Goal: Task Accomplishment & Management: Manage account settings

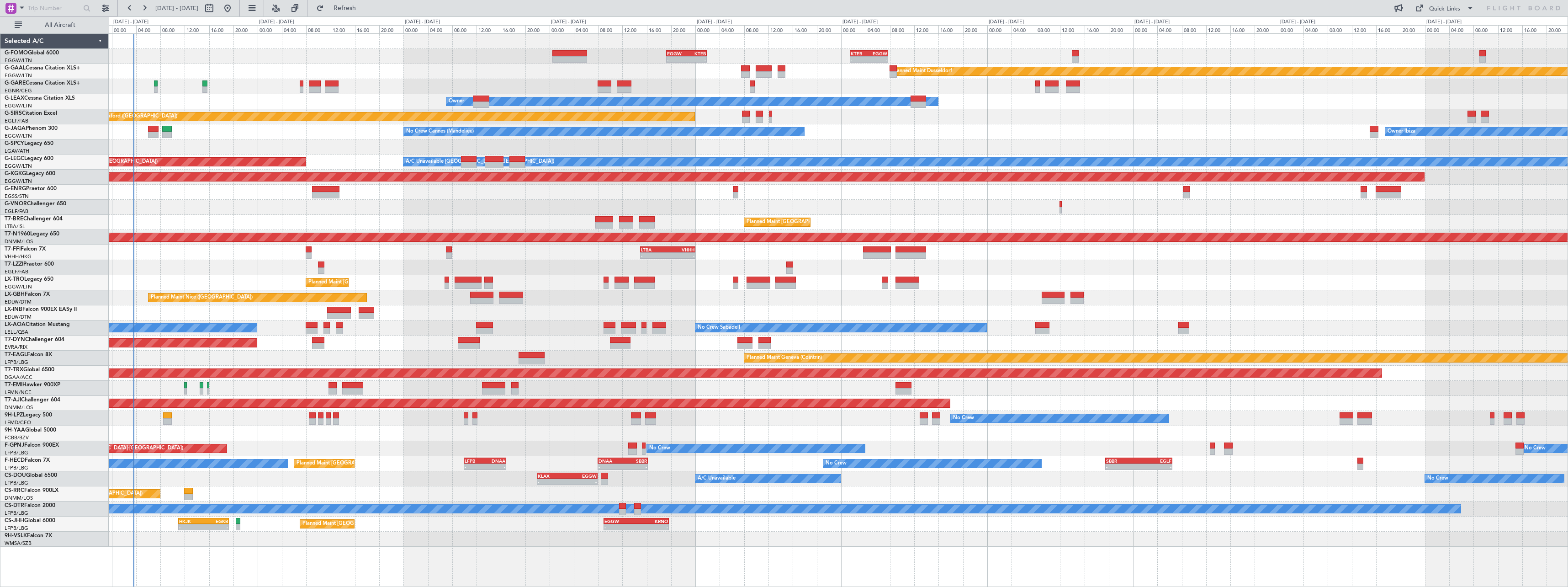
click at [545, 326] on div "No Crew Sabadell No Crew Sabadell" at bounding box center [838, 328] width 1459 height 15
click at [1129, 459] on div "SBBR" at bounding box center [1122, 460] width 32 height 5
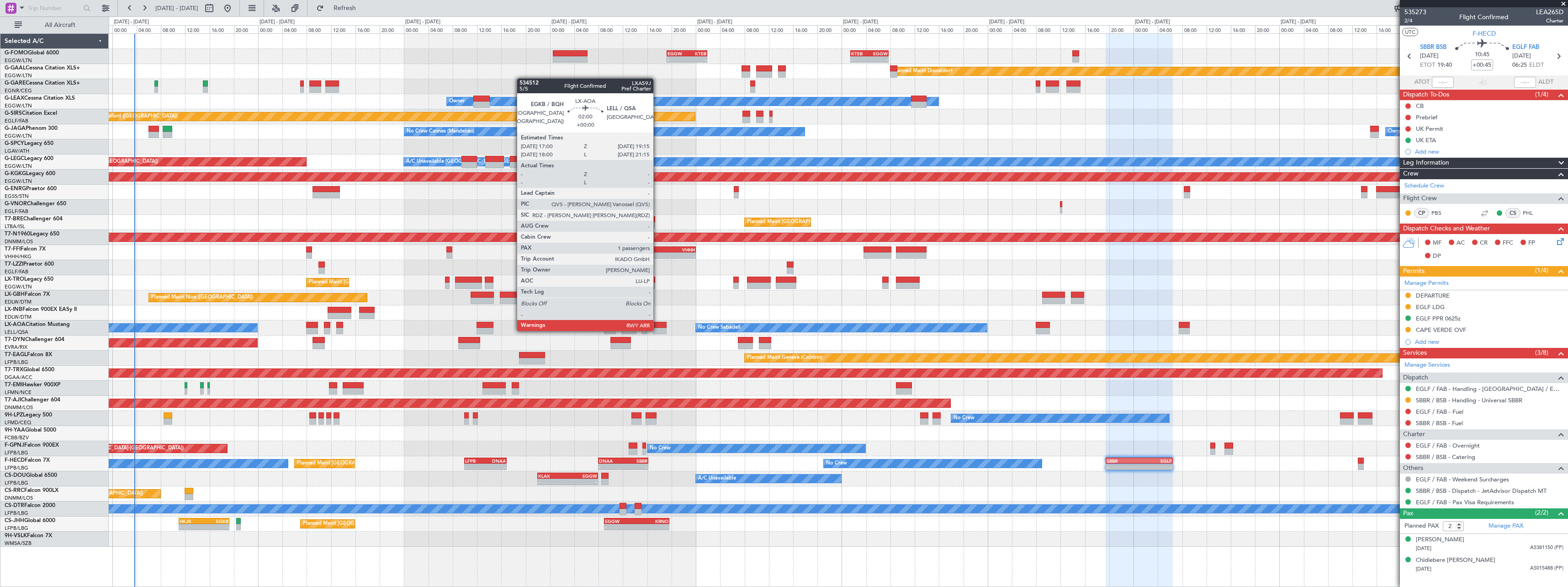
click at [657, 330] on div at bounding box center [660, 331] width 14 height 7
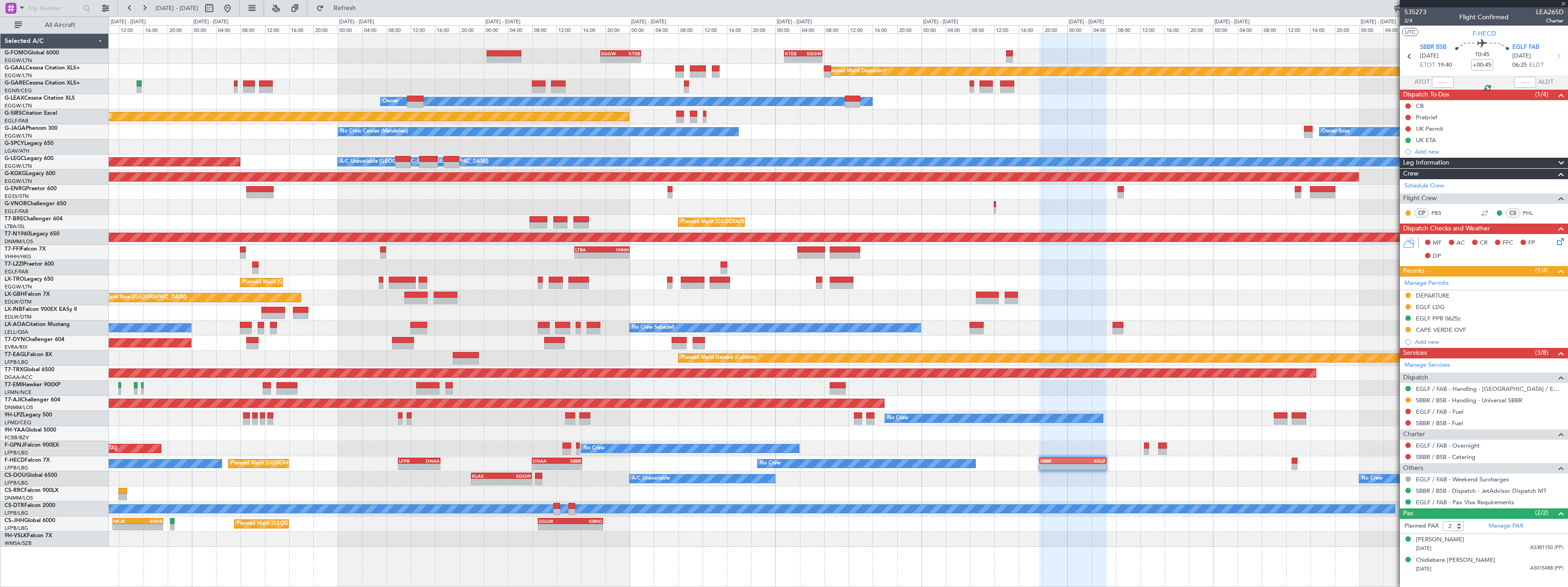
type input "1"
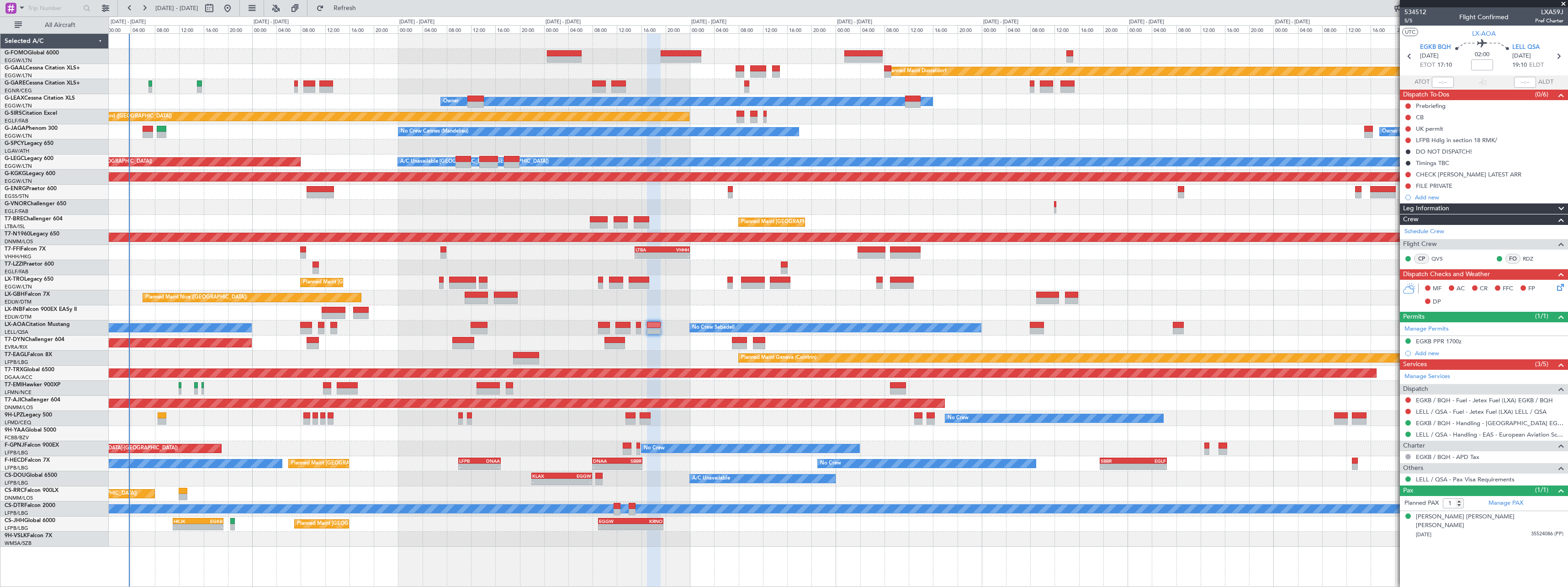
click at [696, 295] on div "Planned Maint Dusseldorf Unplanned Maint [PERSON_NAME] Owner Owner Unplanned Ma…" at bounding box center [838, 290] width 1459 height 513
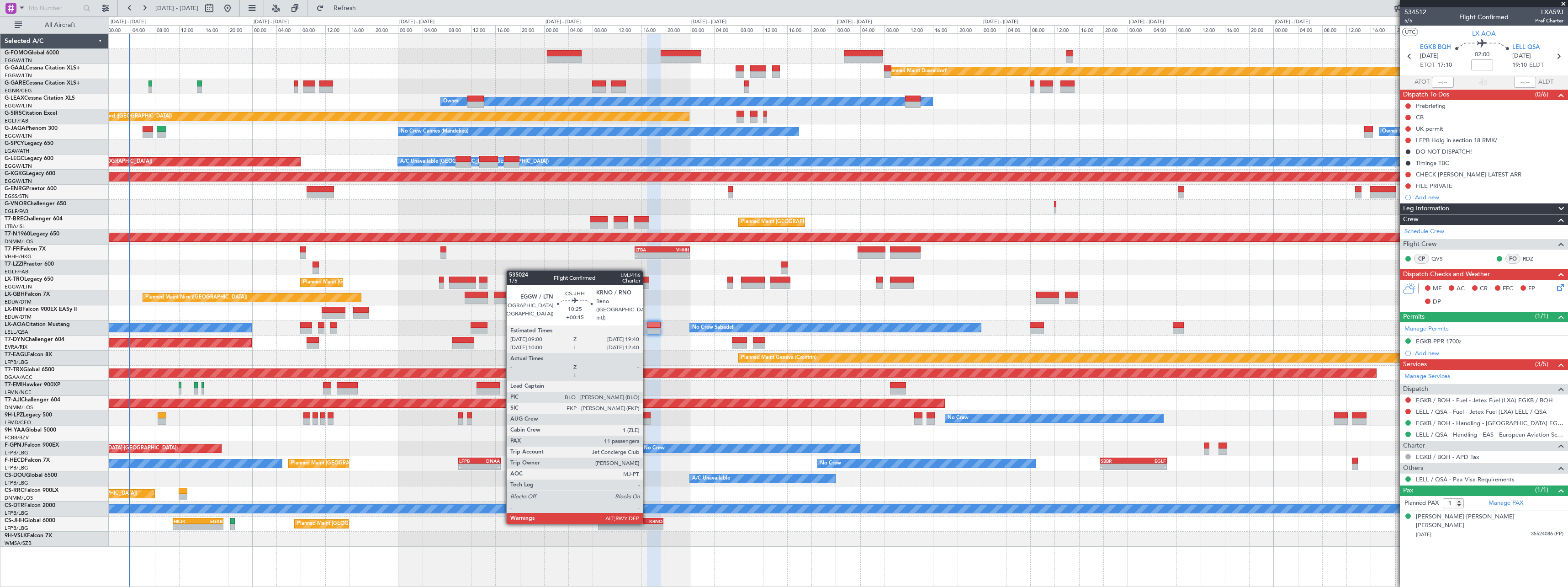
click at [647, 523] on div "KRNO" at bounding box center [647, 521] width 32 height 5
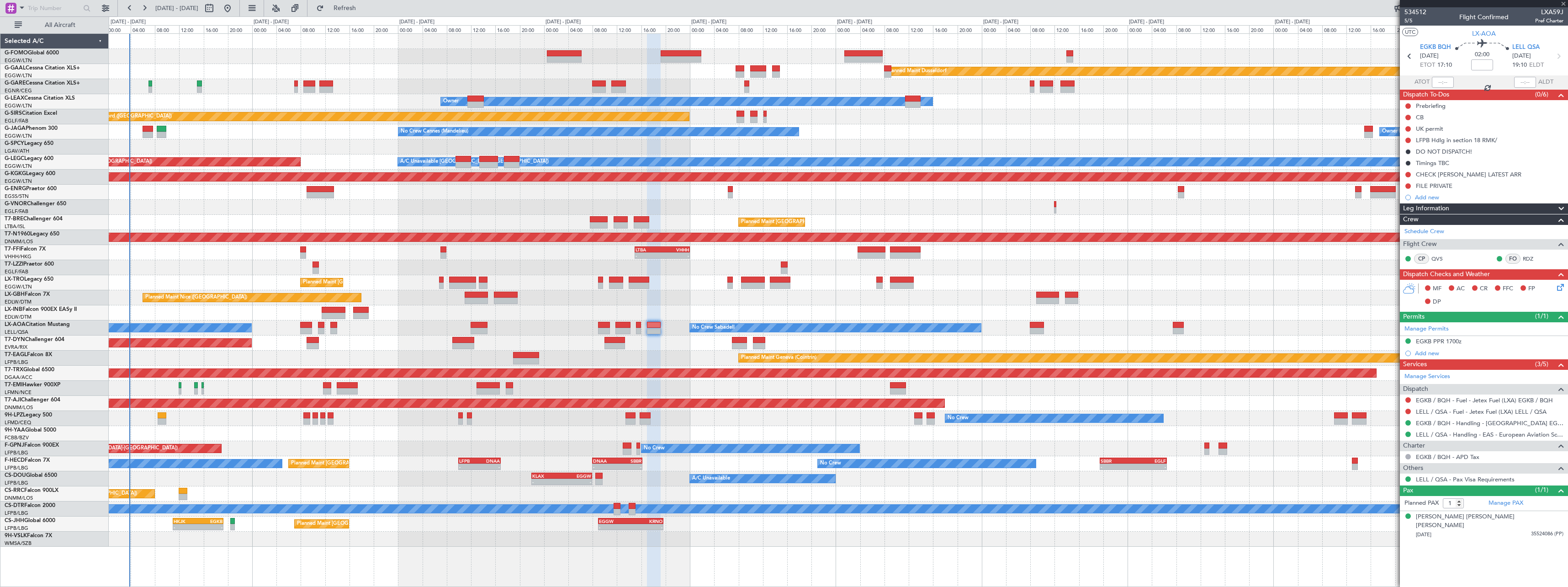
type input "+00:45"
type input "11"
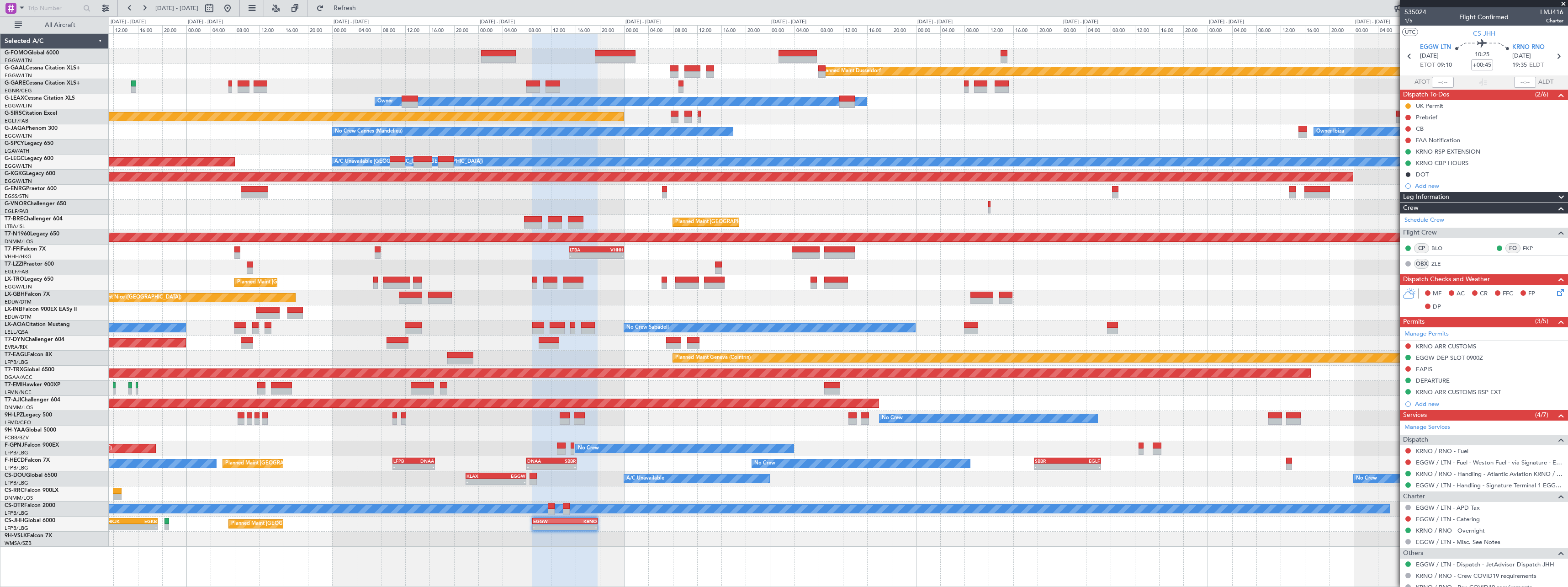
click at [634, 356] on div "Planned Maint Geneva (Cointrin)" at bounding box center [838, 358] width 1459 height 15
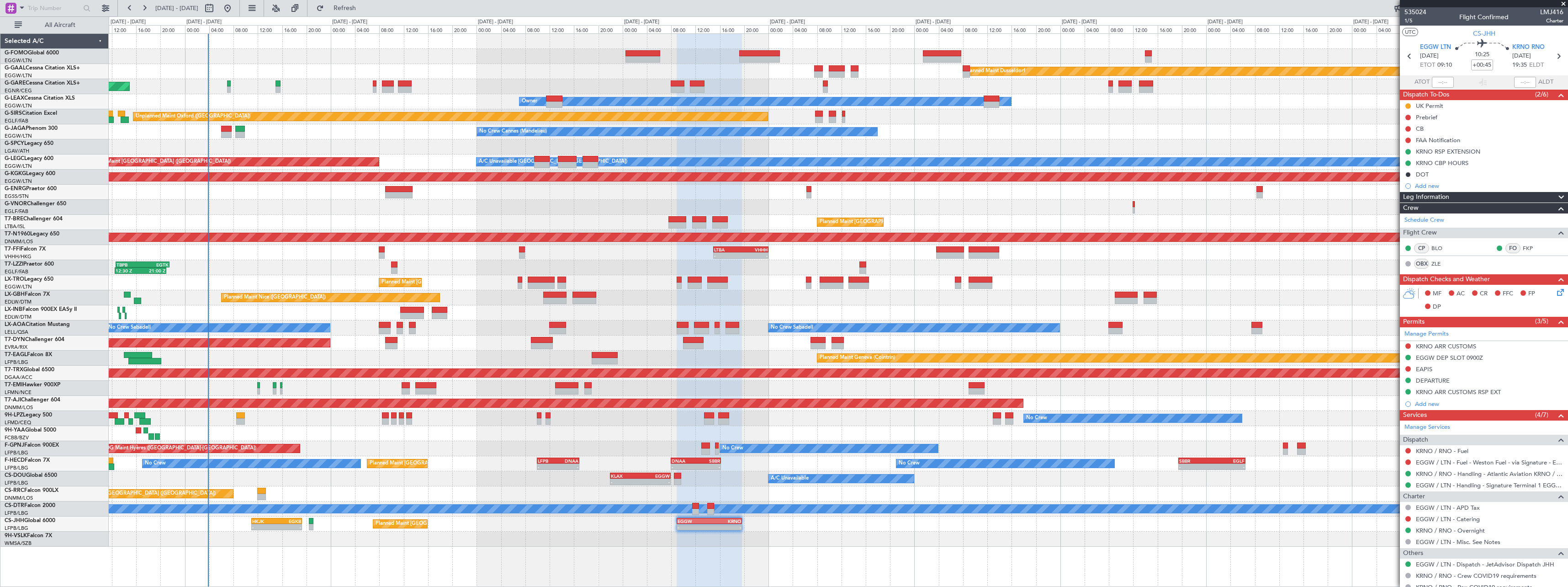
click at [630, 300] on div "Planned Maint Dusseldorf Unplanned Maint [PERSON_NAME] Owner Owner Unplanned Ma…" at bounding box center [838, 290] width 1459 height 513
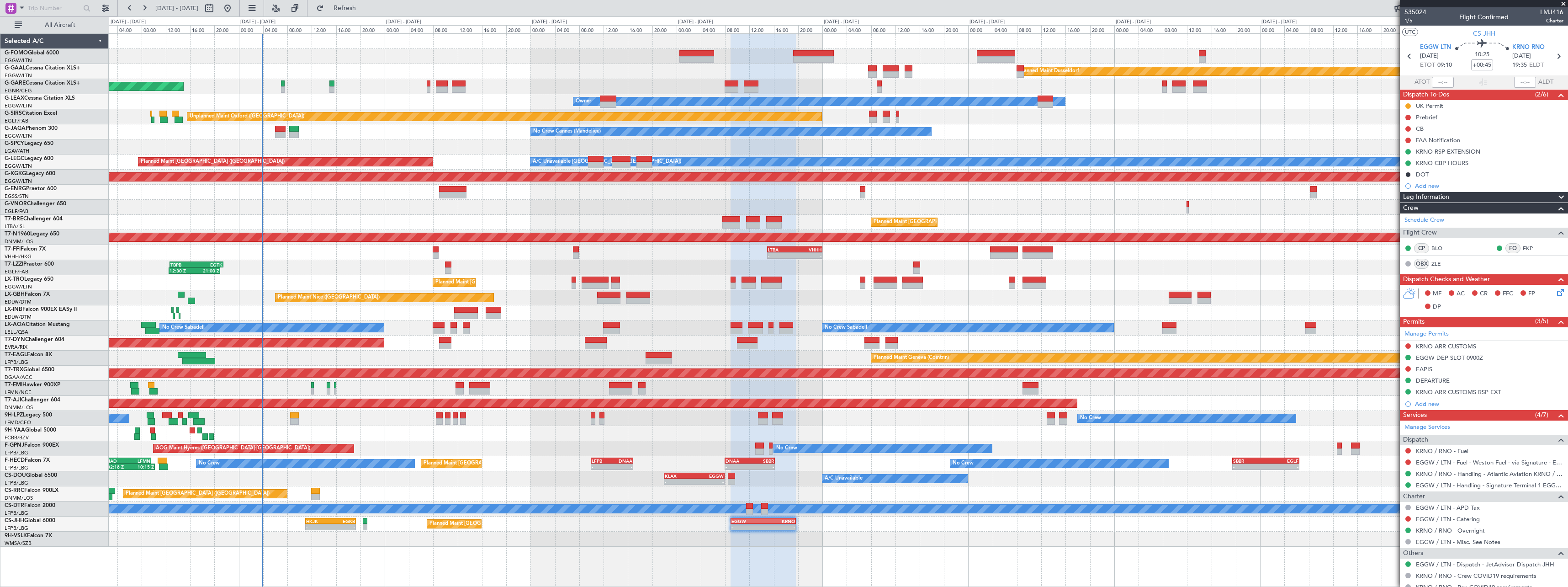
click at [539, 337] on div "Planned Maint [GEOGRAPHIC_DATA]-[GEOGRAPHIC_DATA]" at bounding box center [838, 343] width 1459 height 15
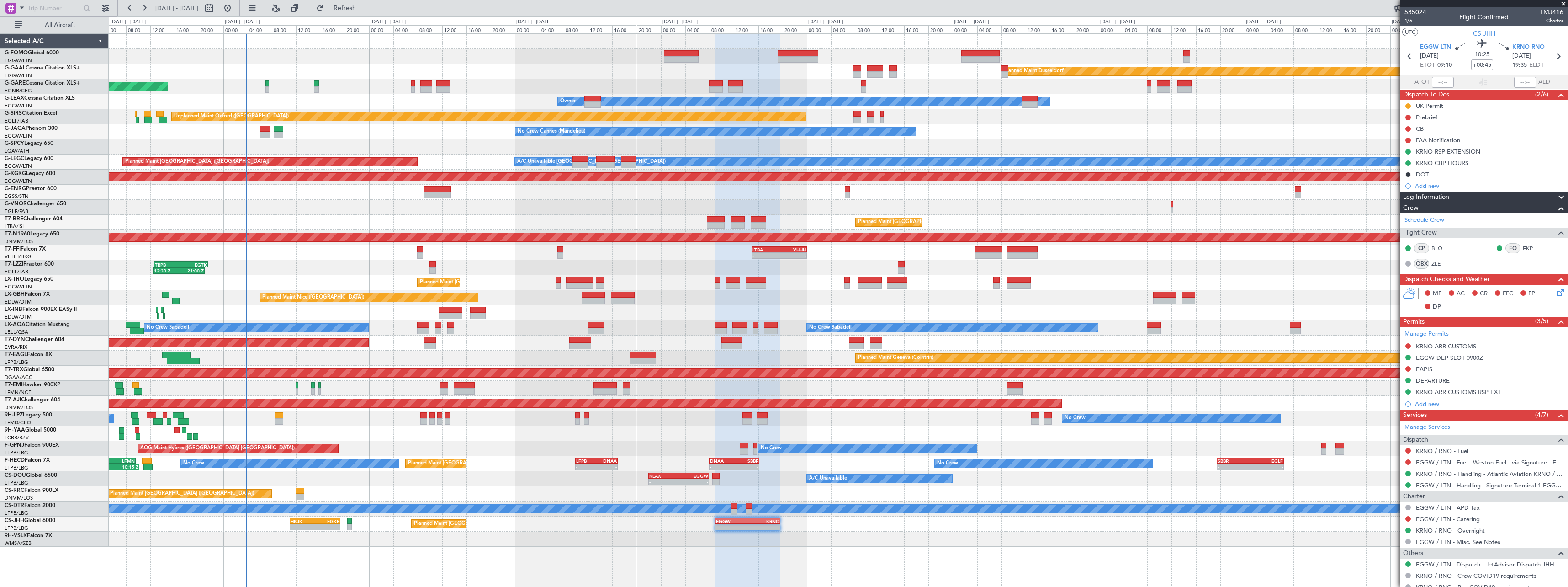
click at [611, 350] on div "Planned Maint [GEOGRAPHIC_DATA]-[GEOGRAPHIC_DATA]" at bounding box center [838, 343] width 1459 height 15
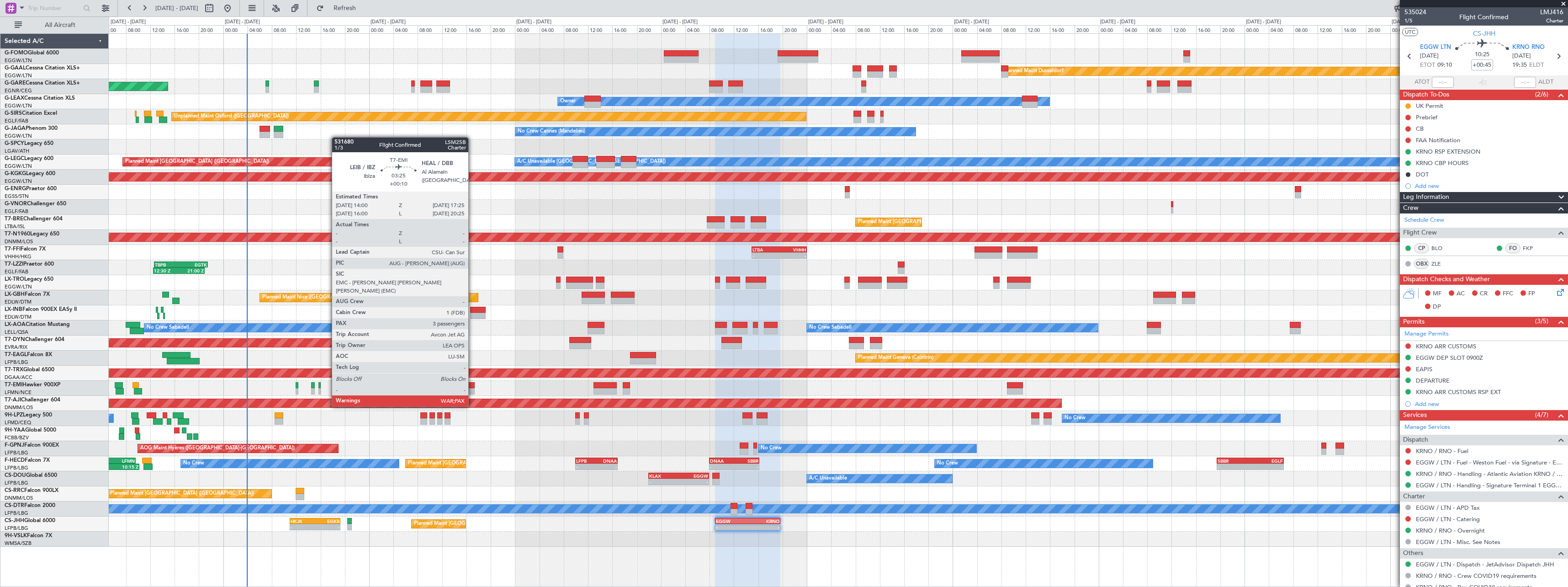
click at [472, 389] on div at bounding box center [464, 391] width 21 height 7
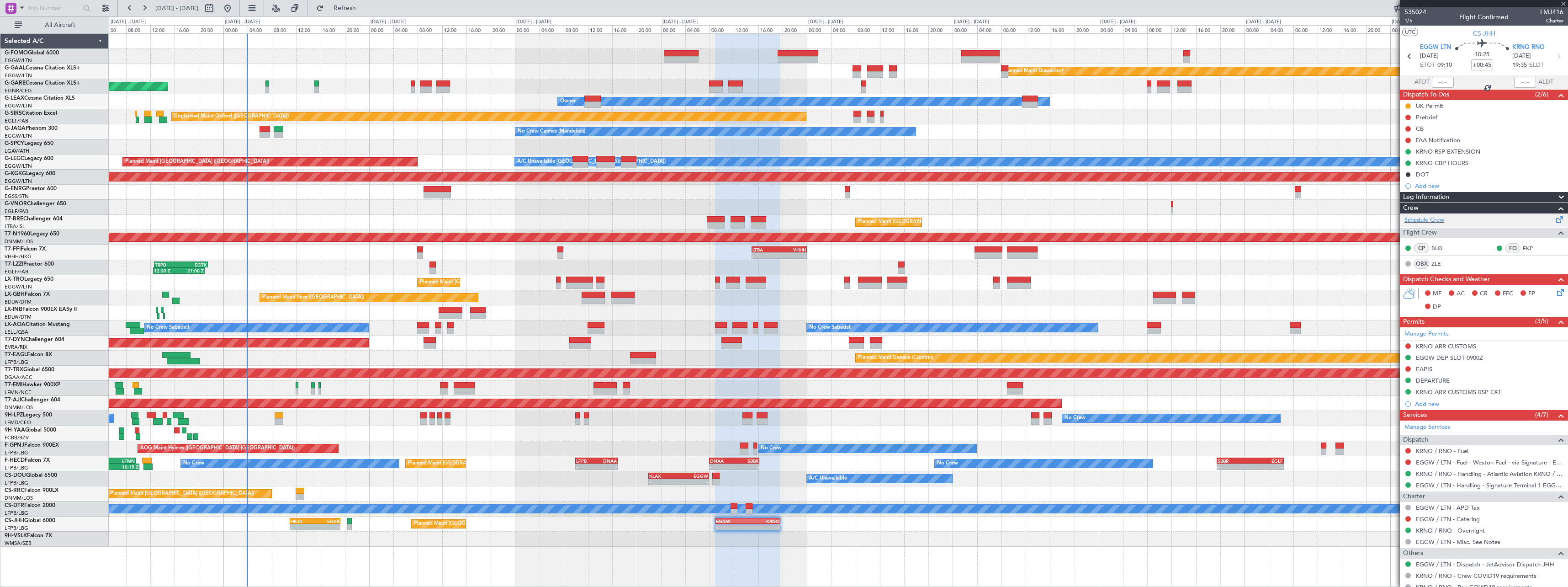
type input "+00:10"
type input "3"
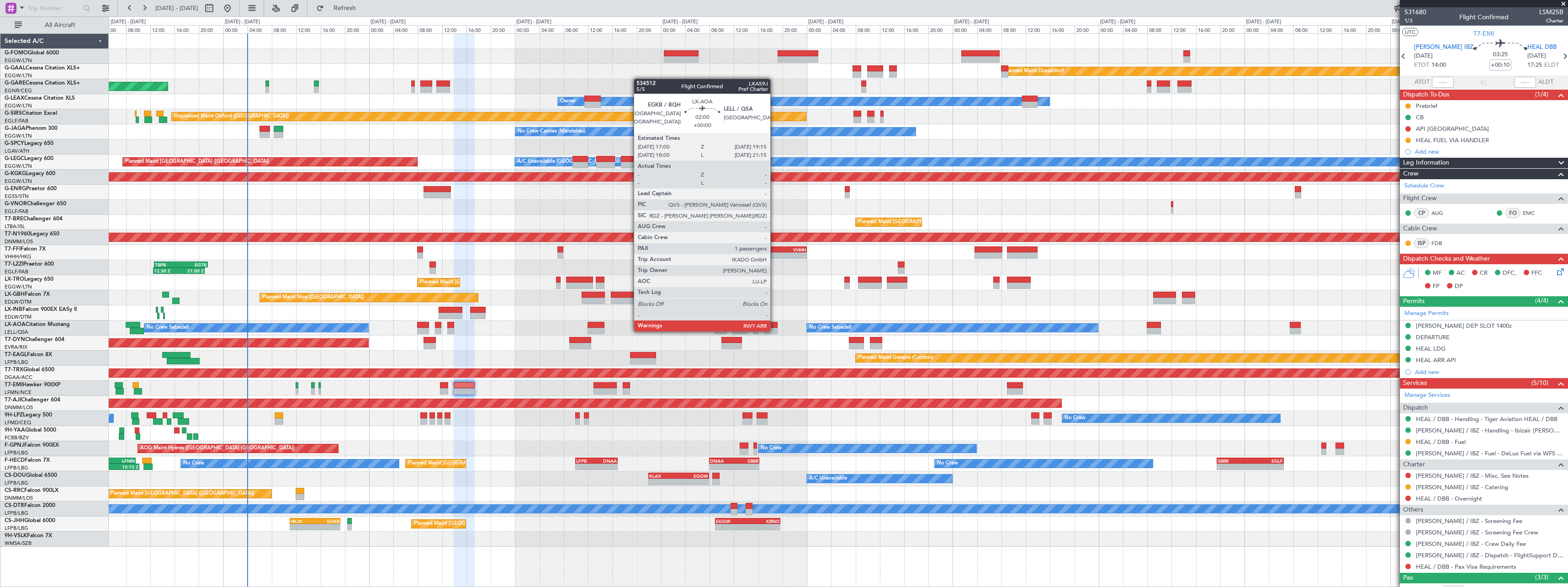
click at [774, 331] on div at bounding box center [771, 331] width 14 height 7
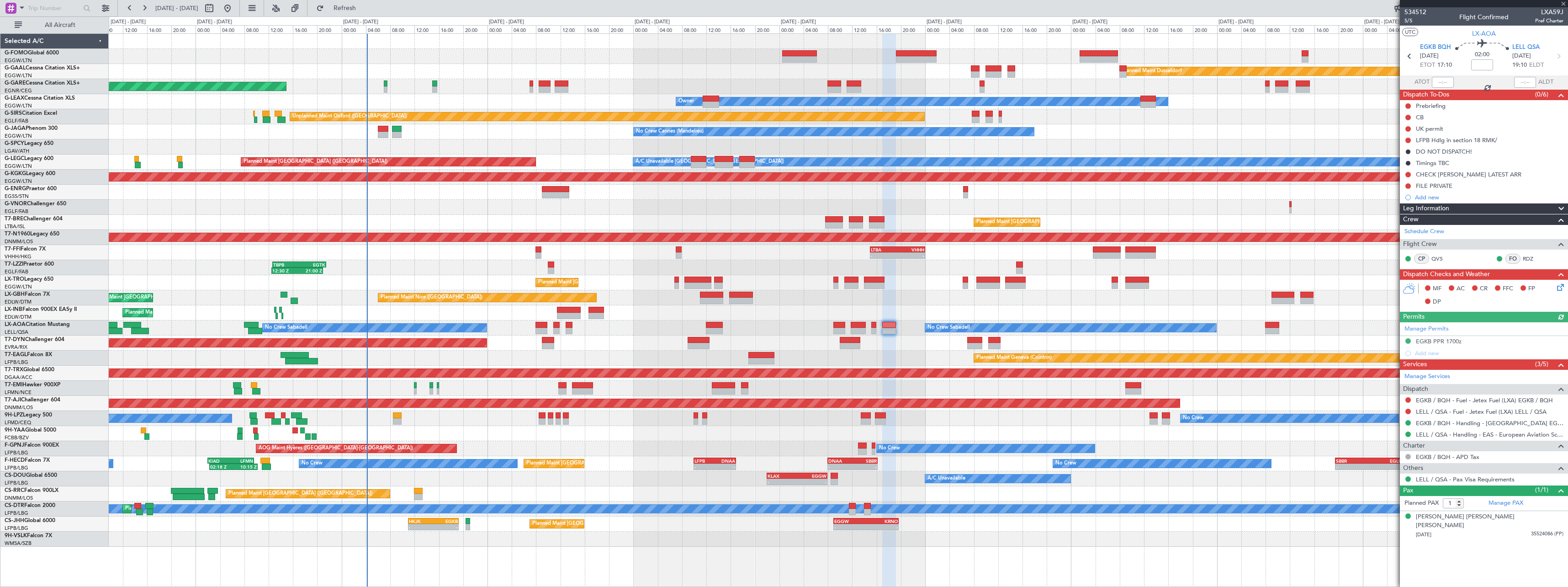
click at [513, 544] on div at bounding box center [838, 539] width 1459 height 15
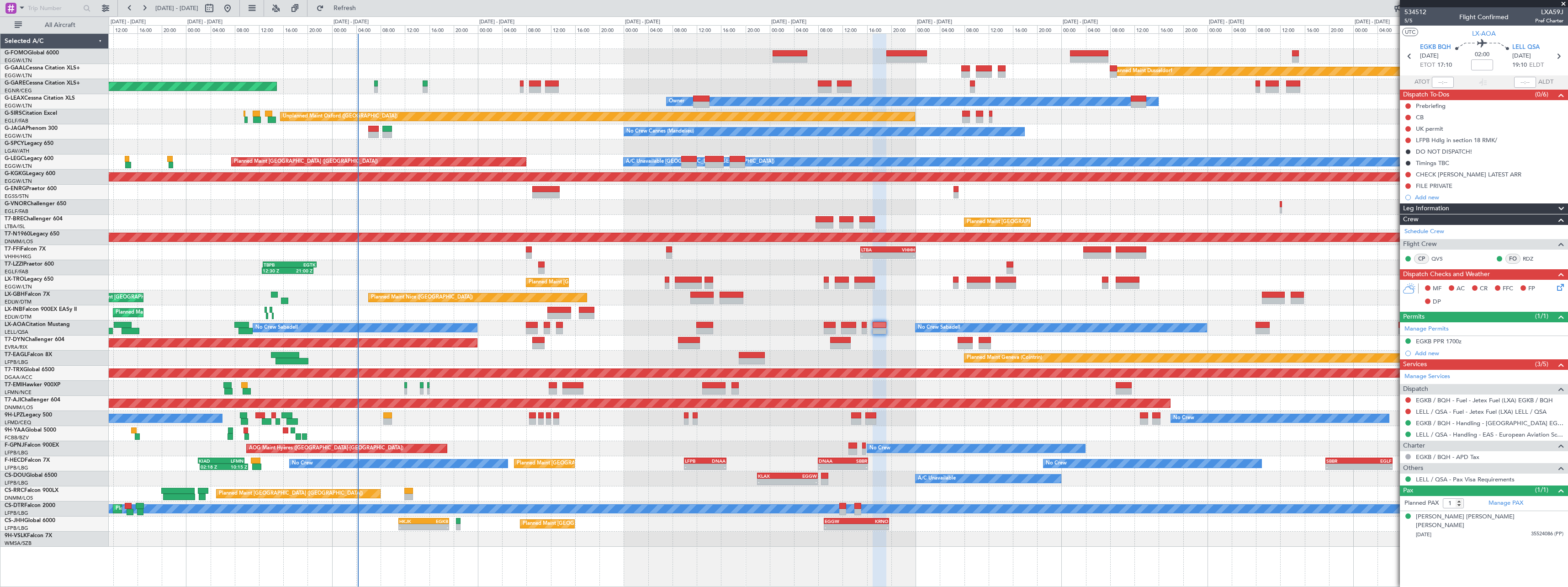
click at [629, 434] on div at bounding box center [838, 434] width 1459 height 15
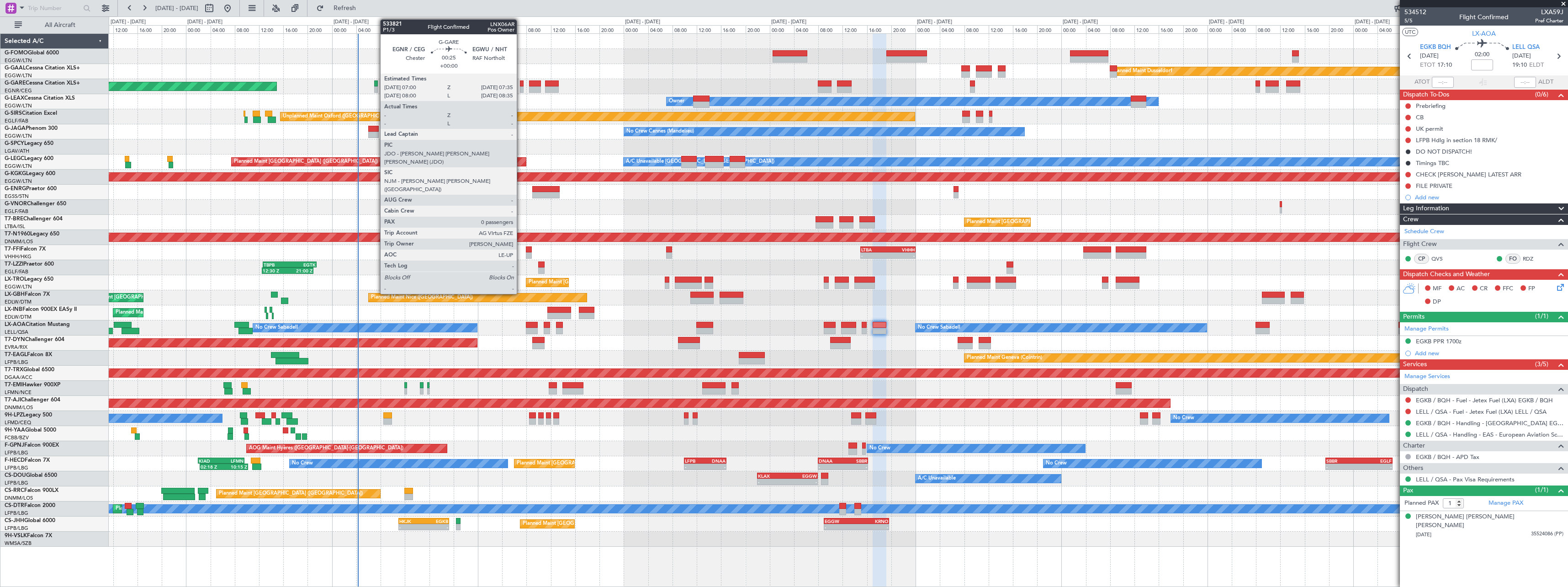
click at [521, 87] on div at bounding box center [522, 90] width 4 height 7
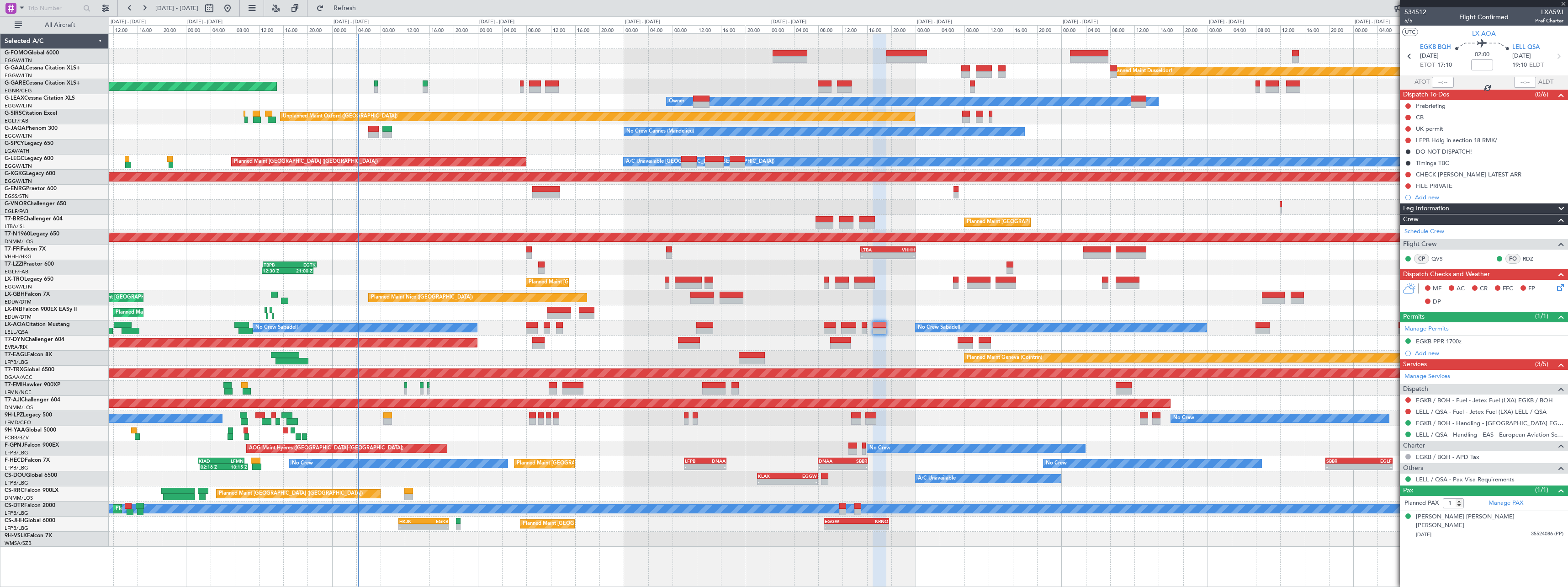
type input "0"
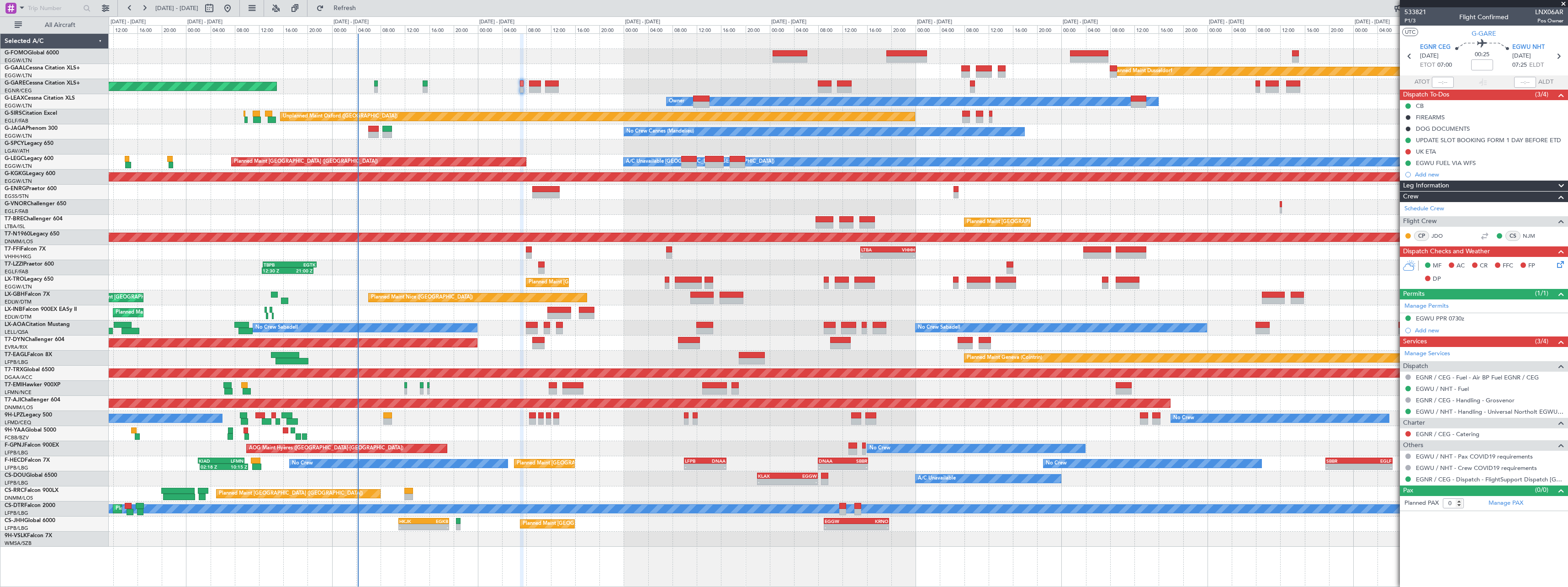
click at [1559, 184] on span at bounding box center [1561, 186] width 11 height 11
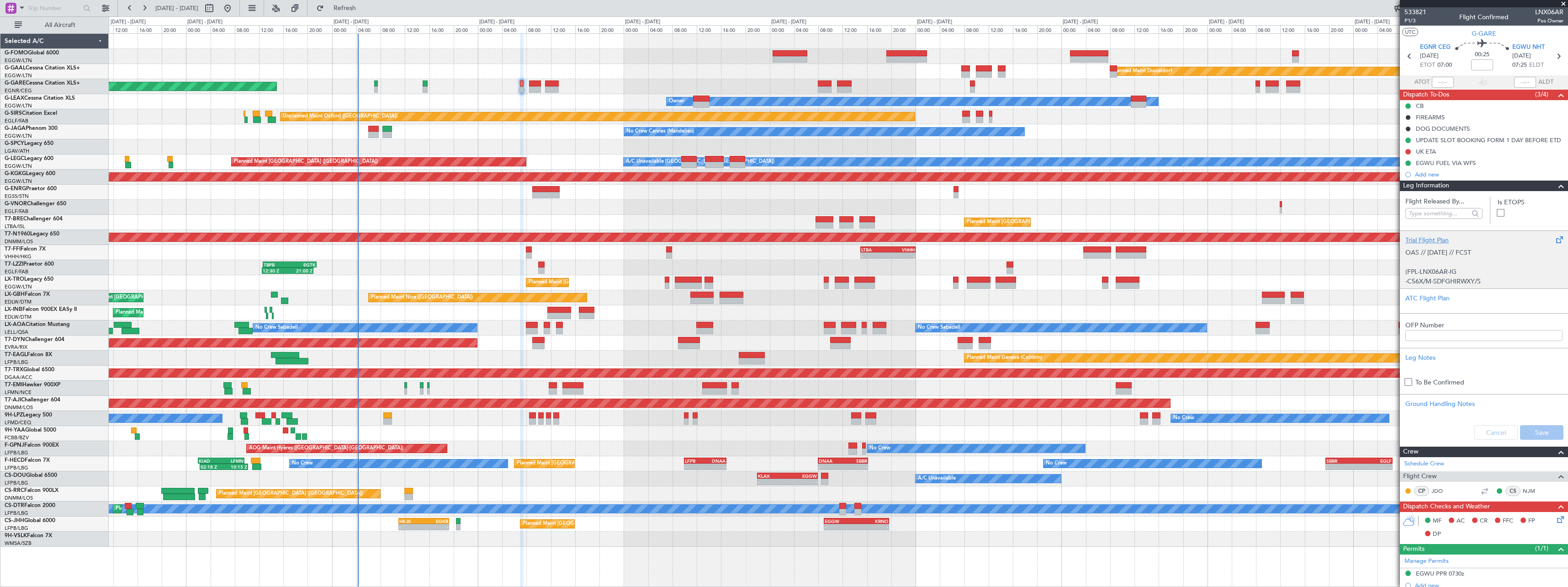
click at [1439, 242] on div "Trial Flight Plan" at bounding box center [1484, 241] width 157 height 10
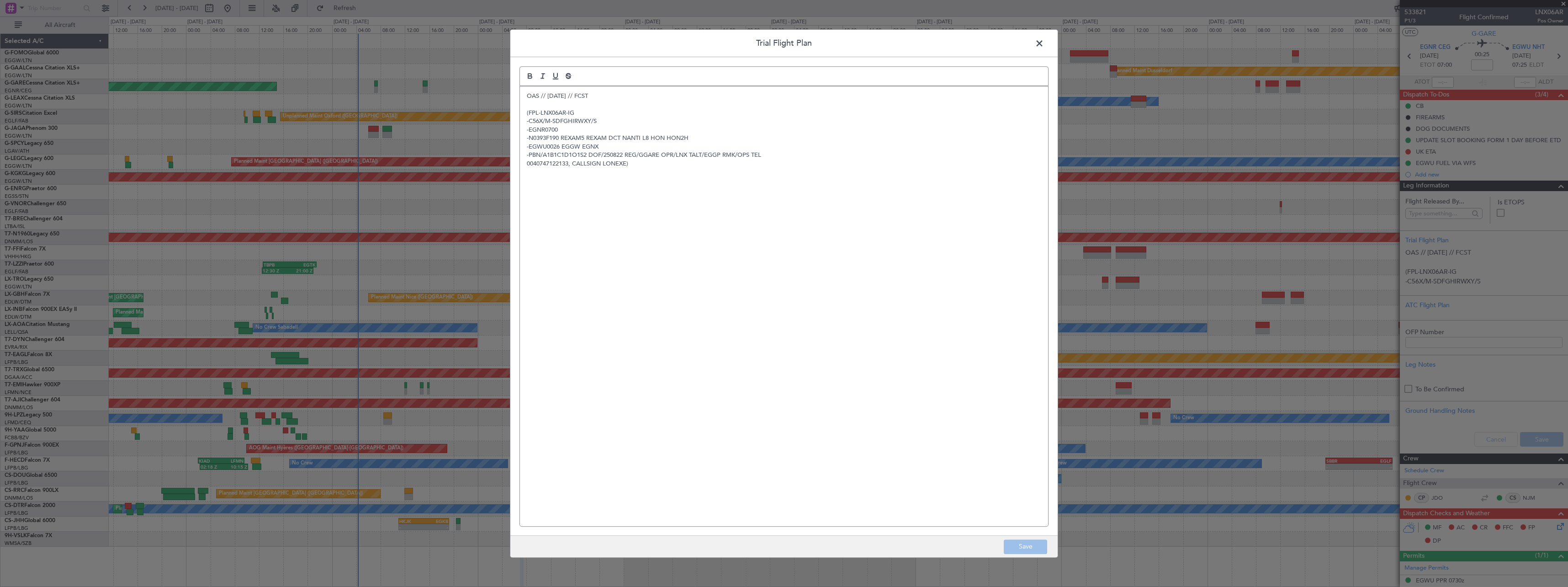
click at [1044, 45] on span at bounding box center [1044, 46] width 0 height 18
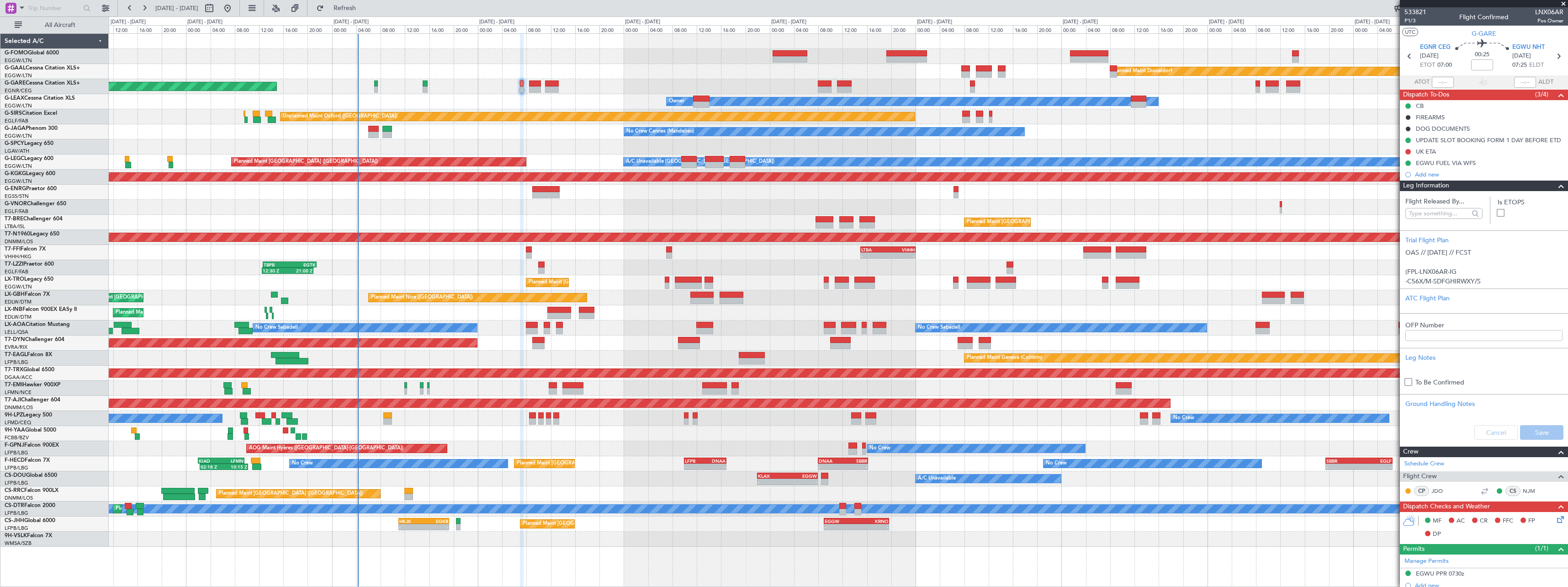
click at [1556, 188] on span at bounding box center [1561, 186] width 11 height 11
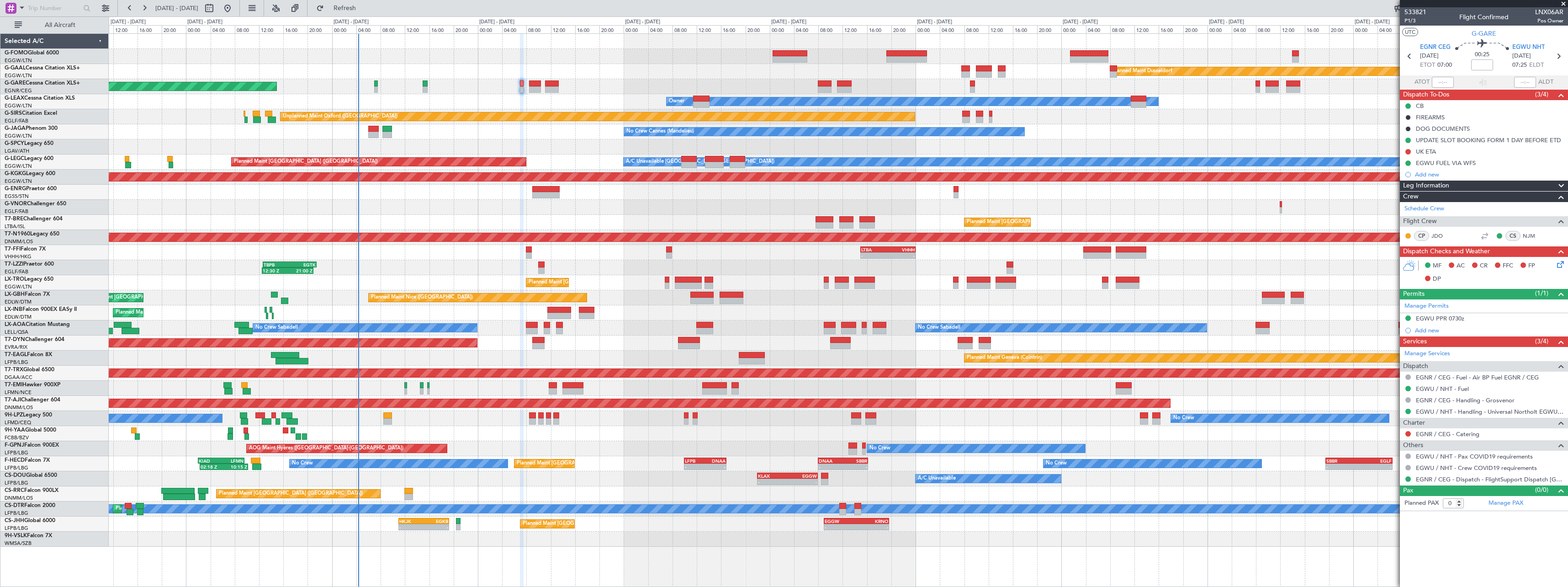
click at [1561, 185] on span at bounding box center [1561, 186] width 11 height 11
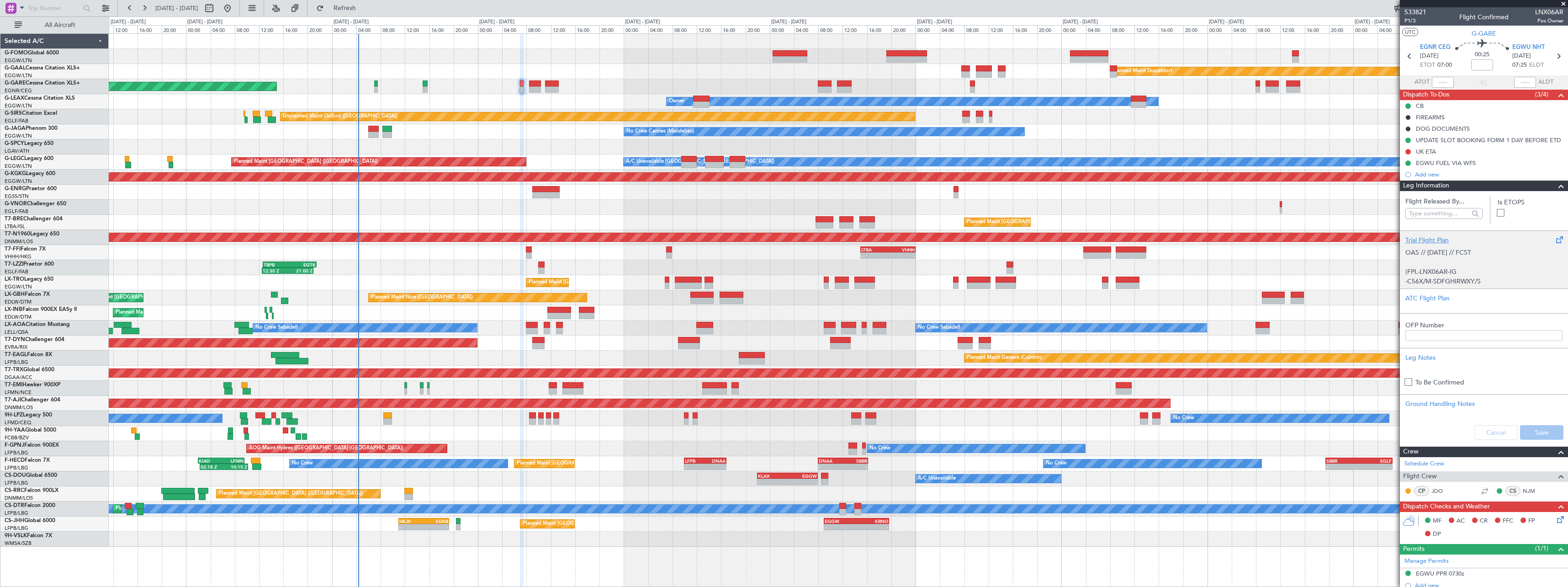
click at [1423, 244] on div "Trial Flight Plan" at bounding box center [1484, 241] width 157 height 10
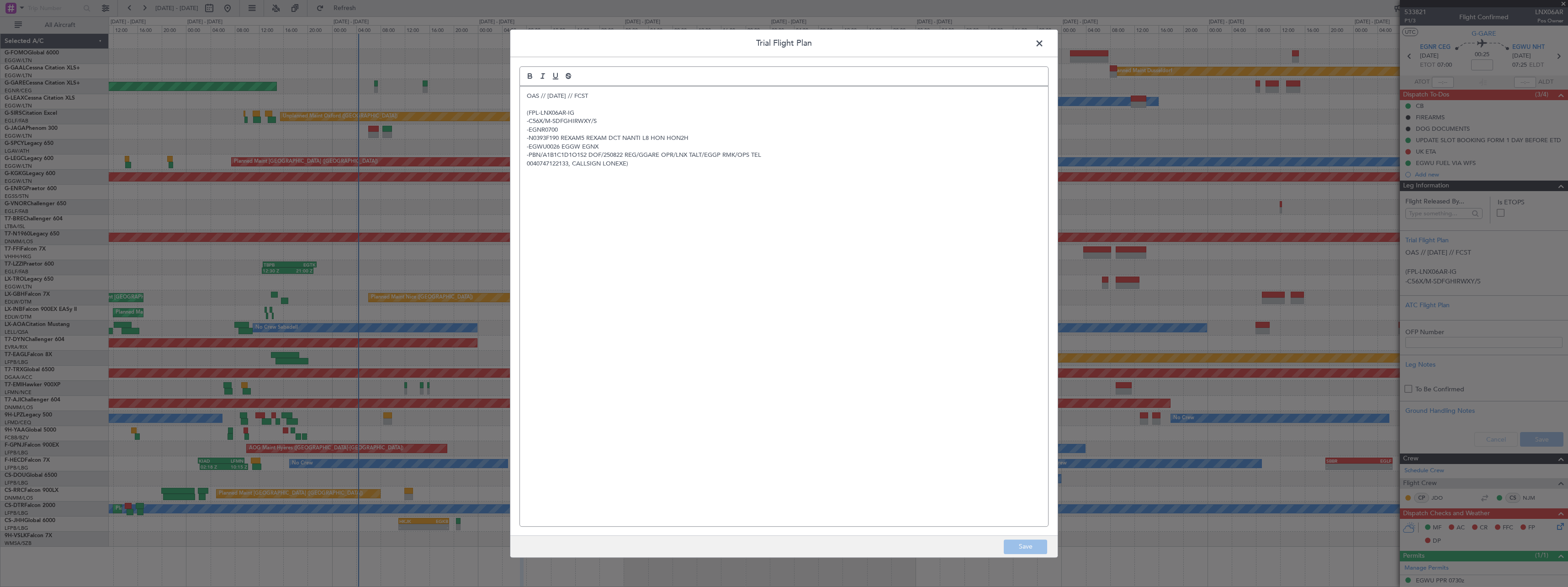
click at [527, 95] on p "OAS // [DATE] // FCST" at bounding box center [783, 96] width 514 height 9
click at [527, 95] on p at bounding box center [783, 96] width 514 height 9
click at [1029, 546] on button "Save" at bounding box center [1025, 547] width 43 height 15
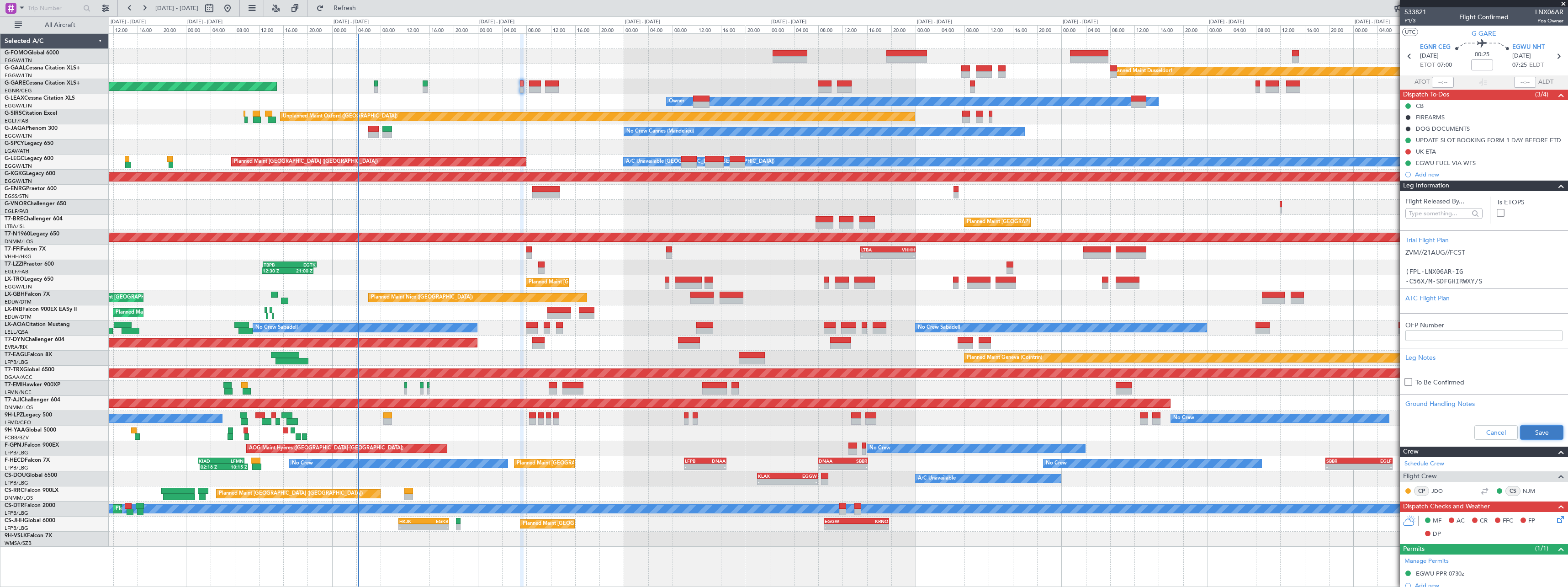
click at [1533, 436] on button "Save" at bounding box center [1541, 432] width 43 height 15
click at [1556, 185] on span at bounding box center [1561, 186] width 11 height 11
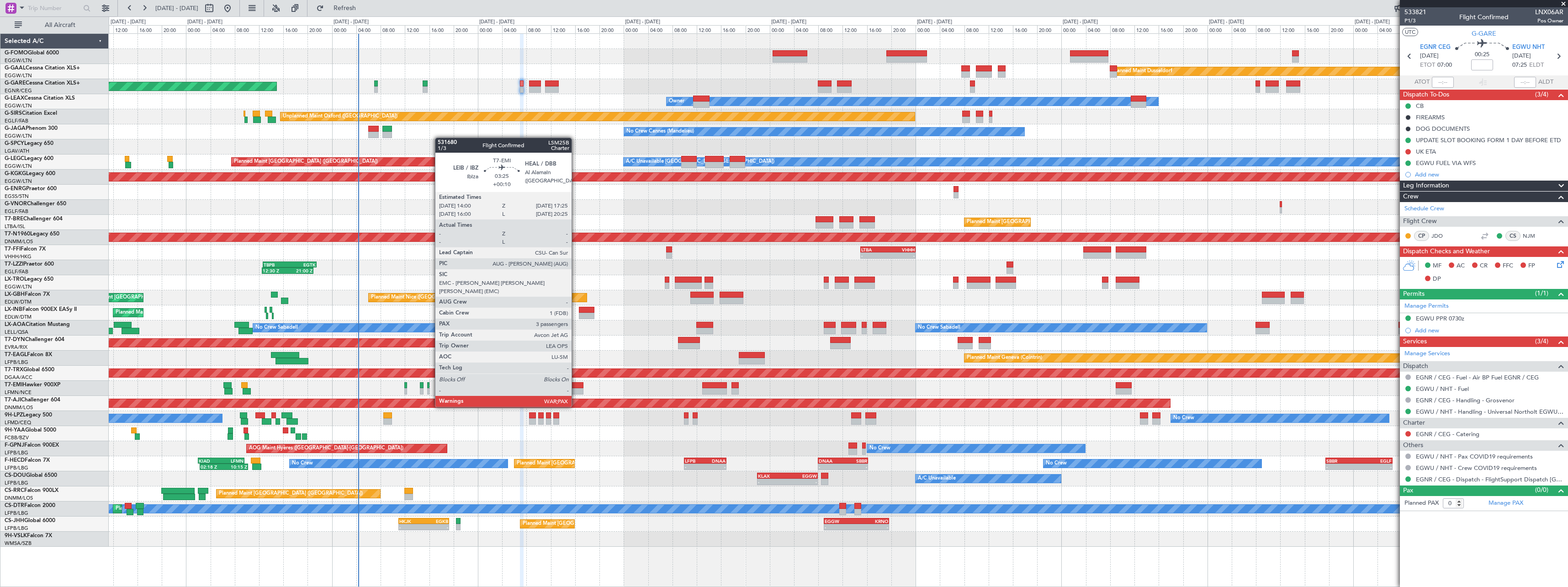
click at [576, 389] on div at bounding box center [573, 391] width 21 height 7
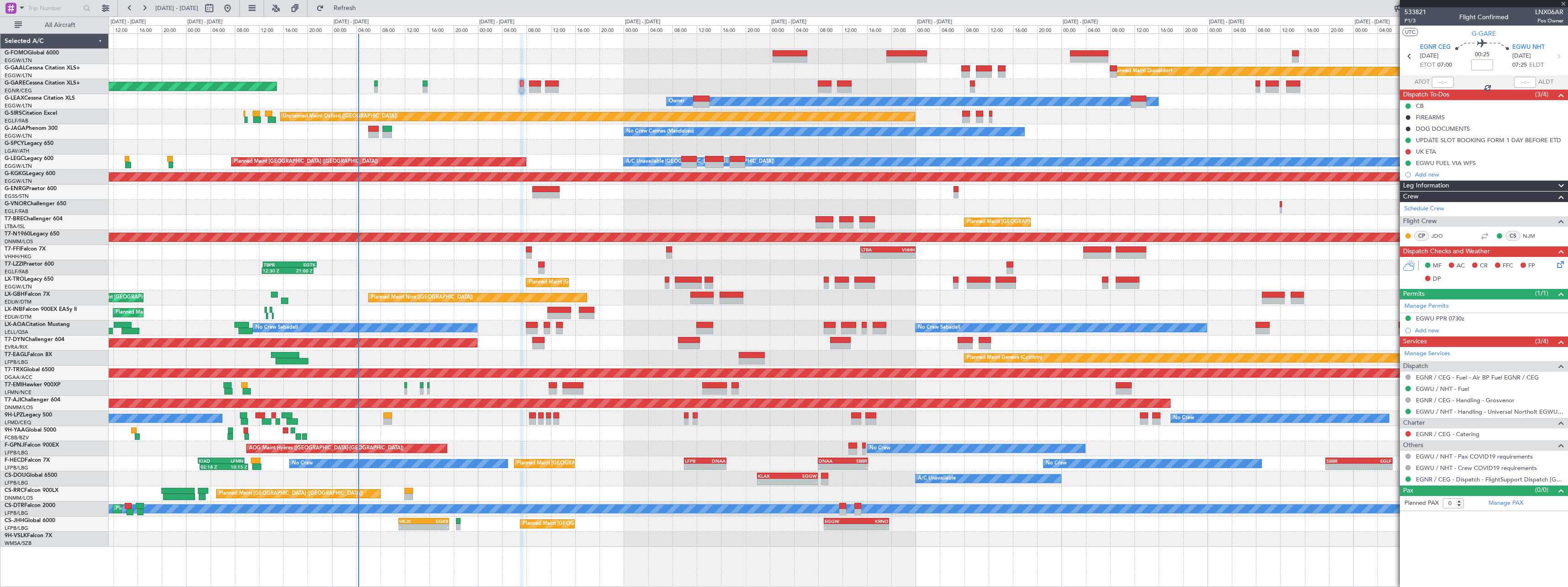
type input "+00:10"
type input "3"
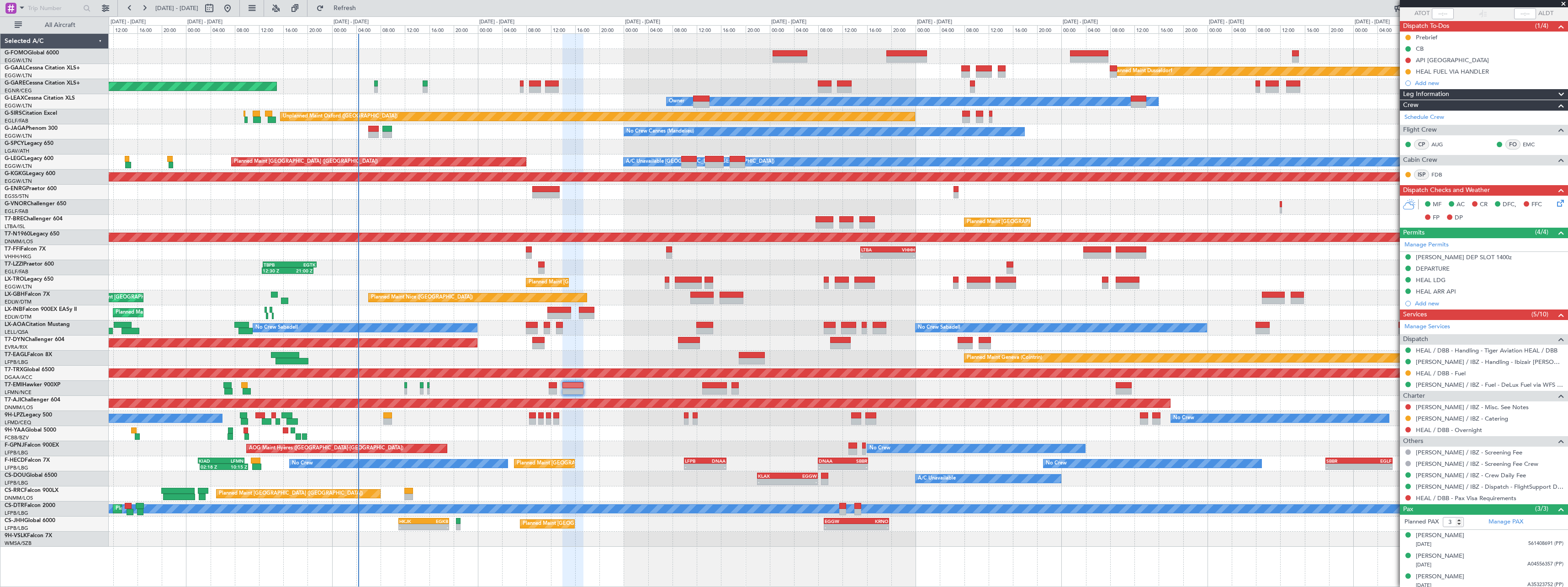
scroll to position [72, 0]
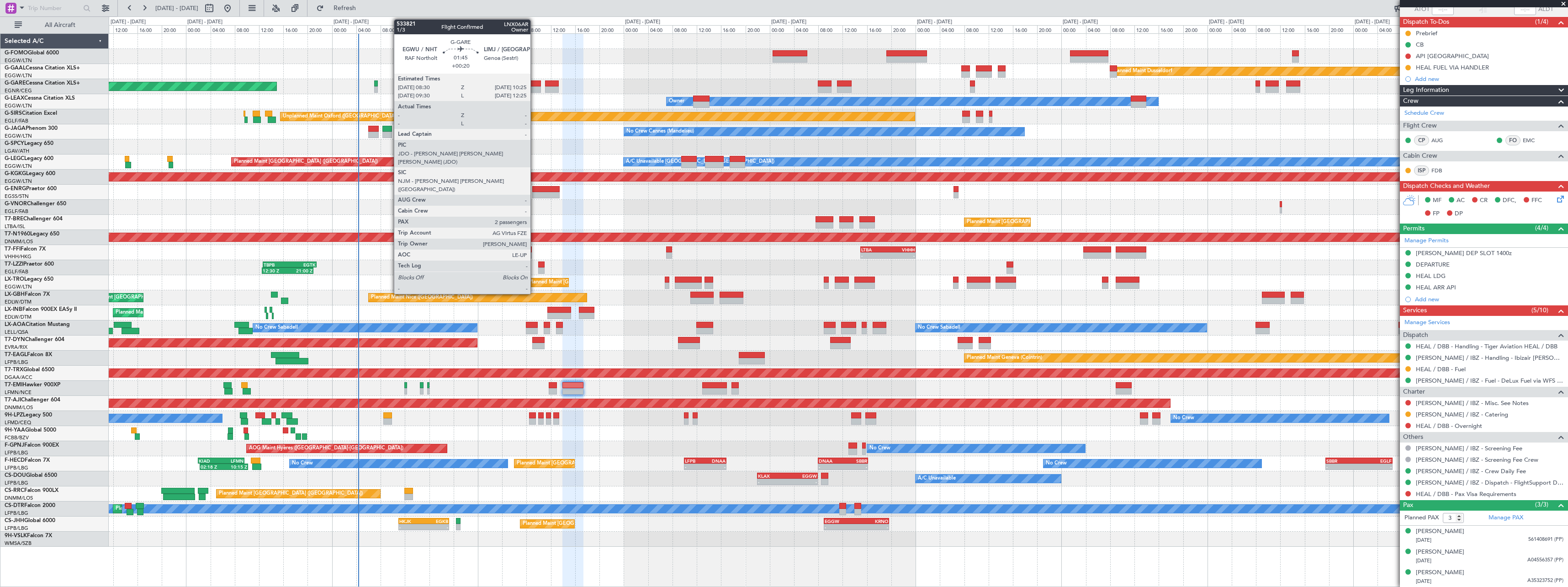
click at [534, 85] on div at bounding box center [535, 83] width 12 height 7
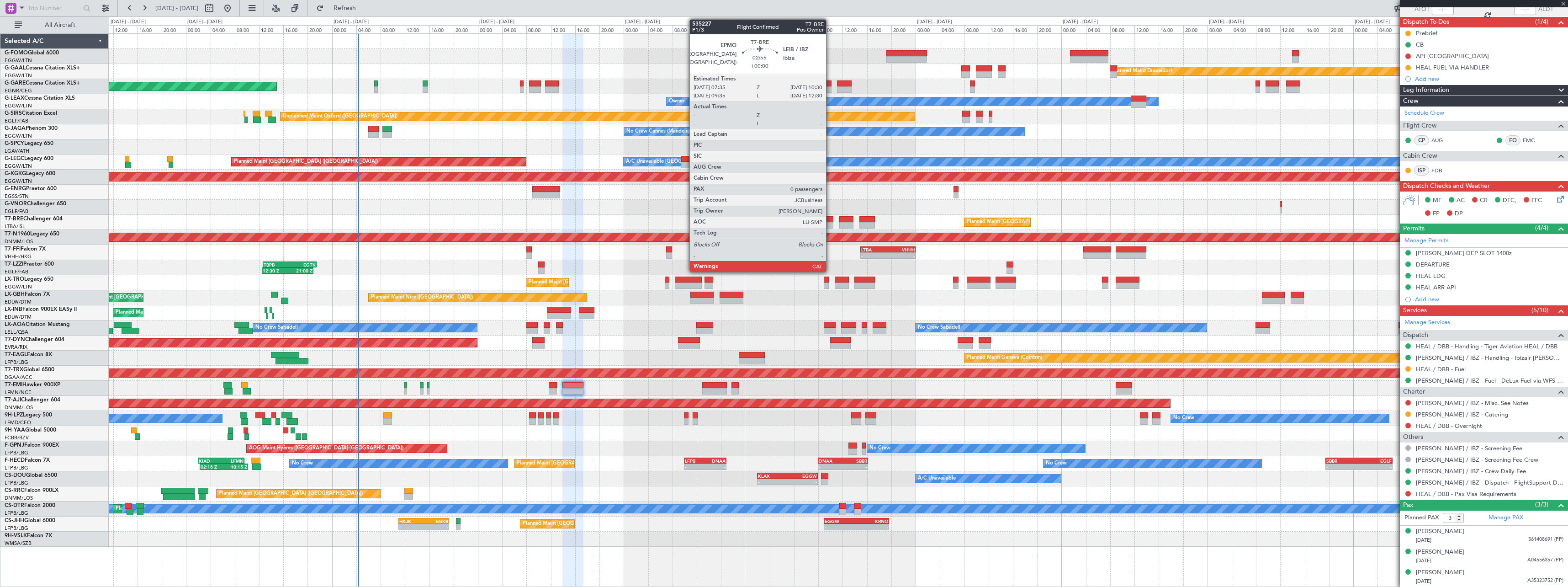
type input "+00:20"
type input "2"
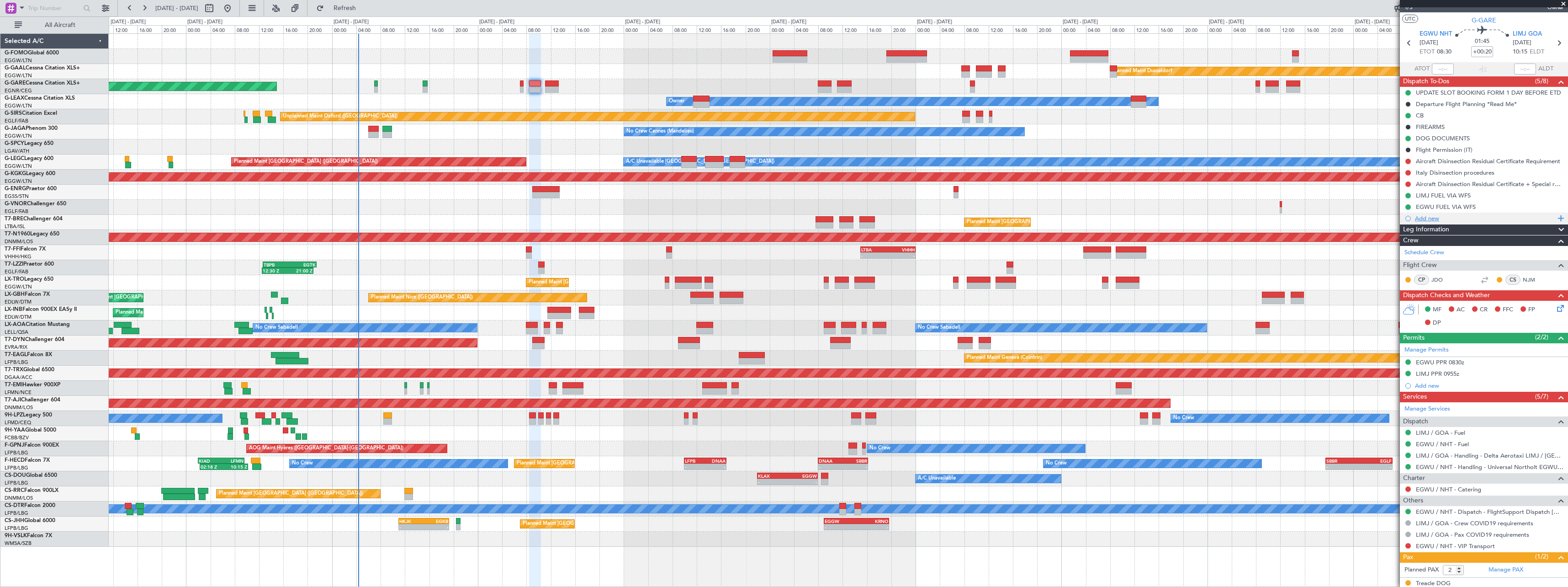
scroll to position [0, 0]
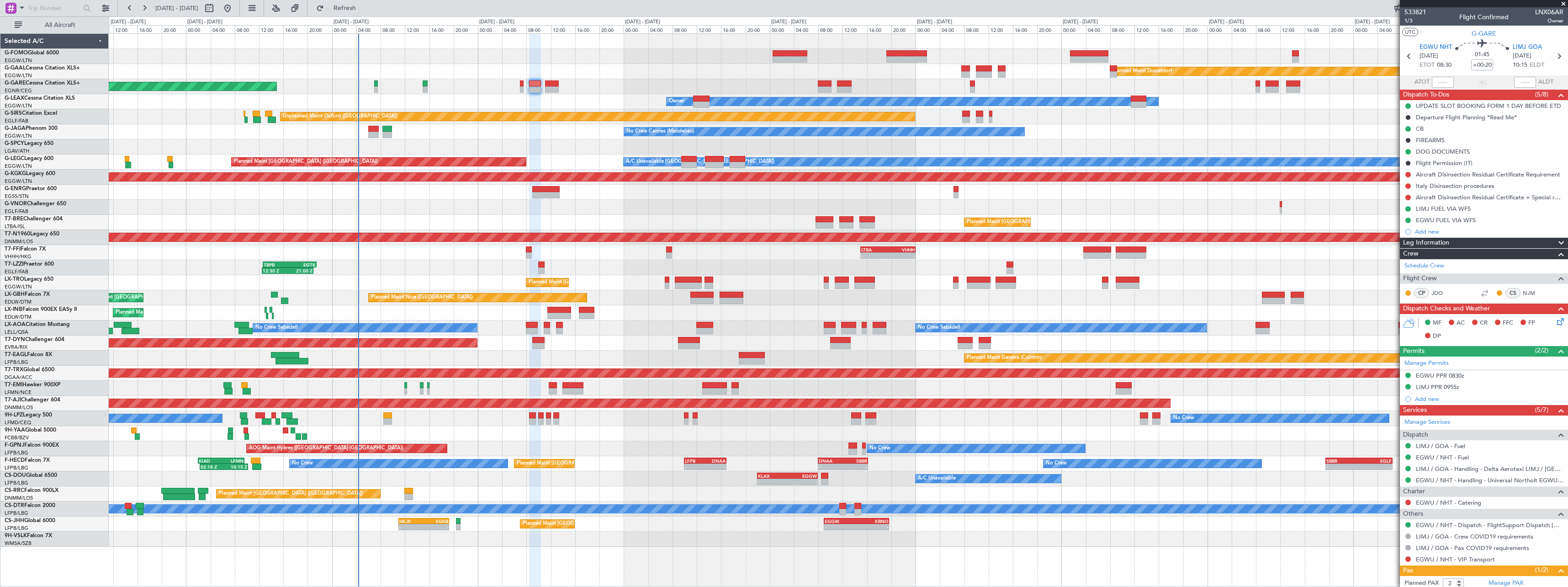
click at [1556, 239] on span at bounding box center [1561, 243] width 11 height 11
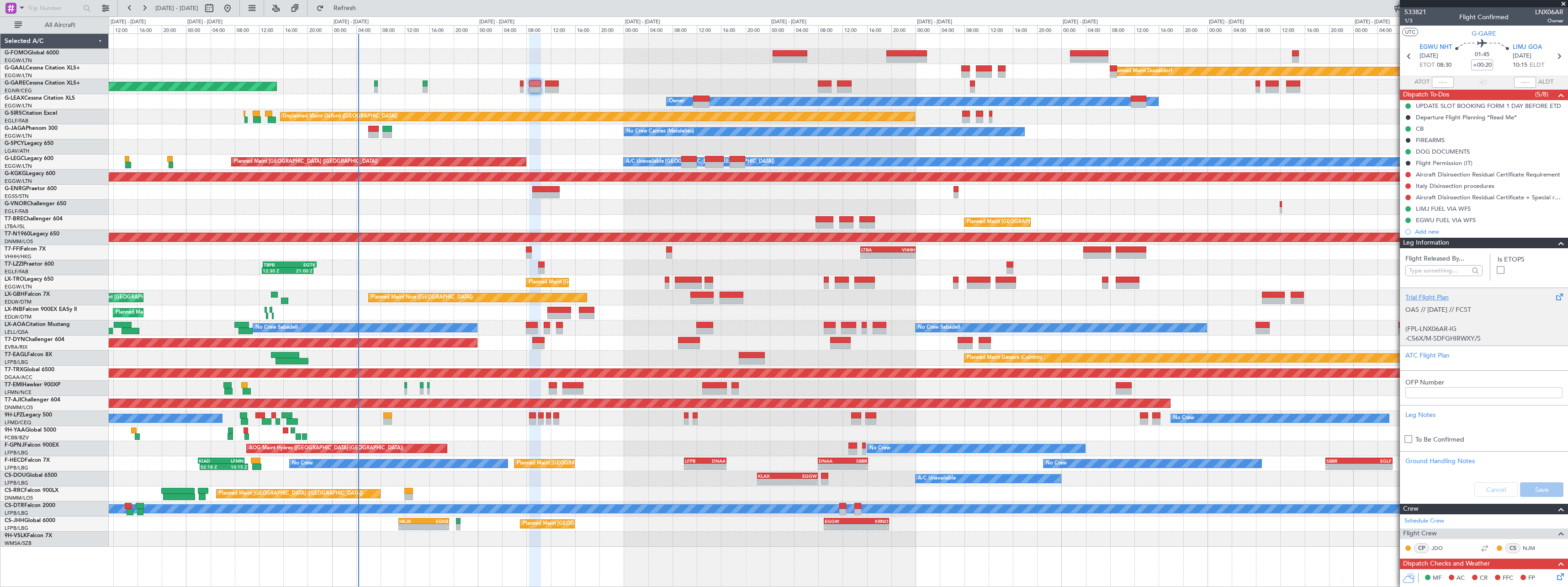
click at [1430, 293] on div "Trial Flight Plan" at bounding box center [1484, 297] width 157 height 10
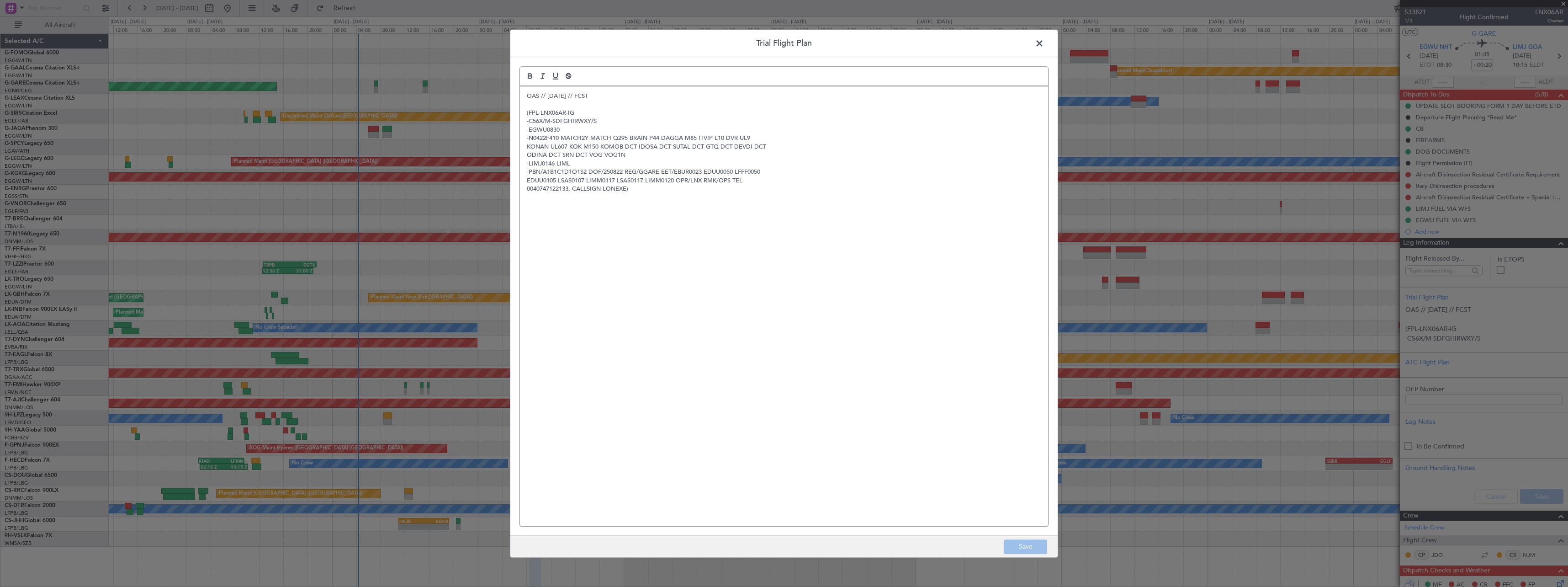
click at [526, 96] on div "OAS // 20 AUG // FCST (FPL-LNX06AR-IG -C56X/M-SDFGHIRWXY/S -EGWU0830 -N0422F410…" at bounding box center [784, 306] width 528 height 440
click at [541, 93] on p at bounding box center [783, 96] width 514 height 9
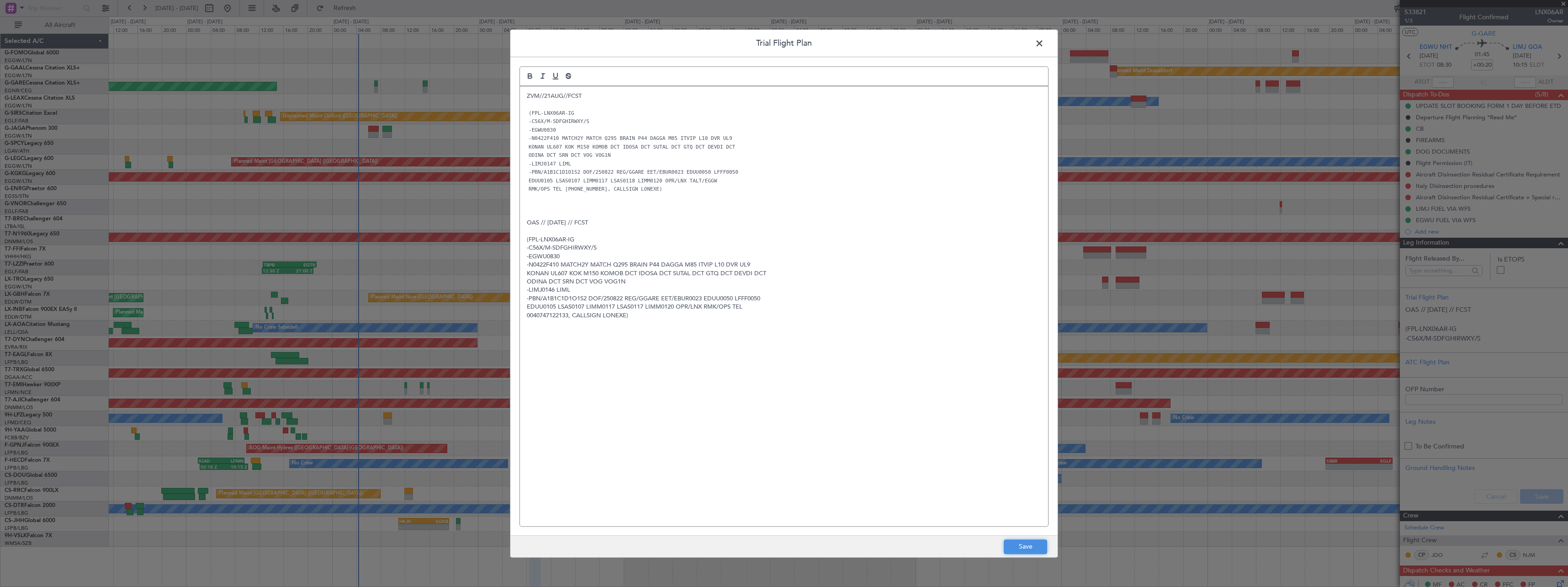
click at [1015, 547] on button "Save" at bounding box center [1025, 547] width 43 height 15
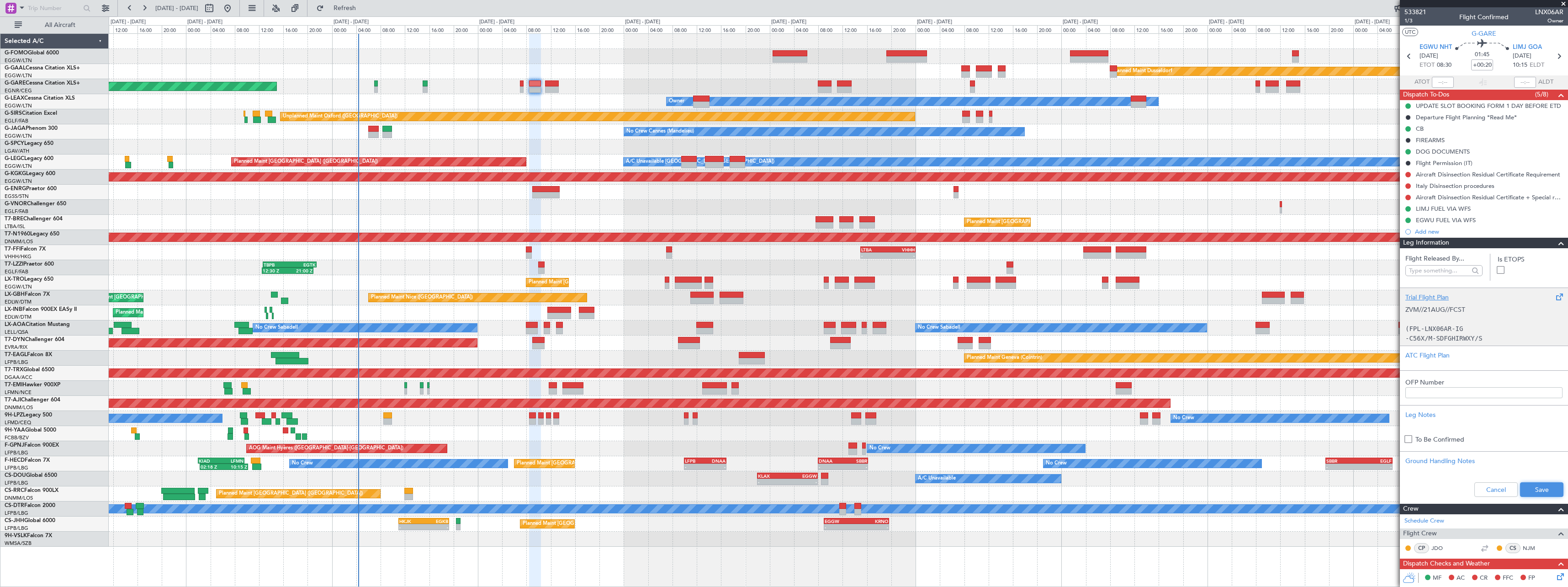
drag, startPoint x: 1541, startPoint y: 492, endPoint x: 1554, endPoint y: 320, distance: 172.5
click at [1541, 491] on button "Save" at bounding box center [1541, 490] width 43 height 15
click at [1556, 244] on span at bounding box center [1561, 243] width 11 height 11
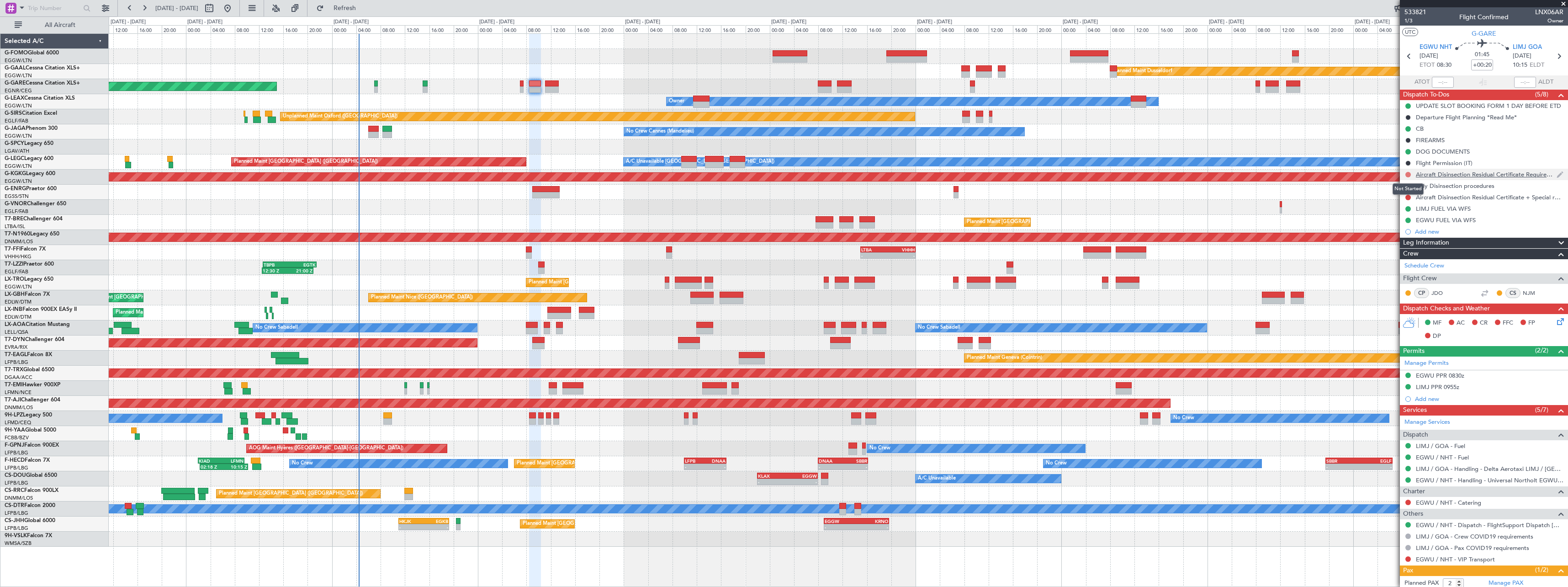
click at [1408, 175] on button at bounding box center [1408, 174] width 5 height 5
click at [1401, 232] on span "Cancelled" at bounding box center [1410, 228] width 26 height 9
click at [1412, 195] on div "Aircraft Disinsection Residual Certificate + Special request" at bounding box center [1484, 197] width 168 height 12
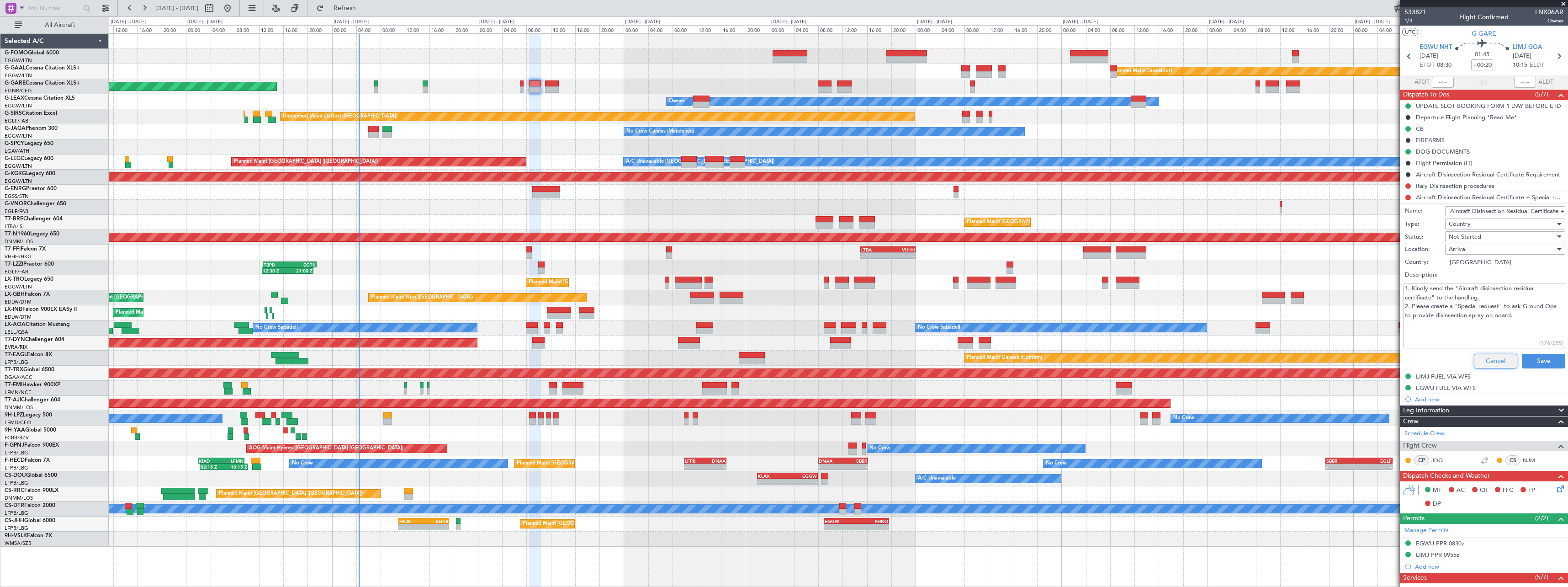
click at [1481, 359] on button "Cancel" at bounding box center [1495, 361] width 43 height 15
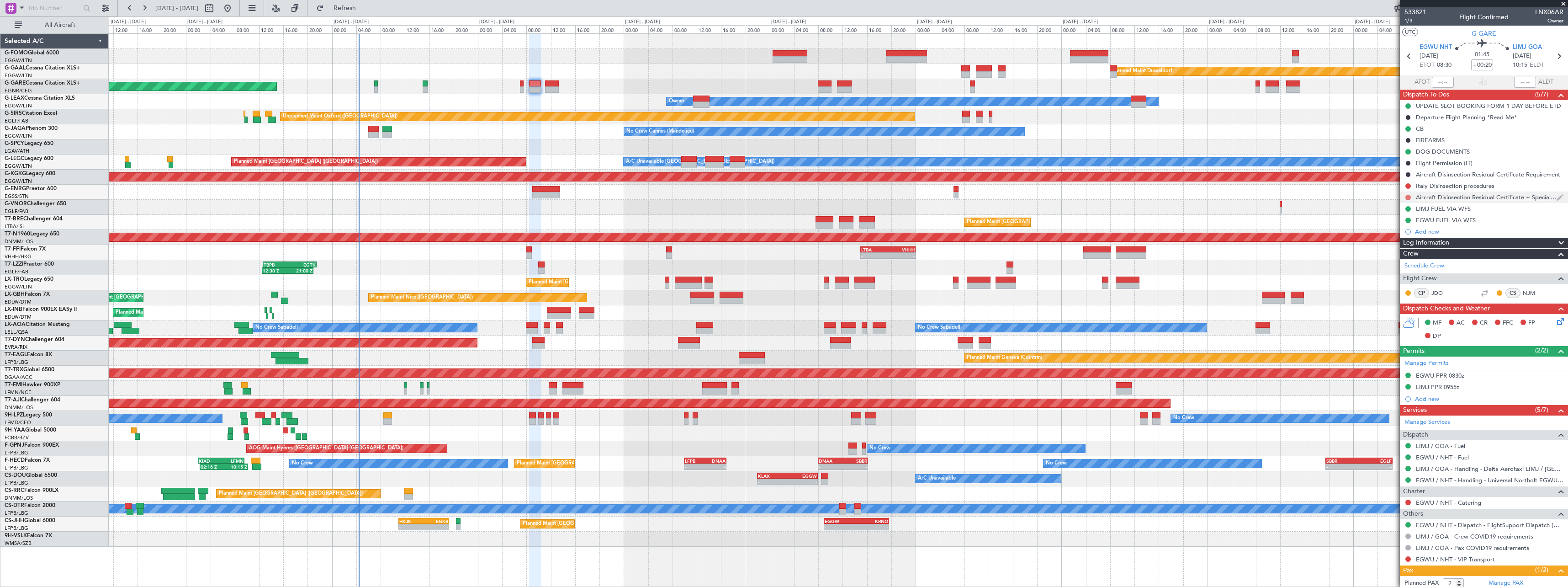
click at [1407, 195] on button at bounding box center [1408, 197] width 5 height 5
drag, startPoint x: 1413, startPoint y: 241, endPoint x: 1413, endPoint y: 230, distance: 11.0
click at [1413, 239] on span "Completed" at bounding box center [1412, 237] width 30 height 9
click at [1407, 184] on button at bounding box center [1408, 186] width 5 height 5
click at [1413, 228] on span "Completed" at bounding box center [1412, 226] width 30 height 9
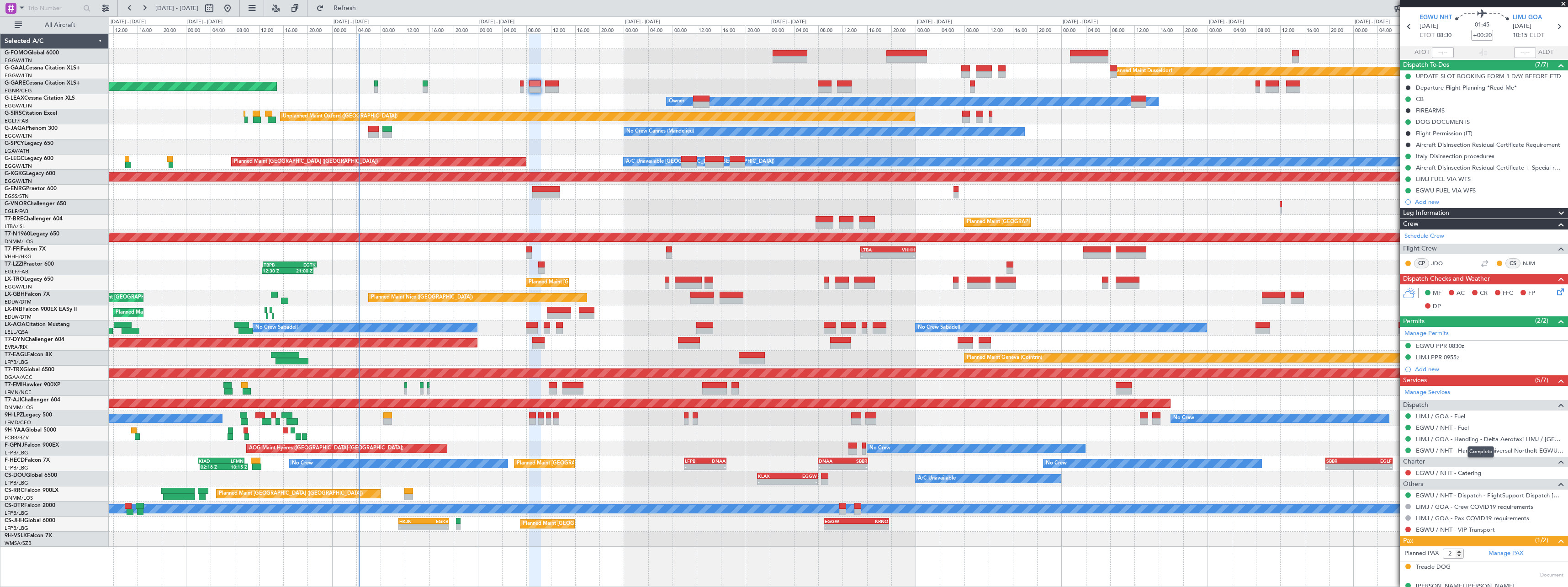
scroll to position [43, 0]
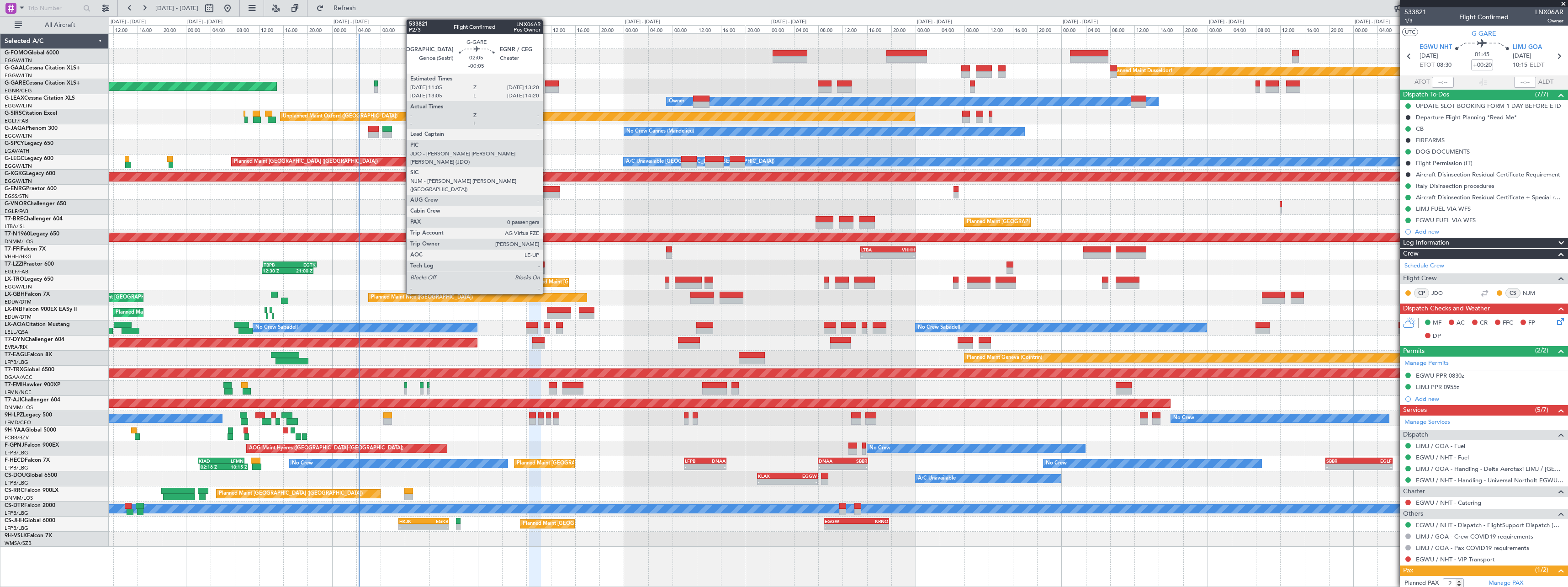
click at [547, 86] on div at bounding box center [551, 83] width 14 height 7
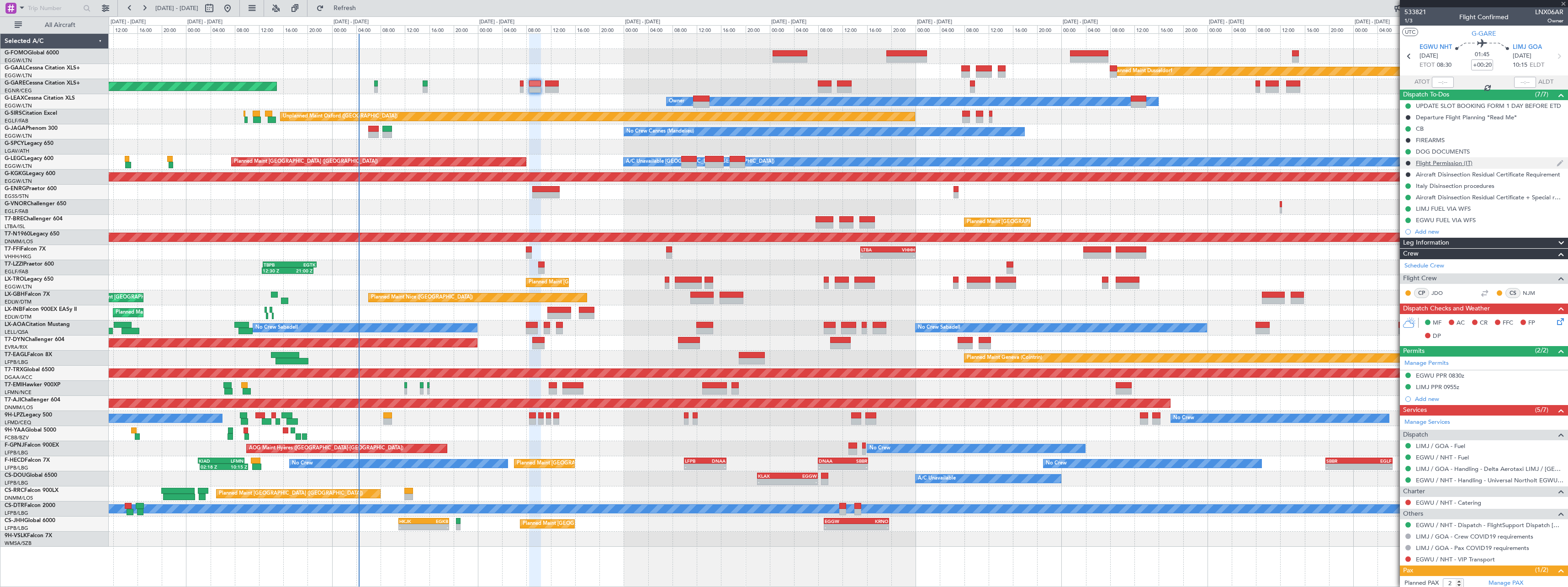
type input "-00:05"
type input "0"
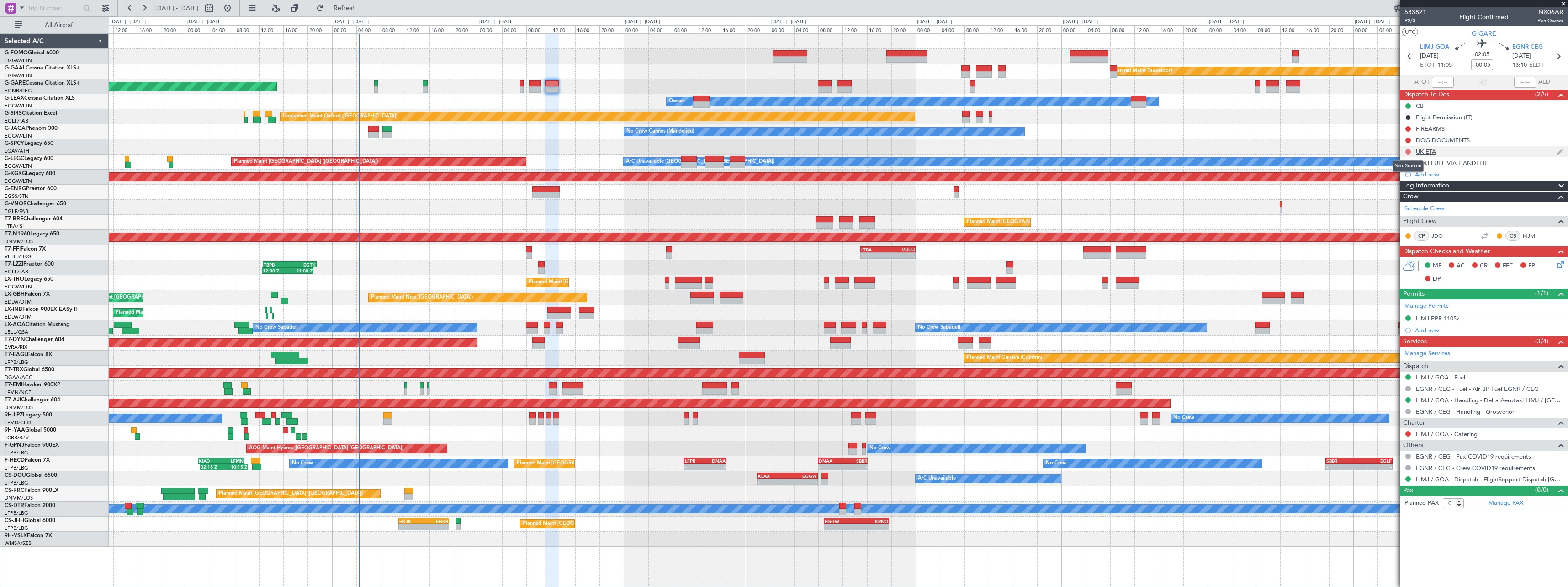
click at [1406, 149] on button at bounding box center [1408, 152] width 5 height 5
click at [1405, 205] on span "Cancelled" at bounding box center [1410, 205] width 26 height 9
click at [1409, 139] on button at bounding box center [1408, 140] width 5 height 5
click at [1408, 189] on li "Cancelled" at bounding box center [1409, 194] width 49 height 14
click at [1409, 127] on button at bounding box center [1408, 128] width 5 height 5
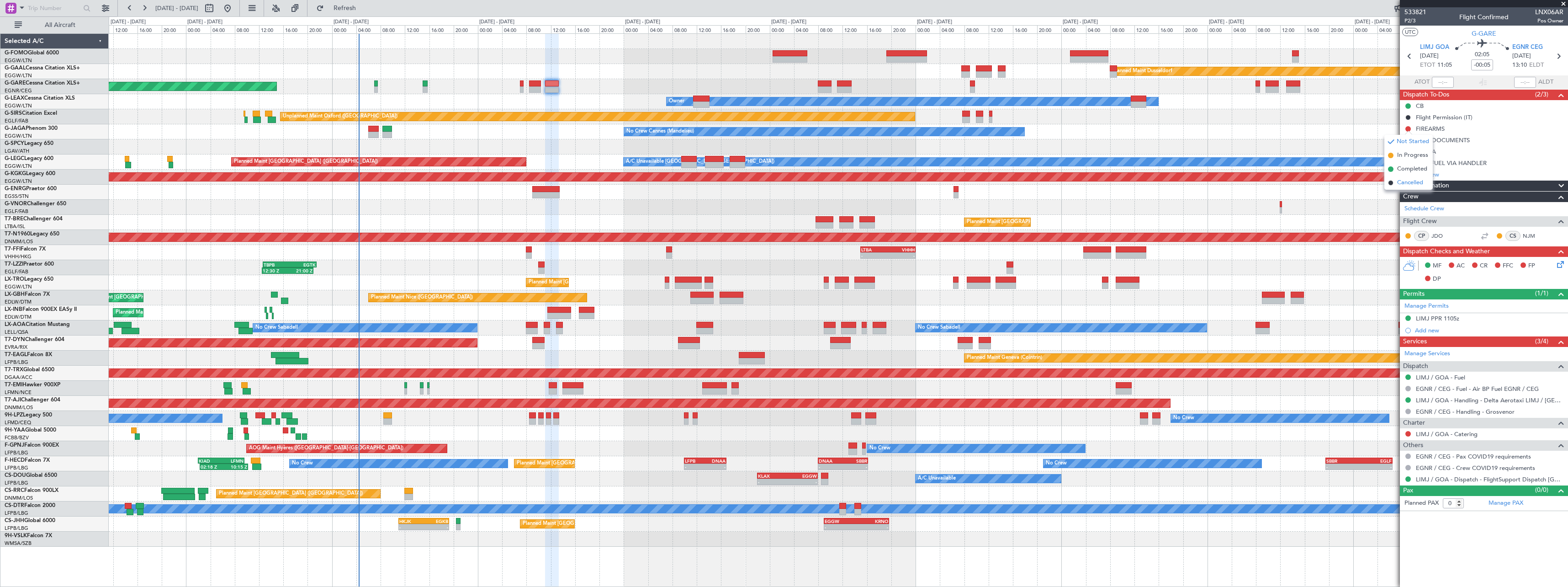
click at [1404, 185] on span "Cancelled" at bounding box center [1410, 183] width 26 height 9
click at [1562, 183] on span at bounding box center [1561, 186] width 11 height 11
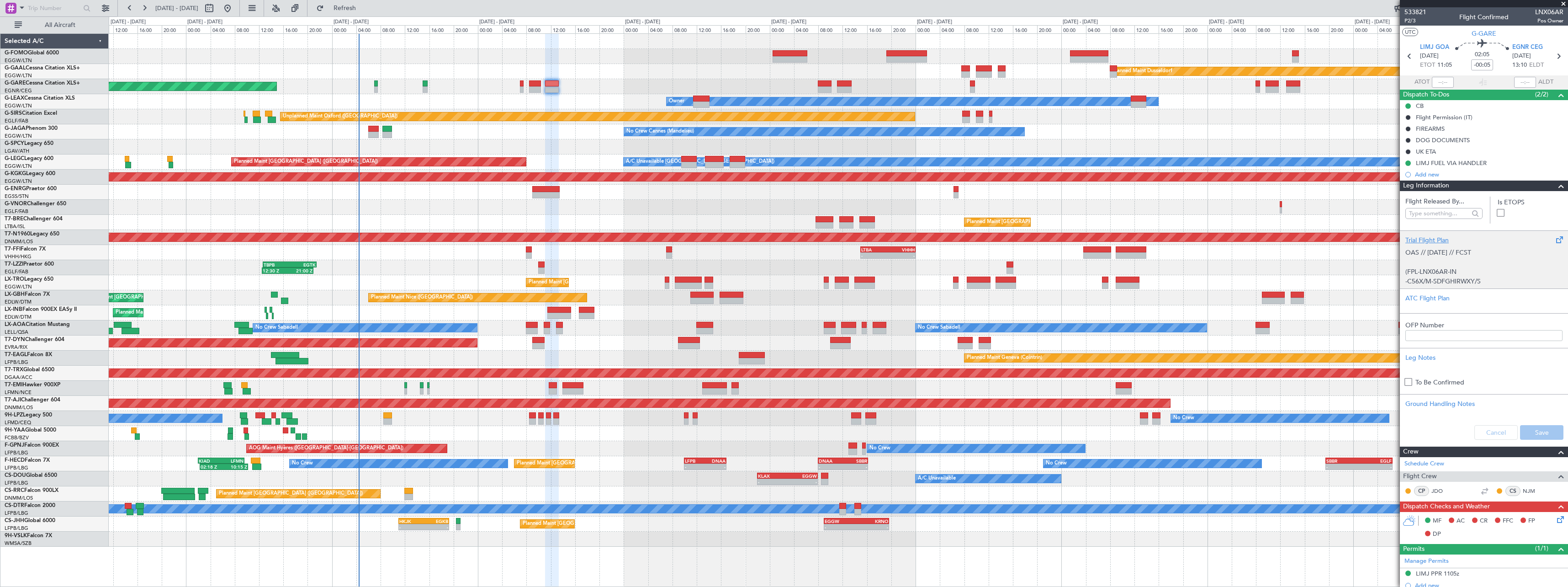
click at [1442, 236] on div "Trial Flight Plan" at bounding box center [1484, 241] width 157 height 10
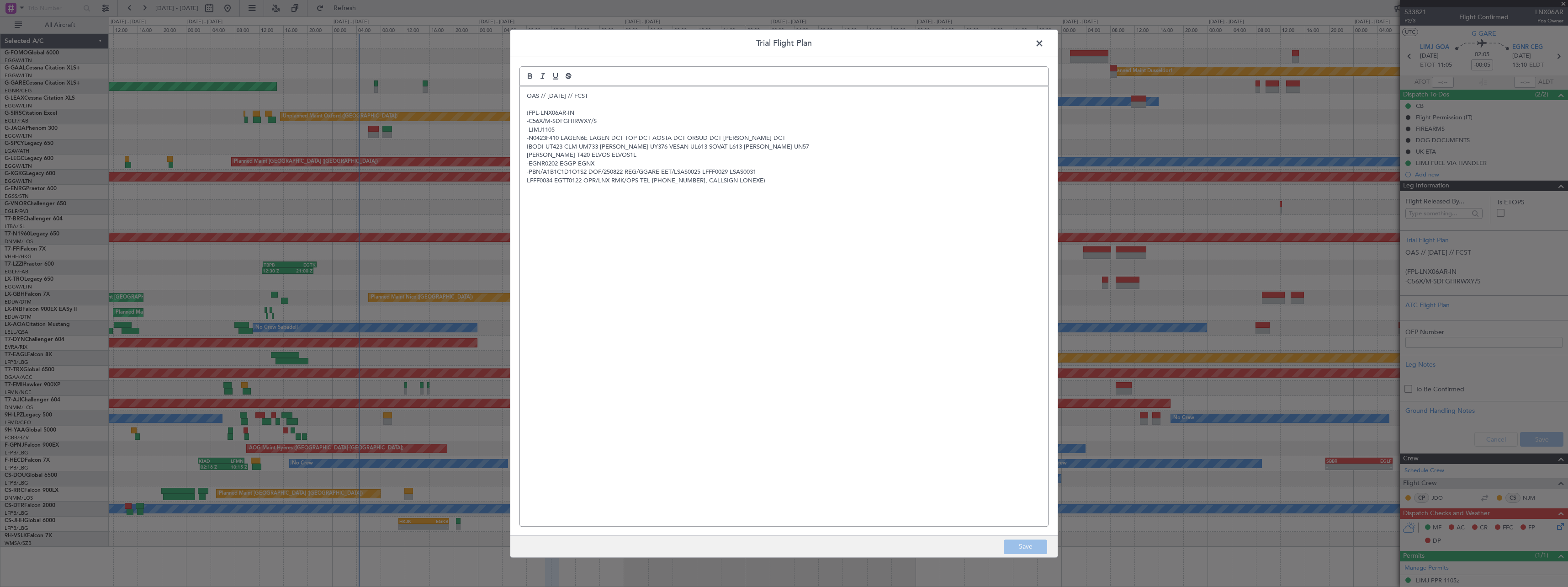
click at [522, 94] on div "OAS // 20AUG // FCST (FPL-LNX06AR-IN -C56X/M-SDFGHIRWXY/S -LIMJ1105 -N0423F410 …" at bounding box center [784, 306] width 528 height 440
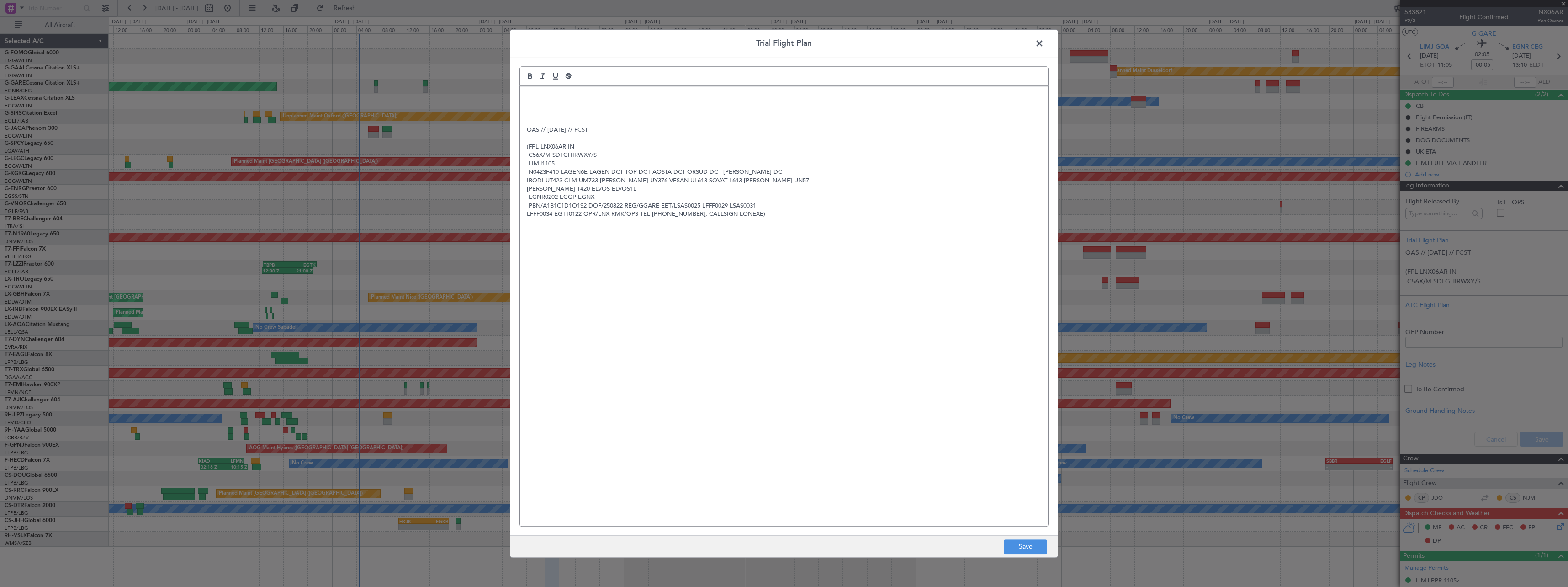
click at [522, 94] on div "OAS // 20AUG // FCST (FPL-LNX06AR-IN -C56X/M-SDFGHIRWXY/S -LIMJ1105 -N0423F410 …" at bounding box center [784, 306] width 528 height 440
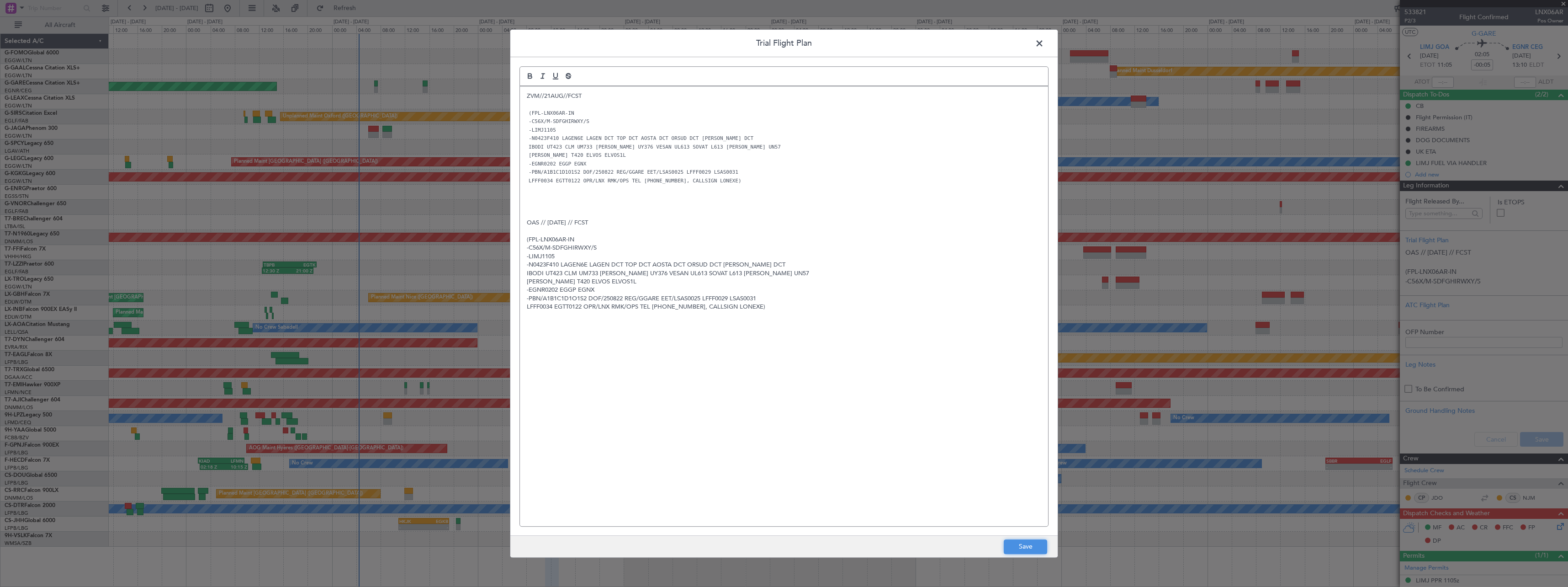
drag, startPoint x: 1015, startPoint y: 545, endPoint x: 1130, endPoint y: 543, distance: 115.0
click at [1015, 545] on button "Save" at bounding box center [1025, 547] width 43 height 15
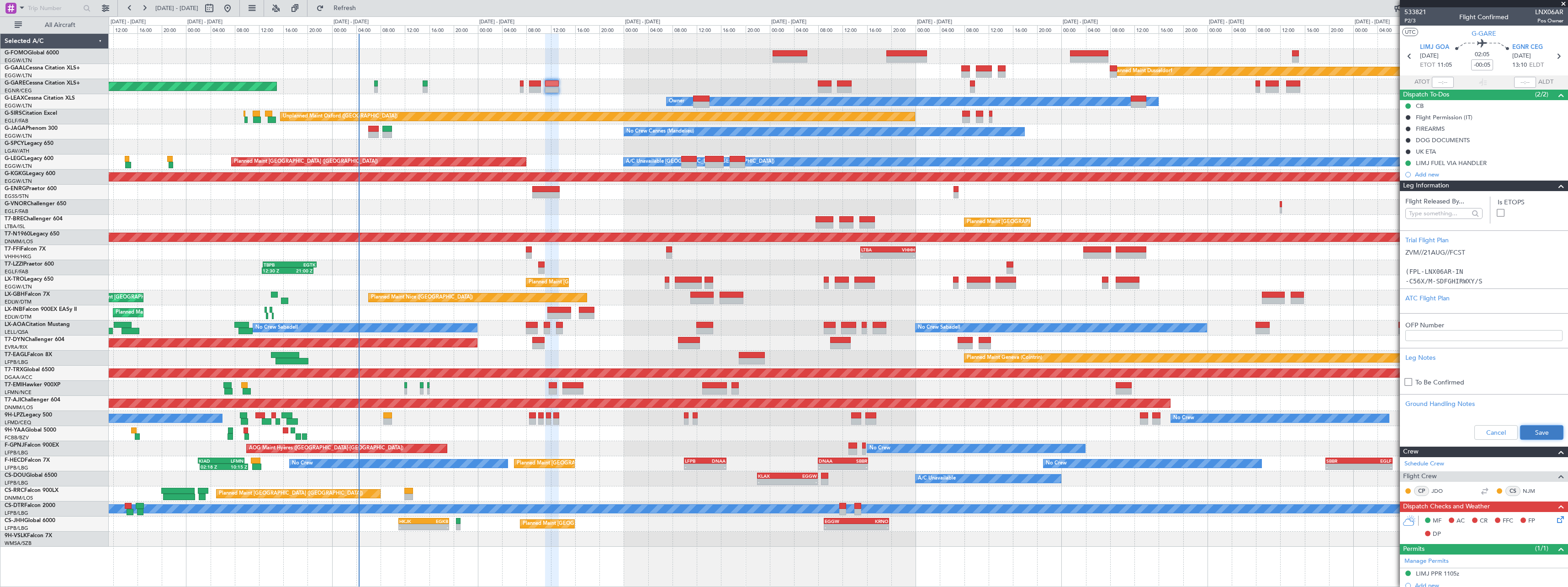
click at [1533, 431] on button "Save" at bounding box center [1541, 432] width 43 height 15
click at [1556, 183] on span at bounding box center [1561, 186] width 11 height 11
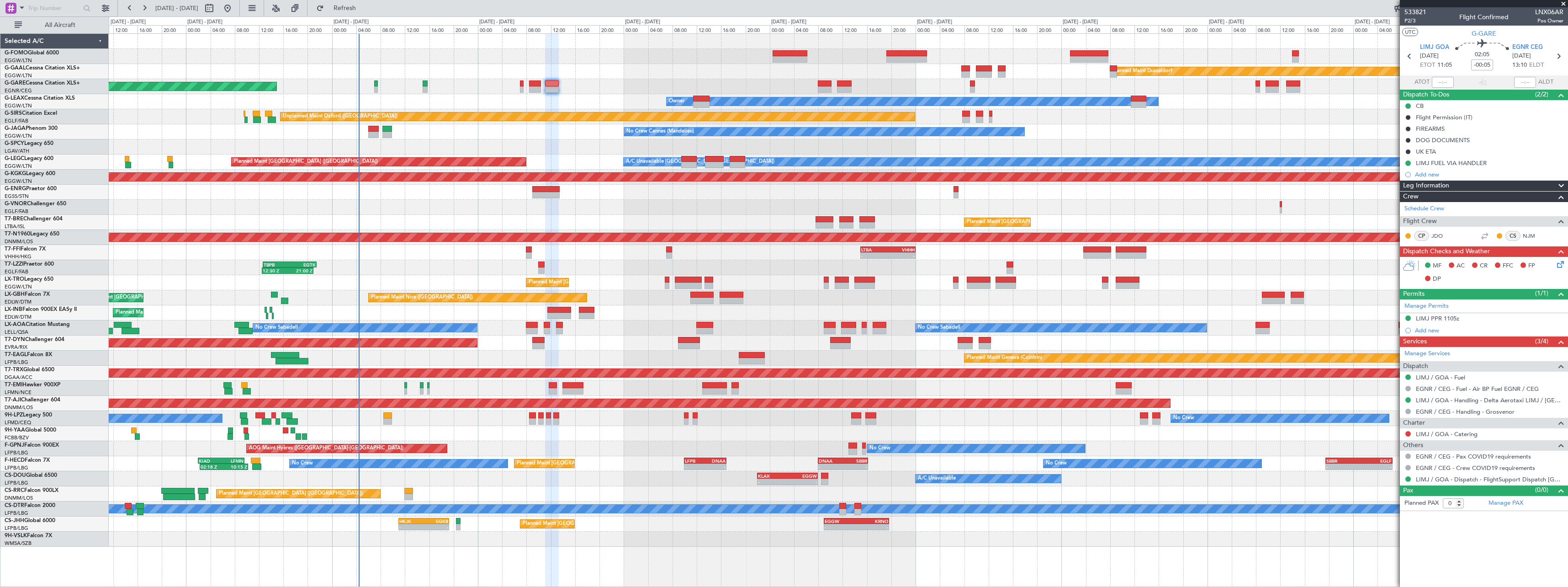
click at [1560, 186] on span at bounding box center [1561, 186] width 11 height 11
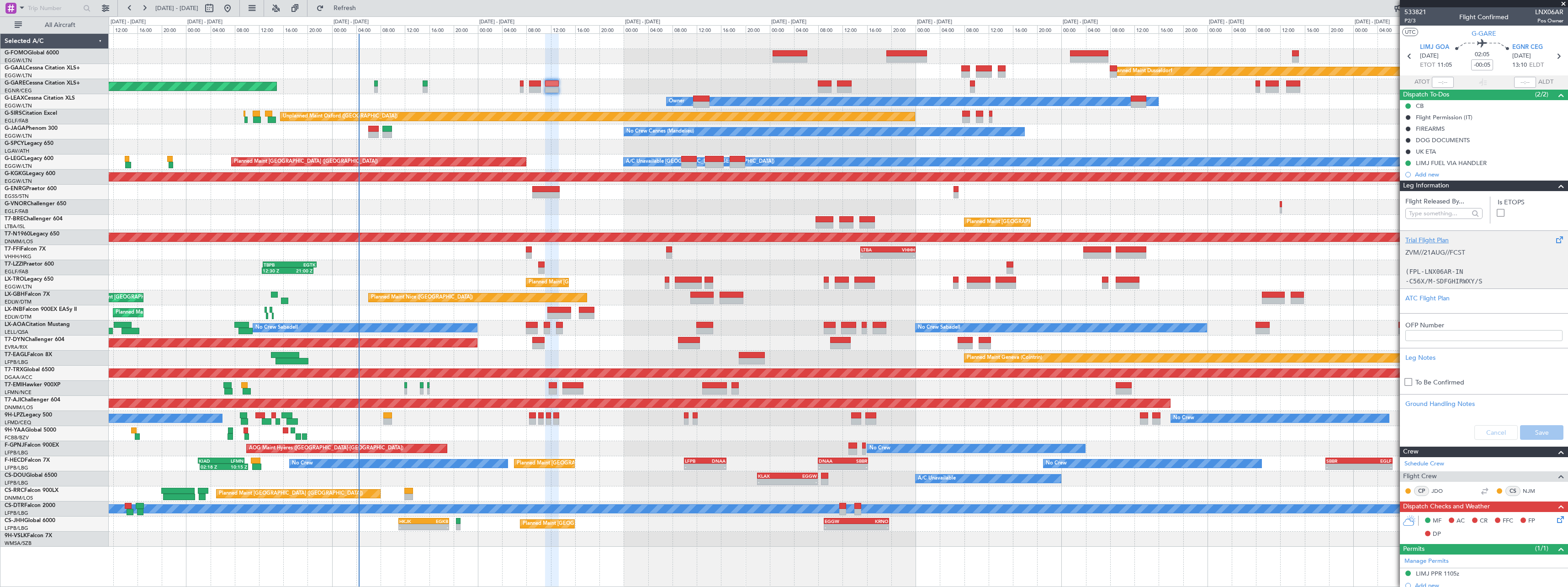
click at [1443, 235] on div "Trial Flight Plan ZVM//21AUG//FCST (FPL-LNX06AR-IN -C56X/M-SDFGHIRWXY/S -LIMJ11…" at bounding box center [1484, 259] width 168 height 58
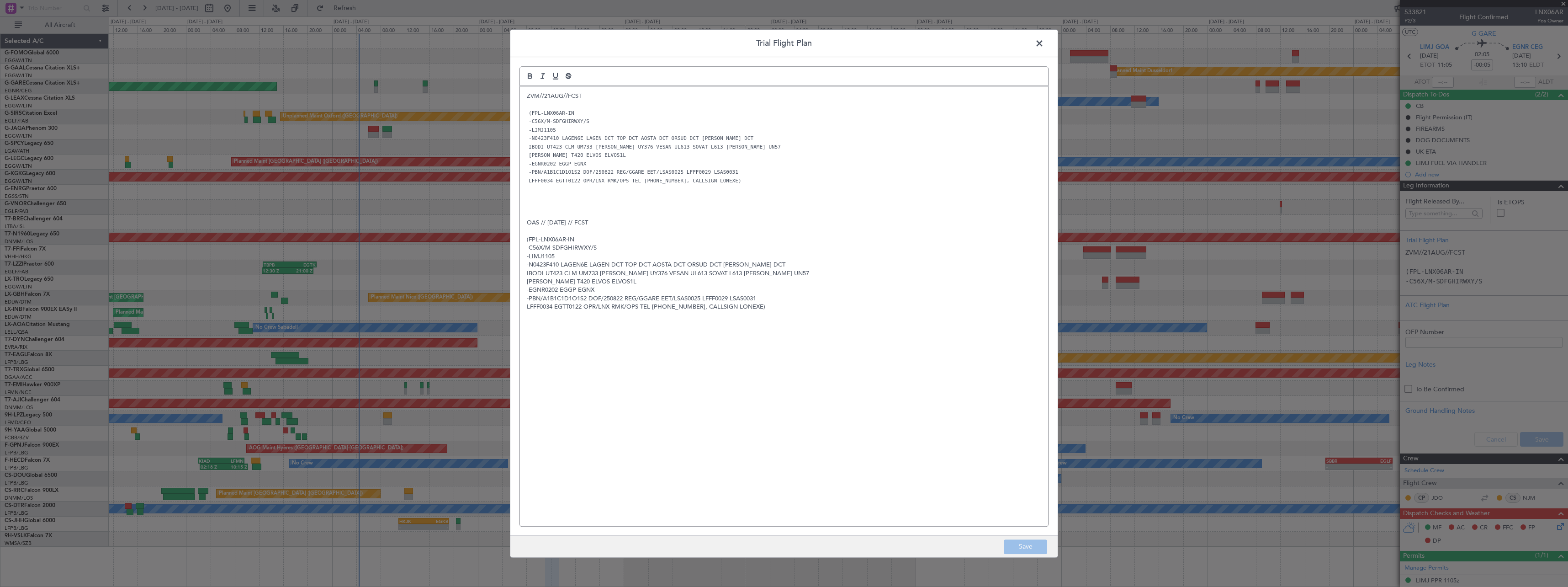
click at [1044, 41] on span at bounding box center [1044, 46] width 0 height 18
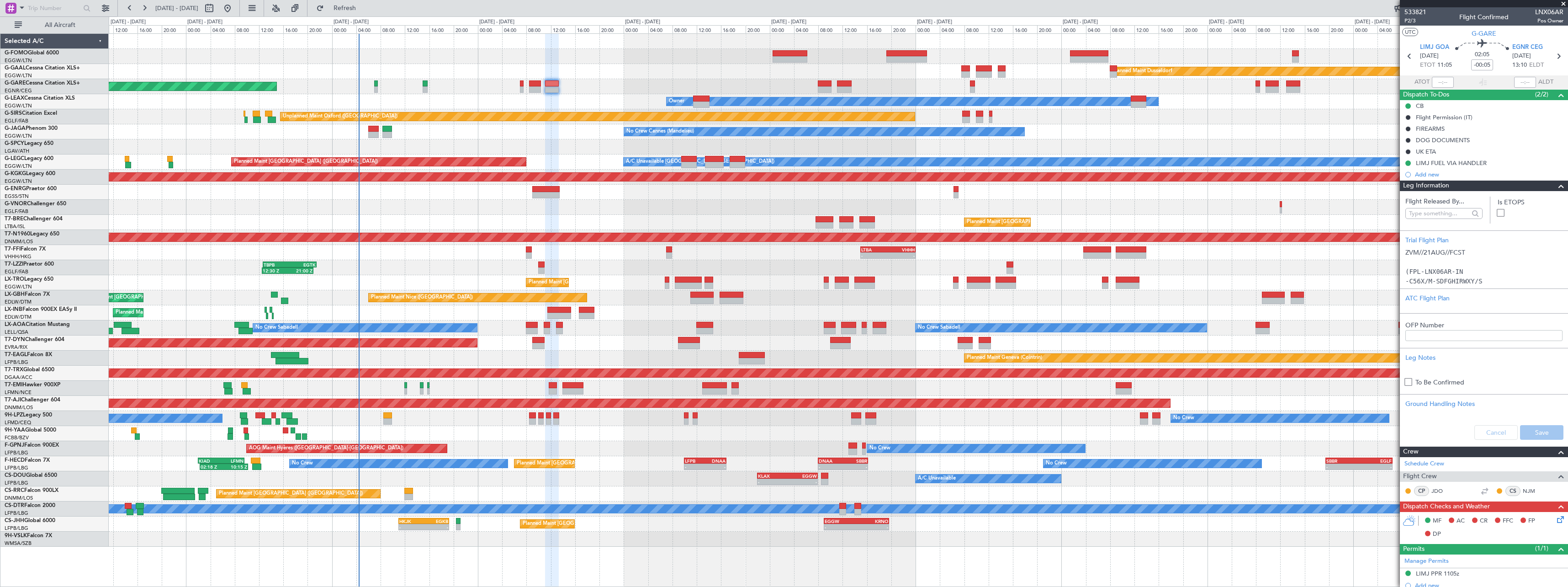
drag, startPoint x: 1554, startPoint y: 184, endPoint x: 1539, endPoint y: 188, distance: 15.5
click at [1556, 183] on span at bounding box center [1561, 186] width 11 height 11
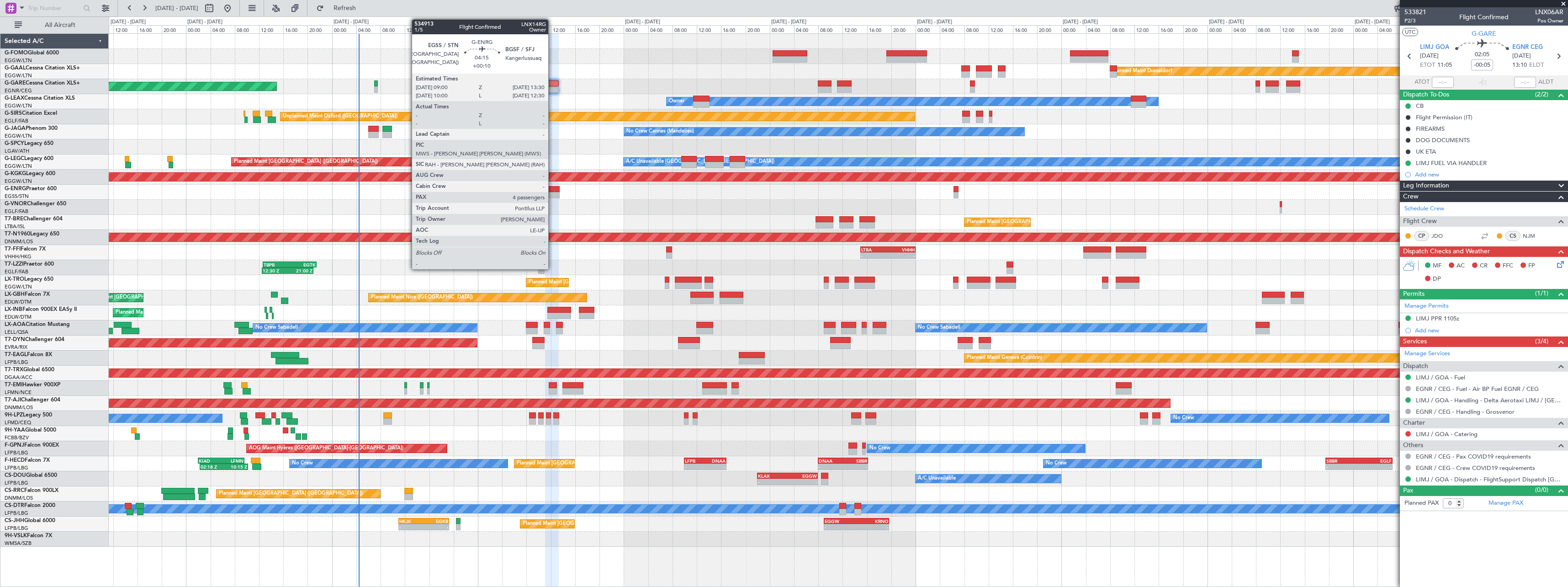
click at [553, 197] on div at bounding box center [545, 195] width 27 height 7
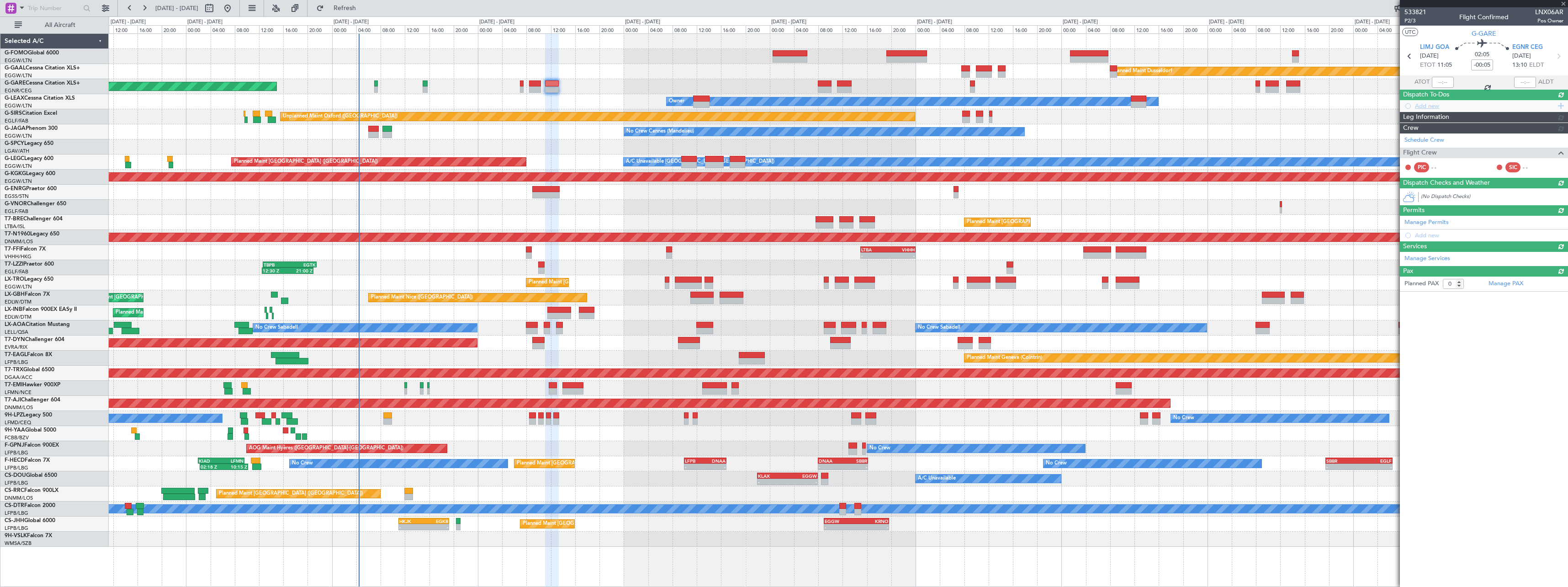
type input "-00:05"
type input "0"
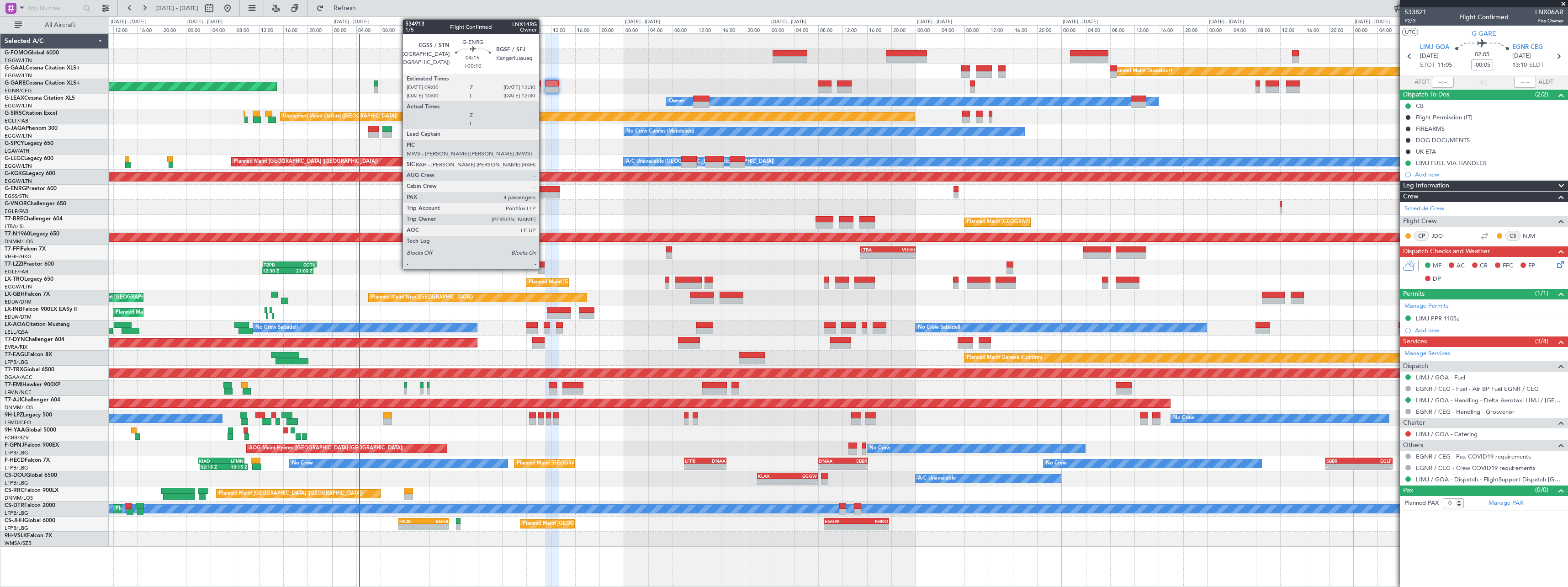
click at [543, 191] on div at bounding box center [545, 189] width 27 height 7
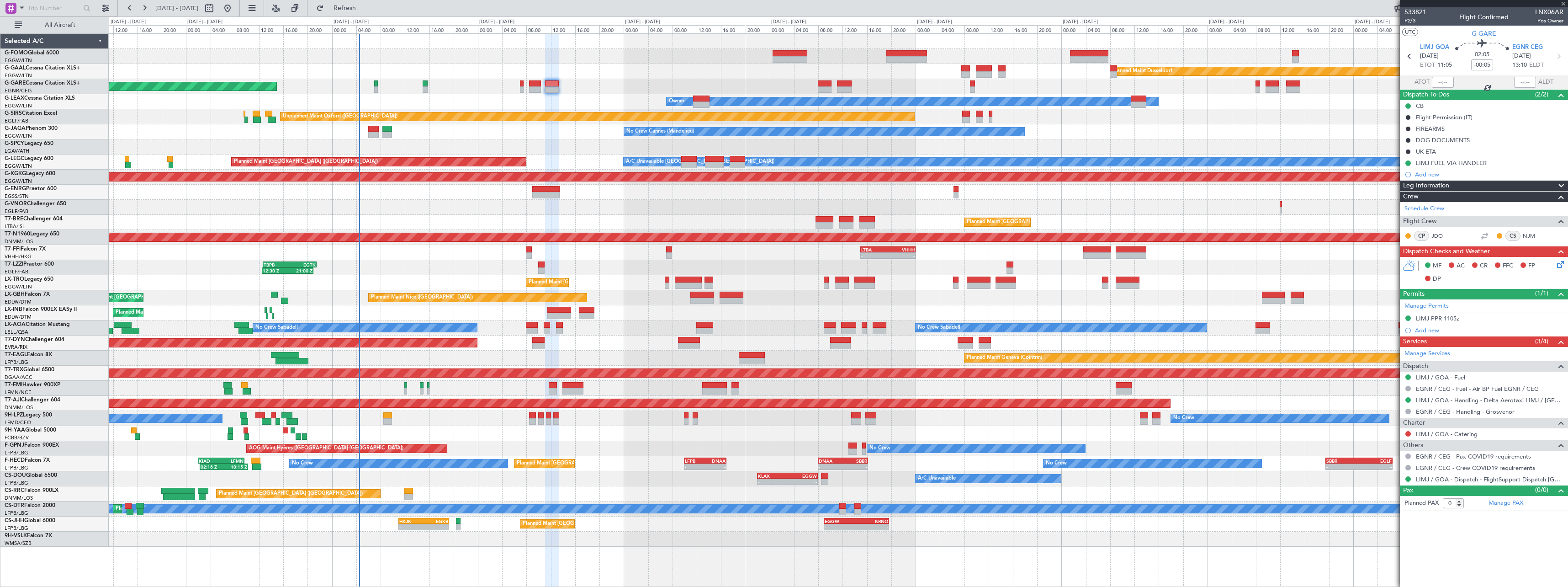
type input "+00:10"
type input "4"
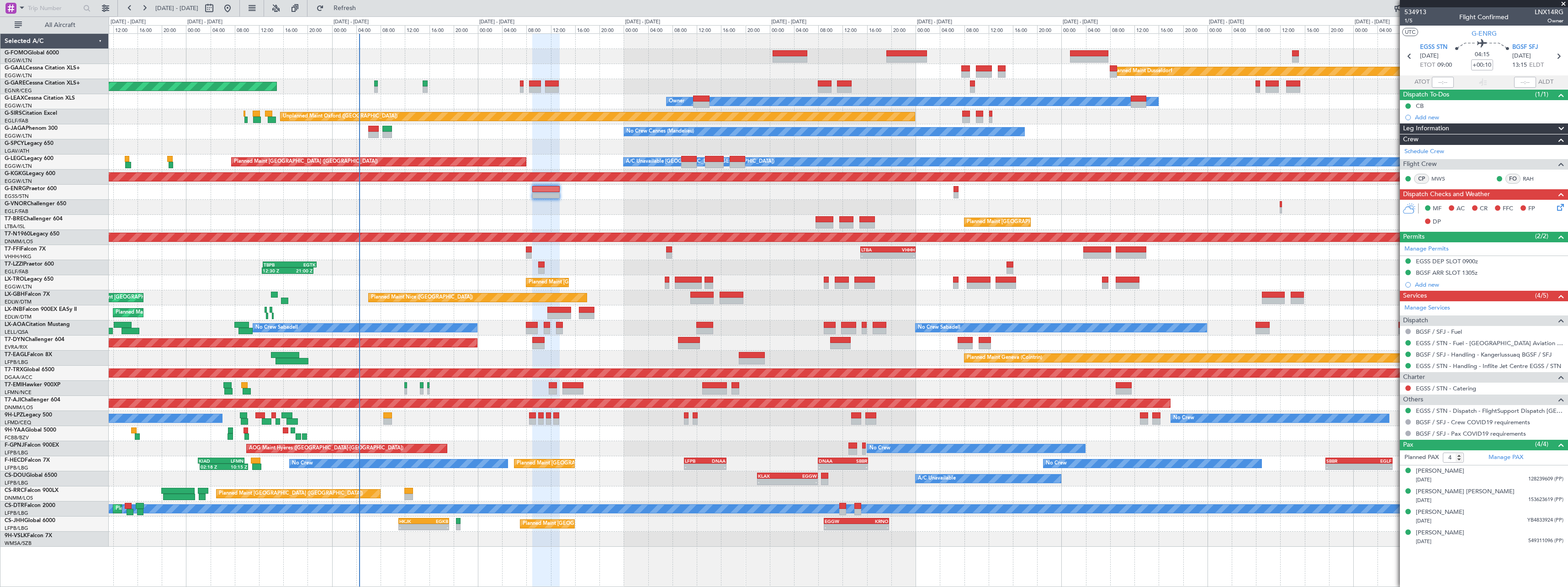
click at [1561, 126] on span at bounding box center [1561, 129] width 11 height 11
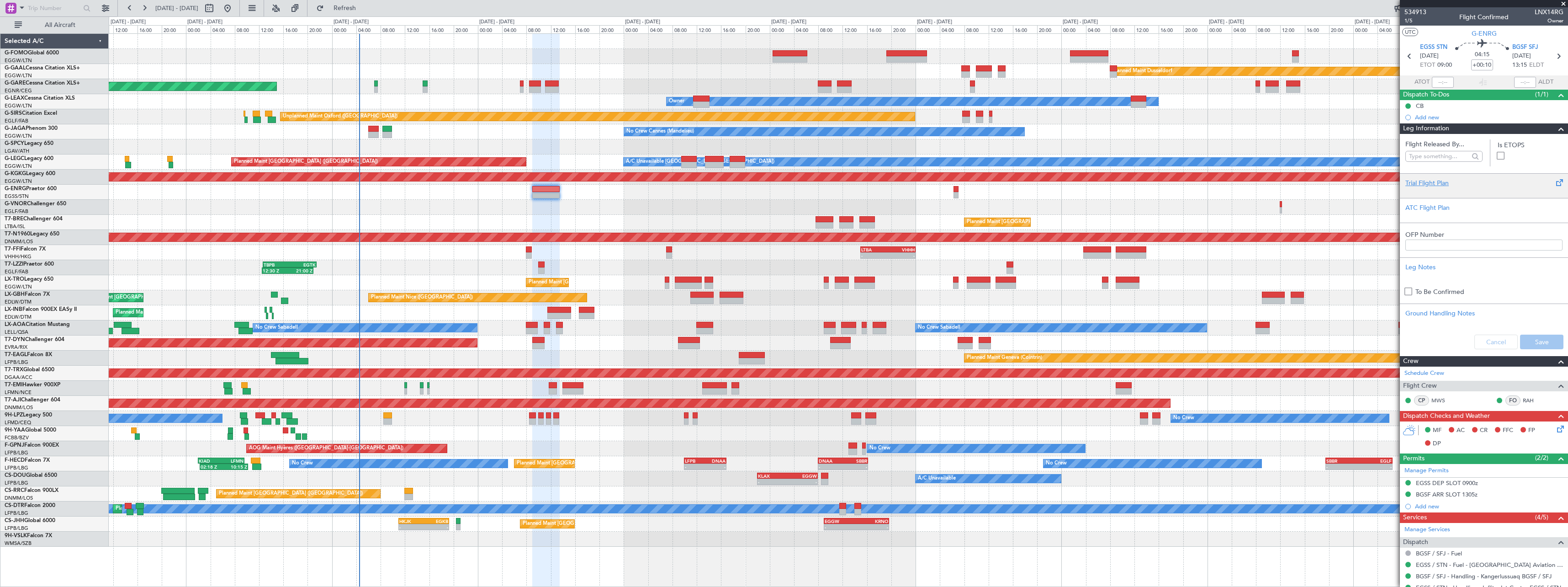
click at [1437, 186] on div "Trial Flight Plan" at bounding box center [1484, 183] width 157 height 10
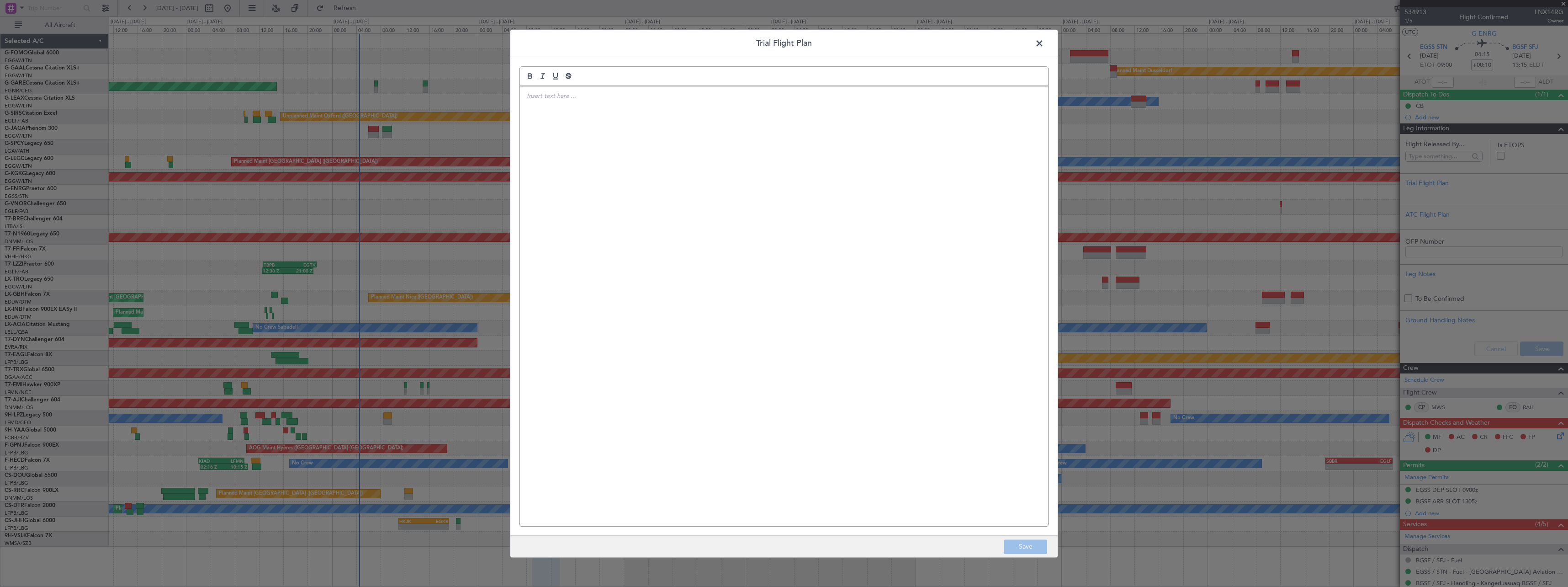
click at [638, 158] on div at bounding box center [784, 306] width 528 height 440
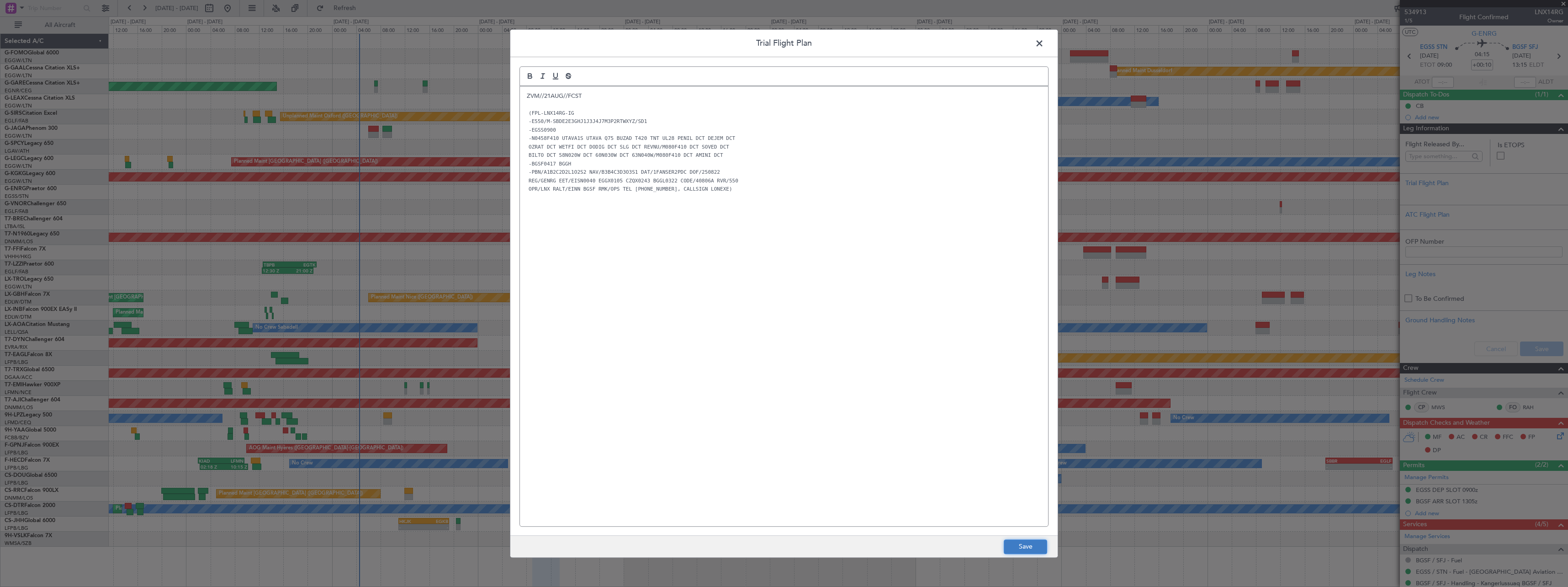
click at [1024, 549] on button "Save" at bounding box center [1025, 547] width 43 height 15
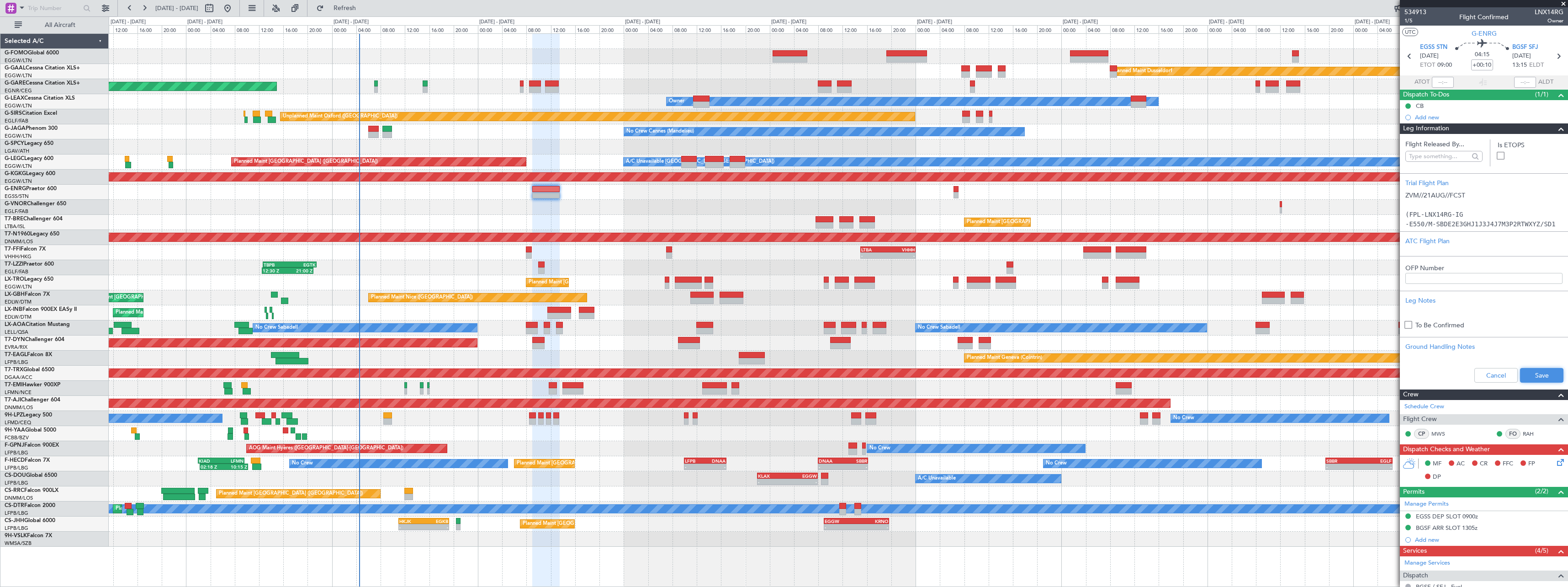
click at [1528, 374] on button "Save" at bounding box center [1541, 375] width 43 height 15
click at [1559, 129] on div "Leg Information" at bounding box center [1484, 128] width 168 height 10
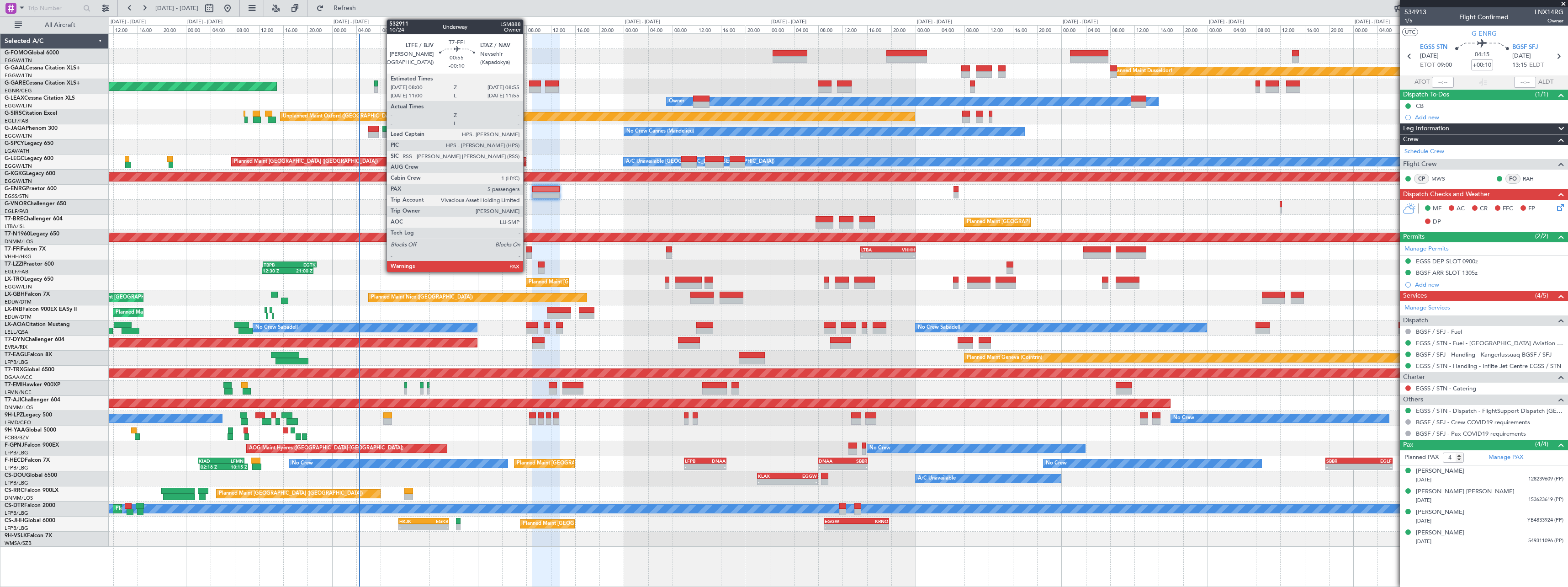
click at [527, 256] on div at bounding box center [529, 255] width 6 height 7
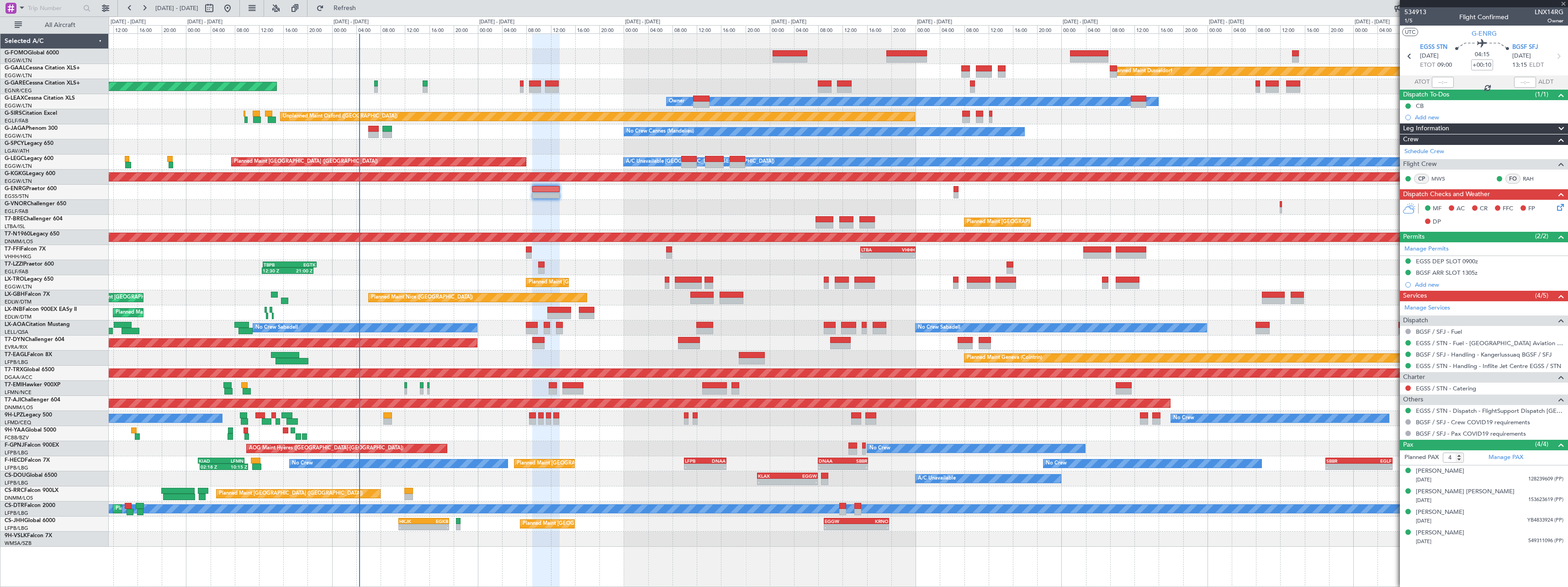
type input "-00:10"
type input "5"
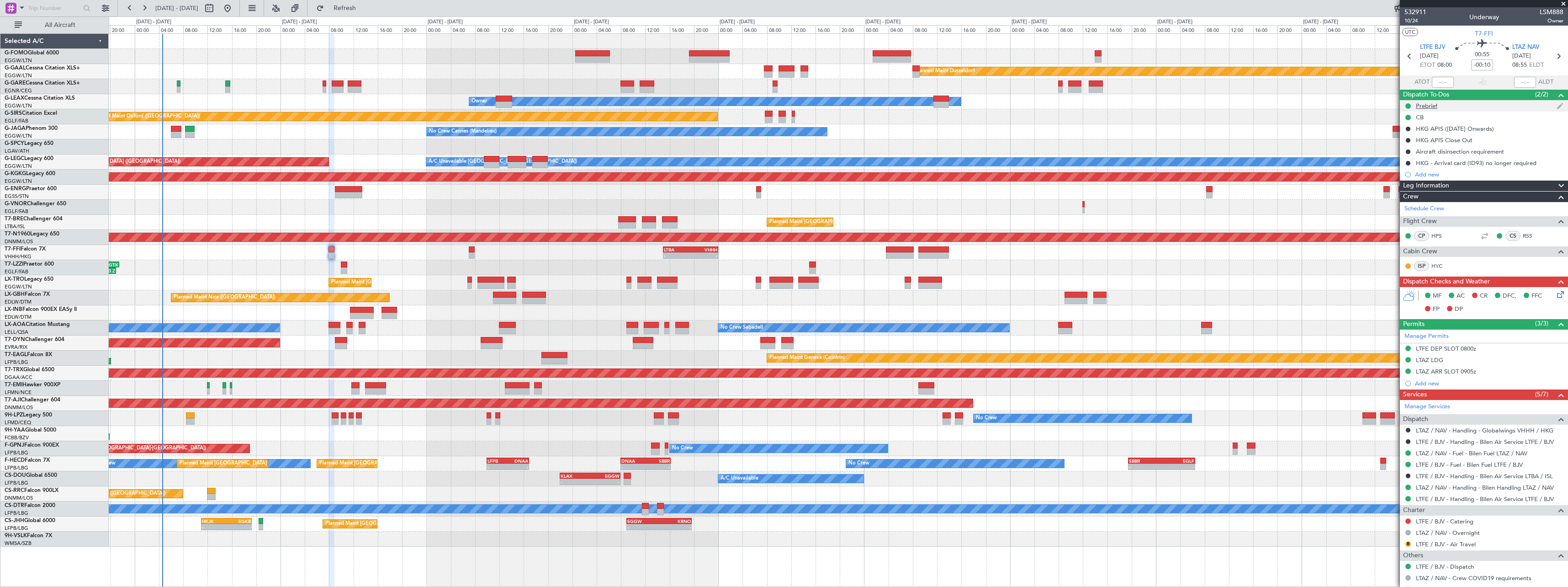
click at [1412, 104] on div "Prebrief" at bounding box center [1484, 105] width 168 height 12
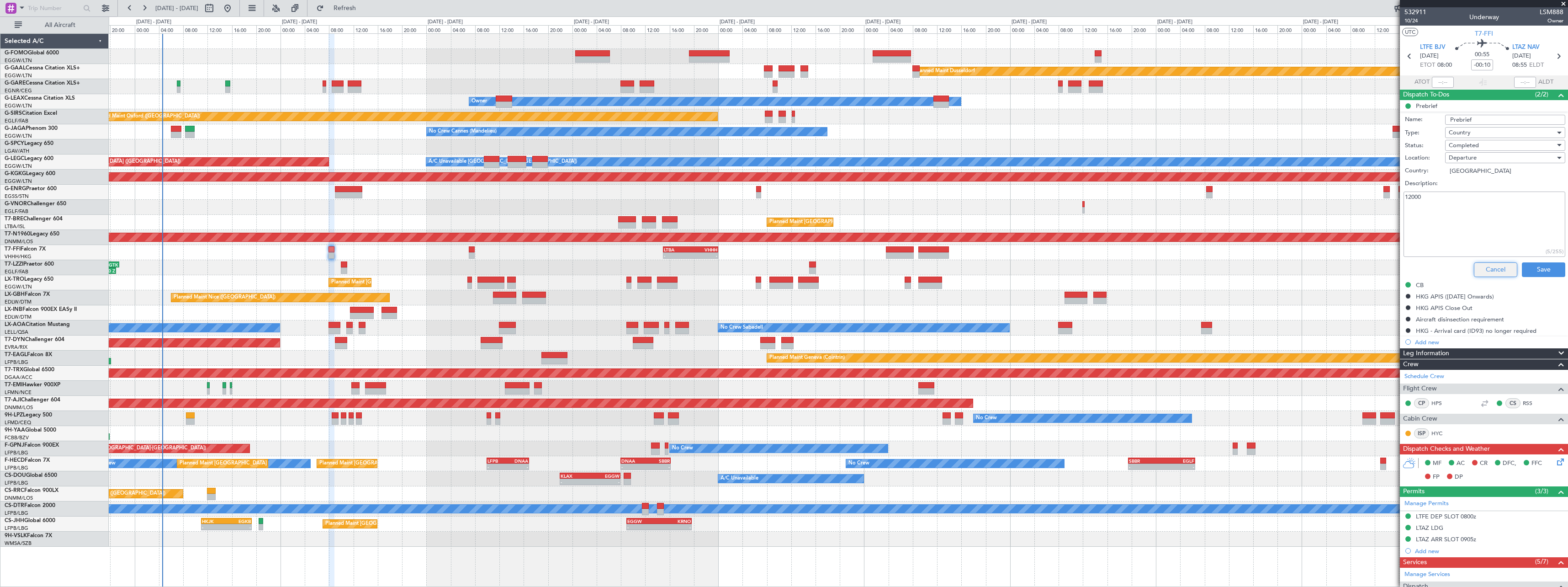
click at [1494, 273] on button "Cancel" at bounding box center [1495, 270] width 43 height 15
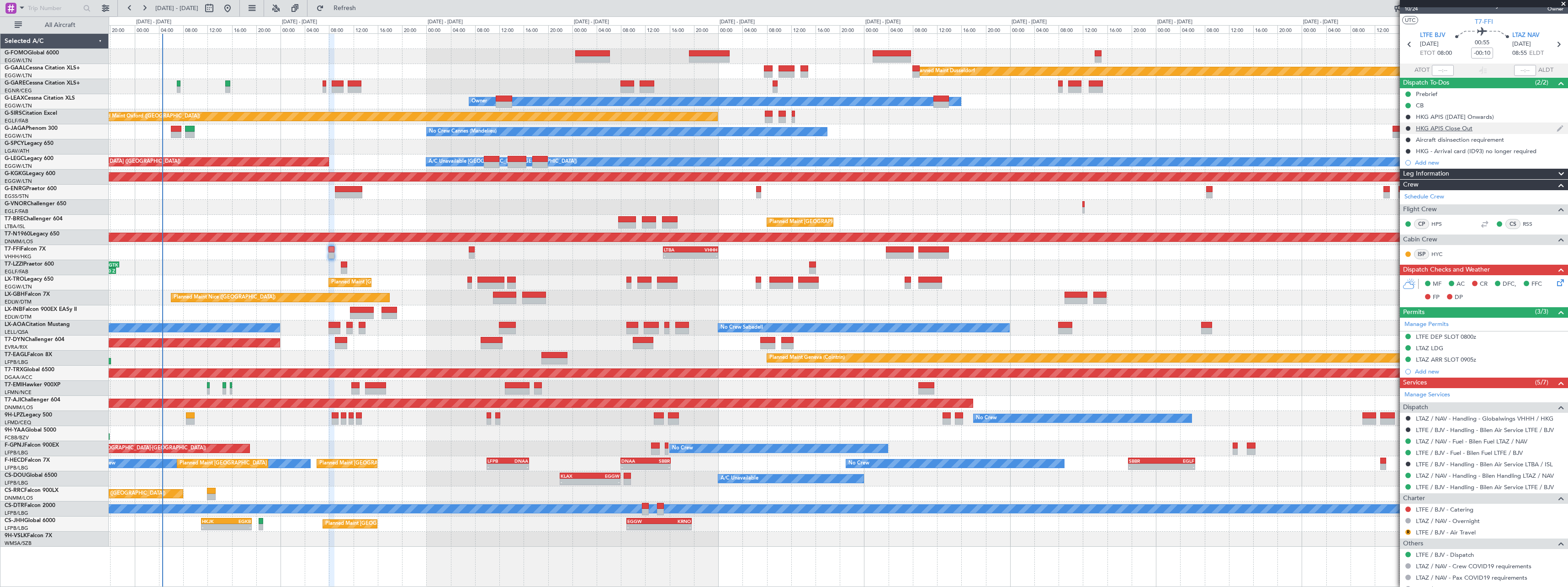
scroll to position [11, 0]
click at [1556, 174] on span at bounding box center [1561, 175] width 11 height 11
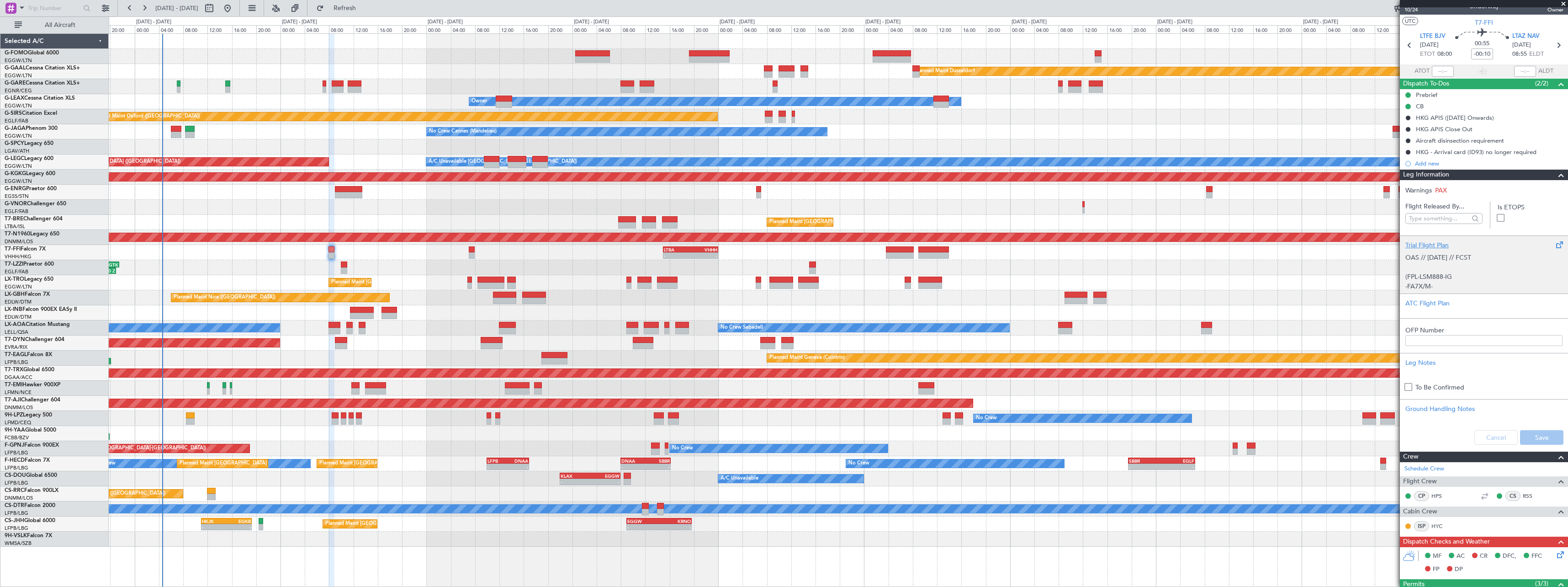
click at [1433, 241] on div "Trial Flight Plan" at bounding box center [1484, 245] width 157 height 10
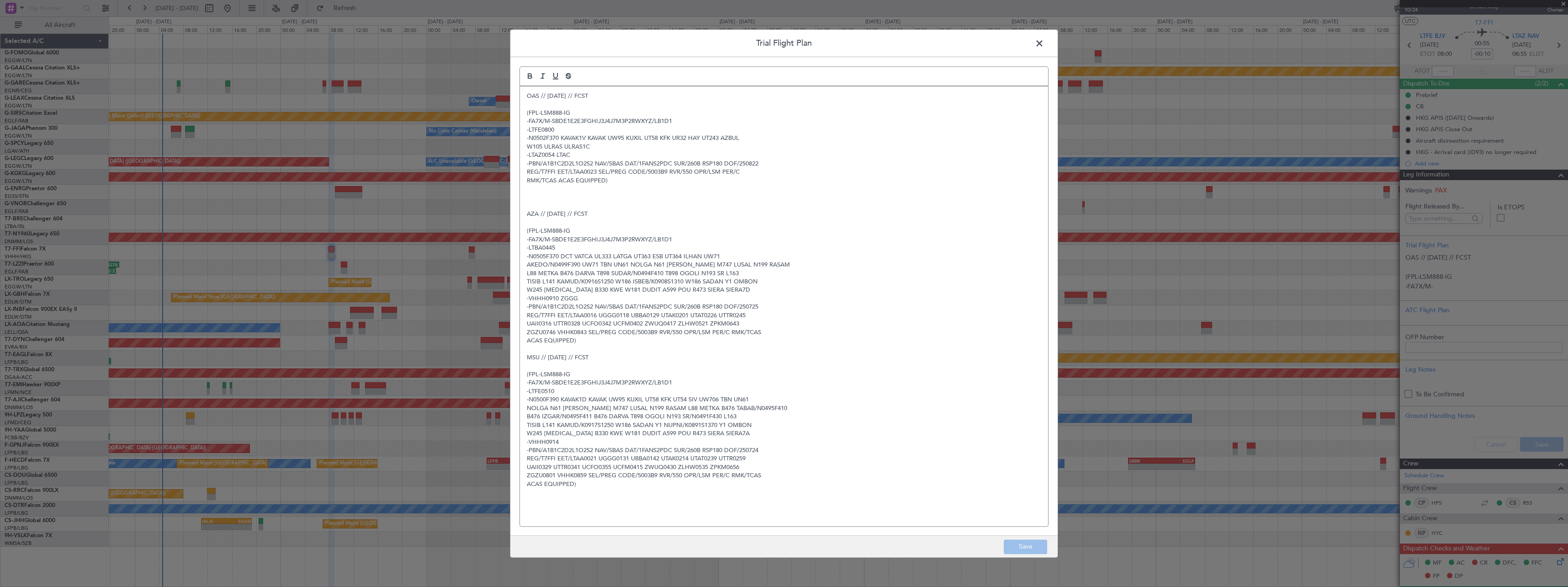
click at [523, 95] on div "OAS // 20AUG // FCST (FPL-LSM888-IG -FA7X/M-SBDE1E2E3FGHIJ3J4J7M3P2RWXYZ/LB1D1 …" at bounding box center [784, 306] width 528 height 440
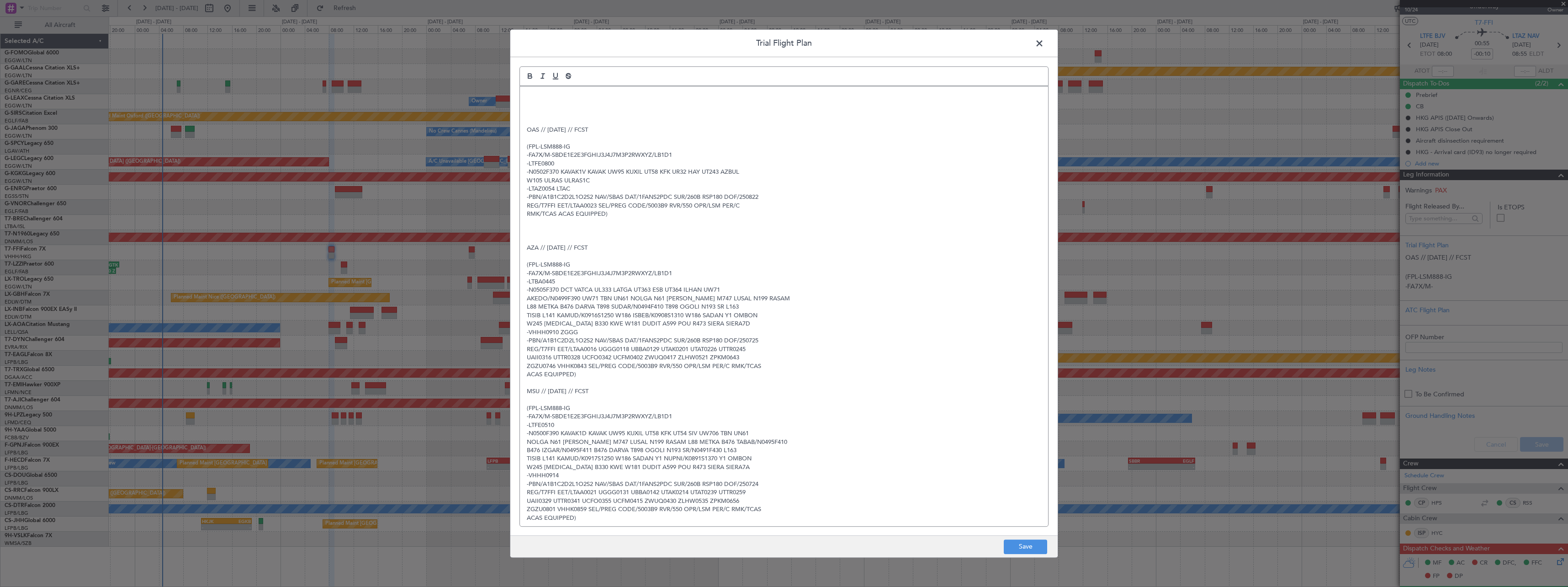
click at [523, 95] on div "OAS // 20AUG // FCST (FPL-LSM888-IG -FA7X/M-SBDE1E2E3FGHIJ3J4J7M3P2RWXYZ/LB1D1 …" at bounding box center [784, 306] width 528 height 440
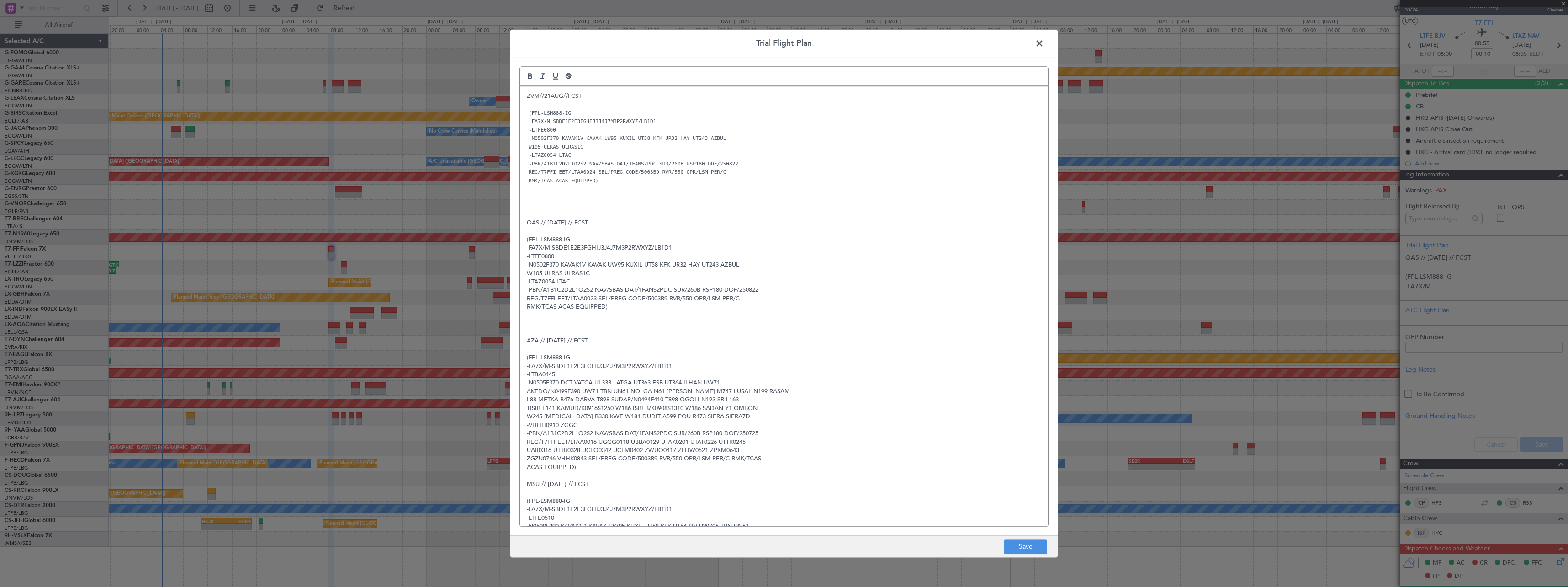
scroll to position [0, 0]
click at [1009, 541] on button "Save" at bounding box center [1025, 547] width 43 height 15
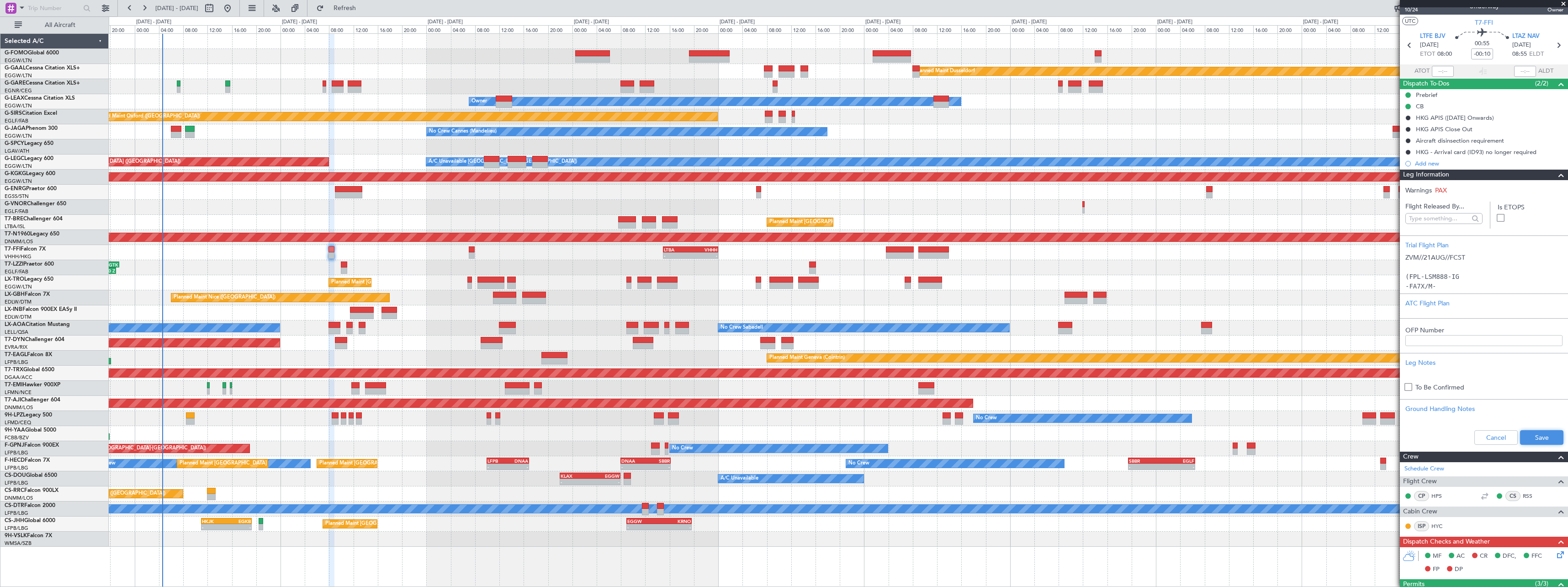
click at [1543, 434] on button "Save" at bounding box center [1541, 437] width 43 height 15
click at [1556, 170] on span at bounding box center [1561, 175] width 11 height 11
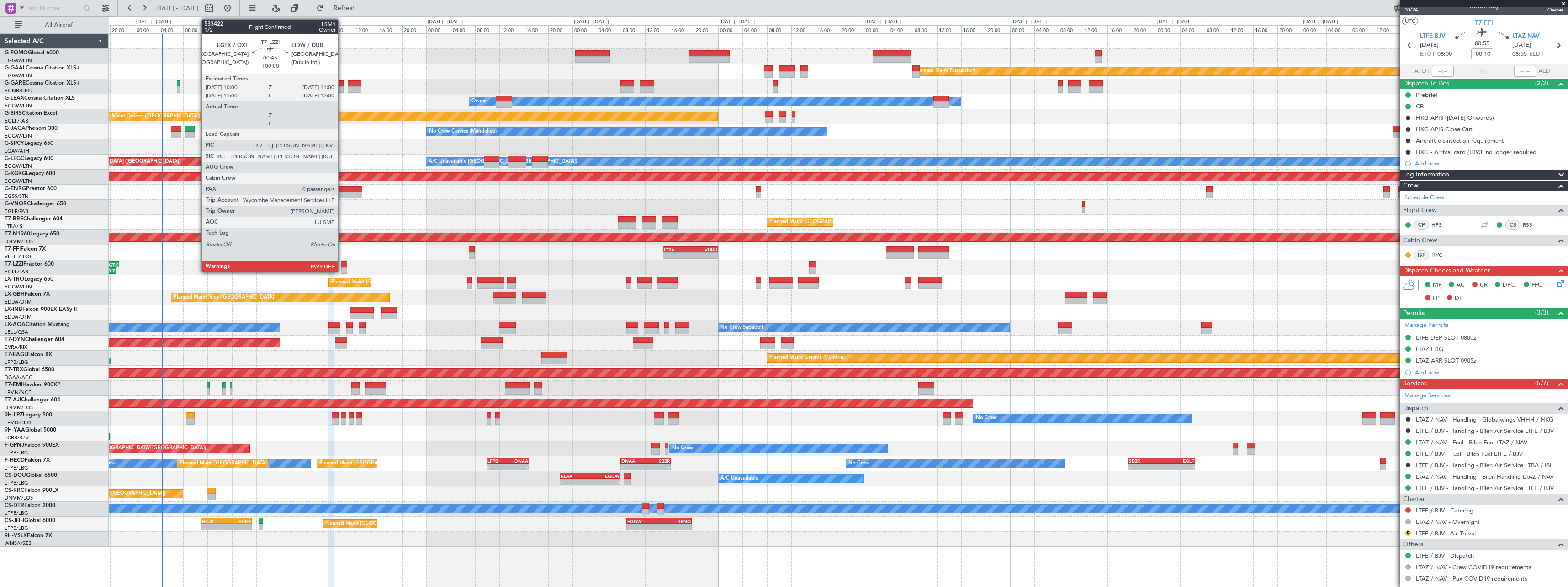
click at [342, 269] on div at bounding box center [344, 270] width 7 height 7
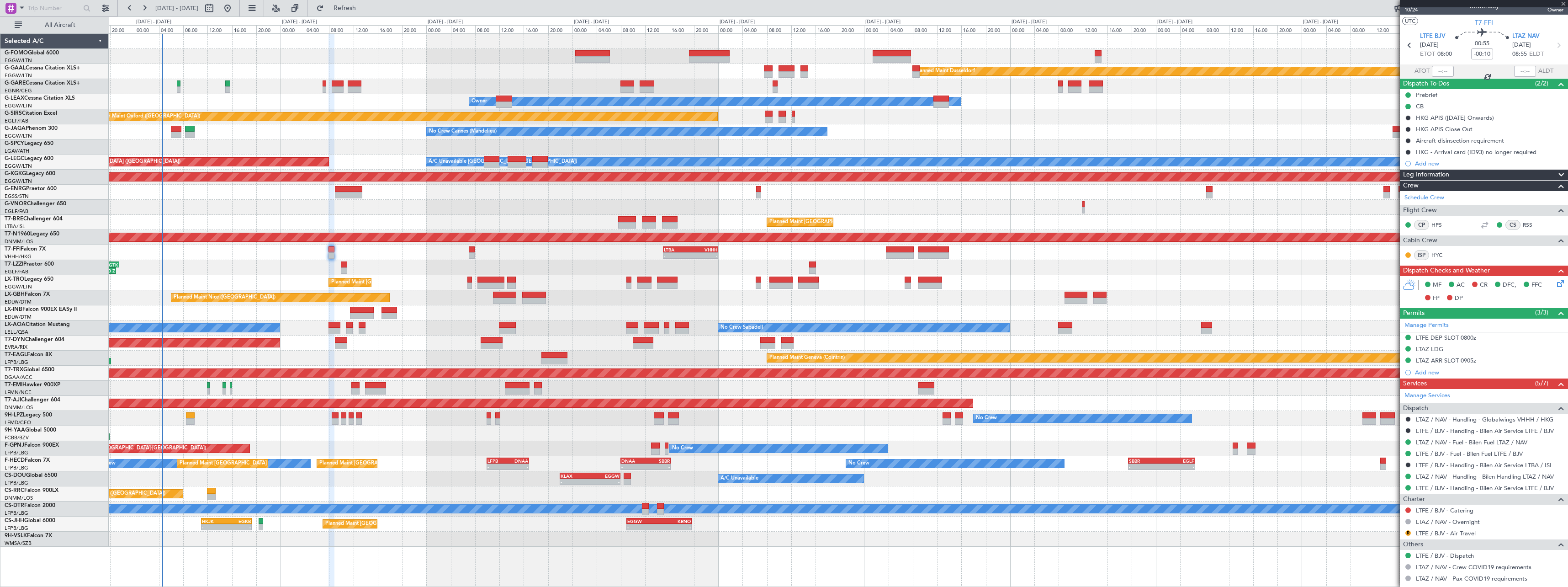
type input "0"
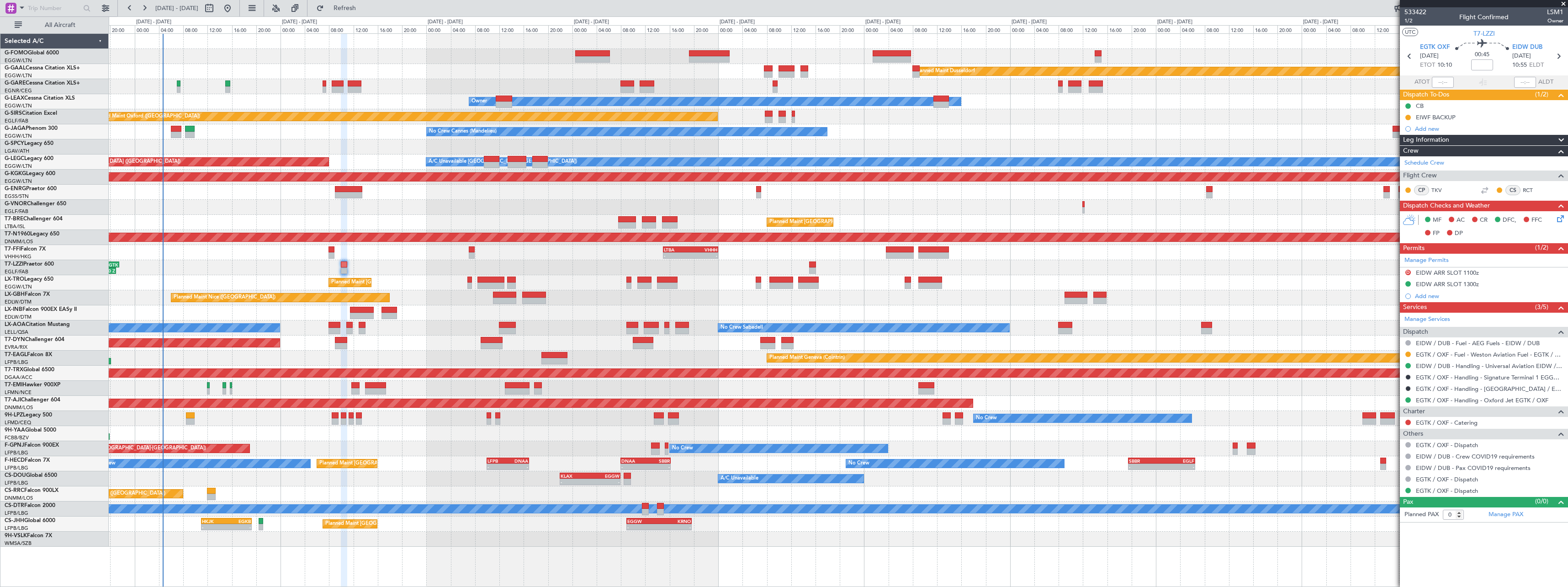
click at [1563, 136] on span at bounding box center [1561, 140] width 11 height 11
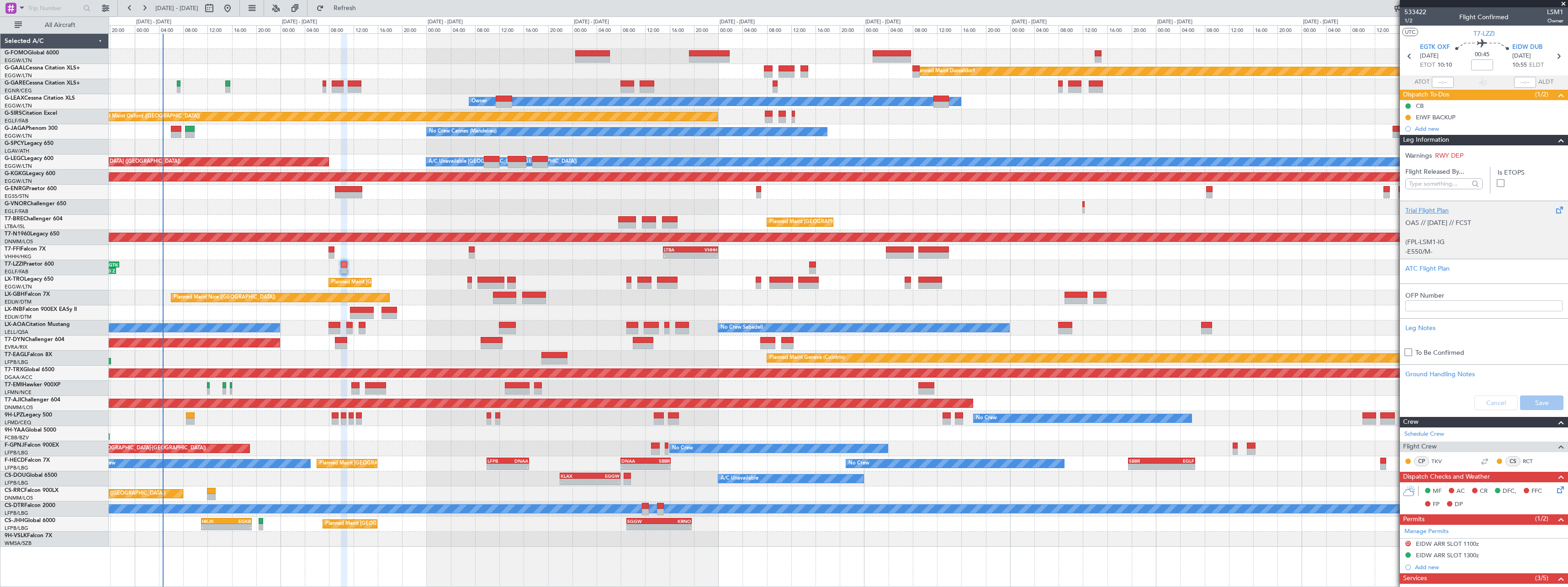
click at [1427, 206] on div "Trial Flight Plan" at bounding box center [1484, 211] width 157 height 10
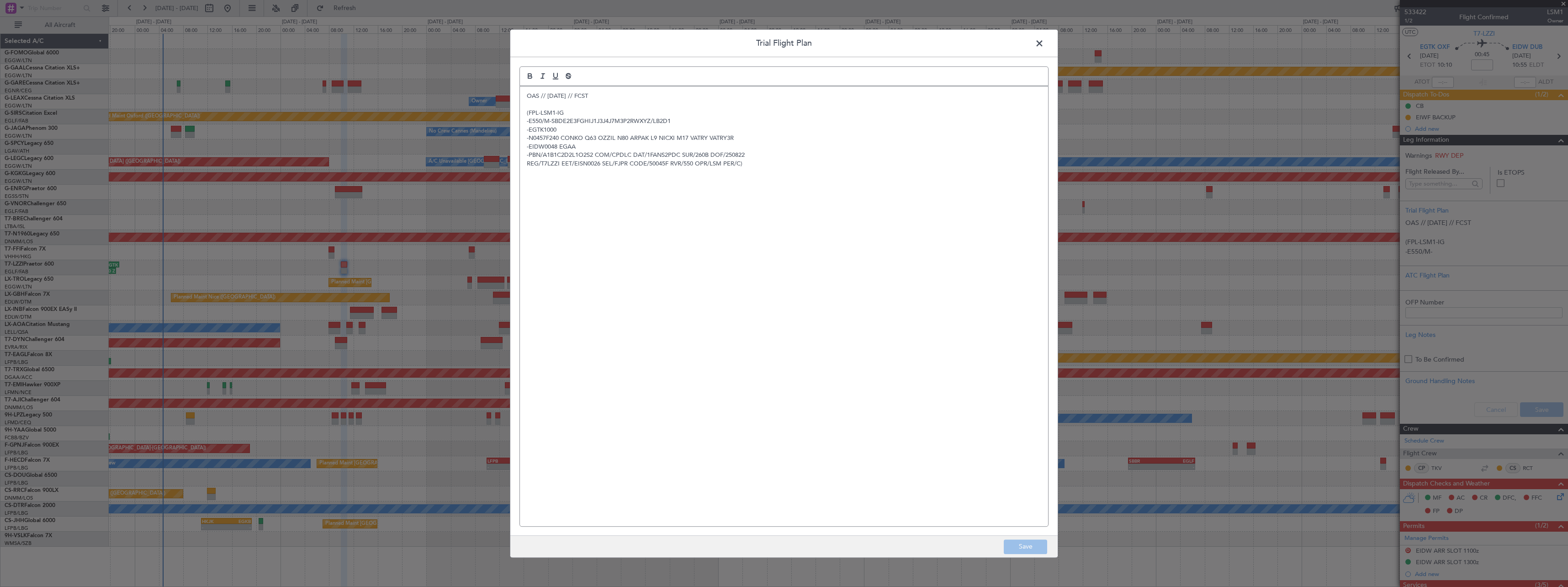
click at [528, 95] on p "OAS // [DATE] // FCST" at bounding box center [783, 96] width 514 height 9
click at [527, 96] on div "OAS // 20AUG // FCST (FPL-LSM1-IG -E550/M-SBDE2E3FGHIJ1J3J4J7M3P2RWXYZ/LB2D1 -E…" at bounding box center [784, 306] width 528 height 440
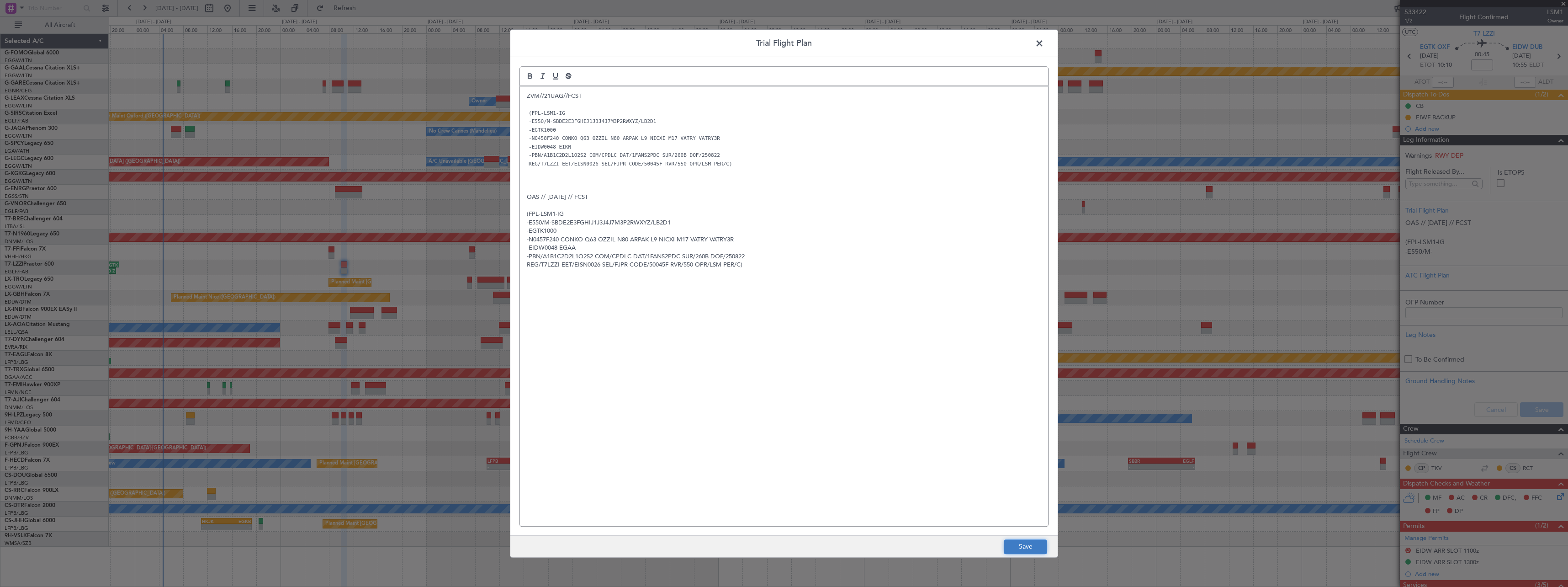
click at [1016, 543] on button "Save" at bounding box center [1025, 547] width 43 height 15
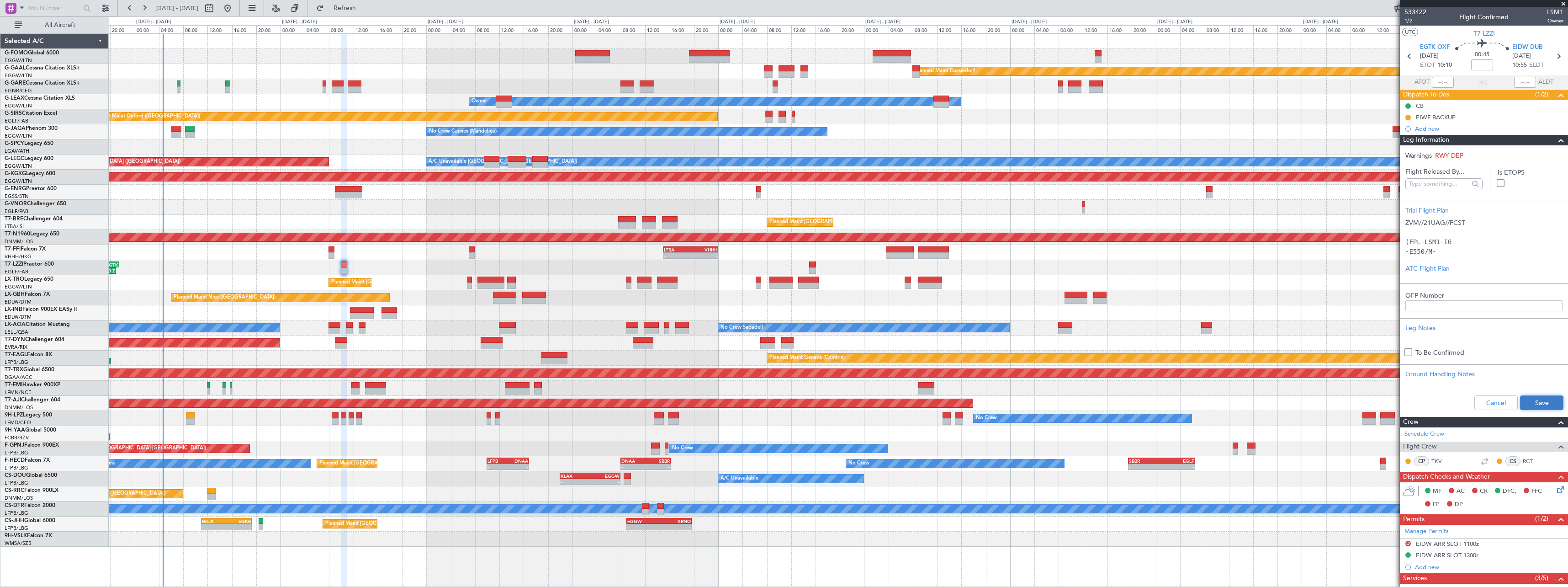
click at [1541, 402] on button "Save" at bounding box center [1541, 402] width 43 height 15
click at [1556, 139] on span at bounding box center [1561, 140] width 11 height 11
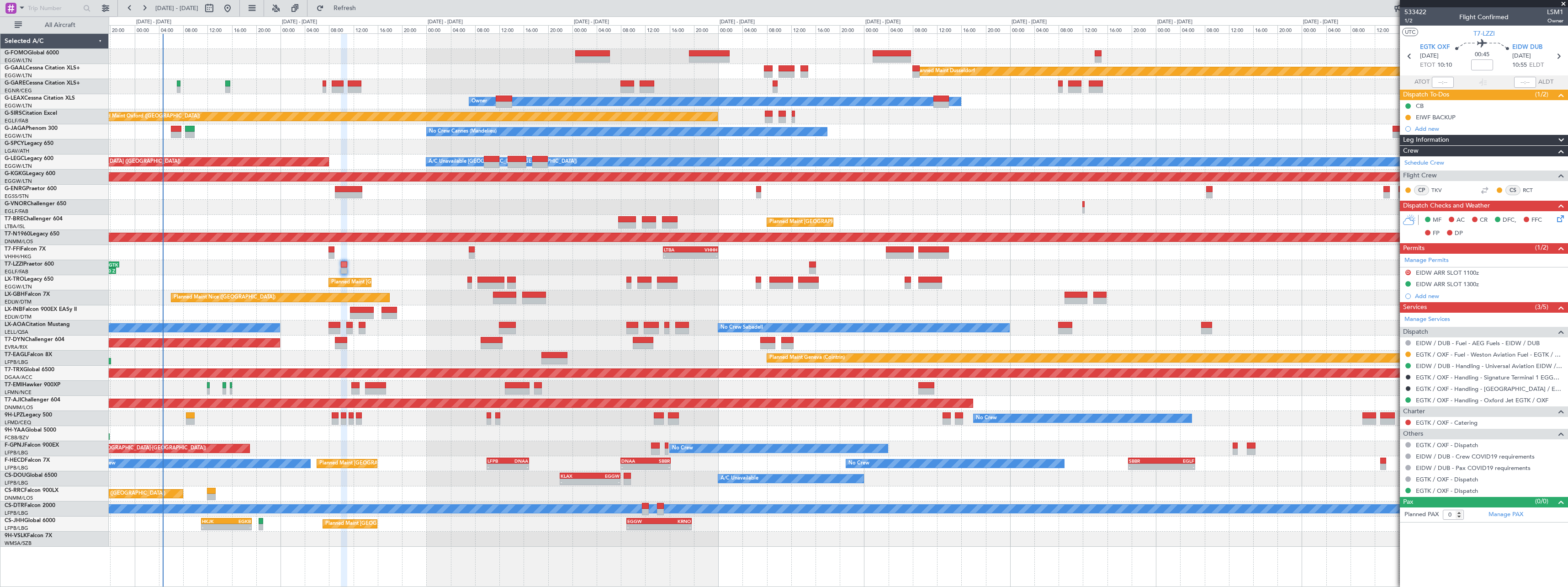
click at [1563, 136] on span at bounding box center [1561, 140] width 11 height 11
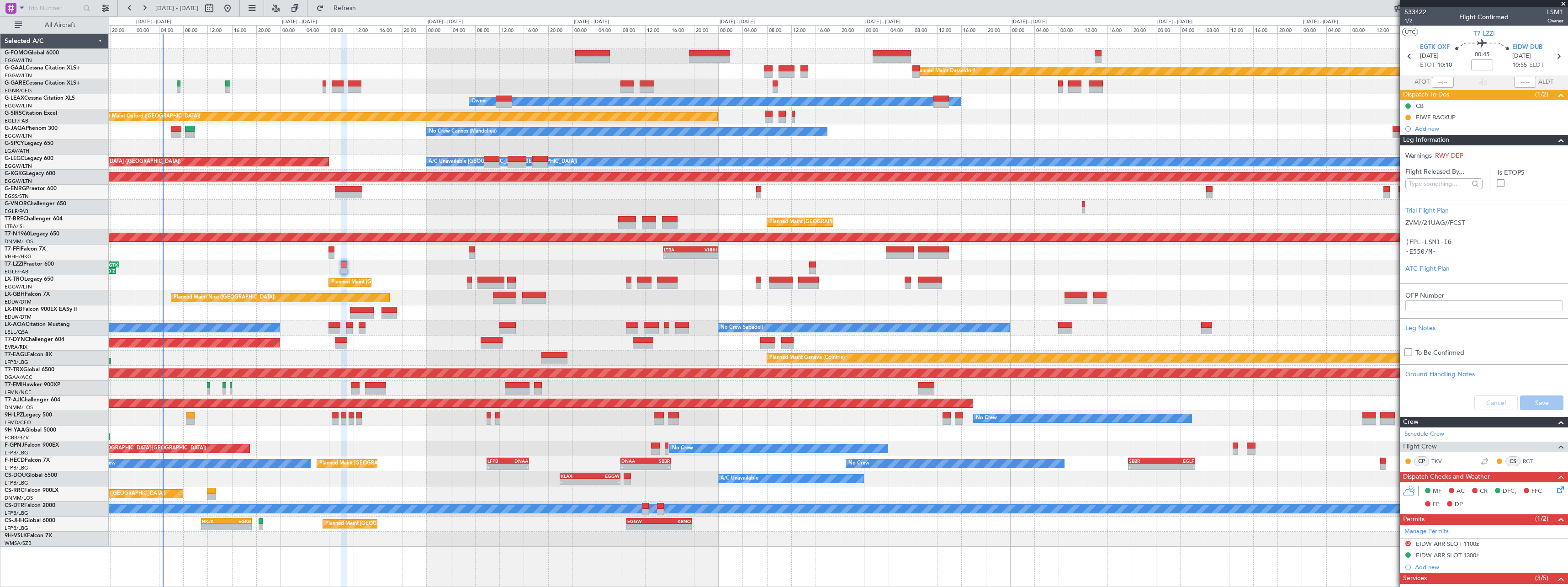
click at [1556, 142] on span at bounding box center [1561, 140] width 11 height 11
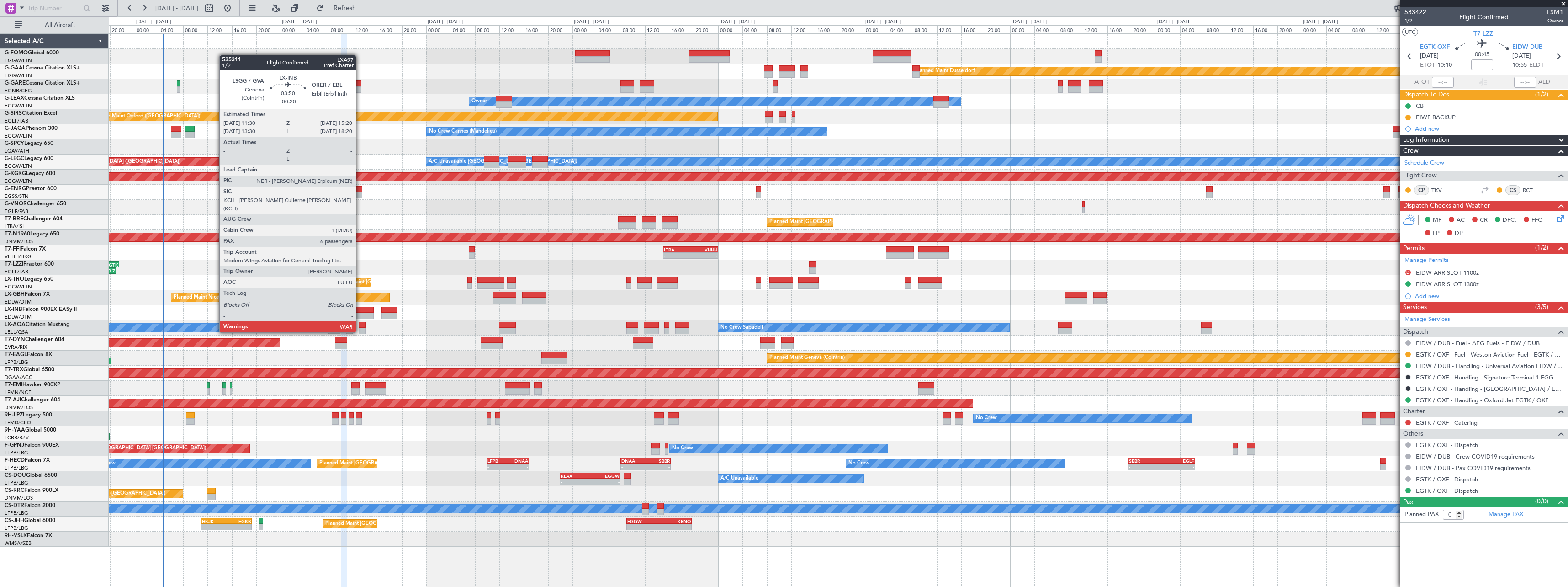
click at [360, 315] on div at bounding box center [362, 315] width 24 height 7
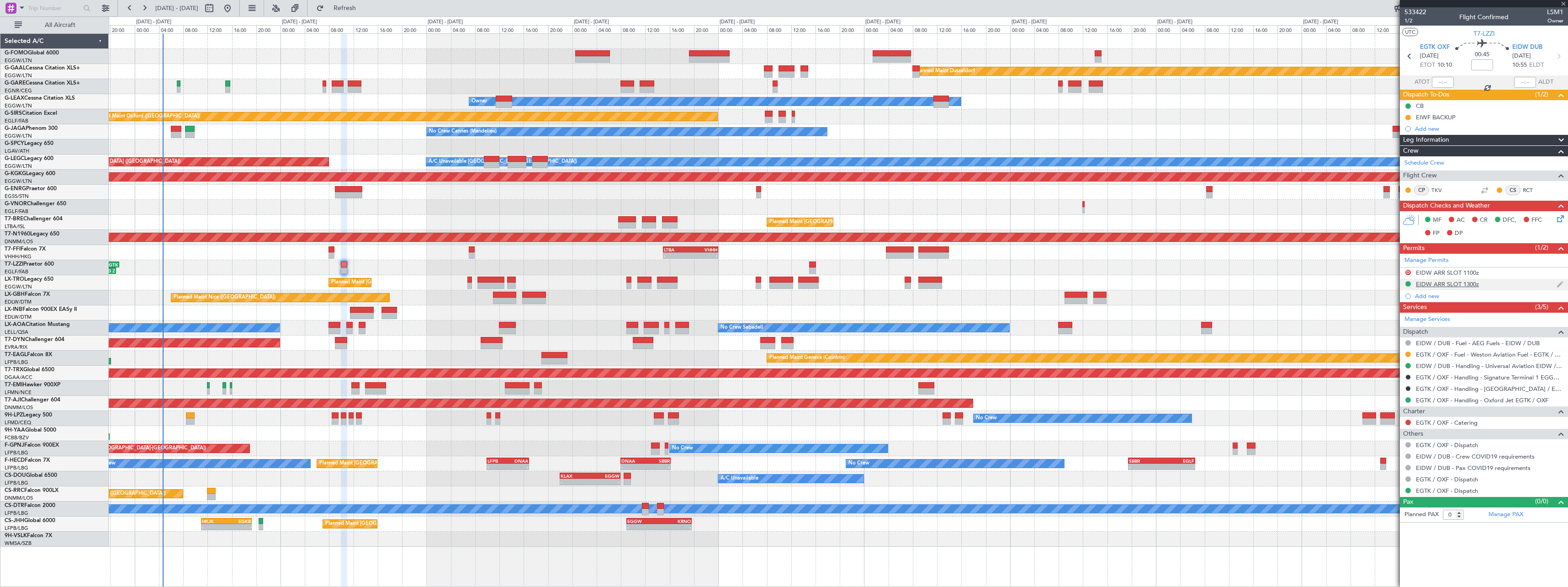
type input "-00:20"
type input "6"
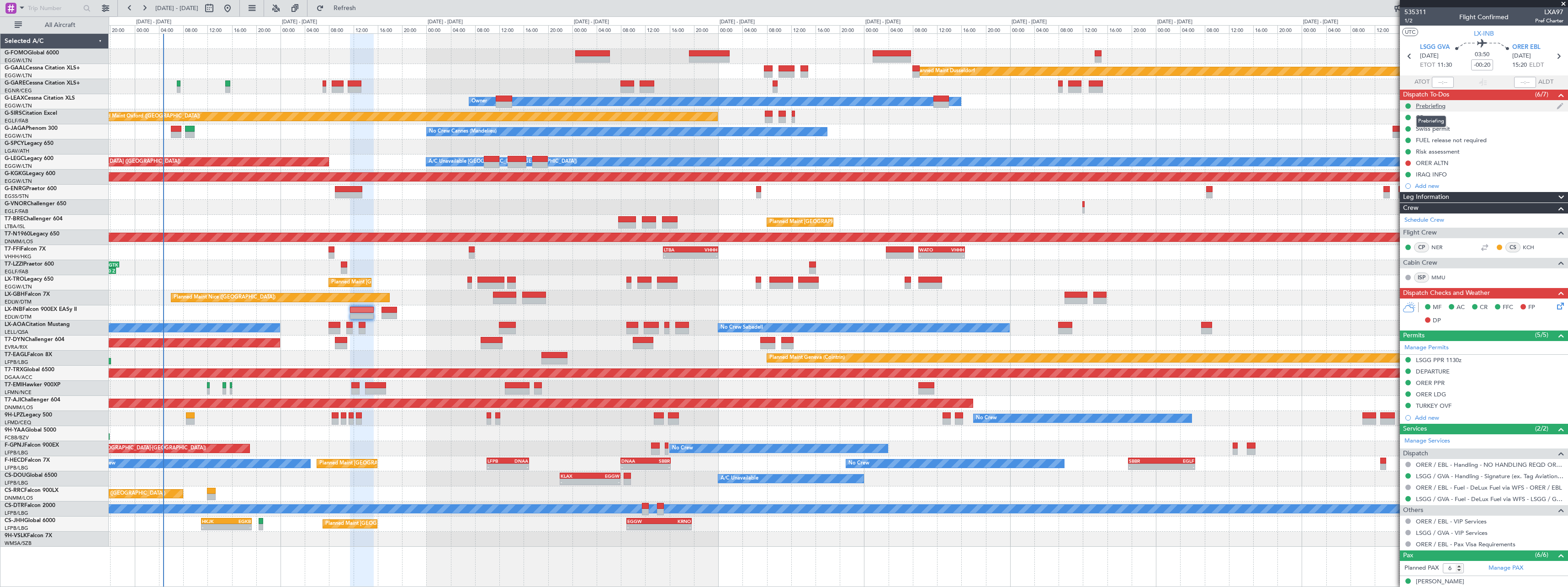
click at [1440, 107] on div "Prebriefing" at bounding box center [1430, 105] width 30 height 8
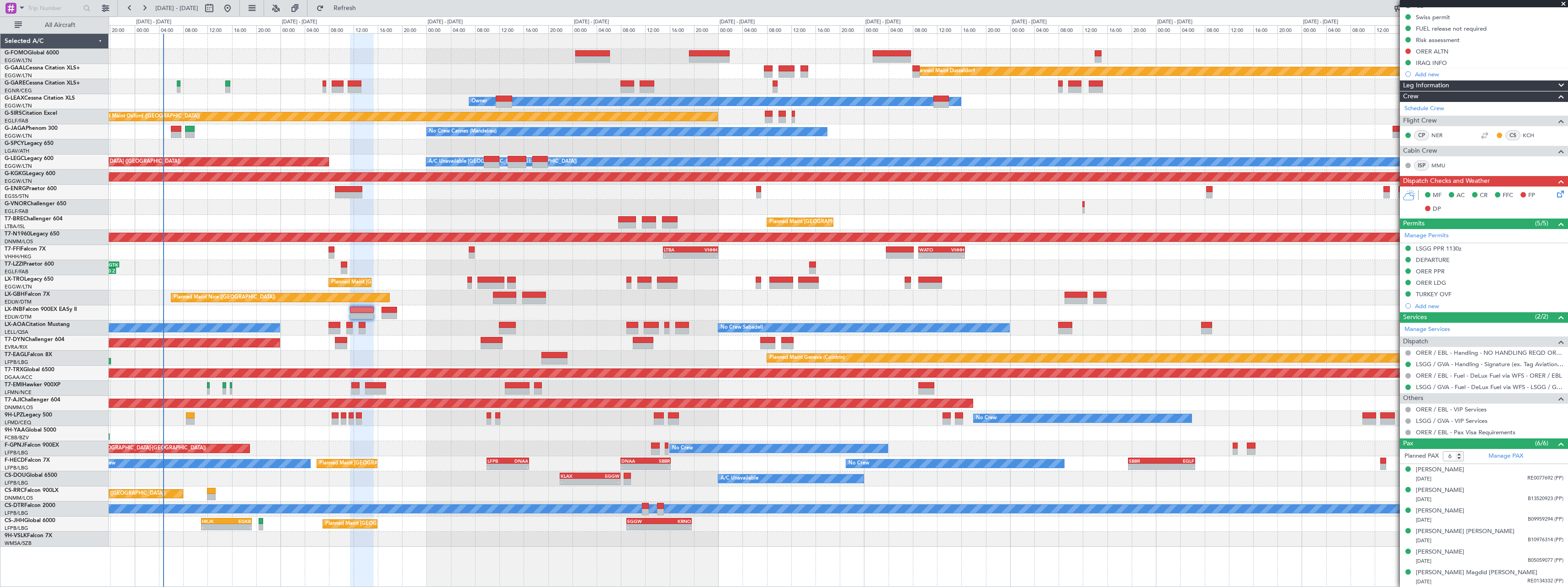
scroll to position [96, 0]
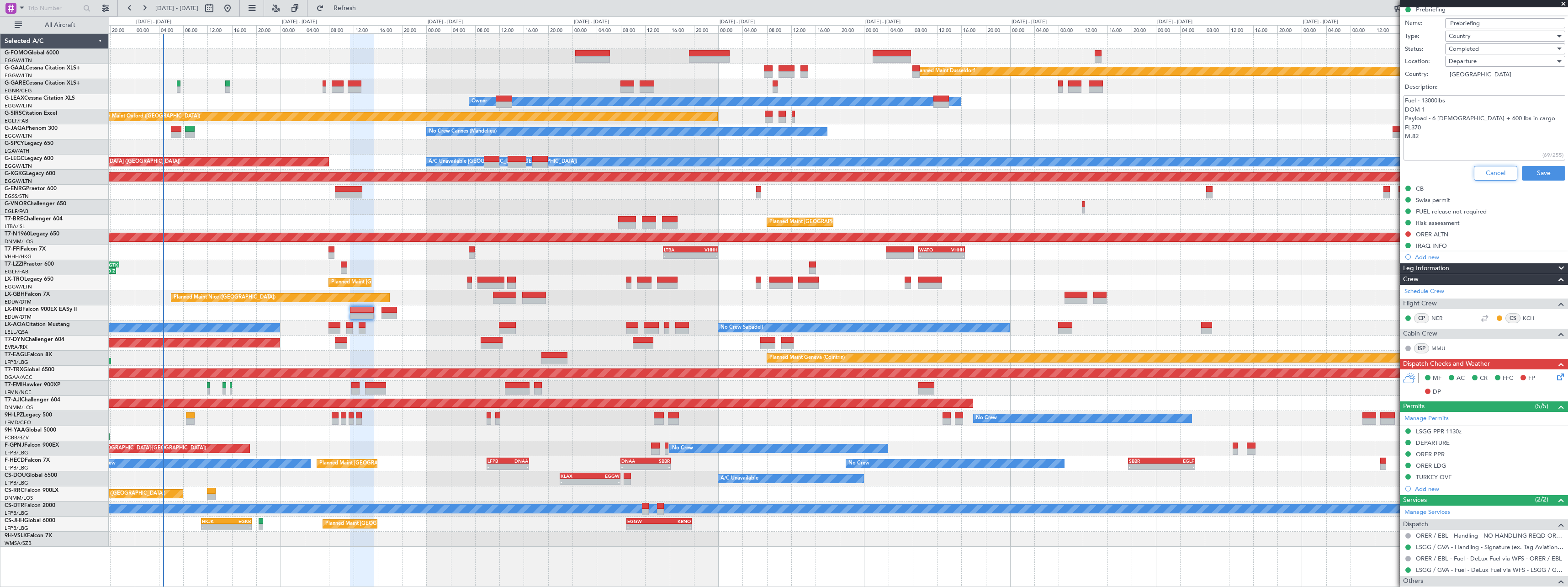
click at [1499, 174] on button "Cancel" at bounding box center [1495, 173] width 43 height 15
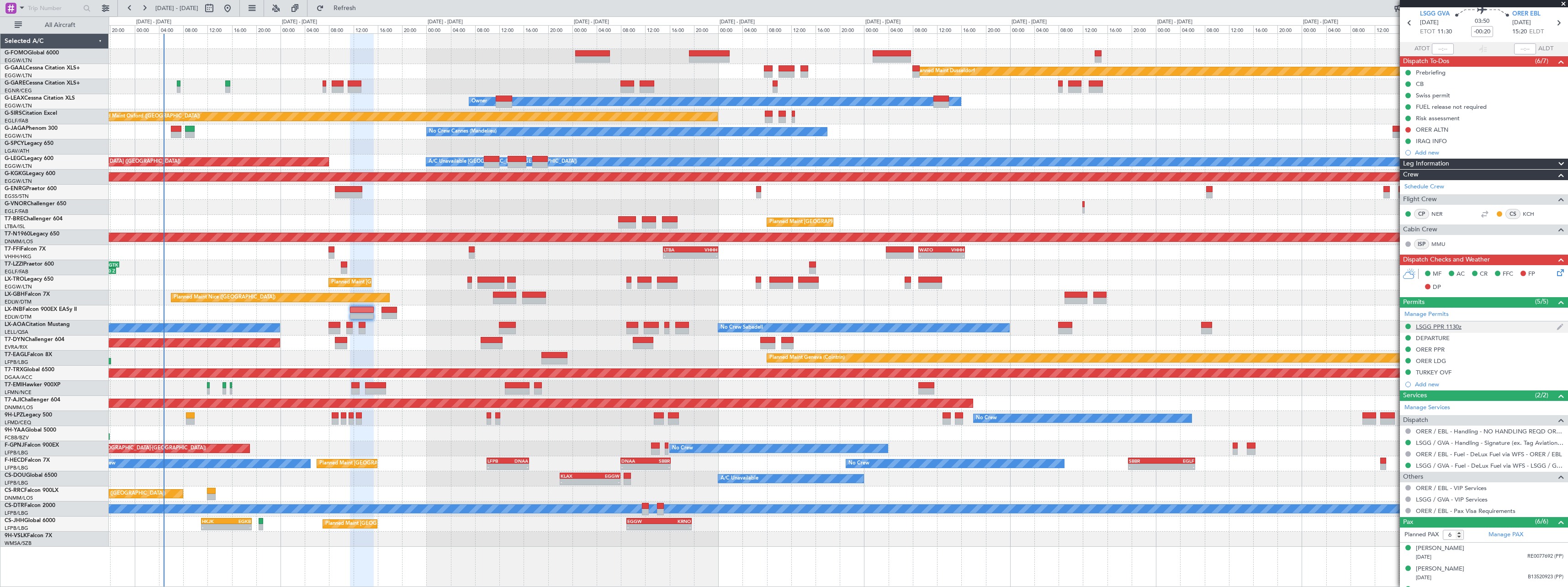
scroll to position [0, 0]
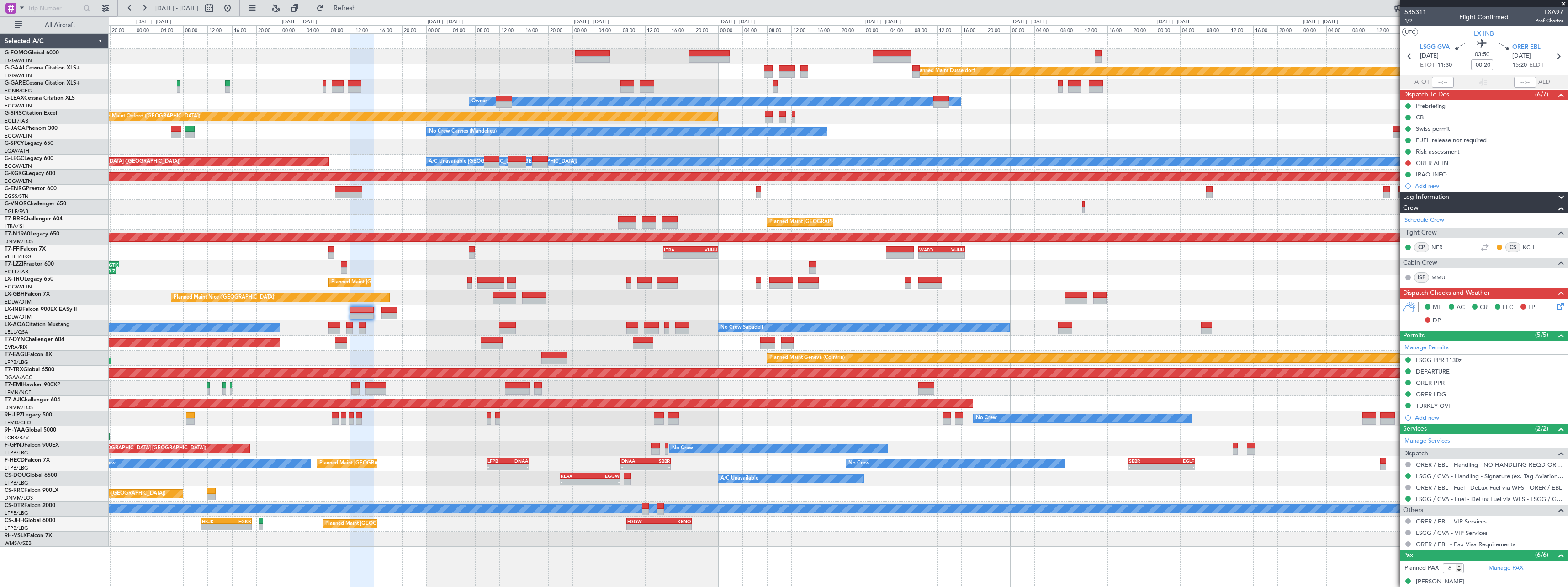
click at [1556, 195] on span at bounding box center [1561, 197] width 11 height 11
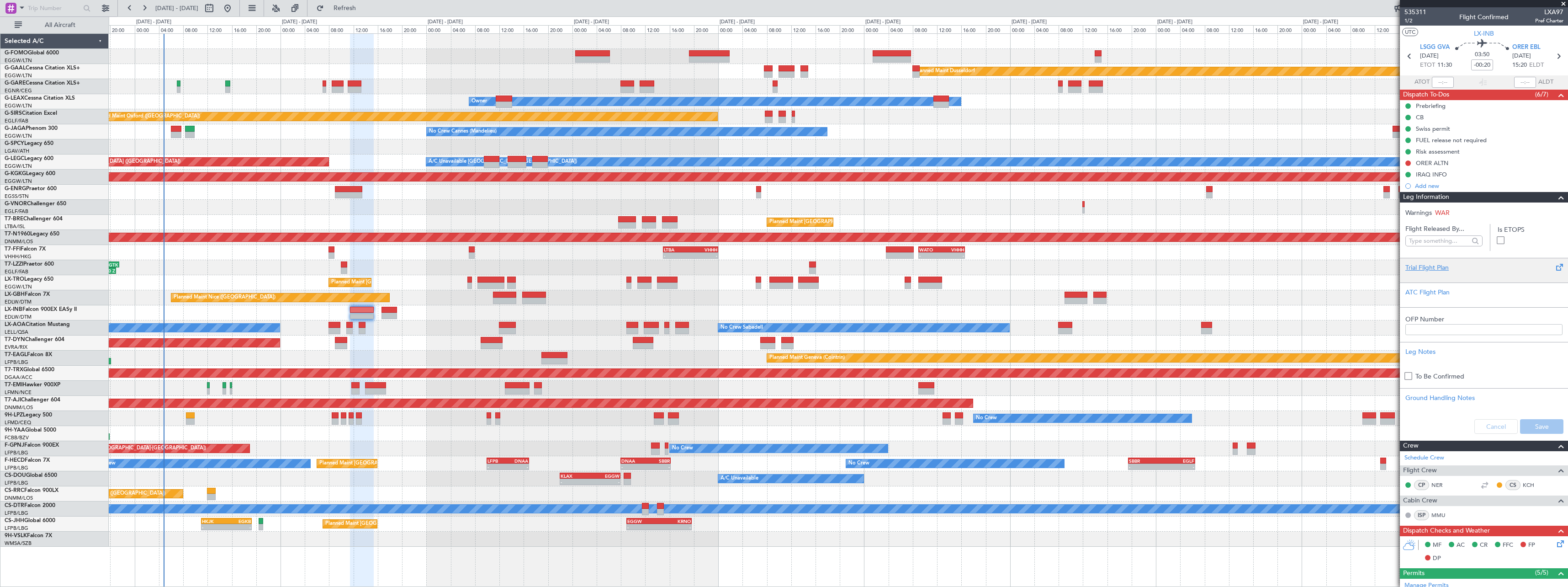
click at [1413, 267] on div "Trial Flight Plan" at bounding box center [1484, 268] width 157 height 10
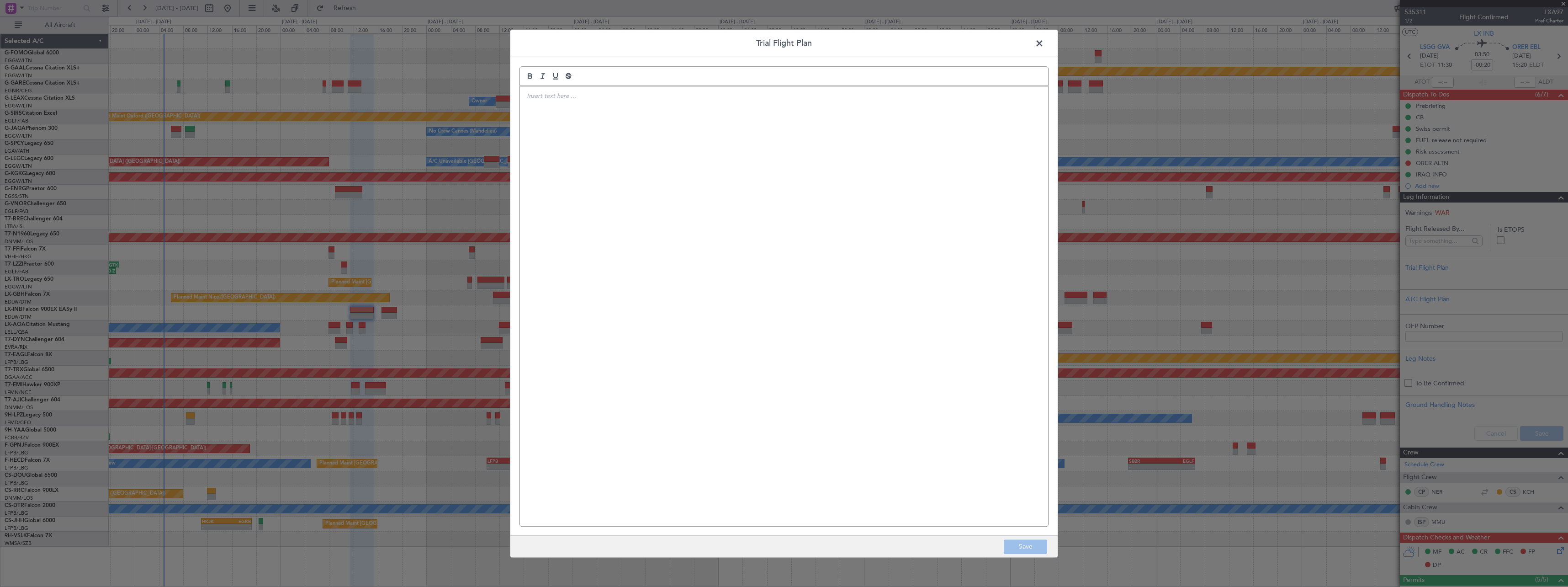
click at [654, 141] on div at bounding box center [784, 306] width 528 height 440
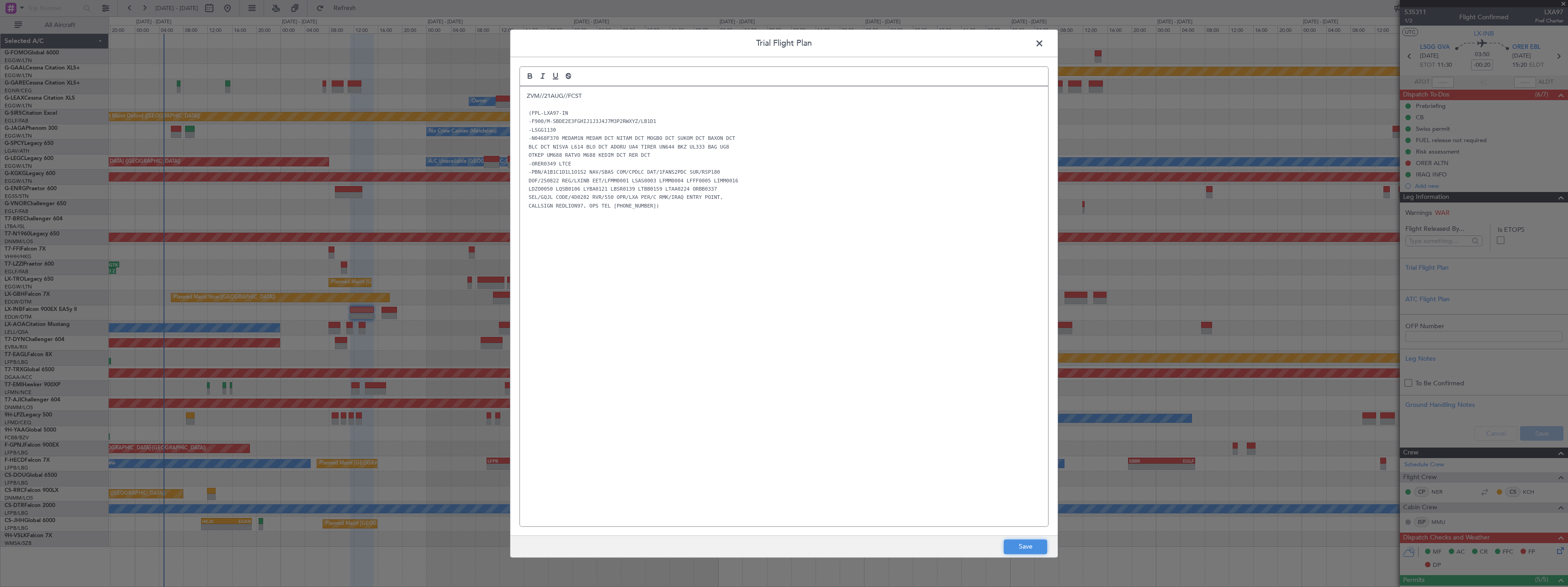
drag, startPoint x: 1024, startPoint y: 549, endPoint x: 1024, endPoint y: 545, distance: 4.0
click at [1024, 546] on button "Save" at bounding box center [1025, 547] width 43 height 15
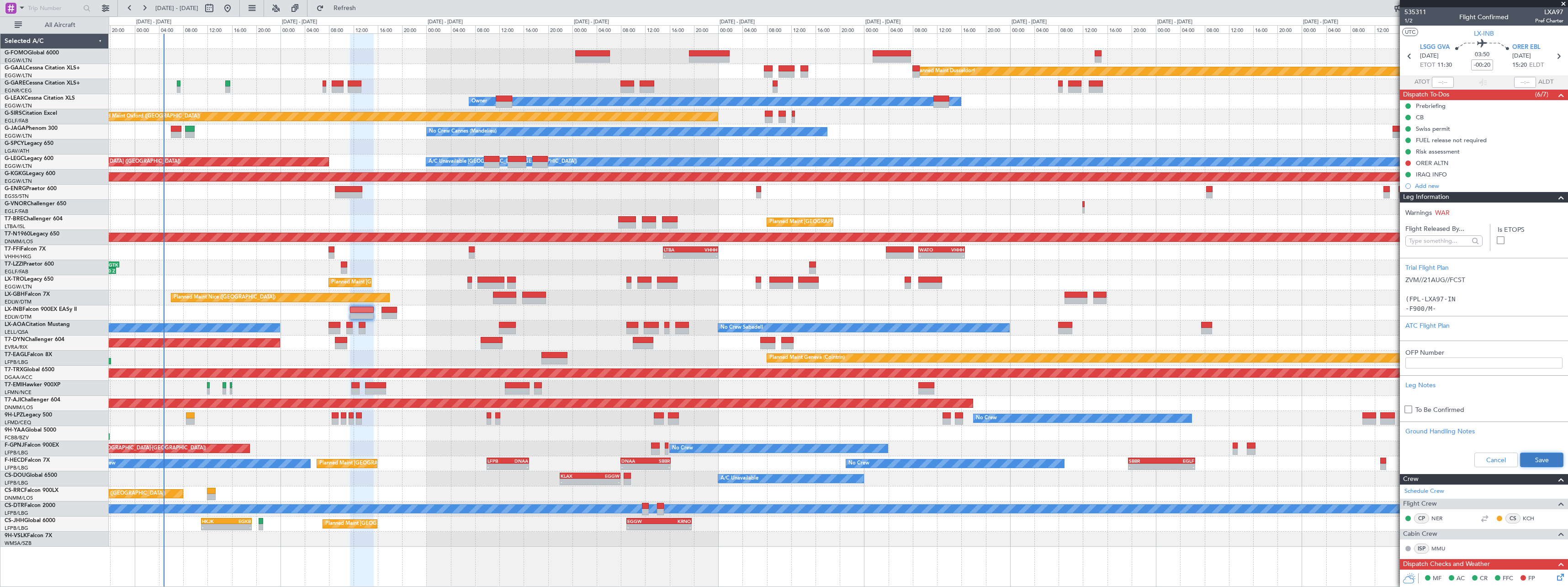
click at [1538, 461] on button "Save" at bounding box center [1541, 460] width 43 height 15
click at [1558, 197] on span at bounding box center [1561, 197] width 11 height 11
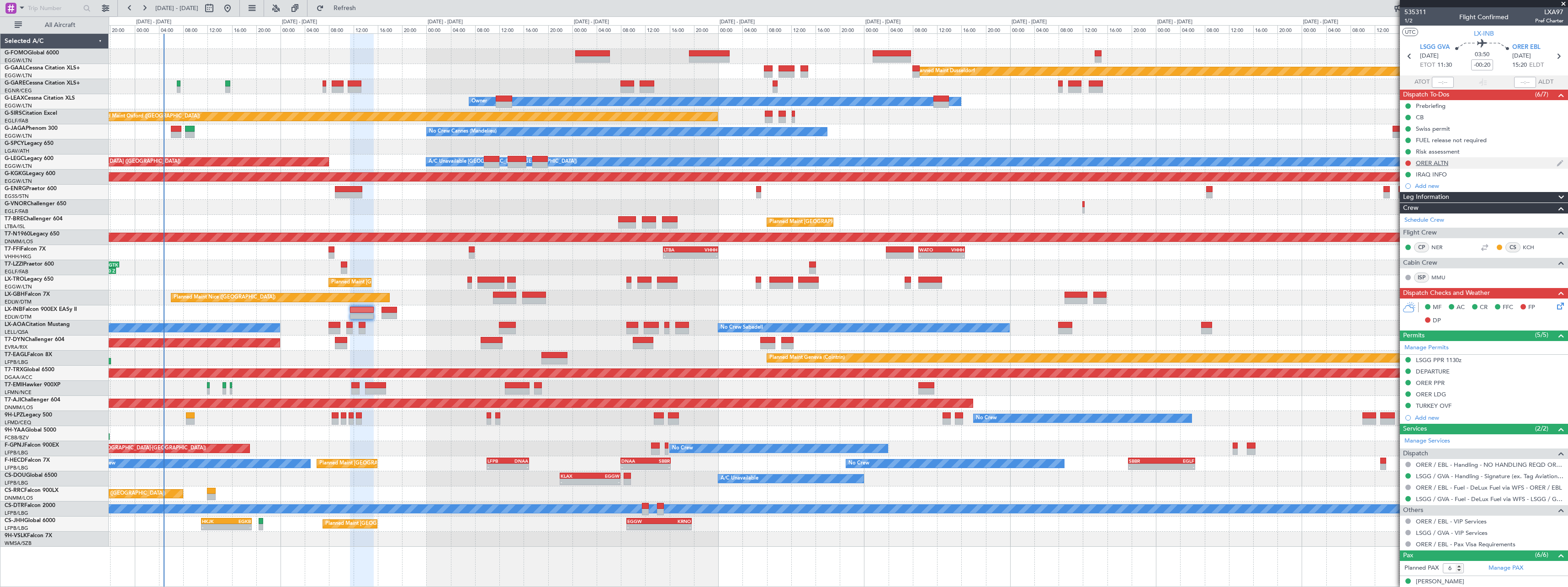
click at [1427, 164] on div "ORER ALTN" at bounding box center [1432, 163] width 32 height 8
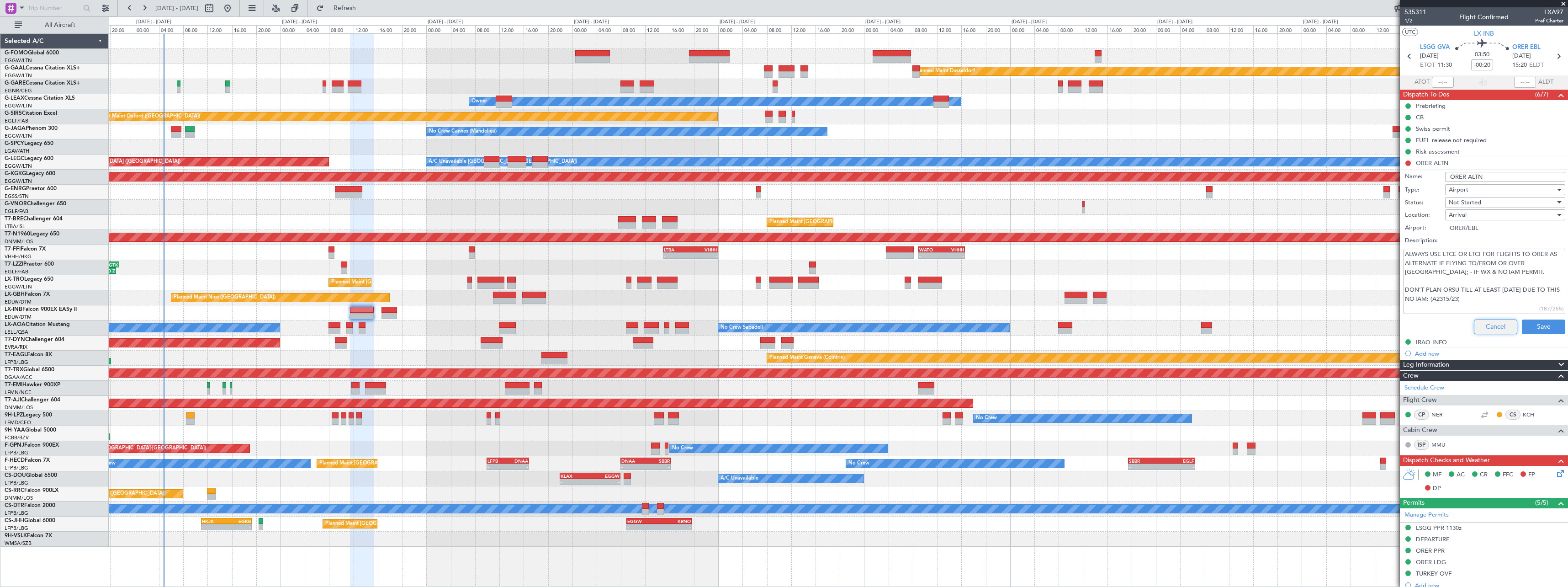
click at [1480, 323] on button "Cancel" at bounding box center [1495, 327] width 43 height 15
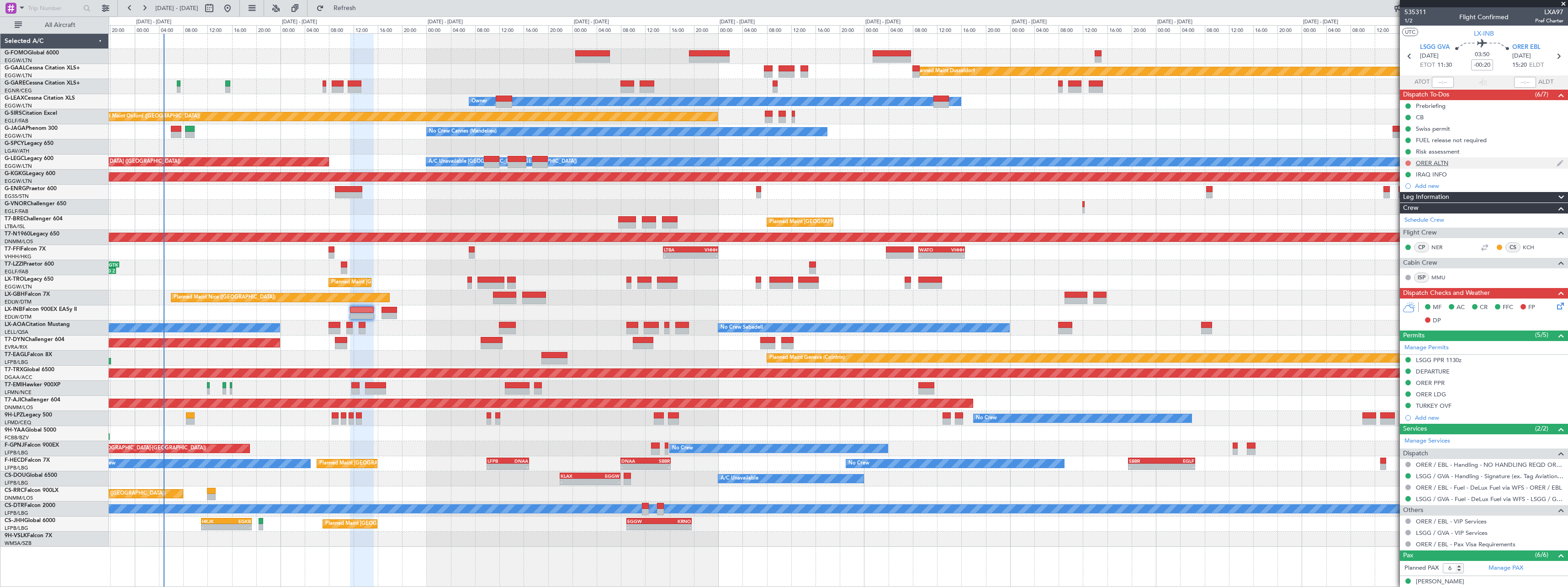
click at [1407, 161] on button at bounding box center [1408, 163] width 5 height 5
click at [1420, 207] on span "Completed" at bounding box center [1412, 203] width 30 height 9
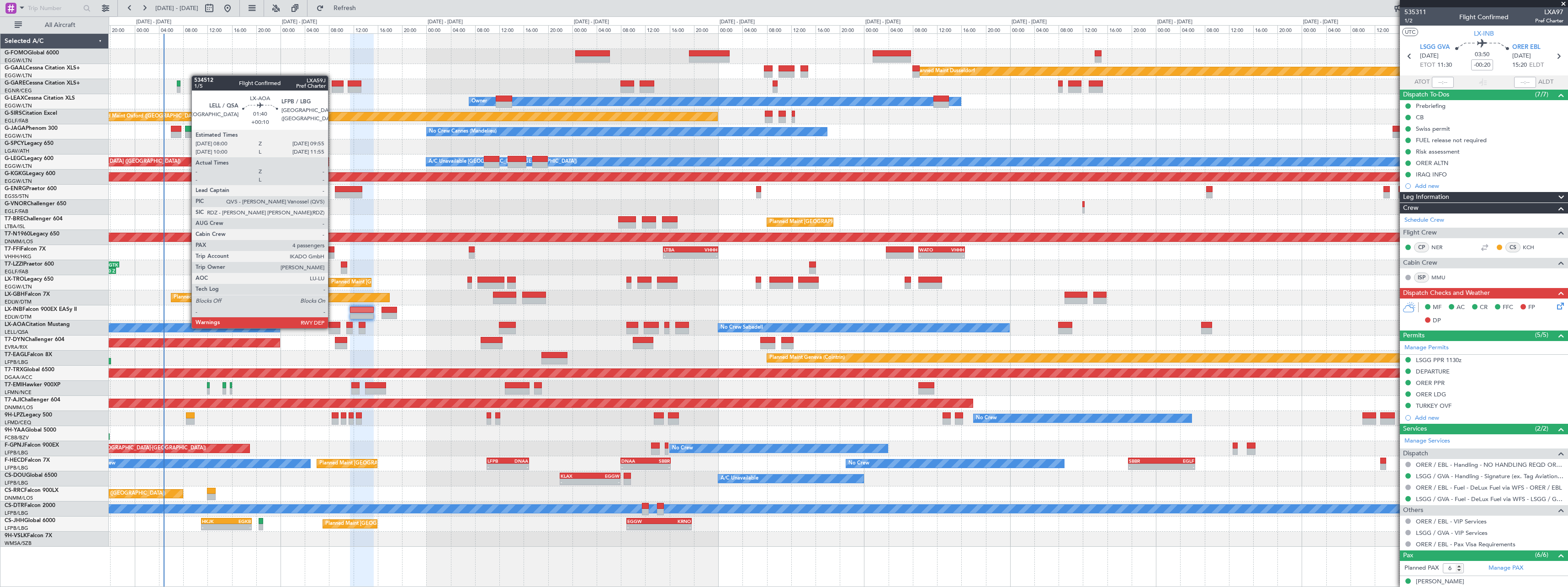
click at [333, 328] on div at bounding box center [335, 331] width 12 height 7
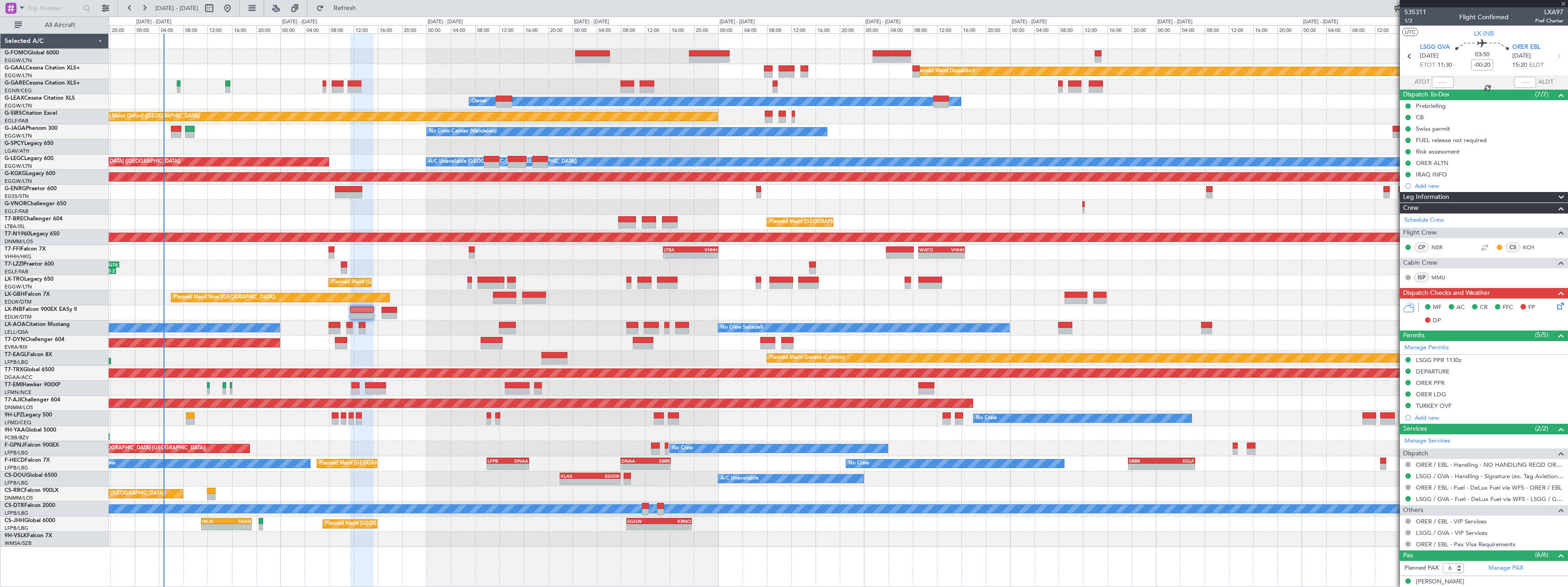
type input "+00:10"
type input "4"
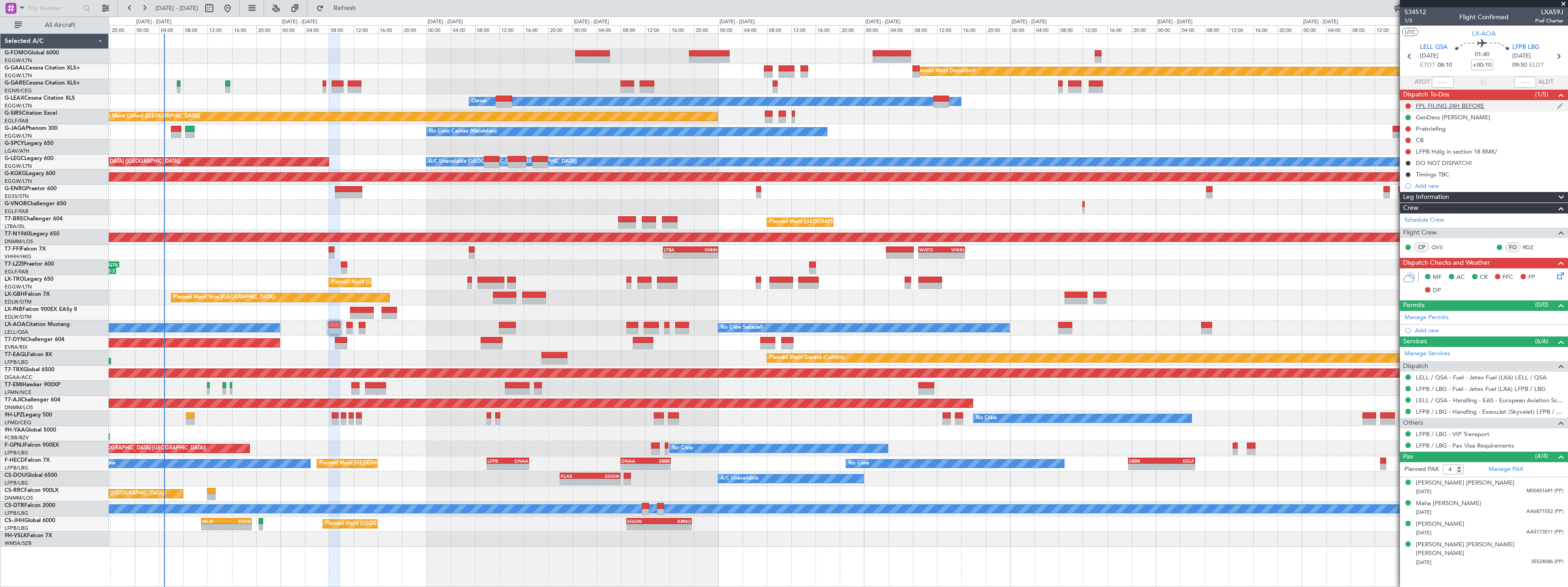
click at [1435, 105] on div "FPL FILING 24H BEFORE" at bounding box center [1450, 105] width 69 height 8
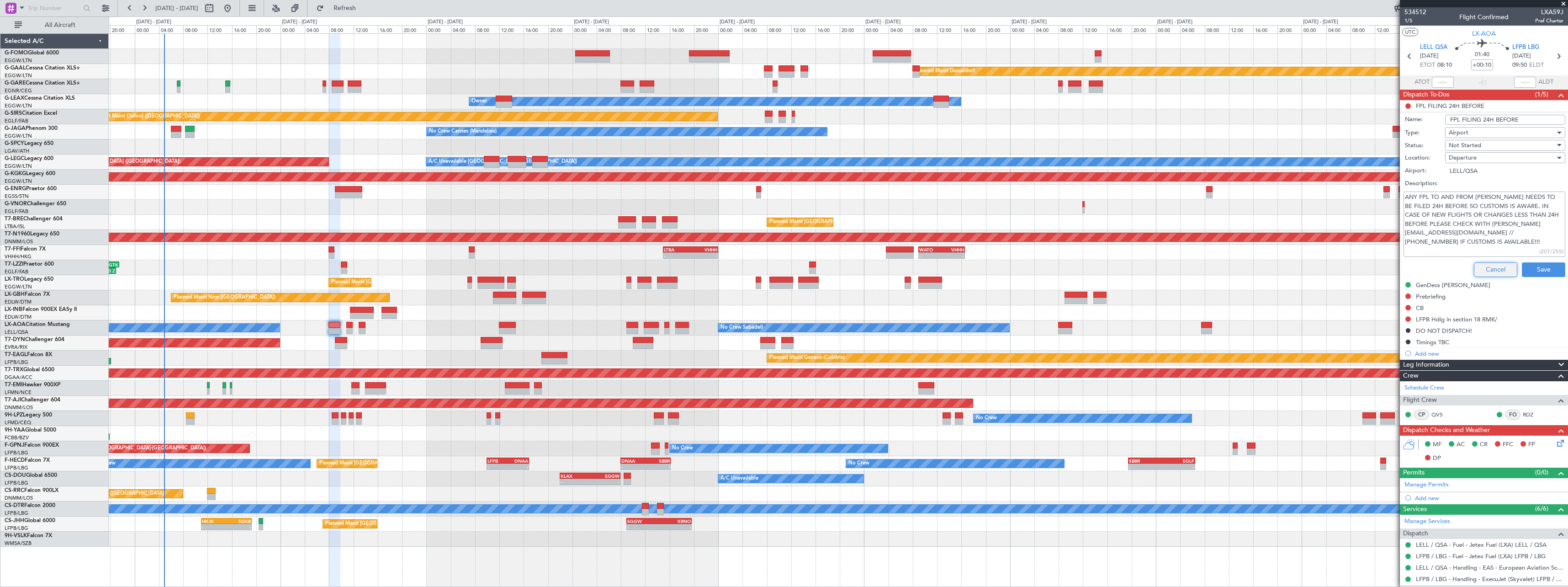
click at [1481, 275] on button "Cancel" at bounding box center [1495, 270] width 43 height 15
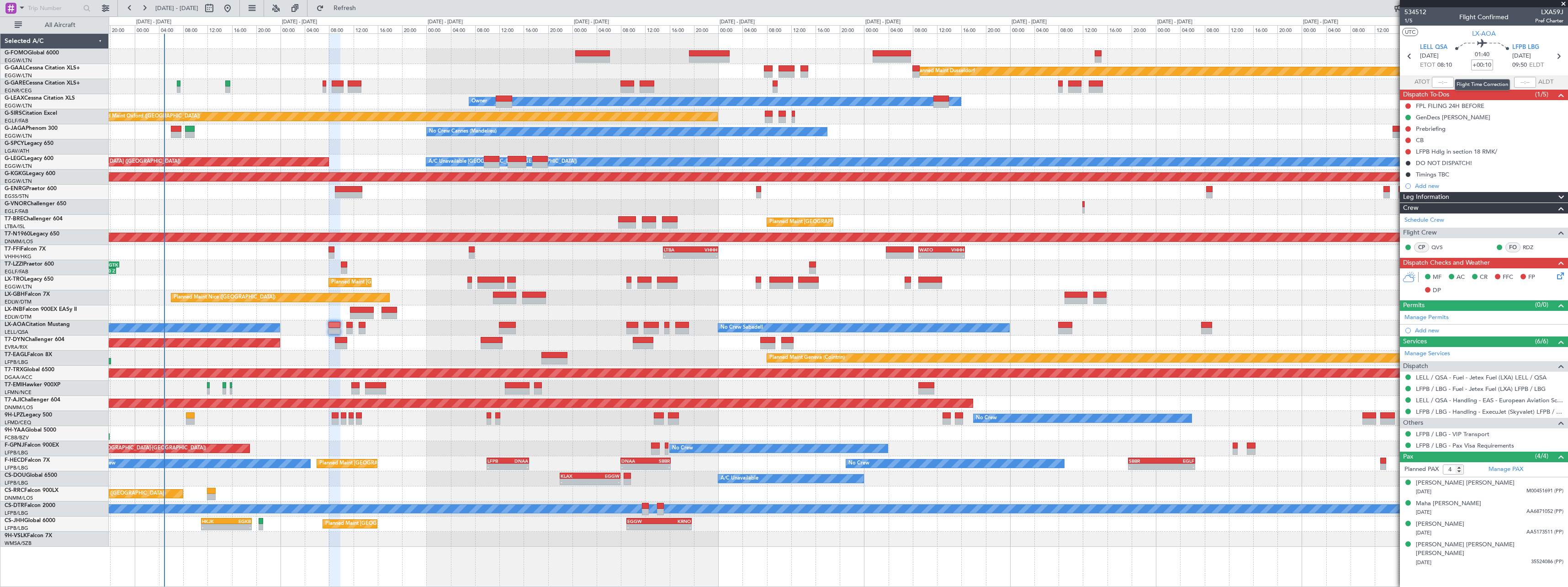
click at [1488, 68] on input "+00:10" at bounding box center [1482, 65] width 22 height 11
click at [1488, 68] on input "+00:10" at bounding box center [1482, 65] width 22 height 11
type input "+00:20"
click at [1562, 195] on span at bounding box center [1561, 197] width 11 height 11
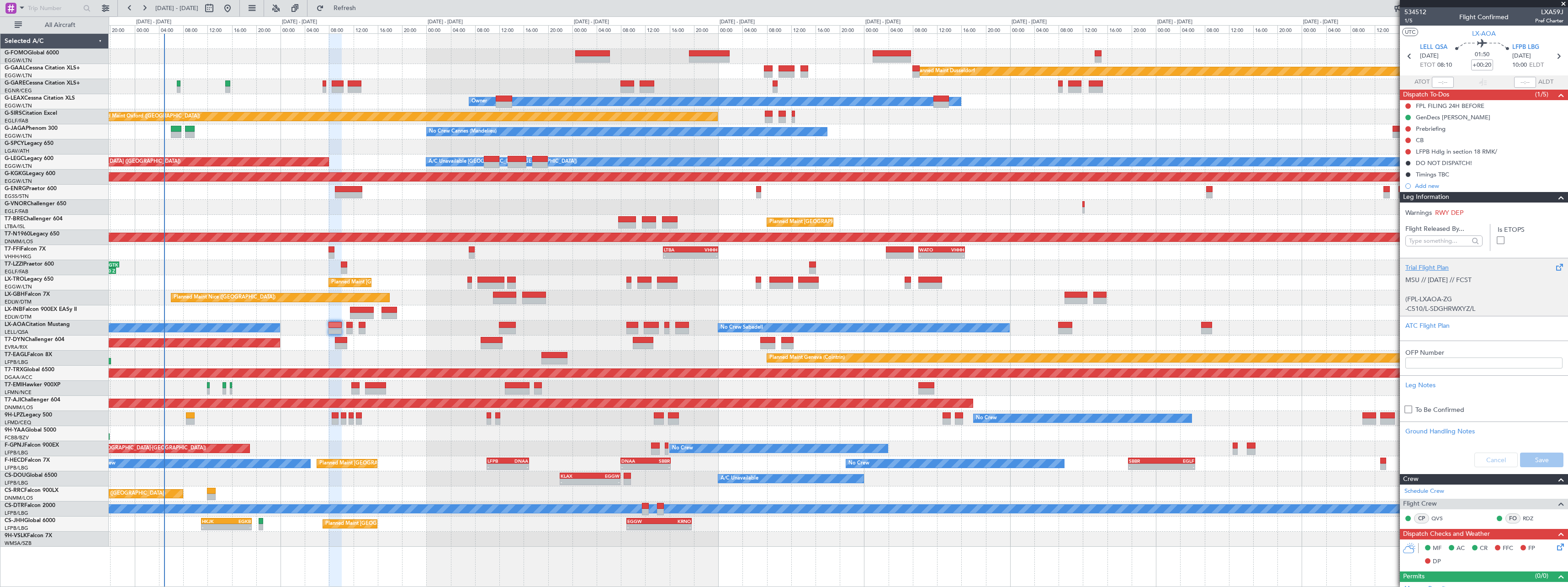
click at [1446, 264] on div "Trial Flight Plan" at bounding box center [1484, 268] width 157 height 10
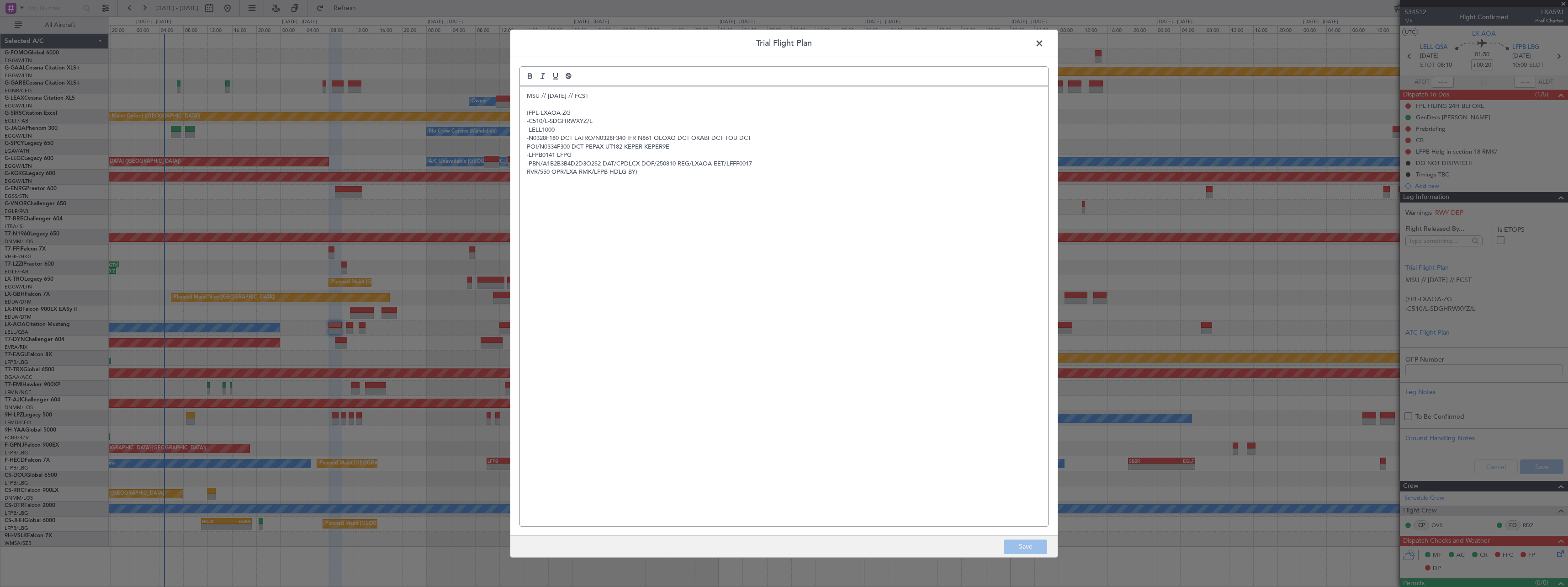
click at [527, 99] on div "MSU // 10AUG // FCST (FPL-LXAOA-ZG -C510/L-SDGHRWXYZ/L -LELL1000 -N0328F180 DCT…" at bounding box center [784, 306] width 528 height 440
click at [527, 99] on p at bounding box center [783, 96] width 514 height 9
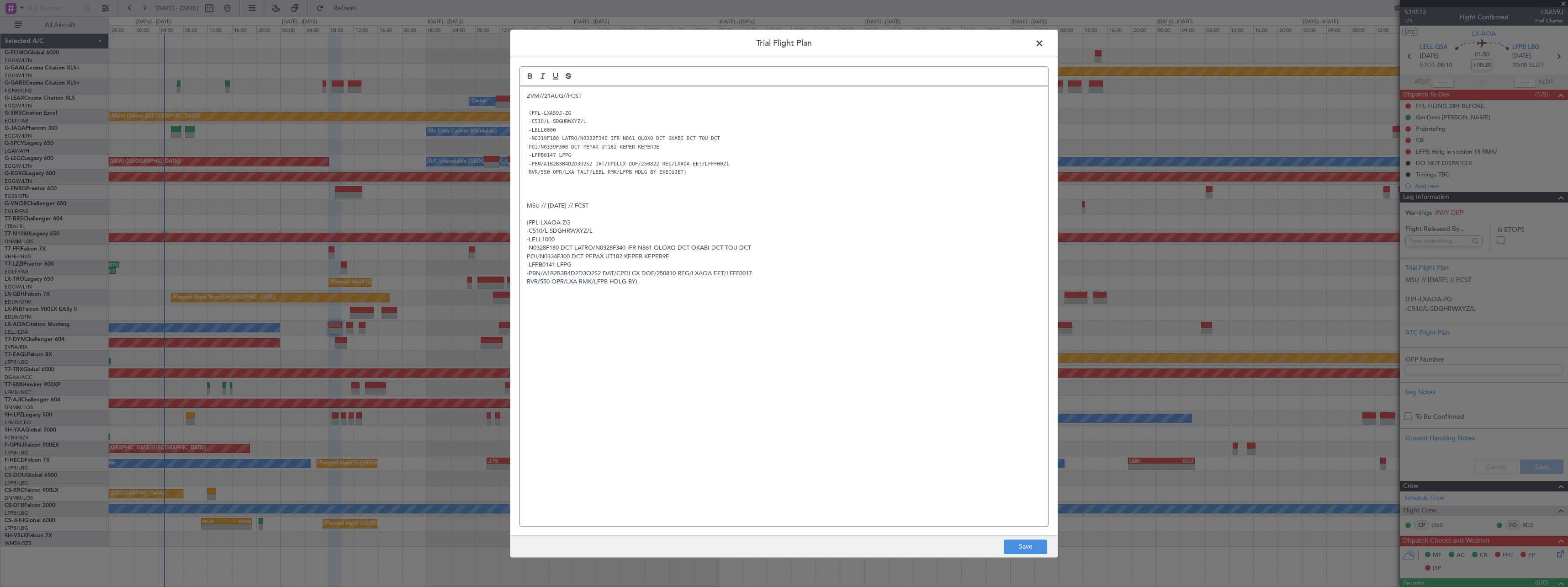
click at [1020, 538] on footer "Save" at bounding box center [783, 546] width 547 height 22
drag, startPoint x: 1012, startPoint y: 529, endPoint x: 1009, endPoint y: 534, distance: 5.8
click at [1010, 529] on div "Trial Flight Plan ZVM//21AUG//FCST (FPL-LXA59J-ZG -C510/L-SDGHRWXYZ/L -LELL0800…" at bounding box center [784, 294] width 548 height 529
drag, startPoint x: 1023, startPoint y: 547, endPoint x: 1129, endPoint y: 505, distance: 114.0
click at [1023, 547] on button "Save" at bounding box center [1025, 547] width 43 height 15
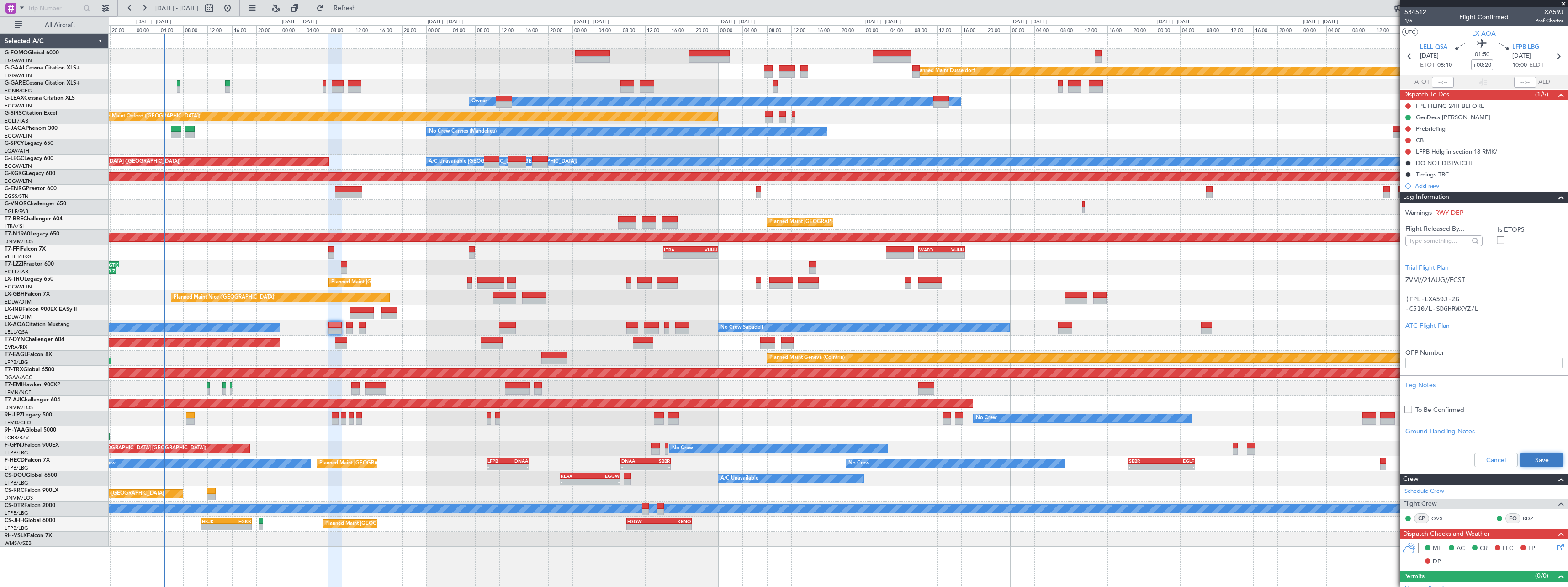
click at [1531, 462] on button "Save" at bounding box center [1541, 460] width 43 height 15
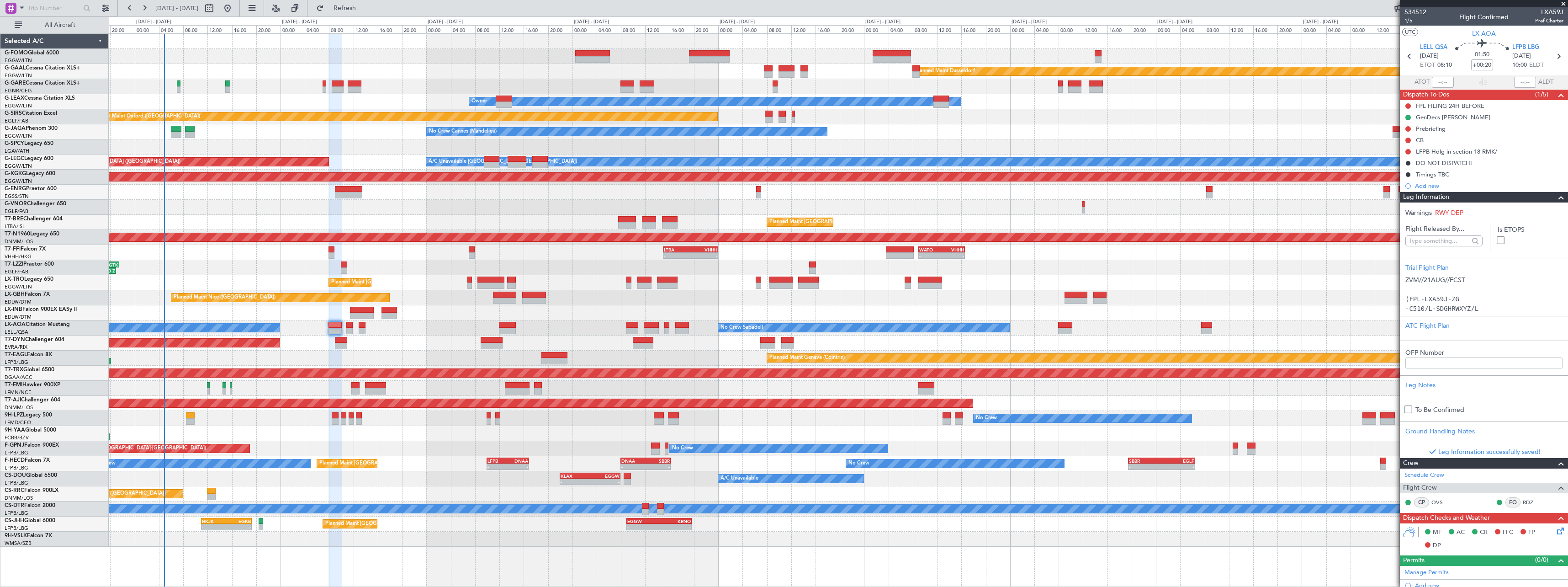
click at [1556, 197] on span at bounding box center [1561, 197] width 11 height 11
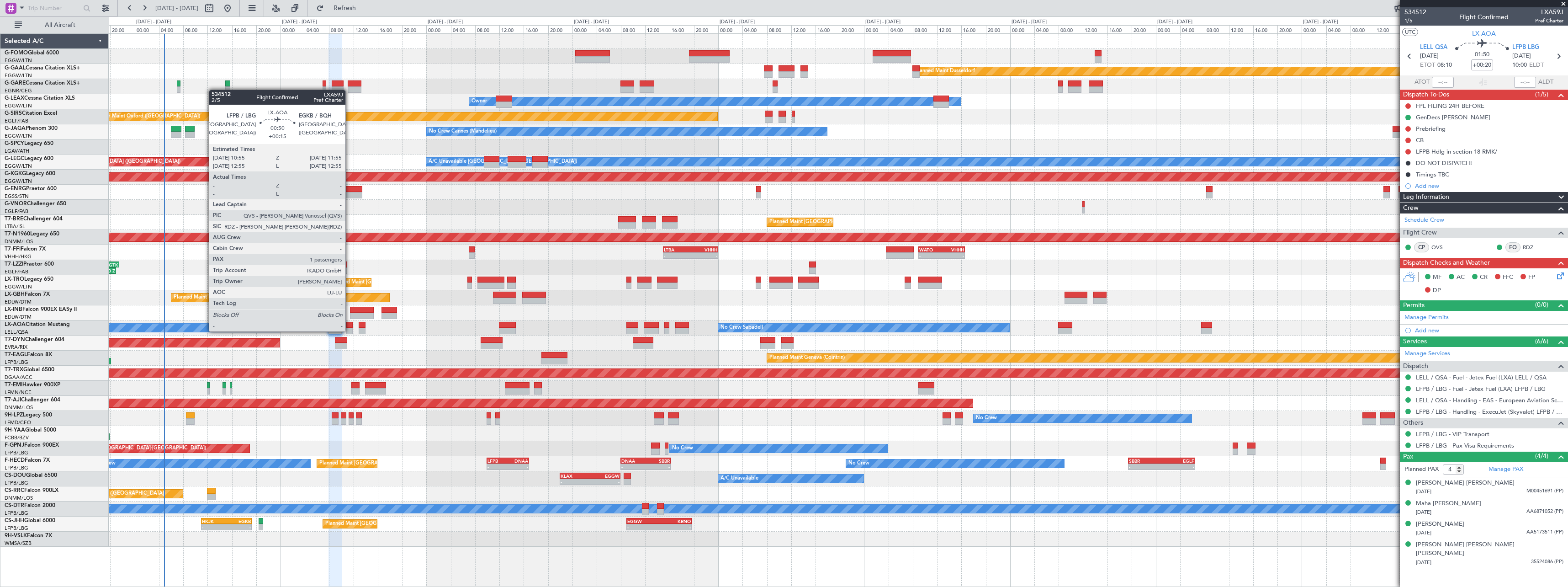
click at [349, 331] on div at bounding box center [349, 331] width 7 height 7
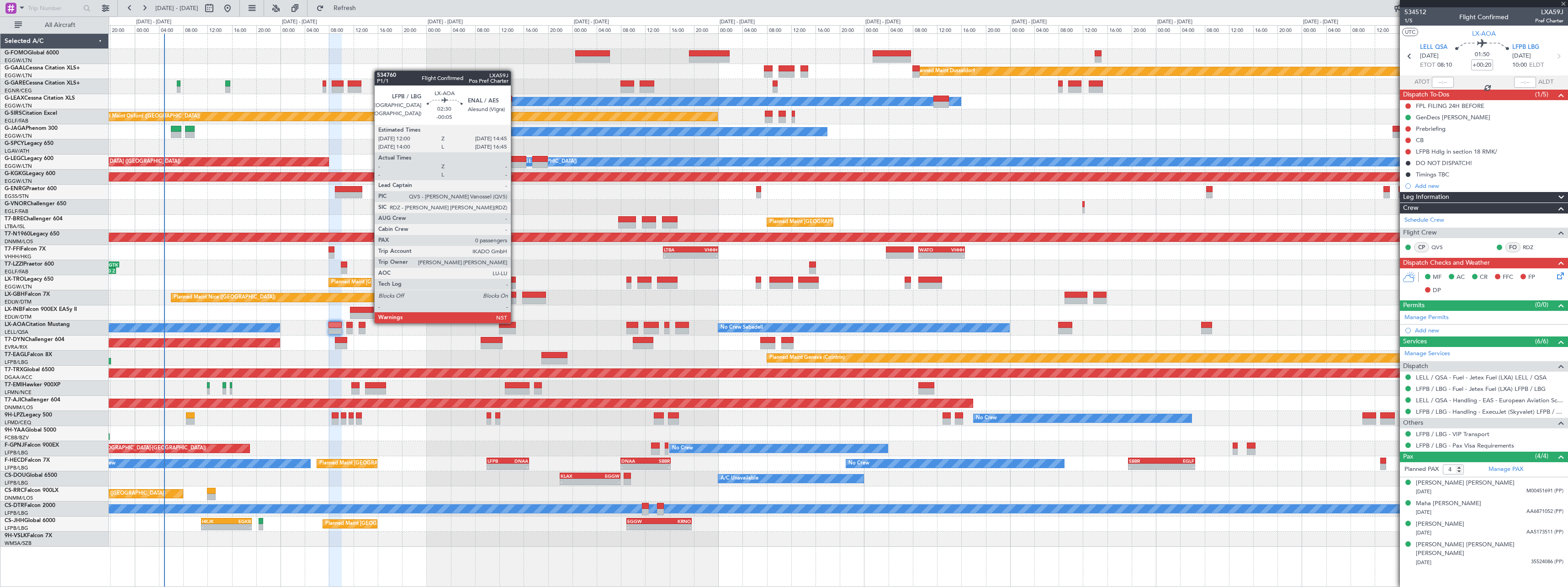
type input "+00:15"
type input "1"
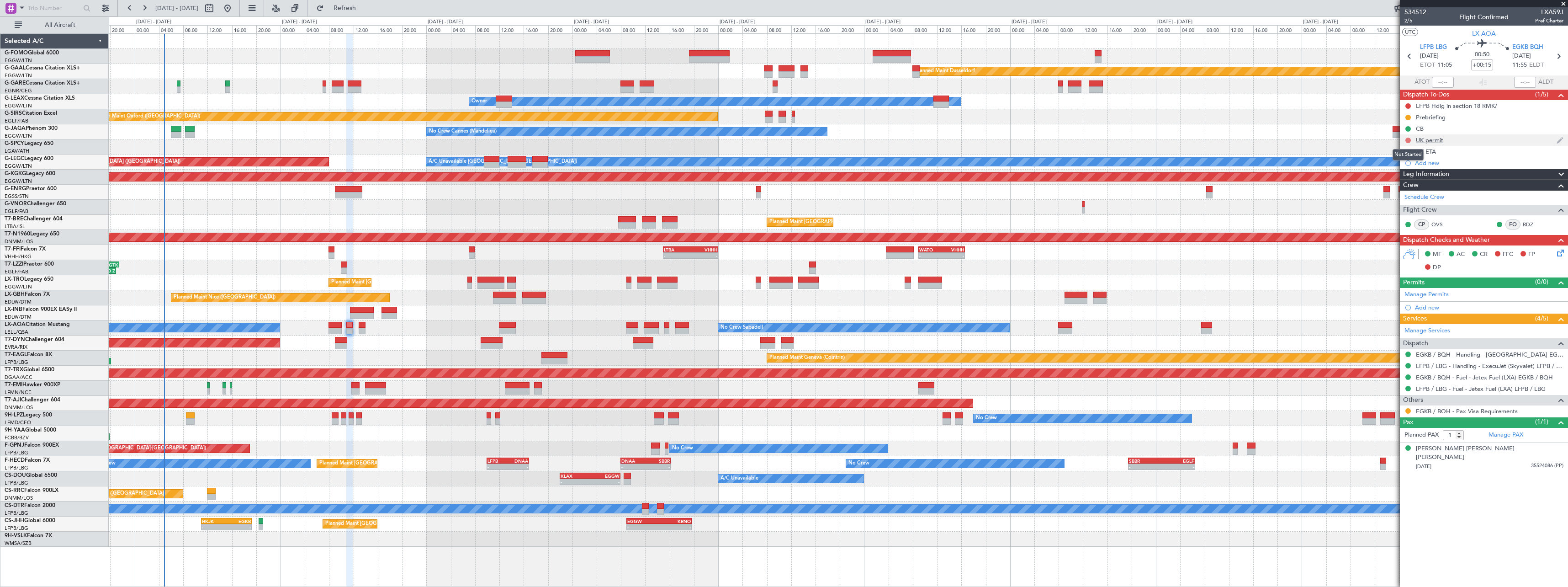
click at [1410, 140] on button at bounding box center [1408, 140] width 5 height 5
click at [1410, 191] on span "Cancelled" at bounding box center [1410, 194] width 26 height 9
click at [1407, 150] on button at bounding box center [1408, 152] width 5 height 5
click at [1406, 205] on span "Cancelled" at bounding box center [1410, 205] width 26 height 9
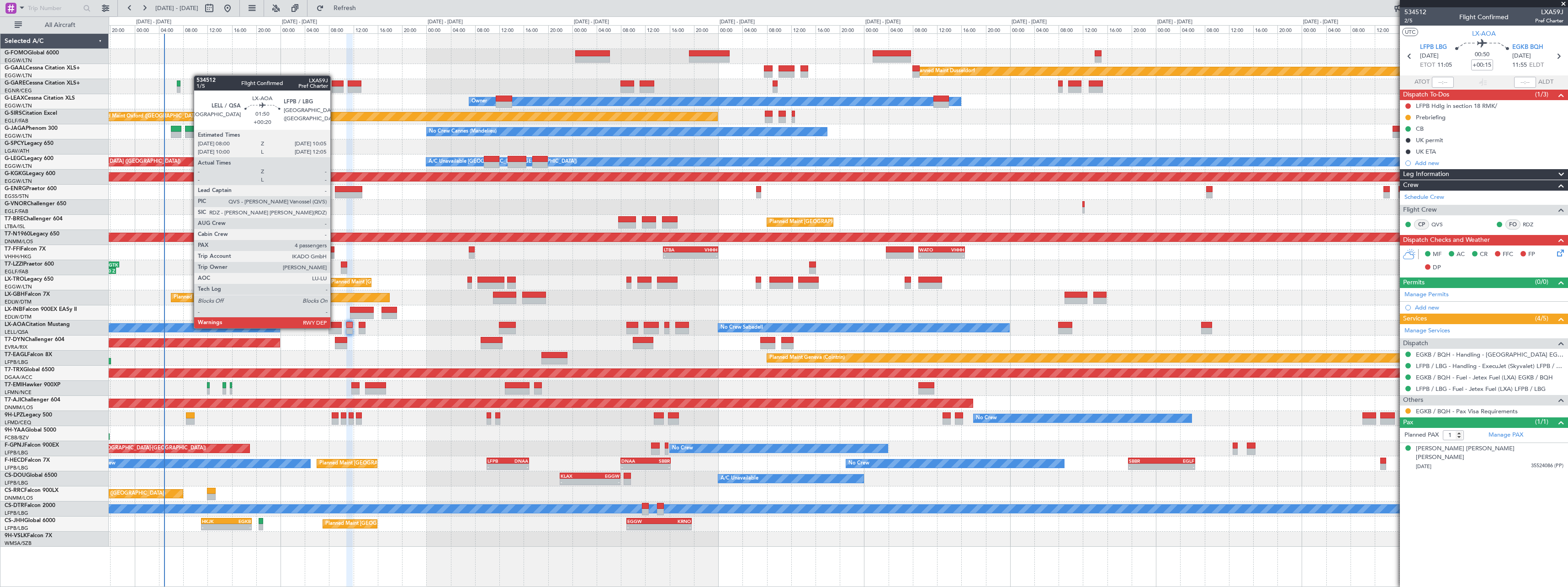
click at [334, 327] on div at bounding box center [335, 325] width 13 height 7
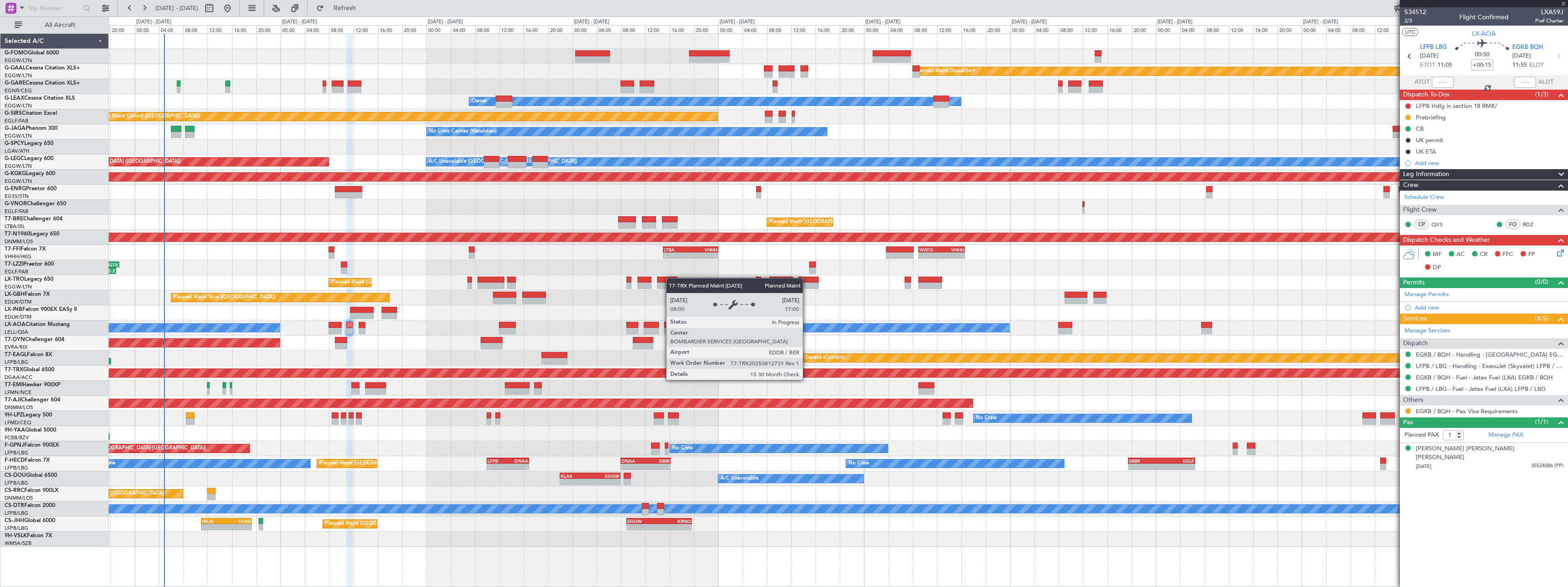
type input "+00:20"
type input "4"
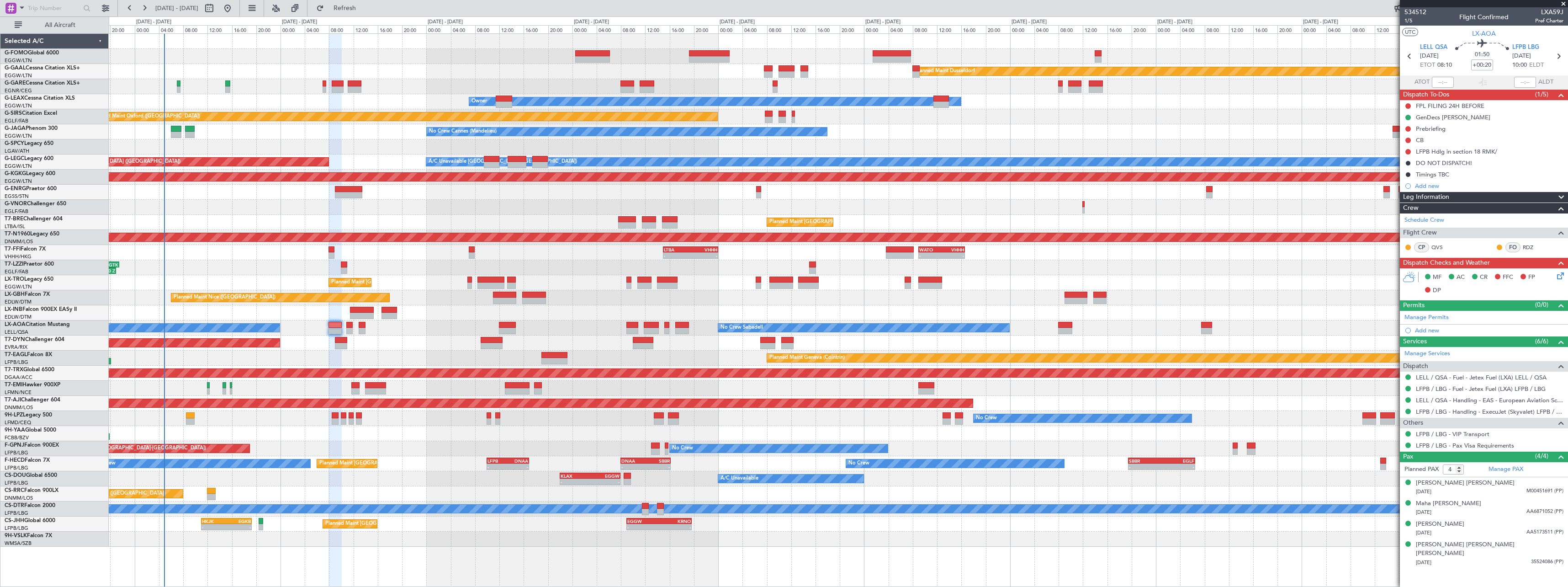
click at [1564, 194] on span at bounding box center [1561, 197] width 11 height 11
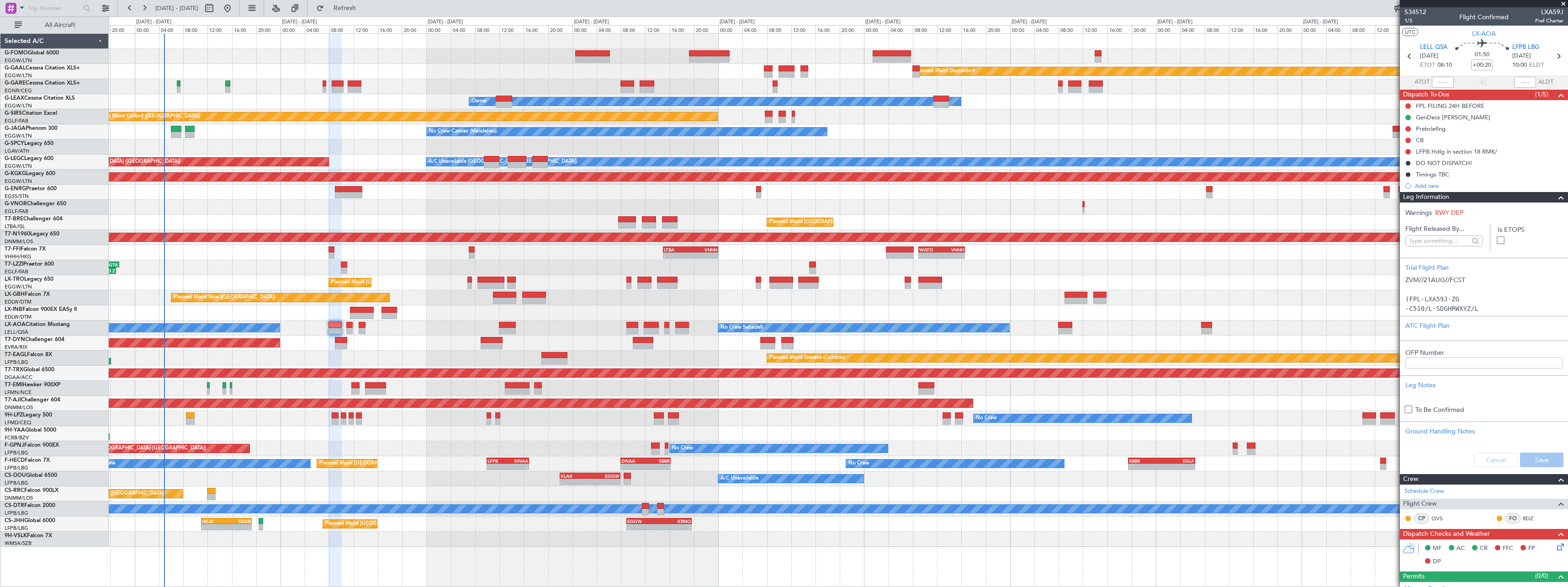
click at [1556, 201] on span at bounding box center [1561, 197] width 11 height 11
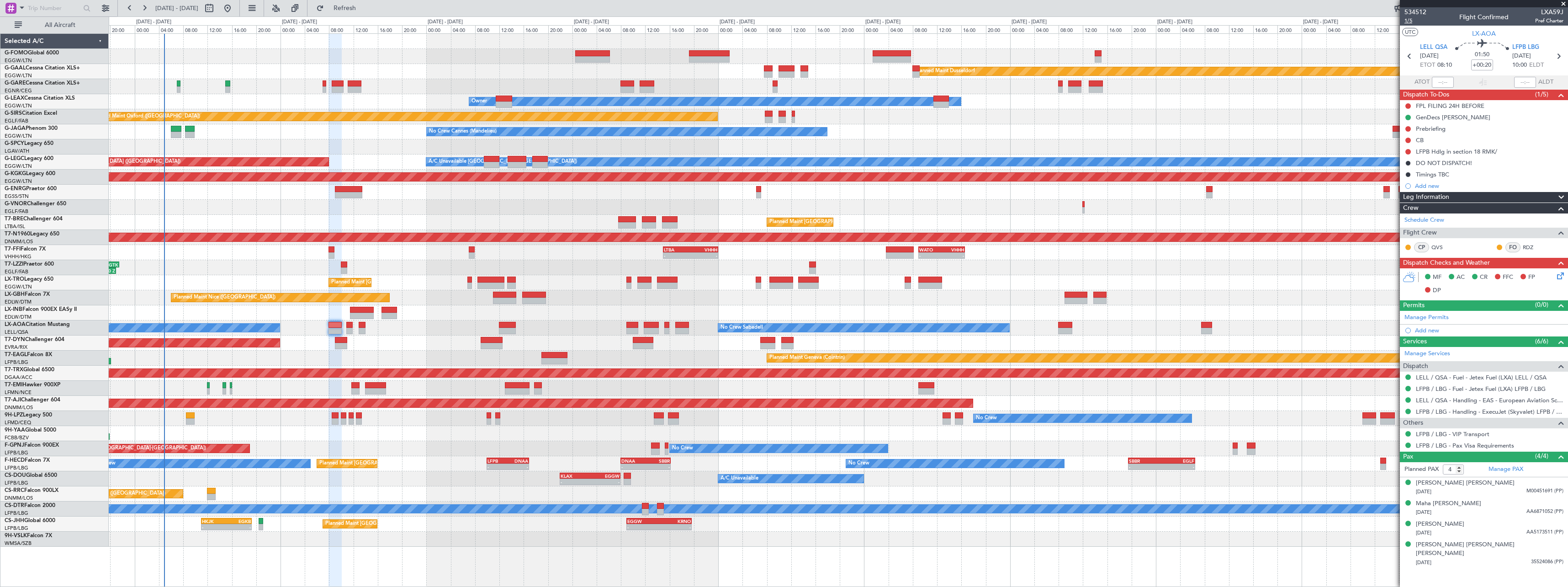
click at [1409, 19] on span "1/5" at bounding box center [1415, 21] width 22 height 8
click at [1410, 20] on span "1/5" at bounding box center [1415, 21] width 22 height 8
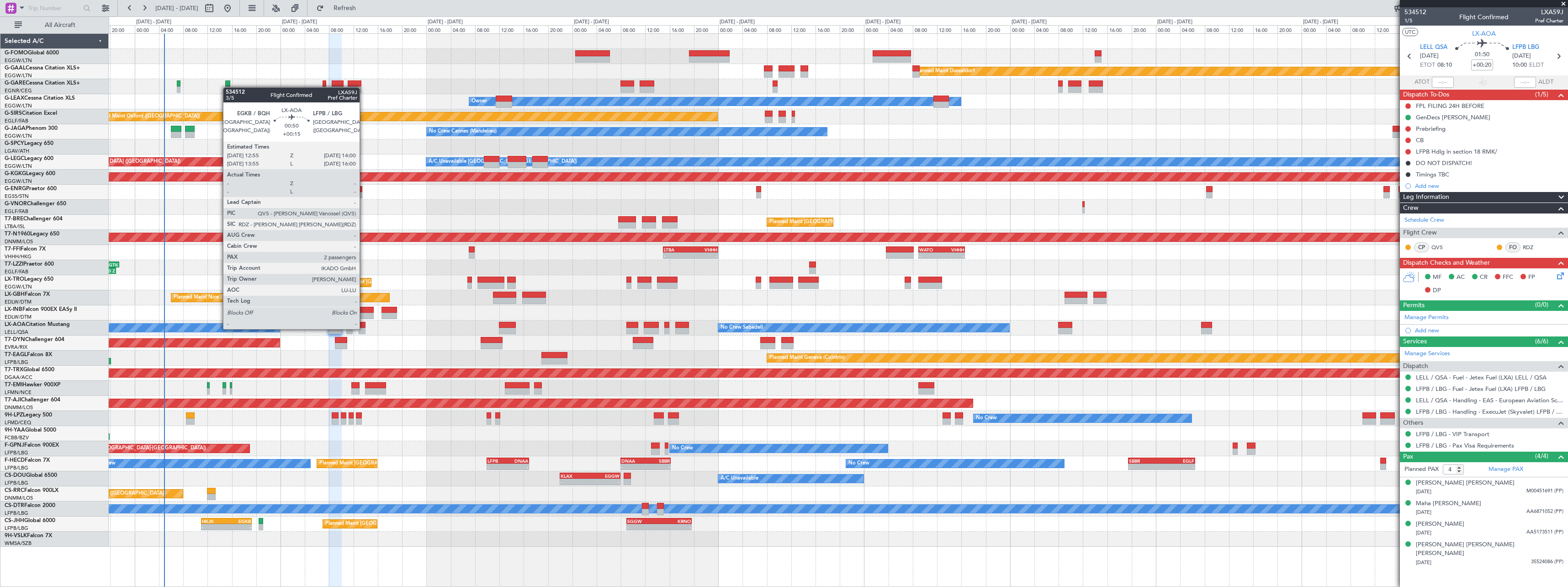
click at [363, 328] on div at bounding box center [362, 331] width 7 height 7
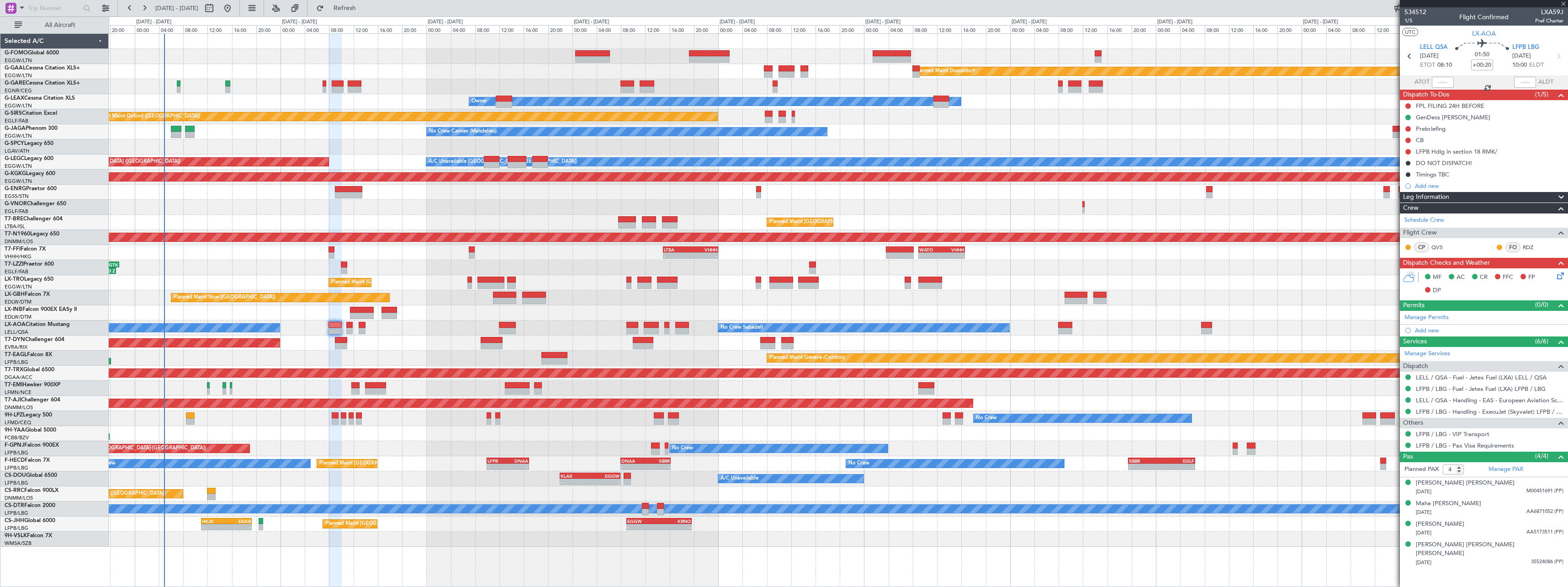
type input "+00:15"
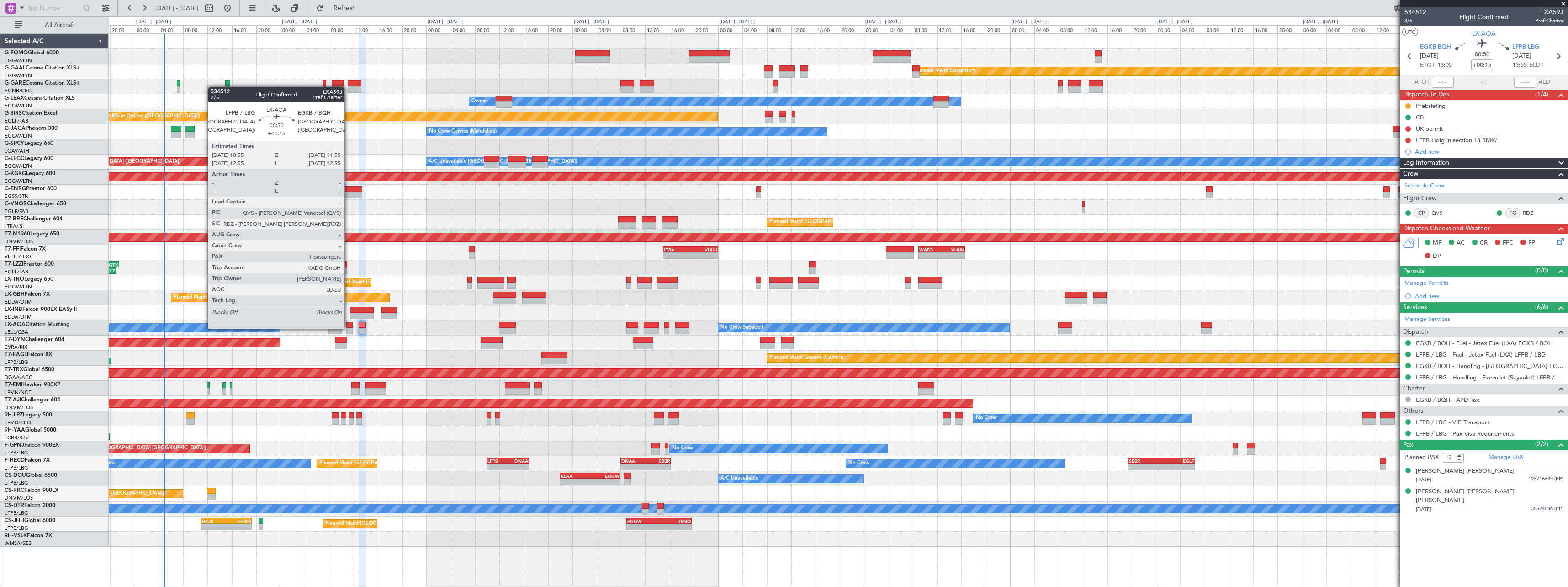
click at [349, 328] on div at bounding box center [349, 331] width 7 height 7
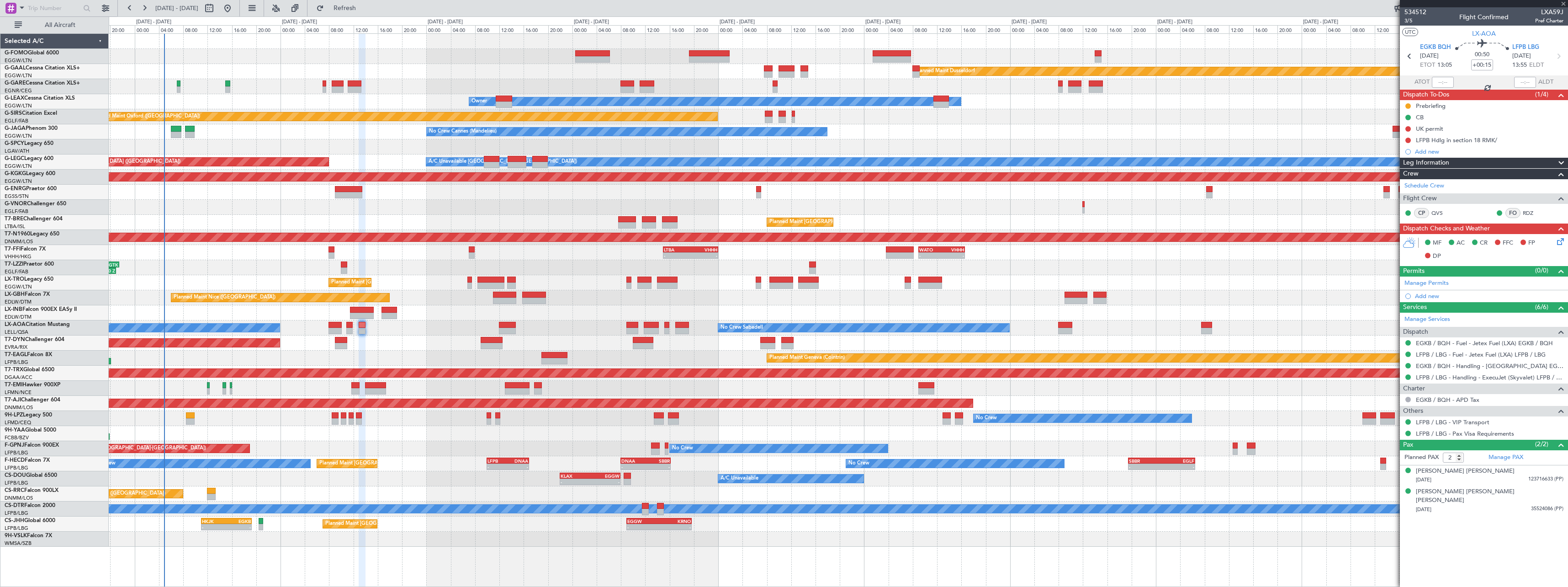
type input "1"
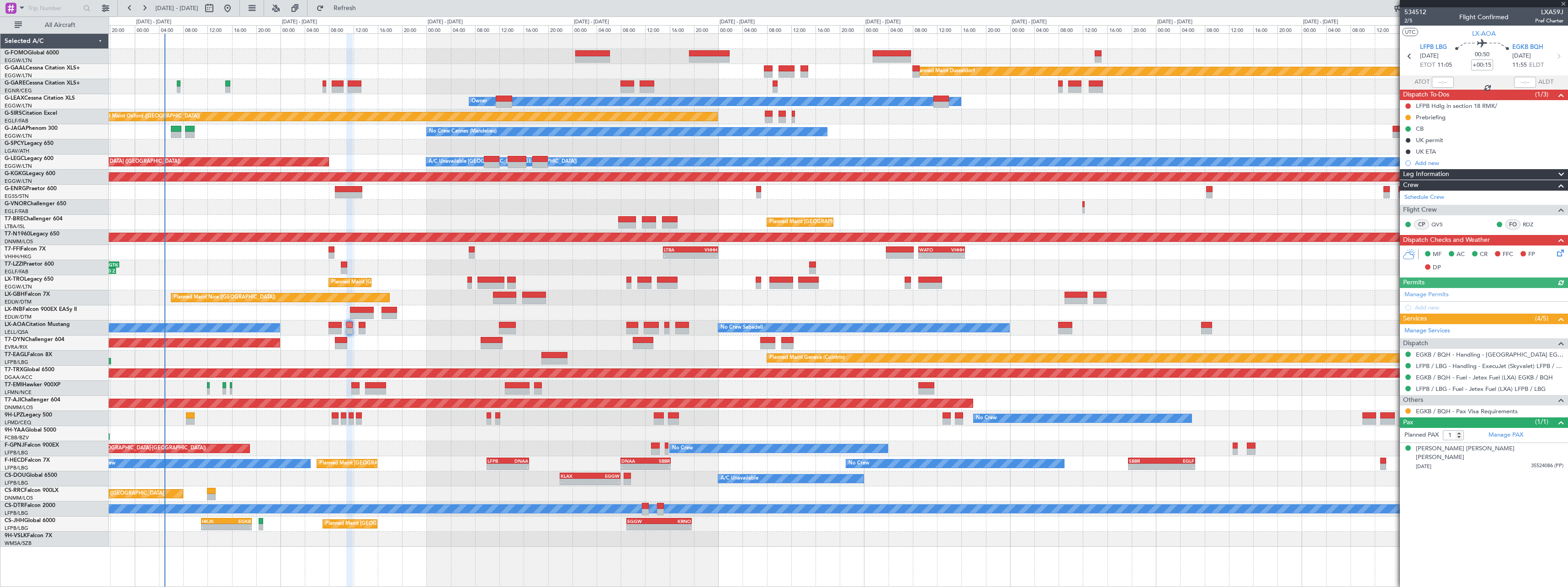
click at [1564, 173] on span at bounding box center [1561, 175] width 11 height 11
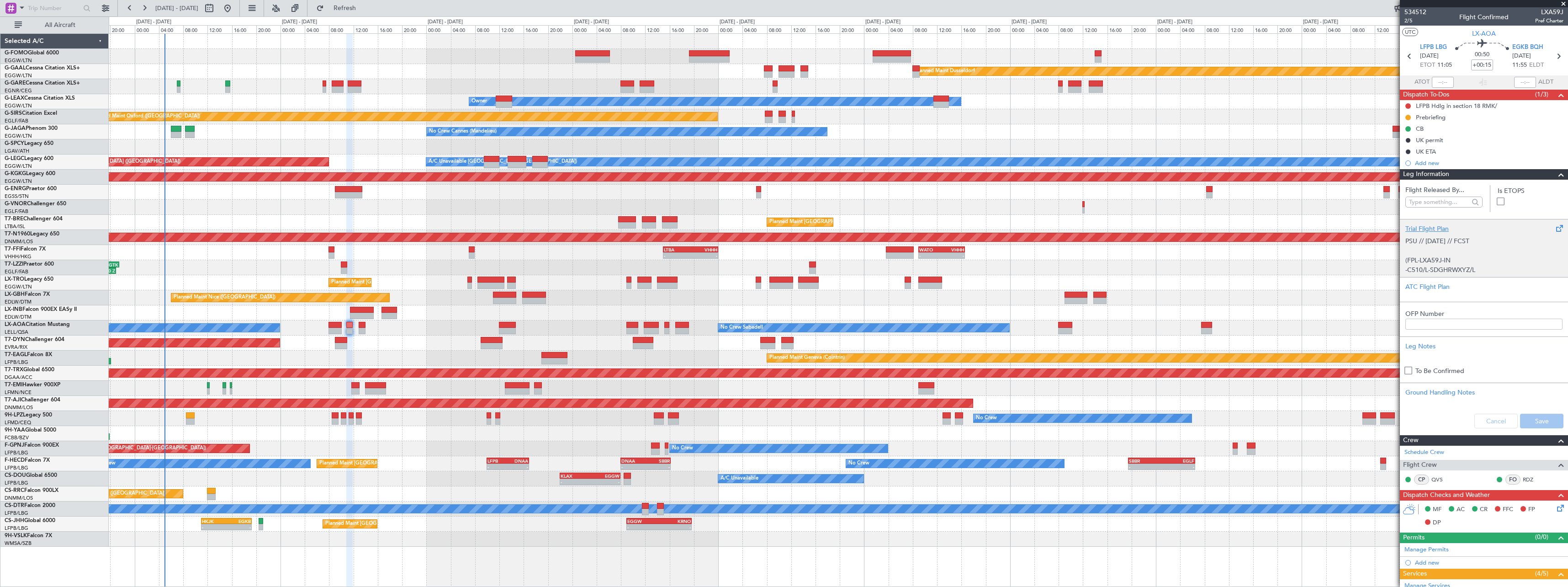
click at [1432, 225] on div "Trial Flight Plan" at bounding box center [1484, 229] width 157 height 10
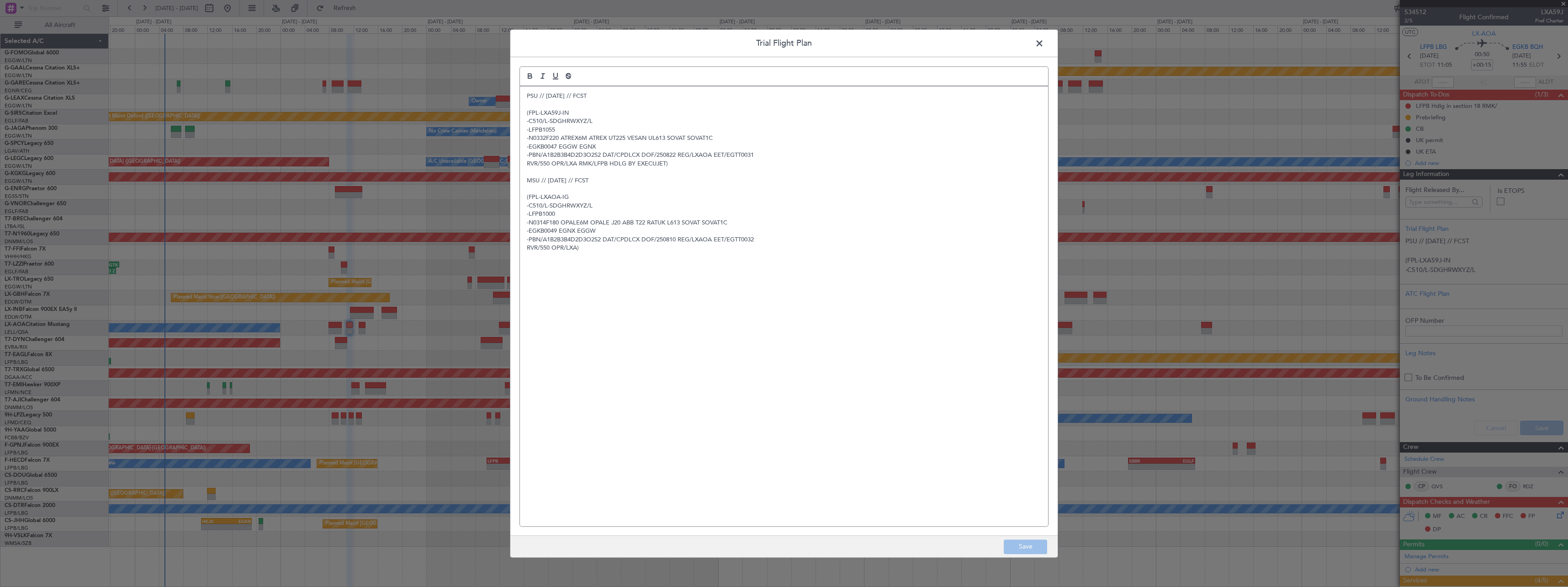
click at [526, 98] on div "PSU // 20AUG // FCST (FPL-LXA59J-IN -C510/L-SDGHRWXYZ/L -LFPB1055 -N0332F220 AT…" at bounding box center [784, 306] width 528 height 440
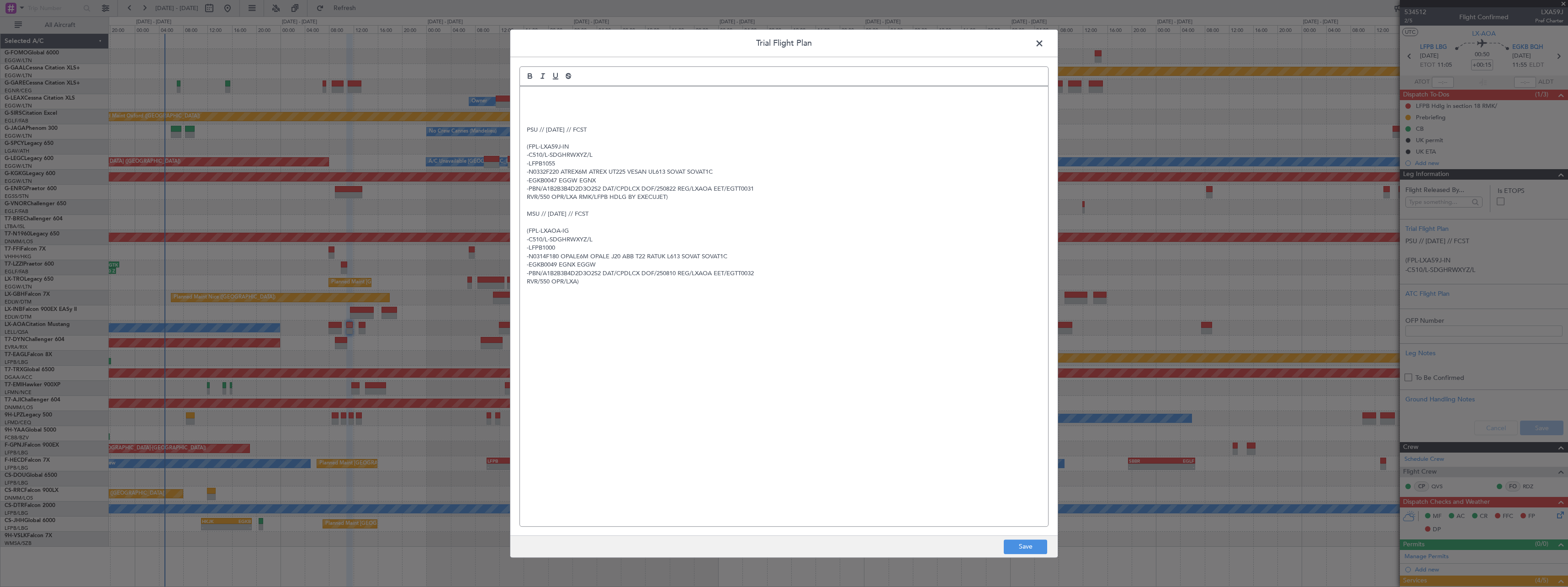
click at [533, 99] on p at bounding box center [783, 96] width 514 height 9
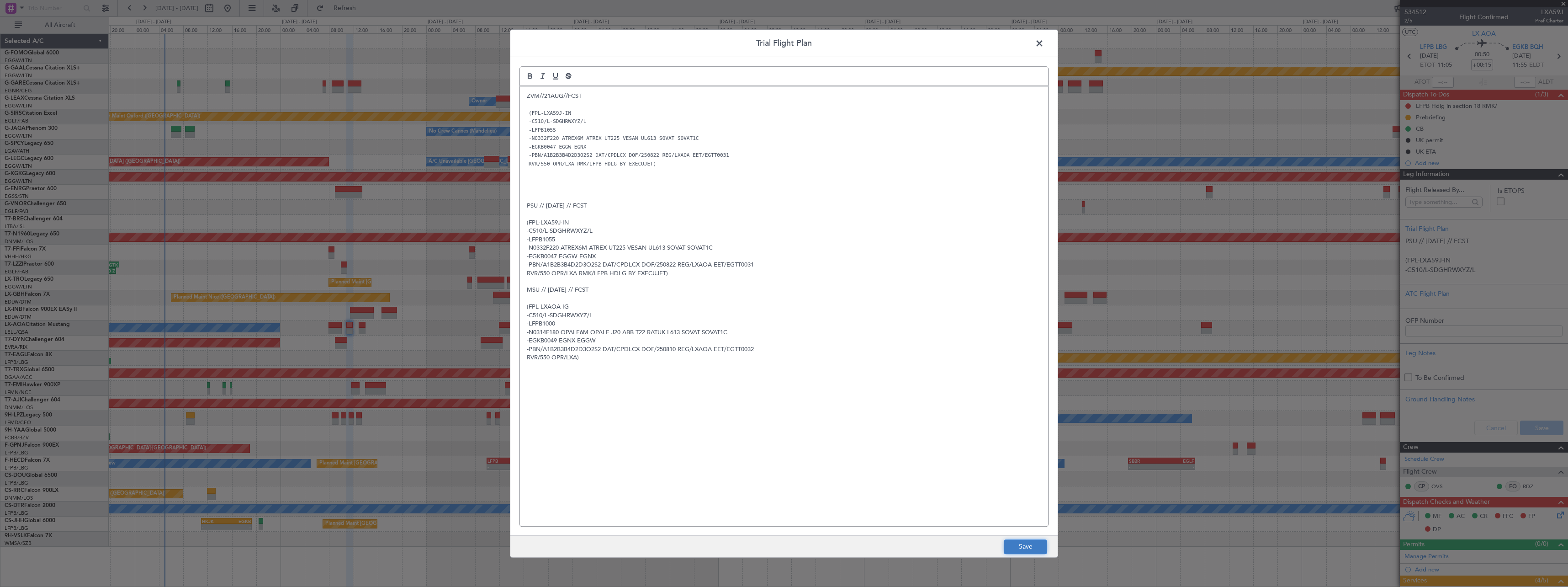
click at [1027, 550] on button "Save" at bounding box center [1025, 547] width 43 height 15
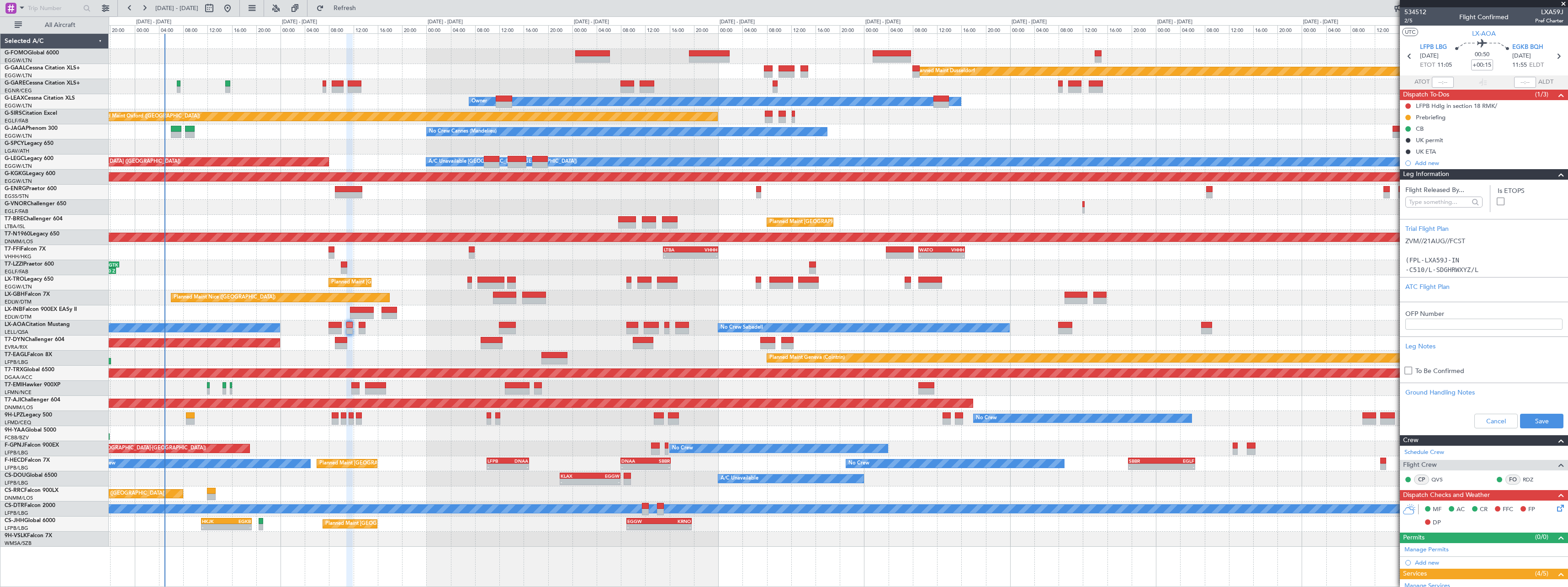
click at [1542, 430] on div "Cancel Save" at bounding box center [1484, 421] width 168 height 27
click at [1549, 410] on div "Cancel Save" at bounding box center [1484, 421] width 168 height 27
click at [1547, 428] on div "Cancel Save" at bounding box center [1484, 421] width 168 height 27
click at [1547, 417] on button "Save" at bounding box center [1541, 421] width 43 height 15
click at [1556, 171] on span at bounding box center [1561, 175] width 11 height 11
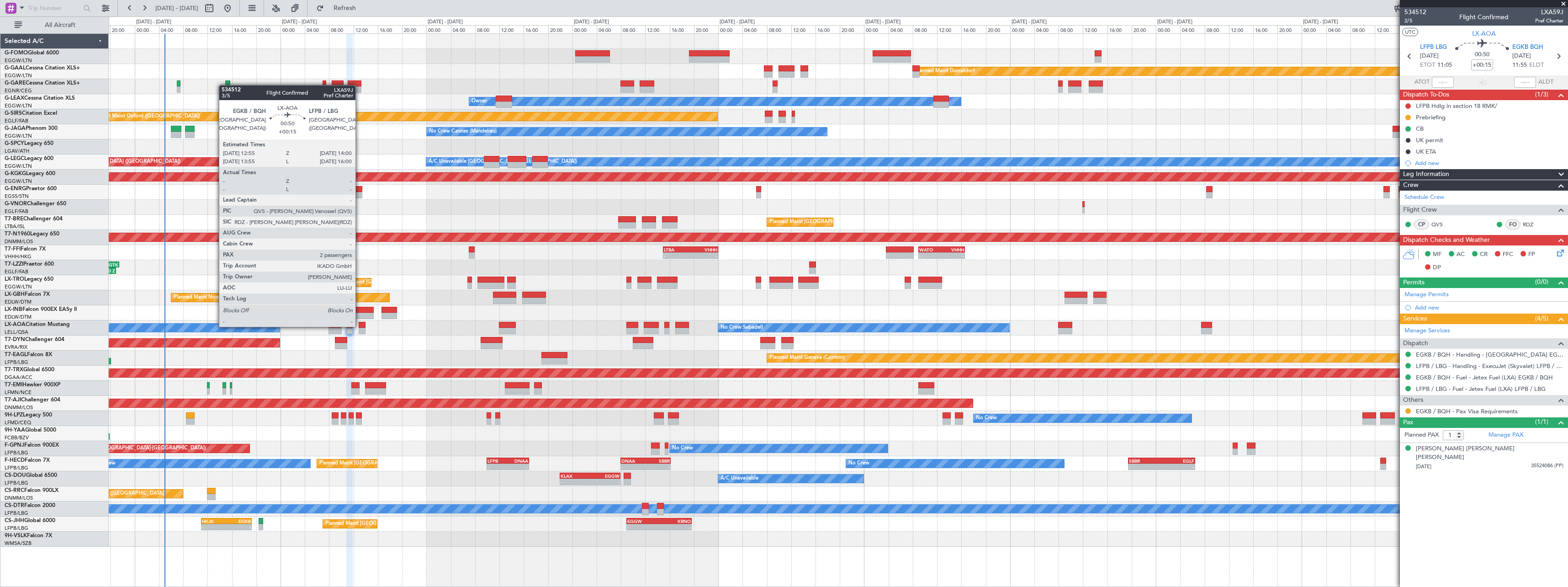
click at [360, 326] on div at bounding box center [362, 325] width 7 height 7
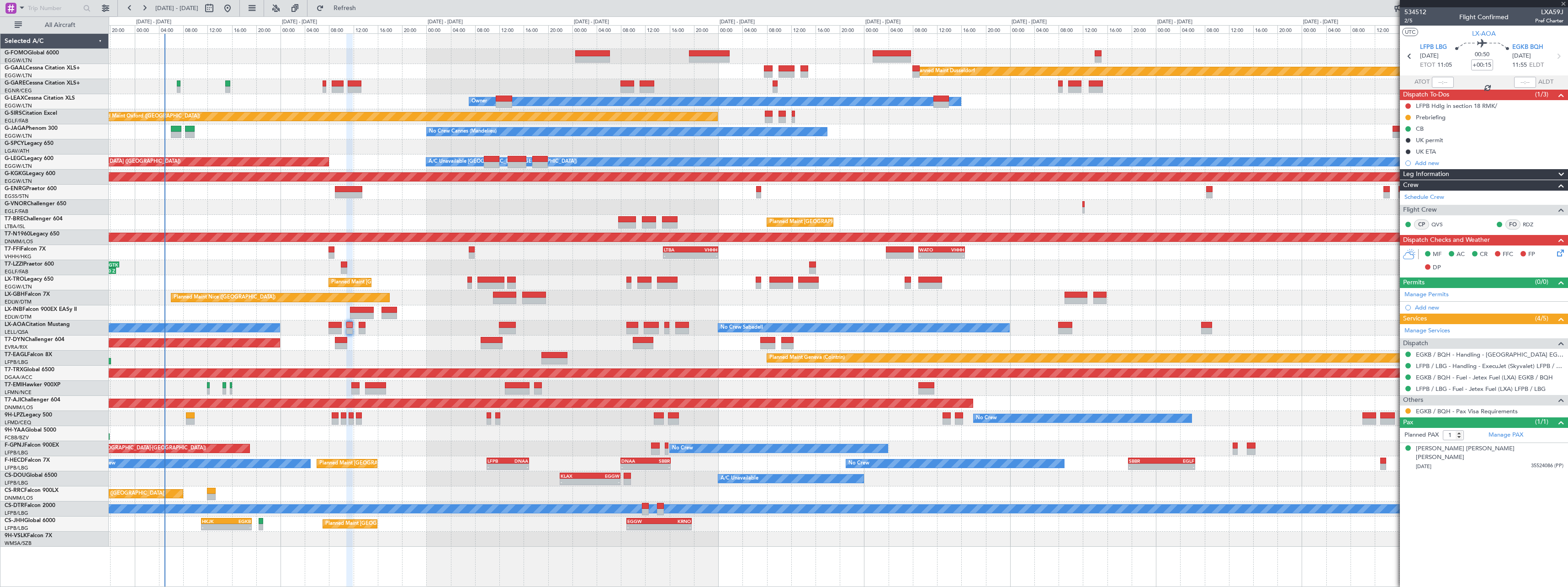
type input "2"
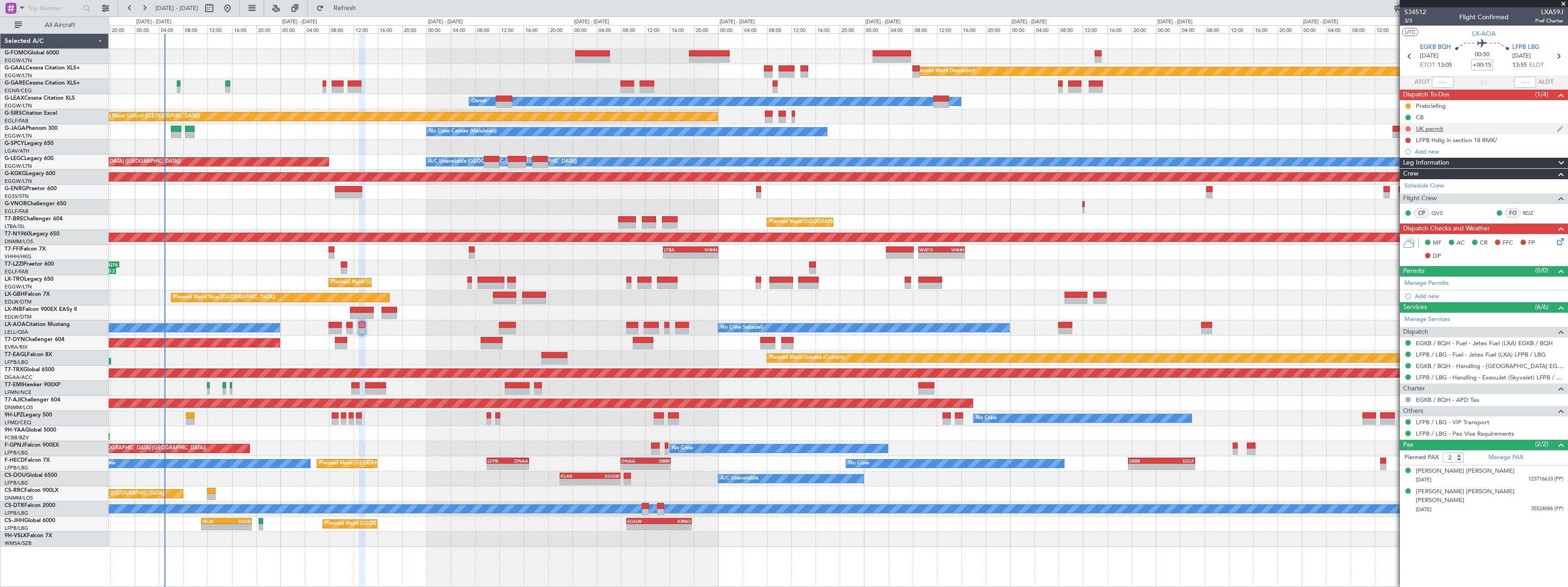
click at [1407, 130] on button at bounding box center [1408, 128] width 5 height 5
click at [1408, 170] on span "Completed" at bounding box center [1412, 169] width 30 height 9
click at [1564, 163] on span at bounding box center [1561, 163] width 11 height 11
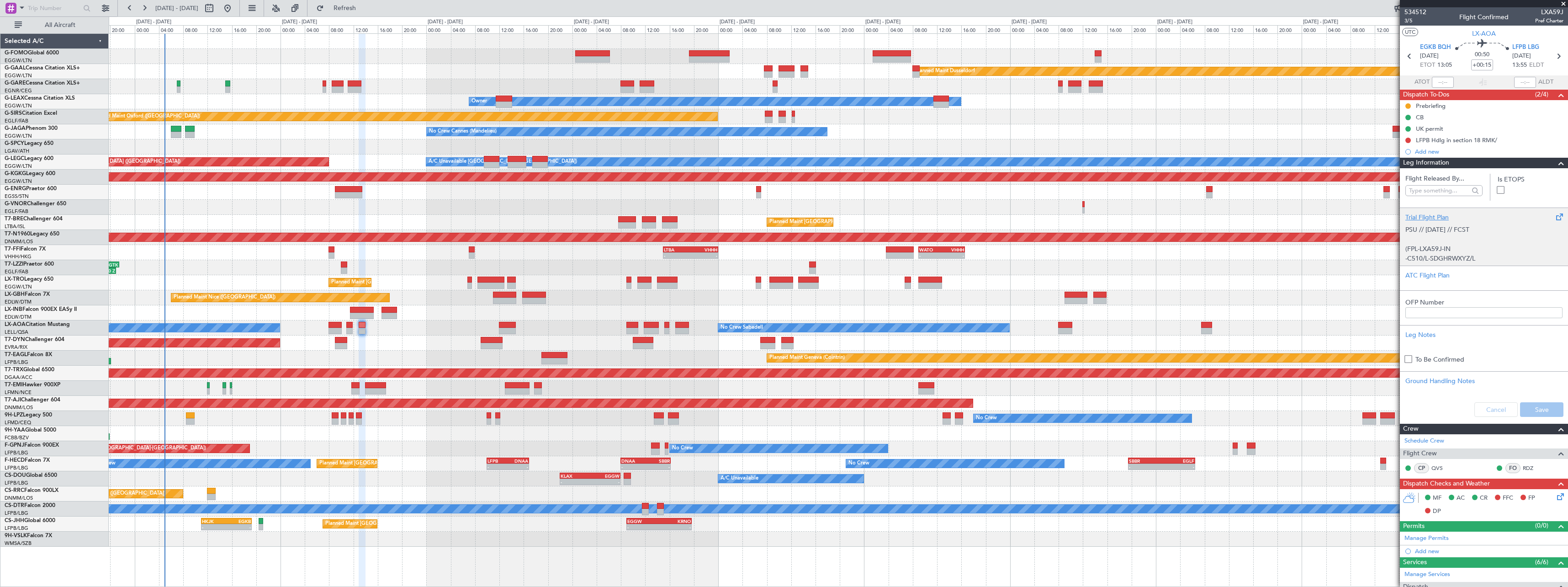
click at [1423, 217] on div "Trial Flight Plan" at bounding box center [1484, 217] width 157 height 10
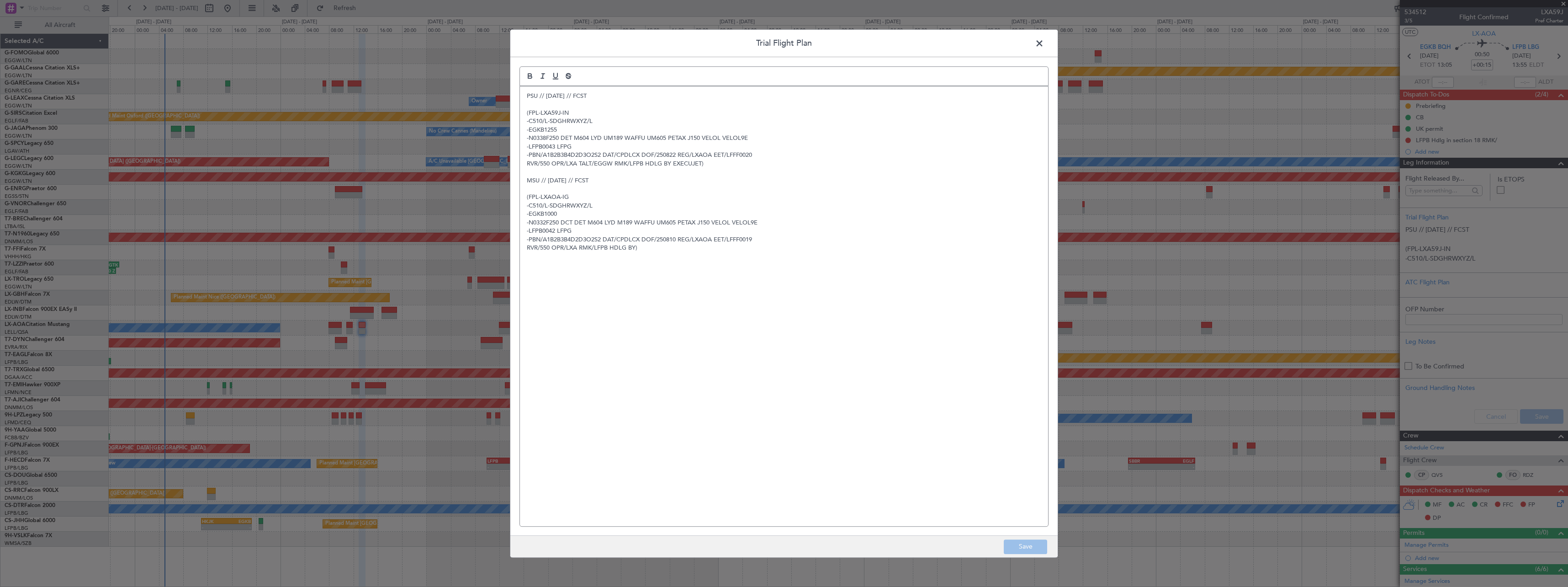
click at [525, 97] on div "PSU // 20AUG // FCST (FPL-LXA59J-IN -C510/L-SDGHRWXYZ/L -EGKB1255 -N0338F250 DE…" at bounding box center [784, 306] width 528 height 440
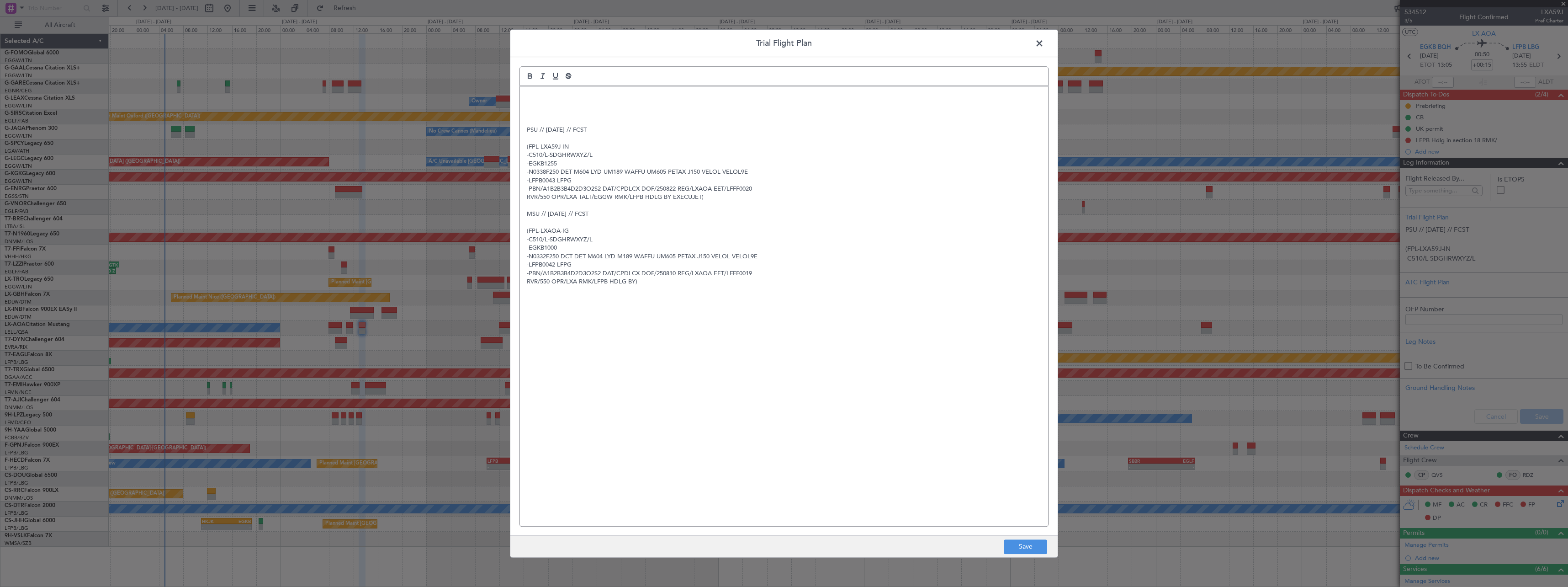
click at [534, 99] on p at bounding box center [783, 96] width 514 height 9
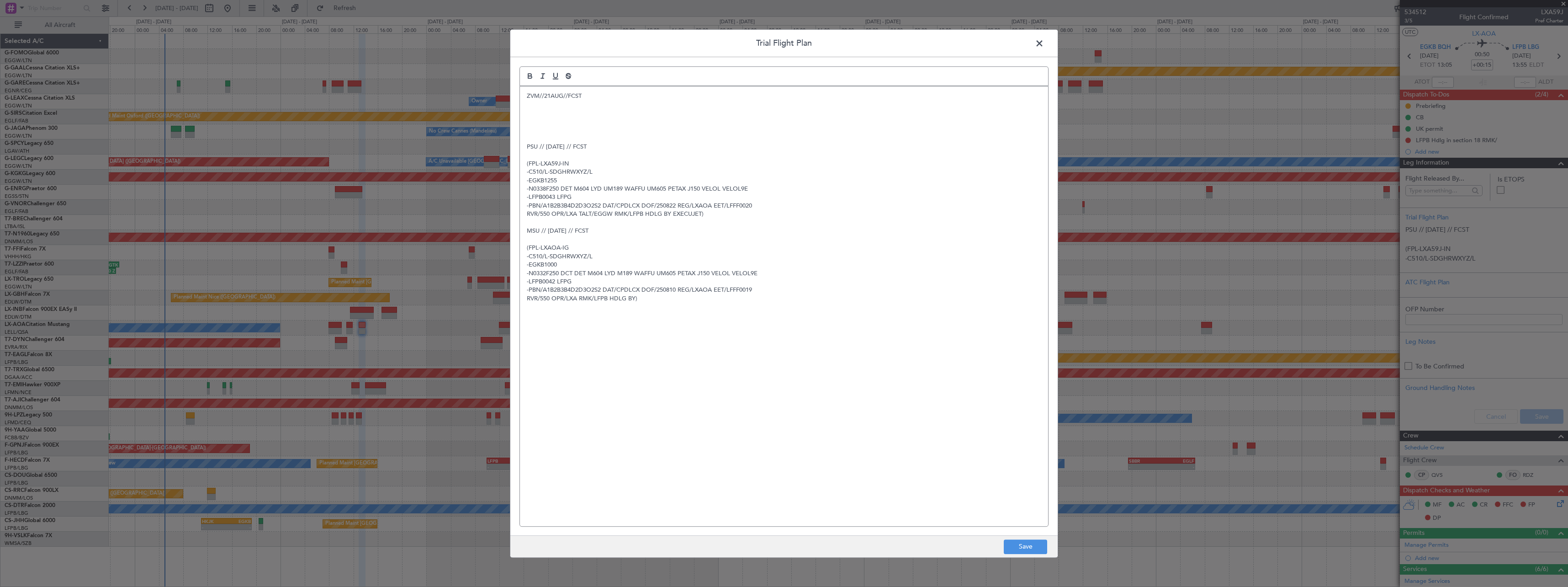
paste div
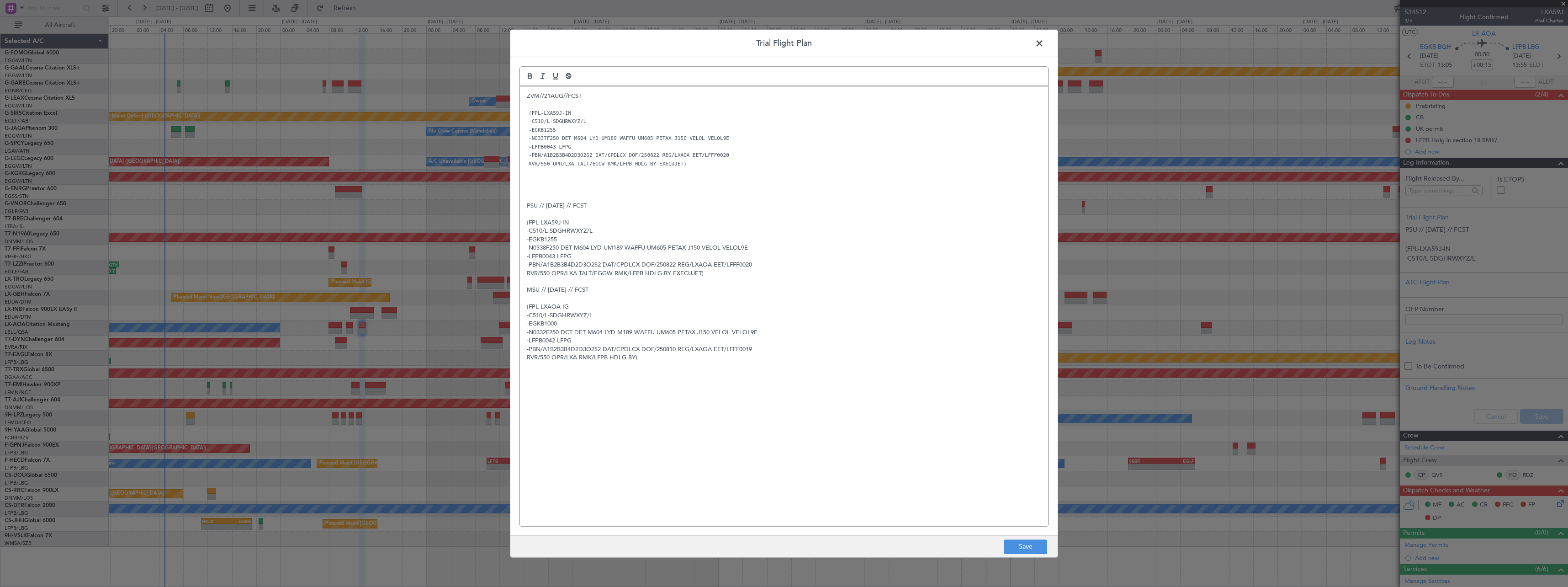
click at [1049, 554] on footer "Save" at bounding box center [783, 546] width 547 height 22
drag, startPoint x: 1041, startPoint y: 557, endPoint x: 1038, endPoint y: 549, distance: 8.5
click at [1040, 555] on footer "Save" at bounding box center [783, 546] width 547 height 22
click at [1038, 549] on button "Save" at bounding box center [1025, 547] width 43 height 15
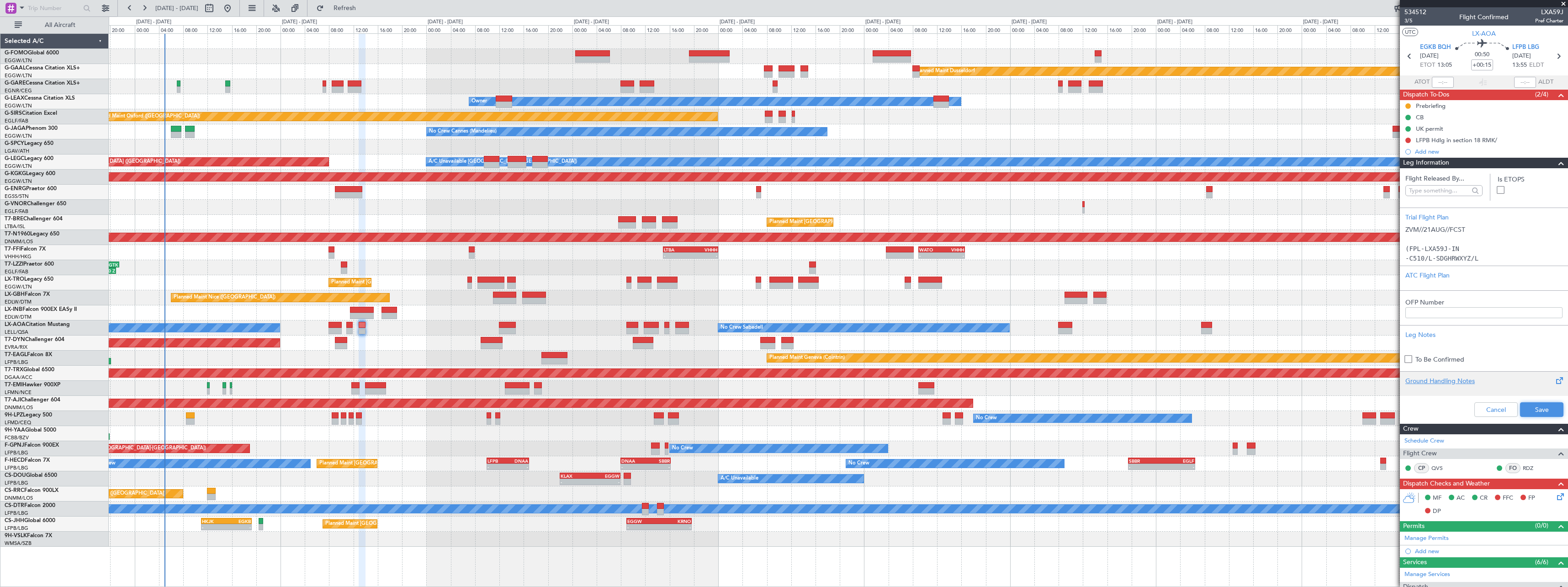
drag, startPoint x: 1549, startPoint y: 410, endPoint x: 1547, endPoint y: 384, distance: 26.1
click at [1549, 409] on button "Save" at bounding box center [1541, 410] width 43 height 15
click at [1552, 169] on section "Flight Released By... Is ETOPS Trial Flight Plan ZVM//21AUG//FCST (FPL-LXA59J-I…" at bounding box center [1484, 295] width 168 height 255
click at [1556, 166] on span at bounding box center [1561, 163] width 11 height 11
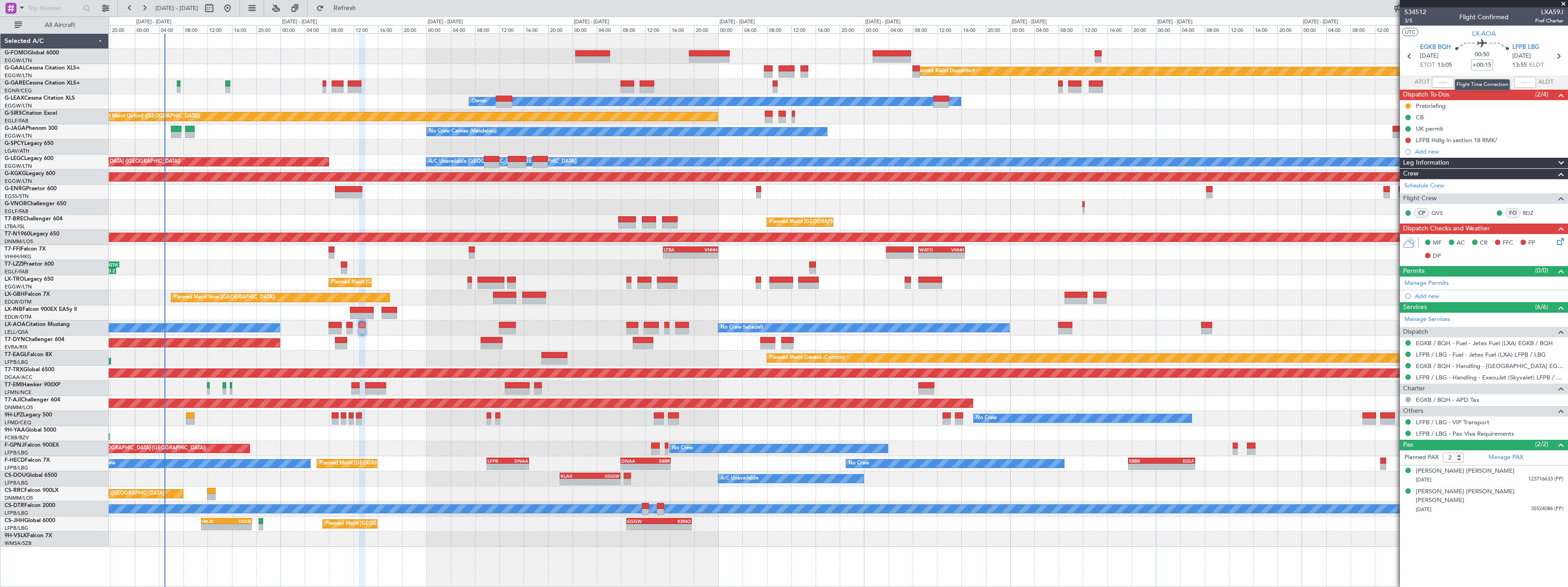
click at [1489, 66] on input "+00:15" at bounding box center [1482, 65] width 22 height 11
click at [1488, 66] on input "+00:15" at bounding box center [1482, 65] width 22 height 11
click at [1488, 66] on input "+00:15" at bounding box center [1482, 65] width 22 height 11
type input "+00:10"
click at [1276, 278] on div "Planned Maint [GEOGRAPHIC_DATA] ([GEOGRAPHIC_DATA])" at bounding box center [838, 283] width 1459 height 15
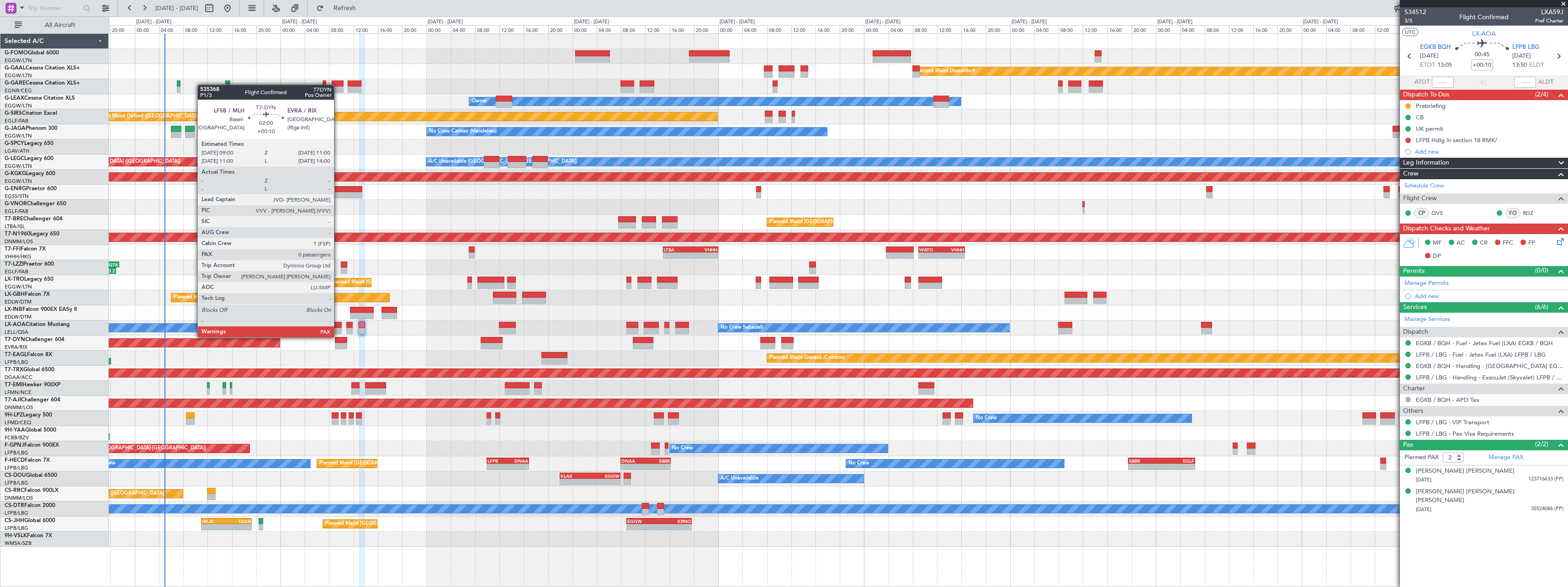
click at [338, 345] on div at bounding box center [341, 346] width 12 height 7
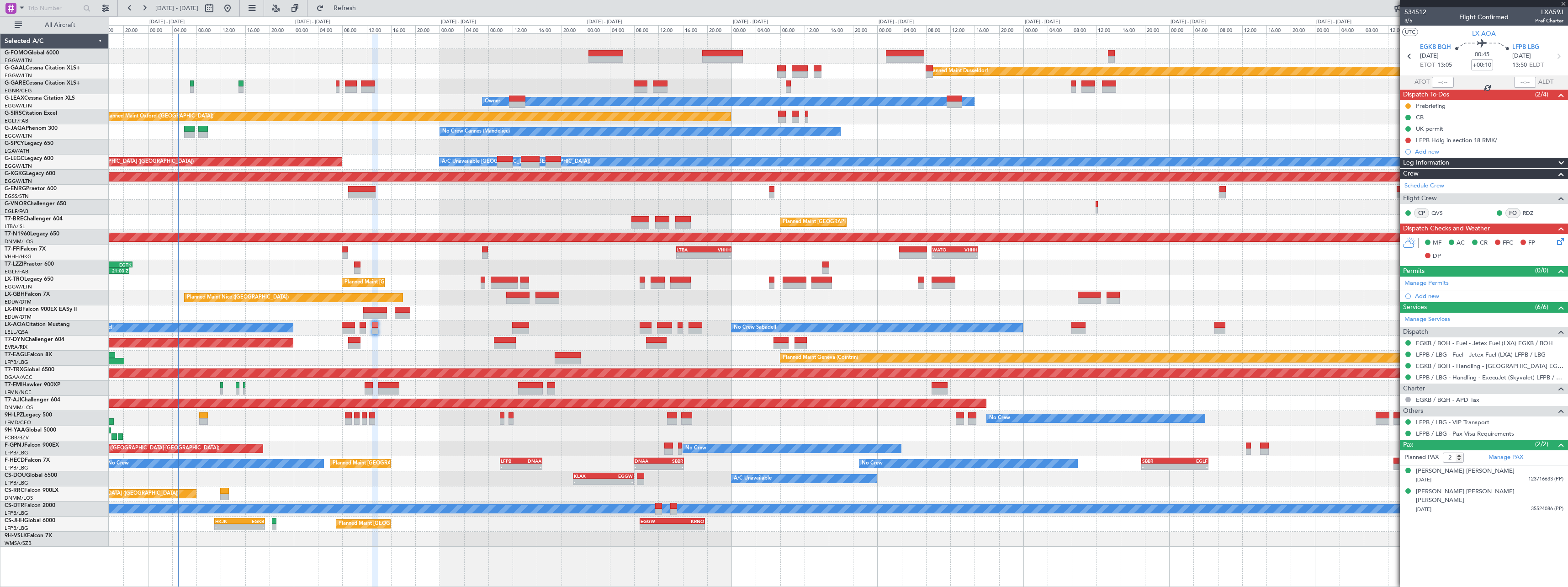
click at [380, 354] on div "Planned Maint Geneva (Cointrin)" at bounding box center [838, 358] width 1459 height 15
type input "0"
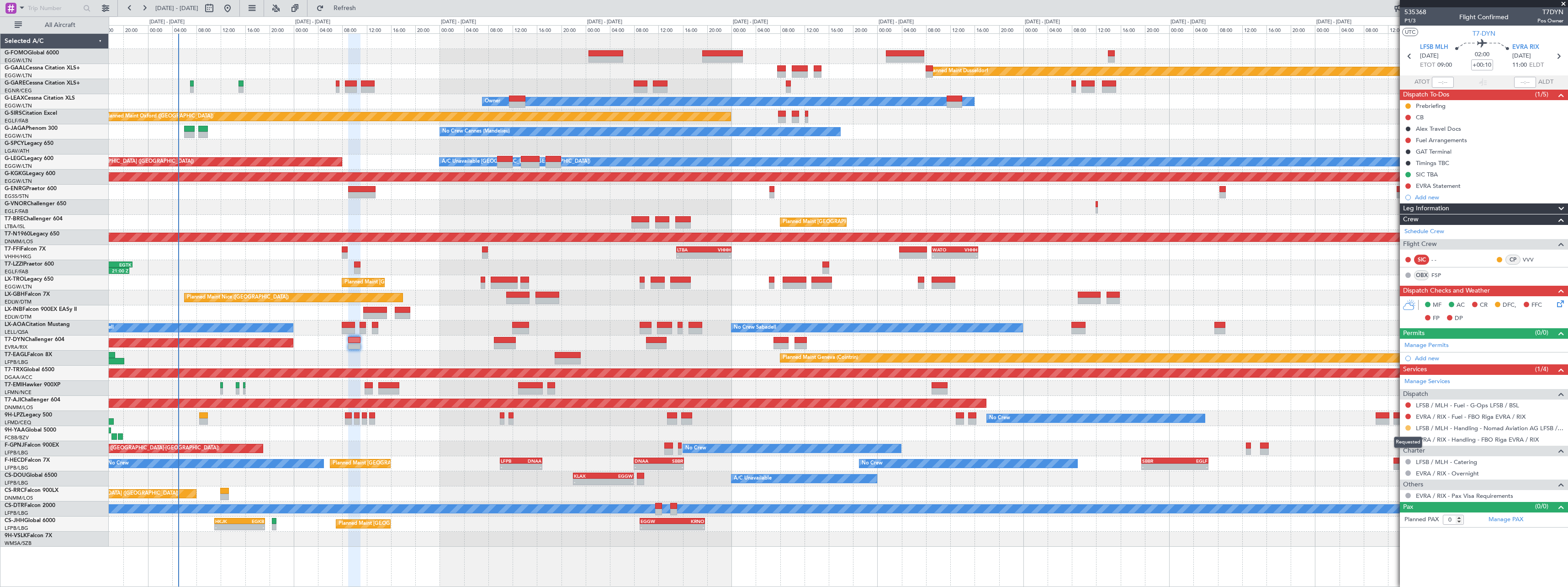
click at [1408, 426] on button at bounding box center [1408, 427] width 5 height 5
click at [1384, 537] on span "Confirmed" at bounding box center [1382, 536] width 29 height 9
click at [1440, 273] on link "FSP" at bounding box center [1442, 275] width 21 height 9
click at [1561, 206] on span at bounding box center [1561, 209] width 11 height 11
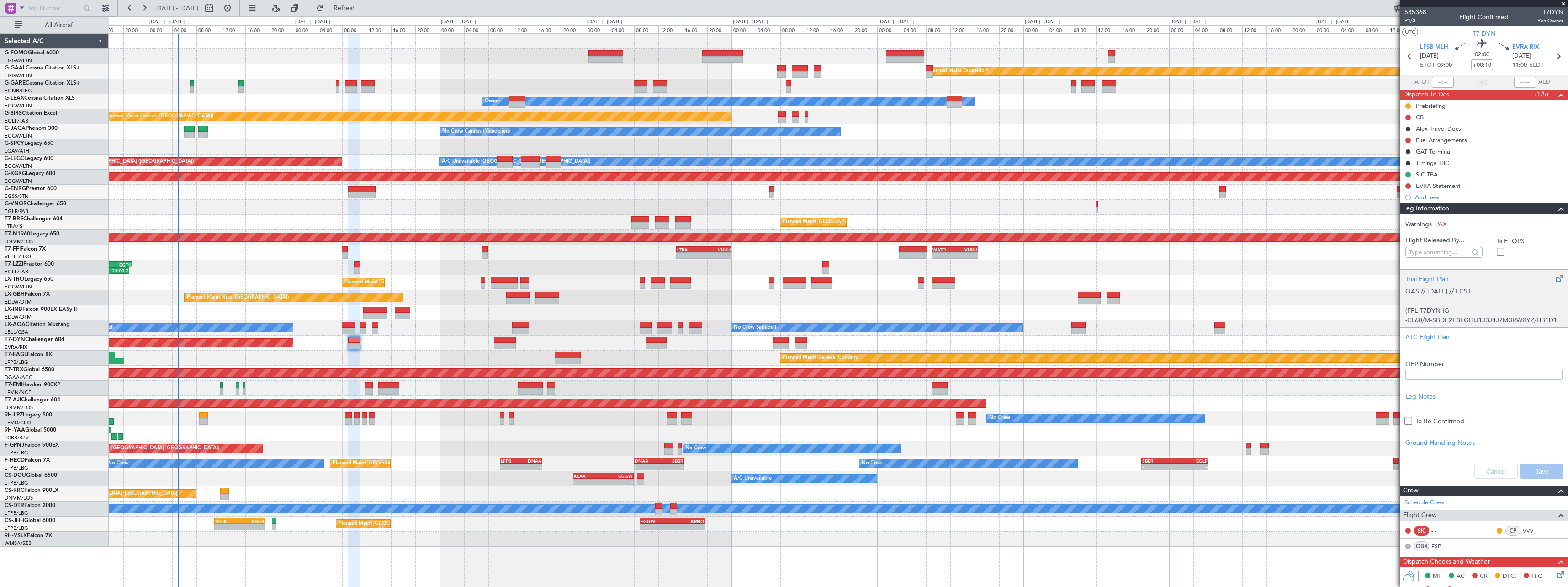
click at [1433, 275] on div "Trial Flight Plan" at bounding box center [1484, 279] width 157 height 10
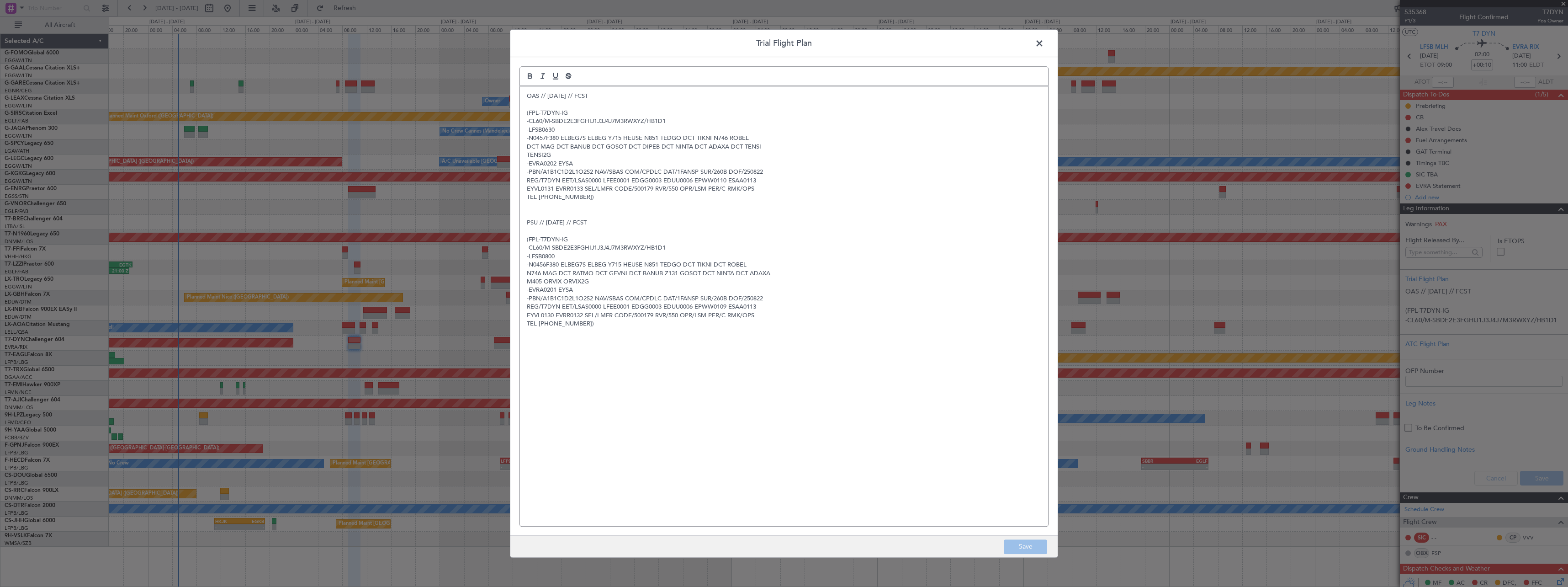
click at [525, 98] on div "OAS // 02AUG // FCST (FPL-T7DYN-IG -CL60/M-SBDE2E3FGHIJ1J3J4J7M3RWXYZ/HB1D1 -LF…" at bounding box center [784, 306] width 528 height 440
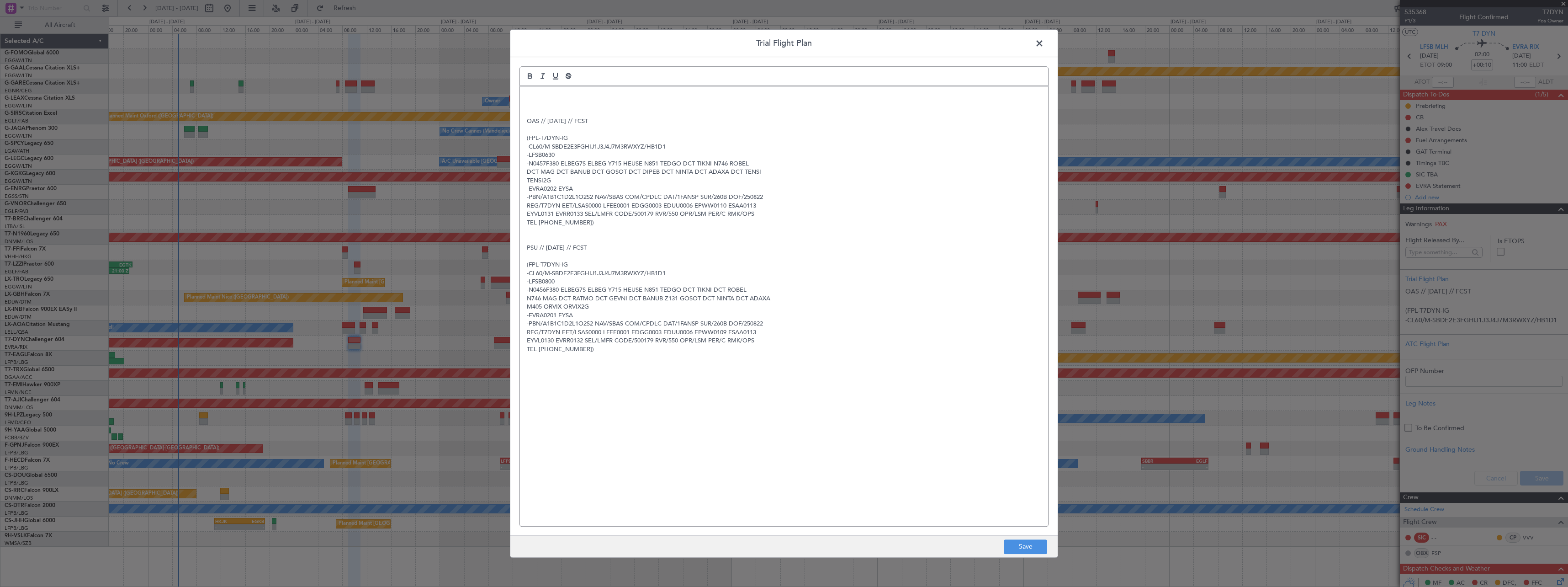
click at [525, 98] on div "OAS // 02AUG // FCST (FPL-T7DYN-IG -CL60/M-SBDE2E3FGHIJ1J3J4J7M3RWXYZ/HB1D1 -LF…" at bounding box center [784, 306] width 528 height 440
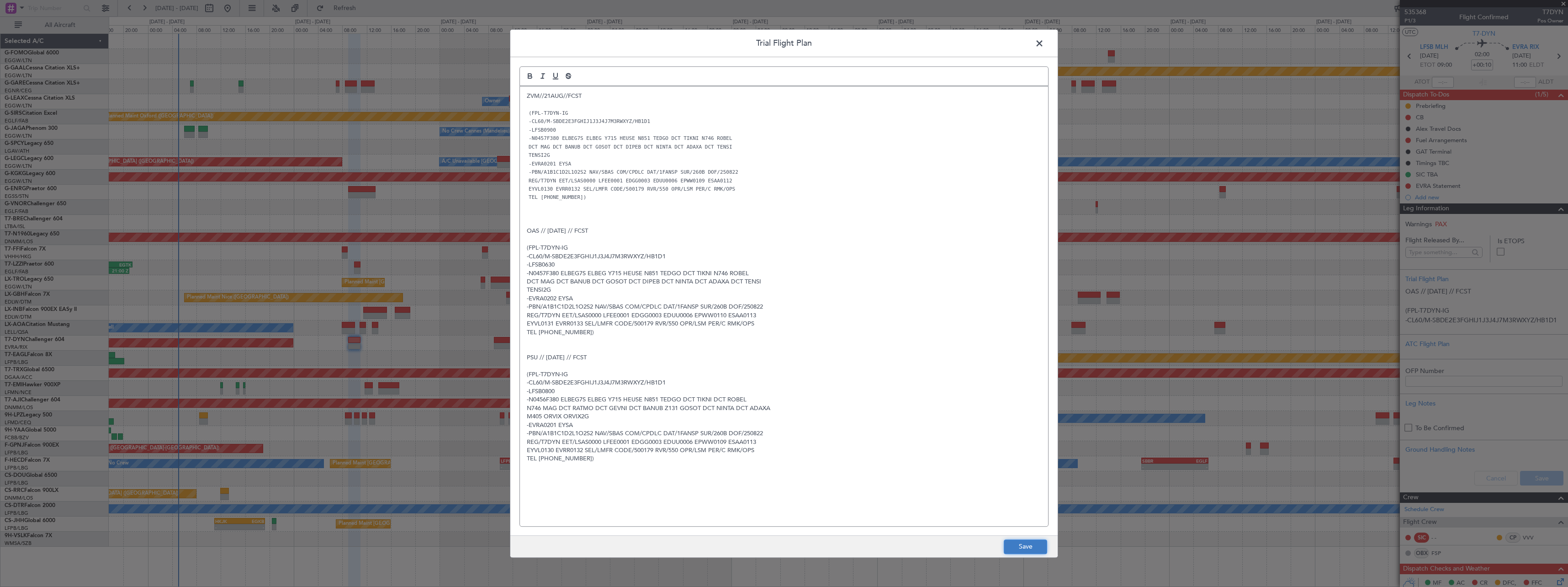
click at [1036, 541] on button "Save" at bounding box center [1025, 547] width 43 height 15
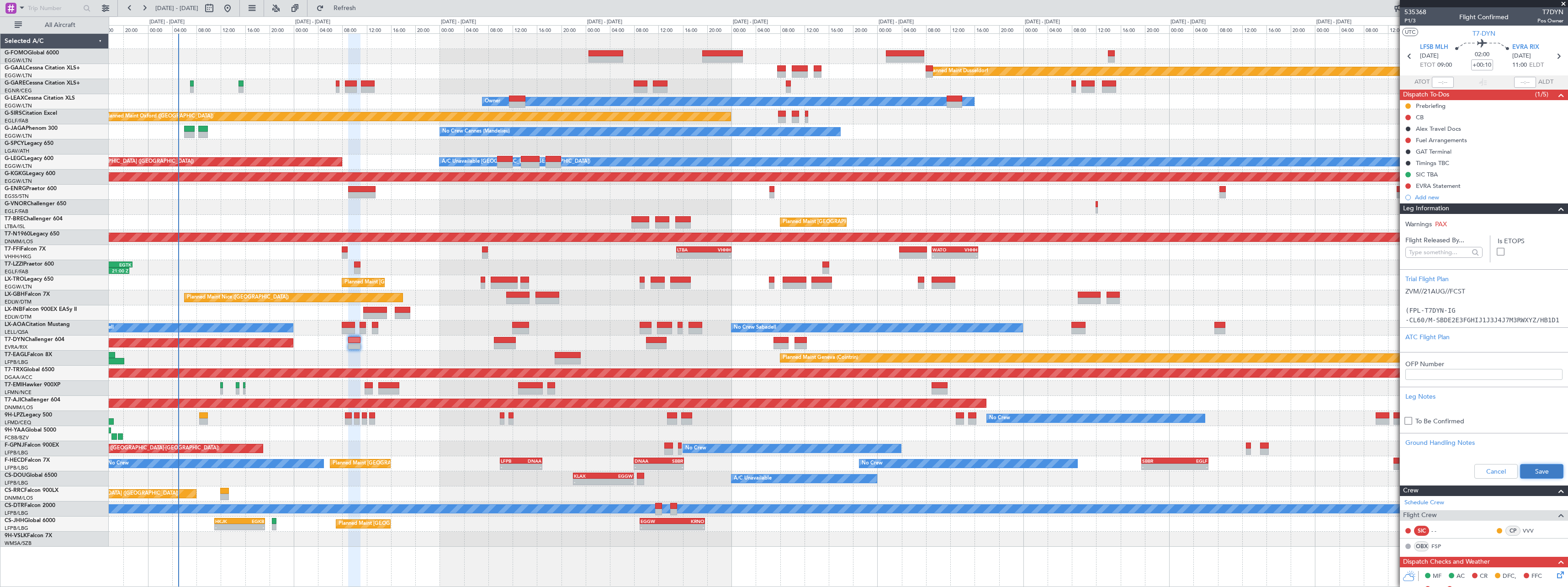
click at [1527, 472] on button "Save" at bounding box center [1541, 471] width 43 height 15
click at [1558, 211] on span at bounding box center [1561, 209] width 11 height 11
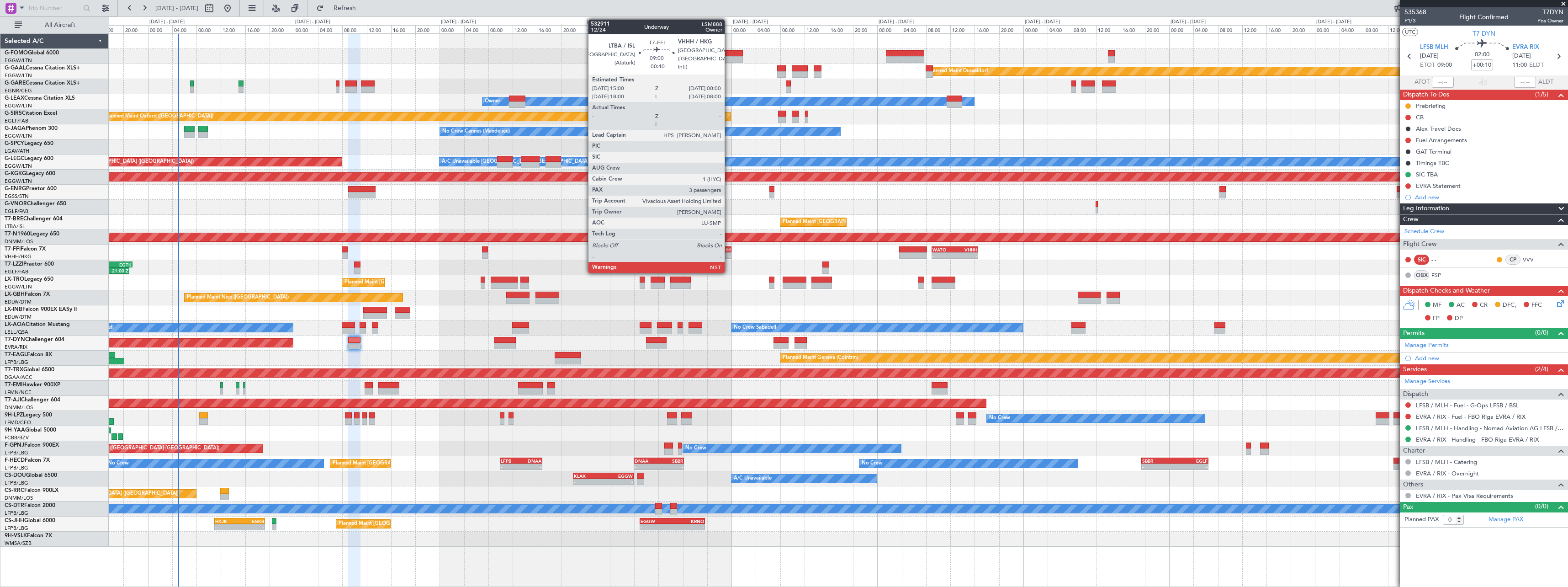
click at [729, 253] on div "-" at bounding box center [717, 255] width 27 height 5
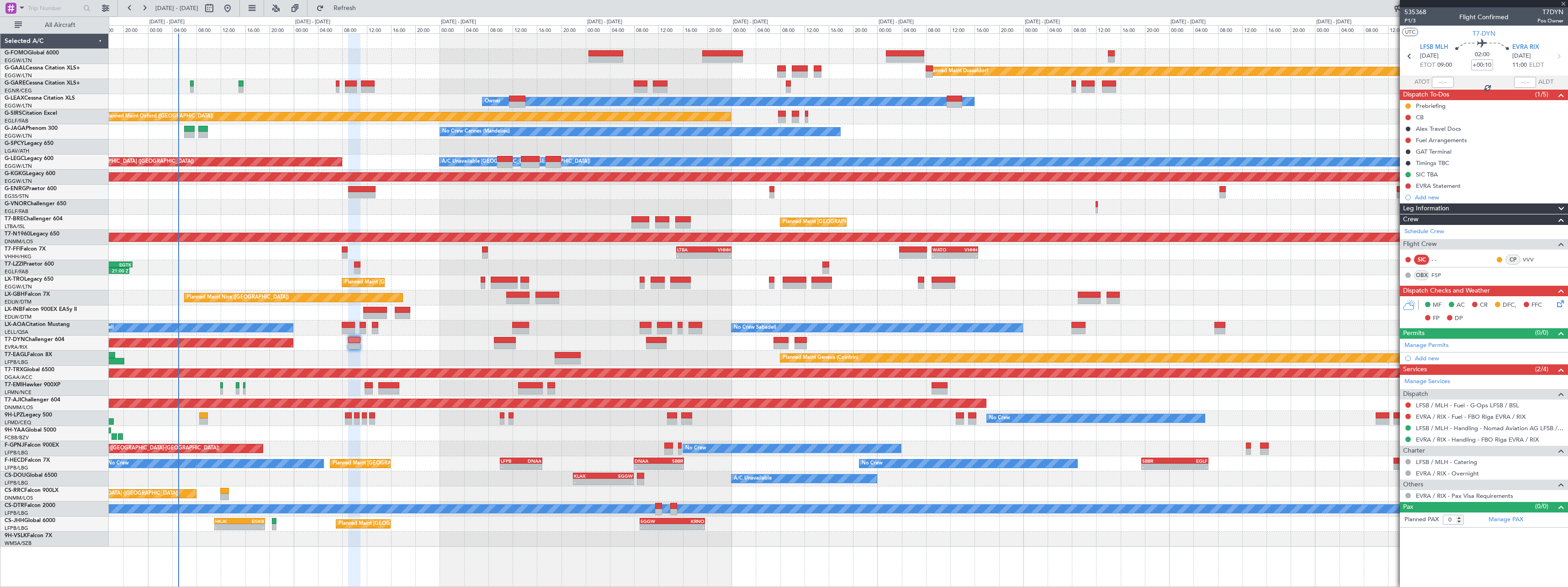
type input "-00:40"
type input "3"
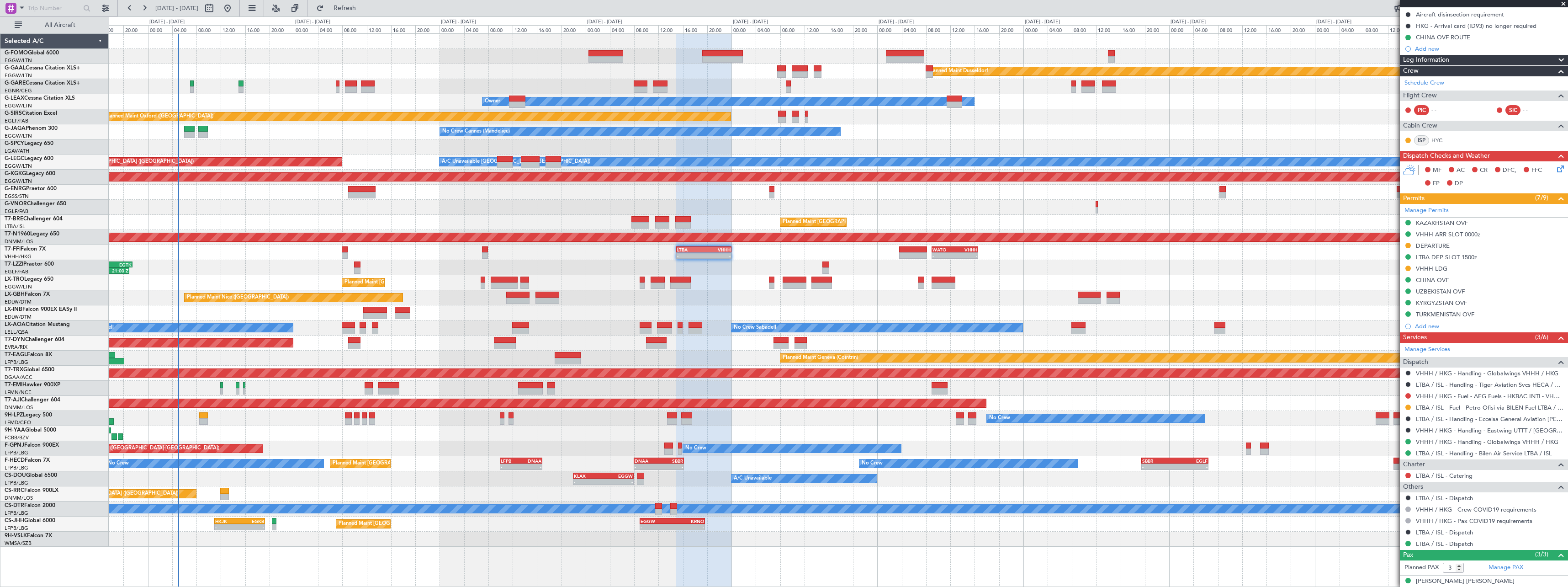
scroll to position [199, 0]
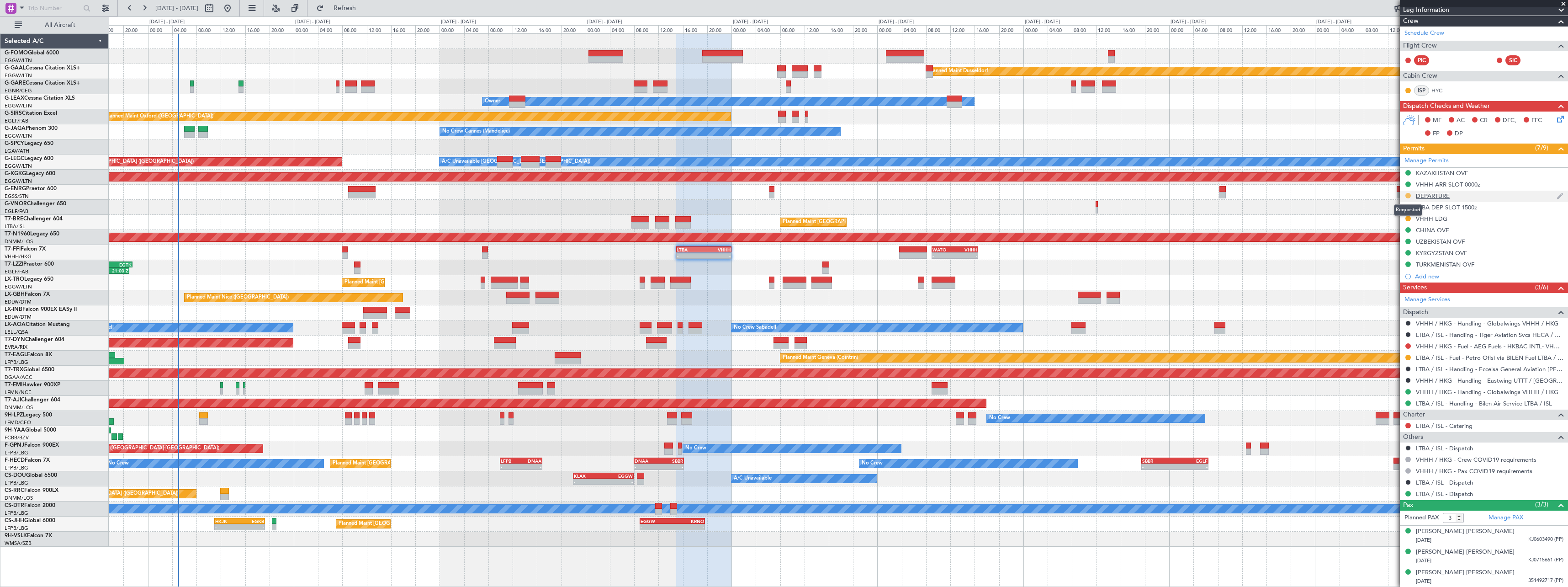
click at [1409, 197] on button at bounding box center [1408, 195] width 5 height 5
click at [1401, 303] on span "Received OK" at bounding box center [1385, 304] width 35 height 9
click at [1432, 197] on div "DEPARTURE" at bounding box center [1433, 195] width 34 height 8
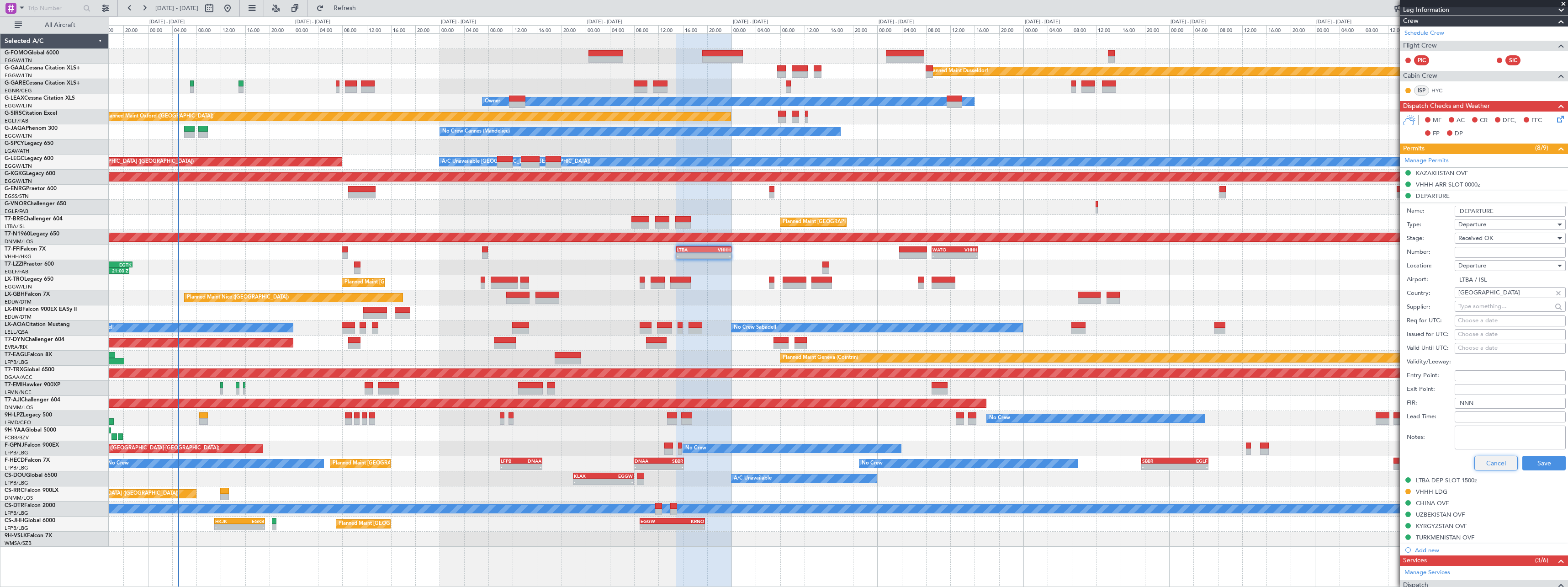
click at [1496, 463] on button "Cancel" at bounding box center [1496, 463] width 43 height 15
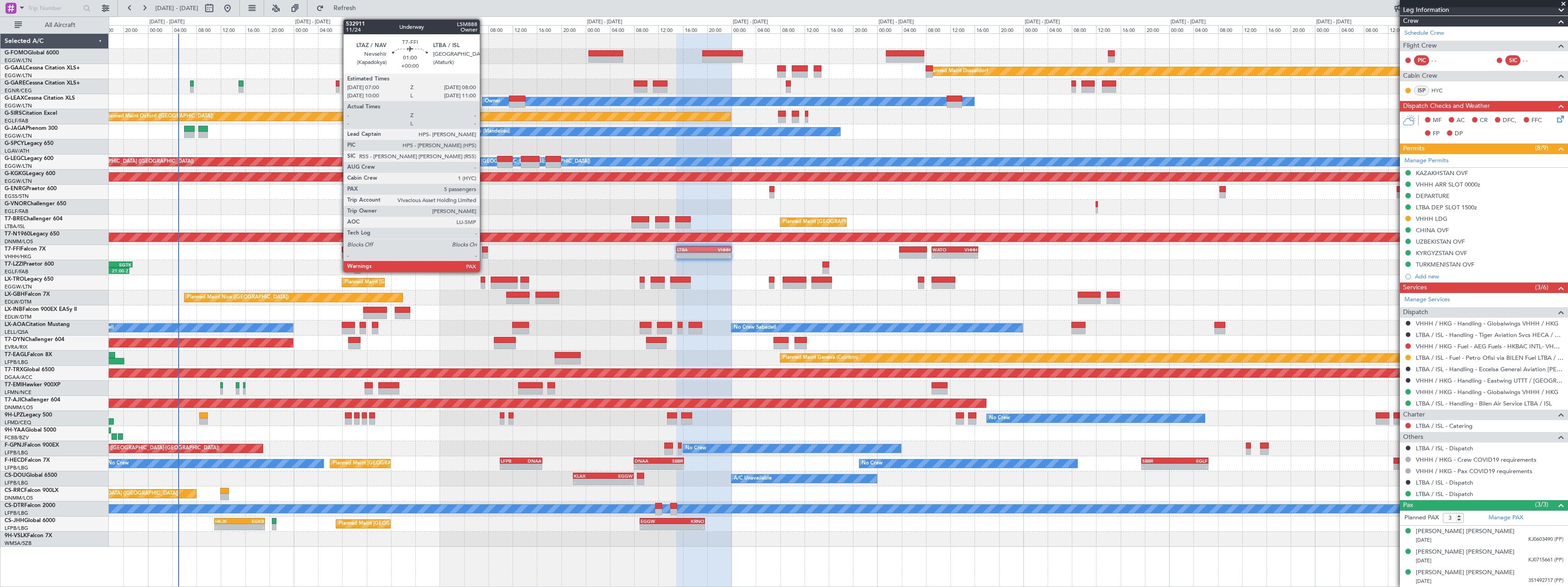
click at [485, 256] on div at bounding box center [485, 255] width 7 height 7
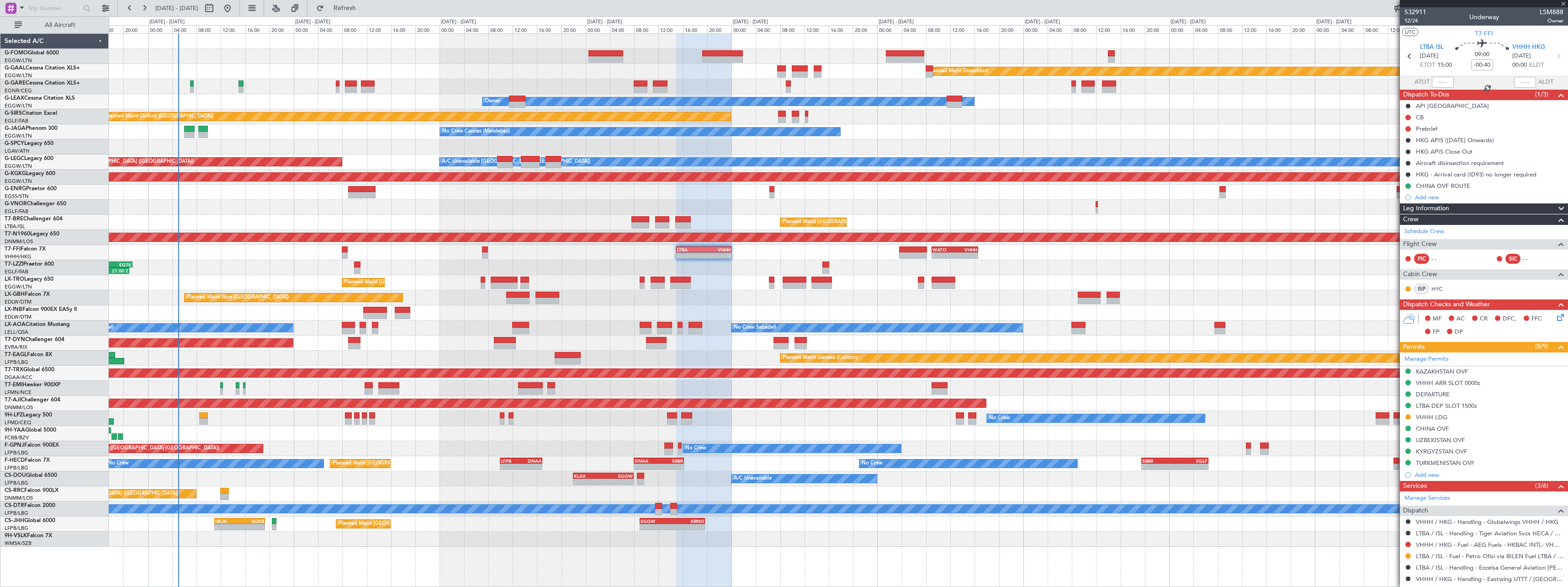
type input "5"
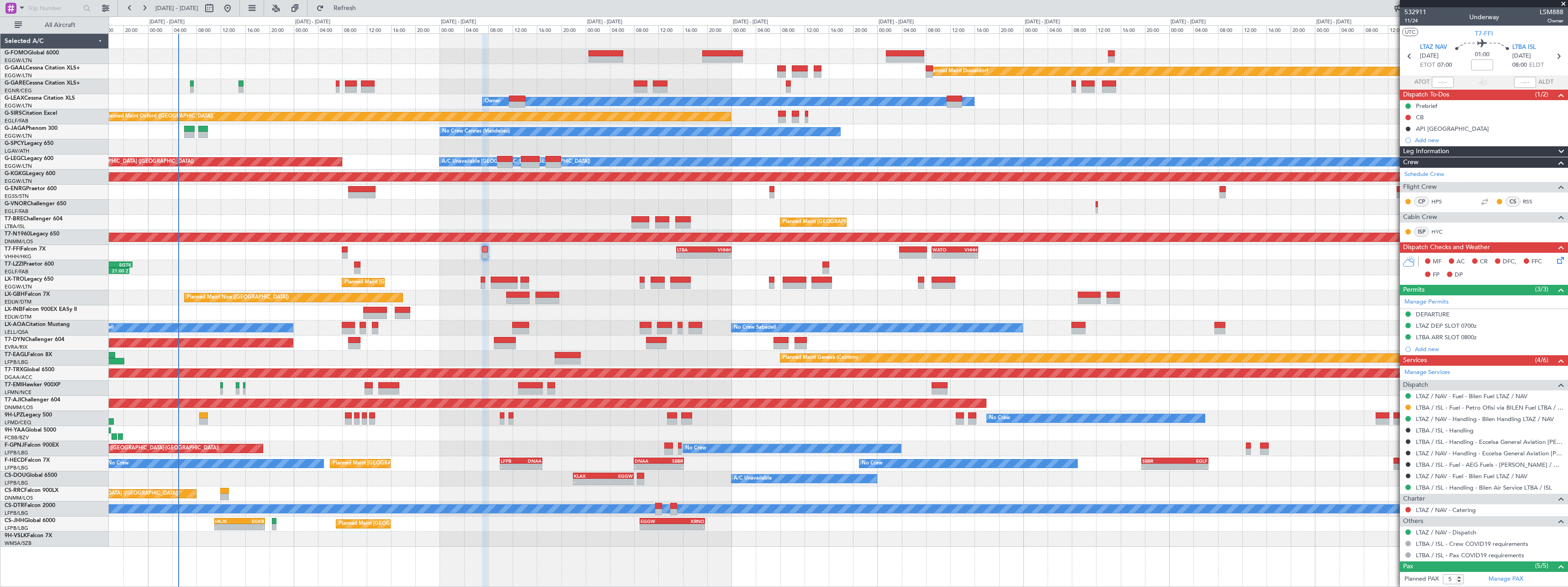
click at [1440, 315] on div "DEPARTURE" at bounding box center [1433, 314] width 34 height 8
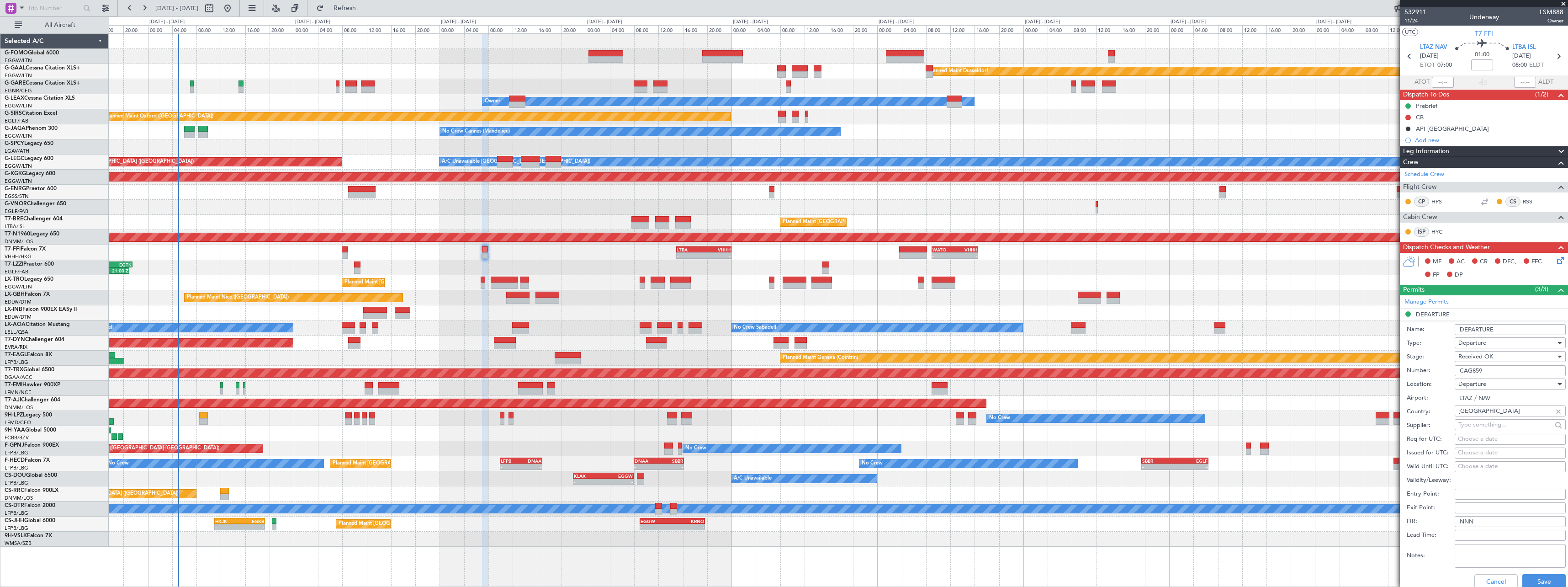
drag, startPoint x: 1510, startPoint y: 373, endPoint x: 1355, endPoint y: 373, distance: 155.0
click at [1355, 373] on fb-app "20 Aug 2025 - 30 Aug 2025 Refresh Quick Links All Aircraft Planned Maint Dussel…" at bounding box center [784, 297] width 1568 height 580
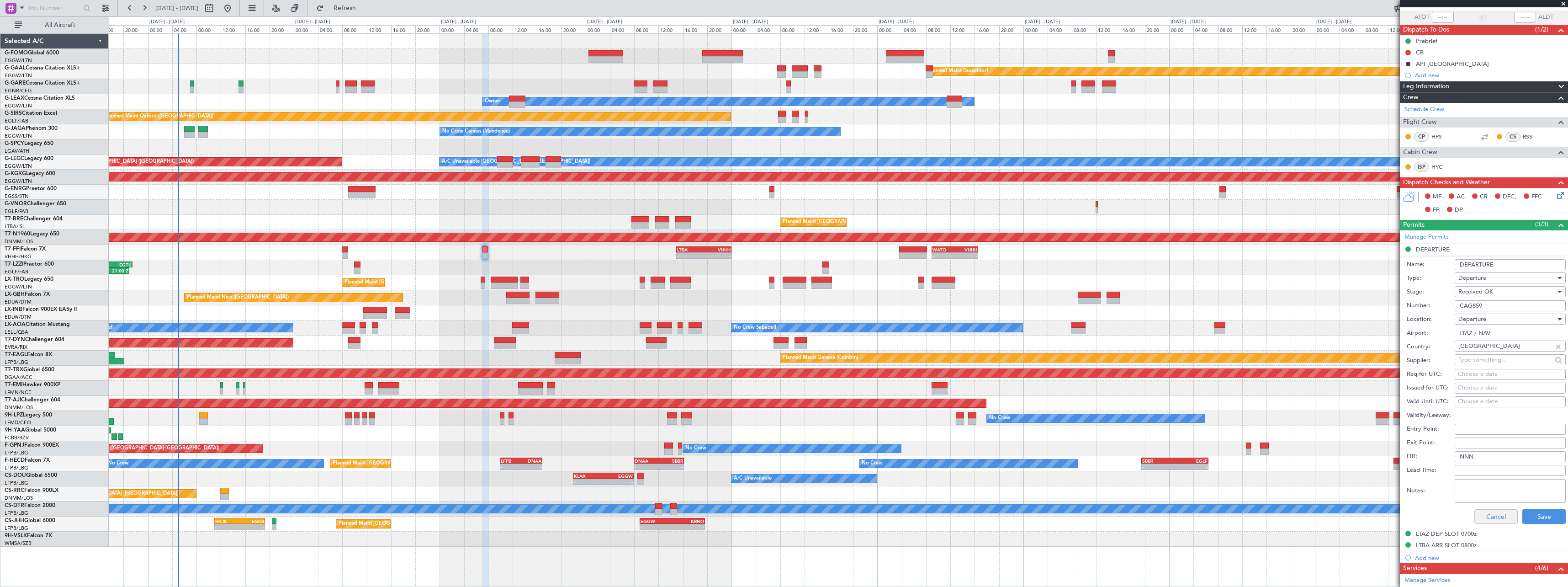
scroll to position [228, 0]
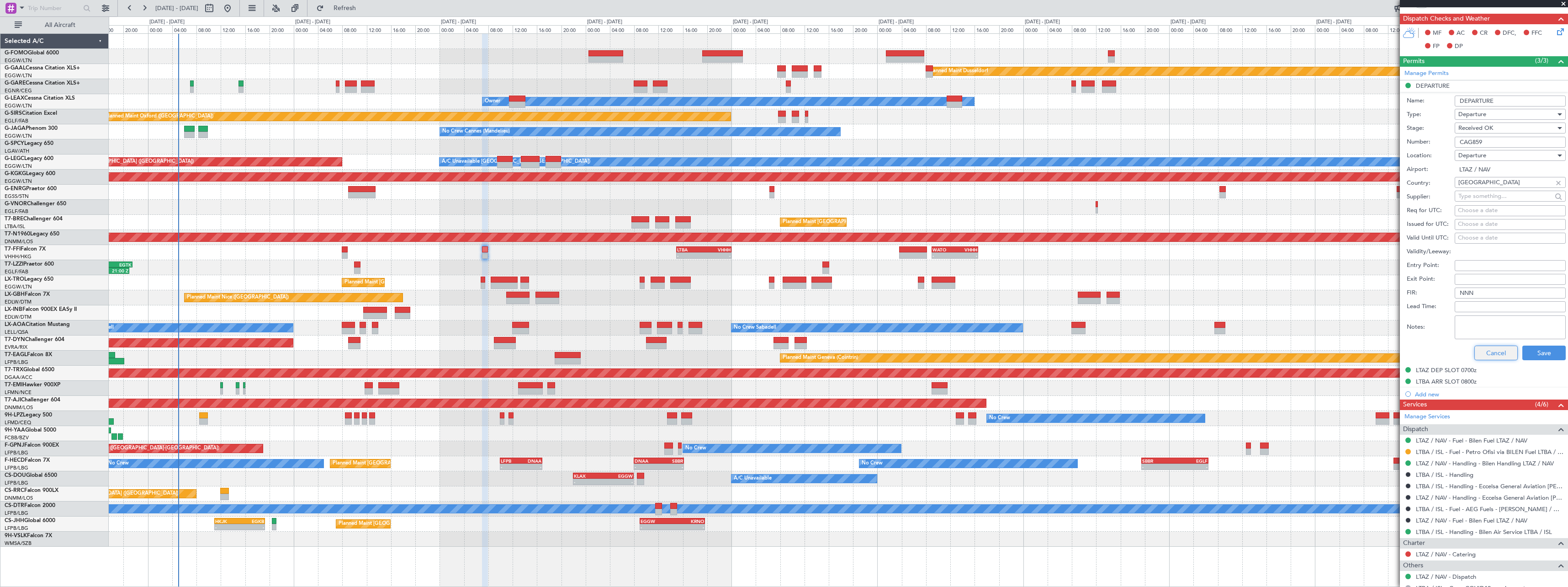
click at [1491, 350] on button "Cancel" at bounding box center [1496, 353] width 43 height 15
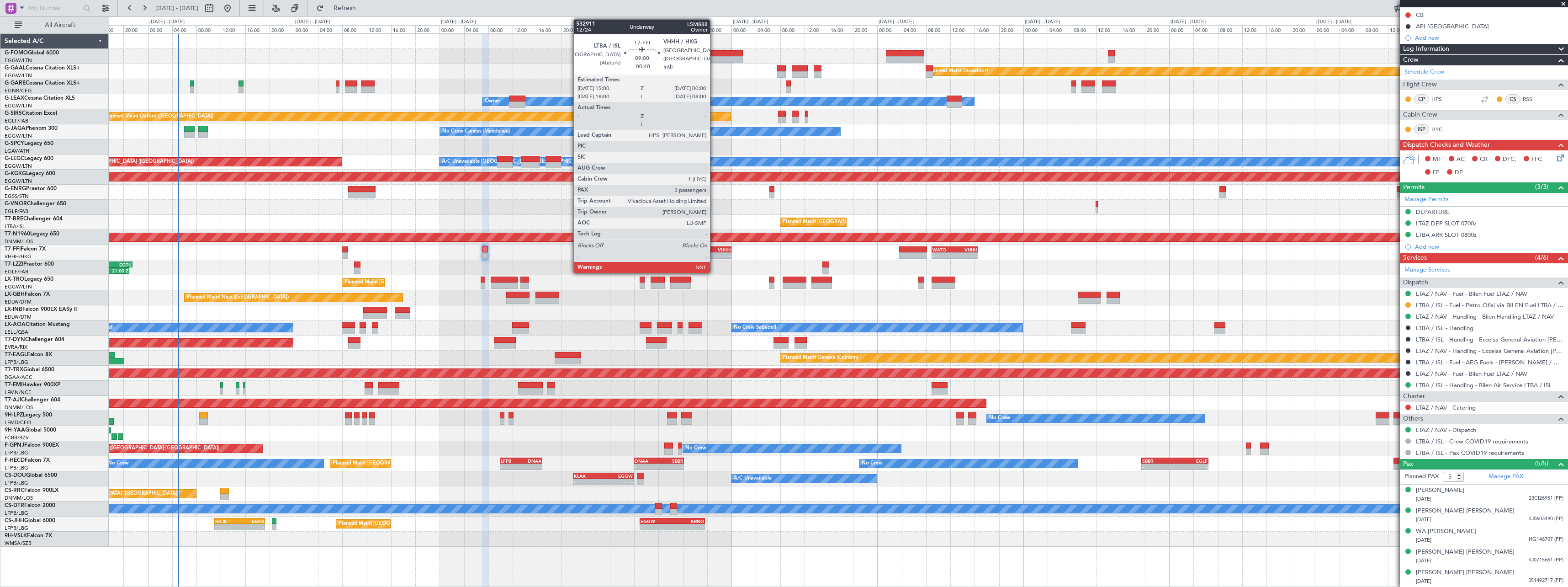
click at [714, 258] on div "-" at bounding box center [717, 255] width 27 height 5
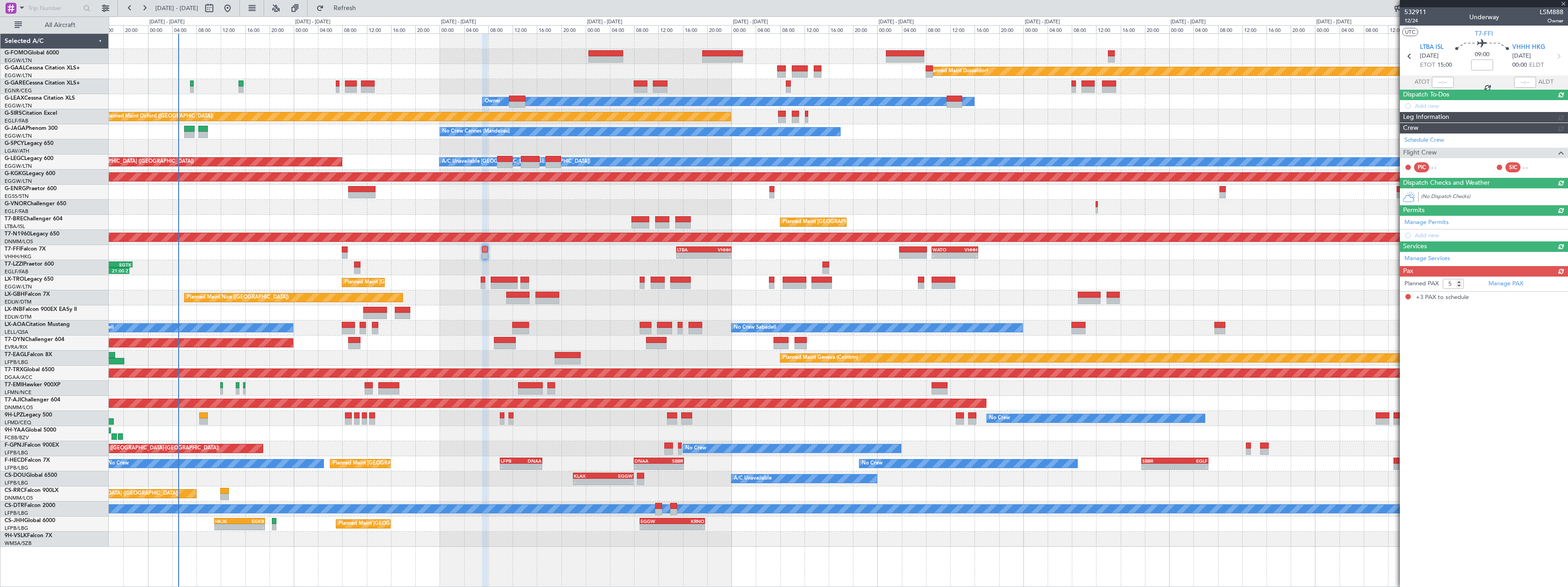
type input "-00:40"
type input "3"
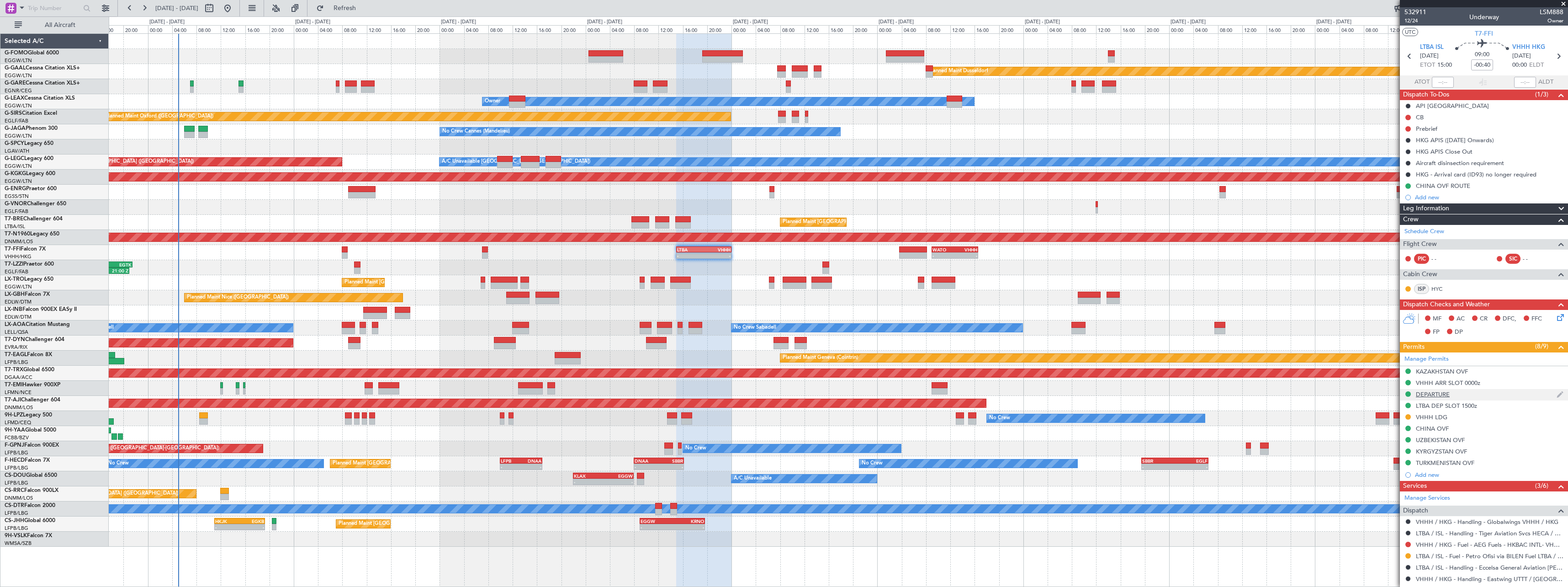
click at [1433, 394] on div "DEPARTURE" at bounding box center [1433, 394] width 34 height 8
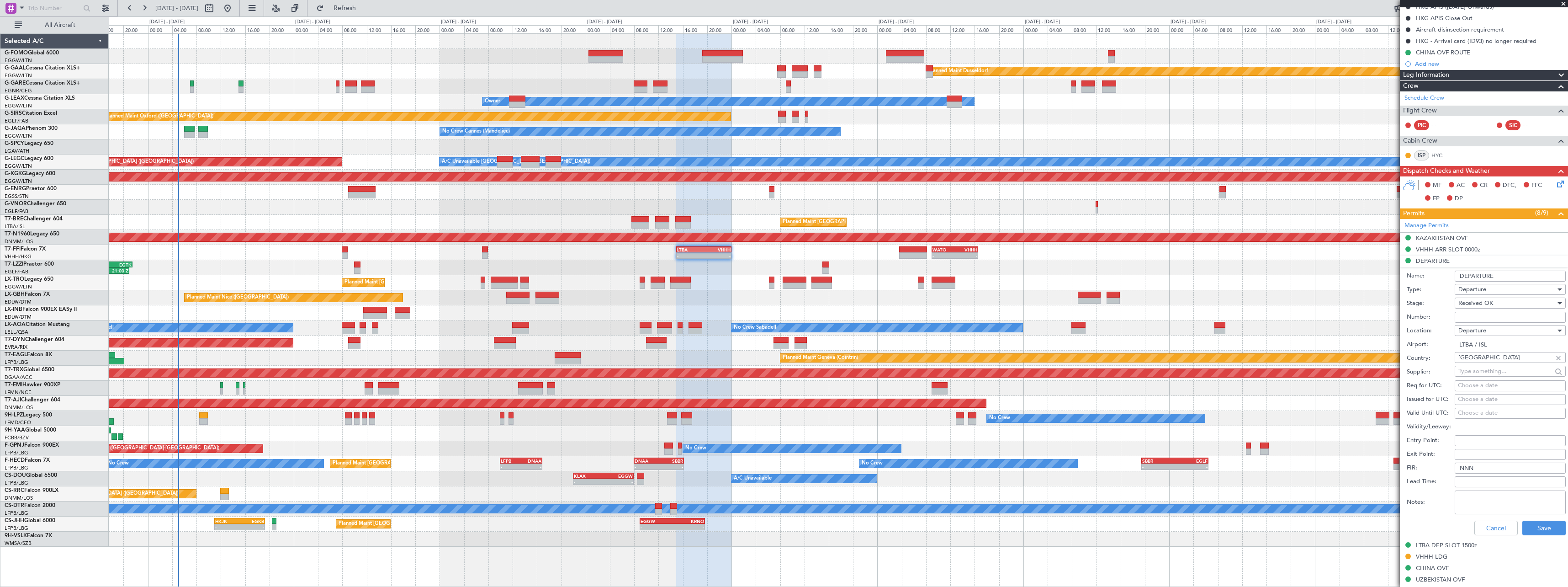
scroll to position [274, 0]
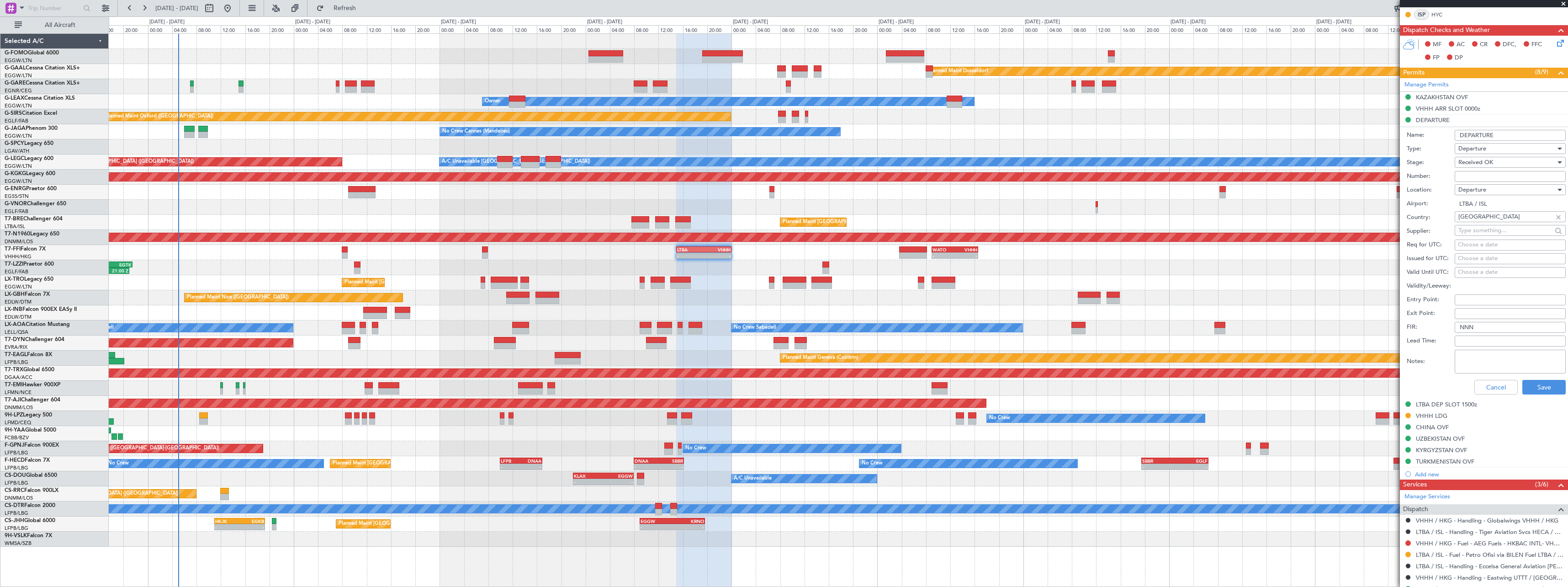
click at [1496, 175] on input "Number:" at bounding box center [1510, 177] width 111 height 11
paste input "CAG859"
type input "CAG859"
click at [1544, 390] on button "Save" at bounding box center [1544, 387] width 43 height 15
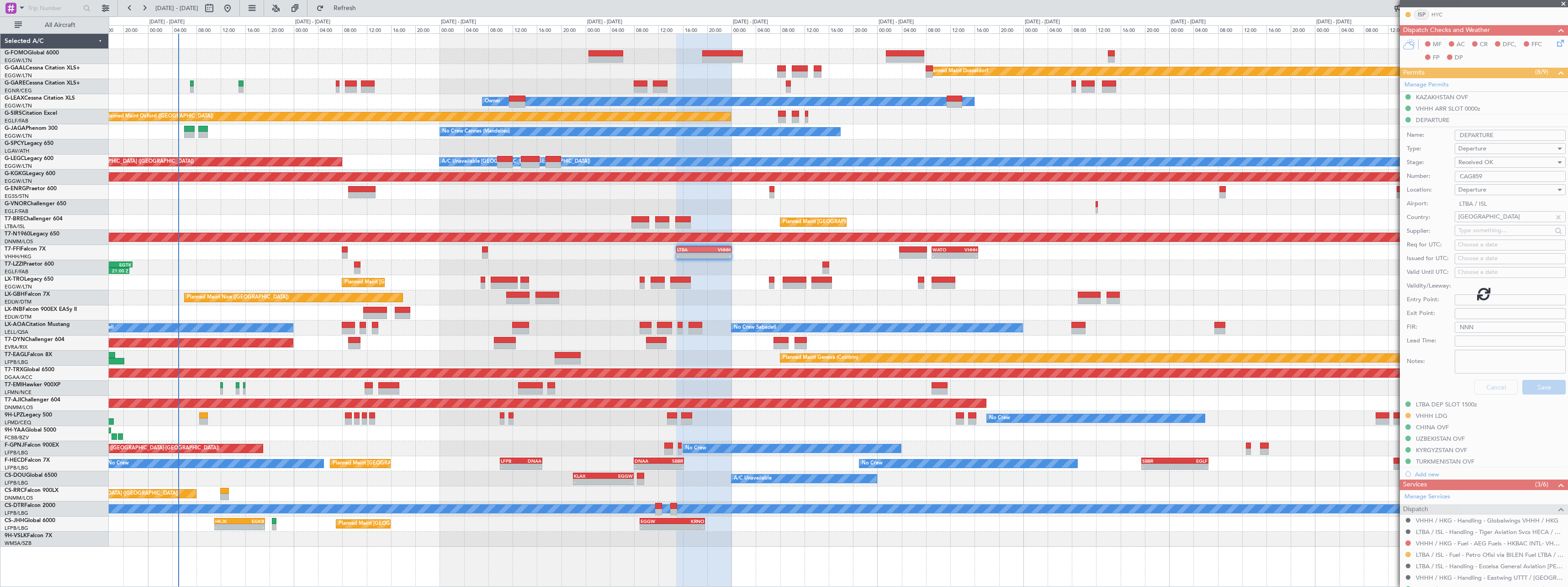
scroll to position [199, 0]
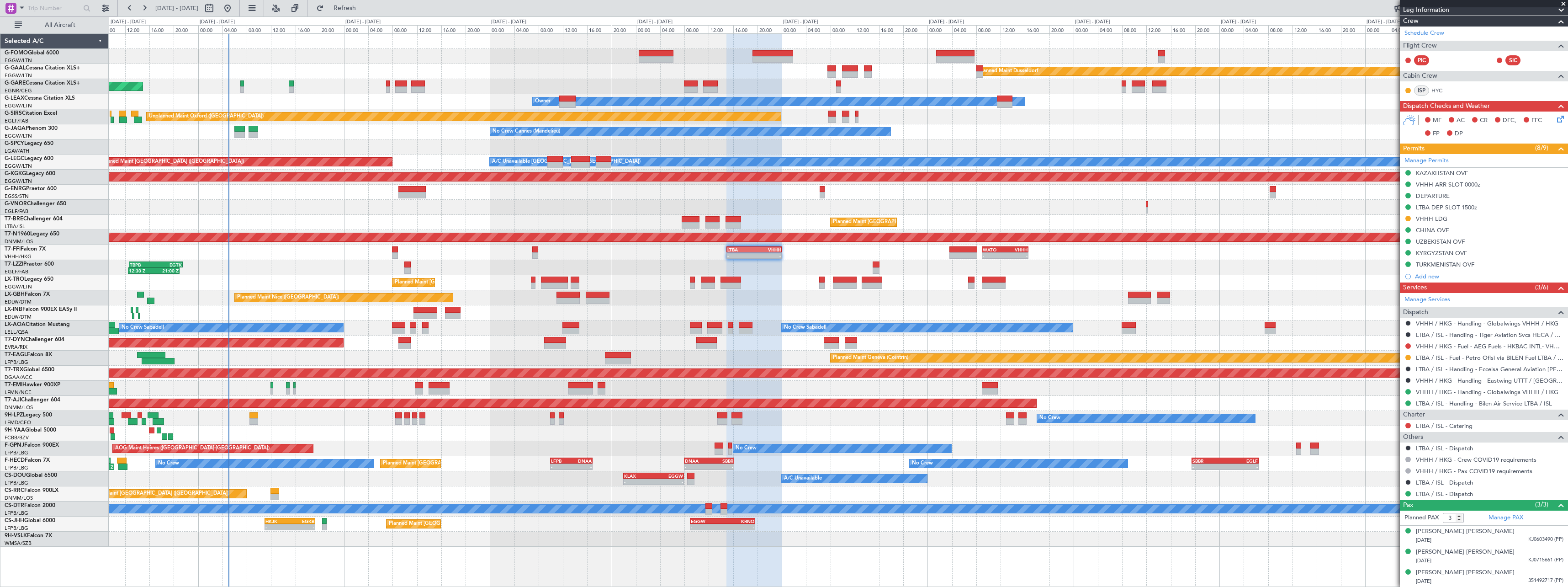
click at [474, 437] on div at bounding box center [838, 434] width 1459 height 15
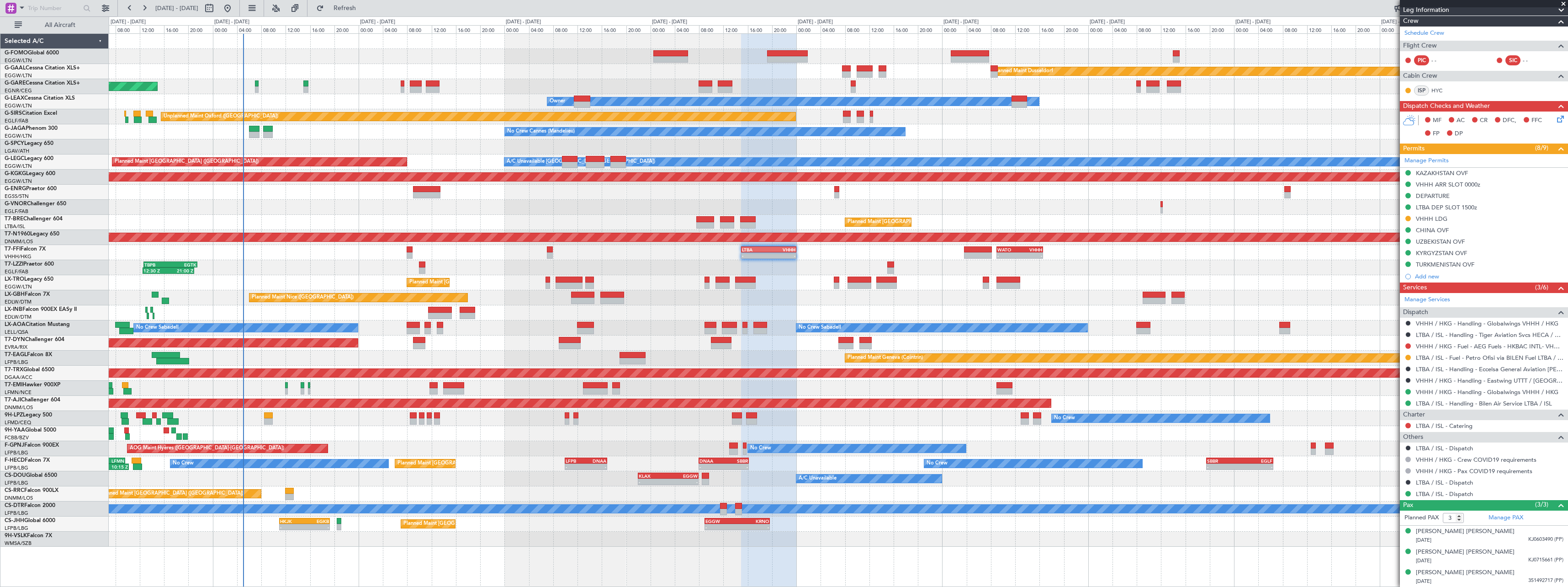
click at [501, 338] on div "Planned Maint [GEOGRAPHIC_DATA]-[GEOGRAPHIC_DATA]" at bounding box center [838, 343] width 1459 height 15
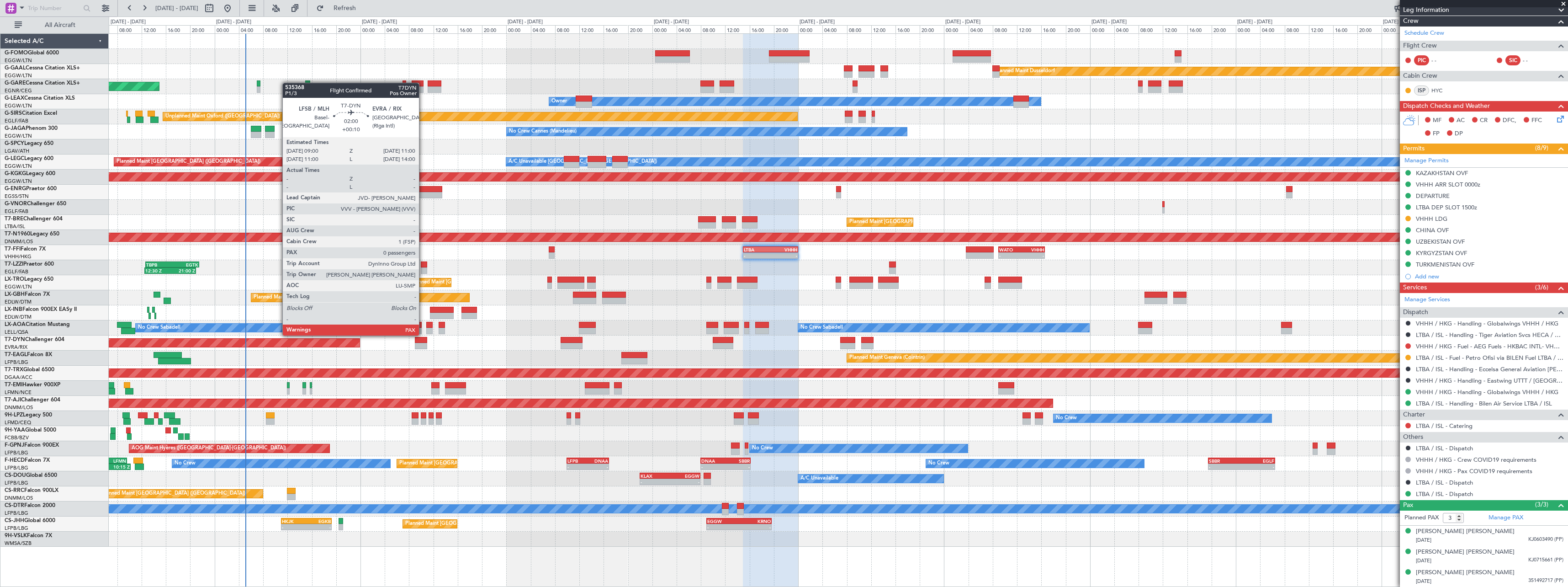
click at [423, 343] on div at bounding box center [421, 346] width 12 height 7
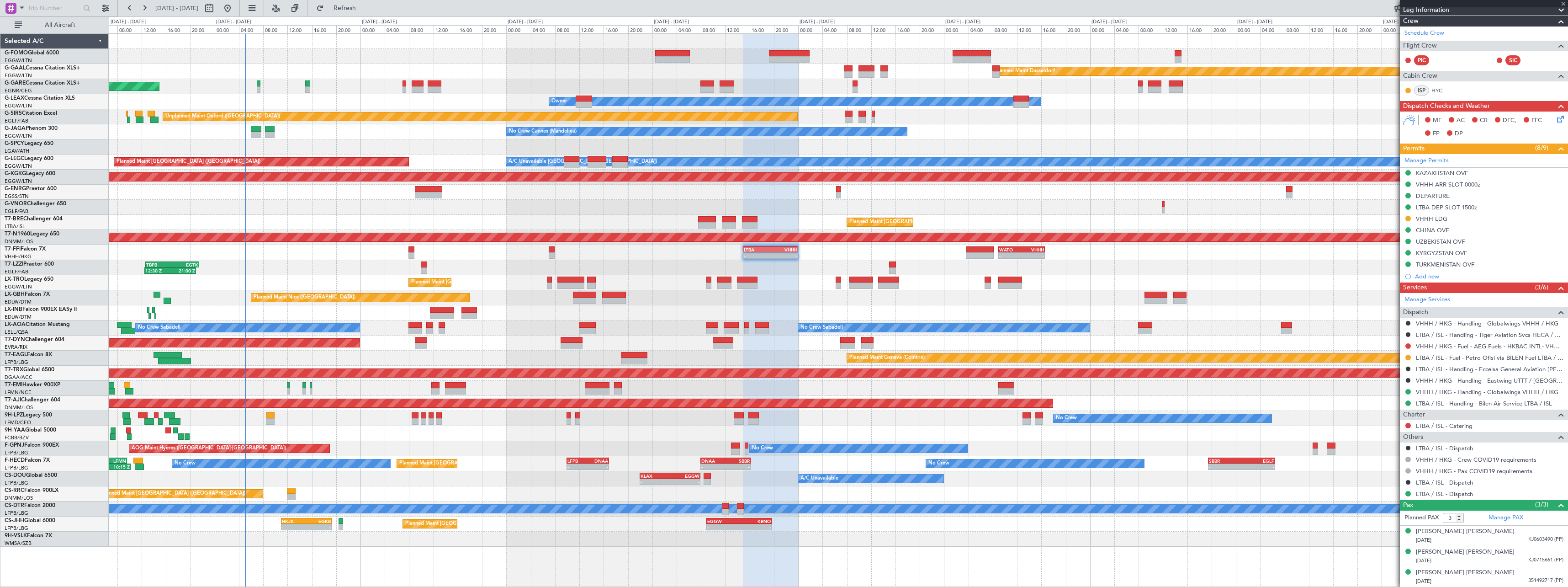
type input "+00:10"
type input "0"
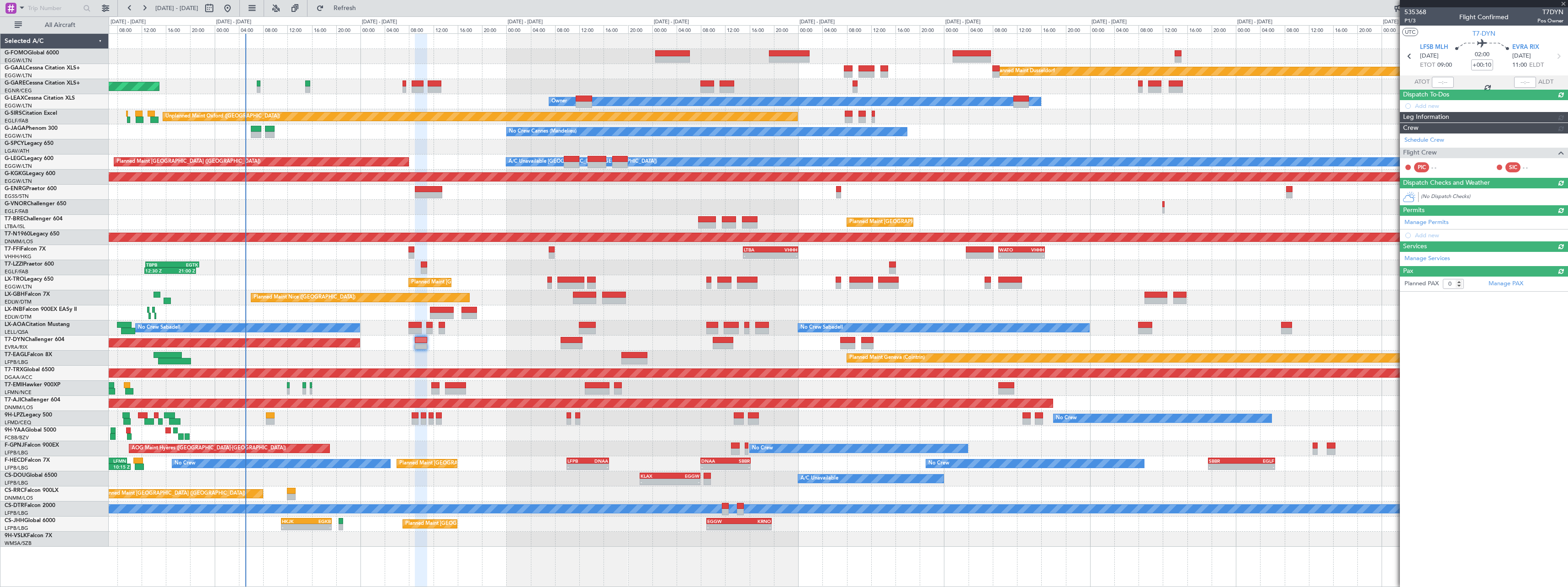
scroll to position [0, 0]
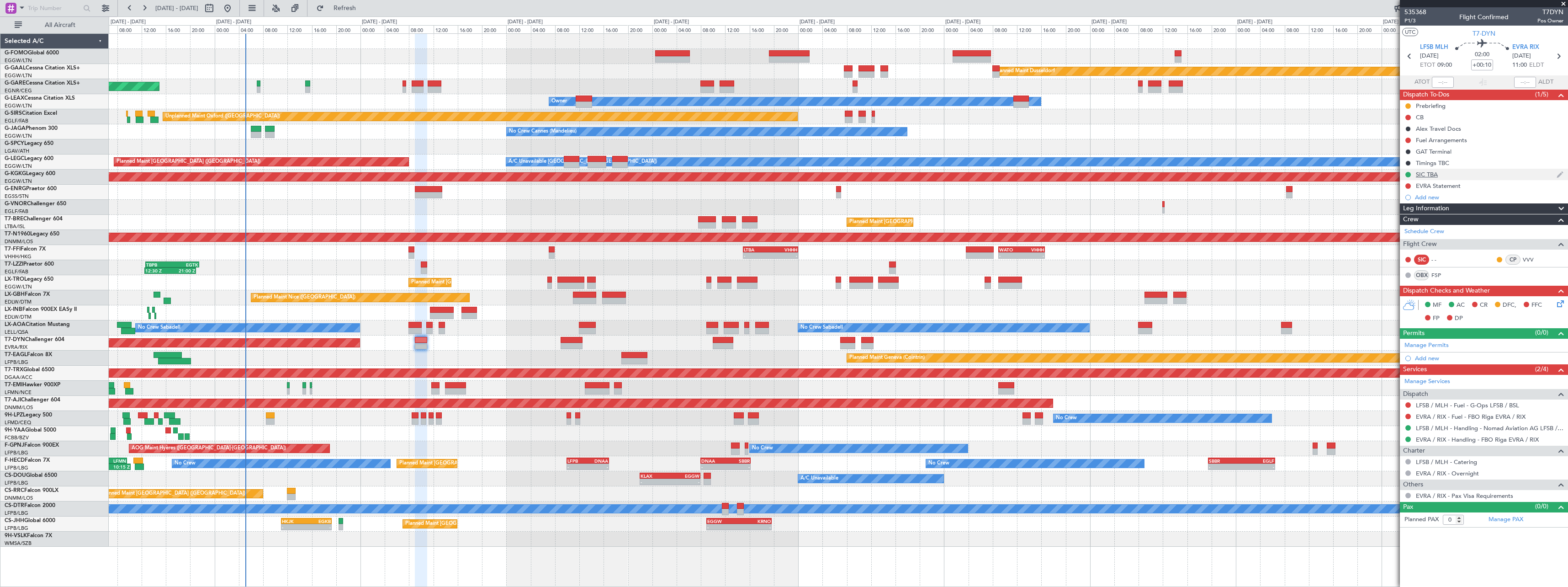
click at [1435, 178] on div "SIC TBA" at bounding box center [1484, 174] width 168 height 12
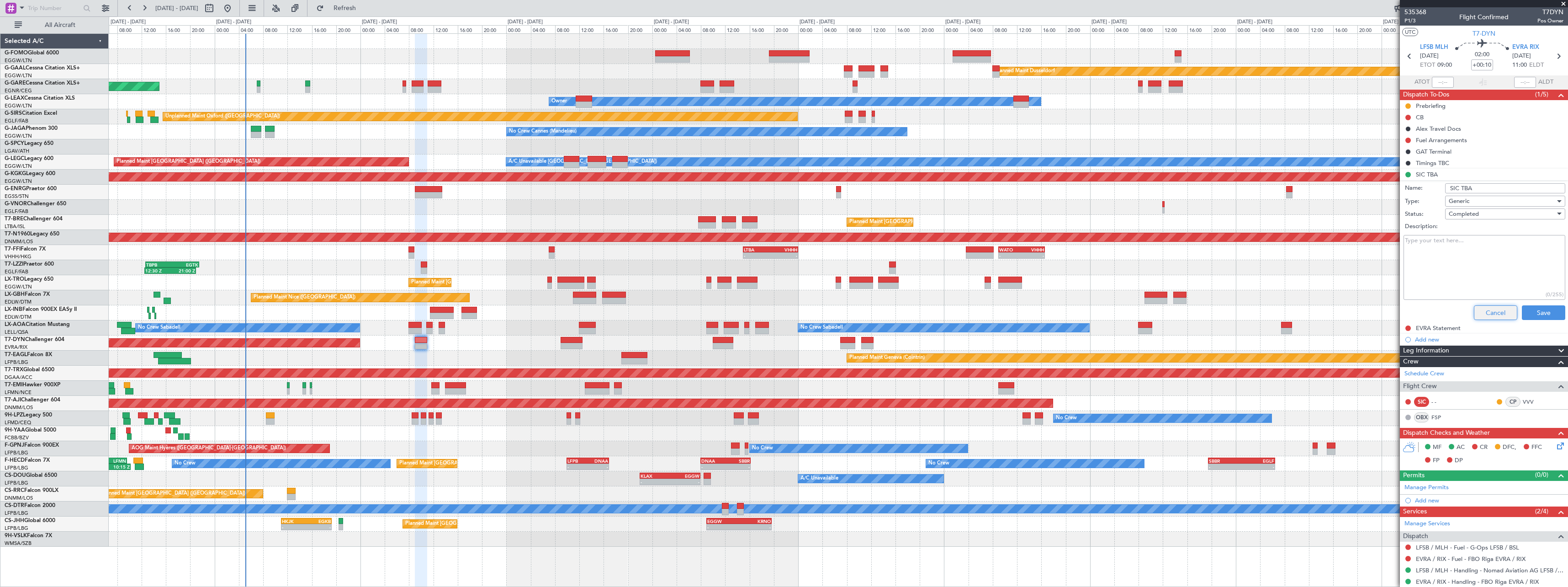
click at [1487, 309] on button "Cancel" at bounding box center [1495, 312] width 43 height 15
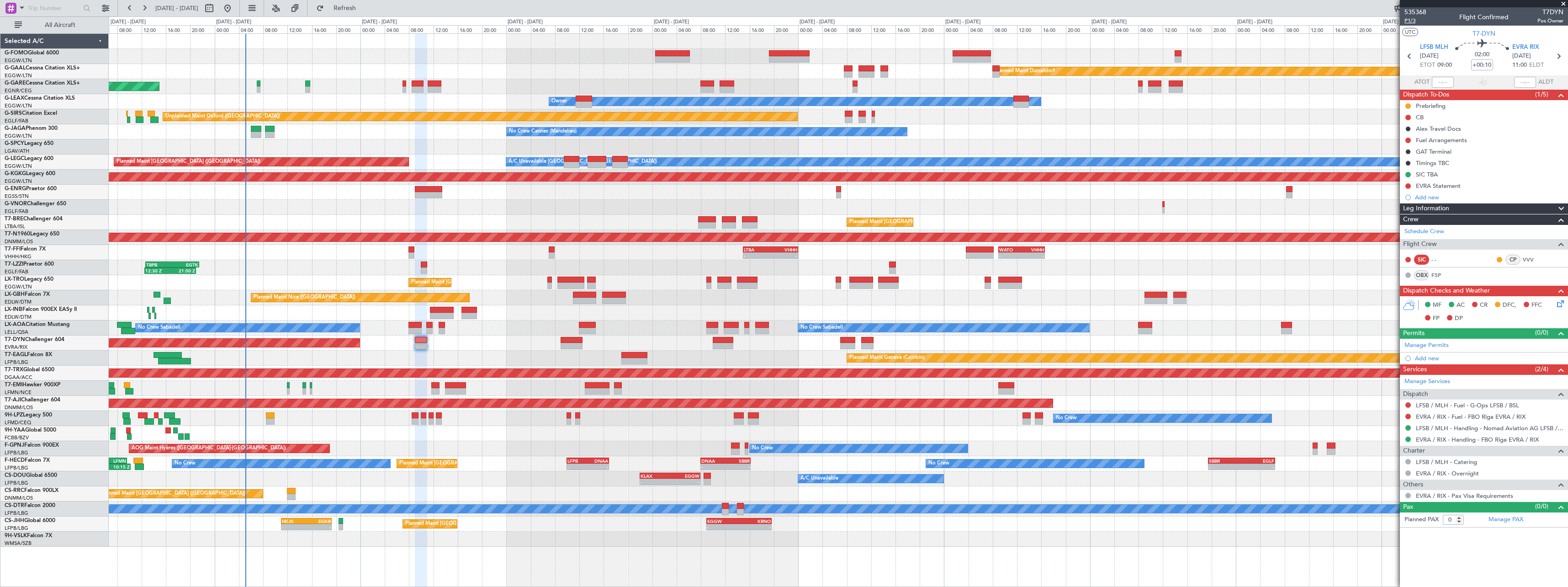
click at [1416, 23] on span "P1/3" at bounding box center [1415, 21] width 22 height 8
click at [1410, 18] on span "P1/3" at bounding box center [1415, 21] width 22 height 8
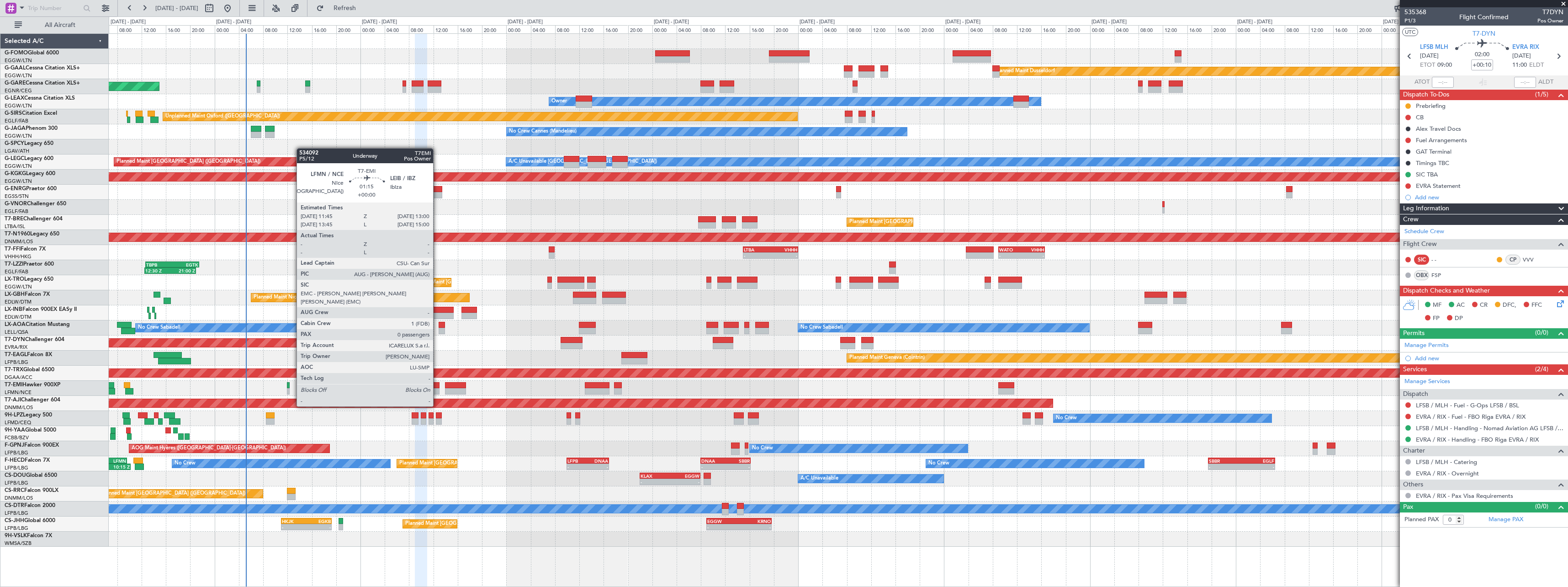
click at [437, 389] on div at bounding box center [435, 391] width 8 height 7
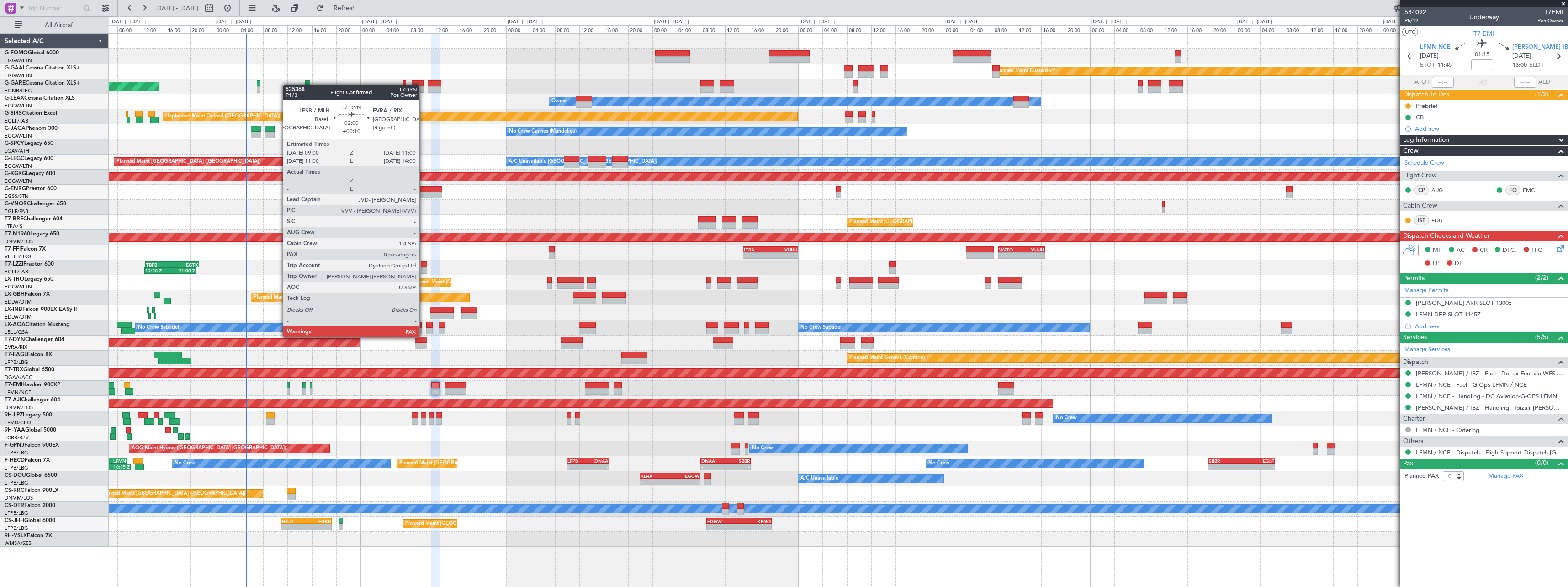
click at [424, 345] on div at bounding box center [421, 346] width 12 height 7
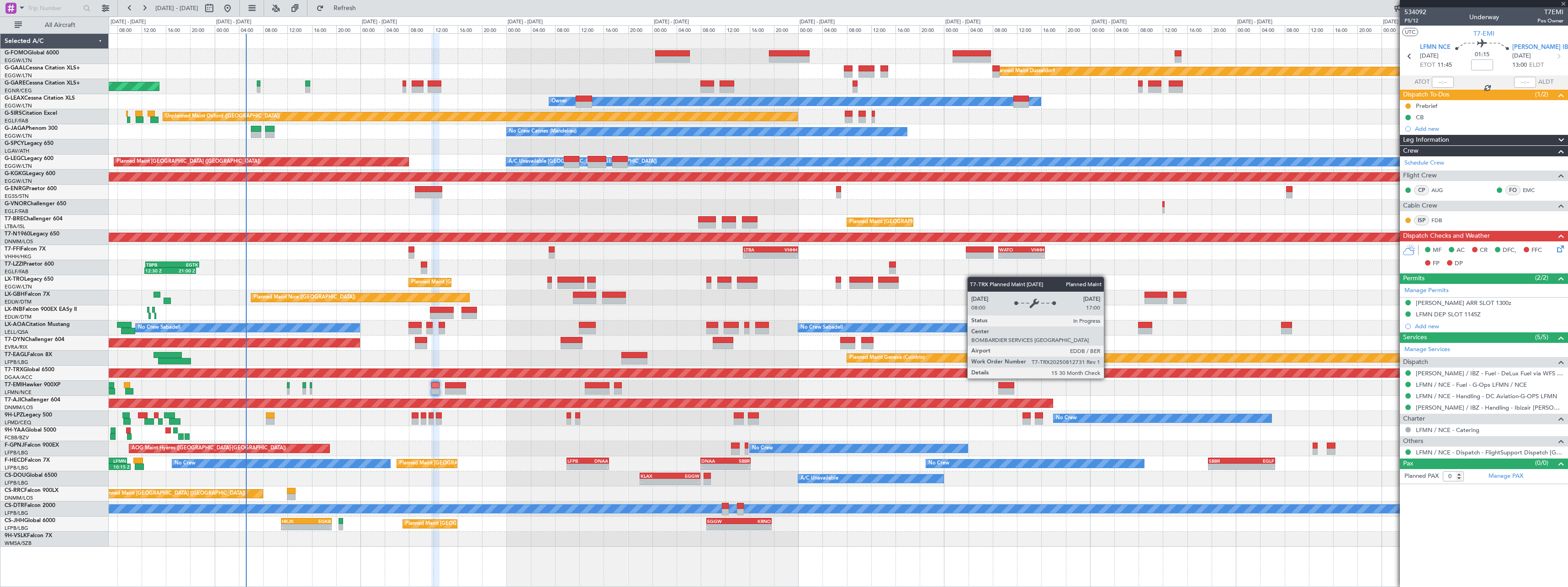
type input "+00:10"
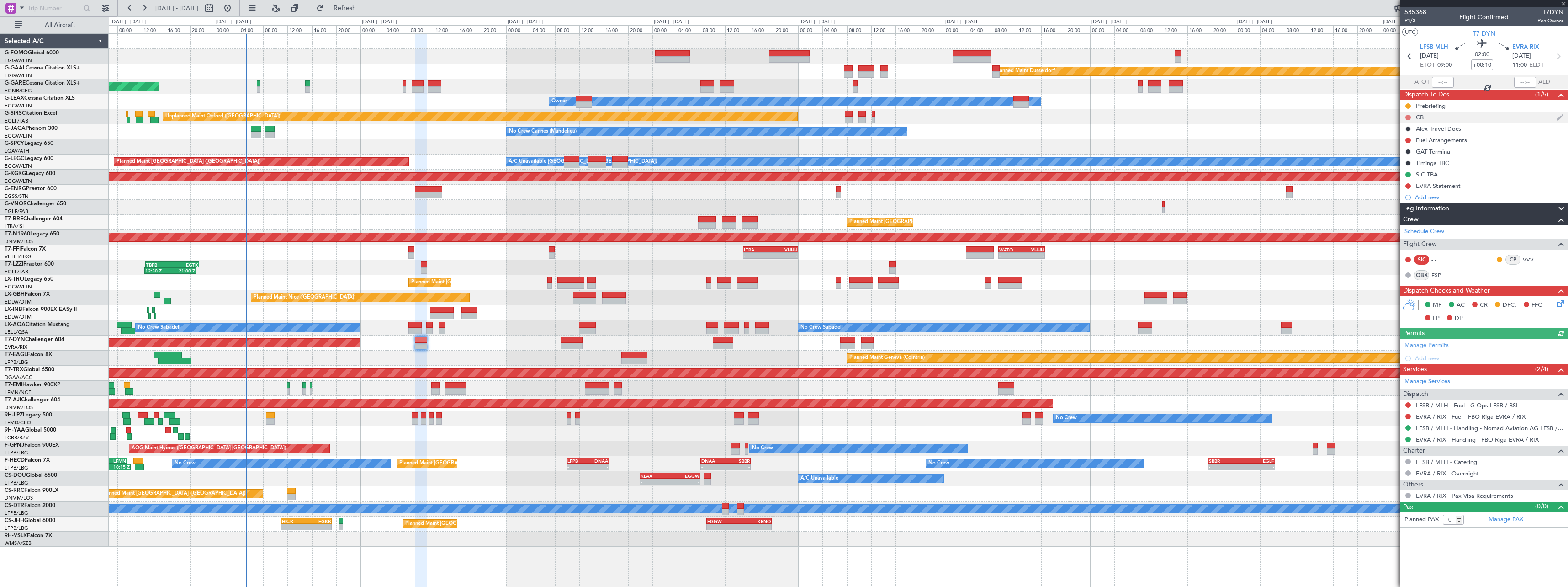
click at [1407, 117] on button at bounding box center [1408, 117] width 5 height 5
click at [1410, 160] on span "Completed" at bounding box center [1412, 157] width 30 height 9
click at [1558, 302] on icon at bounding box center [1559, 302] width 7 height 7
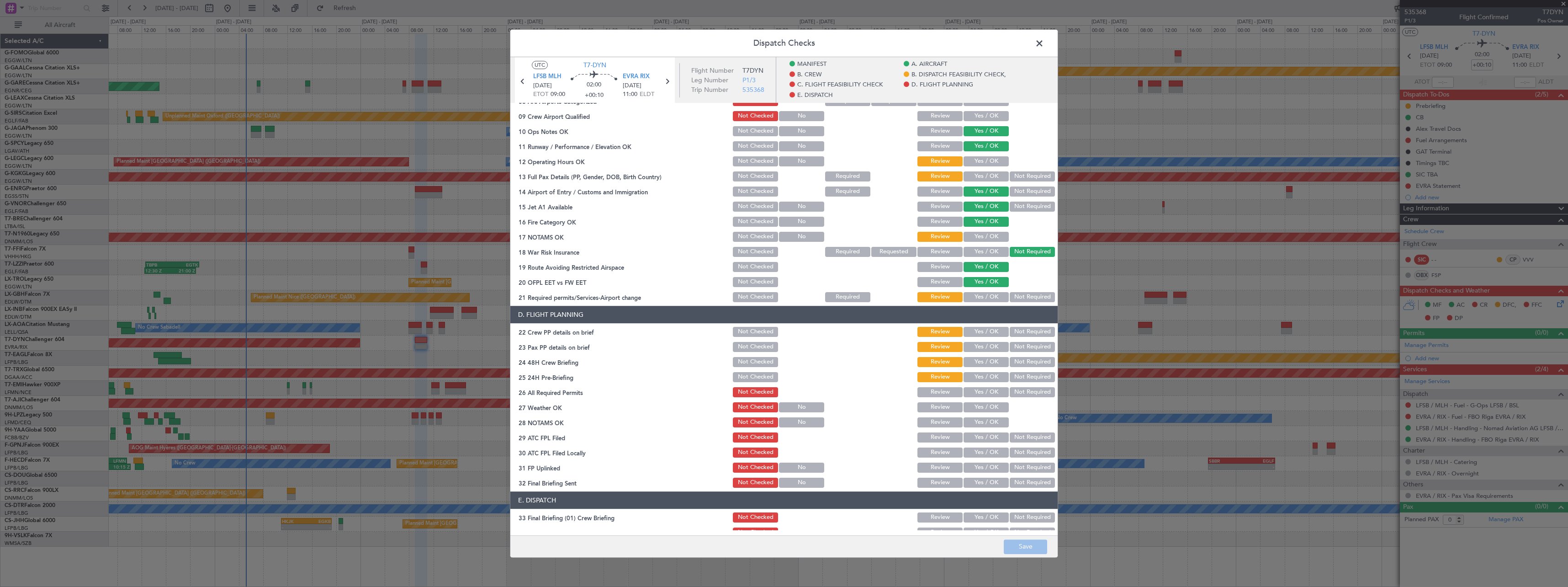
scroll to position [274, 0]
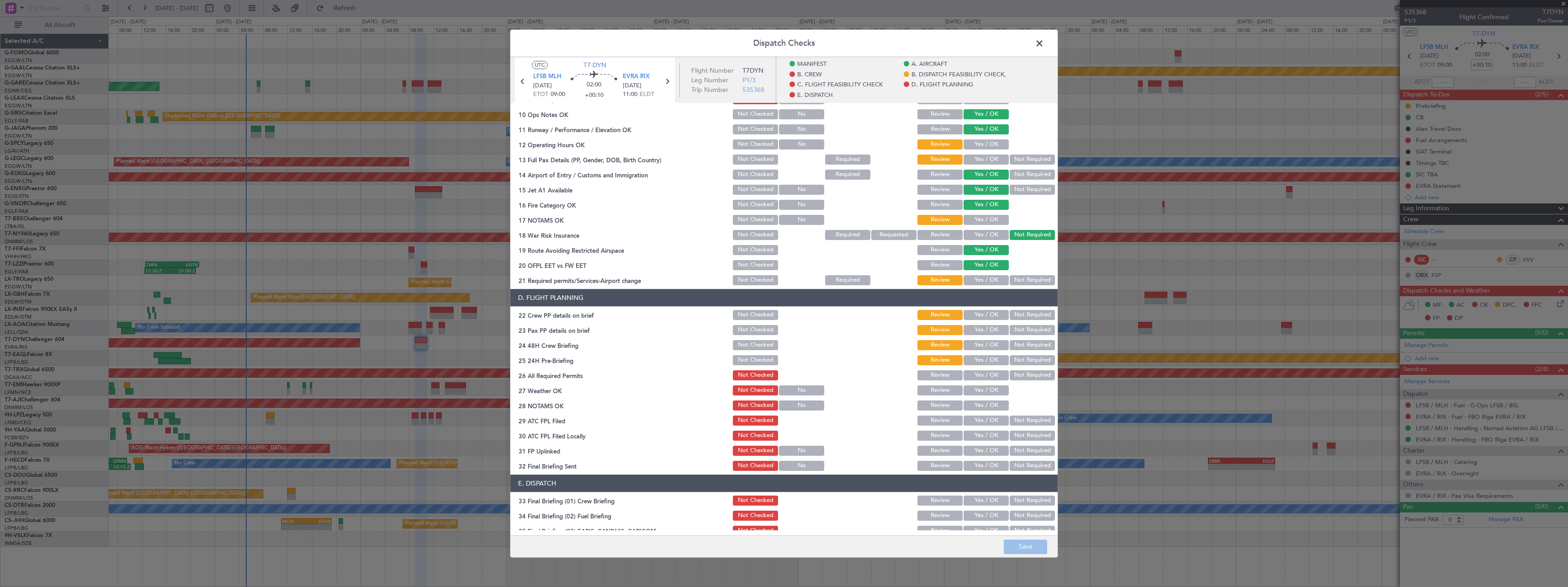
drag, startPoint x: 981, startPoint y: 142, endPoint x: 981, endPoint y: 150, distance: 8.0
click at [981, 143] on button "Yes / OK" at bounding box center [986, 144] width 45 height 10
drag, startPoint x: 981, startPoint y: 157, endPoint x: 982, endPoint y: 175, distance: 18.0
click at [981, 157] on button "Yes / OK" at bounding box center [986, 160] width 45 height 10
click at [981, 281] on button "Yes / OK" at bounding box center [986, 280] width 45 height 10
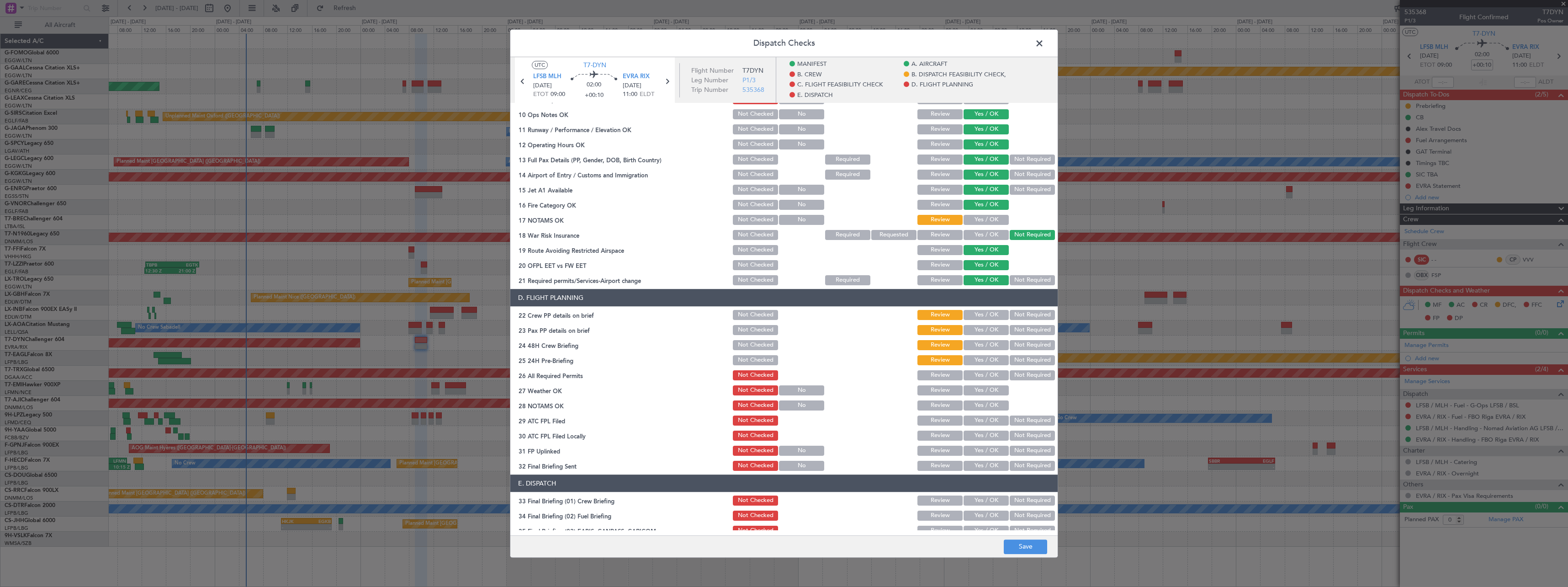
click at [985, 217] on button "Yes / OK" at bounding box center [986, 220] width 45 height 10
click at [987, 319] on button "Yes / OK" at bounding box center [986, 315] width 45 height 10
click at [986, 327] on button "Yes / OK" at bounding box center [986, 330] width 45 height 10
click at [985, 348] on button "Yes / OK" at bounding box center [986, 345] width 45 height 10
click at [1010, 354] on div "Not Required" at bounding box center [1032, 360] width 46 height 13
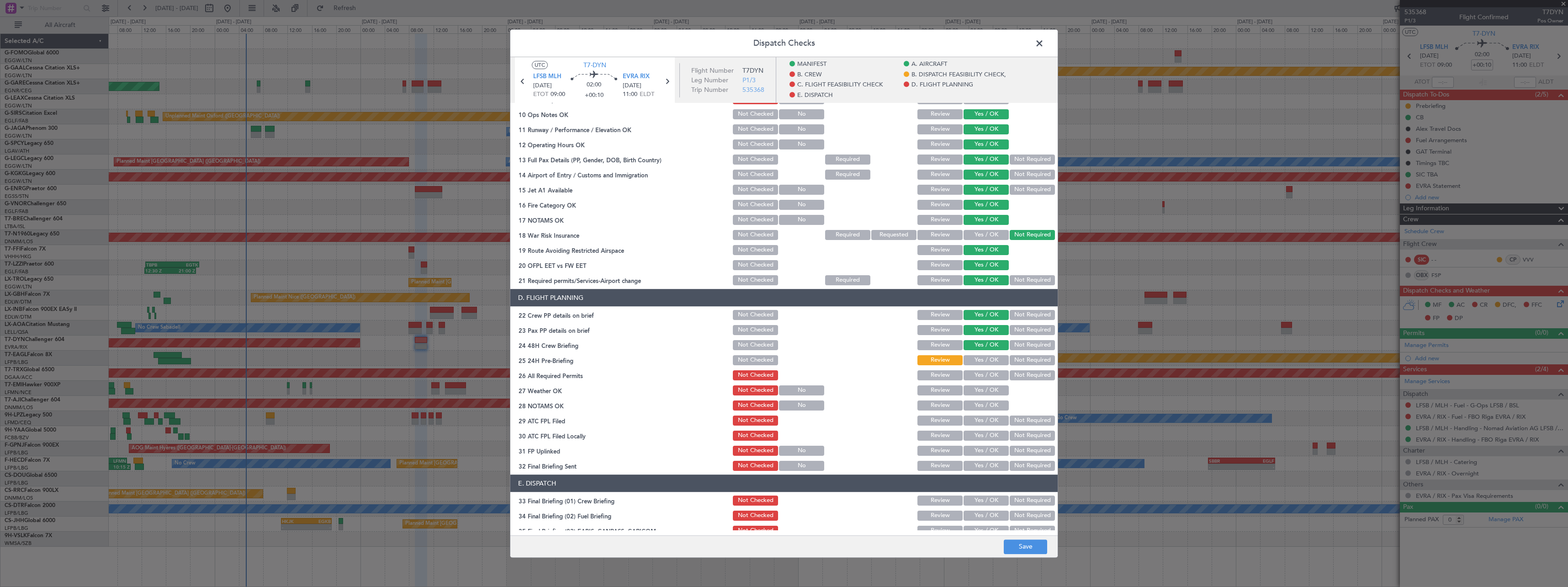
click at [1013, 359] on button "Not Required" at bounding box center [1032, 360] width 45 height 10
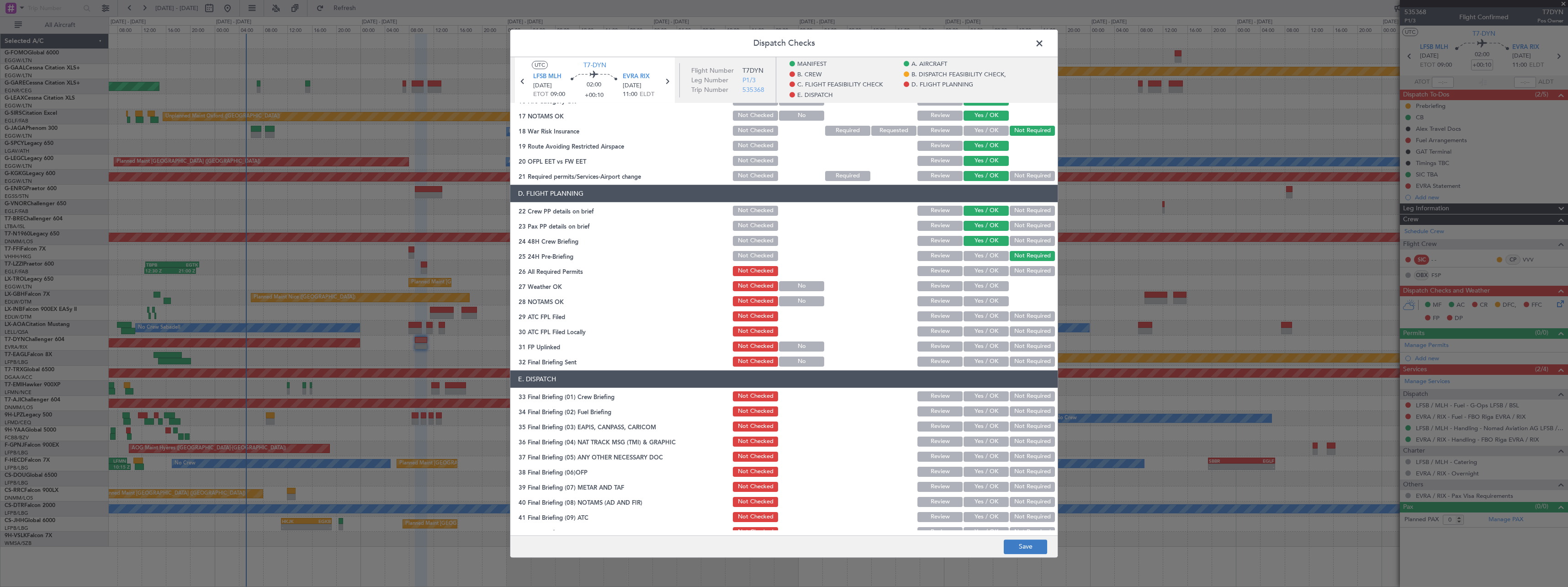
scroll to position [420, 0]
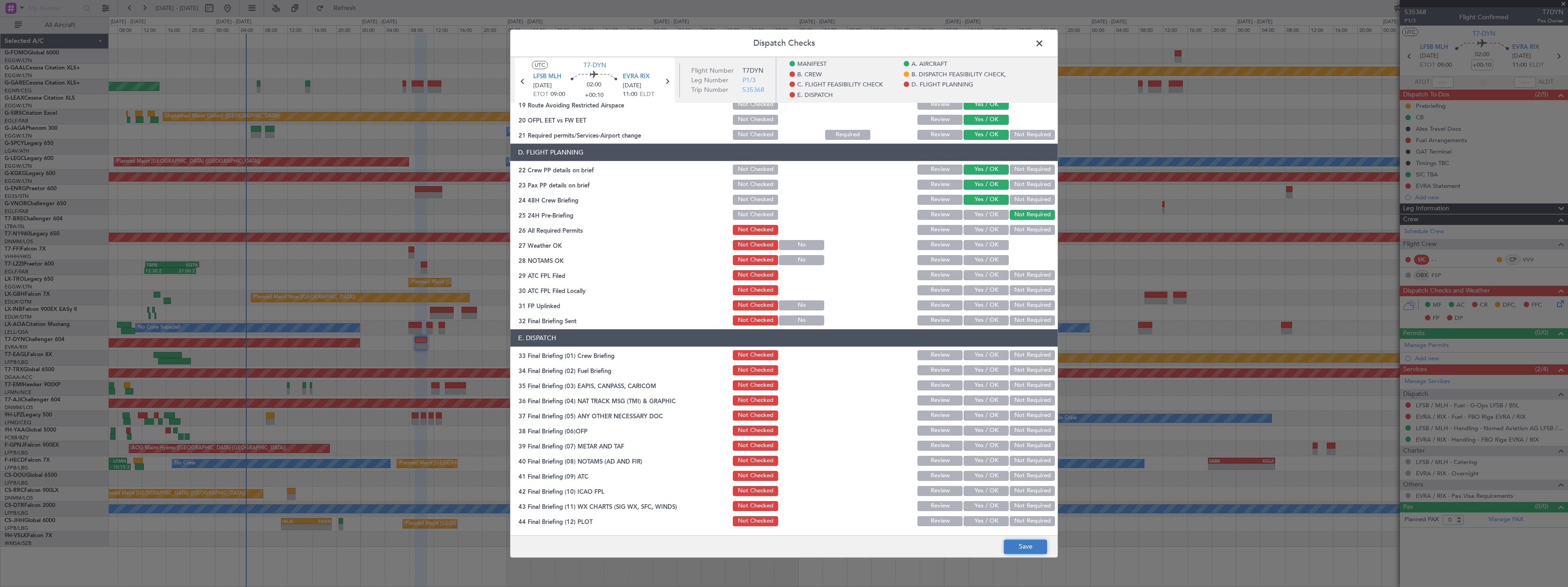
click at [1005, 543] on button "Save" at bounding box center [1025, 547] width 43 height 15
click at [1044, 43] on span at bounding box center [1044, 46] width 0 height 18
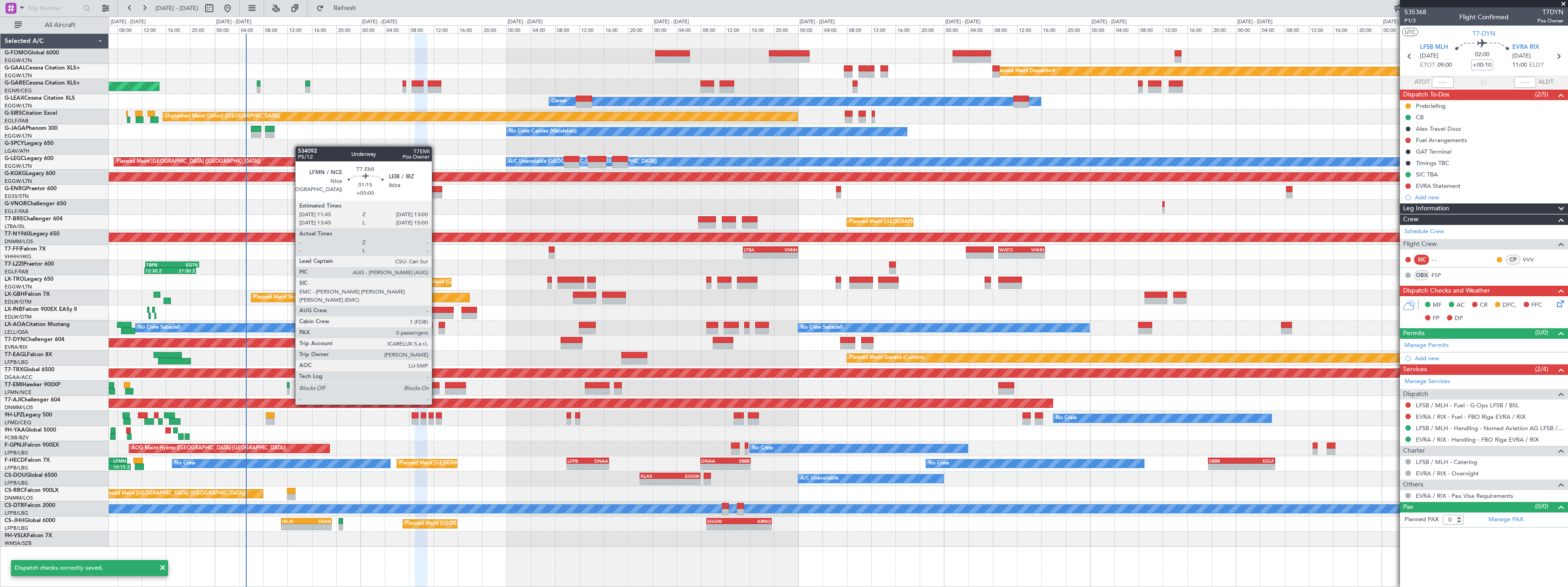
click at [435, 387] on div at bounding box center [435, 385] width 8 height 7
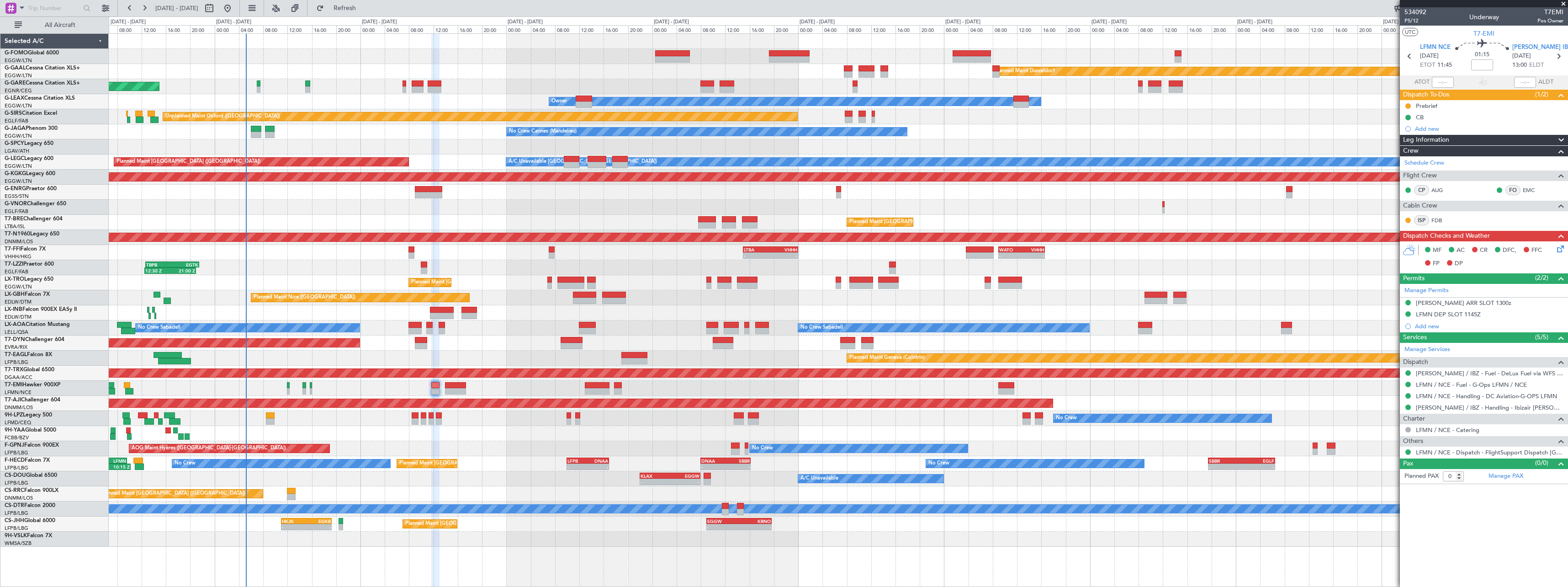
click at [1562, 138] on span at bounding box center [1561, 140] width 11 height 11
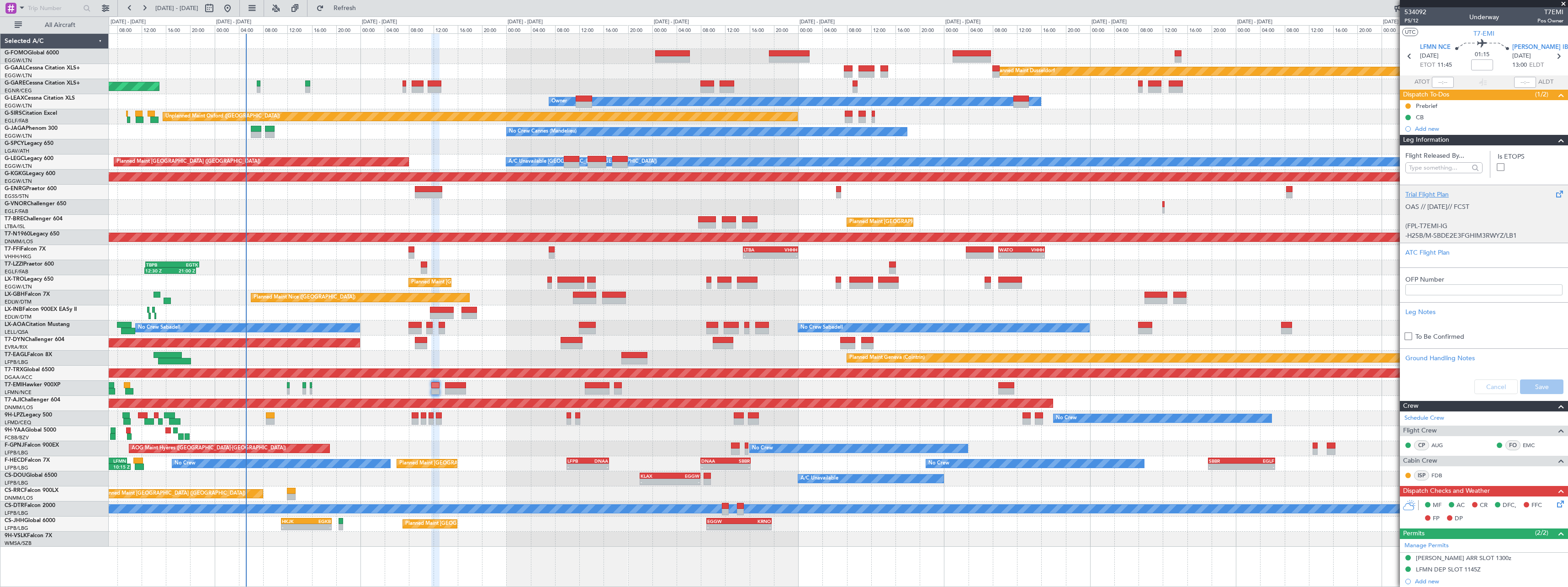
click at [1419, 192] on div "Trial Flight Plan" at bounding box center [1484, 194] width 157 height 10
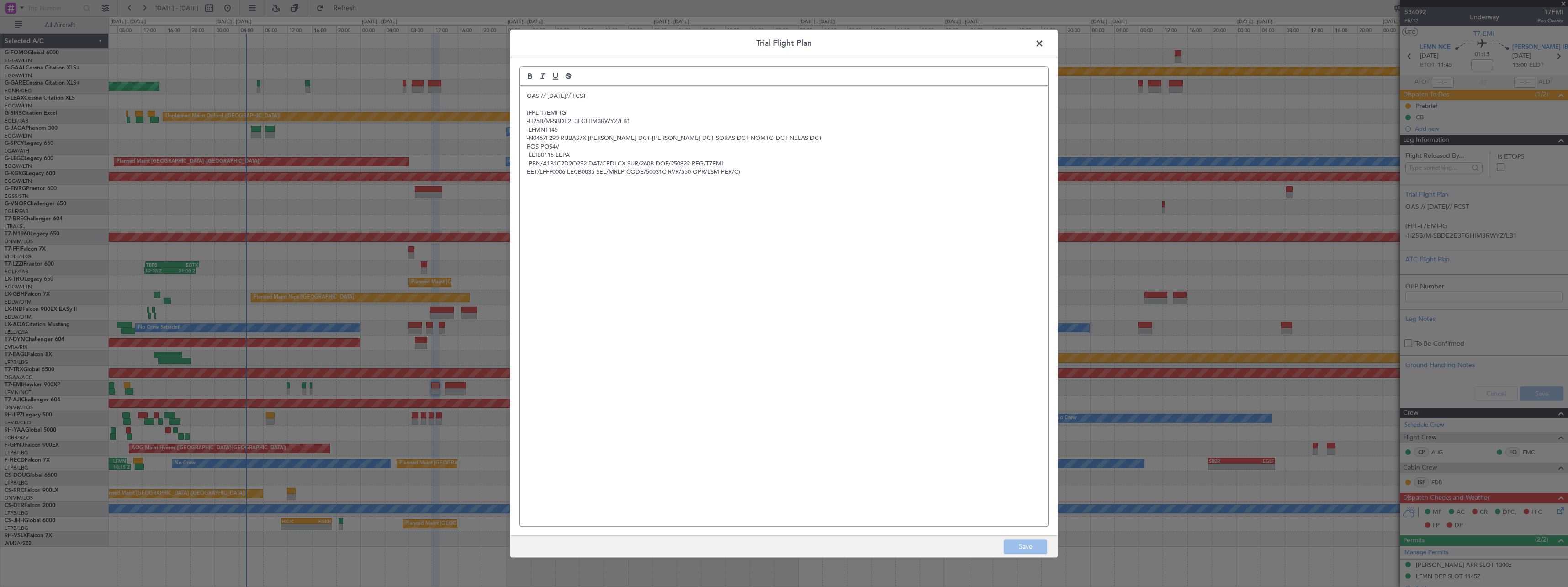
click at [517, 94] on div "Trial Flight Plan OAS // 20AUG// FCST (FPL-T7EMI-IG -H25B/M-SBDE2E3FGHIM3RWYZ/L…" at bounding box center [784, 294] width 548 height 529
click at [528, 97] on p "OAS // 20AUG// FCST" at bounding box center [783, 96] width 514 height 9
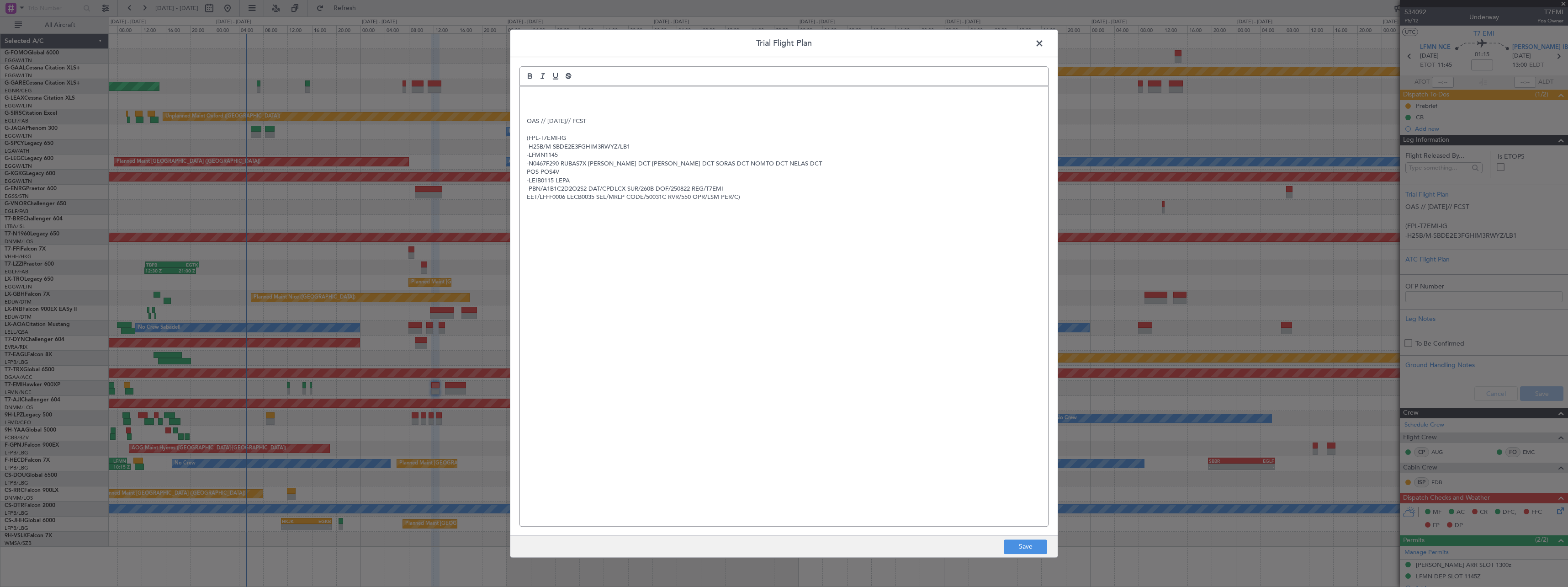
click at [525, 98] on div "OAS // 20AUG// FCST (FPL-T7EMI-IG -H25B/M-SBDE2E3FGHIM3RWYZ/LB1 -LFMN1145 -N046…" at bounding box center [784, 306] width 528 height 440
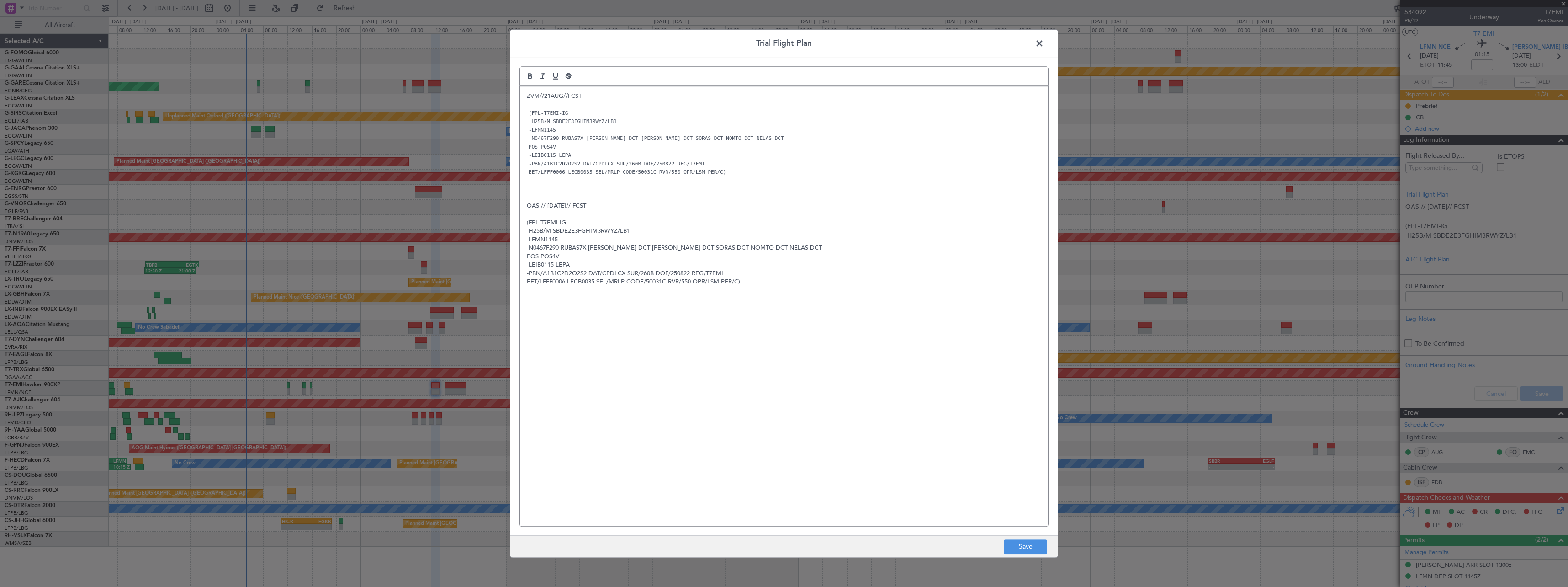
scroll to position [0, 0]
click at [1025, 550] on button "Save" at bounding box center [1025, 547] width 43 height 15
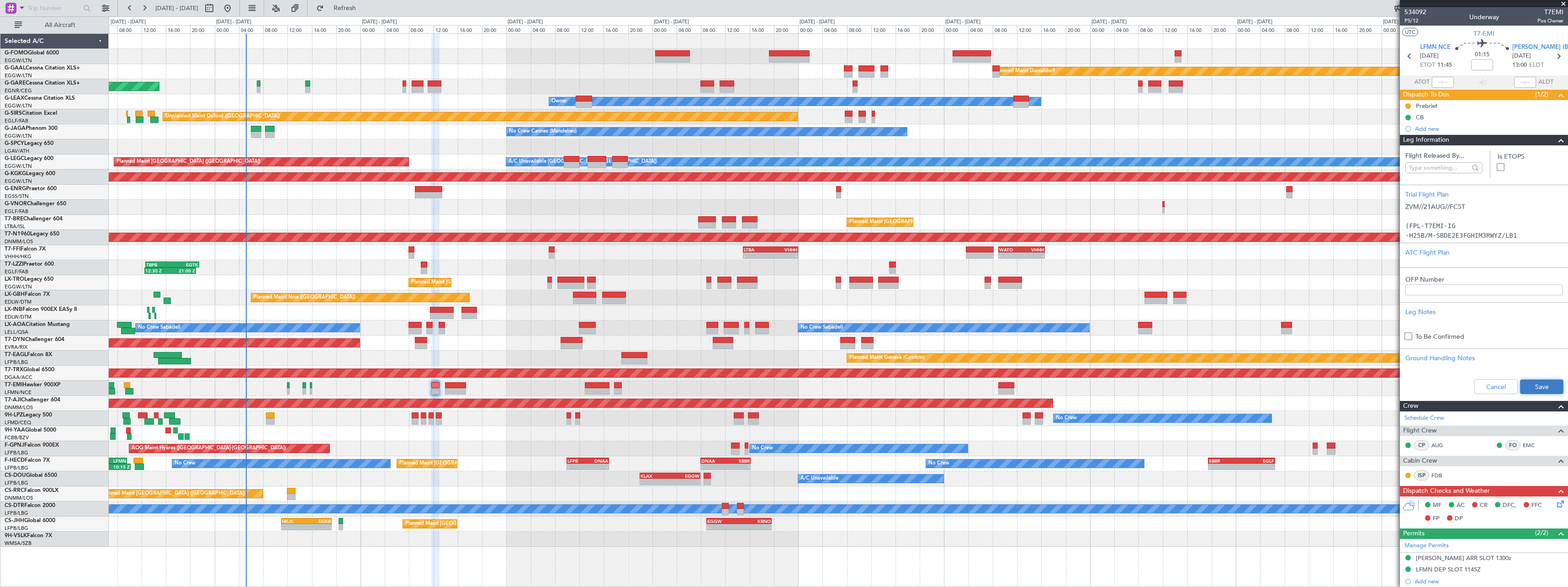
click at [1540, 387] on button "Save" at bounding box center [1541, 387] width 43 height 15
click at [1556, 141] on span at bounding box center [1561, 140] width 11 height 11
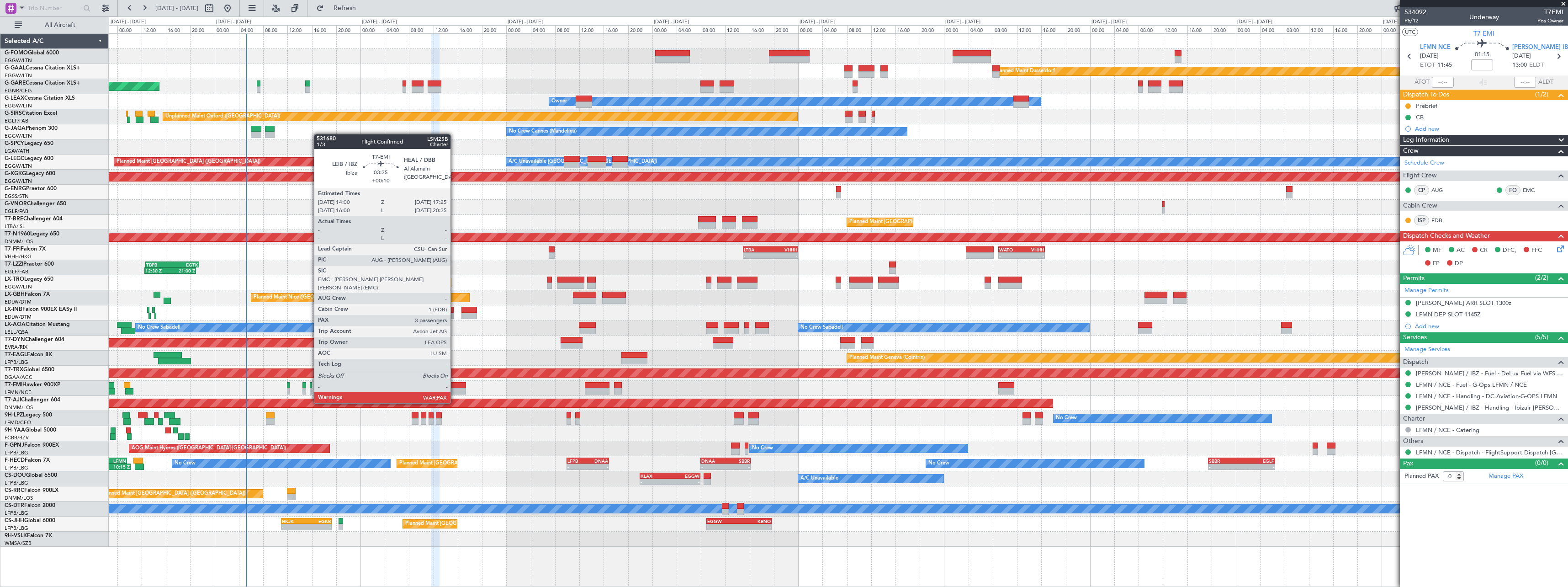
click at [455, 385] on div at bounding box center [455, 385] width 21 height 7
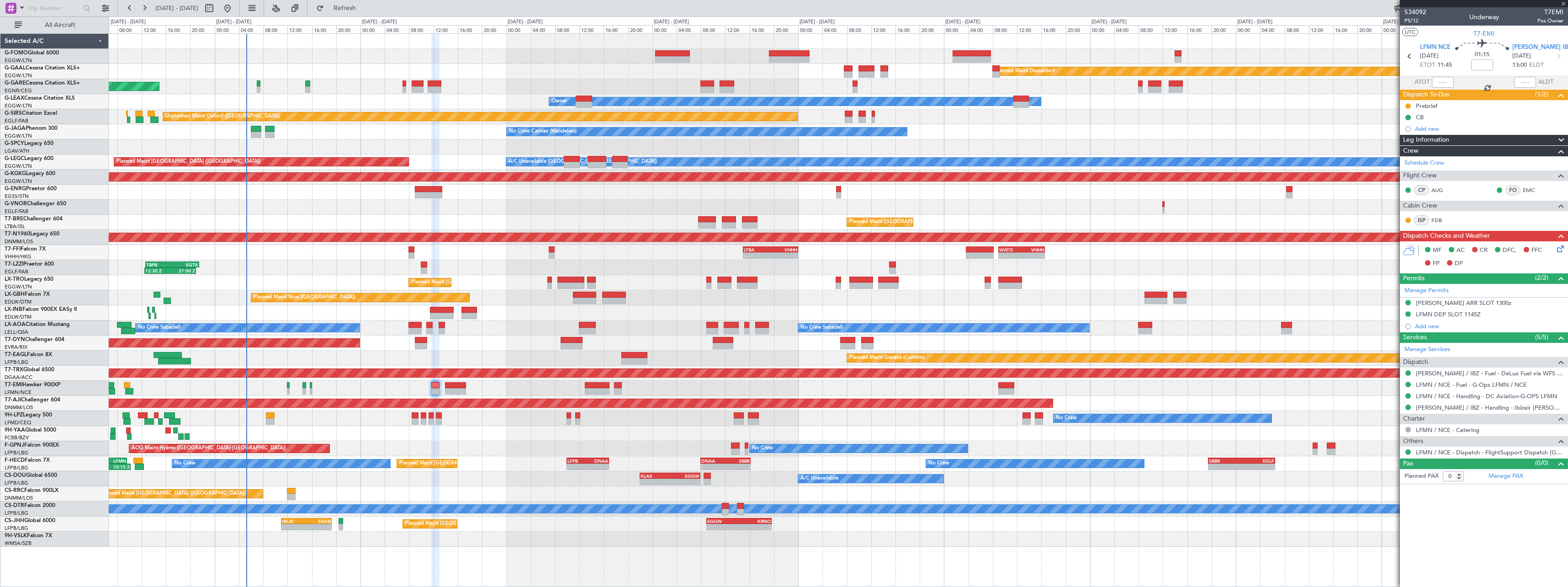
type input "+00:10"
type input "3"
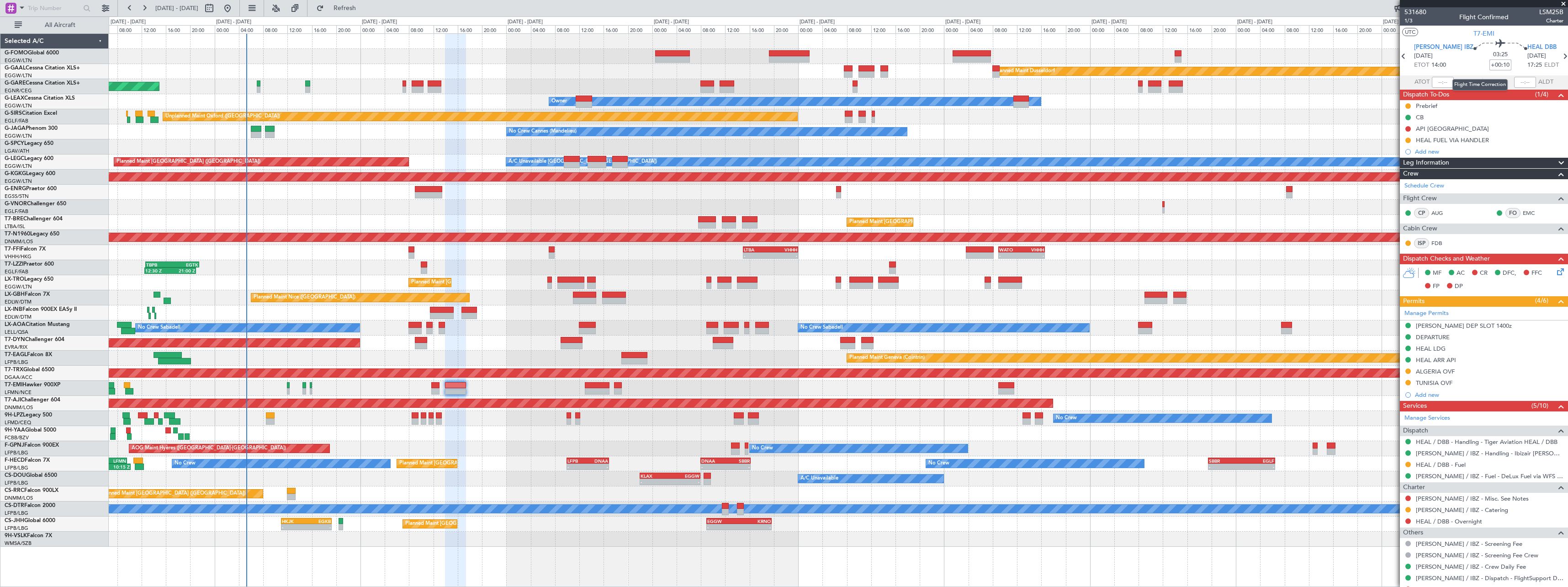
click at [1489, 67] on input "+00:10" at bounding box center [1500, 65] width 22 height 11
click at [1489, 68] on input "+00:10" at bounding box center [1500, 65] width 22 height 11
type input "+00:00"
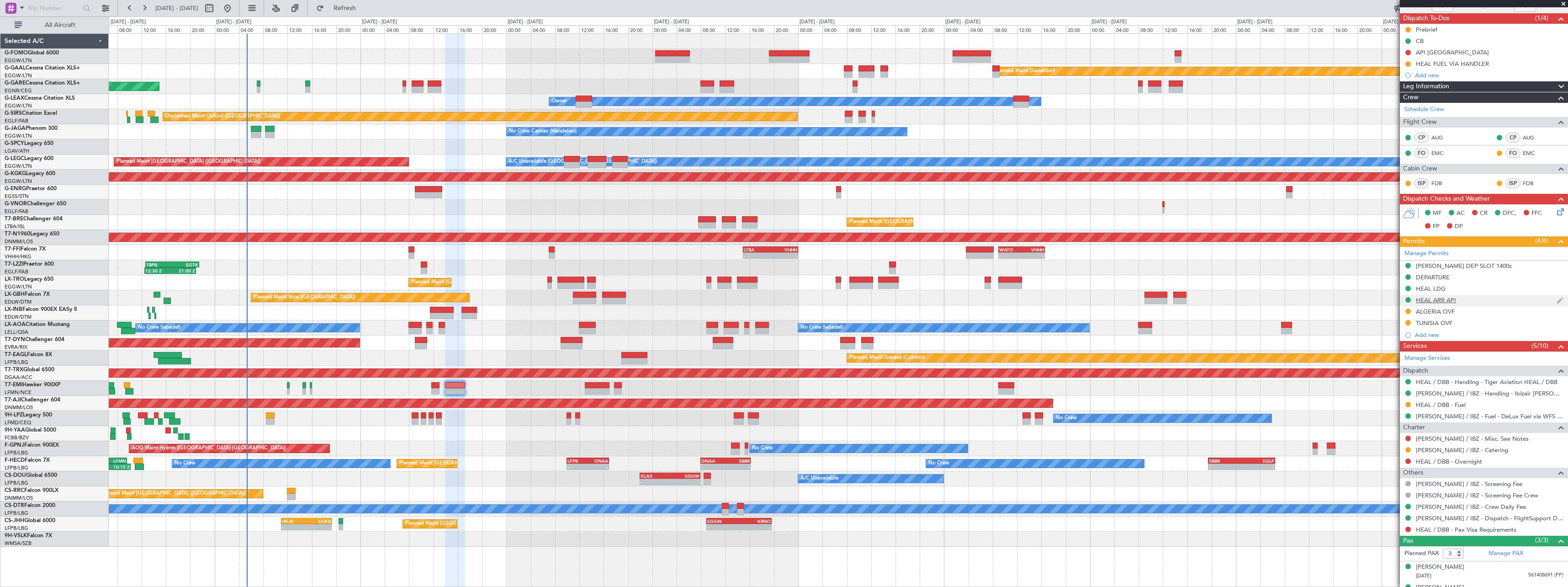
scroll to position [112, 0]
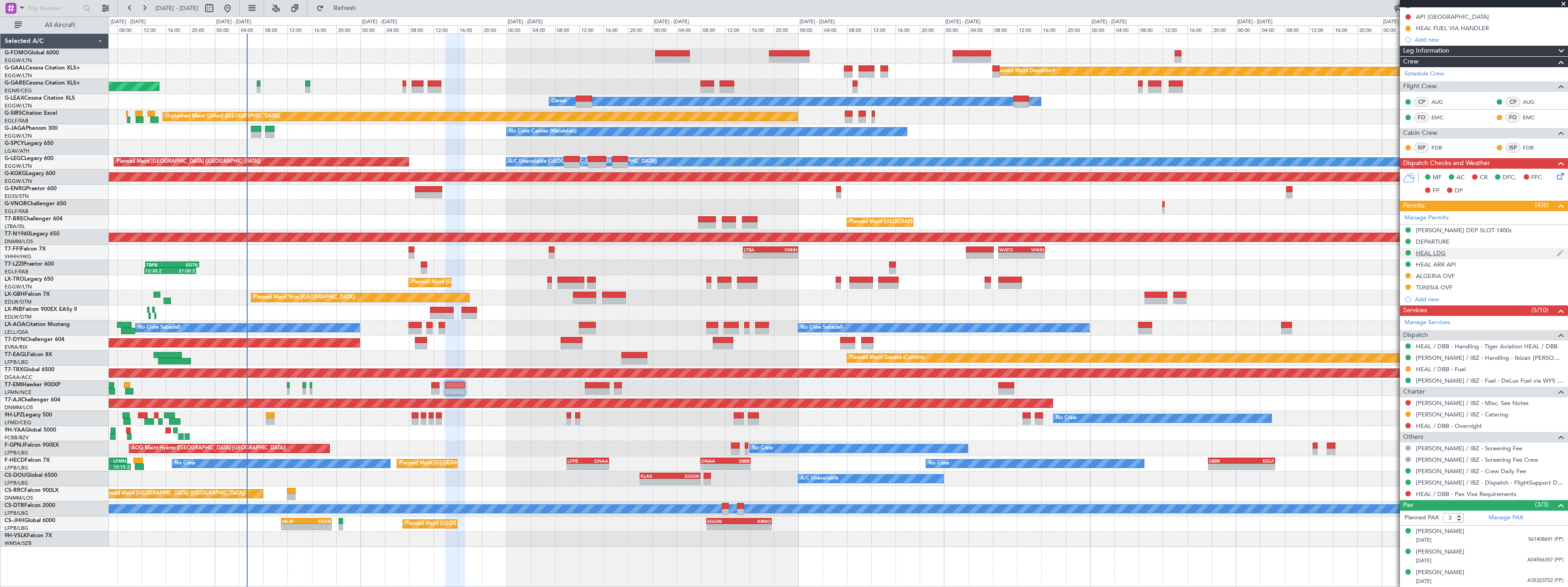
click at [1439, 252] on div "HEAL LDG" at bounding box center [1430, 253] width 30 height 8
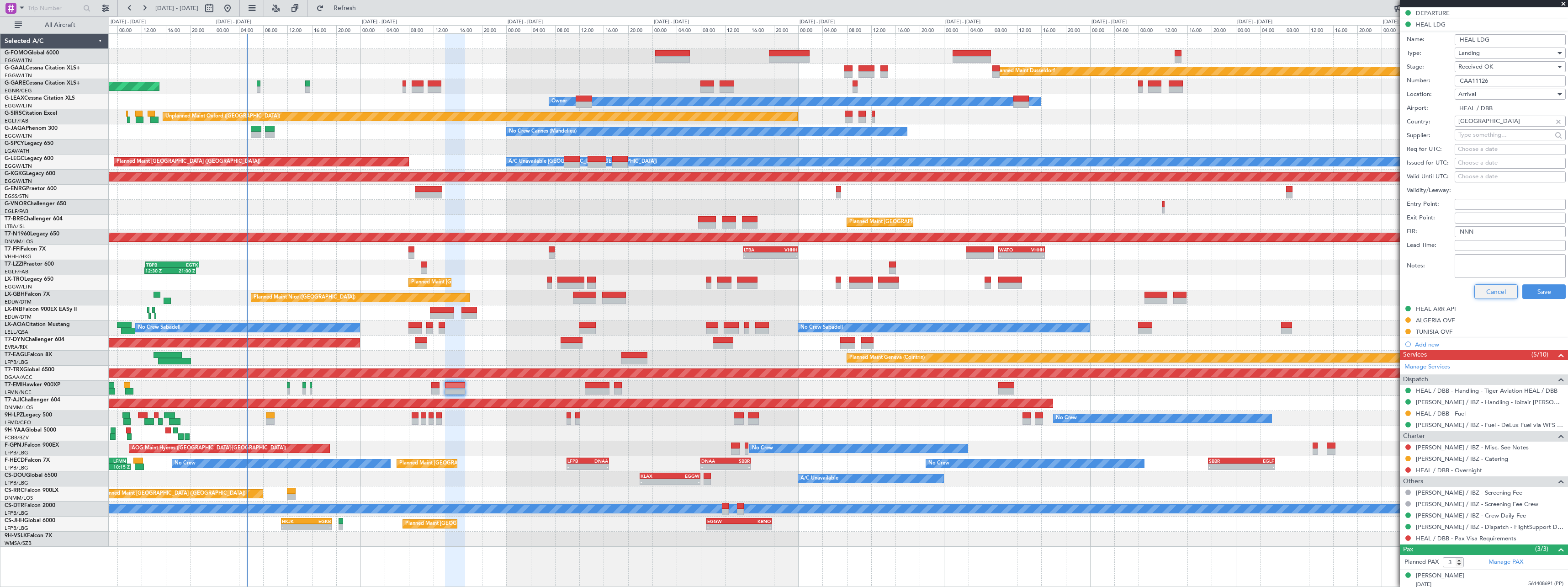
click at [1492, 292] on button "Cancel" at bounding box center [1496, 292] width 43 height 15
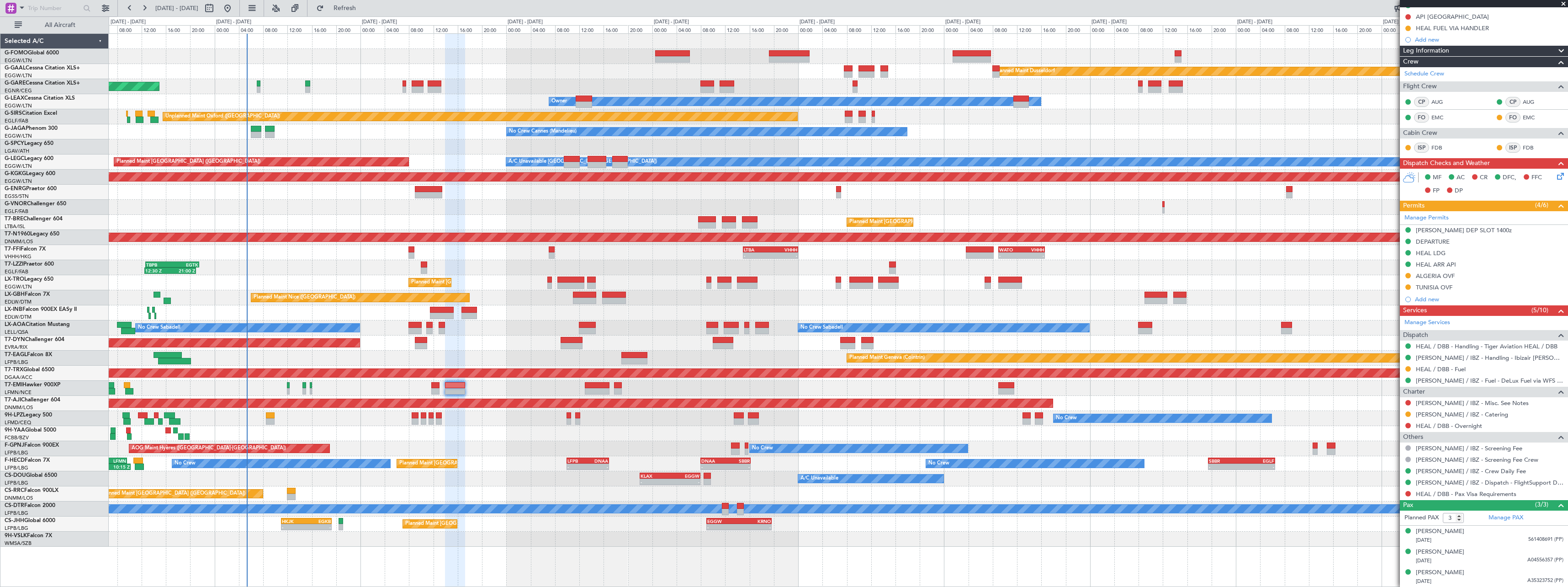
click at [523, 457] on div "No Crew Planned Maint Paris (Le Bourget) Planned Maint Paris (Le Bourget) No Cr…" at bounding box center [838, 463] width 1459 height 15
click at [1183, 126] on div "No Crew Cannes (Mandelieu) Owner Ibiza Owner" at bounding box center [838, 132] width 1459 height 15
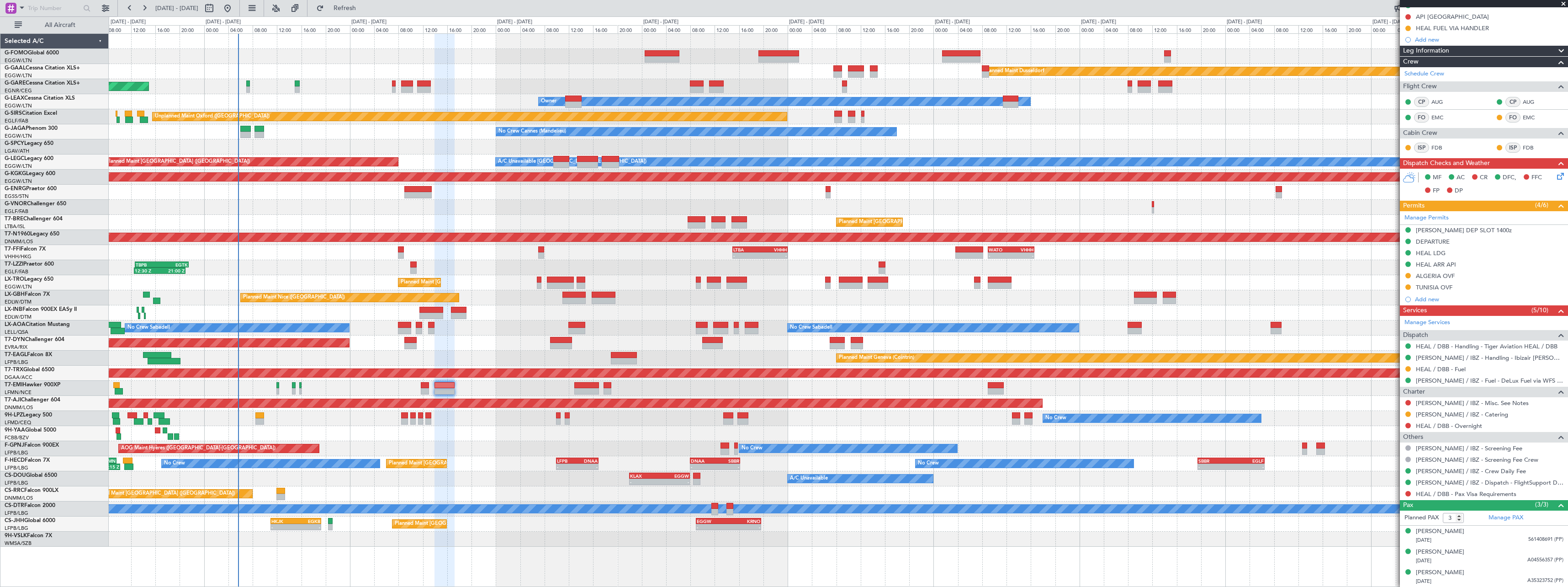
click at [343, 443] on div "Planned Maint Dusseldorf Unplanned Maint Chester Owner Owner Unplanned Maint Ox…" at bounding box center [838, 290] width 1459 height 513
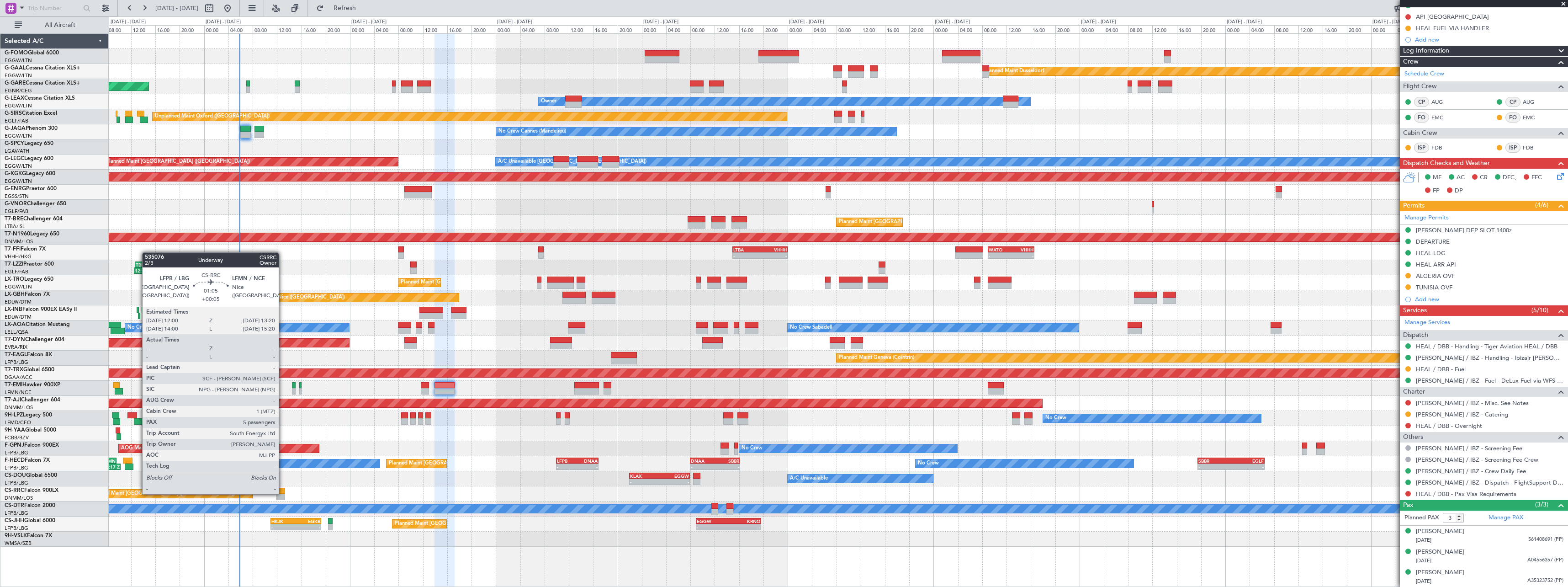
click at [283, 493] on div at bounding box center [281, 491] width 9 height 7
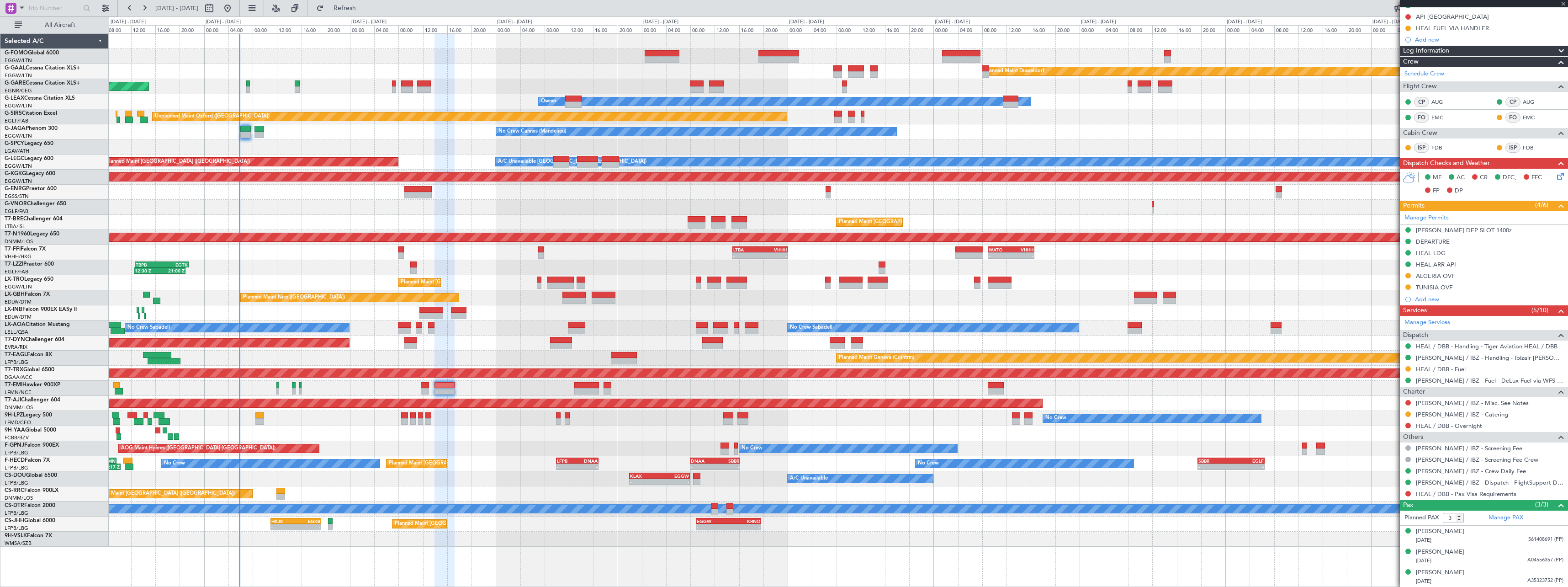
type input "+00:05"
type input "5"
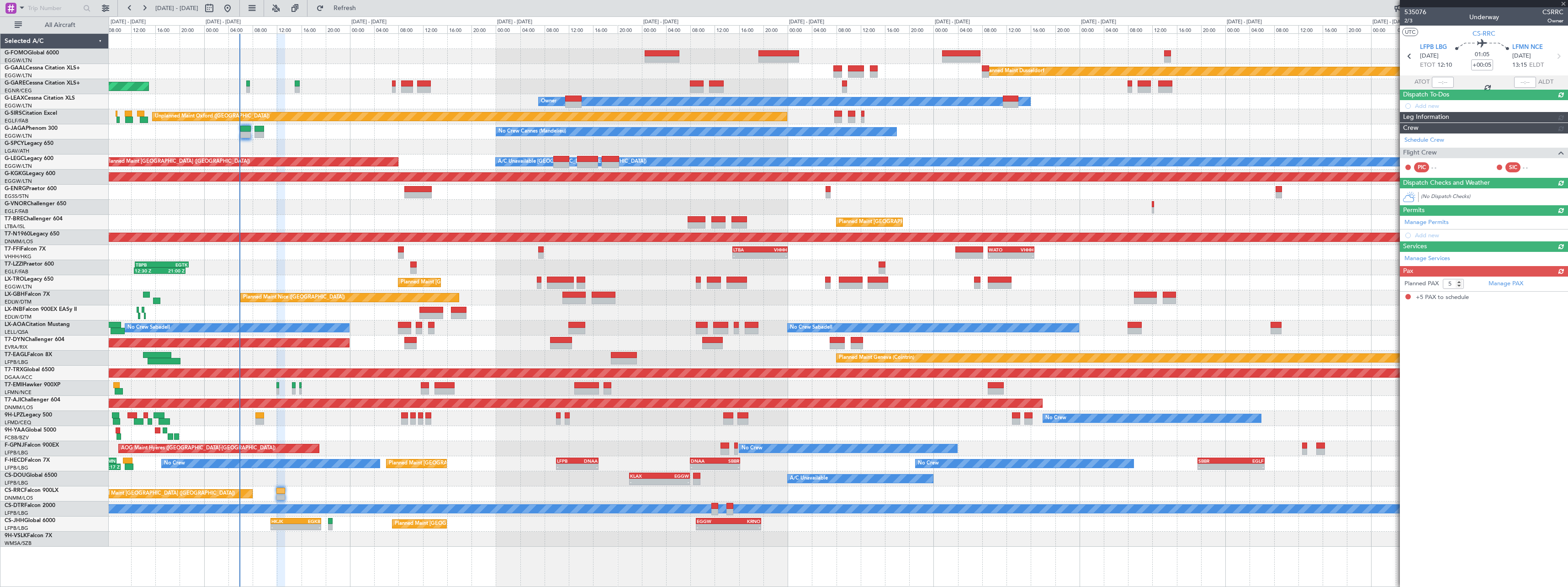
scroll to position [0, 0]
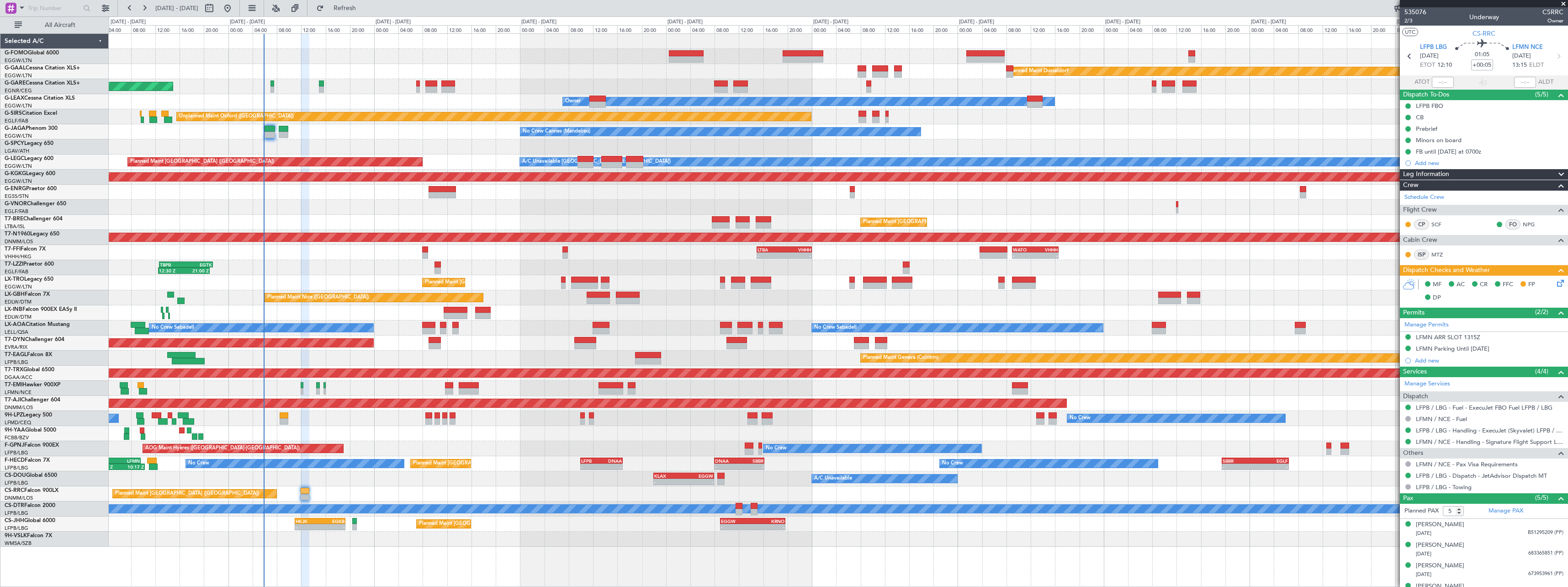
click at [390, 487] on div "Planned Maint [GEOGRAPHIC_DATA] ([GEOGRAPHIC_DATA])" at bounding box center [838, 494] width 1459 height 15
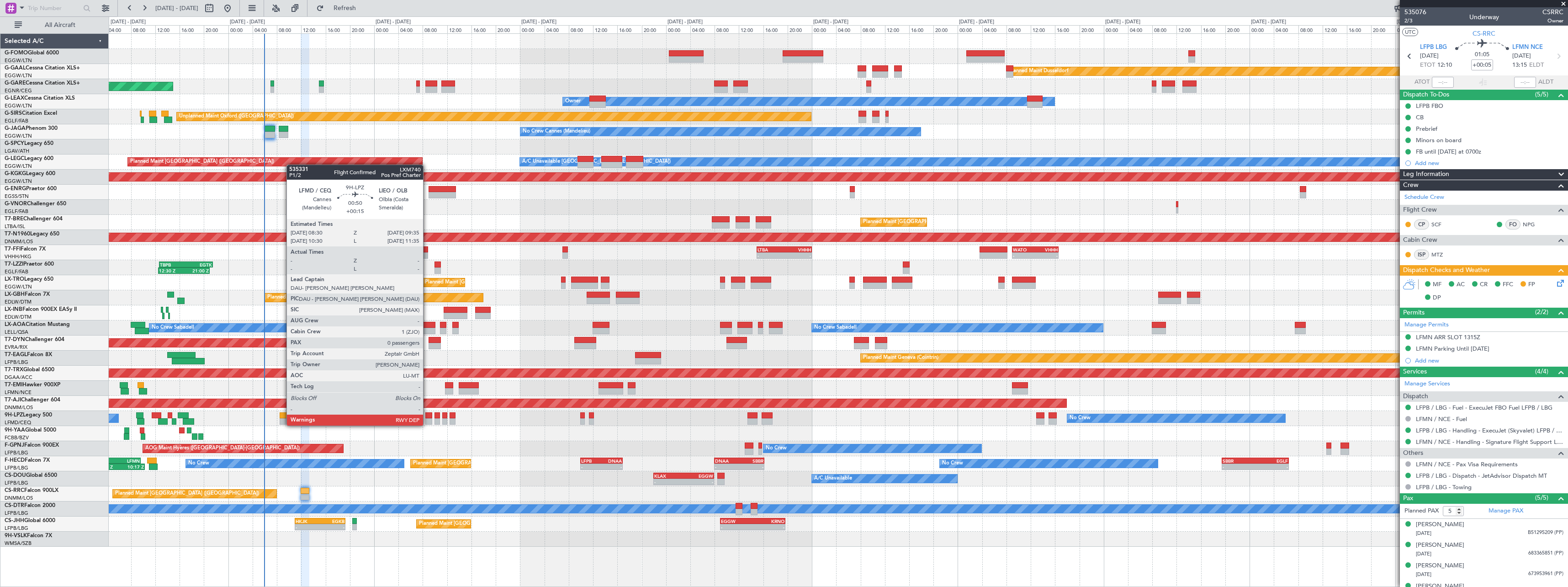
click at [427, 417] on div at bounding box center [429, 415] width 7 height 7
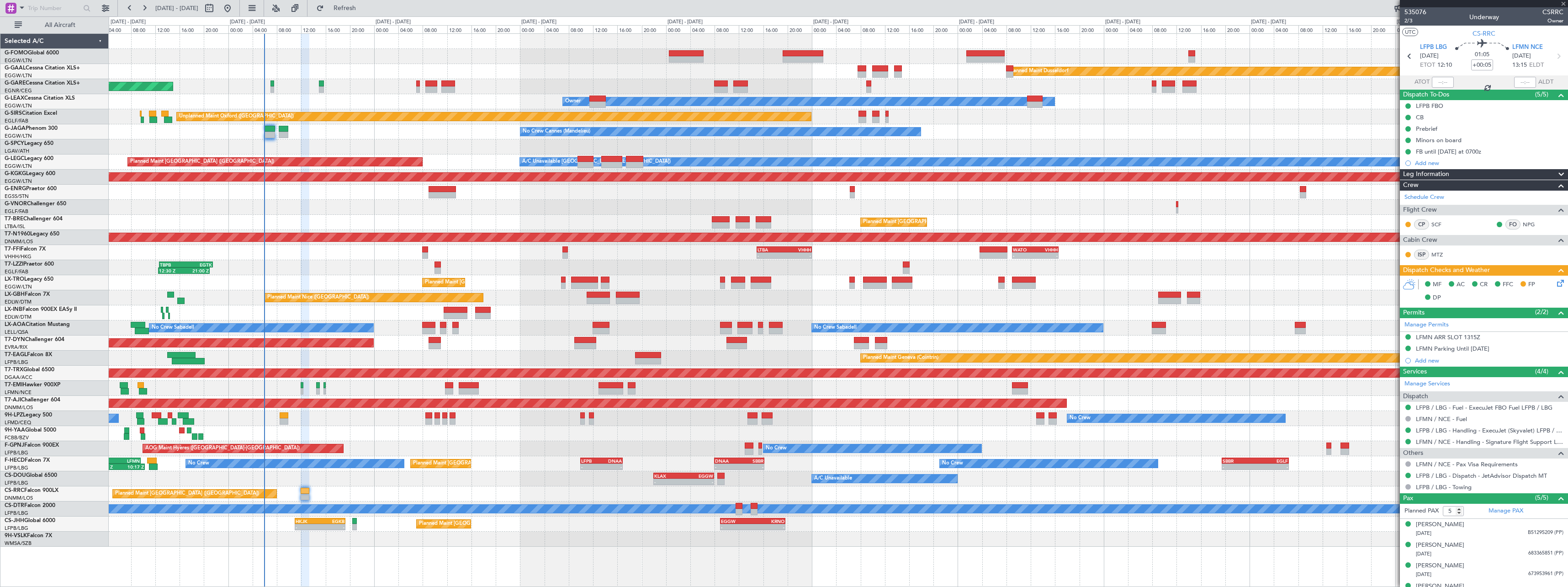
type input "+00:15"
type input "0"
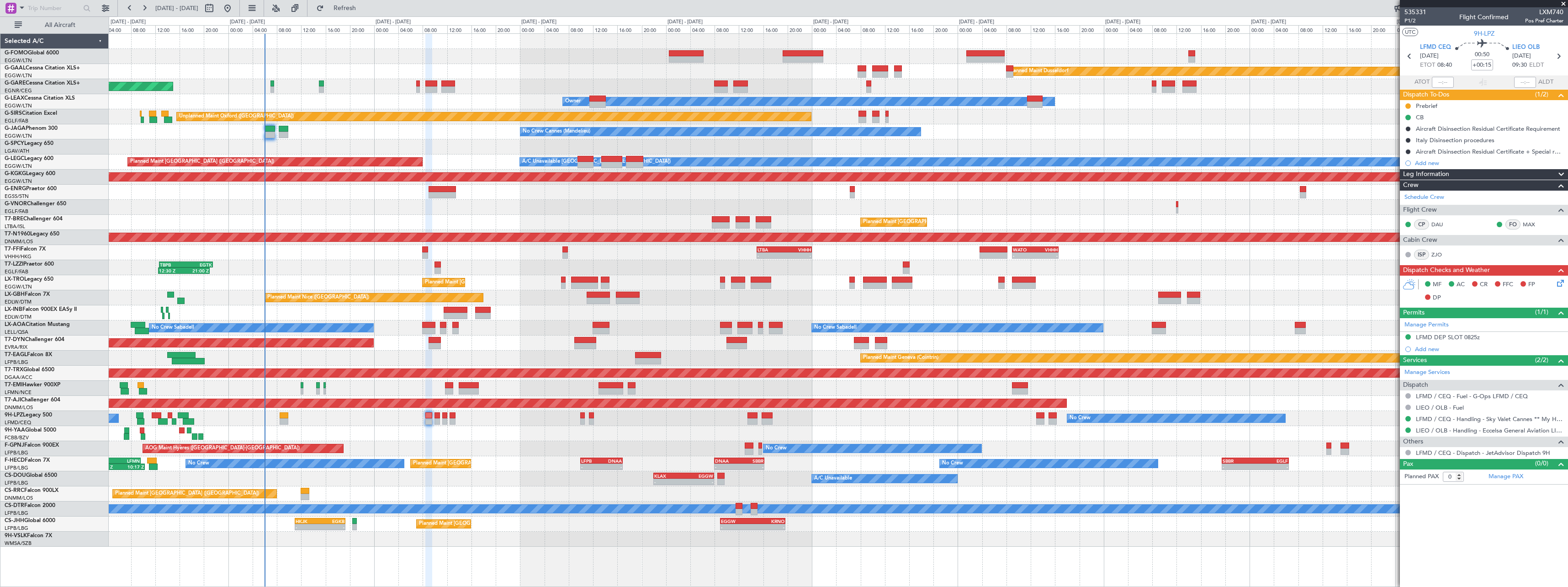
drag, startPoint x: 1561, startPoint y: 172, endPoint x: 1556, endPoint y: 181, distance: 10.3
click at [1561, 172] on span at bounding box center [1561, 175] width 11 height 11
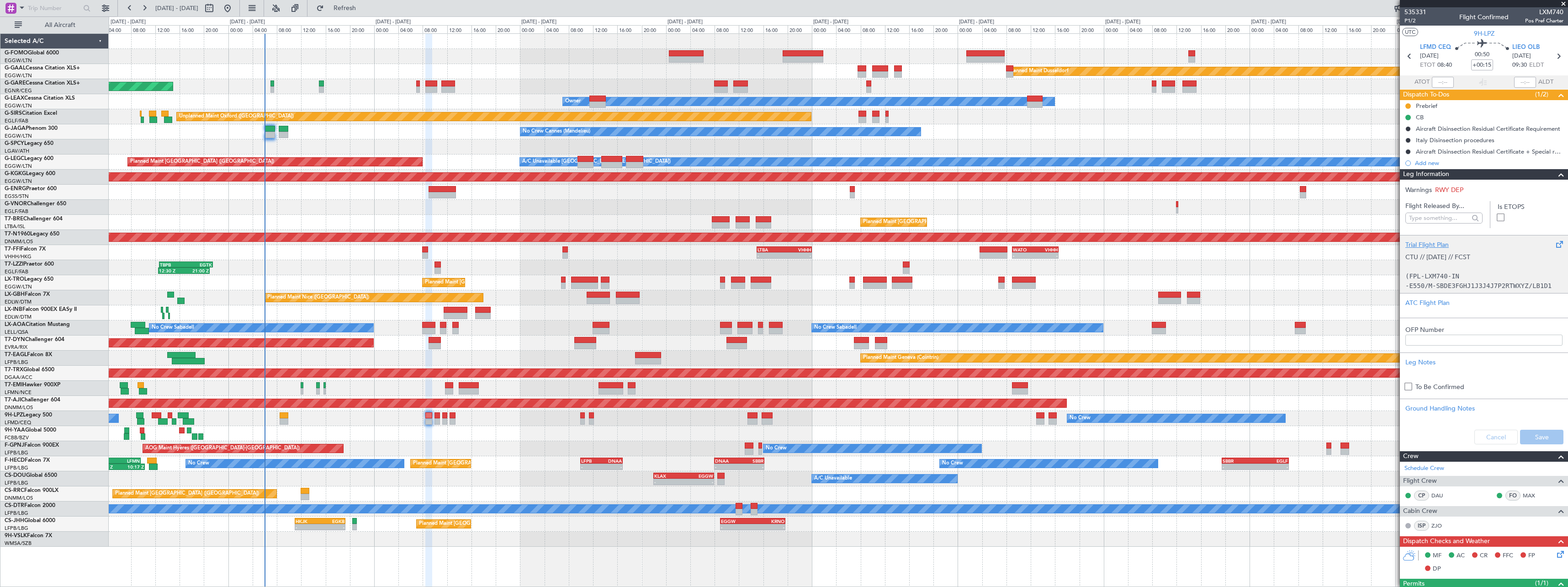
click at [1423, 241] on div "Trial Flight Plan" at bounding box center [1484, 245] width 157 height 10
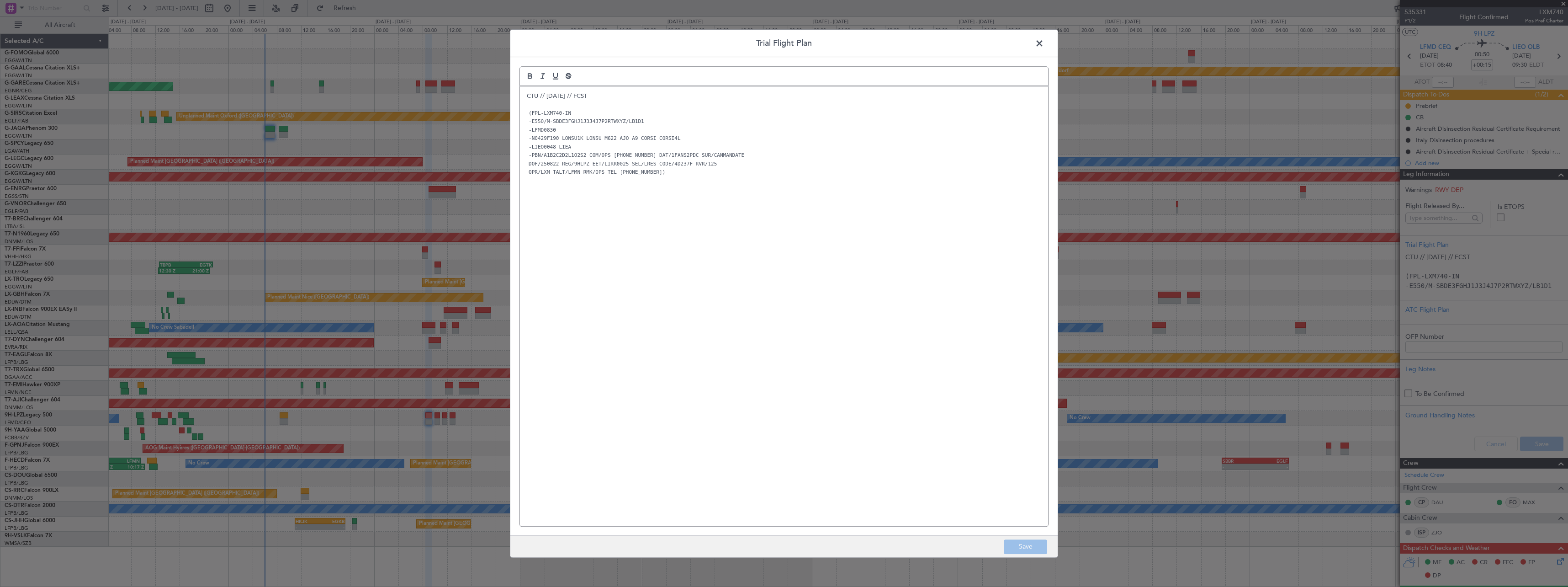
click at [526, 97] on div "CTU // 20AUG // FCST (FPL-LXM740-IN -E550/M-SBDE3FGHJ1J3J4J7P2RTWXYZ/LB1D1 -LFM…" at bounding box center [784, 306] width 528 height 440
click at [530, 94] on p at bounding box center [783, 96] width 514 height 9
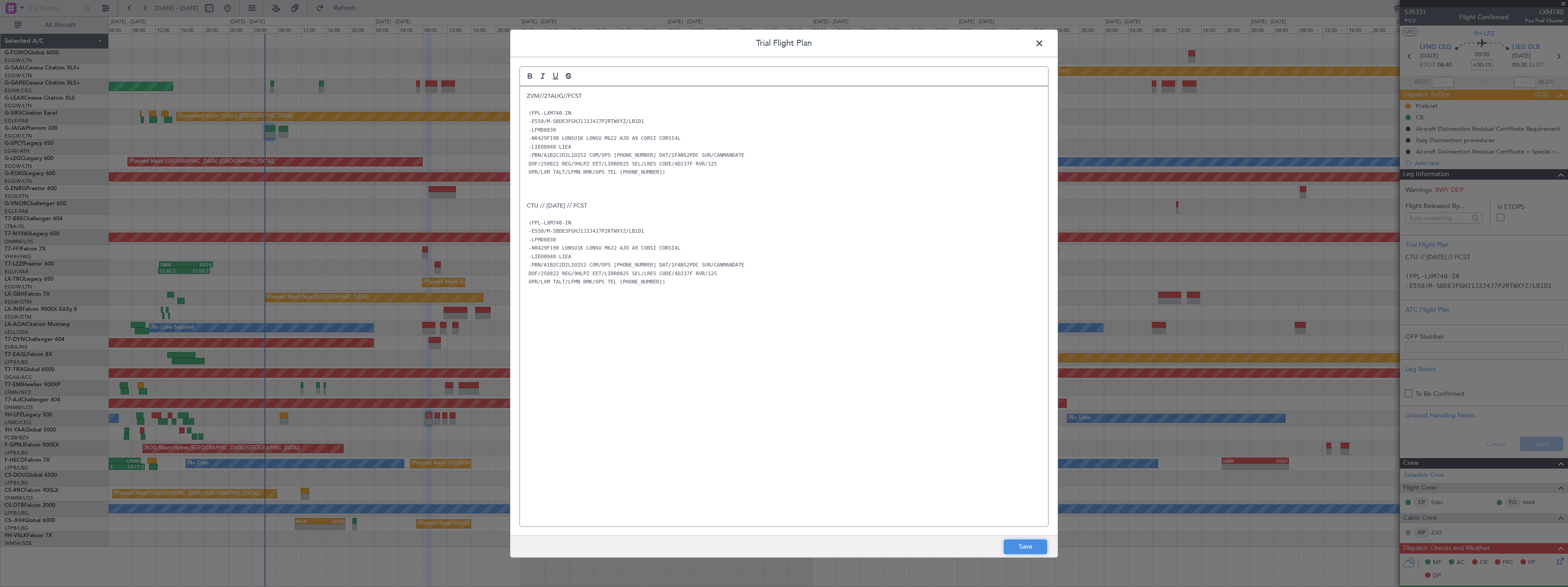
drag, startPoint x: 1017, startPoint y: 546, endPoint x: 1300, endPoint y: 488, distance: 288.9
click at [1017, 546] on button "Save" at bounding box center [1025, 547] width 43 height 15
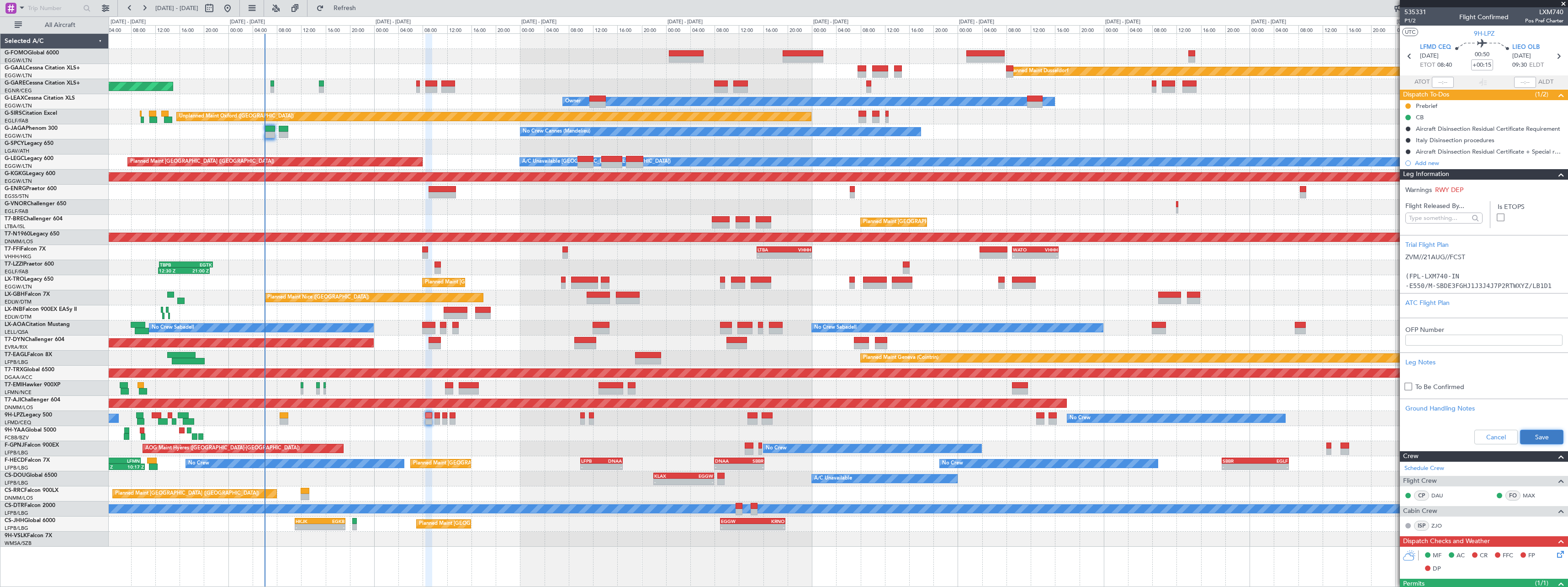
click at [1544, 438] on button "Save" at bounding box center [1541, 437] width 43 height 15
click at [1556, 175] on span at bounding box center [1561, 175] width 11 height 11
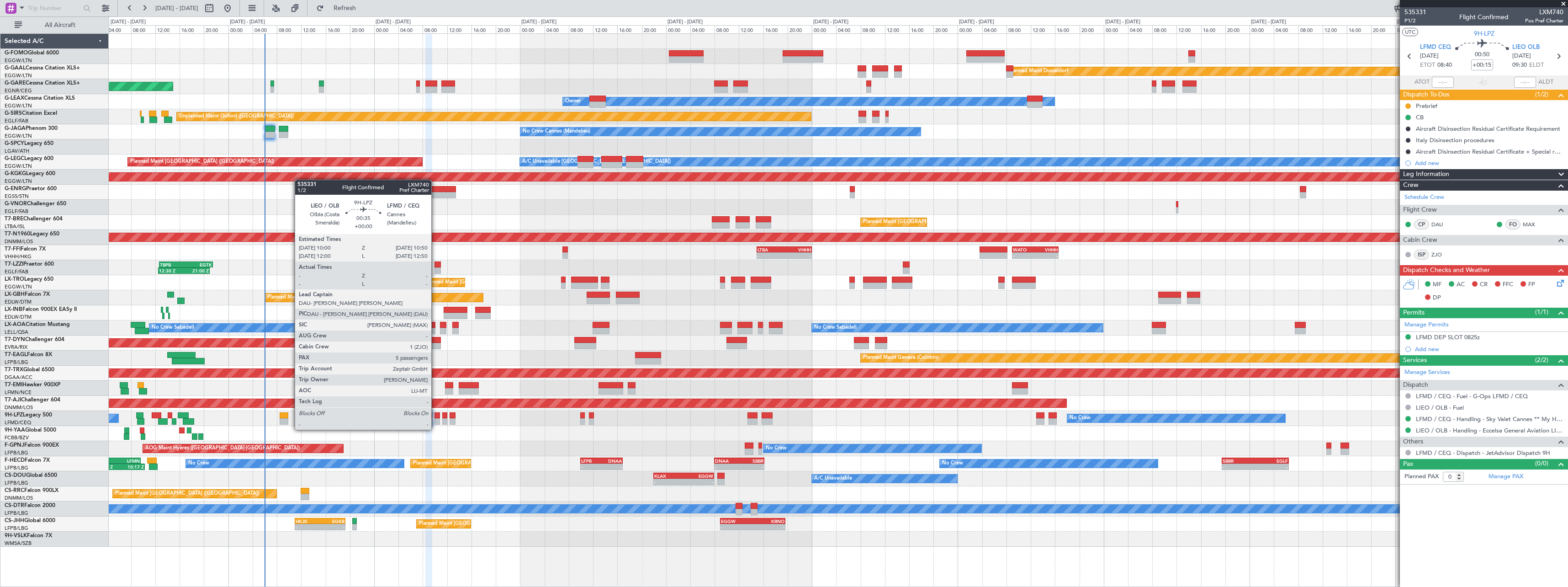
click at [435, 421] on div at bounding box center [437, 421] width 5 height 7
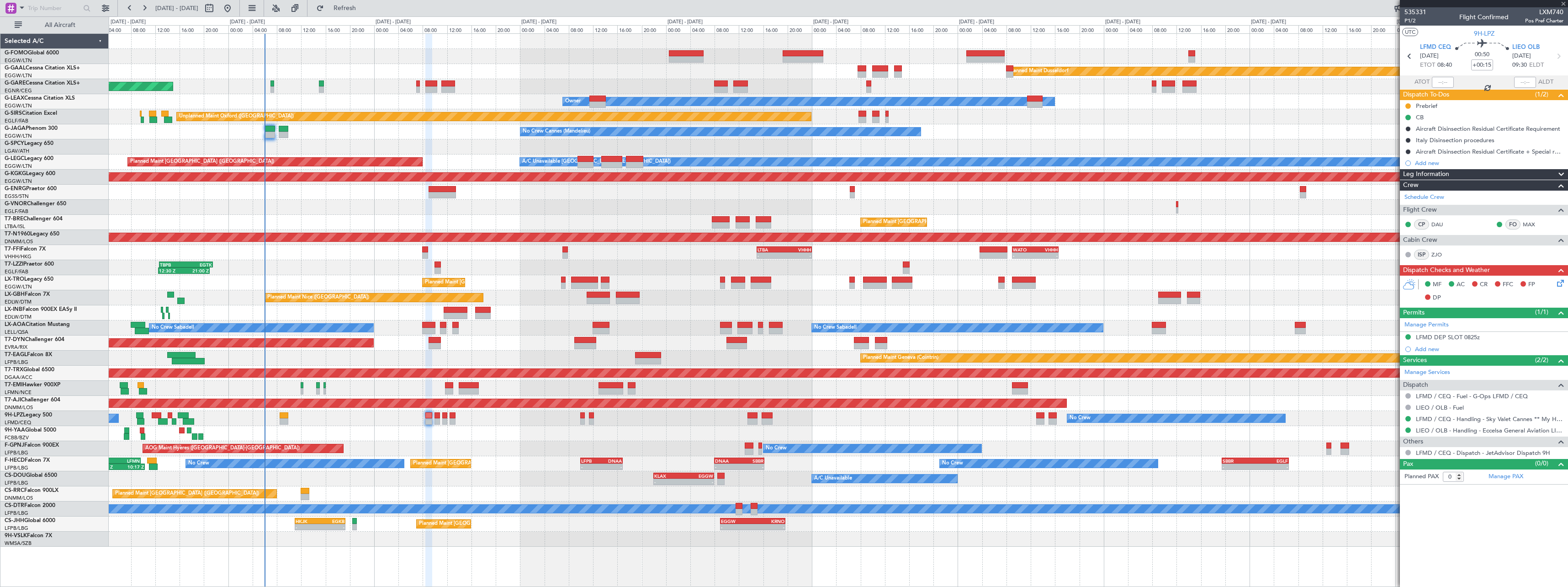
type input "5"
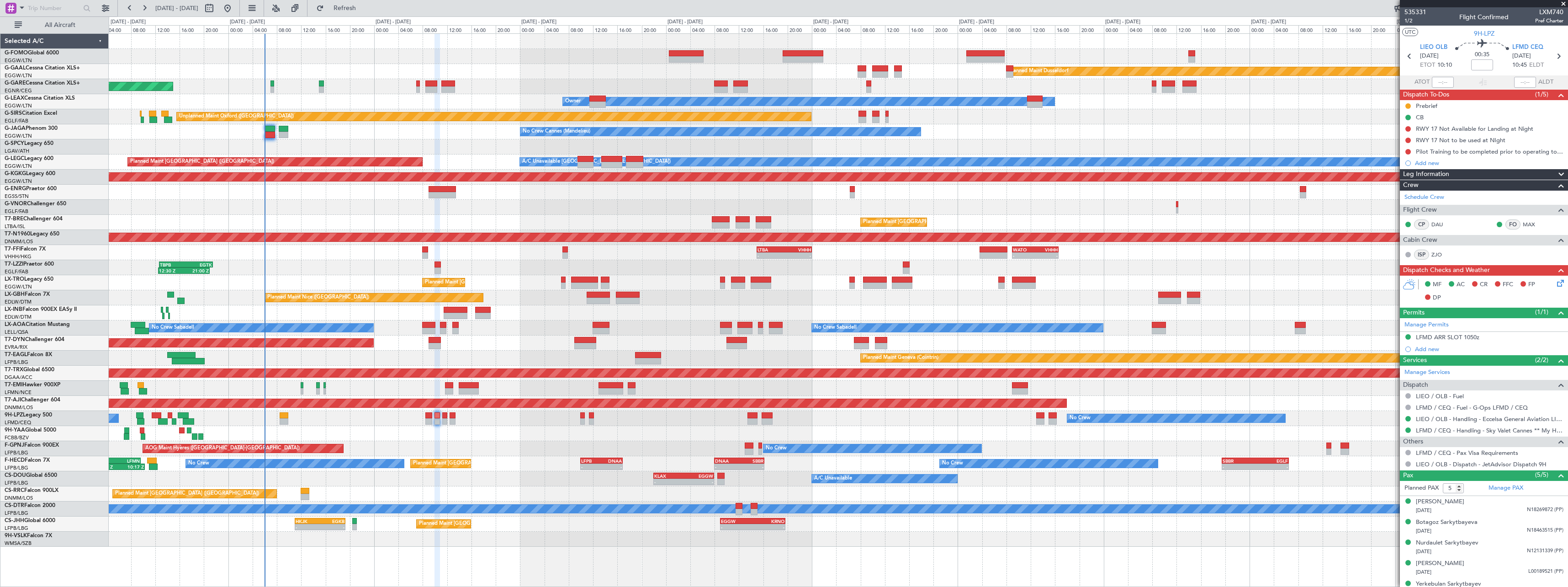
scroll to position [12, 0]
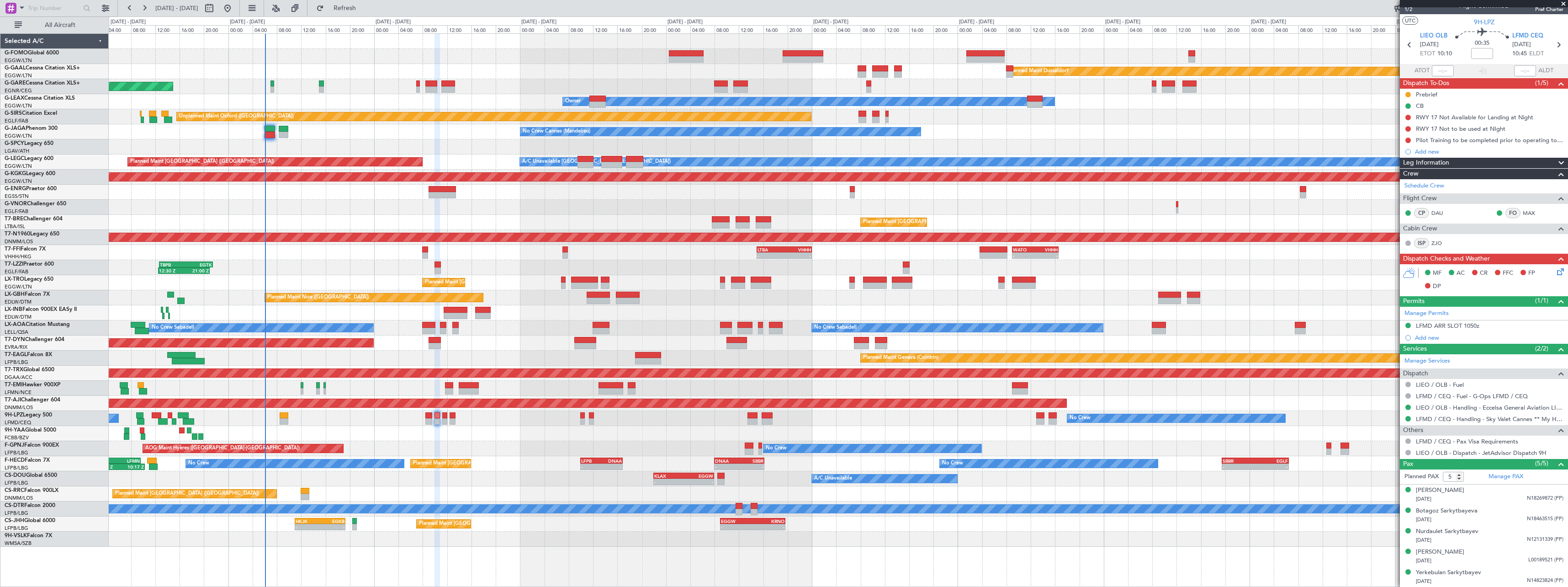
click at [1556, 163] on span at bounding box center [1561, 163] width 11 height 11
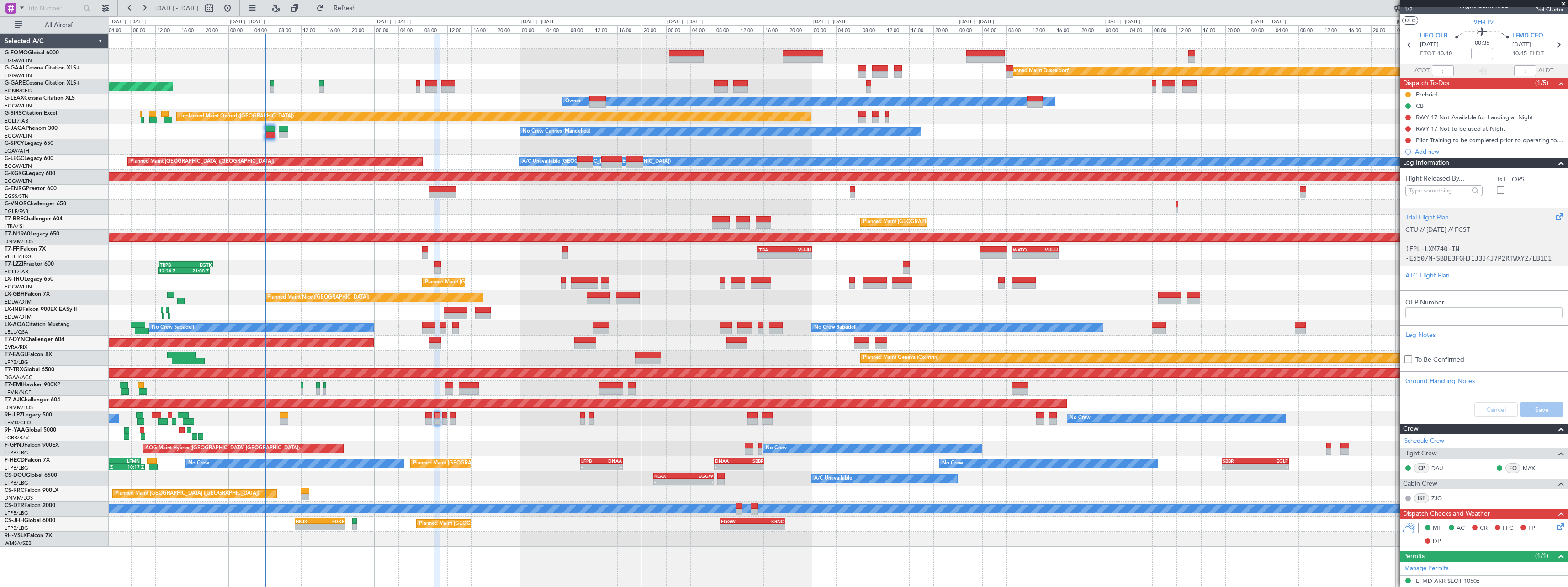
click at [1414, 219] on div "Trial Flight Plan" at bounding box center [1484, 217] width 157 height 10
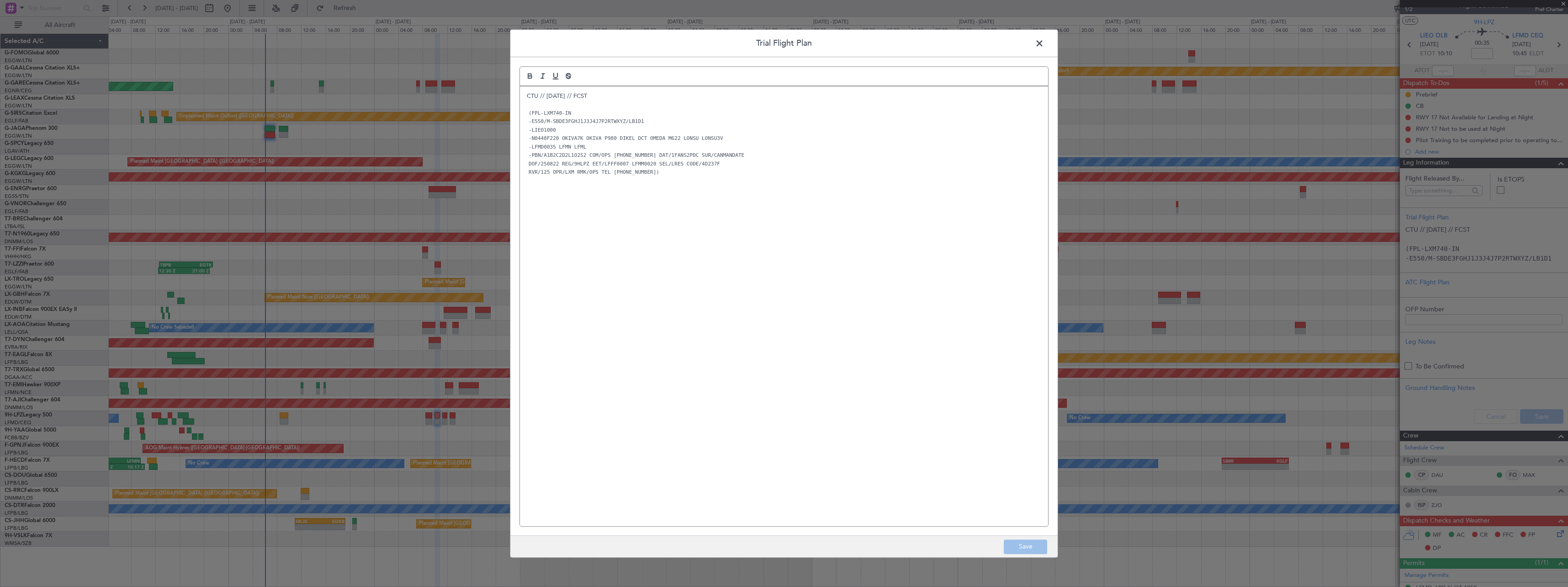
click at [527, 98] on p "CTU // 20AUG // FCST" at bounding box center [783, 96] width 514 height 9
click at [532, 93] on p at bounding box center [783, 96] width 514 height 9
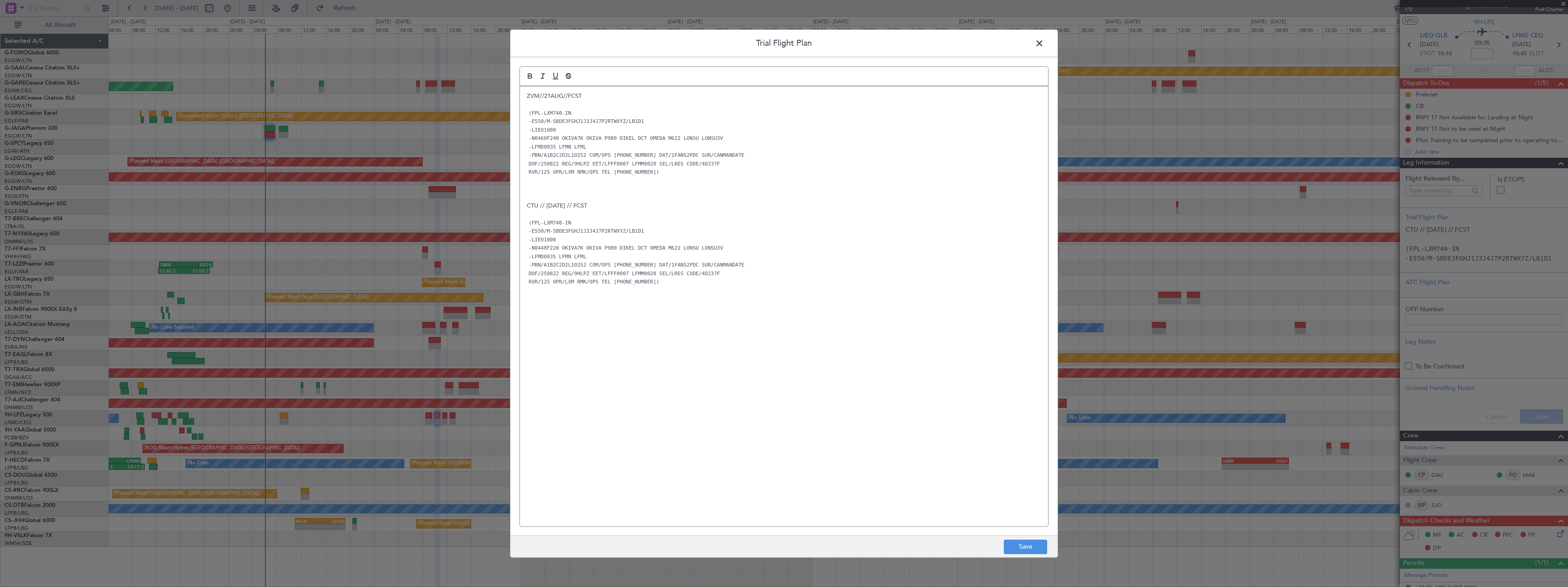
scroll to position [0, 0]
click at [1015, 548] on button "Save" at bounding box center [1025, 547] width 43 height 15
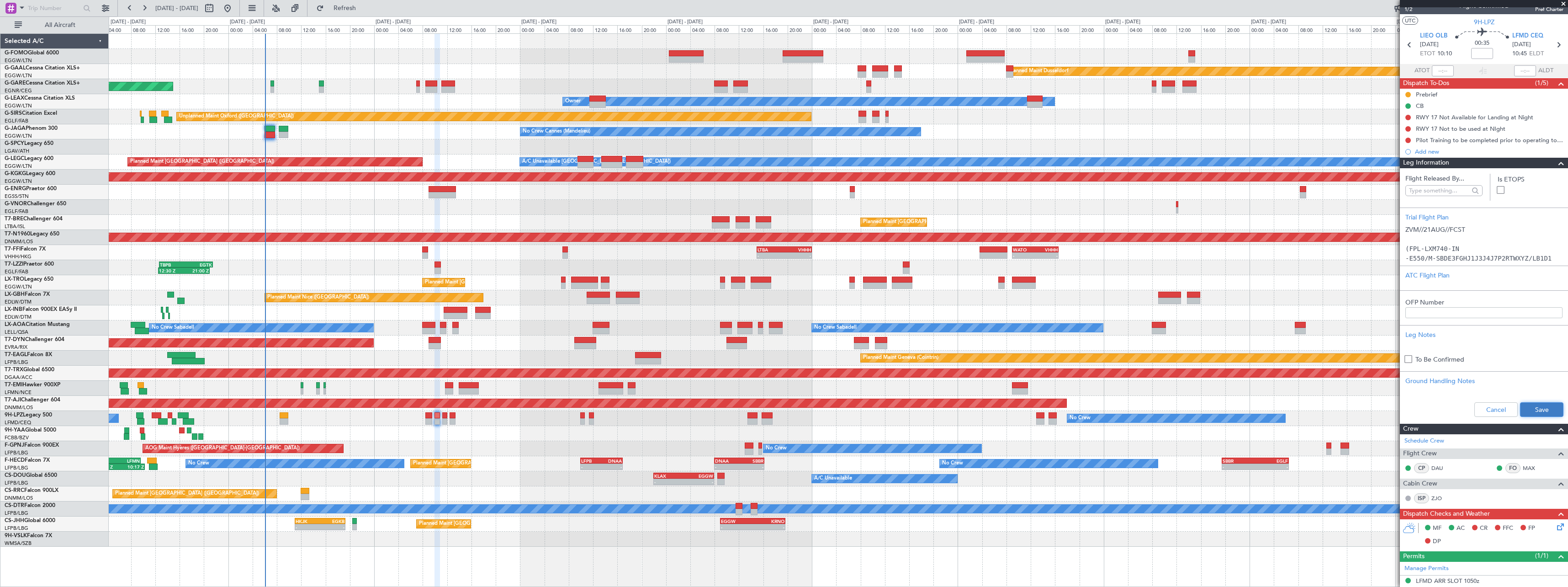
click at [1545, 409] on button "Save" at bounding box center [1541, 410] width 43 height 15
click at [1558, 166] on span at bounding box center [1561, 163] width 11 height 11
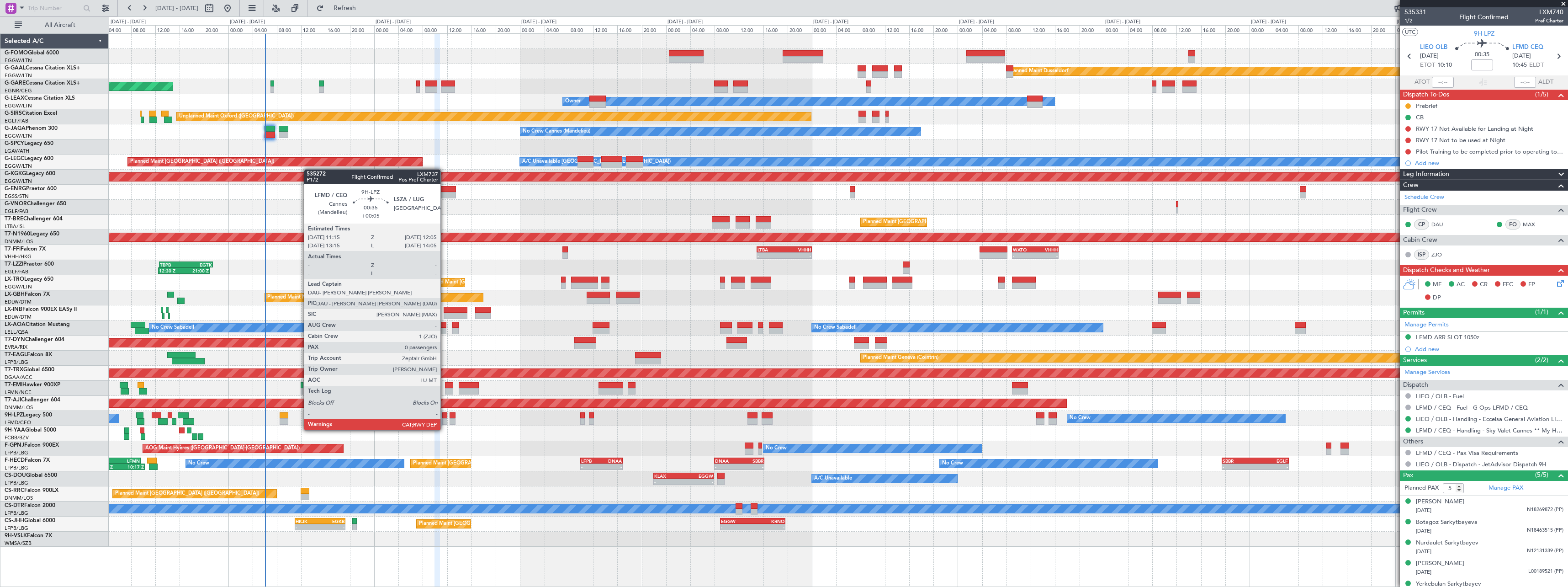
click at [444, 421] on div at bounding box center [445, 421] width 5 height 7
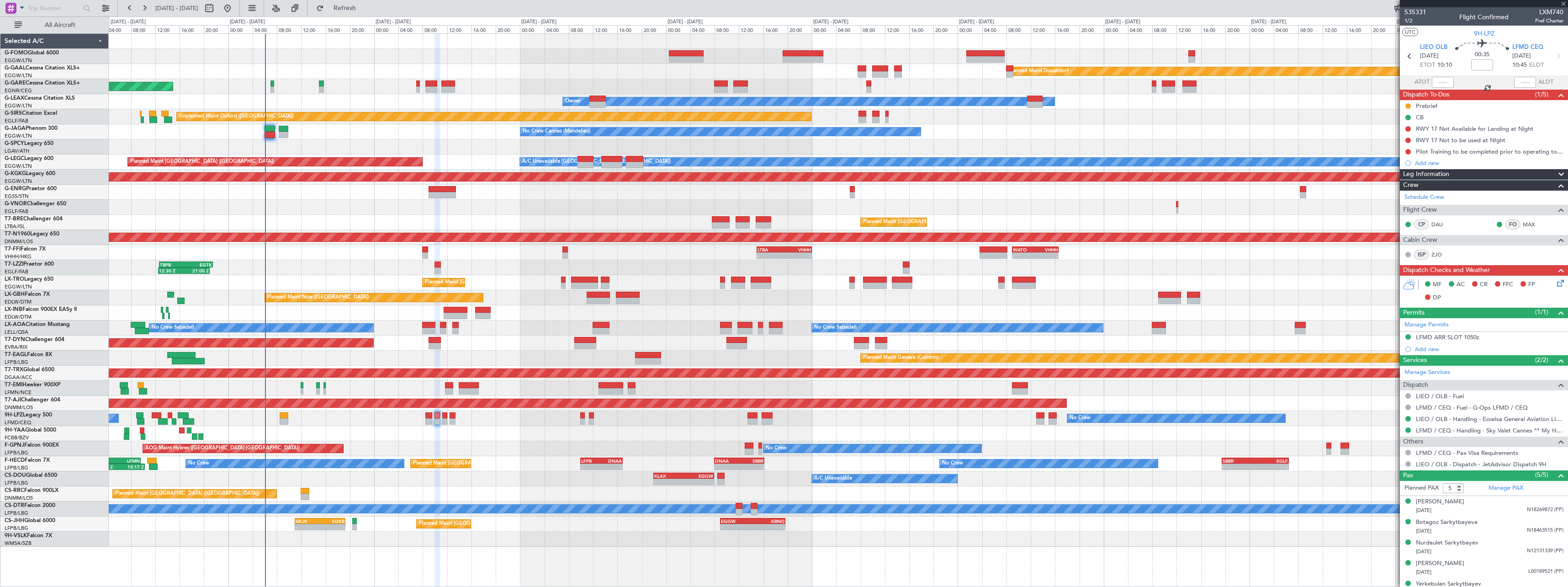
type input "+00:05"
type input "0"
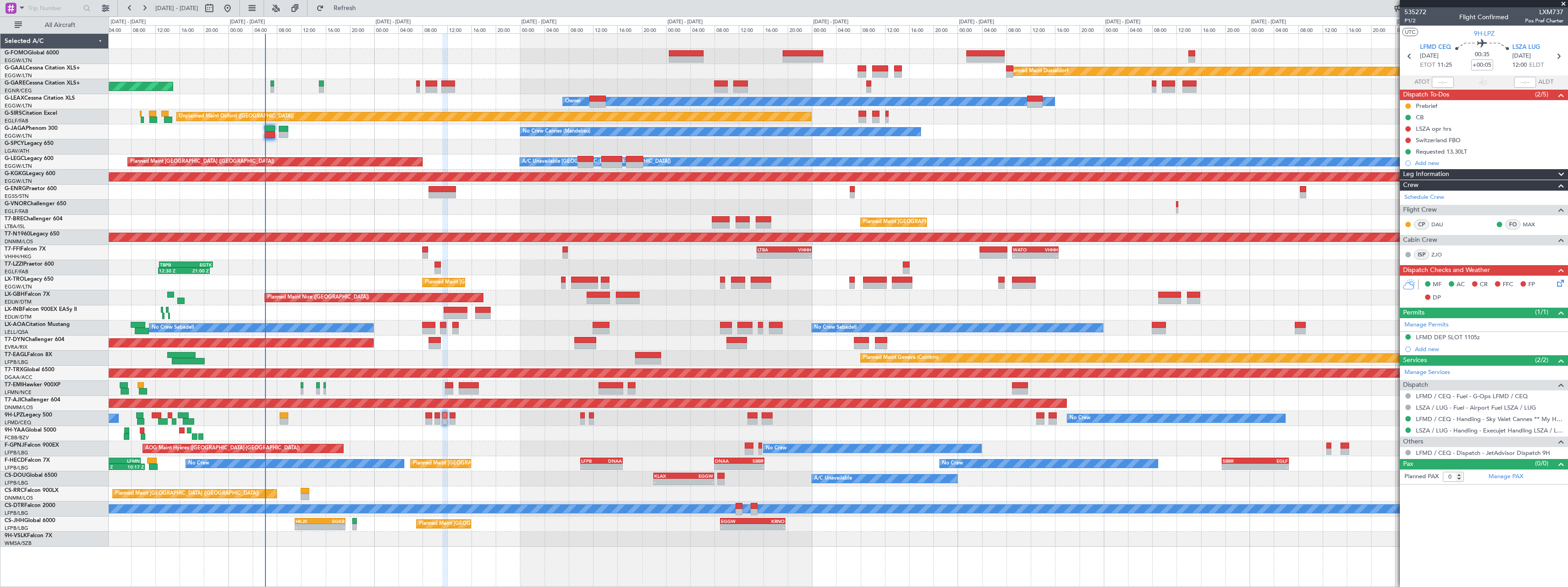
click at [1454, 153] on div "Requested 13.30LT" at bounding box center [1441, 151] width 51 height 8
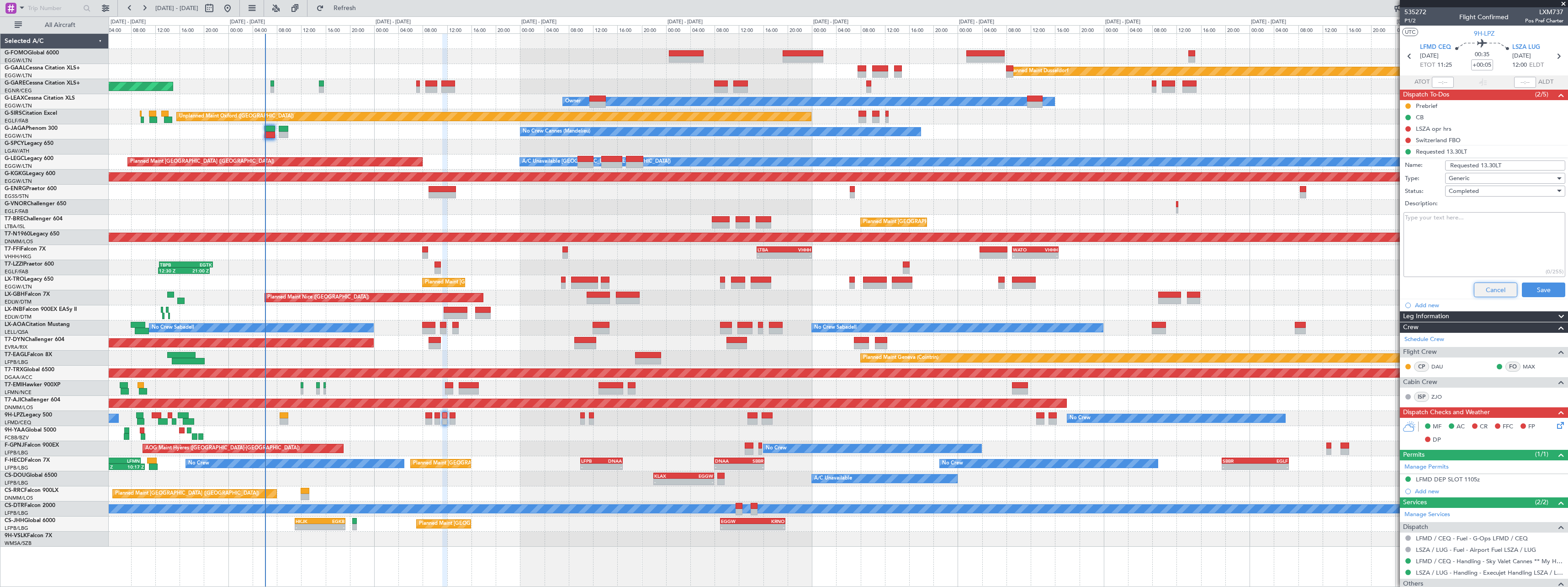
click at [1484, 283] on button "Cancel" at bounding box center [1495, 290] width 43 height 15
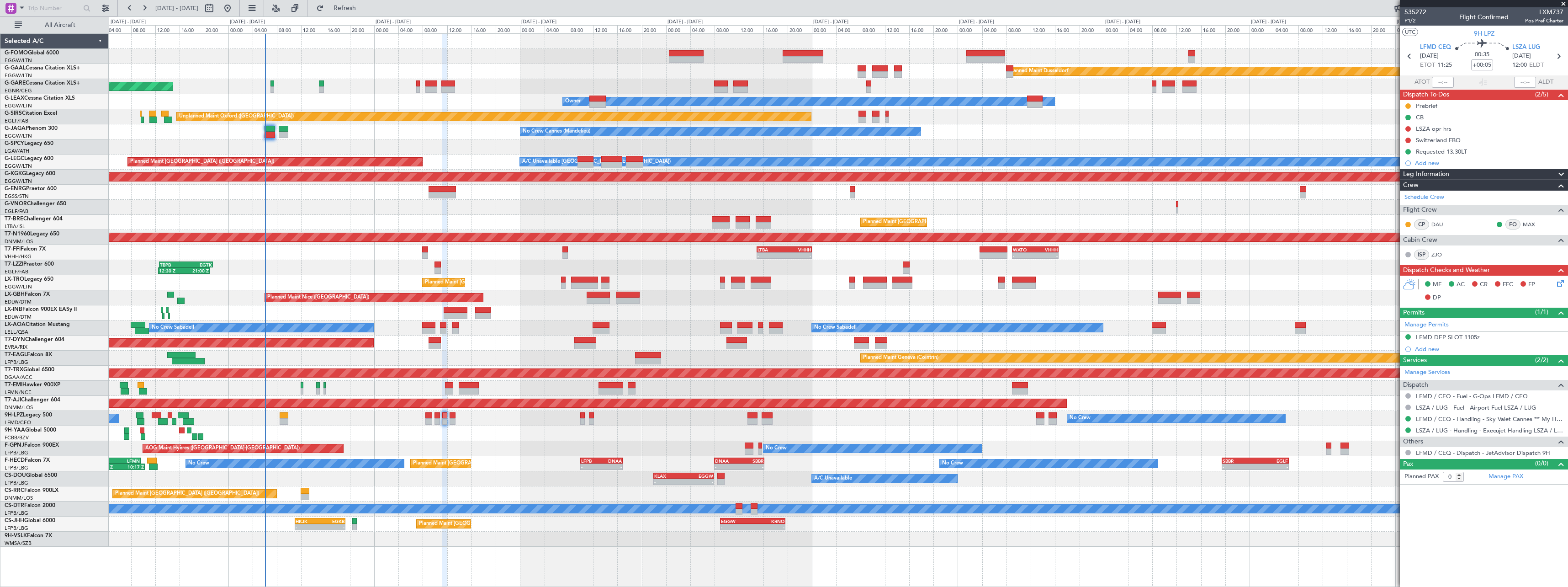
drag, startPoint x: 1563, startPoint y: 175, endPoint x: 1550, endPoint y: 182, distance: 14.8
click at [1562, 175] on span at bounding box center [1561, 175] width 11 height 11
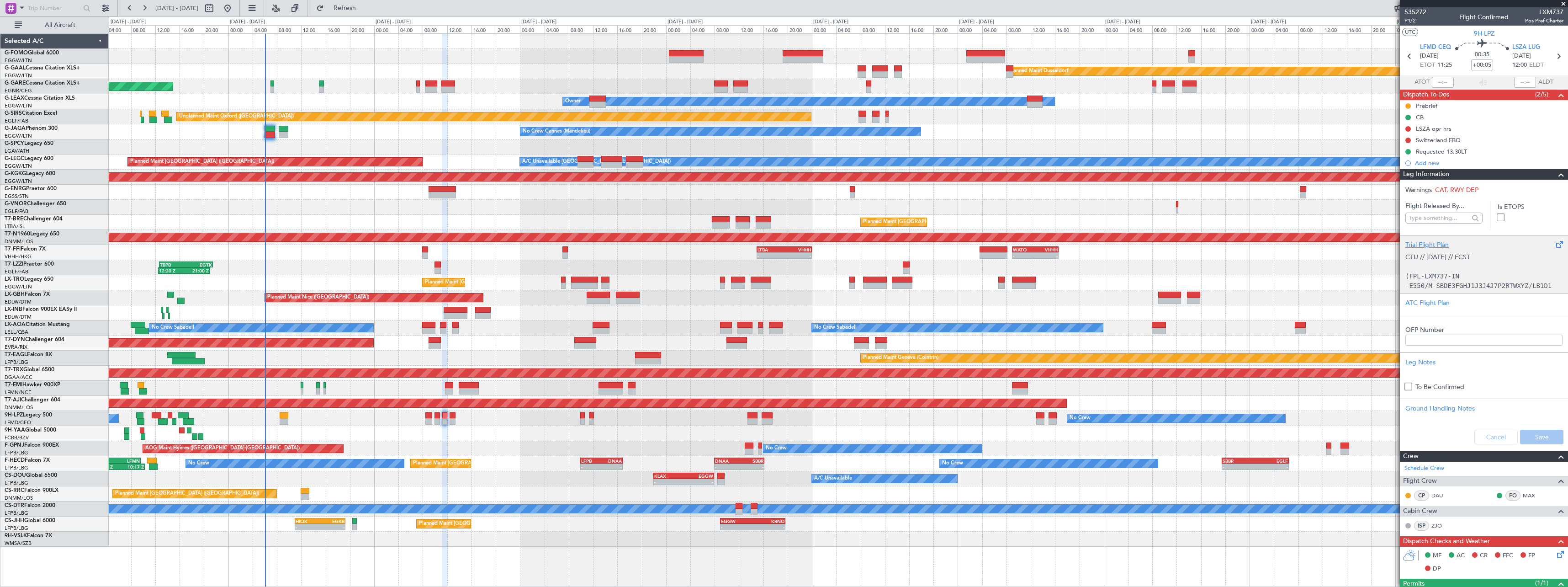
click at [1433, 244] on div "Trial Flight Plan" at bounding box center [1484, 245] width 157 height 10
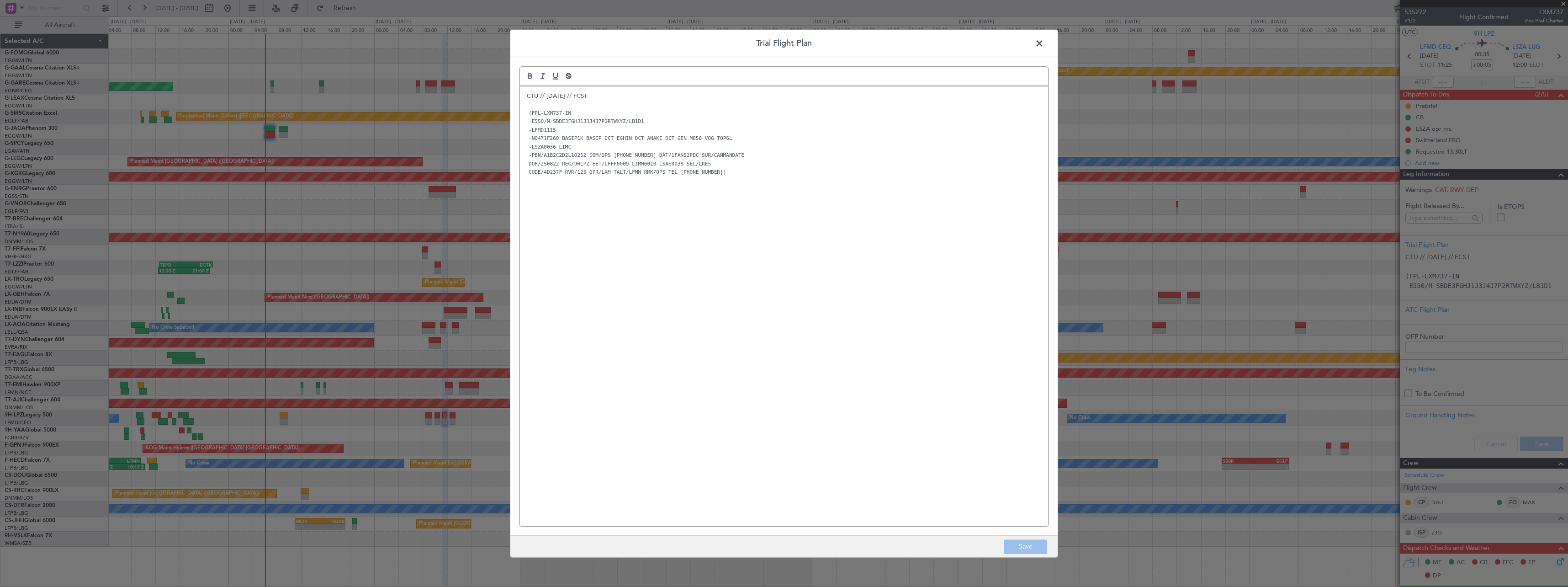
click at [521, 96] on div "CTU // 20AUG // FCST (FPL-LXM737-IN -E550/M-SBDE3FGHJ1J3J4J7P2RTWXYZ/LB1D1 -LFM…" at bounding box center [784, 306] width 528 height 440
click at [524, 94] on div "CTU // 20AUG // FCST (FPL-LXM737-IN -E550/M-SBDE3FGHJ1J3J4J7P2RTWXYZ/LB1D1 -LFM…" at bounding box center [784, 306] width 528 height 440
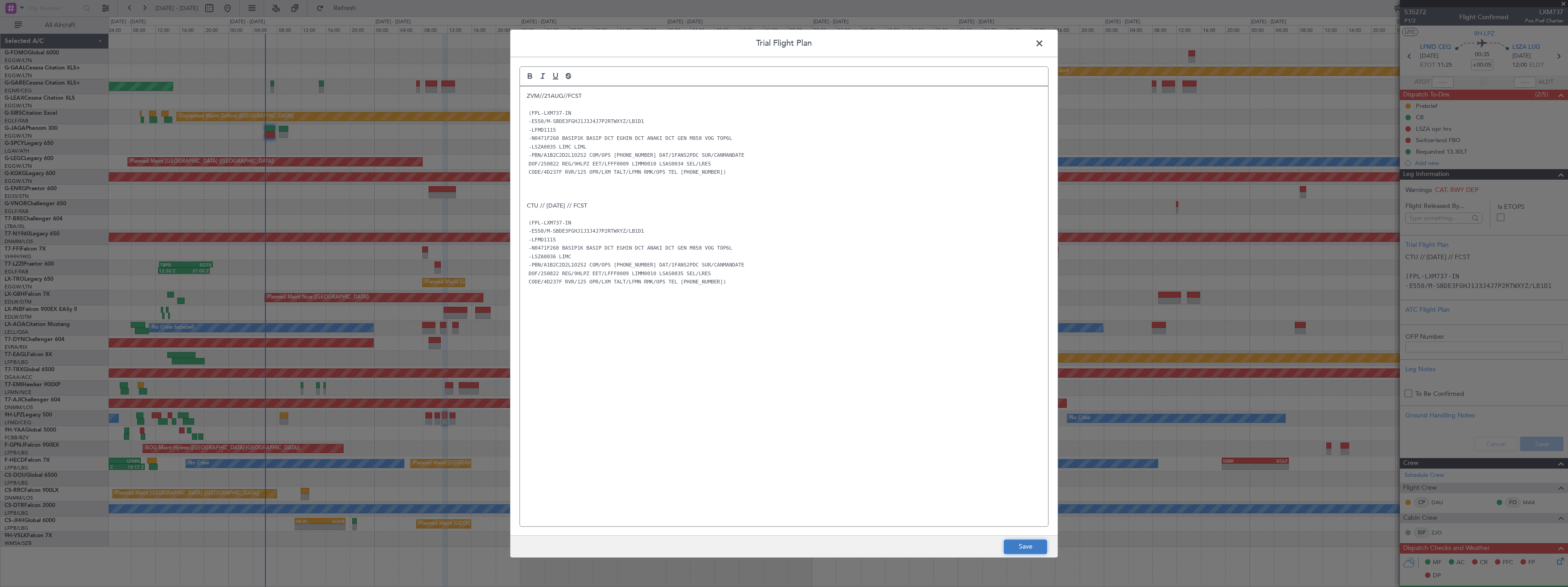
click at [1021, 554] on button "Save" at bounding box center [1025, 547] width 43 height 15
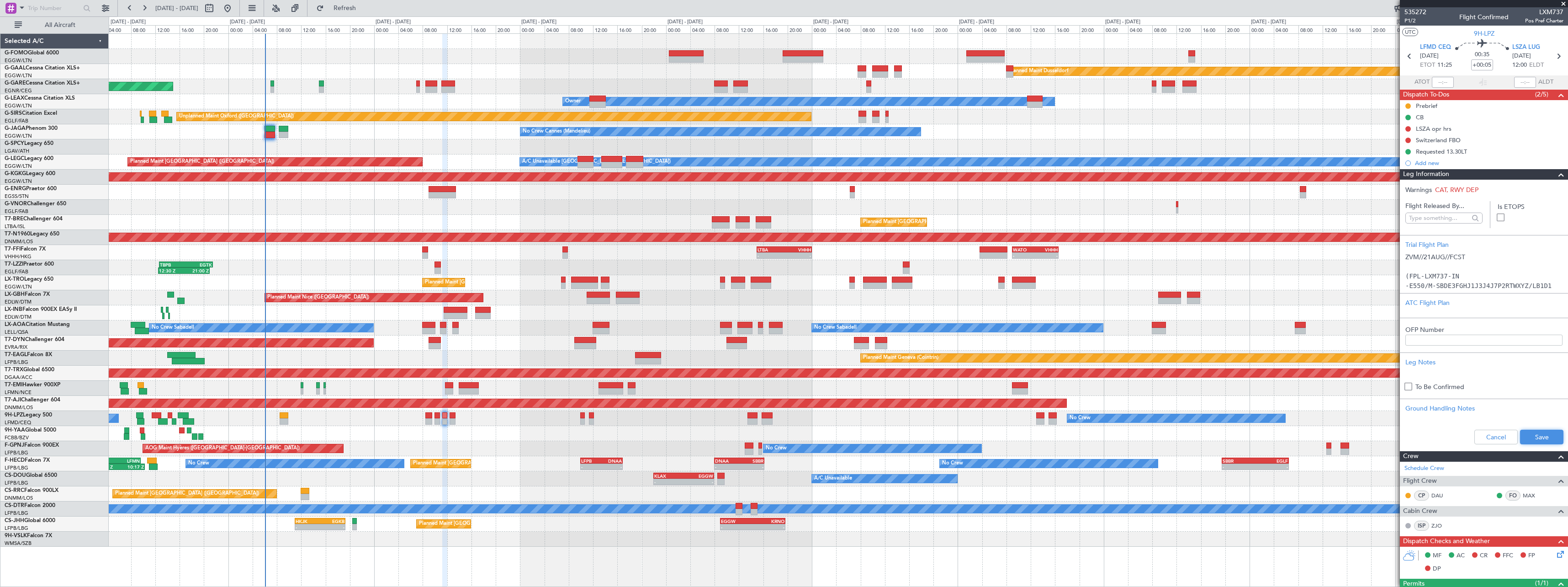
click at [1531, 437] on button "Save" at bounding box center [1541, 437] width 43 height 15
click at [1556, 174] on span at bounding box center [1561, 175] width 11 height 11
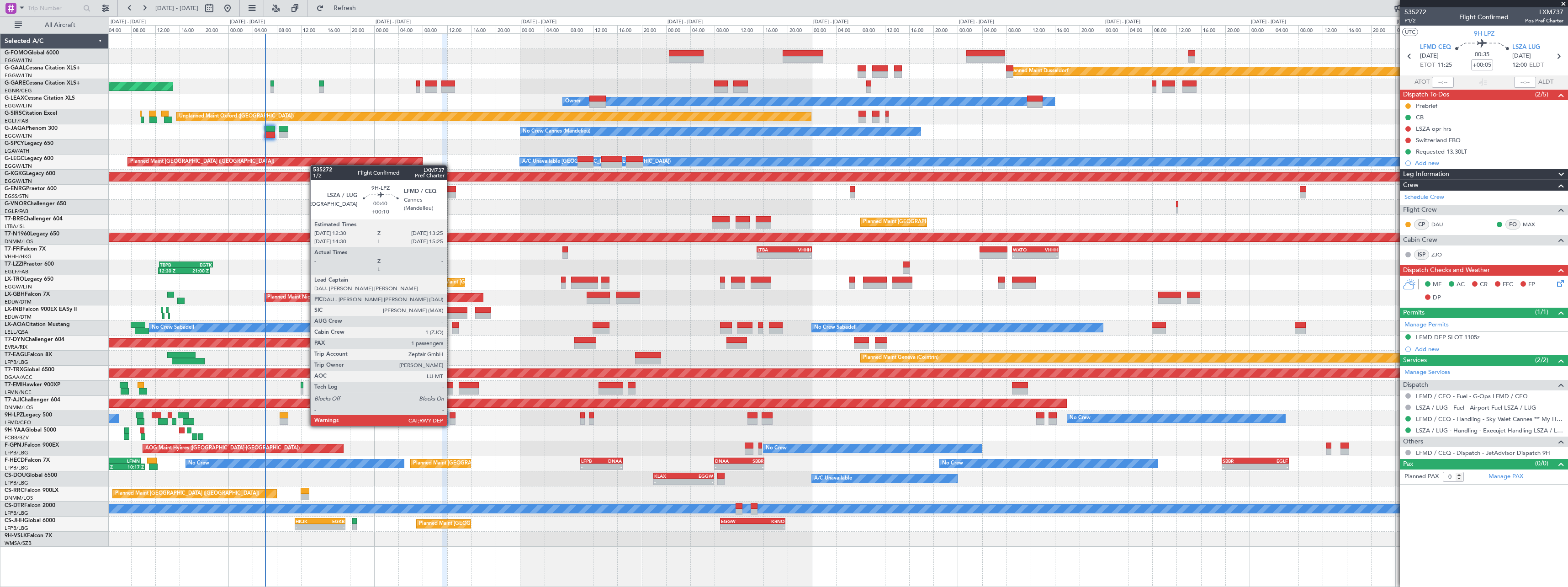
click at [451, 417] on div at bounding box center [453, 415] width 6 height 7
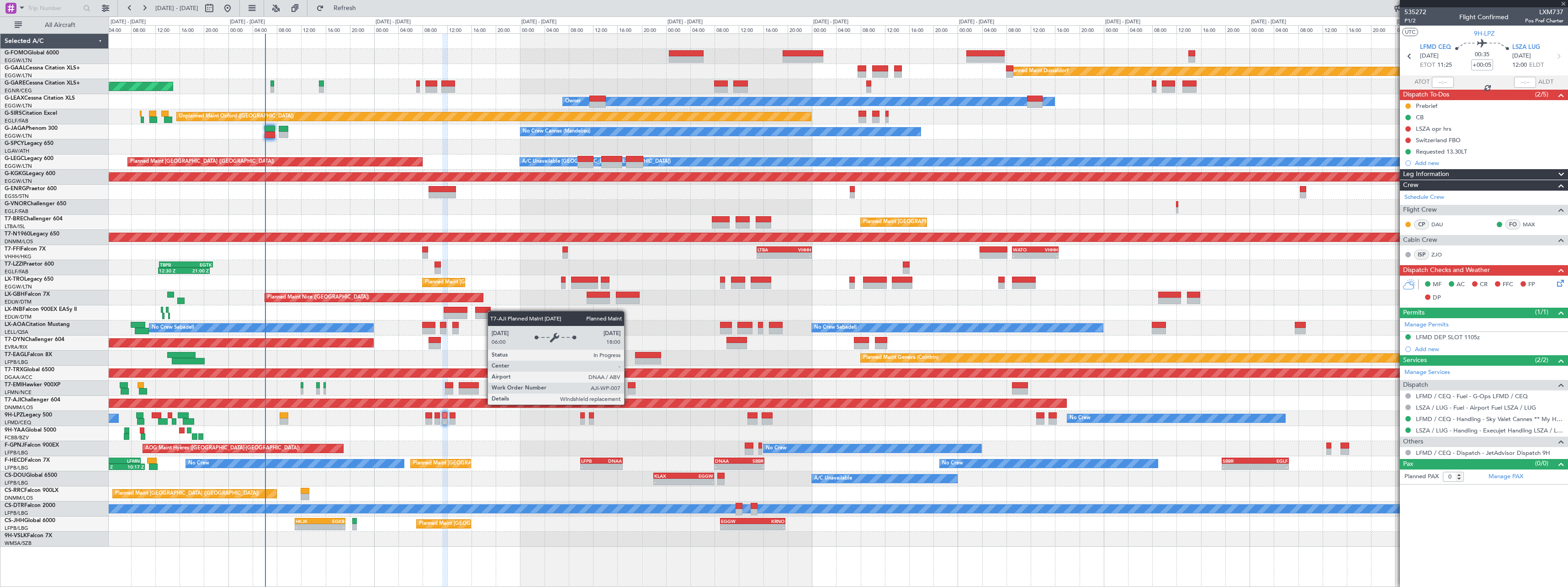
type input "+00:10"
type input "1"
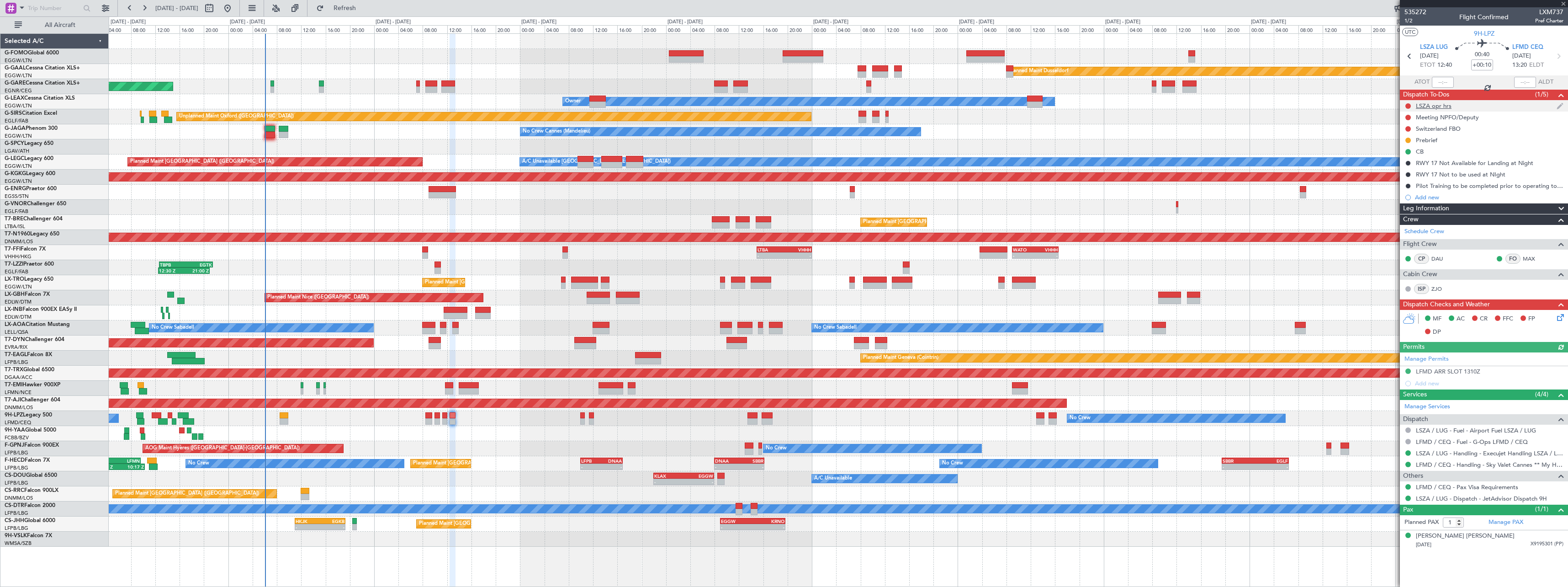
click at [1427, 107] on div "LSZA opr hrs" at bounding box center [1433, 105] width 36 height 8
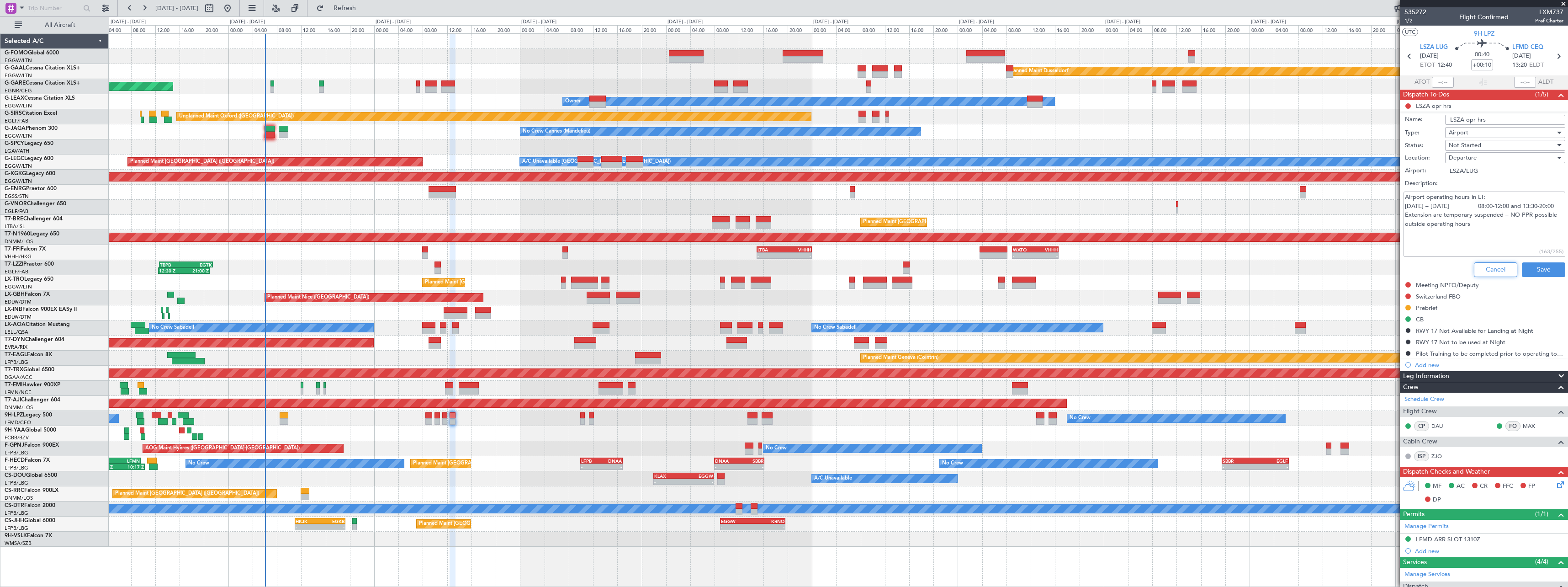
click at [1488, 265] on button "Cancel" at bounding box center [1495, 270] width 43 height 15
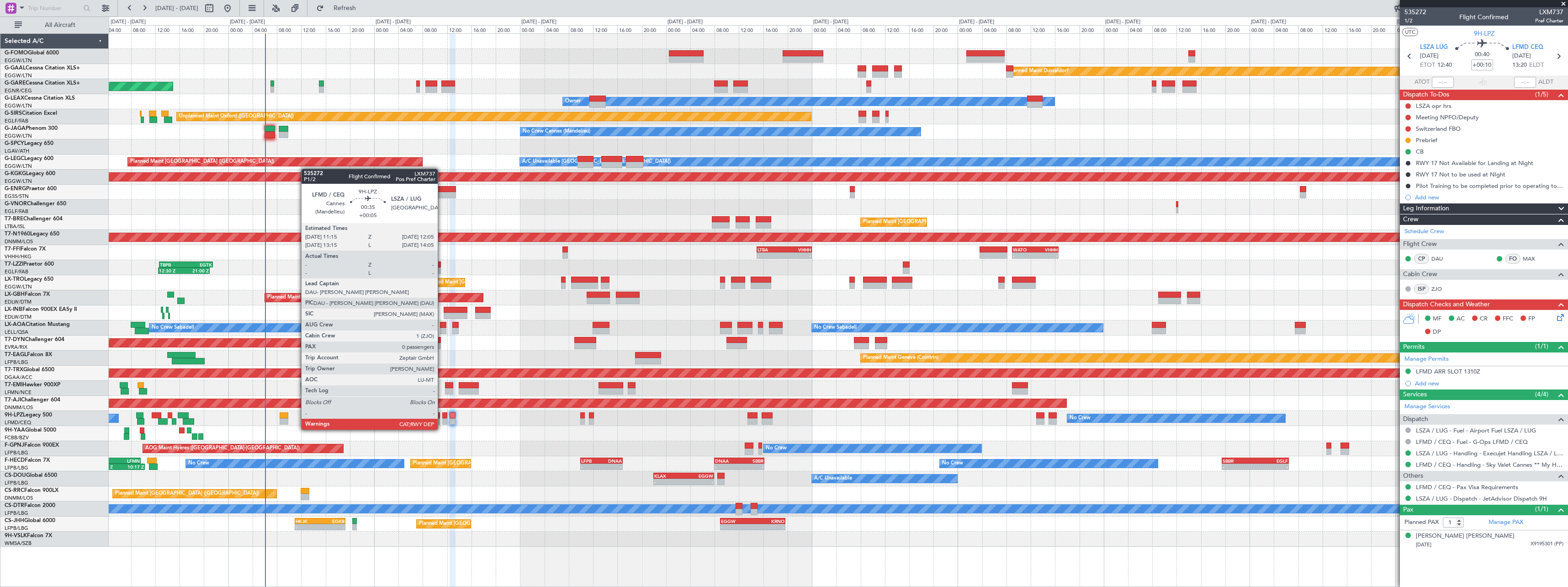
click at [443, 421] on div at bounding box center [445, 421] width 5 height 7
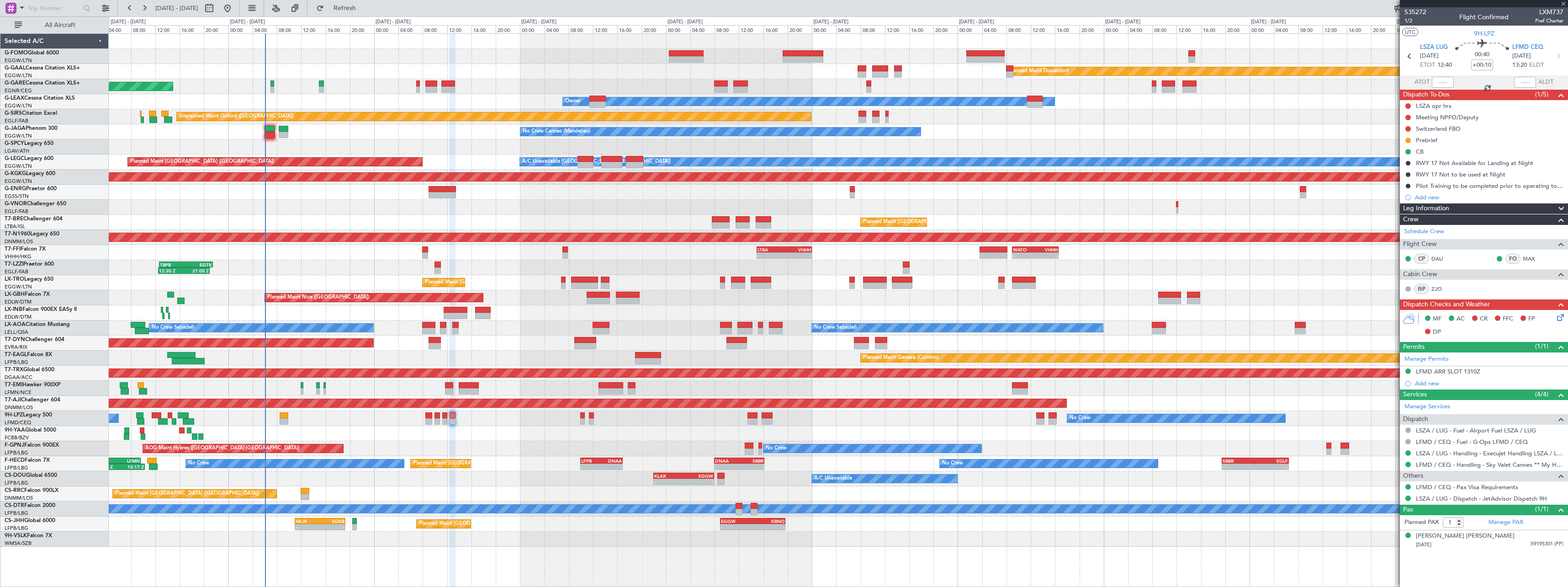
type input "+00:05"
type input "0"
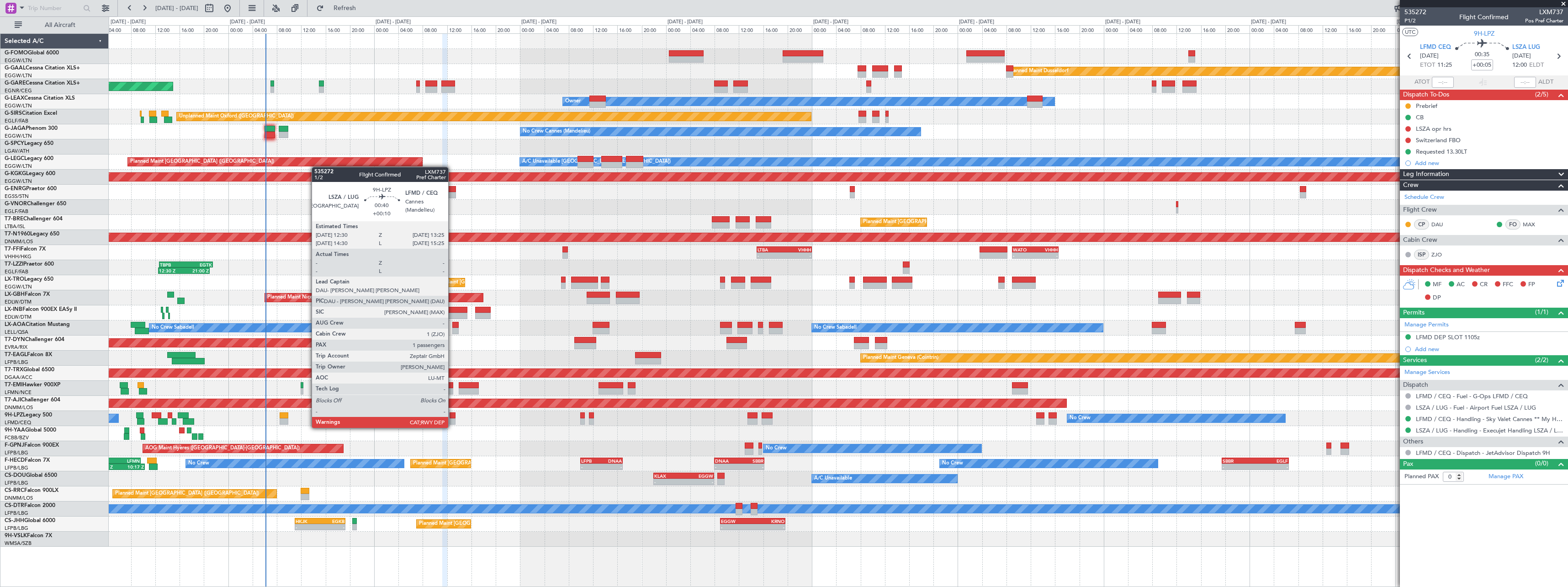
click at [452, 419] on div at bounding box center [453, 421] width 6 height 7
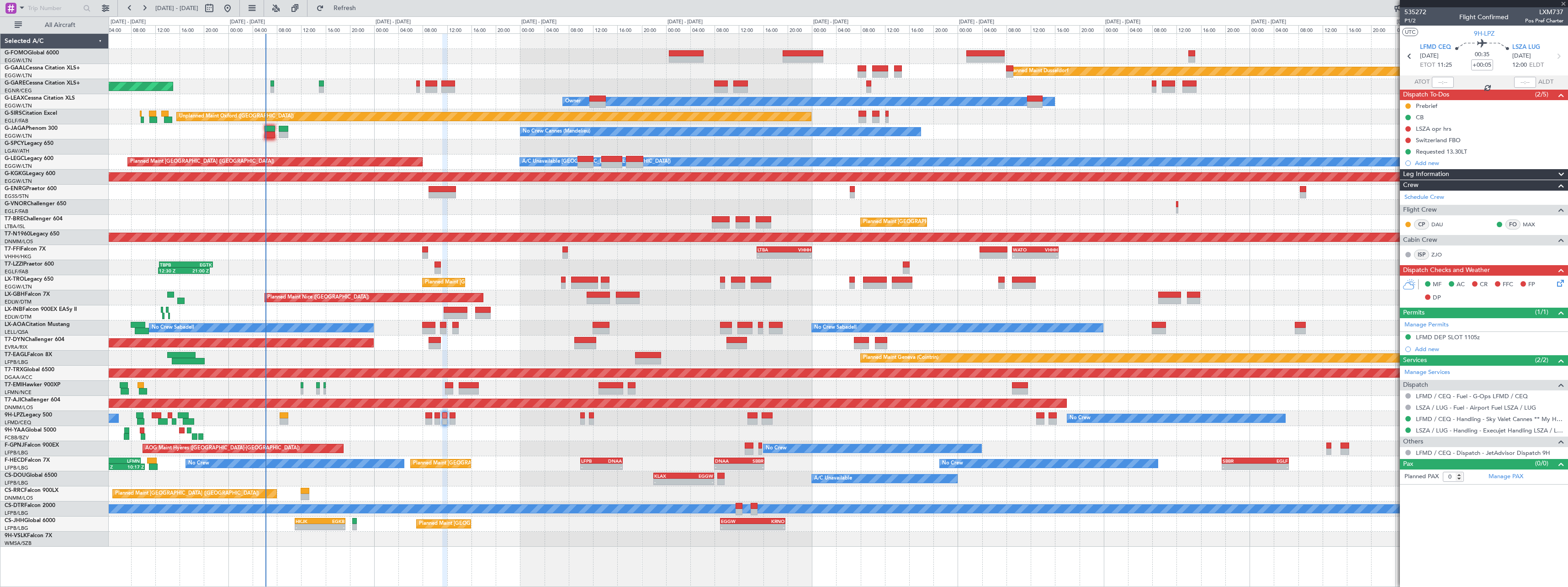
type input "+00:10"
type input "1"
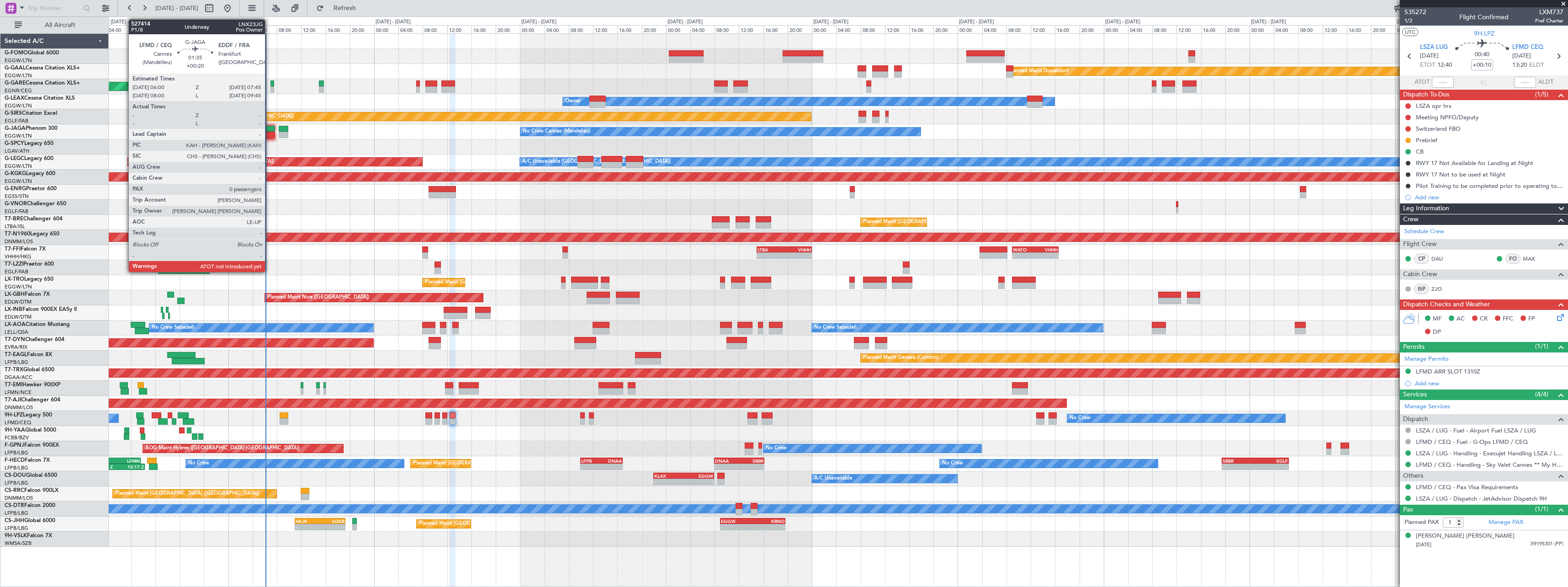
click at [269, 133] on div at bounding box center [270, 135] width 11 height 7
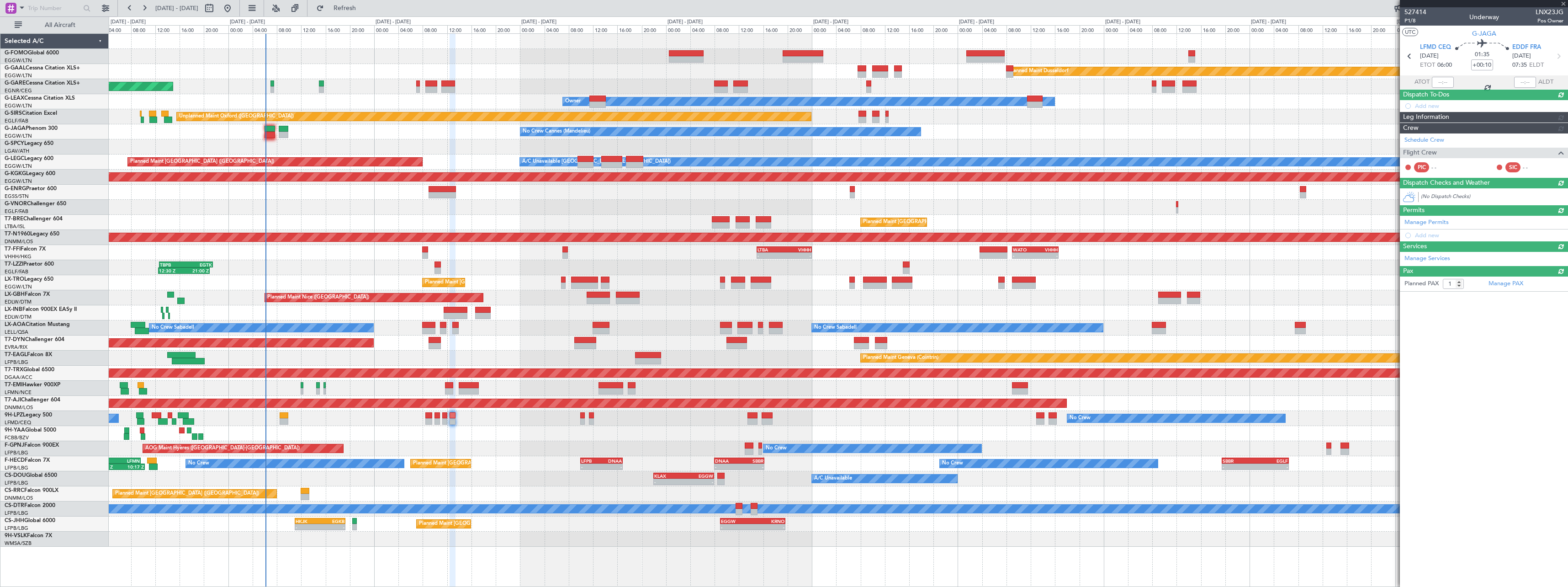
type input "+00:20"
type input "0"
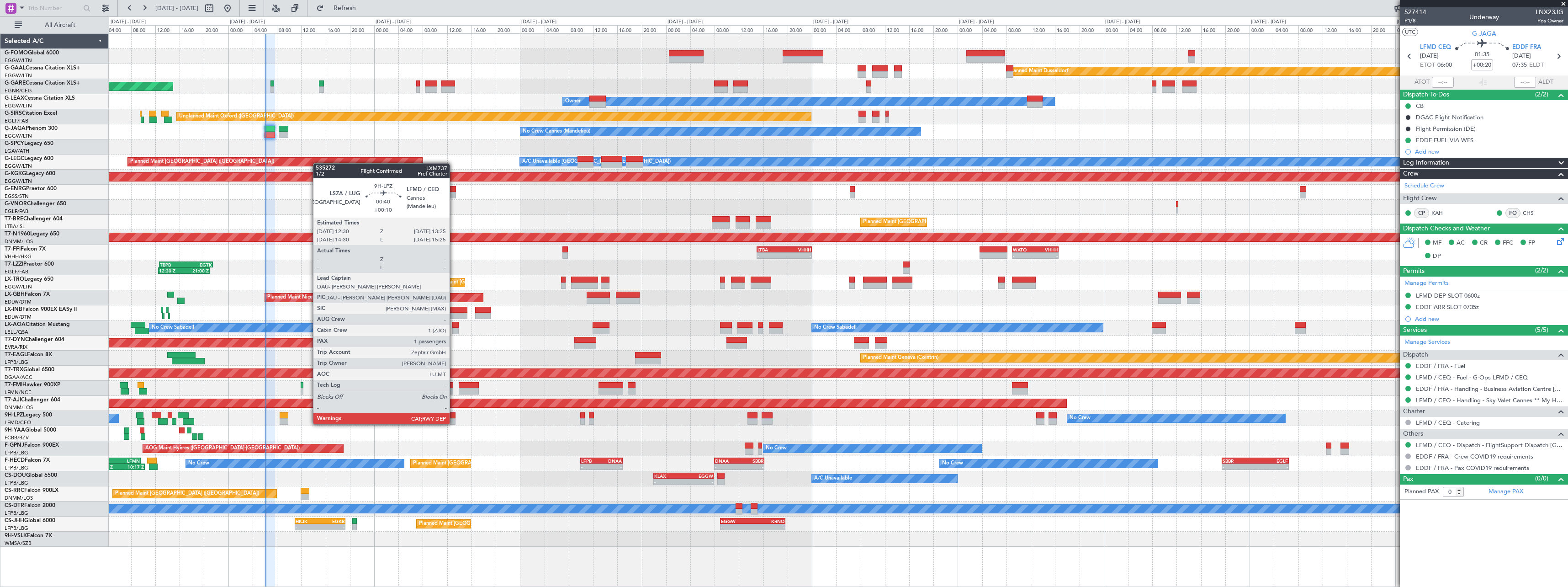
click at [453, 415] on div at bounding box center [453, 415] width 6 height 7
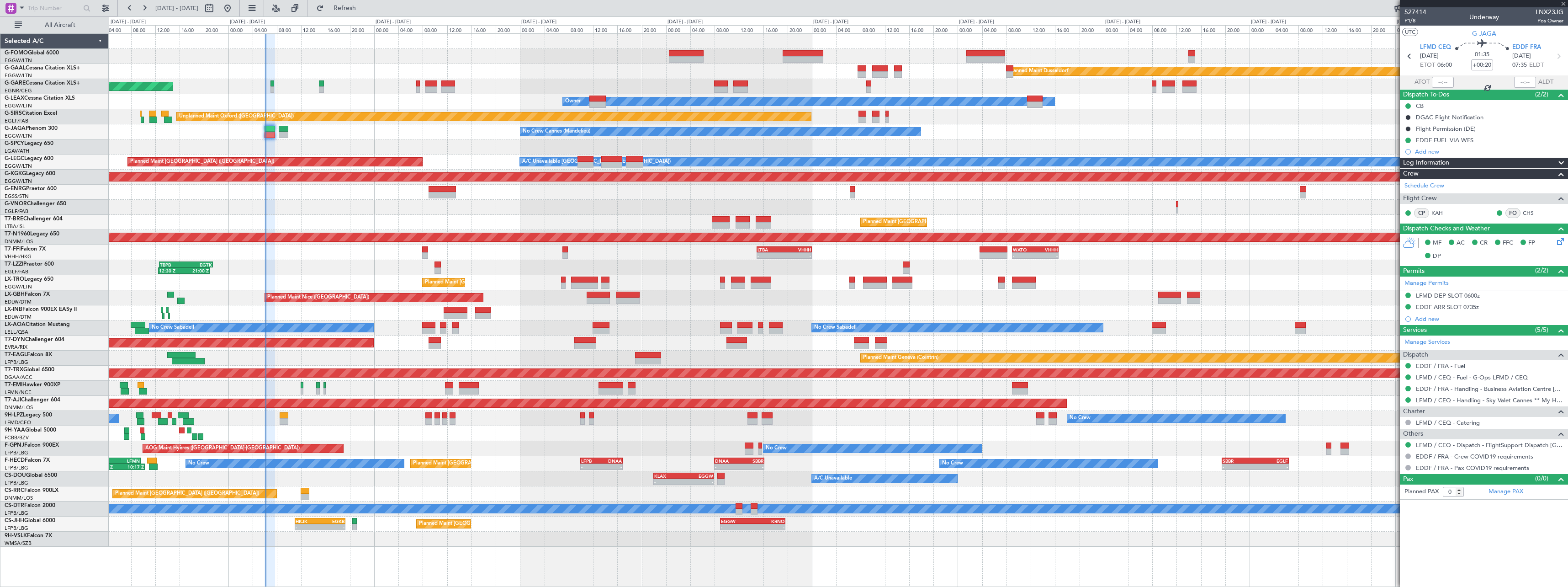
type input "+00:10"
type input "1"
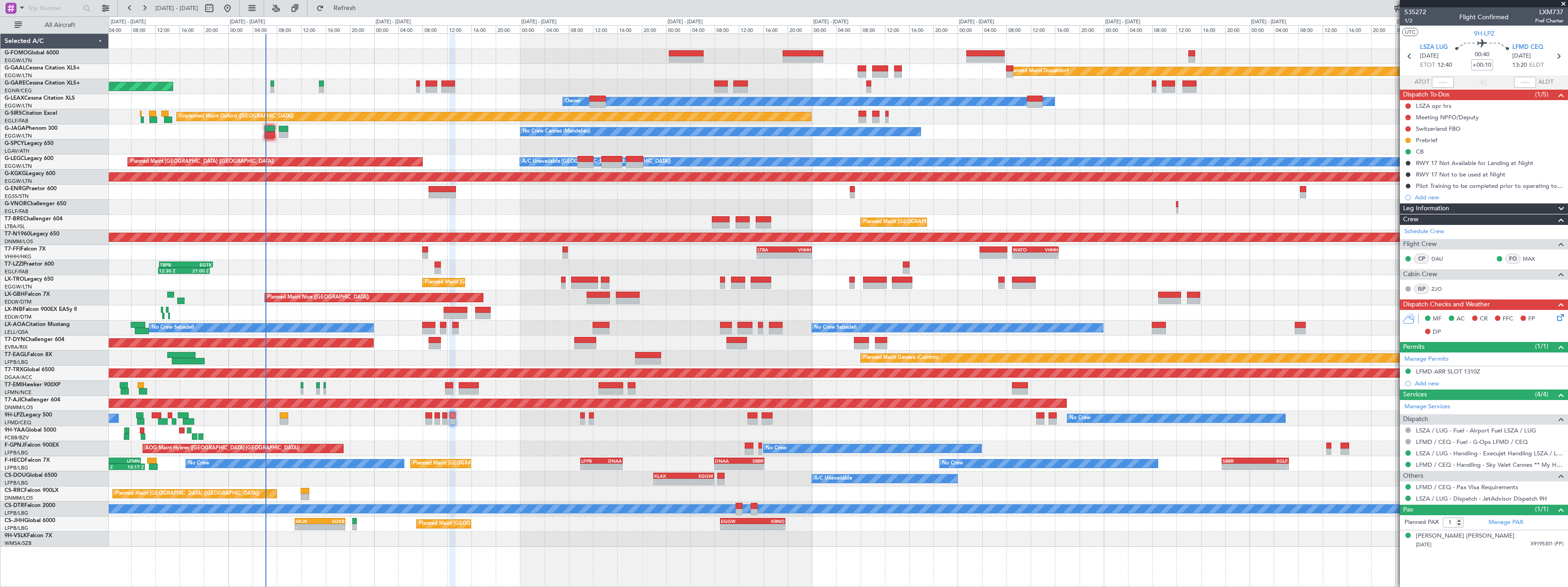
click at [1561, 209] on span at bounding box center [1561, 209] width 11 height 11
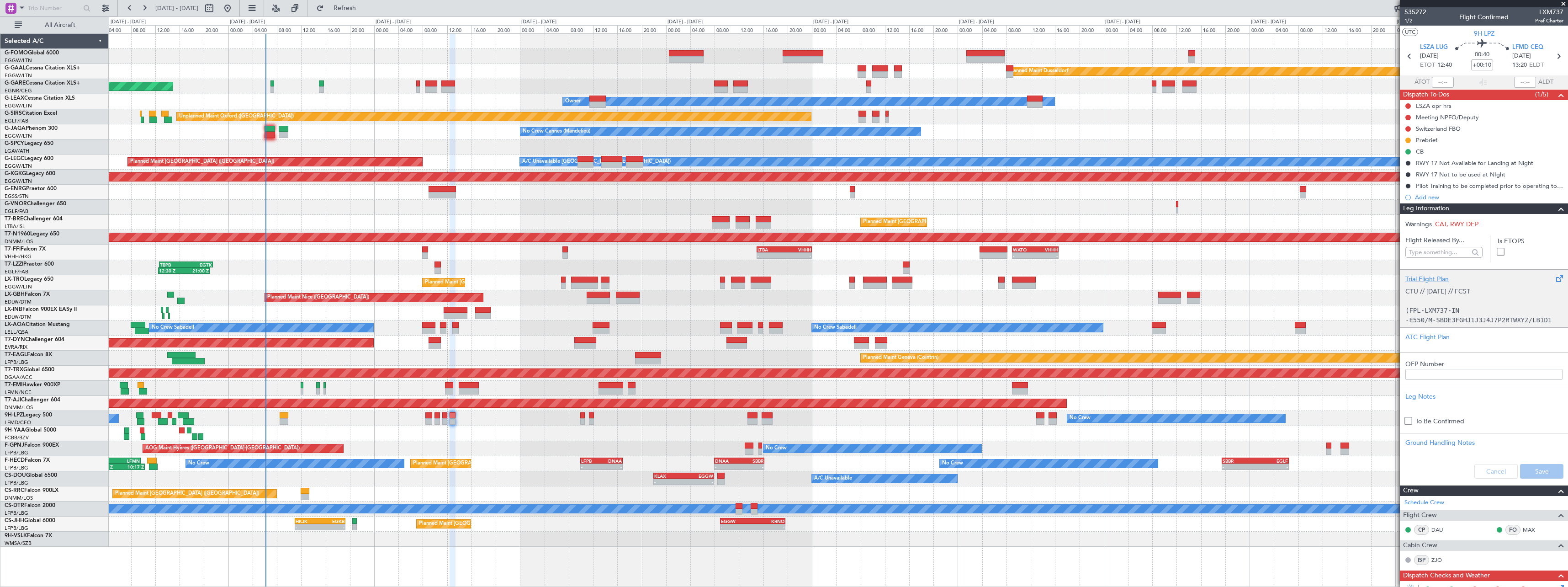
click at [1429, 281] on div "Trial Flight Plan" at bounding box center [1484, 279] width 157 height 10
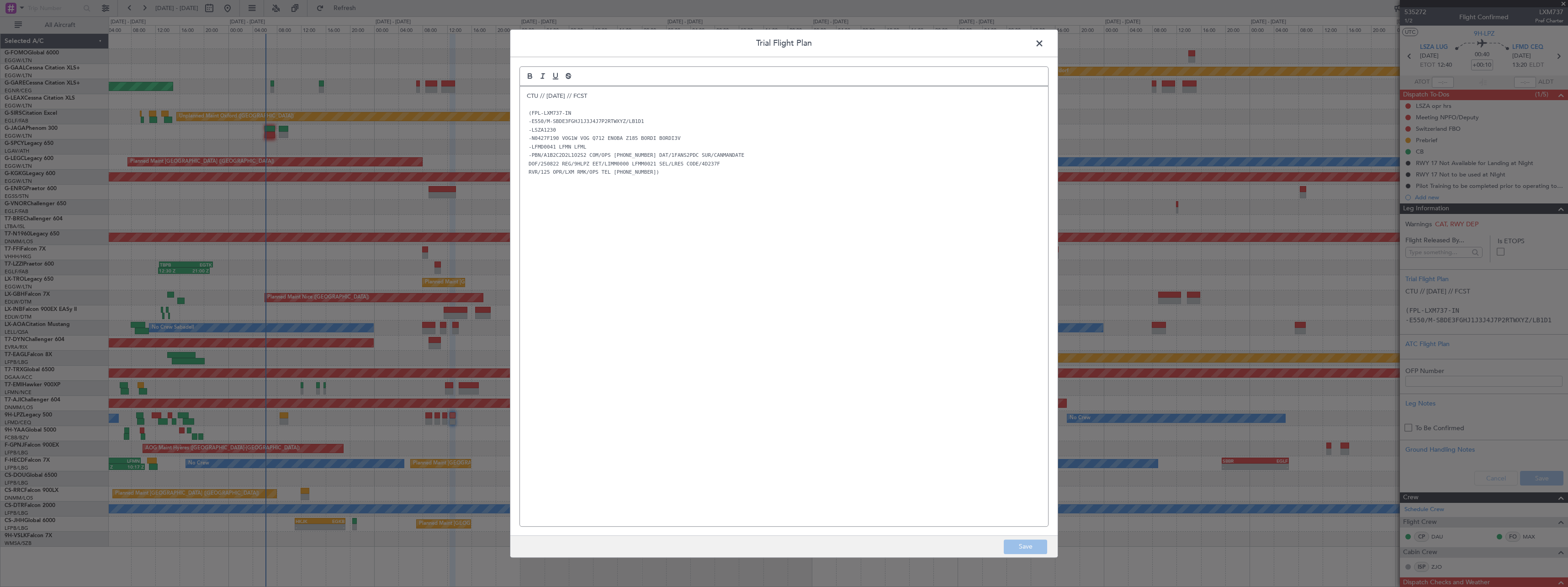
click at [525, 98] on div "CTU // 20AUG // FCST (FPL-LXM737-IN -E550/M-SBDE3FGHJ1J3J4J7P2RTWXYZ/LB1D1 -LSZ…" at bounding box center [784, 306] width 528 height 440
click at [527, 93] on div "CTU // 20AUG // FCST (FPL-LXM737-IN -E550/M-SBDE3FGHJ1J3J4J7P2RTWXYZ/LB1D1 -LSZ…" at bounding box center [784, 306] width 528 height 440
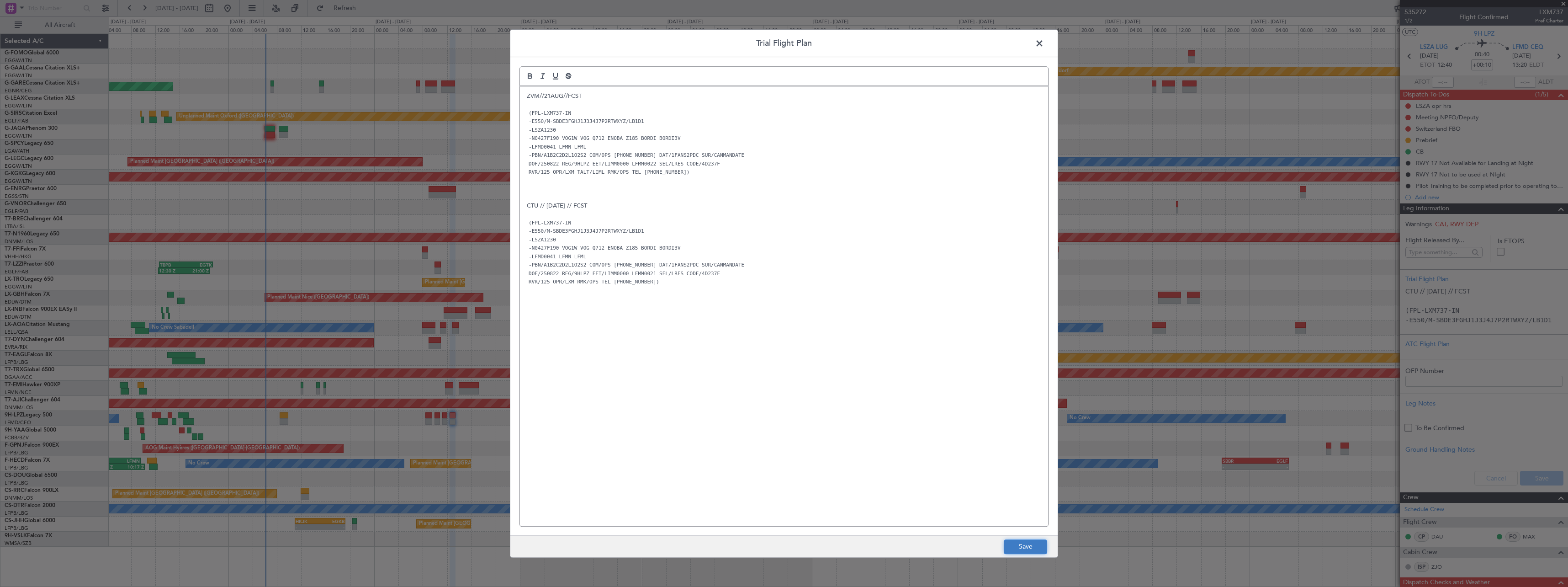
click at [1015, 547] on button "Save" at bounding box center [1025, 547] width 43 height 15
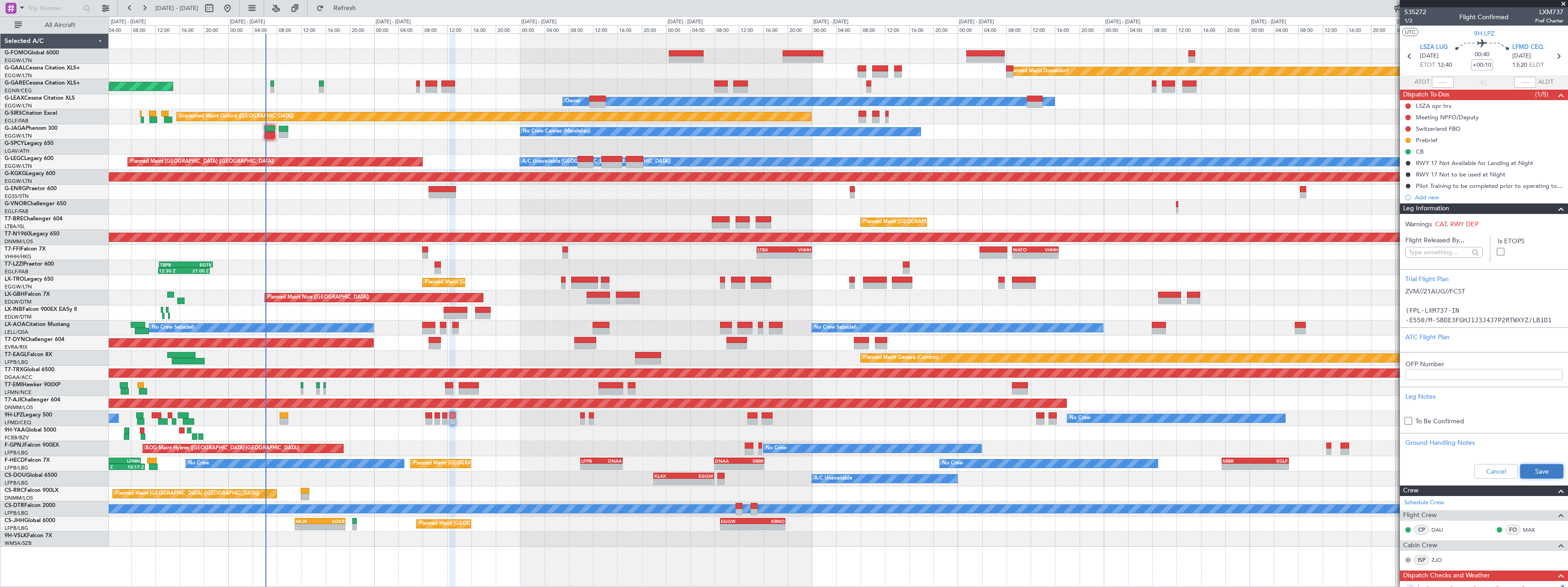
click at [1531, 466] on button "Save" at bounding box center [1541, 471] width 43 height 15
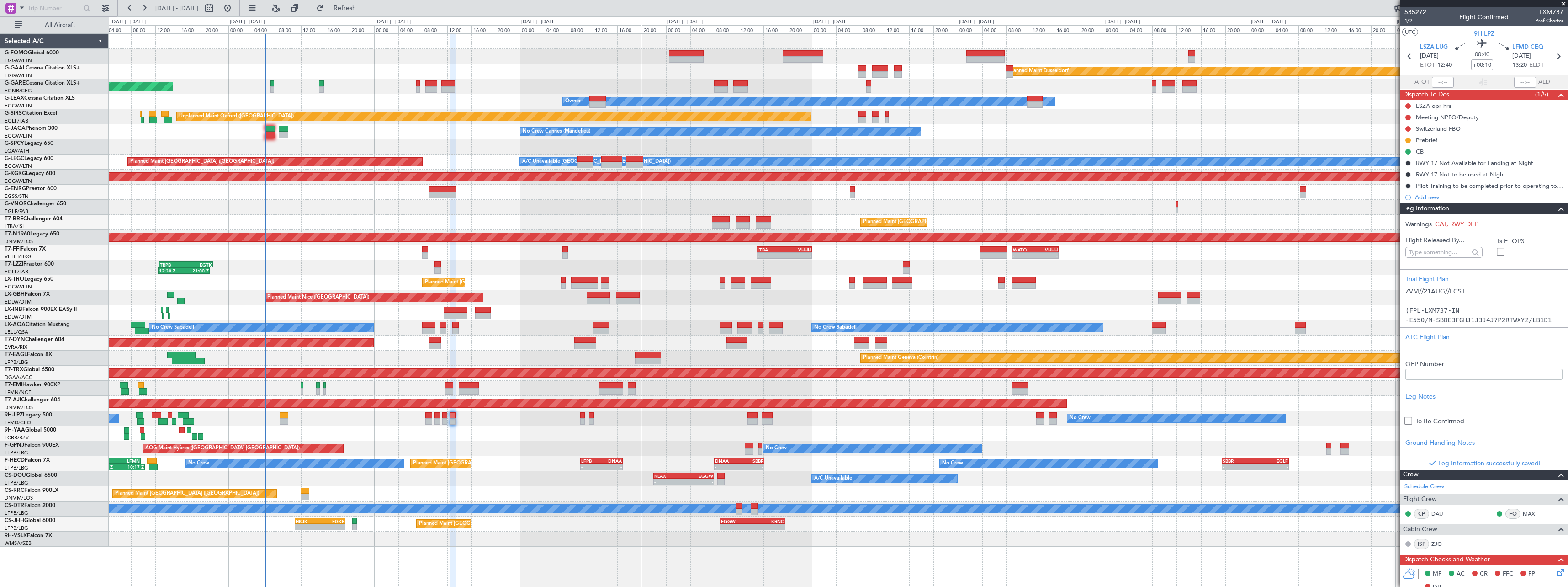
click at [1556, 210] on span at bounding box center [1561, 209] width 11 height 11
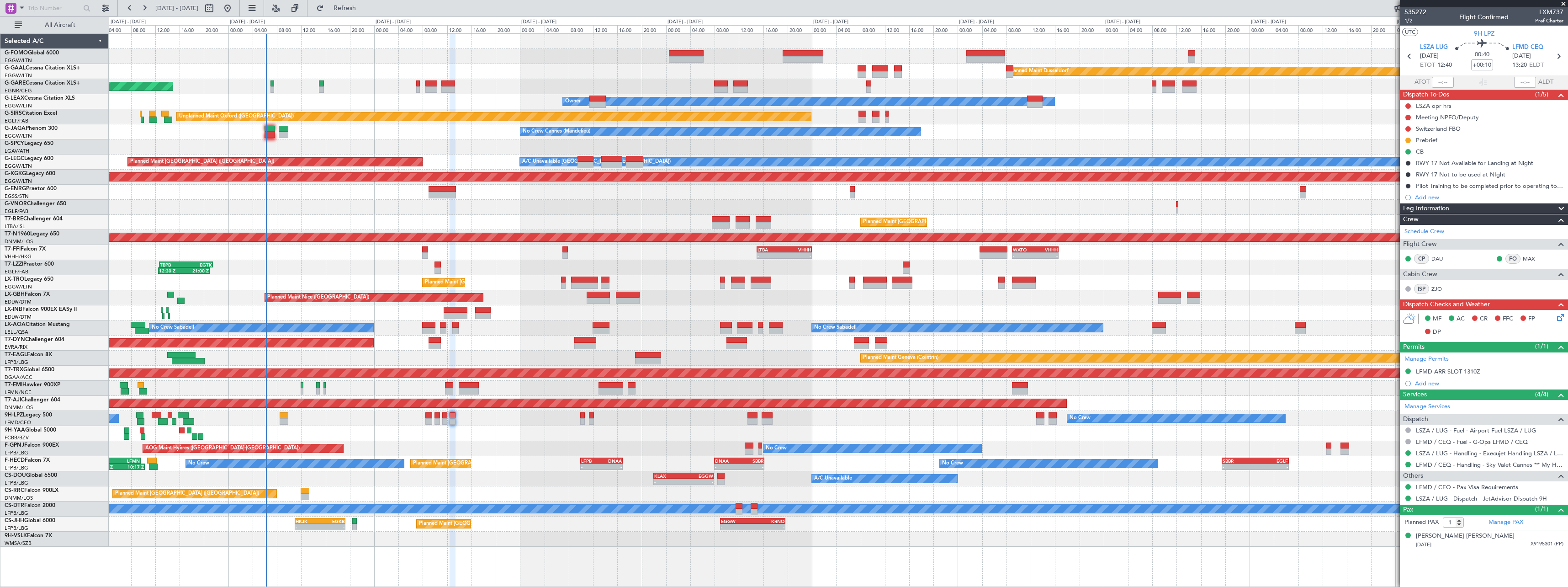
click at [1561, 206] on span at bounding box center [1561, 209] width 11 height 11
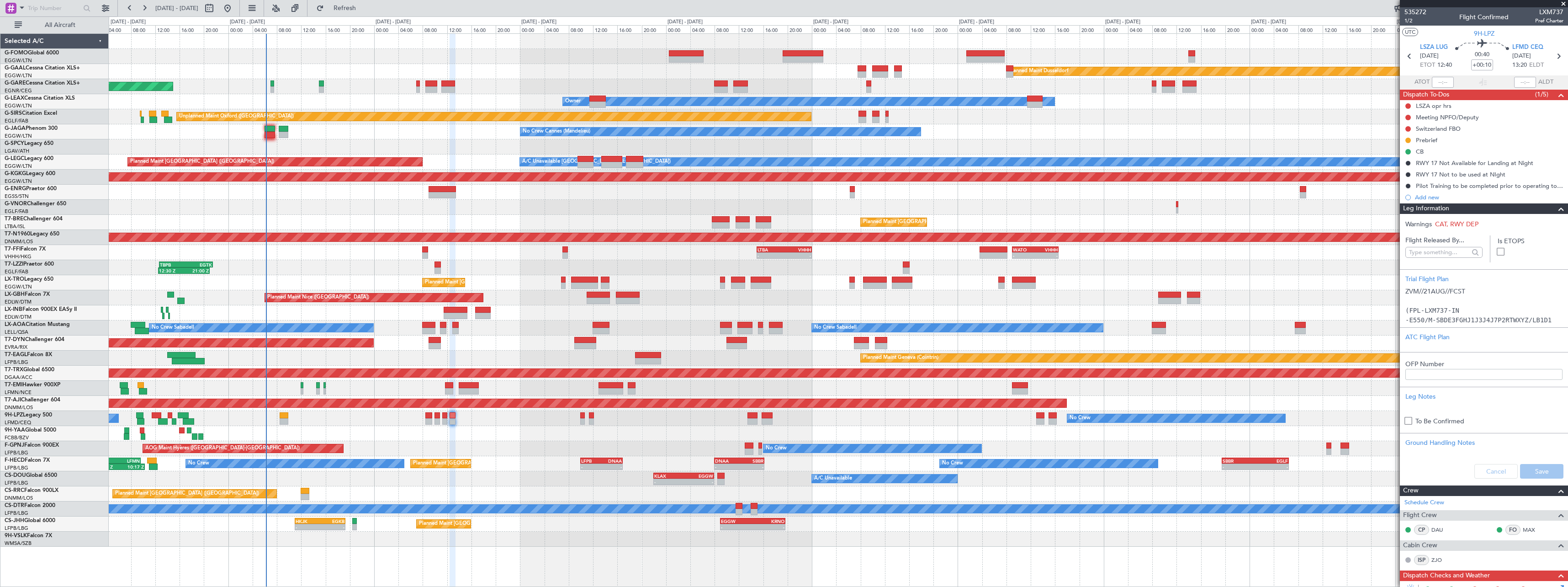
click at [1558, 207] on span at bounding box center [1561, 209] width 11 height 11
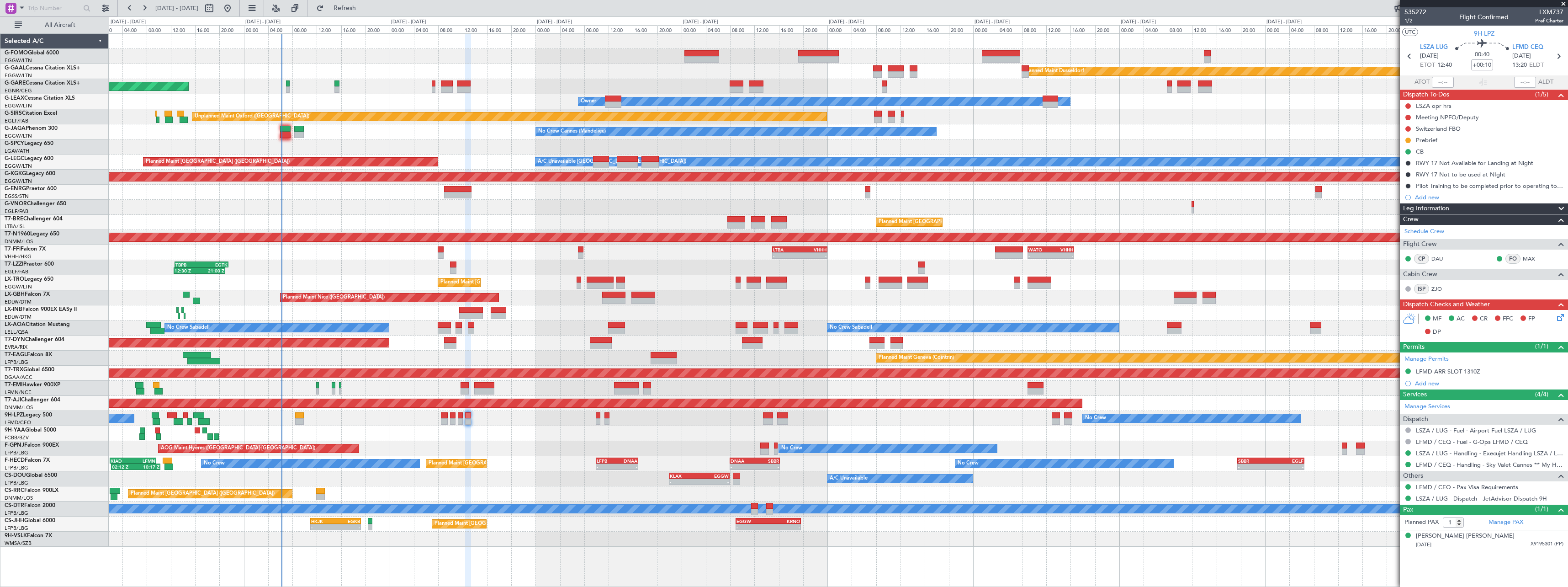
click at [371, 433] on div at bounding box center [838, 434] width 1459 height 15
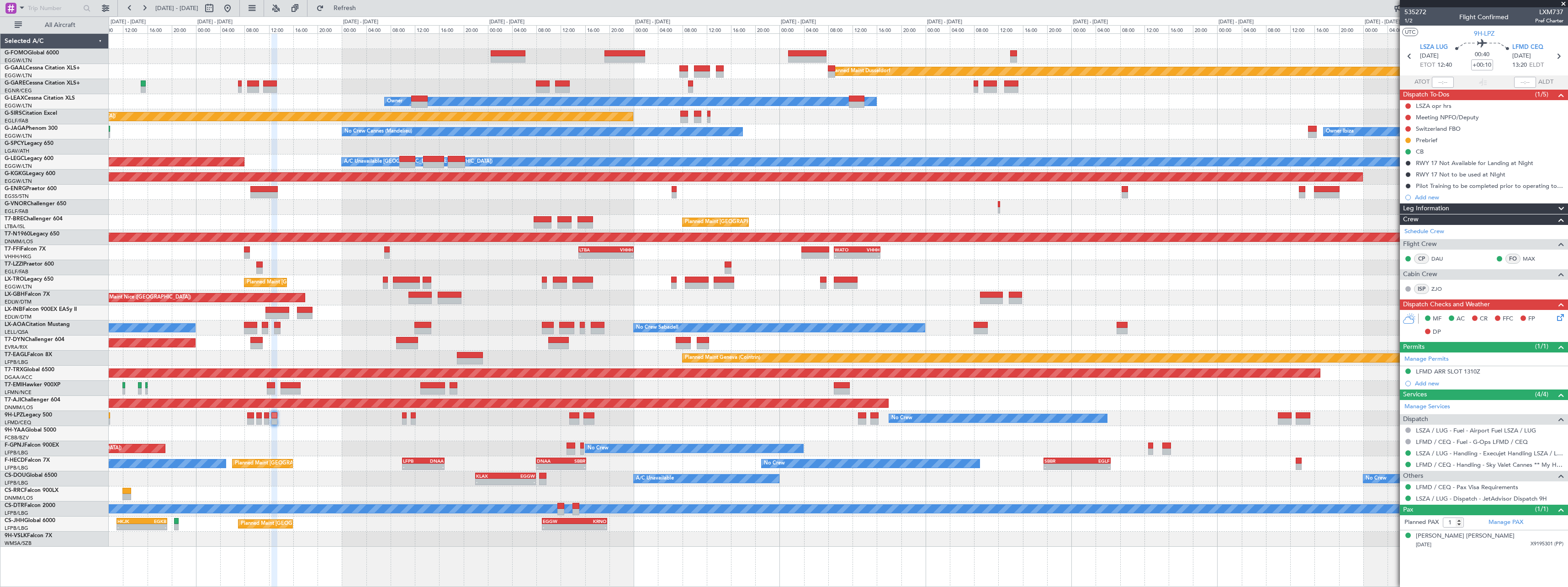
click at [491, 324] on div "Planned Maint Dusseldorf Unplanned Maint Chester Owner Unplanned Maint Oxford (…" at bounding box center [838, 290] width 1459 height 513
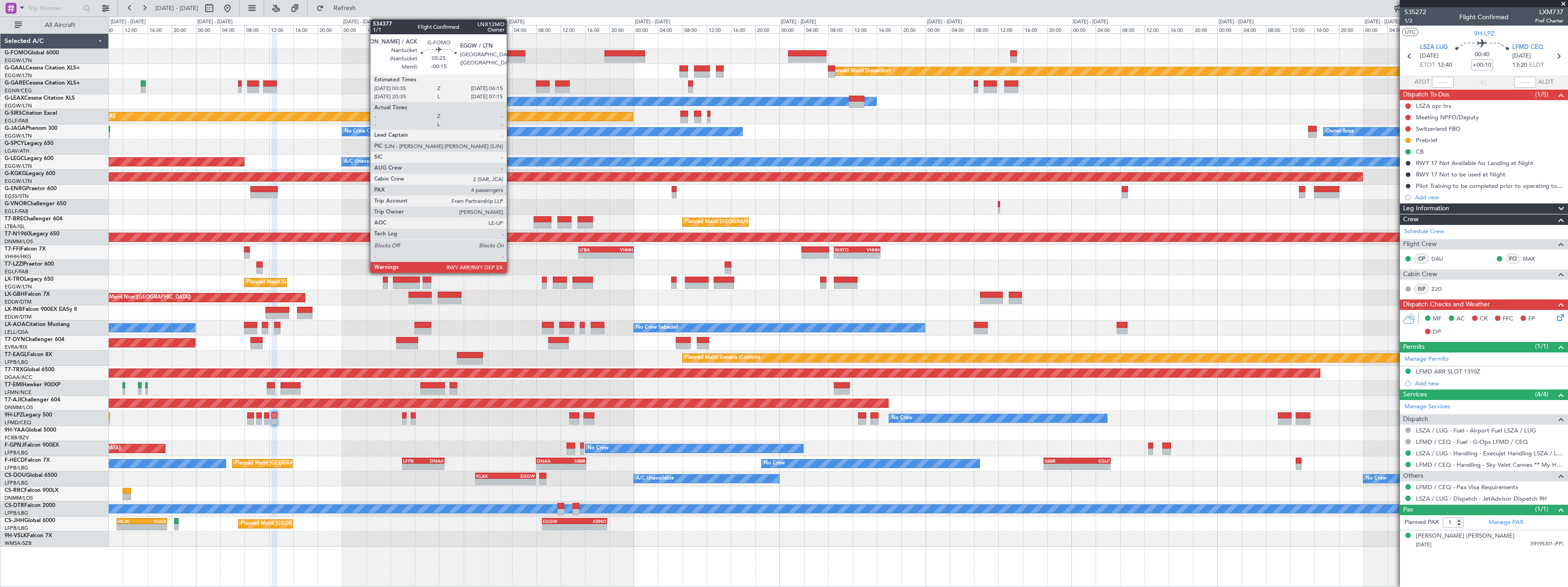
click at [511, 52] on div at bounding box center [508, 54] width 35 height 7
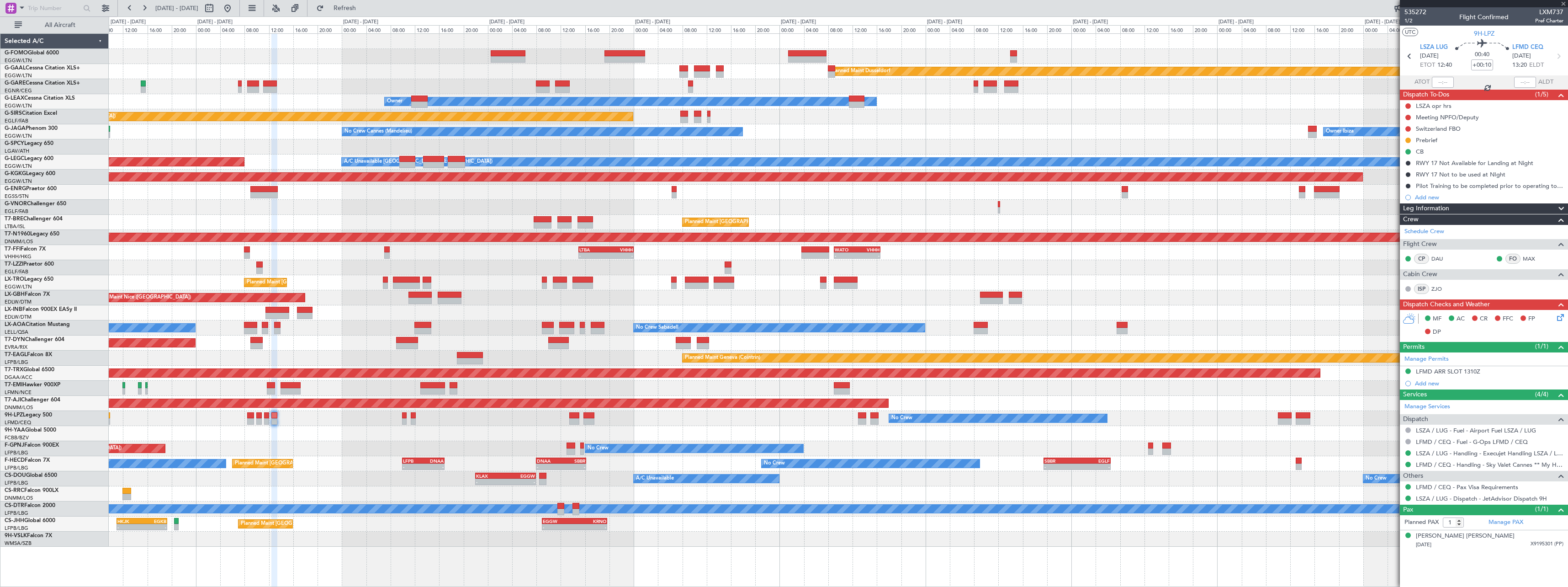
type input "-00:15"
type input "4"
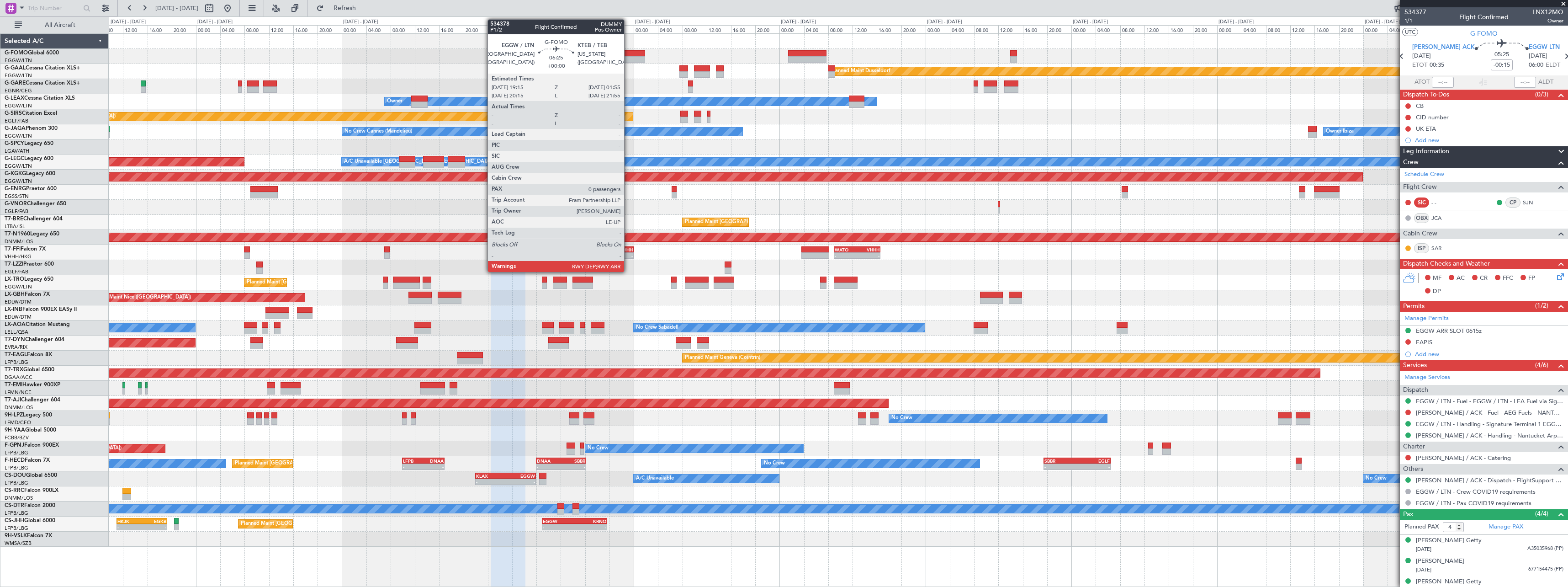
click at [629, 56] on div at bounding box center [625, 59] width 41 height 7
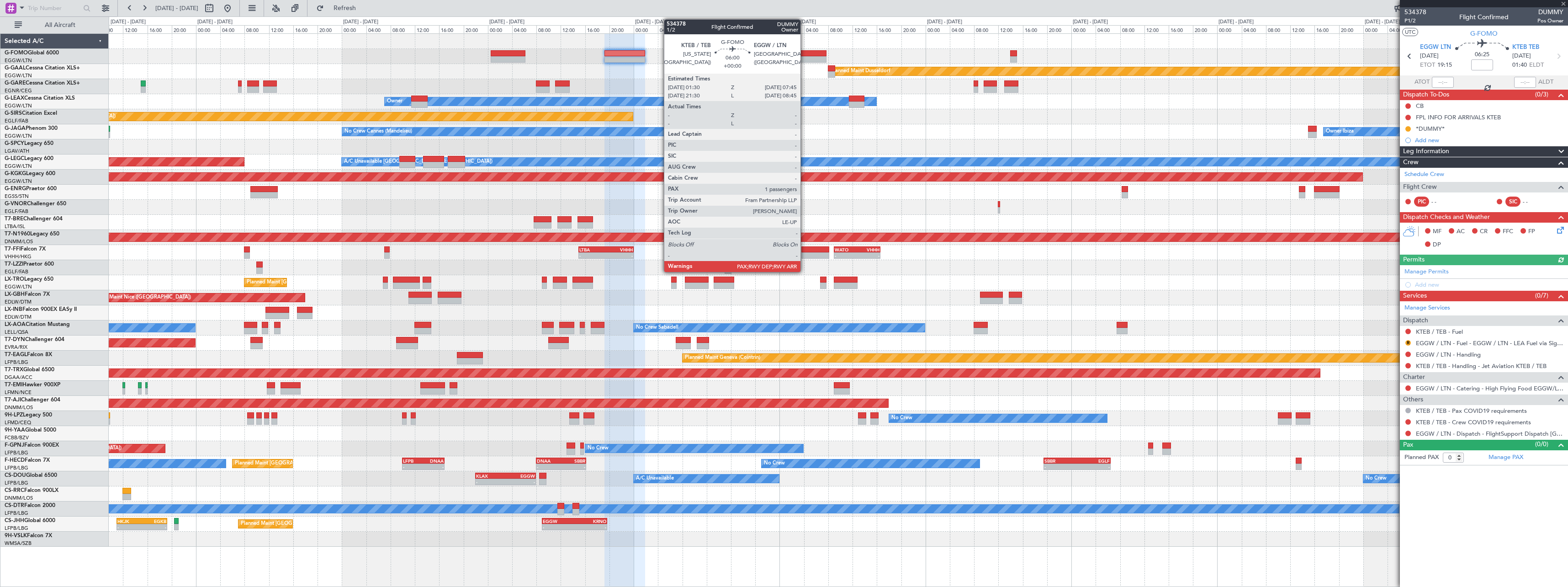
click at [805, 57] on div at bounding box center [807, 59] width 38 height 7
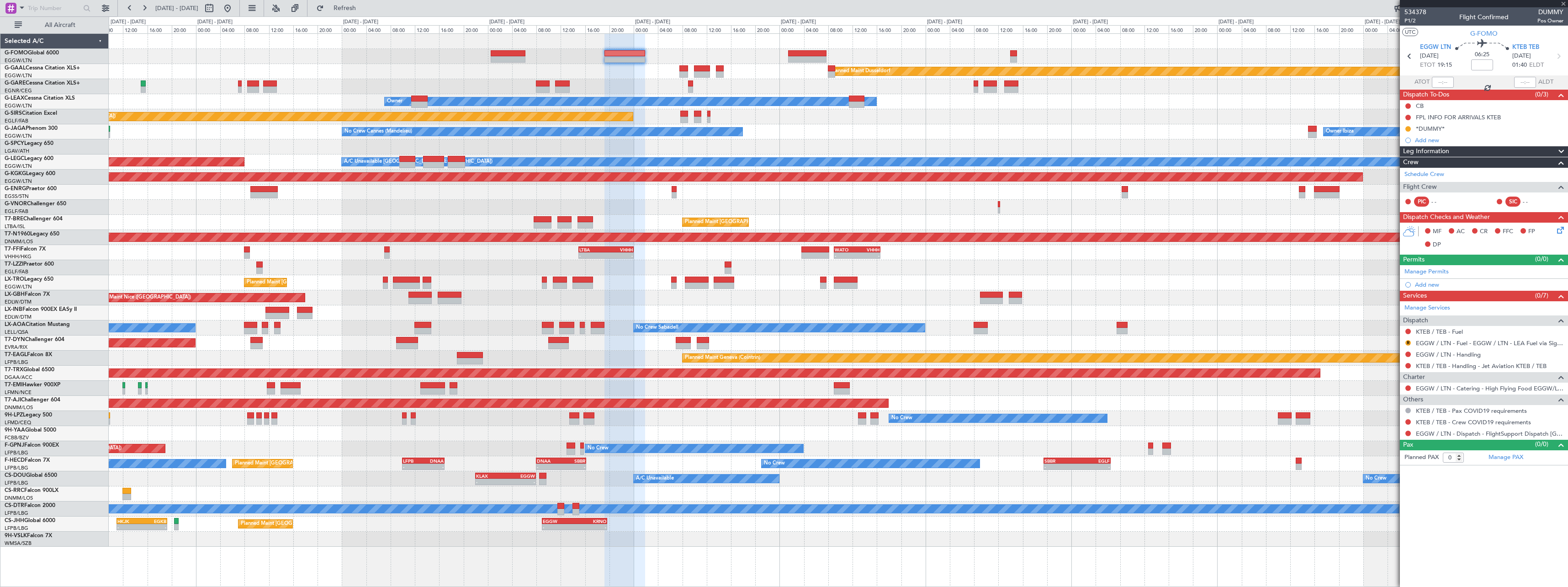
type input "1"
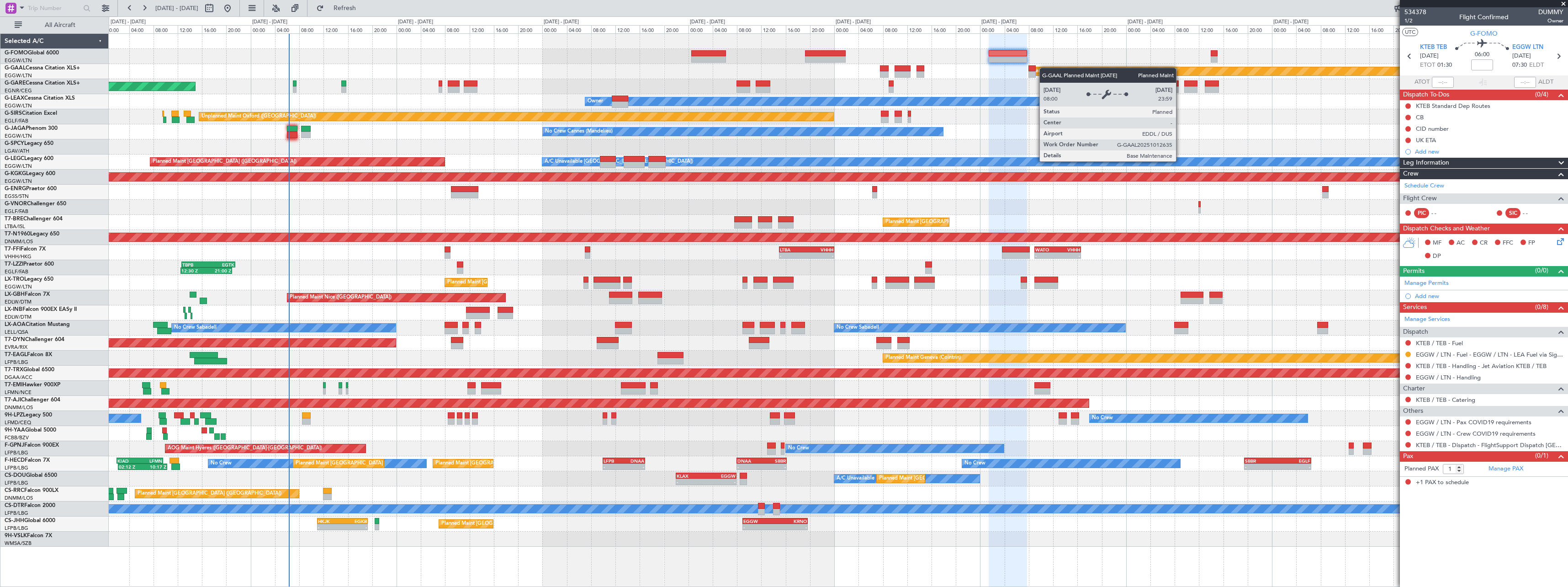
click at [1206, 71] on div "Planned Maint Dusseldorf Unplanned Maint Chester Owner Owner Unplanned Maint Ox…" at bounding box center [838, 290] width 1459 height 513
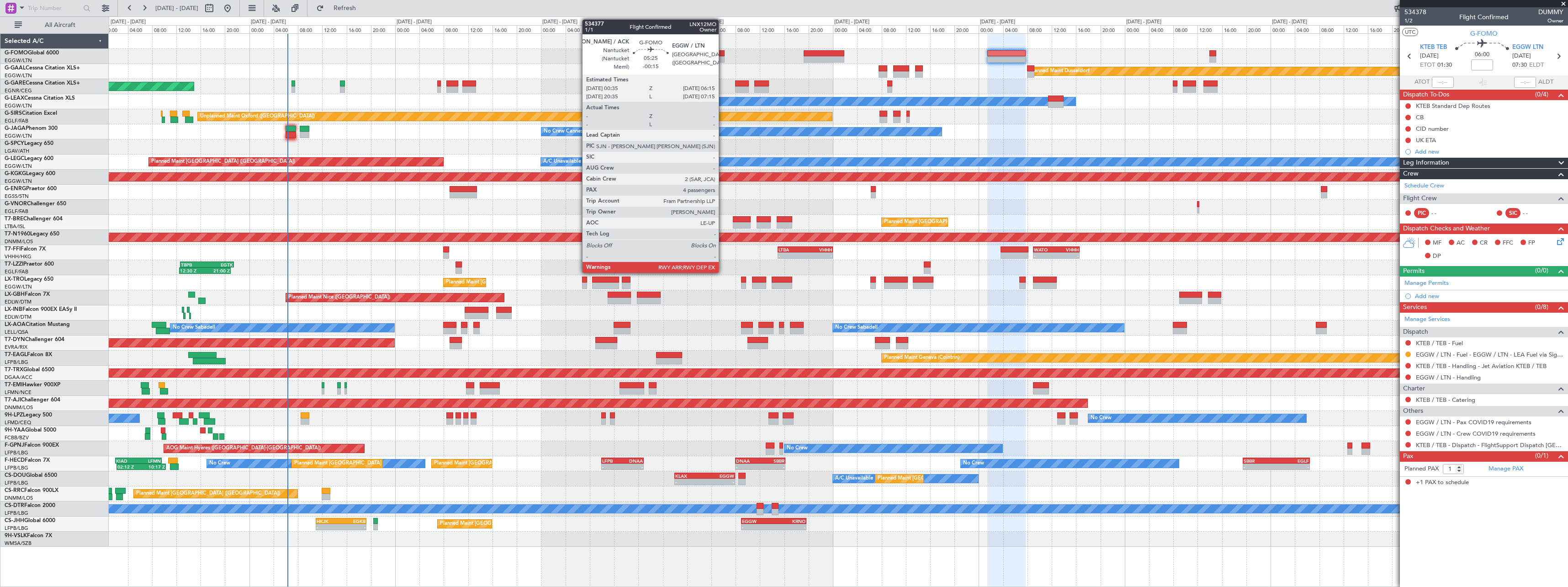
click at [723, 60] on div at bounding box center [707, 59] width 35 height 7
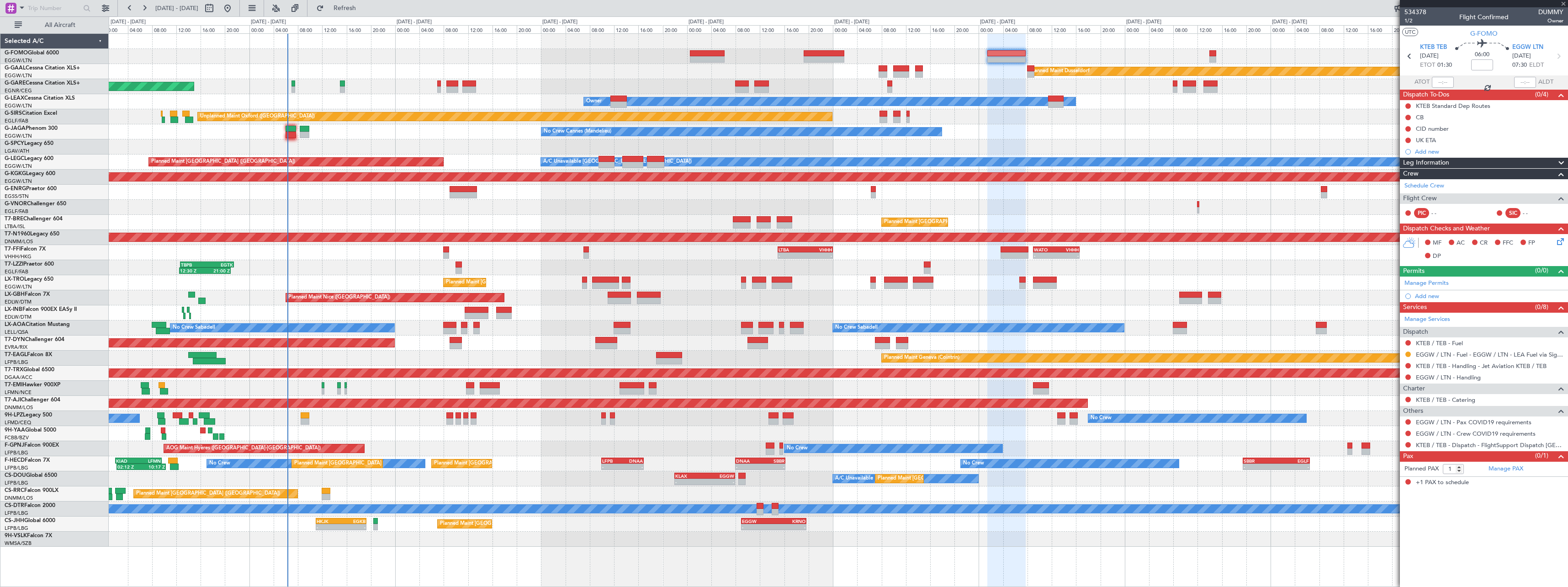
type input "-00:15"
type input "4"
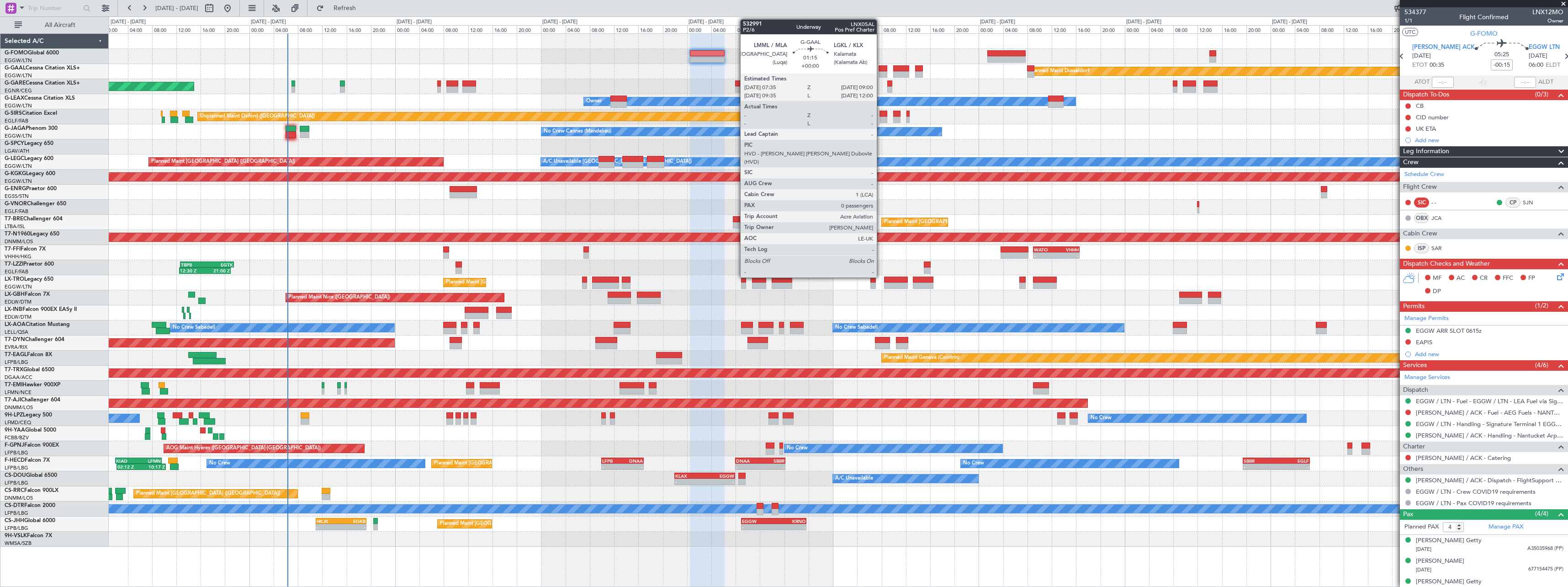
click at [881, 70] on div at bounding box center [883, 68] width 9 height 7
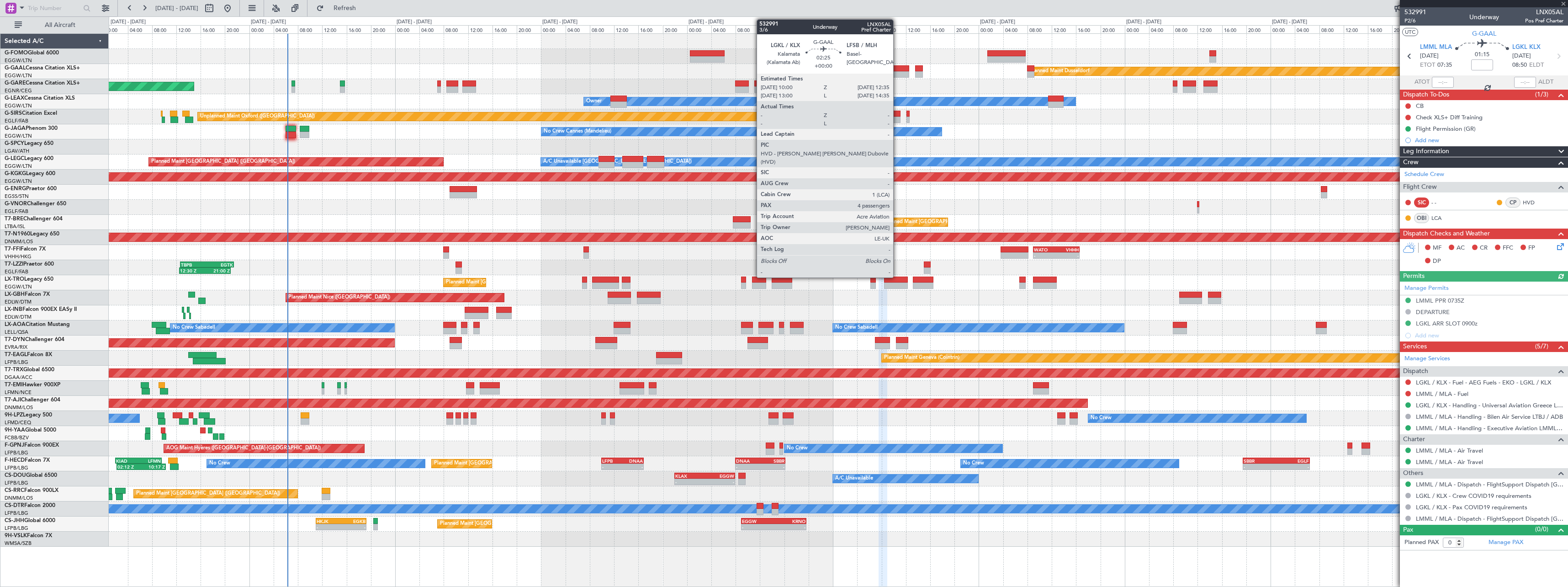
click at [897, 71] on div at bounding box center [901, 68] width 16 height 7
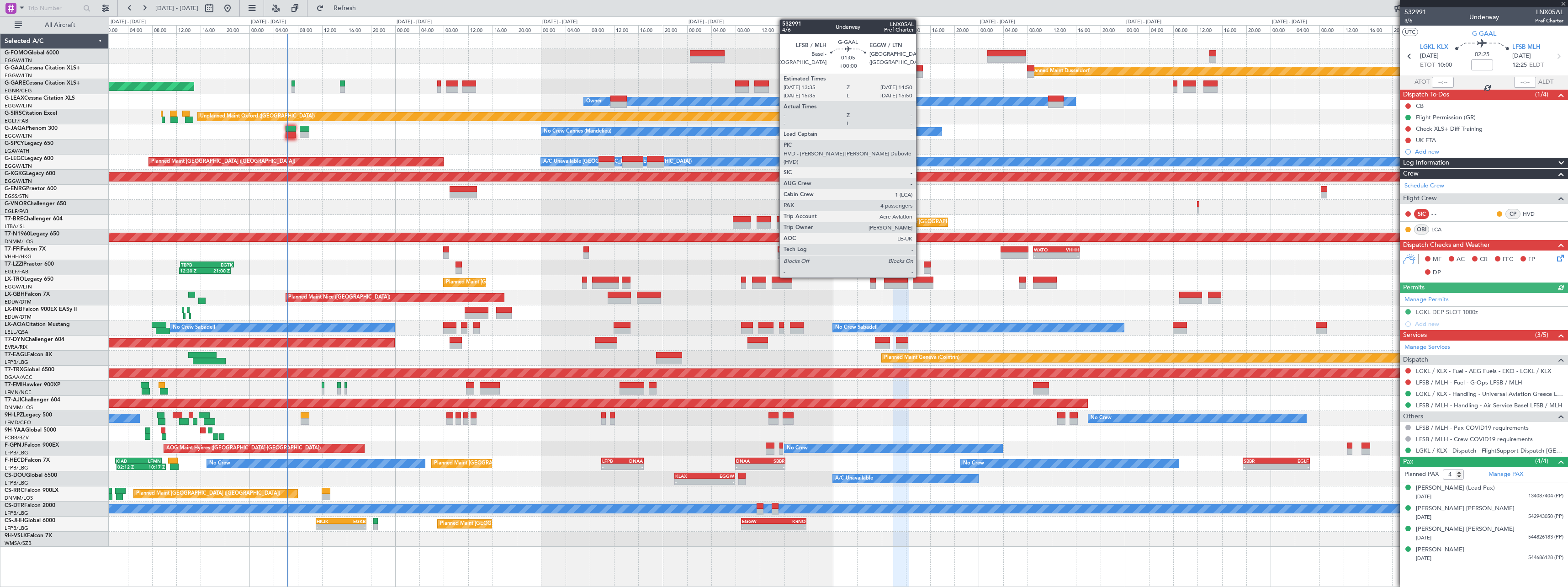
click at [920, 69] on div at bounding box center [919, 68] width 8 height 7
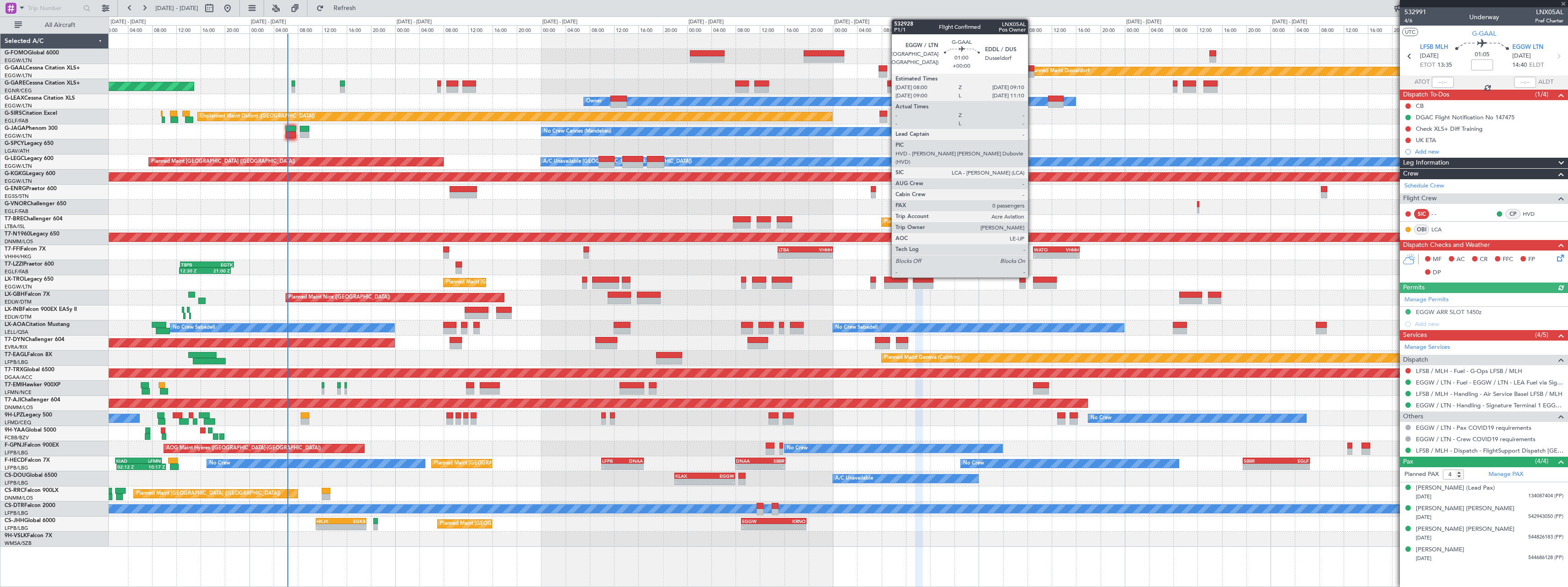
click at [1032, 71] on div at bounding box center [1031, 74] width 7 height 7
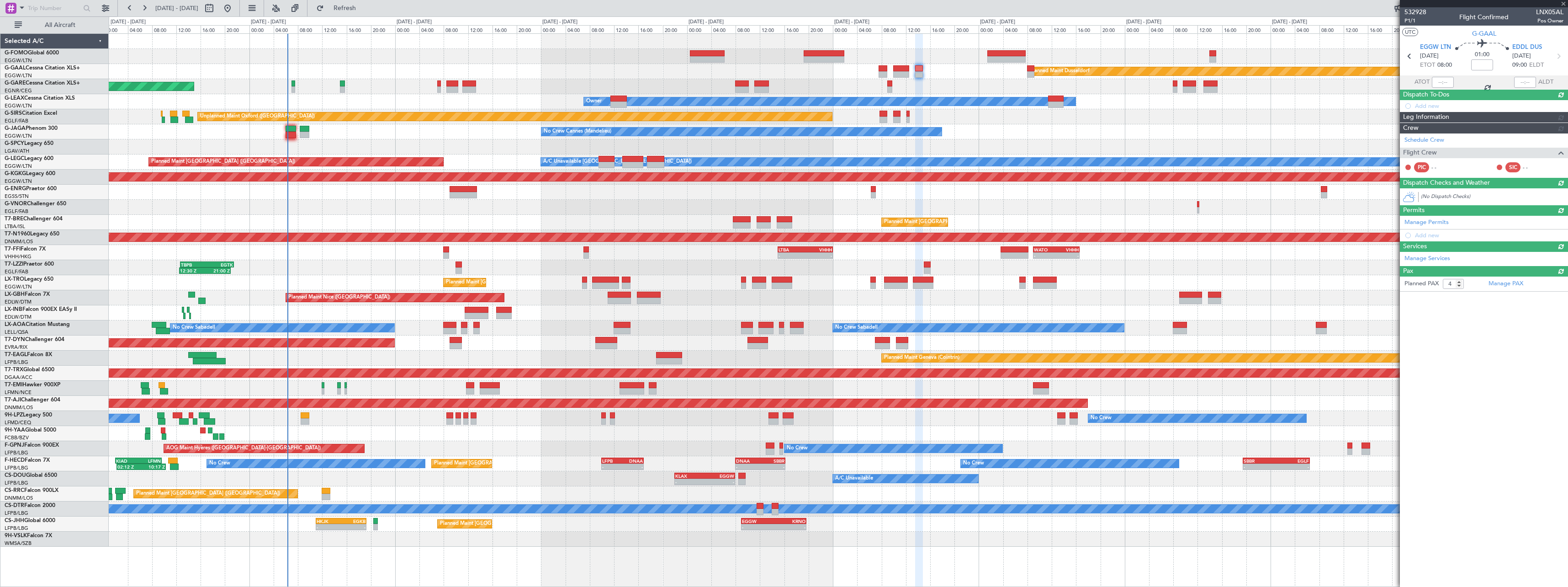
type input "0"
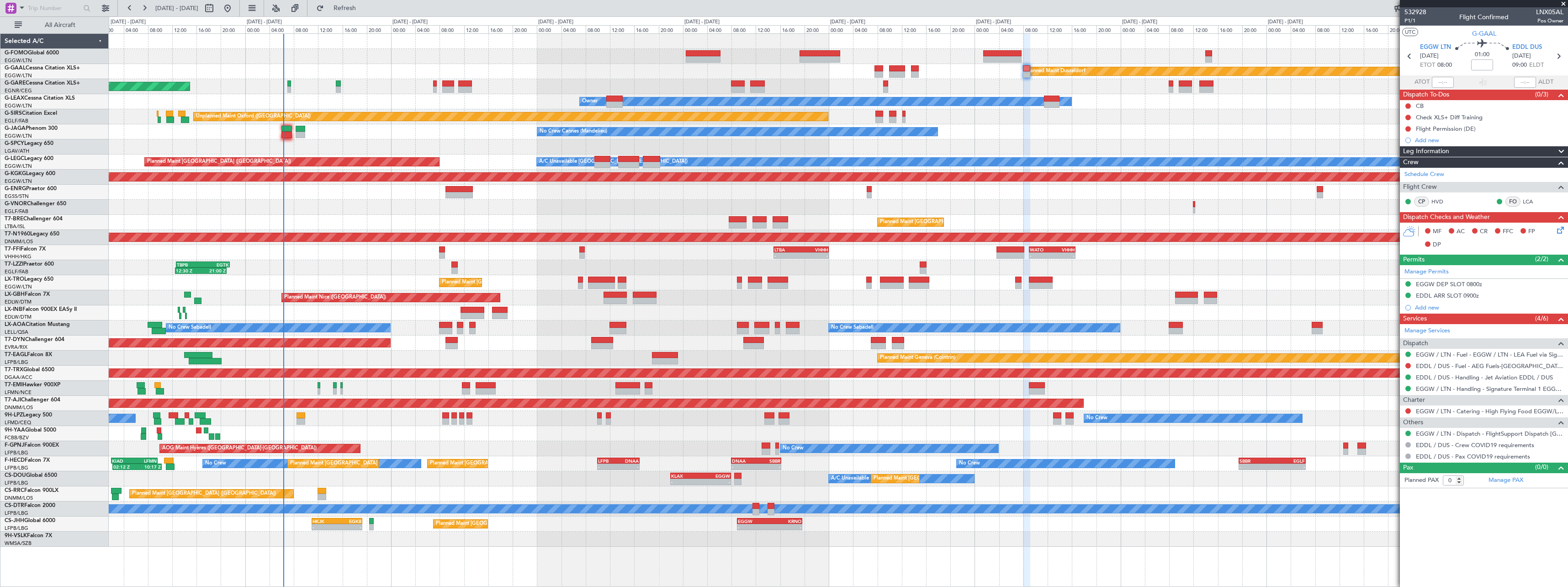
click at [1276, 102] on div "Owner Owner" at bounding box center [838, 102] width 1459 height 15
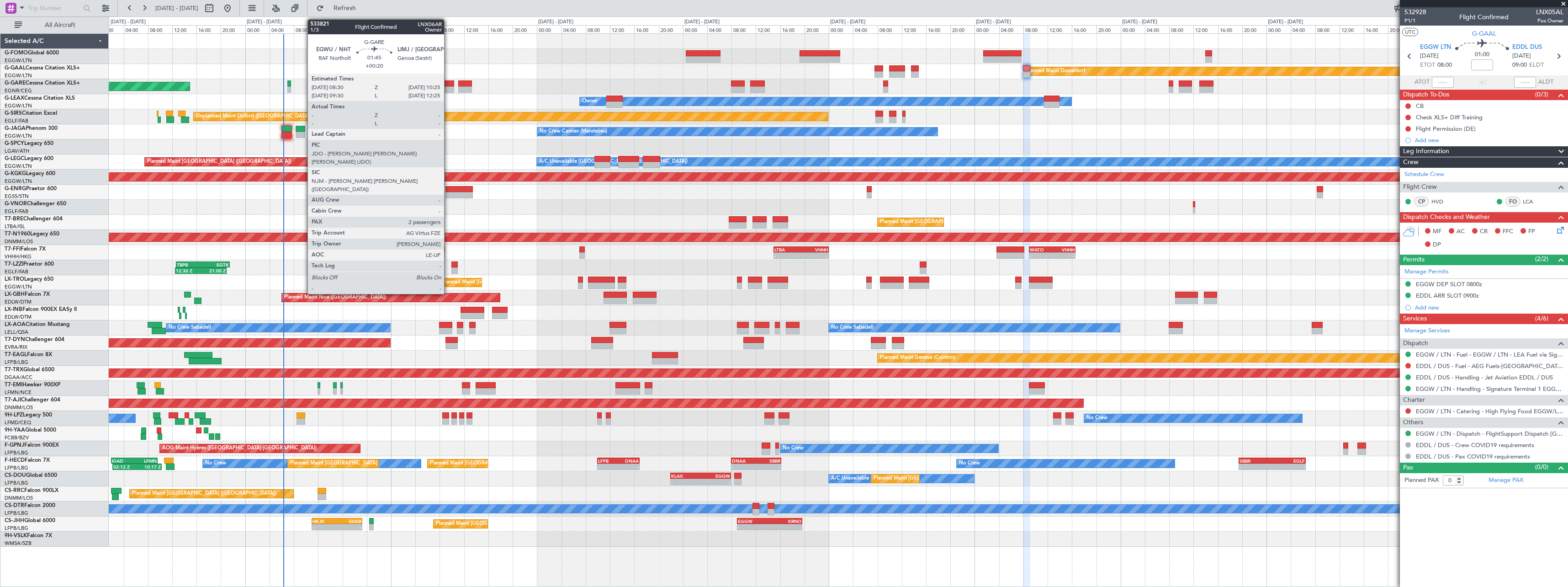
click at [448, 89] on div at bounding box center [449, 90] width 12 height 7
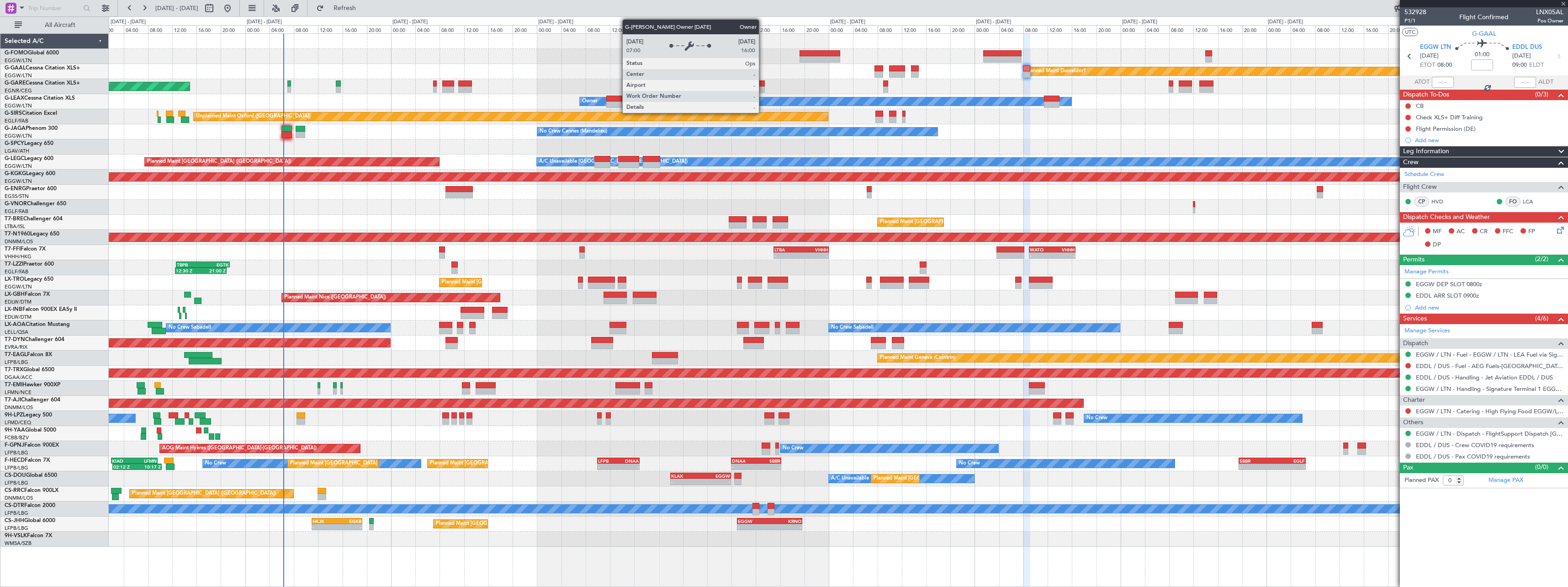
type input "+00:20"
type input "2"
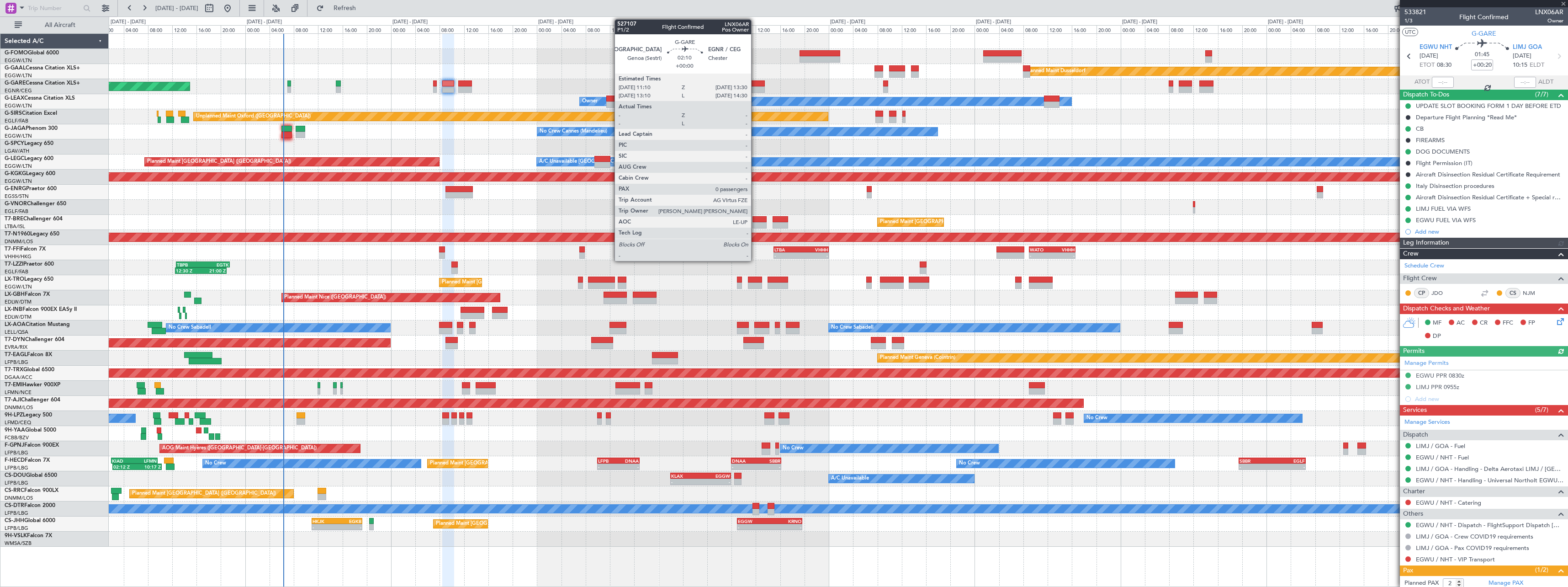
click at [755, 86] on div at bounding box center [757, 83] width 15 height 7
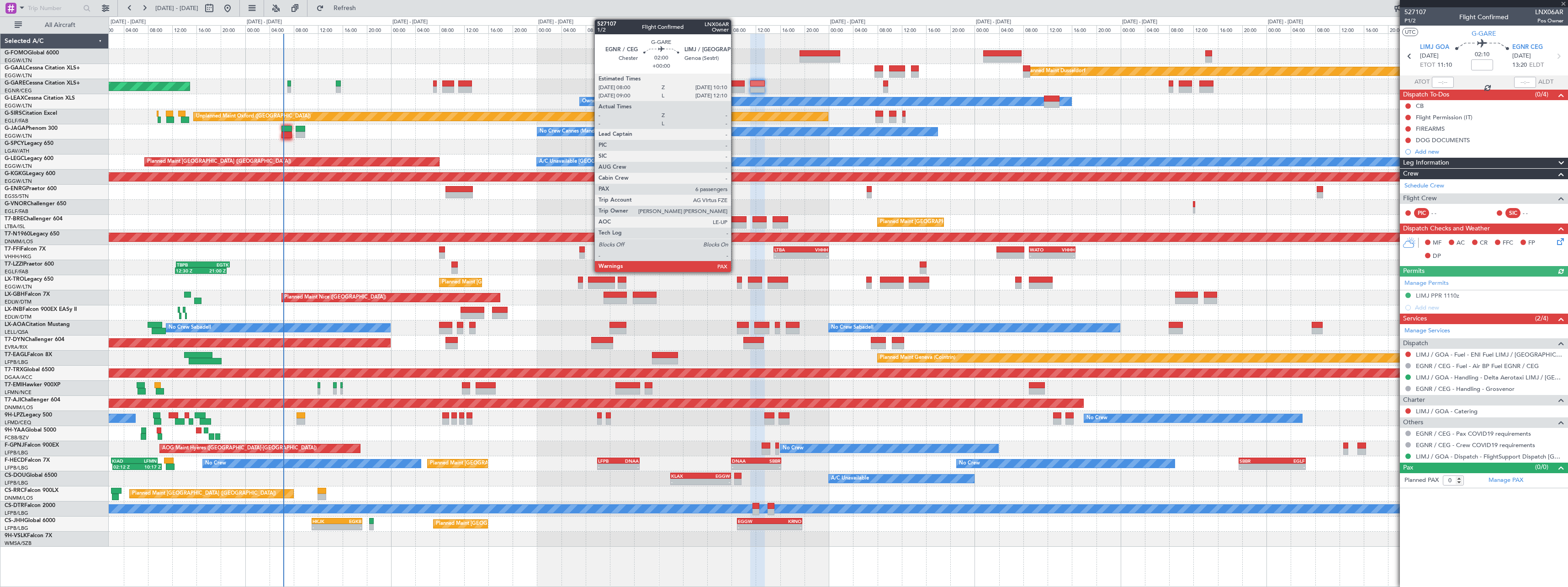
click at [735, 85] on div at bounding box center [738, 83] width 13 height 7
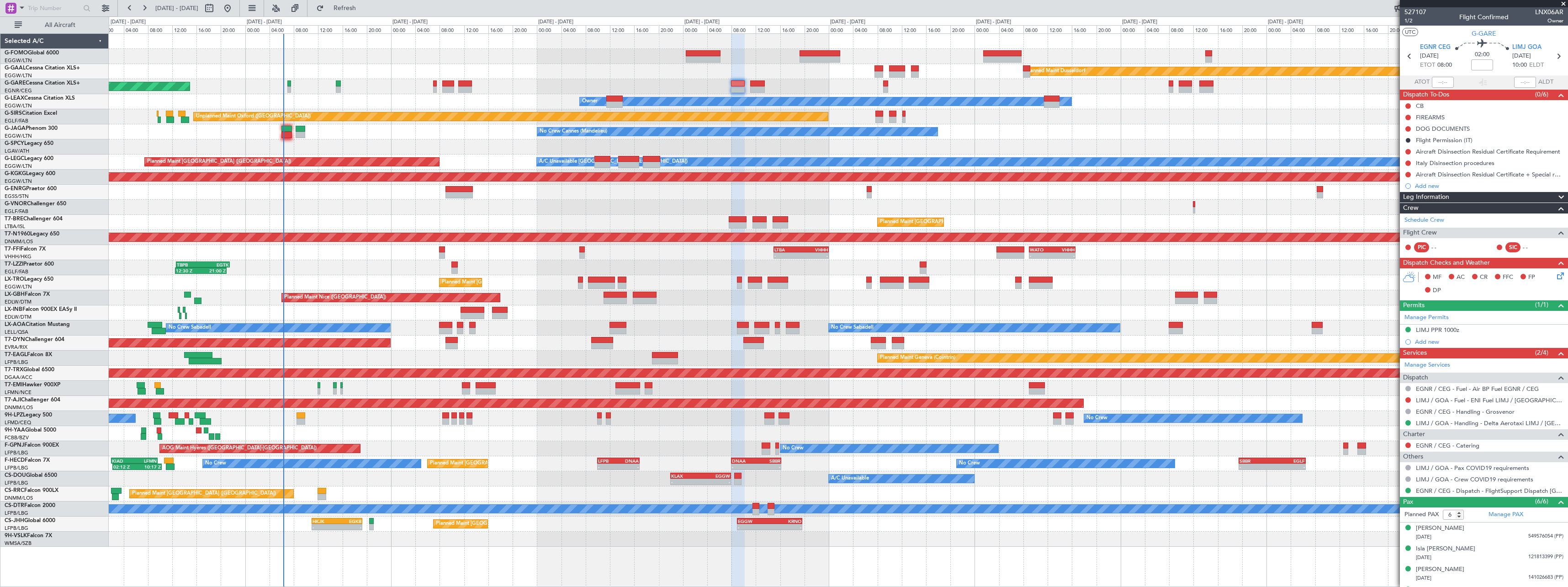
scroll to position [58, 0]
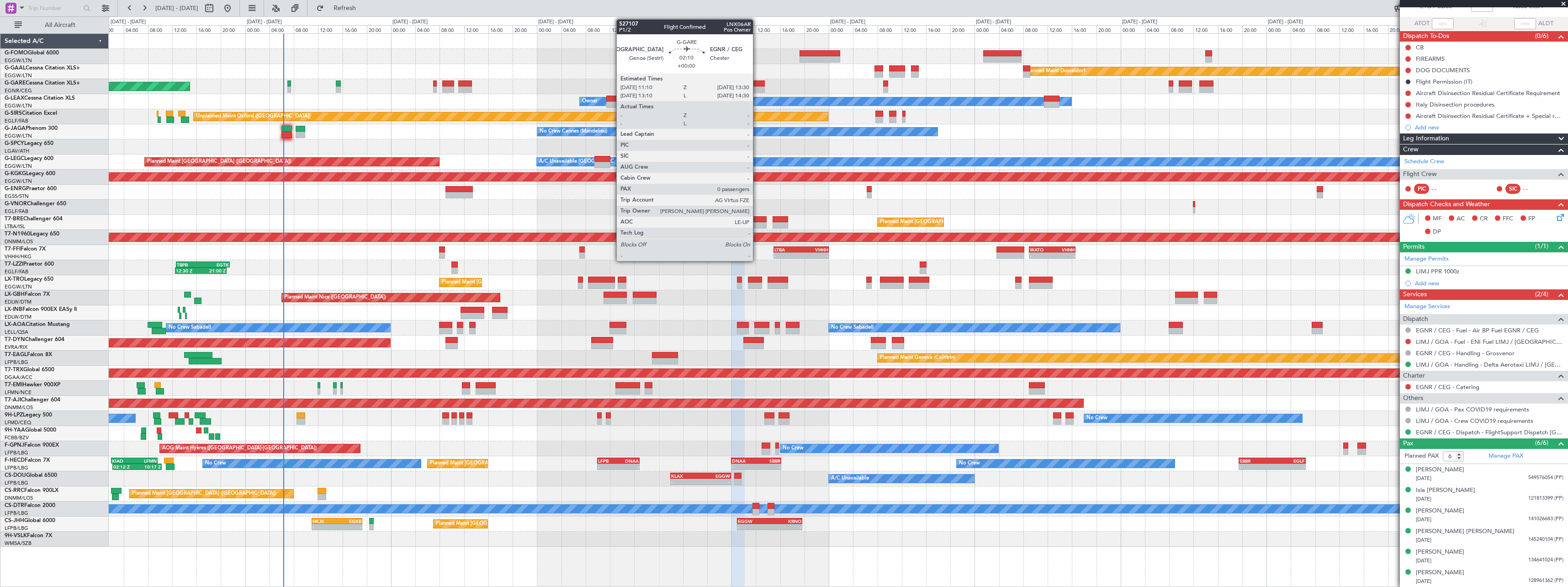
click at [757, 86] on div at bounding box center [757, 90] width 15 height 7
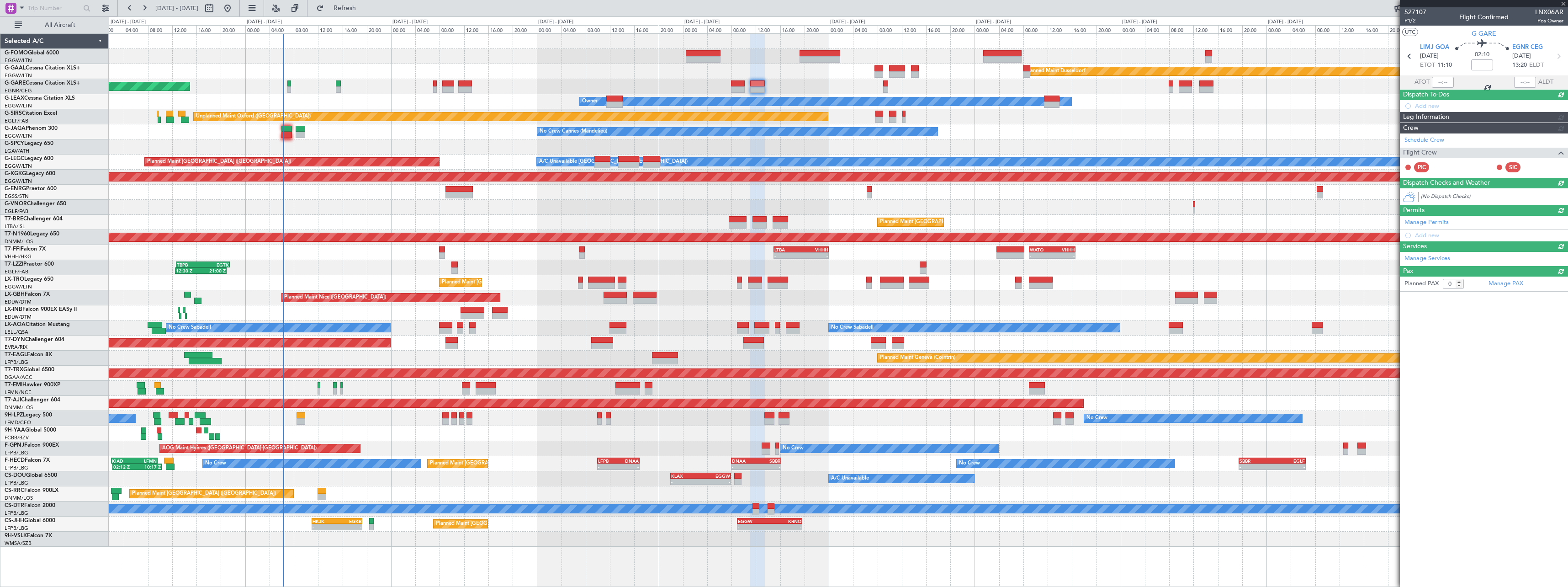
scroll to position [0, 0]
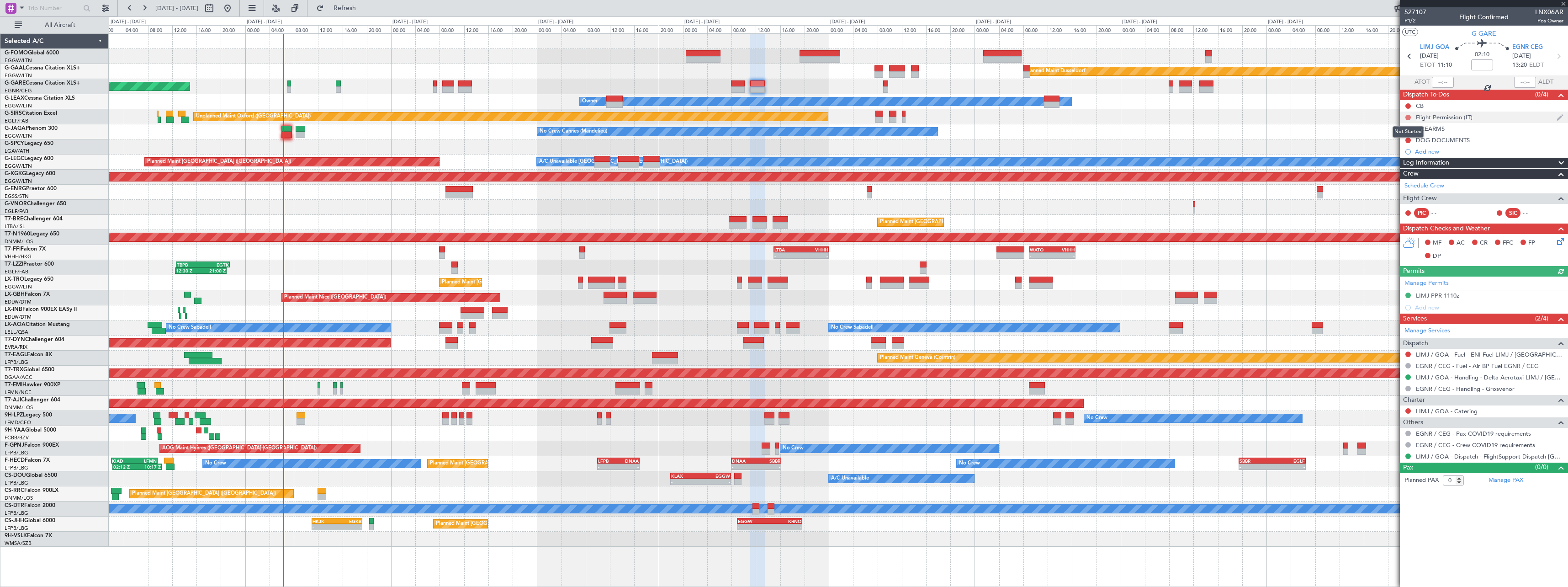
click at [1408, 116] on button at bounding box center [1408, 117] width 5 height 5
click at [1406, 167] on span "Cancelled" at bounding box center [1410, 171] width 26 height 9
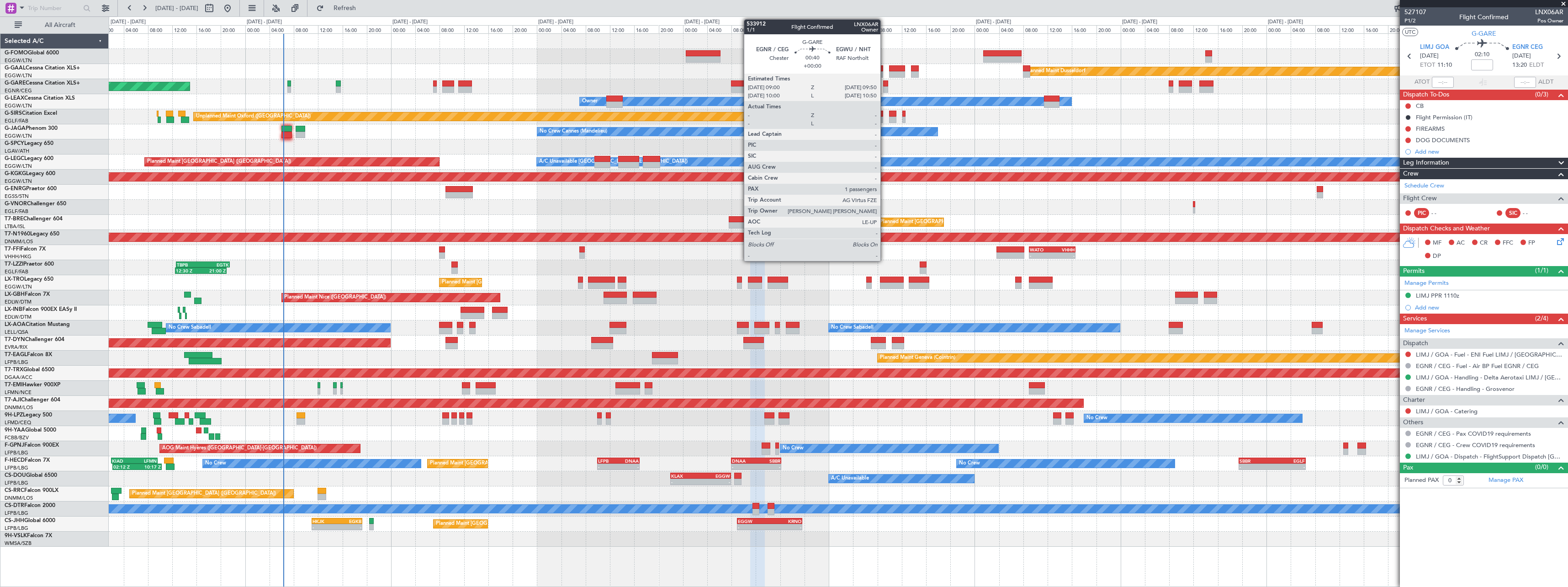
click at [884, 86] on div at bounding box center [886, 90] width 5 height 7
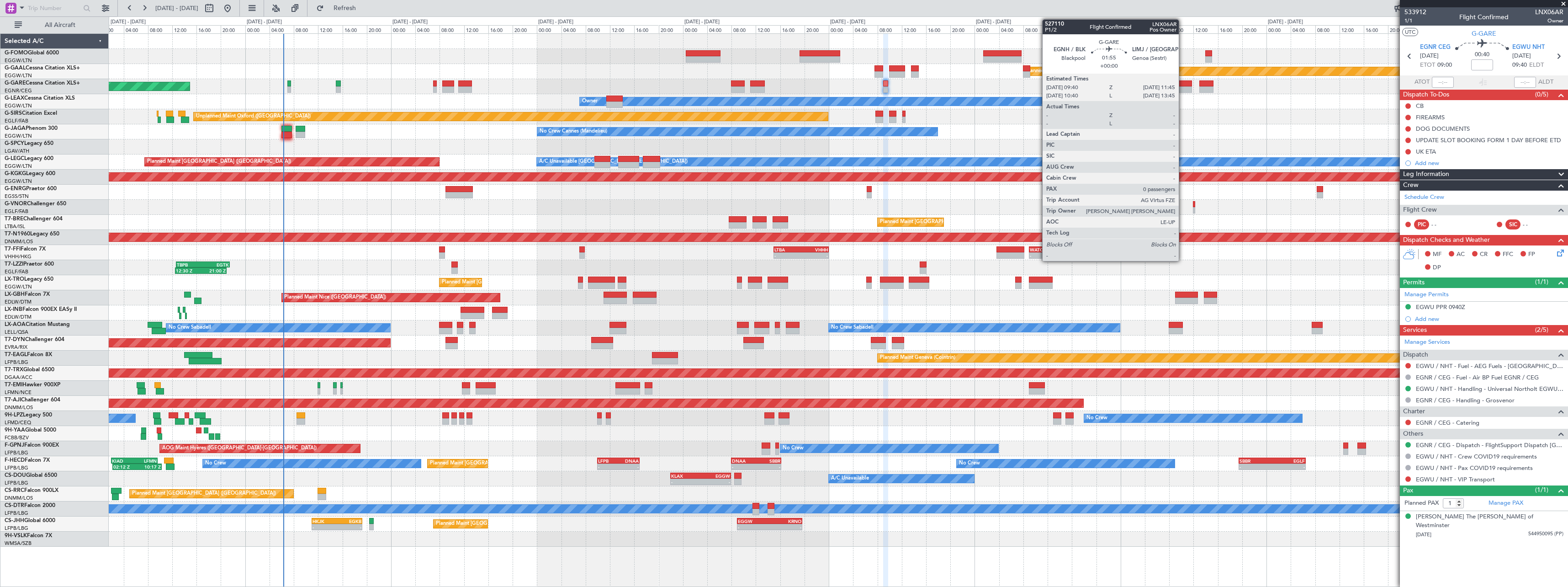
click at [1183, 86] on div at bounding box center [1185, 83] width 13 height 7
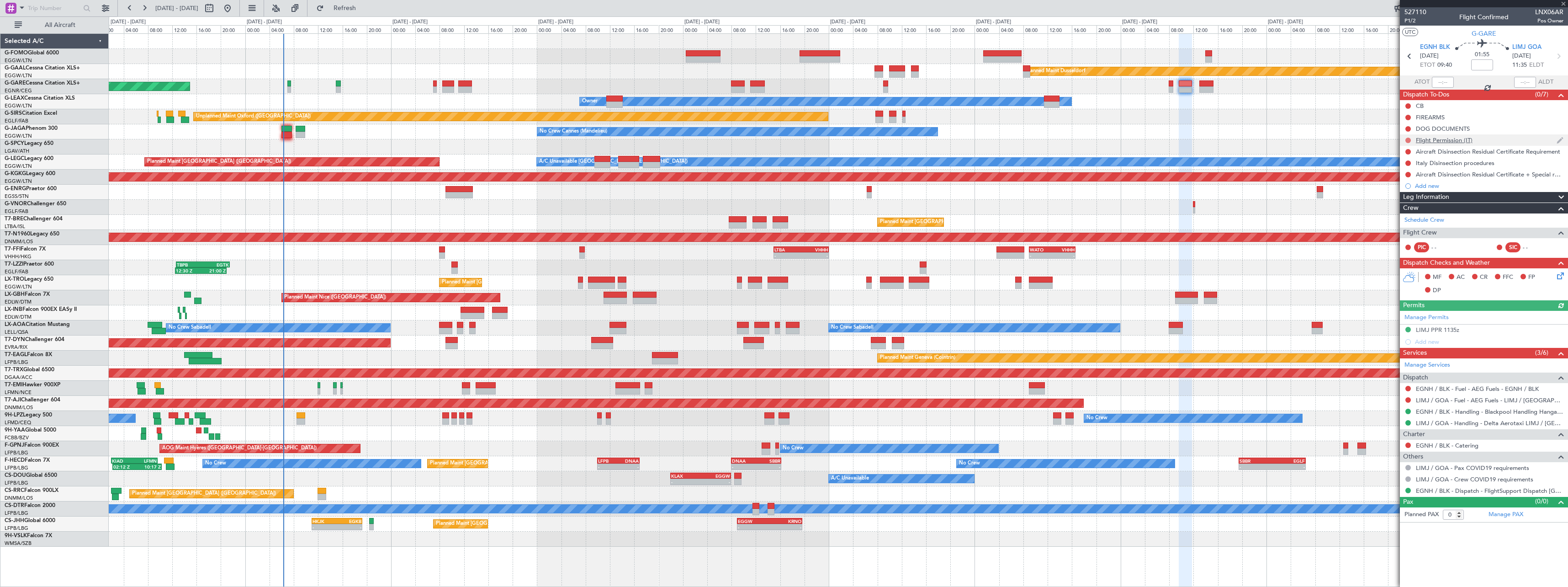
click at [1406, 138] on button at bounding box center [1408, 140] width 5 height 5
drag, startPoint x: 1408, startPoint y: 192, endPoint x: 1399, endPoint y: 194, distance: 9.2
click at [1408, 193] on span "Cancelled" at bounding box center [1410, 194] width 26 height 9
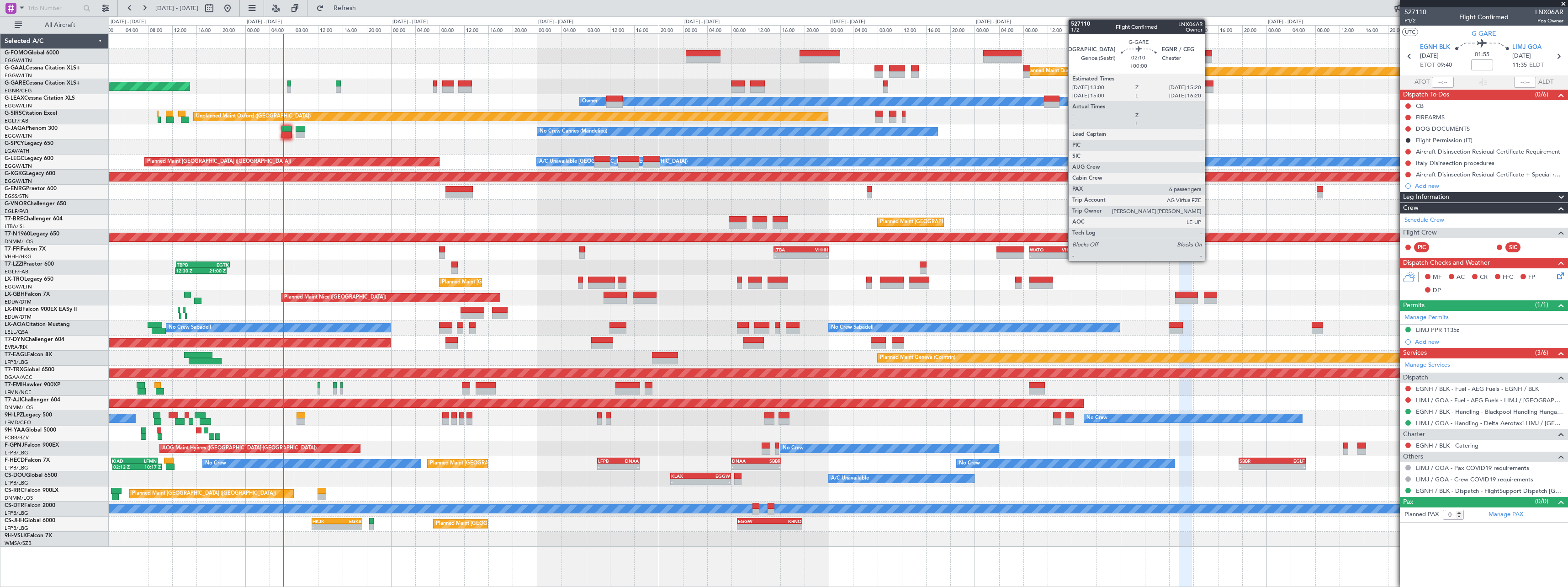
click at [1210, 83] on div at bounding box center [1206, 83] width 15 height 7
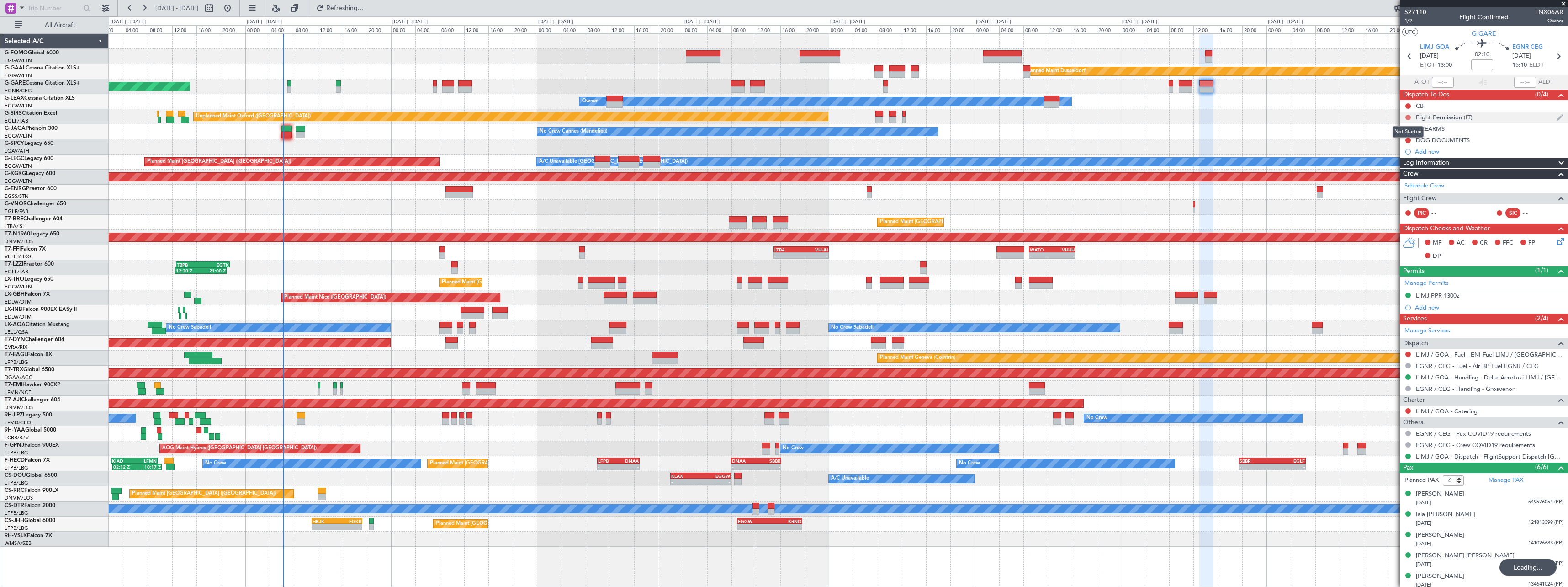
click at [1407, 115] on button at bounding box center [1408, 117] width 5 height 5
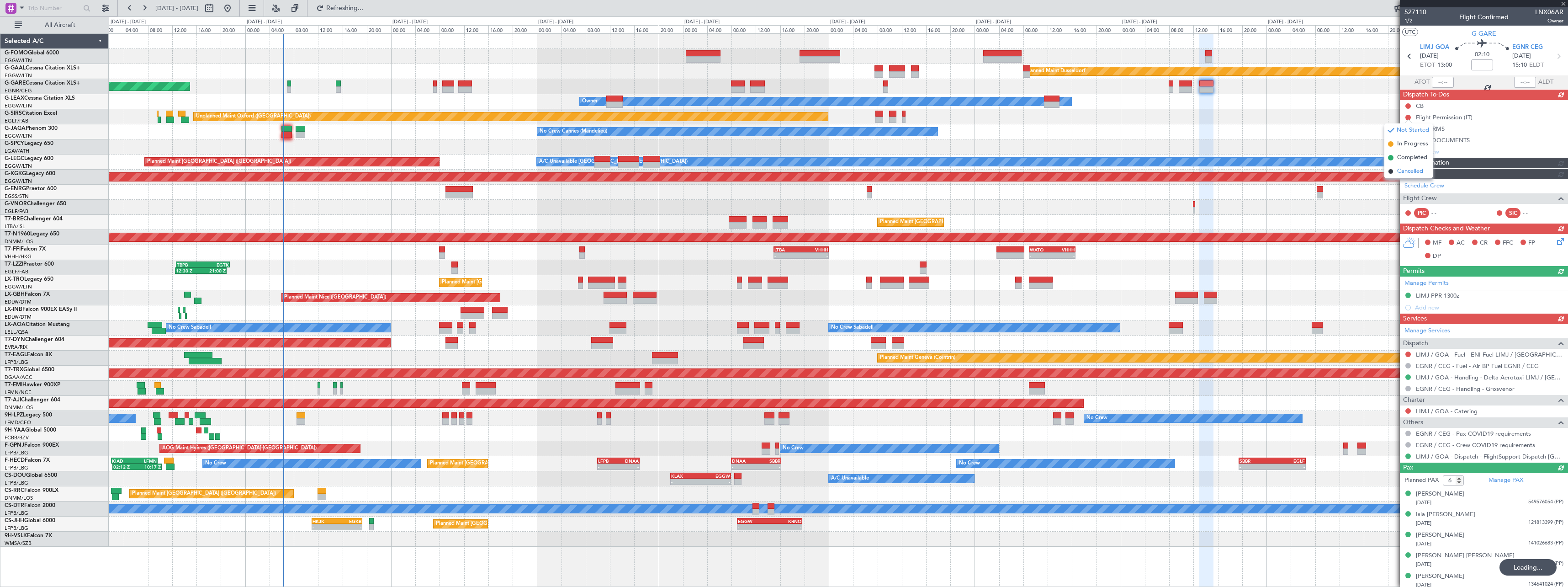
click at [1405, 169] on span "Cancelled" at bounding box center [1410, 171] width 26 height 9
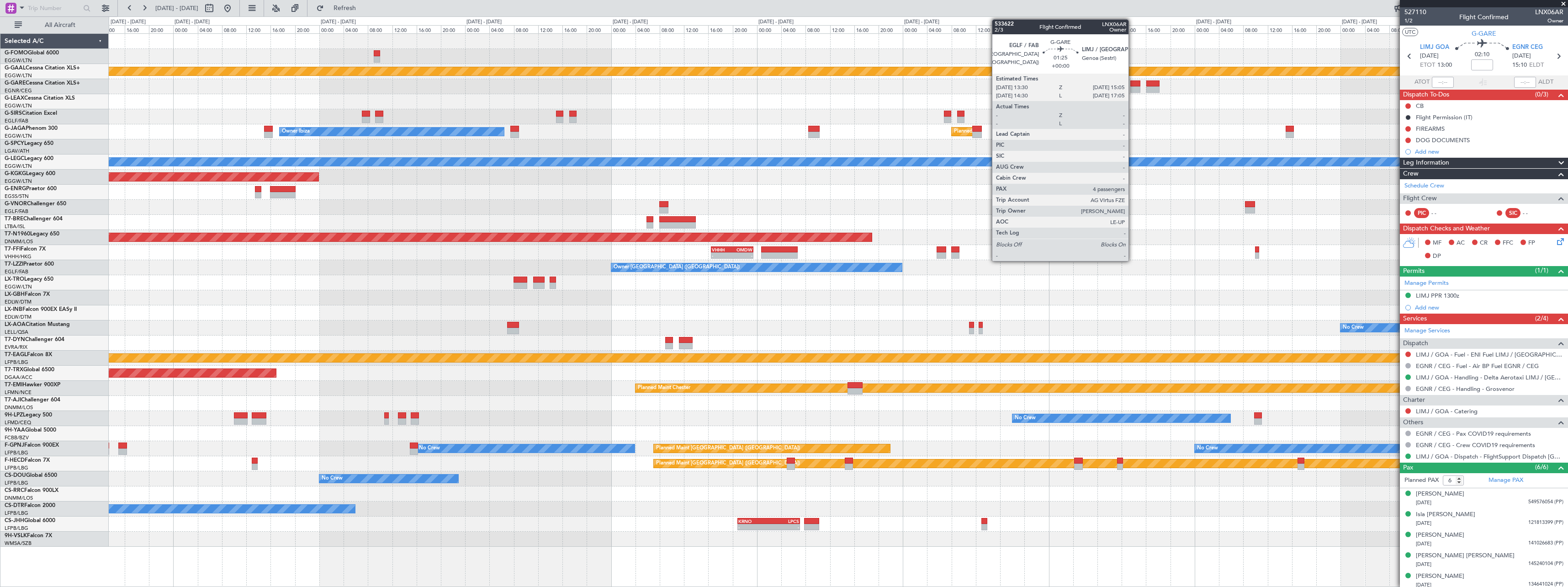
click at [1133, 89] on div at bounding box center [1135, 90] width 10 height 7
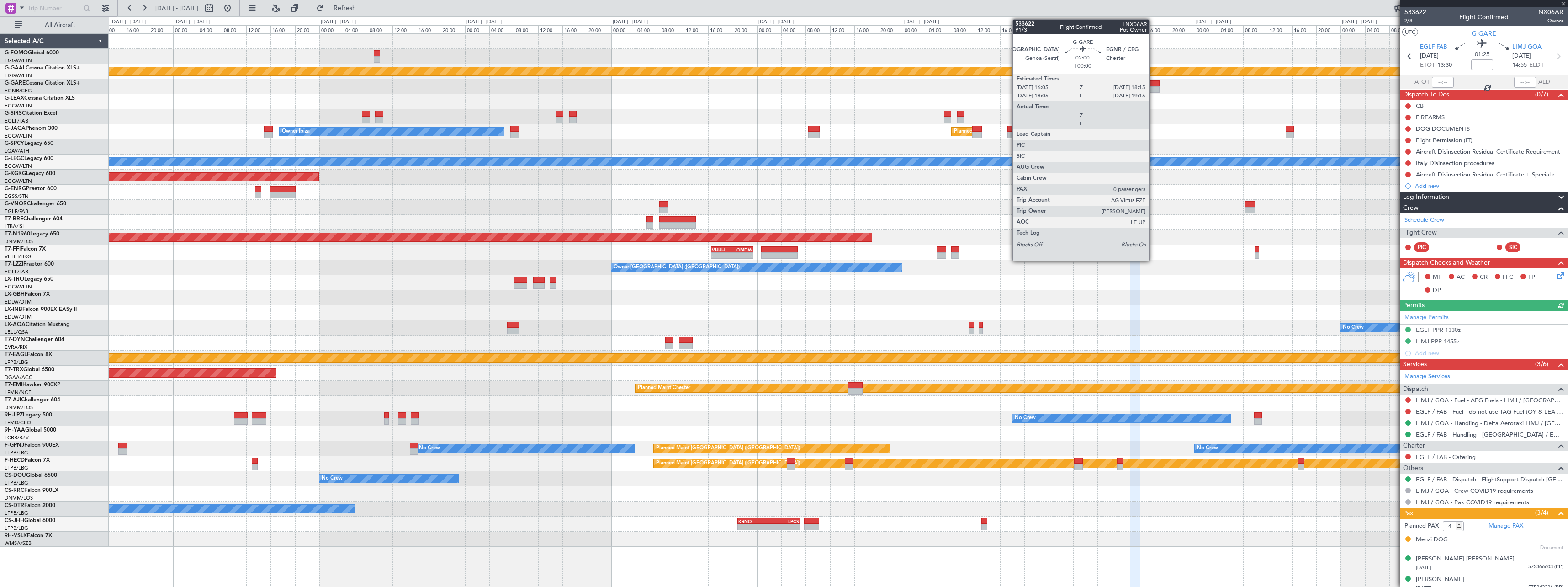
click at [1153, 88] on div at bounding box center [1153, 90] width 13 height 7
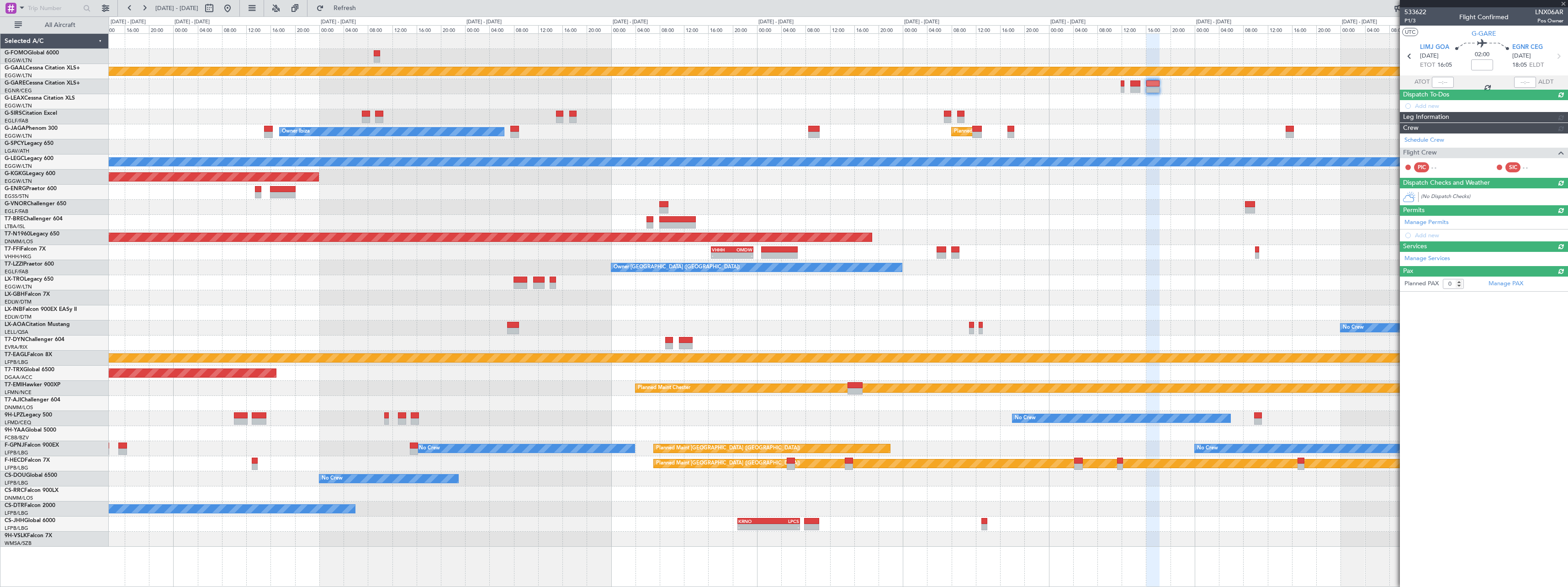
click at [1408, 140] on div "Schedule Crew Flight Crew PIC - - SIC - -" at bounding box center [1484, 155] width 168 height 44
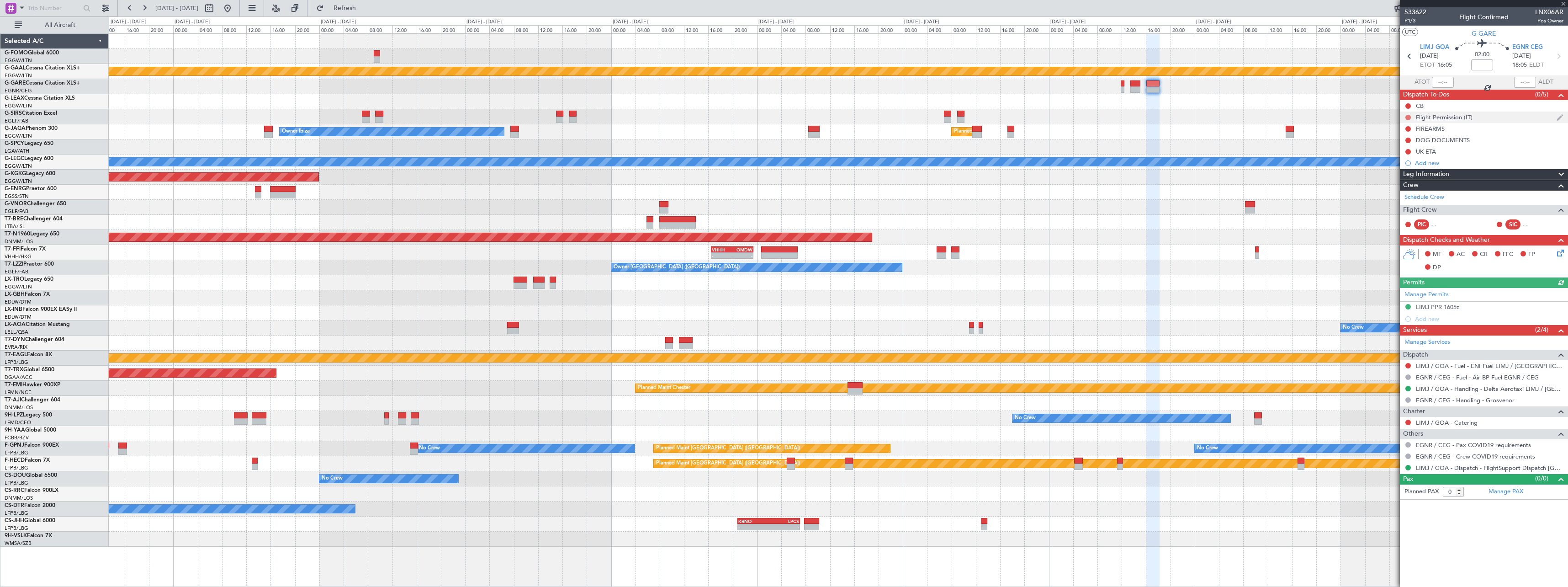
click at [1407, 115] on button at bounding box center [1408, 117] width 5 height 5
drag, startPoint x: 1407, startPoint y: 171, endPoint x: 1320, endPoint y: 183, distance: 87.8
click at [1405, 172] on span "Cancelled" at bounding box center [1410, 171] width 26 height 9
click at [1129, 89] on div at bounding box center [838, 86] width 1459 height 15
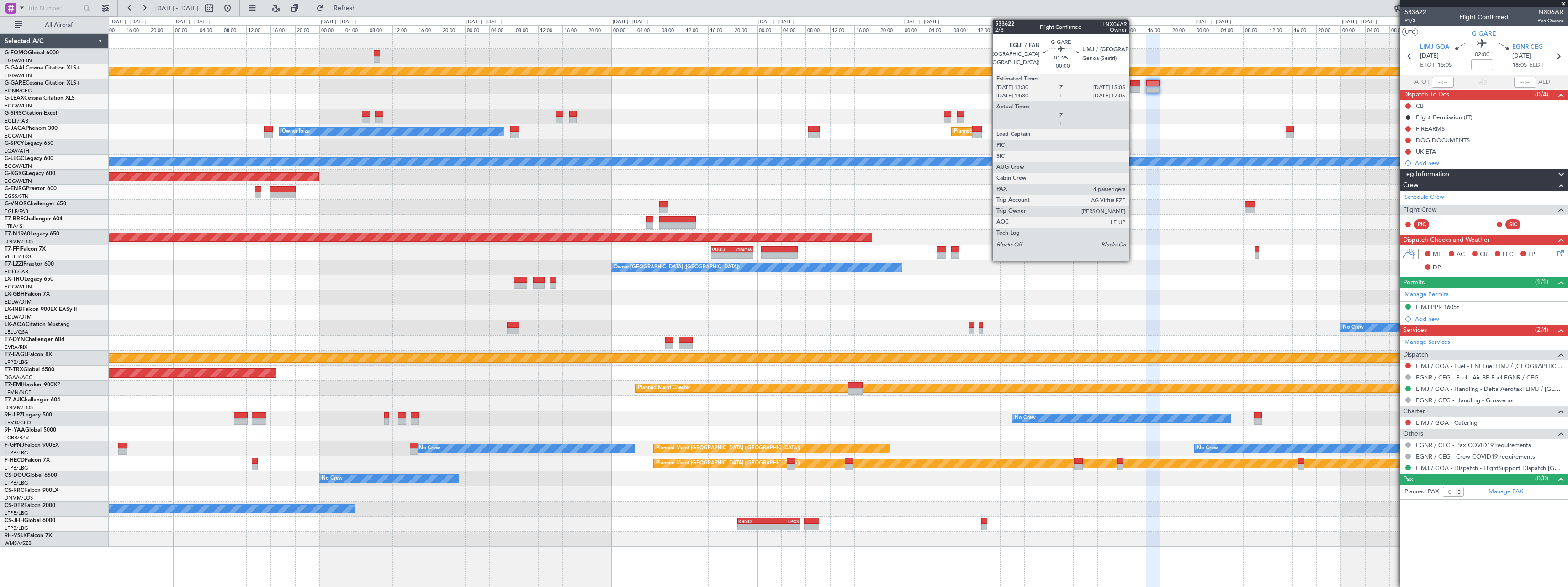
click at [1133, 87] on div at bounding box center [1135, 90] width 10 height 7
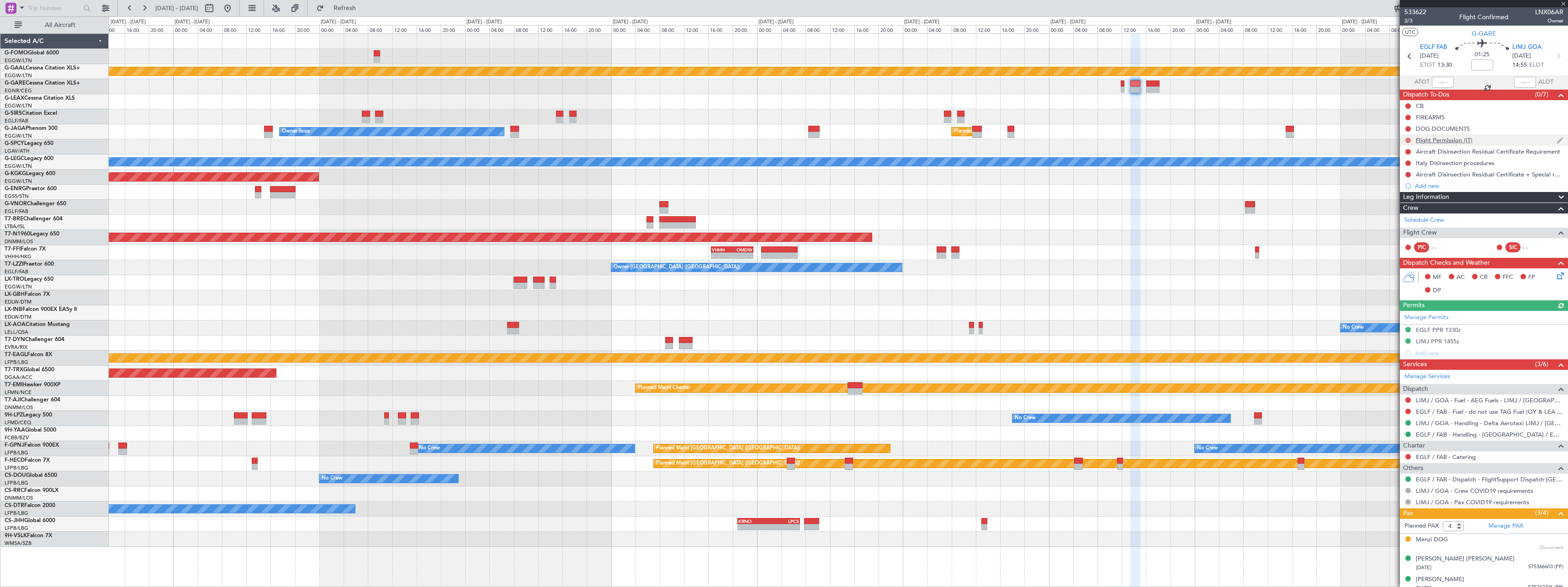
click at [1410, 138] on button at bounding box center [1408, 140] width 5 height 5
click at [1406, 193] on span "Cancelled" at bounding box center [1410, 194] width 26 height 9
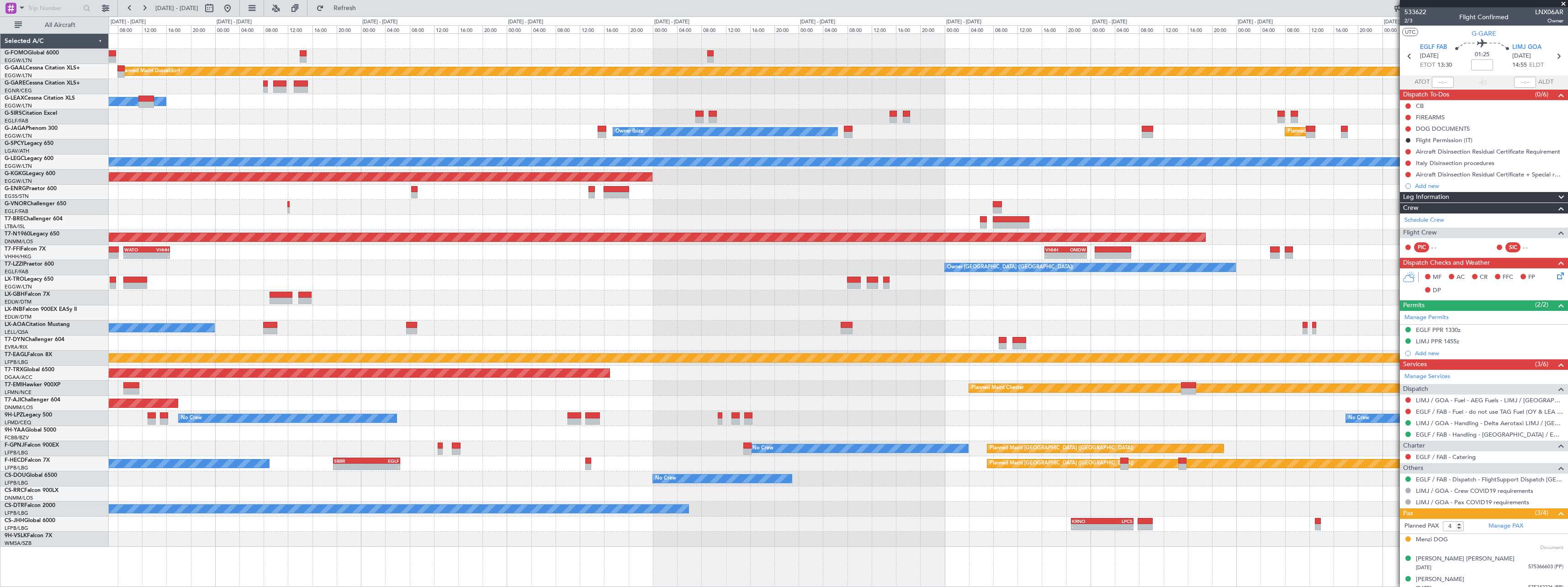
click at [1217, 129] on div "Planned Maint London (Luton) Owner Ibiza No Crew Cannes (Mandelieu)" at bounding box center [838, 132] width 1459 height 15
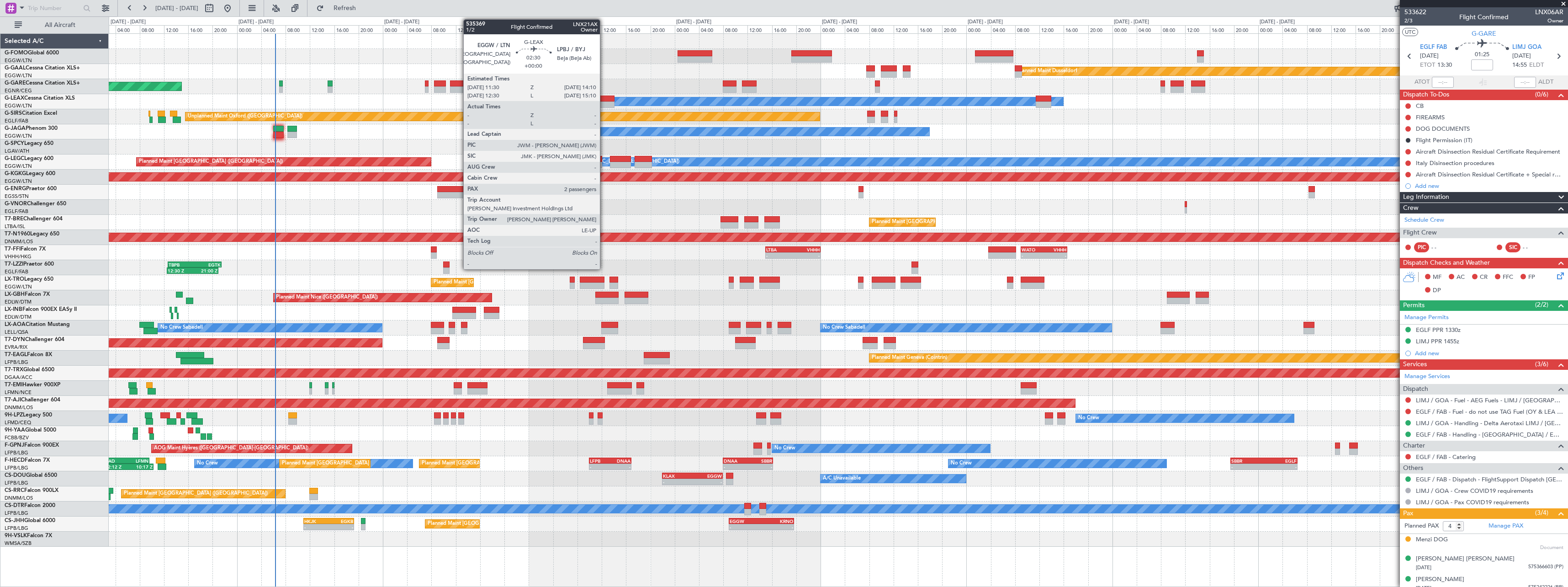
click at [604, 102] on div at bounding box center [606, 105] width 16 height 7
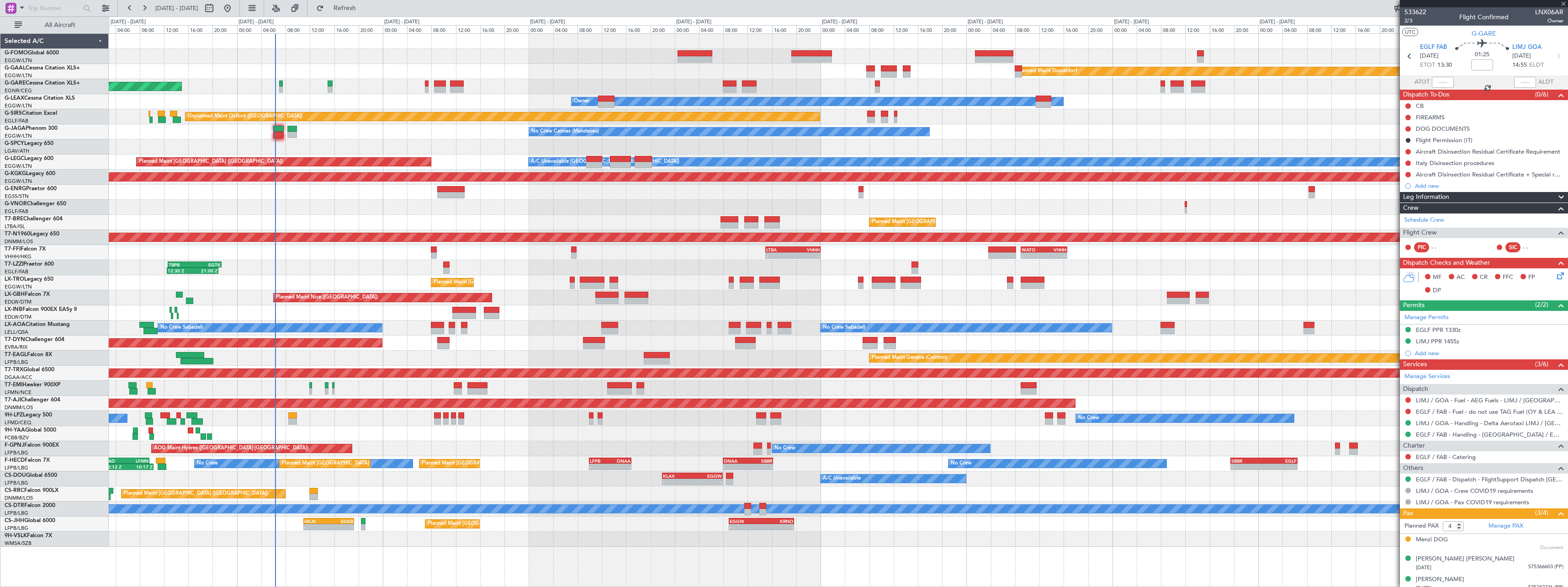
type input "2"
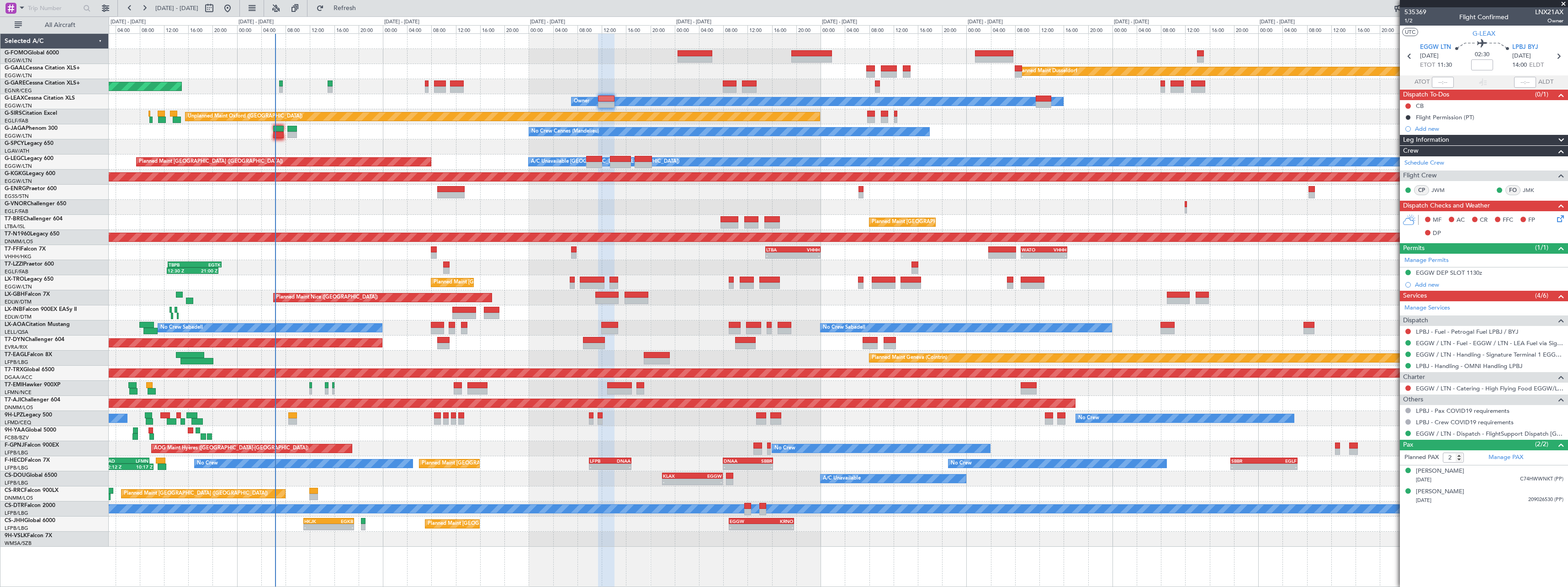
click at [1414, 128] on div "Add new" at bounding box center [1484, 128] width 168 height 12
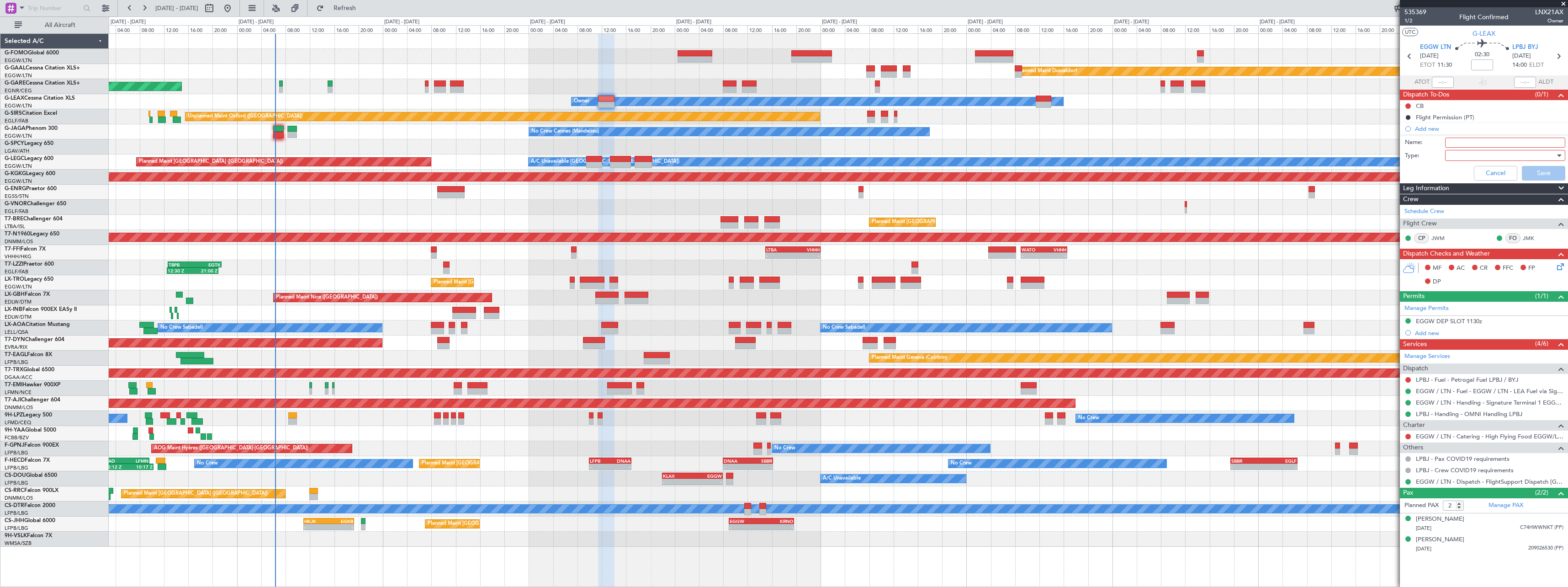
click at [1473, 144] on input "Name:" at bounding box center [1505, 142] width 120 height 10
type input "FIELD18 RMK"
click at [1471, 158] on div at bounding box center [1502, 155] width 107 height 14
click at [1471, 175] on span "Generic" at bounding box center [1500, 174] width 112 height 14
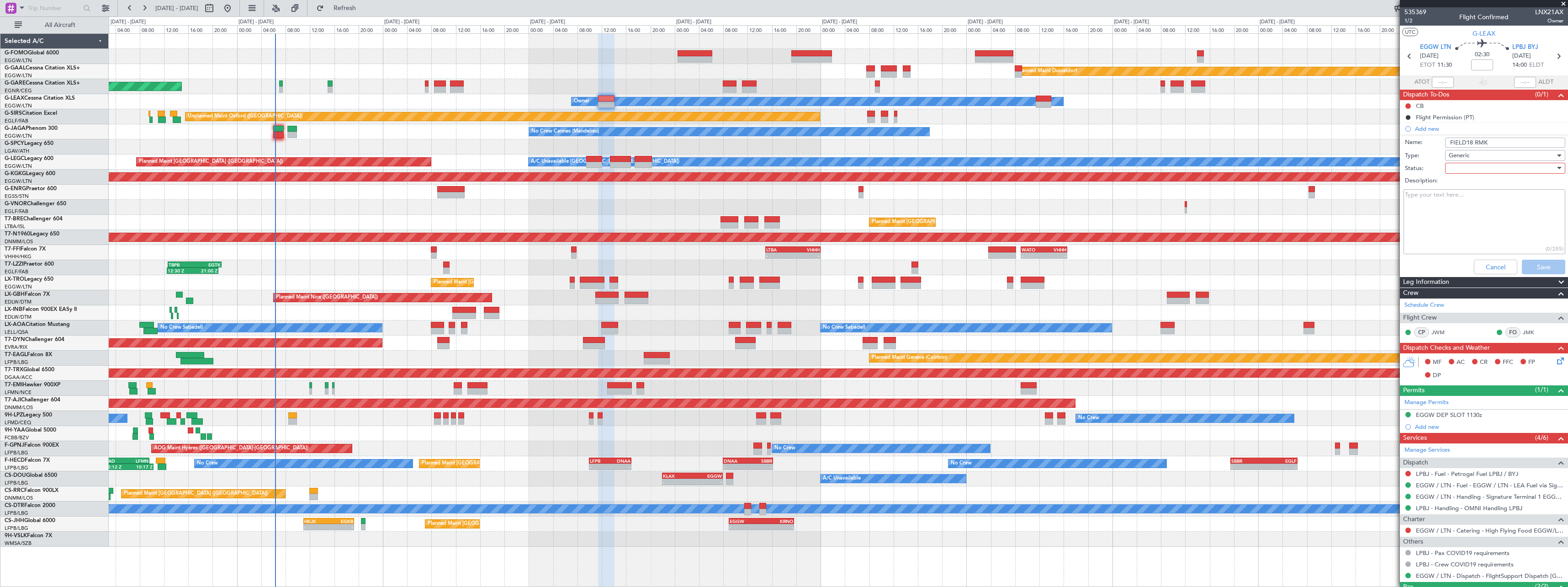
click at [1470, 173] on div at bounding box center [1502, 168] width 107 height 14
click at [1482, 191] on span "Not Started" at bounding box center [1501, 186] width 107 height 14
click at [1478, 209] on textarea "Description:" at bounding box center [1485, 222] width 162 height 65
click at [1537, 266] on button "Save" at bounding box center [1543, 267] width 43 height 15
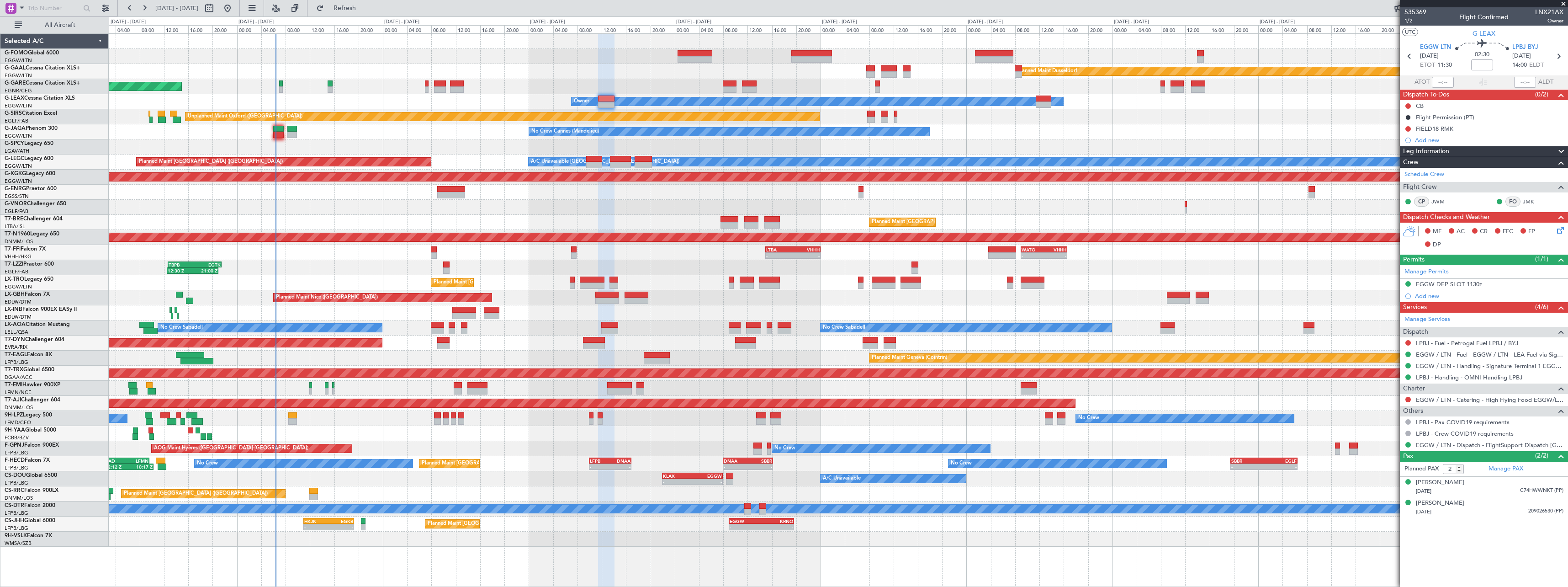
click at [1441, 129] on div "FIELD18 RMK" at bounding box center [1435, 128] width 38 height 8
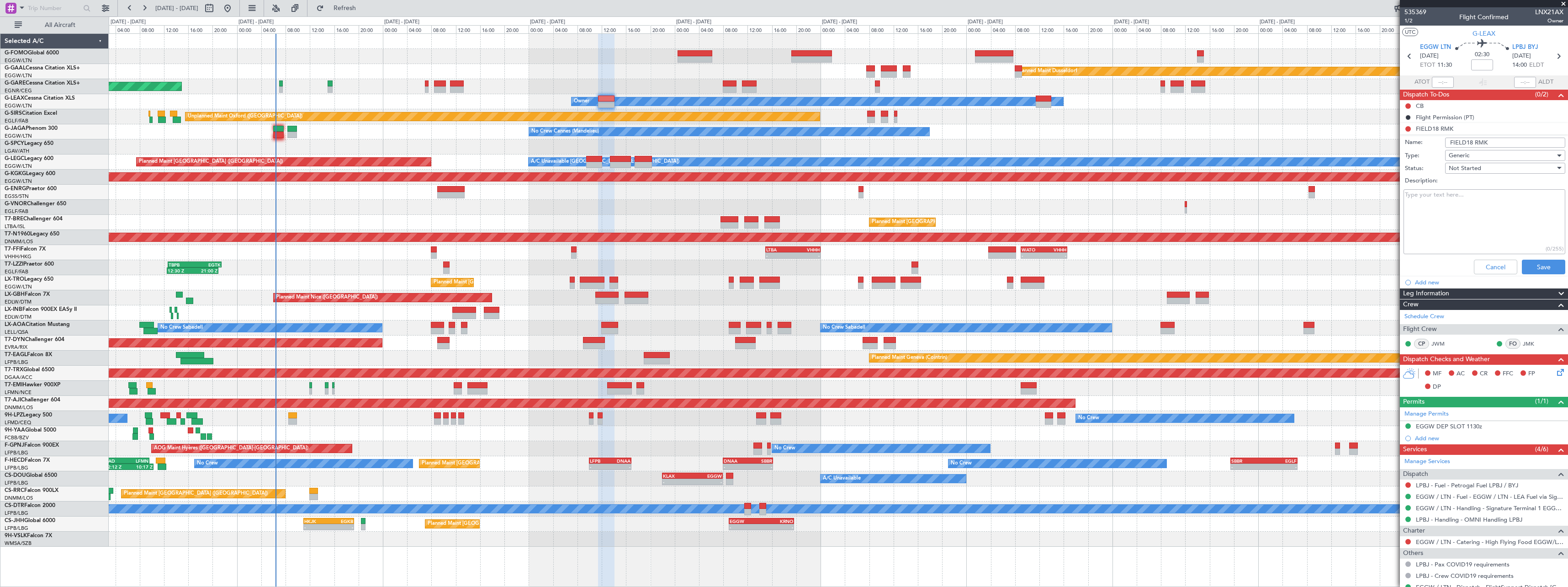
click at [1465, 214] on textarea "Description:" at bounding box center [1485, 222] width 162 height 65
paste textarea ": “Flight operated at BEJA civil terminal”;"
type textarea ": “Flight operated at BEJA civil terminal”;"
drag, startPoint x: 1446, startPoint y: 139, endPoint x: 1445, endPoint y: 159, distance: 20.0
click at [1446, 142] on input "FIELD18 RMK" at bounding box center [1505, 142] width 120 height 10
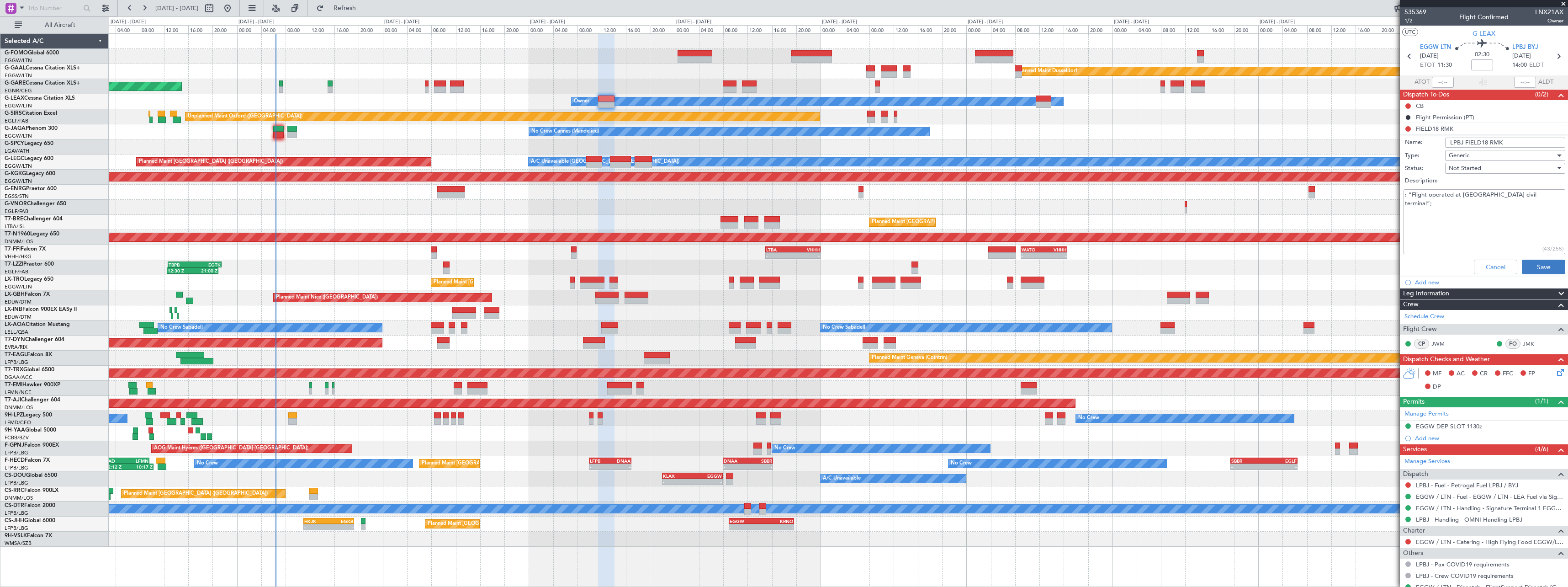
type input "LPBJ FIELD18 RMK"
click at [1545, 262] on button "Save" at bounding box center [1543, 267] width 43 height 15
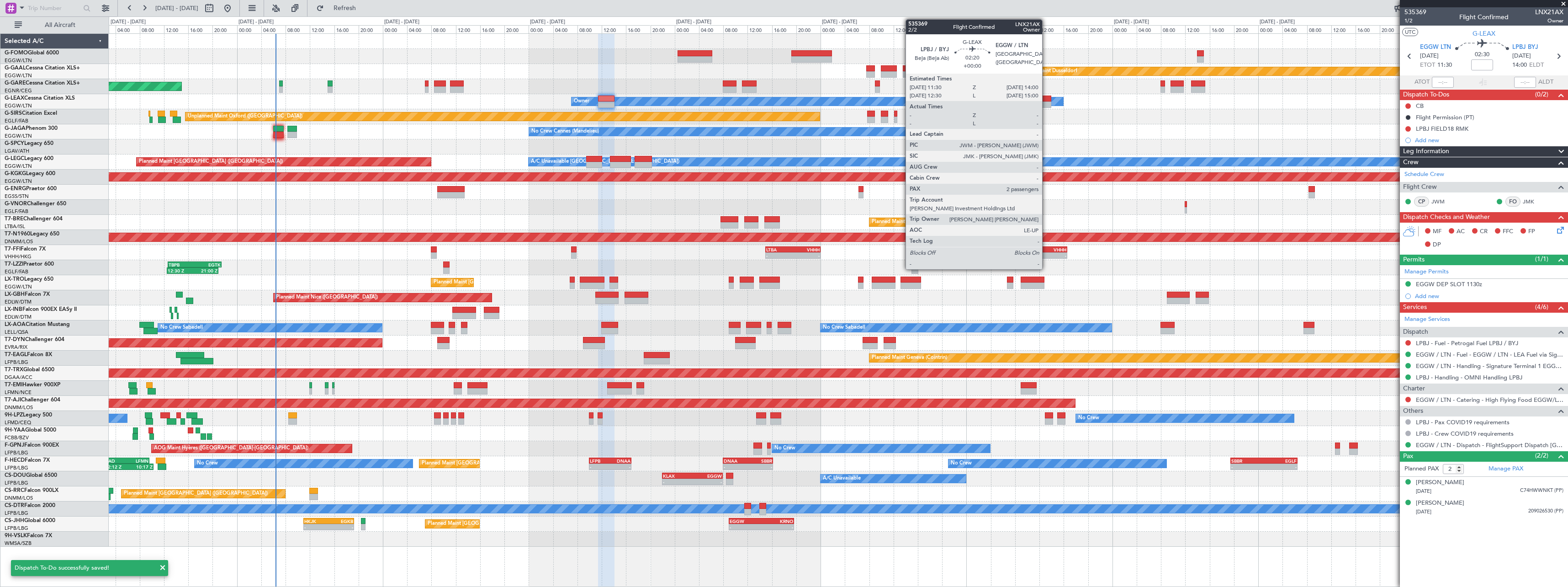
click at [1046, 106] on div at bounding box center [1044, 105] width 16 height 7
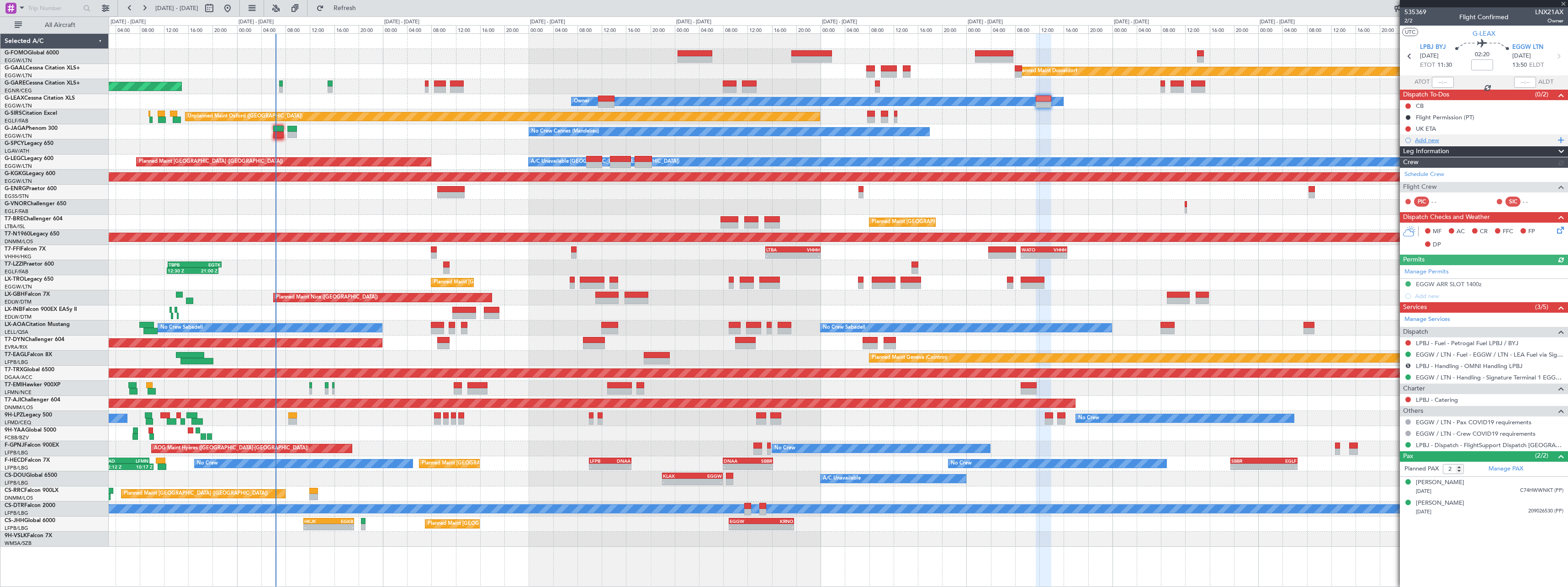
click at [1421, 137] on div "Add new" at bounding box center [1485, 140] width 140 height 8
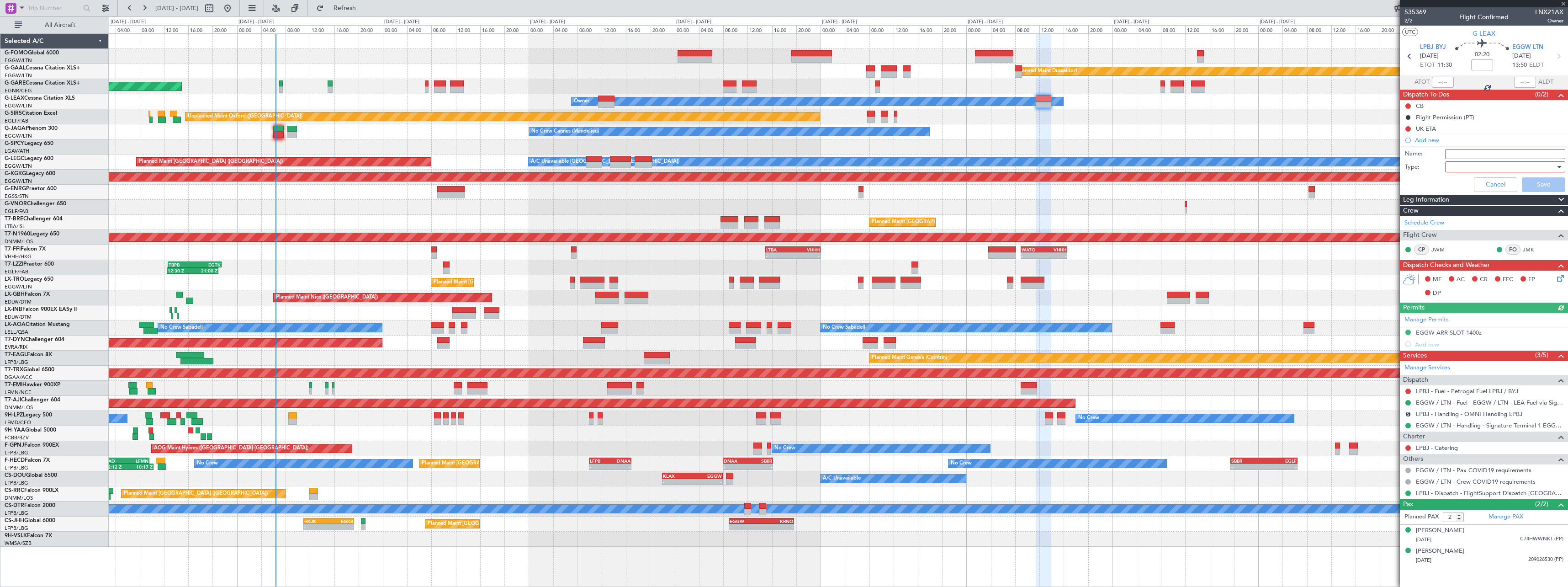
click at [1477, 149] on input "Name:" at bounding box center [1505, 154] width 120 height 10
click at [1447, 155] on input "FIELD18 RMK" at bounding box center [1505, 154] width 120 height 10
type input "LPBJ FIELD18 RMK"
click at [1465, 167] on div at bounding box center [1502, 167] width 107 height 14
click at [1463, 184] on span "Generic" at bounding box center [1500, 185] width 112 height 14
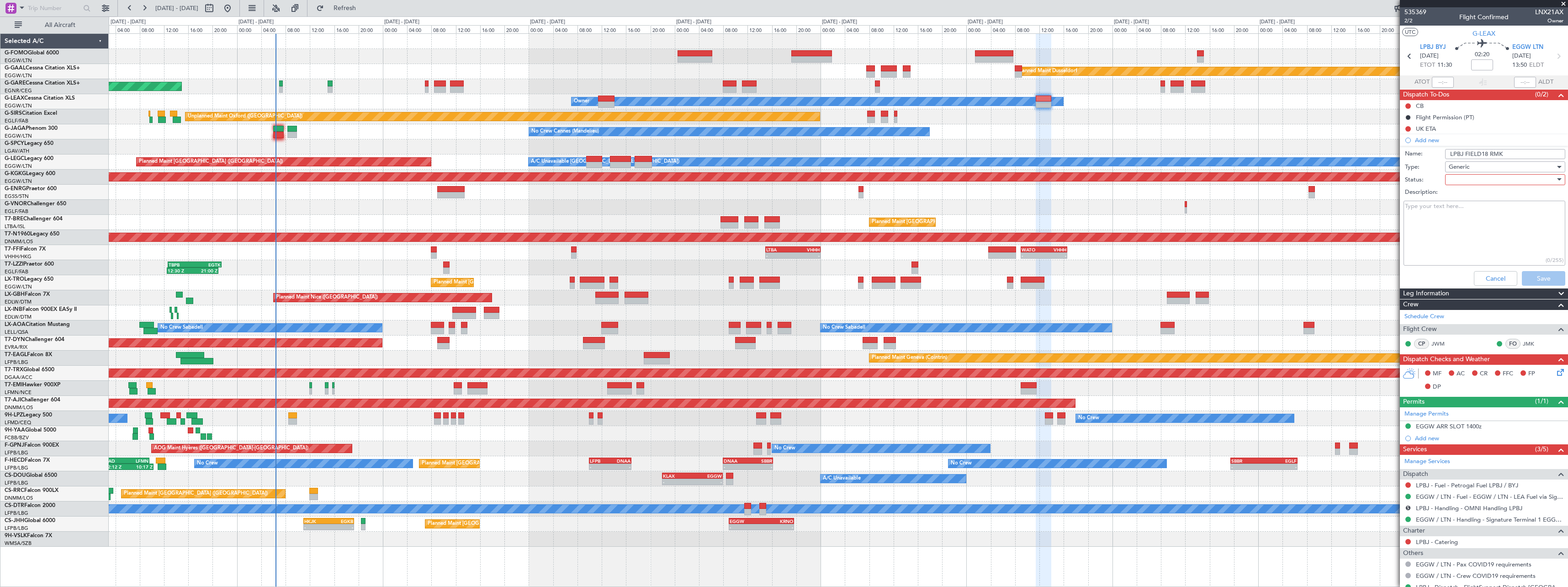
drag, startPoint x: 1463, startPoint y: 184, endPoint x: 1465, endPoint y: 173, distance: 11.2
click at [1465, 173] on div at bounding box center [1502, 180] width 107 height 14
click at [1481, 202] on span "Not Started" at bounding box center [1501, 198] width 107 height 14
click at [1472, 216] on textarea "Description:" at bounding box center [1485, 233] width 162 height 65
paste textarea ": “Flight operated at BEJA civil terminal”;"
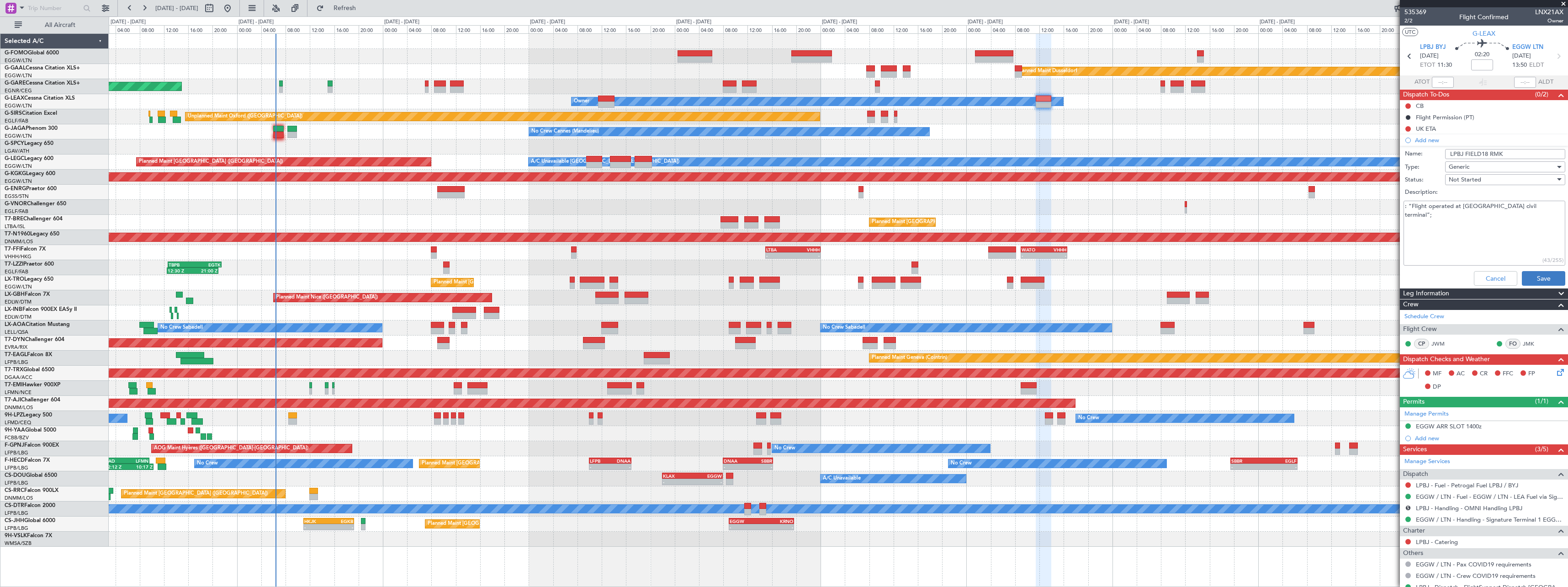
type textarea ": “Flight operated at BEJA civil terminal”;"
click at [1527, 274] on button "Save" at bounding box center [1543, 278] width 43 height 15
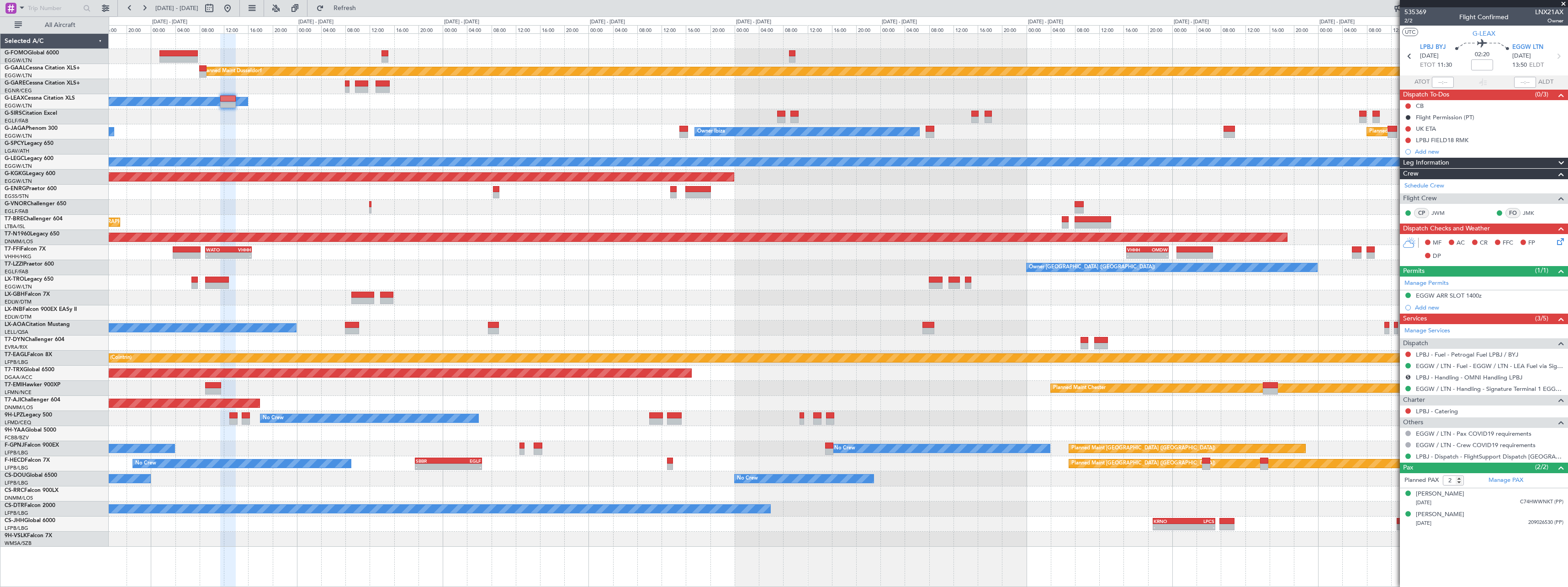
click at [226, 146] on div "Planned Maint Dusseldorf Owner Unplanned Maint Oxford (Kidlington) Owner Ibiza …" at bounding box center [838, 290] width 1459 height 513
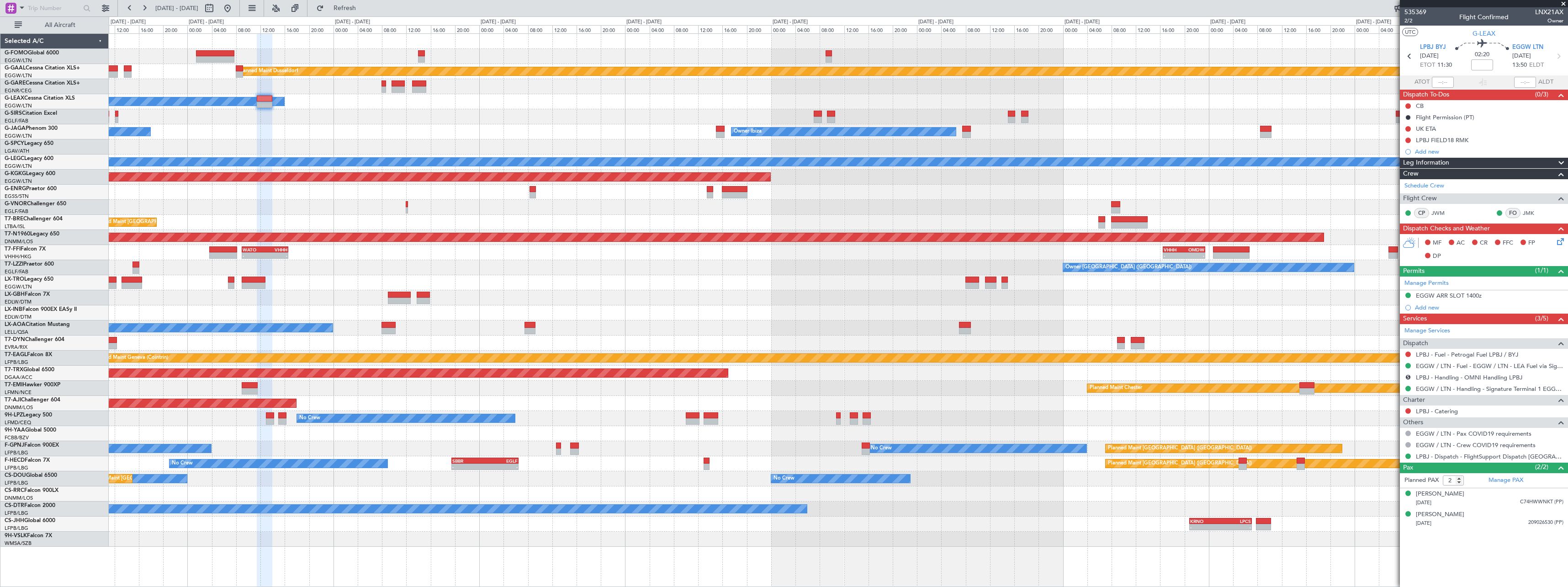
click at [982, 102] on div "Owner" at bounding box center [838, 102] width 1459 height 15
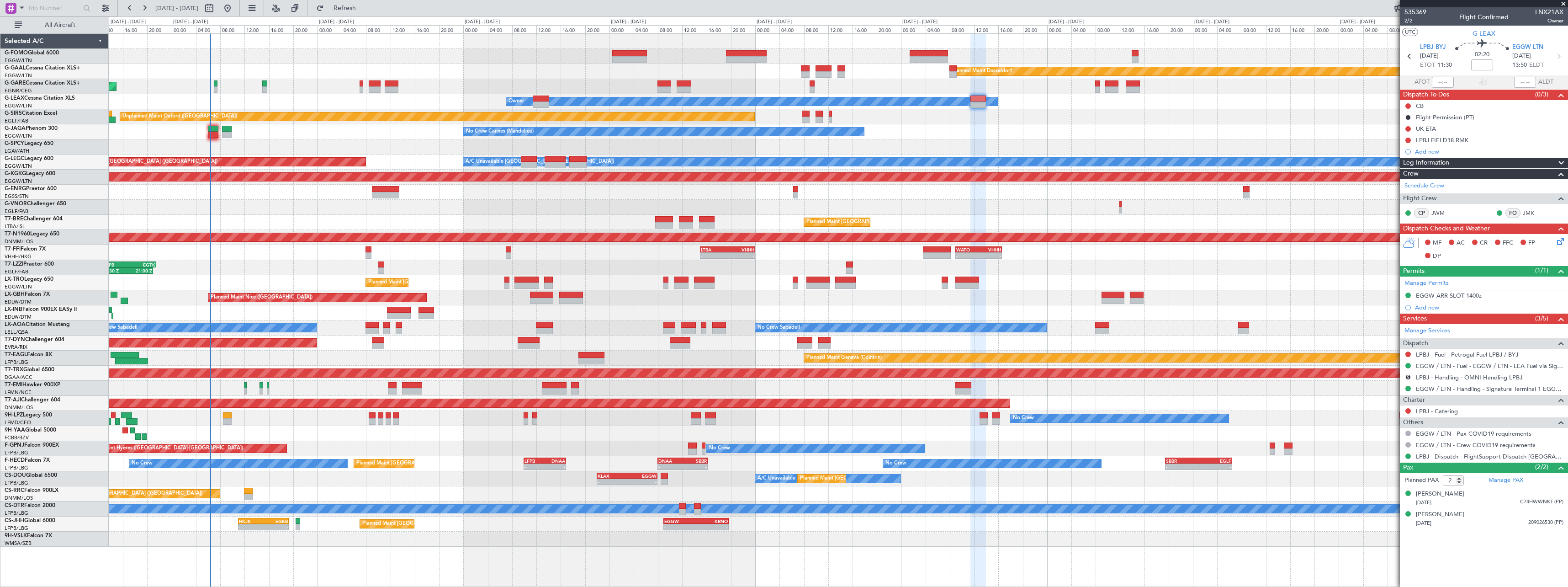
click at [1091, 111] on div "Planned Maint Dusseldorf Unplanned Maint Chester Owner Owner Unplanned Maint Ox…" at bounding box center [838, 290] width 1459 height 513
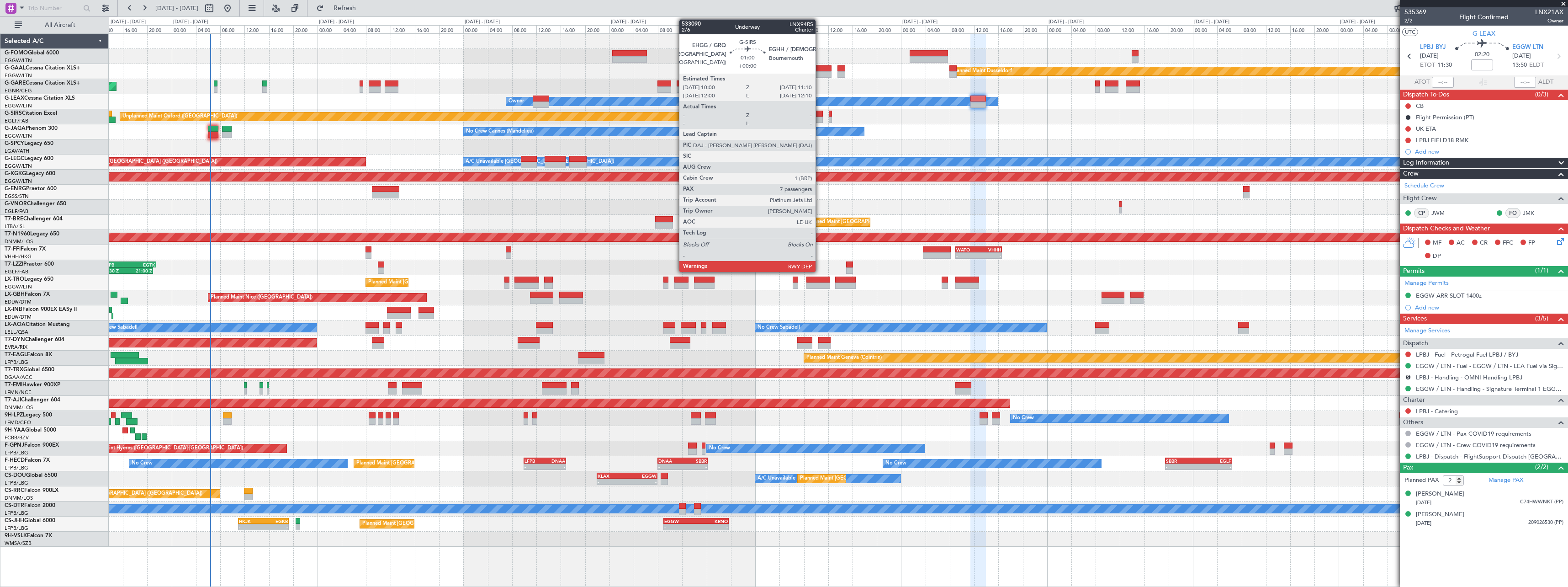
click at [820, 118] on div at bounding box center [819, 119] width 7 height 7
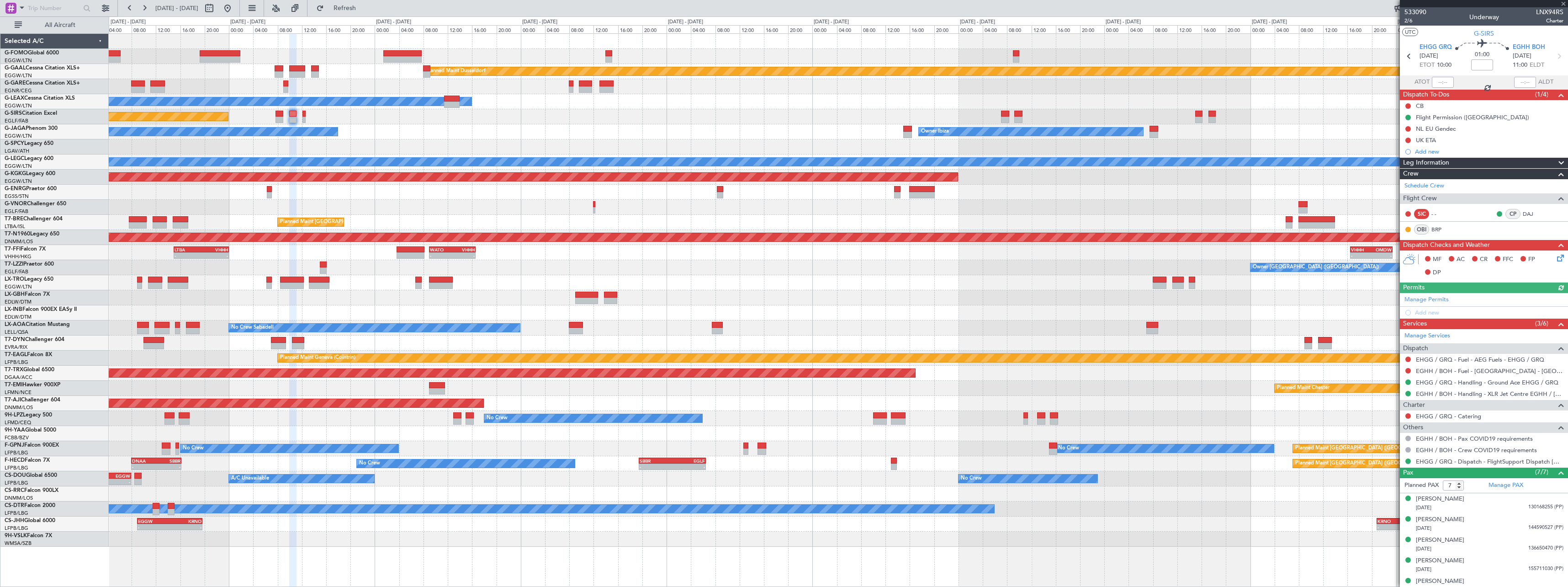
click at [757, 129] on div "No Crew Cannes (Mandelieu) Owner Ibiza Planned Maint [GEOGRAPHIC_DATA] ([GEOGRA…" at bounding box center [838, 132] width 1459 height 15
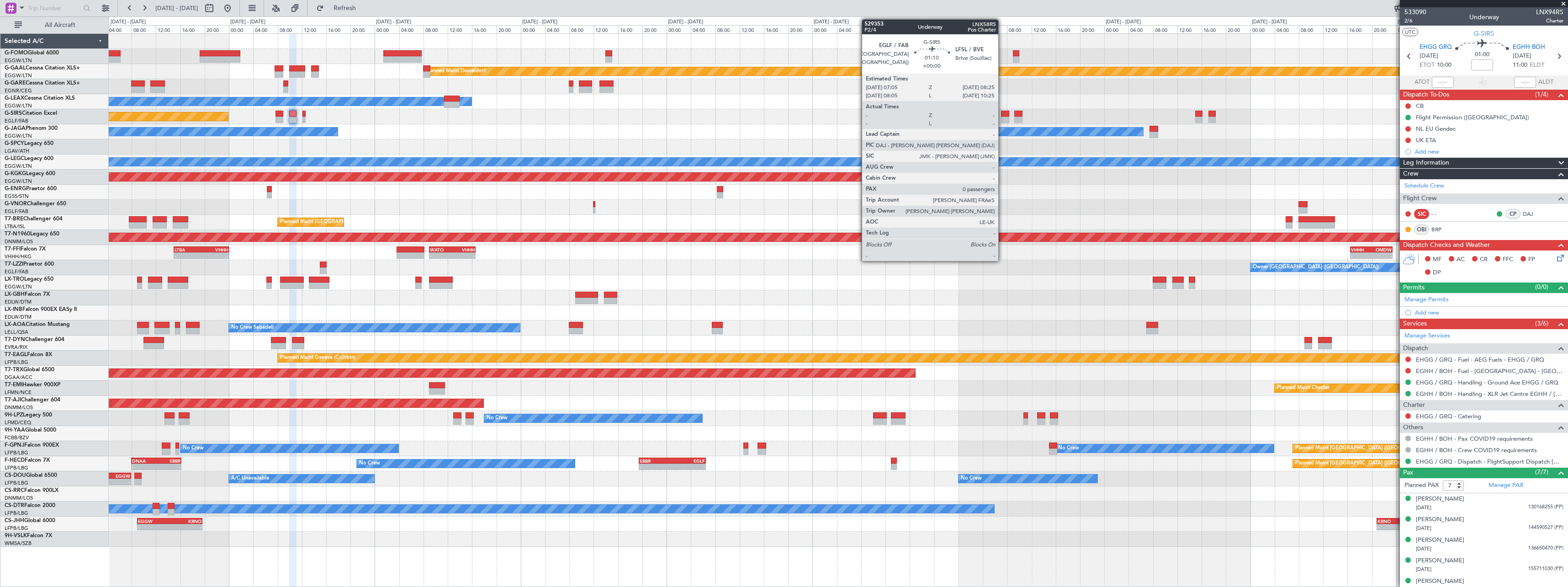
click at [1003, 118] on div at bounding box center [1006, 119] width 9 height 7
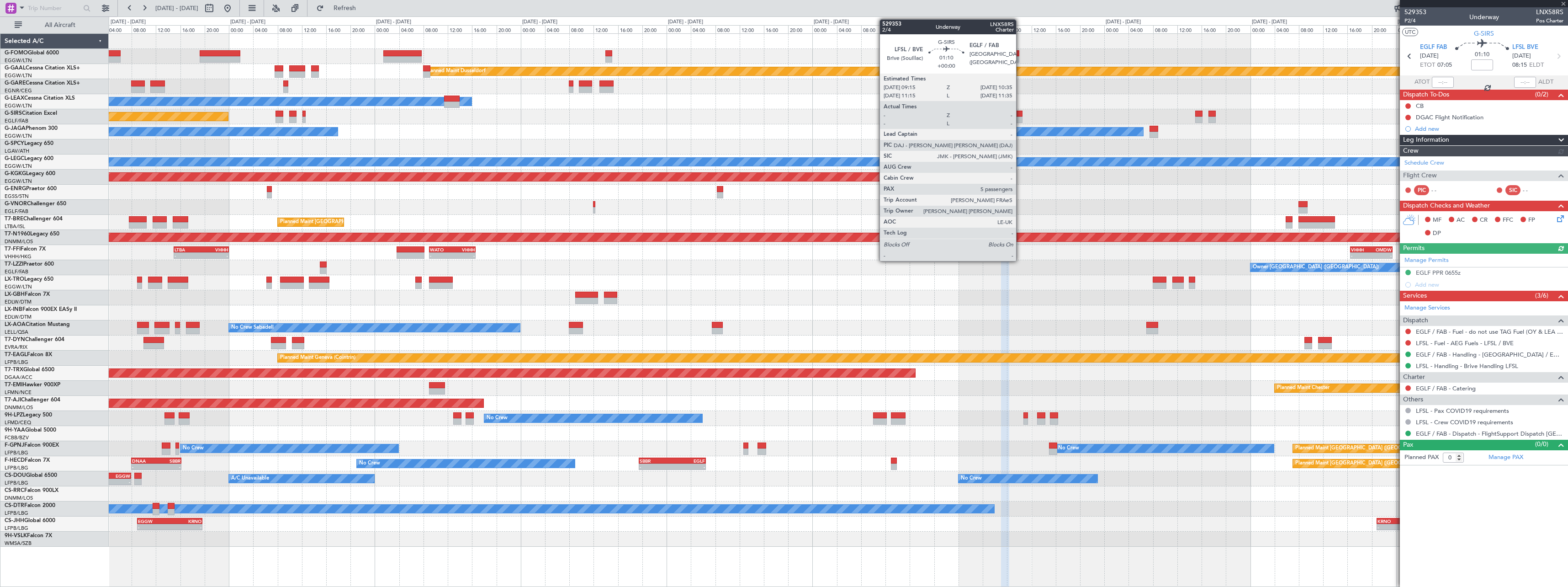
click at [1020, 114] on div at bounding box center [1018, 114] width 9 height 7
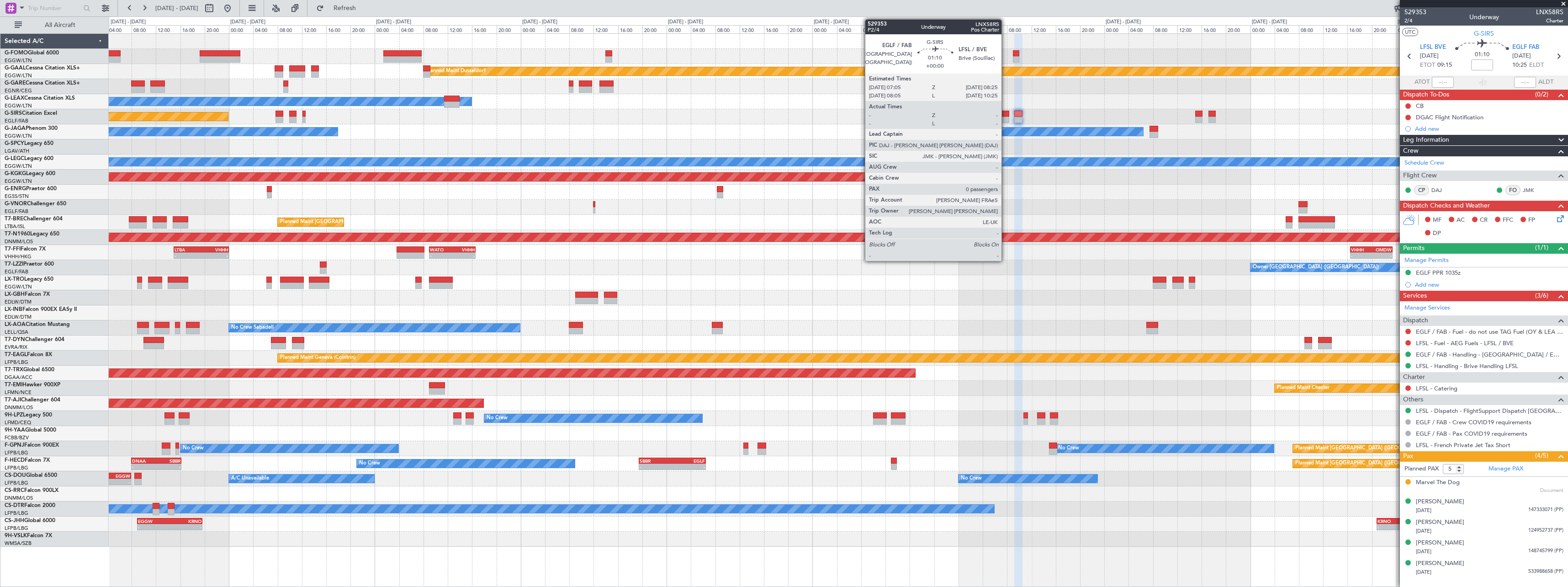
click at [1006, 114] on div at bounding box center [1006, 114] width 9 height 7
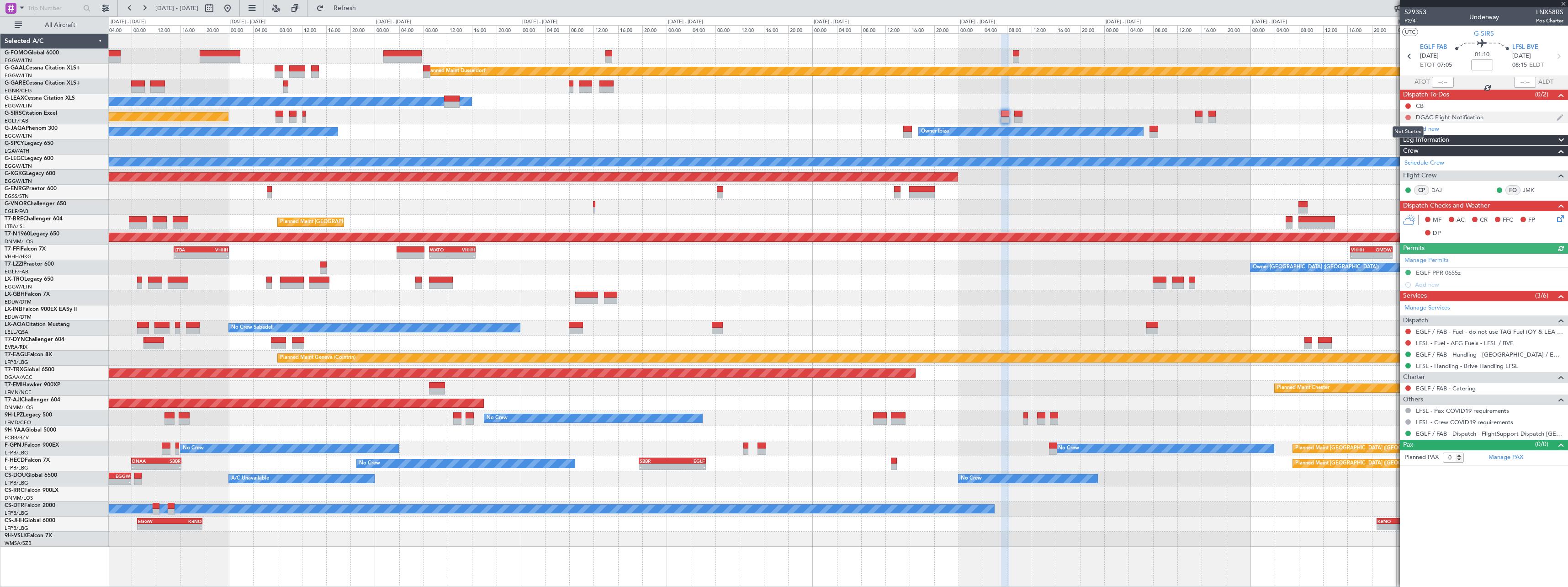
click at [1407, 116] on button at bounding box center [1408, 117] width 5 height 5
click at [1406, 169] on span "Cancelled" at bounding box center [1410, 171] width 26 height 9
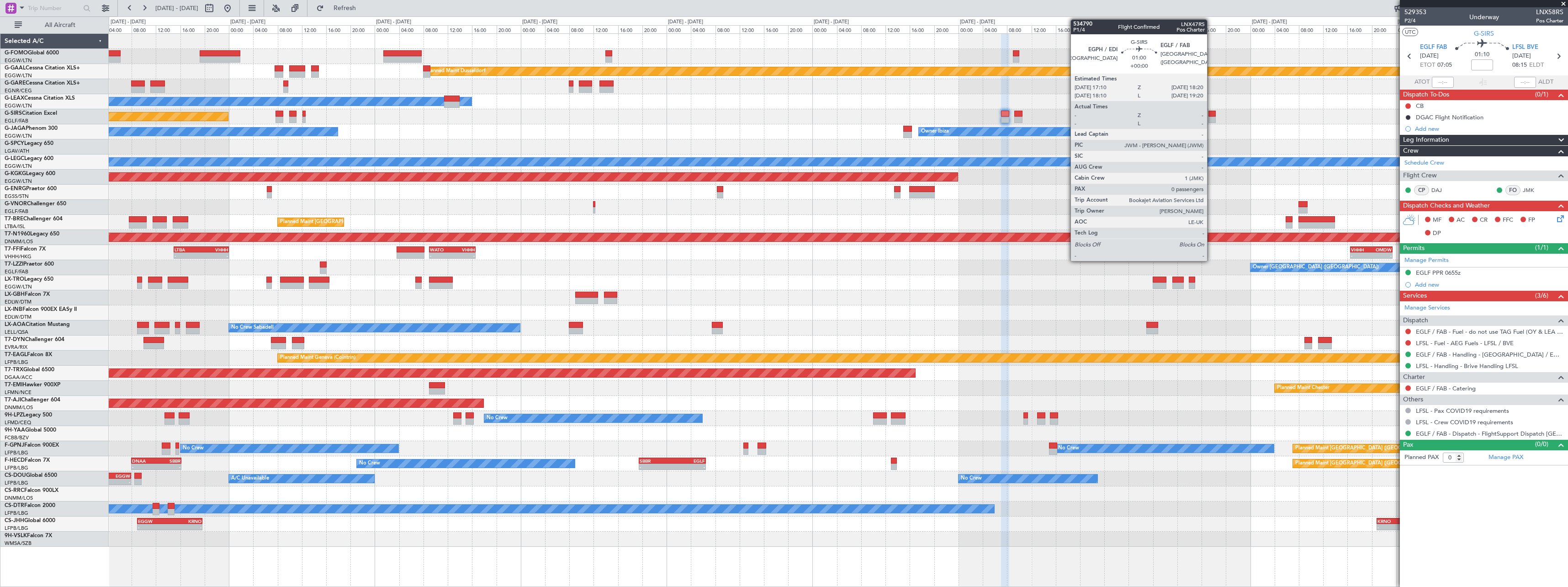
click at [1212, 118] on div at bounding box center [1212, 119] width 7 height 7
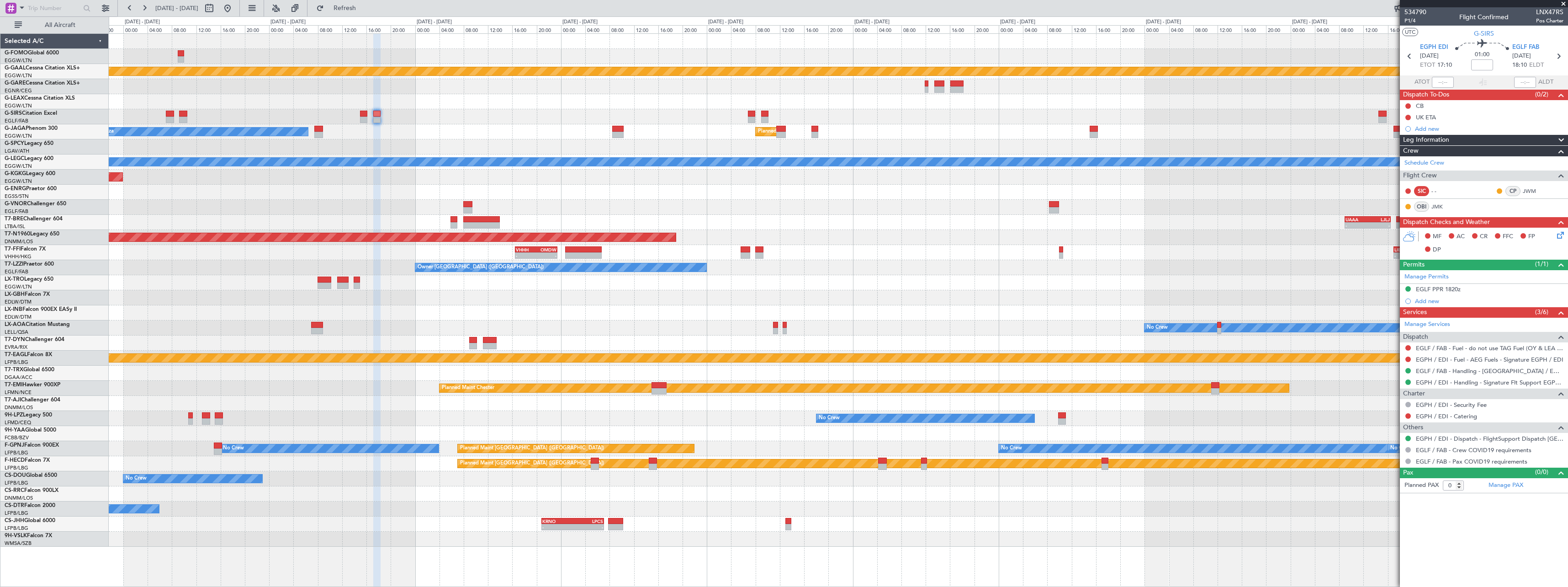
click at [465, 153] on div "Planned Maint Dusseldorf Owner Ibiza Planned Maint [GEOGRAPHIC_DATA] ([GEOGRAPH…" at bounding box center [838, 290] width 1459 height 513
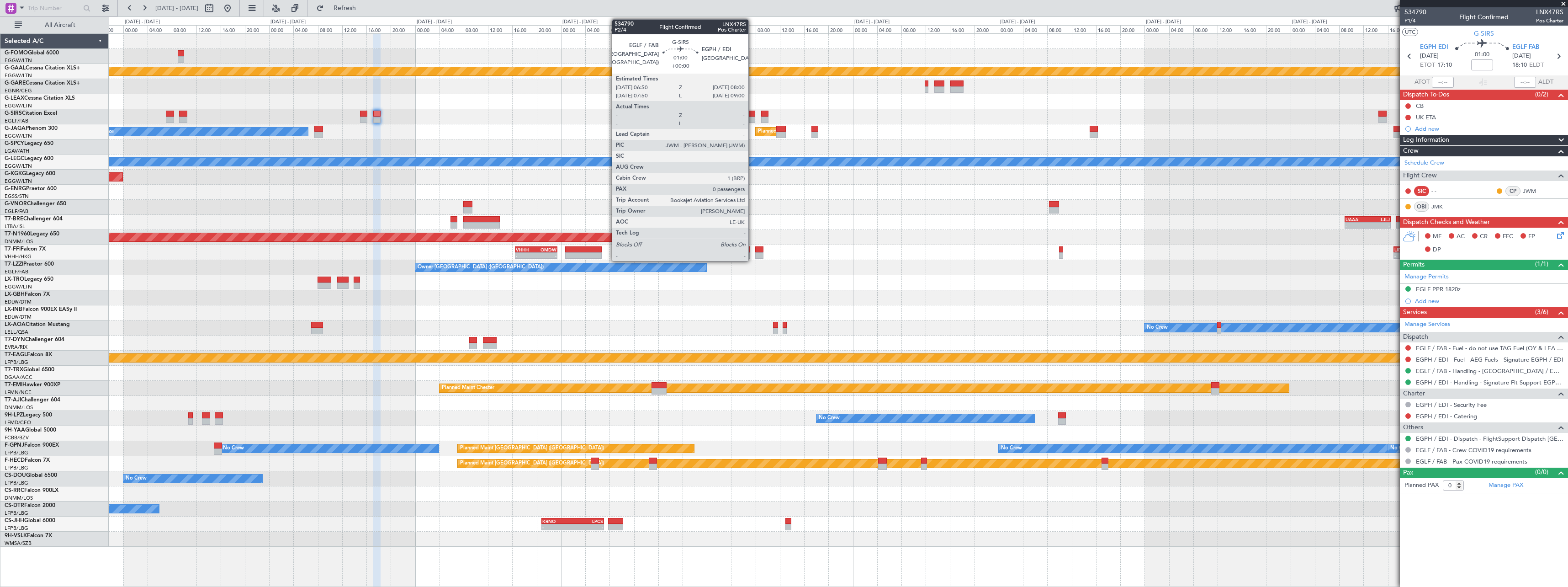
click at [752, 118] on div at bounding box center [752, 119] width 7 height 7
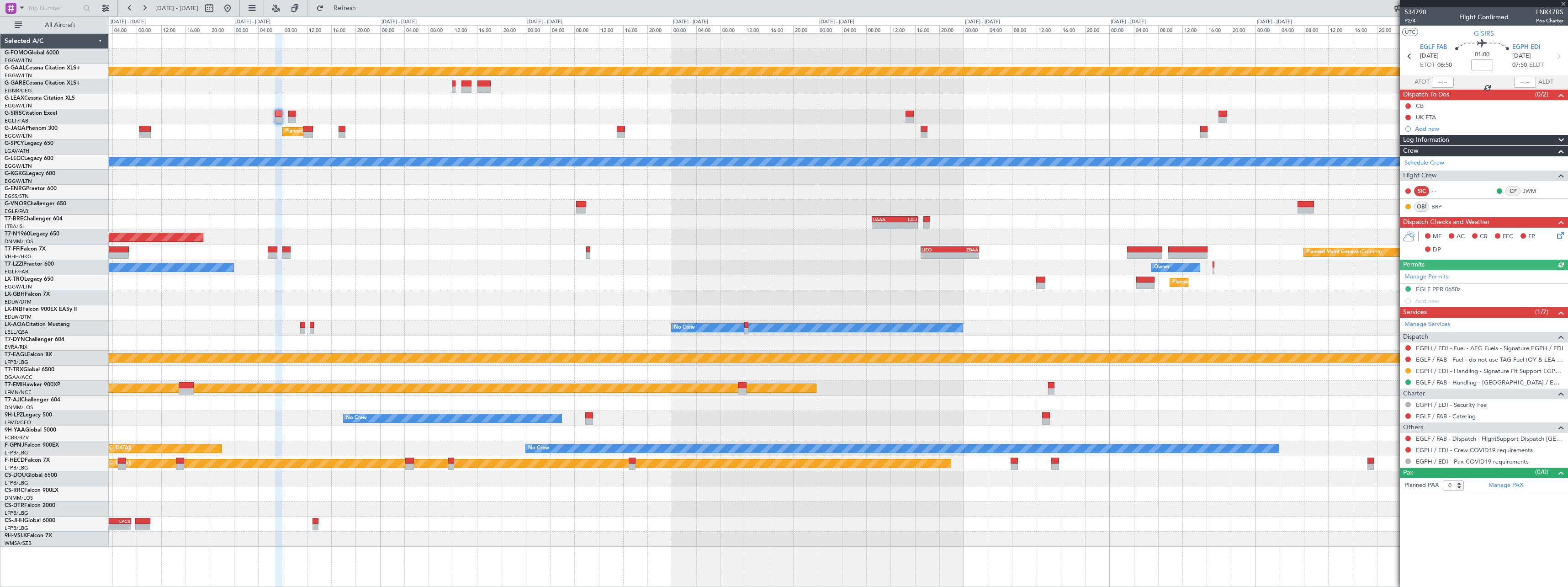
click at [522, 120] on div at bounding box center [838, 116] width 1459 height 15
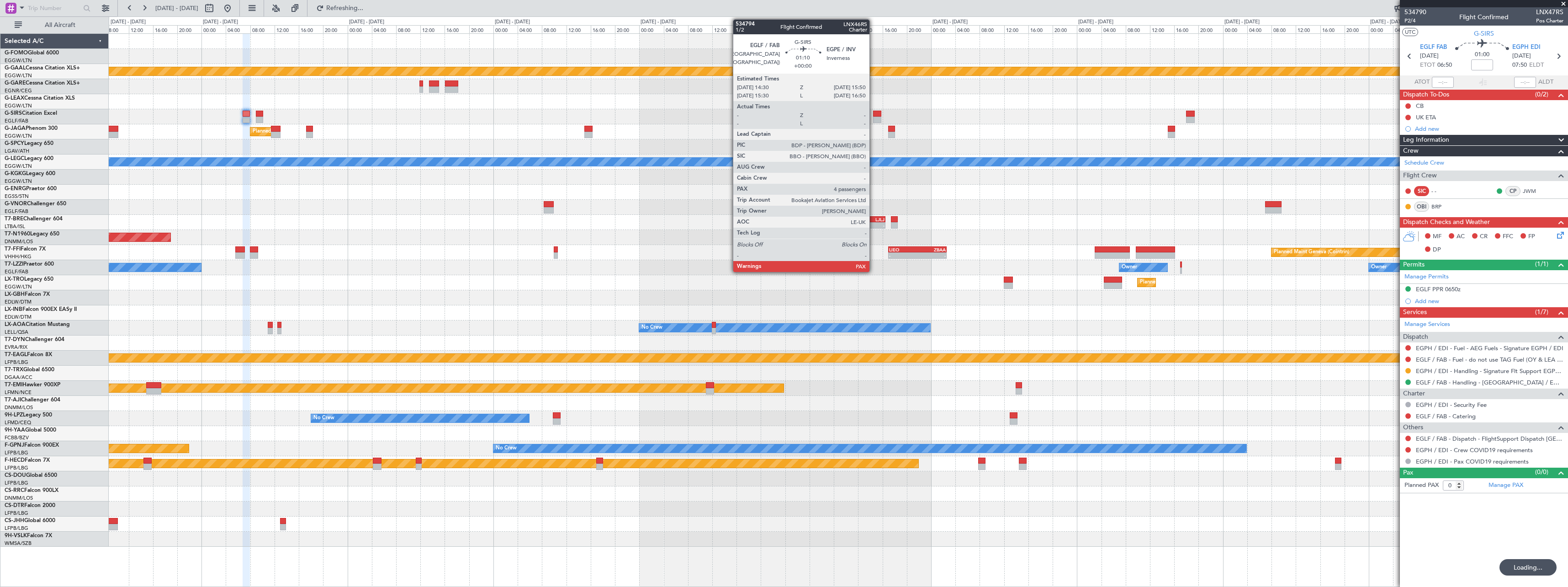
click at [873, 115] on div at bounding box center [877, 114] width 9 height 7
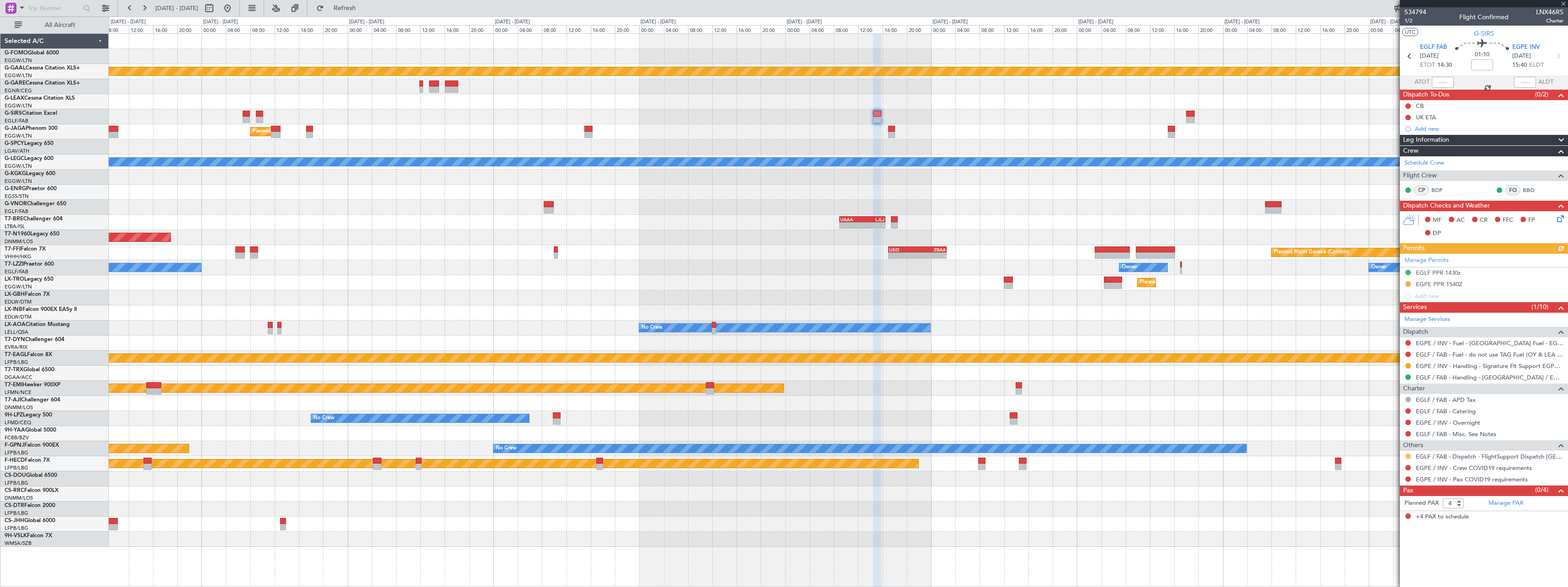
click at [1409, 455] on button at bounding box center [1408, 456] width 5 height 5
click at [1395, 569] on span "Confirmed" at bounding box center [1382, 564] width 29 height 9
click at [1409, 466] on button at bounding box center [1408, 467] width 5 height 5
drag, startPoint x: 1376, startPoint y: 477, endPoint x: 1424, endPoint y: 478, distance: 48.0
click at [1379, 477] on span "Not Required" at bounding box center [1386, 480] width 37 height 9
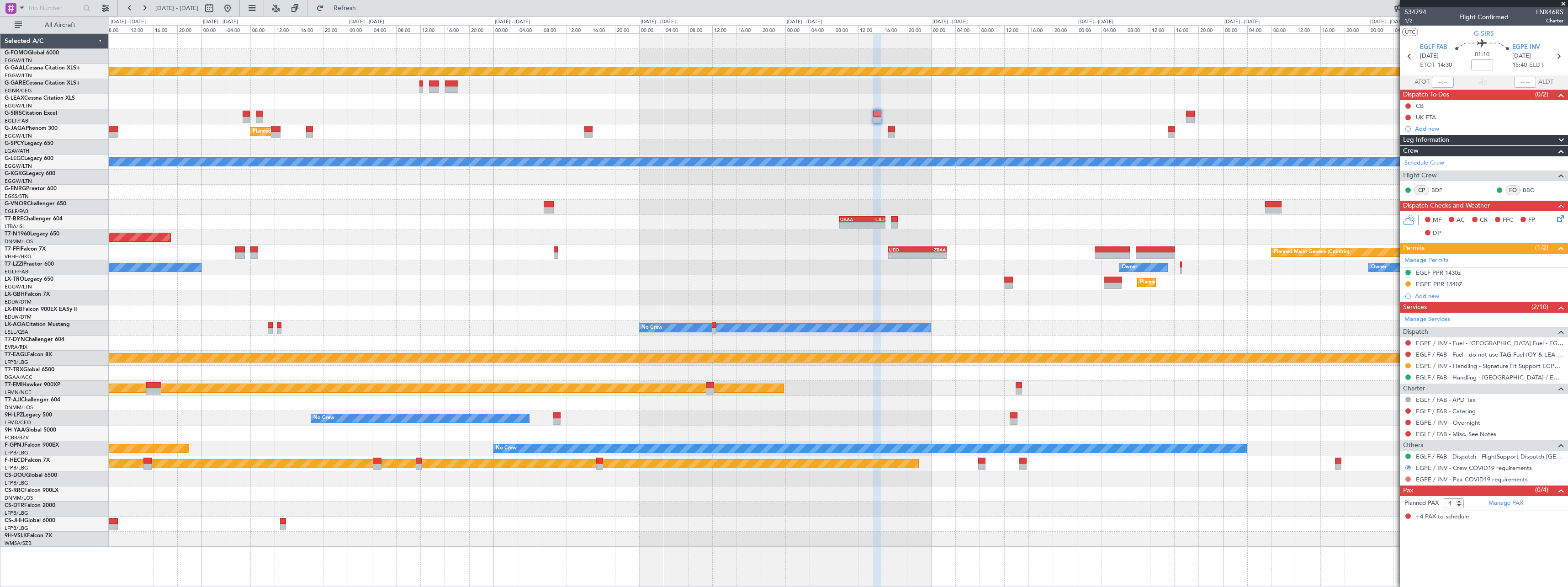
click at [1409, 478] on button at bounding box center [1408, 479] width 5 height 5
click at [1375, 371] on span "Not Required" at bounding box center [1386, 369] width 37 height 9
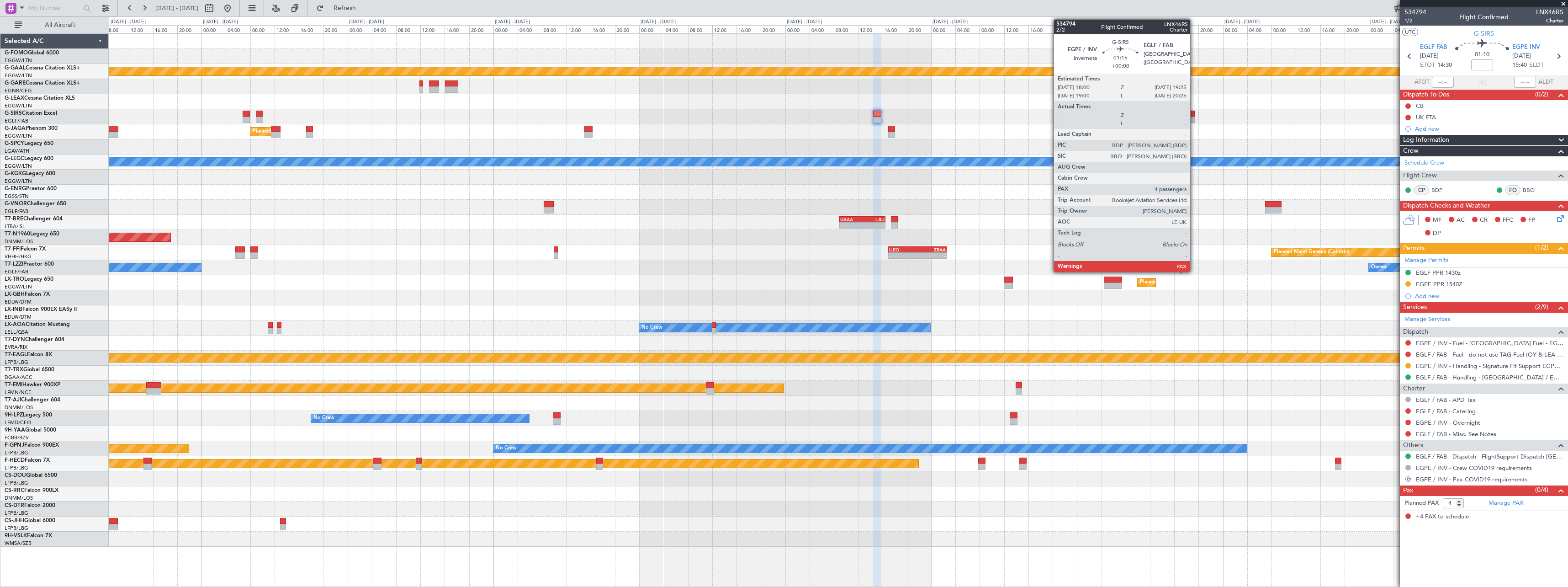
click at [1193, 114] on div at bounding box center [1191, 114] width 9 height 7
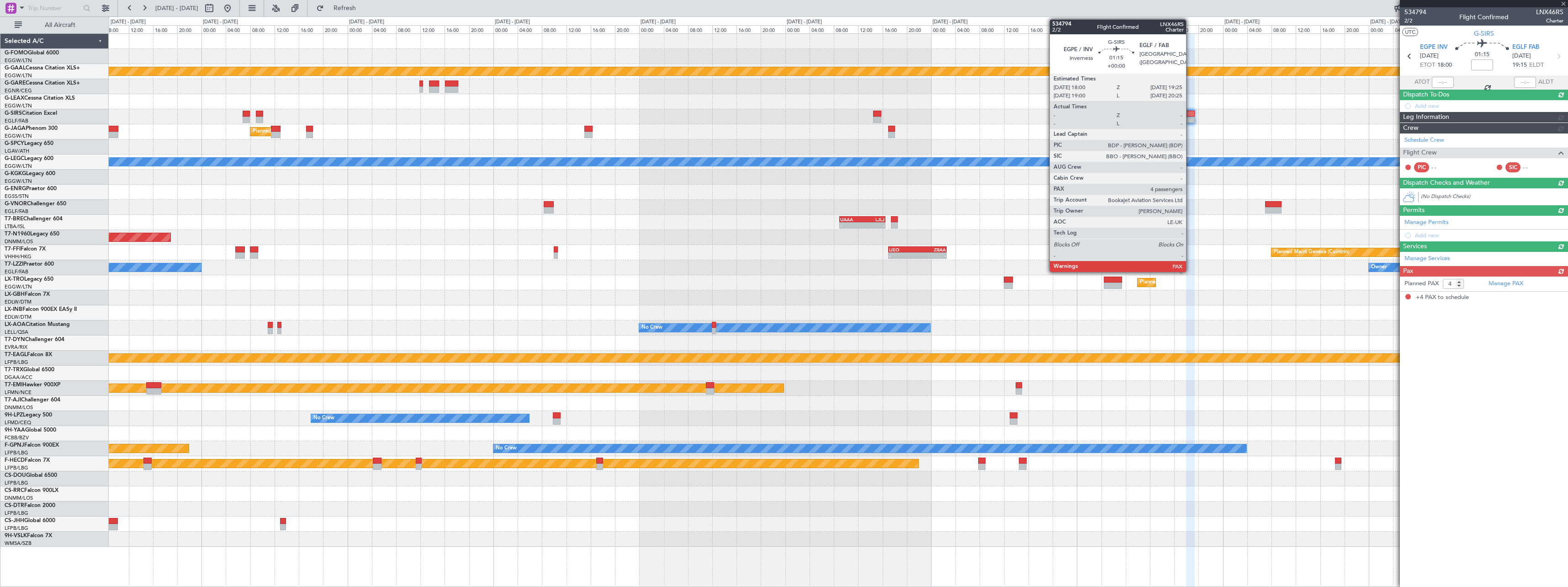
click at [1190, 114] on div at bounding box center [1191, 114] width 9 height 7
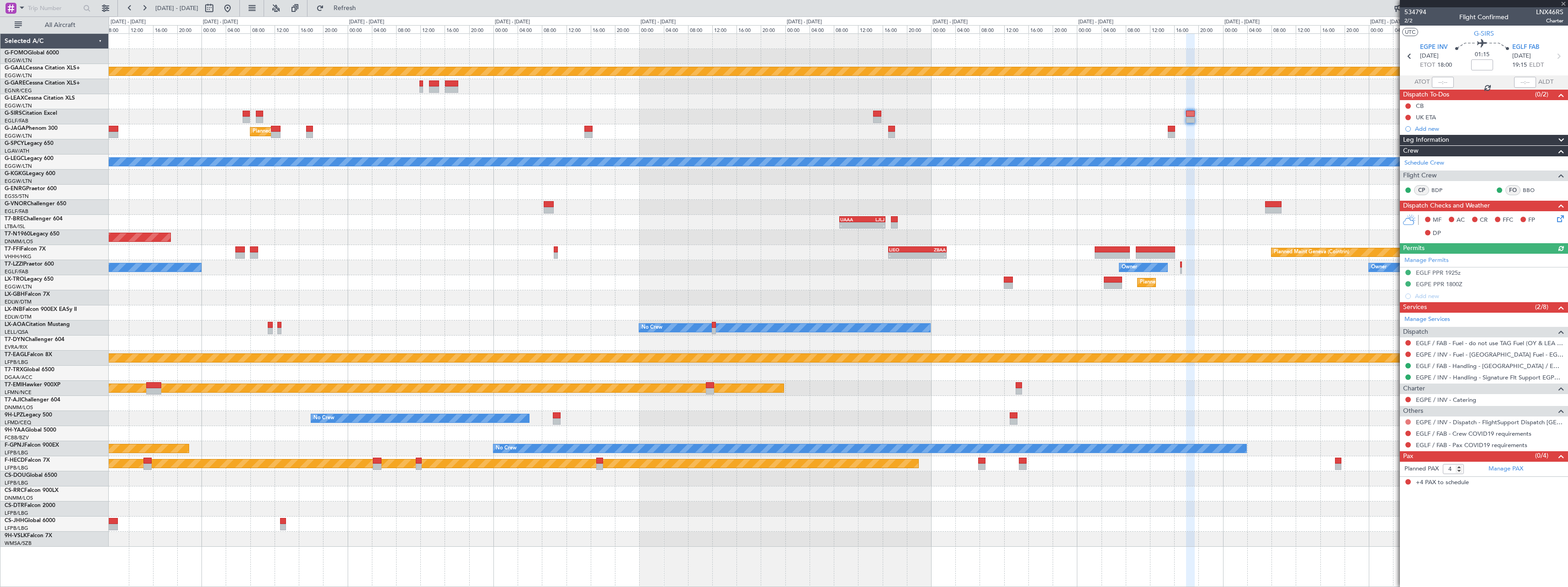
click at [1410, 421] on button at bounding box center [1408, 421] width 5 height 5
drag, startPoint x: 1386, startPoint y: 535, endPoint x: 1401, endPoint y: 485, distance: 52.2
click at [1386, 535] on li "Confirmed" at bounding box center [1407, 530] width 105 height 14
click at [1407, 431] on button at bounding box center [1408, 433] width 5 height 5
drag, startPoint x: 1369, startPoint y: 446, endPoint x: 1374, endPoint y: 446, distance: 5.0
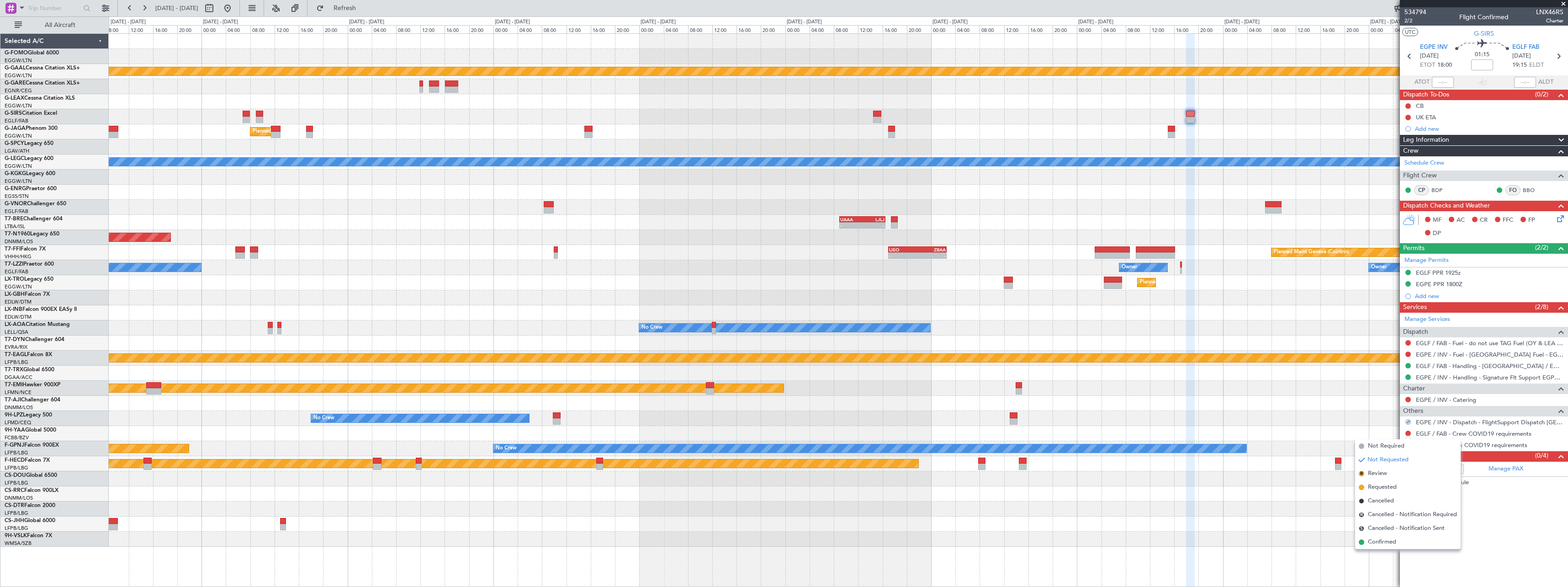
click at [1370, 446] on span "Not Required" at bounding box center [1386, 446] width 37 height 9
click at [1410, 445] on button at bounding box center [1408, 445] width 5 height 5
click at [1386, 457] on span "Not Required" at bounding box center [1386, 457] width 37 height 9
click at [995, 243] on div "Planned Maint [GEOGRAPHIC_DATA] ([GEOGRAPHIC_DATA])" at bounding box center [838, 237] width 1459 height 15
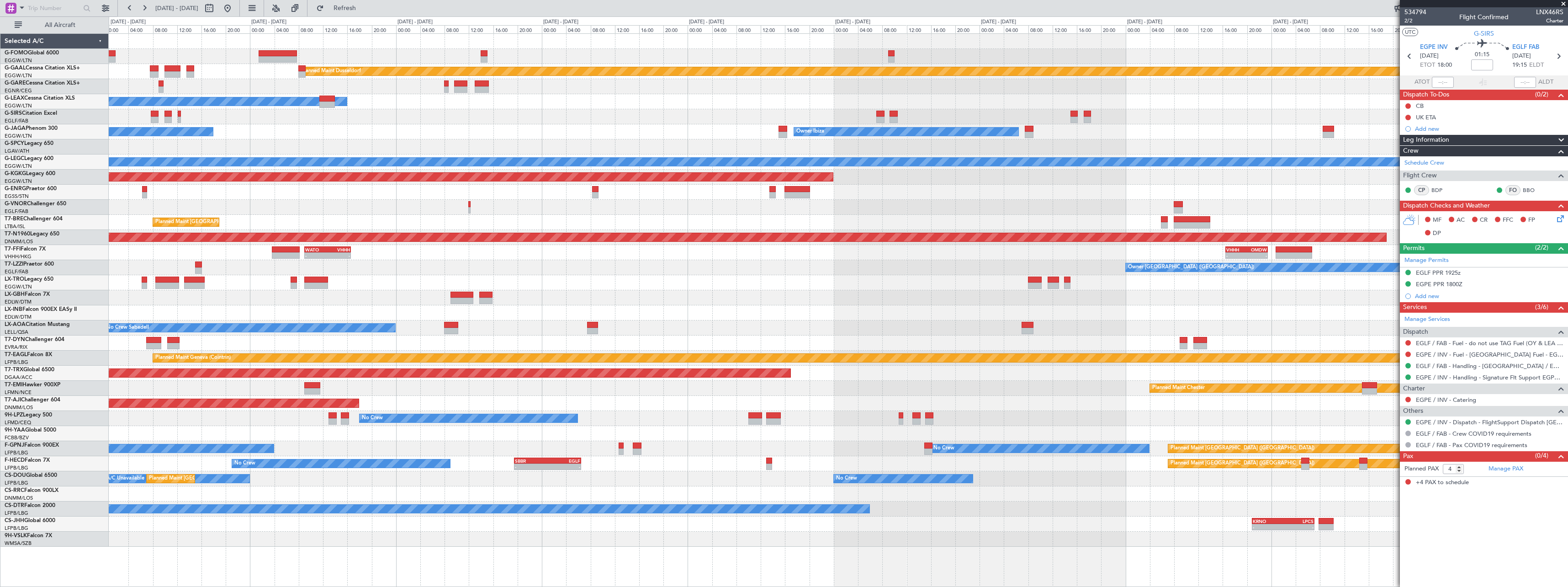
click at [1041, 195] on div at bounding box center [838, 192] width 1459 height 15
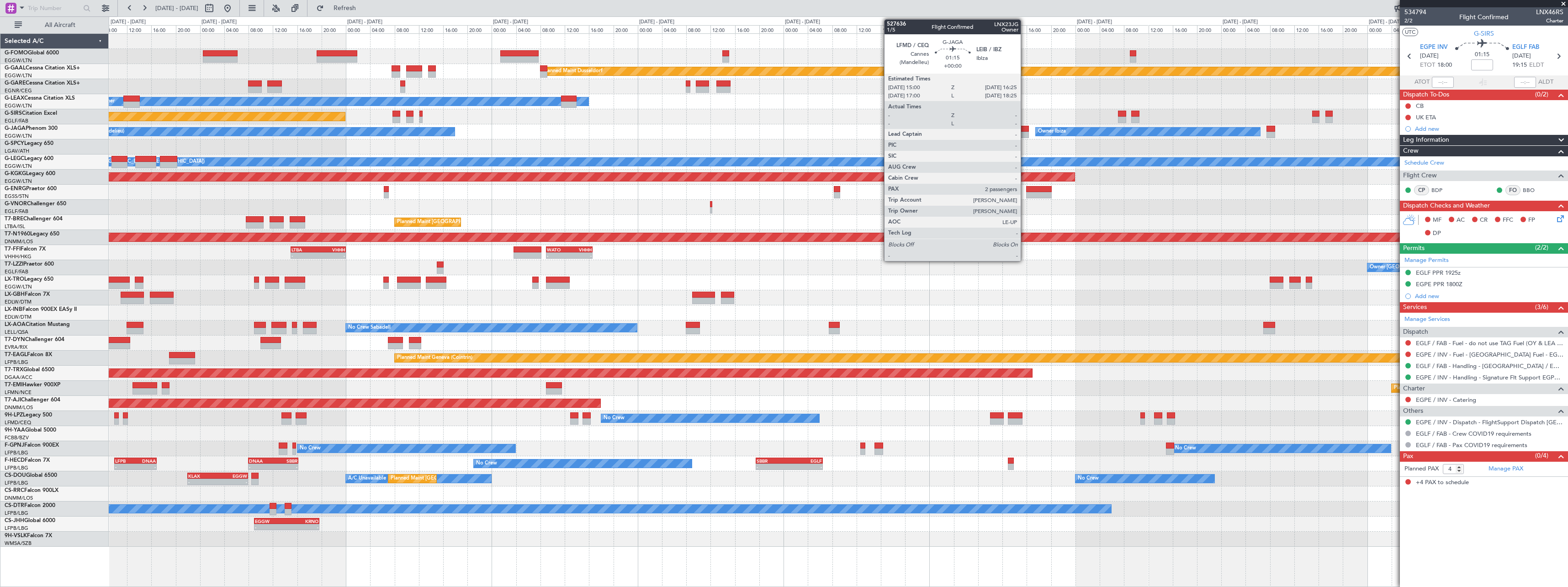
click at [1025, 133] on div at bounding box center [1024, 135] width 9 height 7
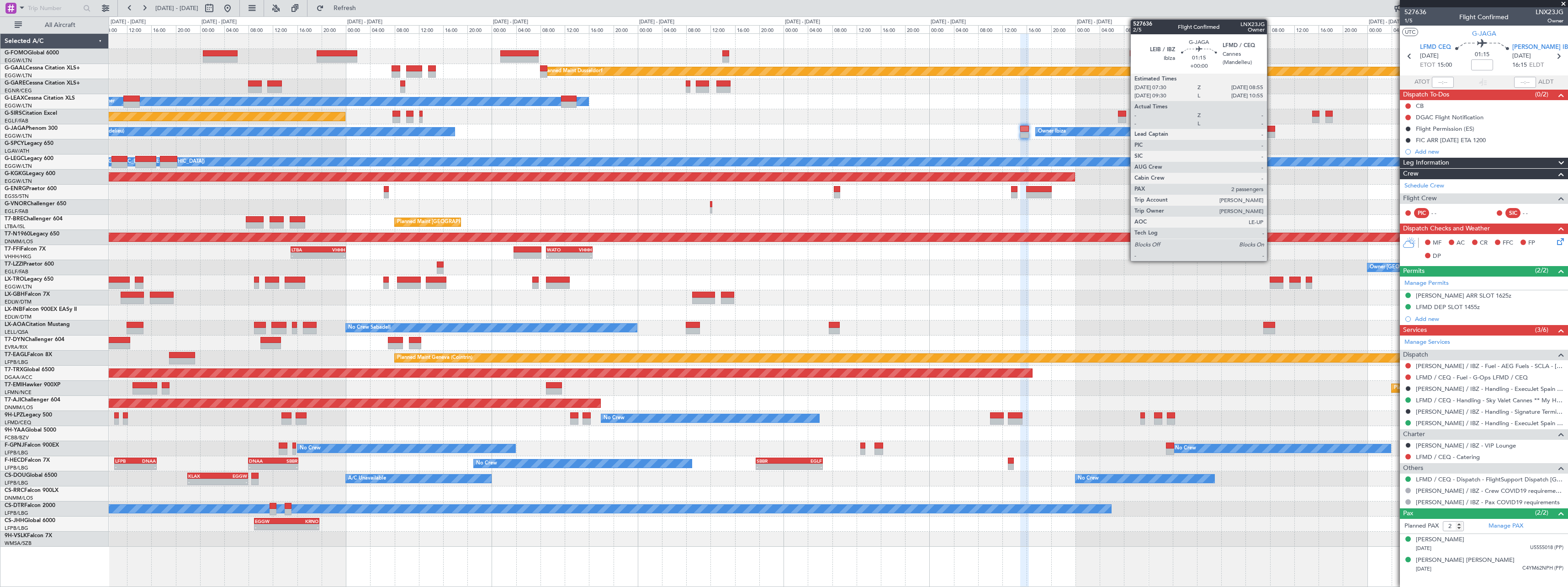
click at [1271, 135] on div at bounding box center [1271, 135] width 9 height 7
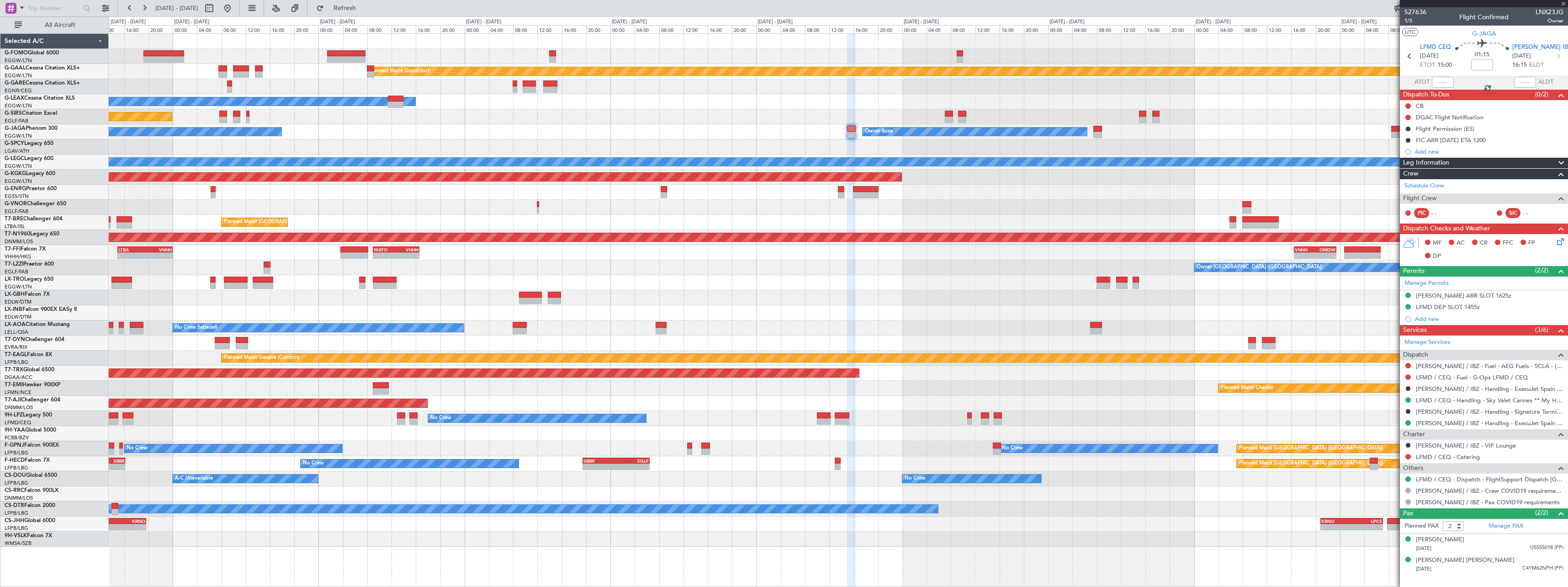
click at [1150, 136] on div "No Crew Cannes (Mandelieu) Owner Ibiza Planned Maint [GEOGRAPHIC_DATA] ([GEOGRA…" at bounding box center [838, 132] width 1459 height 15
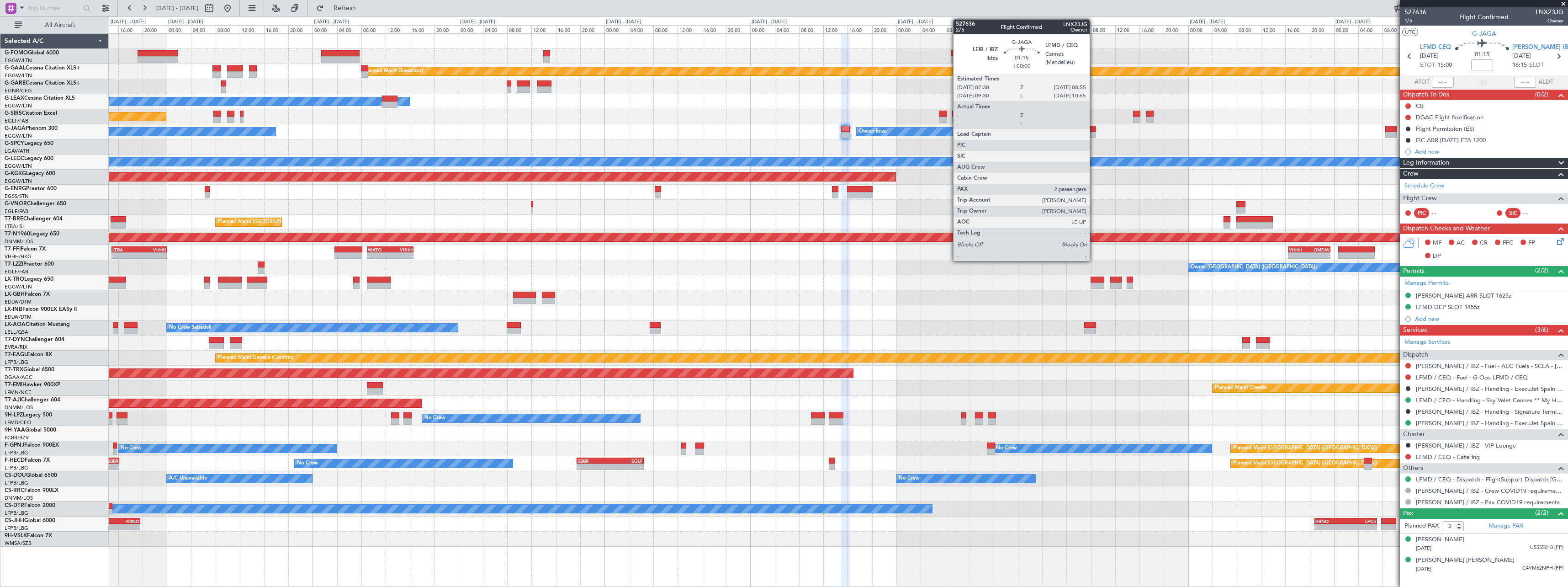
click at [1094, 129] on div at bounding box center [1091, 128] width 9 height 7
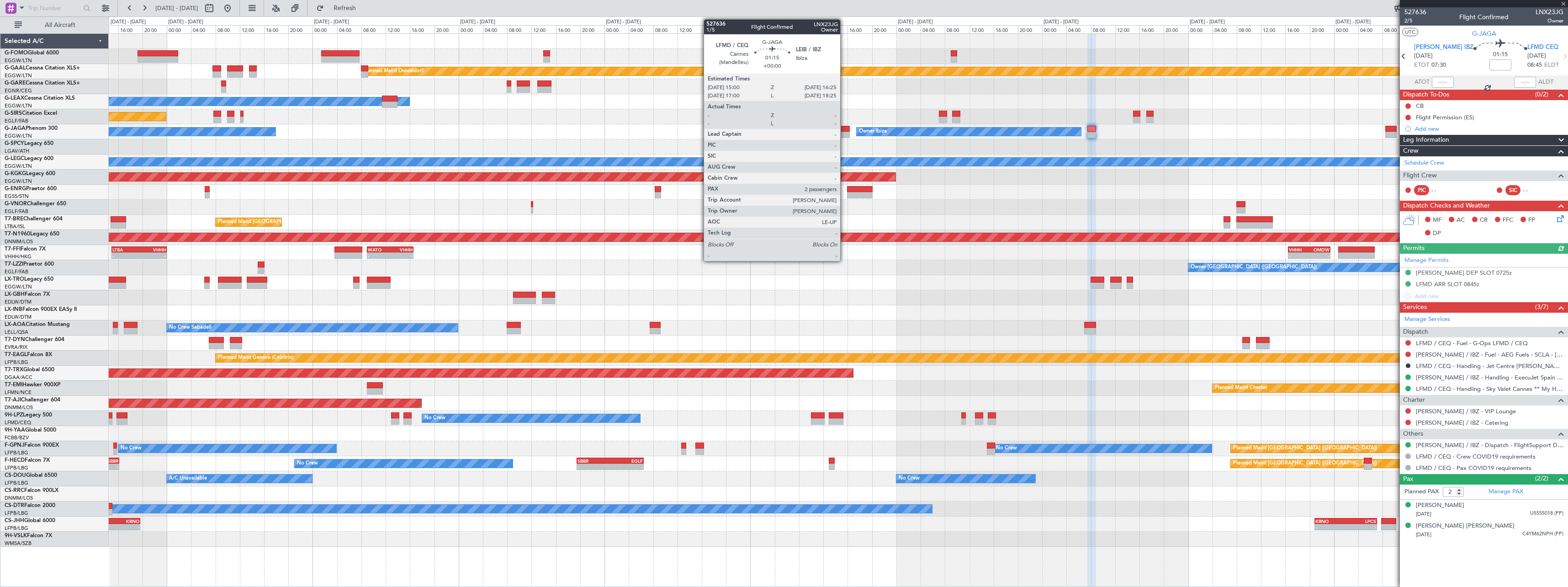
click at [844, 130] on div at bounding box center [845, 128] width 9 height 7
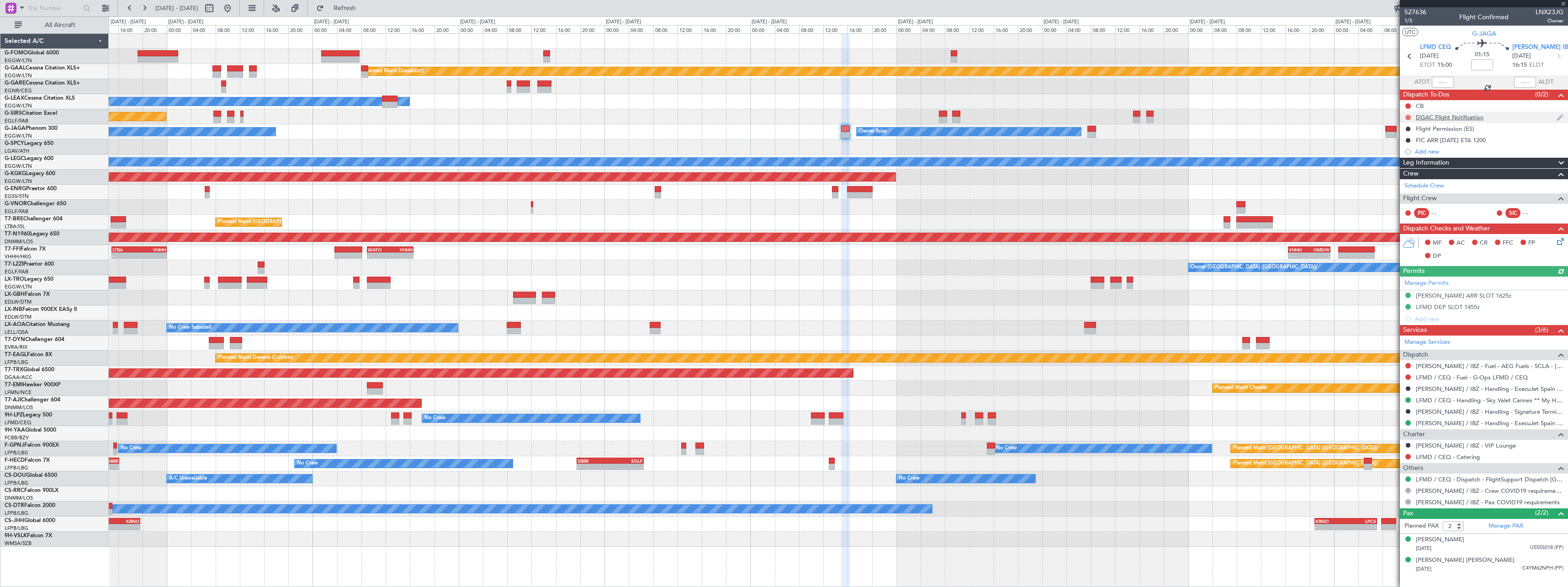
click at [1410, 116] on button at bounding box center [1408, 117] width 5 height 5
drag, startPoint x: 1412, startPoint y: 169, endPoint x: 1404, endPoint y: 171, distance: 8.2
click at [1412, 169] on span "Cancelled" at bounding box center [1410, 171] width 26 height 9
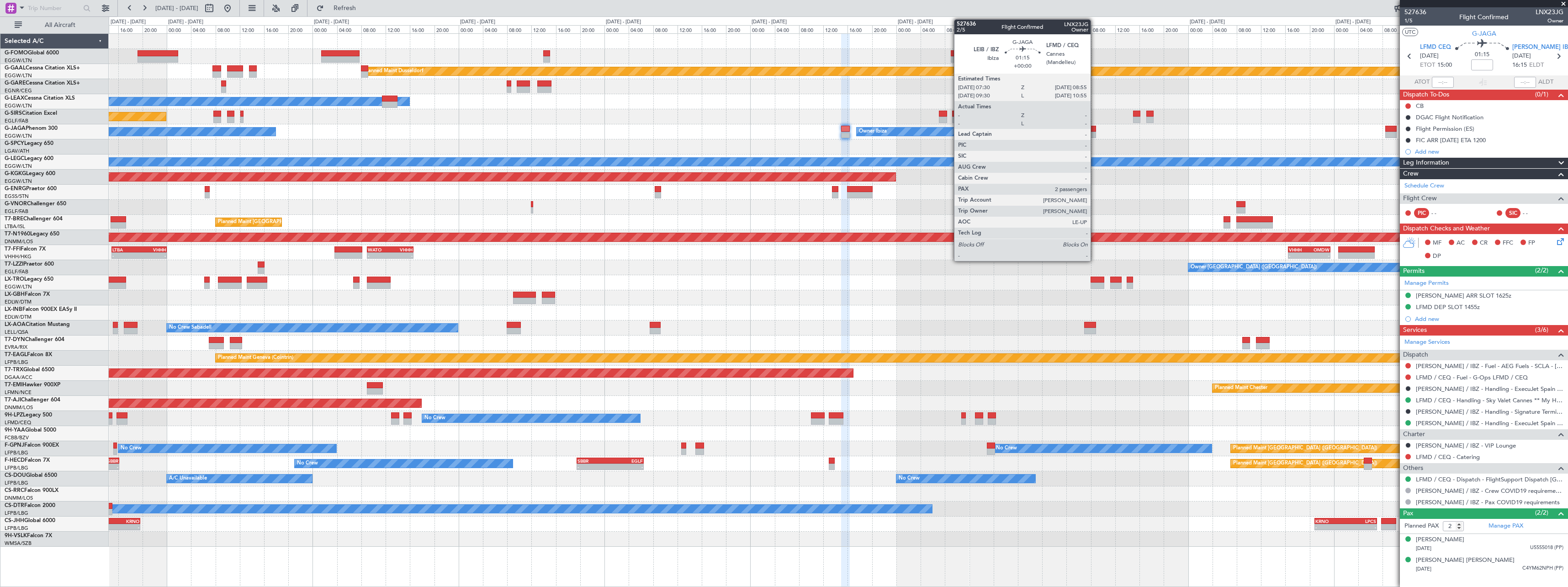
click at [1093, 131] on div at bounding box center [1091, 128] width 9 height 7
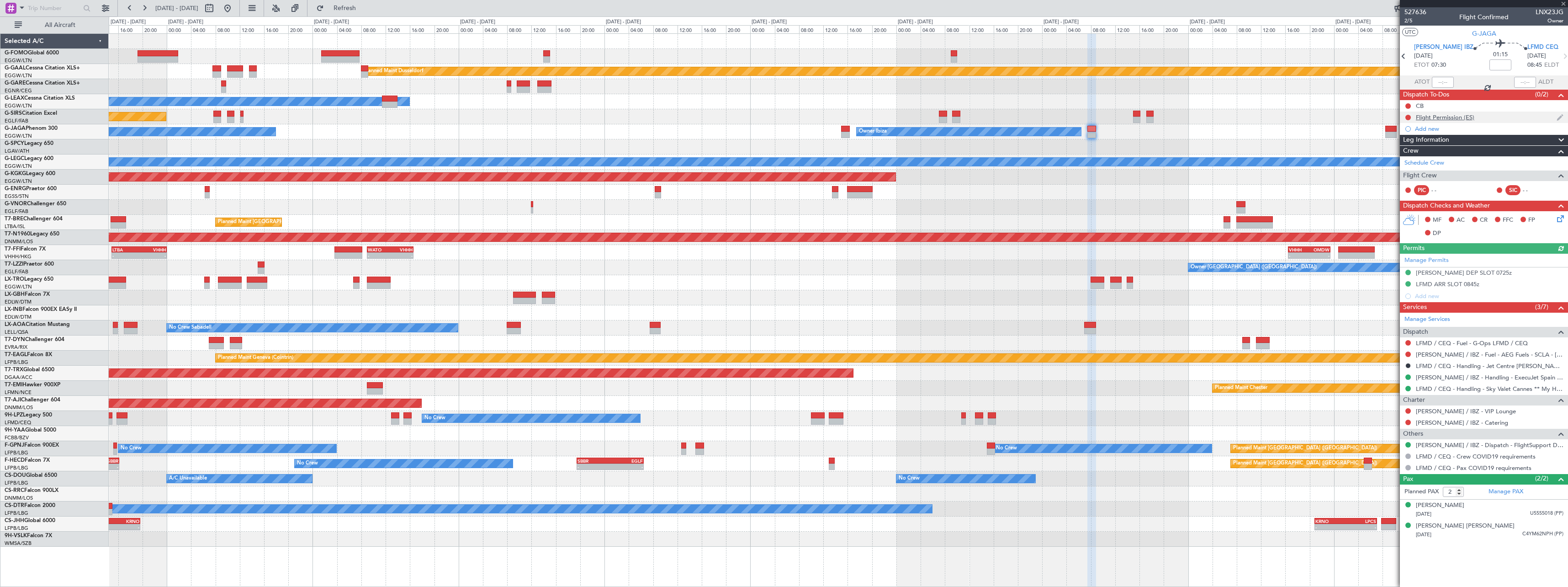
click at [1410, 114] on div at bounding box center [1408, 118] width 7 height 7
click at [1410, 116] on button at bounding box center [1408, 117] width 5 height 5
click at [1396, 175] on li "Cancelled" at bounding box center [1409, 171] width 49 height 14
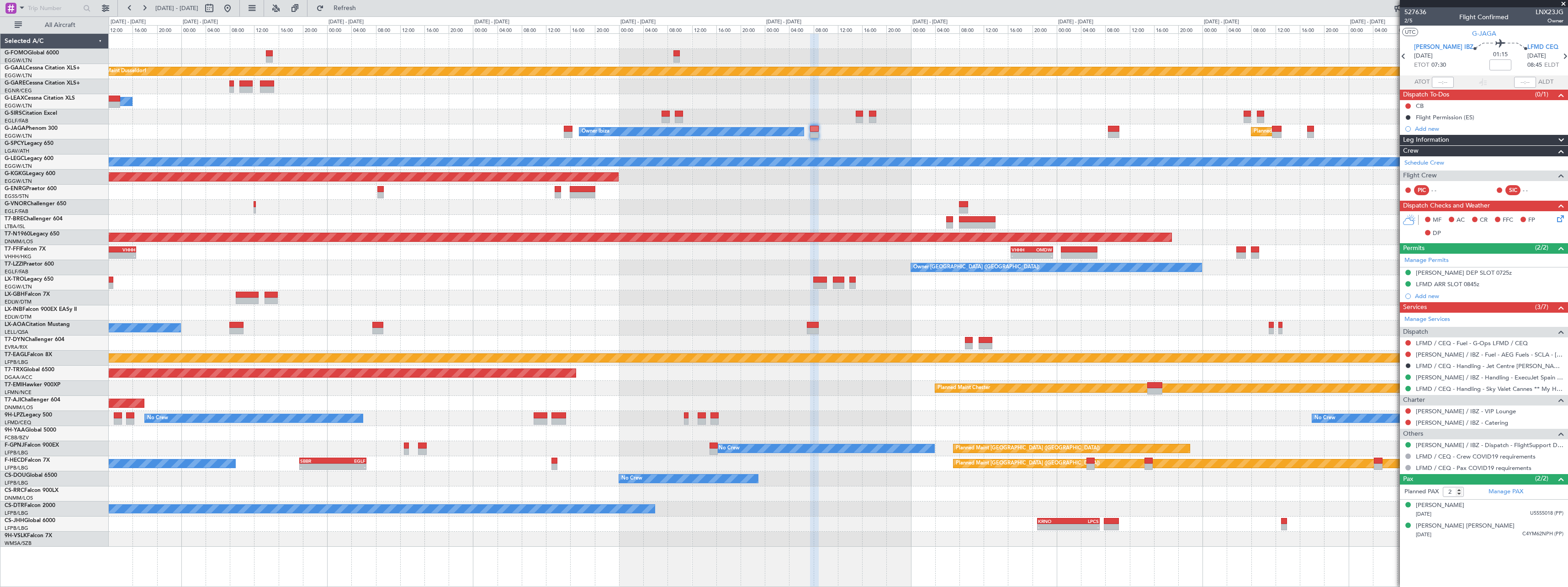
click at [943, 153] on div at bounding box center [838, 147] width 1459 height 15
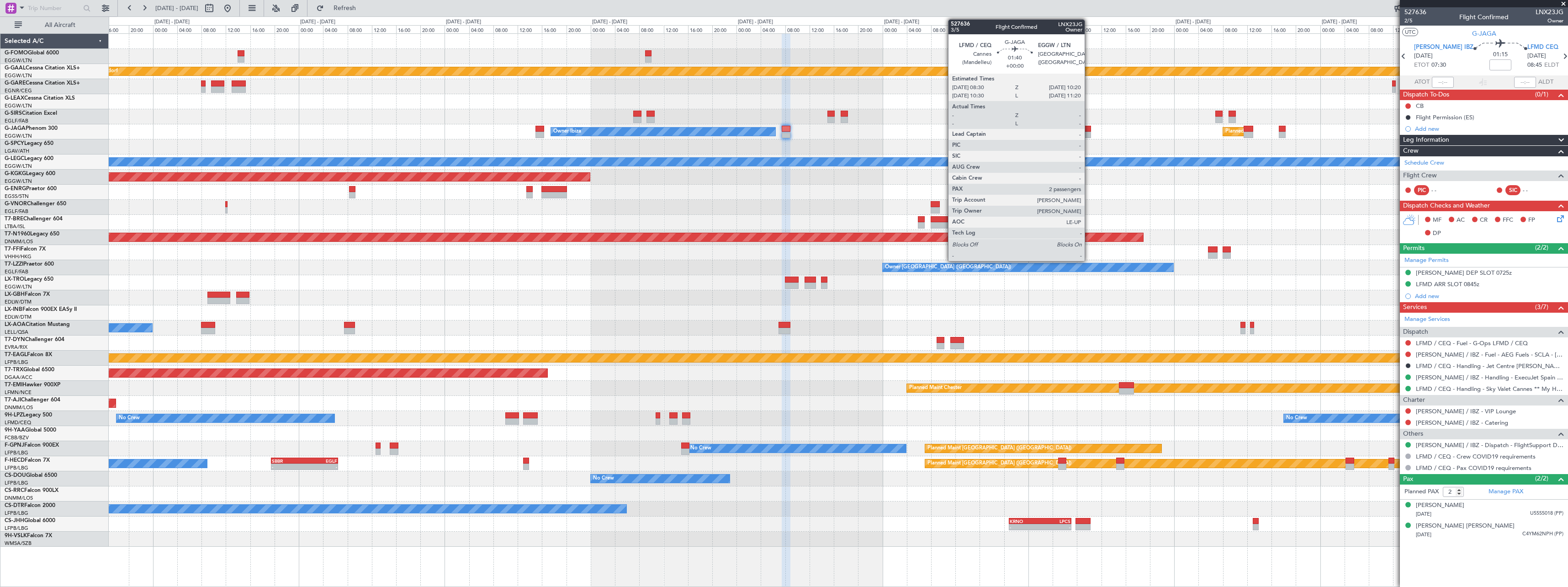
click at [1088, 131] on div at bounding box center [1085, 128] width 12 height 7
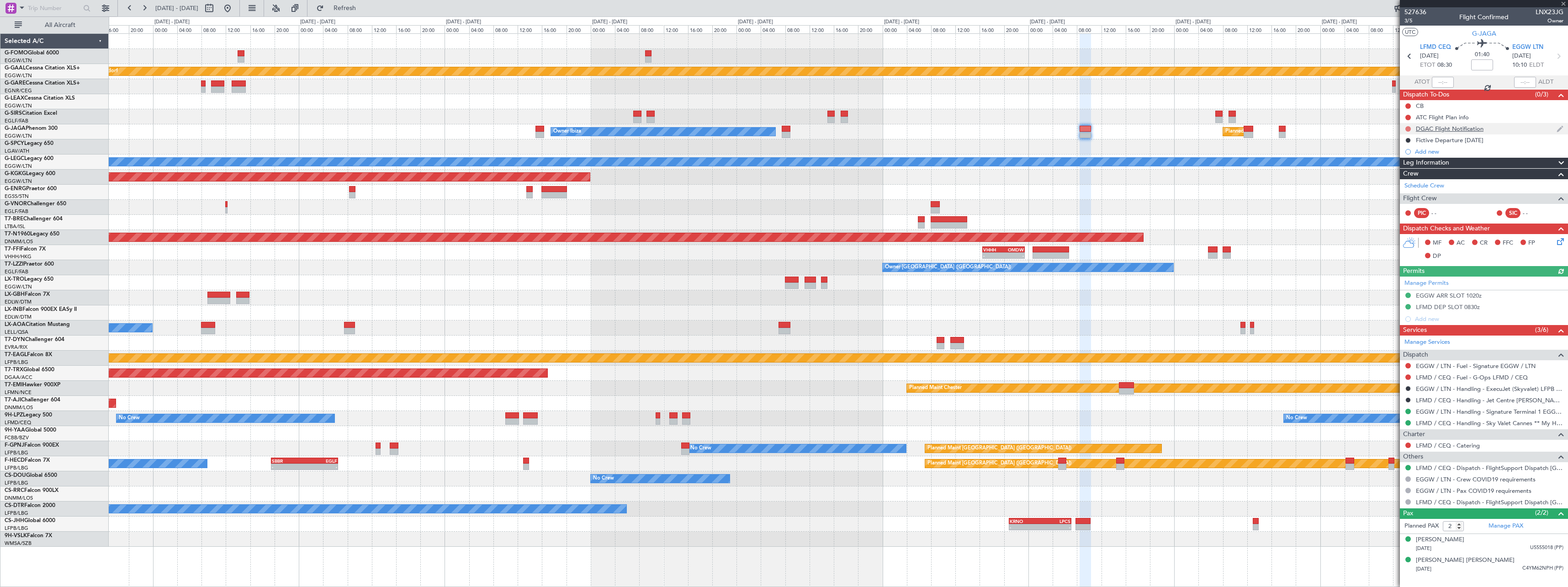
click at [1408, 126] on button at bounding box center [1408, 128] width 5 height 5
click at [1405, 181] on span "Cancelled" at bounding box center [1410, 183] width 26 height 9
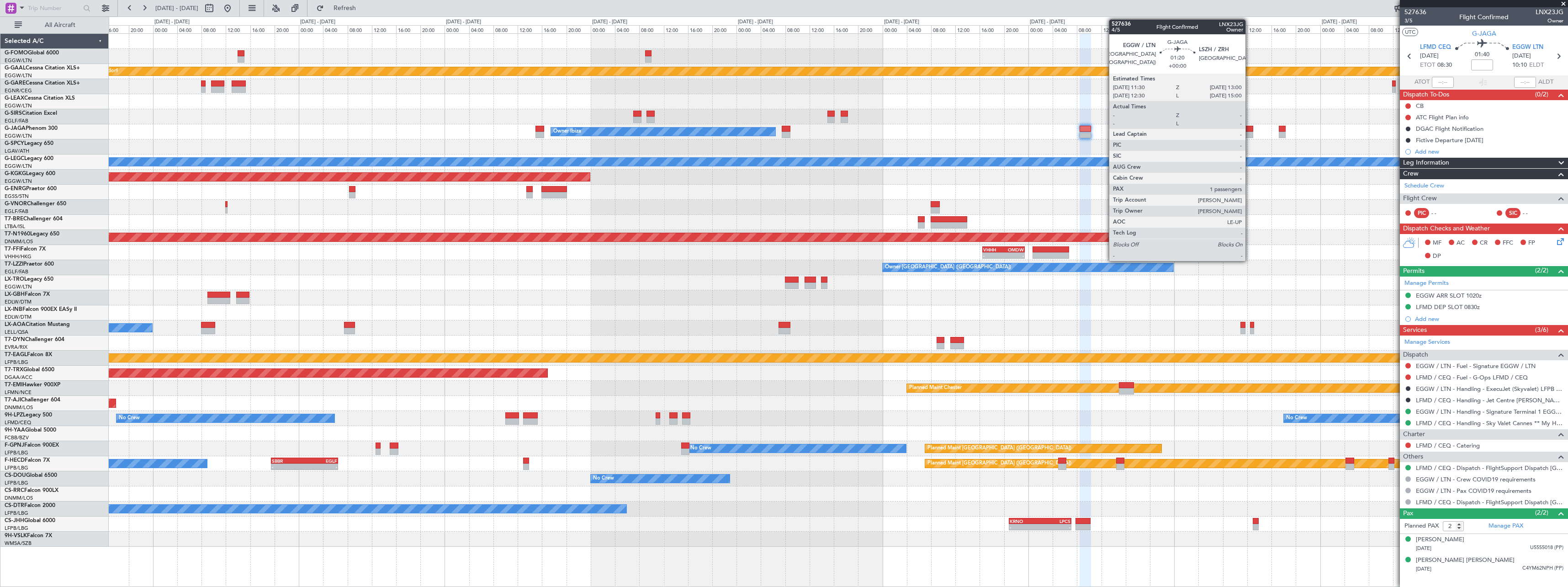
click at [1250, 133] on div at bounding box center [1248, 135] width 9 height 7
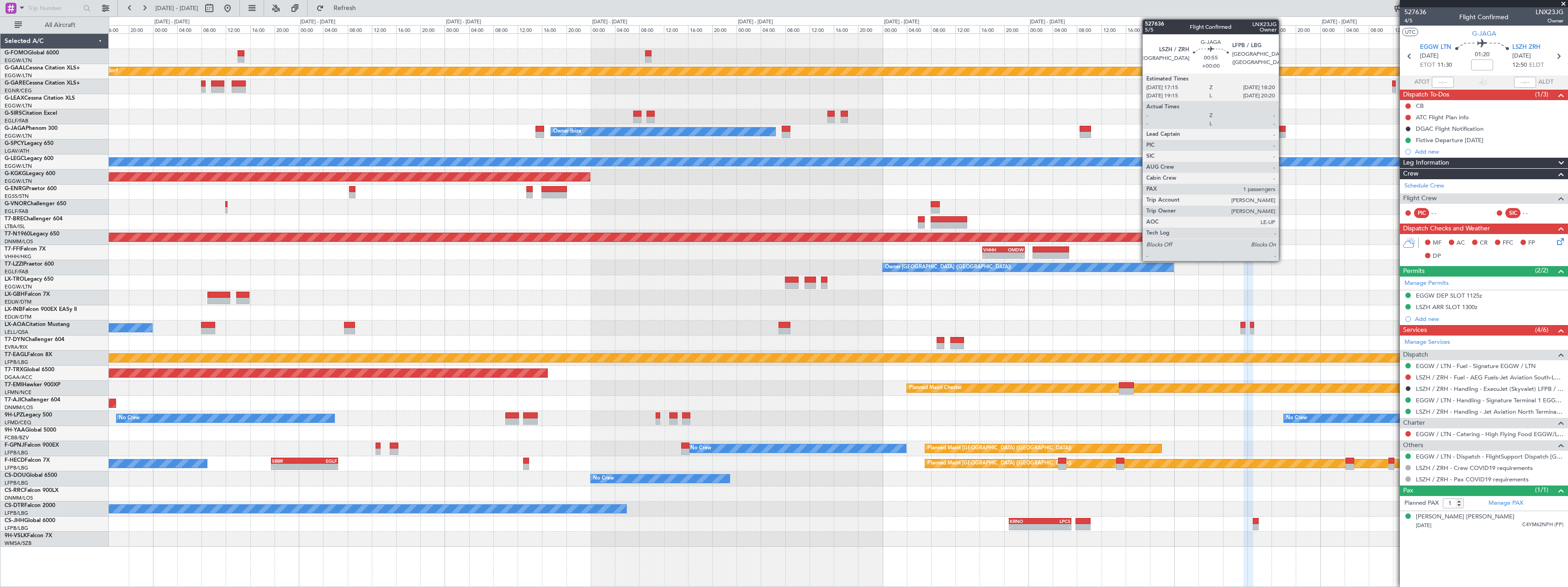
click at [1283, 130] on div at bounding box center [1282, 128] width 7 height 7
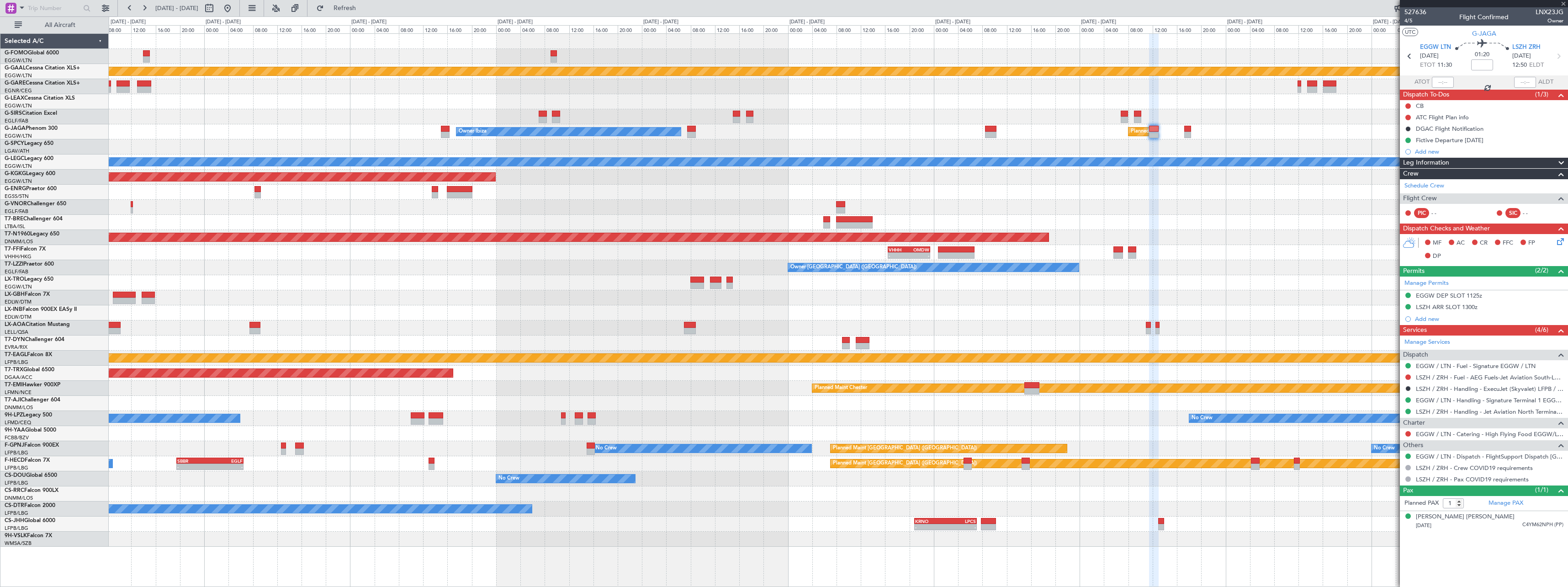
click at [1170, 123] on div "Planned Maint Dusseldorf Owner Unplanned Maint Oxford (Kidlington) Planned Main…" at bounding box center [838, 290] width 1459 height 513
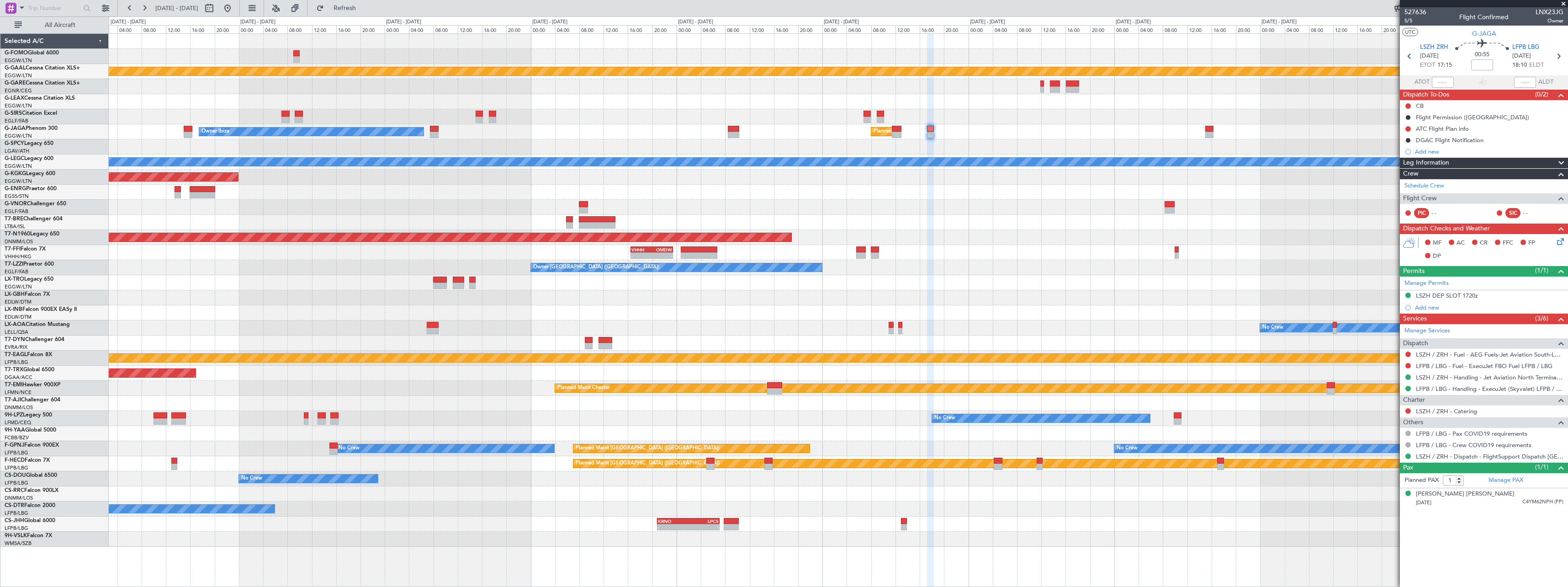
click at [1116, 127] on div "Planned Maint London (Luton) Owner Ibiza" at bounding box center [838, 132] width 1459 height 15
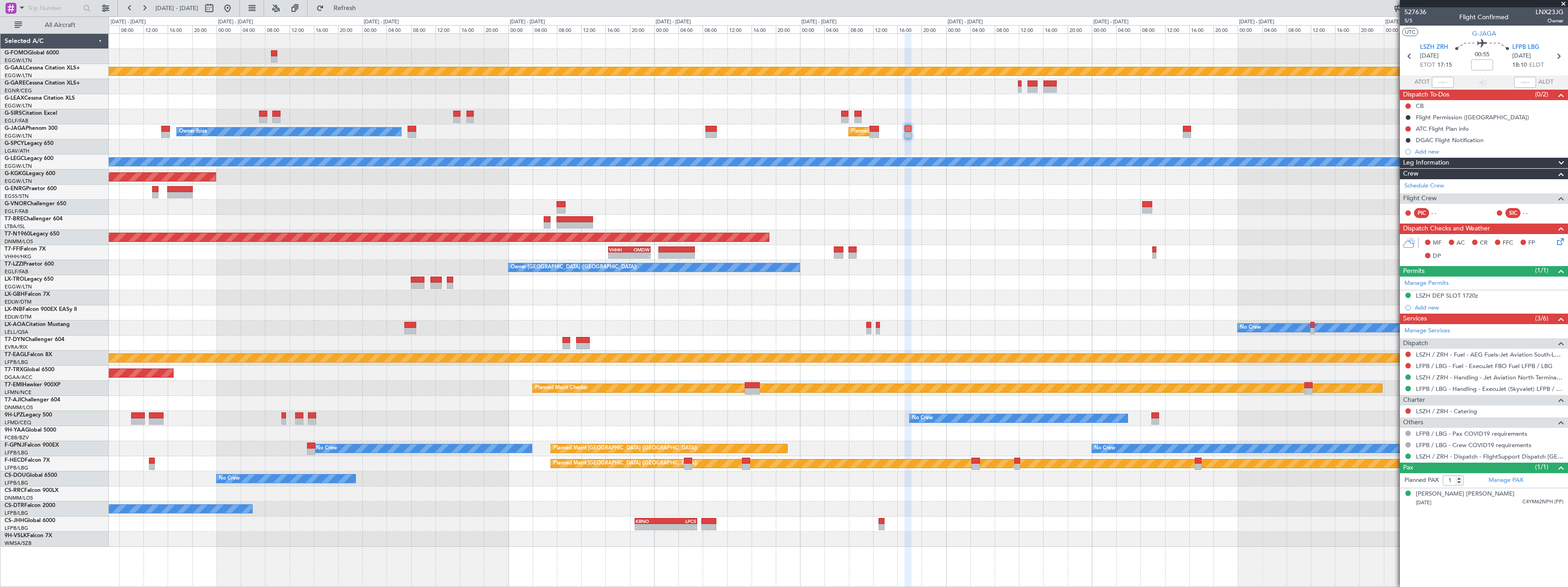
click at [1192, 130] on div "Planned Maint London (Luton) Owner Ibiza" at bounding box center [838, 132] width 1459 height 15
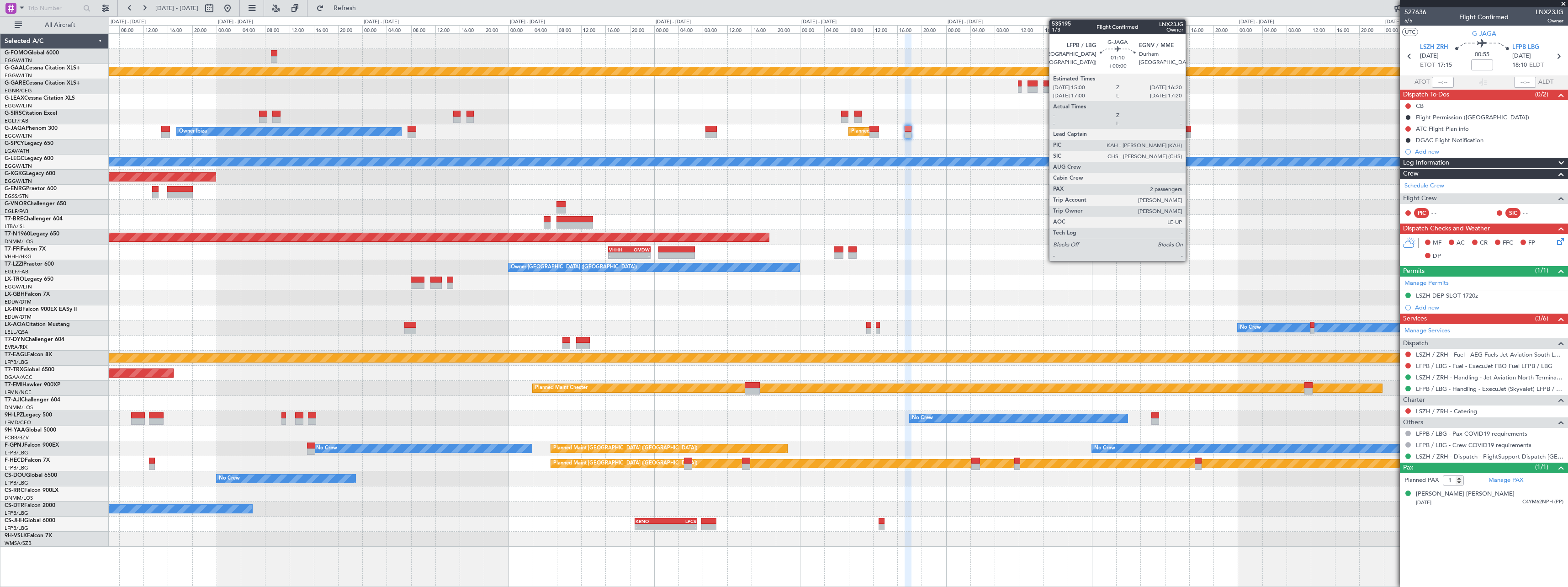
click at [1189, 132] on div at bounding box center [1187, 135] width 9 height 7
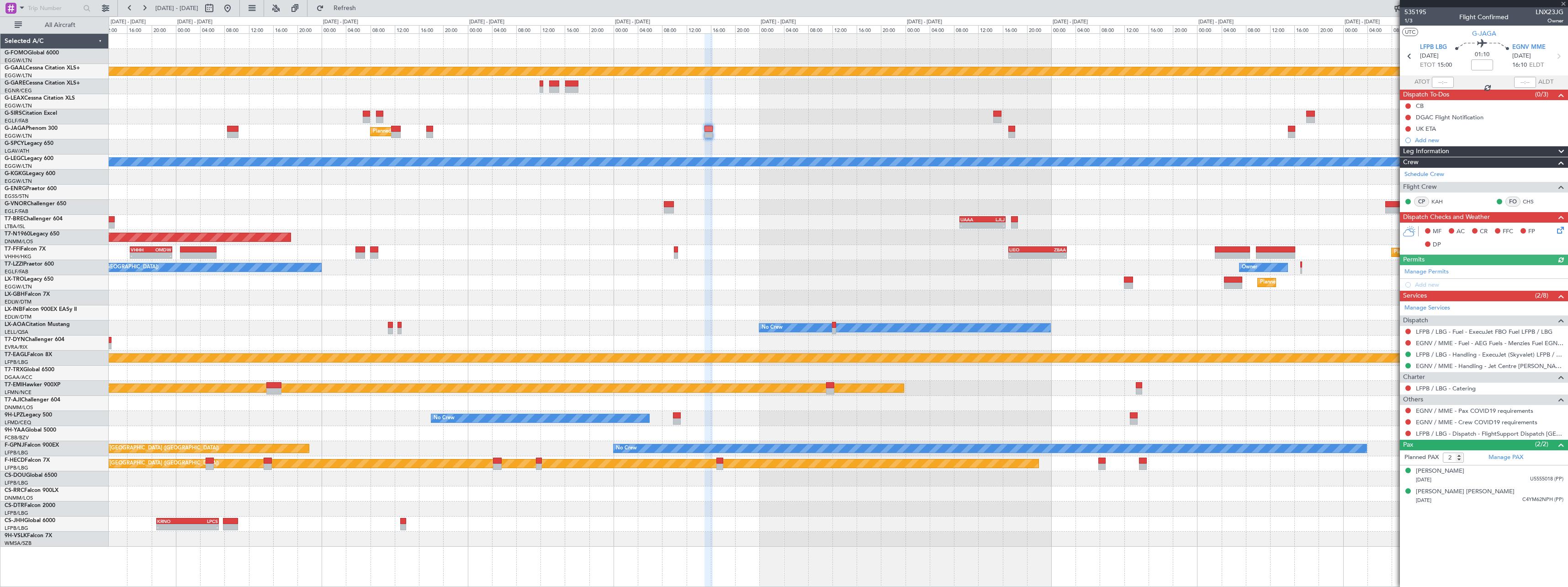
click at [810, 125] on div "Planned Maint London (Luton) Owner Ibiza" at bounding box center [838, 132] width 1459 height 15
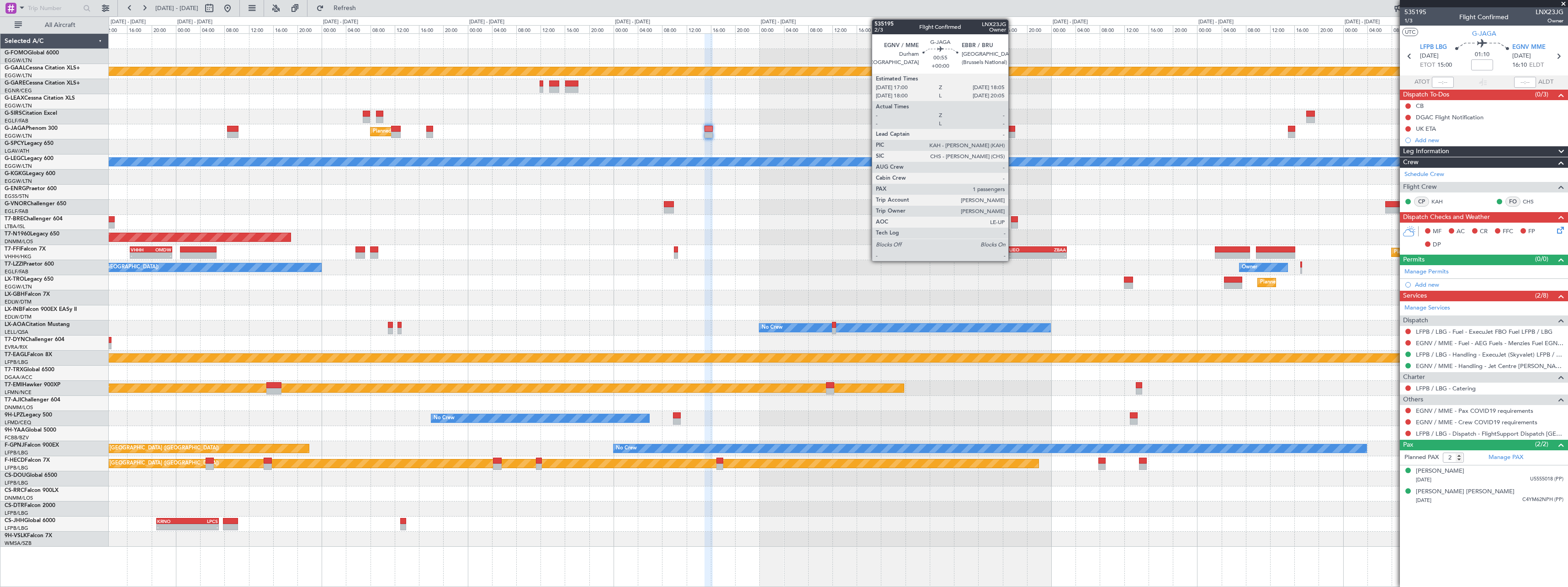
click at [1012, 132] on div at bounding box center [1012, 135] width 7 height 7
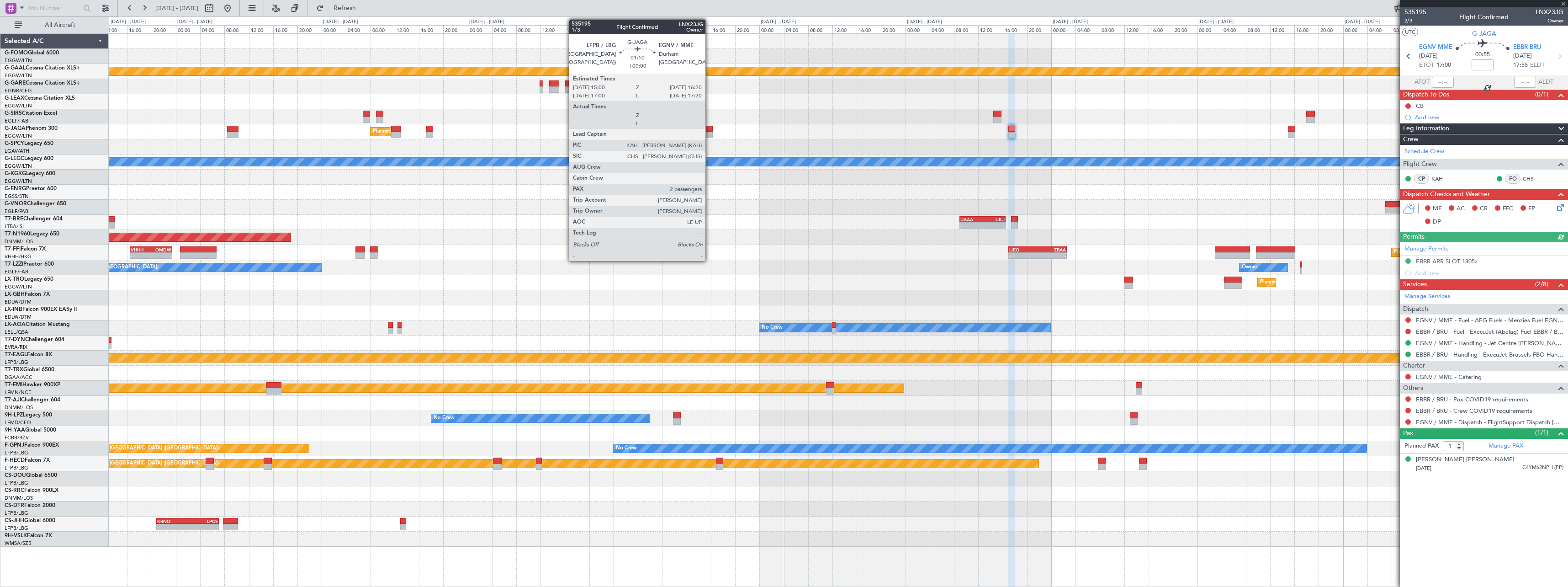
click at [710, 130] on div at bounding box center [709, 128] width 9 height 7
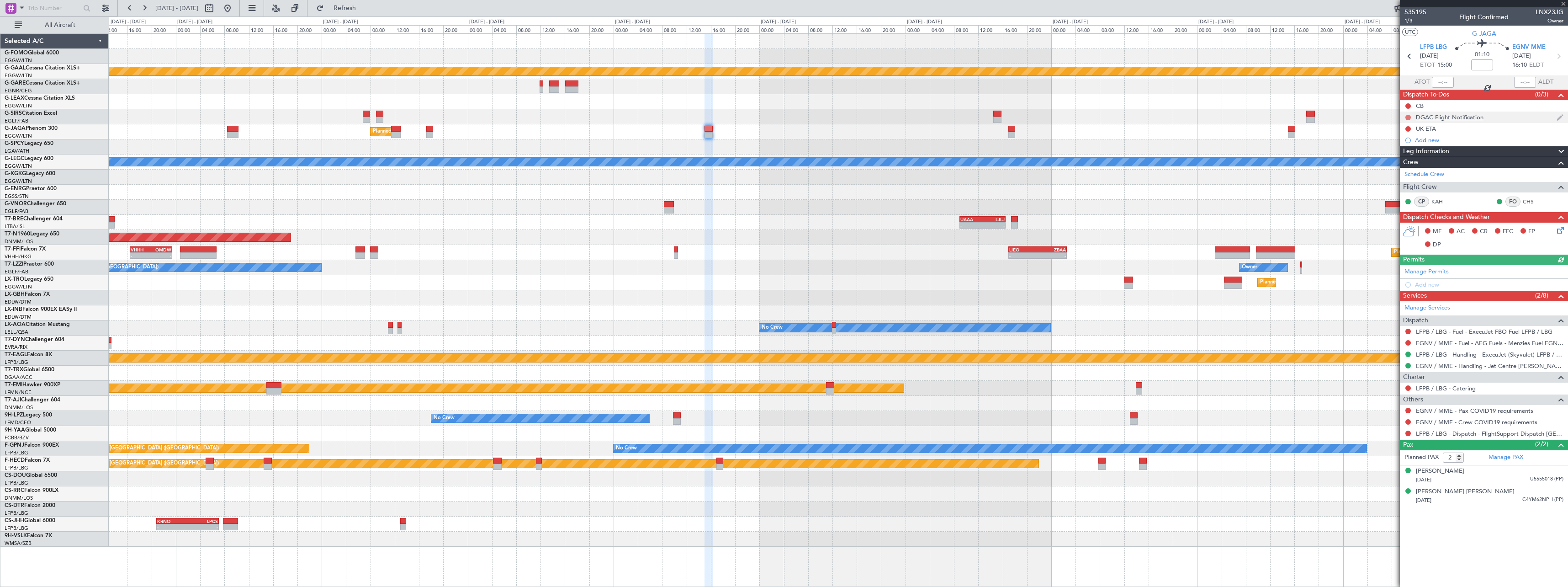
click at [1409, 116] on button at bounding box center [1408, 117] width 5 height 5
click at [1408, 171] on span "Cancelled" at bounding box center [1410, 171] width 26 height 9
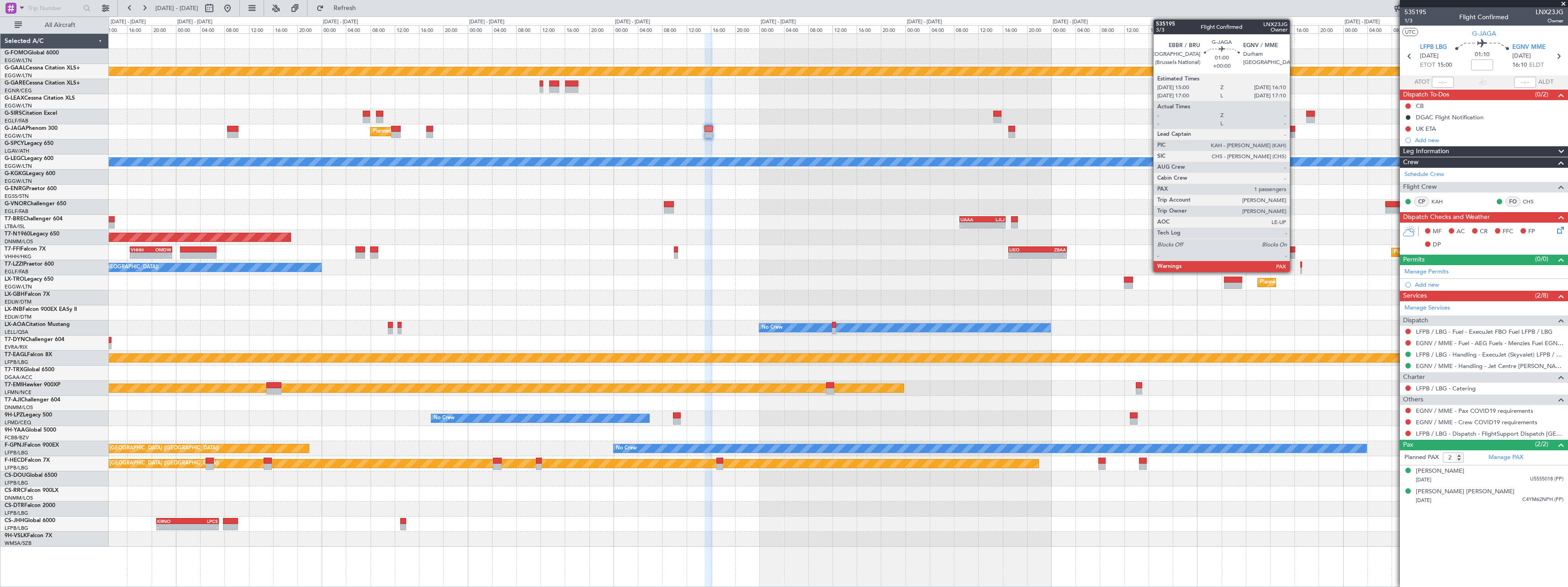
click at [1294, 133] on div at bounding box center [1292, 135] width 7 height 7
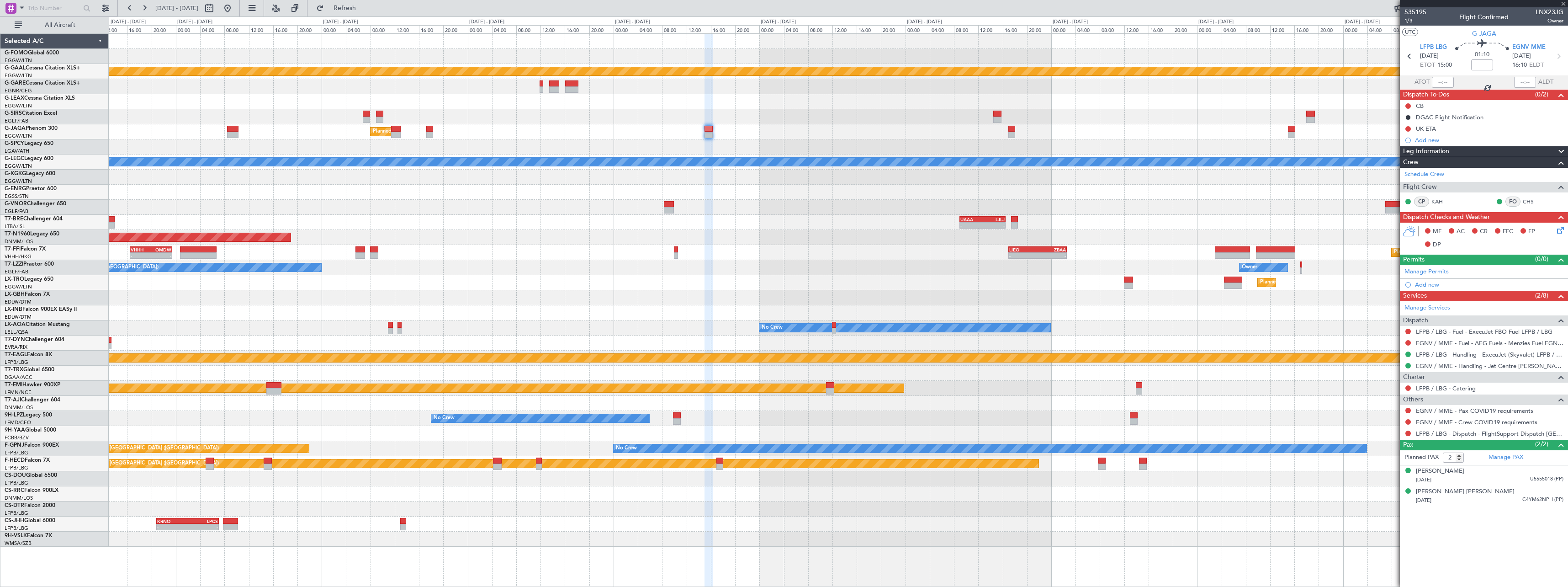
type input "1"
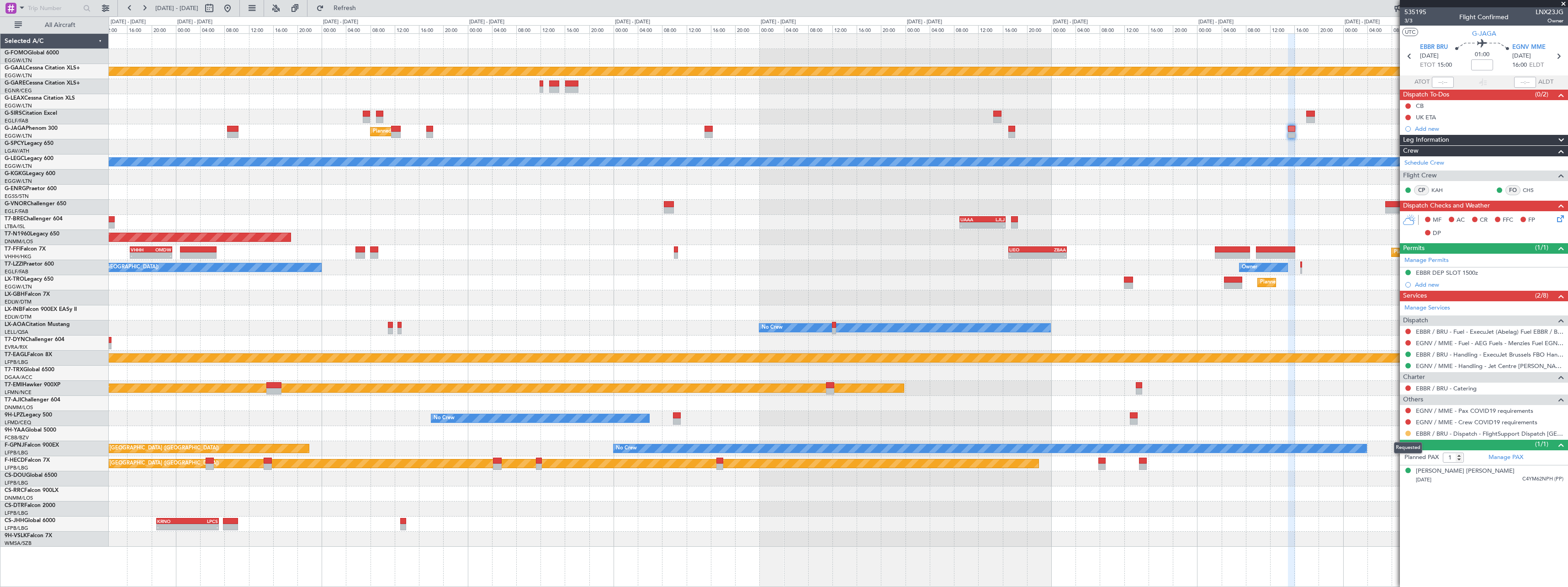
click at [1408, 433] on button at bounding box center [1408, 433] width 5 height 5
click at [1389, 543] on span "Confirmed" at bounding box center [1382, 542] width 29 height 9
click at [1408, 410] on button at bounding box center [1408, 410] width 5 height 5
drag, startPoint x: 1388, startPoint y: 423, endPoint x: 1407, endPoint y: 420, distance: 19.2
click at [1388, 423] on span "Not Required" at bounding box center [1386, 423] width 37 height 9
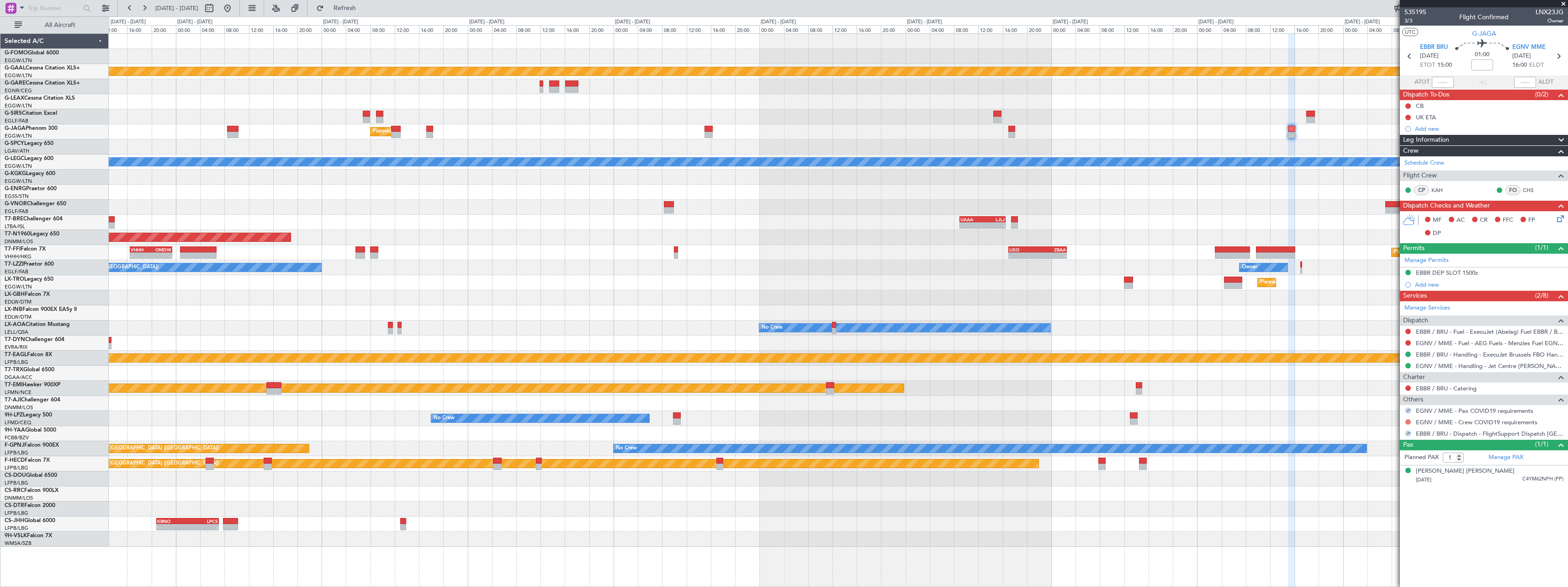
drag, startPoint x: 1410, startPoint y: 421, endPoint x: 1401, endPoint y: 424, distance: 9.5
click at [1410, 421] on button at bounding box center [1408, 421] width 5 height 5
click at [1382, 434] on span "Not Required" at bounding box center [1386, 434] width 37 height 9
click at [1141, 213] on div "Planned Maint Dusseldorf Planned Maint London (Luton) Owner Ibiza A/C Unavailab…" at bounding box center [838, 290] width 1459 height 513
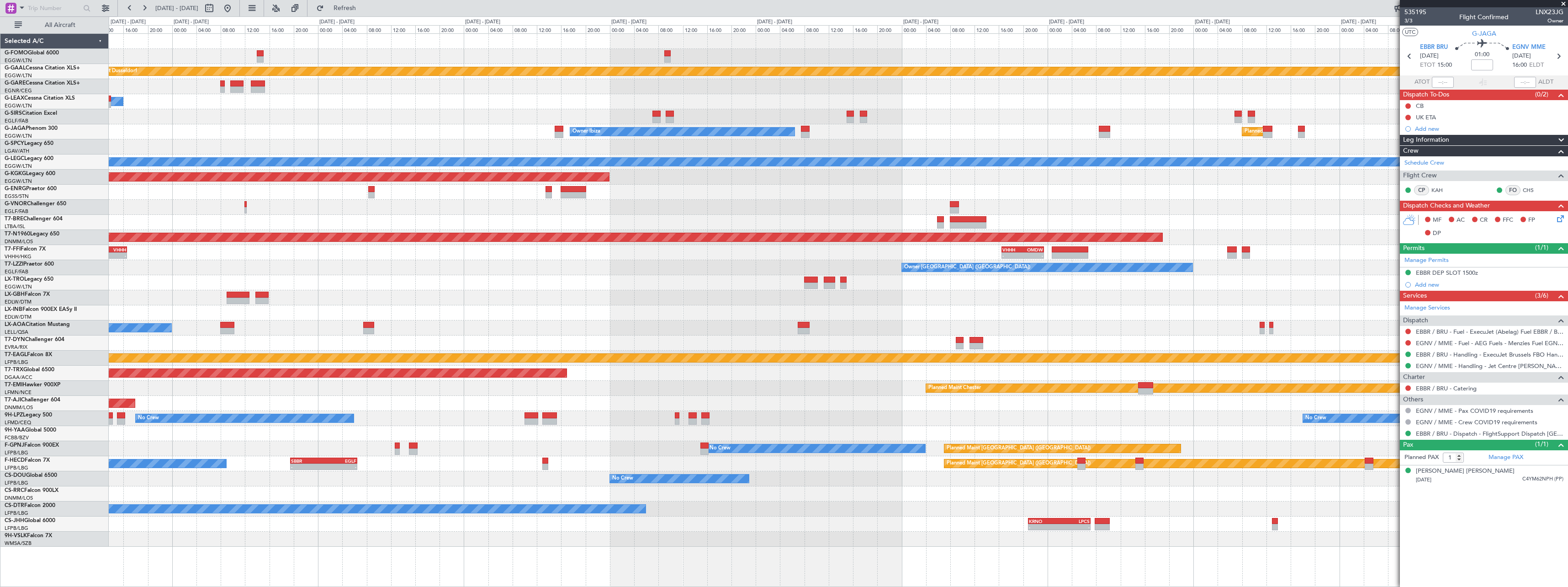
click at [1292, 185] on div "Planned Maint Dusseldorf Owner Unplanned Maint Oxford (Kidlington) Planned Main…" at bounding box center [838, 290] width 1459 height 513
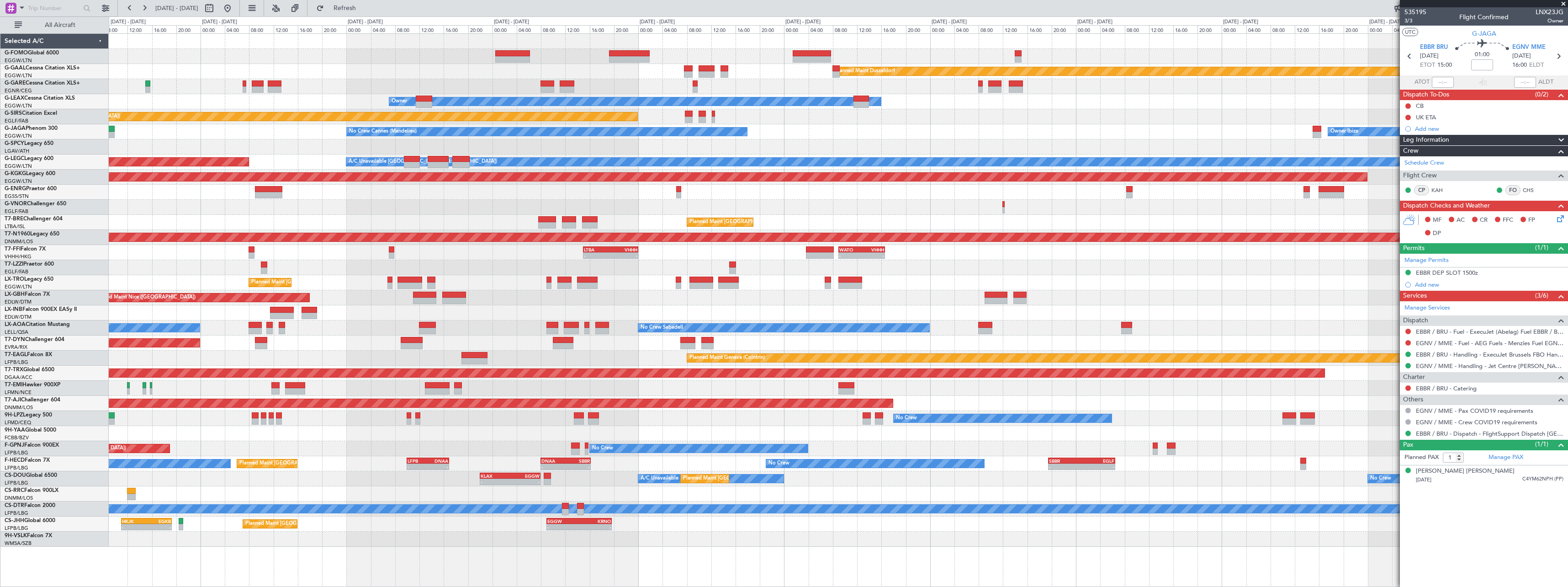
click at [105, 151] on div "Planned Maint Dusseldorf Unplanned Maint Chester Owner Unplanned Maint Oxford (…" at bounding box center [784, 301] width 1568 height 571
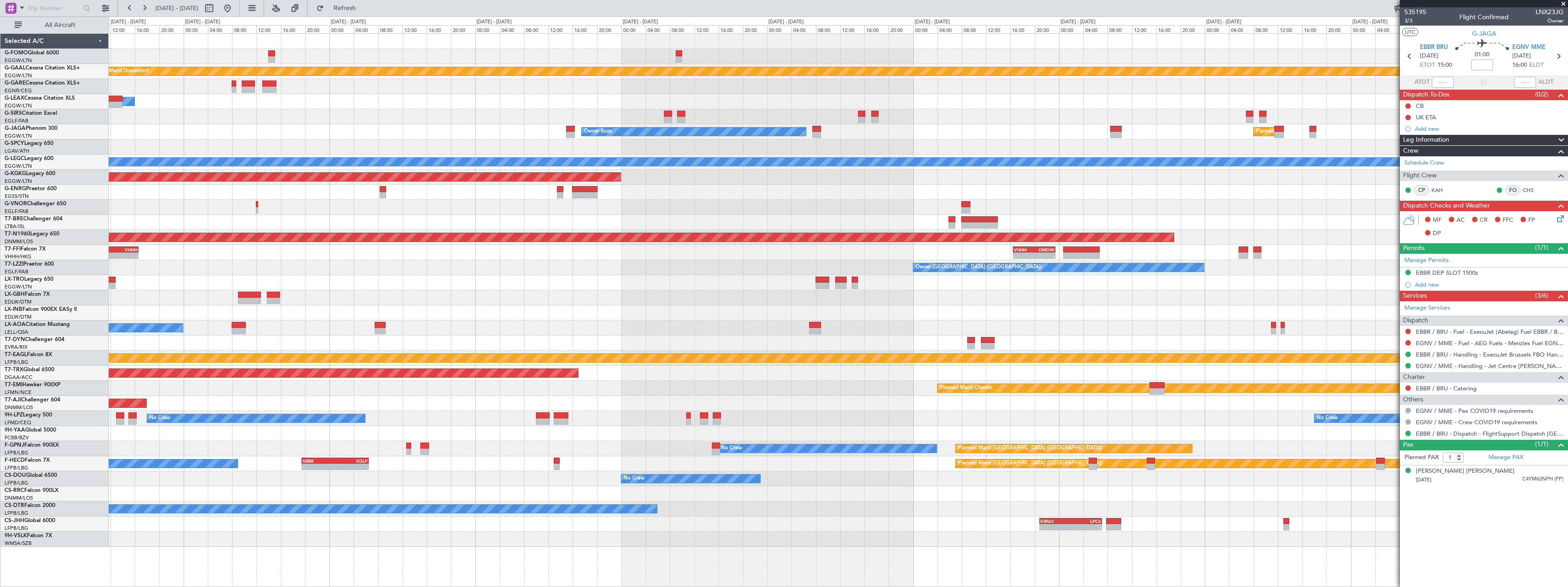
click at [18, 128] on div "Planned Maint Dusseldorf Owner Unplanned Maint Oxford (Kidlington) Owner Ibiza …" at bounding box center [784, 301] width 1568 height 571
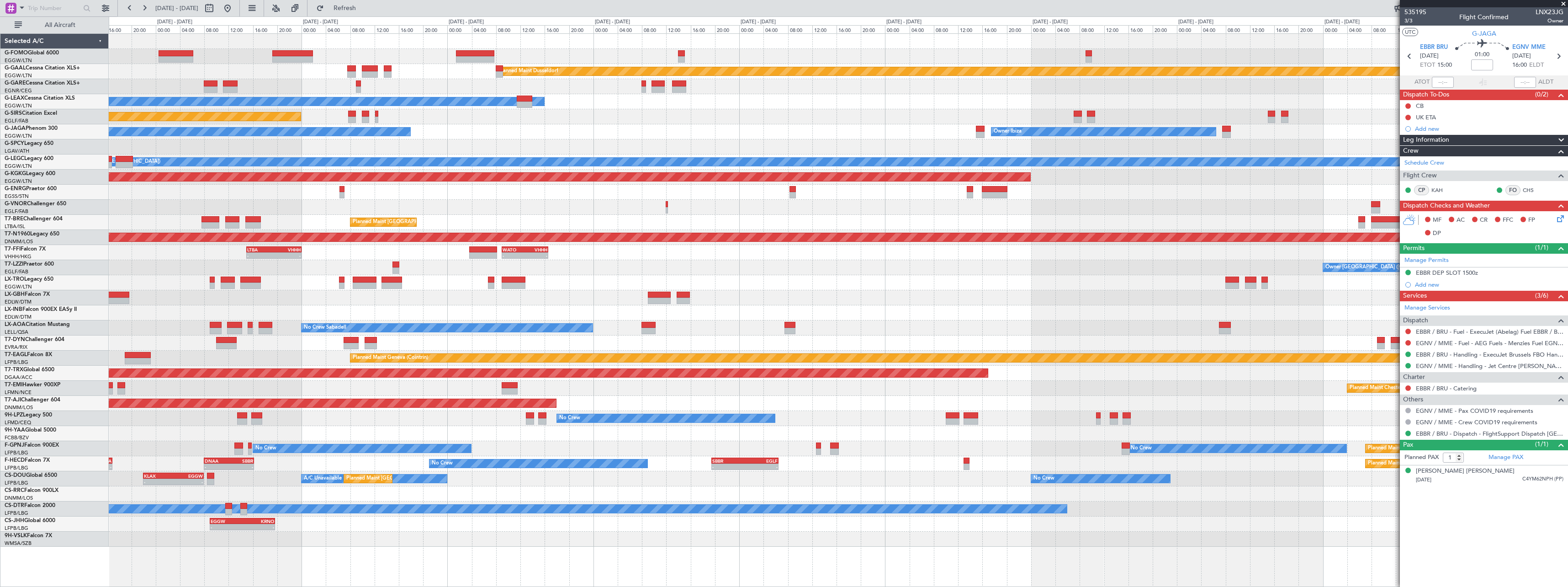
click at [1264, 178] on div "Planned Maint Dusseldorf Owner Unplanned Maint Oxford (Kidlington) Owner Ibiza …" at bounding box center [838, 290] width 1459 height 513
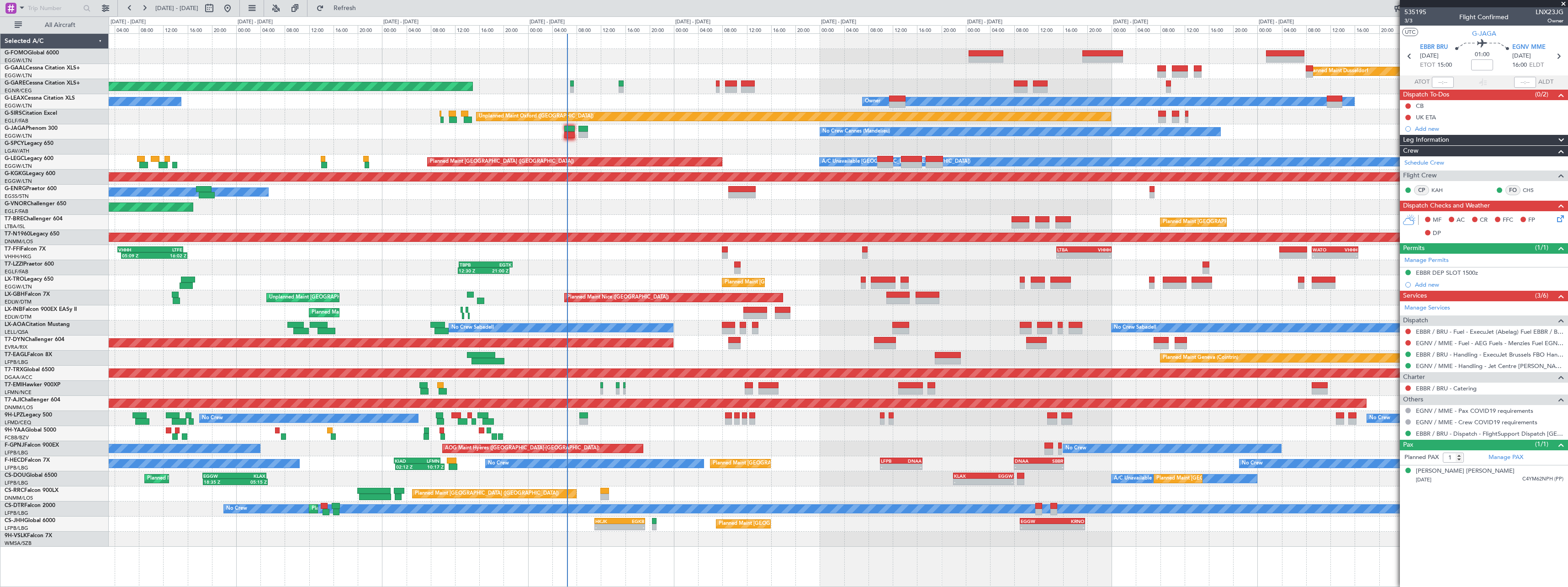
click at [1231, 147] on div "Planned Maint Windsor Locks (Bradley Intl) Planned Maint Dusseldorf Unplanned M…" at bounding box center [838, 290] width 1459 height 513
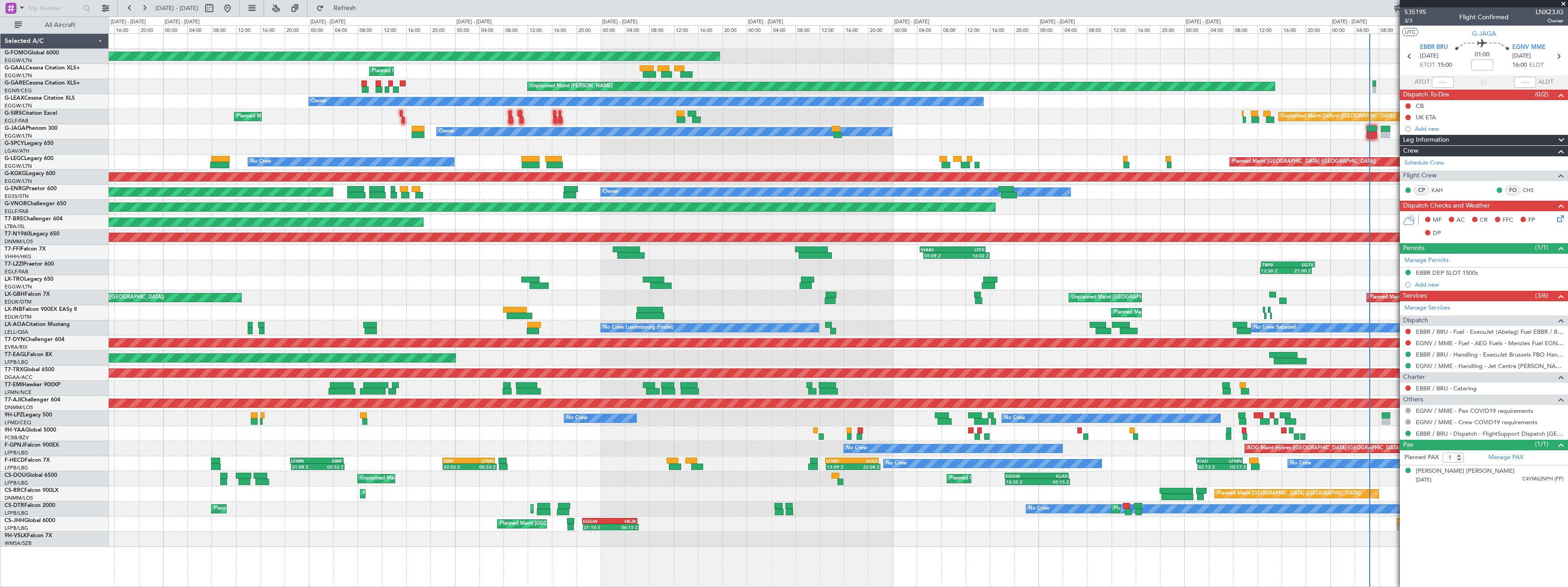
click at [1135, 137] on div "Planned Maint Windsor Locks (Bradley Intl) Planned Maint Unplanned Maint Cheste…" at bounding box center [838, 290] width 1459 height 513
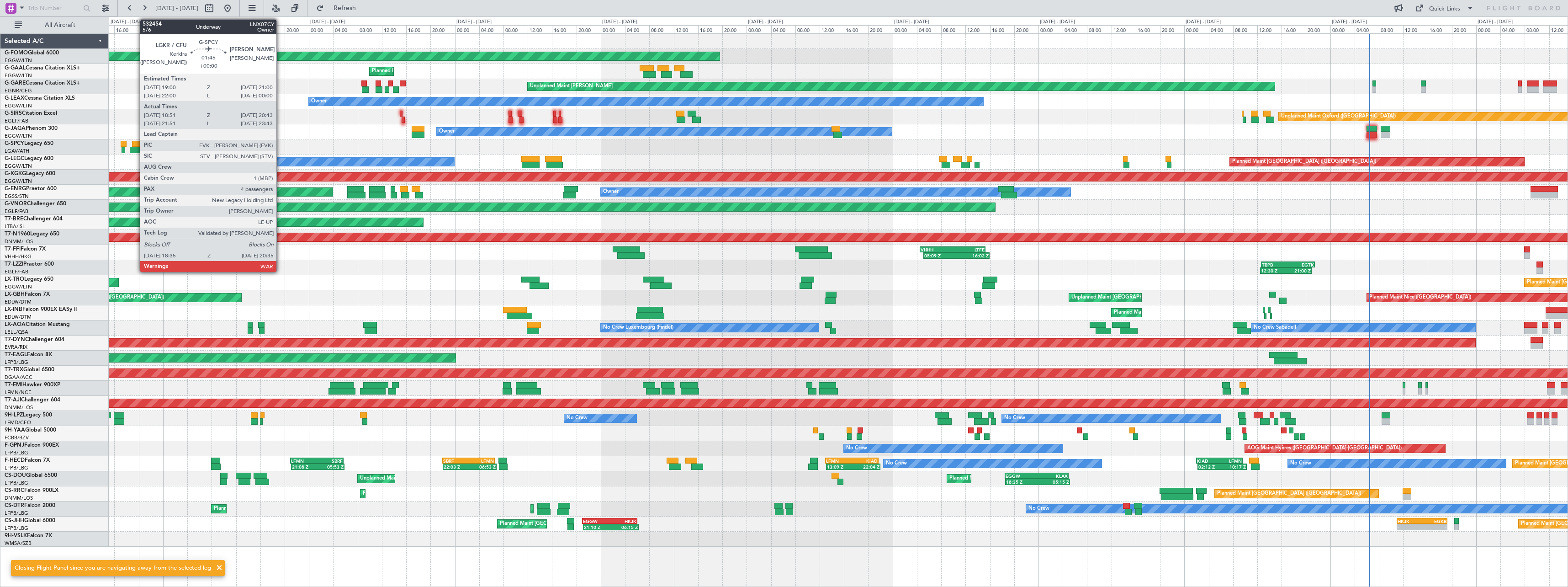
click at [135, 146] on div at bounding box center [138, 144] width 12 height 7
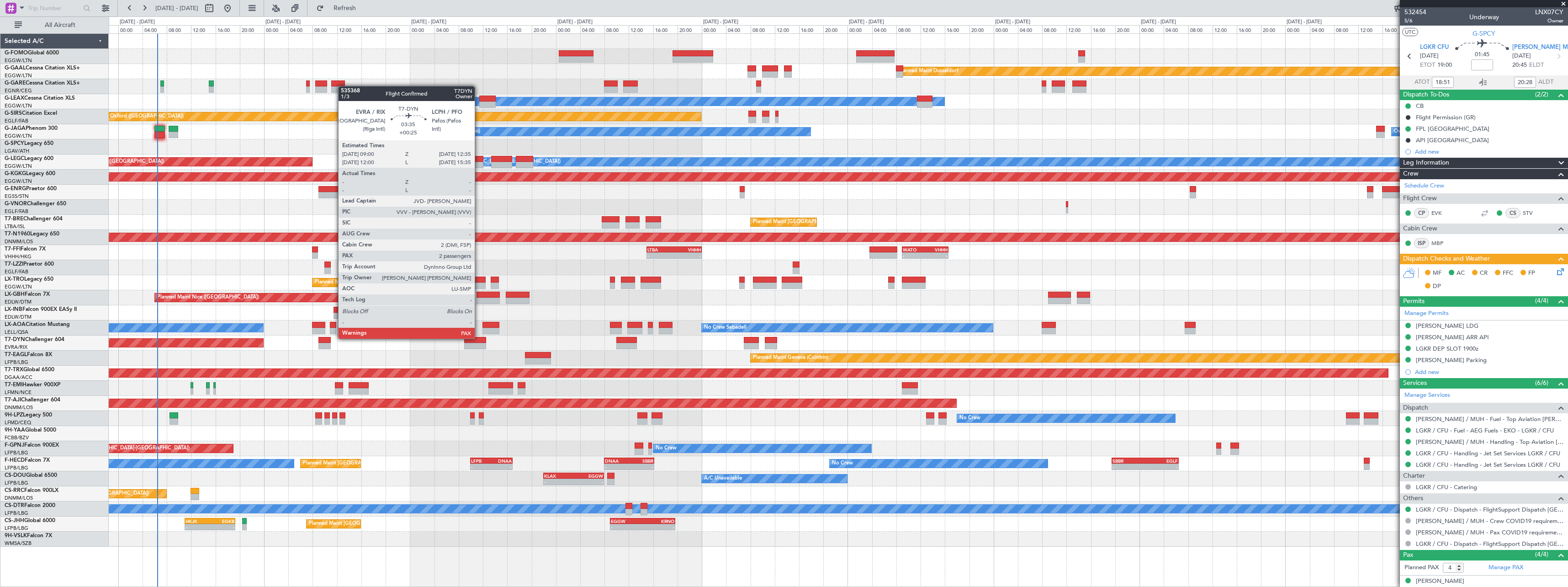
click at [479, 346] on div at bounding box center [475, 346] width 22 height 7
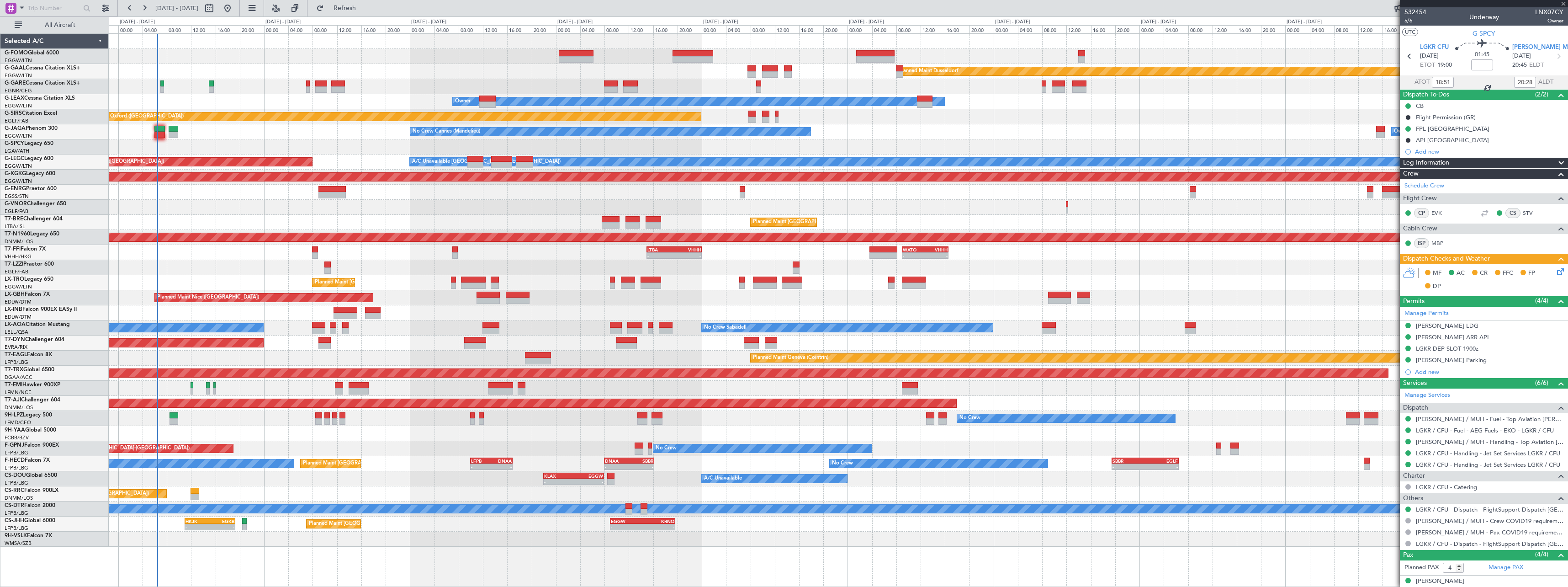
type input "+00:25"
type input "3"
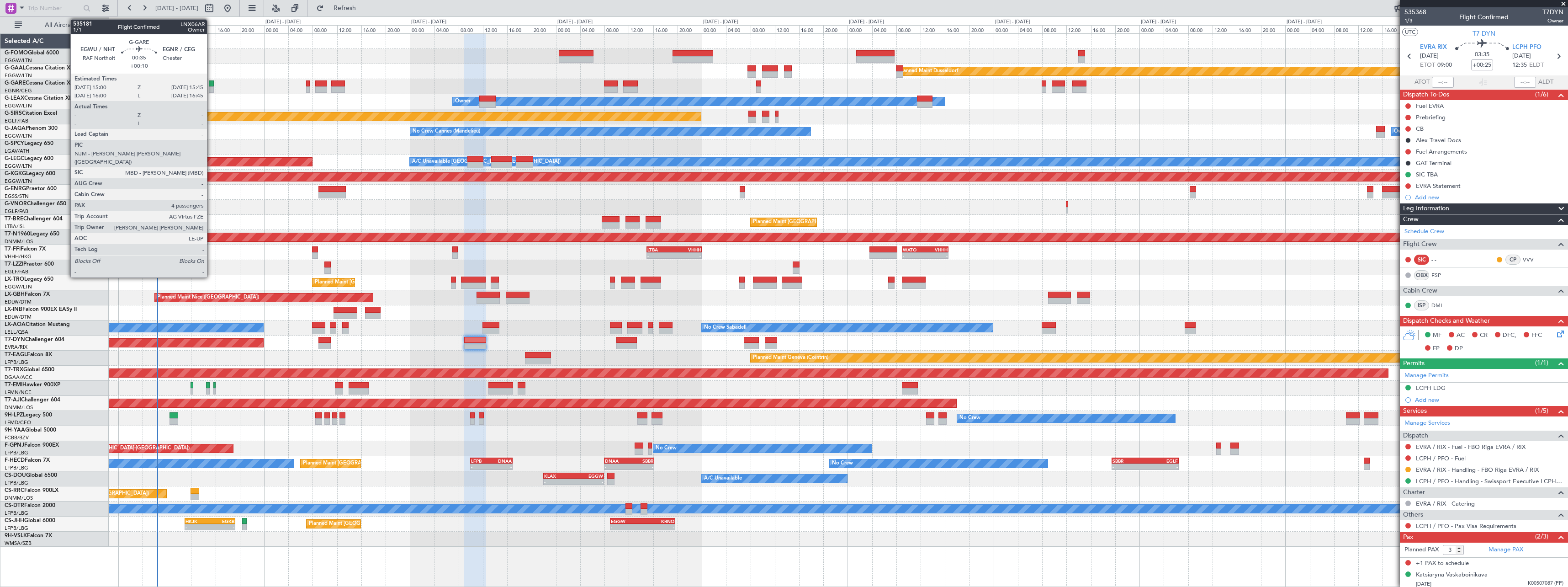
click at [211, 89] on div at bounding box center [211, 90] width 5 height 7
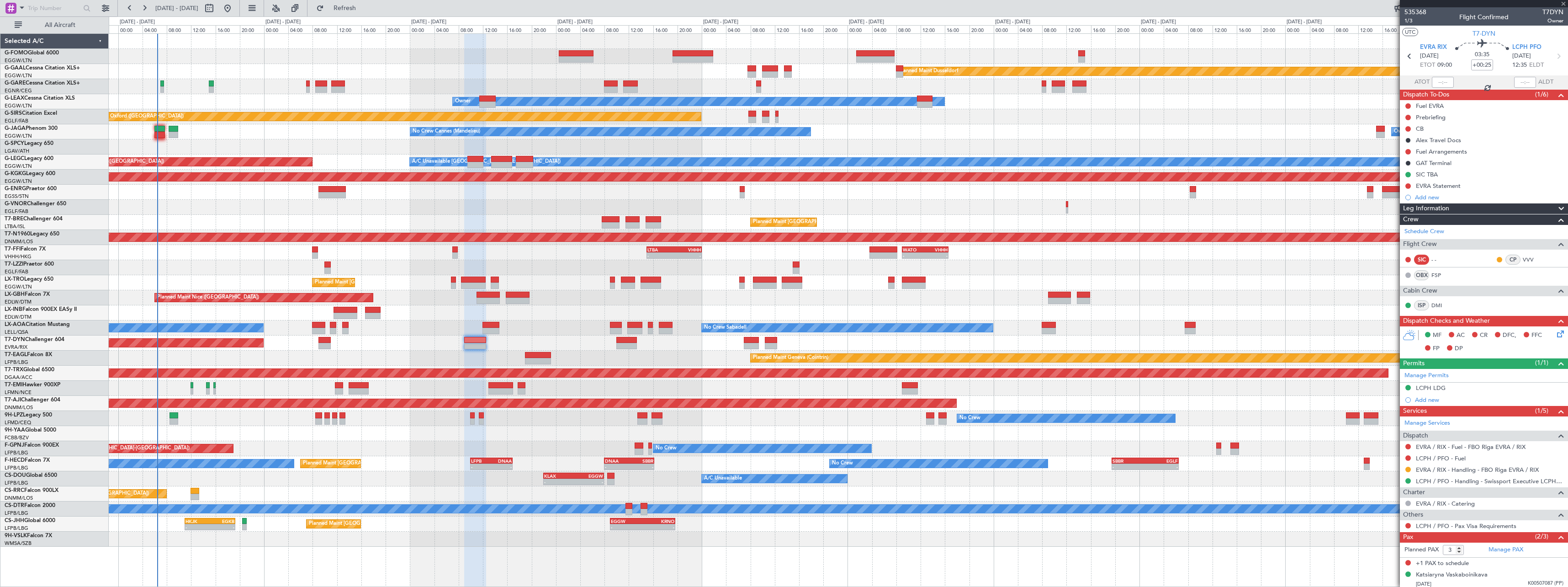
type input "+00:10"
type input "4"
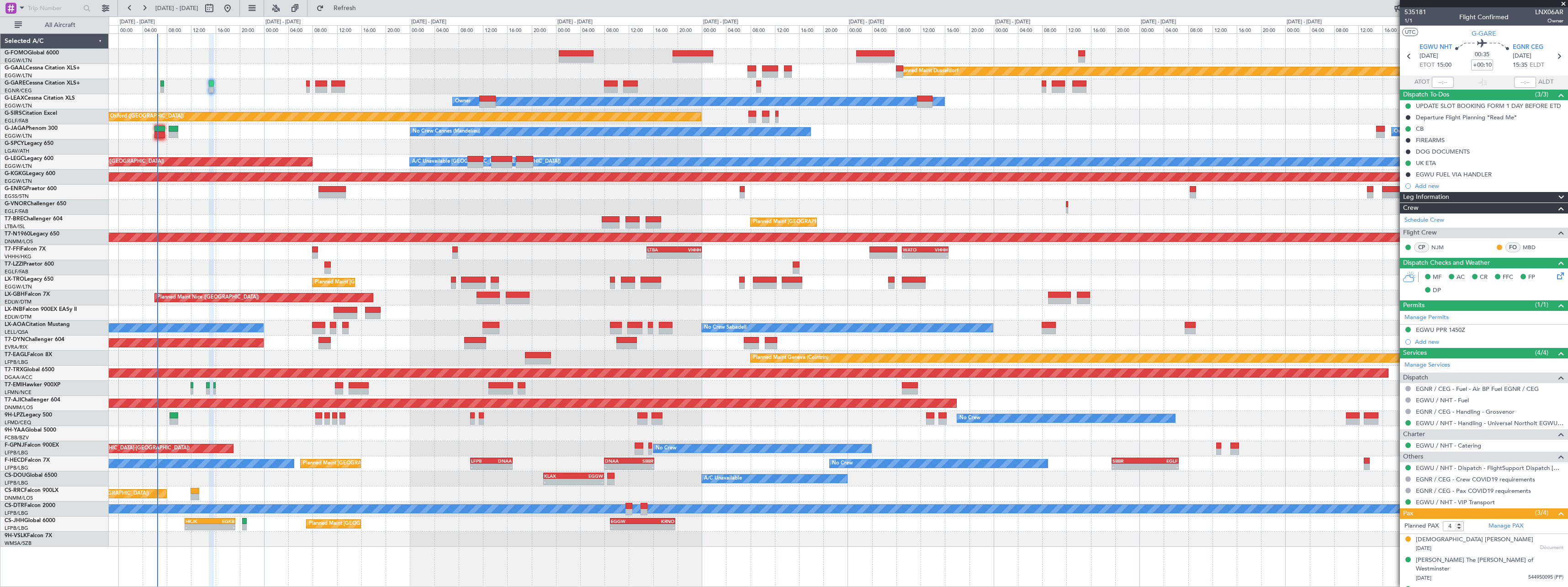
click at [1556, 195] on span at bounding box center [1561, 197] width 11 height 11
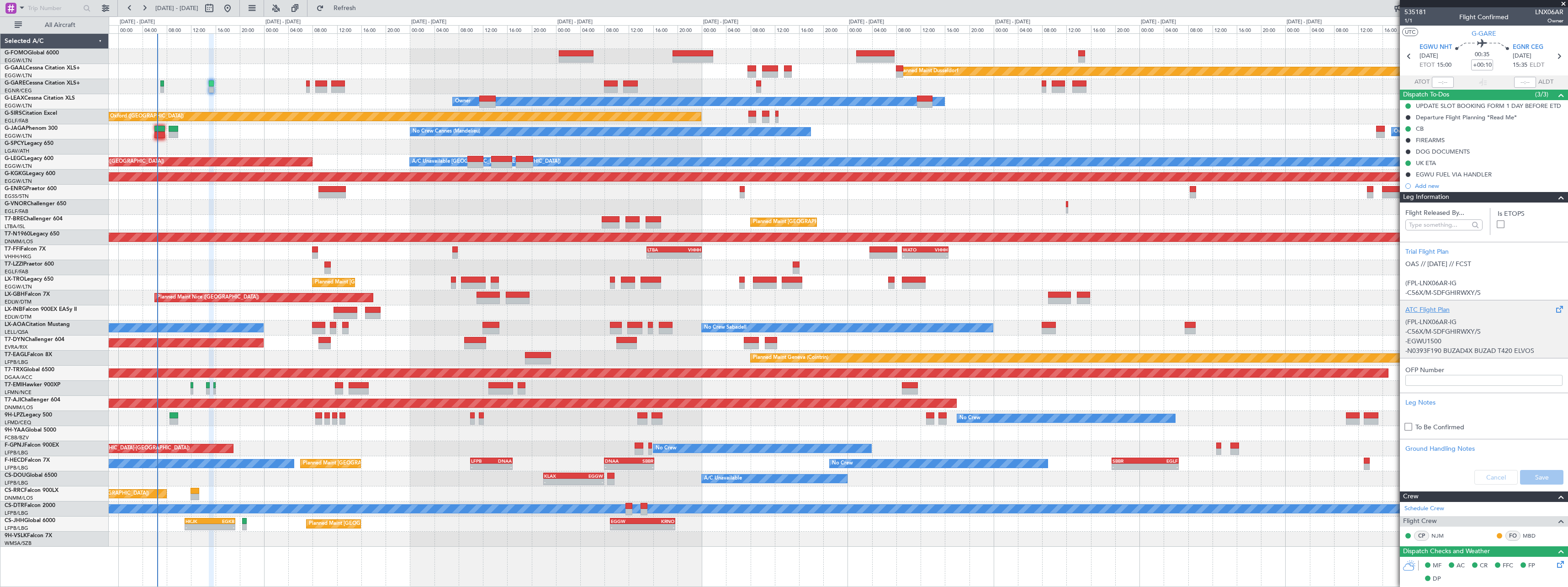
click at [1433, 311] on div "ATC Flight Plan" at bounding box center [1484, 310] width 157 height 10
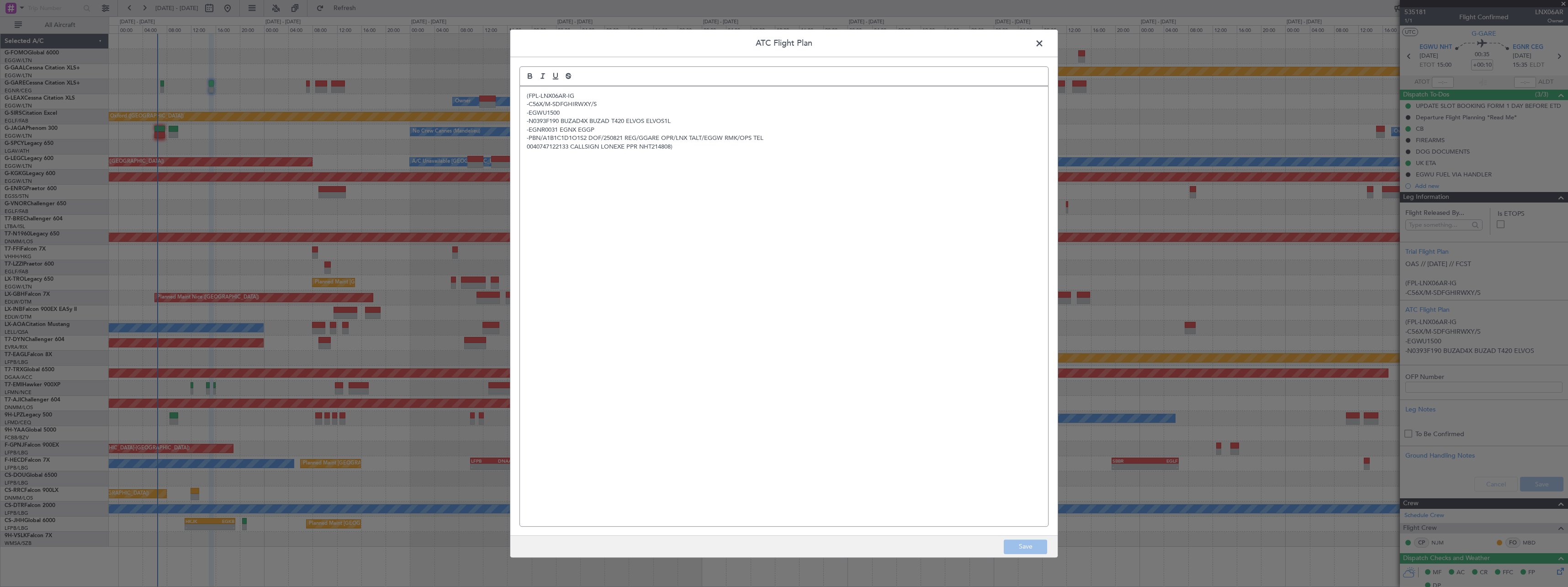
click at [1044, 46] on span at bounding box center [1044, 46] width 0 height 18
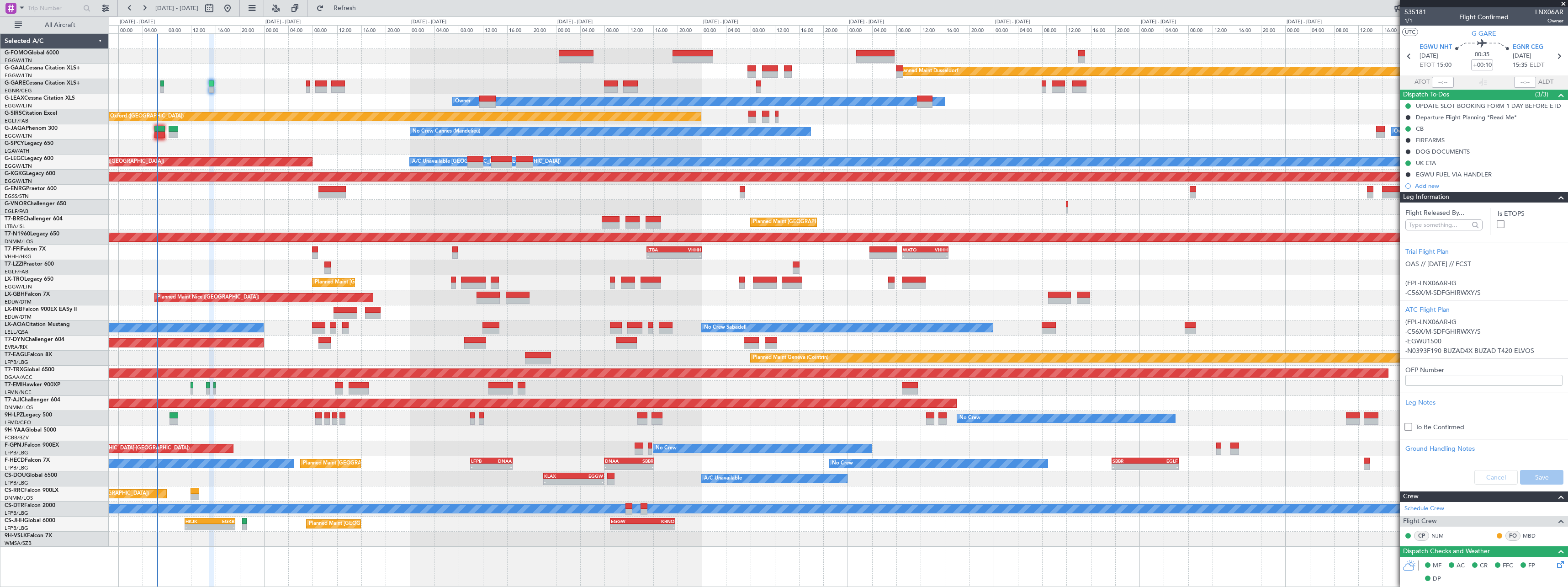
click at [1556, 199] on span at bounding box center [1561, 197] width 11 height 11
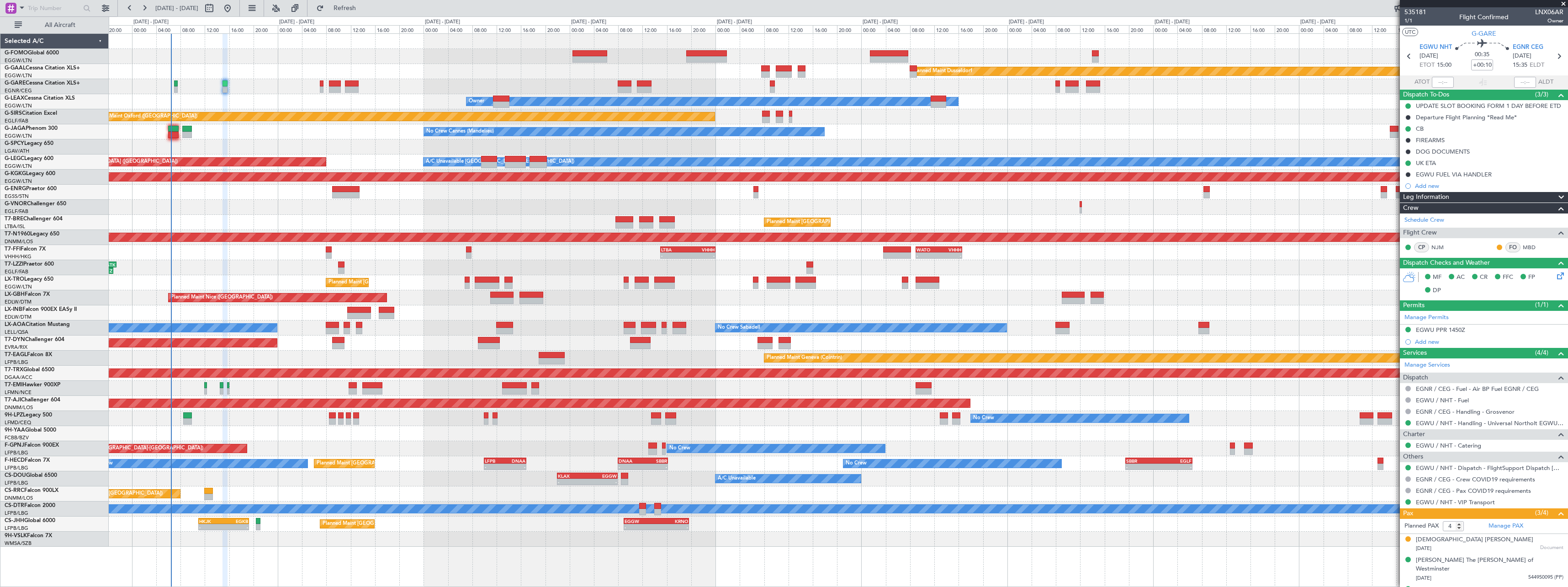
click at [278, 96] on div "Owner Owner" at bounding box center [838, 102] width 1459 height 15
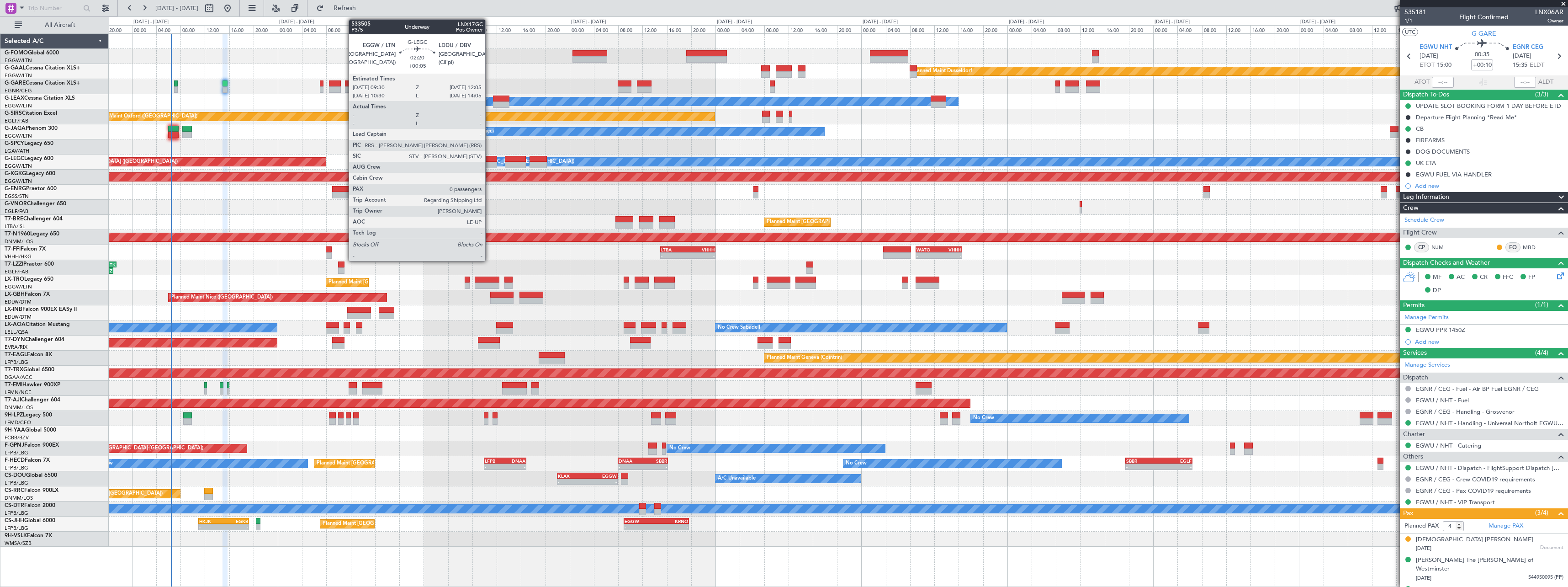
click at [489, 161] on div at bounding box center [489, 159] width 16 height 7
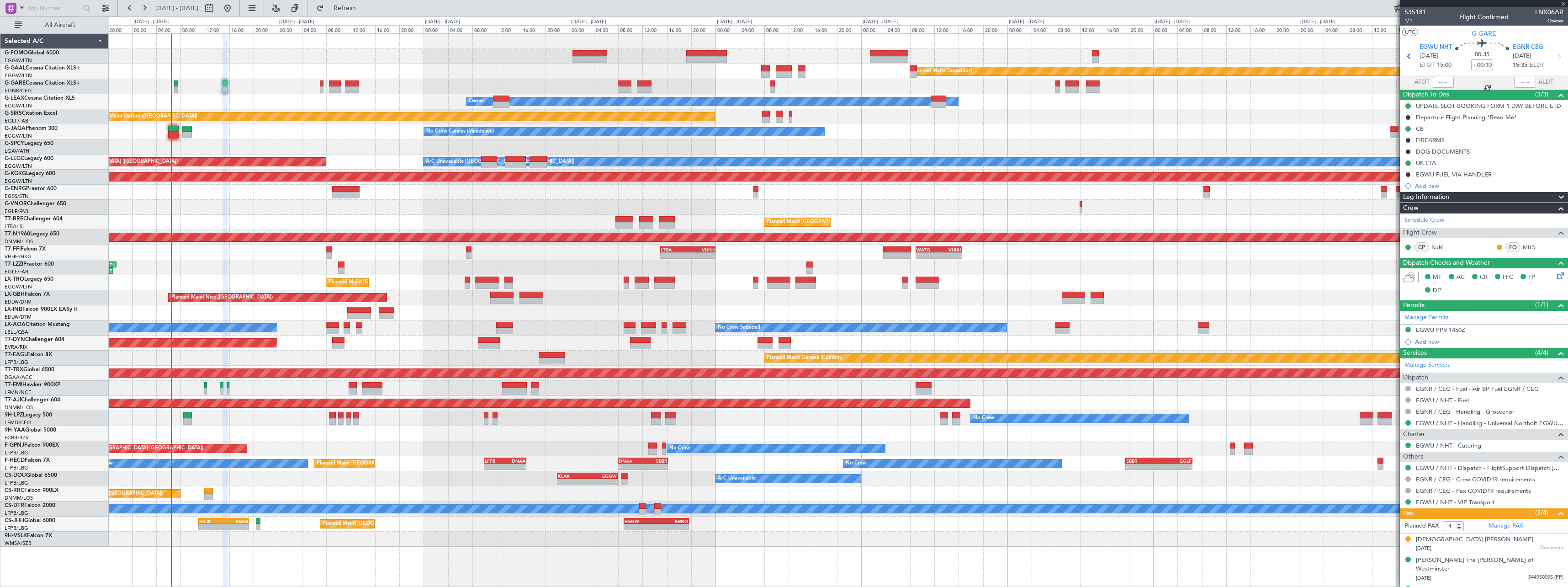
type input "+00:05"
type input "0"
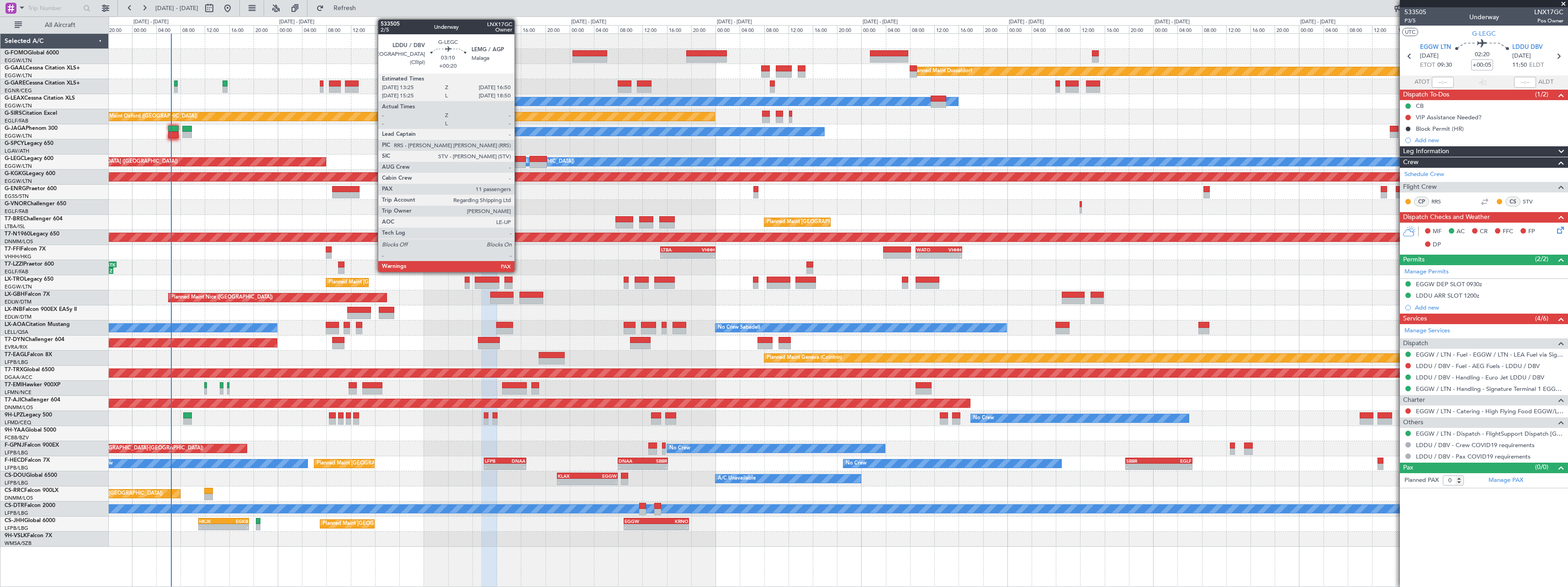
click at [519, 161] on div at bounding box center [515, 159] width 21 height 7
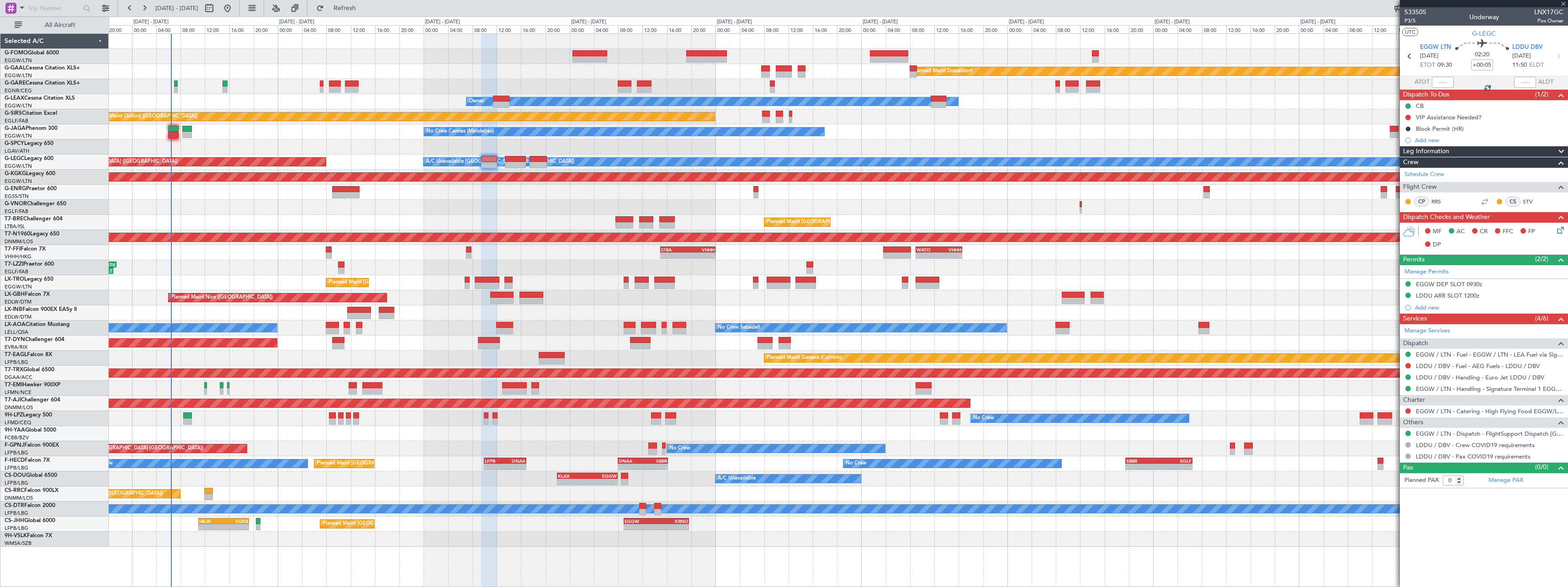
type input "+00:20"
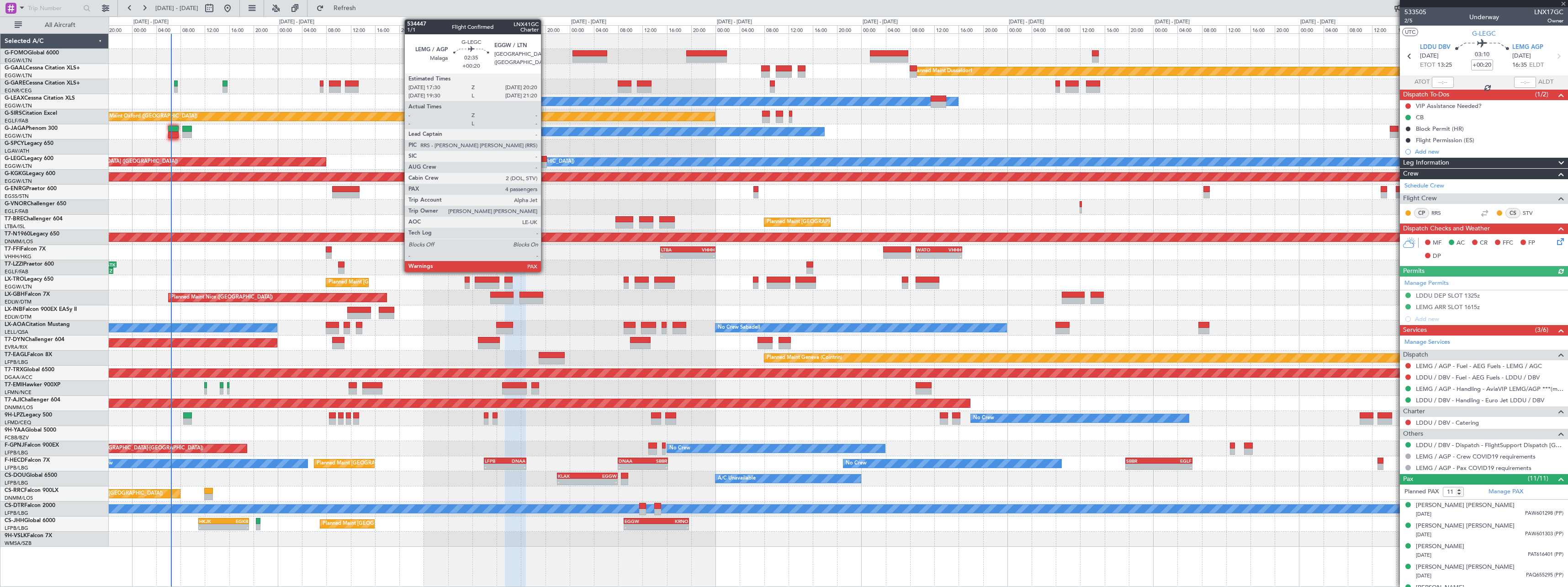
click at [545, 163] on div at bounding box center [538, 165] width 18 height 7
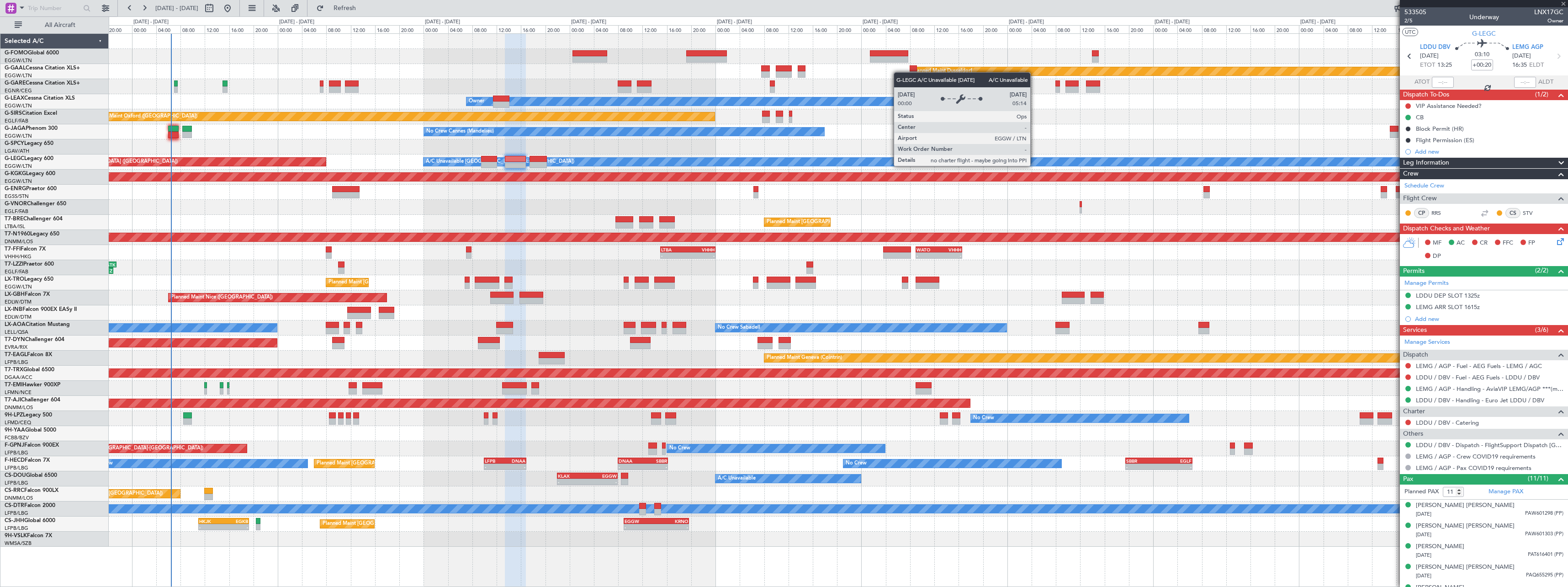
type input "4"
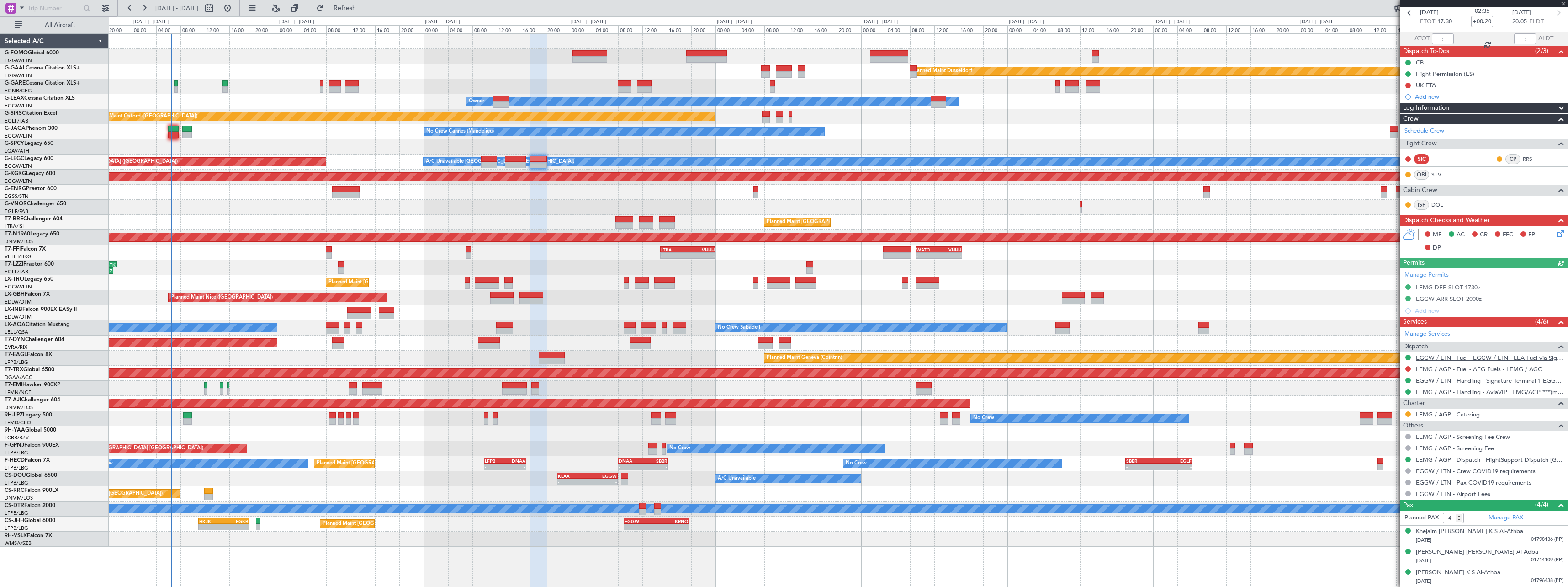
scroll to position [64, 0]
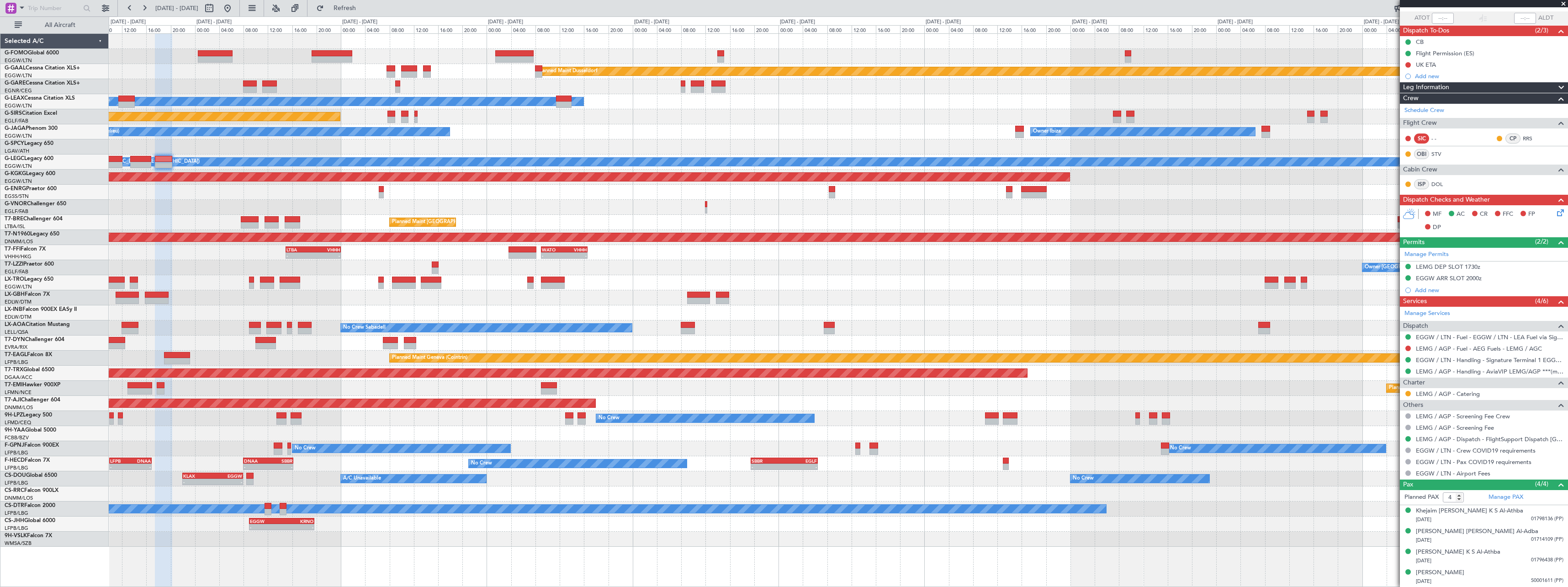
click at [820, 146] on div "Planned Maint Dusseldorf Owner Unplanned Maint Oxford (Kidlington) No Crew Cann…" at bounding box center [838, 290] width 1459 height 513
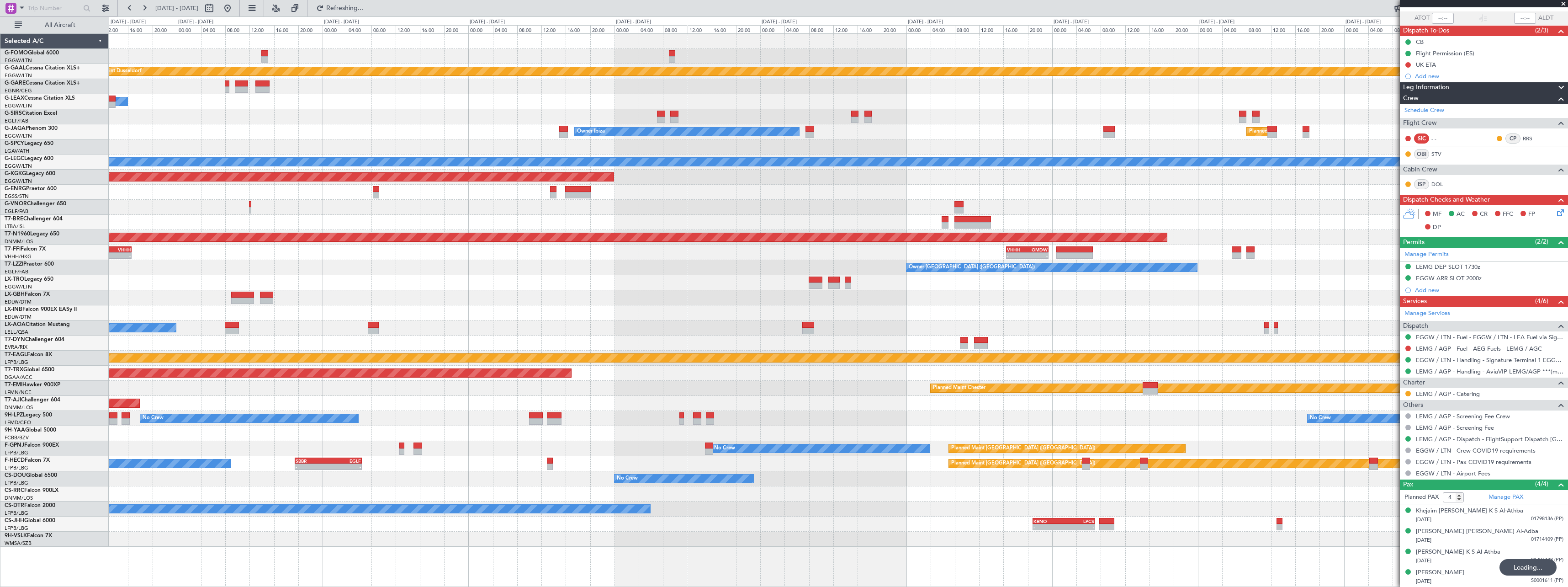
click at [841, 191] on div at bounding box center [838, 192] width 1459 height 15
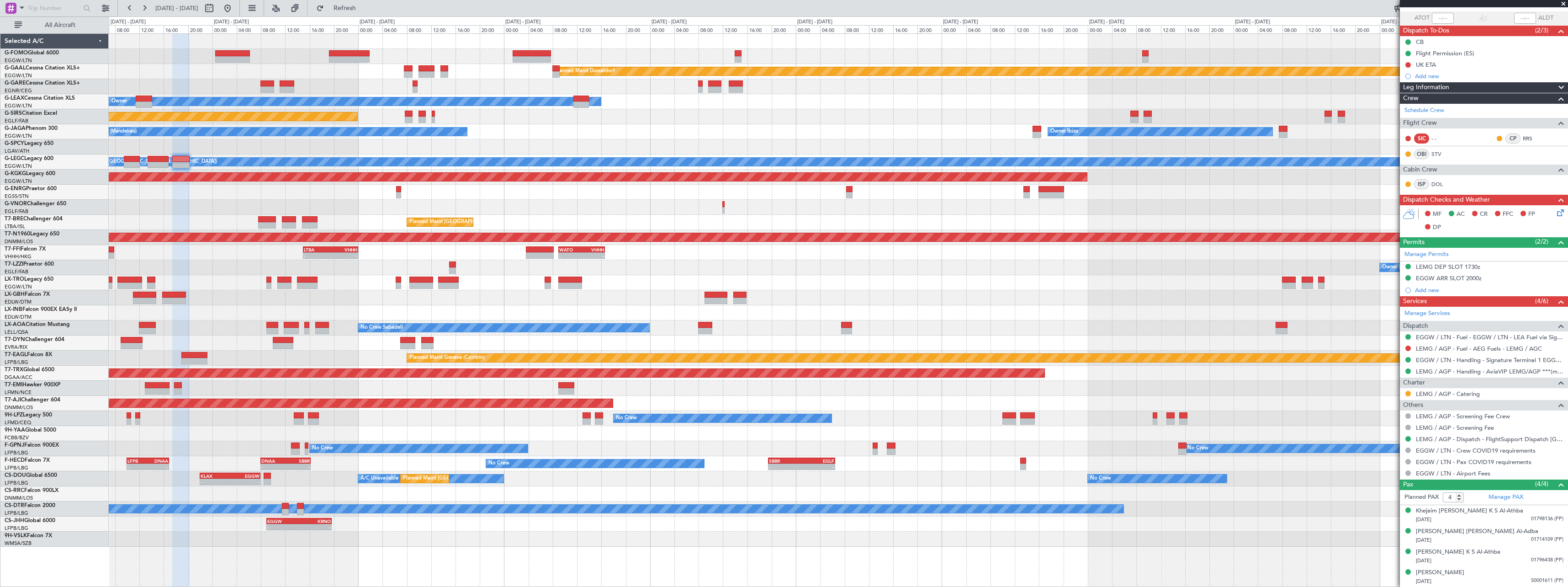
click at [1258, 274] on div "Planned Maint Dusseldorf Owner Unplanned Maint Oxford (Kidlington) Owner Ibiza …" at bounding box center [838, 290] width 1459 height 513
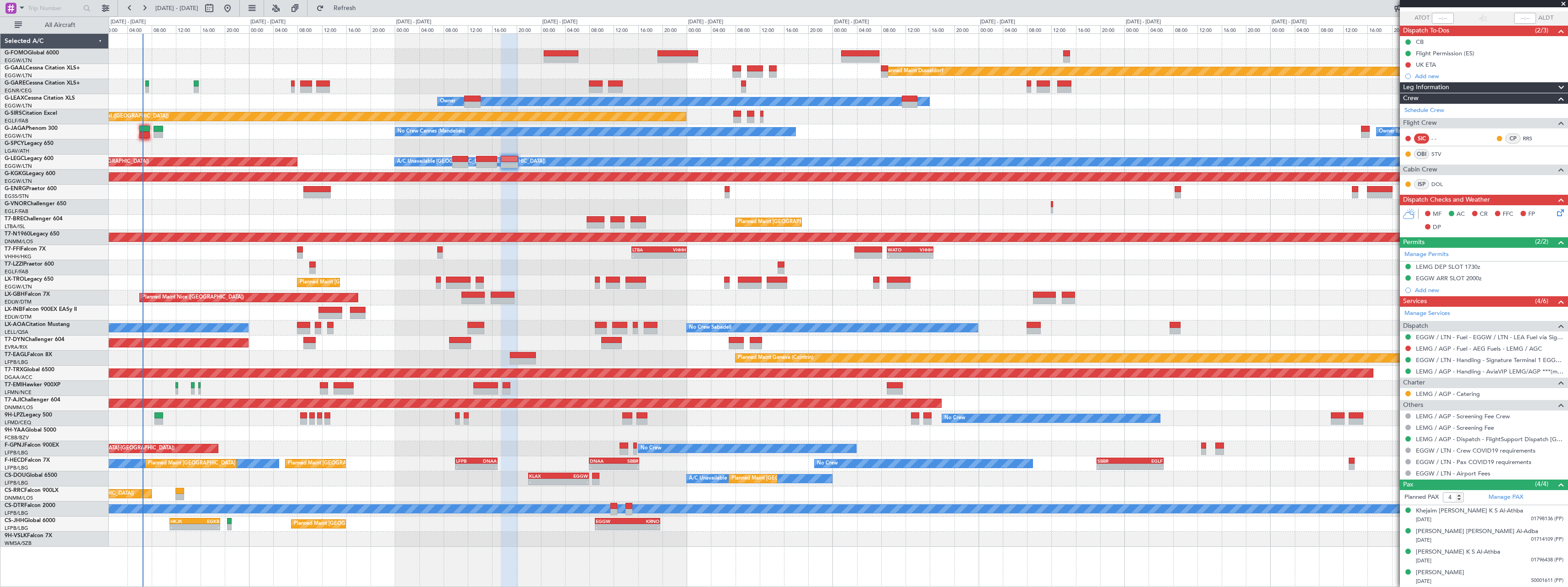
click at [241, 434] on div at bounding box center [838, 434] width 1459 height 15
click at [221, 426] on div at bounding box center [838, 434] width 1459 height 15
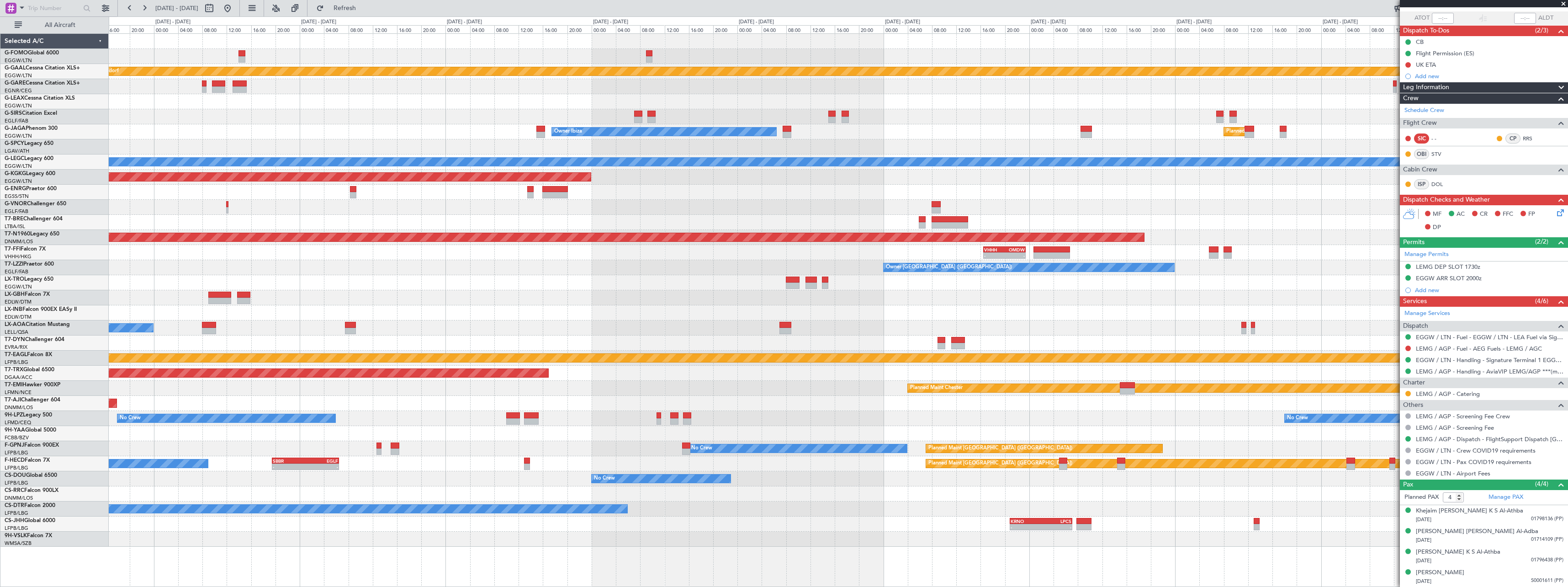
click at [399, 295] on div "Planned Maint Dusseldorf Owner Unplanned Maint Oxford (Kidlington) Owner Ibiza …" at bounding box center [838, 290] width 1459 height 513
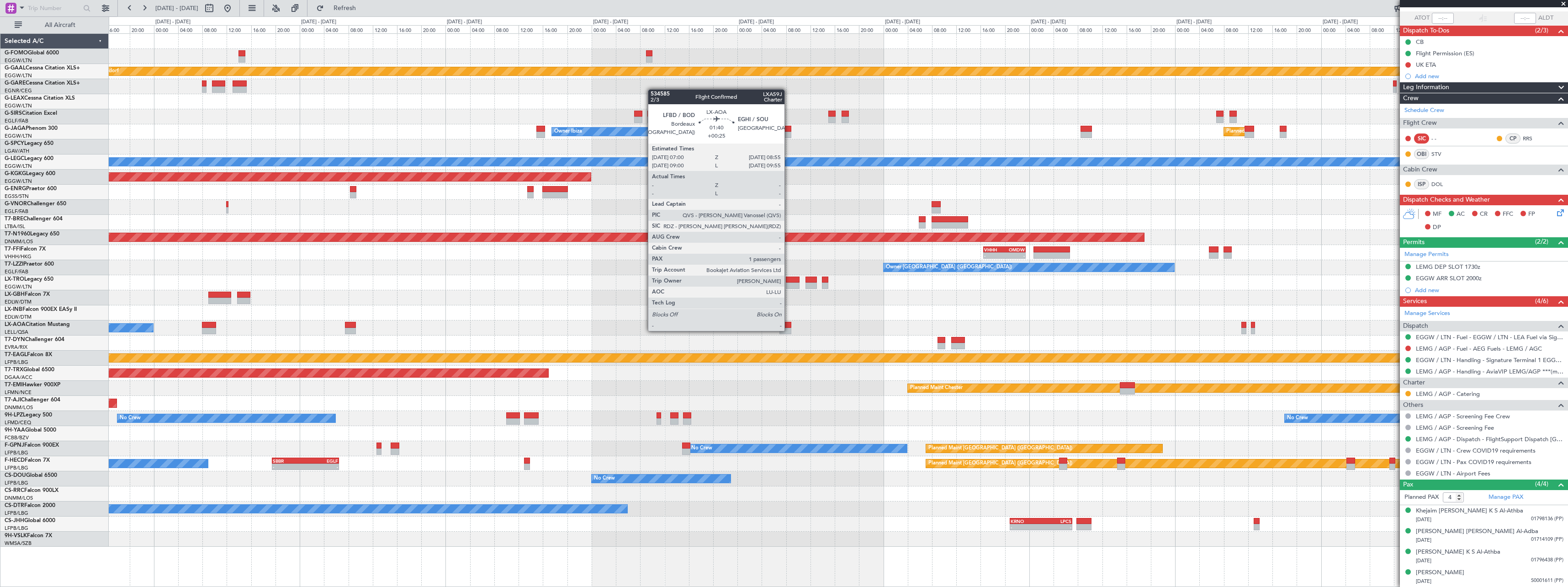
click at [788, 329] on div at bounding box center [785, 331] width 12 height 7
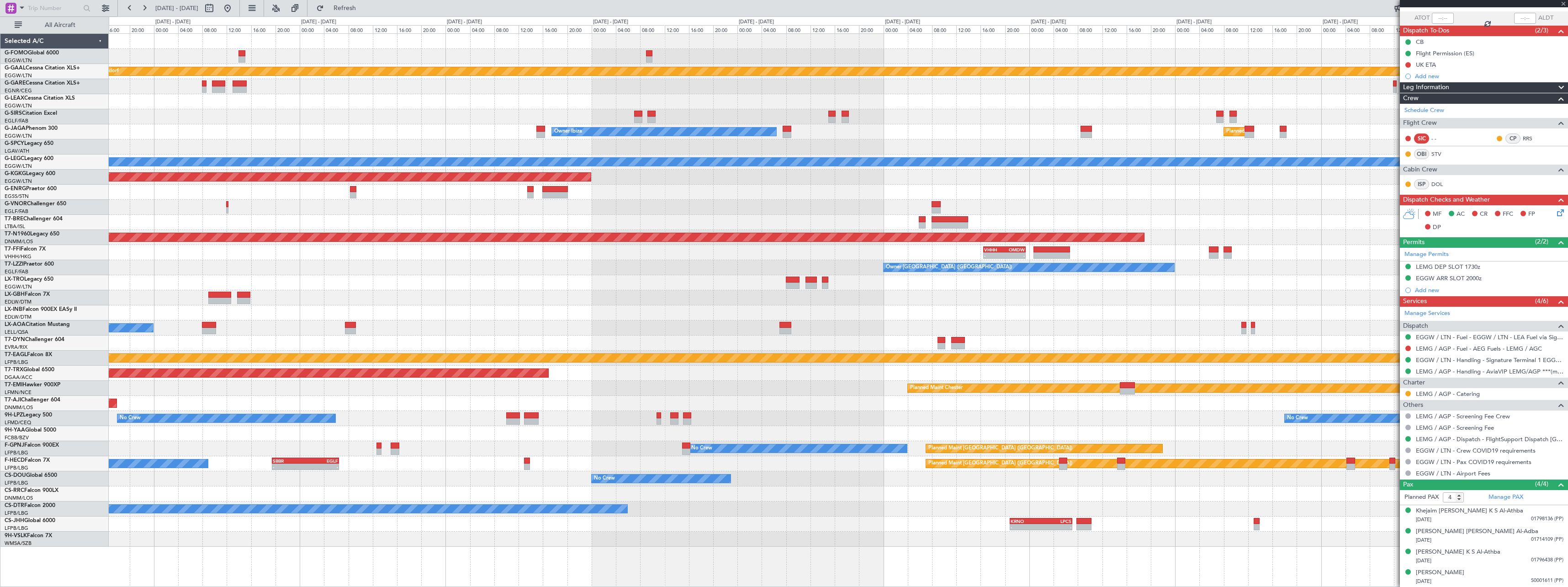
type input "+00:25"
type input "1"
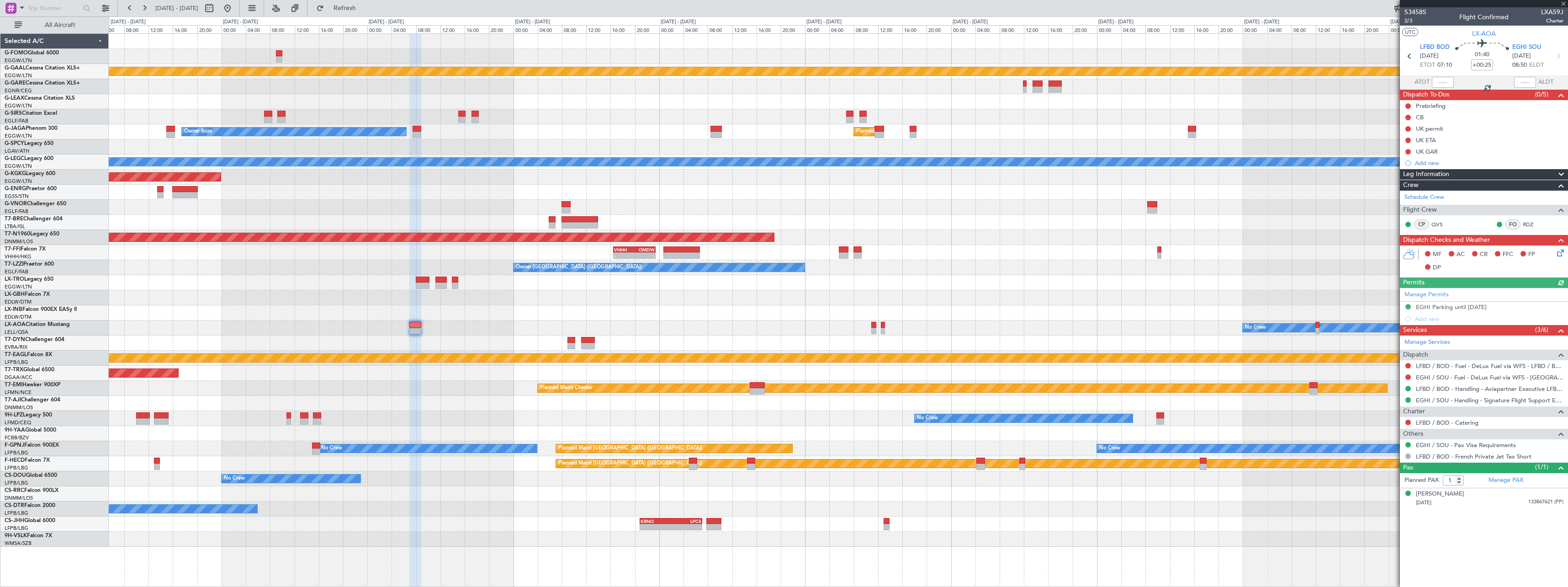
click at [800, 293] on div "Planned Maint Dusseldorf Planned Maint London (Luton) Owner Ibiza A/C Unavailab…" at bounding box center [838, 290] width 1459 height 513
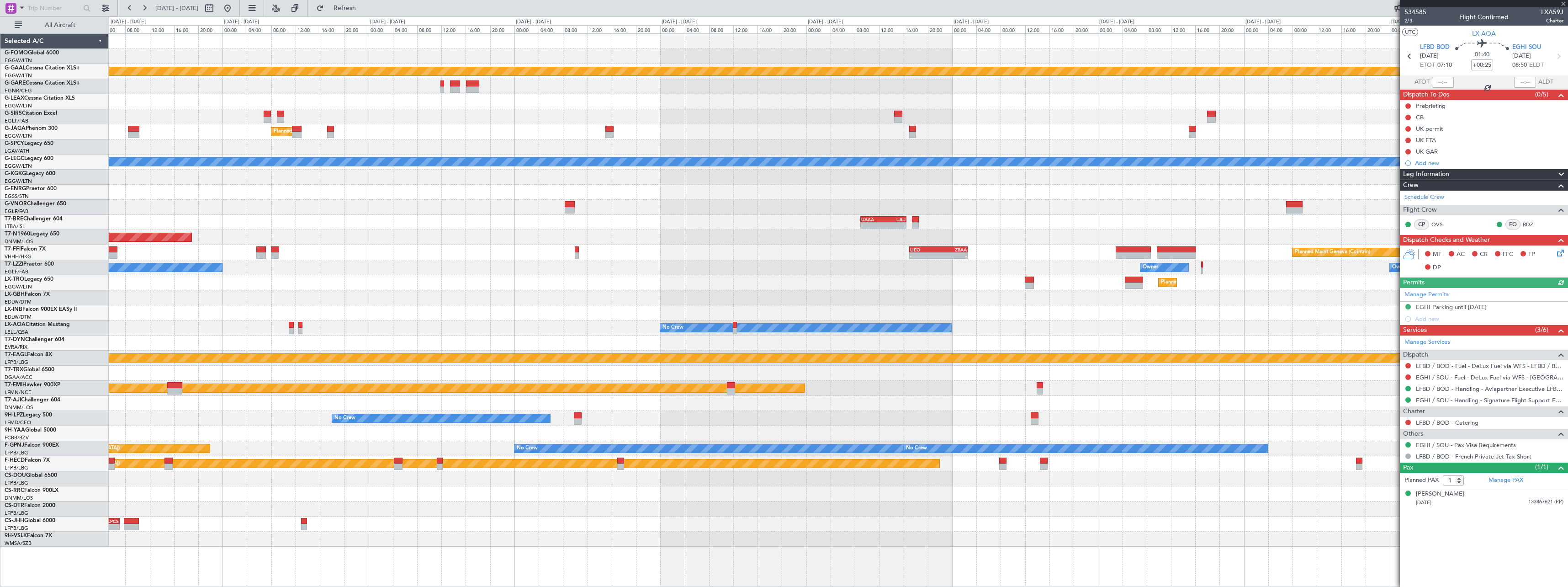
click at [733, 276] on div "Planned Maint Dusseldorf Planned Maint London (Luton) Owner Ibiza A/C Unavailab…" at bounding box center [838, 290] width 1459 height 513
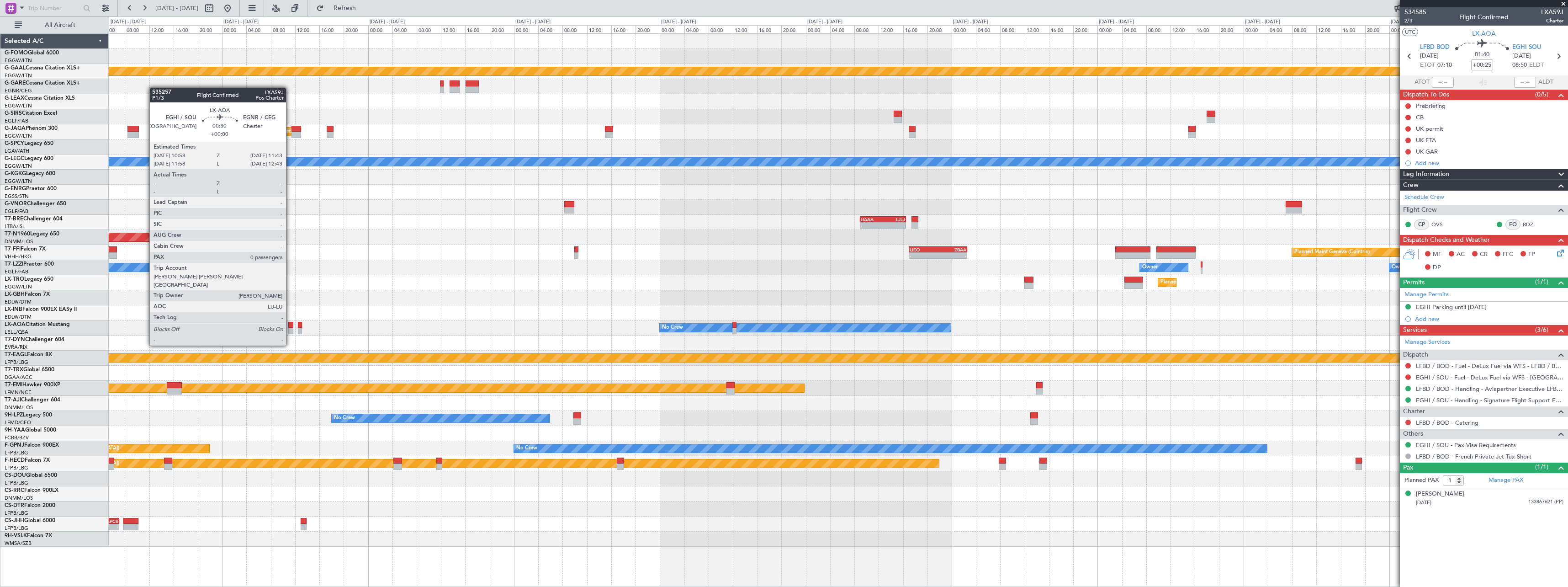
click at [290, 328] on div at bounding box center [291, 331] width 5 height 7
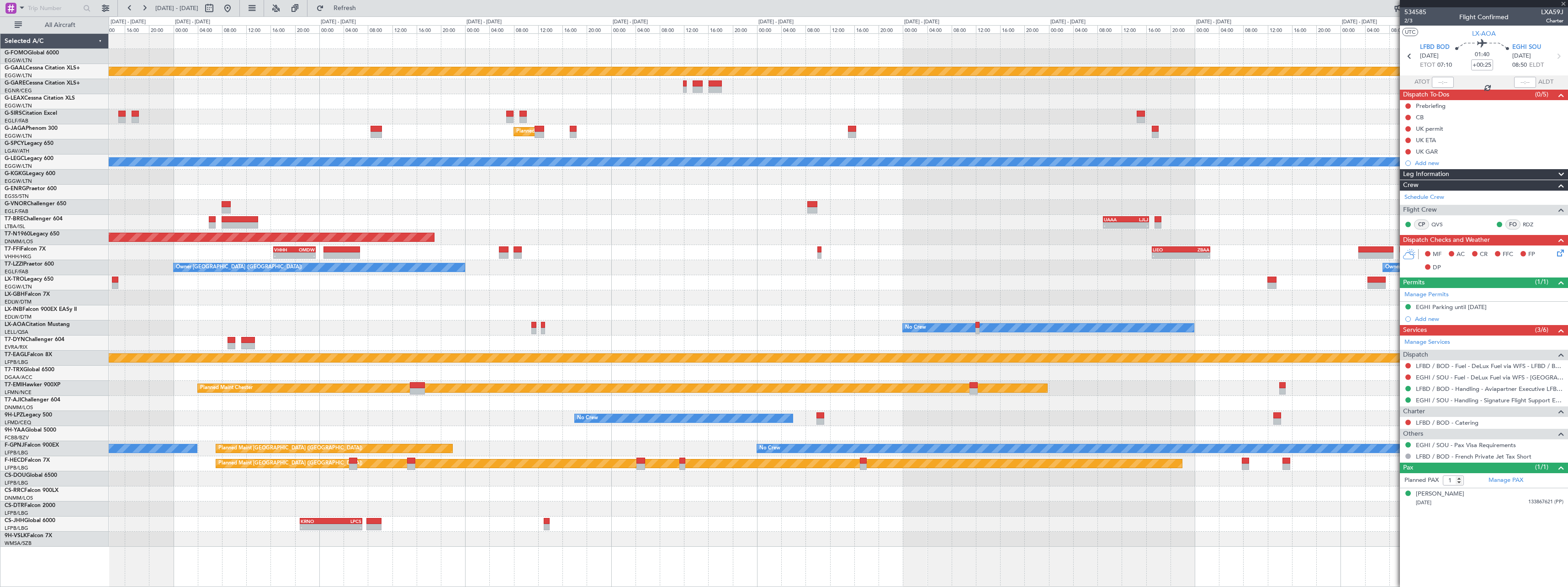
click at [571, 289] on div "Planned Maint Dusseldorf Planned Maint London (Luton) Owner Ibiza A/C Unavailab…" at bounding box center [838, 290] width 1459 height 513
type input "0"
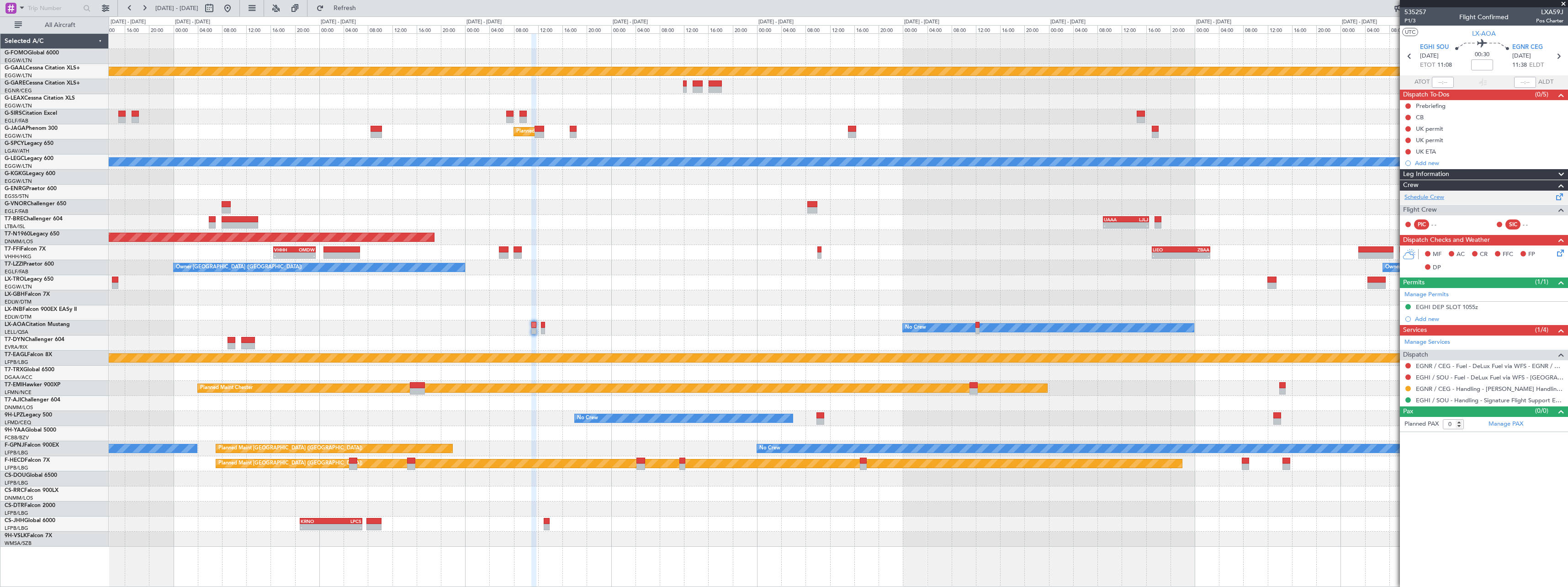
click at [1426, 195] on link "Schedule Crew" at bounding box center [1424, 197] width 40 height 9
click at [364, 12] on span "Refresh" at bounding box center [345, 8] width 38 height 7
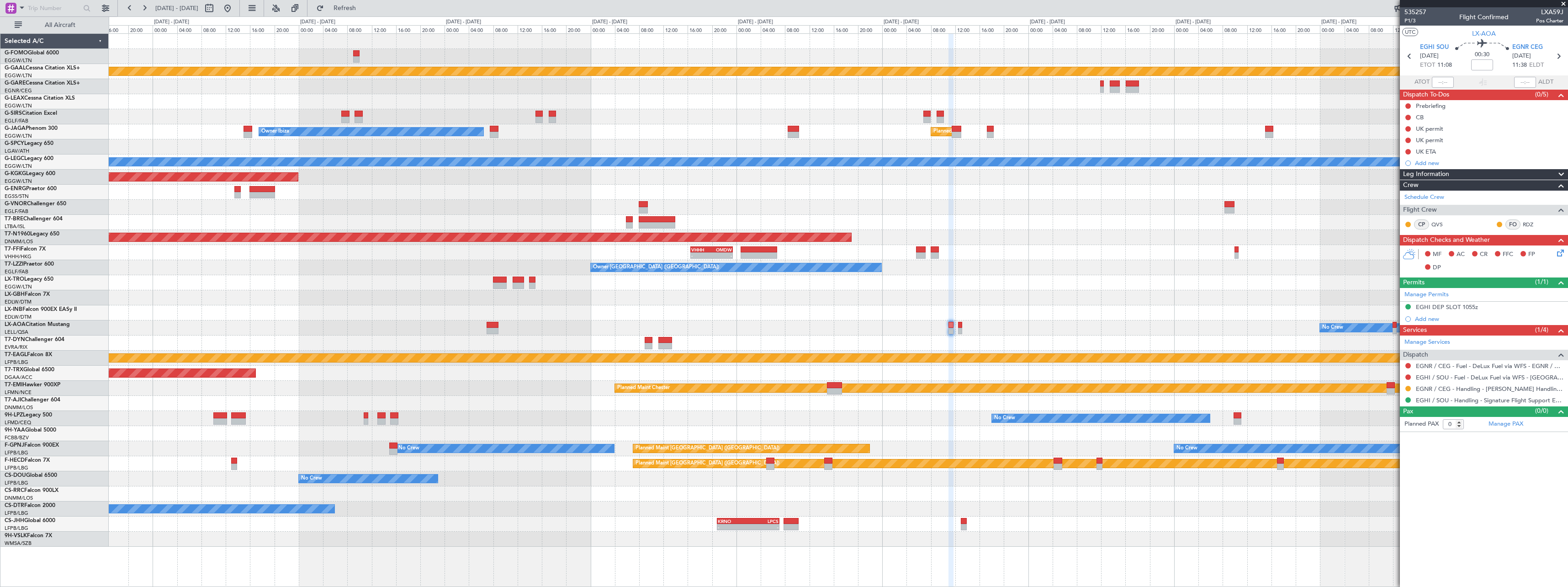
click at [1087, 320] on div "No Crew No Crew Sabadell" at bounding box center [838, 328] width 1459 height 15
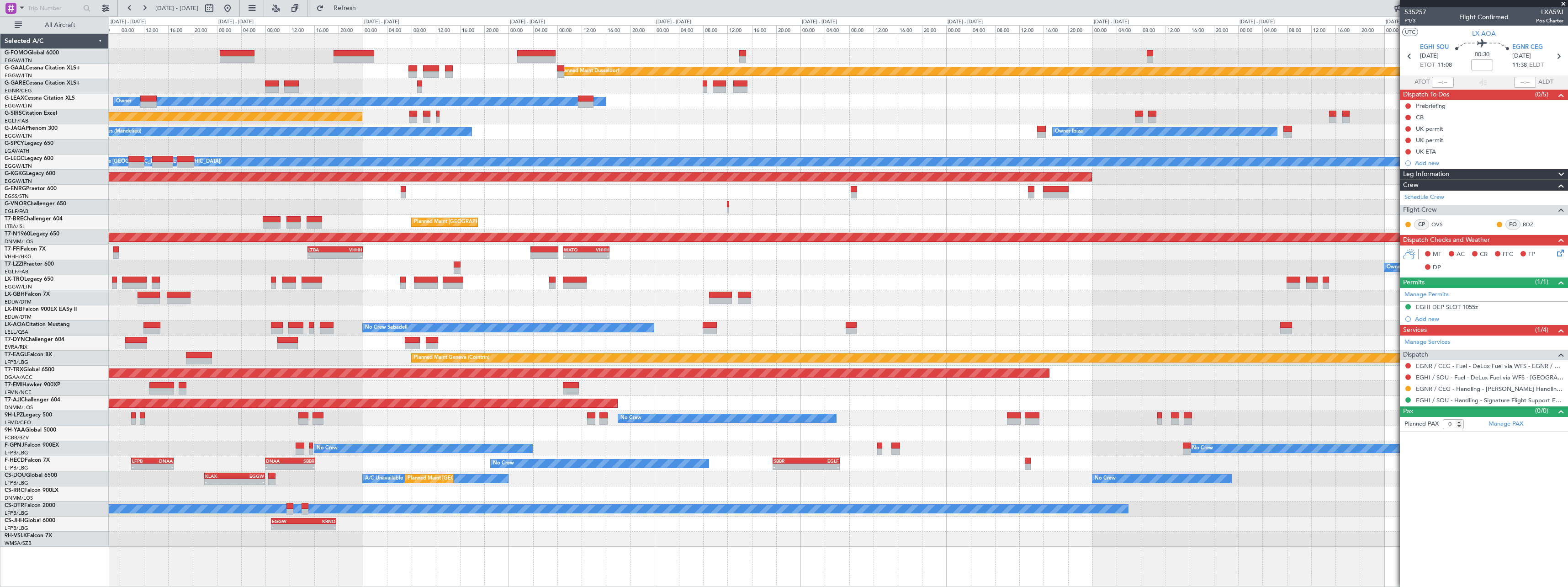
click at [1037, 323] on div "No Crew Sabadell No Crew Sabadell" at bounding box center [838, 328] width 1459 height 15
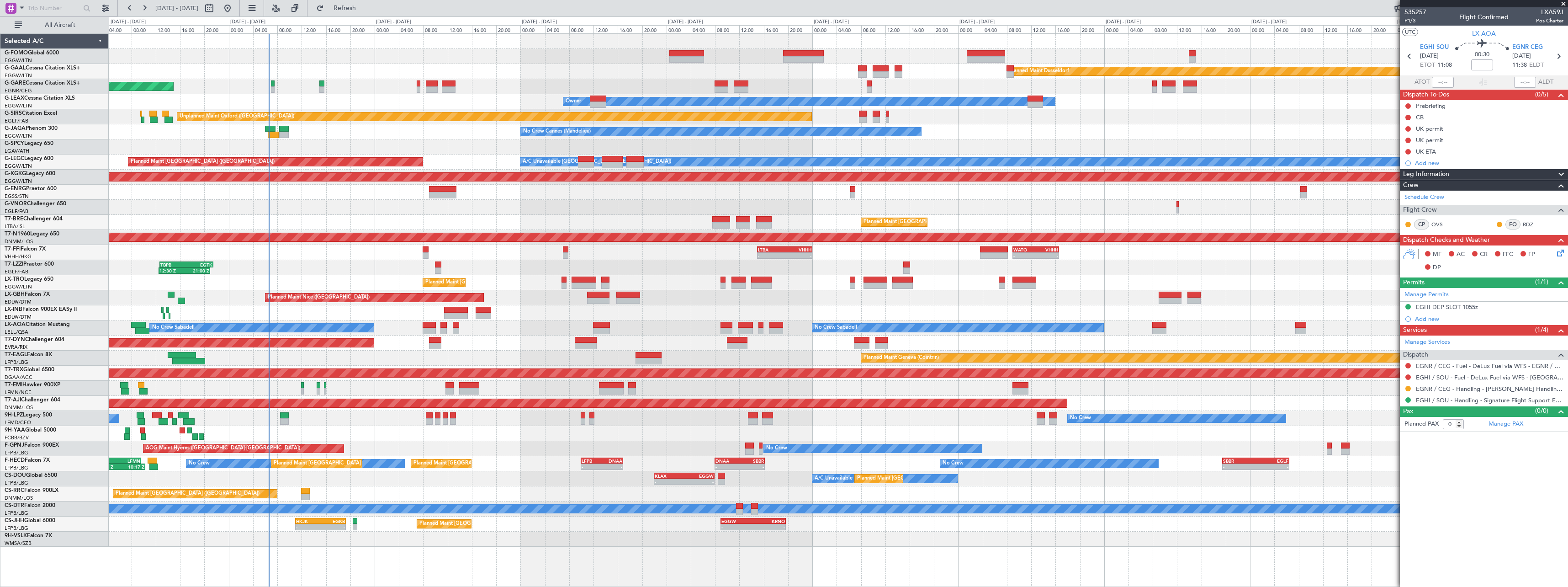
click at [764, 339] on div "Planned Maint Dusseldorf Unplanned Maint Chester Owner Owner Unplanned Maint Ox…" at bounding box center [838, 290] width 1459 height 513
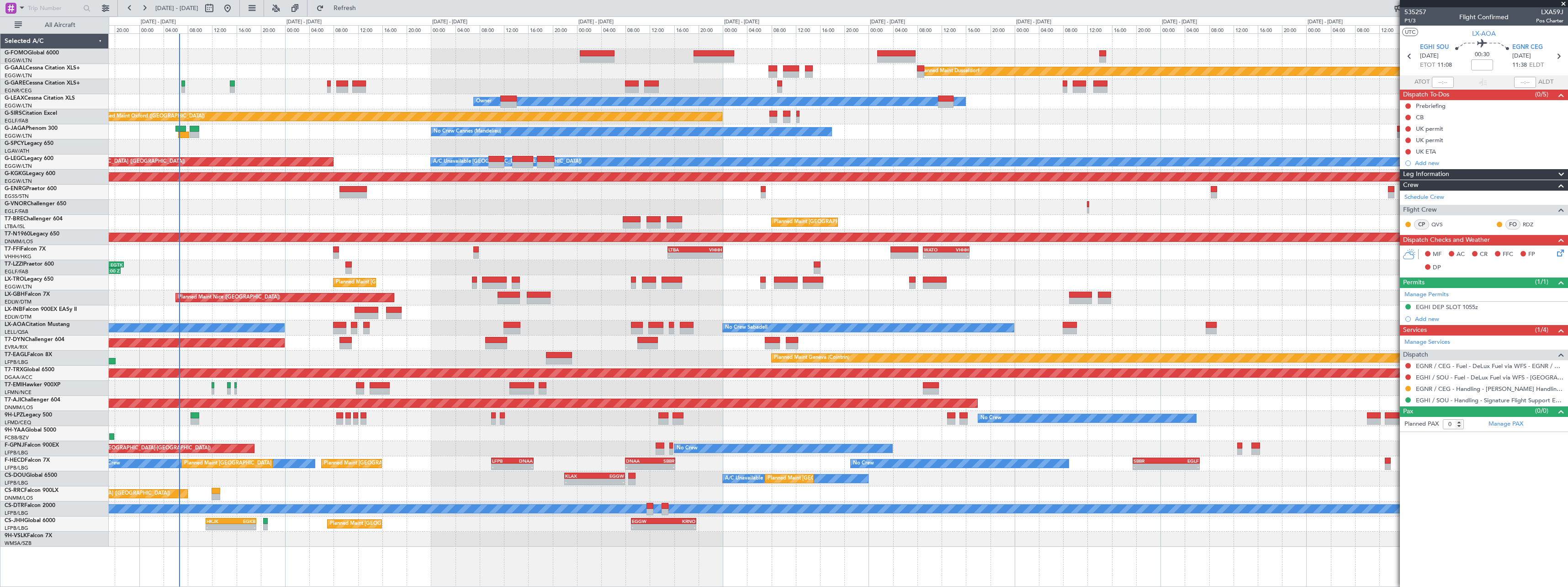
click at [553, 479] on div "A/C Unavailable Planned Maint Paris (Le Bourget) KLAX 22:00 Z EGGW 07:55 Z - - …" at bounding box center [838, 479] width 1459 height 15
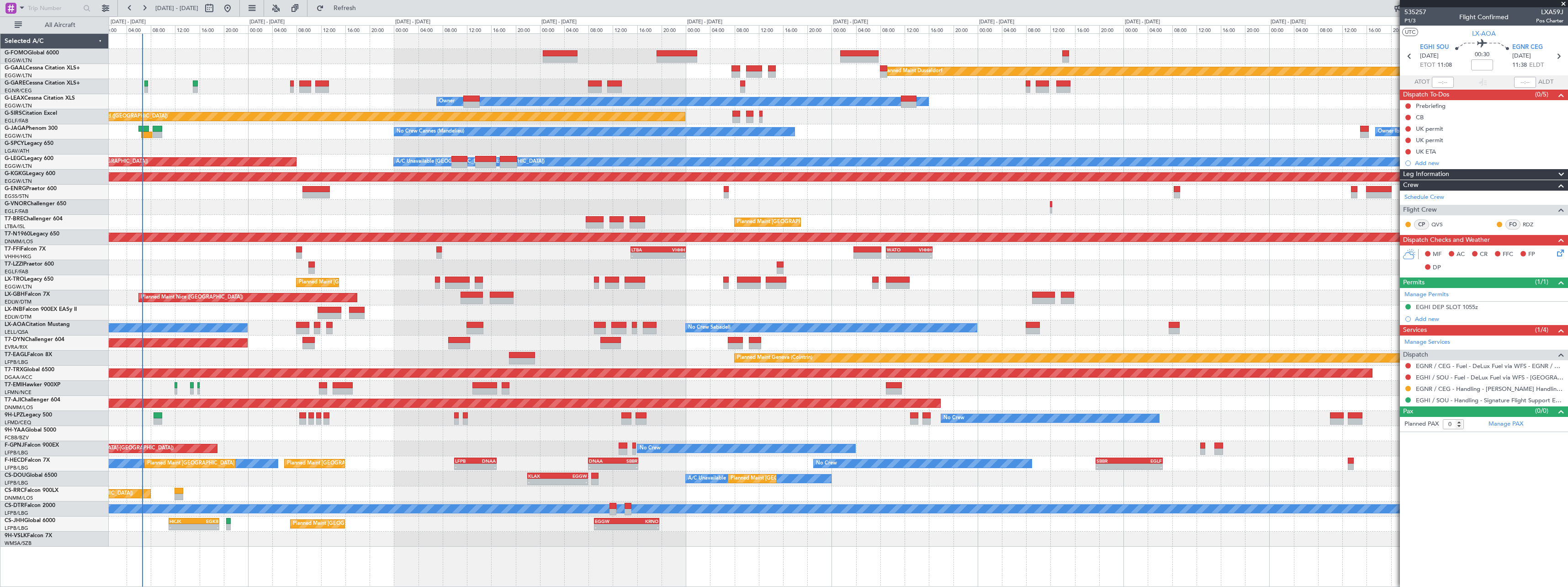
click at [228, 318] on div "Planned Maint Geneva (Cointrin)" at bounding box center [838, 312] width 1459 height 15
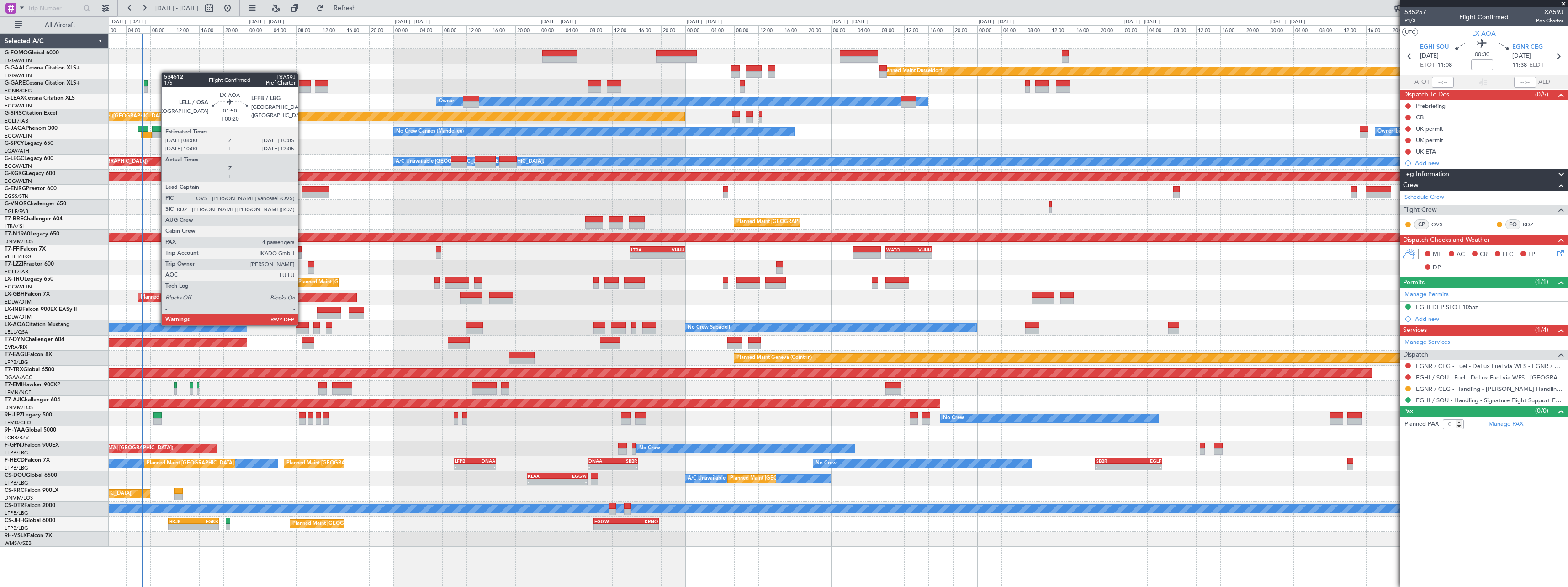
click at [302, 324] on div at bounding box center [302, 325] width 13 height 7
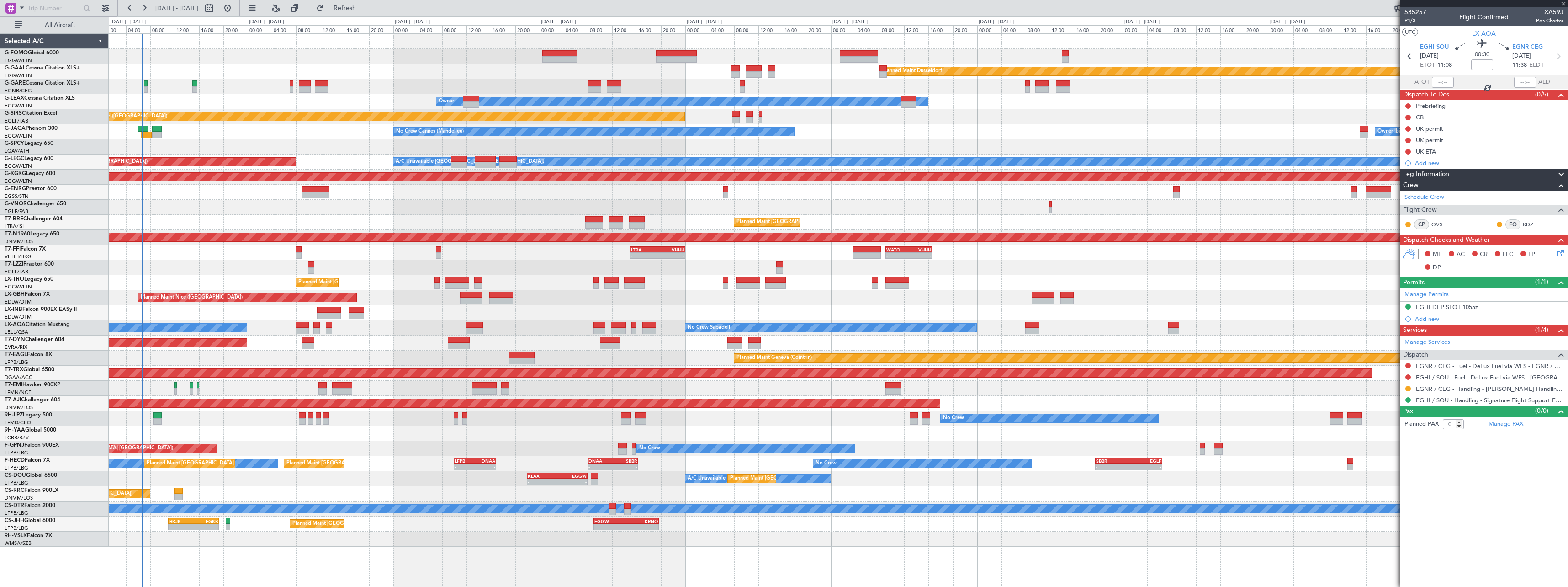
type input "+00:20"
type input "4"
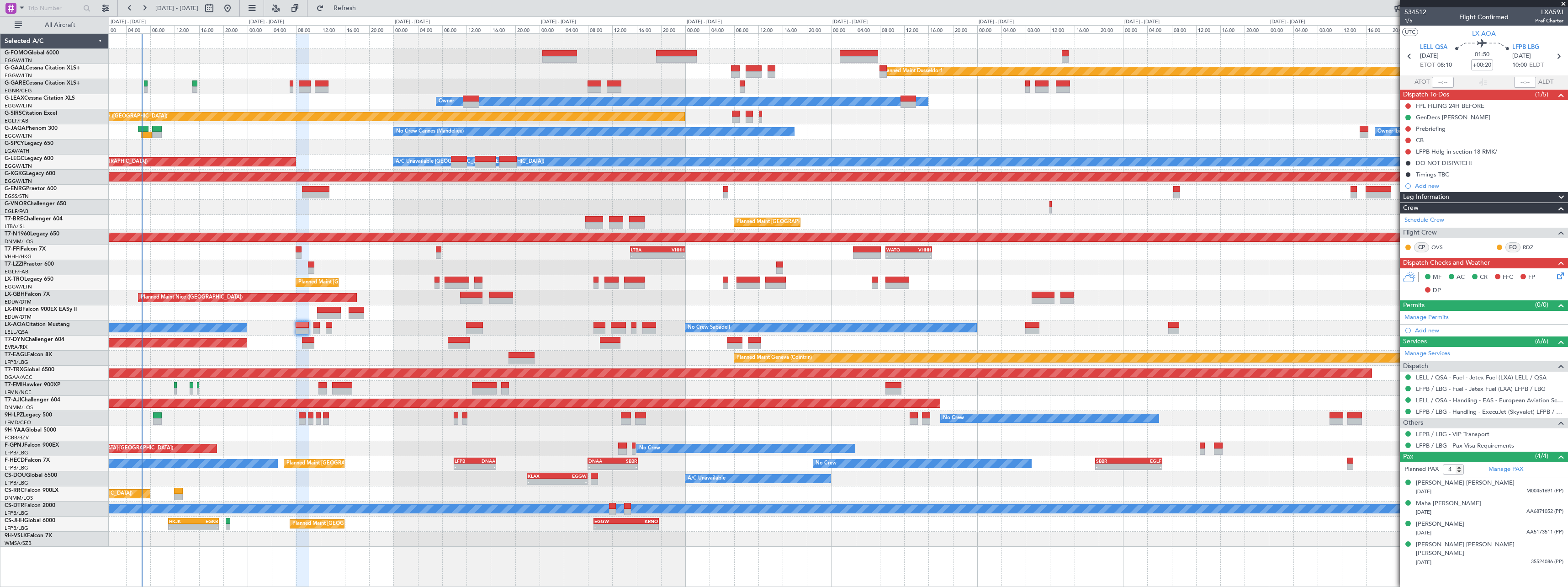
click at [540, 340] on div "Planned Maint Dusseldorf Unplanned Maint [PERSON_NAME] Owner Owner Unplanned Ma…" at bounding box center [838, 290] width 1459 height 513
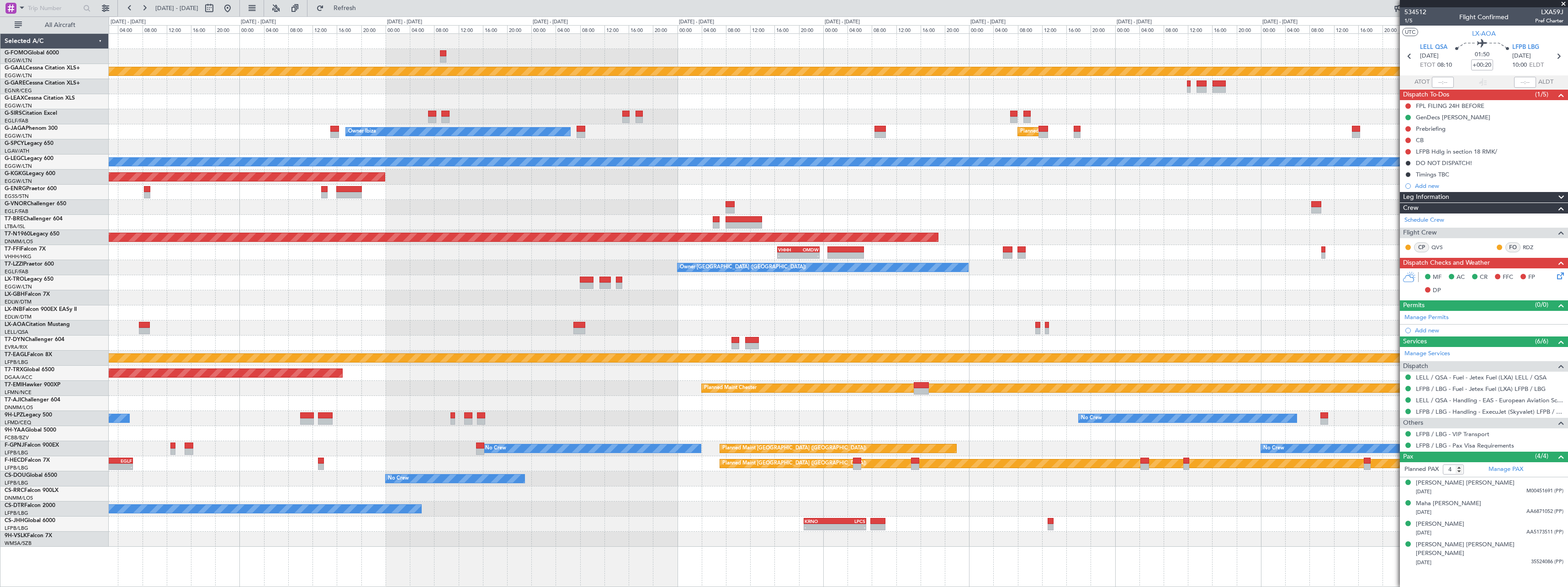
click at [478, 342] on div at bounding box center [838, 343] width 1459 height 15
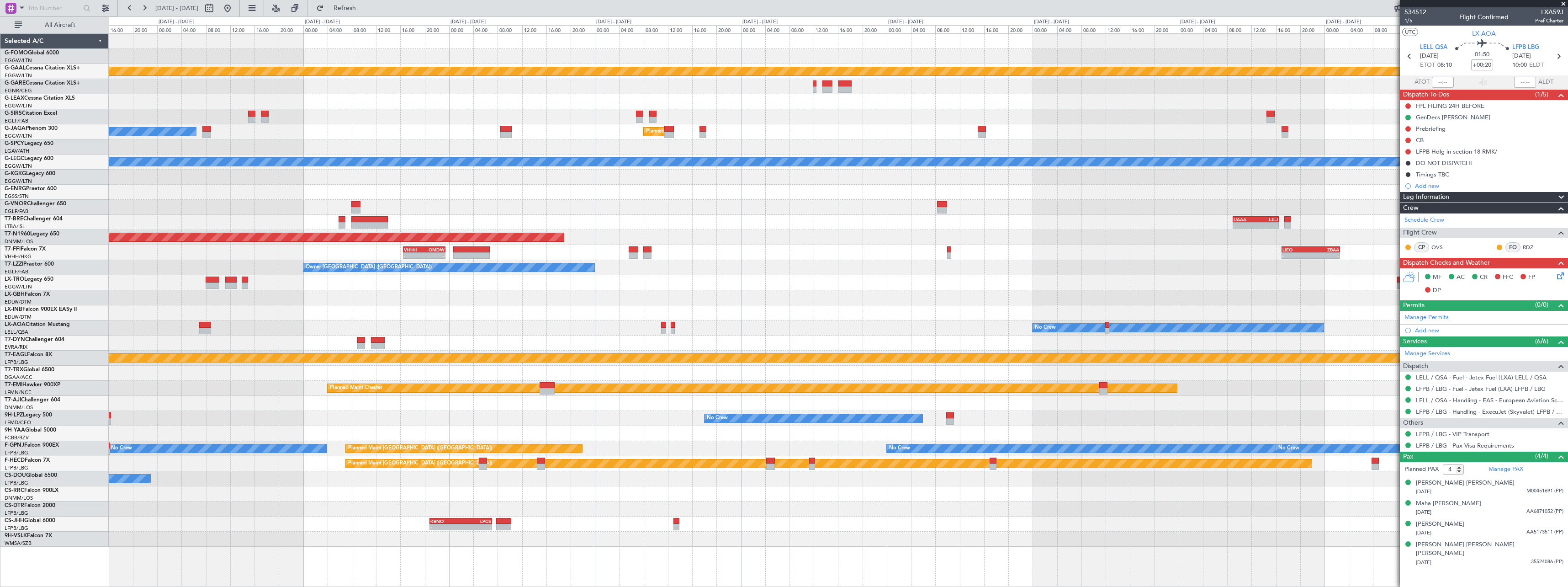
click at [803, 315] on div at bounding box center [838, 312] width 1459 height 15
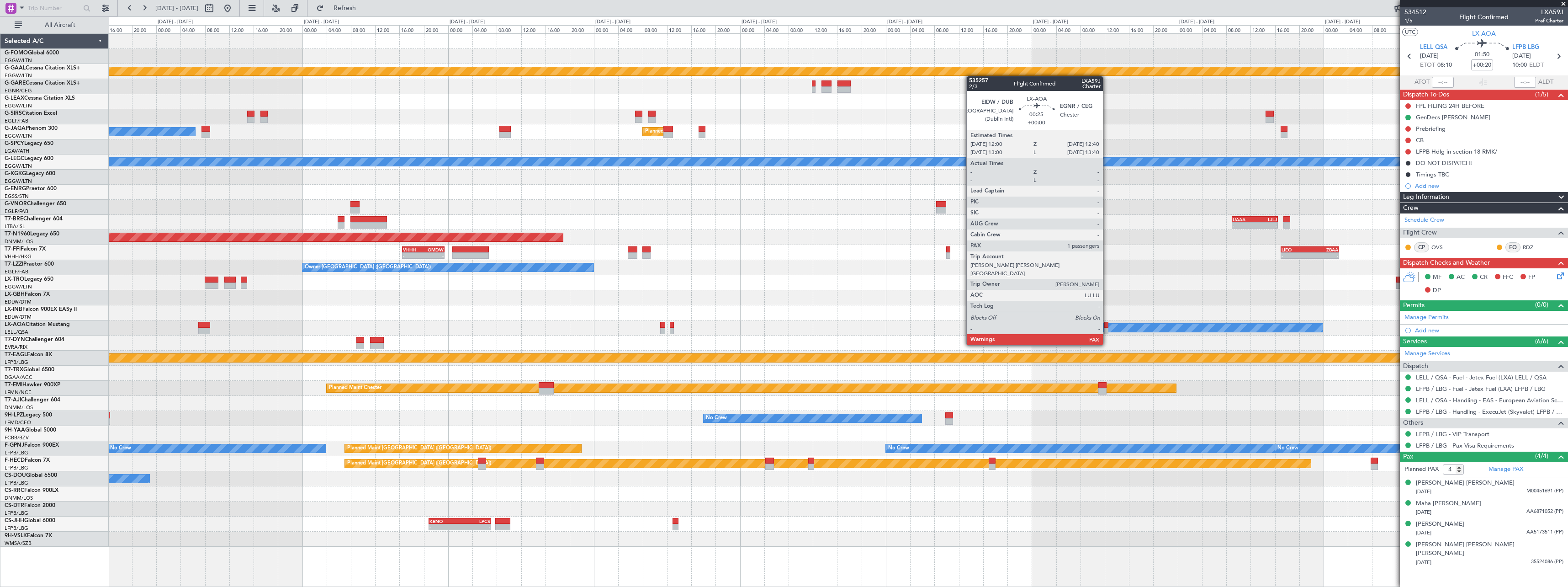
click at [1107, 328] on div at bounding box center [1106, 331] width 4 height 7
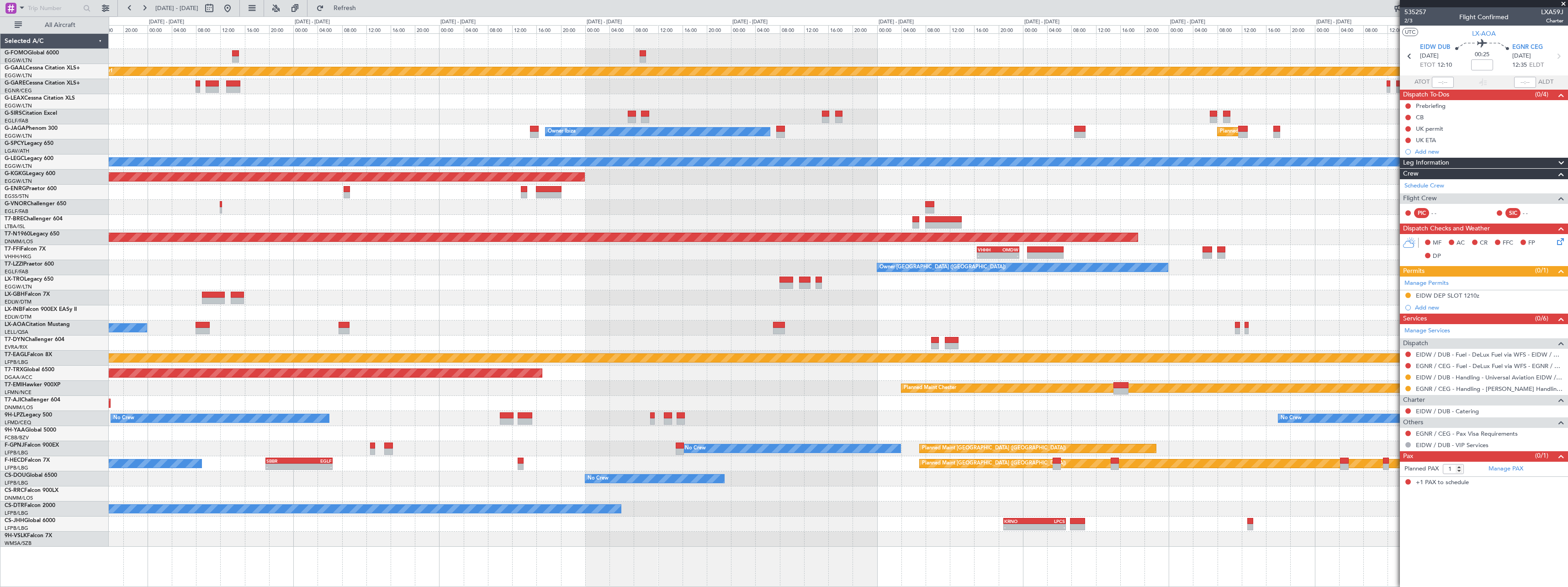
click at [1055, 305] on div at bounding box center [838, 312] width 1459 height 15
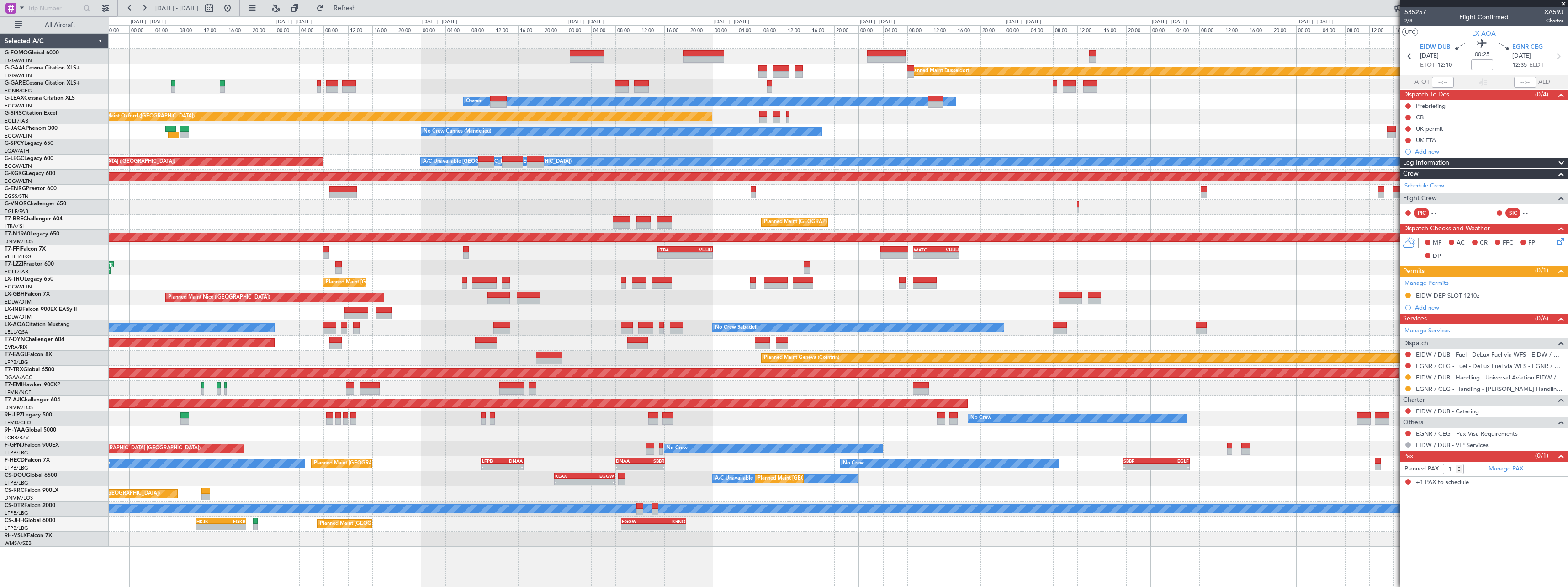
click at [1388, 317] on div "Planned Maint Geneva (Cointrin)" at bounding box center [838, 312] width 1459 height 15
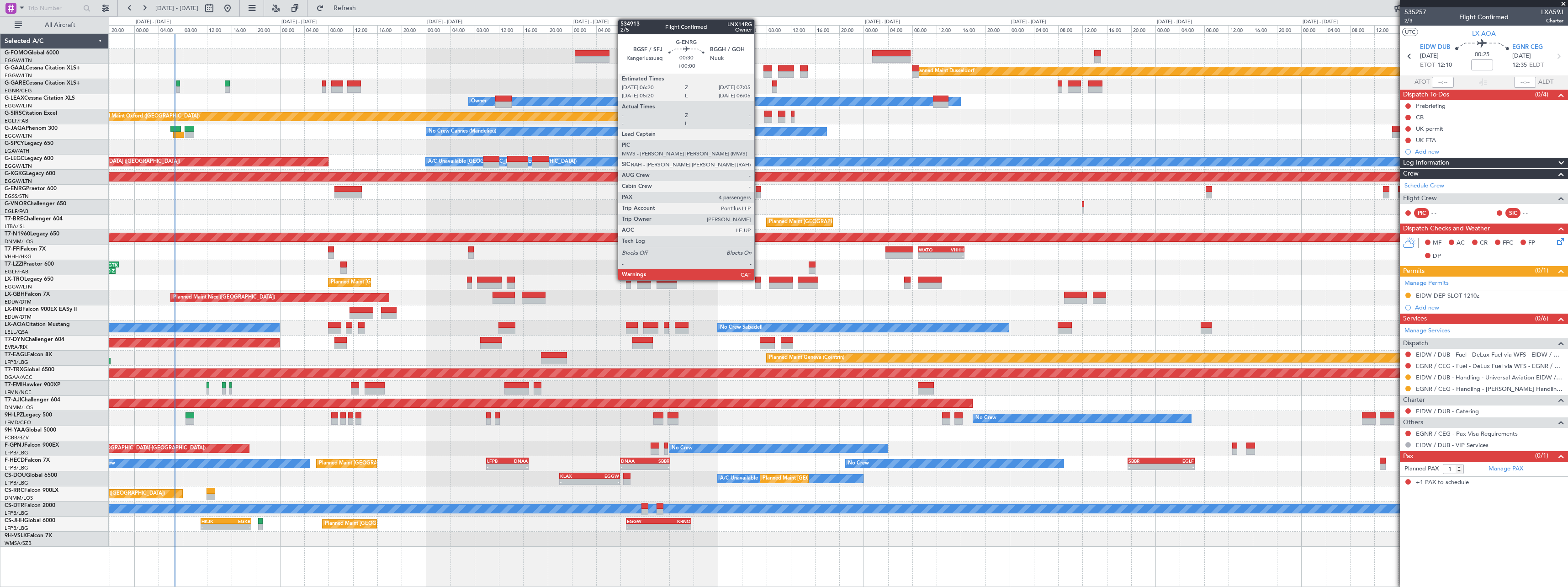
click at [758, 191] on div at bounding box center [758, 189] width 5 height 7
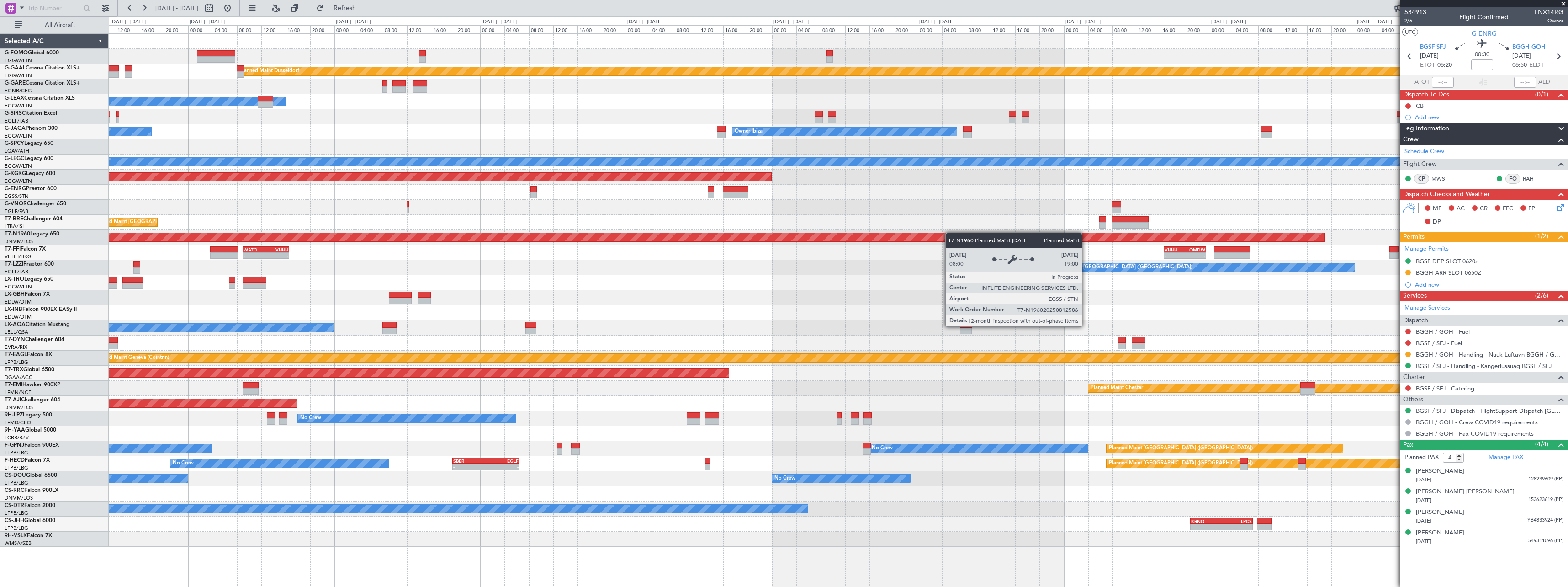
click at [567, 241] on div "Planned Maint Dusseldorf Owner Unplanned Maint Oxford (Kidlington) No Crew Cann…" at bounding box center [838, 290] width 1459 height 513
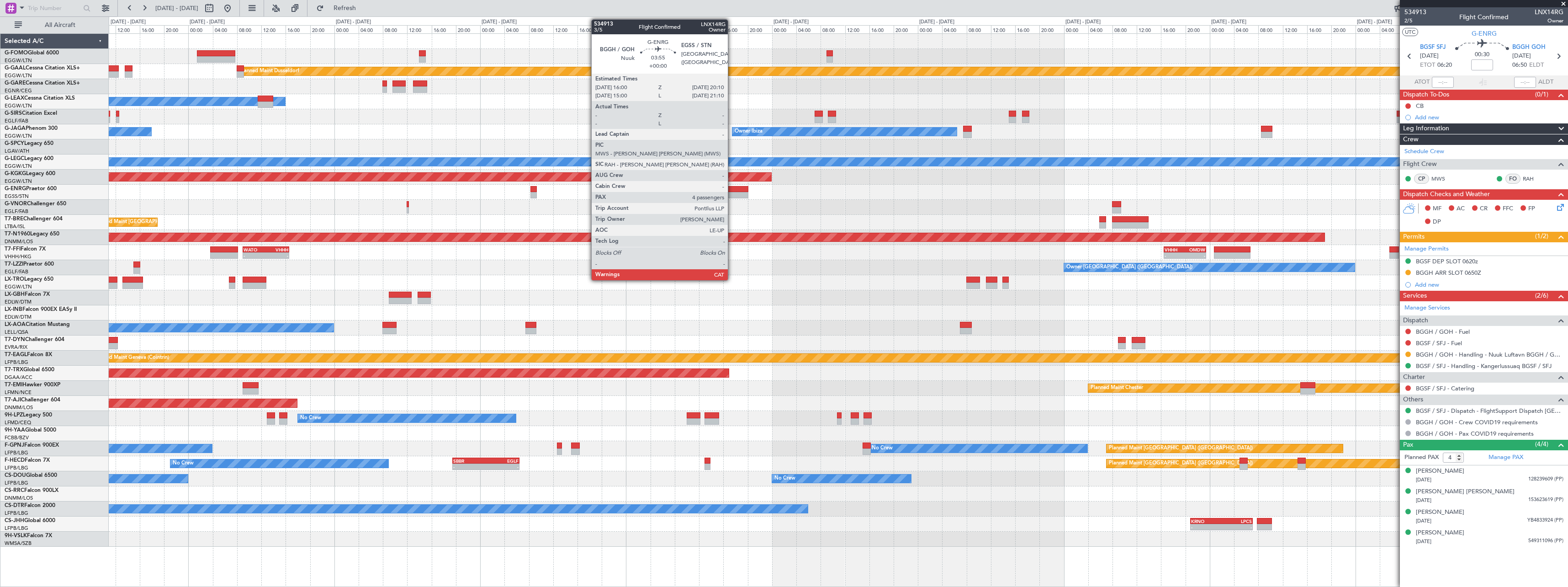
click at [732, 193] on div at bounding box center [735, 195] width 26 height 7
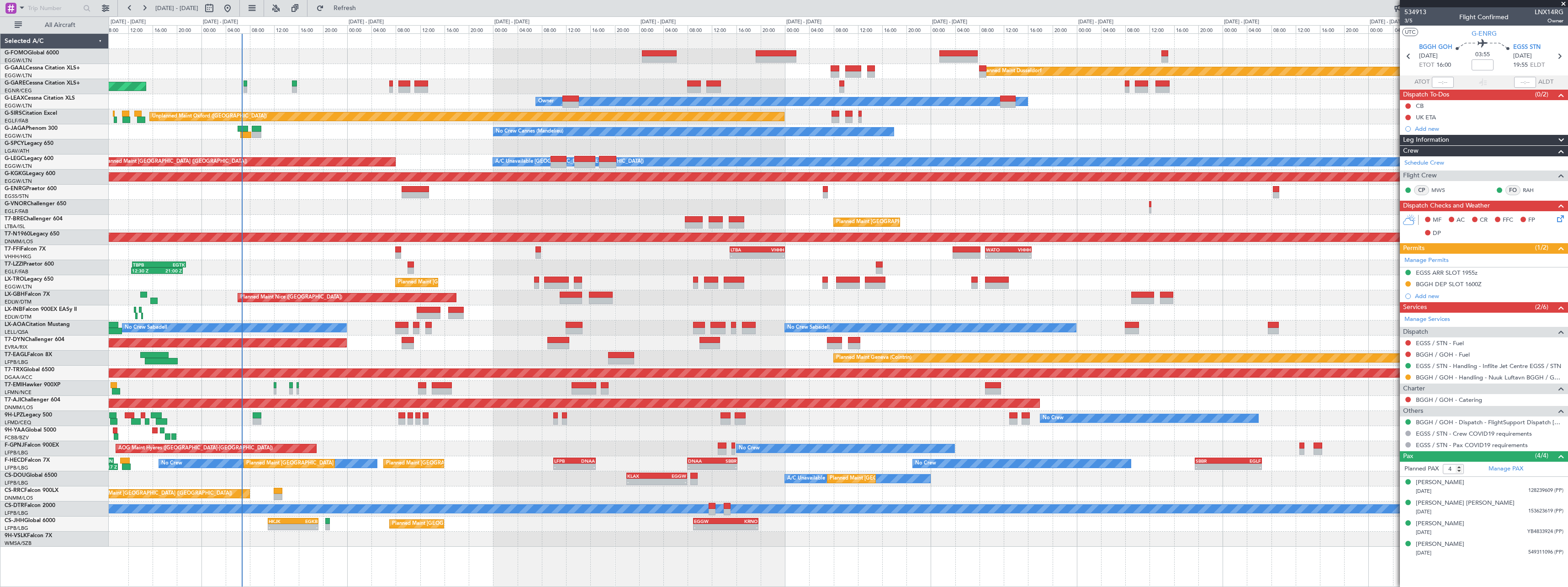
click at [993, 197] on div "Owner" at bounding box center [838, 192] width 1459 height 15
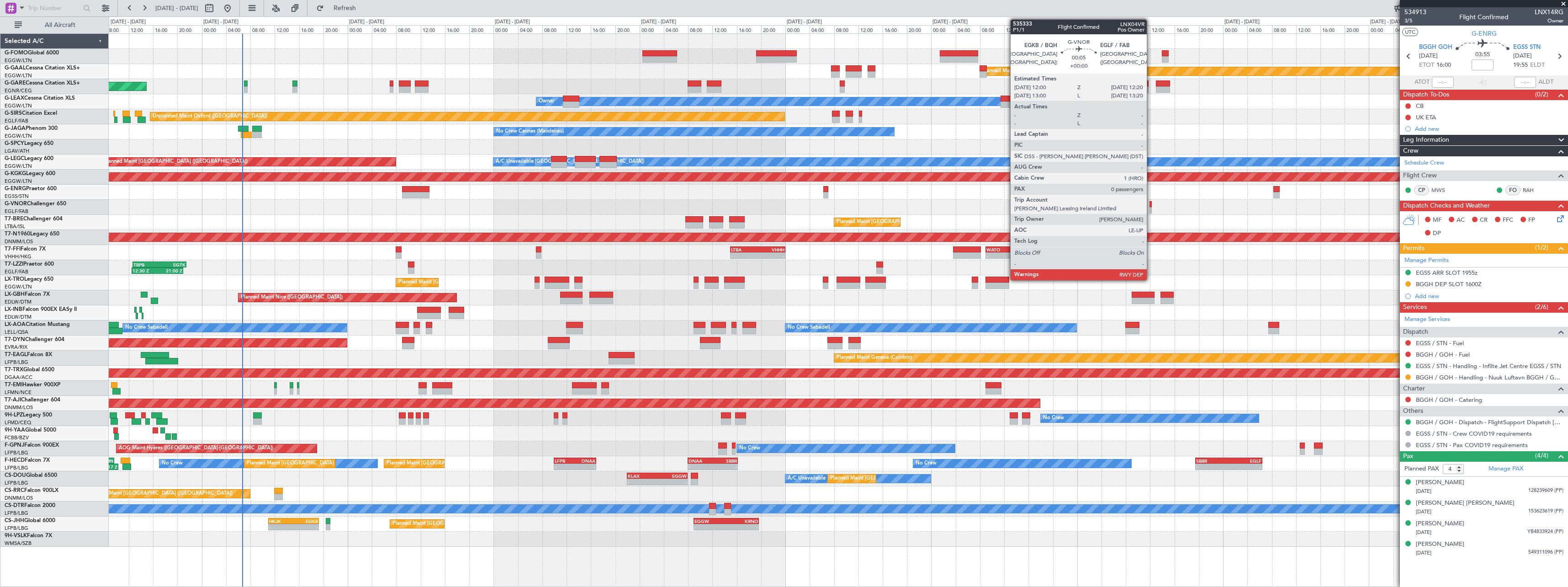
click at [1151, 209] on div at bounding box center [1150, 210] width 2 height 7
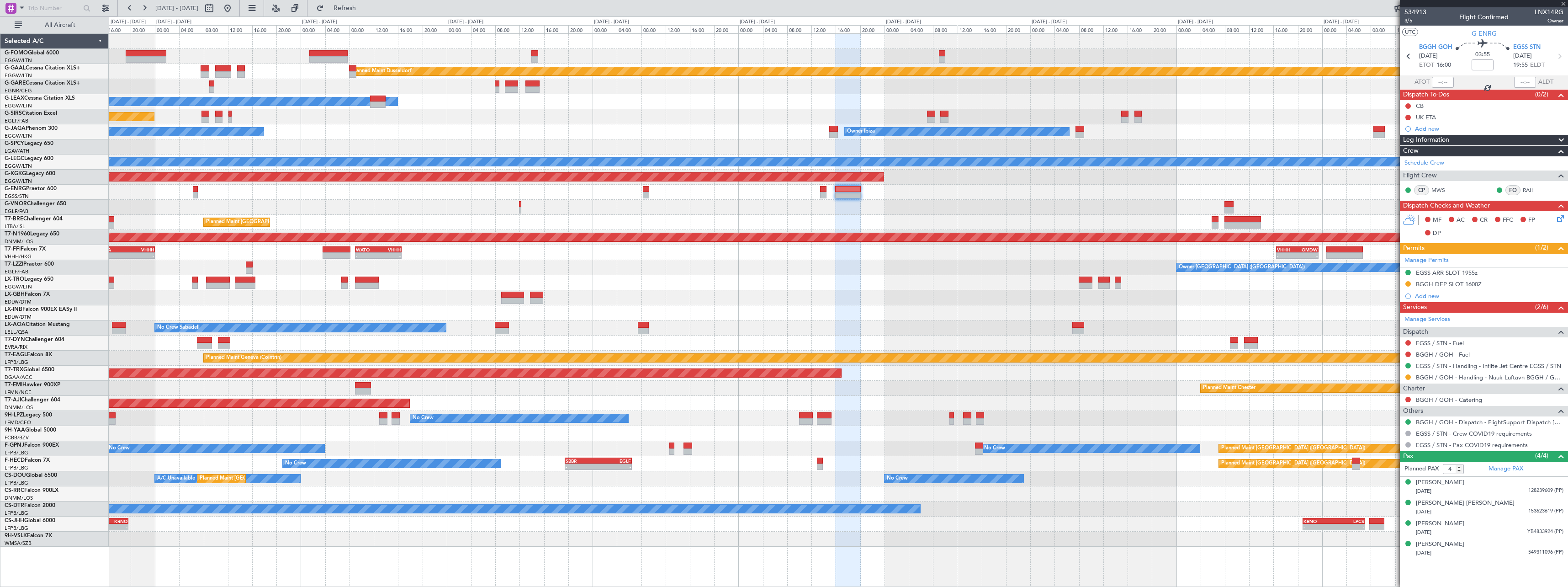
click at [668, 212] on div at bounding box center [838, 207] width 1459 height 15
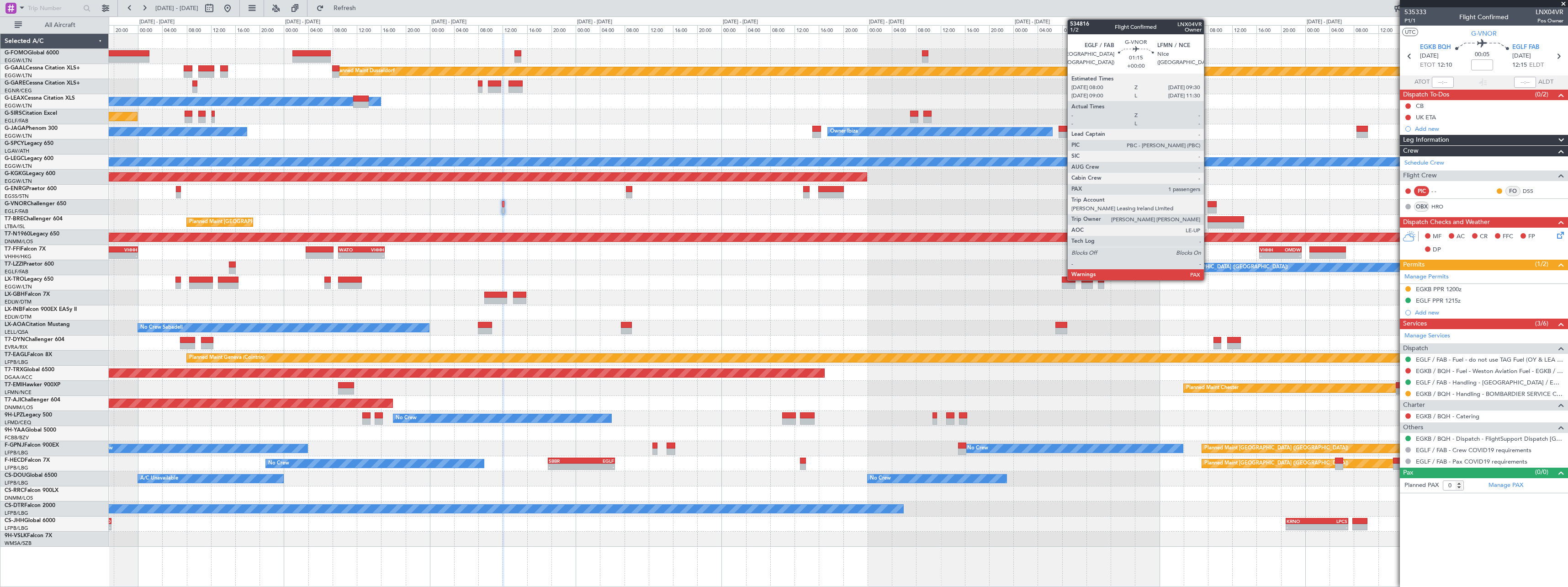
click at [1208, 205] on div at bounding box center [1212, 204] width 9 height 7
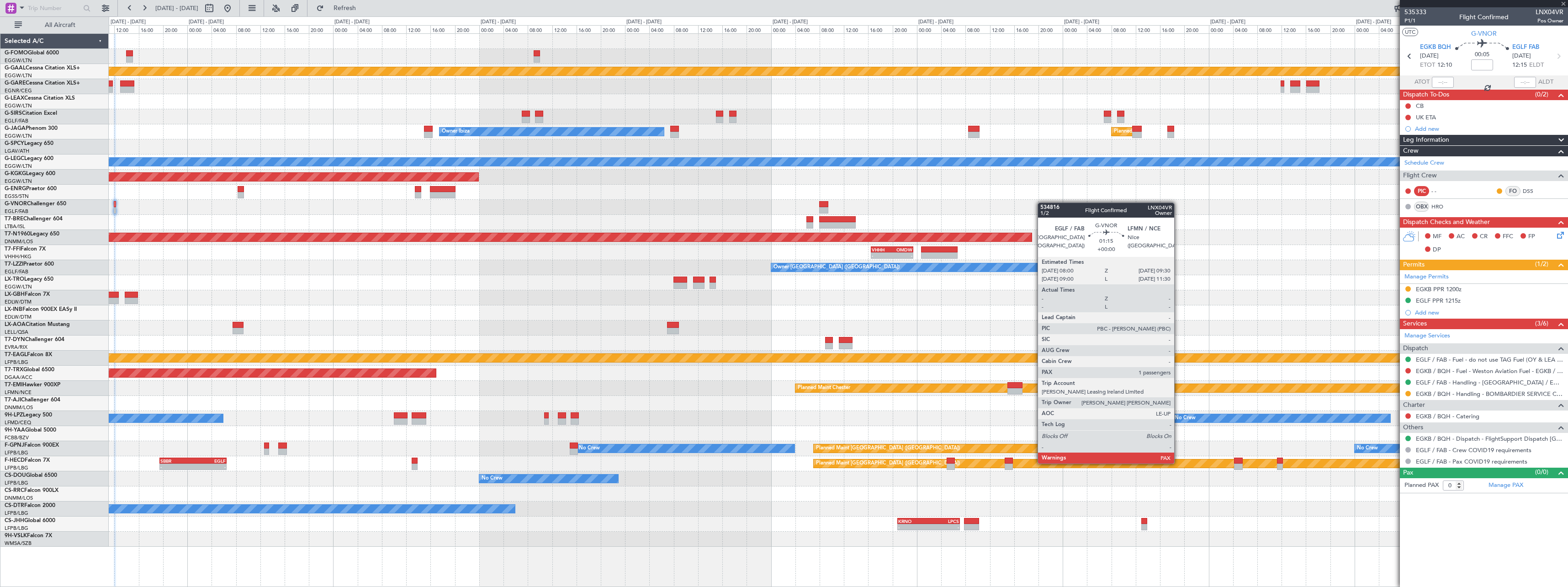
click at [744, 203] on div at bounding box center [838, 207] width 1459 height 15
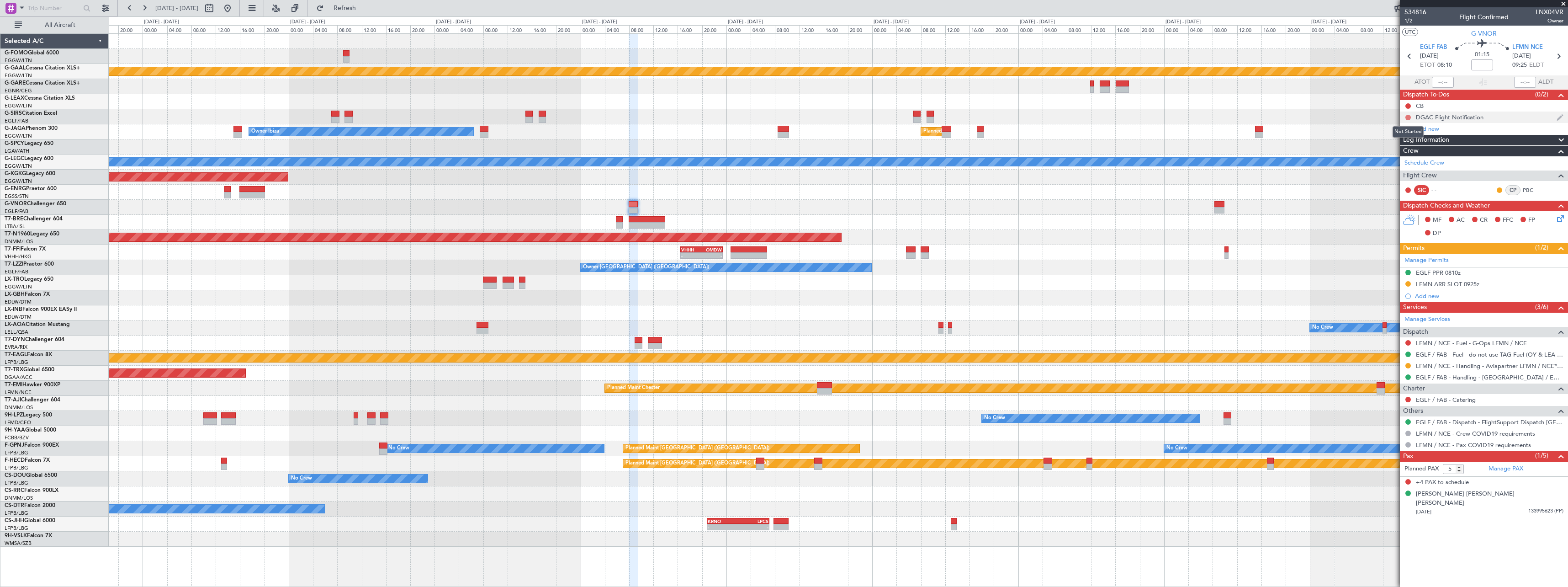
click at [1409, 117] on button at bounding box center [1408, 117] width 5 height 5
click at [1413, 171] on span "Cancelled" at bounding box center [1410, 171] width 26 height 9
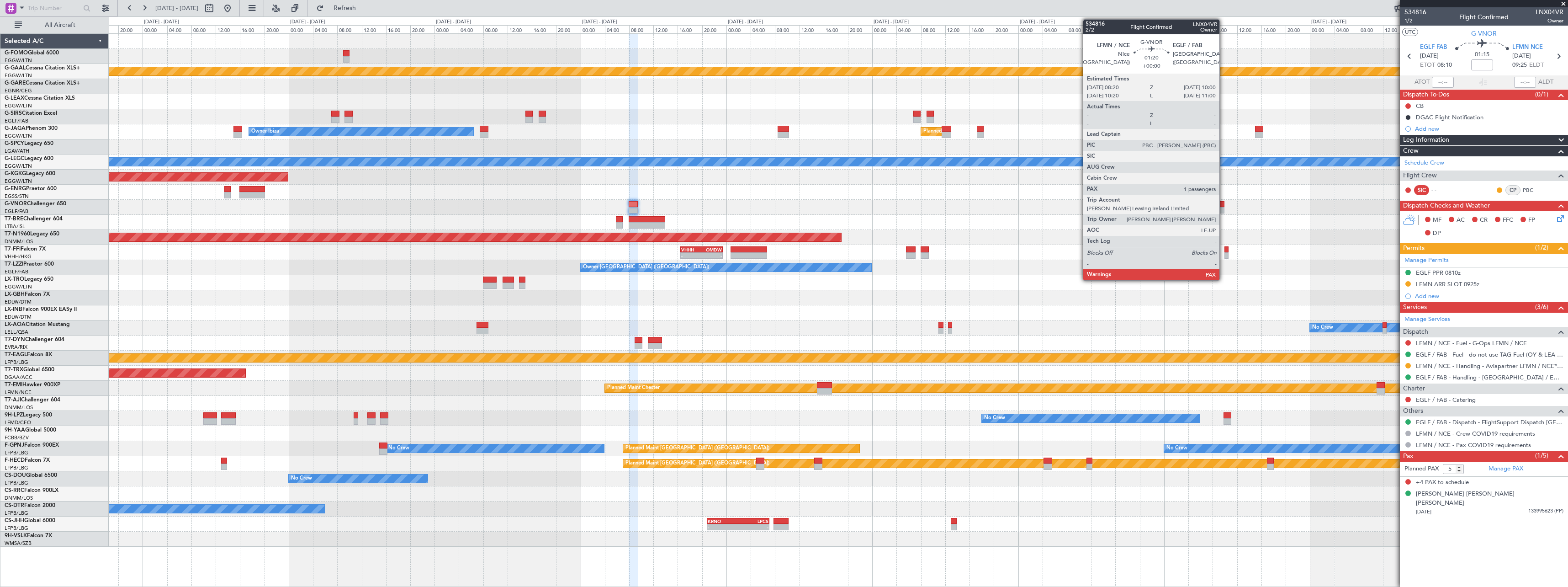
click at [1223, 206] on div at bounding box center [1219, 204] width 10 height 7
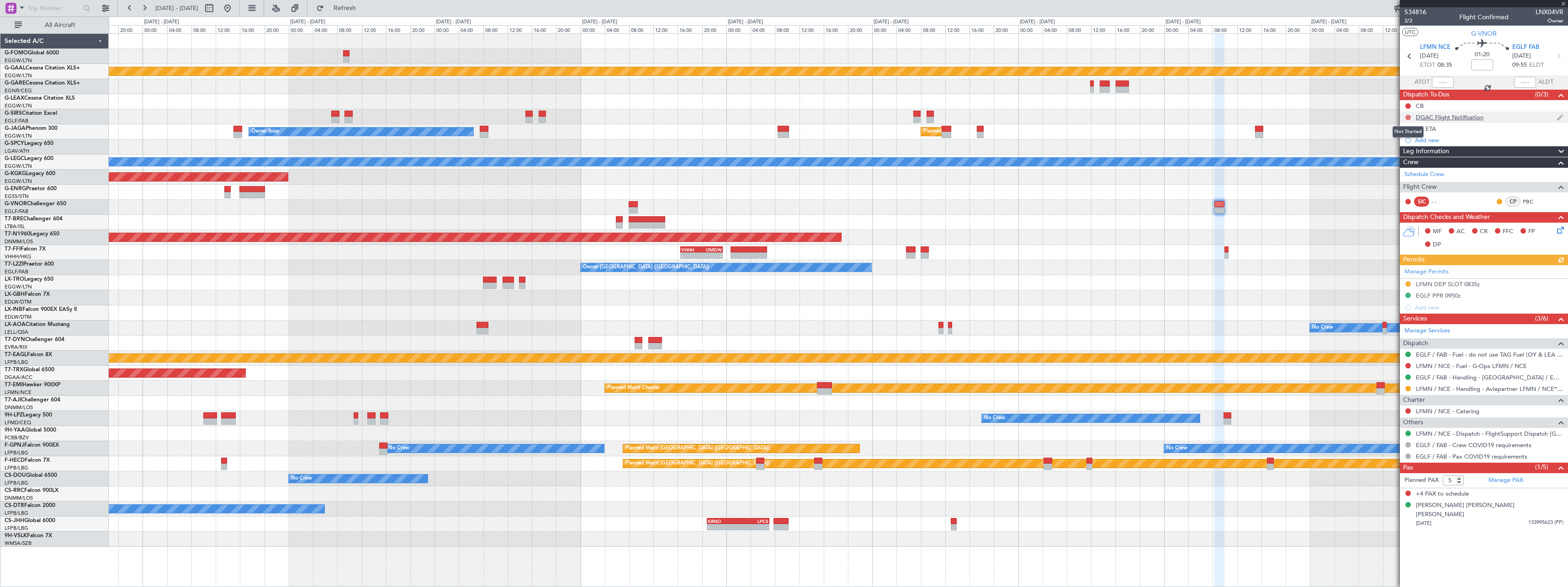
click at [1407, 118] on button at bounding box center [1408, 117] width 5 height 5
click at [1404, 174] on span "Cancelled" at bounding box center [1410, 171] width 26 height 9
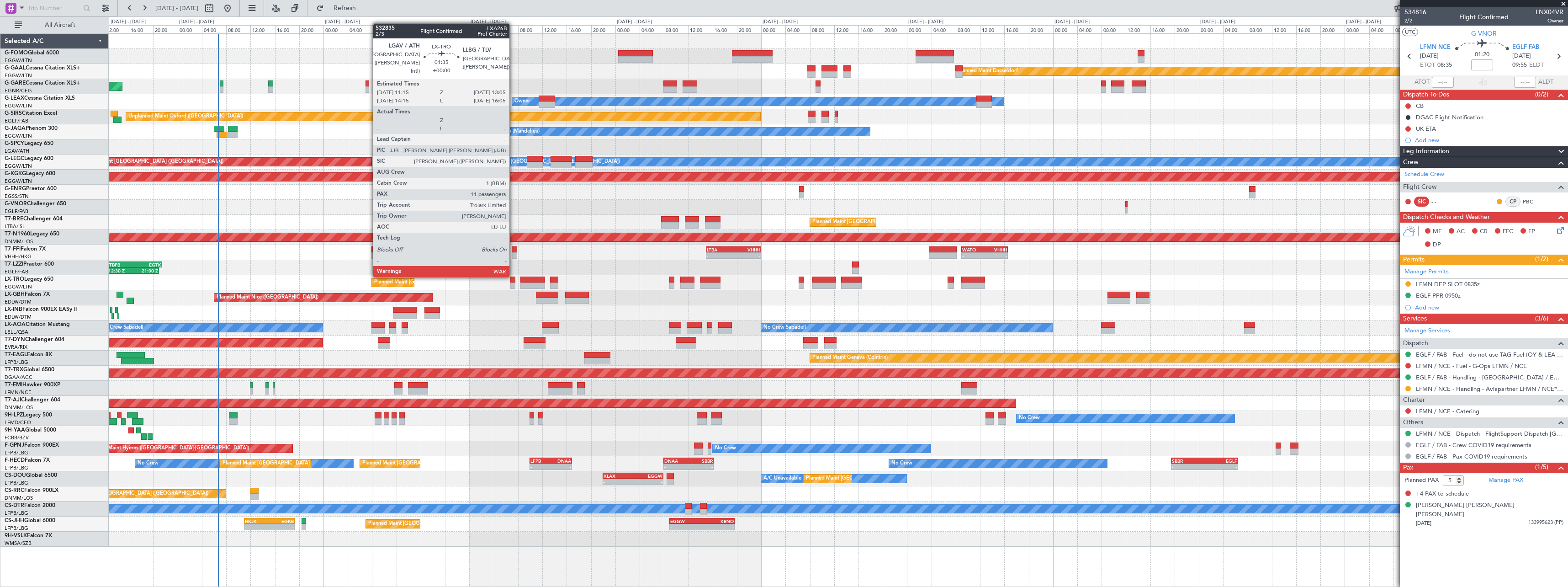
click at [1477, 279] on fb-app "28 Aug 2025 - 07 Sep 2025 Refresh Quick Links All Aircraft Planned Maint Dussel…" at bounding box center [784, 297] width 1568 height 580
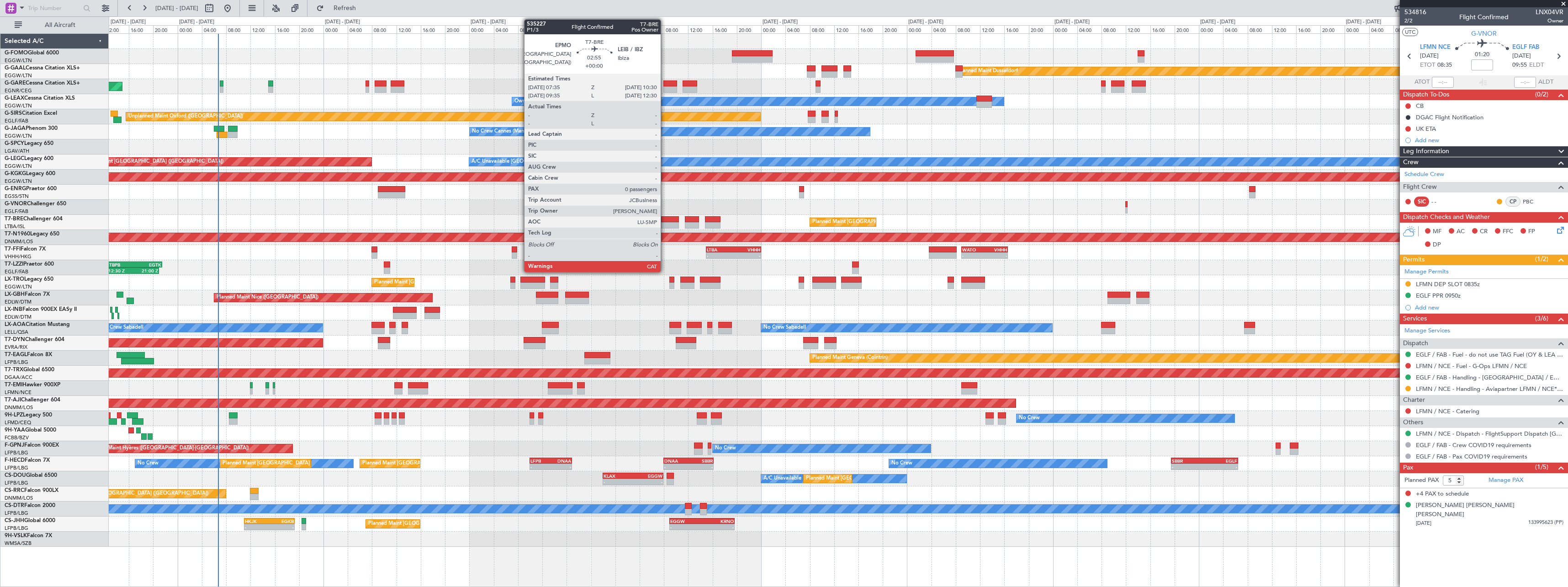
click at [665, 223] on div at bounding box center [670, 225] width 18 height 7
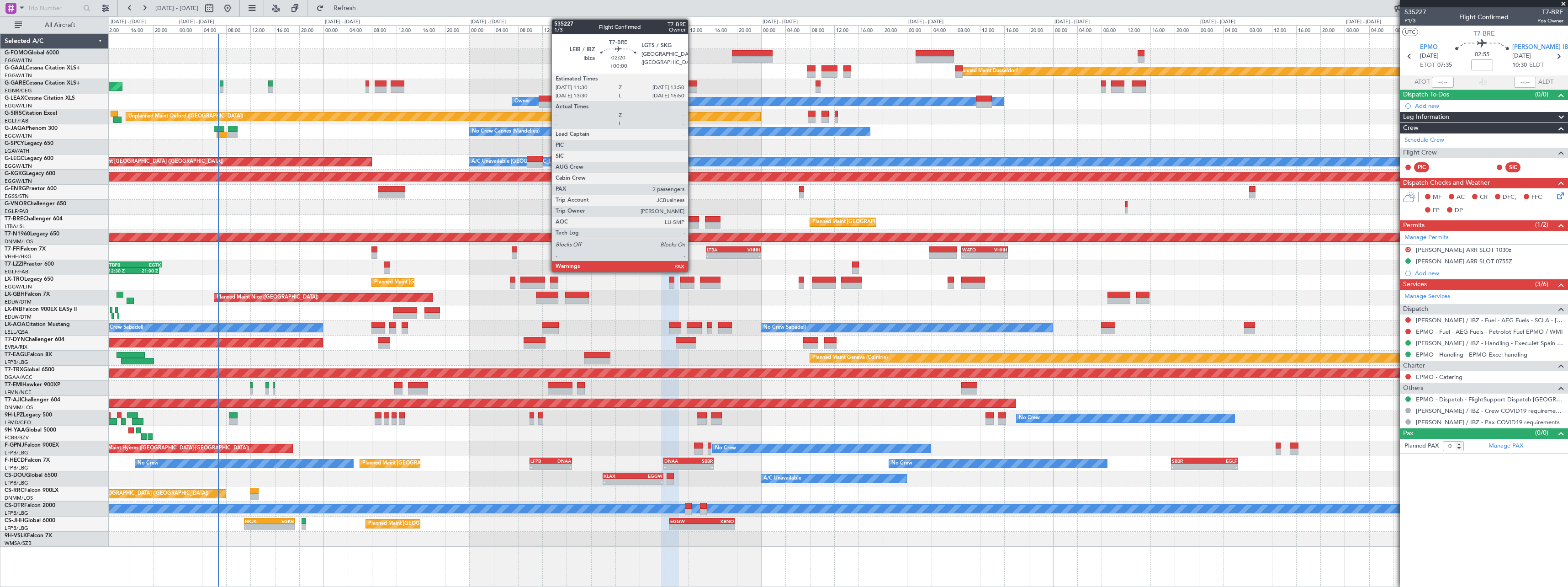
click at [693, 223] on div at bounding box center [692, 225] width 15 height 7
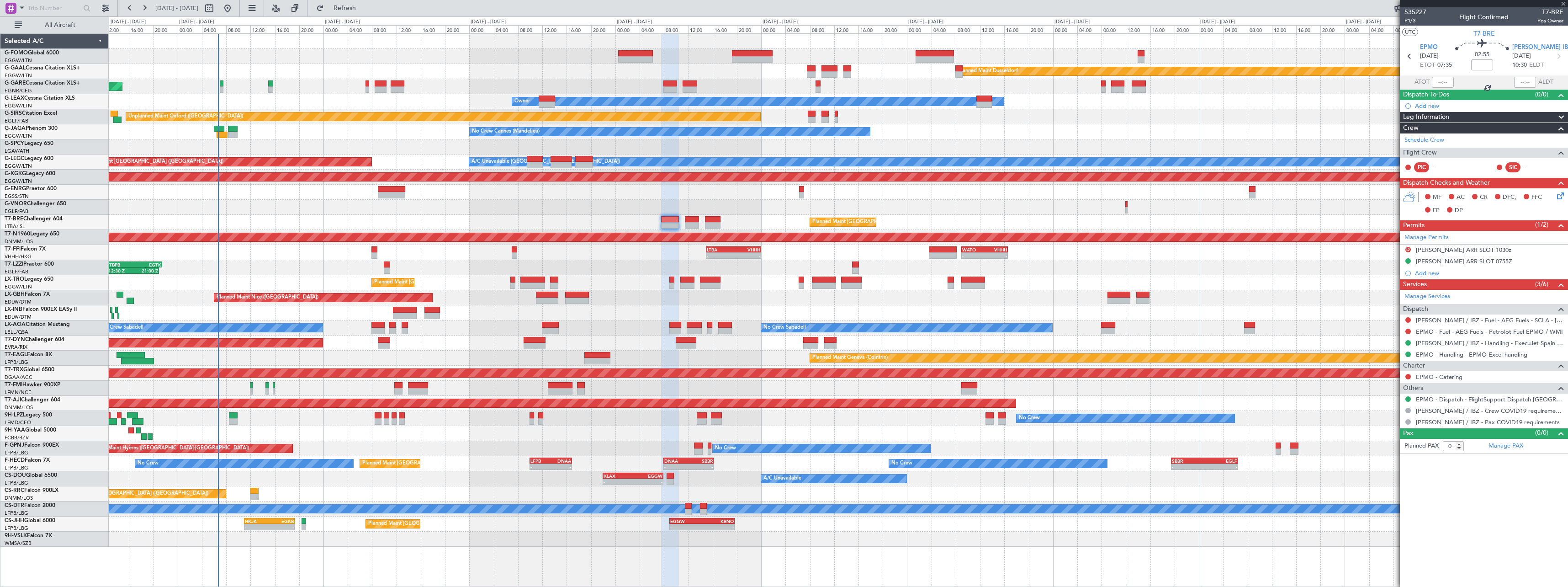
type input "2"
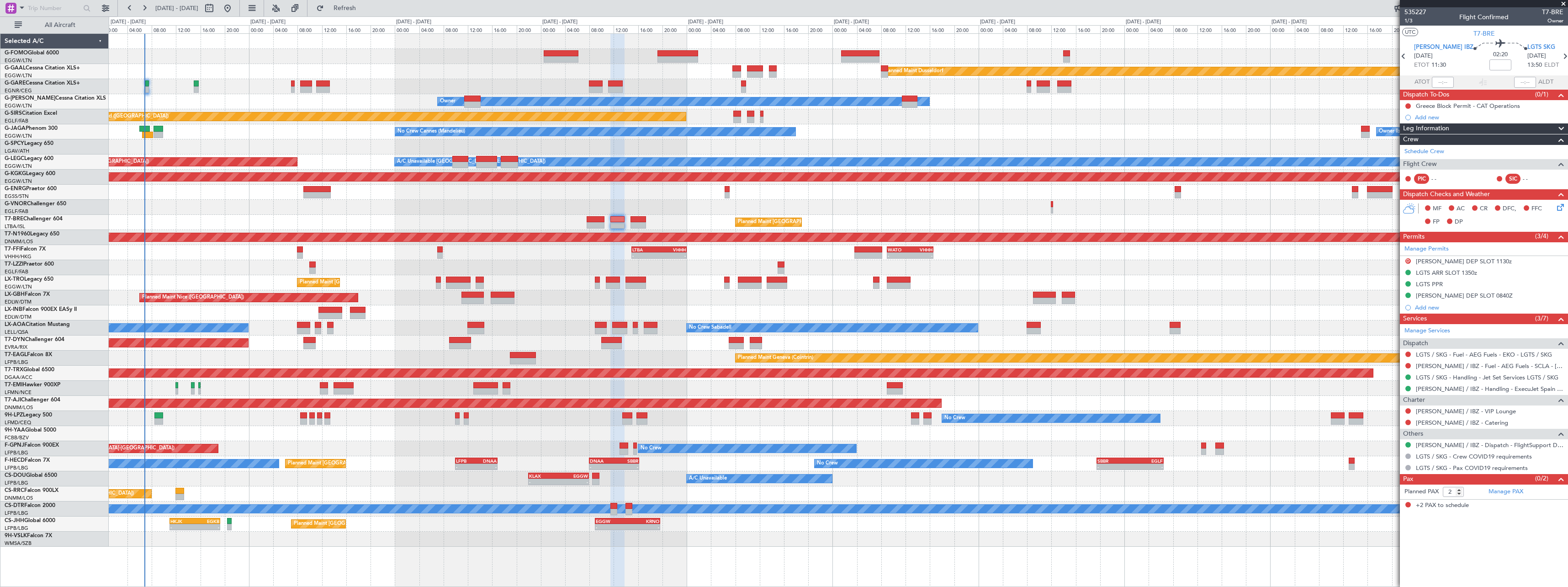
click at [386, 420] on div "No Crew No Crew" at bounding box center [838, 418] width 1459 height 15
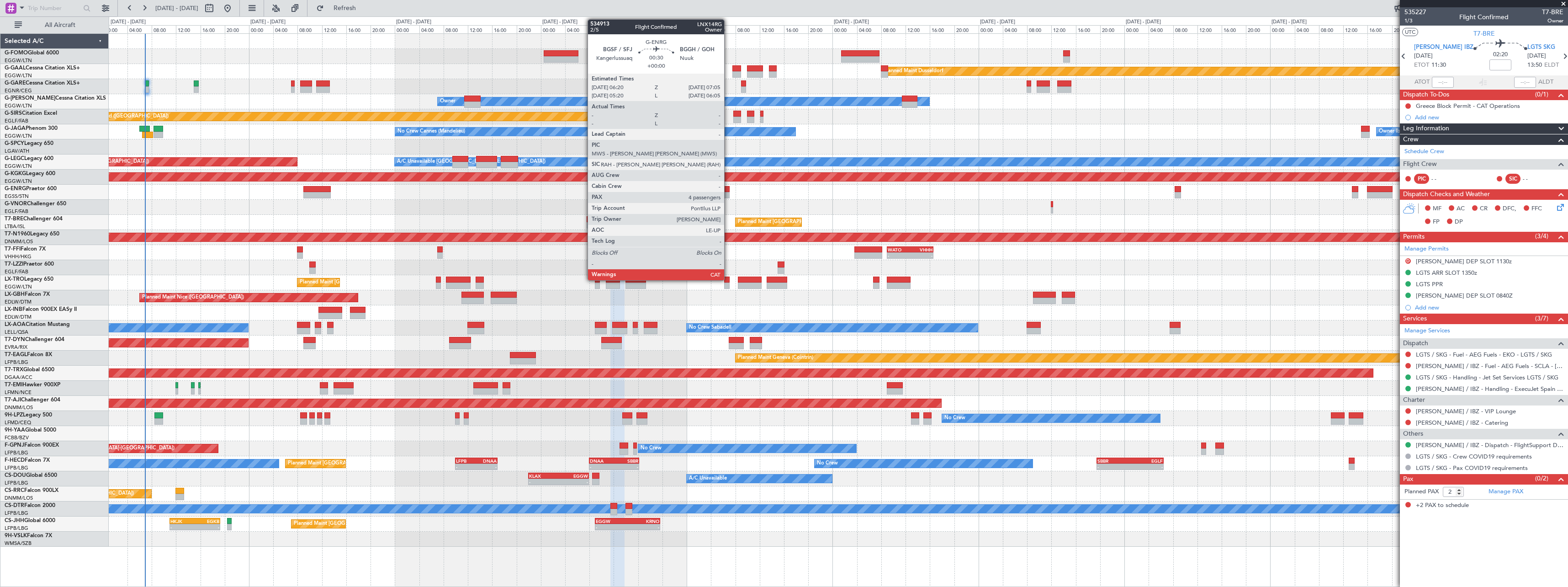
click at [728, 194] on div at bounding box center [727, 195] width 5 height 7
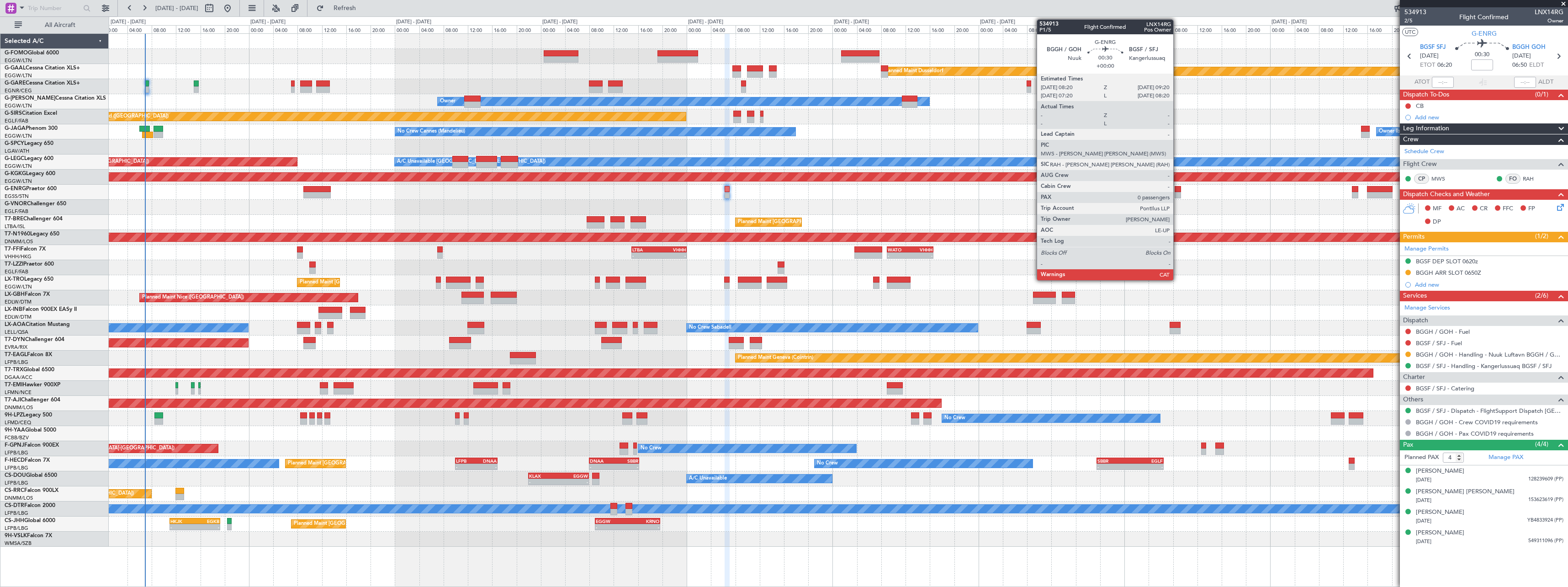
click at [1177, 188] on div at bounding box center [1178, 189] width 7 height 7
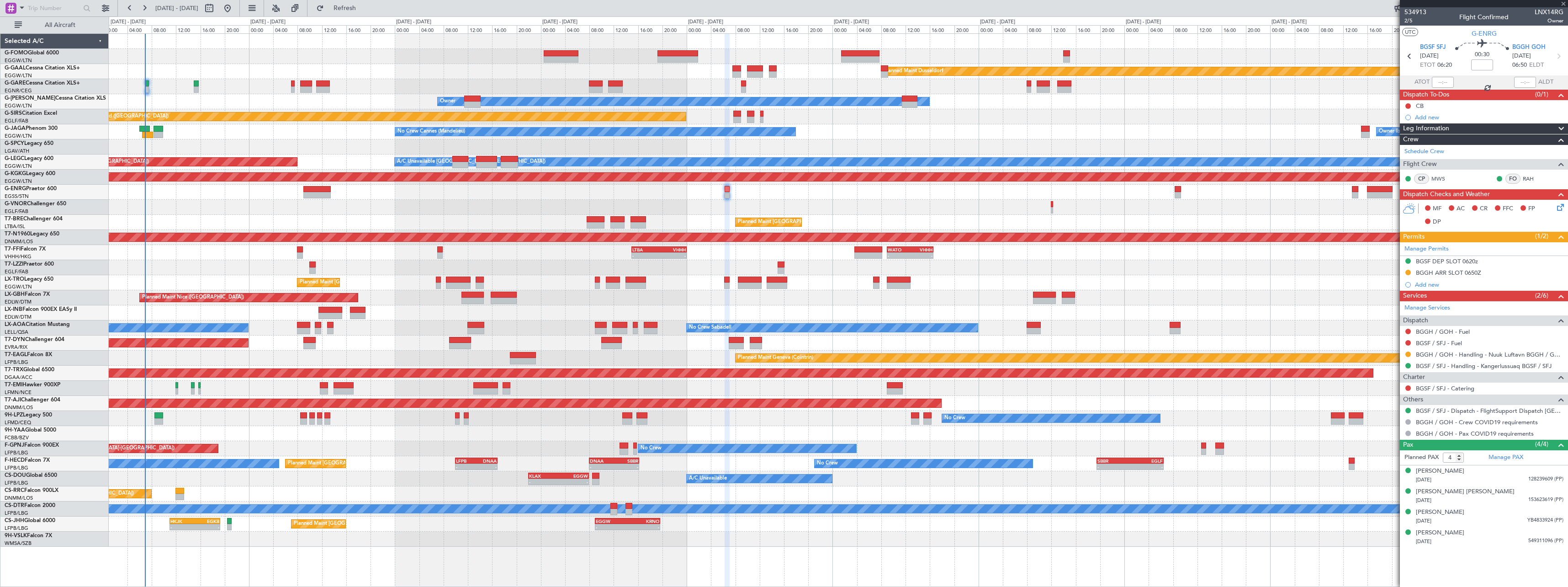
type input "0"
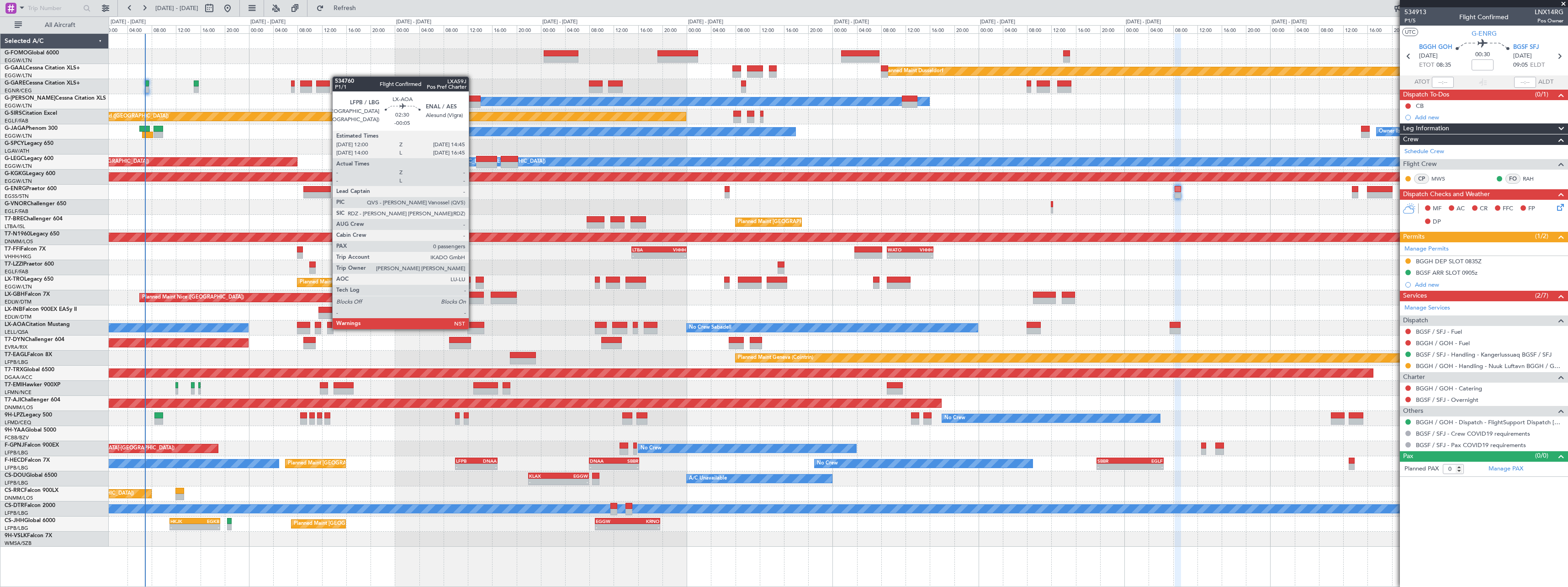
click at [473, 328] on div at bounding box center [476, 331] width 17 height 7
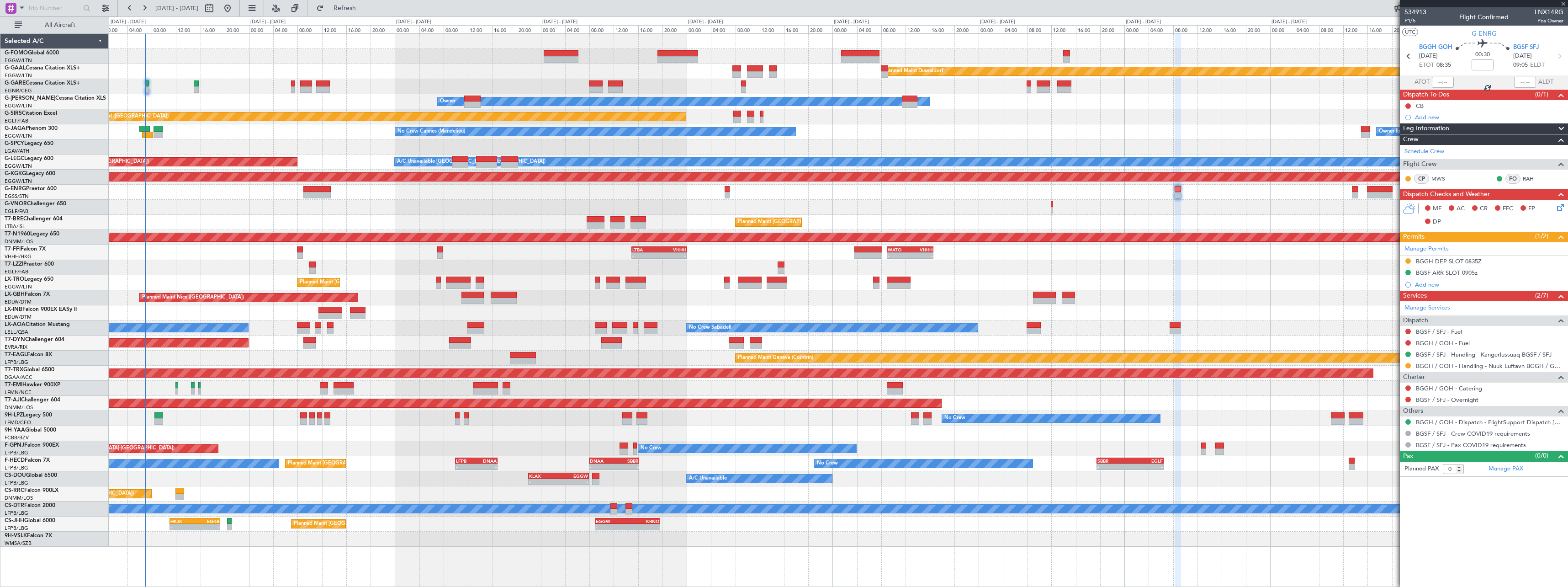
type input "-00:05"
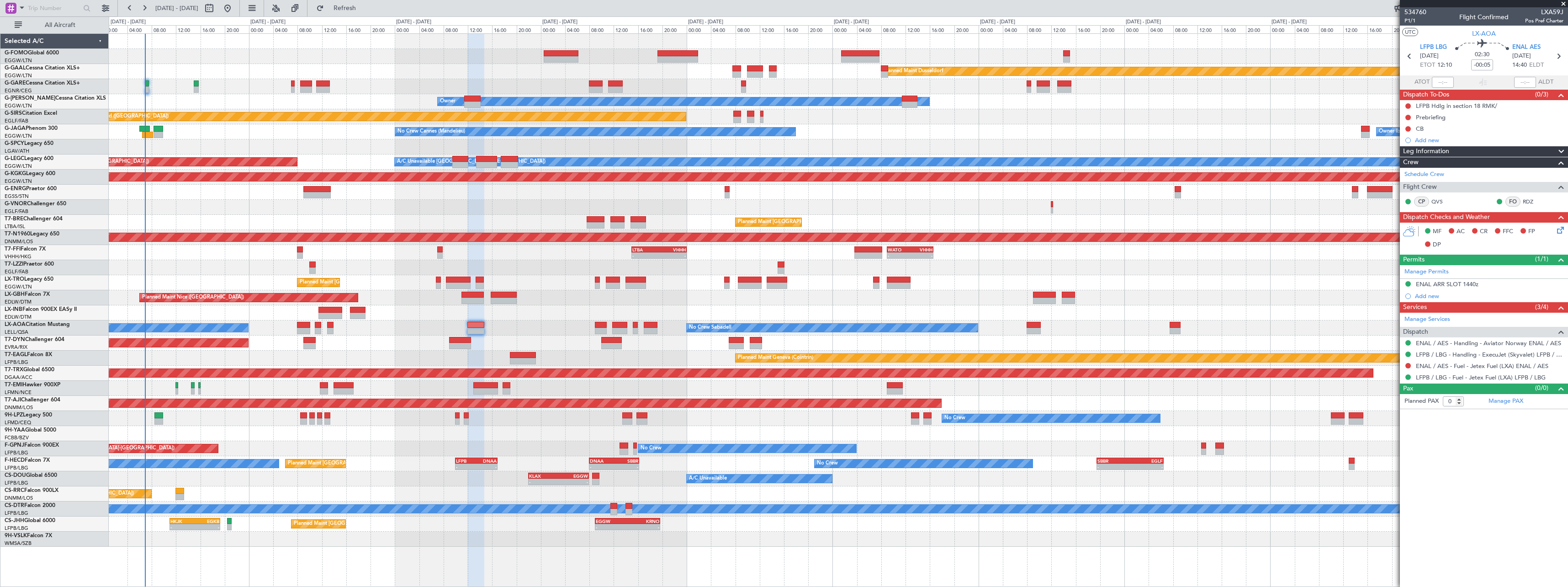
click at [1563, 151] on span at bounding box center [1561, 152] width 11 height 11
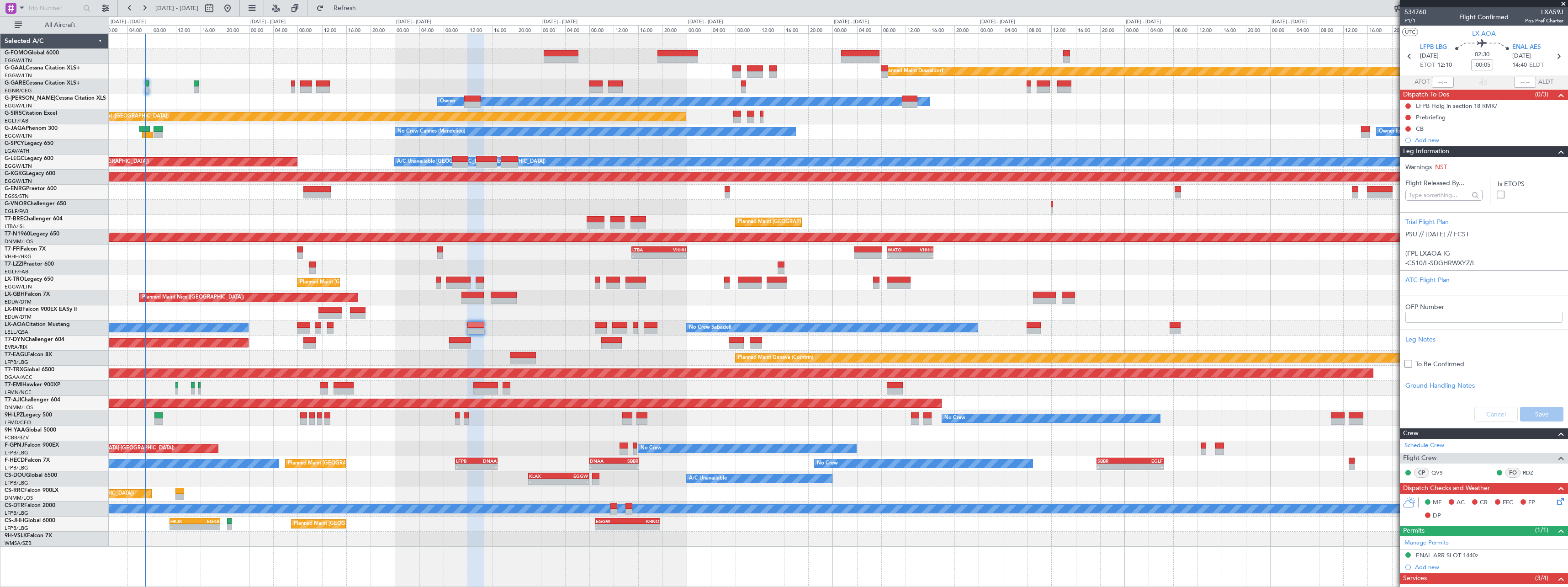
click at [1556, 154] on span at bounding box center [1561, 152] width 11 height 11
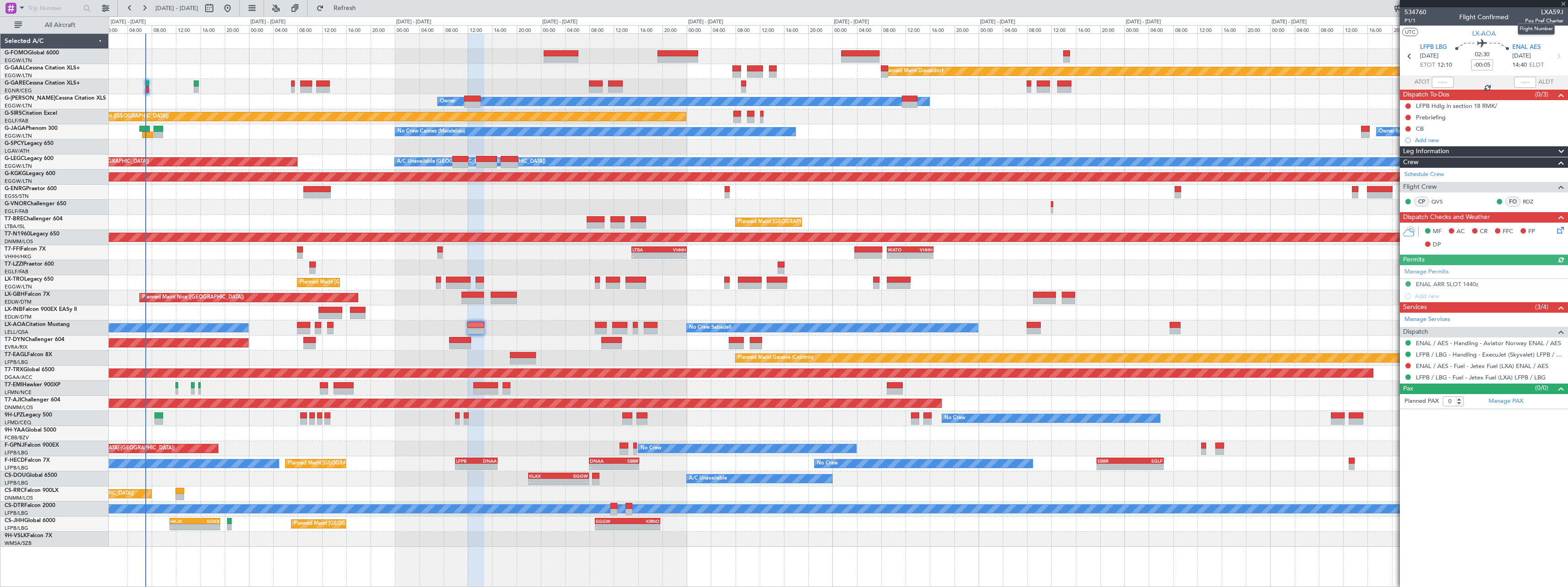
click at [1557, 9] on span "LXA59J" at bounding box center [1544, 12] width 38 height 10
copy span "LXA59J"
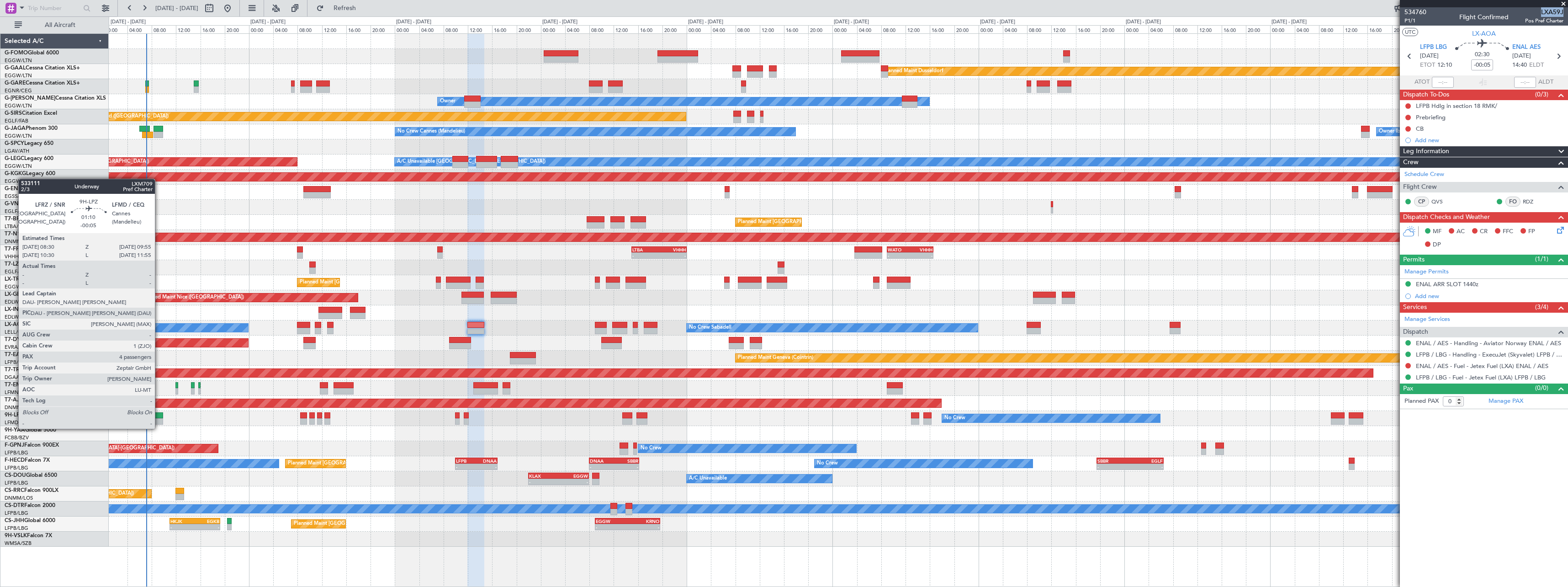
click at [159, 420] on div at bounding box center [159, 421] width 9 height 7
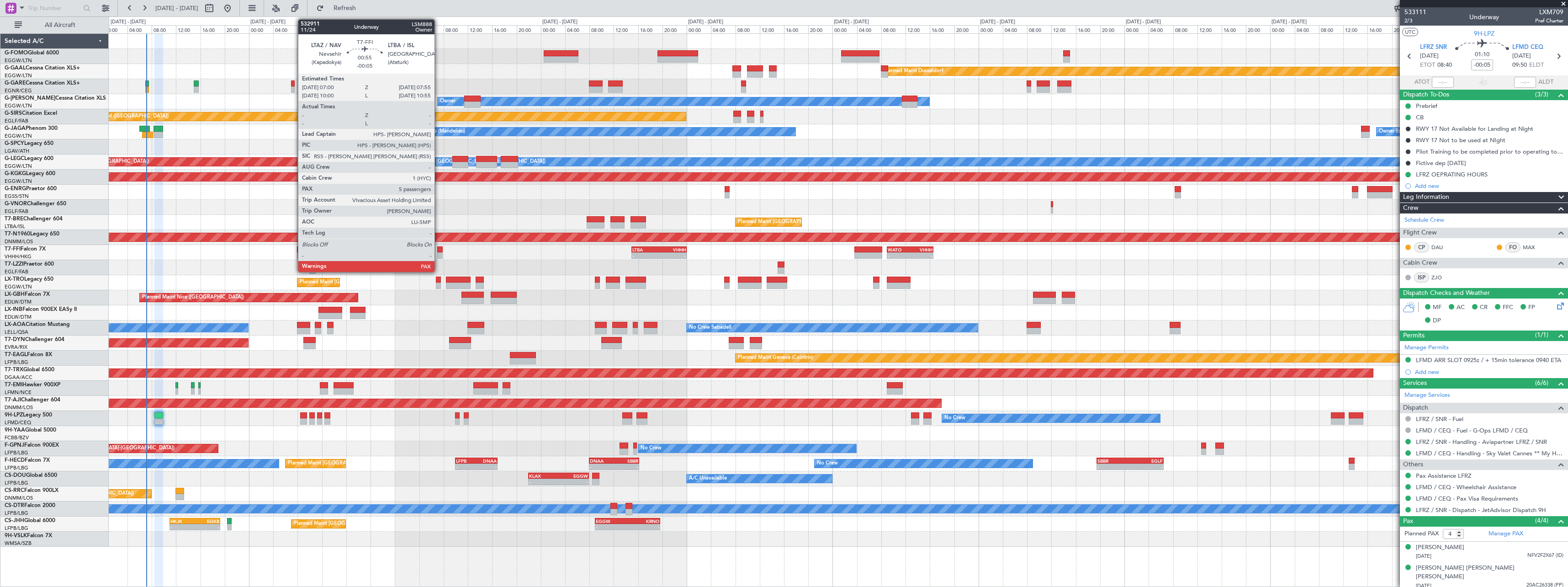
click at [439, 250] on div at bounding box center [440, 250] width 6 height 7
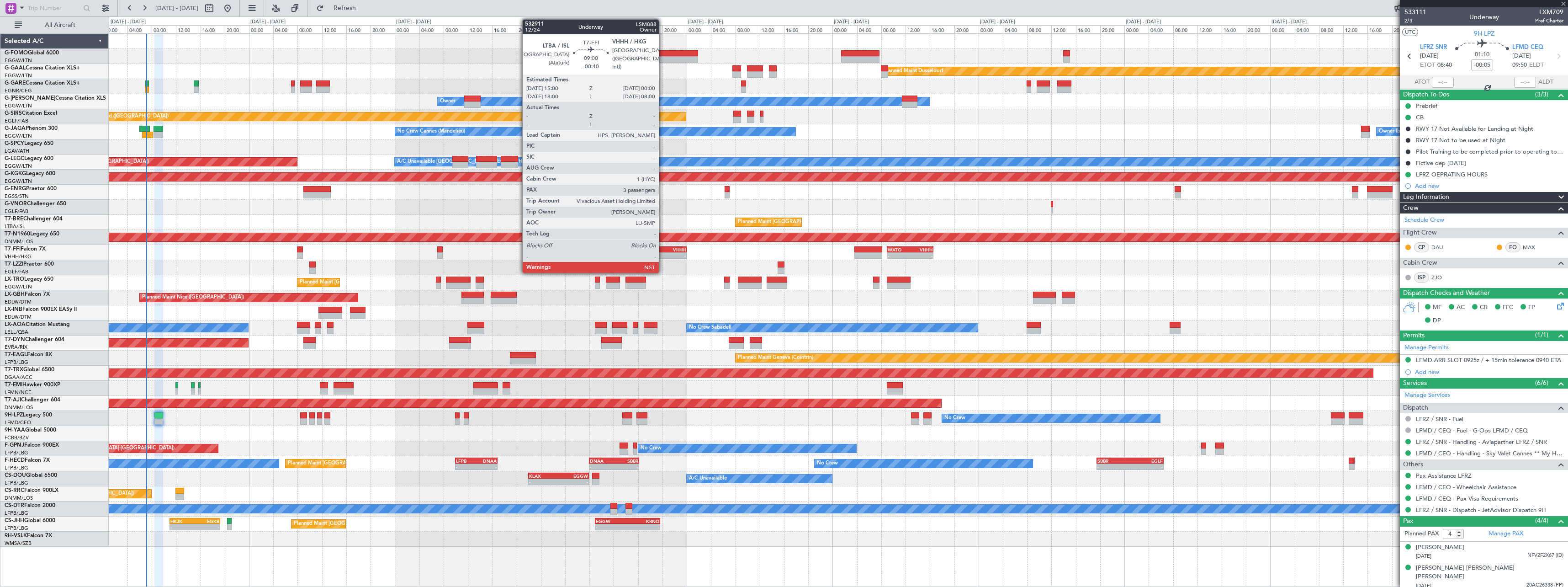
type input "5"
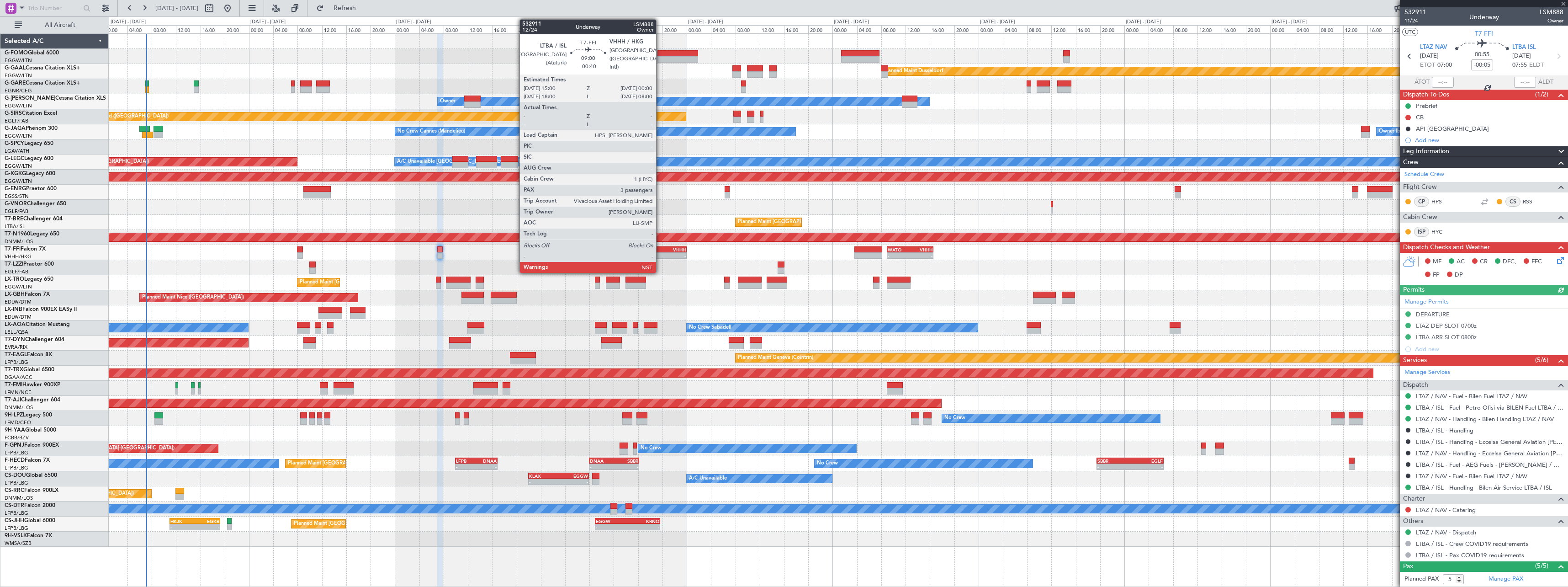
click at [660, 251] on div "VHHH" at bounding box center [672, 249] width 27 height 5
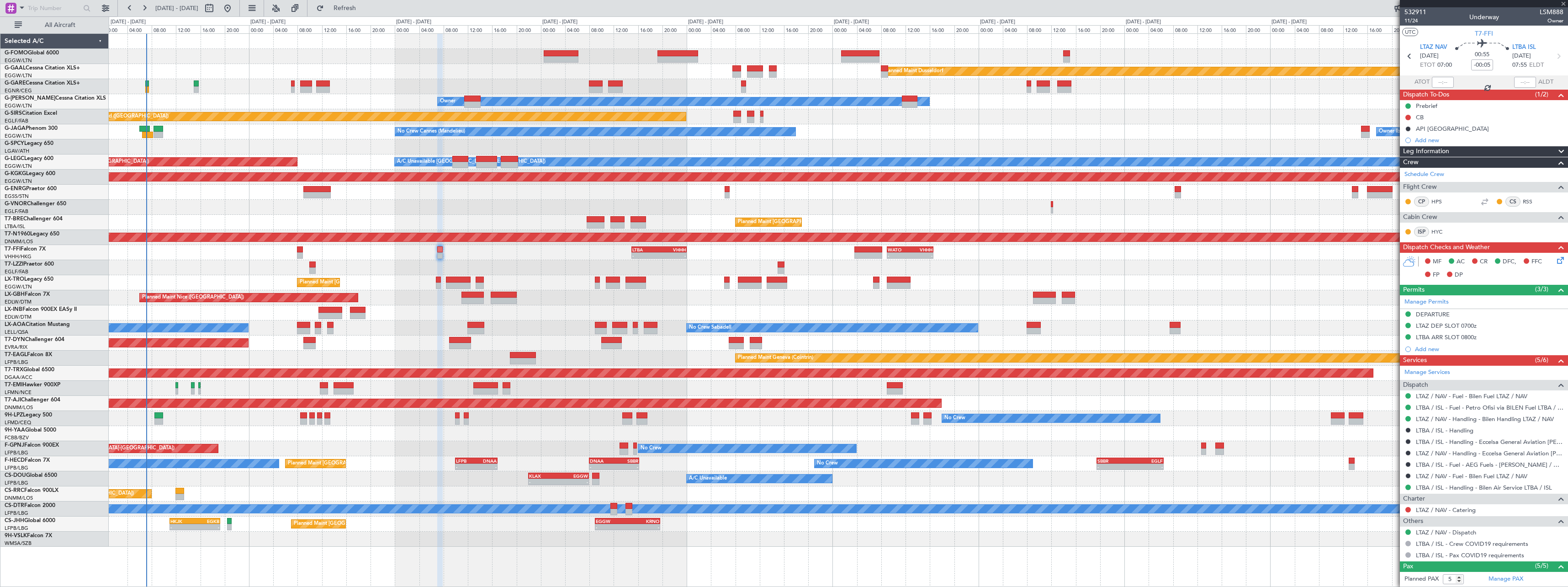
type input "-00:40"
type input "3"
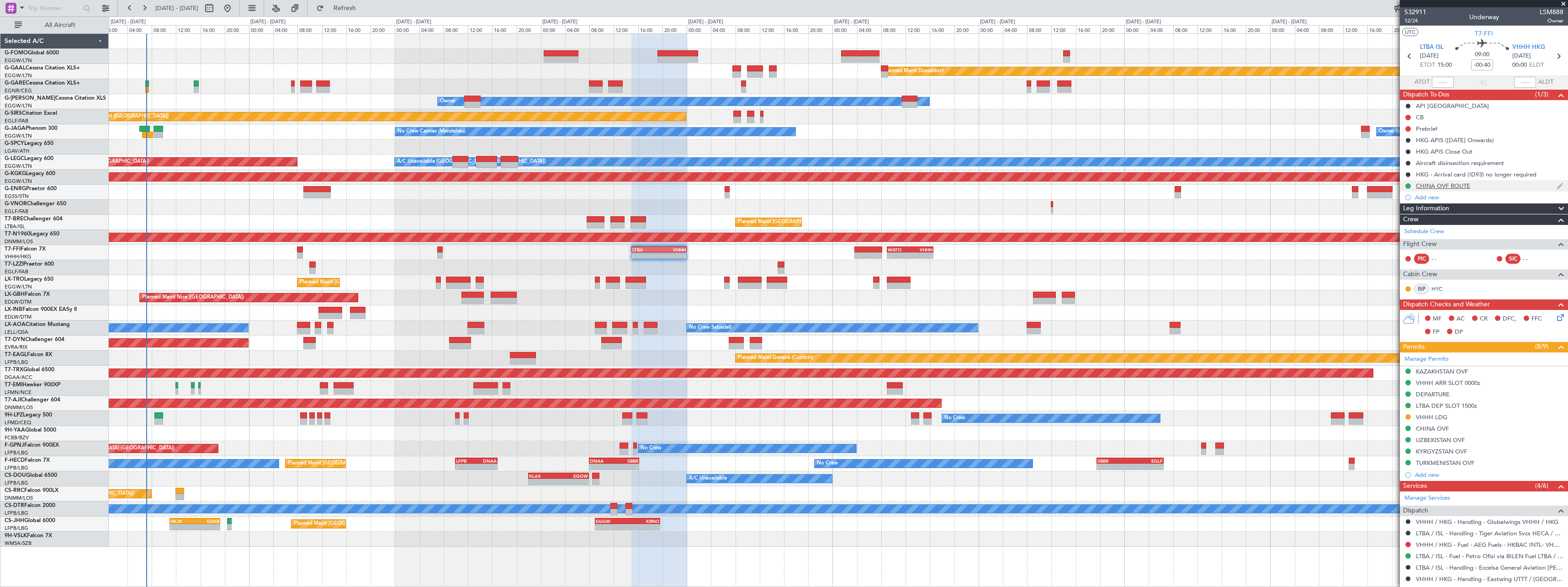
click at [1465, 180] on div "CHINA OVF ROUTE" at bounding box center [1484, 186] width 168 height 12
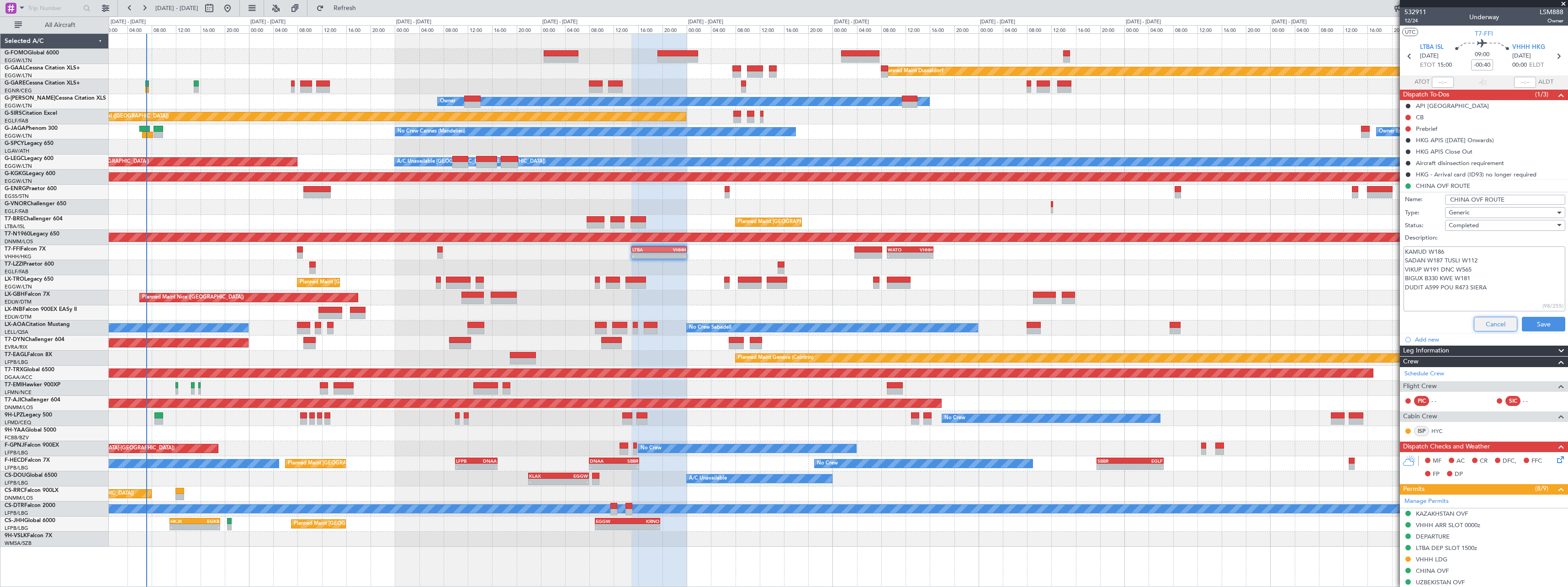
click at [1486, 320] on button "Cancel" at bounding box center [1495, 324] width 43 height 15
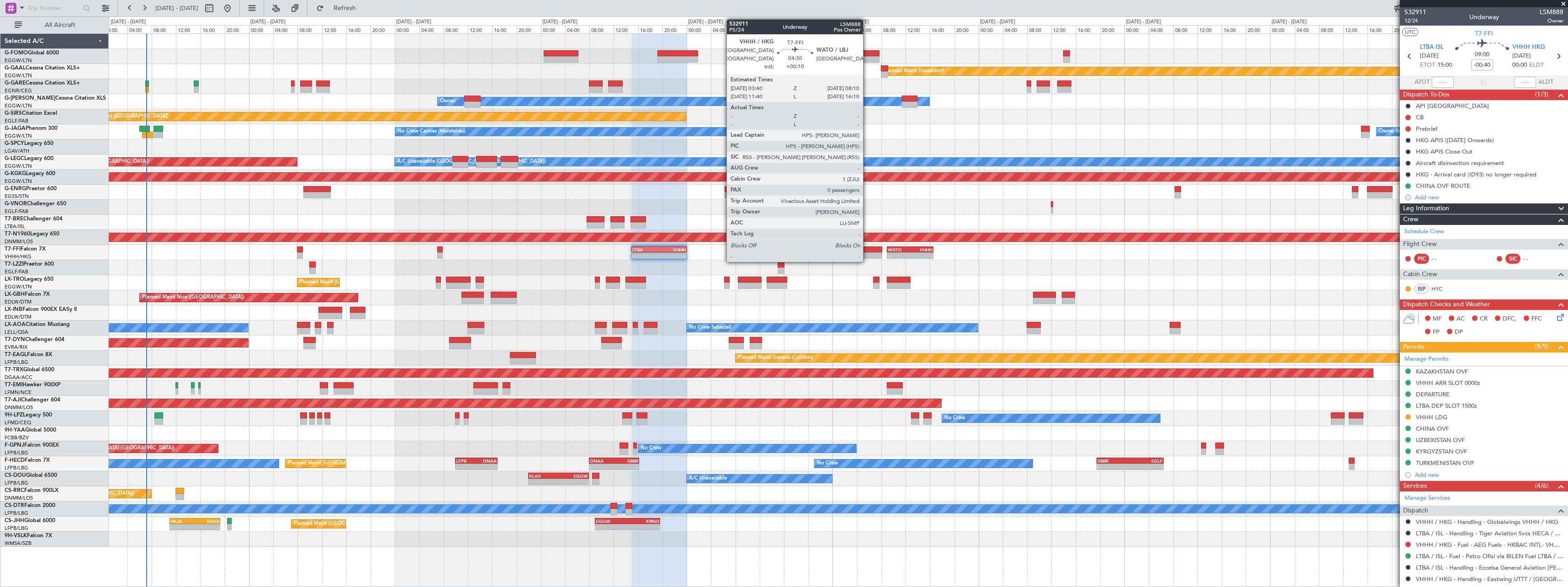
click at [867, 253] on div at bounding box center [868, 255] width 27 height 7
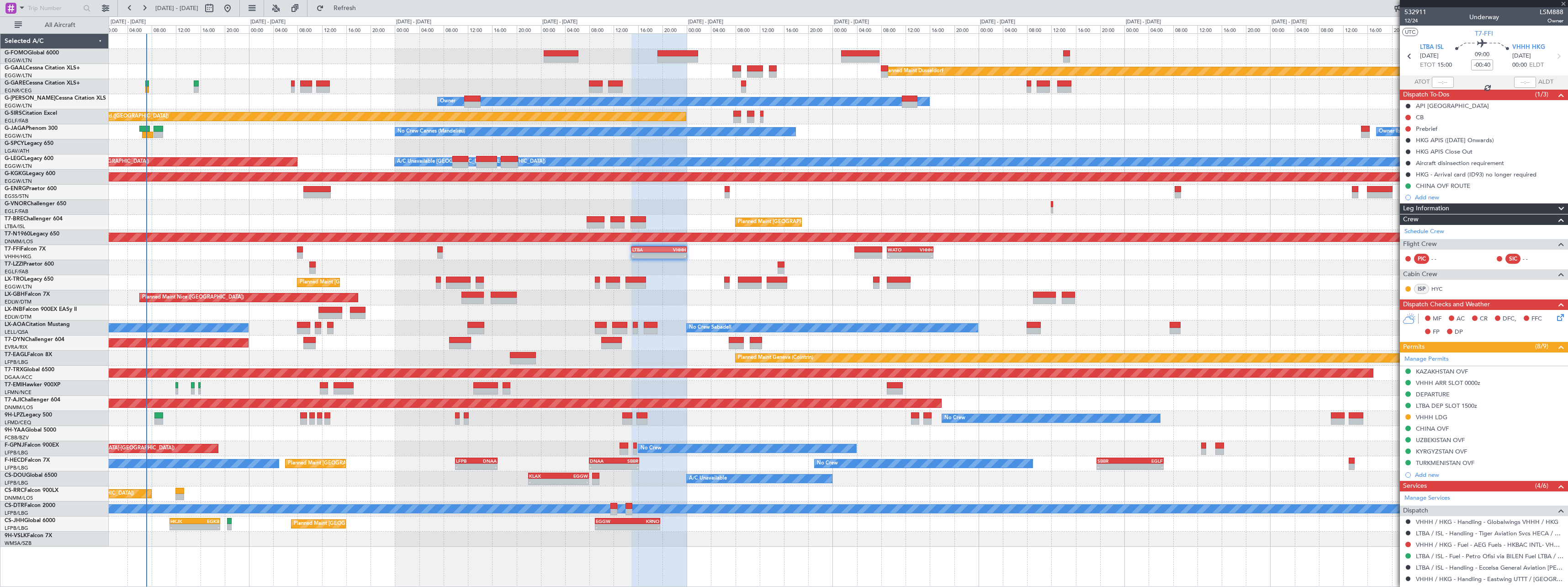
type input "+00:10"
type input "0"
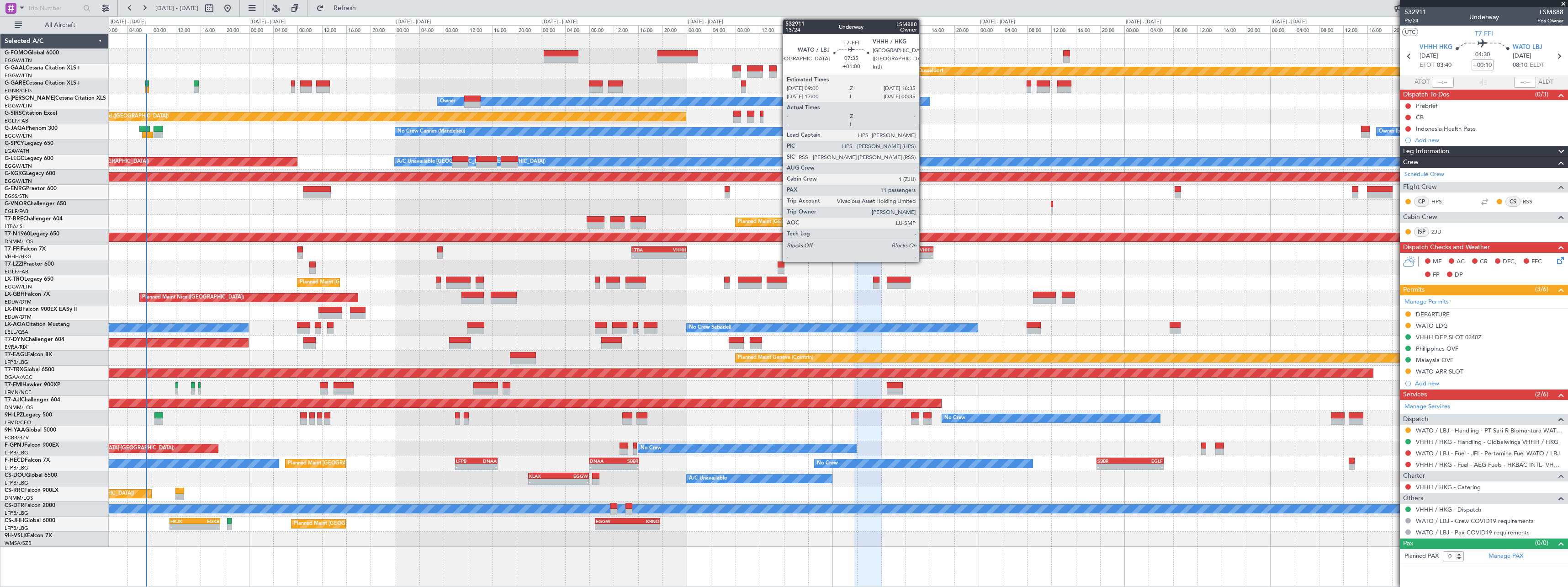
click at [923, 255] on div "-" at bounding box center [921, 255] width 23 height 5
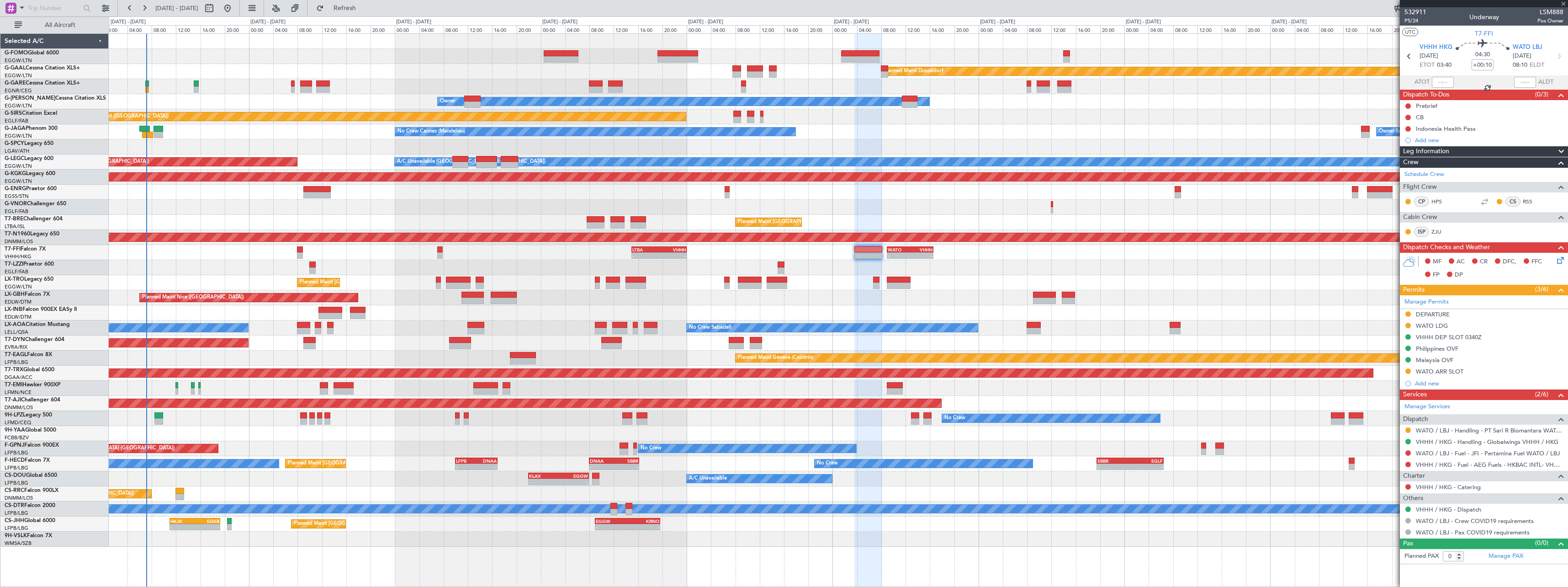
type input "+01:00"
type input "11"
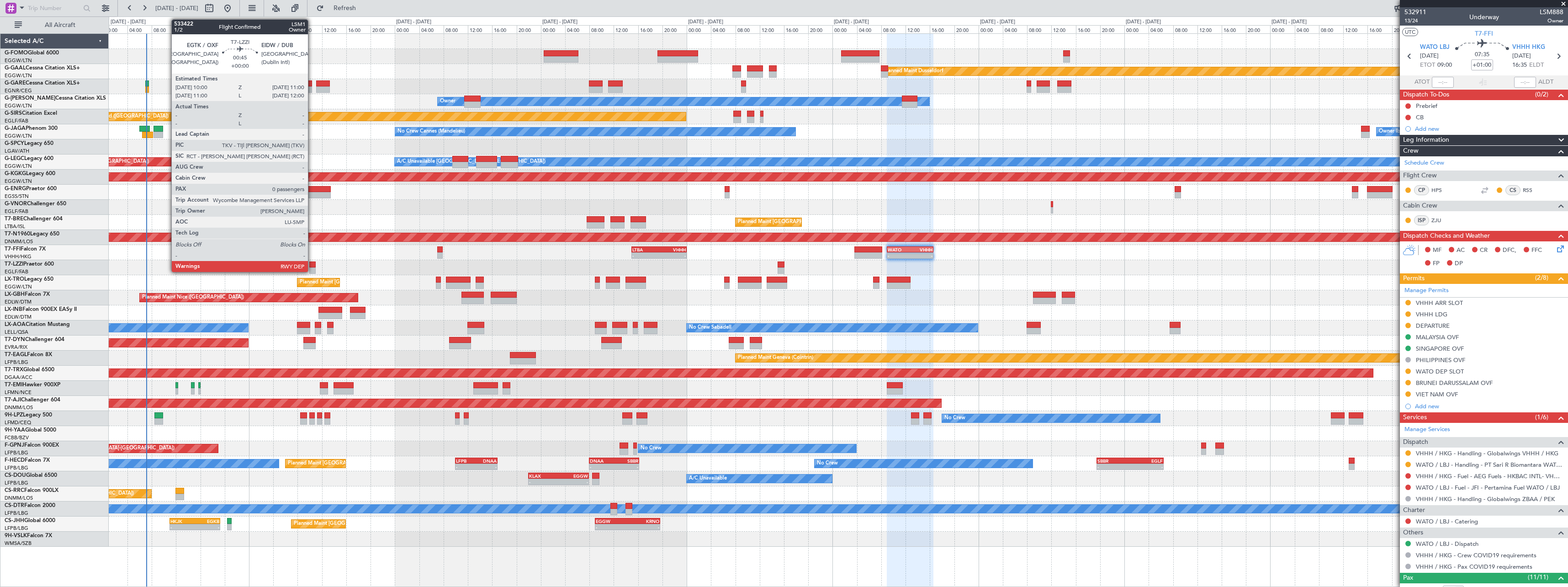
click at [312, 269] on div at bounding box center [312, 270] width 7 height 7
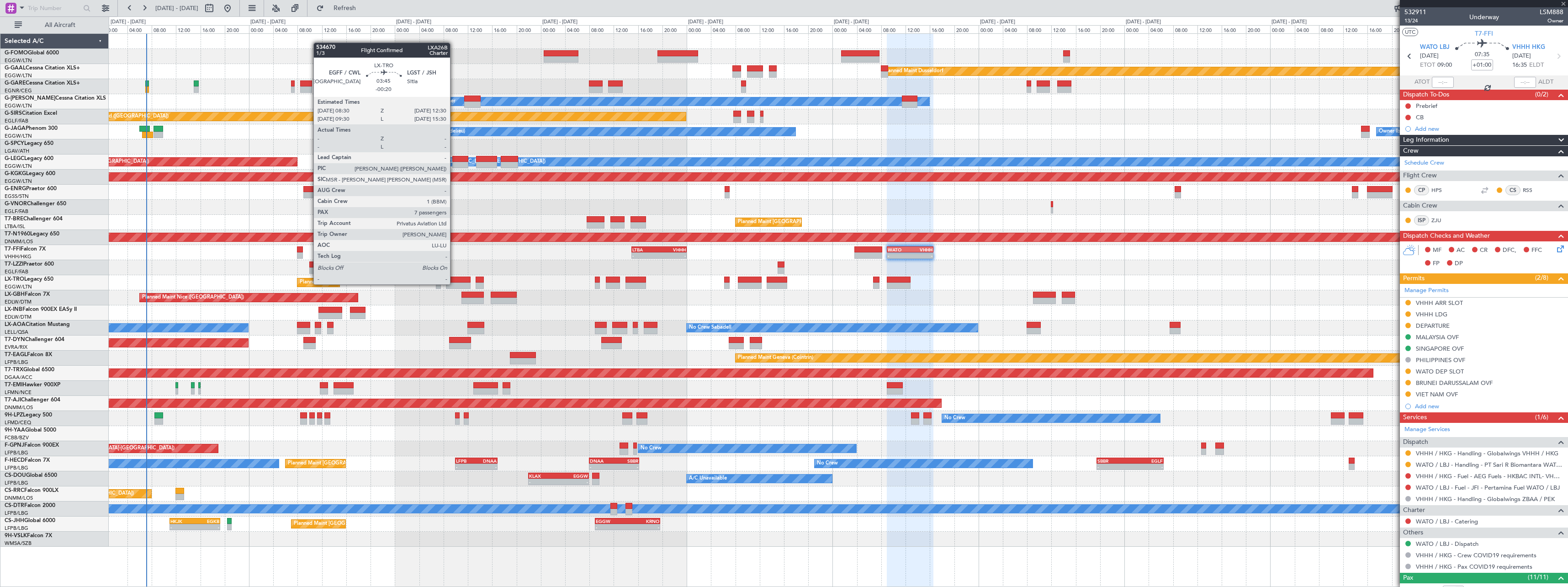
type input "0"
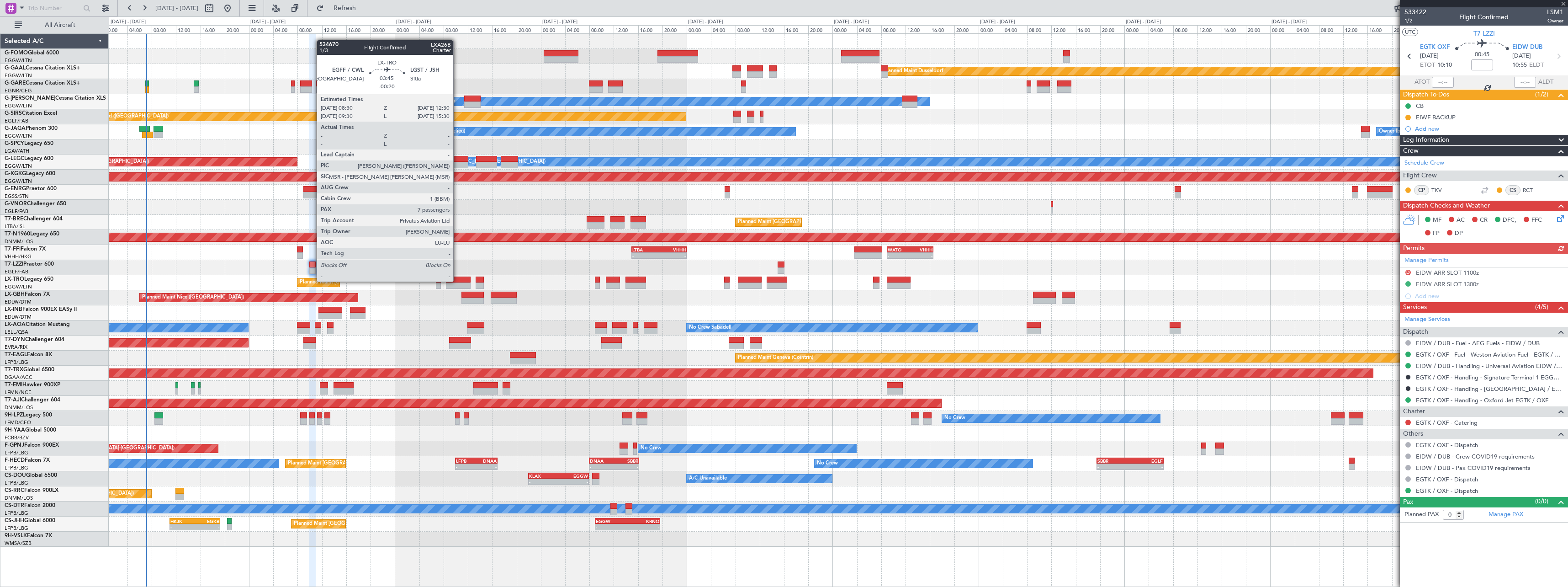
click at [458, 281] on div at bounding box center [458, 279] width 25 height 7
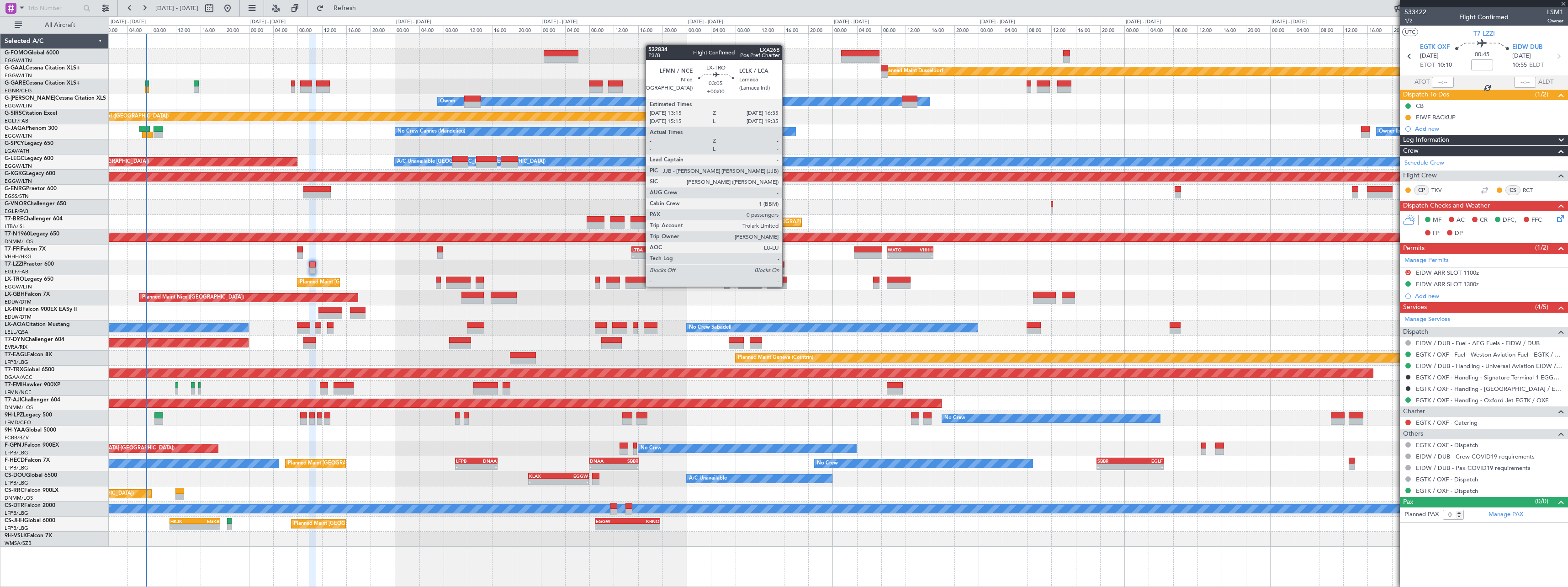
type input "-00:20"
type input "7"
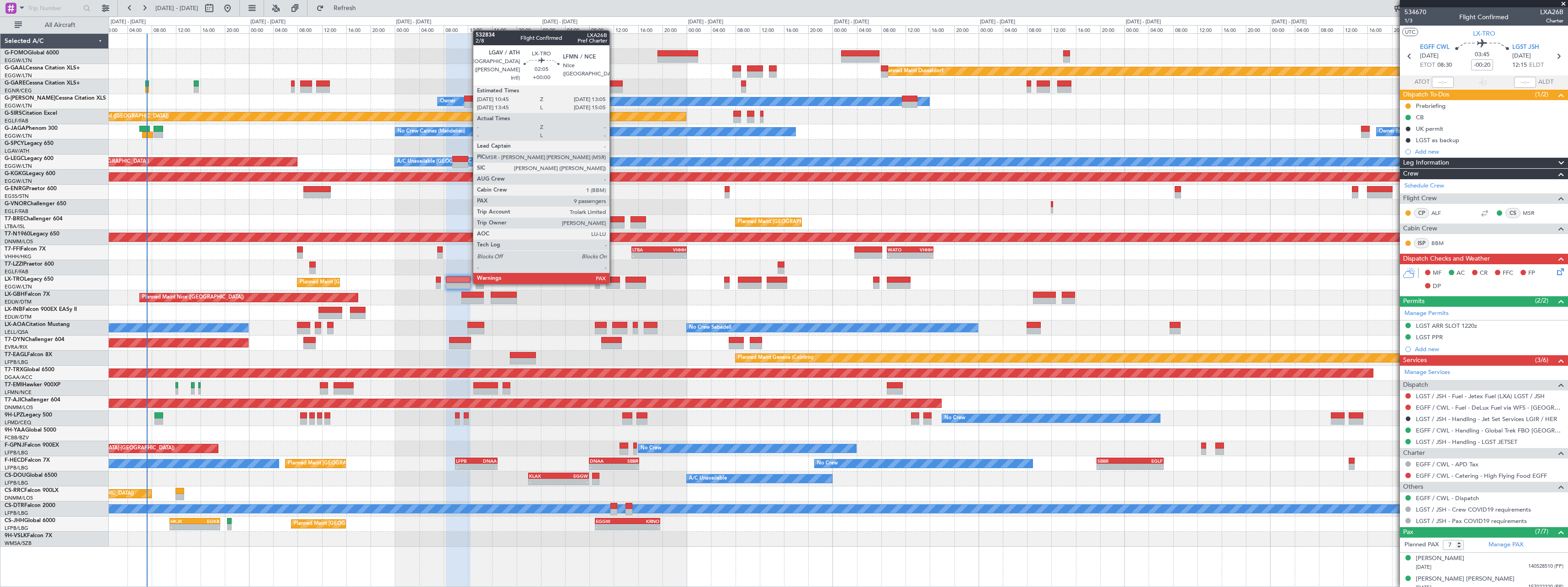
click at [614, 283] on div at bounding box center [613, 286] width 15 height 7
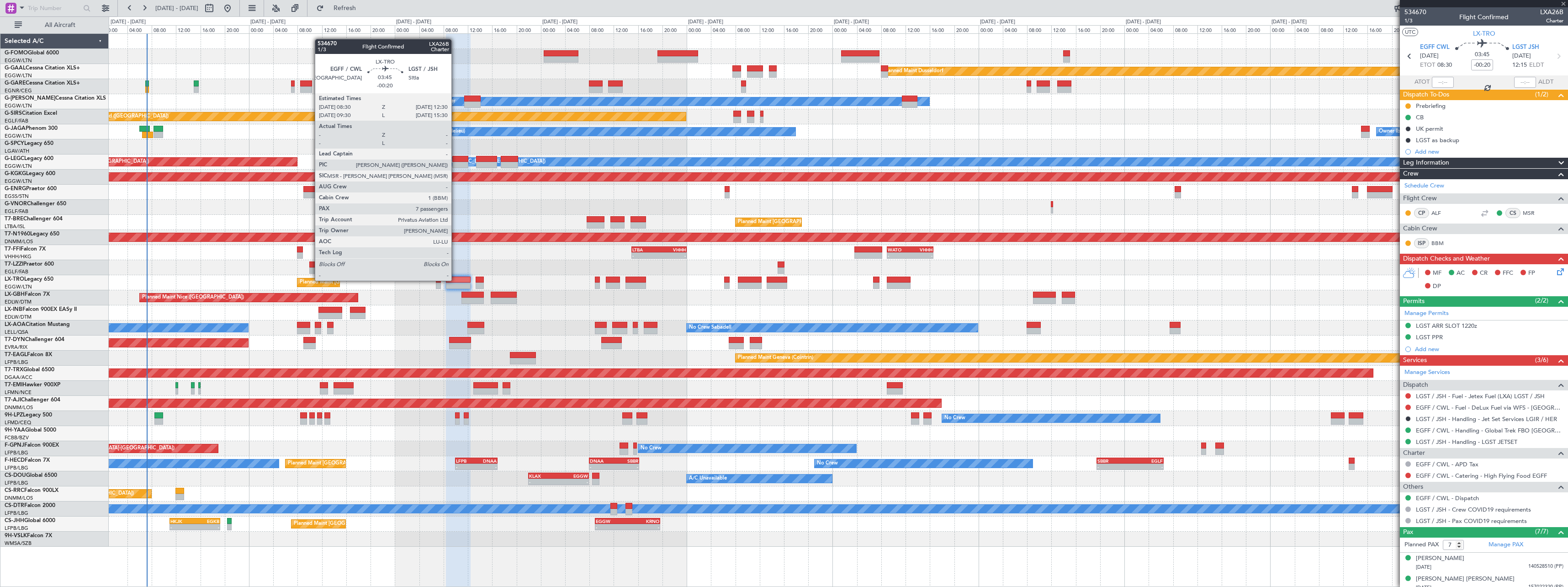
type input "9"
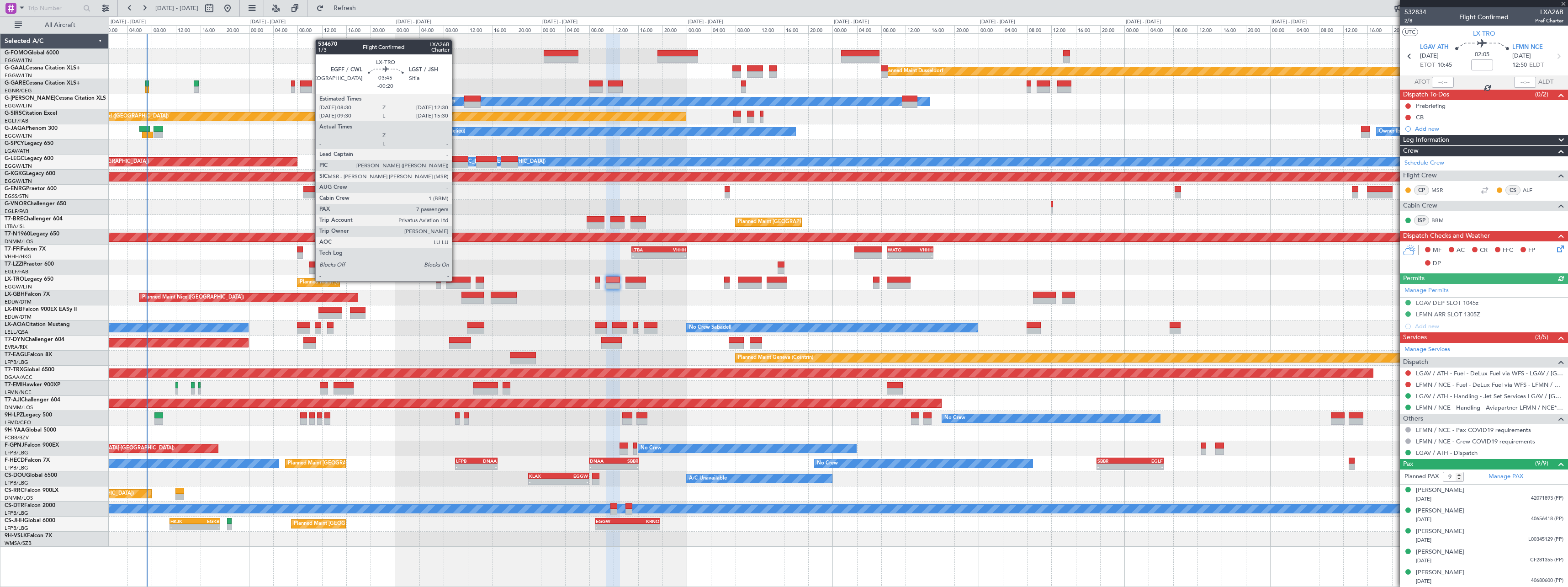
click at [456, 280] on div at bounding box center [458, 279] width 25 height 7
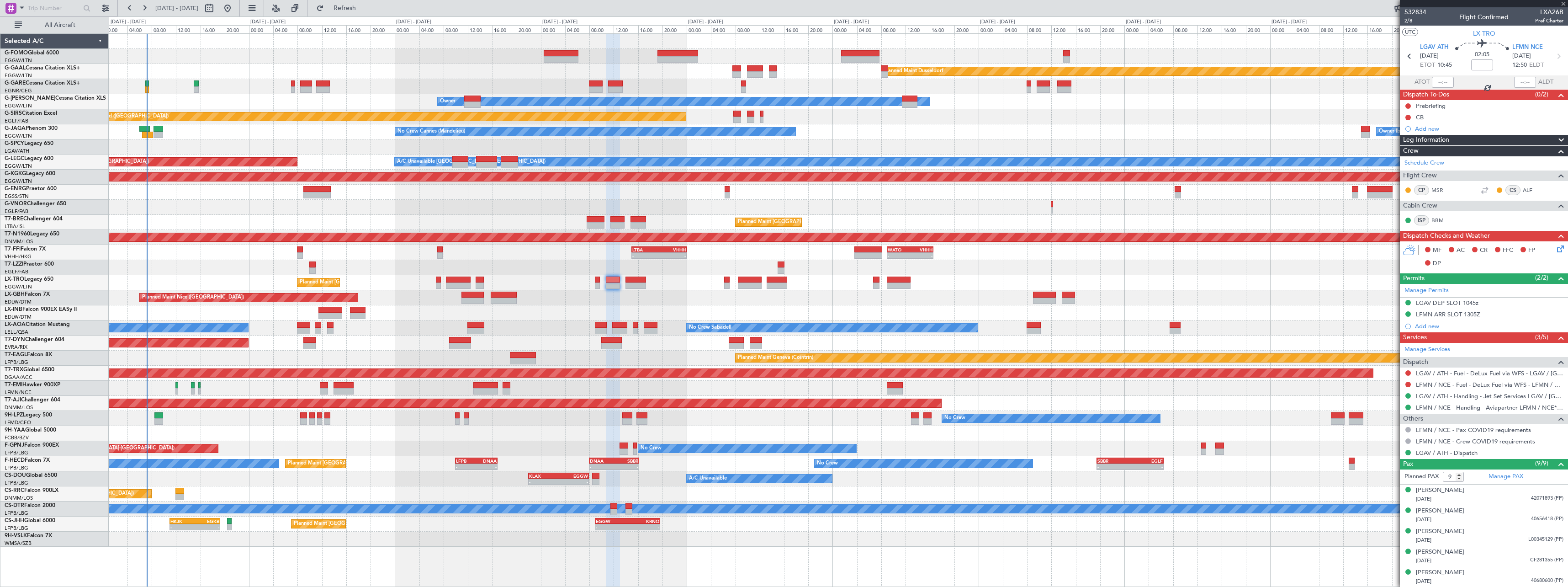
type input "-00:20"
type input "7"
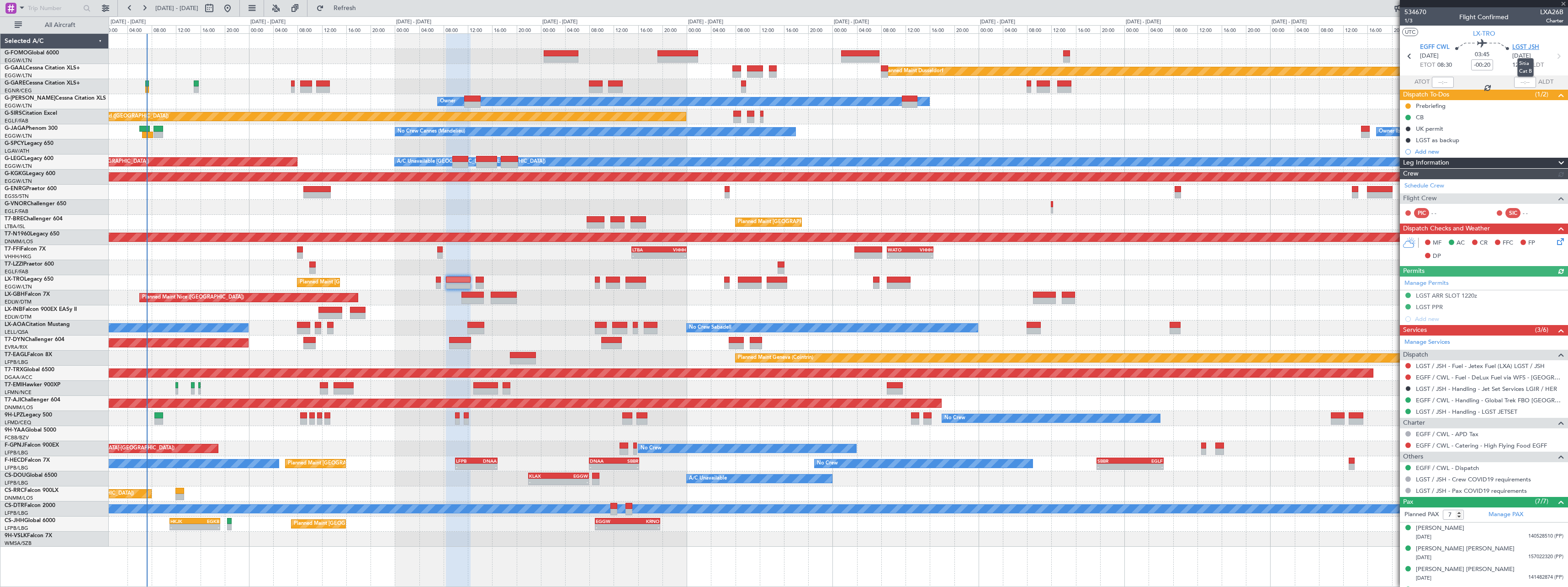
click at [1532, 46] on span "LGST JSH" at bounding box center [1525, 47] width 27 height 9
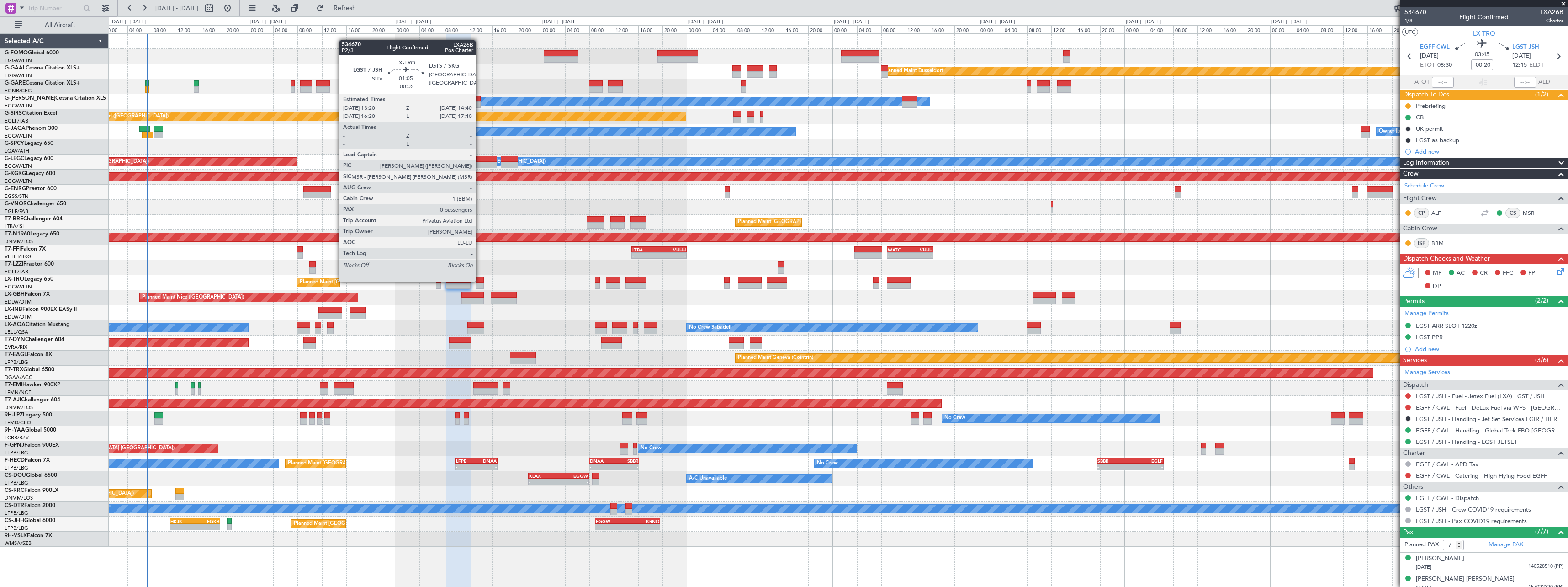
click at [480, 281] on div at bounding box center [480, 279] width 9 height 7
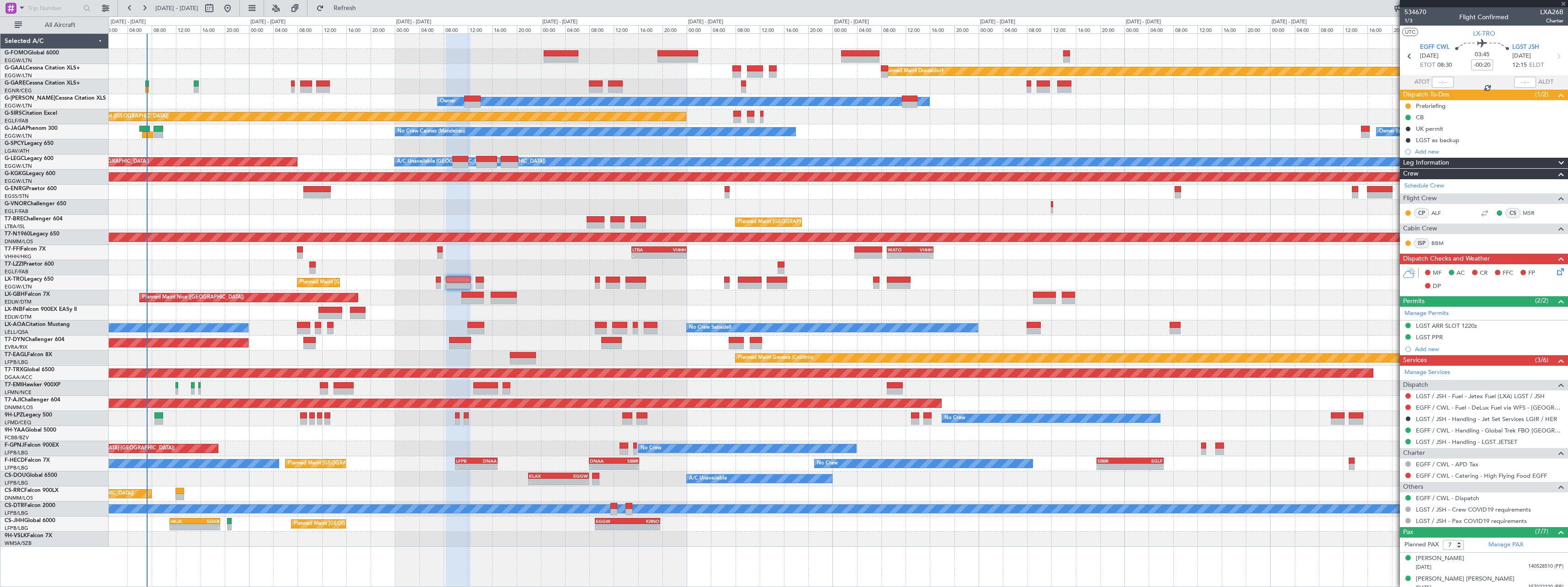
type input "-00:05"
type input "0"
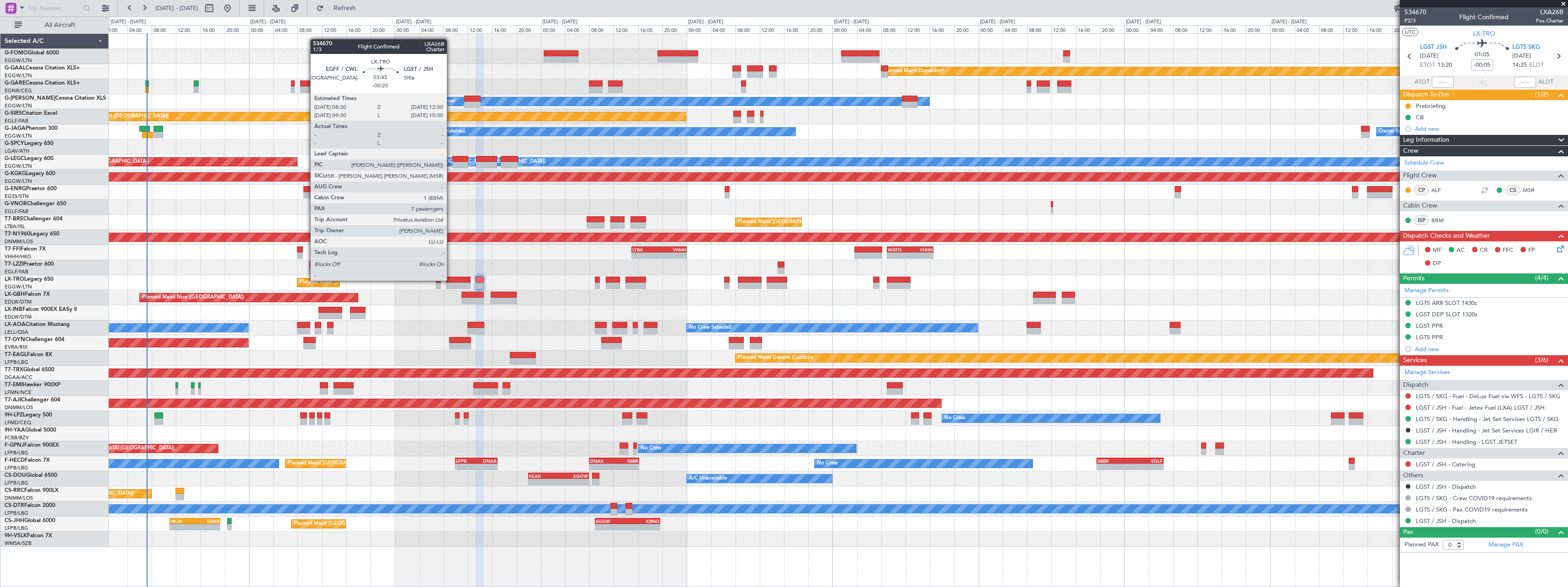
click at [452, 279] on div at bounding box center [458, 279] width 25 height 7
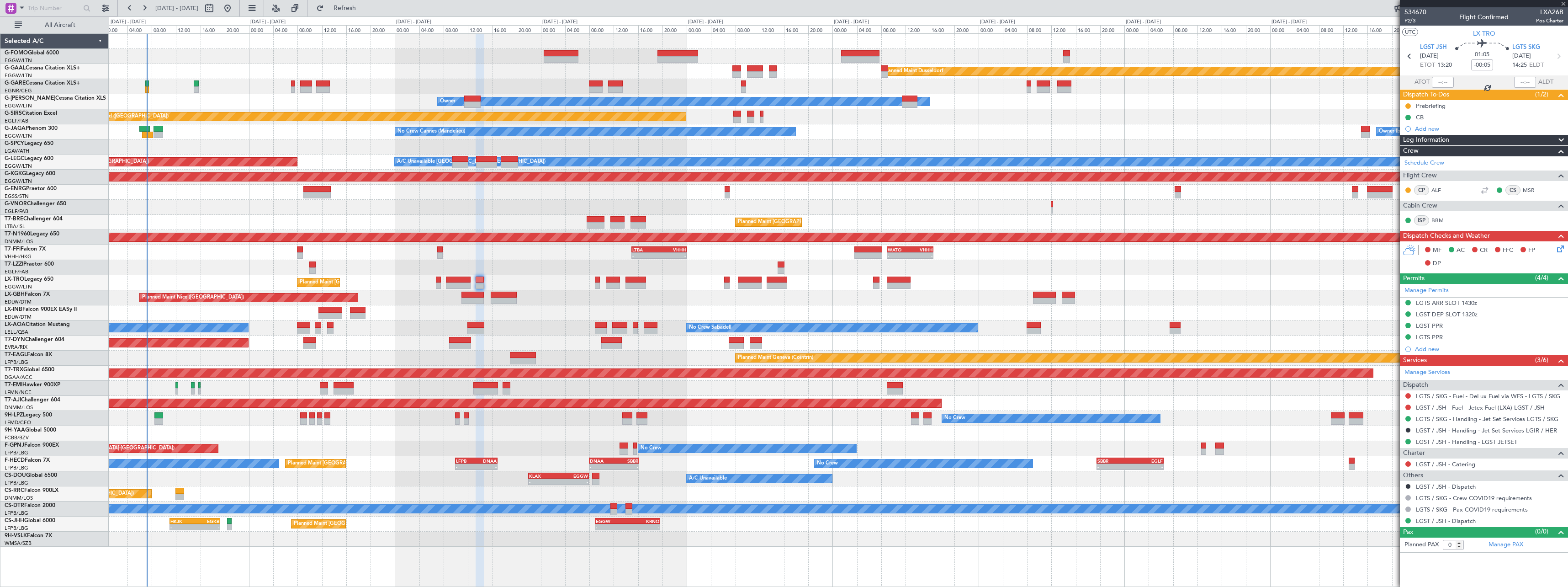
type input "-00:20"
type input "7"
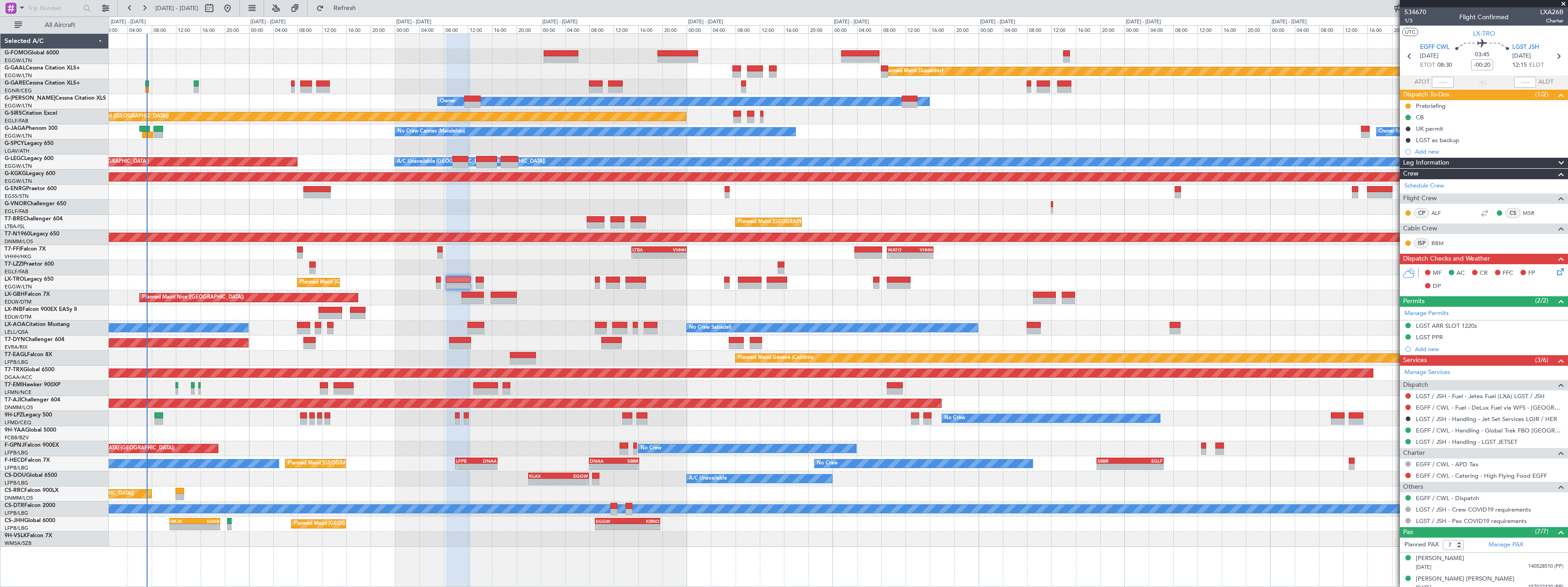
drag, startPoint x: 1556, startPoint y: 161, endPoint x: 1531, endPoint y: 210, distance: 55.0
click at [1556, 161] on span at bounding box center [1561, 163] width 11 height 11
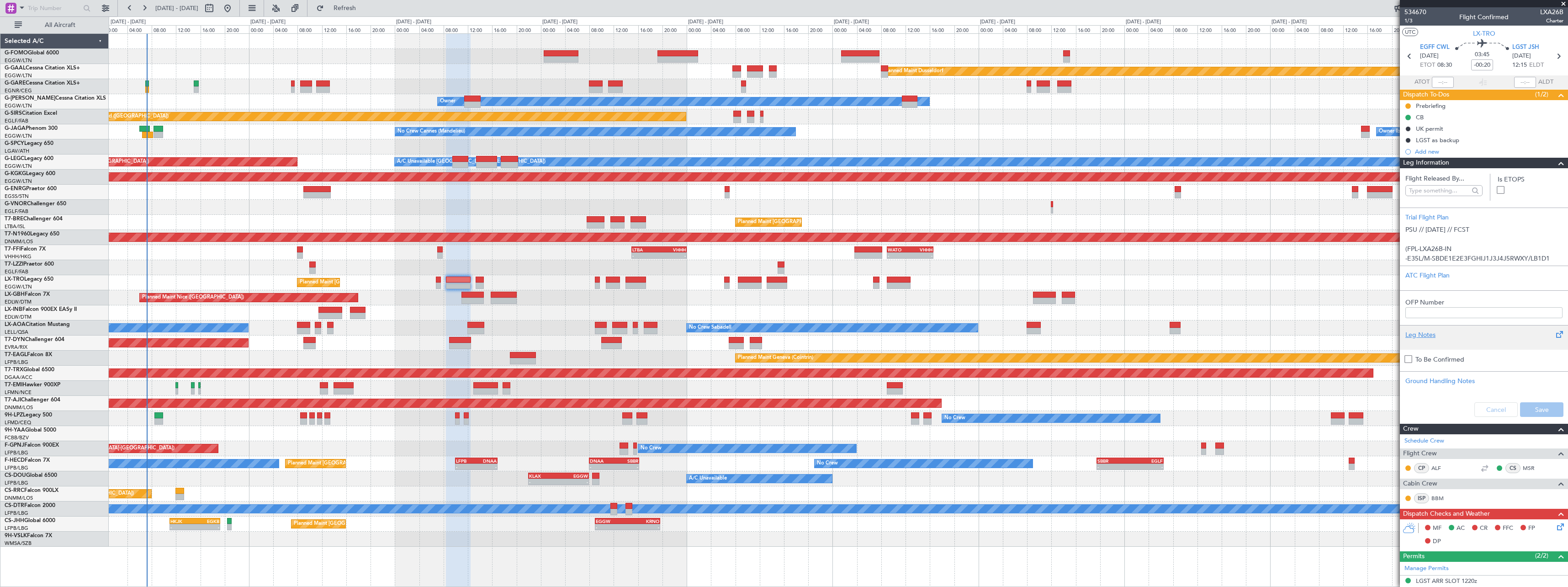
click at [1427, 334] on div "Leg Notes" at bounding box center [1484, 335] width 157 height 10
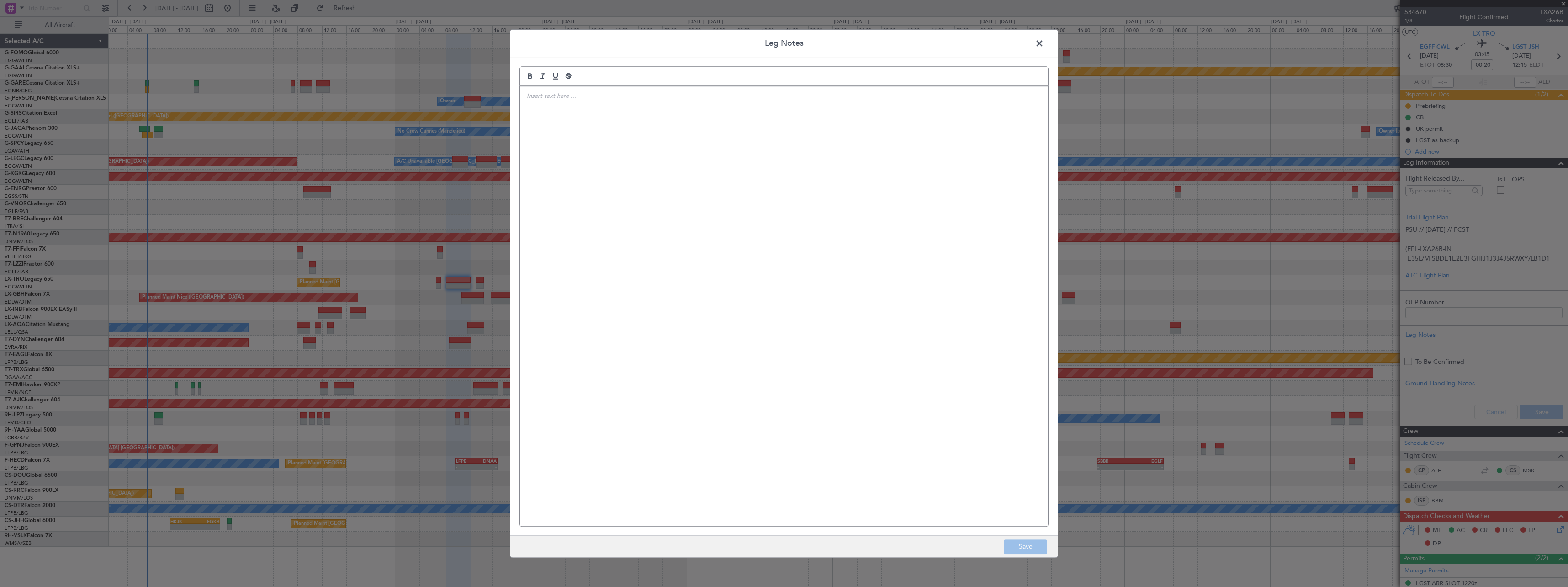
click at [618, 203] on div at bounding box center [784, 306] width 528 height 440
click at [629, 113] on p "FROM [DATE] TILL [DATE]" at bounding box center [783, 113] width 514 height 9
click at [562, 138] on span "TUE 0400-0530 0830-1630" at bounding box center [576, 138] width 100 height 9
click at [565, 139] on span "TUE 0400-0530 0830-1630" at bounding box center [576, 138] width 100 height 9
click at [565, 150] on span "THU 0730-1630" at bounding box center [562, 147] width 72 height 9
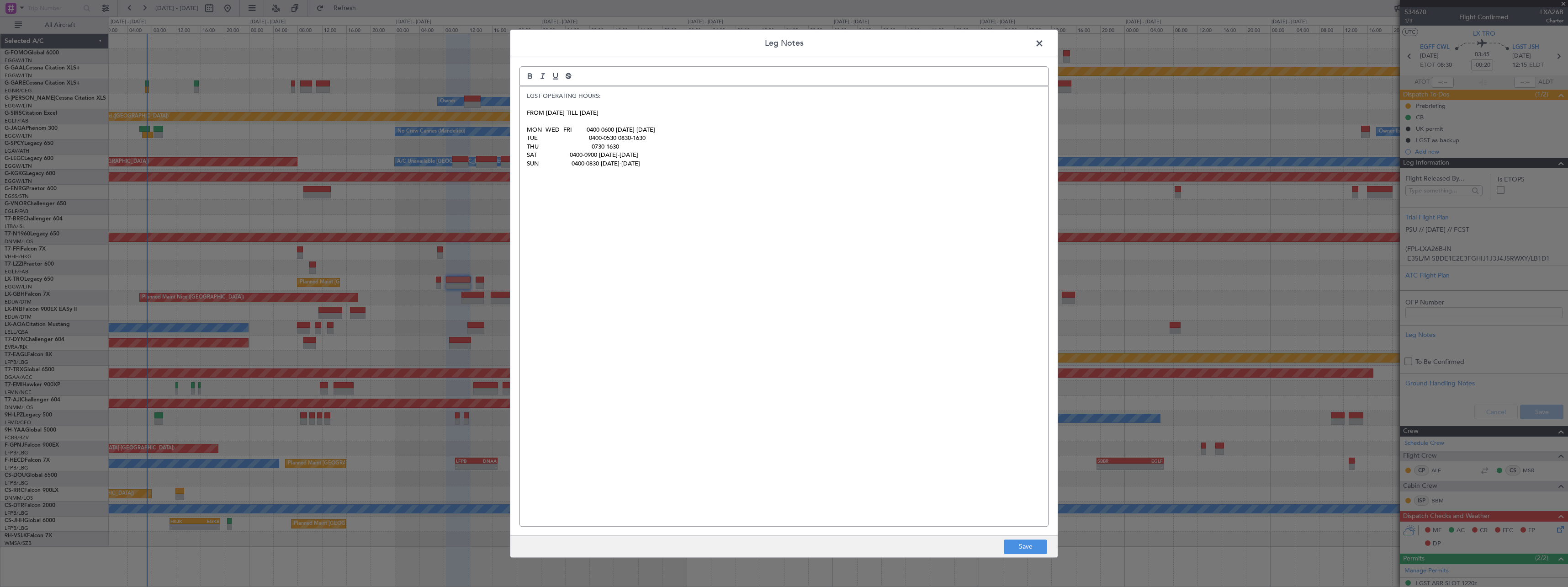
click at [564, 155] on span "SAT 0400-0900 1130-1330" at bounding box center [582, 155] width 111 height 9
click at [567, 162] on span "SUN 0400-0830 1130-1330" at bounding box center [583, 164] width 113 height 9
click at [1028, 547] on button "Save" at bounding box center [1025, 547] width 43 height 15
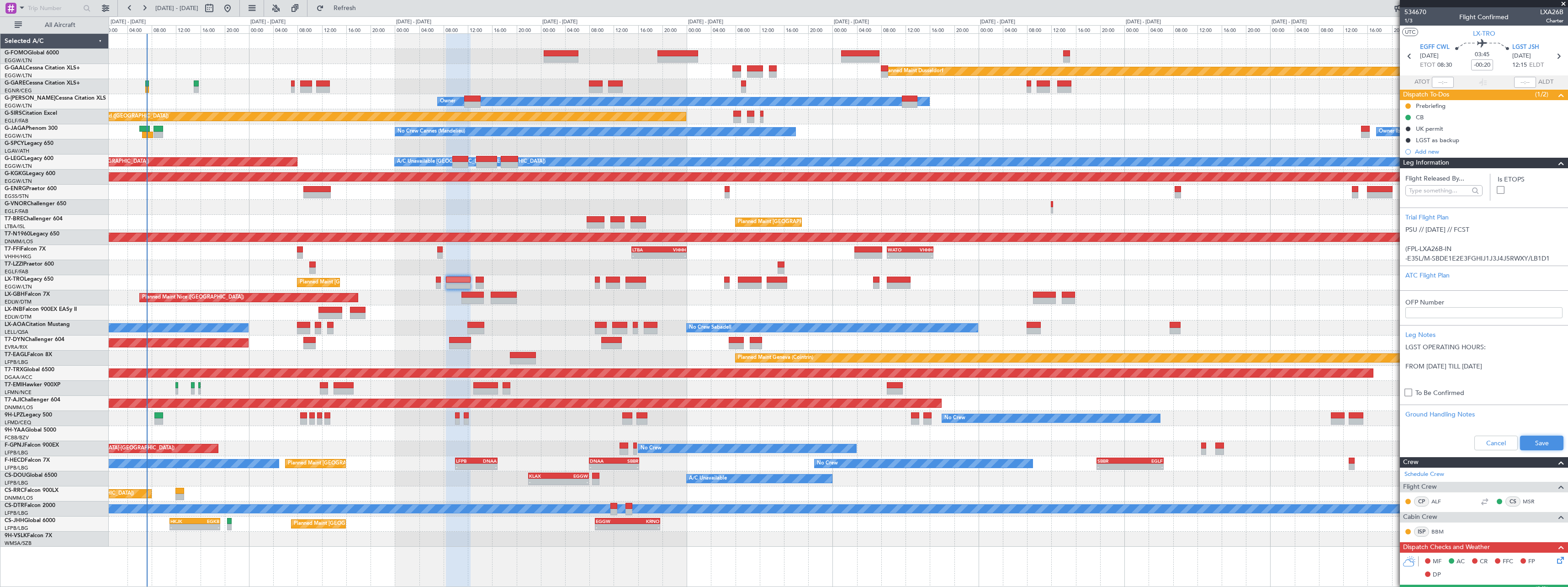
click at [1541, 441] on button "Save" at bounding box center [1541, 443] width 43 height 15
click at [1556, 163] on span at bounding box center [1561, 163] width 11 height 11
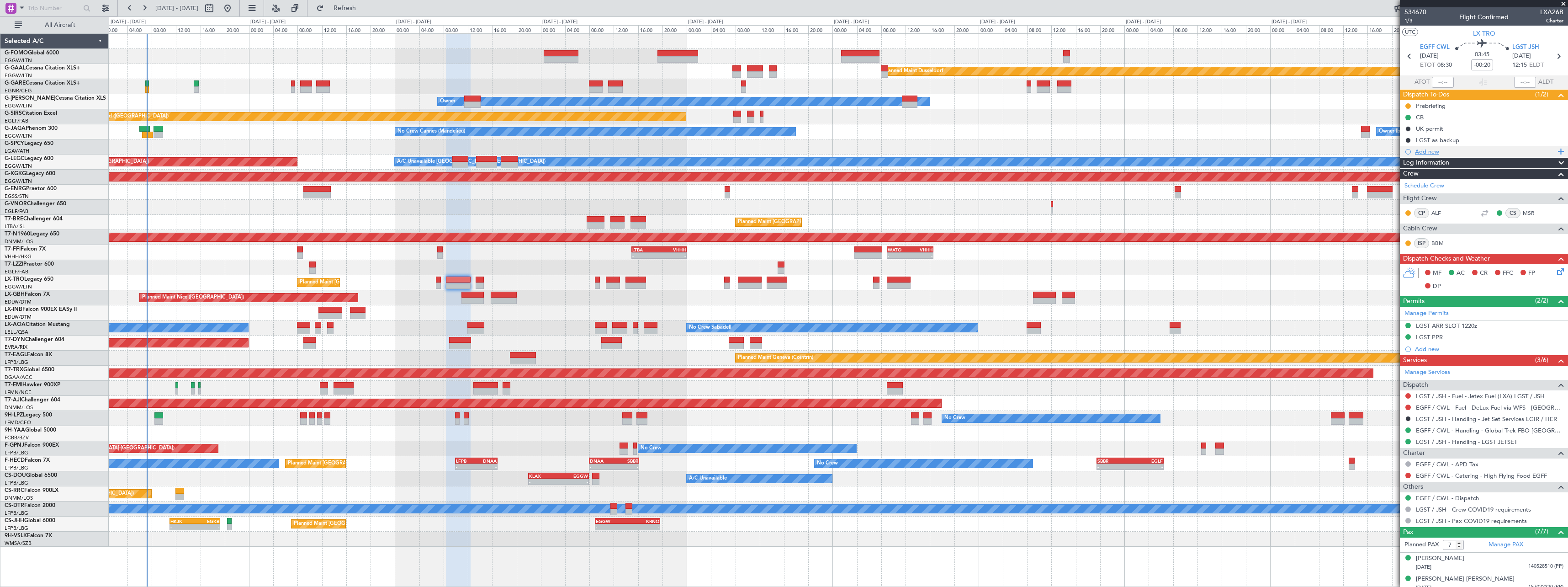
click at [1430, 149] on div "Add new" at bounding box center [1485, 151] width 140 height 8
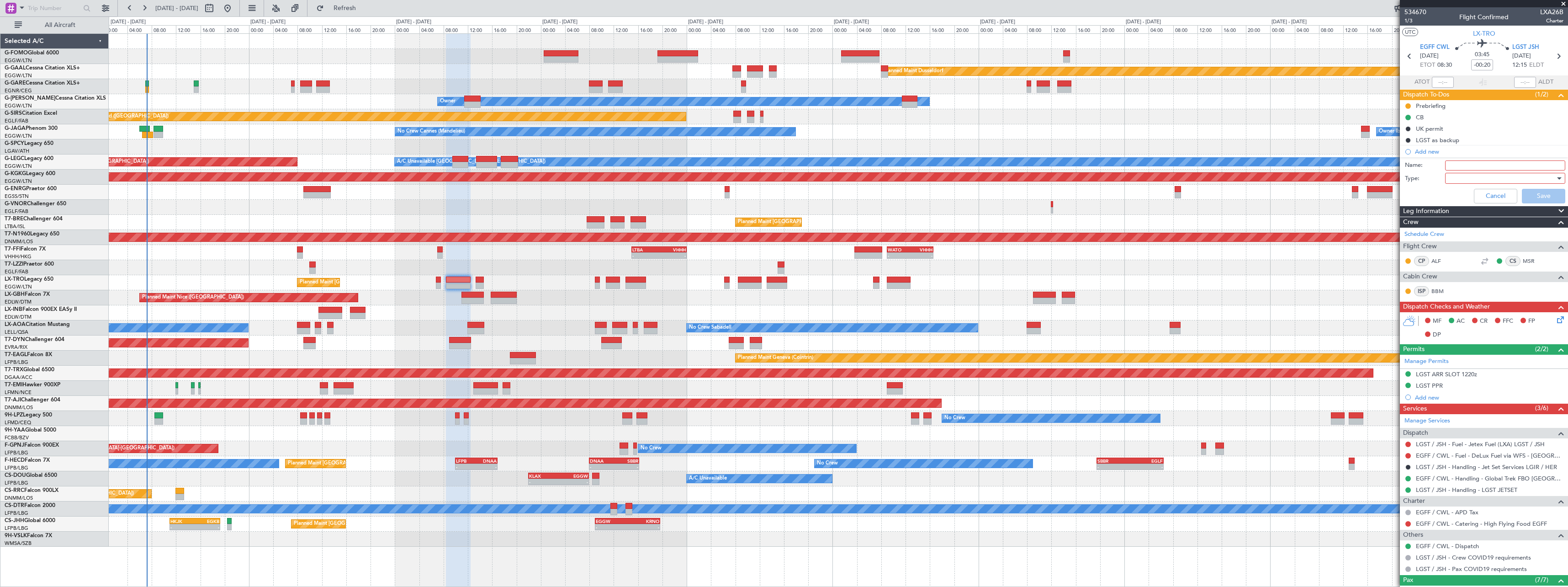
click at [1479, 167] on input "Name:" at bounding box center [1505, 165] width 120 height 10
type input "LGST OPERATING HOURS"
click at [1474, 178] on div at bounding box center [1502, 178] width 107 height 14
click at [1474, 194] on span "Generic" at bounding box center [1501, 197] width 107 height 14
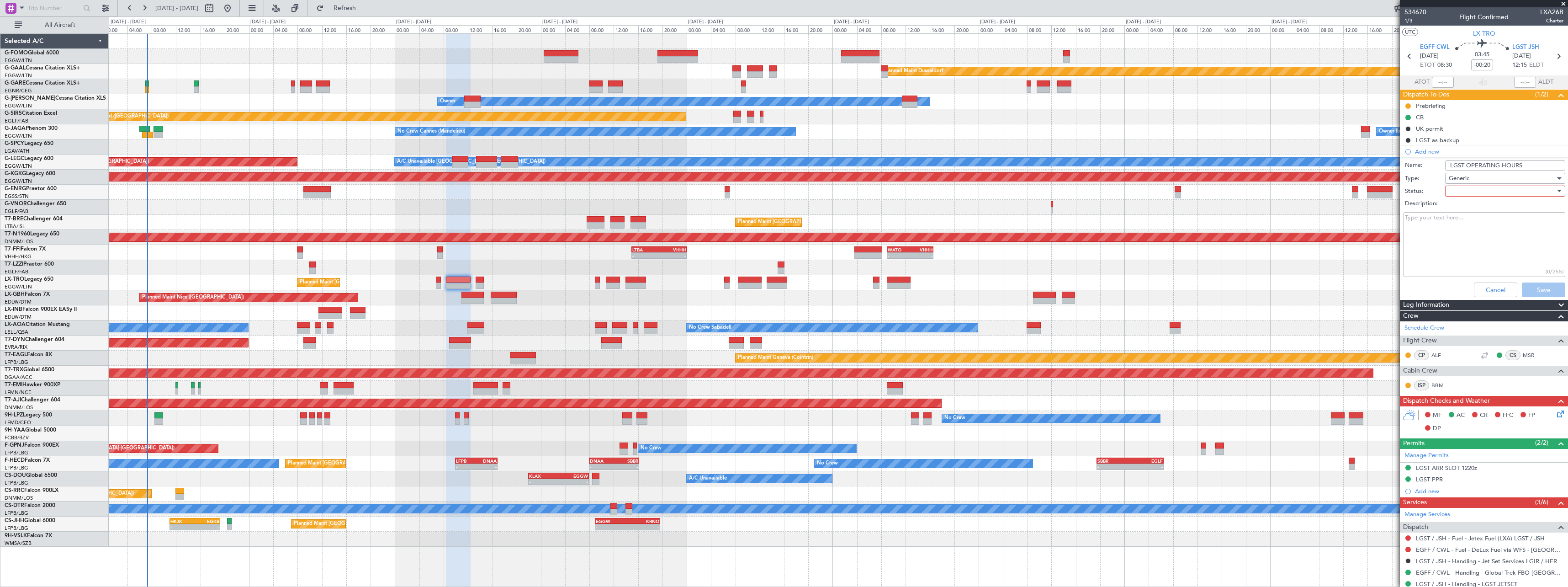
click at [1474, 192] on div at bounding box center [1502, 191] width 107 height 14
click at [1480, 223] on span "In Progress" at bounding box center [1501, 223] width 107 height 14
click at [1477, 234] on textarea "Description:" at bounding box center [1485, 244] width 162 height 65
paste textarea "FROM 28/07/2025 TILL 31/08/2025 MON WED FRI 0400-0600 1130-1330 TUE 0400-0530 0…"
click at [1445, 238] on textarea "FROM 28/07/2025 TILL 31/08/2025 MON WED FRI 0400-0600 1130-1330 TUE 0400-0530 0…" at bounding box center [1485, 244] width 162 height 65
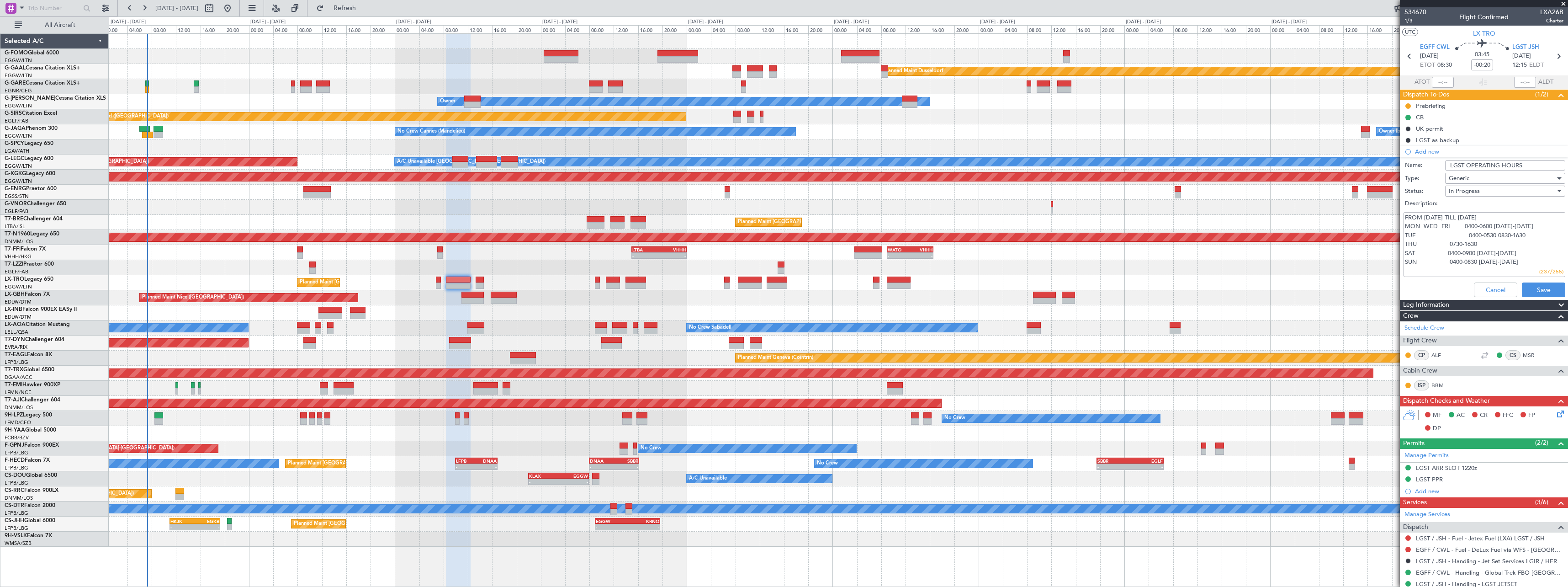
click at [1444, 247] on textarea "FROM 28/07/2025 TILL 31/08/2025 MON WED FRI 0400-0600 1130-1330 TUE 0400-0530 0…" at bounding box center [1485, 244] width 162 height 65
click at [1447, 258] on textarea "FROM 28/07/2025 TILL 31/08/2025 MON WED FRI 0400-0600 1130-1330 TUE 0400-0530 0…" at bounding box center [1485, 244] width 162 height 65
click at [1443, 257] on textarea "FROM 28/07/2025 TILL 31/08/2025 MON WED FRI 0400-0600 1130-1330 TUE 0400-0530 0…" at bounding box center [1485, 244] width 162 height 65
click at [1444, 267] on textarea "FROM 28/07/2025 TILL 31/08/2025 MON WED FRI 0400-0600 1130-1330 TUE 0400-0530 0…" at bounding box center [1485, 244] width 162 height 65
drag, startPoint x: 1465, startPoint y: 257, endPoint x: 1466, endPoint y: 262, distance: 5.1
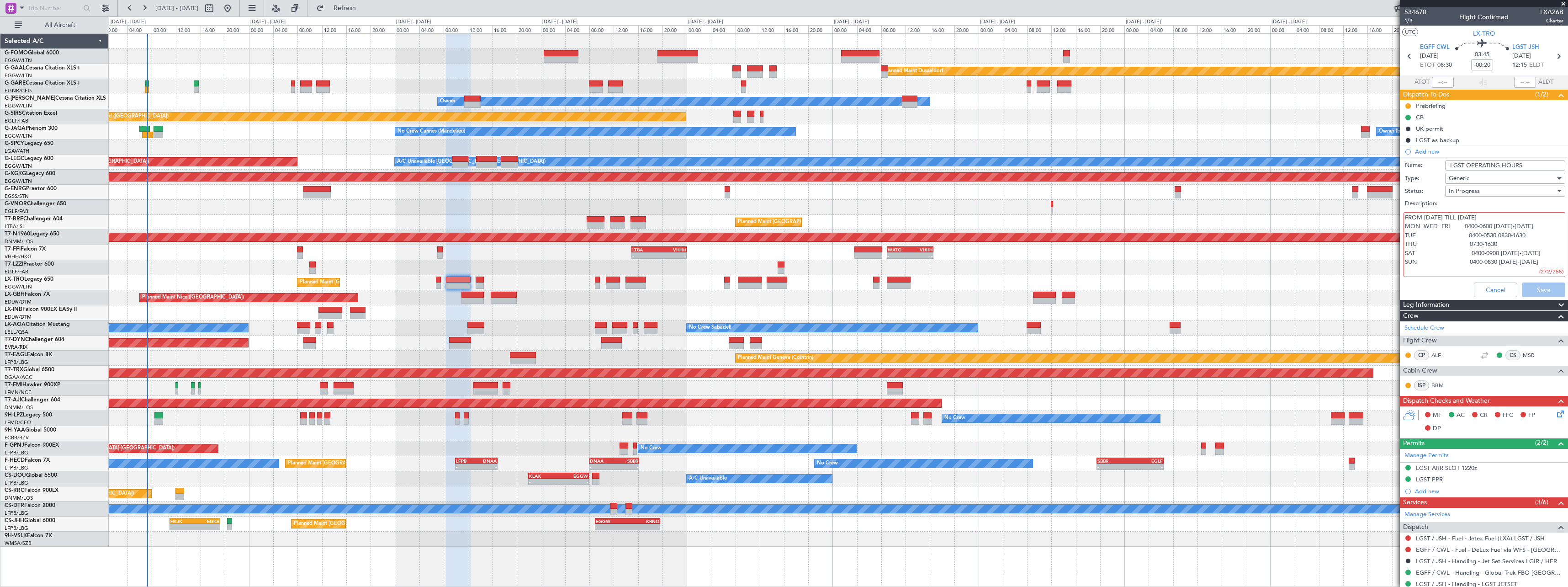
click at [1466, 261] on textarea "FROM 28/07/2025 TILL 31/08/2025 MON WED FRI 0400-0600 1130-1330 TUE 0400-0530 0…" at bounding box center [1485, 244] width 162 height 65
click at [1466, 256] on textarea "FROM 28/07/2025 TILL 31/08/2025 MON WED FRI 0400-0600 1130-1330 TUE 0400-0530 0…" at bounding box center [1485, 244] width 162 height 65
click at [1515, 193] on div "In Progress" at bounding box center [1502, 191] width 107 height 14
click at [1488, 239] on span "Completed" at bounding box center [1501, 237] width 107 height 14
click at [1534, 289] on div "Cancel Save" at bounding box center [1481, 290] width 172 height 22
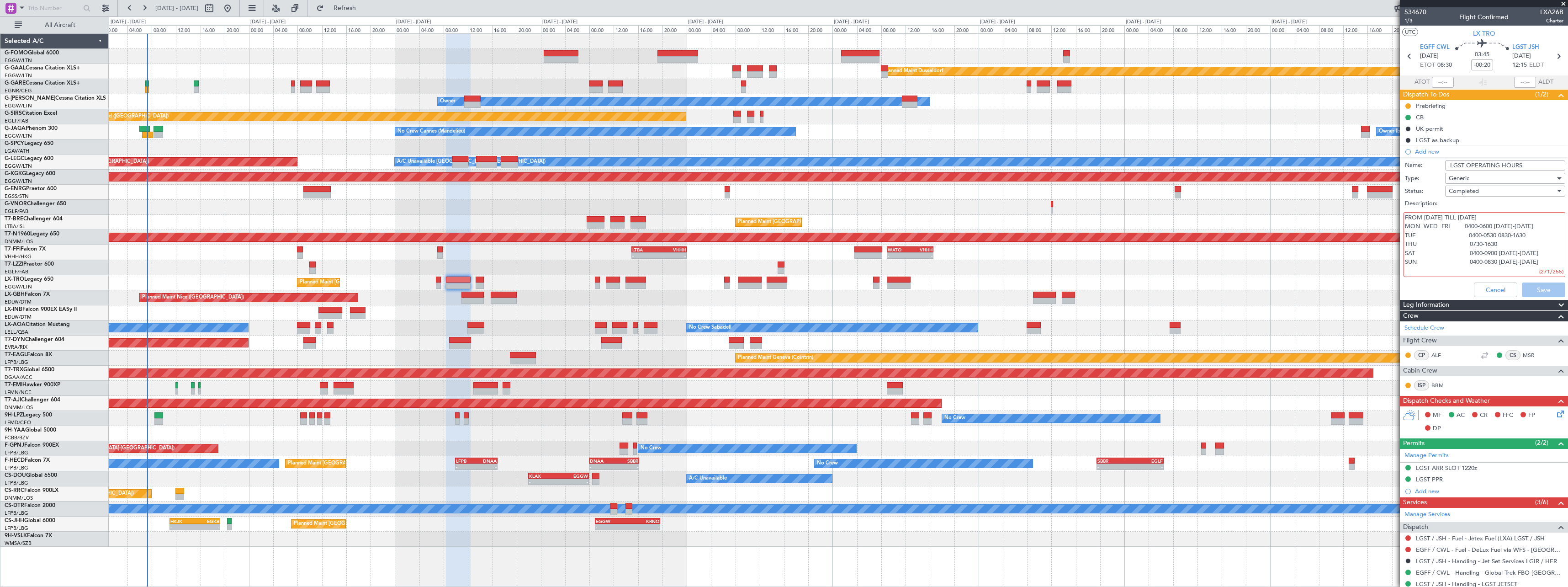
click at [1491, 167] on input "LGST OPERATING HOURS" at bounding box center [1505, 165] width 120 height 10
click at [1536, 290] on div "Cancel Save" at bounding box center [1481, 290] width 172 height 22
drag, startPoint x: 1530, startPoint y: 259, endPoint x: 1400, endPoint y: 240, distance: 131.4
click at [1400, 240] on div "FROM 28/07/2025 TILL 31/08/2025 MON WED FRI 0400-0600 1130-1330 TUE 0400-0530 0…" at bounding box center [1483, 244] width 177 height 69
drag, startPoint x: 1531, startPoint y: 244, endPoint x: 1400, endPoint y: 239, distance: 131.1
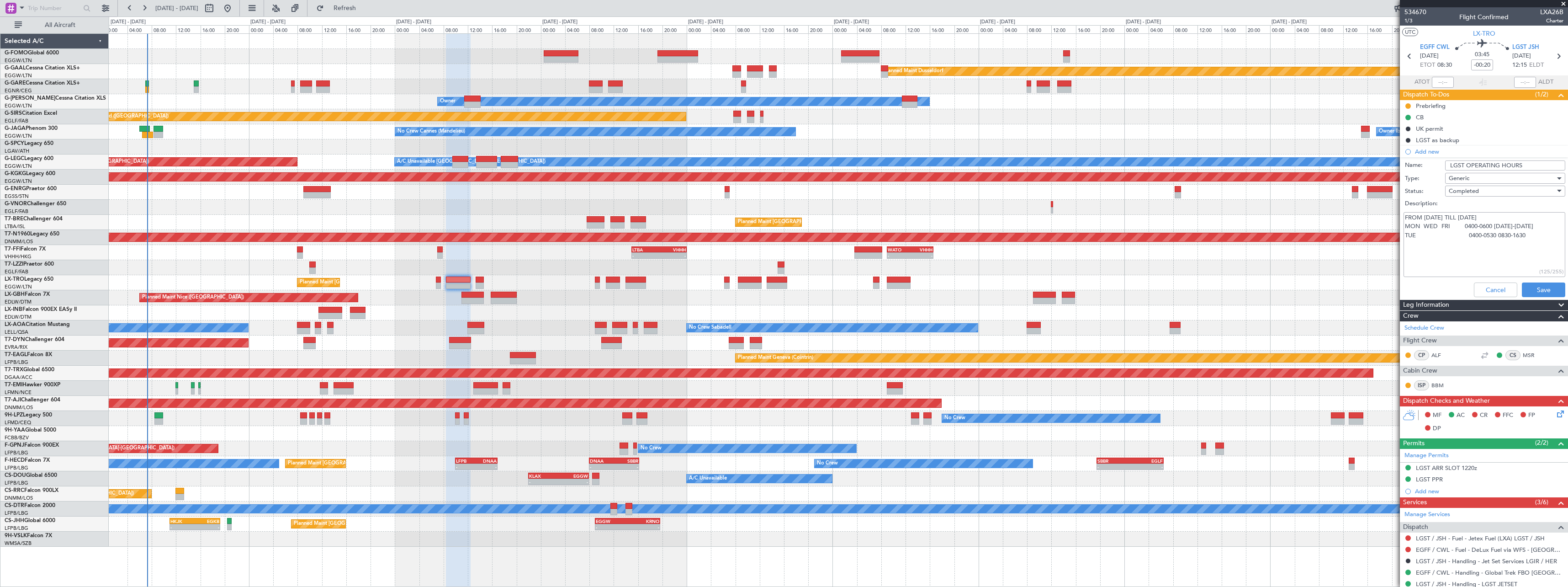
click at [1400, 239] on div "FROM 28/07/2025 TILL 31/08/2025 MON WED FRI 0400-0600 1130-1330 TUE 0400-0530 0…" at bounding box center [1483, 244] width 177 height 69
type textarea "FROM 28/07/2025 TILL 31/08/2025 MON WED FRI 0400-0600 1130-1330"
click at [1536, 291] on button "Save" at bounding box center [1543, 290] width 43 height 15
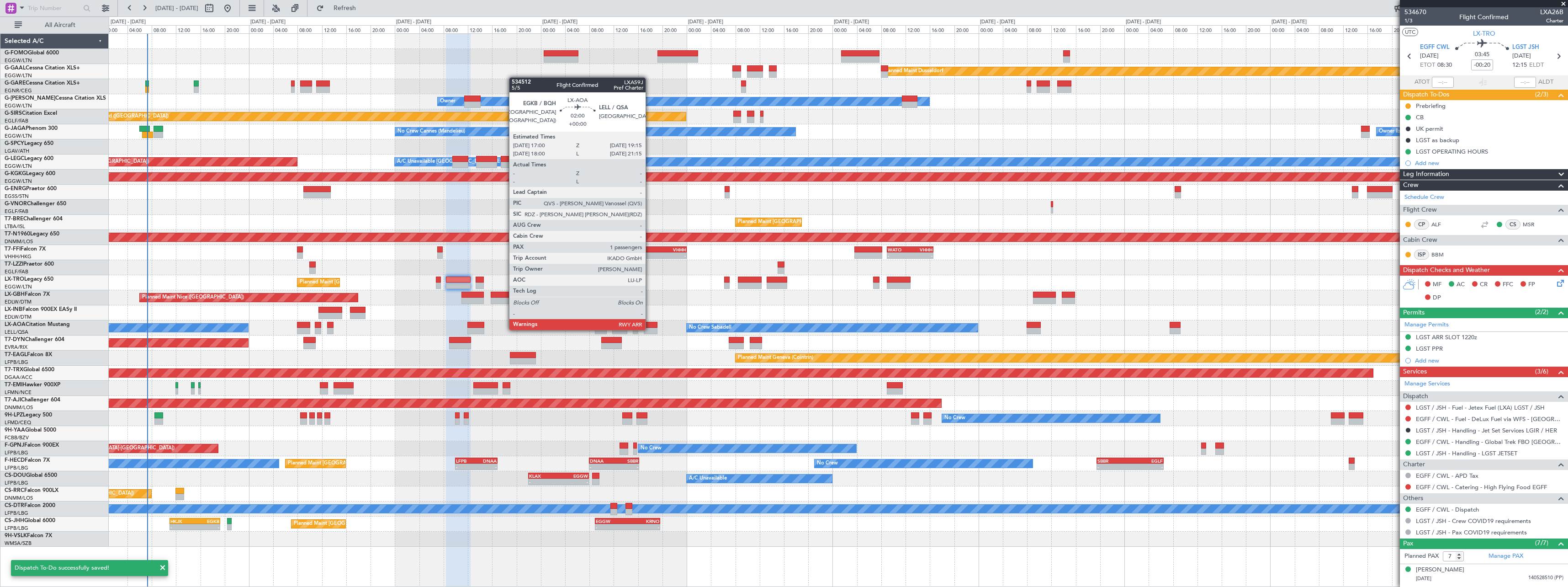
click at [649, 329] on div at bounding box center [651, 331] width 14 height 7
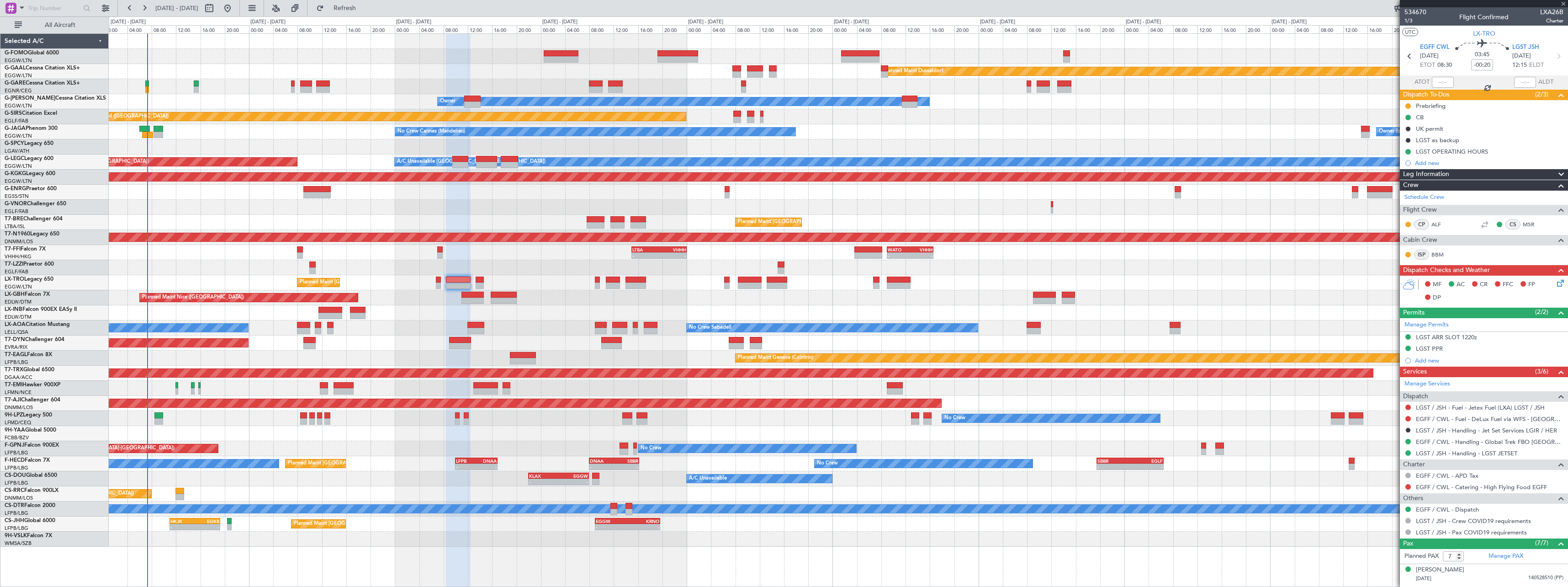
type input "1"
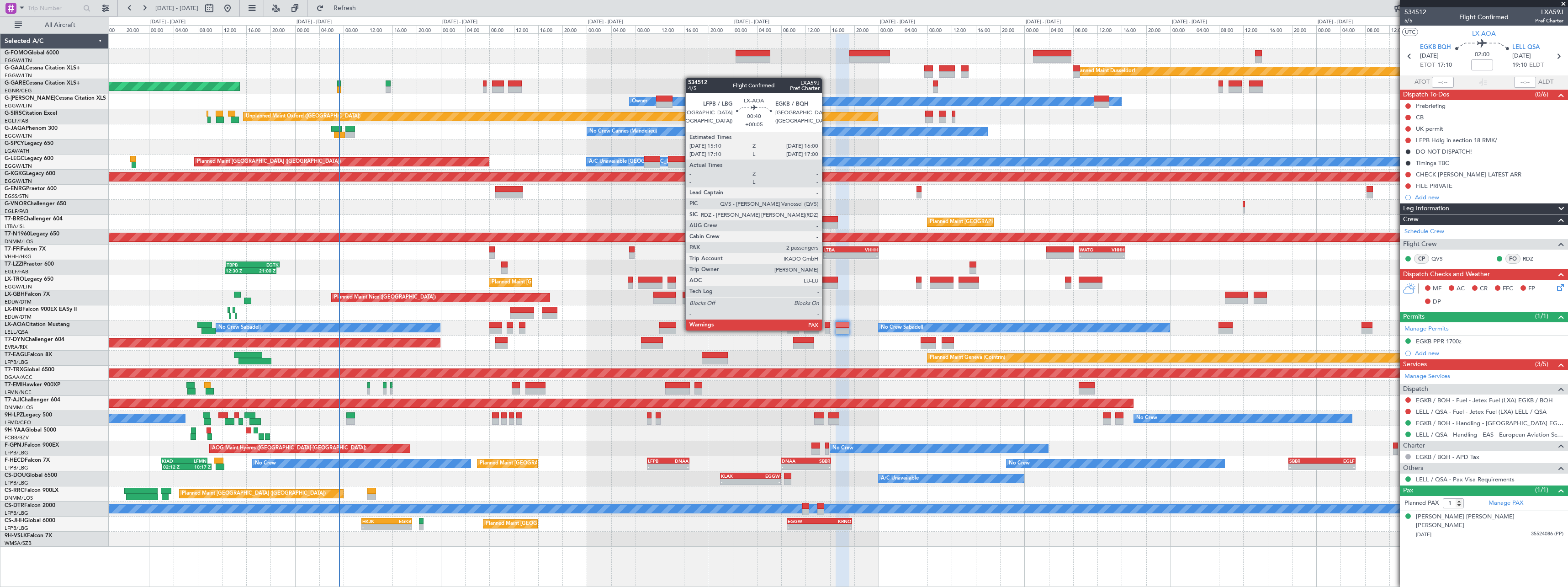
click at [827, 329] on div at bounding box center [827, 331] width 5 height 7
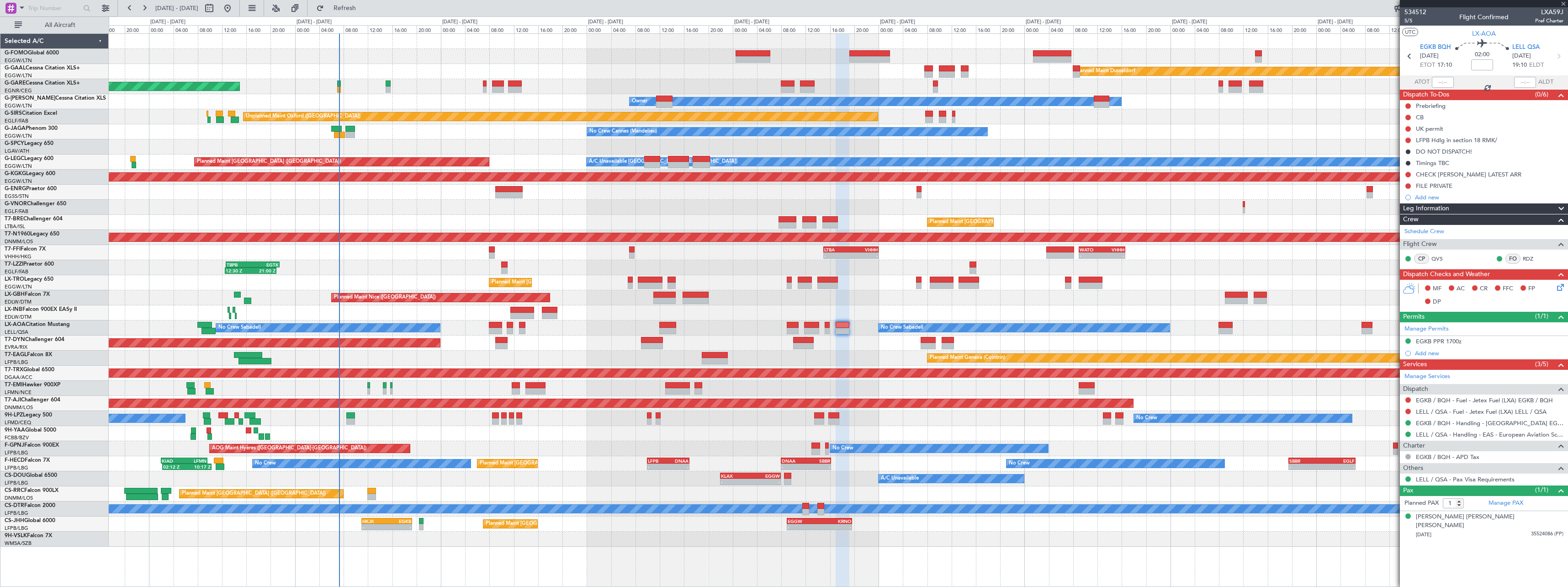
type input "+00:05"
type input "2"
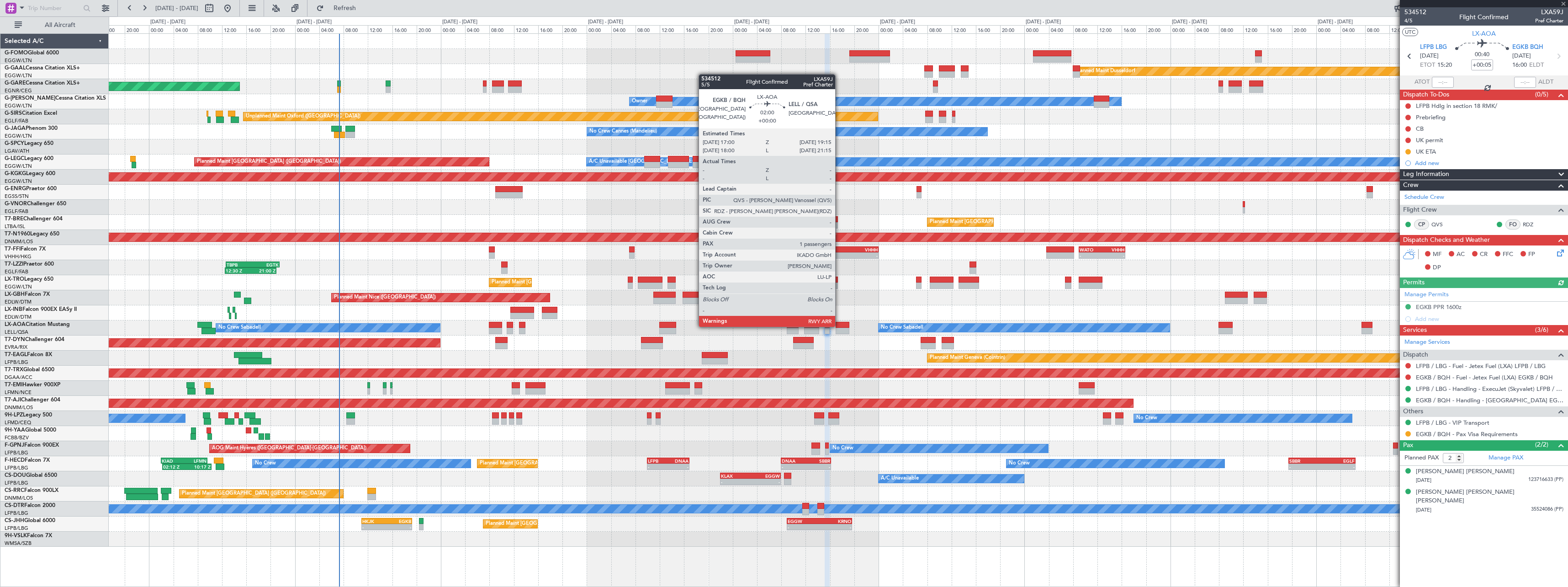
click at [839, 326] on div at bounding box center [842, 325] width 14 height 7
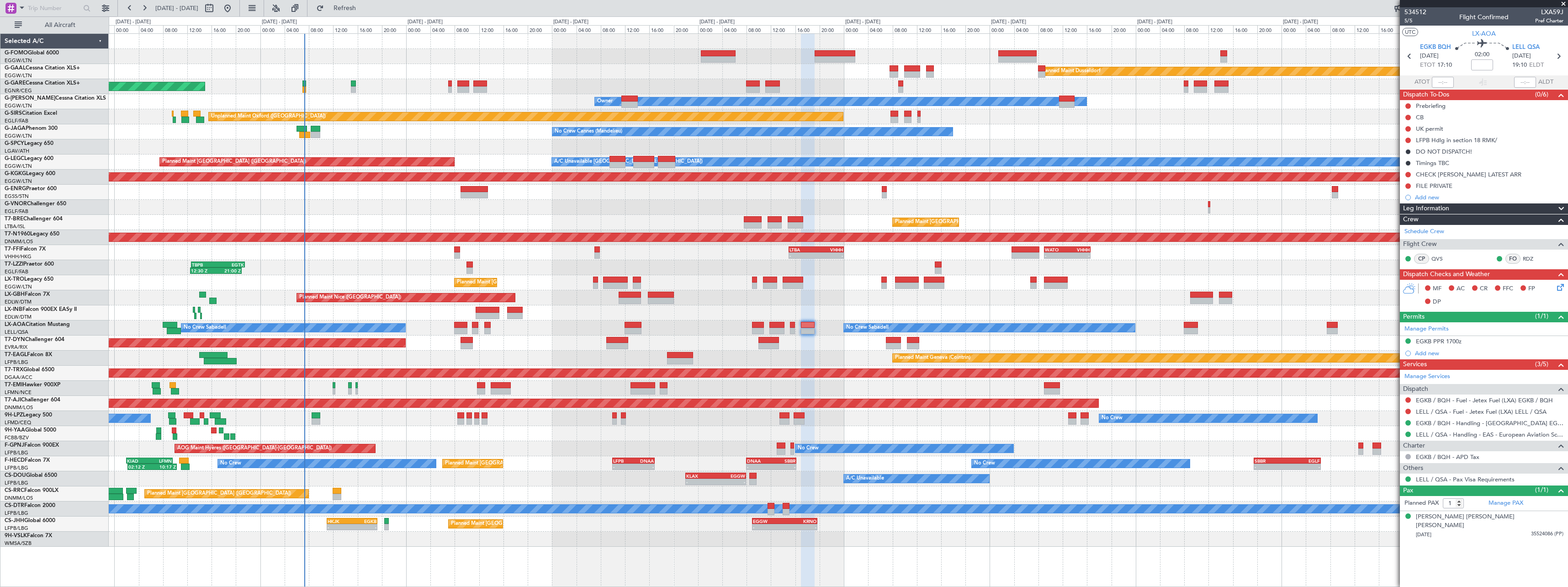
click at [549, 334] on div "No Crew Sabadell No Crew Sabadell No Crew Luxembourg (Findel)" at bounding box center [838, 328] width 1459 height 15
click at [724, 135] on div "Planned Maint Dusseldorf Unplanned Maint Chester Owner Owner Unplanned Maint Ox…" at bounding box center [838, 290] width 1459 height 513
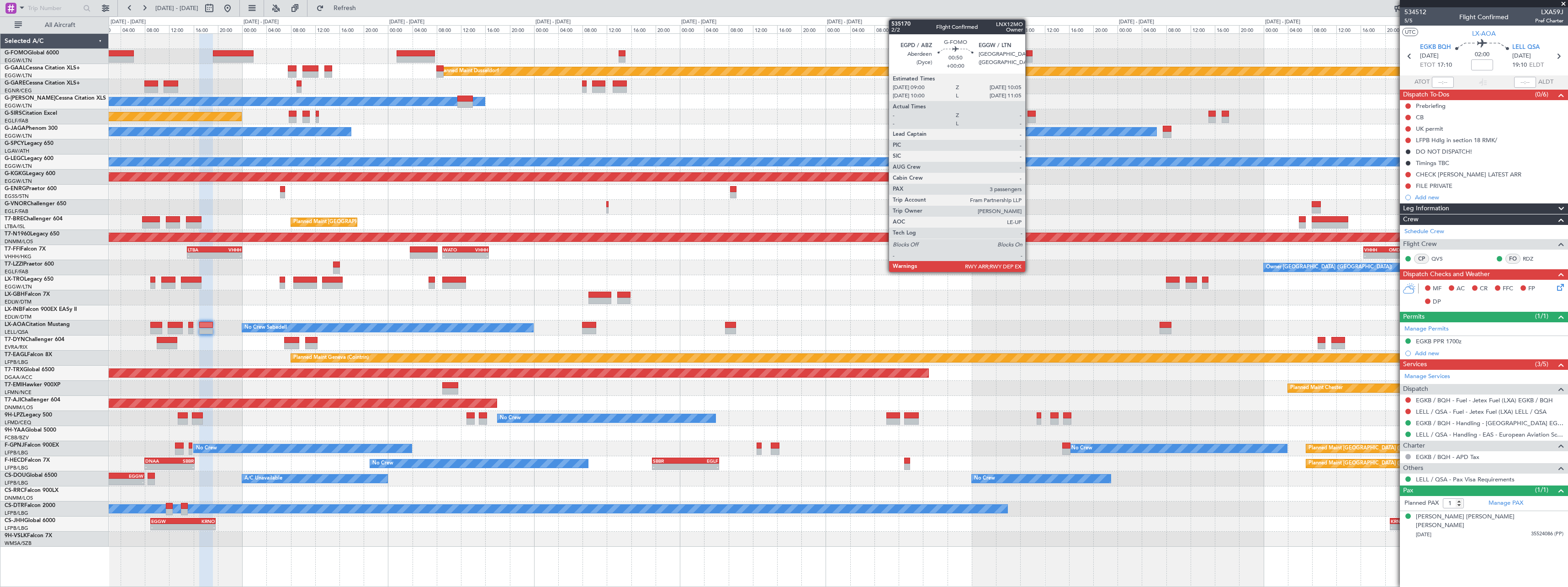
click at [1029, 54] on div at bounding box center [1029, 54] width 7 height 7
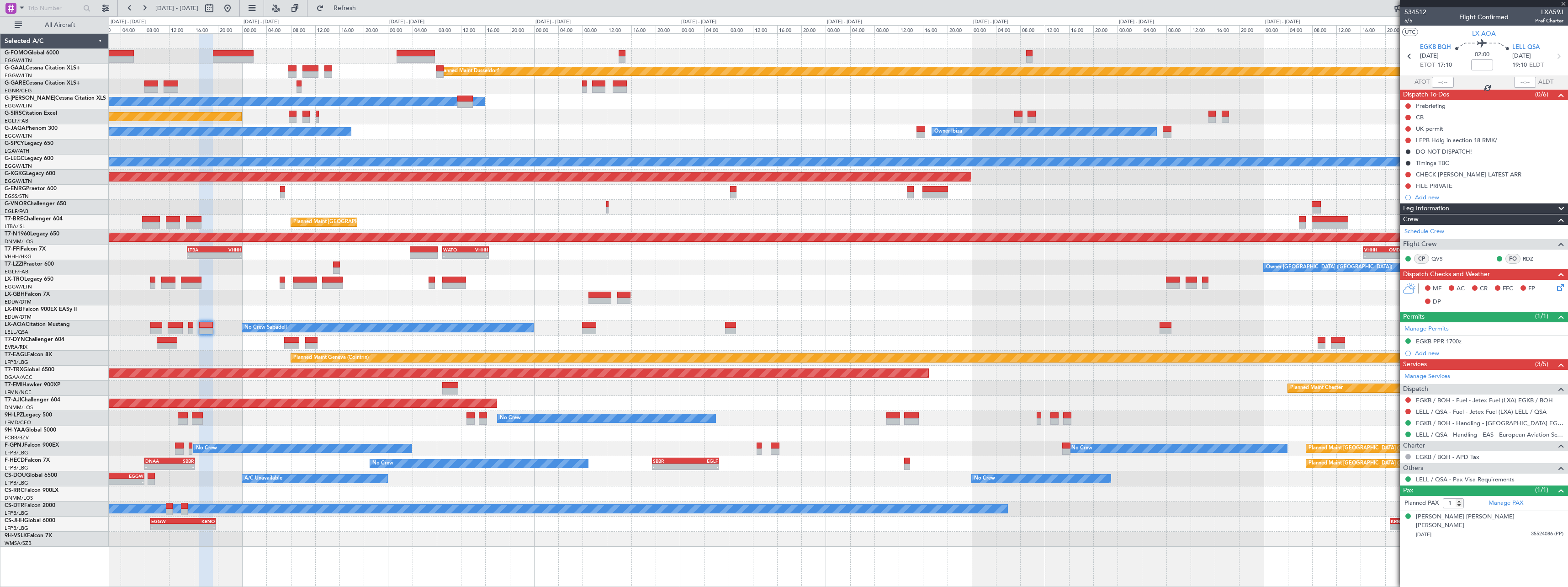
type input "3"
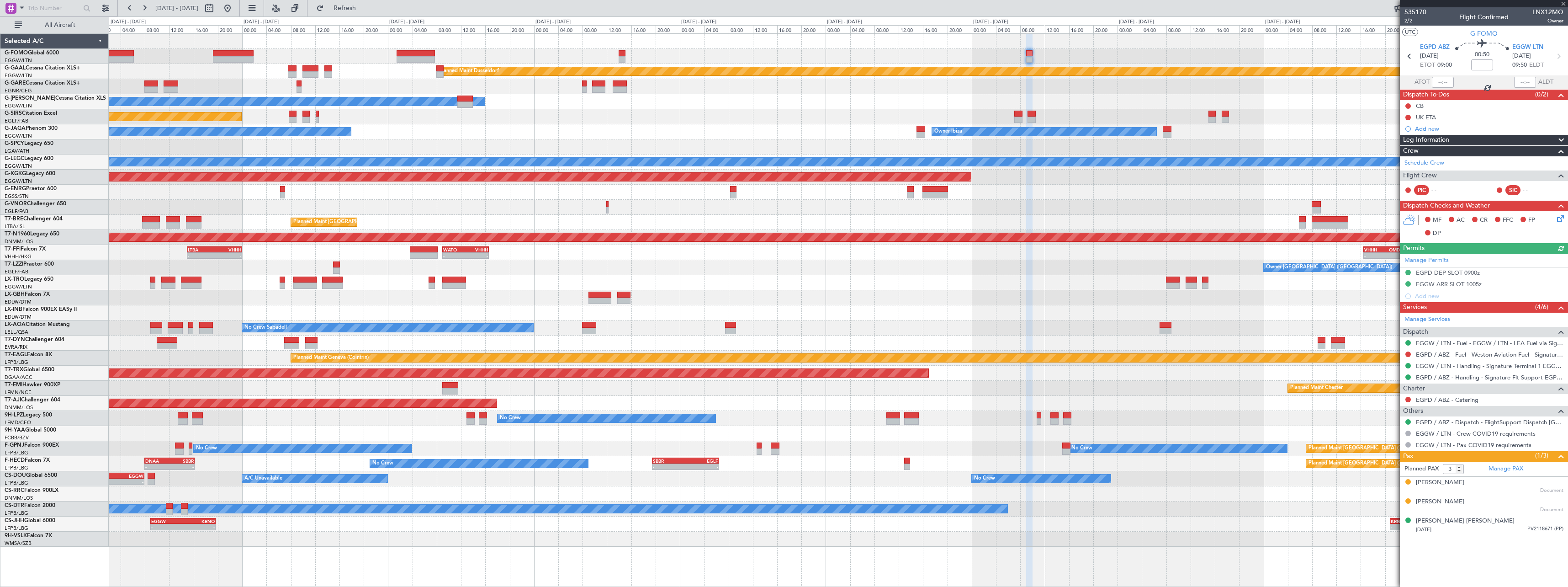
click at [1230, 114] on div "Unplanned Maint Oxford ([GEOGRAPHIC_DATA])" at bounding box center [838, 116] width 1459 height 15
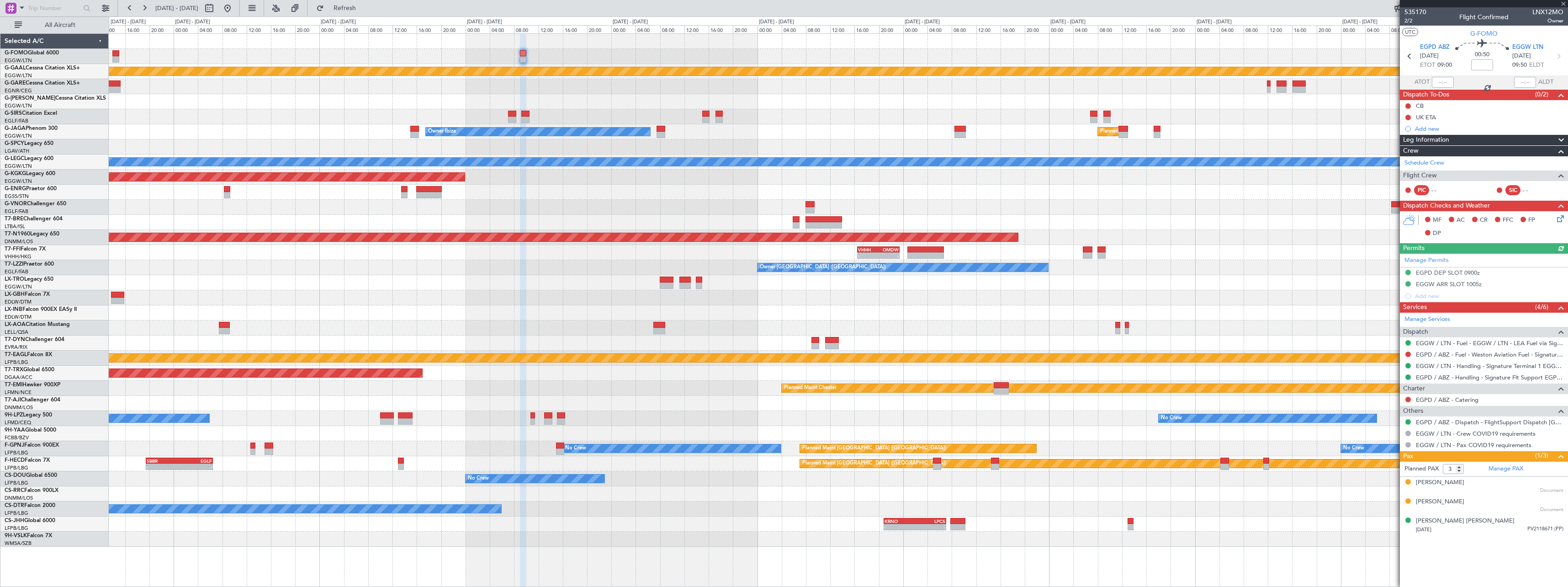
click at [722, 101] on div "Planned Maint Dusseldorf Owner Owner Ibiza Planned Maint London (Luton) No Crew…" at bounding box center [838, 290] width 1459 height 513
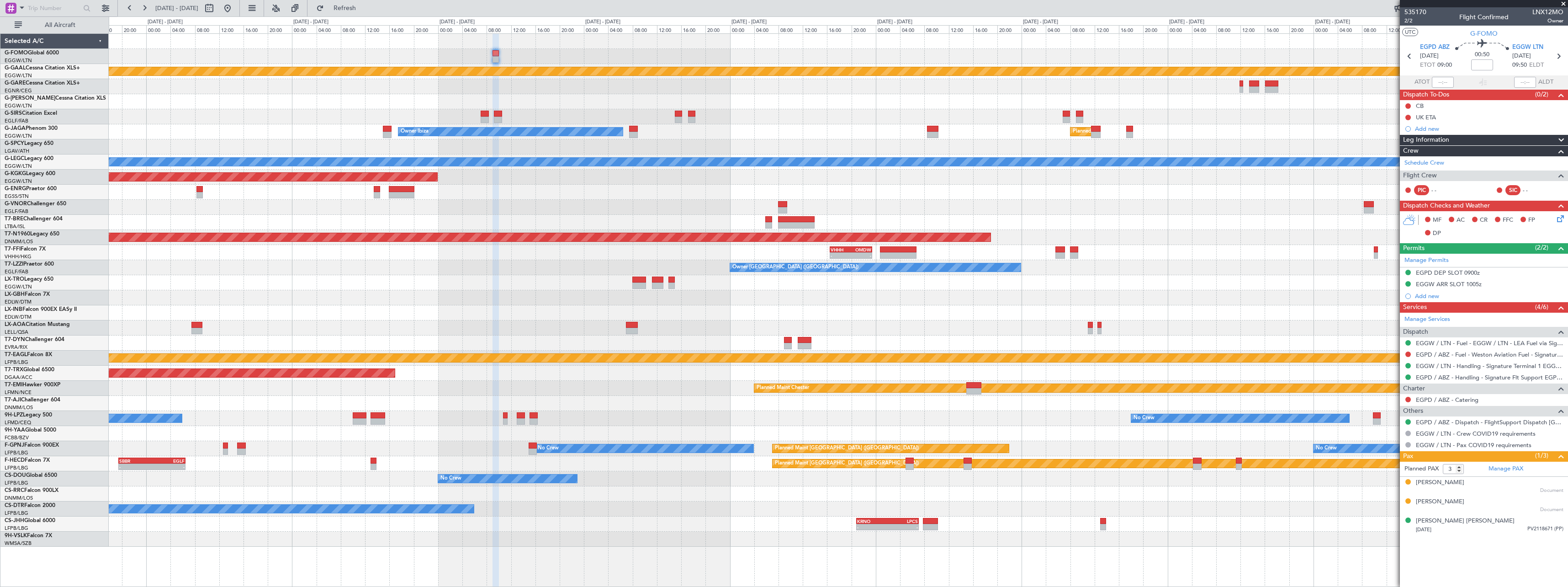
click at [1140, 60] on div "Planned Maint Dusseldorf Owner Planned Maint [GEOGRAPHIC_DATA] ([GEOGRAPHIC_DAT…" at bounding box center [838, 290] width 1459 height 513
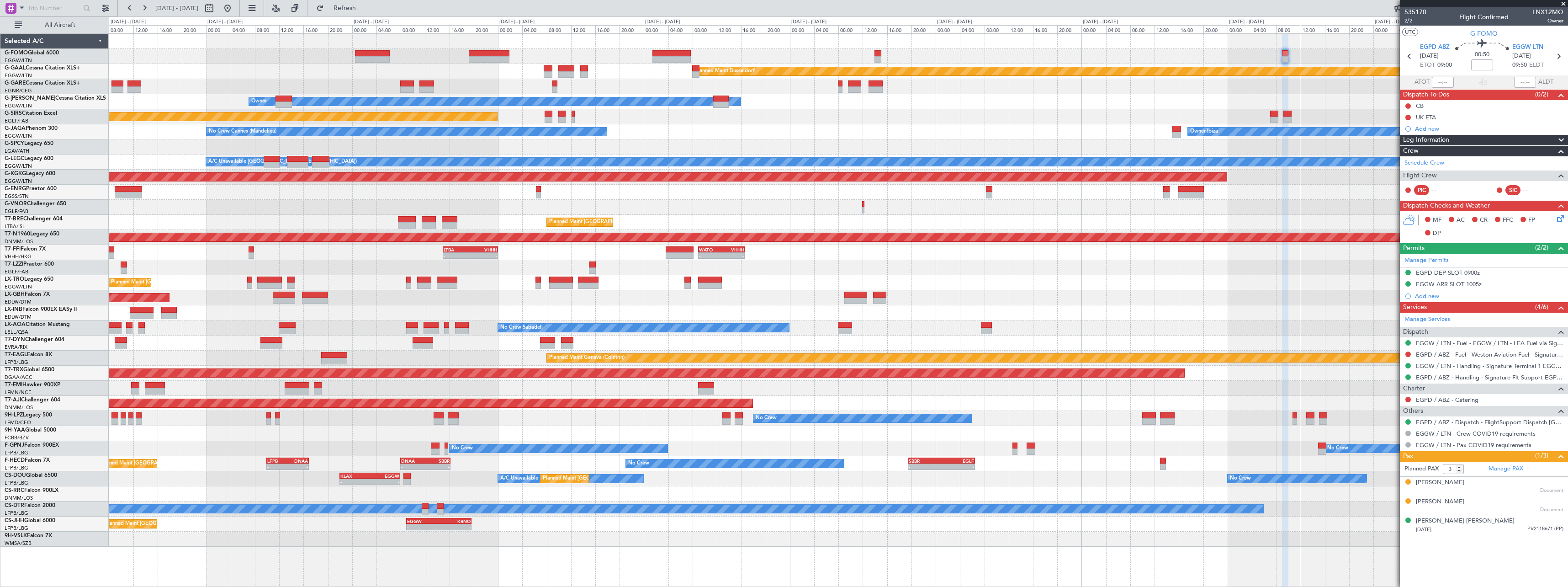
click at [1221, 306] on div "Planned Maint Dusseldorf Unplanned Maint [PERSON_NAME] Owner Unplanned Maint [G…" at bounding box center [838, 290] width 1459 height 513
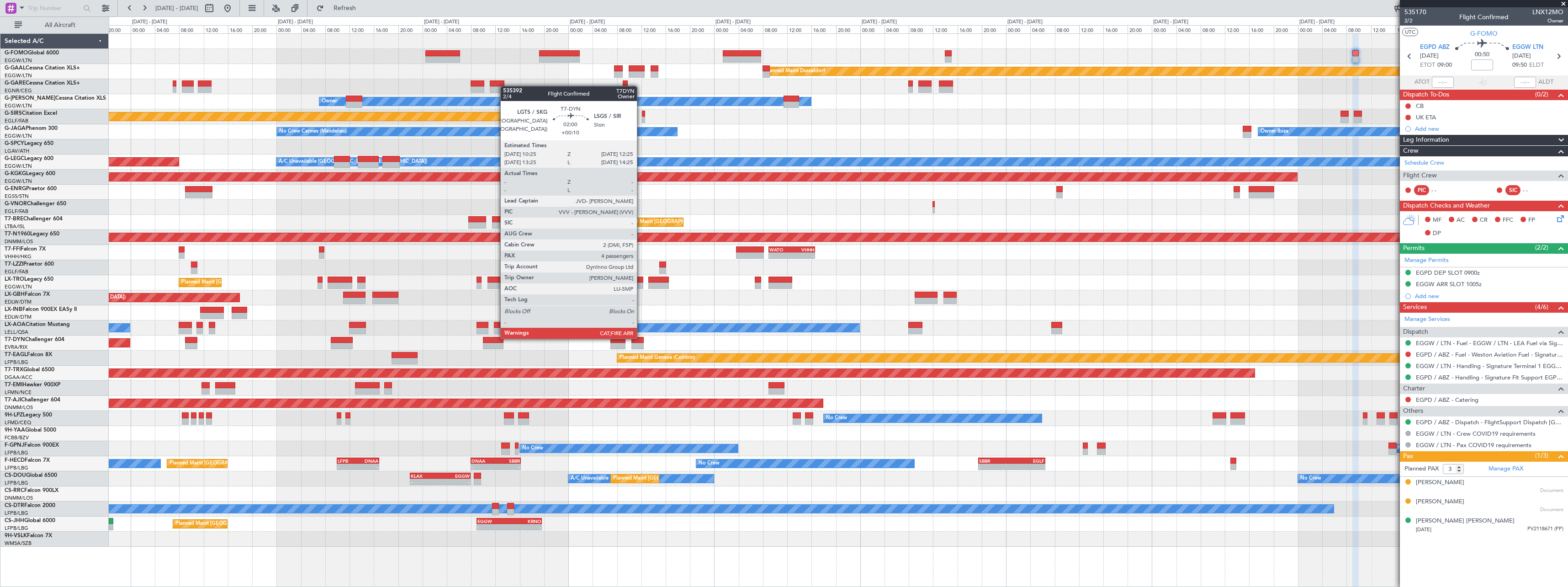
click at [641, 346] on div at bounding box center [637, 346] width 12 height 7
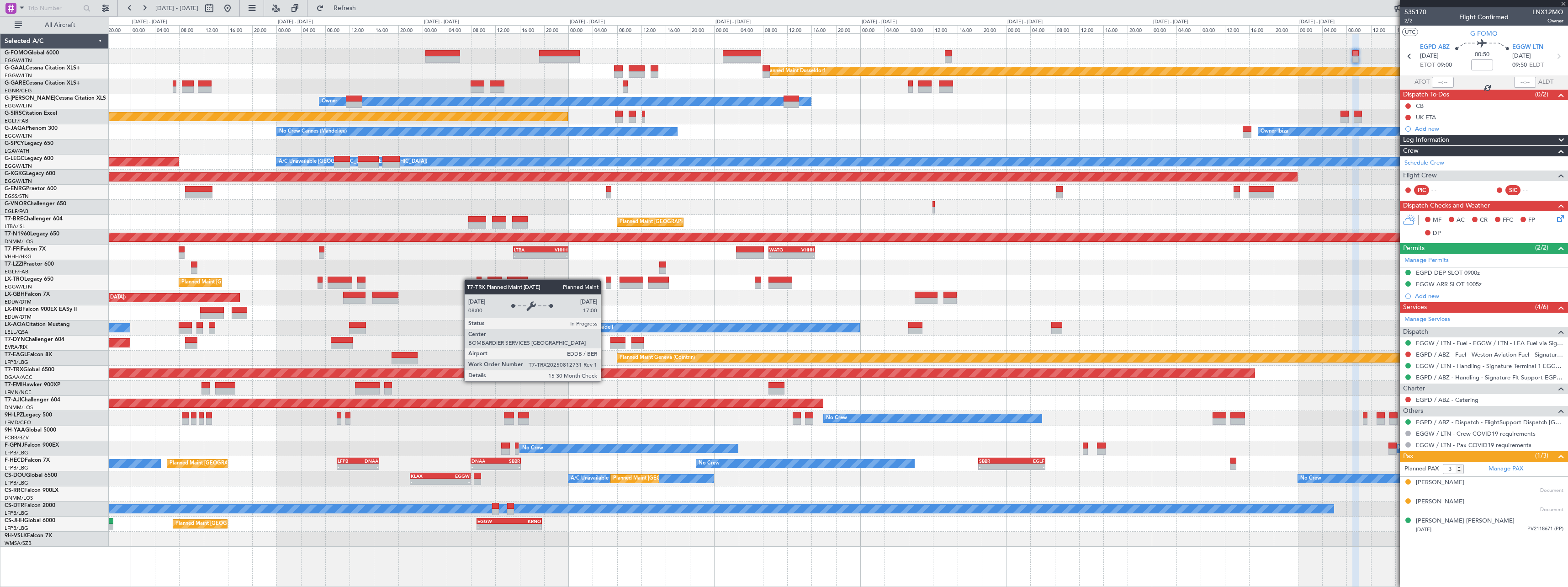
type input "+00:10"
type input "4"
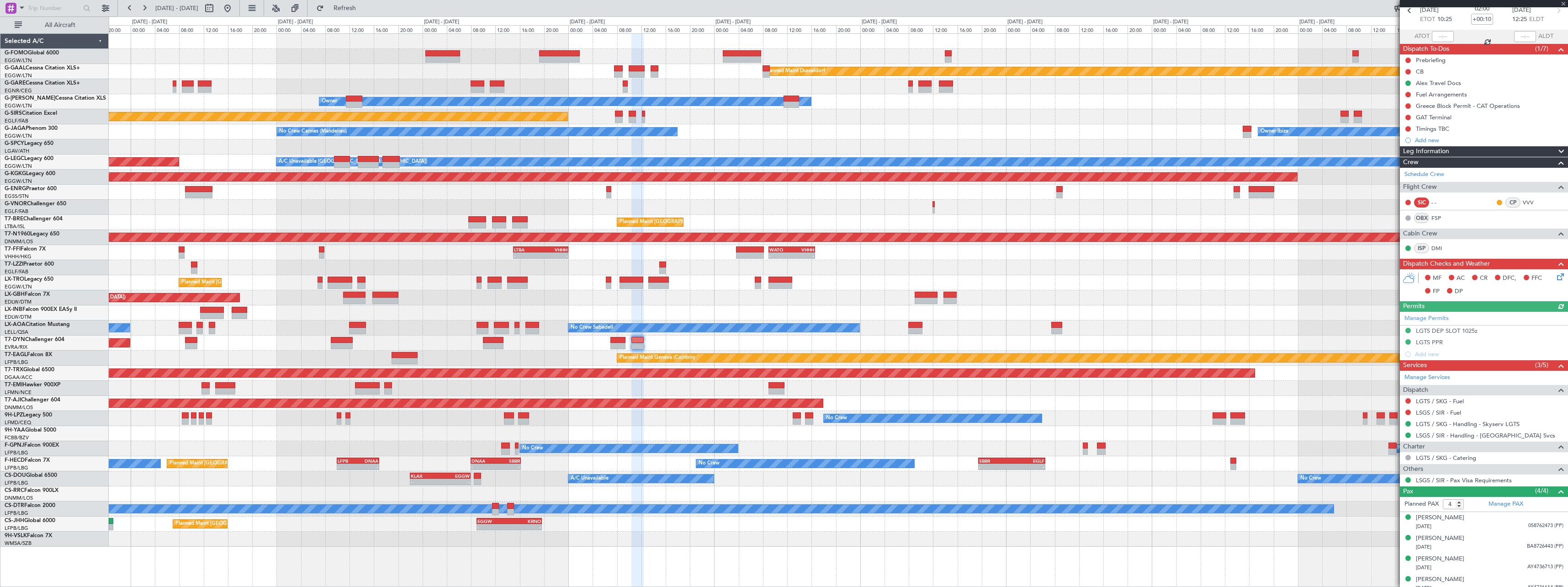
scroll to position [52, 0]
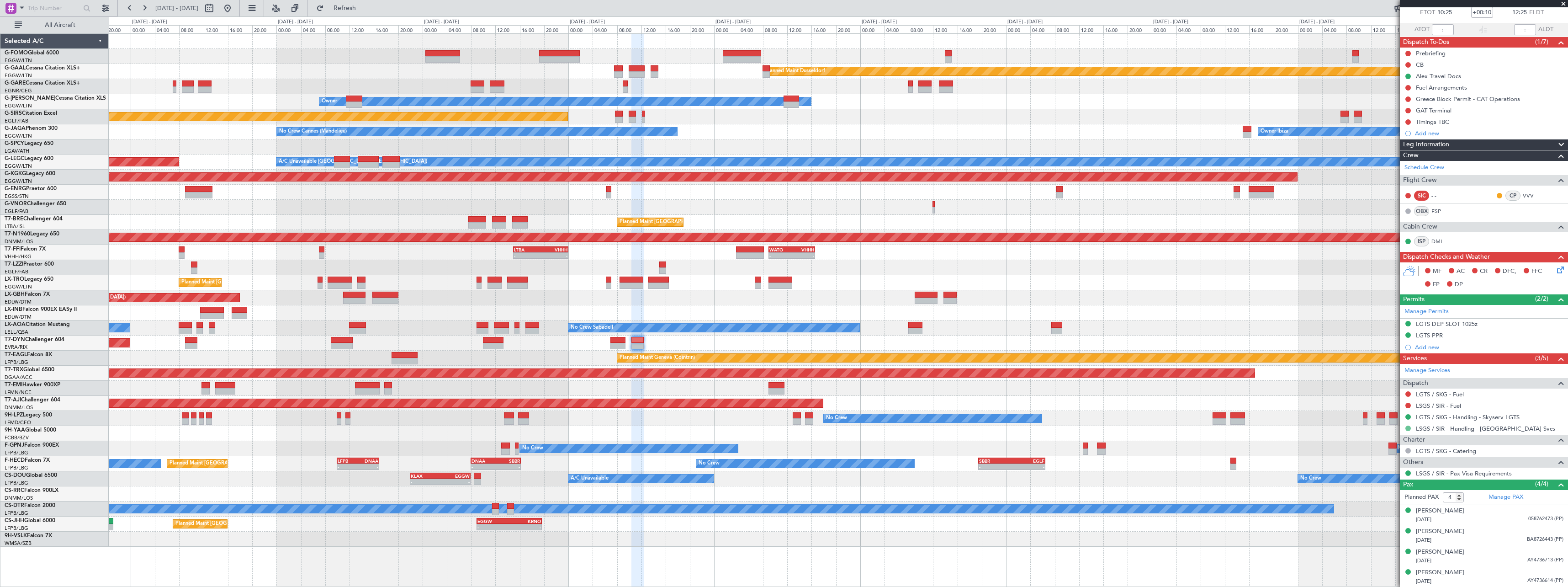
click at [1408, 429] on button at bounding box center [1408, 428] width 5 height 5
click at [1388, 482] on span "Requested" at bounding box center [1382, 482] width 29 height 9
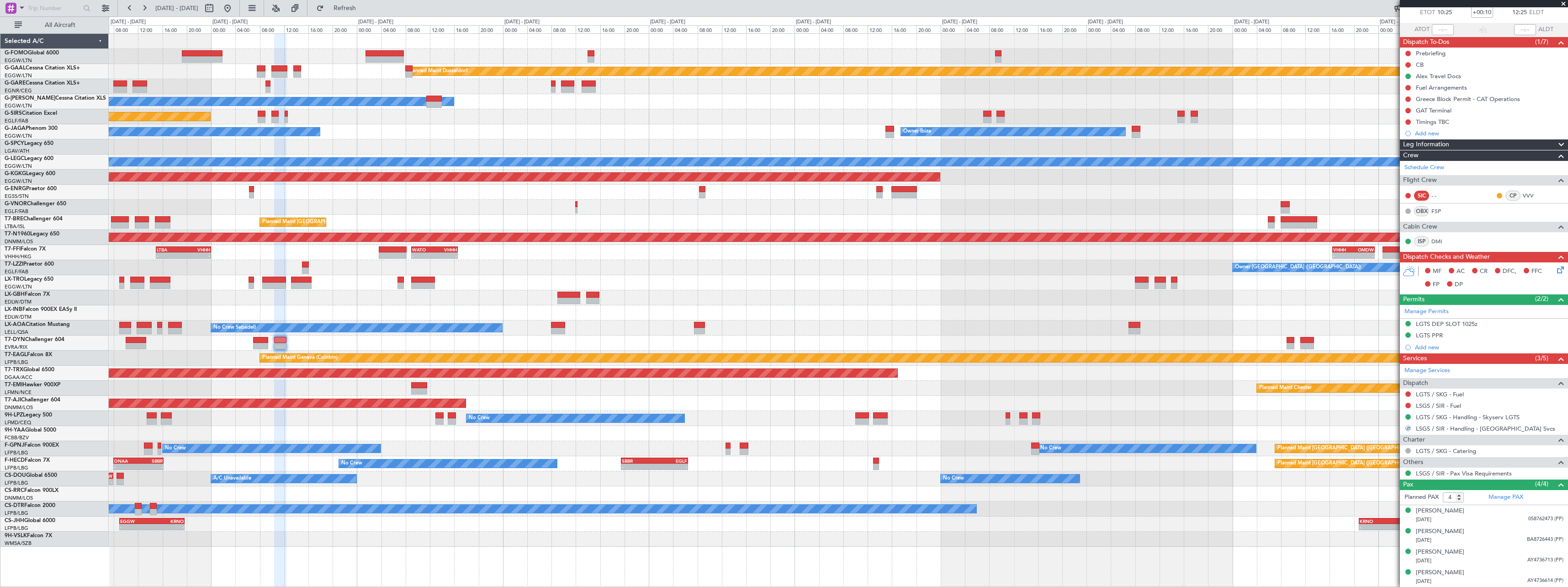
click at [709, 347] on div "Planned Maint [GEOGRAPHIC_DATA]-[GEOGRAPHIC_DATA]" at bounding box center [838, 343] width 1459 height 15
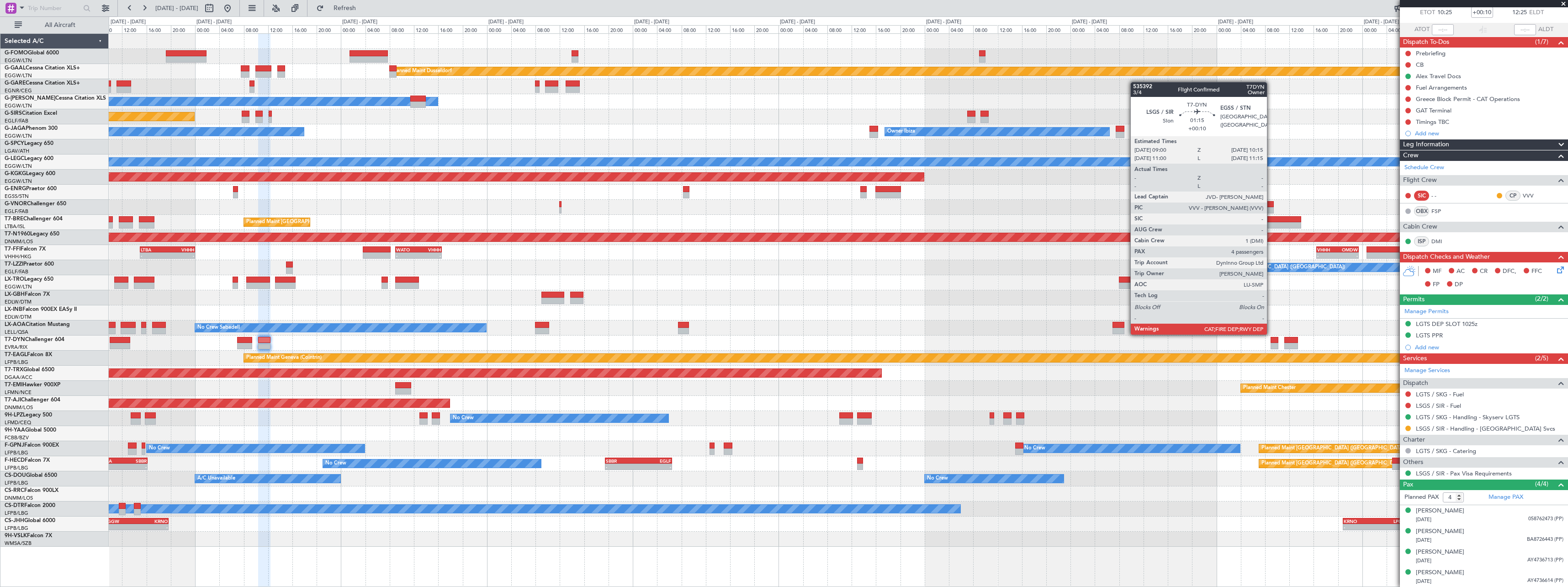
click at [1272, 342] on div at bounding box center [1274, 340] width 8 height 7
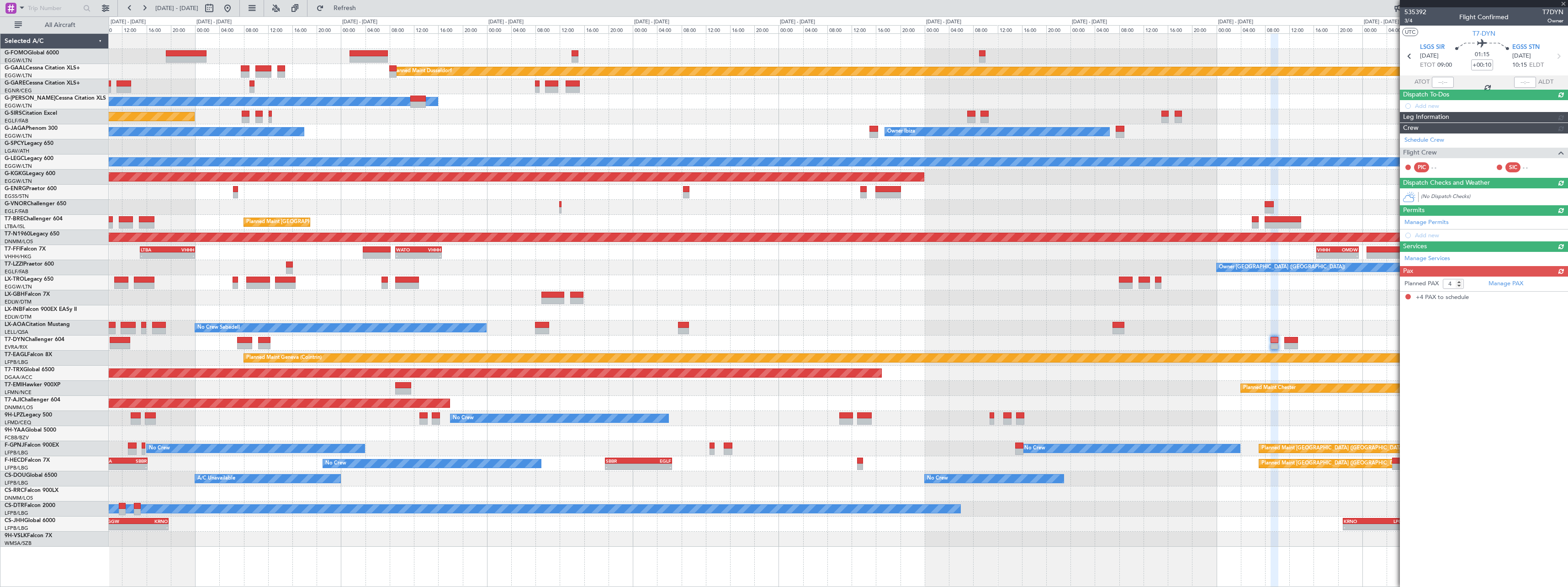
scroll to position [0, 0]
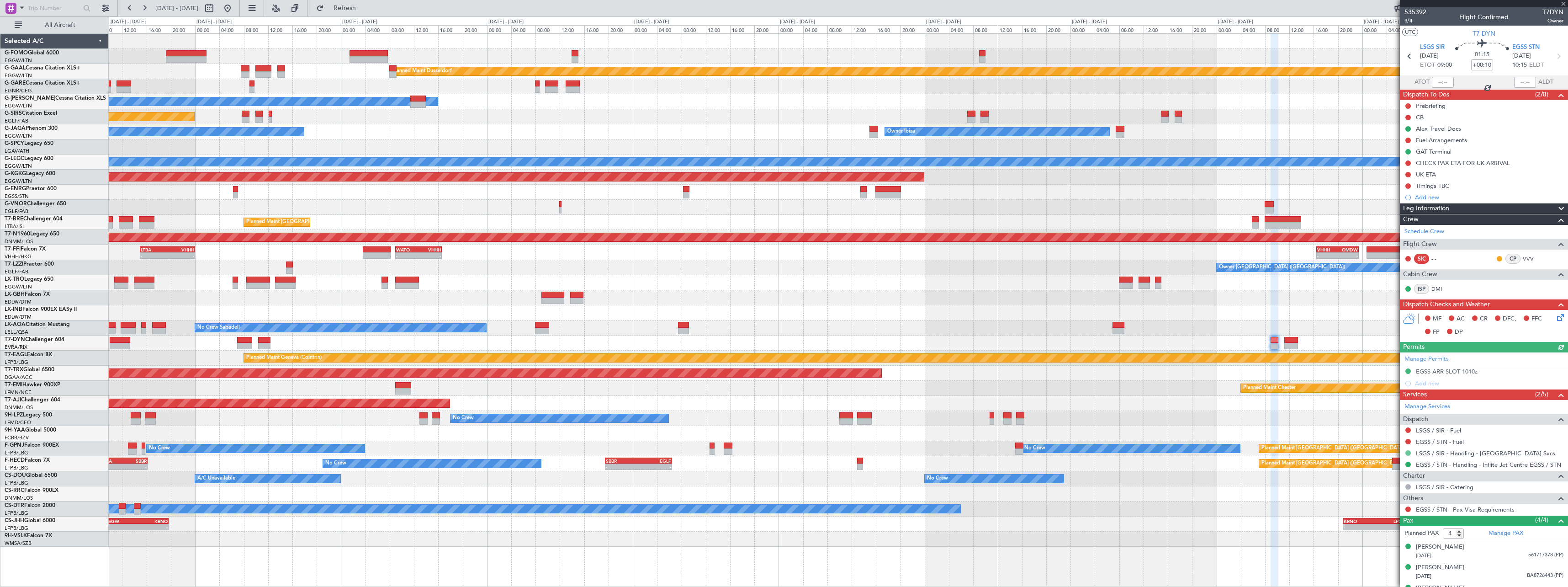
click at [1408, 452] on button at bounding box center [1408, 452] width 5 height 5
click at [1377, 508] on span "Requested" at bounding box center [1382, 507] width 29 height 9
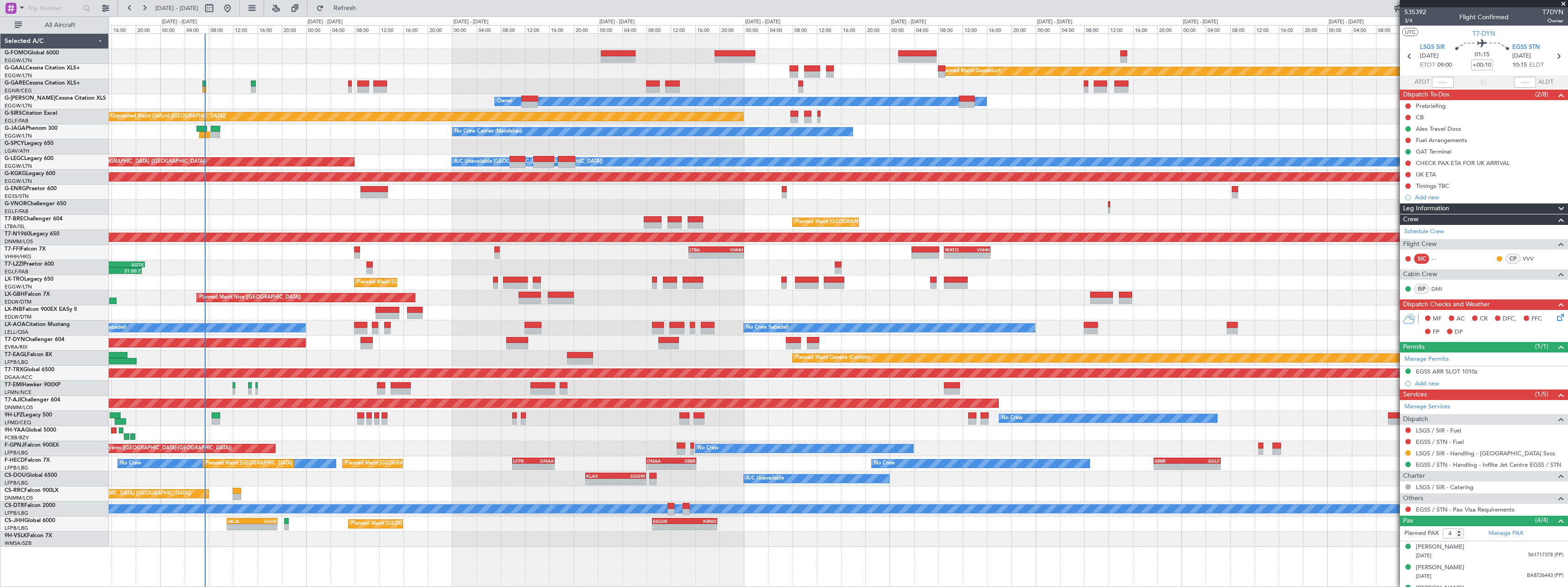
click at [727, 331] on div "Planned Maint Dusseldorf Unplanned Maint [PERSON_NAME] Owner Owner Unplanned Ma…" at bounding box center [838, 290] width 1459 height 513
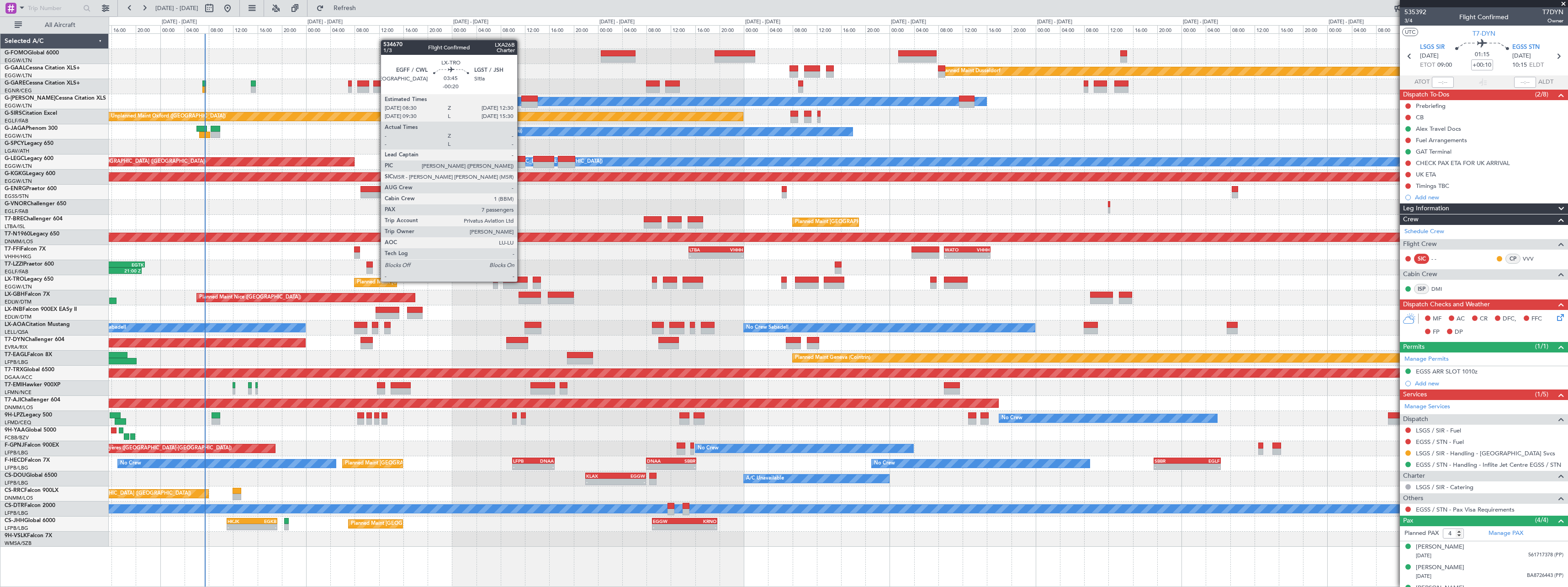
click at [521, 281] on div at bounding box center [515, 279] width 25 height 7
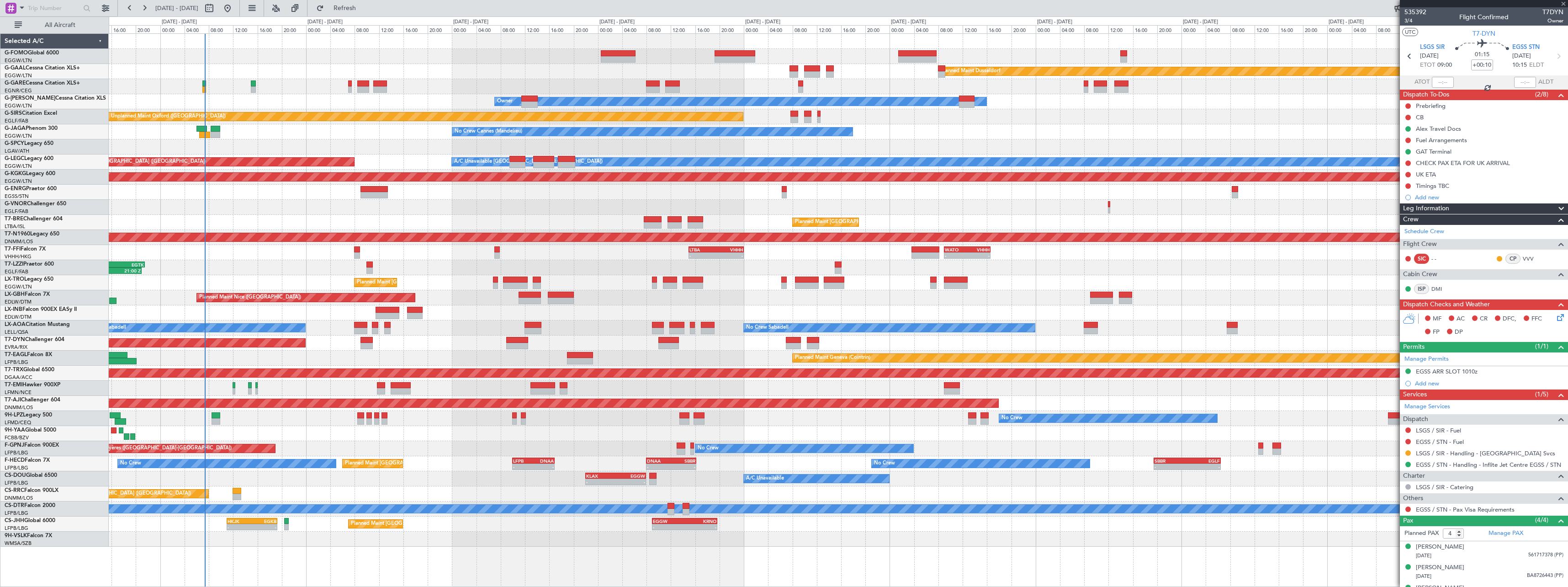
type input "-00:20"
type input "7"
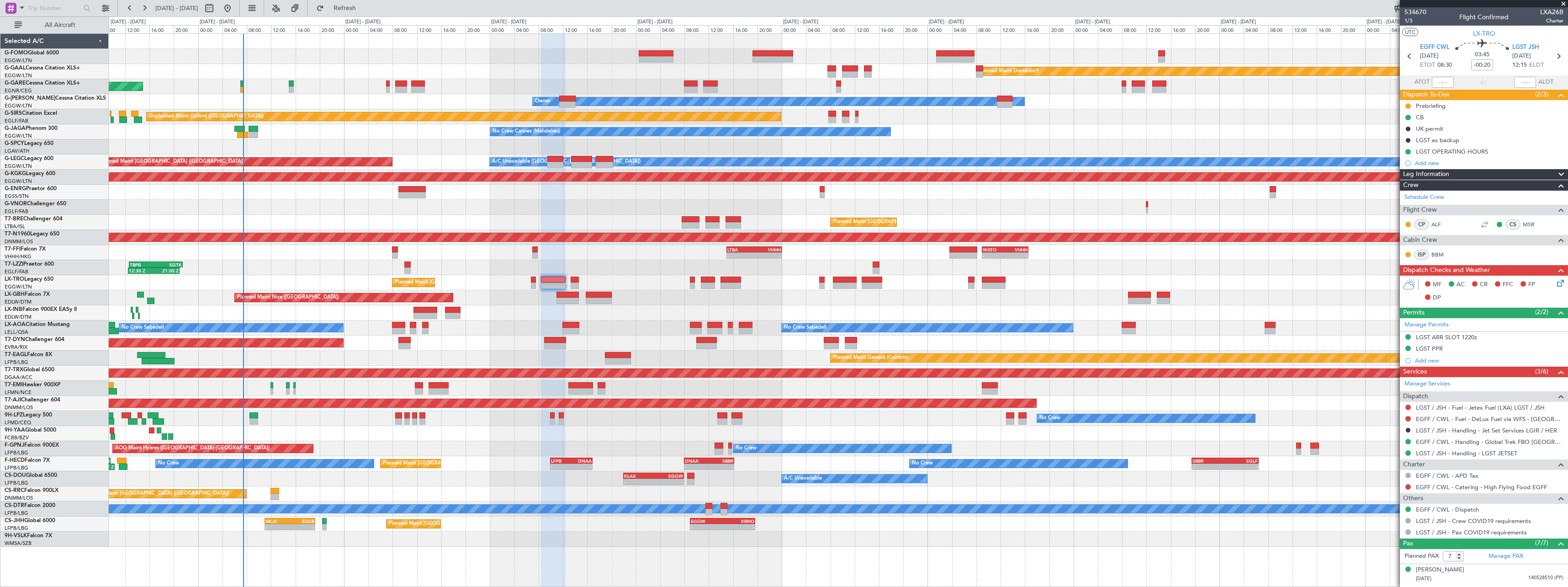
click at [483, 420] on div "No Crew No Crew" at bounding box center [838, 418] width 1459 height 15
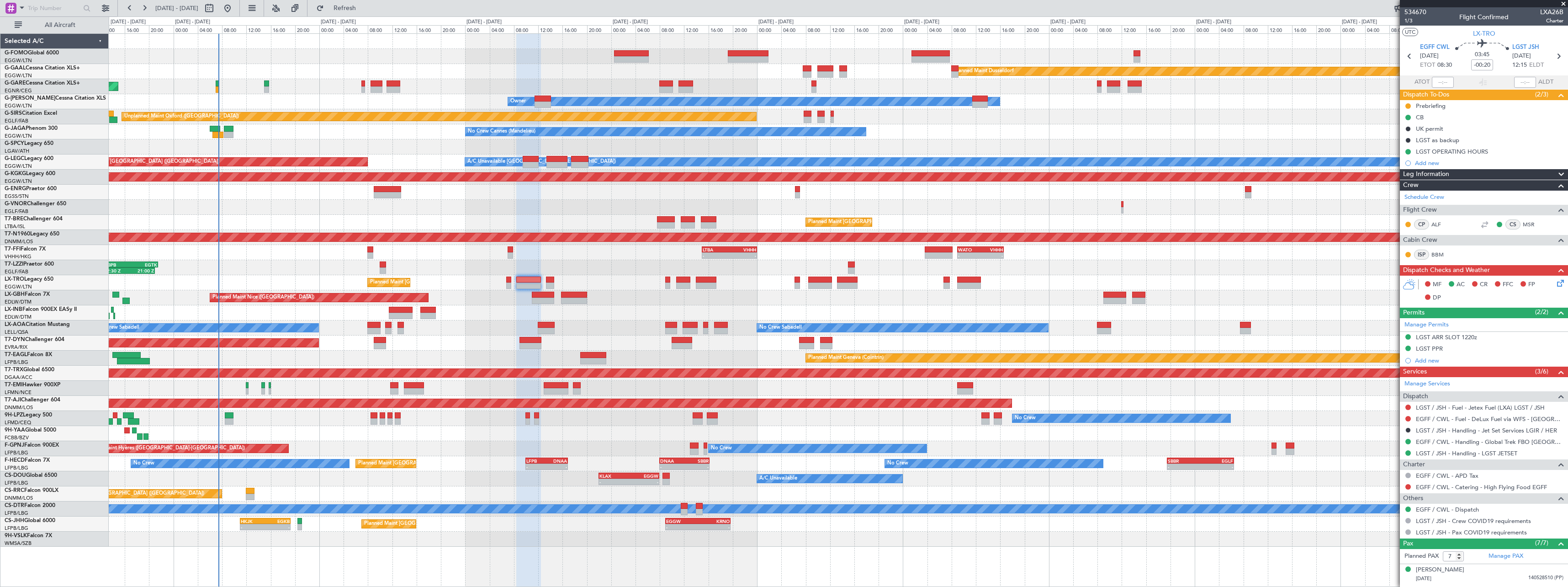
click at [450, 314] on div "Planned Maint Dusseldorf Unplanned Maint [PERSON_NAME] Owner Owner Unplanned Ma…" at bounding box center [838, 290] width 1459 height 513
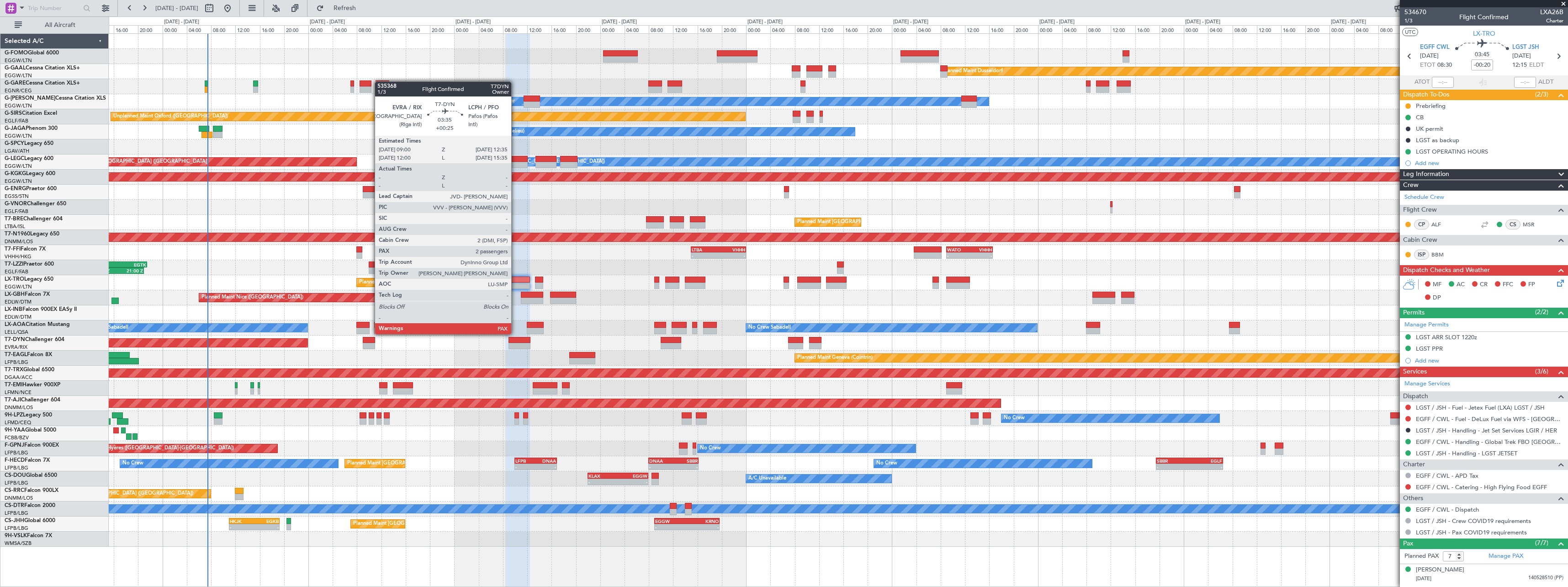
click at [515, 342] on div at bounding box center [519, 340] width 22 height 7
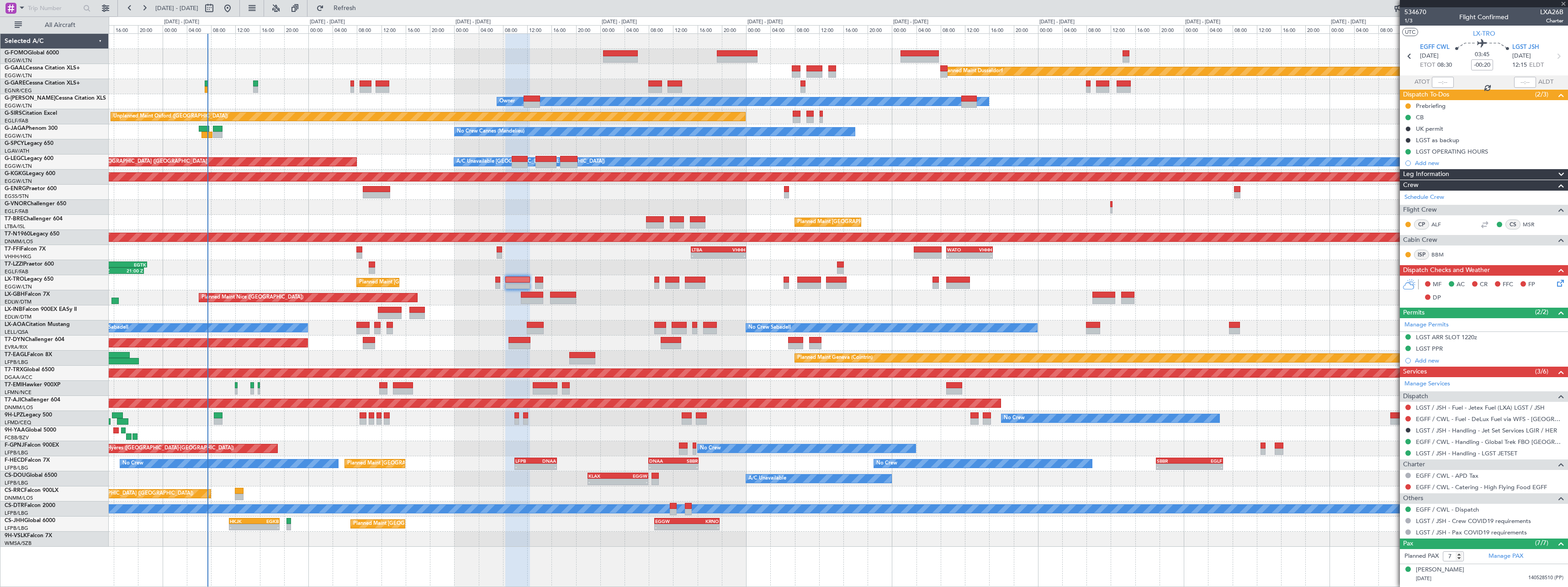
type input "+00:25"
type input "3"
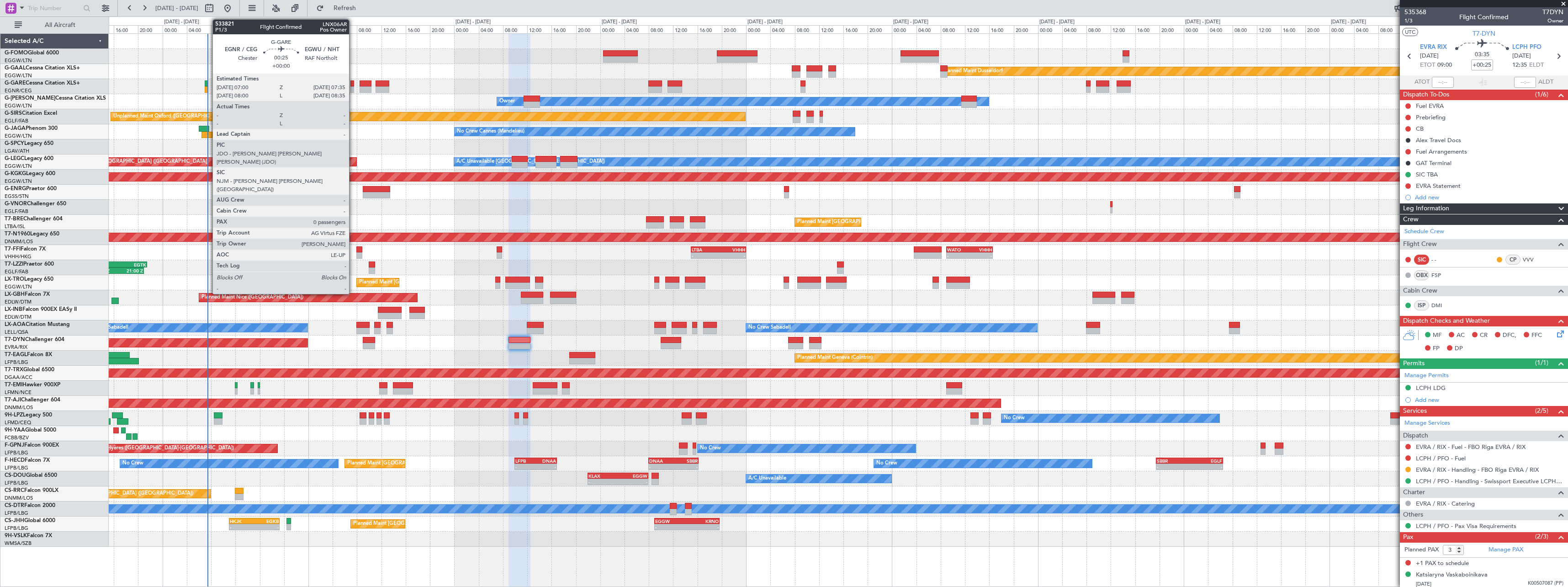
click at [352, 90] on div at bounding box center [352, 90] width 4 height 7
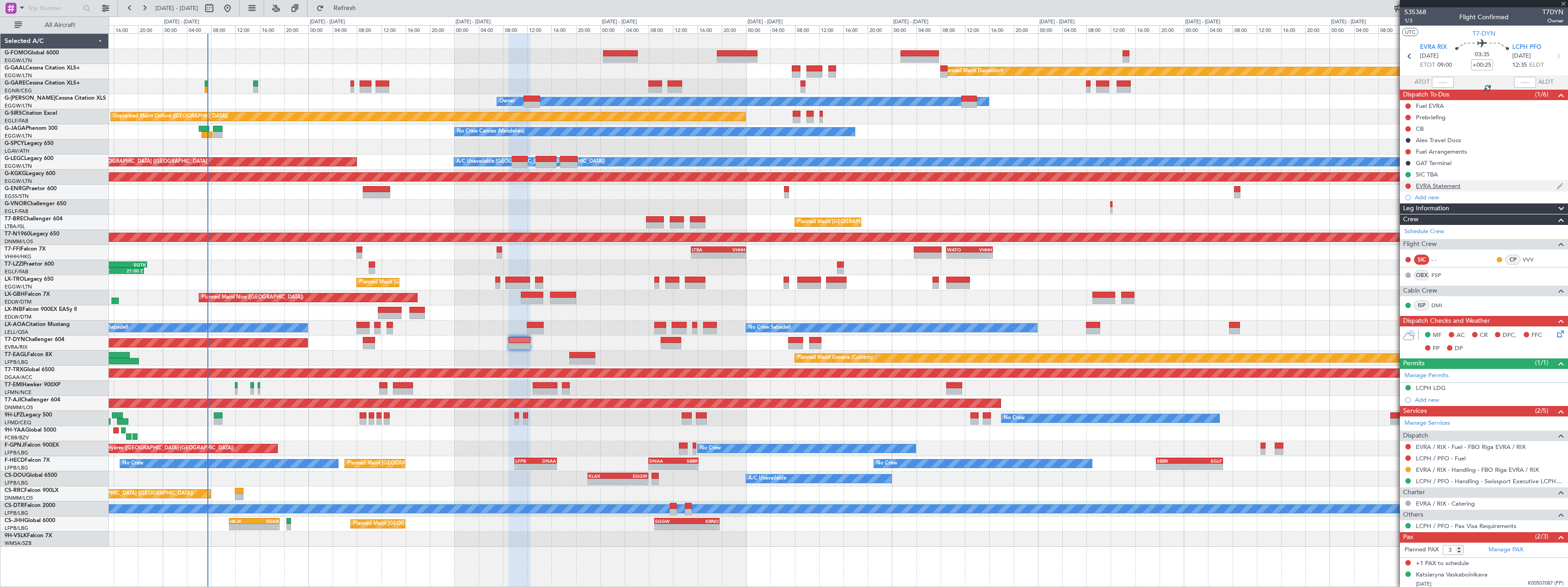
type input "0"
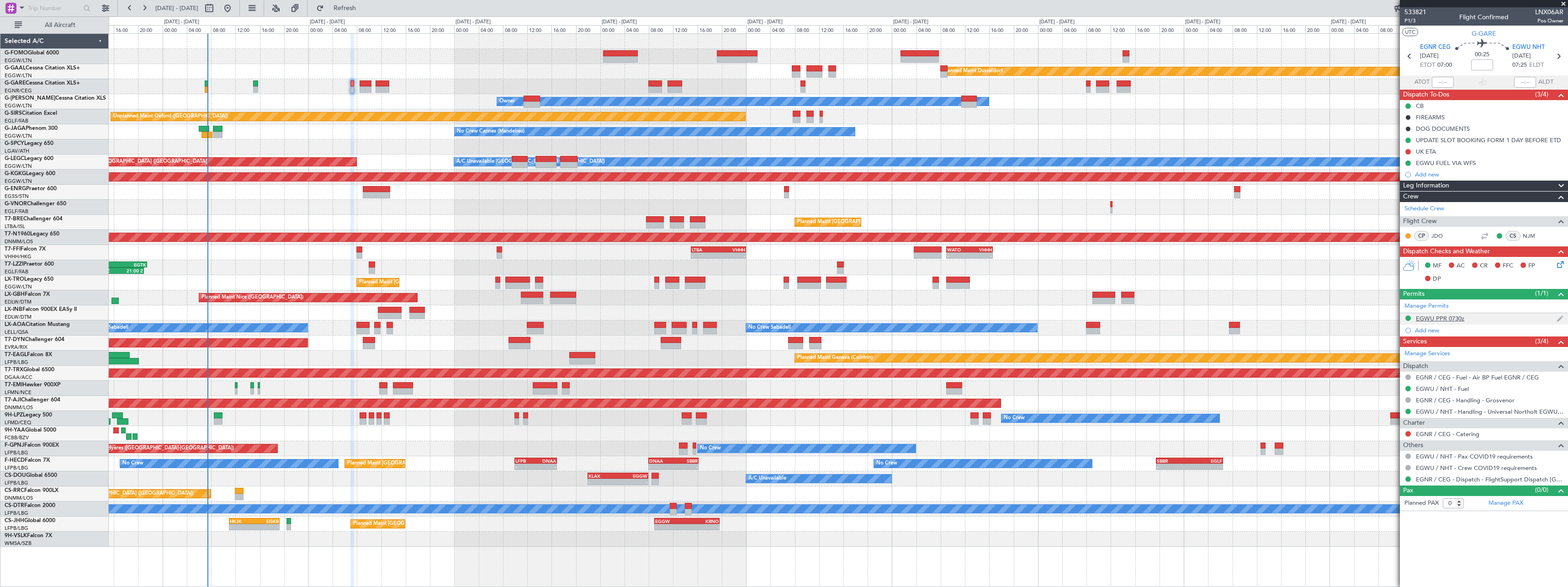
click at [1455, 321] on div "EGWU PPR 0730z" at bounding box center [1440, 318] width 49 height 8
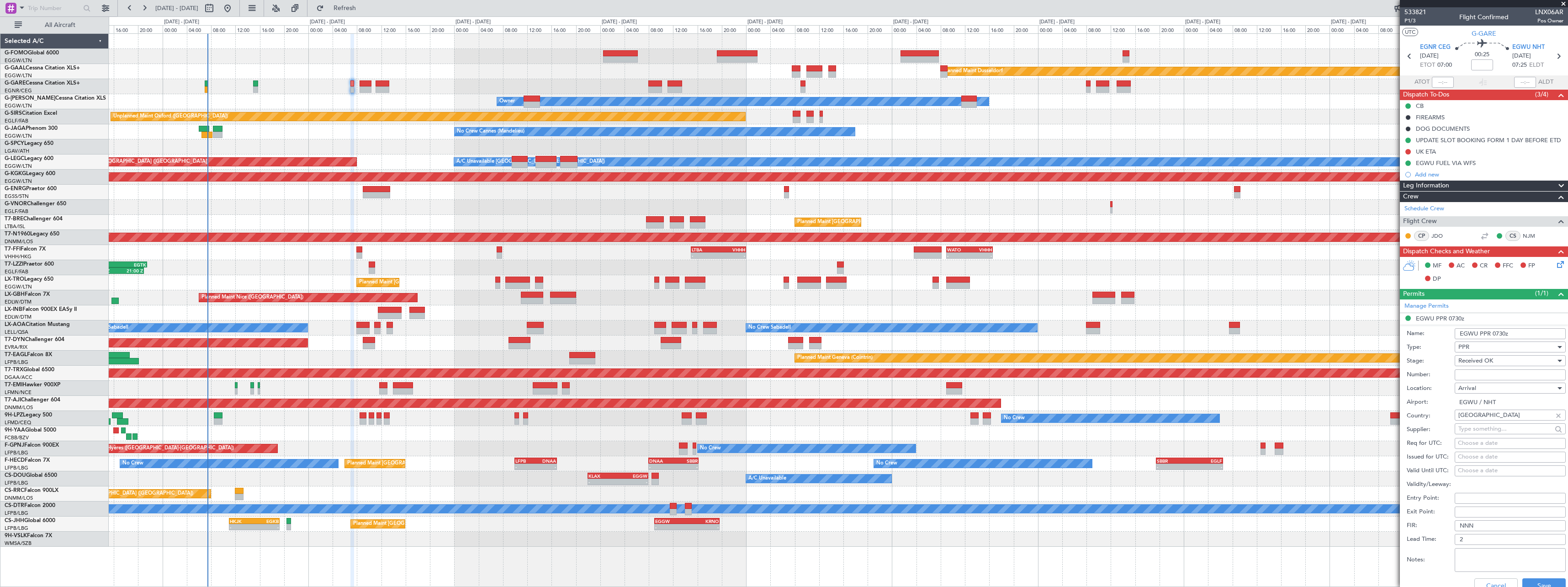
click at [1505, 376] on input "Number:" at bounding box center [1510, 374] width 111 height 11
paste input "NHT-214805"
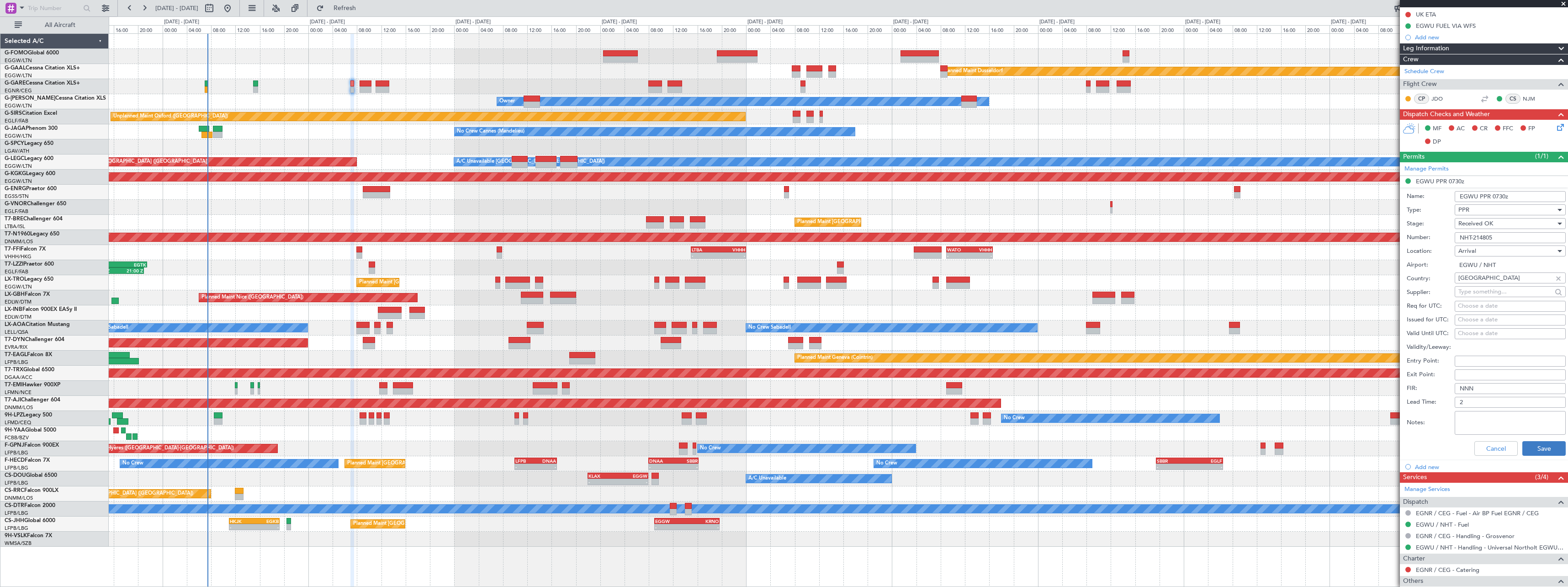
type input "NHT-214805"
click at [1547, 452] on button "Save" at bounding box center [1544, 448] width 43 height 15
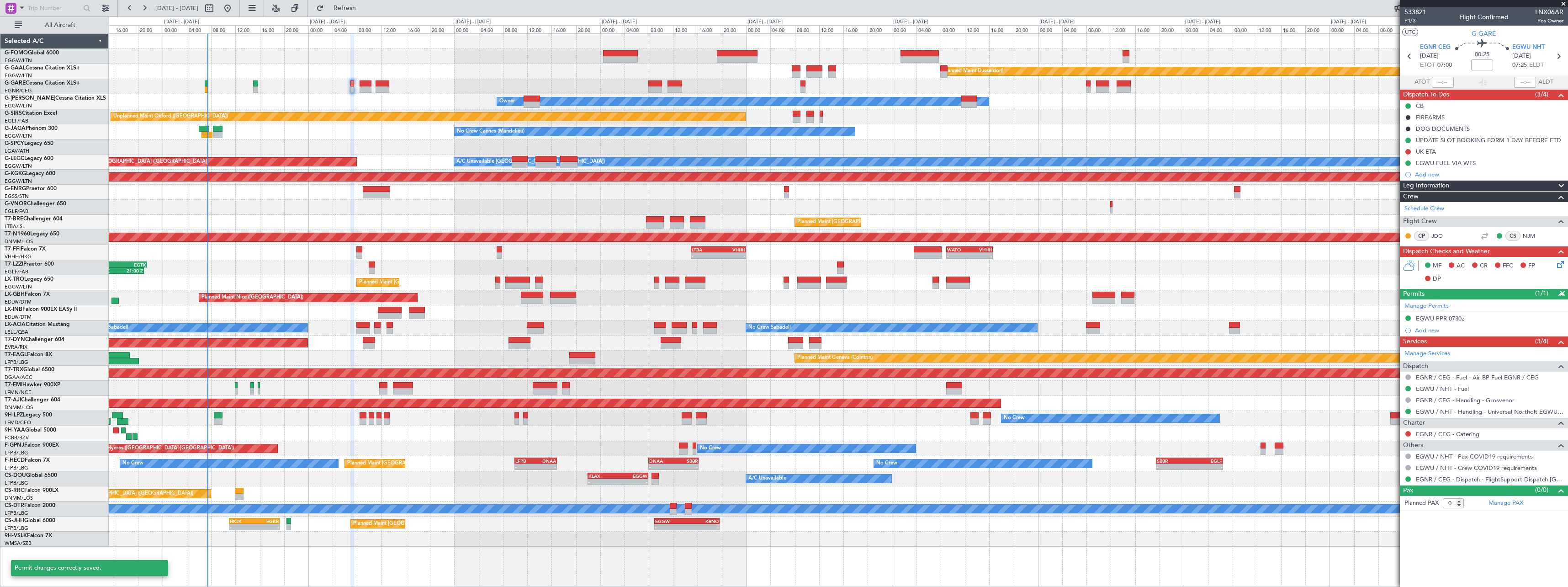
scroll to position [0, 0]
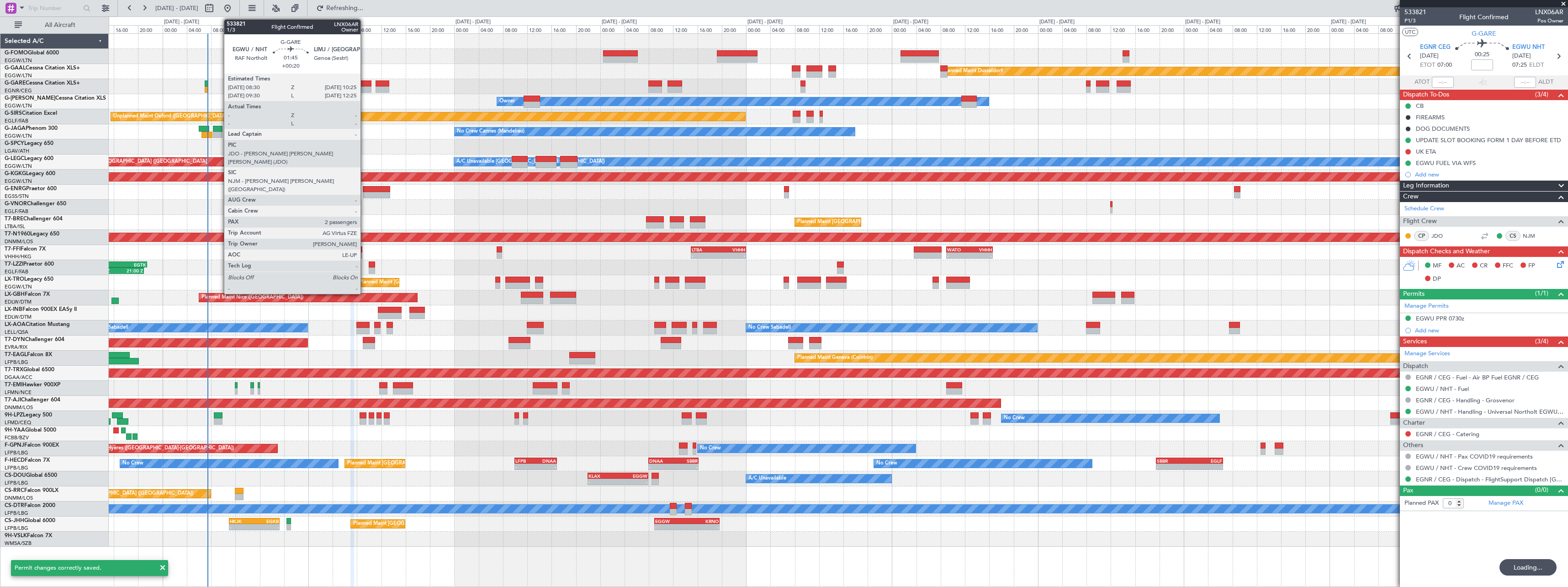
click at [365, 88] on div at bounding box center [366, 90] width 12 height 7
type input "+00:20"
type input "2"
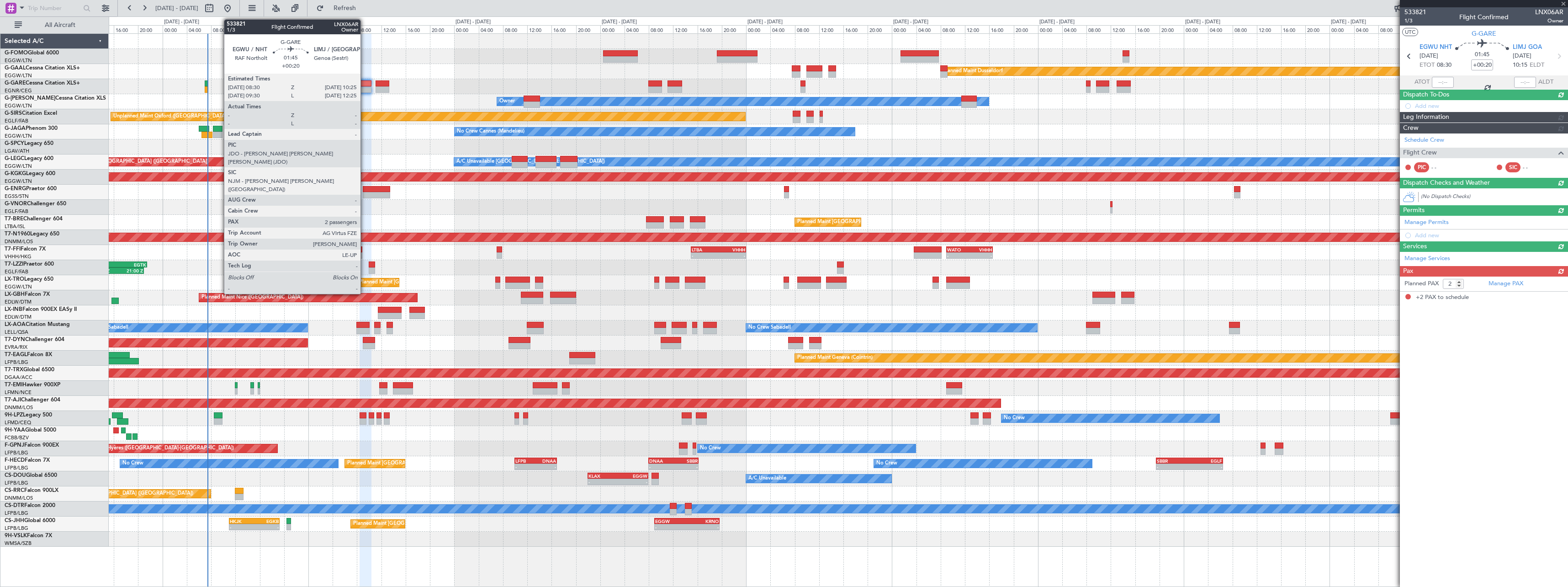
click at [365, 88] on div at bounding box center [366, 90] width 12 height 7
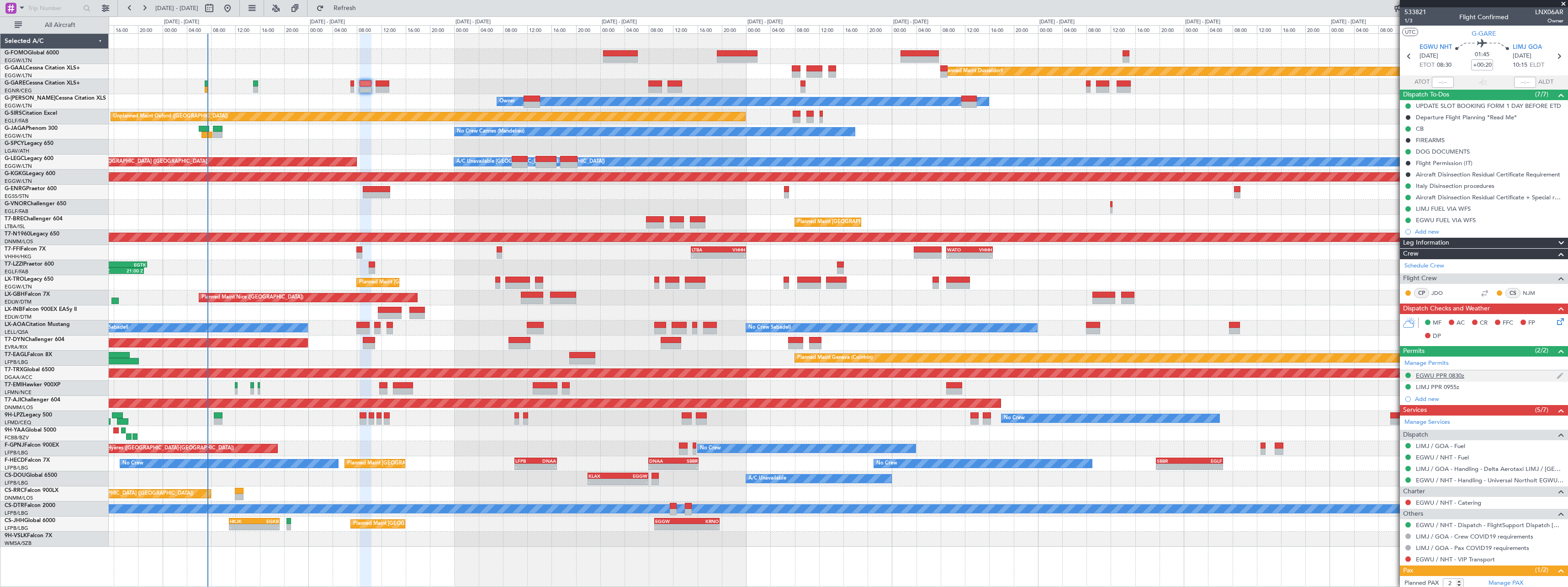
click at [1451, 375] on div "EGWU PPR 0830z" at bounding box center [1440, 375] width 49 height 8
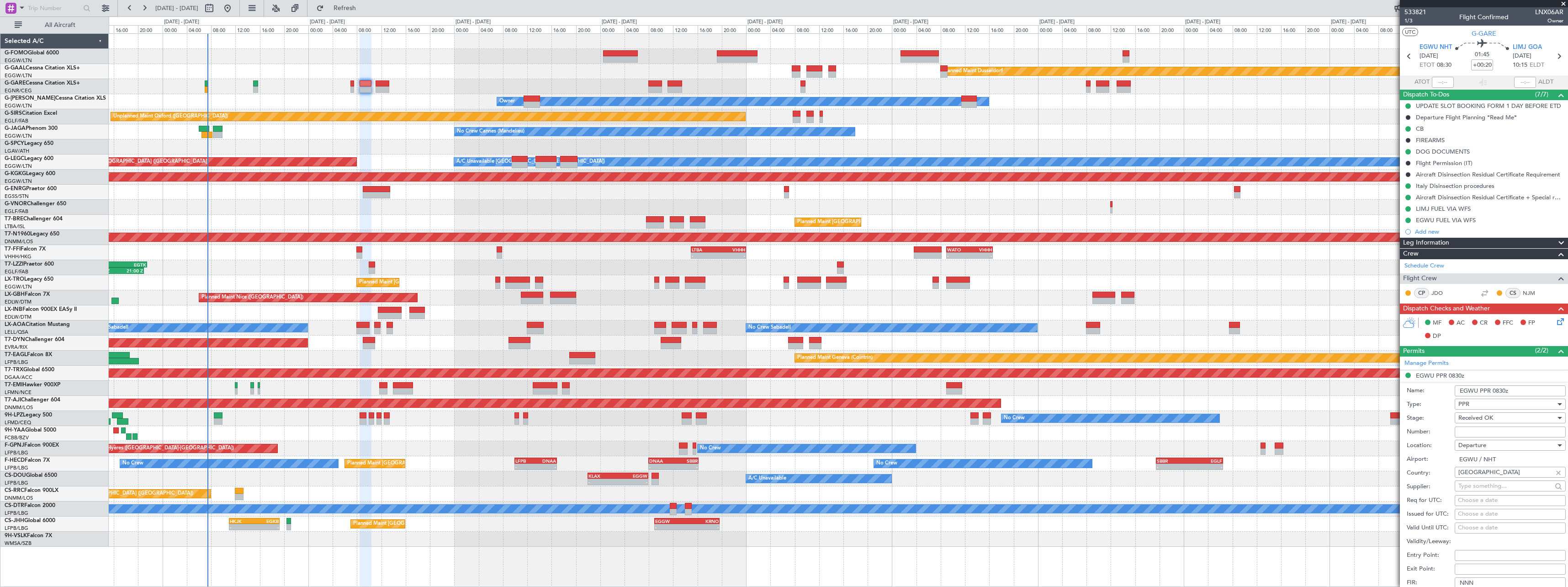
click at [1482, 434] on input "Number:" at bounding box center [1510, 432] width 111 height 11
paste input "NHT-214805"
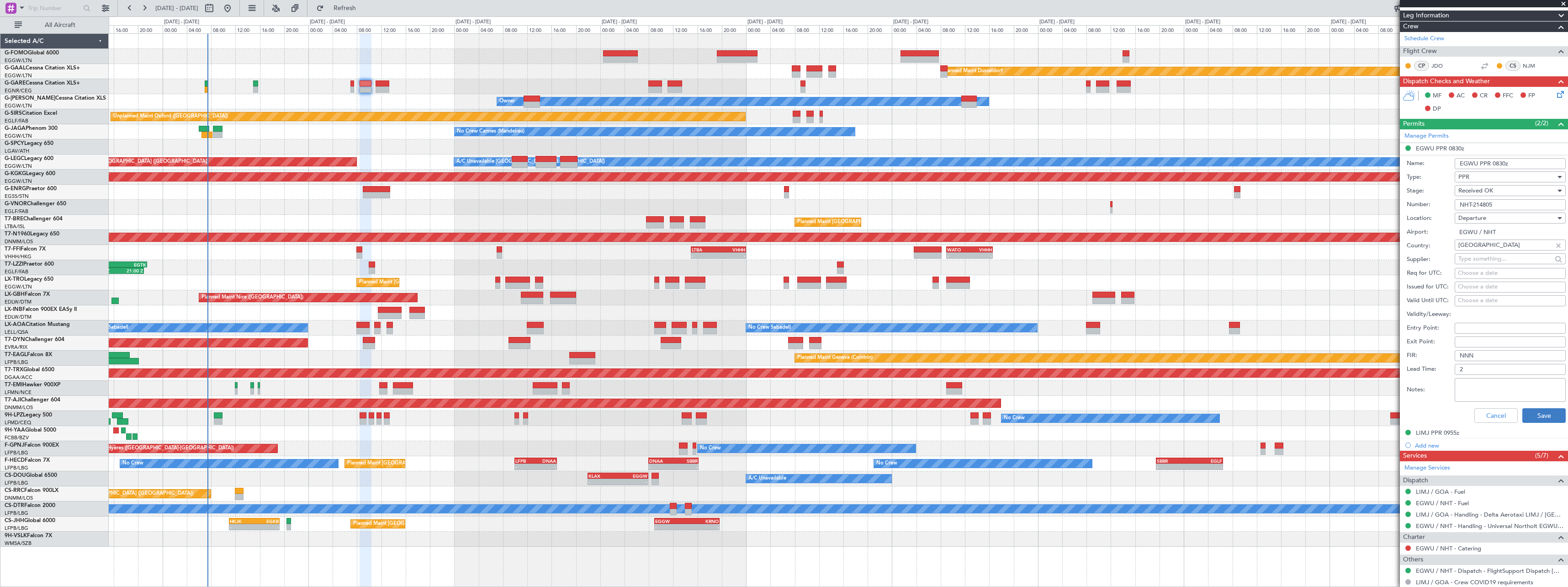
scroll to position [228, 0]
type input "NHT-214805"
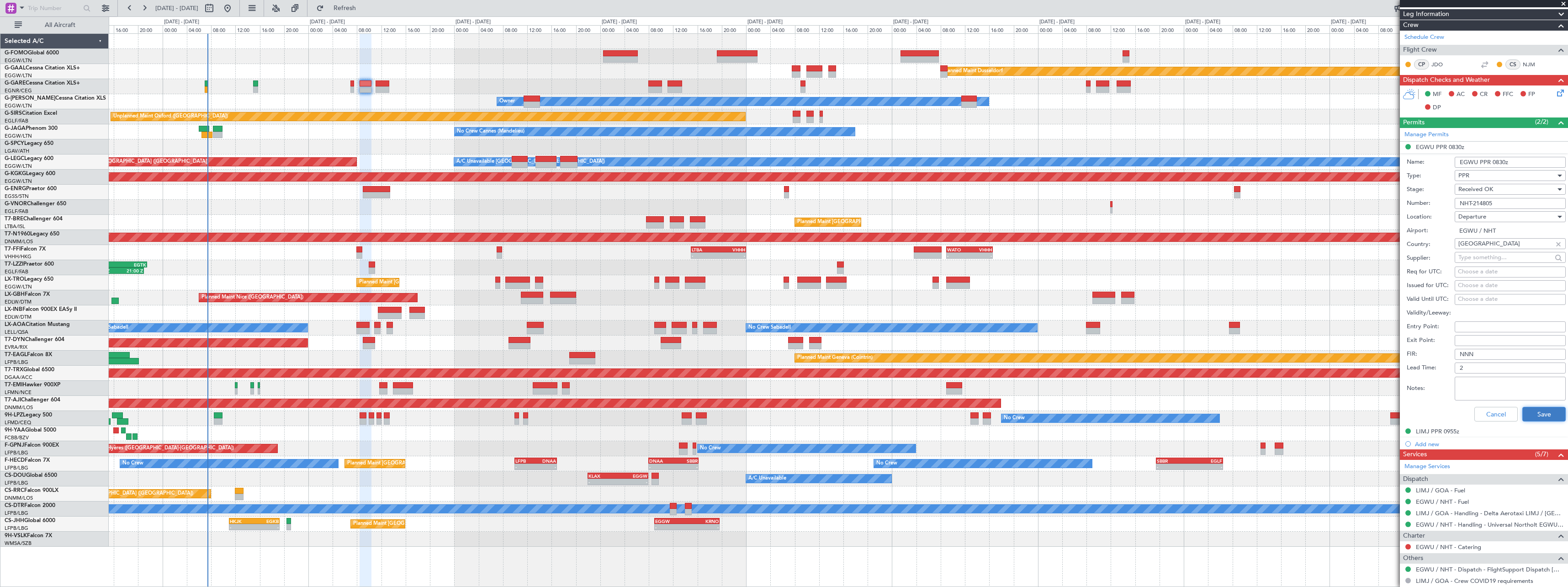
click at [1528, 418] on button "Save" at bounding box center [1544, 414] width 43 height 15
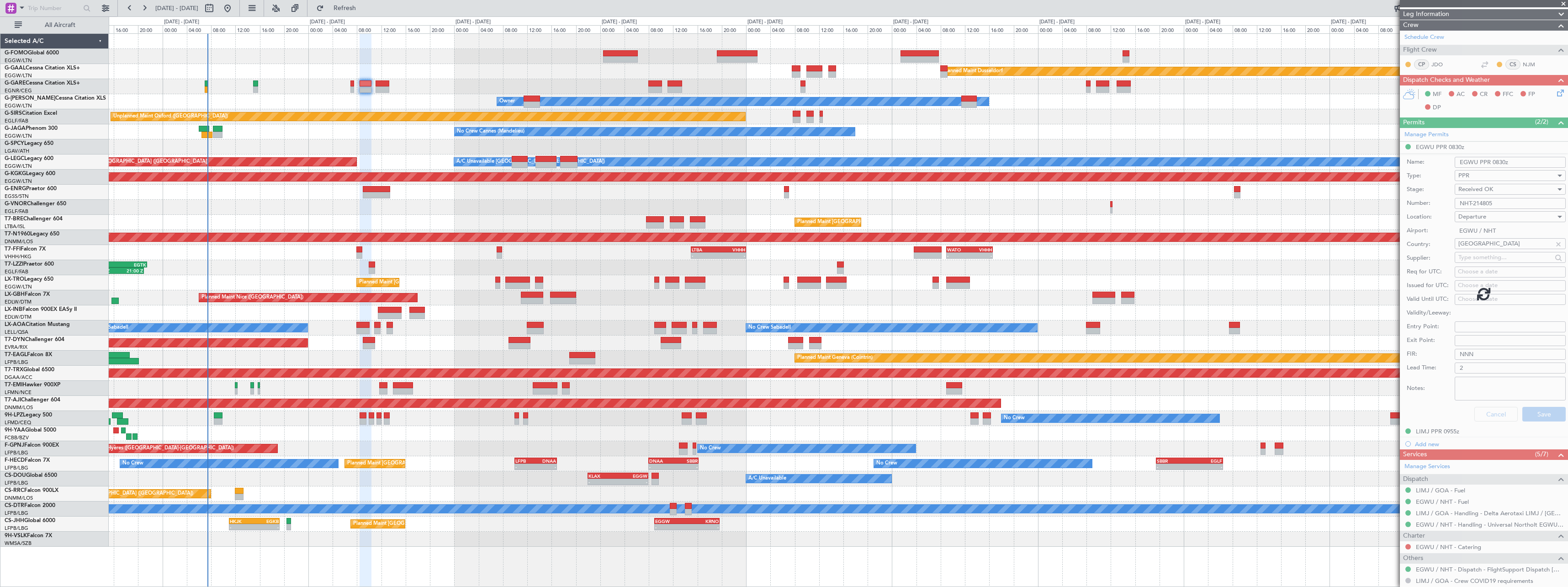
scroll to position [43, 0]
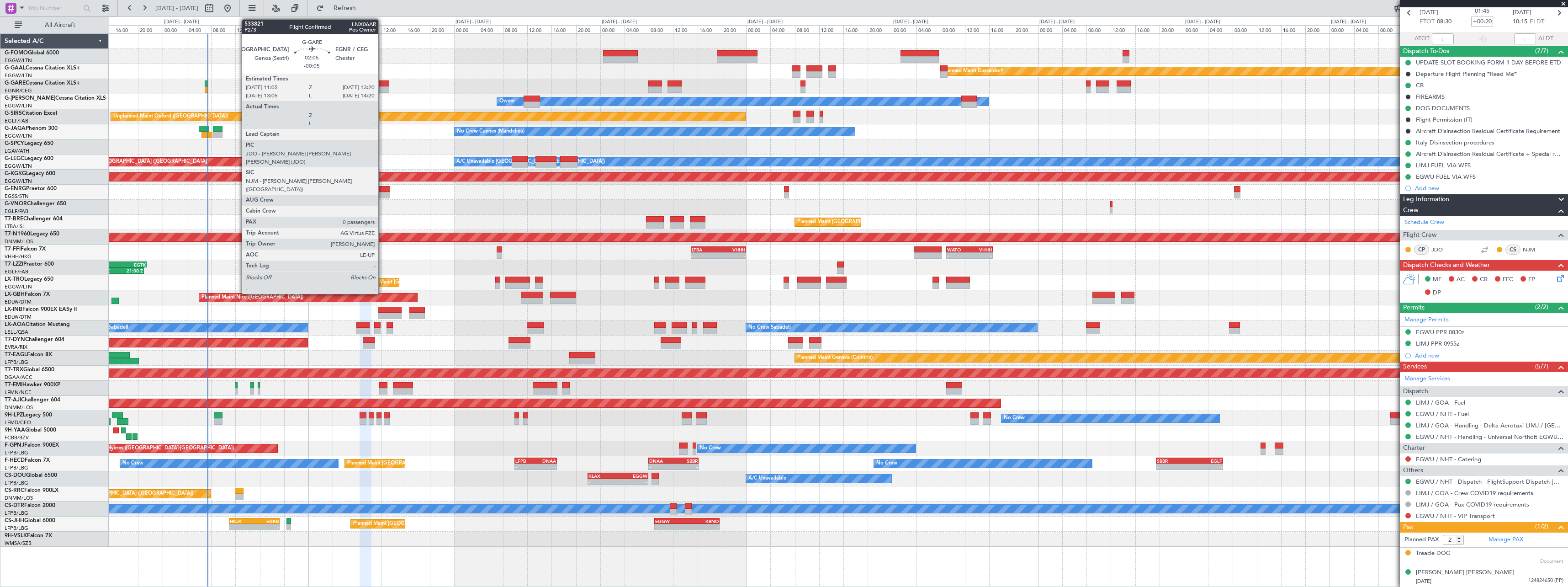
click at [382, 89] on div at bounding box center [382, 90] width 14 height 7
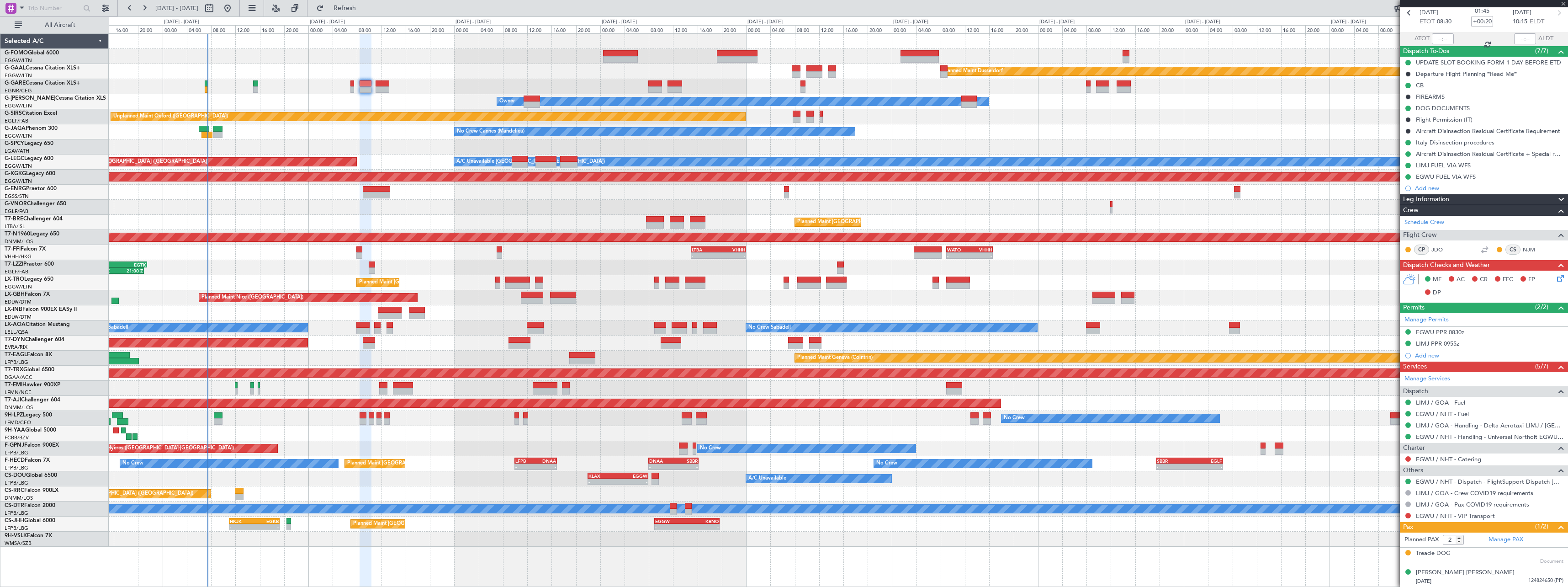
type input "-00:05"
type input "0"
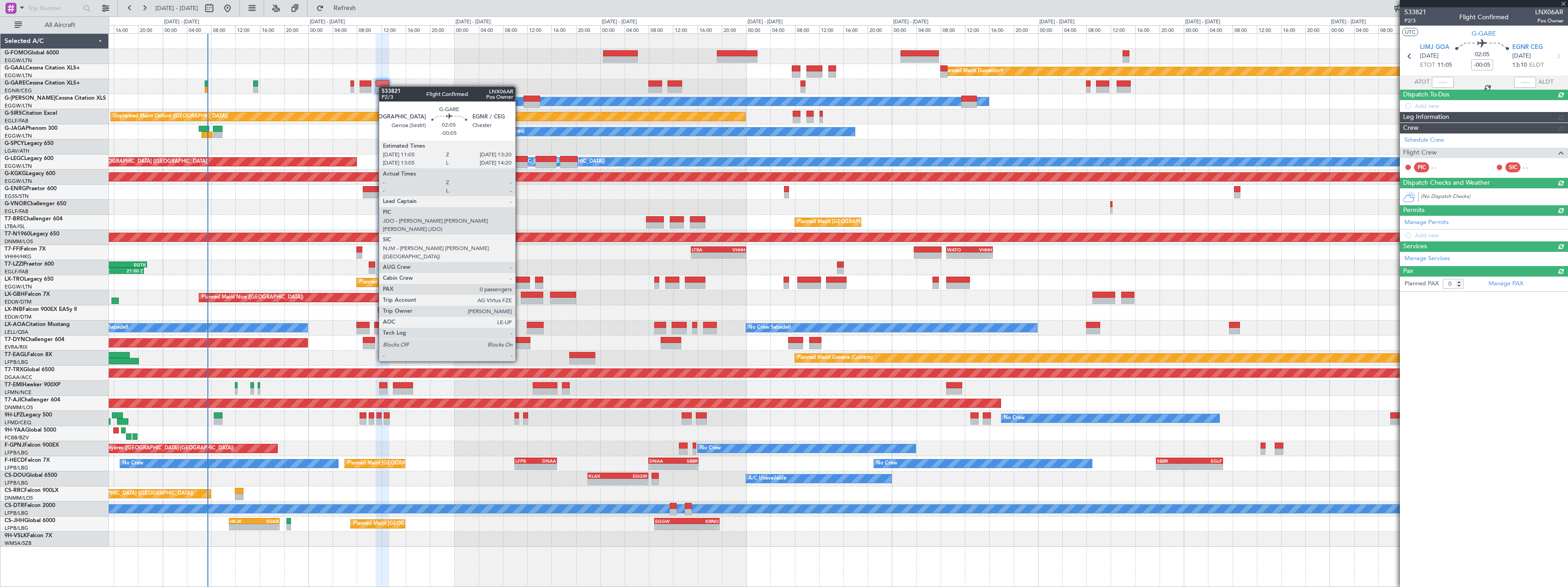
scroll to position [0, 0]
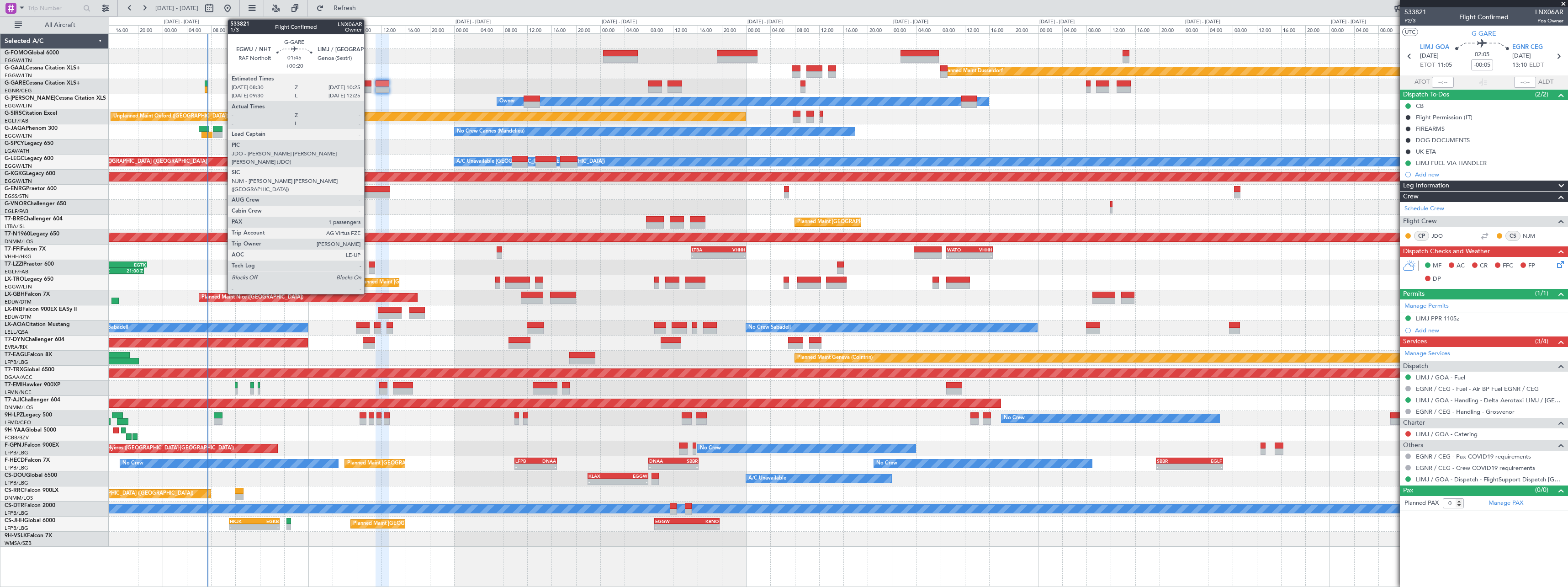
click at [368, 87] on div at bounding box center [366, 90] width 12 height 7
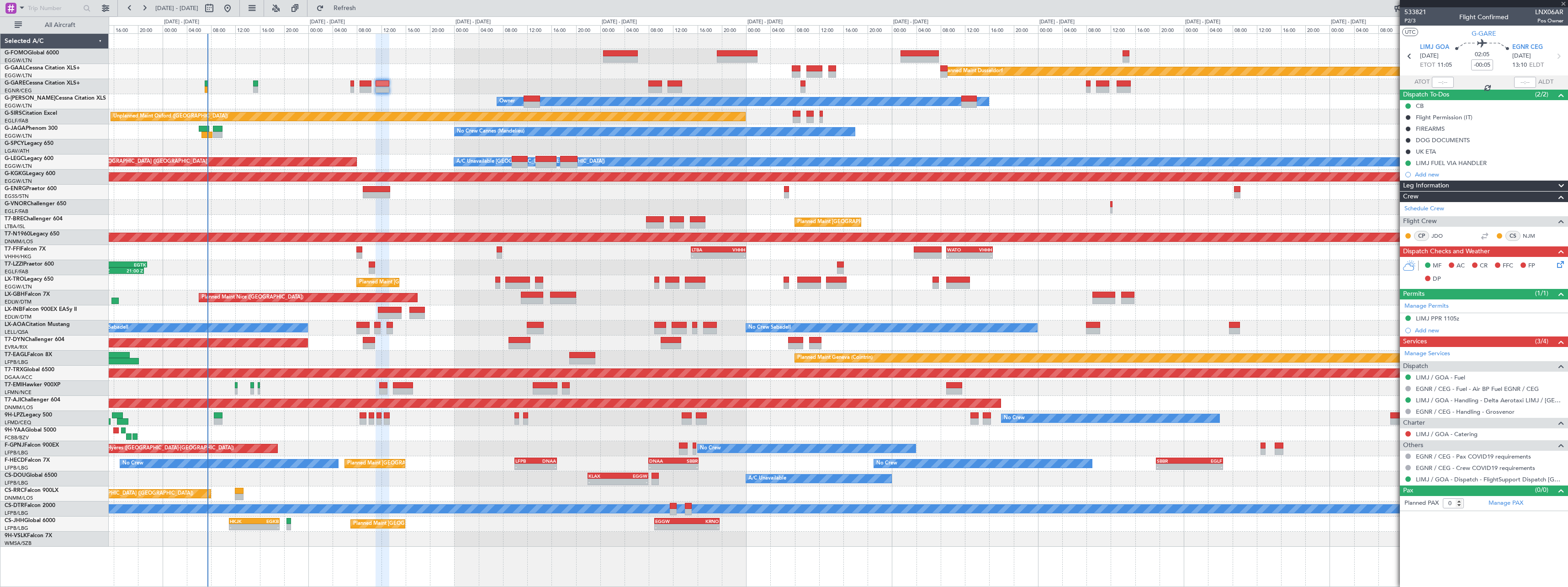
type input "+00:20"
type input "2"
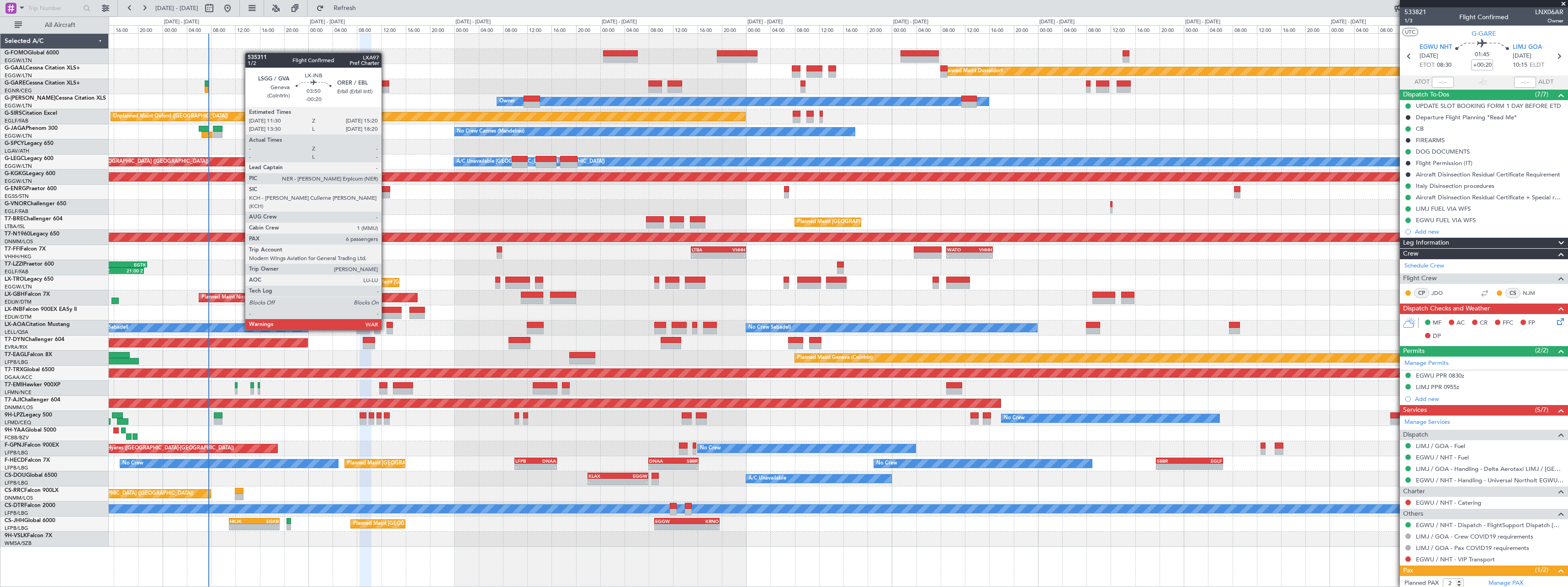
click at [385, 312] on div at bounding box center [390, 315] width 24 height 7
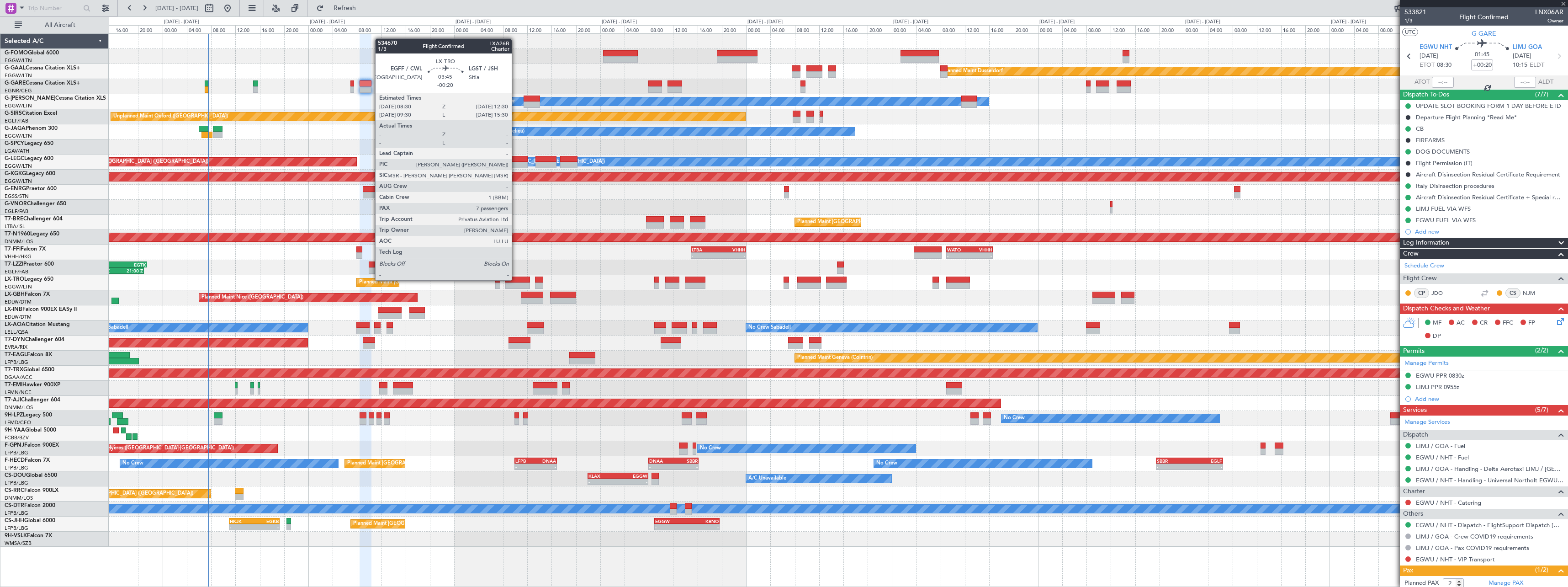
click at [516, 279] on div at bounding box center [517, 279] width 25 height 7
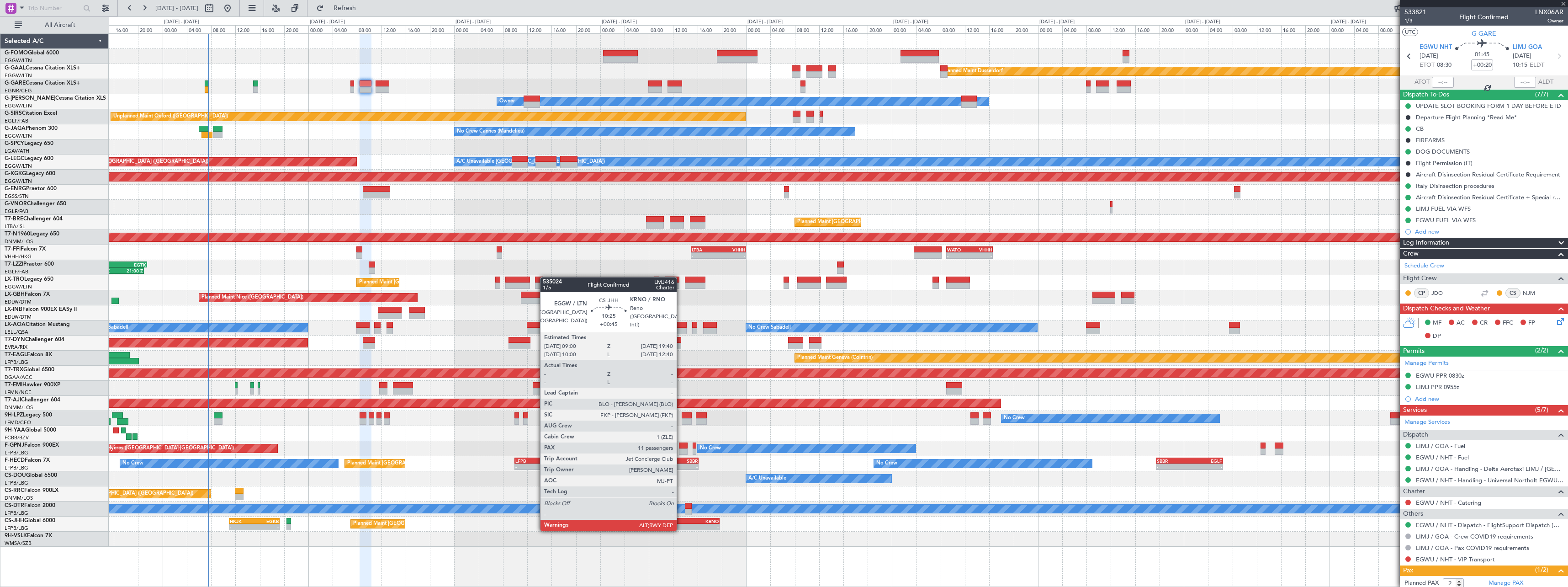
type input "-00:20"
type input "7"
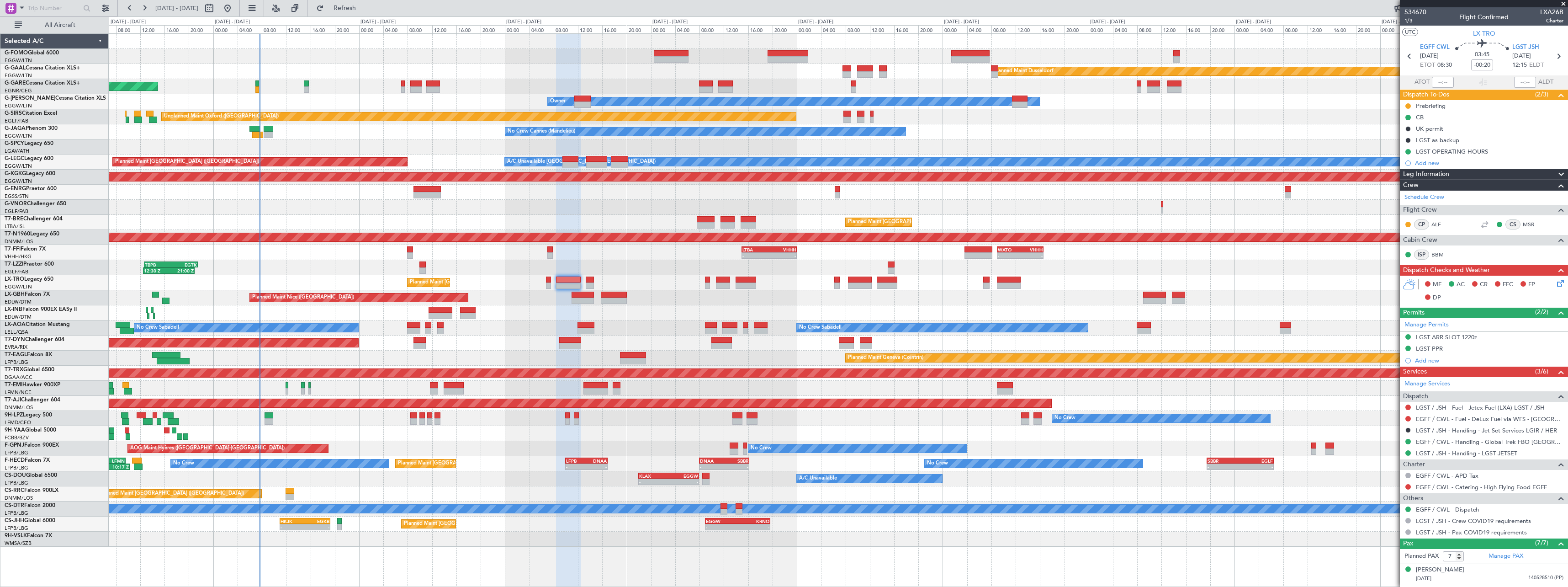
click at [508, 342] on div "Planned Maint [GEOGRAPHIC_DATA]-[GEOGRAPHIC_DATA]" at bounding box center [838, 343] width 1459 height 15
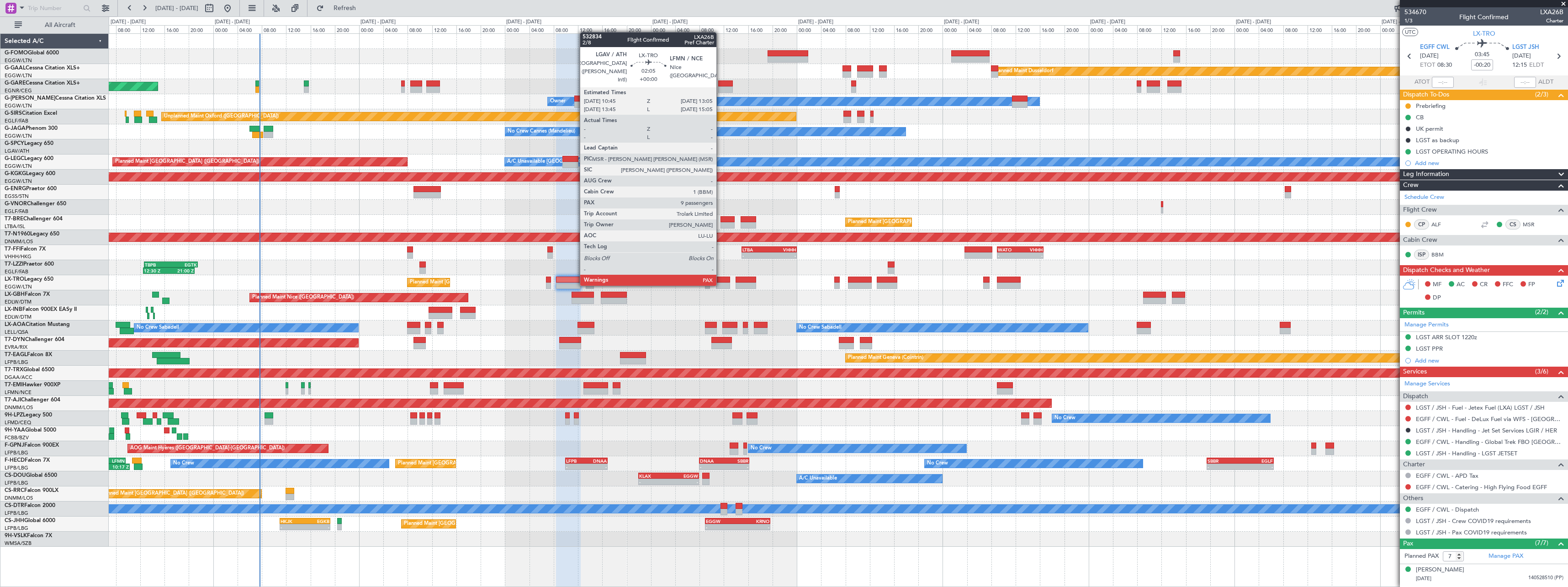
click at [721, 285] on div at bounding box center [723, 286] width 15 height 7
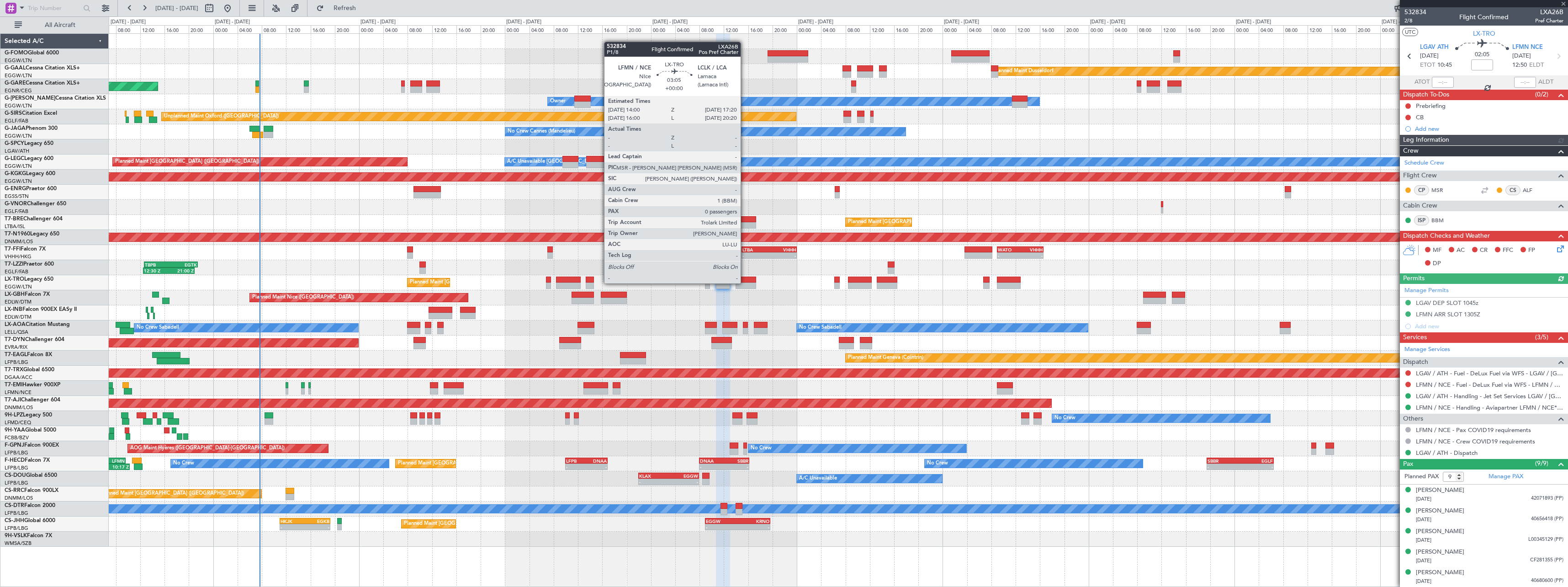
click at [744, 283] on div at bounding box center [746, 286] width 21 height 7
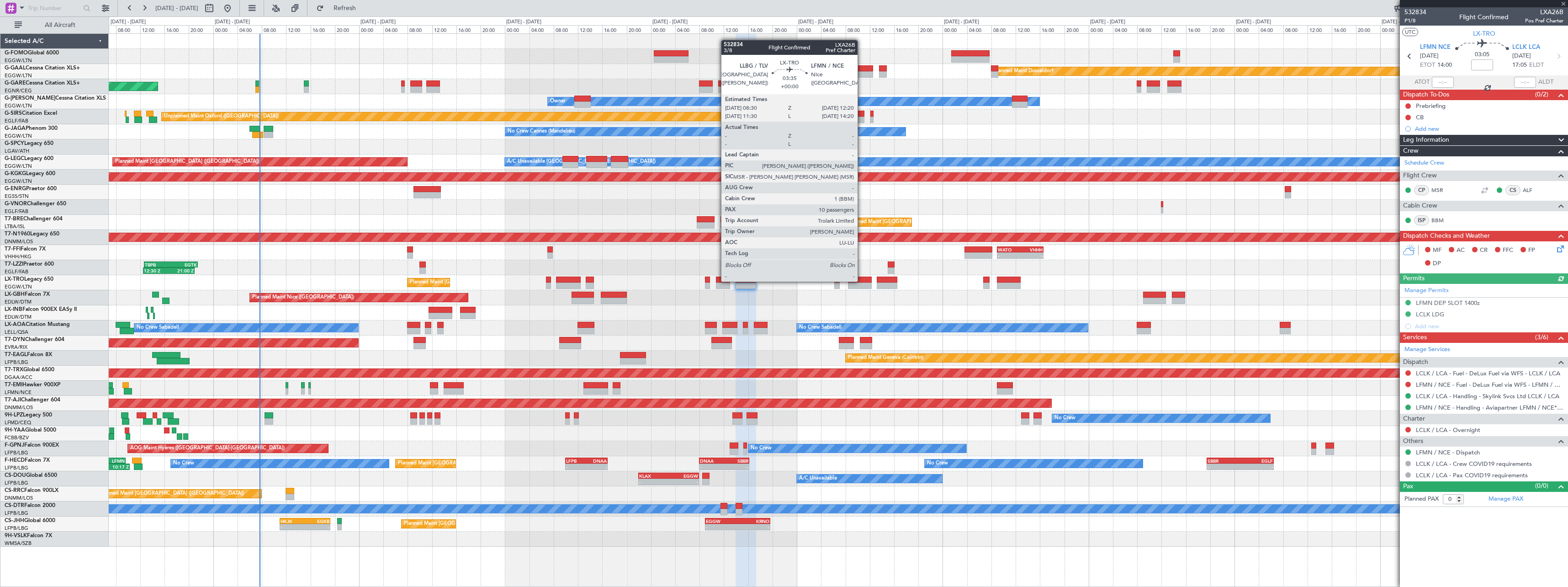
click at [862, 281] on div at bounding box center [859, 279] width 24 height 7
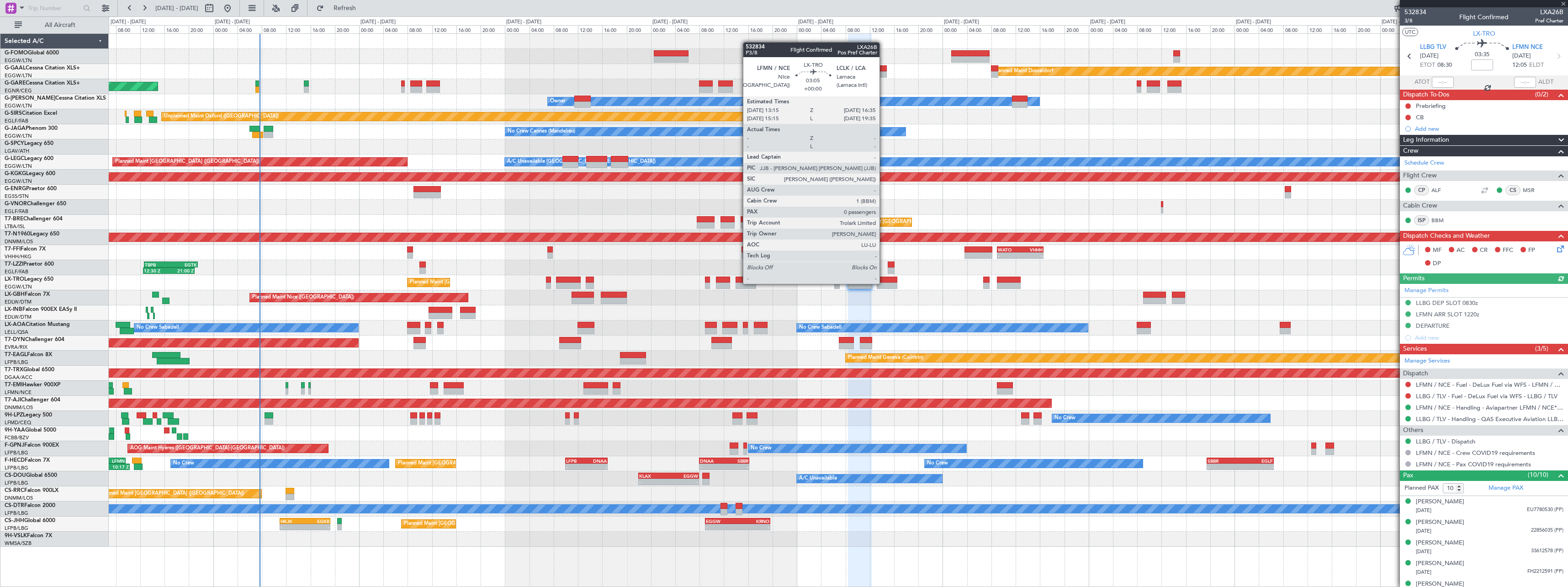
click at [884, 283] on div at bounding box center [887, 286] width 21 height 7
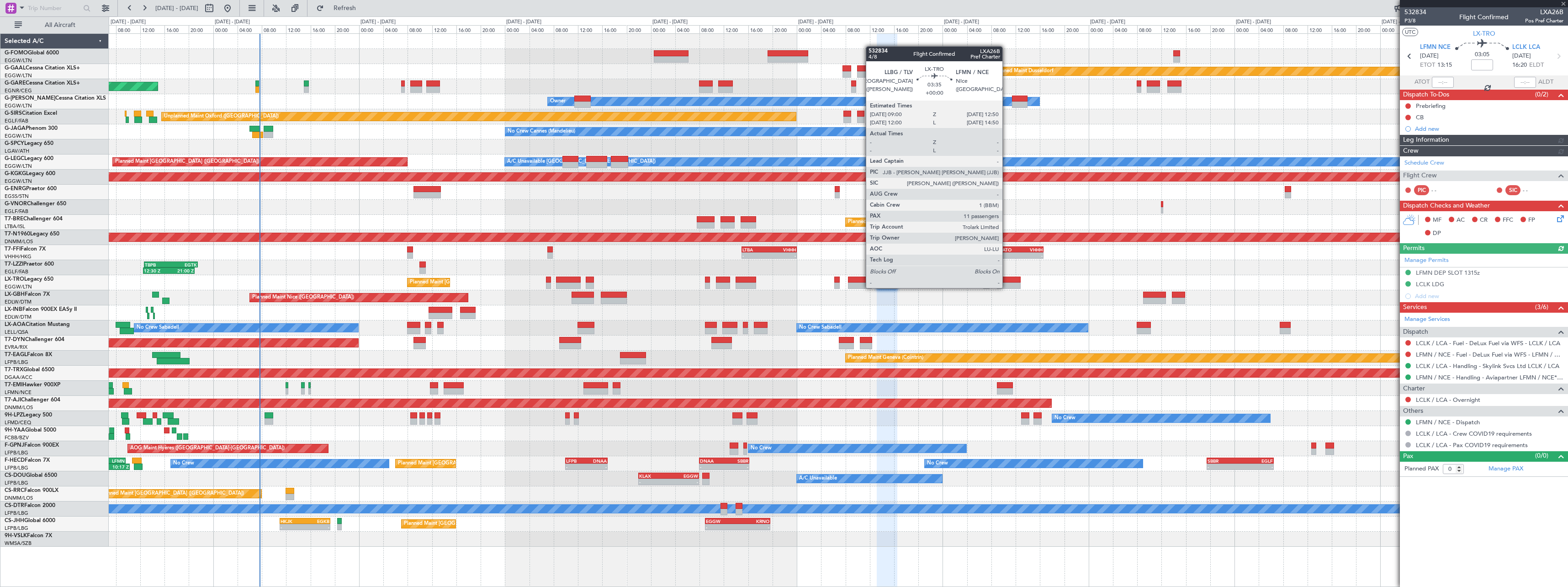
click at [1007, 287] on div at bounding box center [1009, 286] width 24 height 7
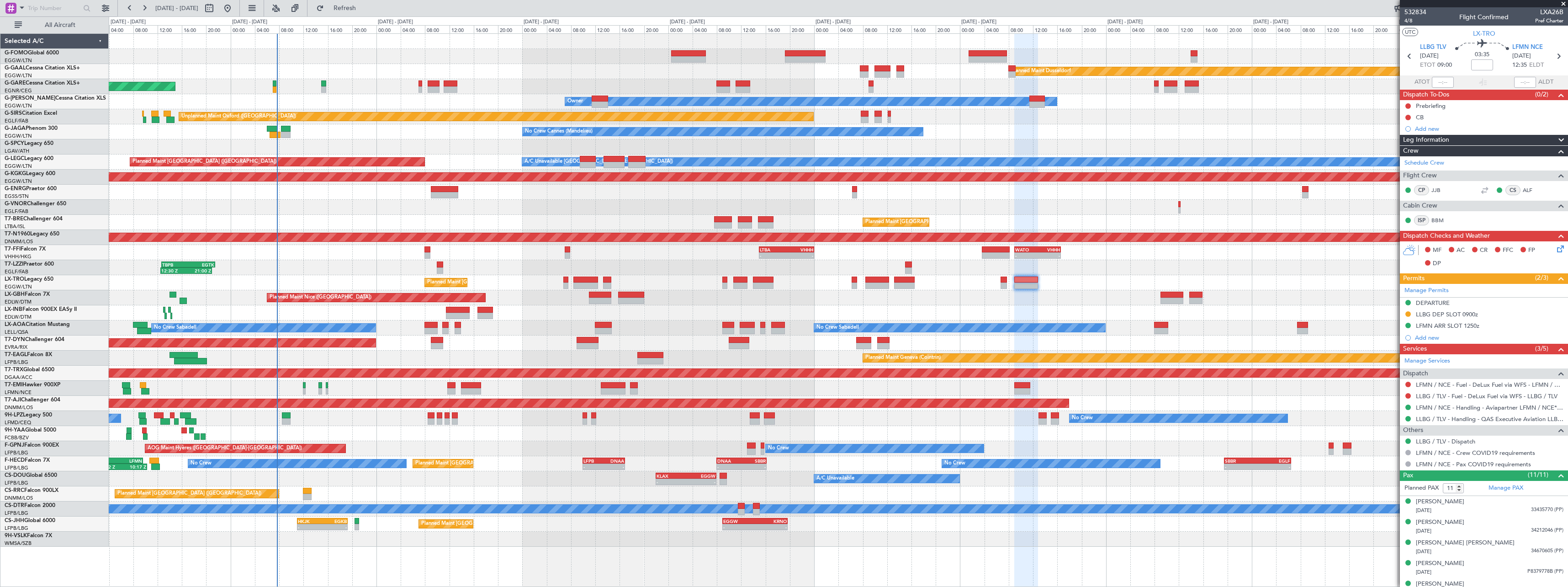
click at [1172, 262] on div "TBPB 12:40 Z EGTK 21:30 Z 12:30 Z 21:00 Z Owner London (Farnborough)" at bounding box center [838, 267] width 1459 height 15
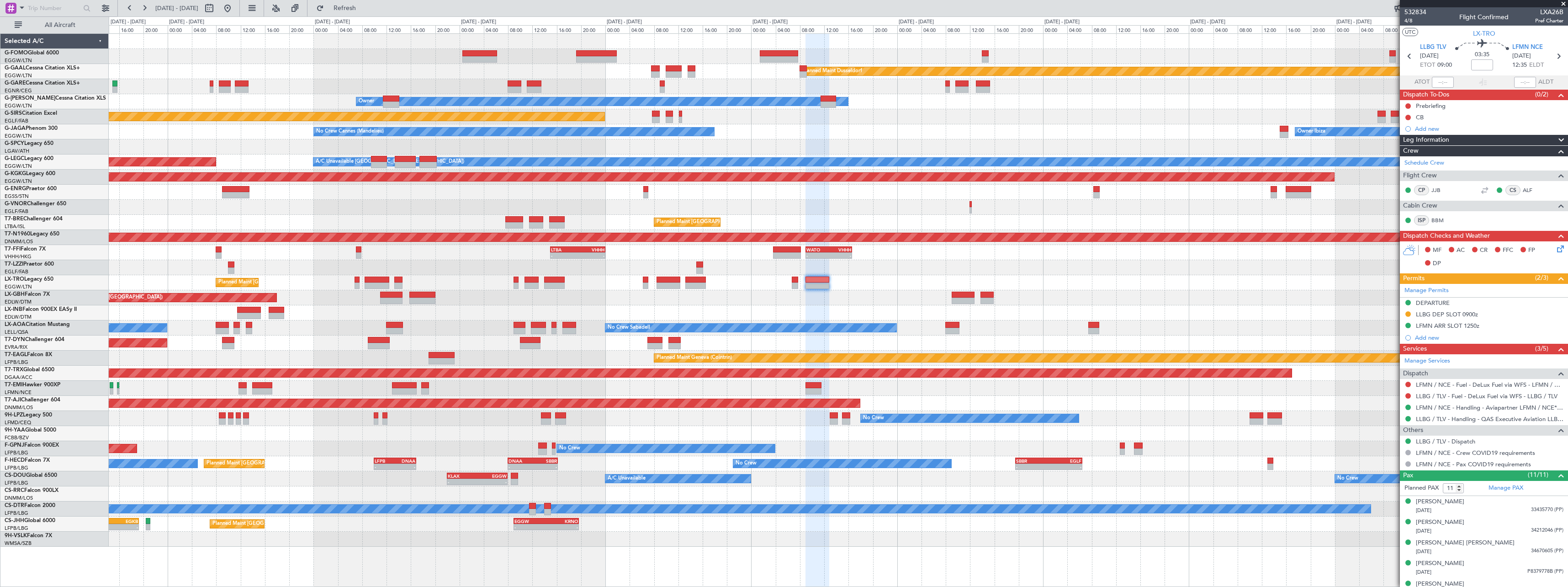
click at [953, 274] on div "TBPB 12:40 Z EGTK 21:30 Z 12:30 Z 21:00 Z Owner London (Farnborough)" at bounding box center [838, 267] width 1459 height 15
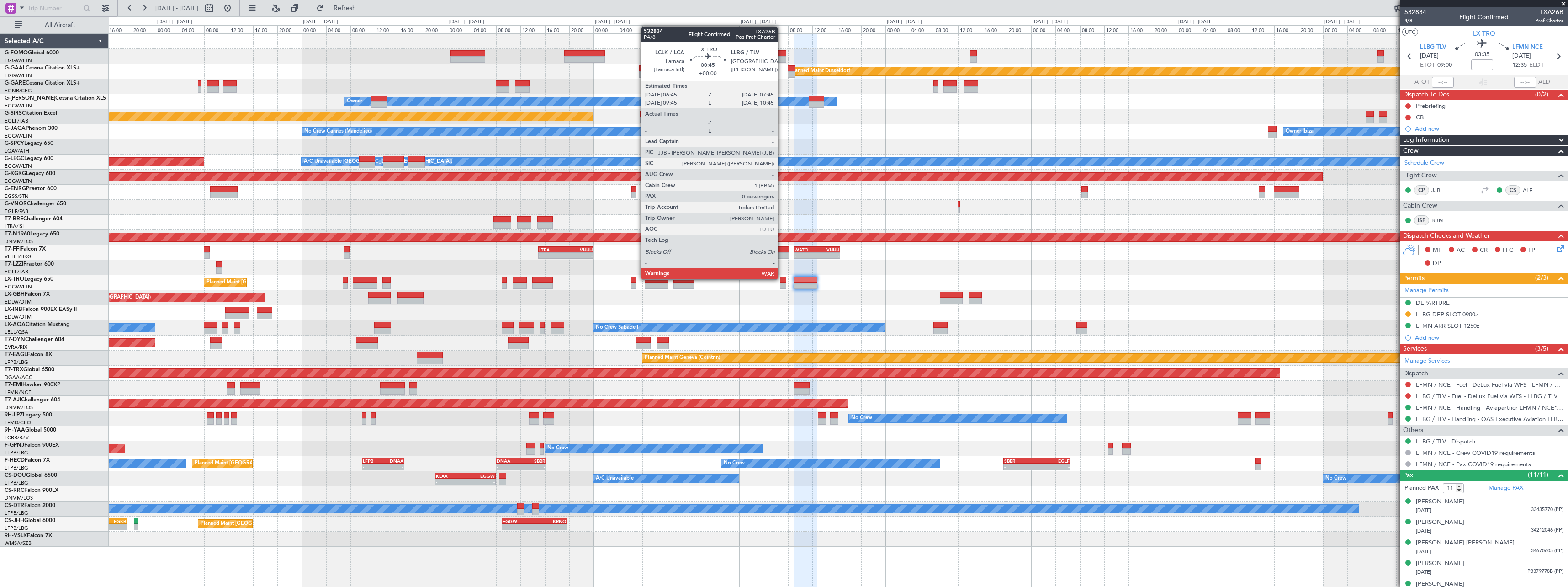
click at [782, 278] on div at bounding box center [783, 279] width 7 height 7
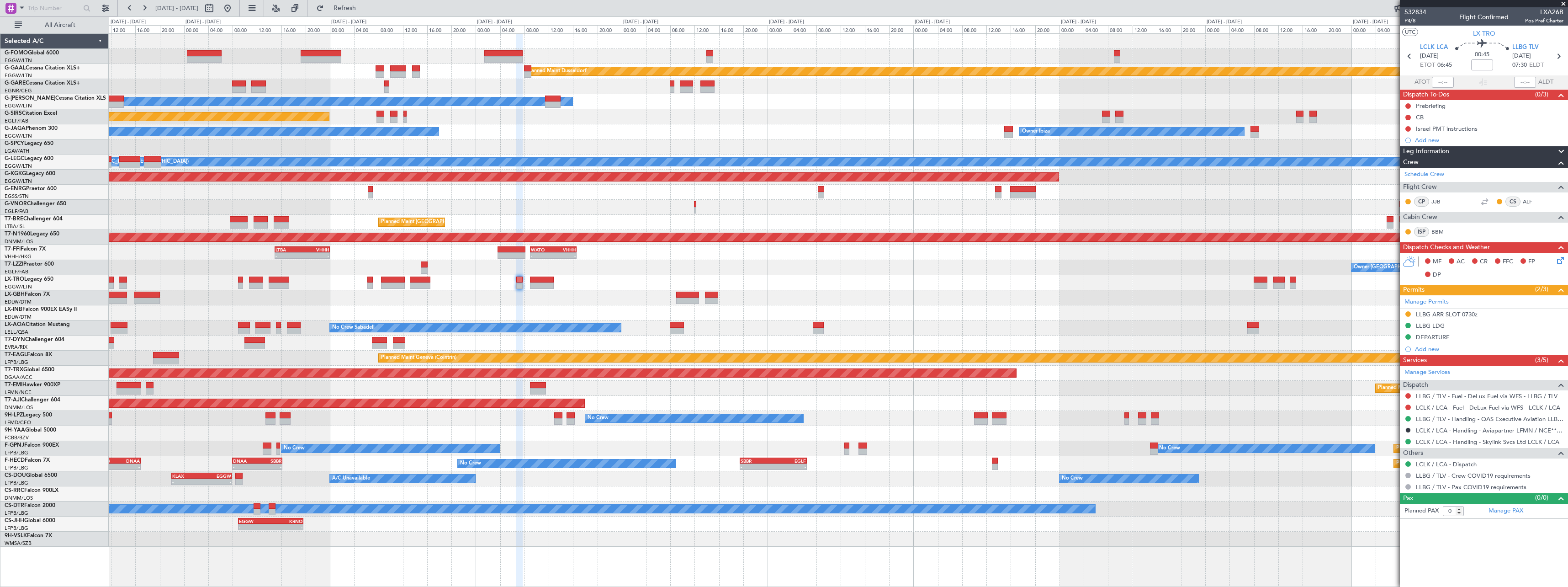
click at [334, 310] on div "Planned Maint Dusseldorf Owner Unplanned Maint Oxford (Kidlington) No Crew Cann…" at bounding box center [838, 290] width 1459 height 513
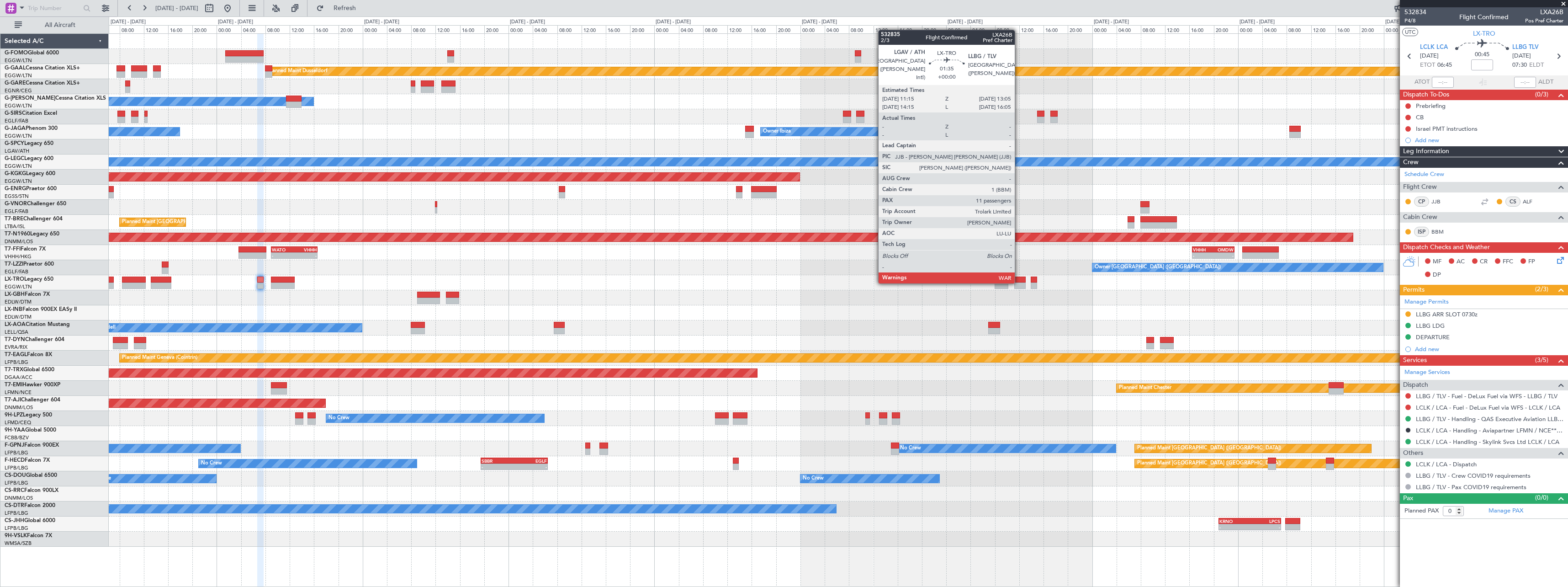
click at [1020, 283] on div at bounding box center [1020, 286] width 12 height 7
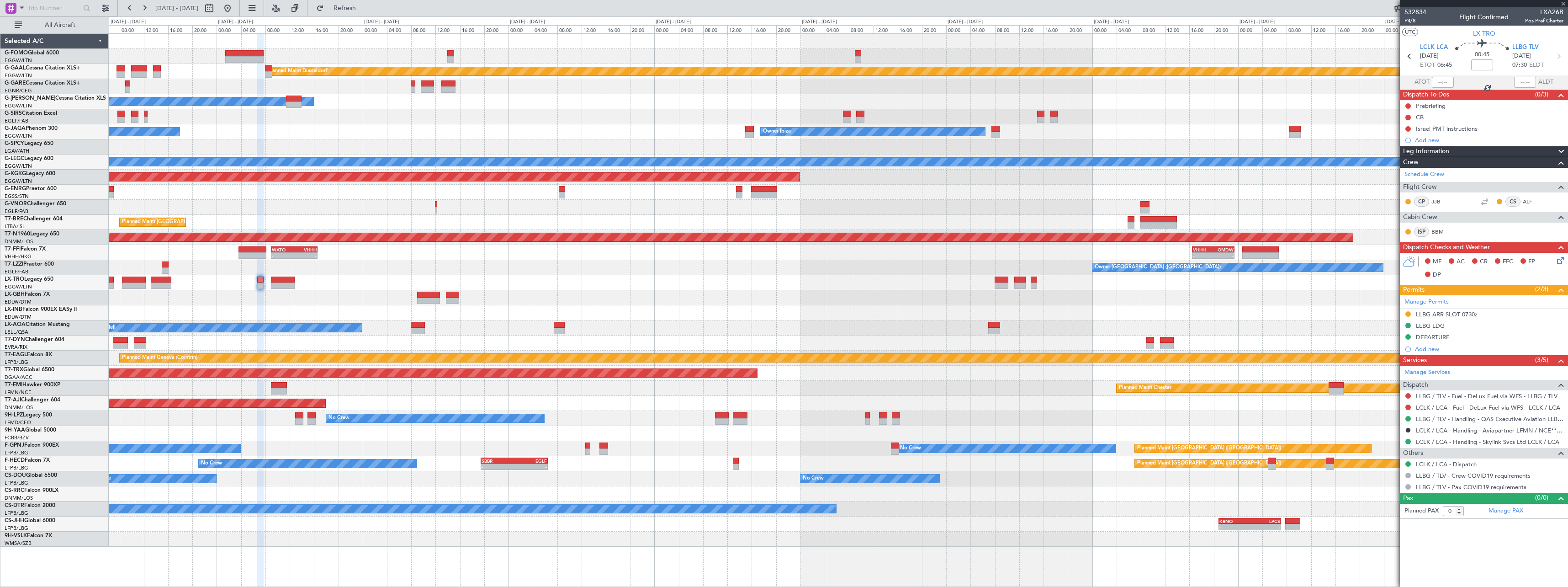
type input "11"
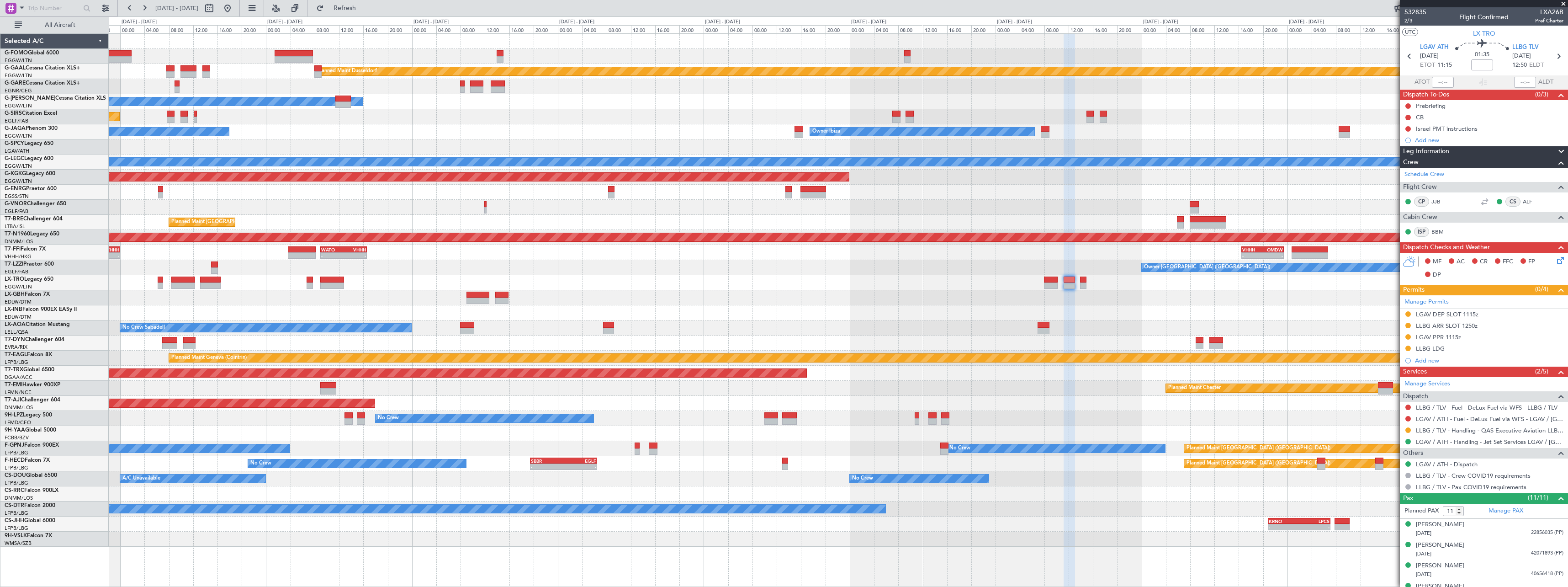
click at [1155, 301] on div "Planned Maint Nice ([GEOGRAPHIC_DATA])" at bounding box center [838, 298] width 1459 height 15
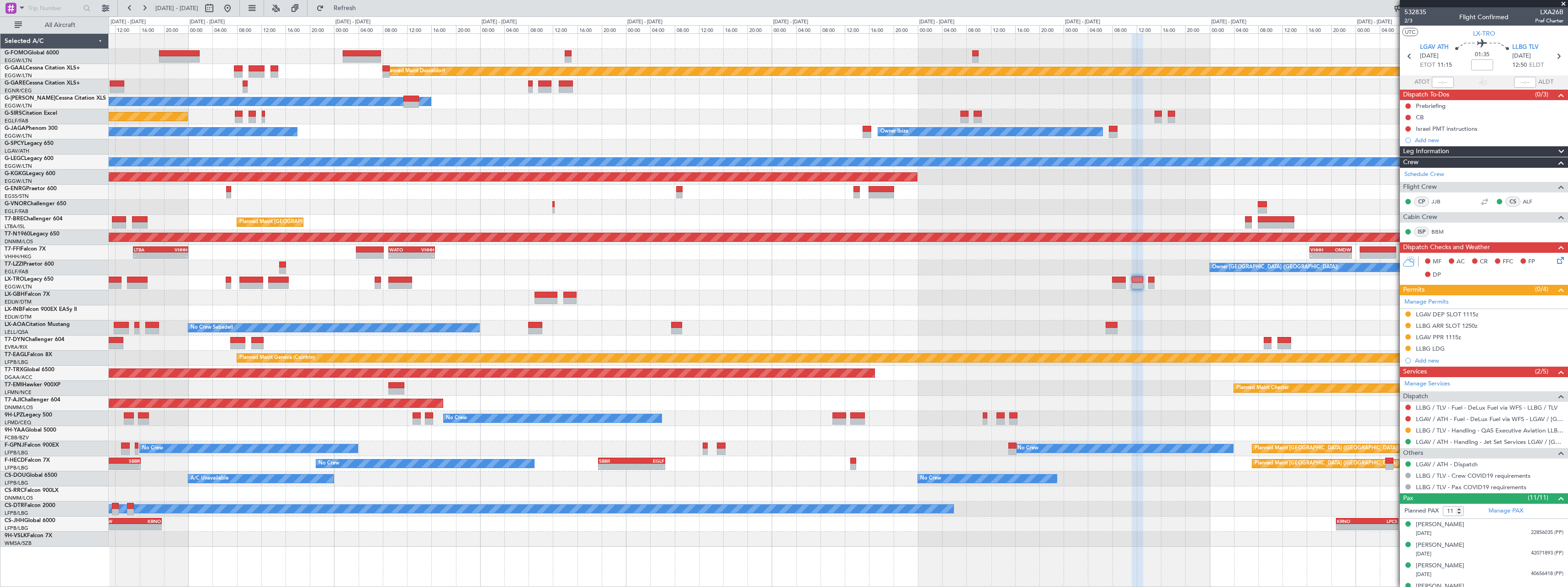
click at [522, 337] on div "Planned Maint [GEOGRAPHIC_DATA]-[GEOGRAPHIC_DATA]" at bounding box center [838, 343] width 1459 height 15
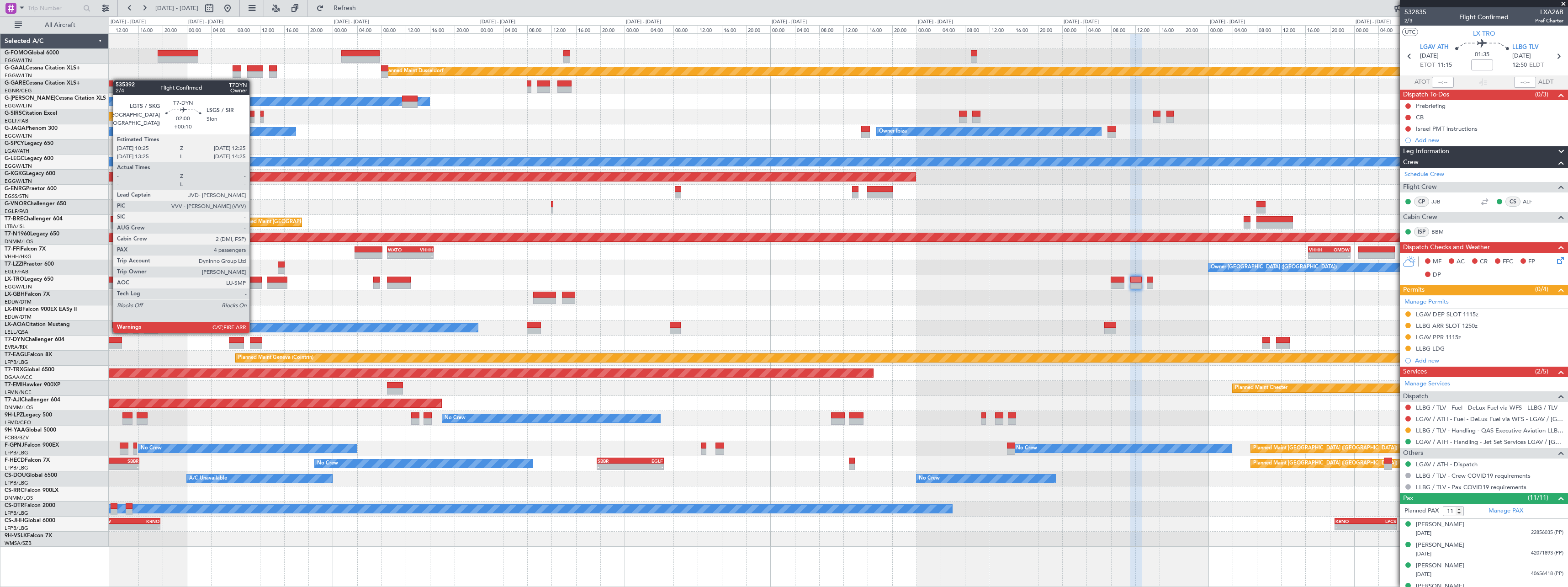
click at [254, 340] on div at bounding box center [256, 340] width 12 height 7
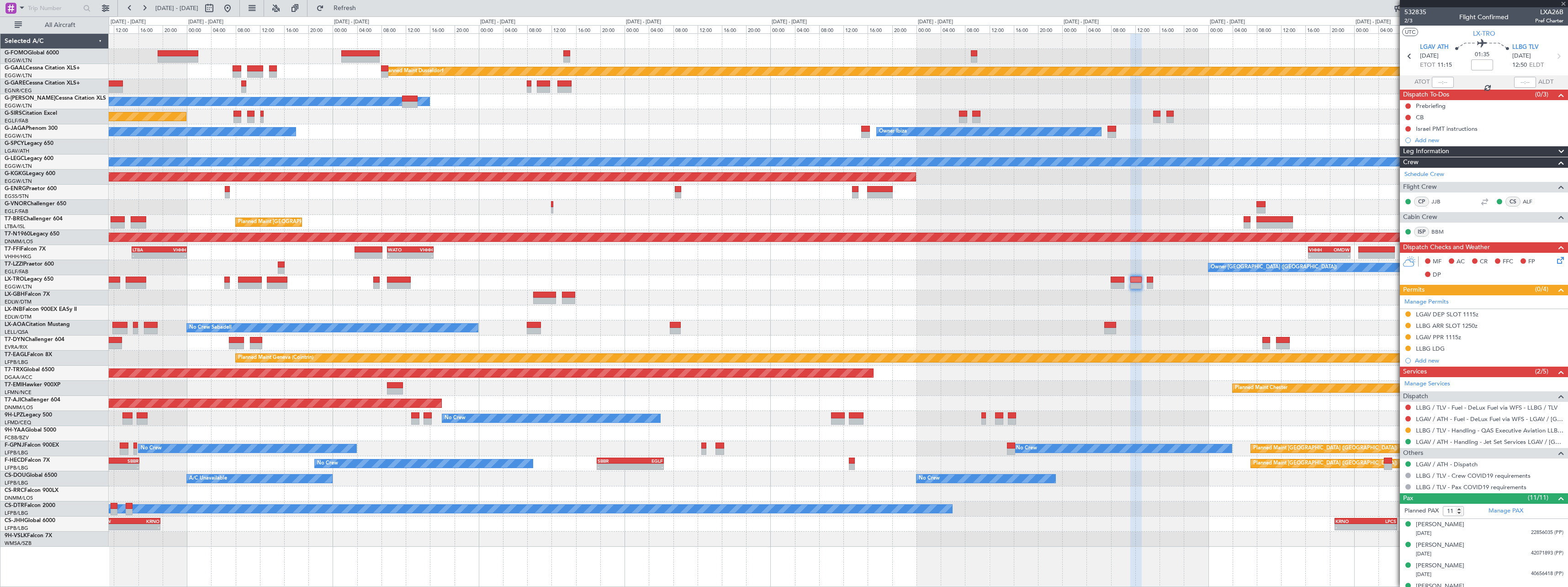
type input "+00:10"
type input "4"
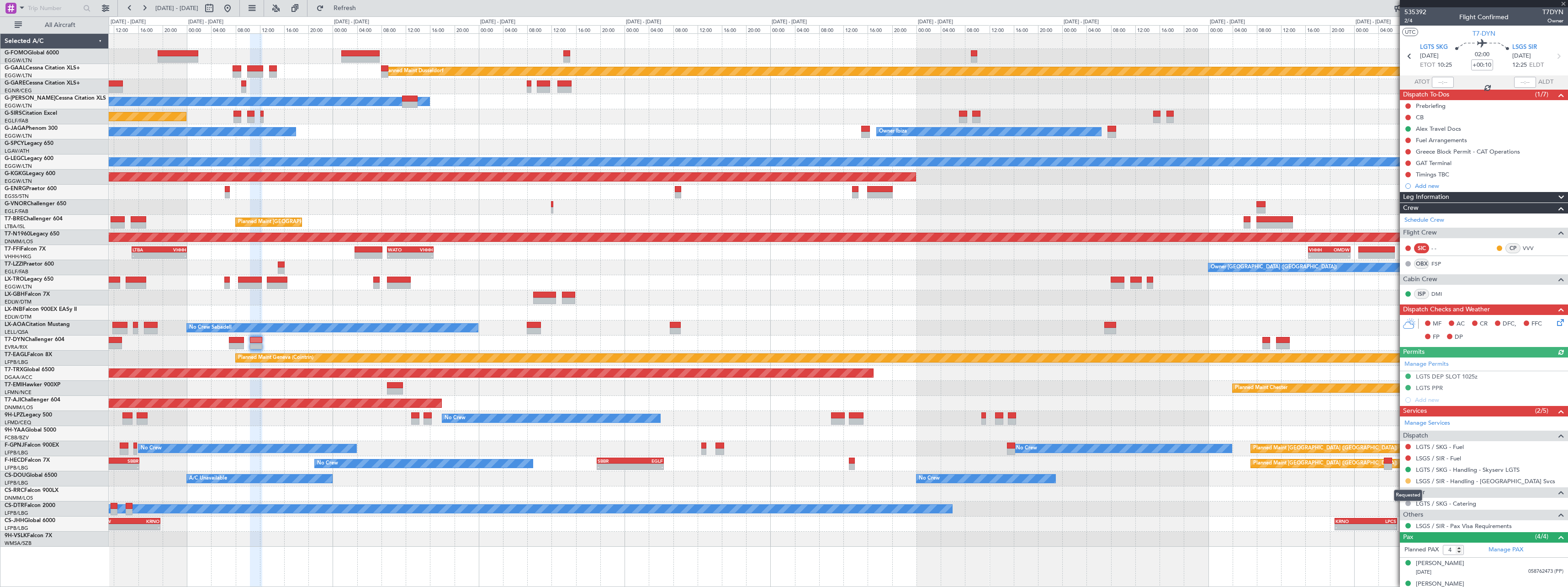
click at [1409, 481] on button at bounding box center [1408, 480] width 5 height 5
click at [1398, 467] on li "Confirmed" at bounding box center [1407, 467] width 105 height 14
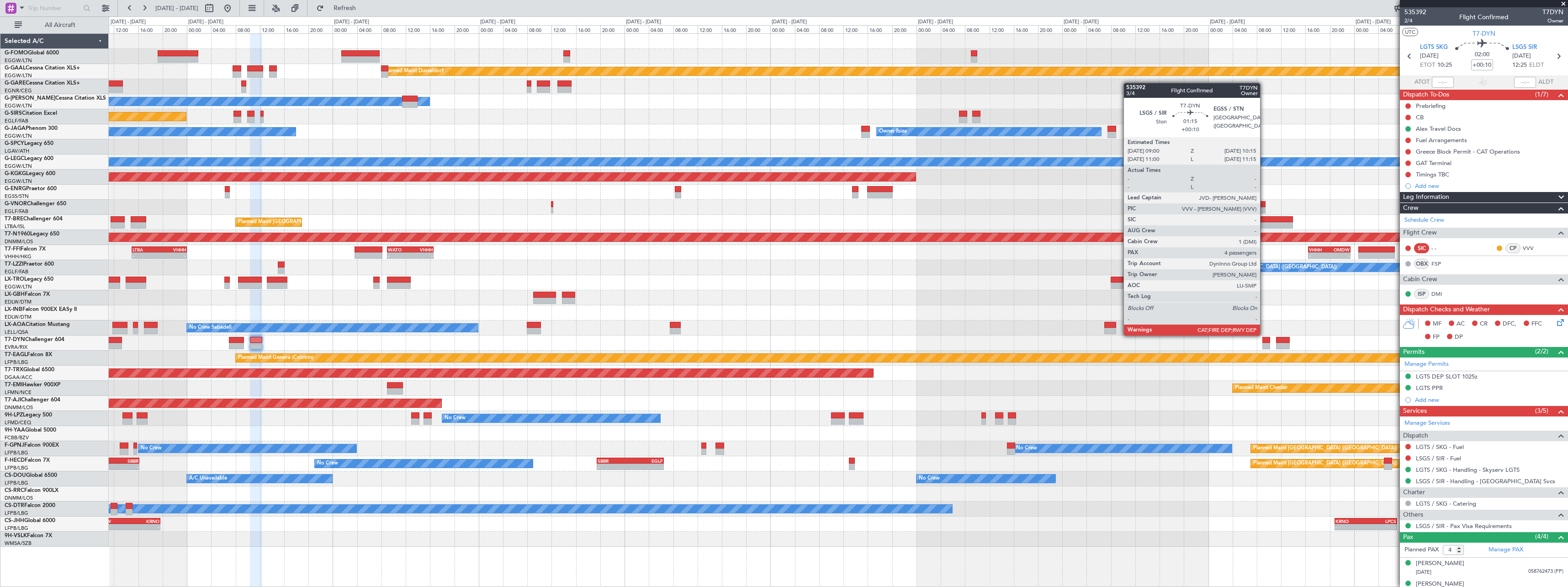
click at [1264, 343] on div at bounding box center [1266, 346] width 8 height 7
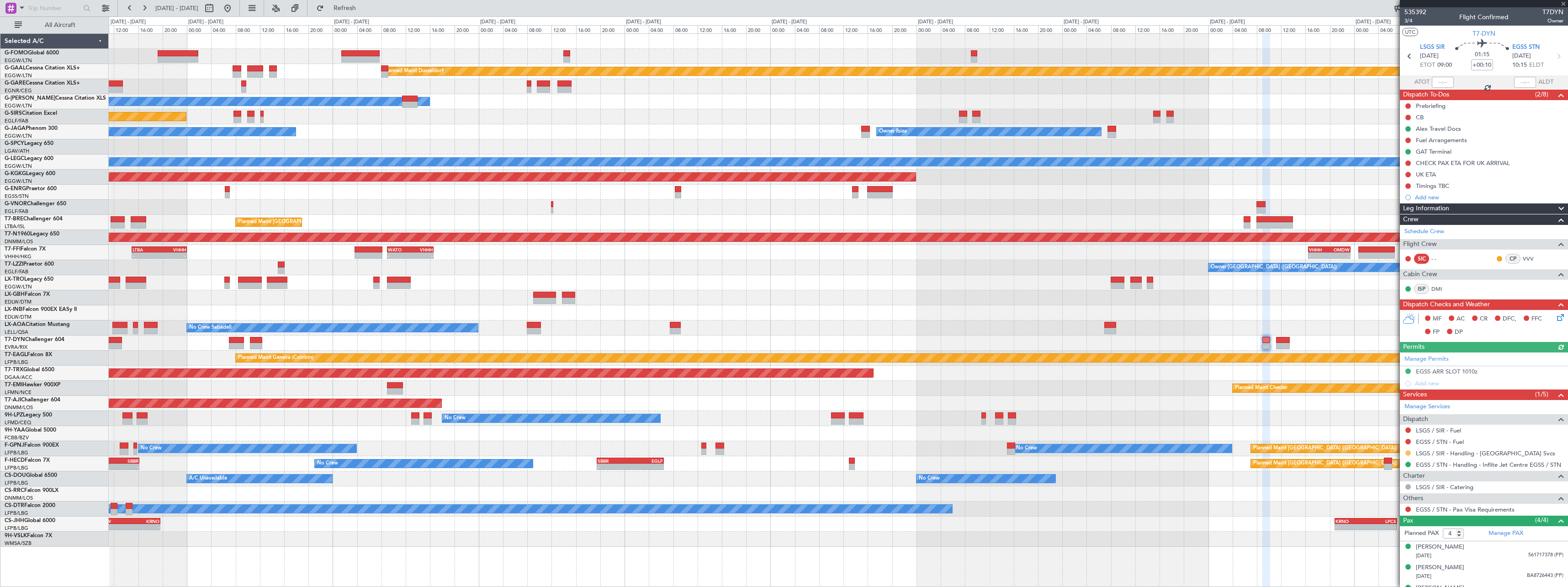
click at [1407, 455] on div at bounding box center [1408, 453] width 7 height 7
click at [1407, 451] on button at bounding box center [1408, 452] width 5 height 5
click at [1386, 561] on span "Confirmed" at bounding box center [1382, 561] width 29 height 9
click at [470, 426] on div at bounding box center [838, 434] width 1459 height 15
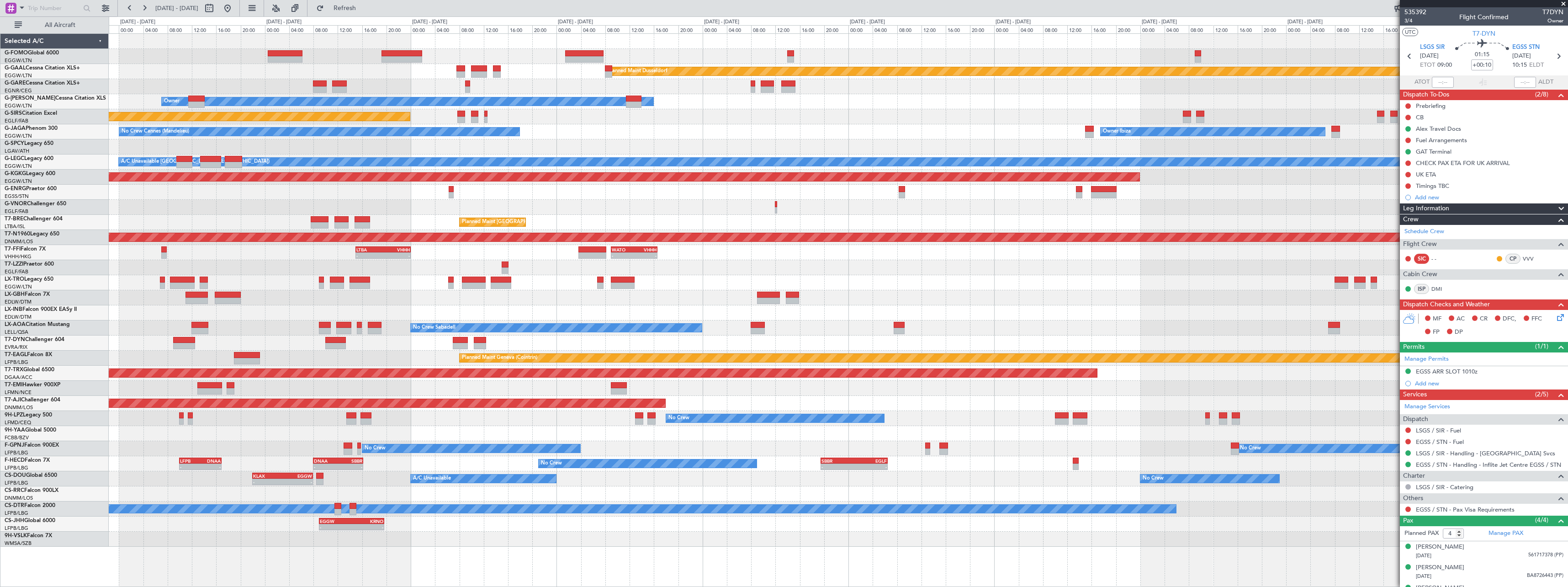
click at [513, 301] on div "Planned Maint Nice ([GEOGRAPHIC_DATA])" at bounding box center [838, 298] width 1459 height 15
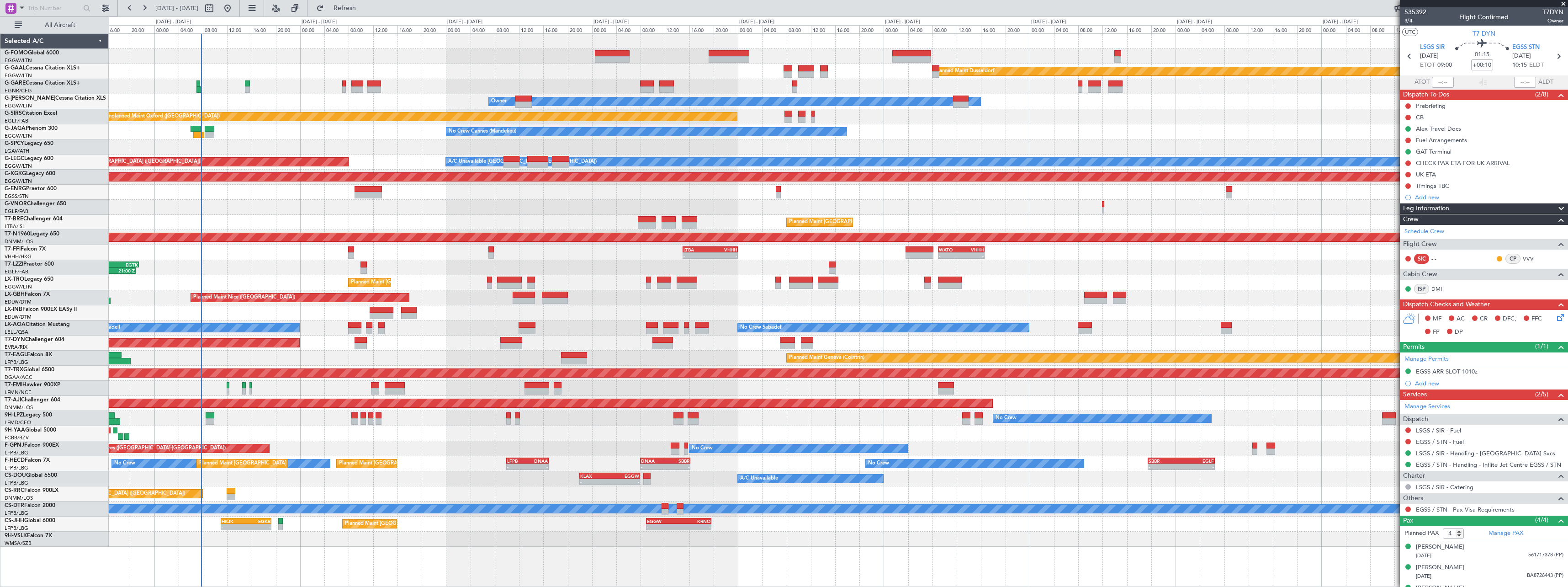
click at [749, 302] on div "Planned Maint Dusseldorf Unplanned Maint [PERSON_NAME] Owner Owner Unplanned Ma…" at bounding box center [838, 290] width 1459 height 513
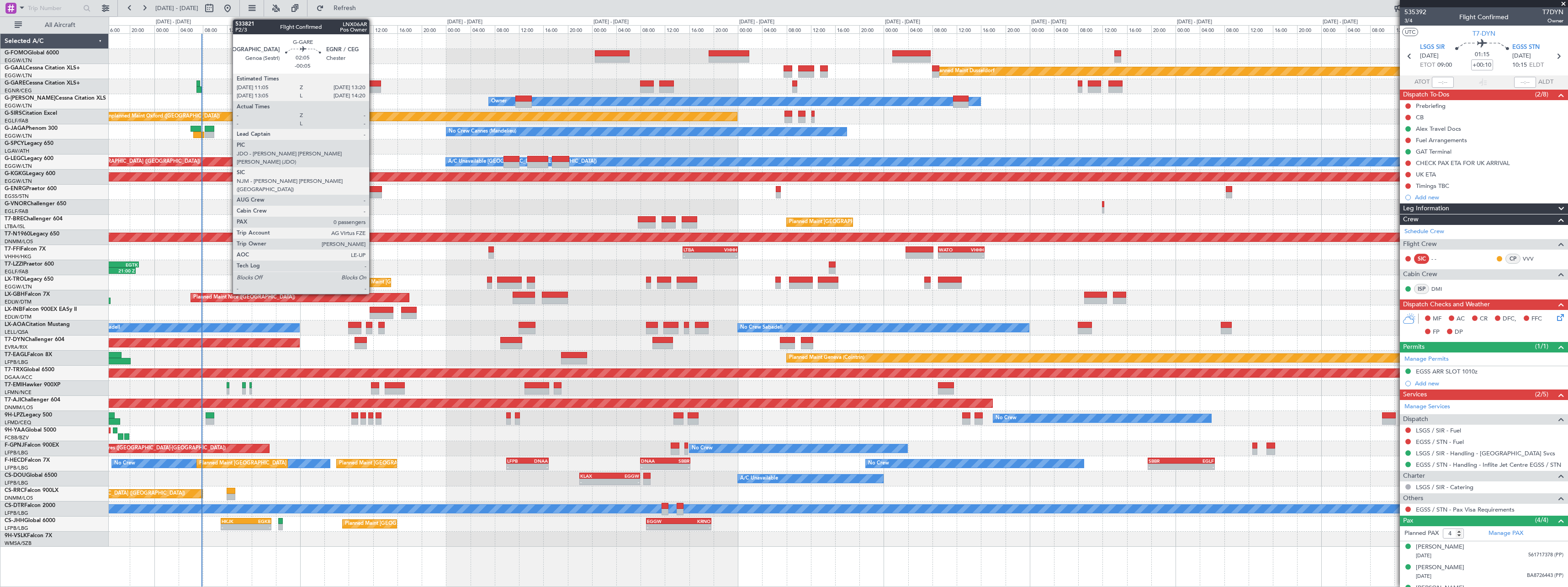
click at [373, 83] on div at bounding box center [374, 83] width 14 height 7
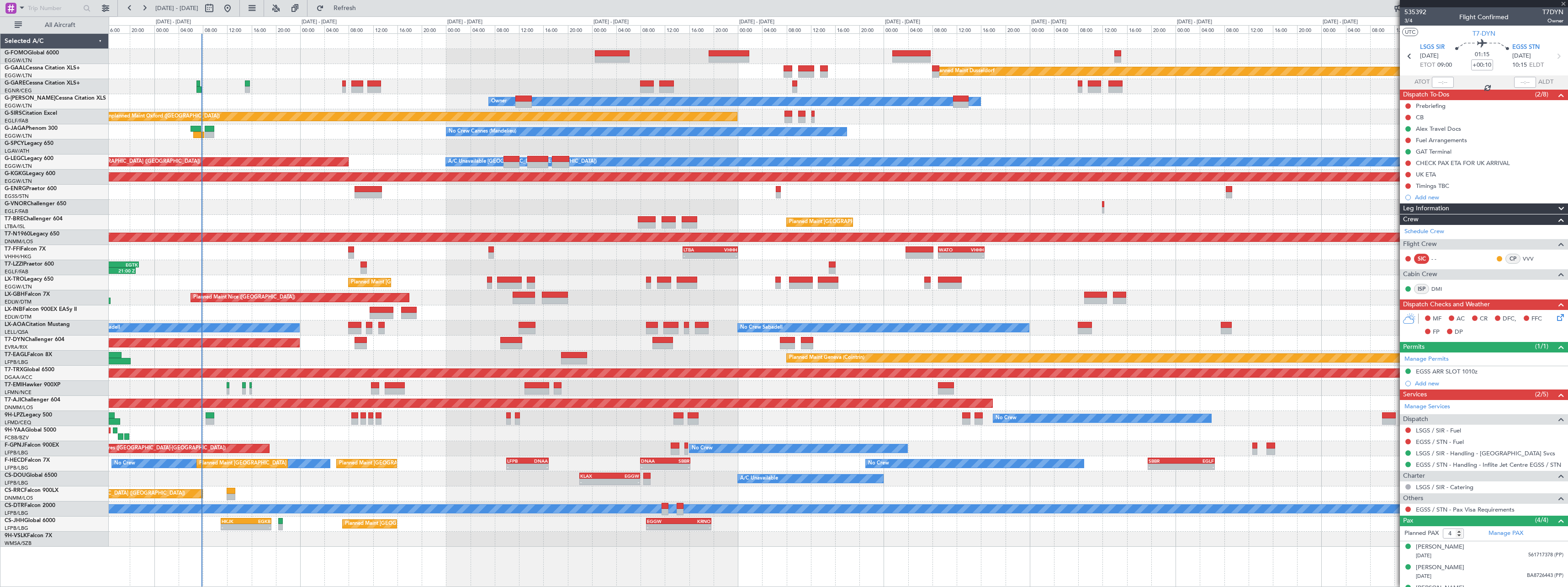
type input "-00:05"
type input "0"
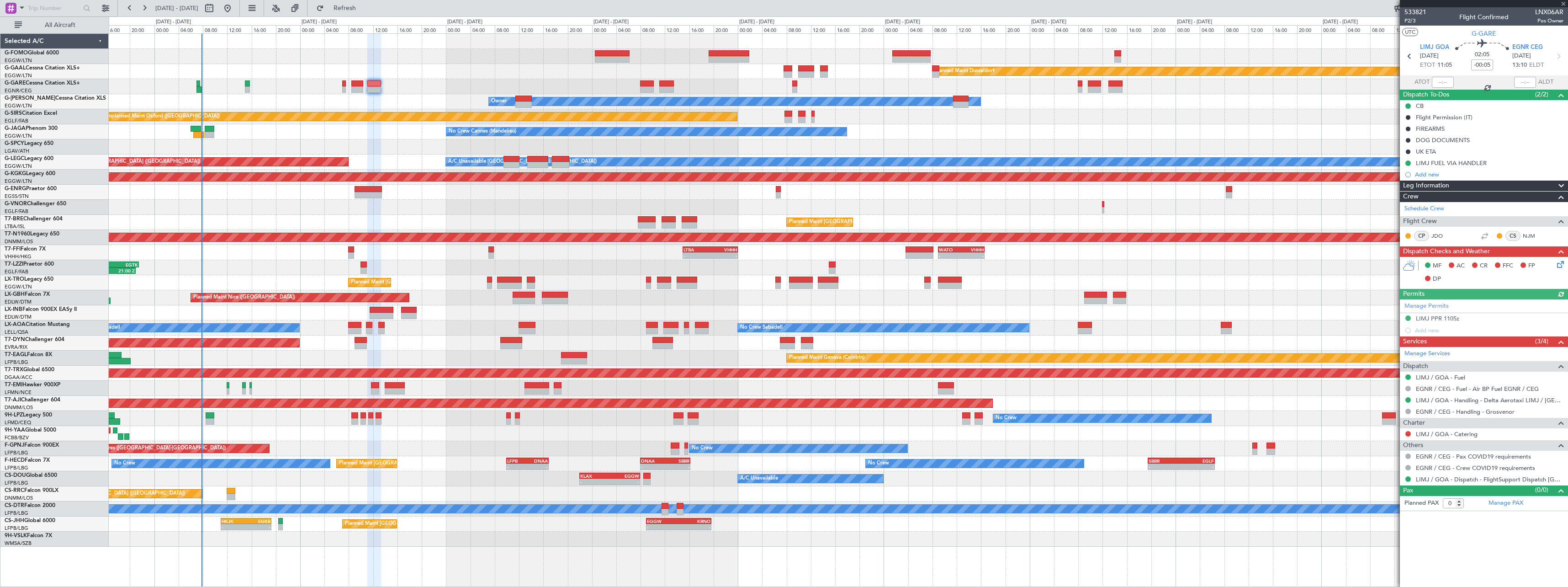
click at [1562, 182] on span at bounding box center [1561, 186] width 11 height 11
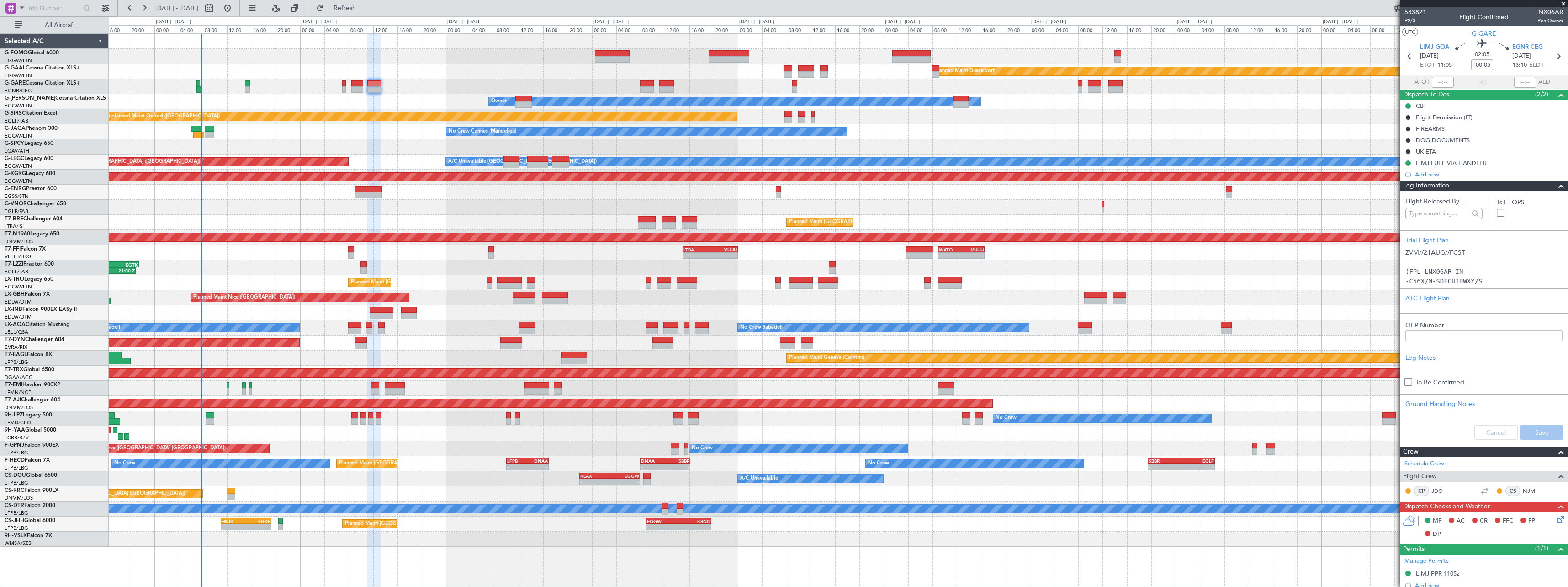
click at [1556, 186] on span at bounding box center [1561, 186] width 11 height 11
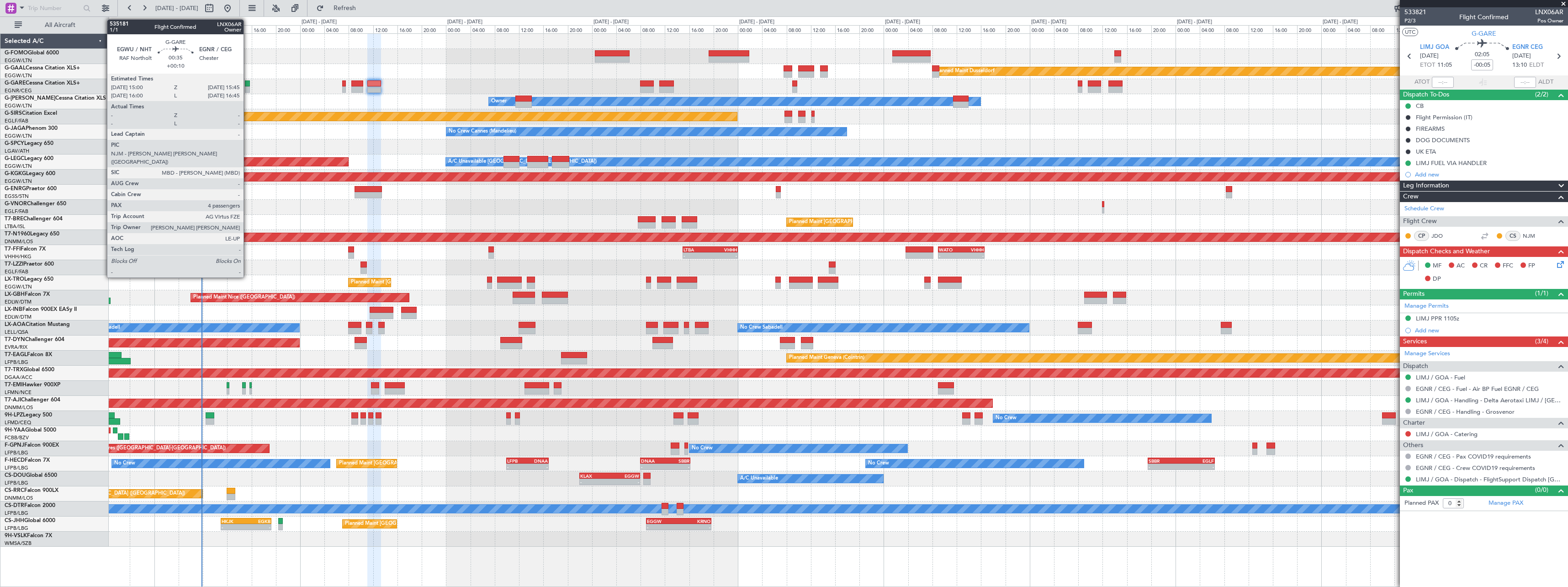
click at [248, 85] on div at bounding box center [247, 83] width 5 height 7
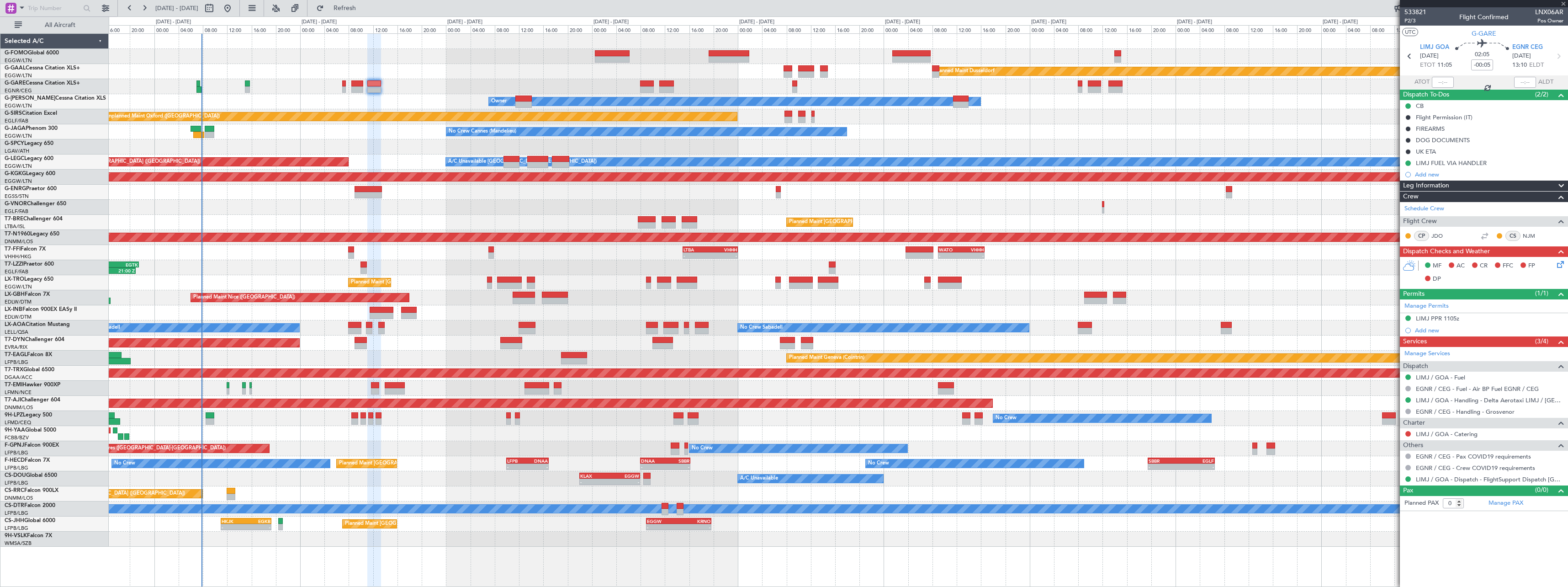
type input "+00:10"
type input "4"
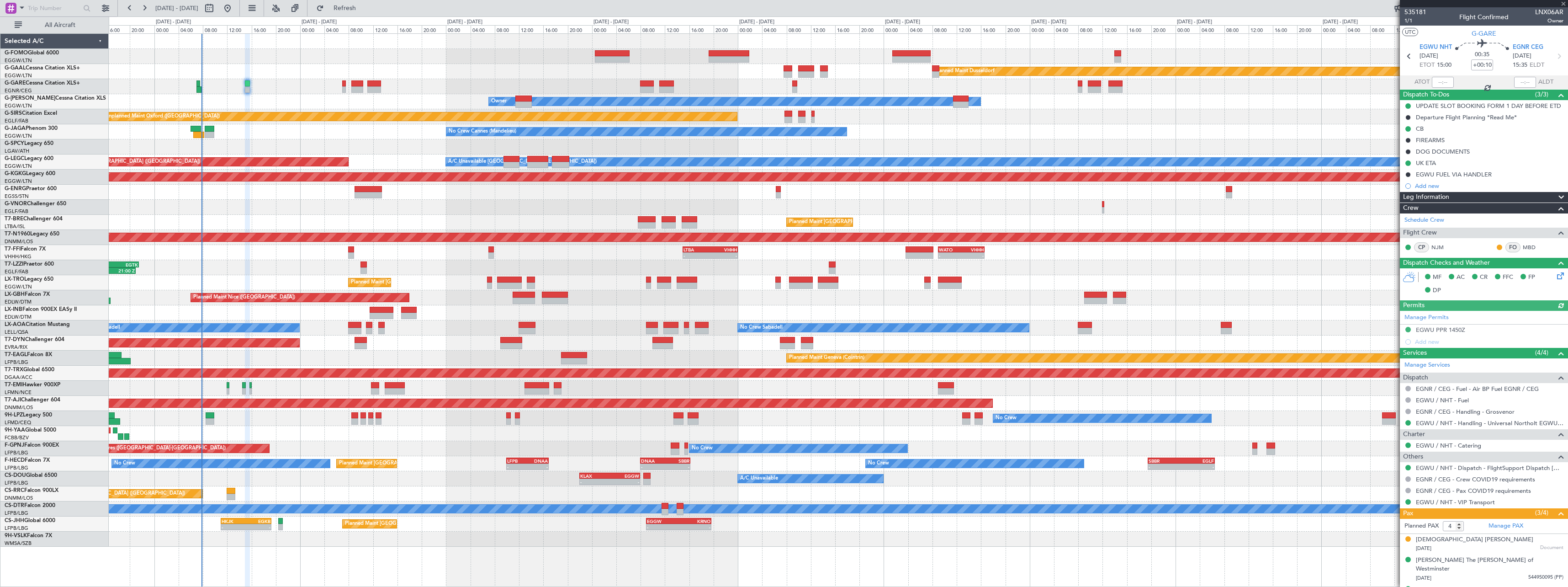
click at [1556, 197] on span at bounding box center [1561, 197] width 11 height 11
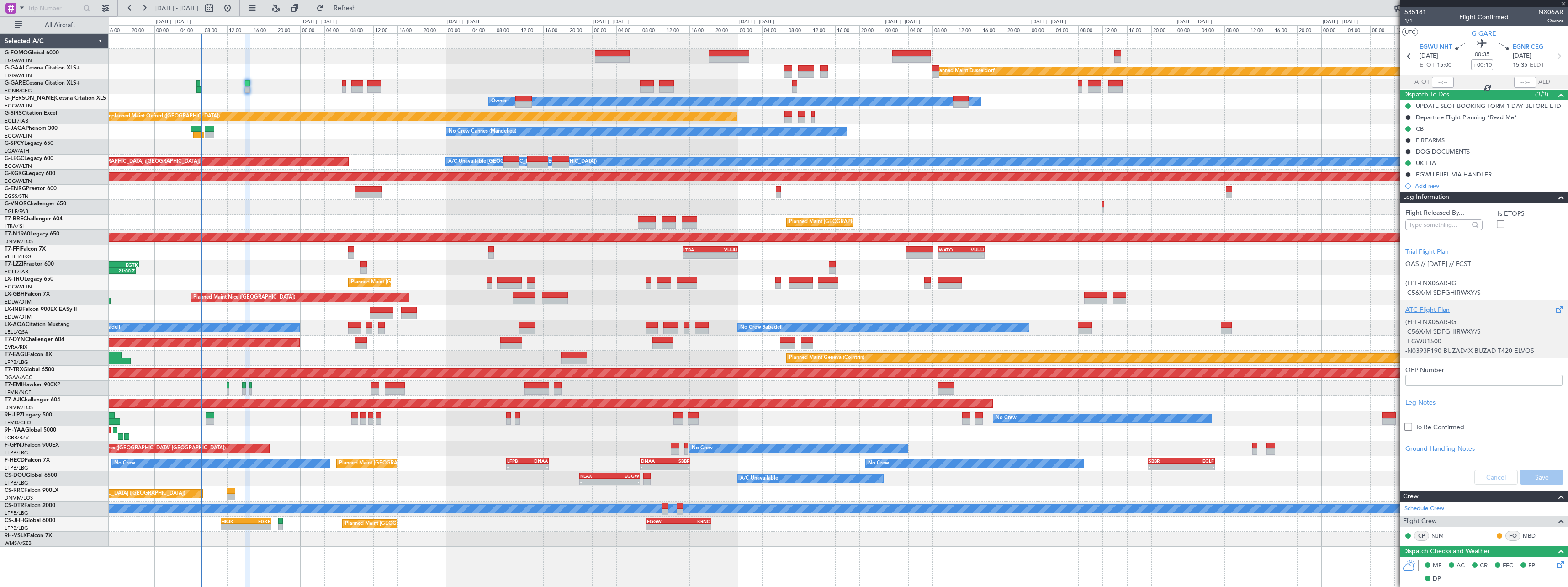
click at [1440, 305] on div "ATC Flight Plan" at bounding box center [1484, 310] width 157 height 10
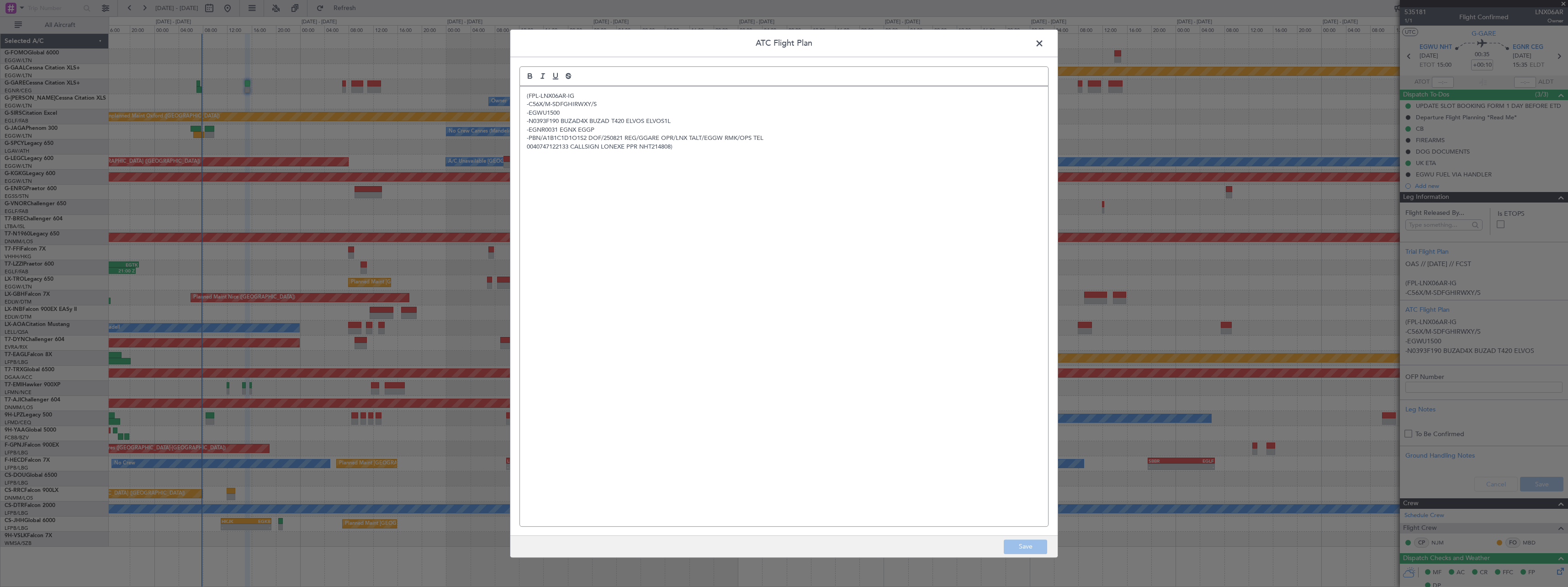
click at [1044, 42] on span at bounding box center [1044, 46] width 0 height 18
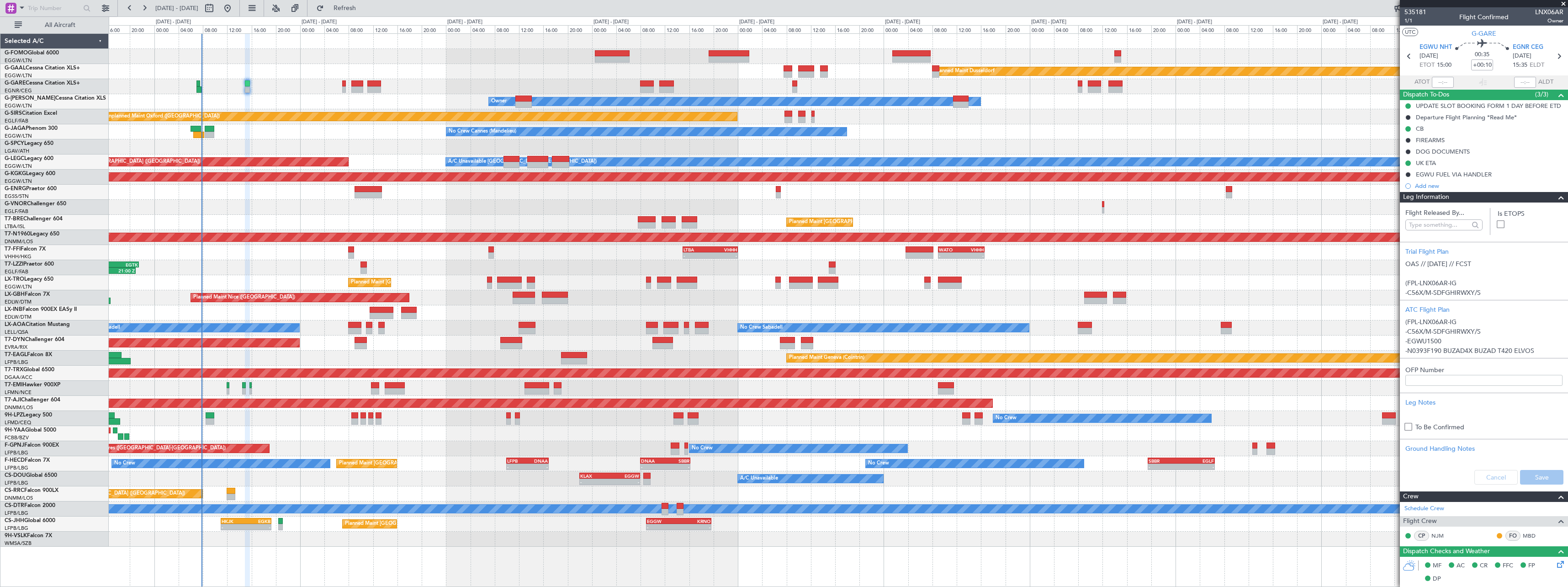
click at [1556, 197] on span at bounding box center [1561, 197] width 11 height 11
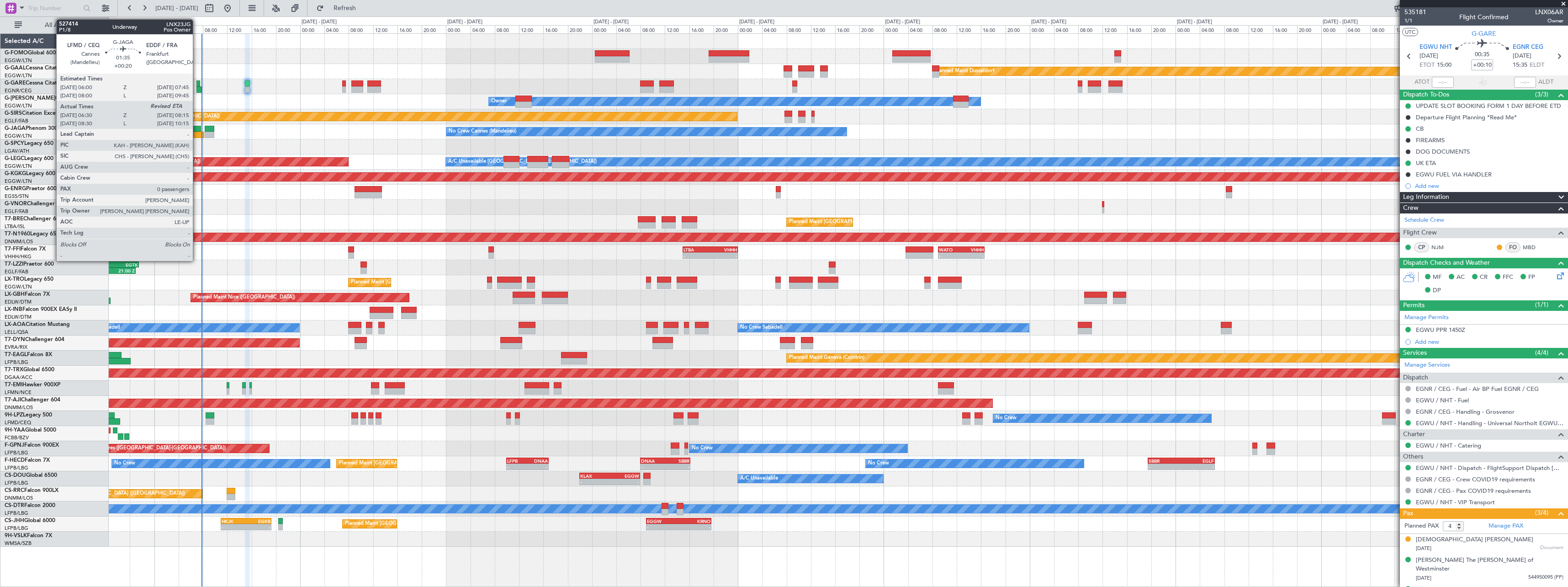
click at [197, 133] on div at bounding box center [198, 135] width 11 height 7
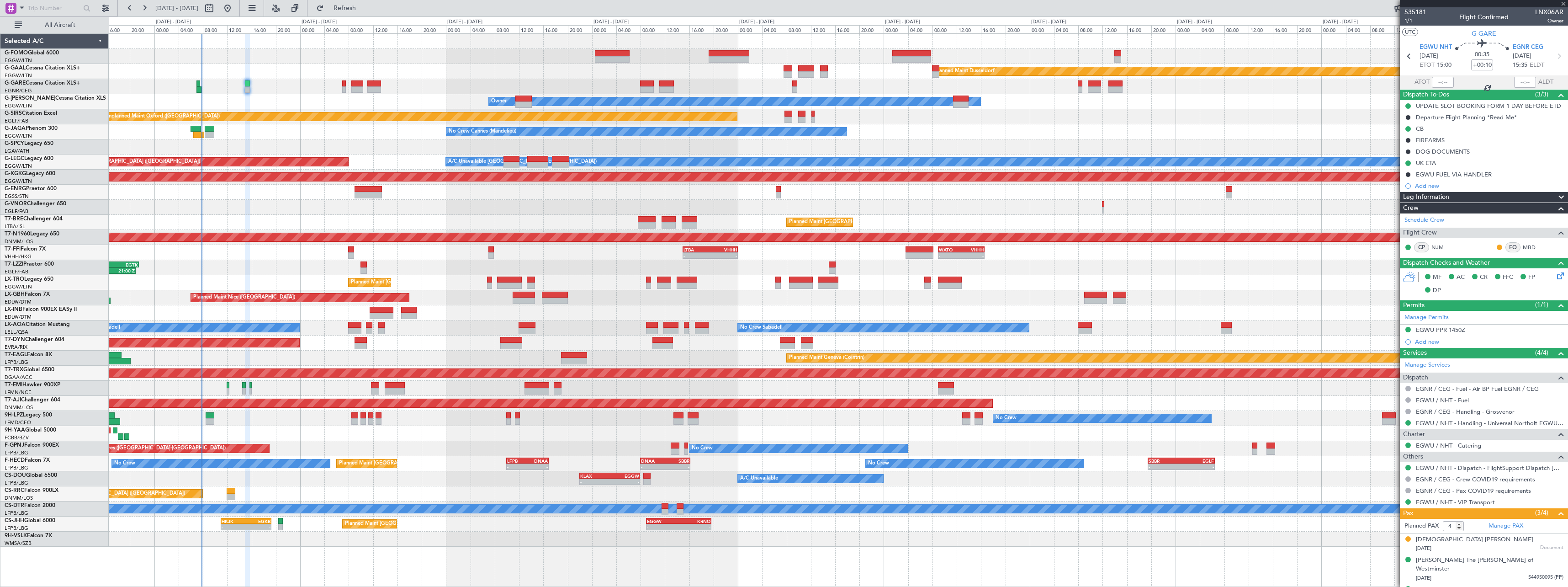
type input "+00:20"
type input "06:30"
type input "0"
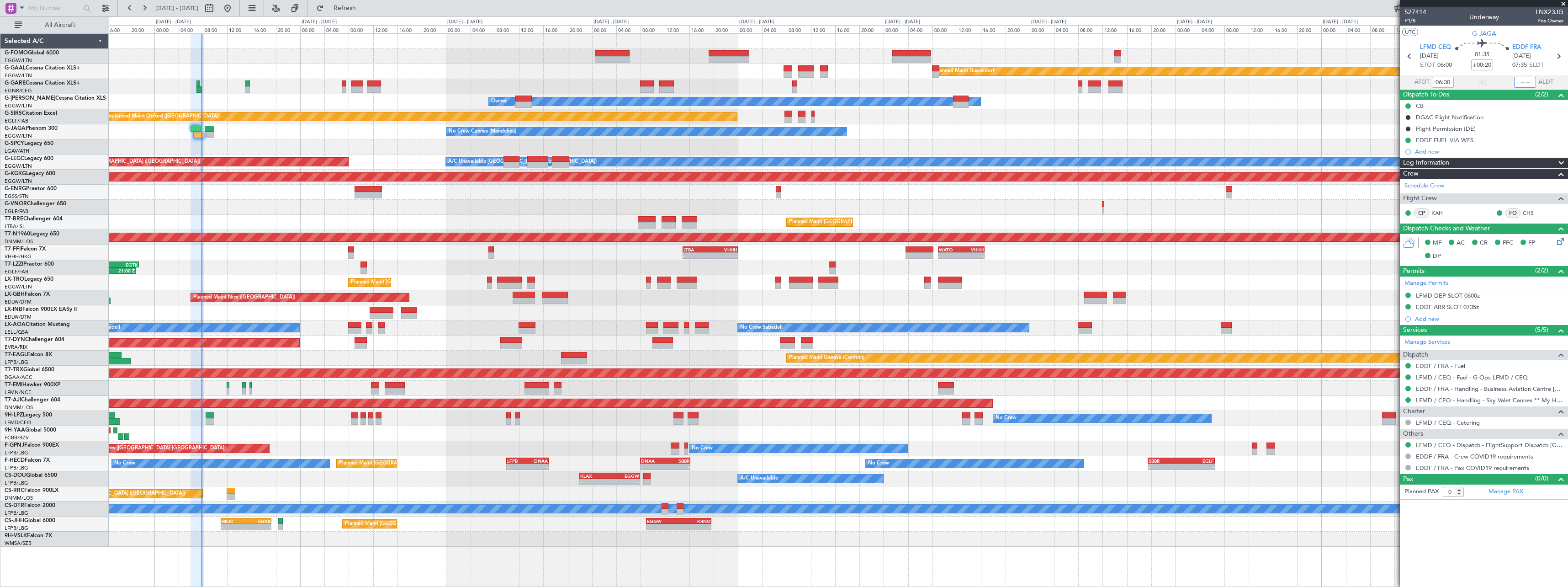
click at [1528, 82] on input "text" at bounding box center [1525, 82] width 22 height 11
click at [1527, 85] on div at bounding box center [1525, 82] width 22 height 11
click at [1529, 81] on input "text" at bounding box center [1525, 82] width 22 height 11
type input "07:48"
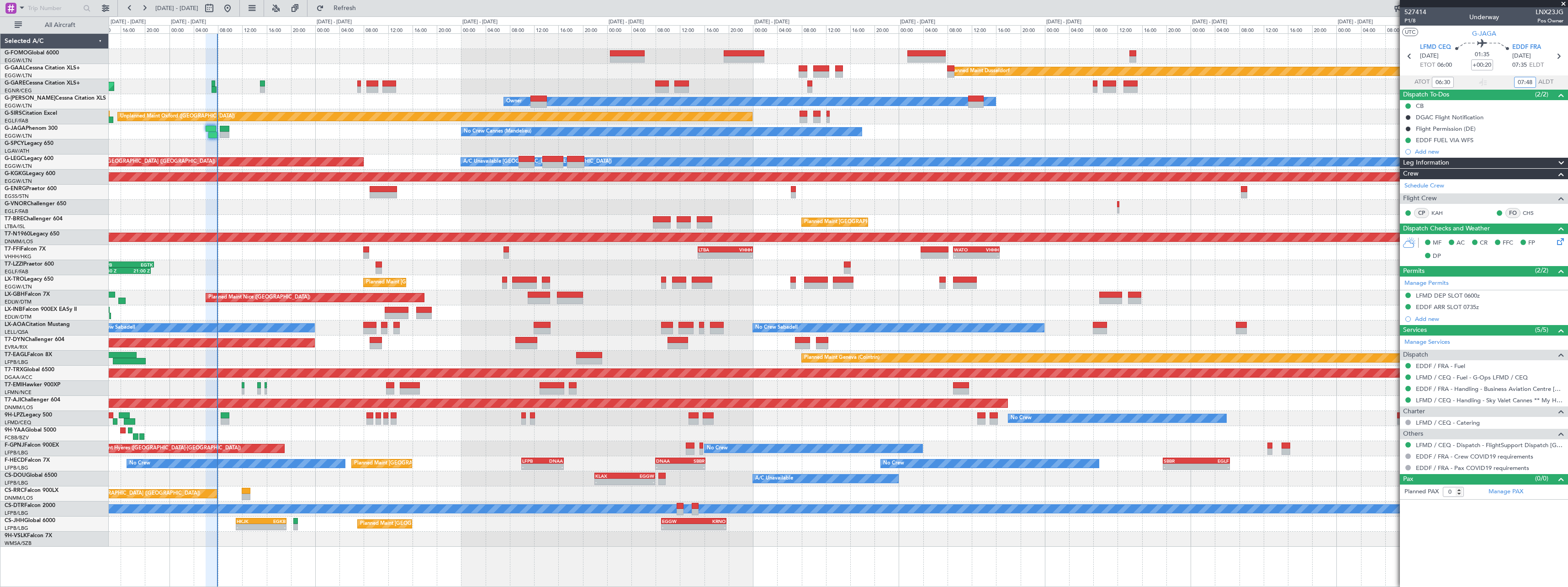
click at [374, 482] on div "Planned Maint Dusseldorf Unplanned Maint [PERSON_NAME] Owner Owner Unplanned Ma…" at bounding box center [838, 290] width 1459 height 513
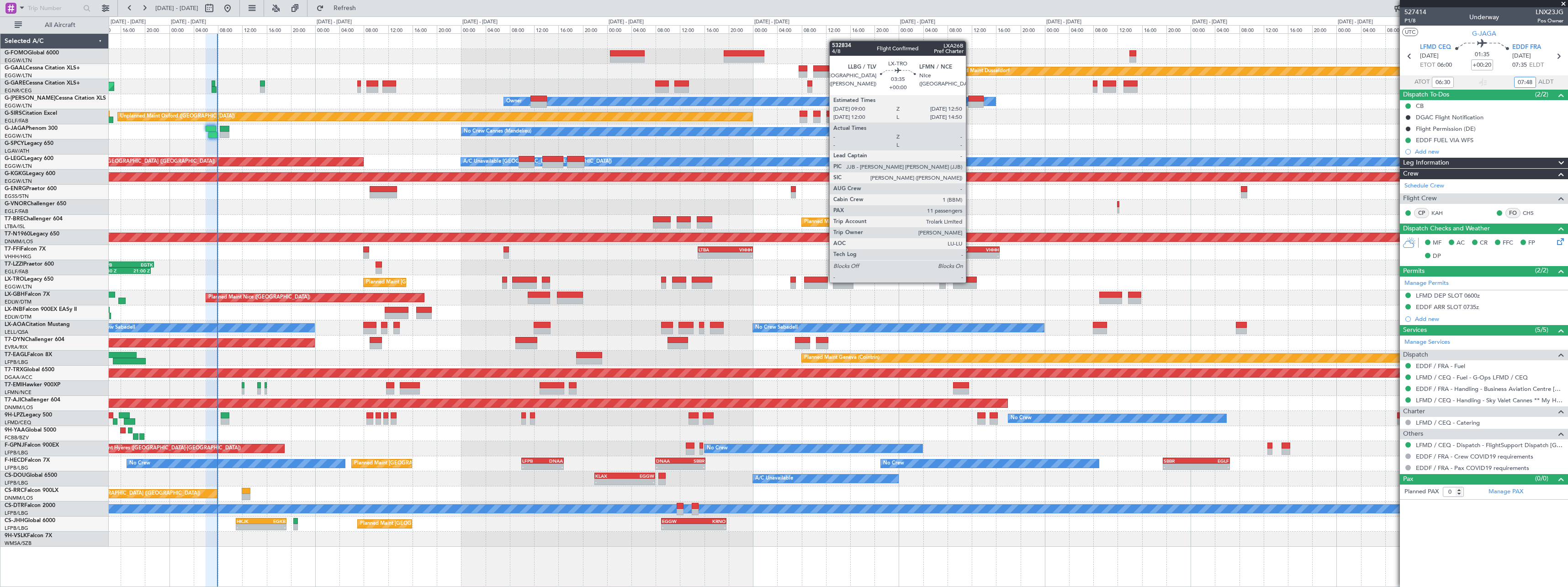
click at [970, 281] on div at bounding box center [965, 279] width 24 height 7
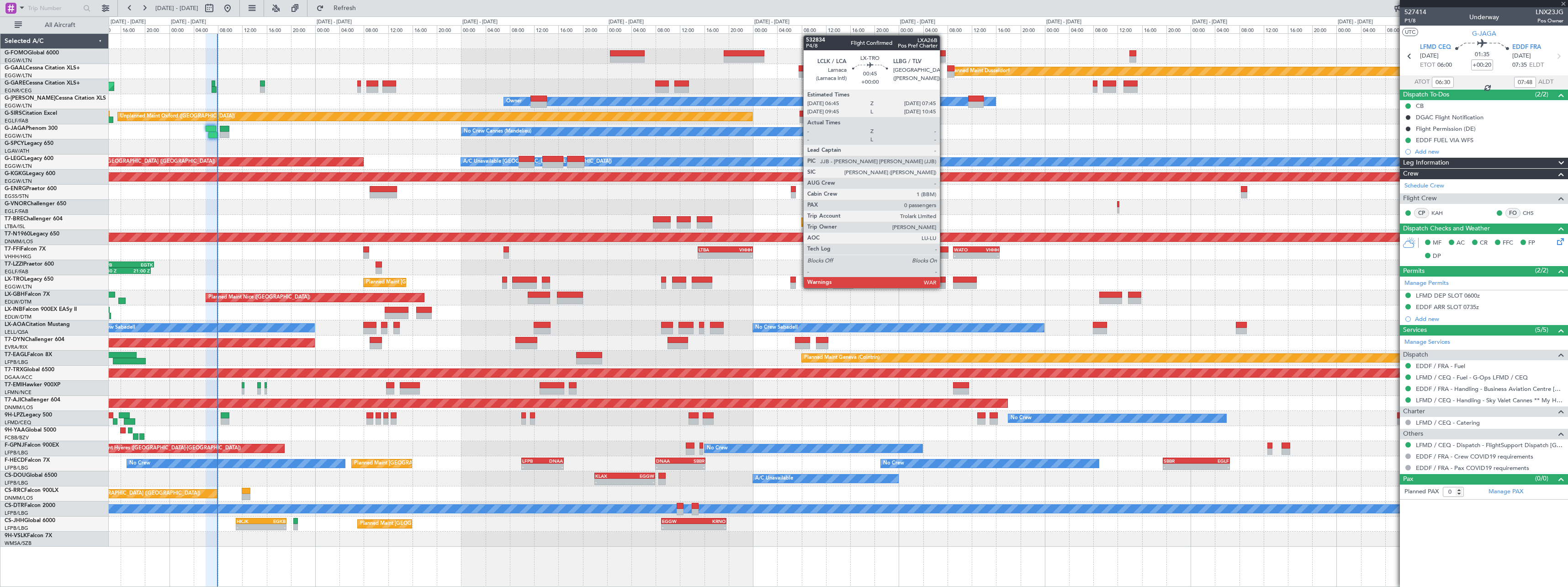
click at [944, 287] on div at bounding box center [942, 286] width 7 height 7
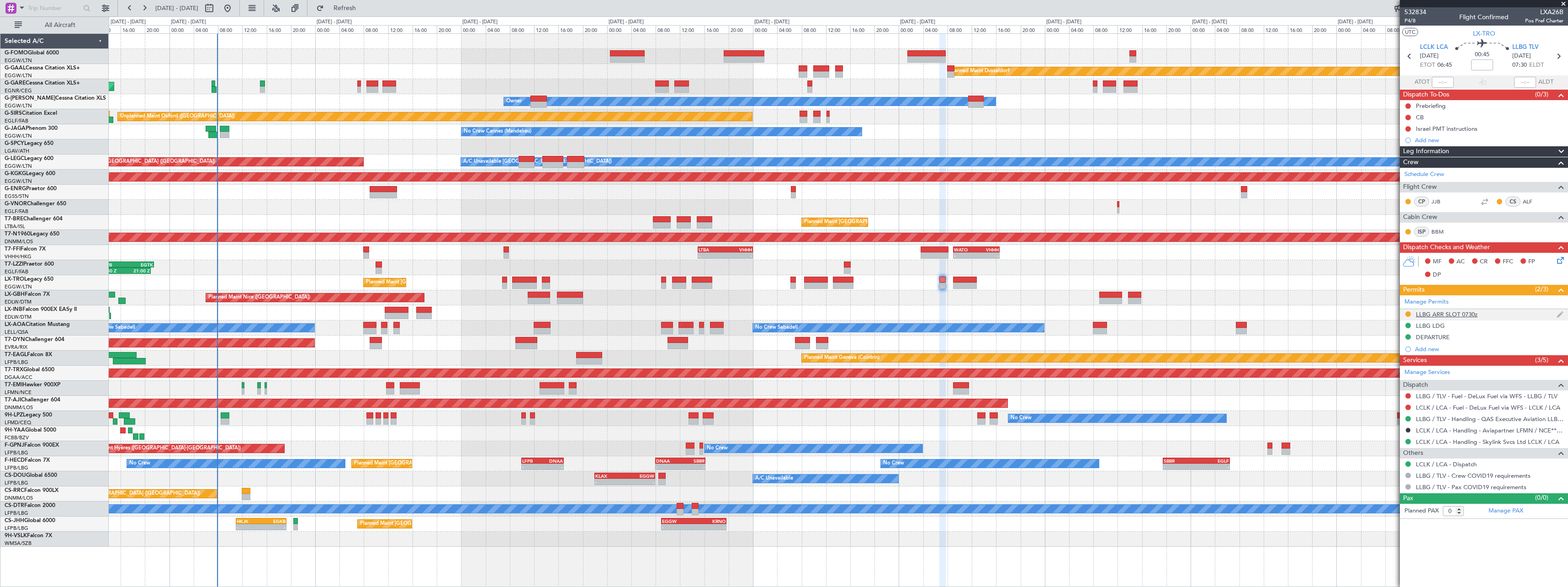
click at [1457, 316] on div "LLBG ARR SLOT 0730z" at bounding box center [1446, 314] width 61 height 8
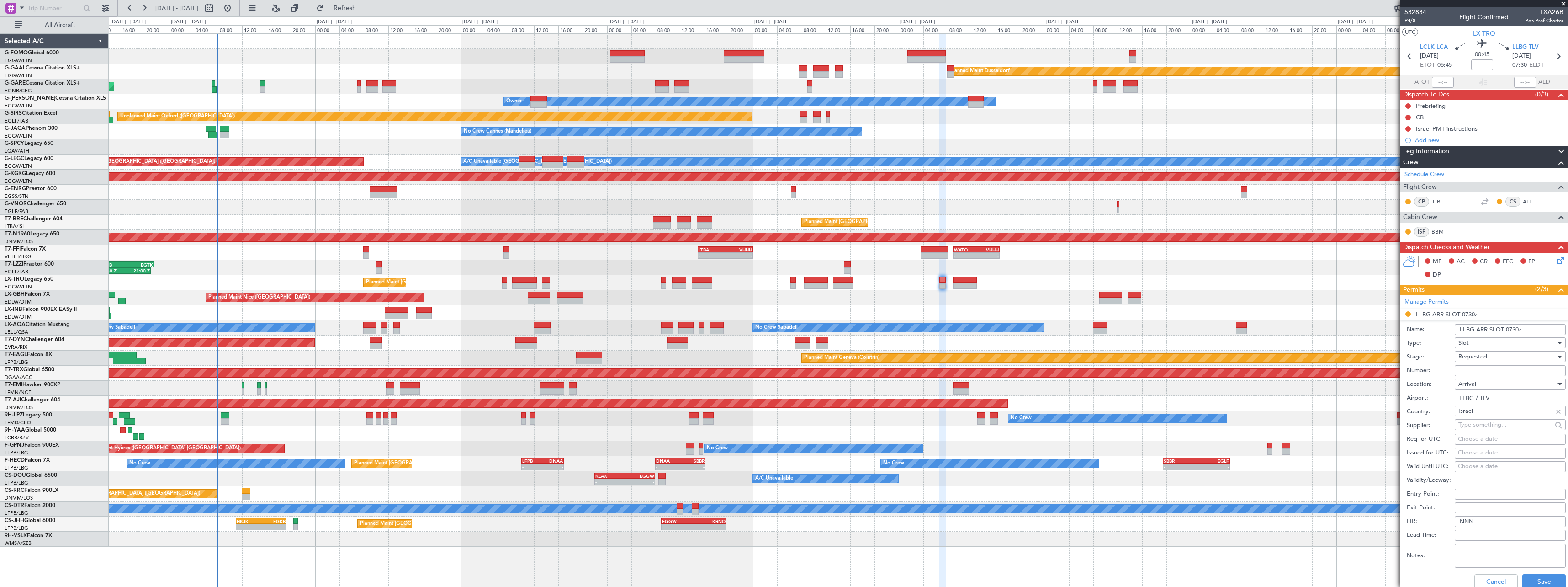
click at [1517, 331] on input "LLBG ARR SLOT 0730z" at bounding box center [1510, 329] width 111 height 11
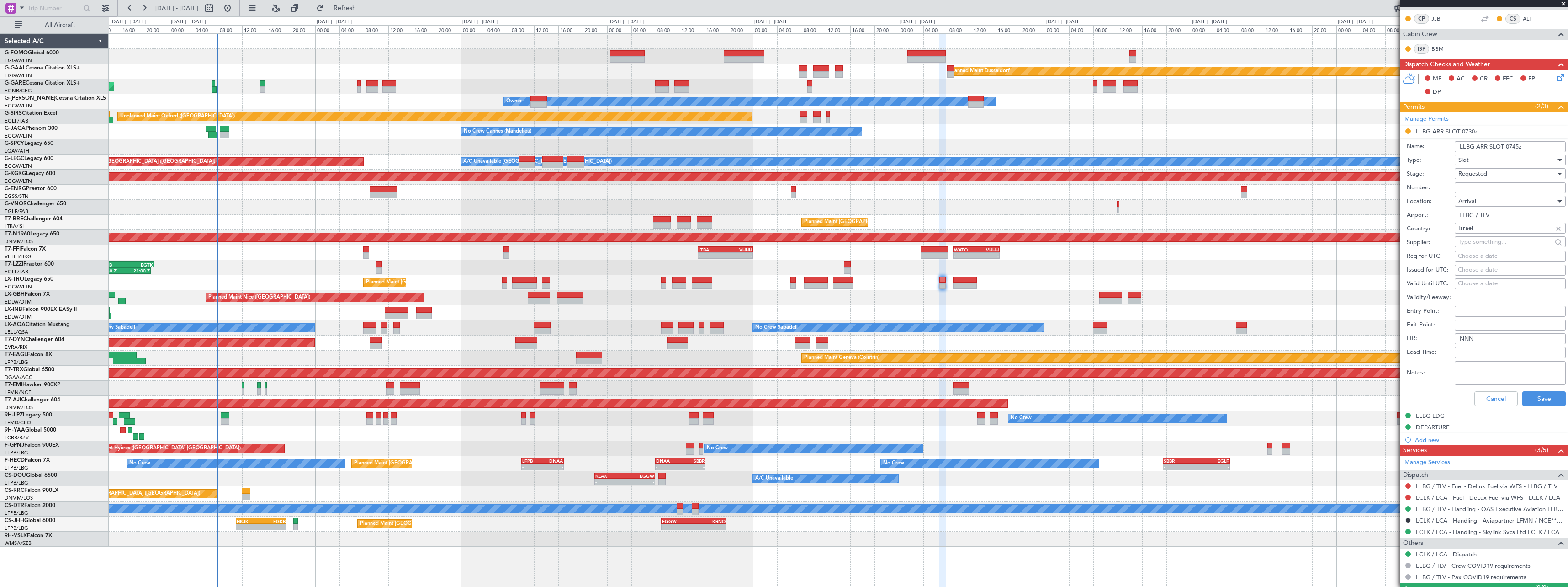
type input "LLBG ARR SLOT 0745z"
click at [1481, 173] on span "Requested" at bounding box center [1472, 174] width 29 height 9
click at [1490, 240] on span "Received OK" at bounding box center [1507, 243] width 96 height 14
click at [1536, 402] on button "Save" at bounding box center [1544, 398] width 43 height 15
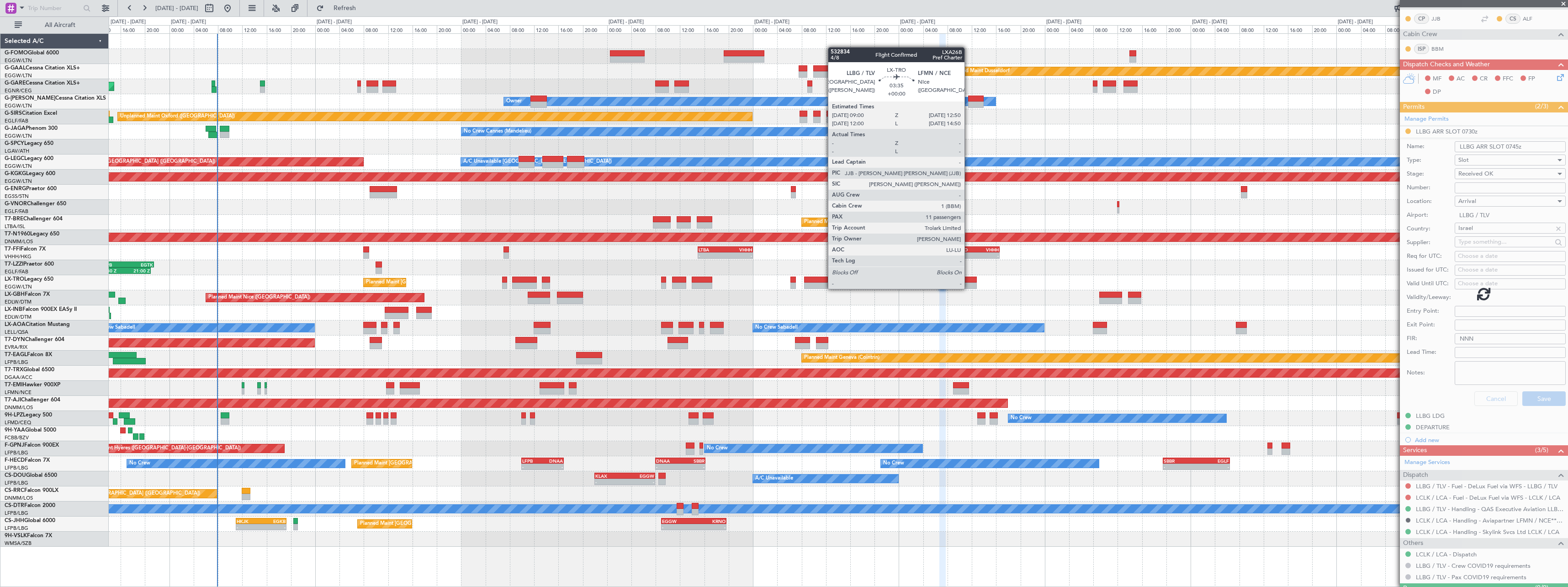
scroll to position [0, 0]
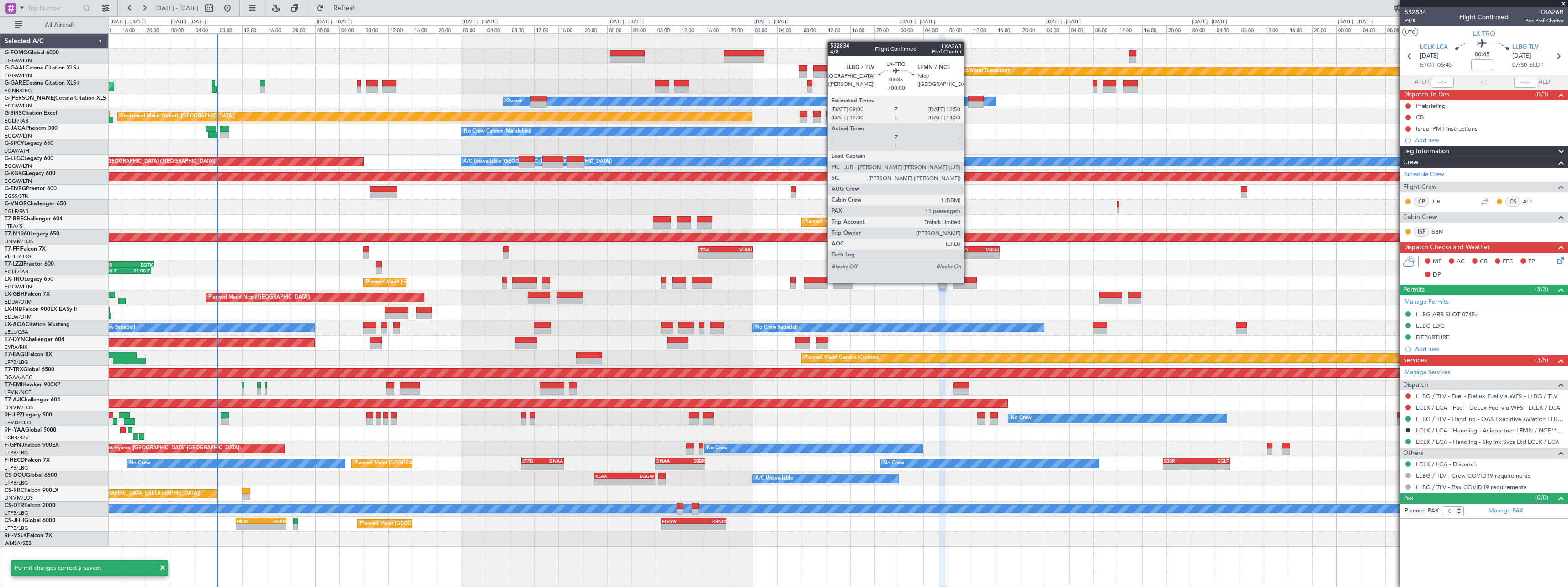
click at [968, 282] on div at bounding box center [965, 279] width 24 height 7
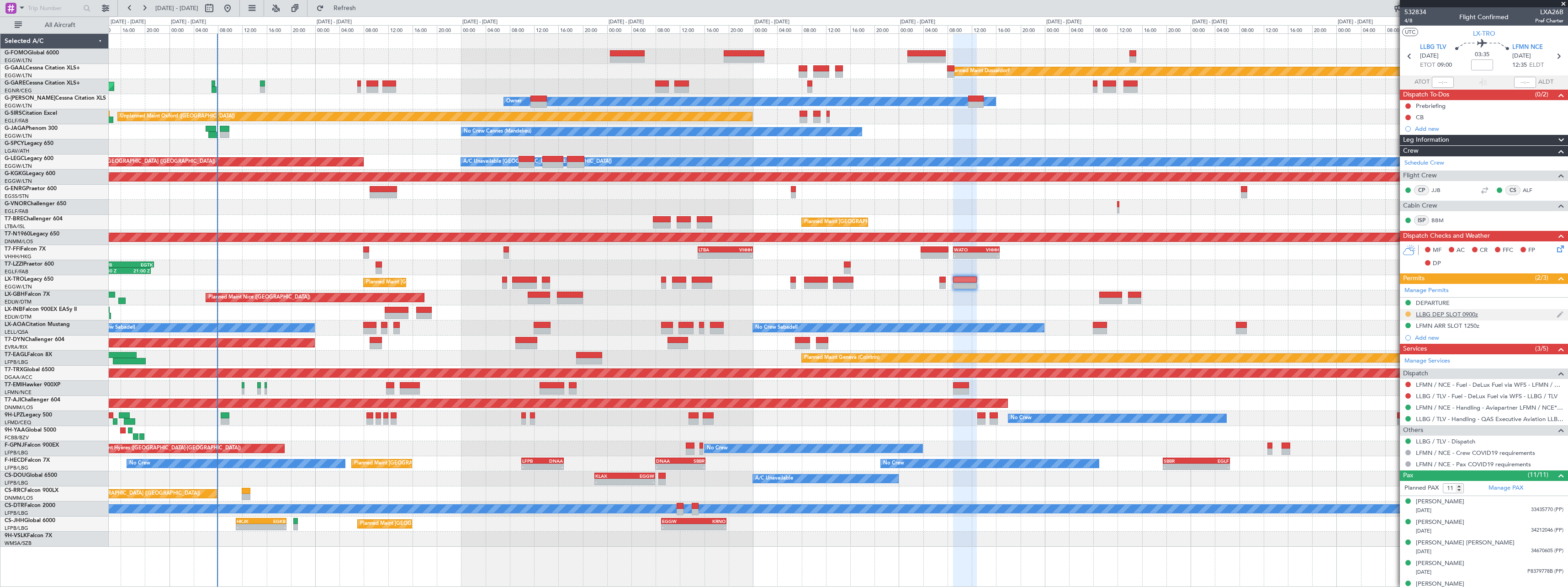
click at [1409, 313] on button at bounding box center [1408, 314] width 5 height 5
click at [1395, 424] on span "Received OK" at bounding box center [1385, 423] width 35 height 9
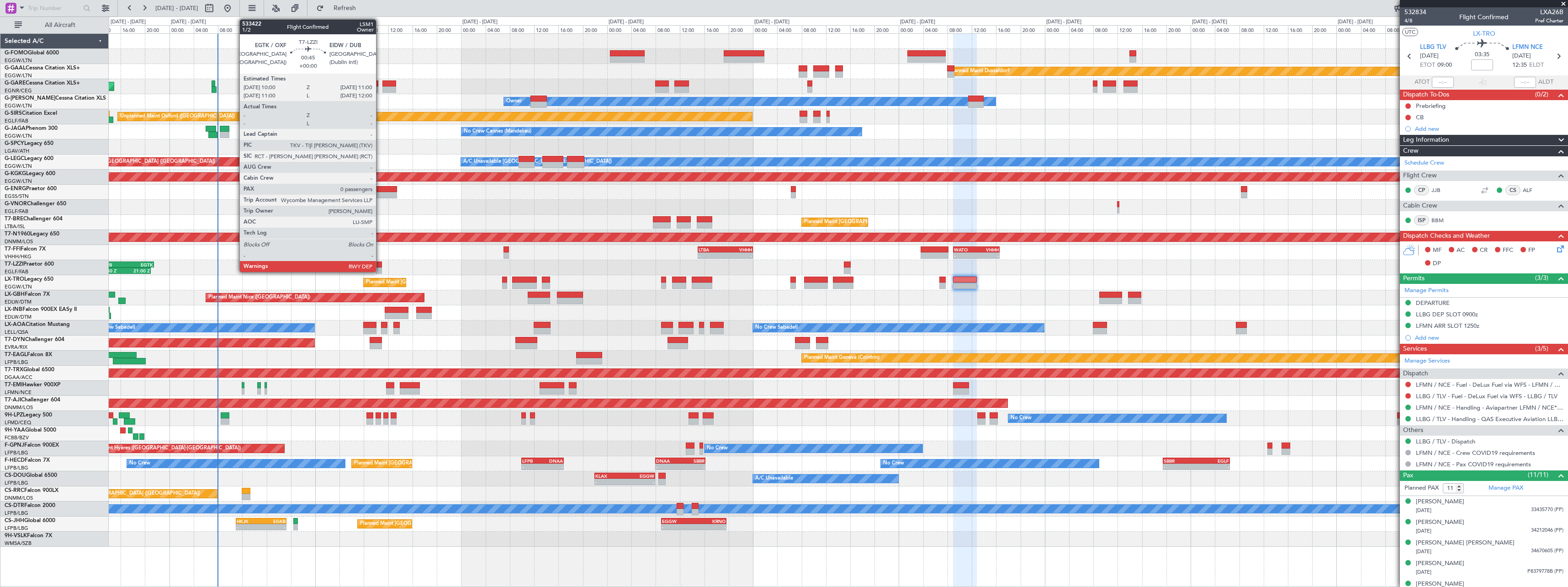
click at [380, 269] on div at bounding box center [379, 270] width 7 height 7
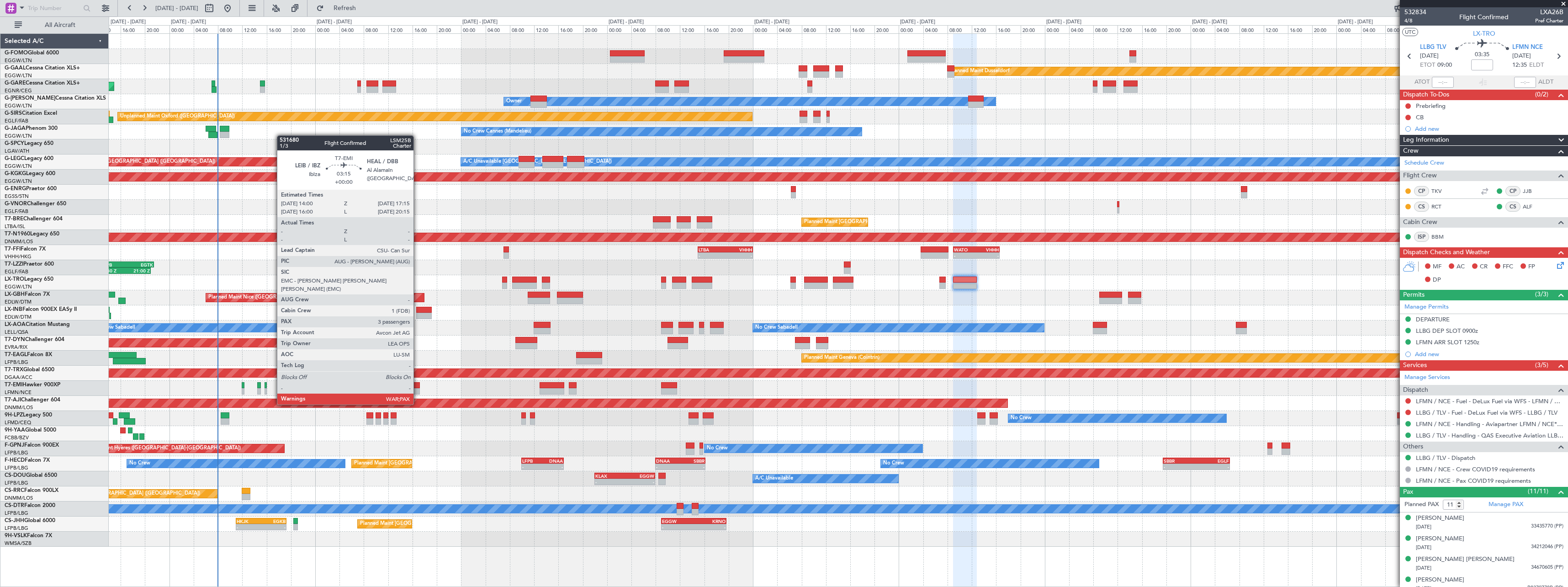
click at [418, 387] on div at bounding box center [410, 385] width 20 height 7
type input "3"
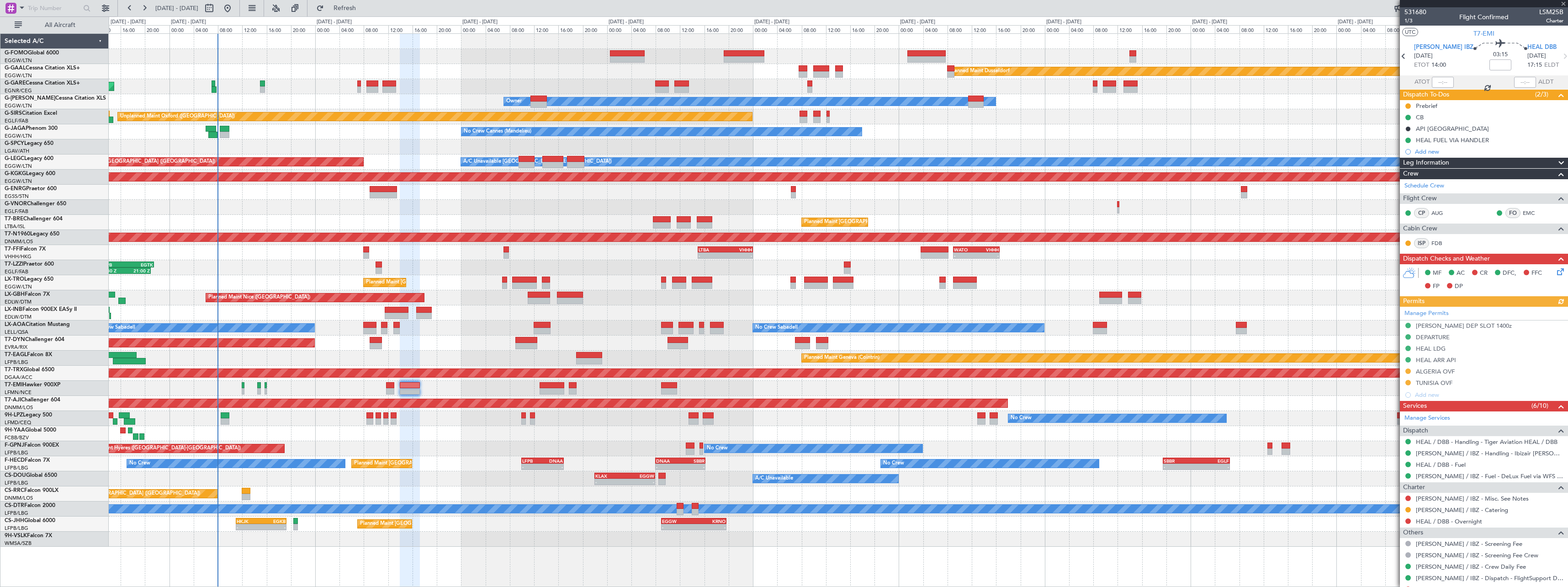
scroll to position [96, 0]
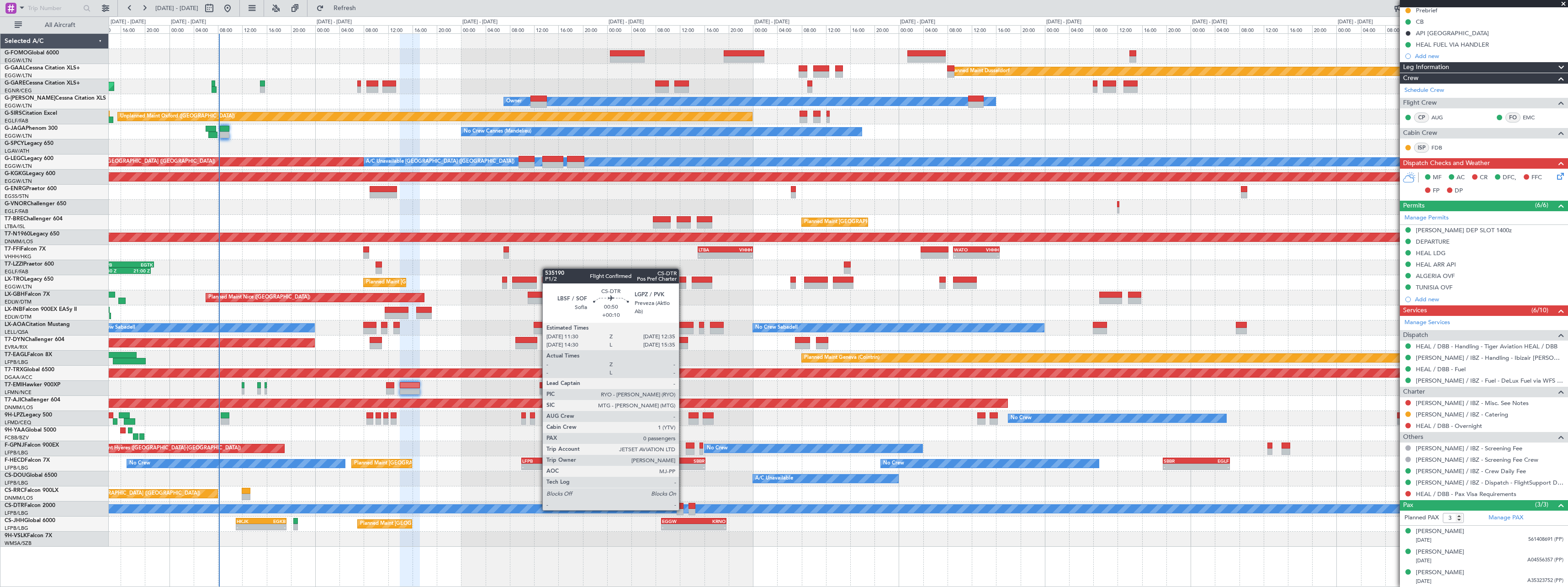
click at [683, 509] on div at bounding box center [680, 511] width 7 height 7
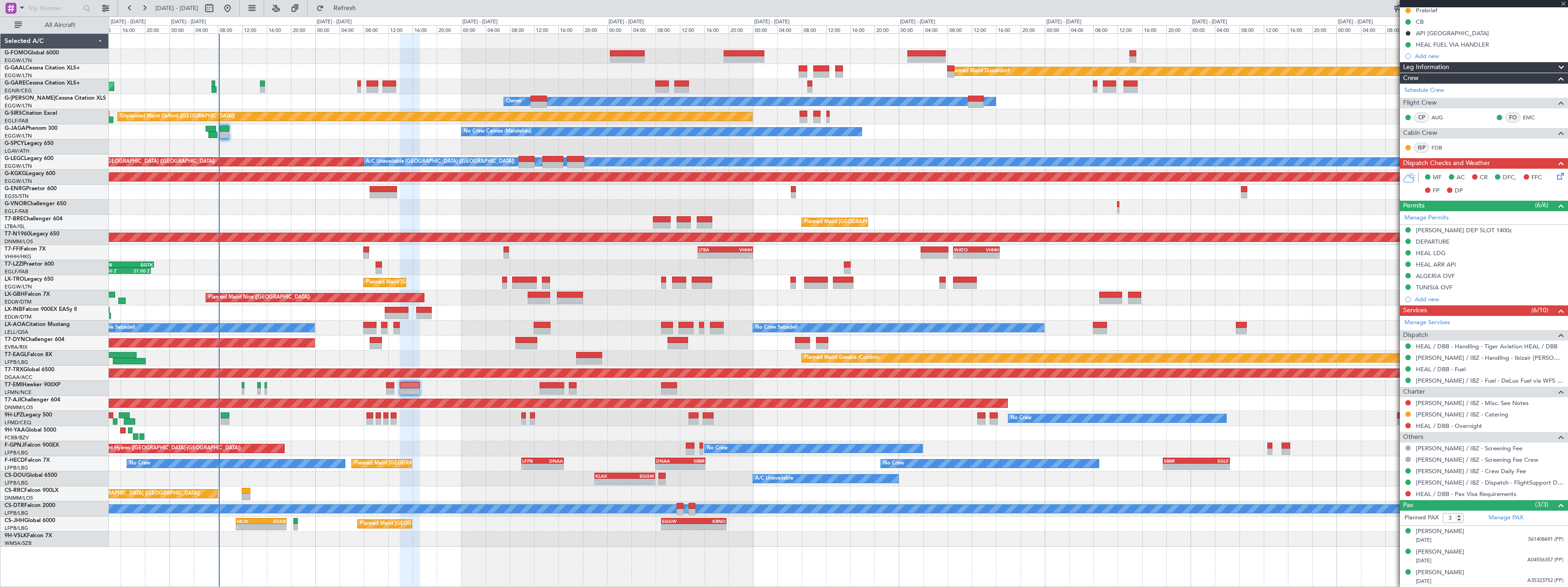
type input "+00:10"
type input "0"
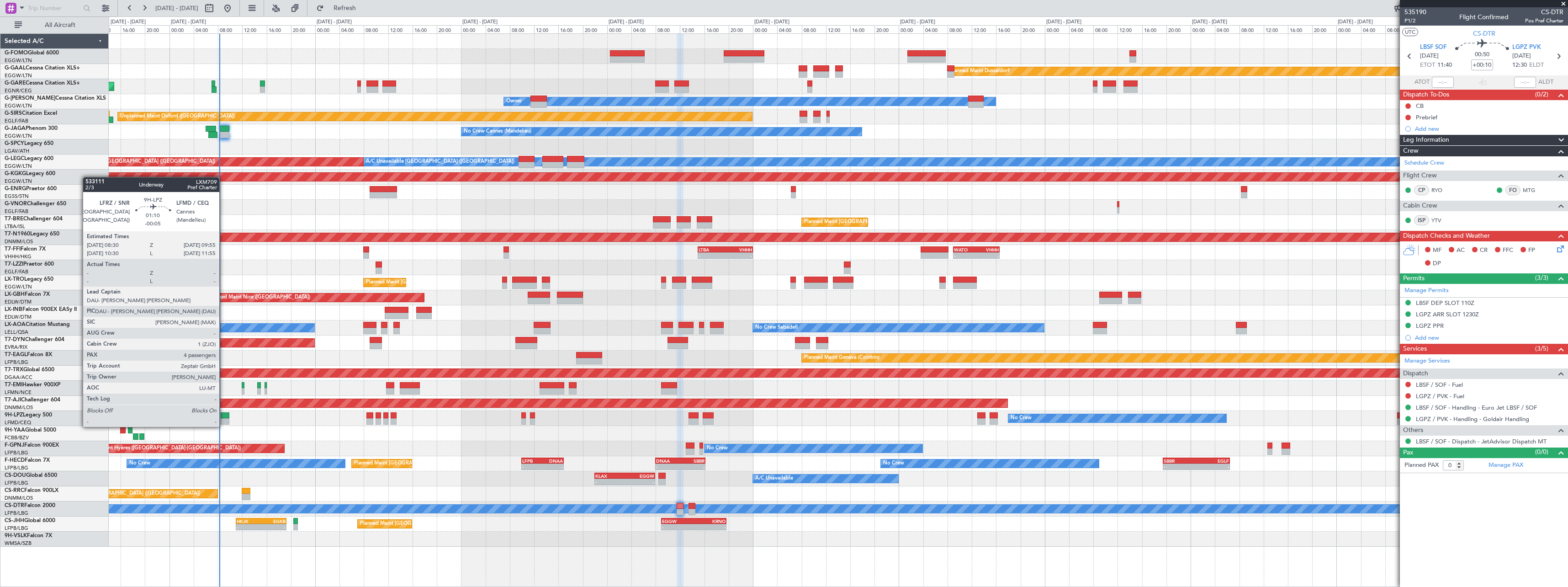
click at [223, 418] on div at bounding box center [225, 415] width 9 height 7
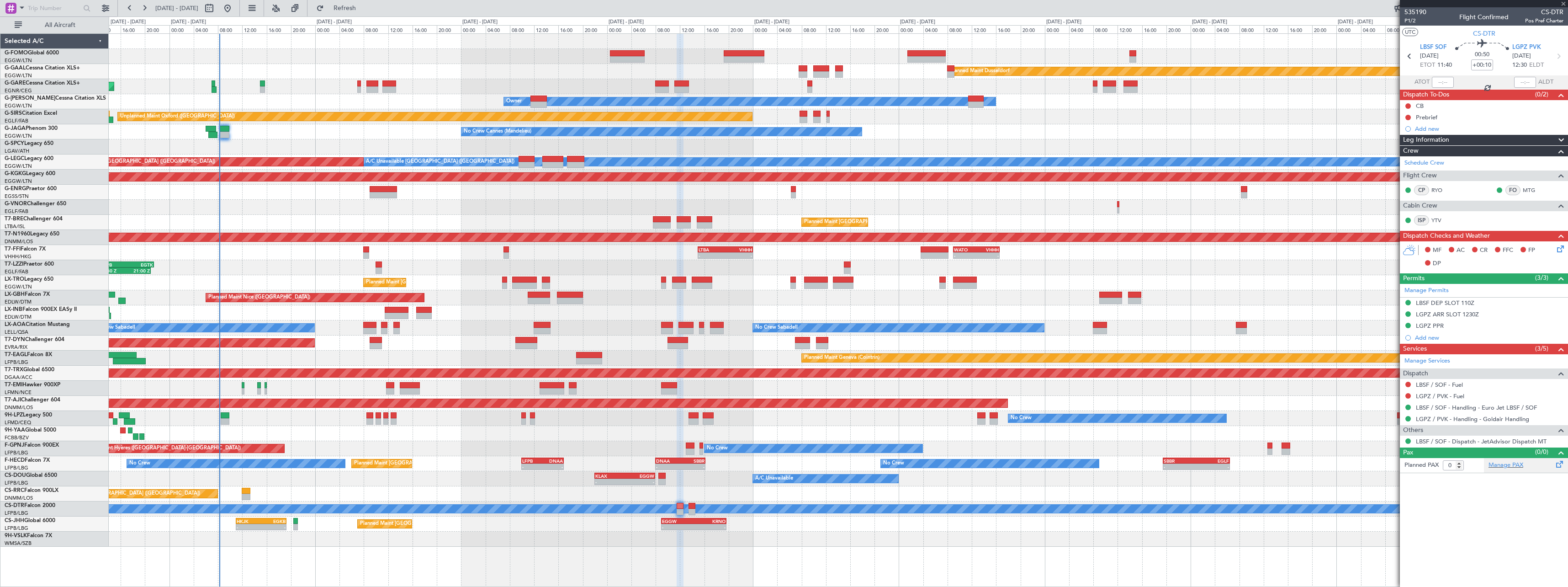
type input "-00:05"
type input "4"
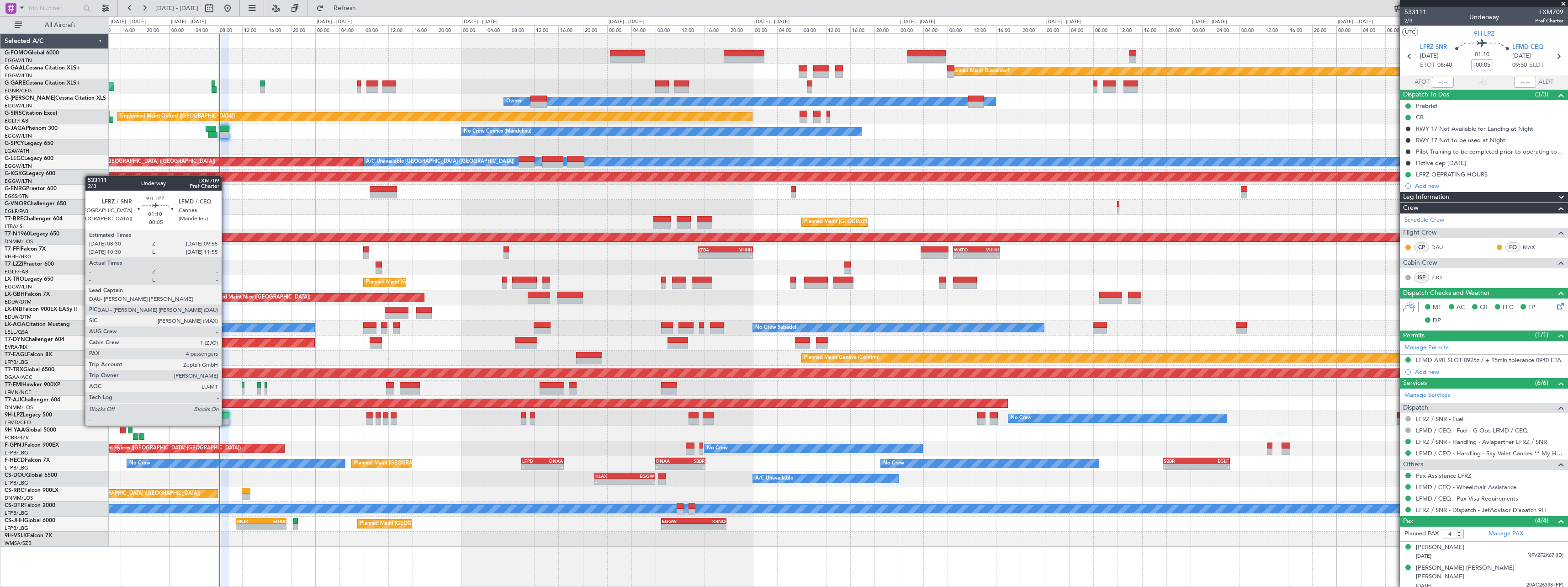
click at [226, 416] on div at bounding box center [225, 415] width 9 height 7
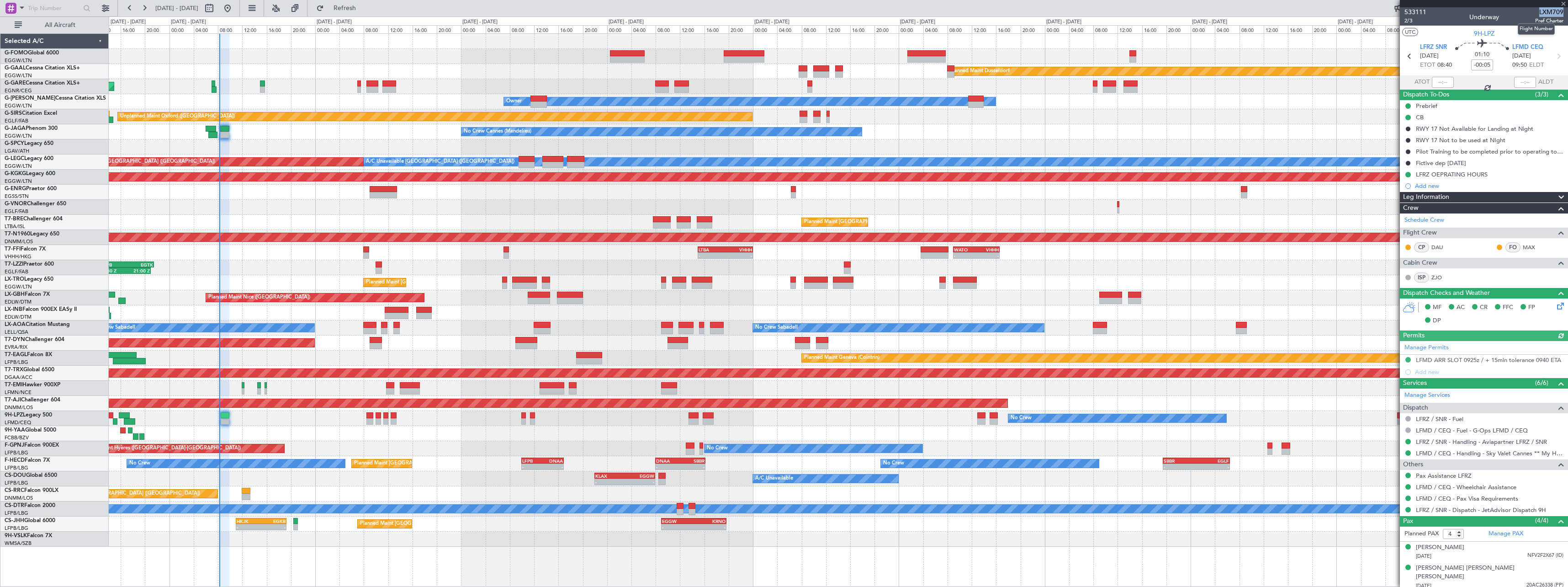
drag, startPoint x: 1533, startPoint y: 10, endPoint x: 1556, endPoint y: 14, distance: 23.3
click at [1556, 14] on span "LXM709" at bounding box center [1549, 12] width 29 height 10
copy span "LXM709"
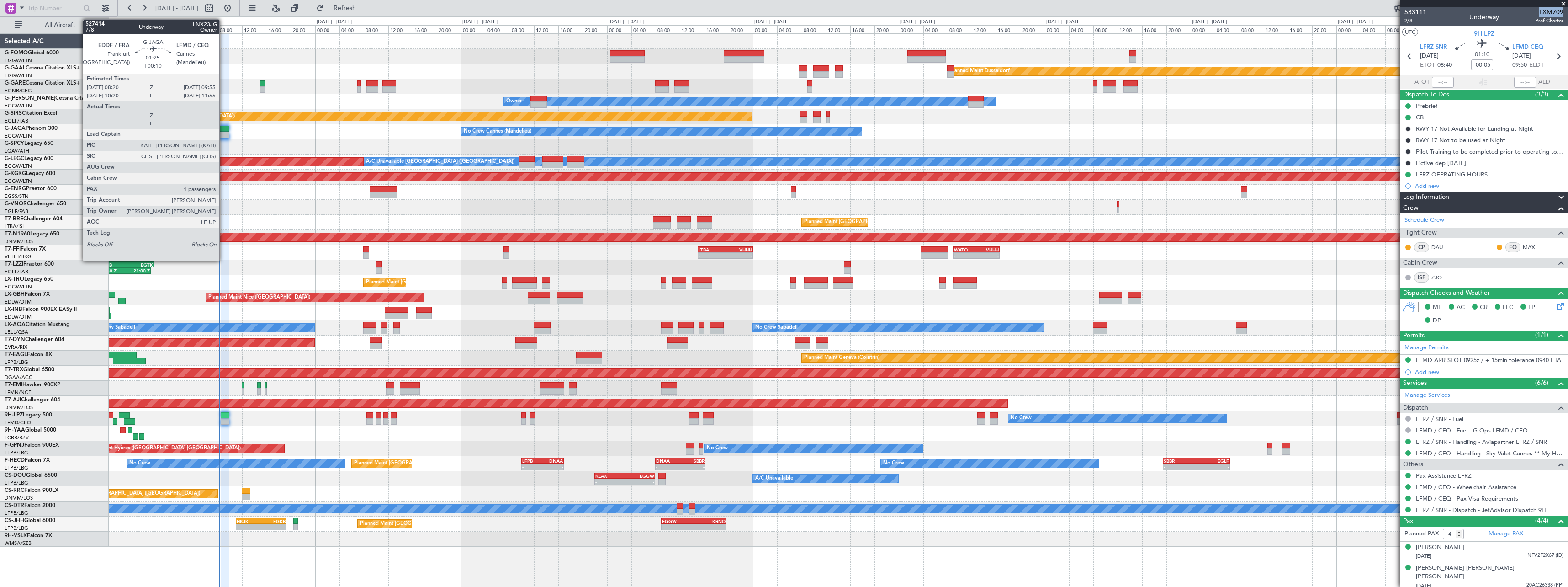
click at [223, 127] on div at bounding box center [225, 128] width 10 height 7
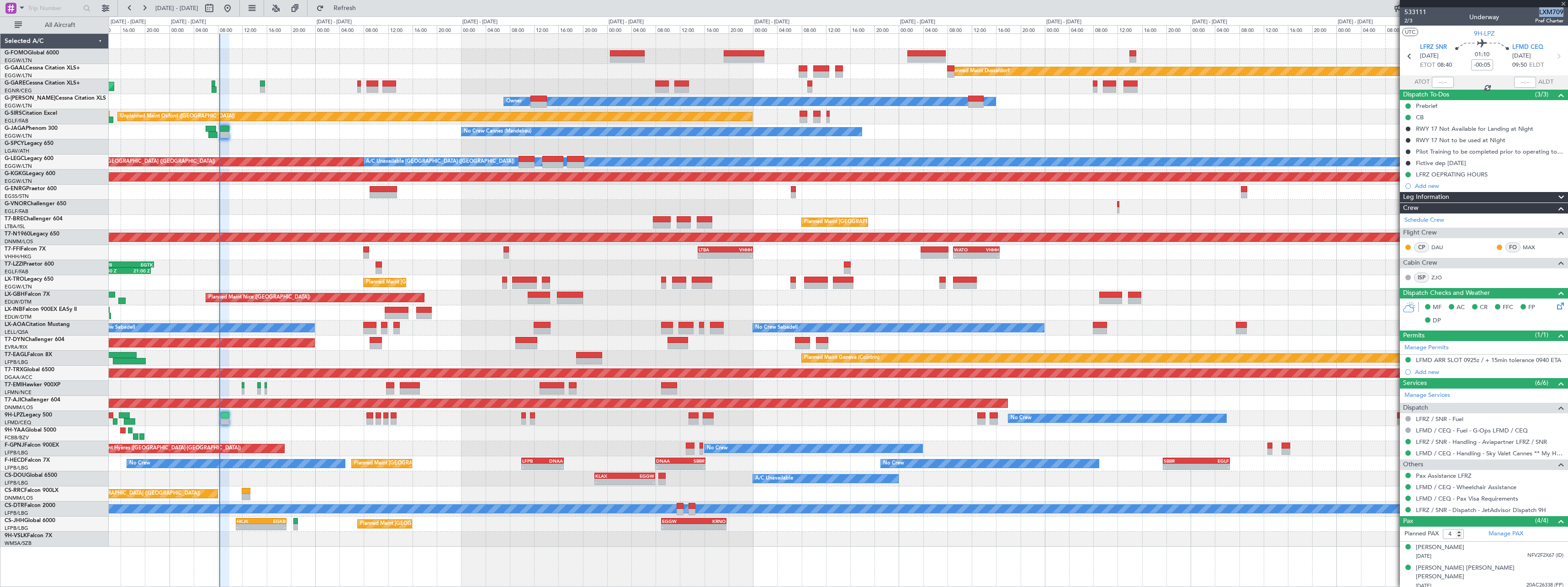
type input "+00:10"
type input "1"
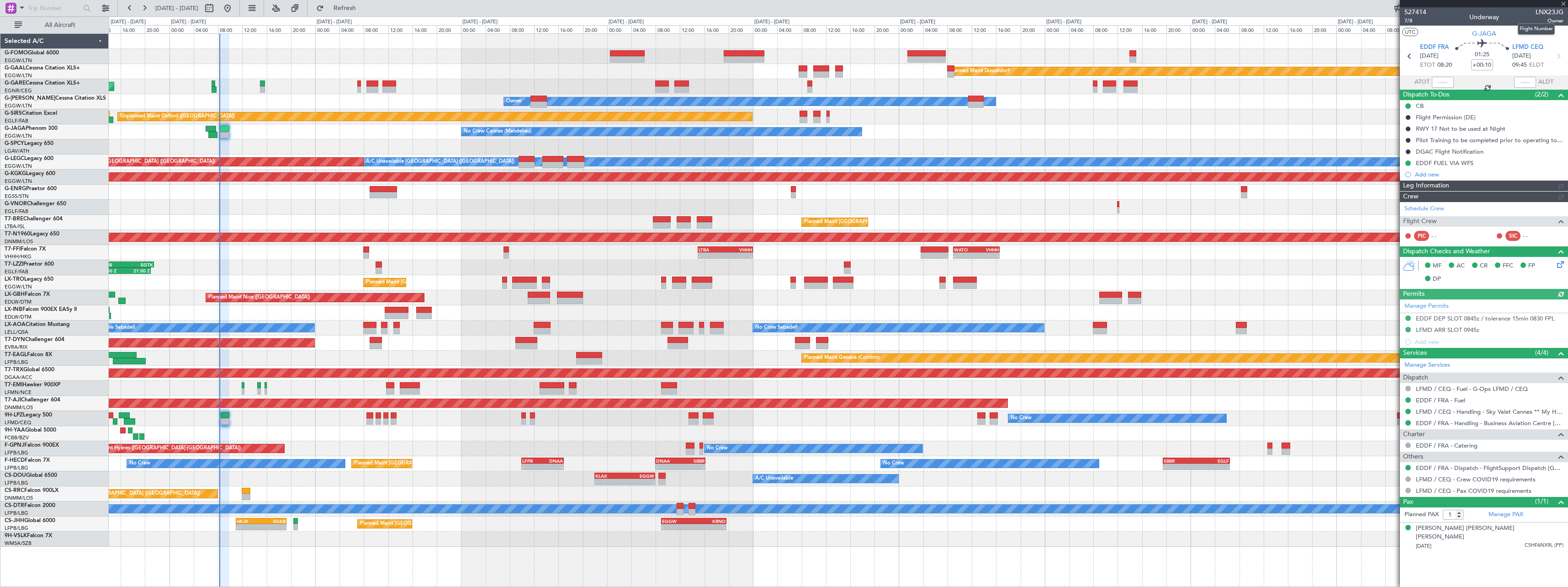
click at [1547, 11] on span "LNX23JG" at bounding box center [1550, 12] width 28 height 10
click at [1547, 10] on span "LNX23JG" at bounding box center [1550, 12] width 28 height 10
copy span "LNX23JG"
click at [447, 104] on div "Owner Owner" at bounding box center [838, 102] width 1459 height 15
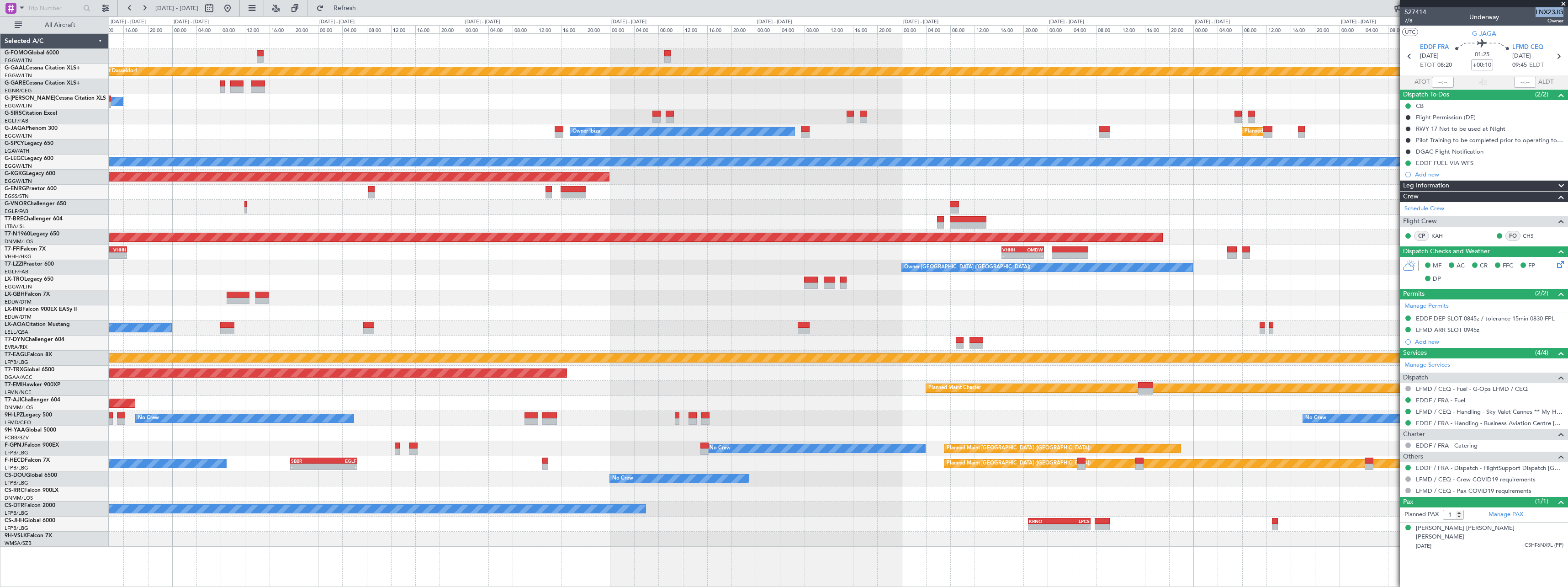
click at [281, 121] on div "Unplanned Maint Oxford ([GEOGRAPHIC_DATA])" at bounding box center [838, 116] width 1459 height 15
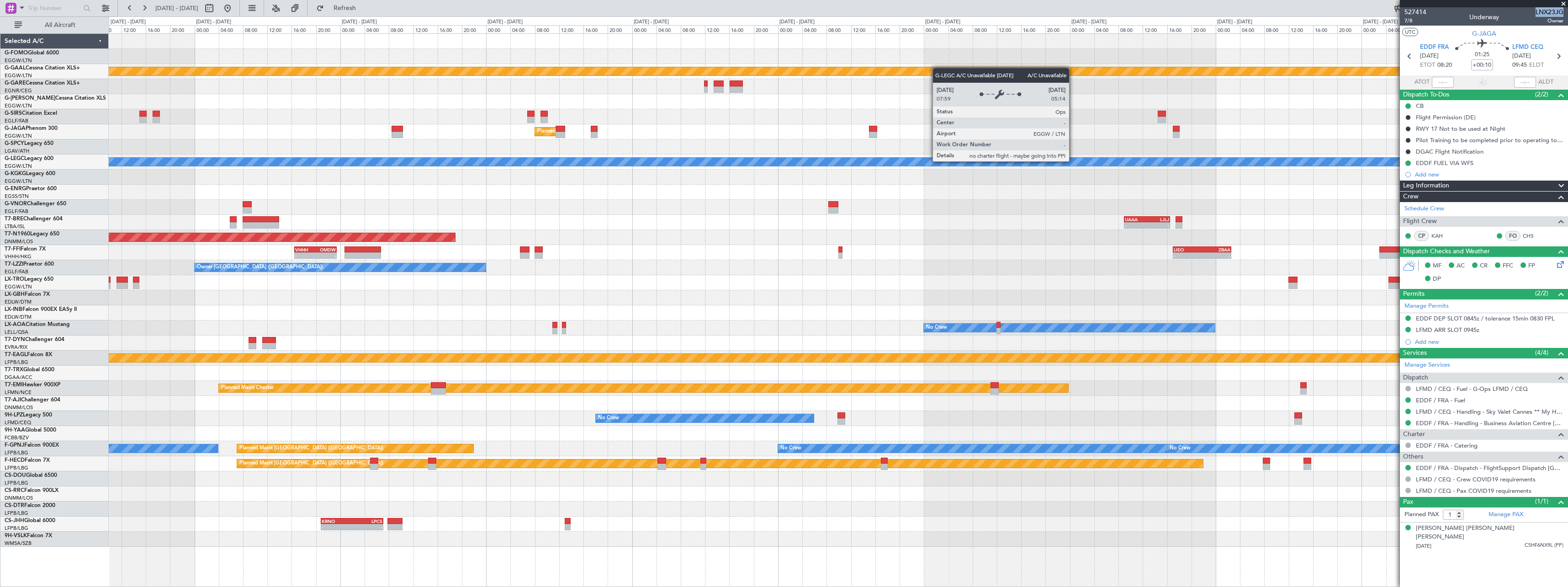
click at [213, 144] on div "Planned Maint Dusseldorf Planned Maint [GEOGRAPHIC_DATA] ([GEOGRAPHIC_DATA]) Ow…" at bounding box center [838, 290] width 1459 height 513
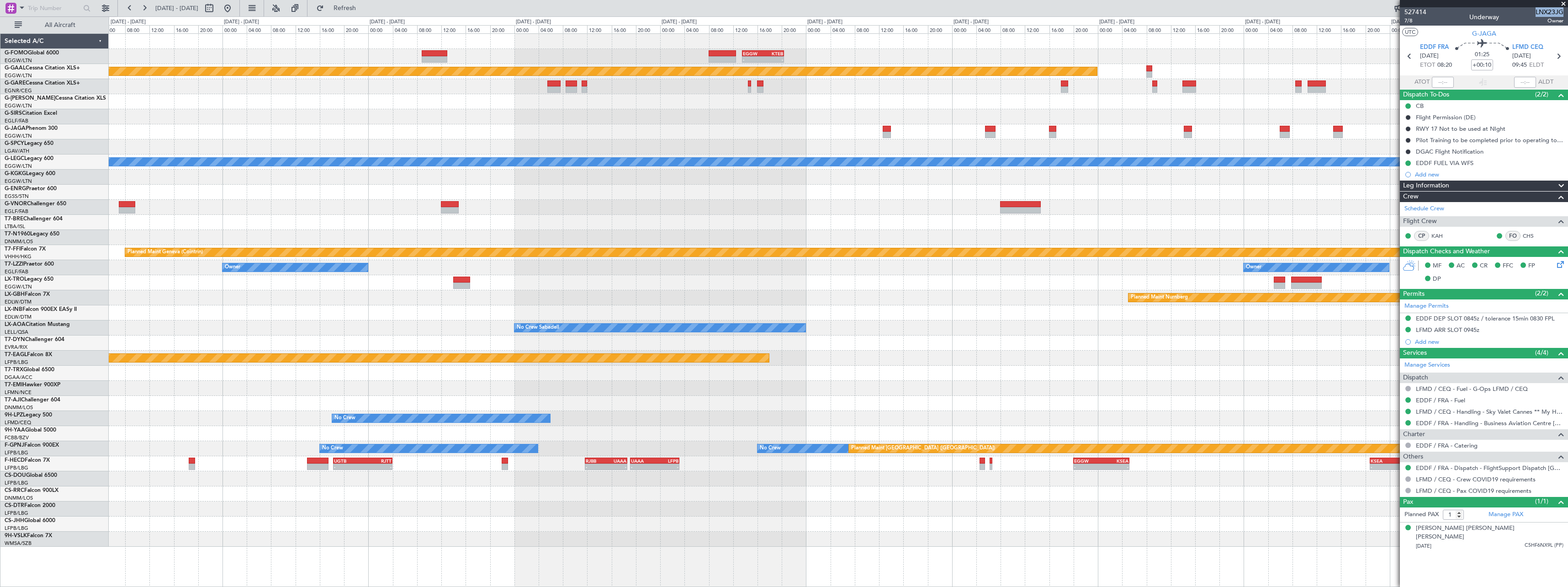
click at [399, 211] on div "- - EGGW 13:30 Z KTEB 20:25 Z Planned [GEOGRAPHIC_DATA] A/C Unavailable [GEOGRA…" at bounding box center [838, 290] width 1459 height 513
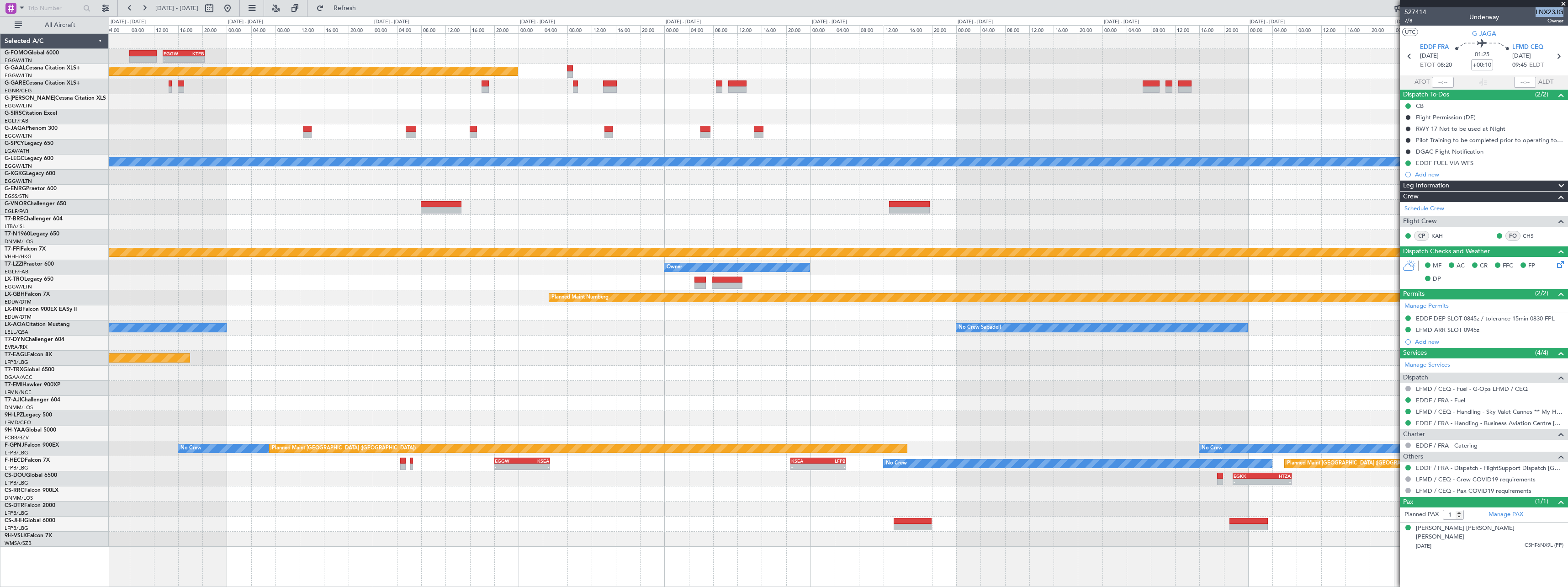
click at [539, 189] on div "- - EGGW 13:30 Z KTEB 20:25 Z Planned [GEOGRAPHIC_DATA] A/C Unavailable [GEOGRA…" at bounding box center [838, 290] width 1459 height 513
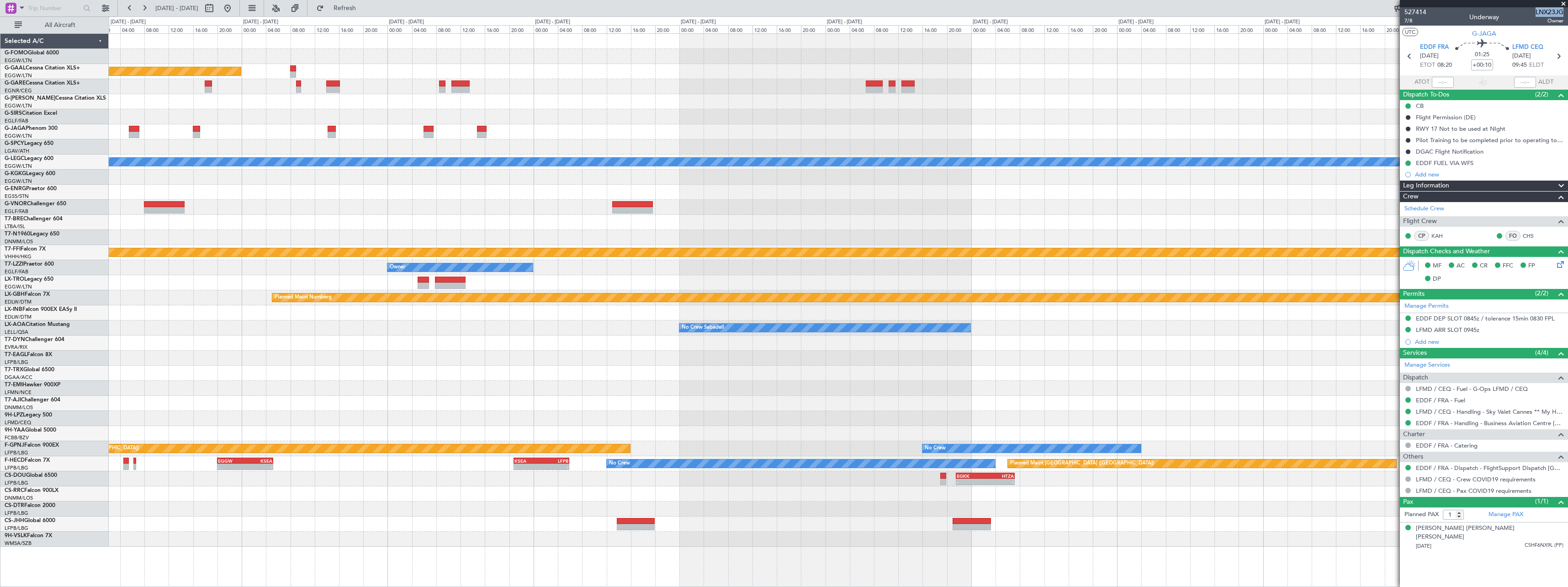
click at [525, 195] on div at bounding box center [838, 192] width 1459 height 15
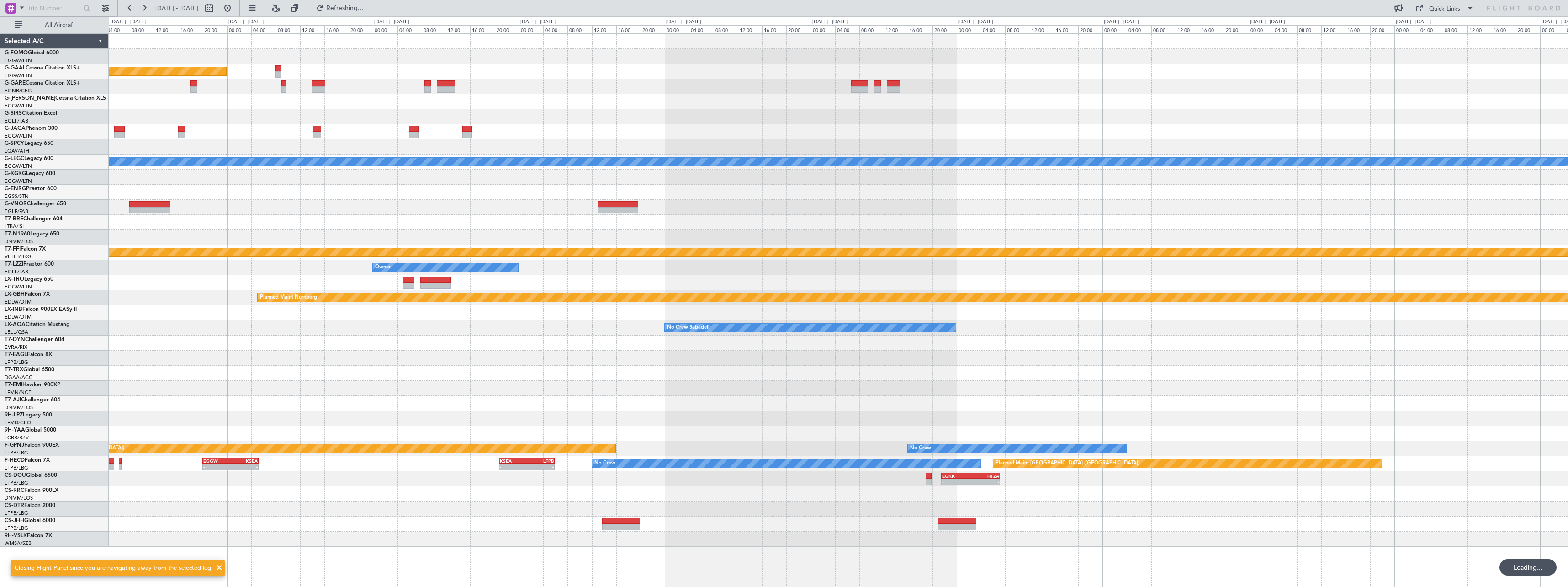
click at [1328, 214] on div at bounding box center [838, 207] width 1459 height 15
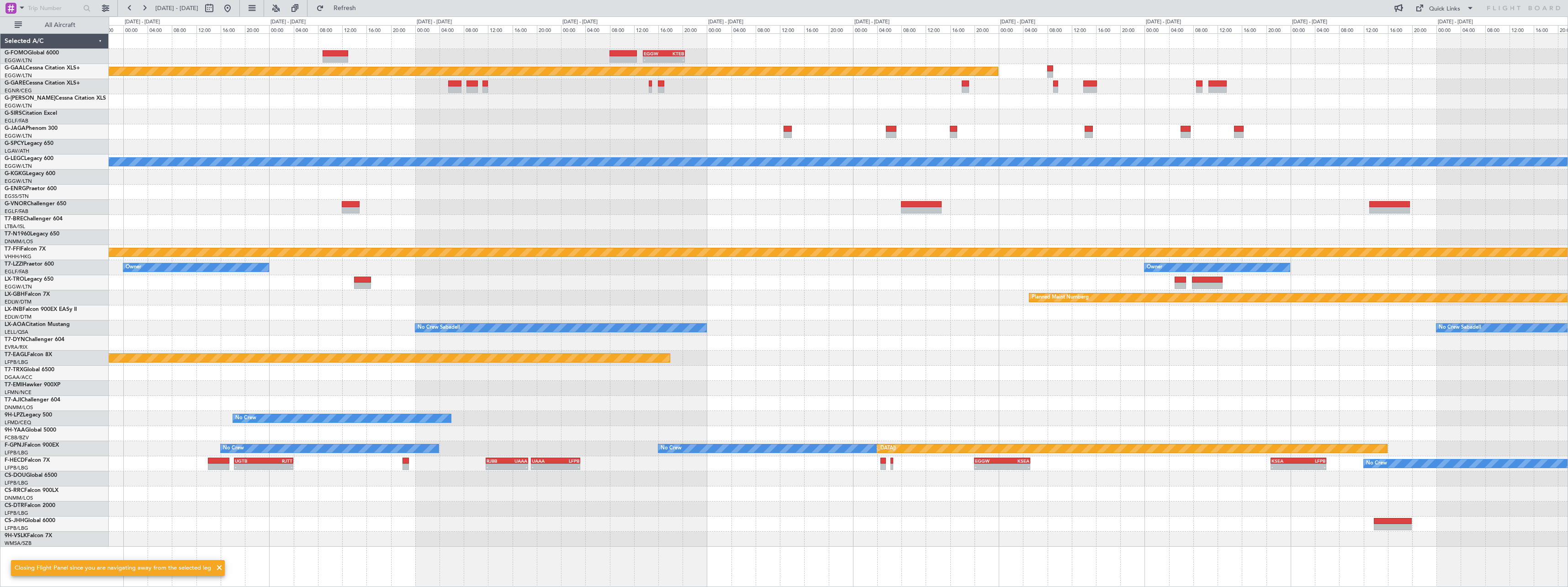
click at [1051, 136] on div at bounding box center [838, 132] width 1459 height 15
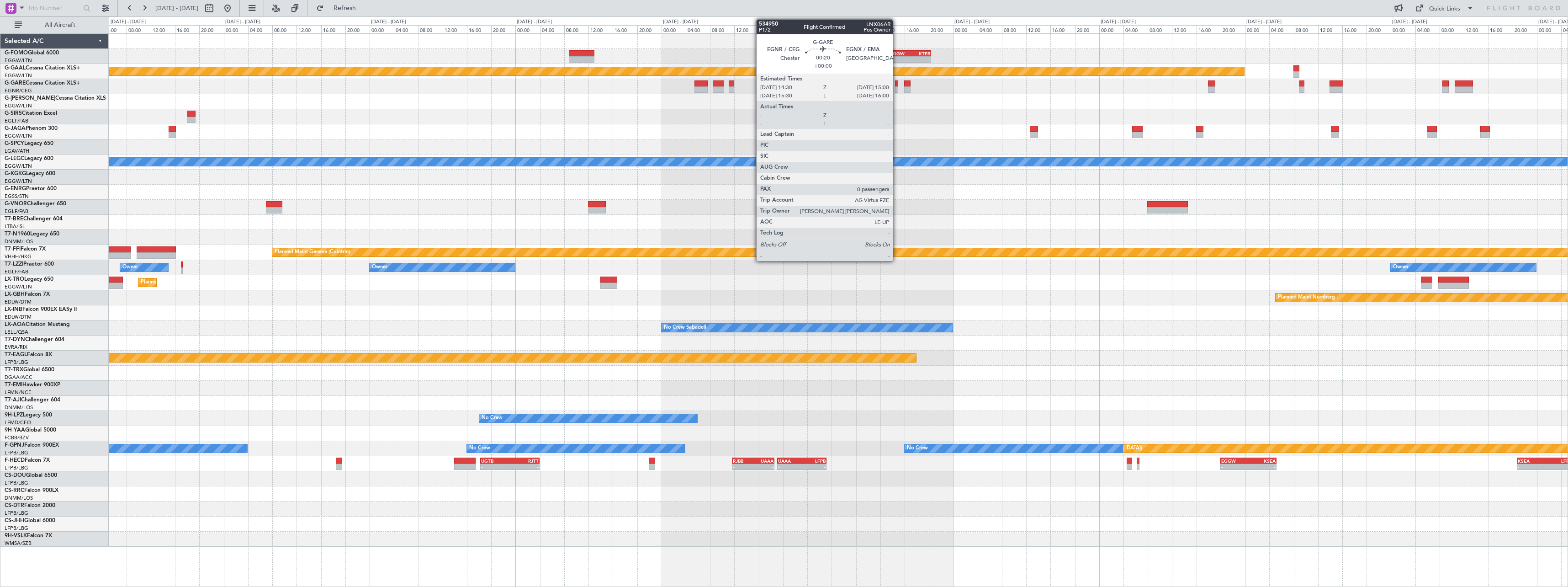
click at [897, 86] on div at bounding box center [896, 90] width 3 height 7
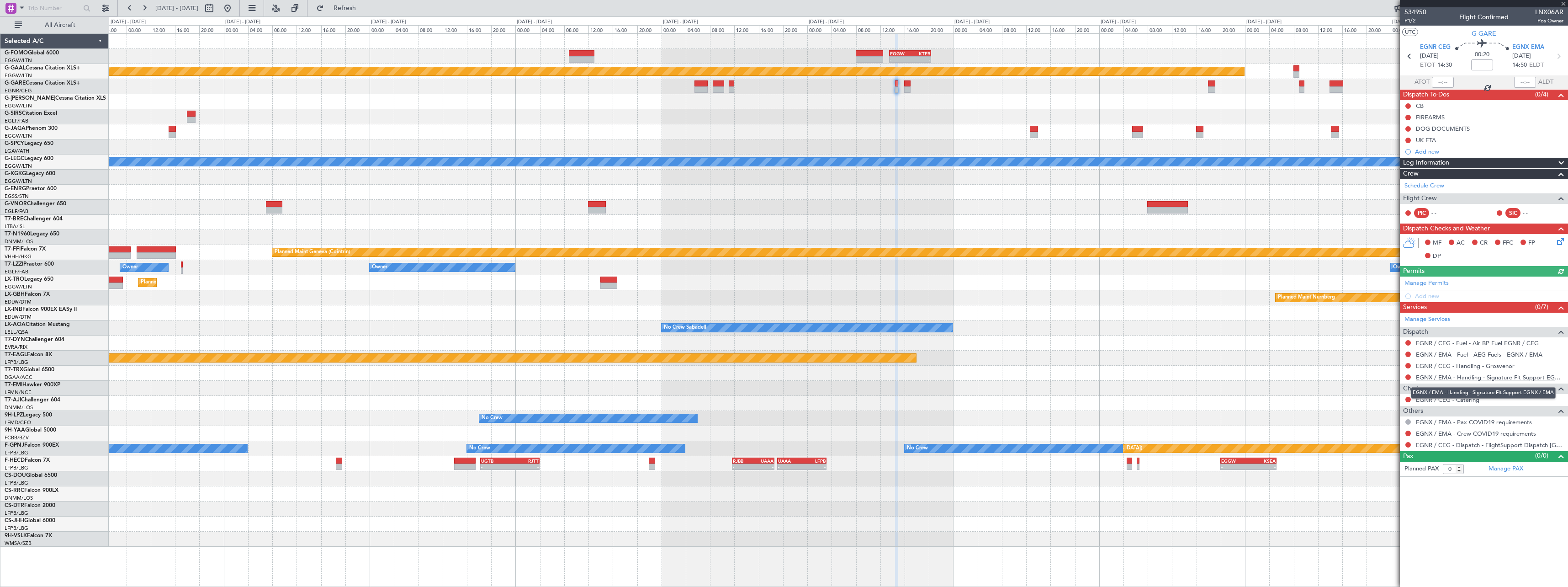
click at [1474, 378] on link "EGNX / EMA - Handling - Signature Flt Support EGNX / EMA" at bounding box center [1489, 377] width 147 height 8
click at [1410, 366] on button at bounding box center [1408, 365] width 5 height 5
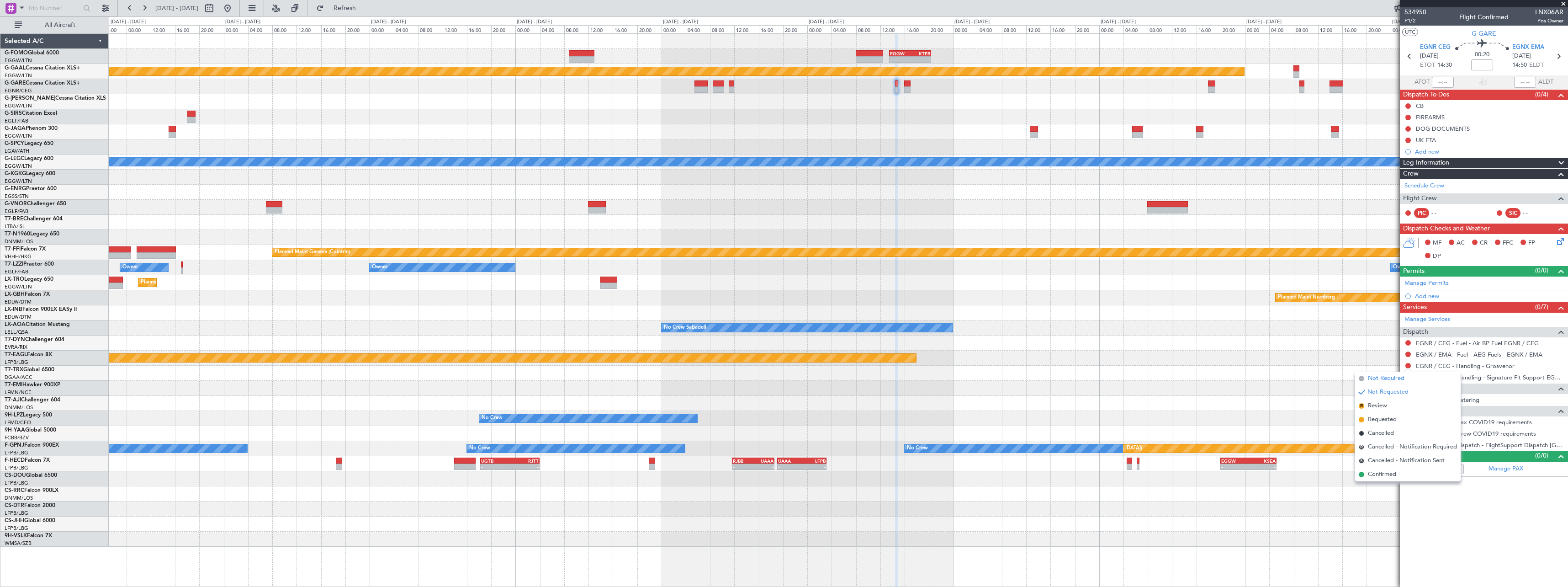
click at [1395, 379] on span "Not Required" at bounding box center [1386, 378] width 37 height 9
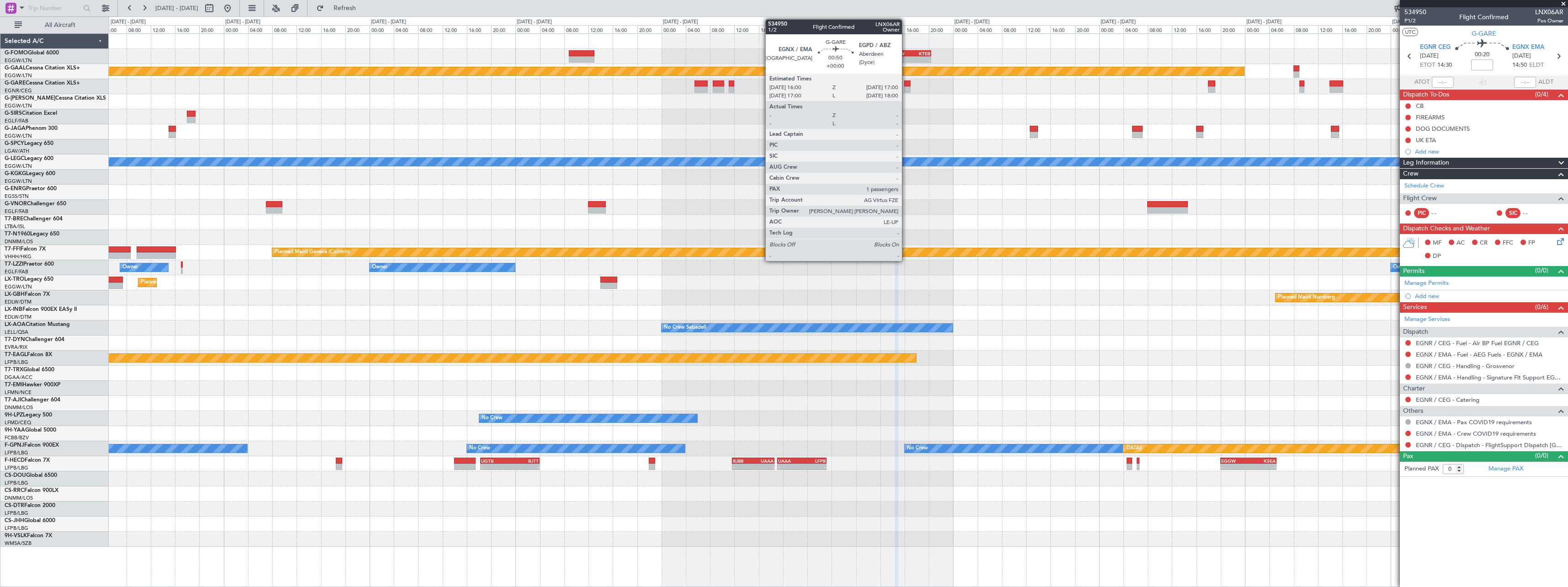
click at [906, 86] on div at bounding box center [907, 90] width 7 height 7
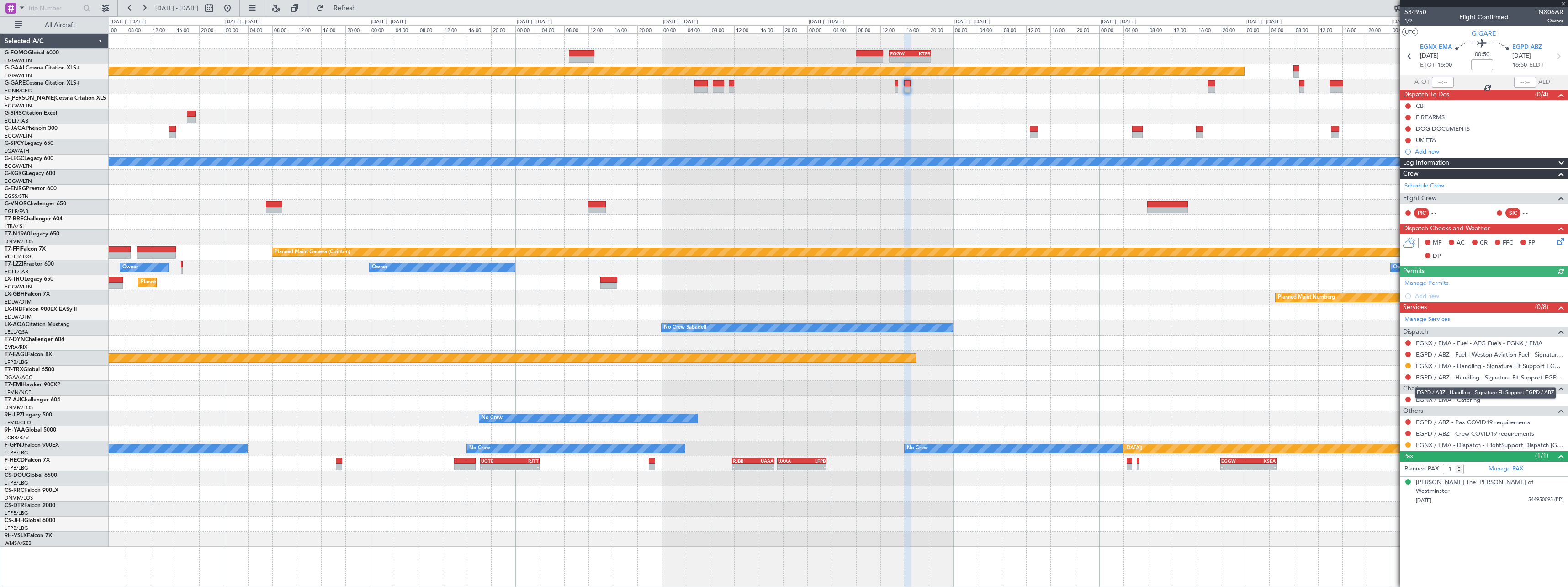
click at [1502, 375] on link "EGPD / ABZ - Handling - Signature Flt Support EGPD / ABZ" at bounding box center [1489, 377] width 147 height 8
drag, startPoint x: 363, startPoint y: 10, endPoint x: 318, endPoint y: 2, distance: 45.7
click at [363, 10] on span "Refresh" at bounding box center [345, 8] width 38 height 7
click at [1408, 423] on button at bounding box center [1408, 421] width 5 height 5
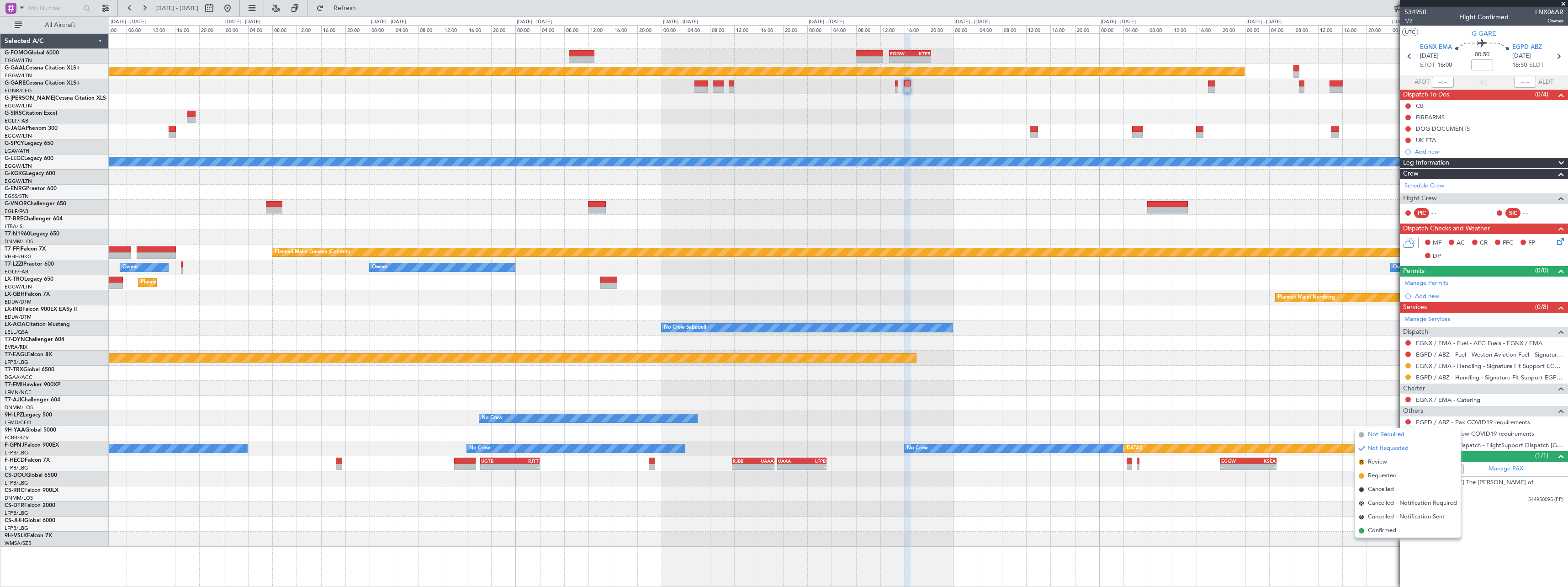
click at [1385, 435] on span "Not Required" at bounding box center [1386, 434] width 37 height 9
drag, startPoint x: 1408, startPoint y: 431, endPoint x: 1402, endPoint y: 437, distance: 8.5
click at [1408, 432] on button at bounding box center [1408, 433] width 5 height 5
drag, startPoint x: 1393, startPoint y: 446, endPoint x: 1354, endPoint y: 567, distance: 127.1
click at [1393, 446] on span "Not Required" at bounding box center [1386, 446] width 37 height 9
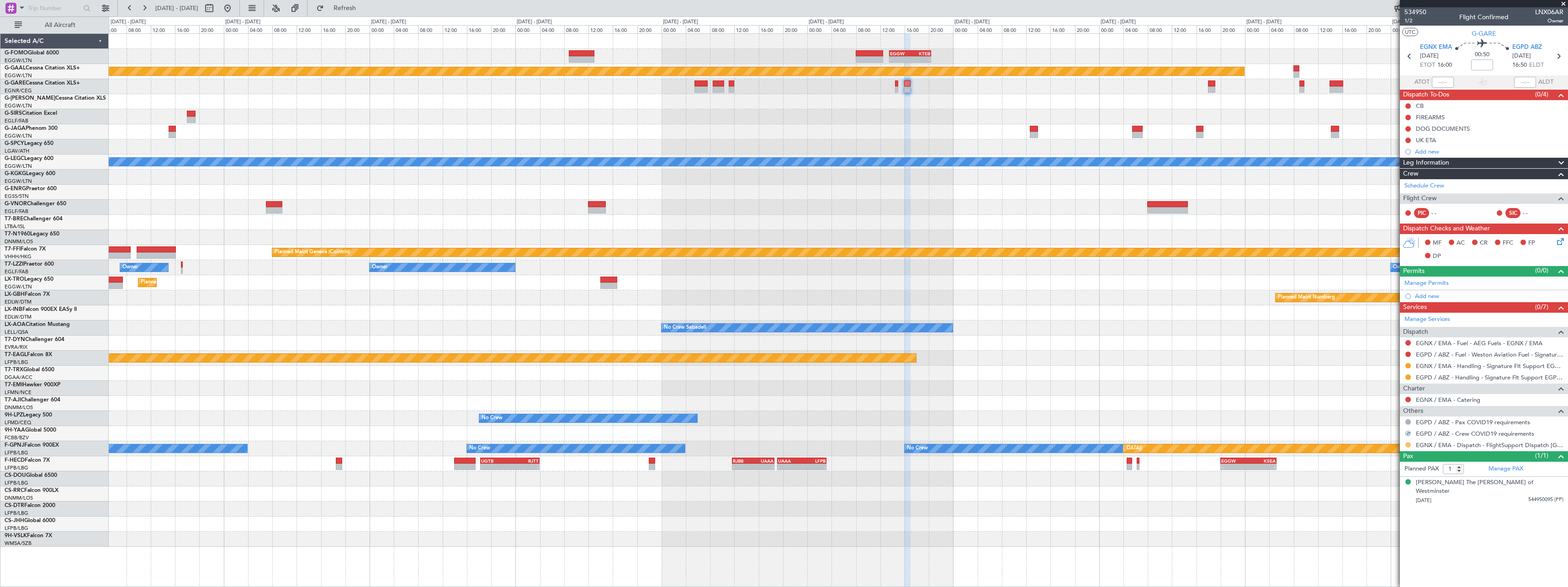
click at [1409, 443] on button at bounding box center [1408, 445] width 5 height 5
click at [1395, 555] on span "Confirmed" at bounding box center [1382, 553] width 29 height 9
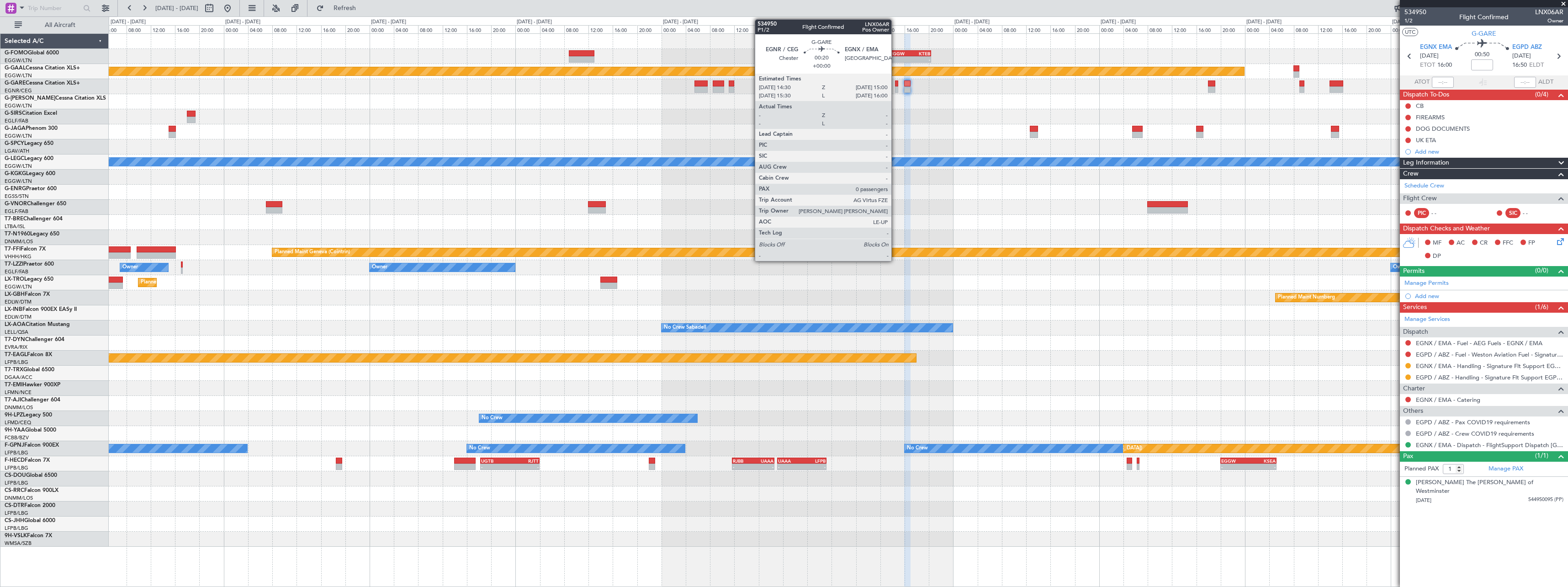
click at [895, 89] on div at bounding box center [896, 90] width 3 height 7
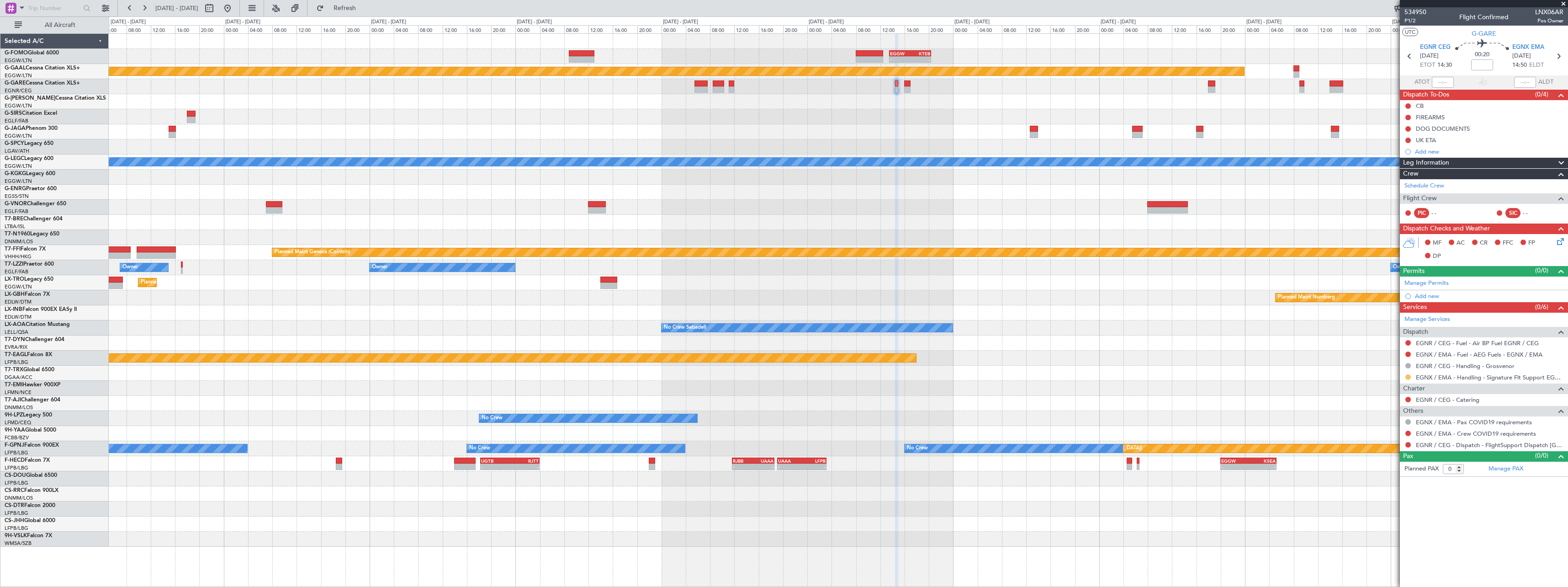
click at [1408, 378] on button at bounding box center [1408, 377] width 5 height 5
drag, startPoint x: 1390, startPoint y: 487, endPoint x: 1395, endPoint y: 477, distance: 11.2
click at [1390, 487] on span "Confirmed" at bounding box center [1382, 485] width 29 height 9
click at [1407, 434] on button at bounding box center [1408, 433] width 5 height 5
click at [1387, 447] on span "Not Required" at bounding box center [1386, 446] width 37 height 9
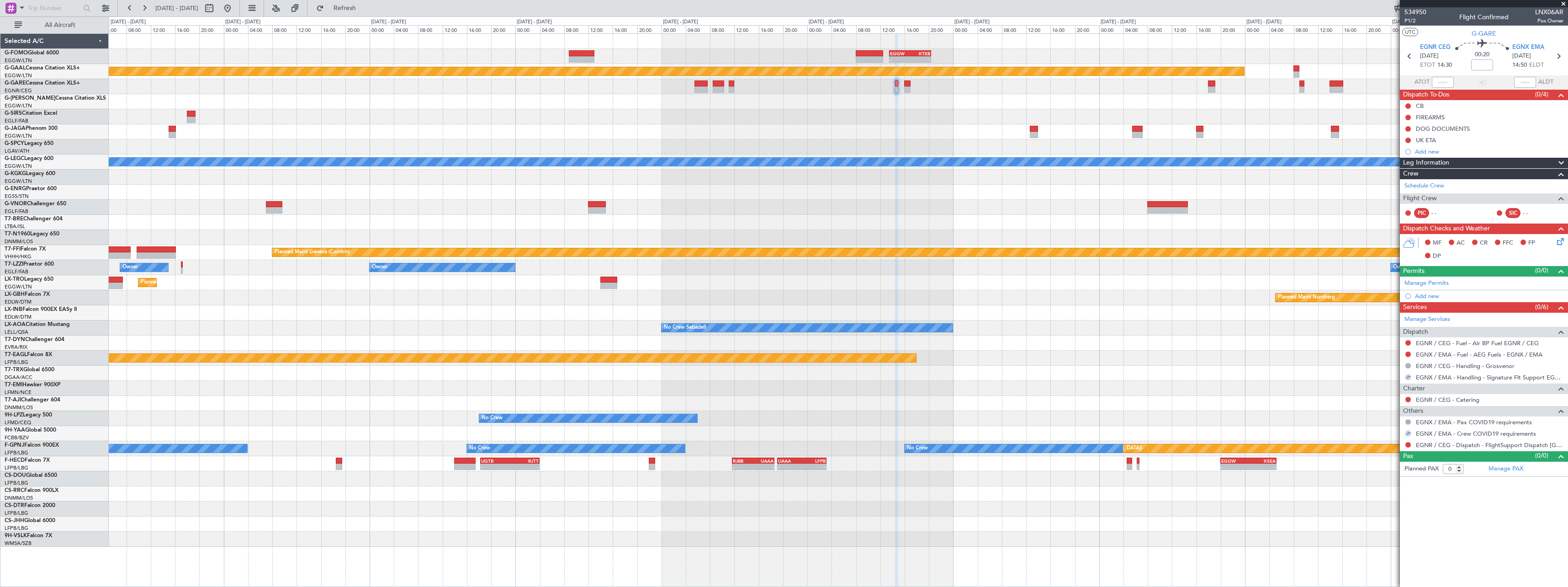
drag, startPoint x: 1406, startPoint y: 445, endPoint x: 1400, endPoint y: 471, distance: 26.7
click at [1406, 445] on button at bounding box center [1408, 445] width 5 height 5
click at [1385, 554] on span "Confirmed" at bounding box center [1382, 553] width 29 height 9
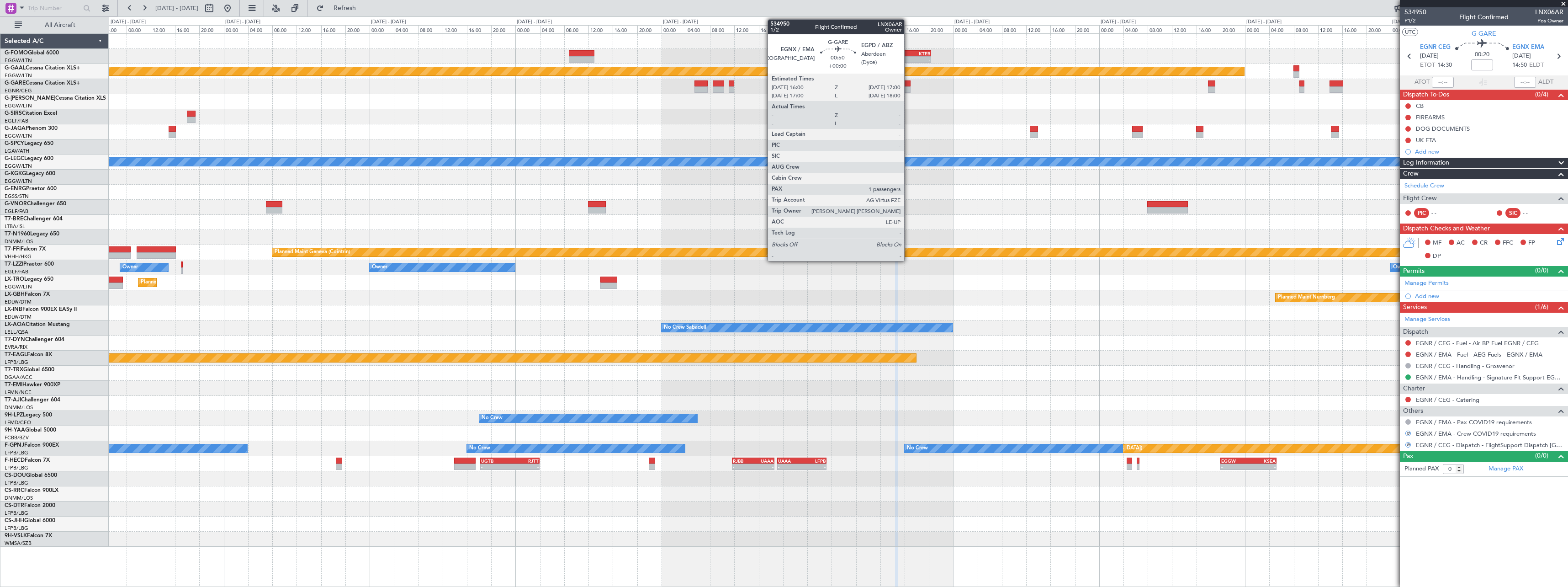
click at [908, 89] on div at bounding box center [907, 90] width 7 height 7
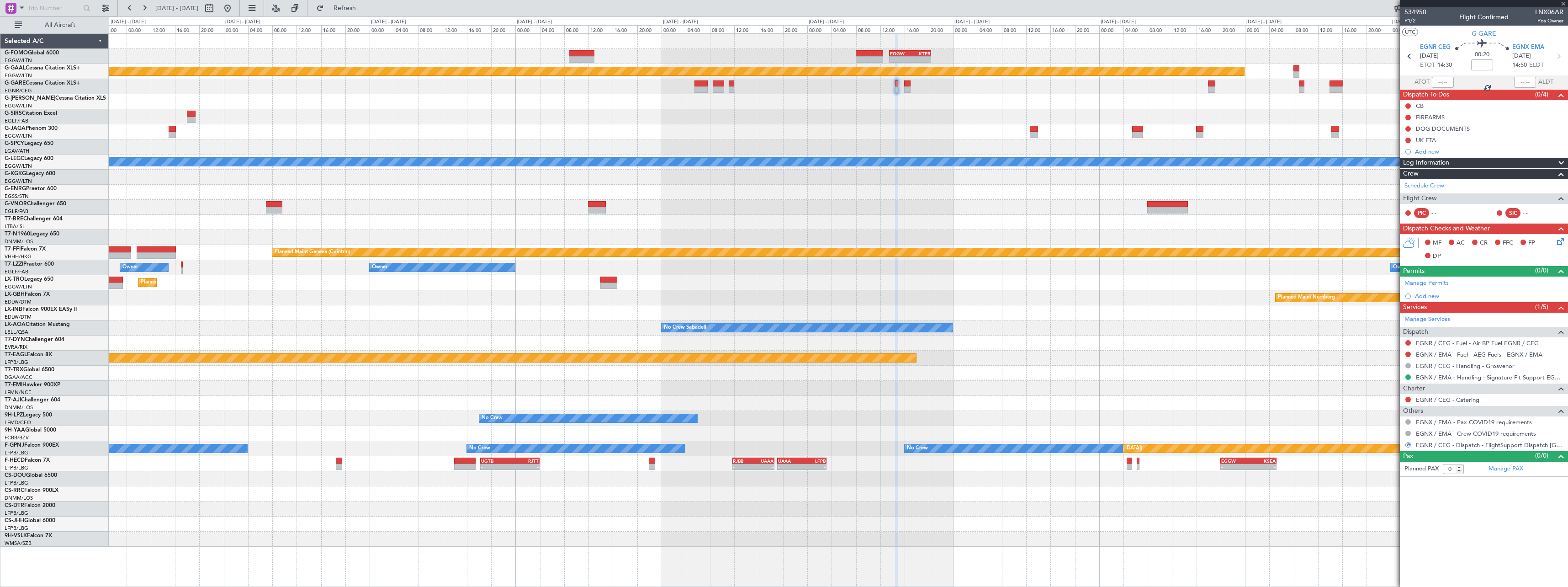
type input "1"
drag, startPoint x: 1410, startPoint y: 364, endPoint x: 1407, endPoint y: 387, distance: 23.2
click at [1409, 364] on button at bounding box center [1408, 365] width 5 height 5
click at [1386, 476] on span "Confirmed" at bounding box center [1382, 474] width 29 height 9
click at [1391, 307] on div at bounding box center [838, 312] width 1459 height 15
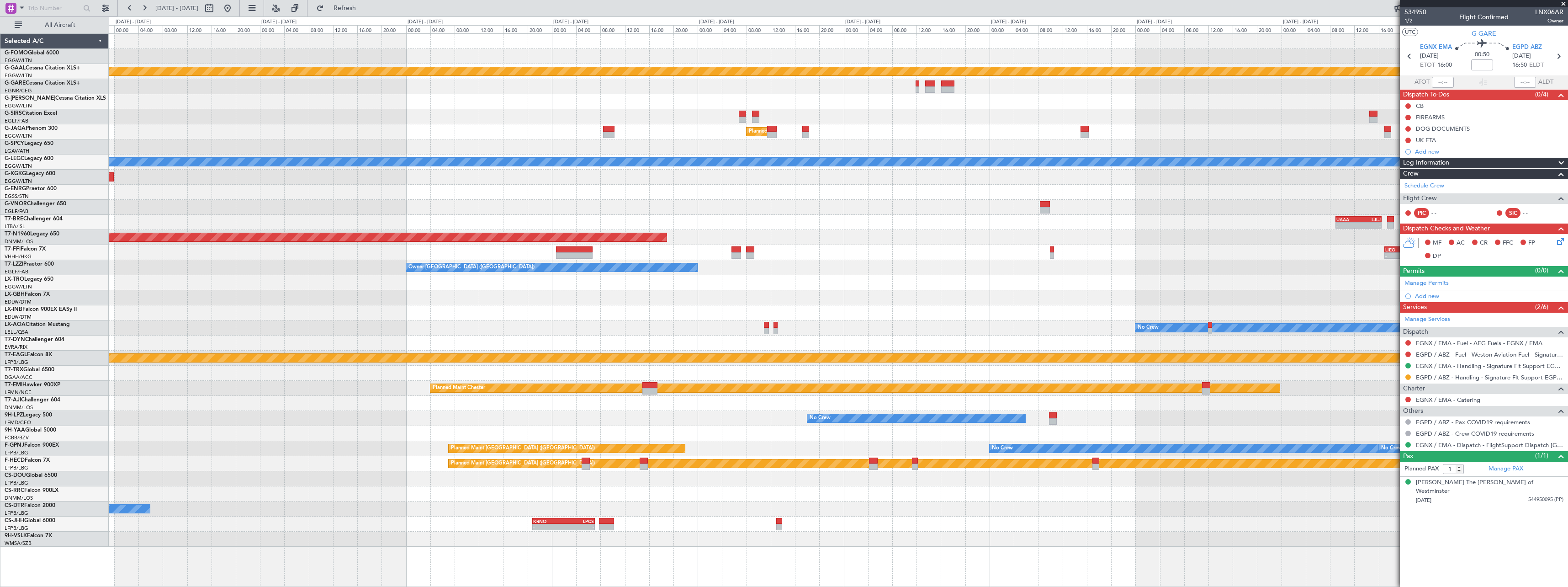
click at [1167, 318] on div "Planned Maint Dusseldorf Planned Maint [GEOGRAPHIC_DATA] ([GEOGRAPHIC_DATA]) A/…" at bounding box center [838, 290] width 1459 height 513
click at [1228, 337] on div at bounding box center [838, 343] width 1459 height 15
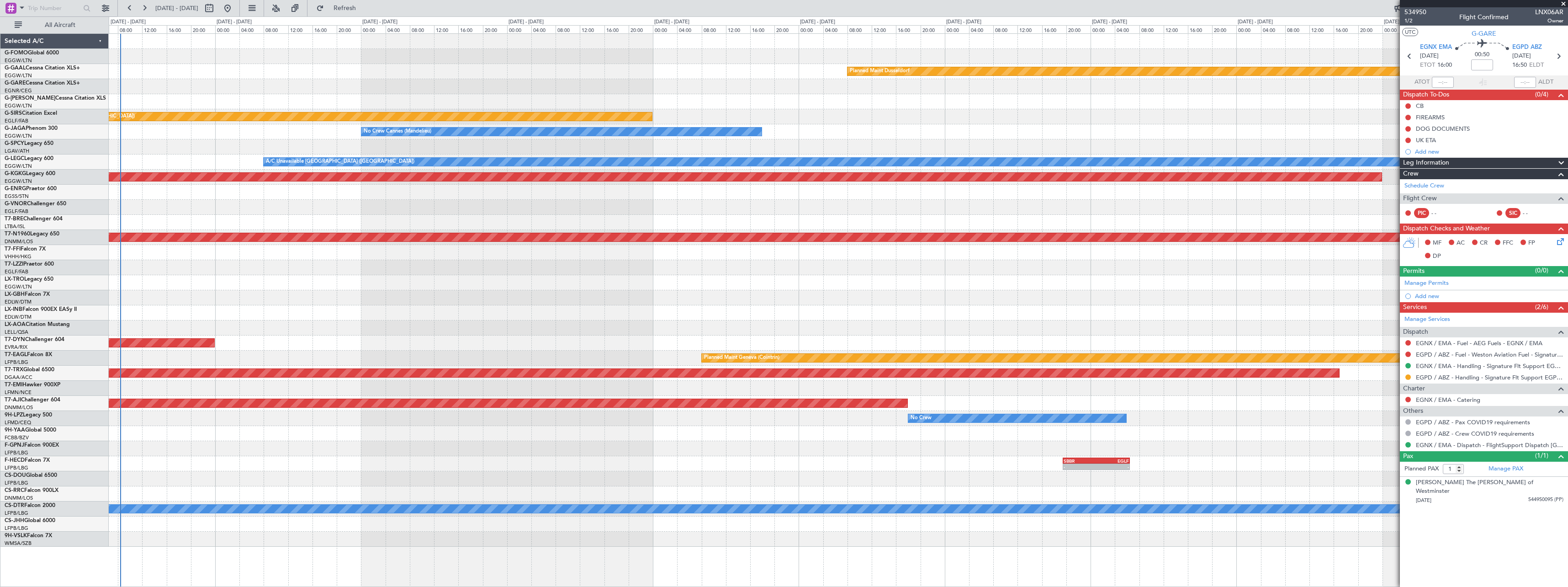
click at [1143, 329] on div "Planned Maint Dusseldorf Unplanned Maint [PERSON_NAME] Unplanned Maint [GEOGRAP…" at bounding box center [838, 290] width 1459 height 513
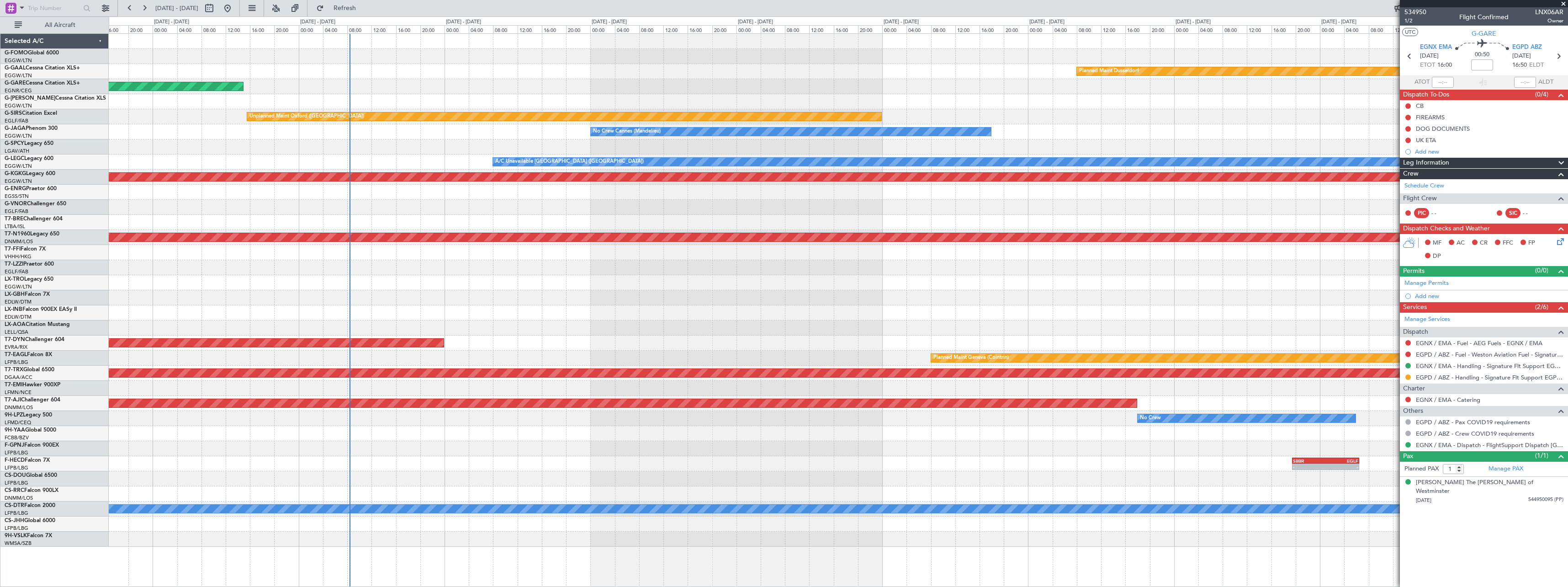
click at [961, 314] on div "Planned Maint Dusseldorf Unplanned Maint [PERSON_NAME] Owner Unplanned Maint [G…" at bounding box center [838, 290] width 1459 height 513
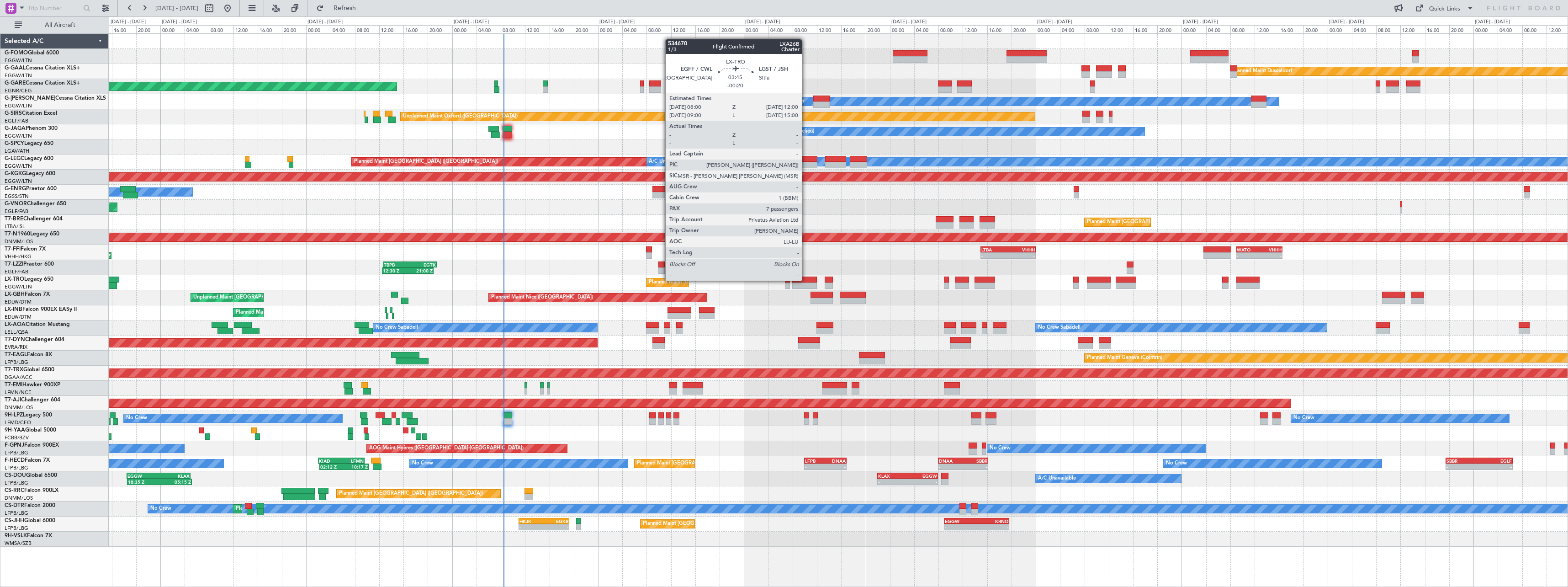
click at [806, 279] on div at bounding box center [805, 279] width 25 height 7
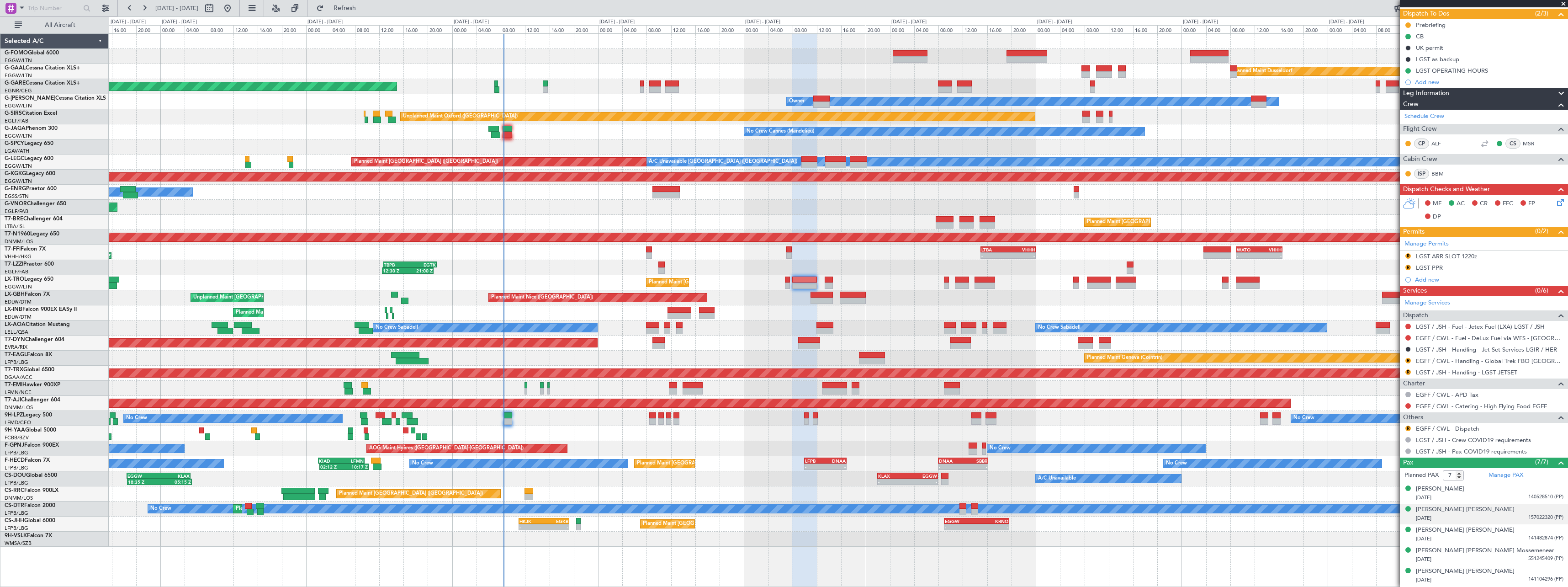
scroll to position [121, 0]
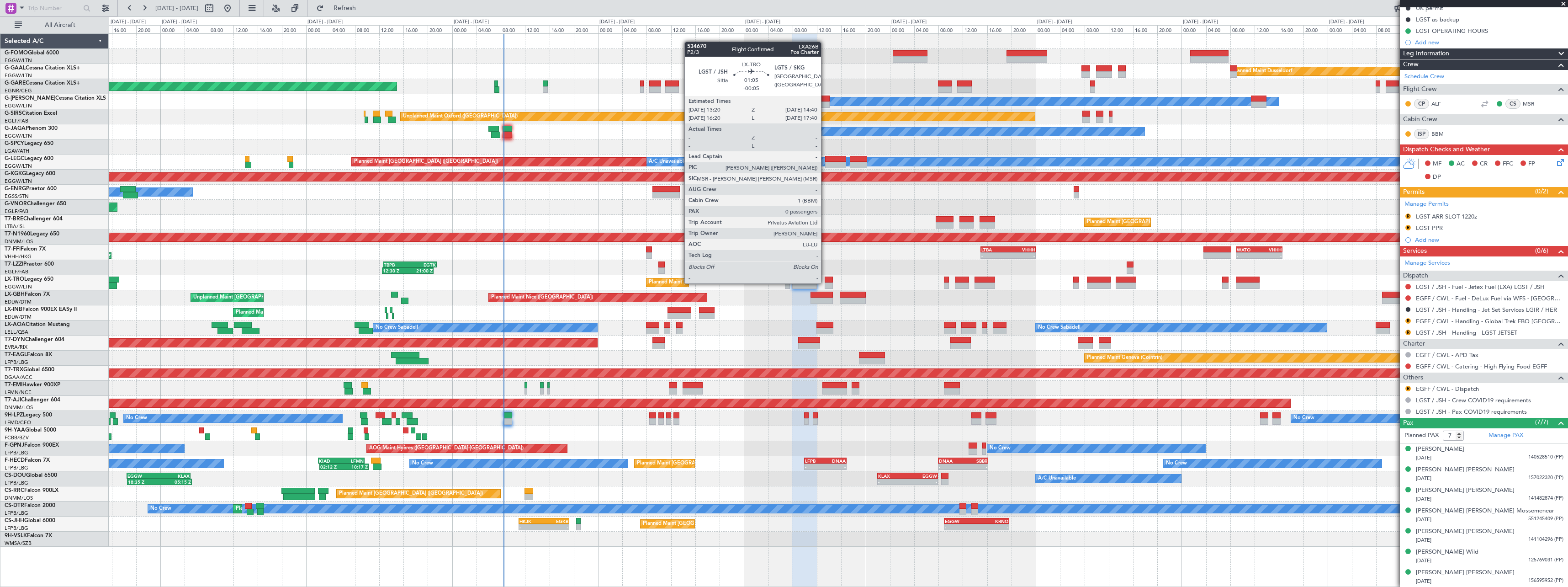
click at [825, 282] on div at bounding box center [829, 279] width 9 height 7
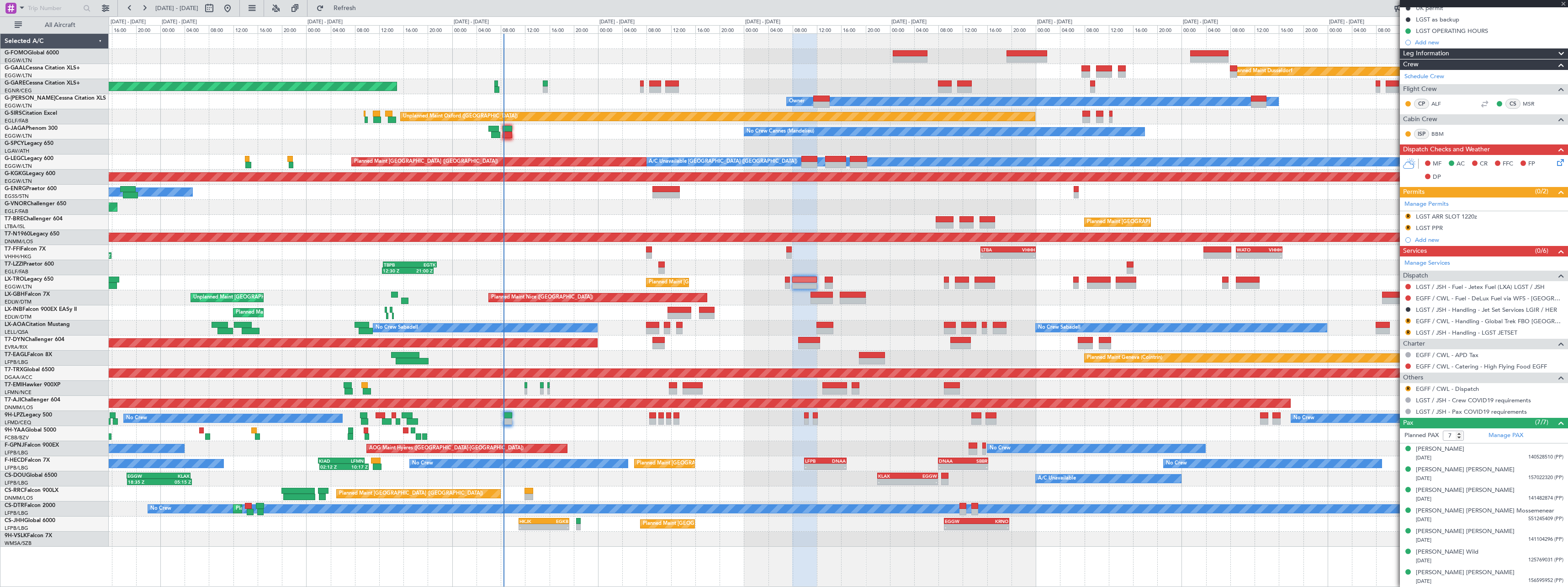
type input "-00:05"
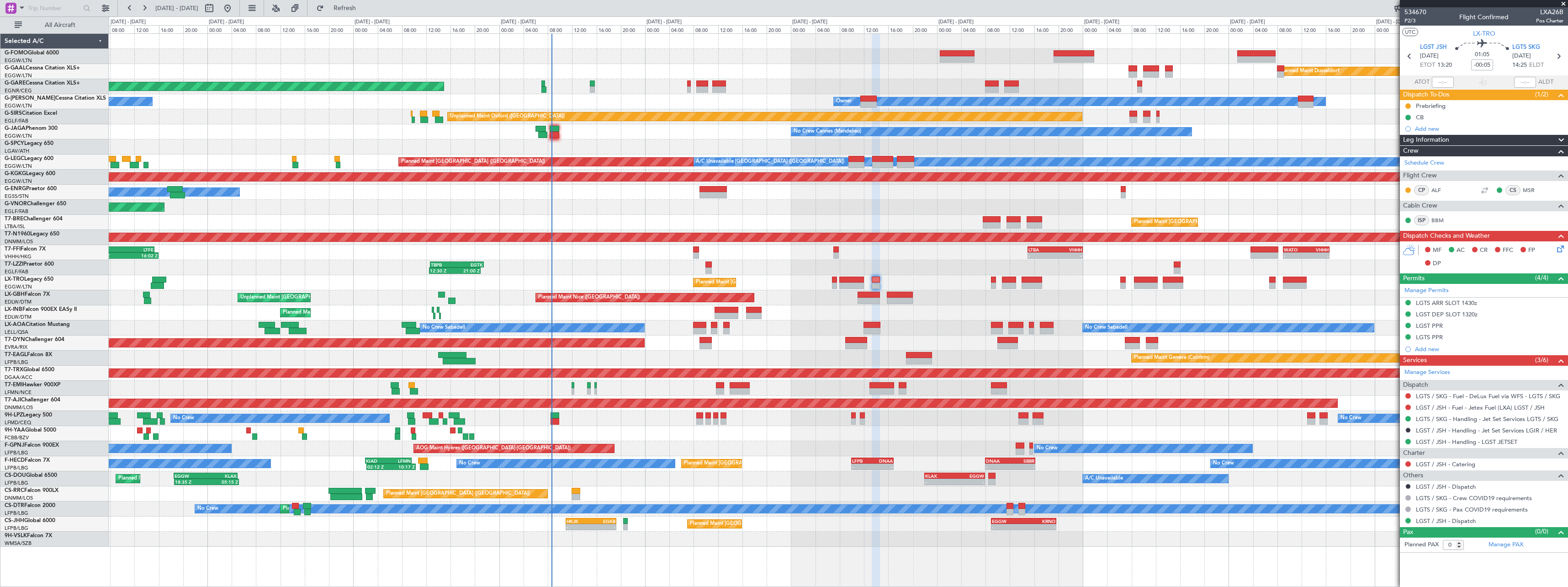
click at [796, 312] on div "Planned Maint Geneva (Cointrin)" at bounding box center [838, 312] width 1459 height 15
click at [364, 6] on span "Refresh" at bounding box center [345, 8] width 38 height 7
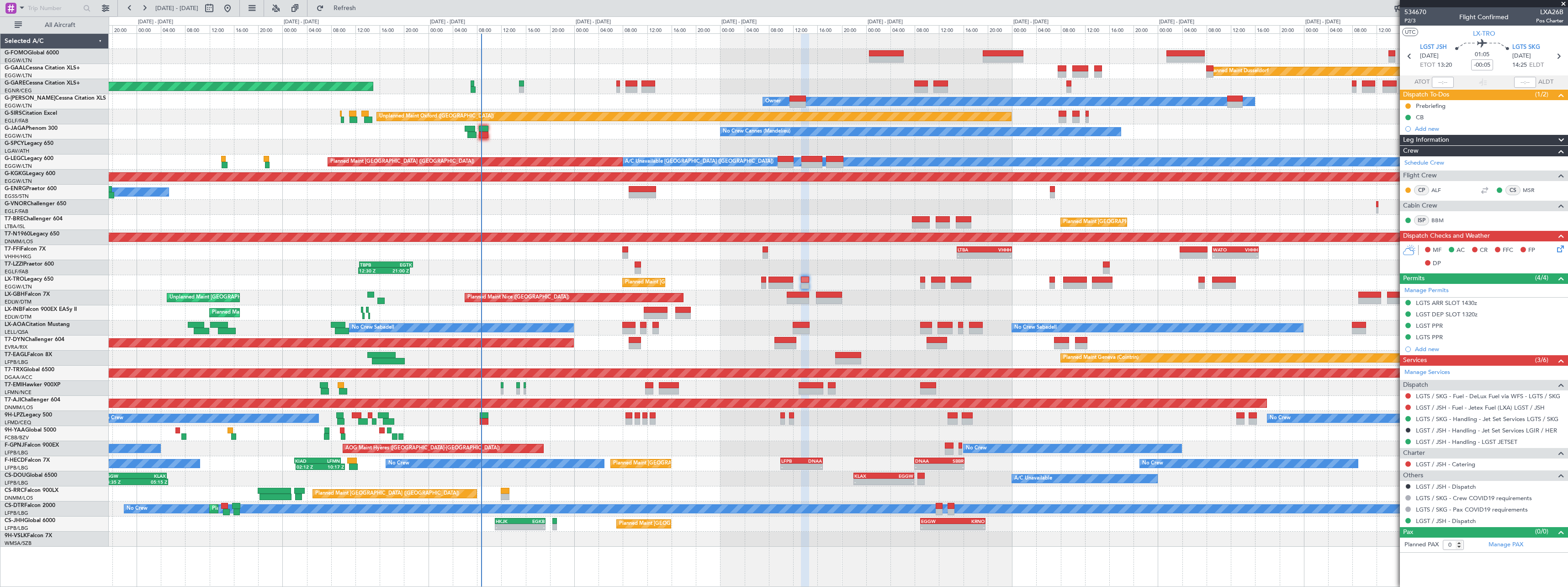
click at [1120, 300] on div "Planned Maint Nice ([GEOGRAPHIC_DATA]) Unplanned Maint [GEOGRAPHIC_DATA] ([GEOG…" at bounding box center [838, 298] width 1459 height 15
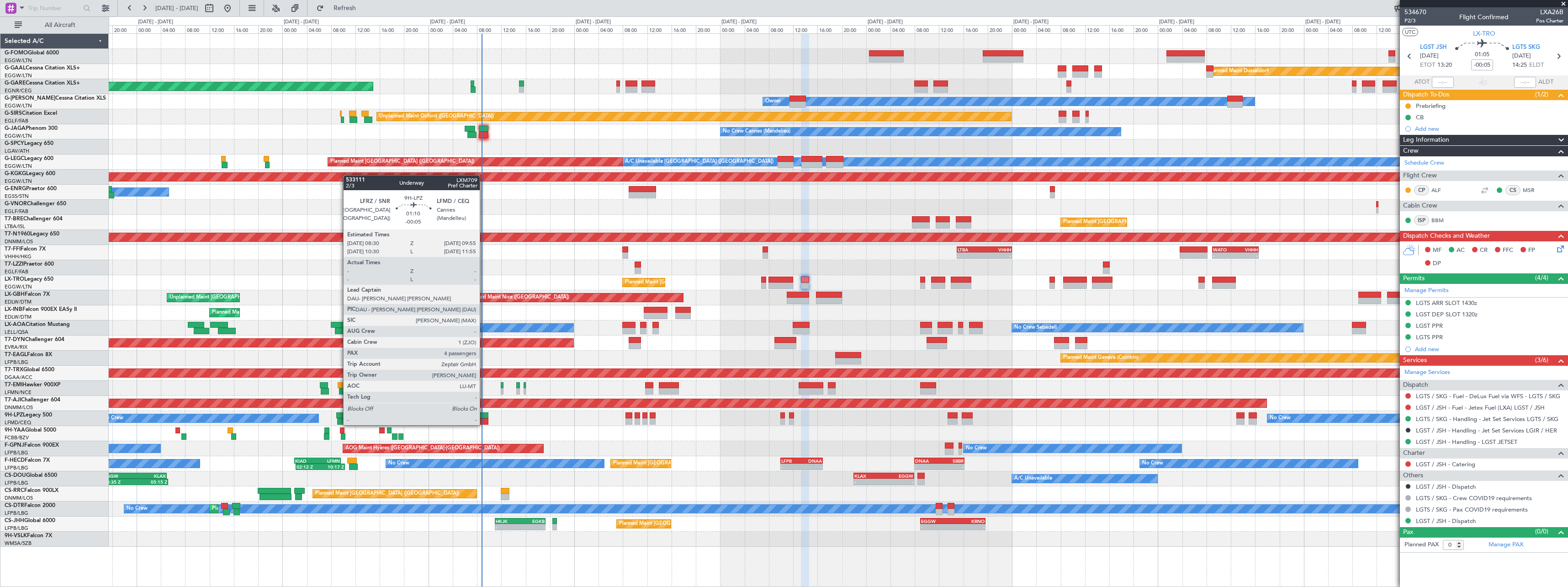
click at [484, 416] on div at bounding box center [484, 415] width 9 height 7
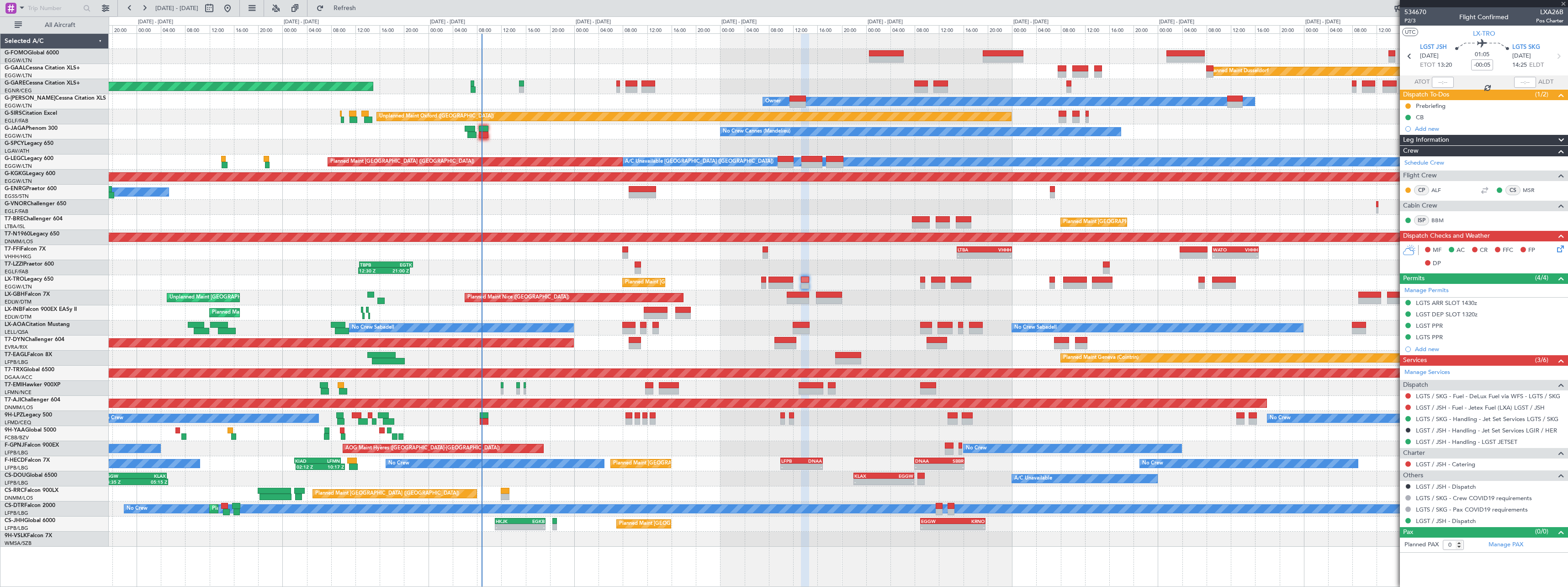
type input "4"
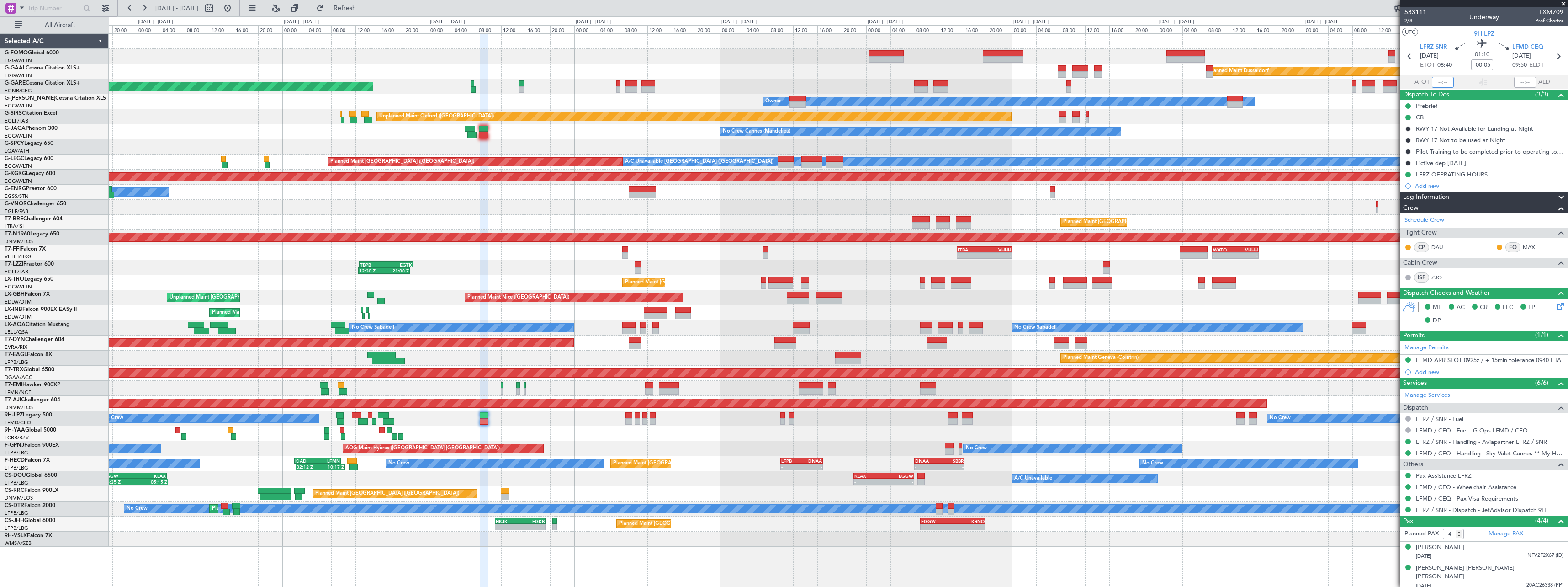
click at [1443, 78] on input "text" at bounding box center [1443, 82] width 22 height 11
type input "08:42"
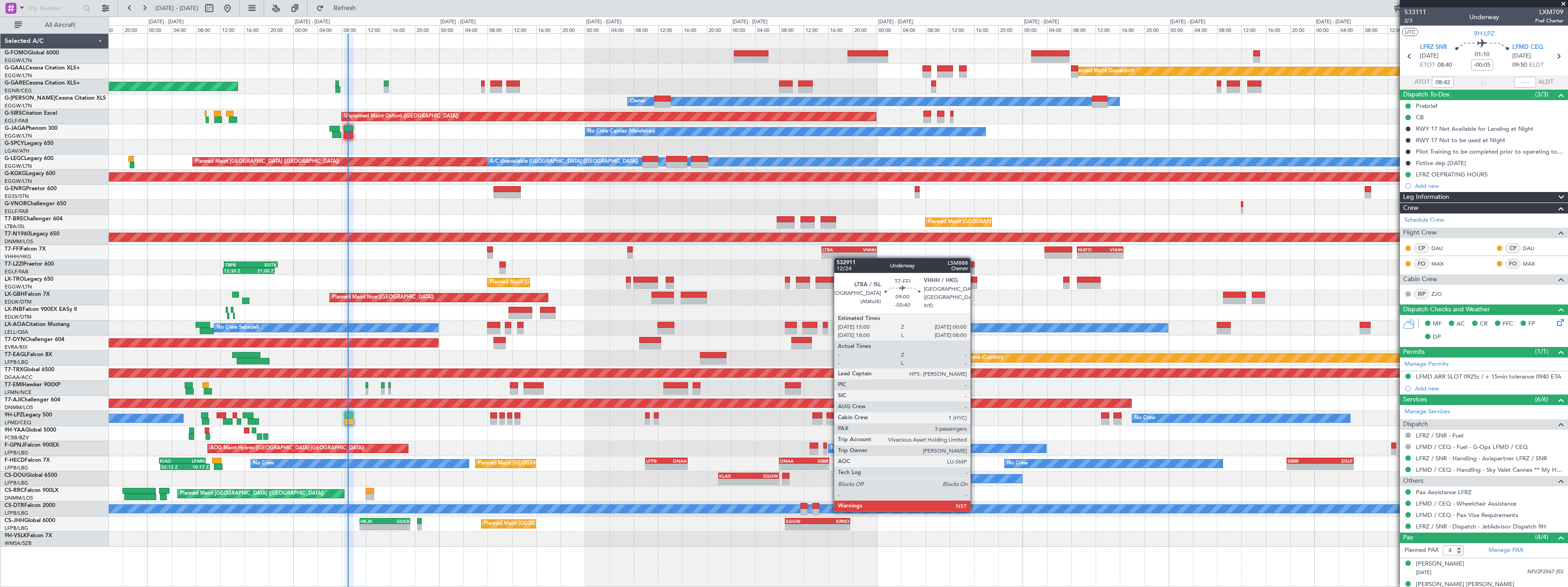
click at [837, 258] on div "Planned Maint Dusseldorf Unplanned Maint [PERSON_NAME] Owner Owner Unplanned Ma…" at bounding box center [838, 290] width 1459 height 513
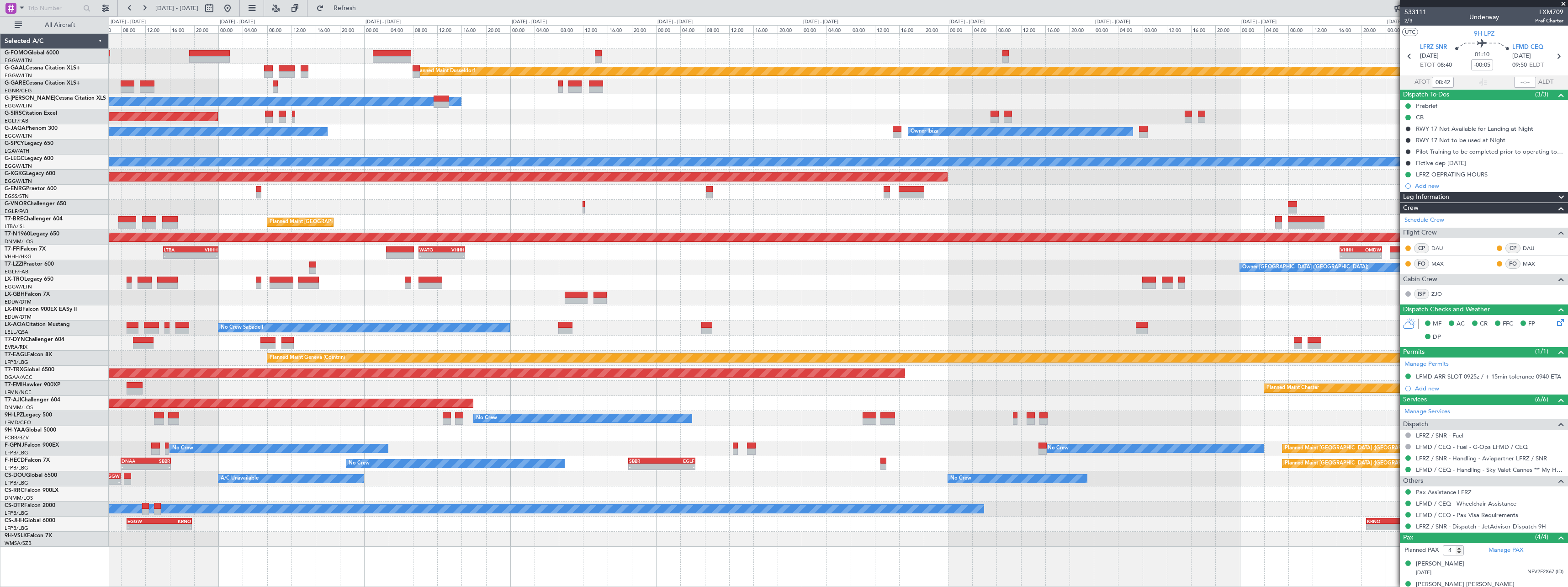
click at [412, 132] on div "Planned Maint Dusseldorf Owner Unplanned Maint [GEOGRAPHIC_DATA] ([GEOGRAPHIC_D…" at bounding box center [838, 290] width 1459 height 513
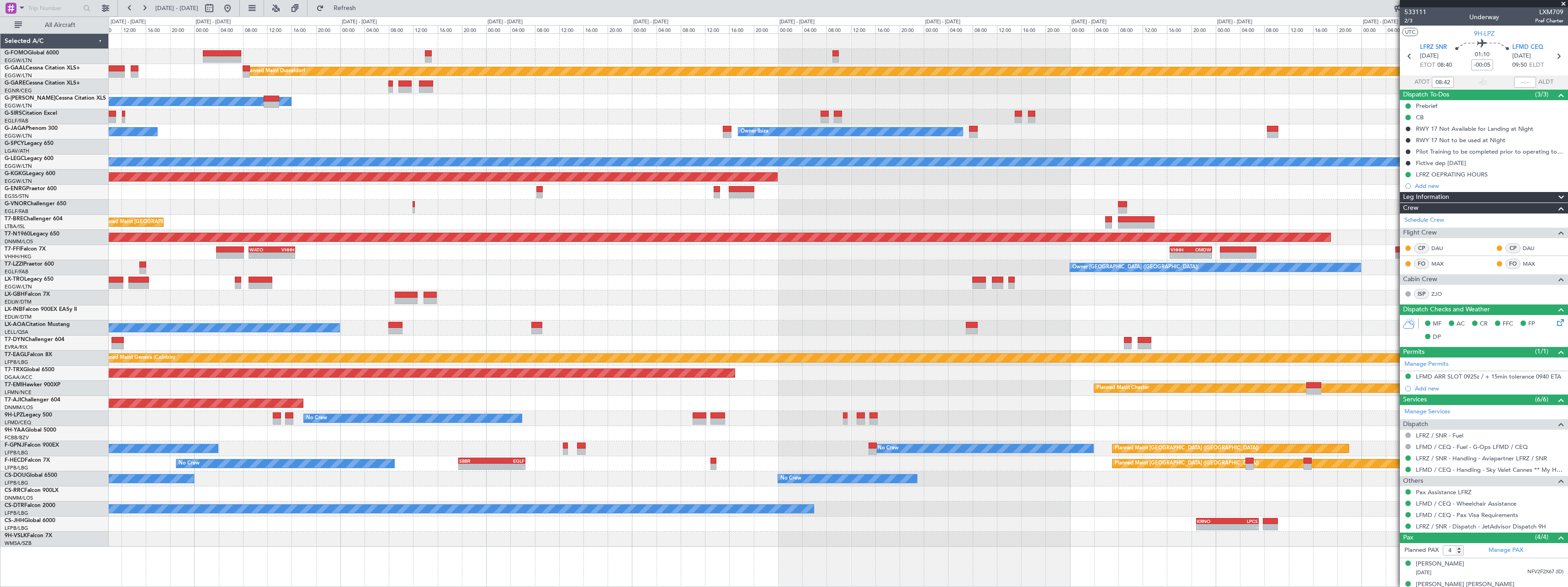
click at [289, 113] on div "Unplanned Maint Oxford ([GEOGRAPHIC_DATA])" at bounding box center [838, 116] width 1459 height 15
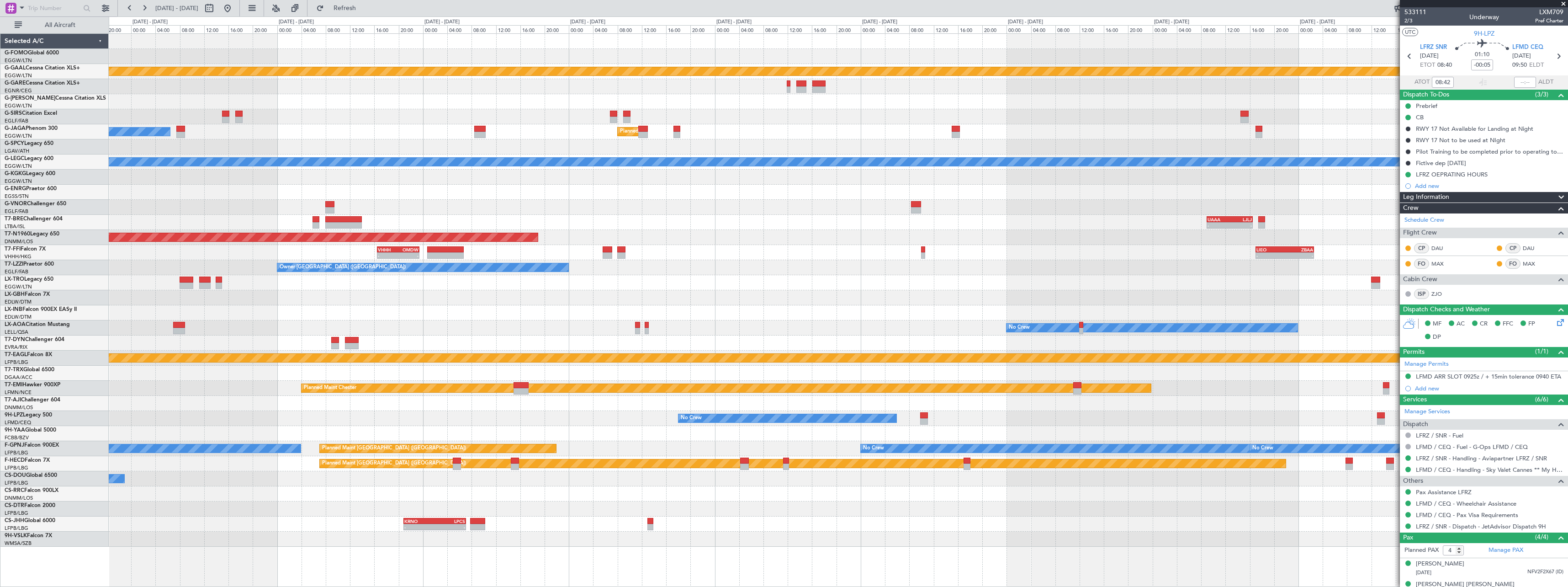
click at [265, 112] on div "Planned Maint Dusseldorf Owner Ibiza Planned Maint [GEOGRAPHIC_DATA] ([GEOGRAPH…" at bounding box center [838, 290] width 1459 height 513
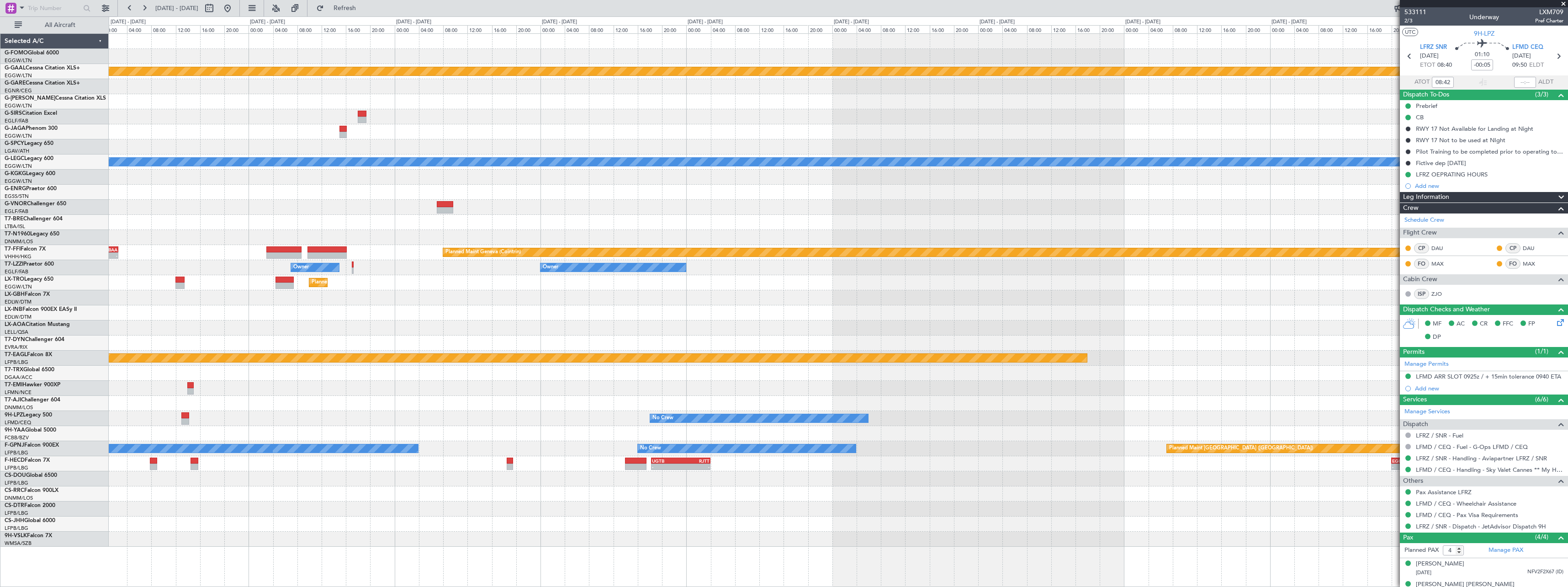
click at [393, 106] on div "Planned Maint Dusseldorf A/C Unavailable [GEOGRAPHIC_DATA] ([GEOGRAPHIC_DATA]) …" at bounding box center [838, 290] width 1459 height 513
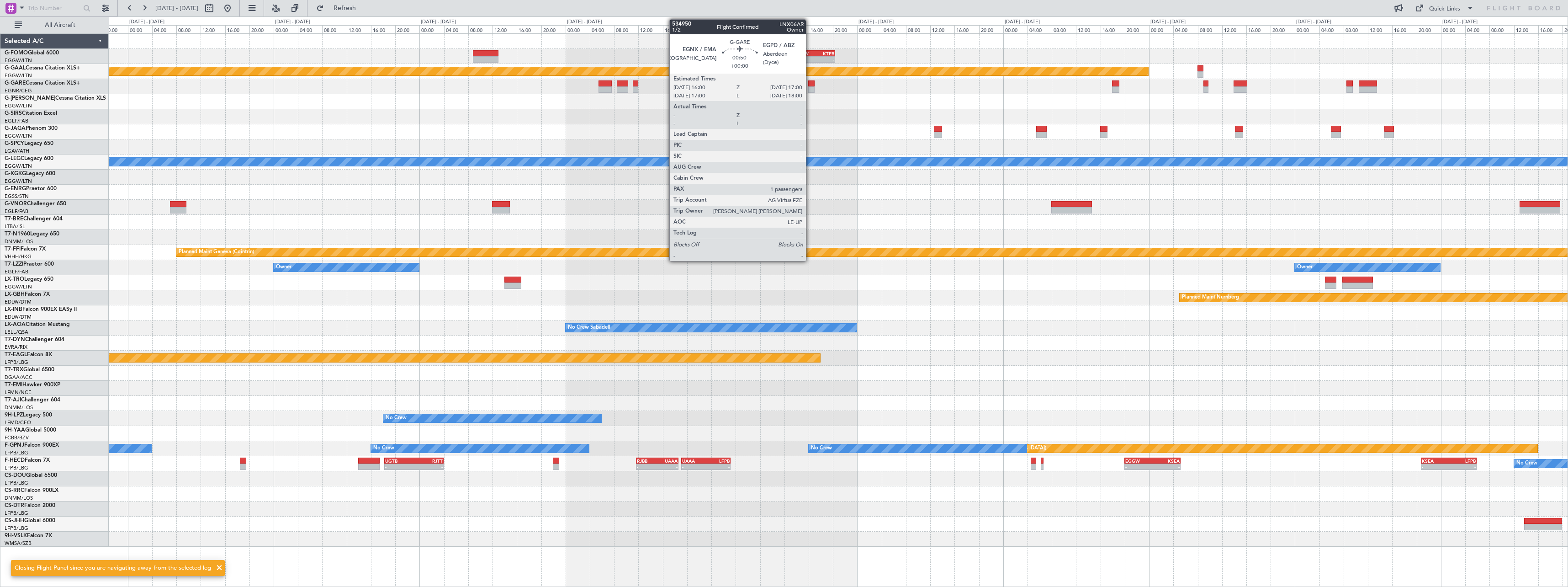
click at [810, 85] on div at bounding box center [811, 83] width 7 height 7
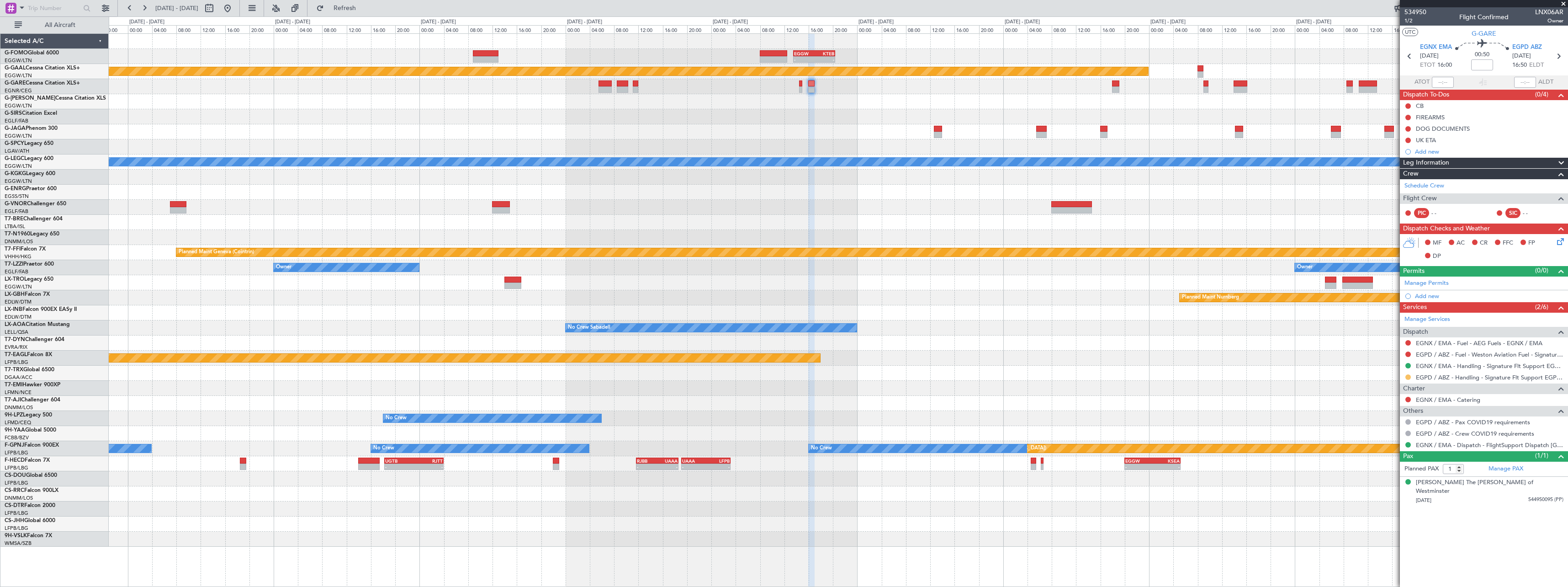
click at [1409, 378] on button at bounding box center [1408, 377] width 5 height 5
click at [1377, 484] on span "Confirmed" at bounding box center [1382, 485] width 29 height 9
click at [947, 316] on div at bounding box center [838, 312] width 1459 height 15
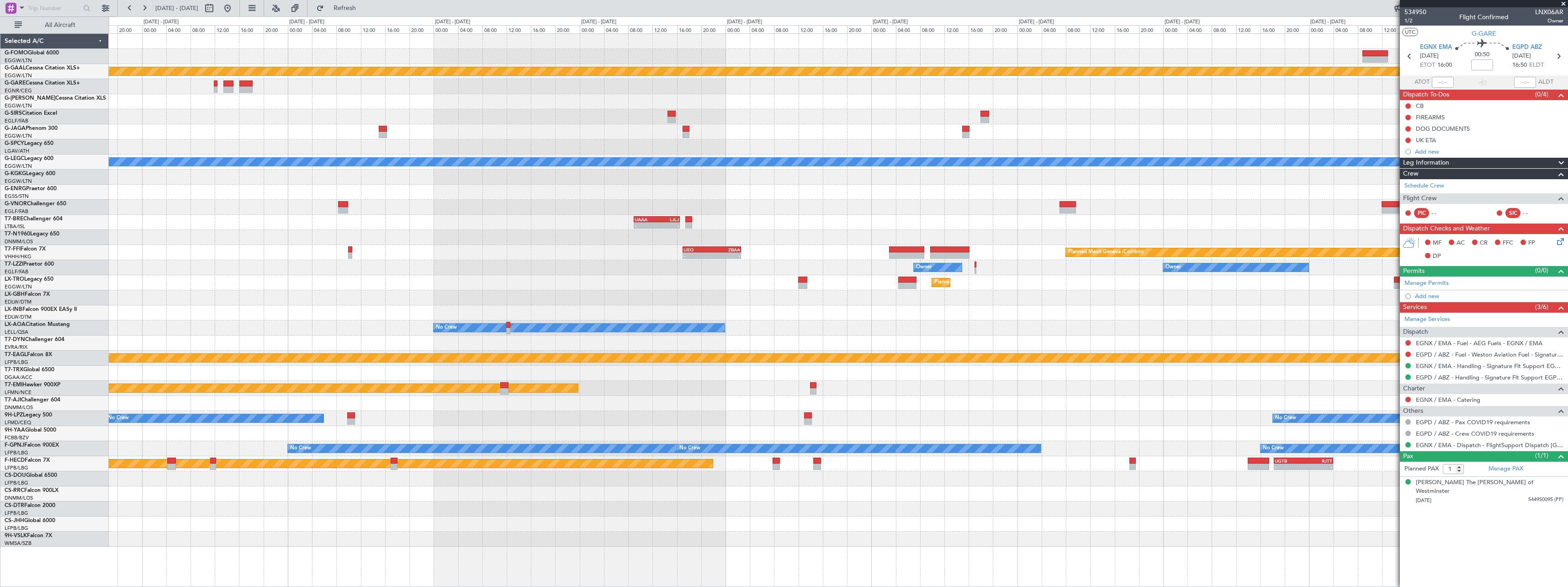
click at [979, 334] on div "No Crew Sabadell No Crew" at bounding box center [838, 328] width 1459 height 15
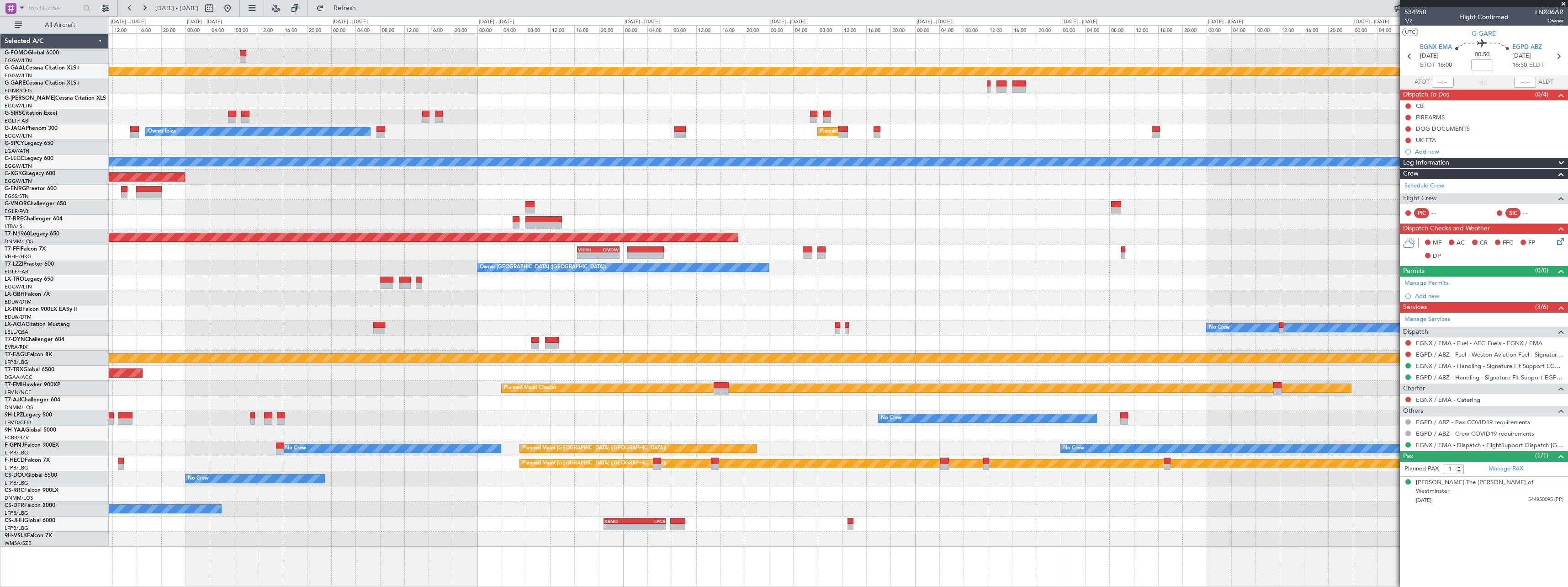
click at [952, 334] on div "No Crew" at bounding box center [838, 328] width 1459 height 15
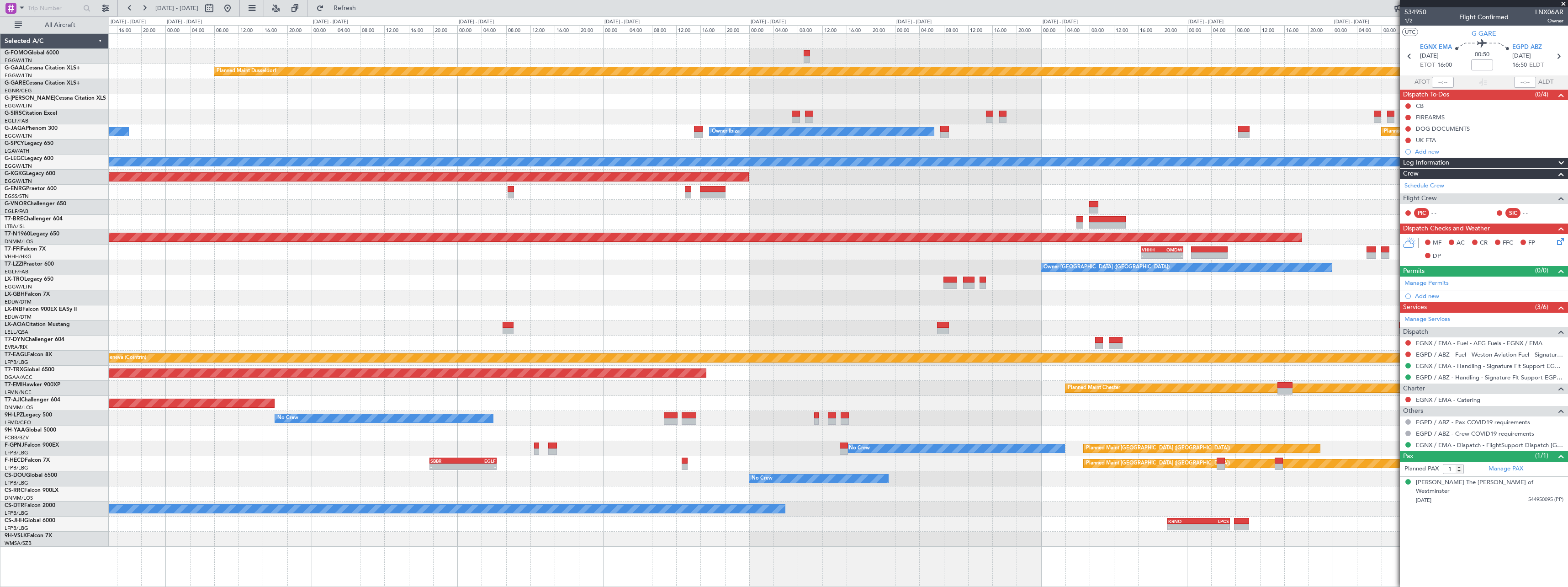
click at [1069, 329] on div "No Crew" at bounding box center [838, 328] width 1459 height 15
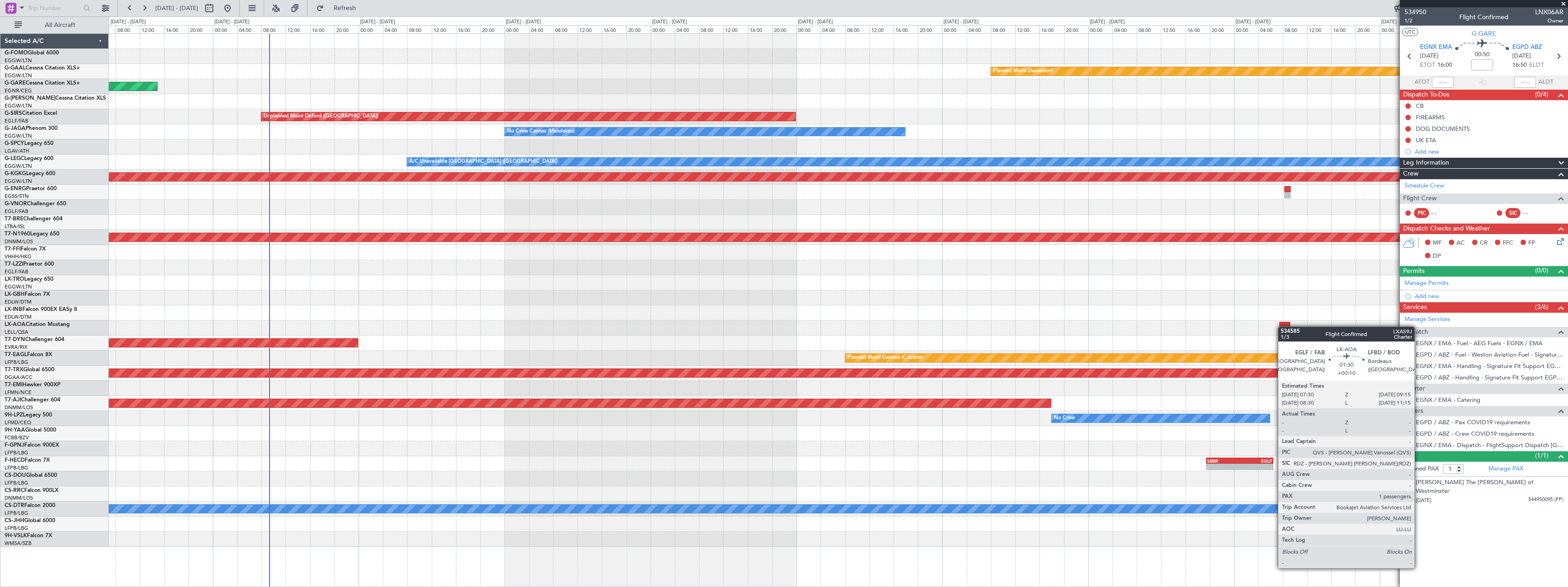
click at [1452, 316] on fb-app "[DATE] - [DATE] Refresh Quick Links All Aircraft Planned [GEOGRAPHIC_DATA] Unpl…" at bounding box center [784, 297] width 1568 height 580
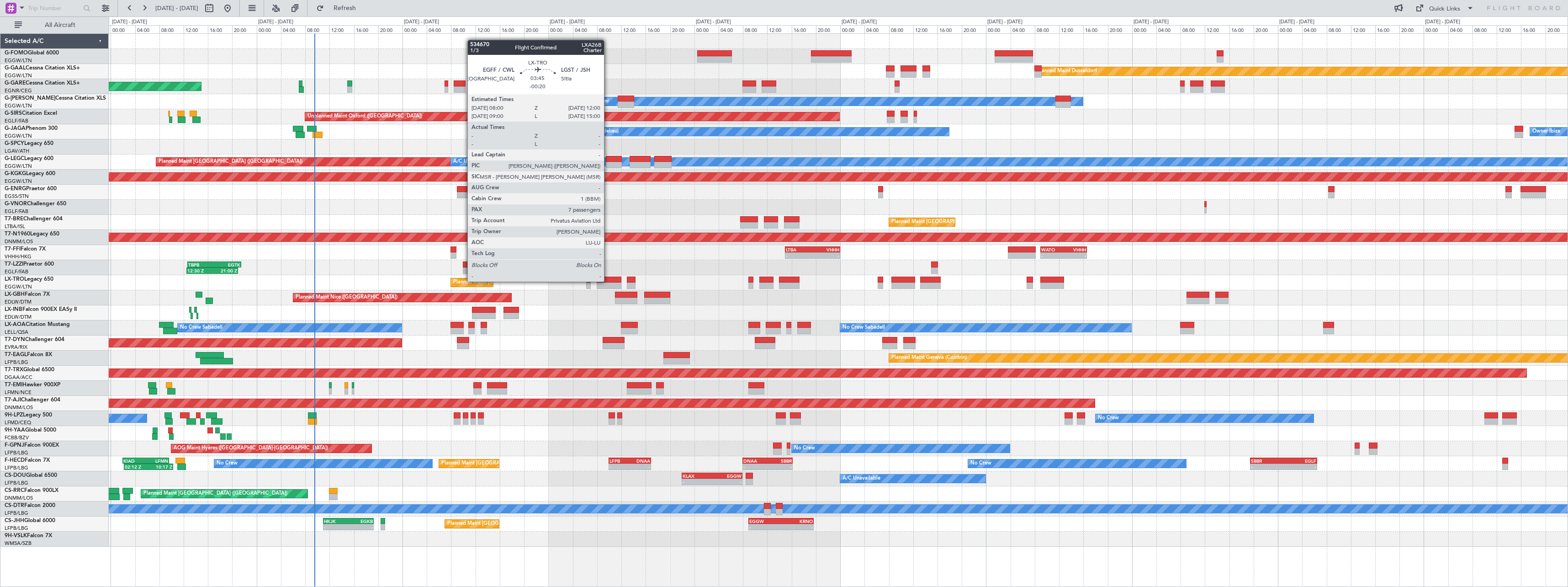
click at [608, 281] on div at bounding box center [609, 279] width 25 height 7
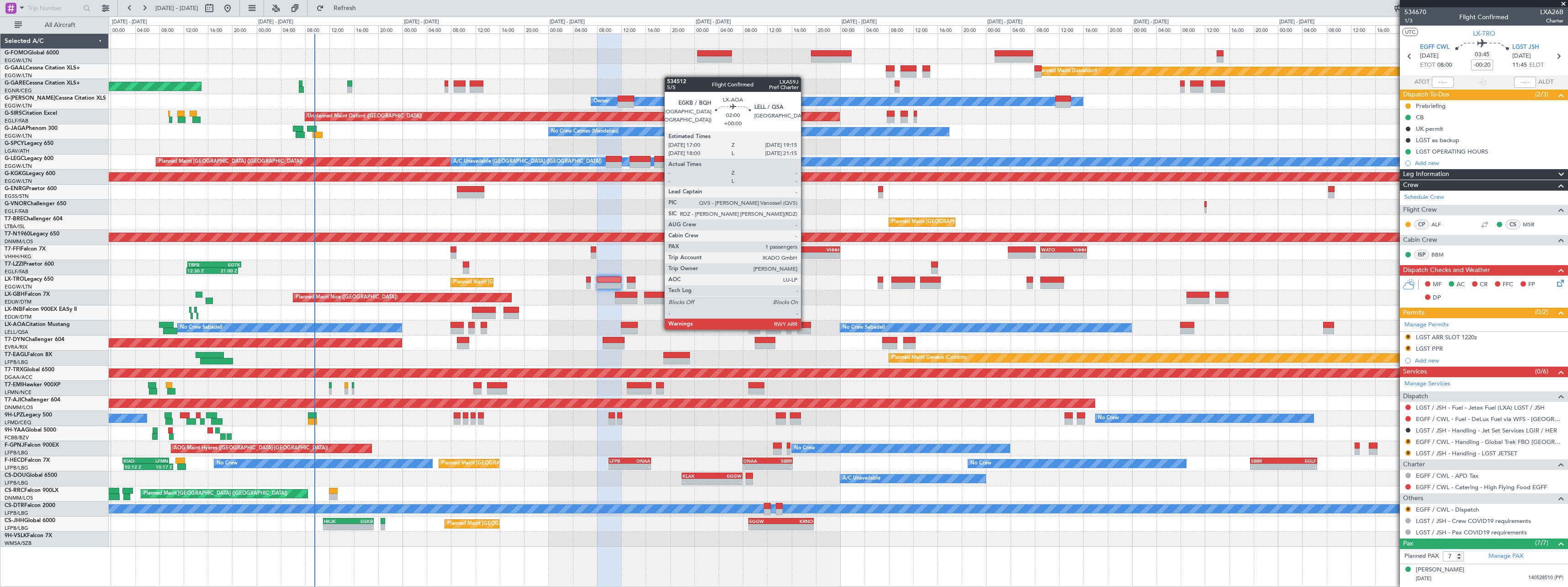
click at [805, 329] on div at bounding box center [804, 331] width 14 height 7
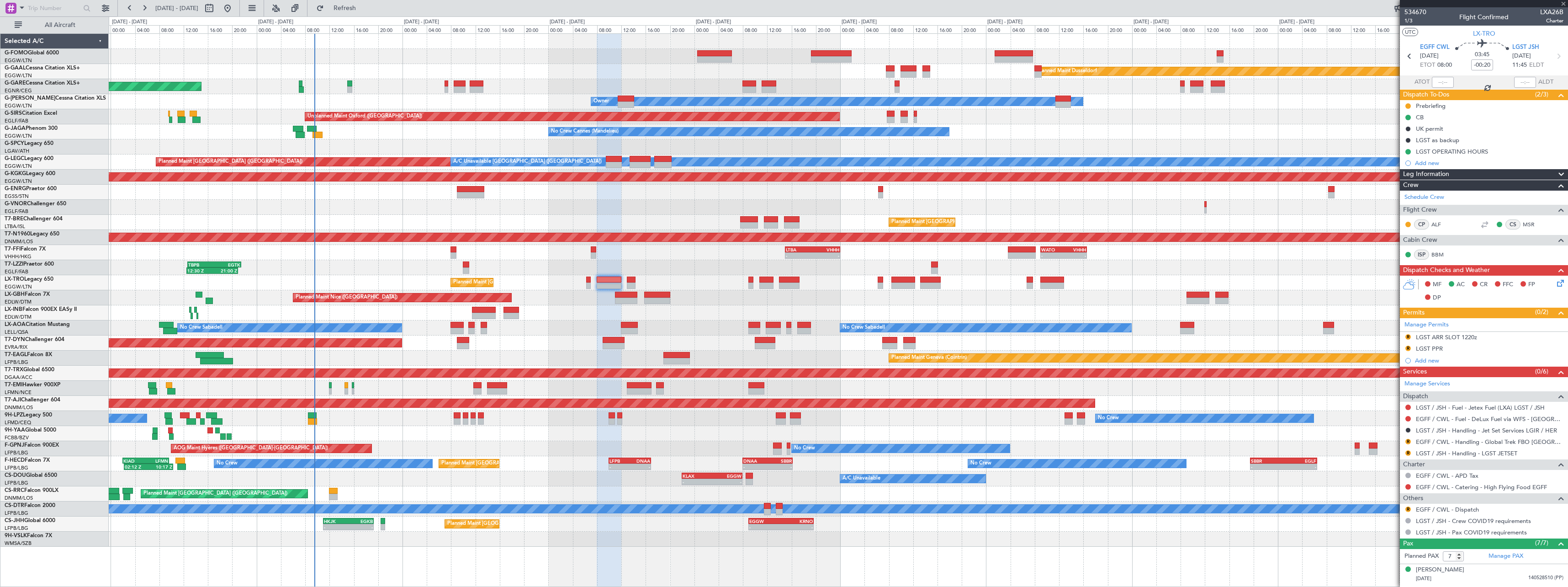
type input "1"
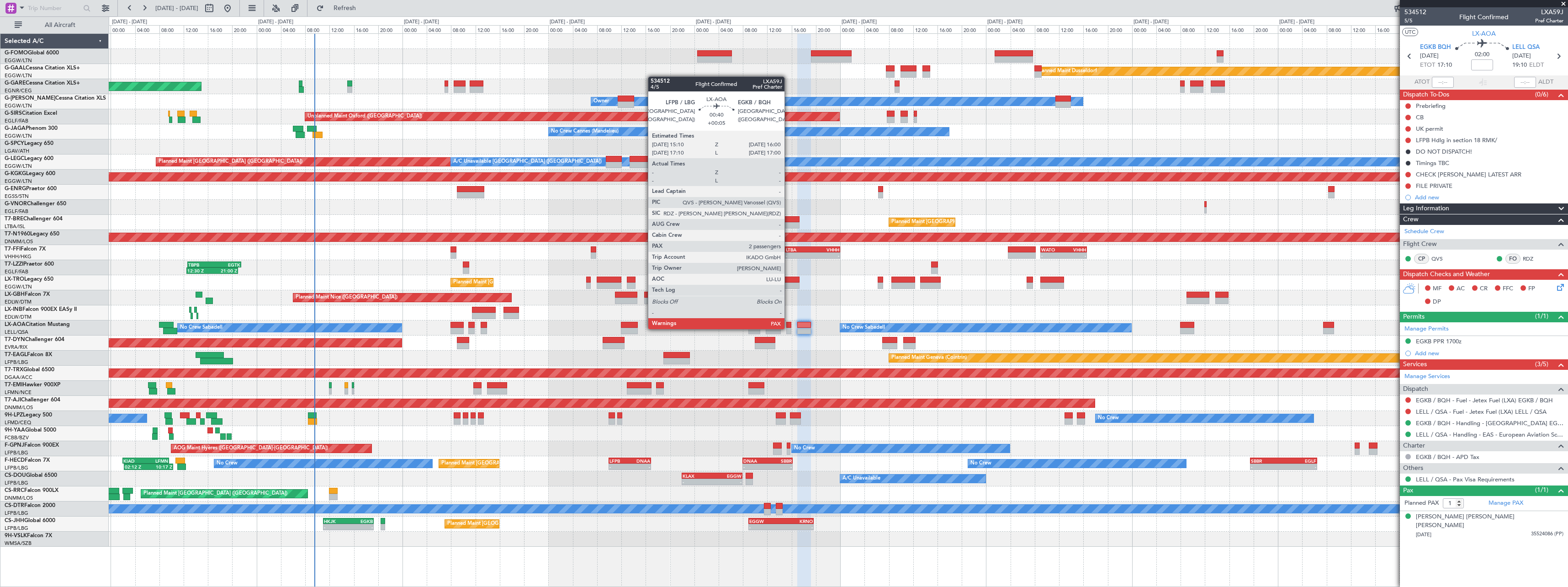
click at [789, 328] on div at bounding box center [789, 331] width 5 height 7
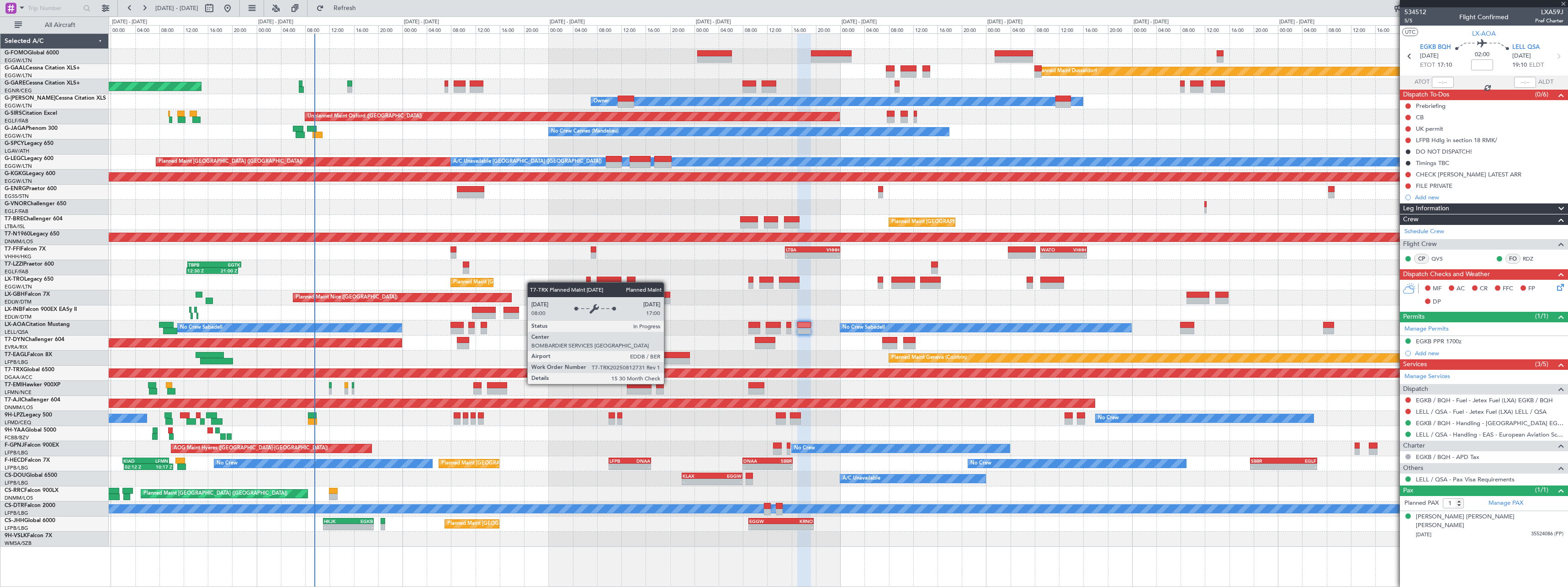
type input "+00:05"
type input "2"
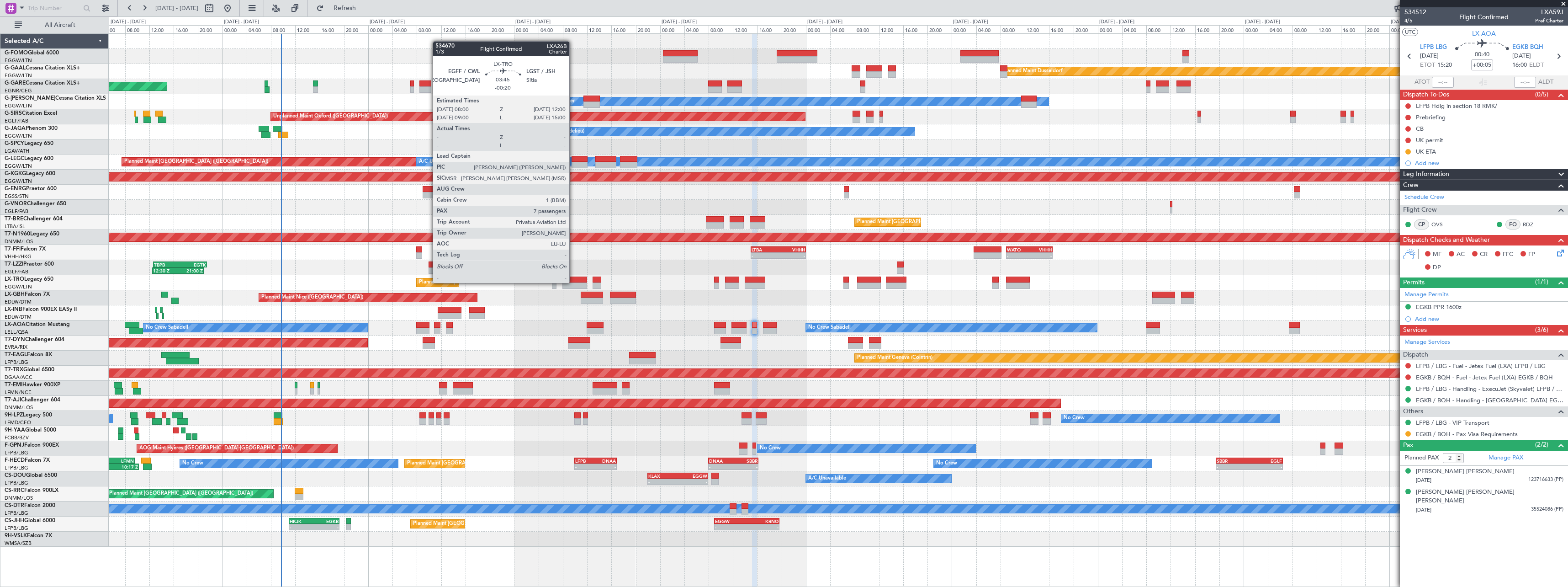
click at [574, 282] on div at bounding box center [575, 279] width 25 height 7
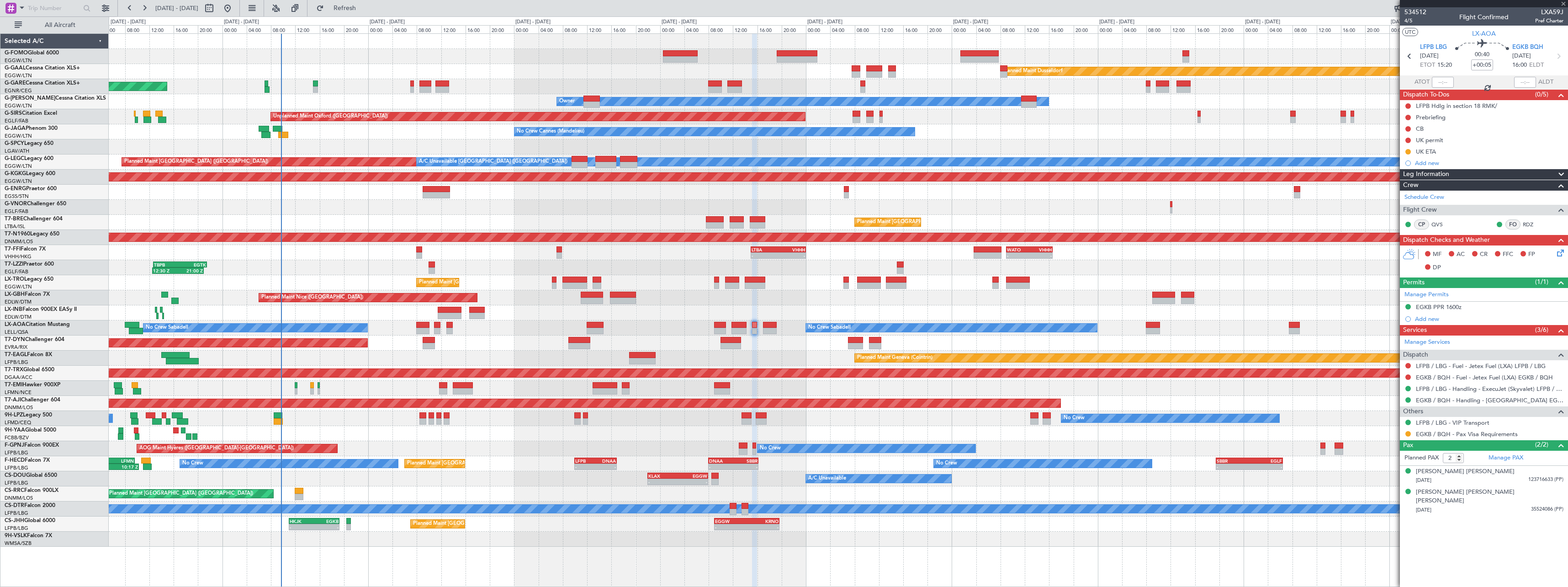
type input "-00:20"
type input "7"
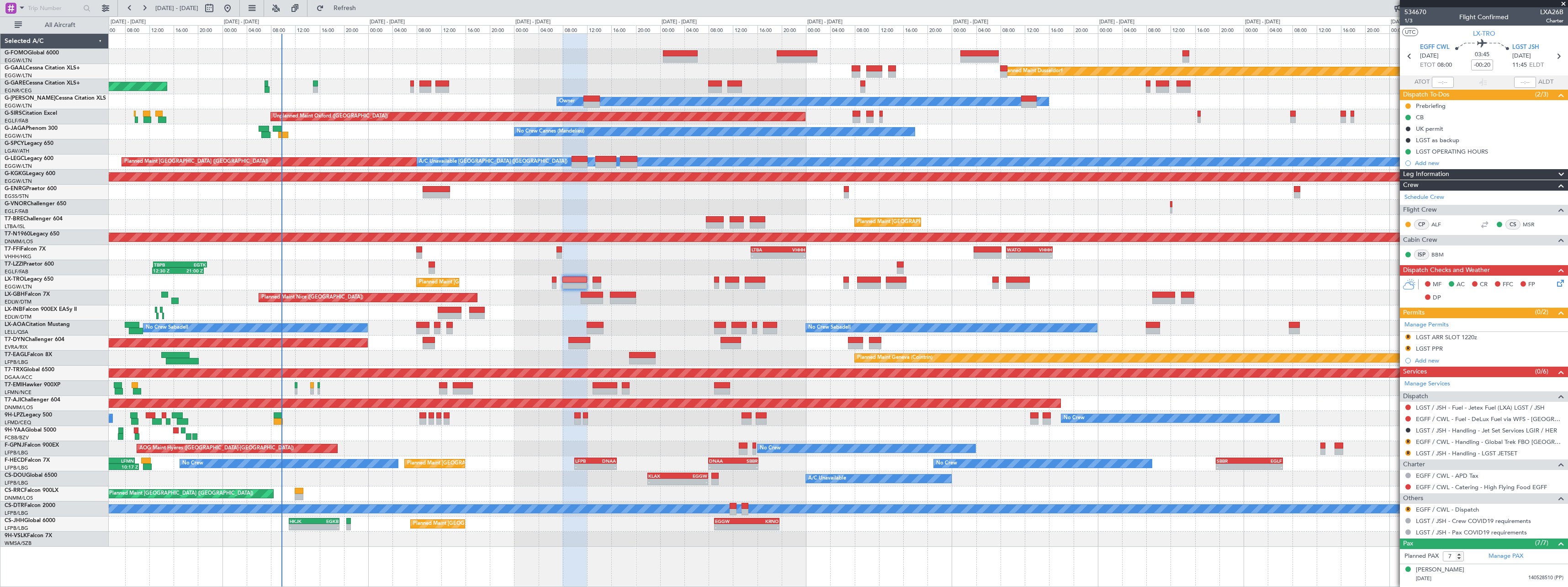
scroll to position [121, 0]
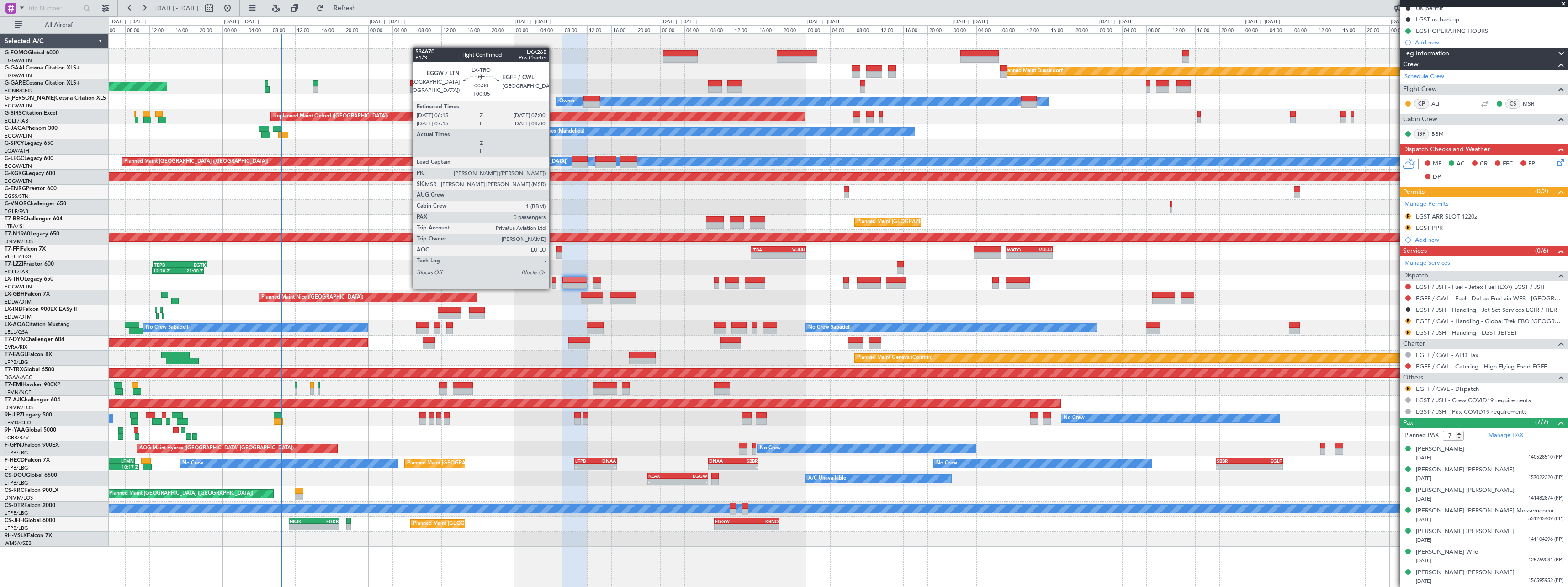
click at [553, 288] on div at bounding box center [555, 286] width 5 height 7
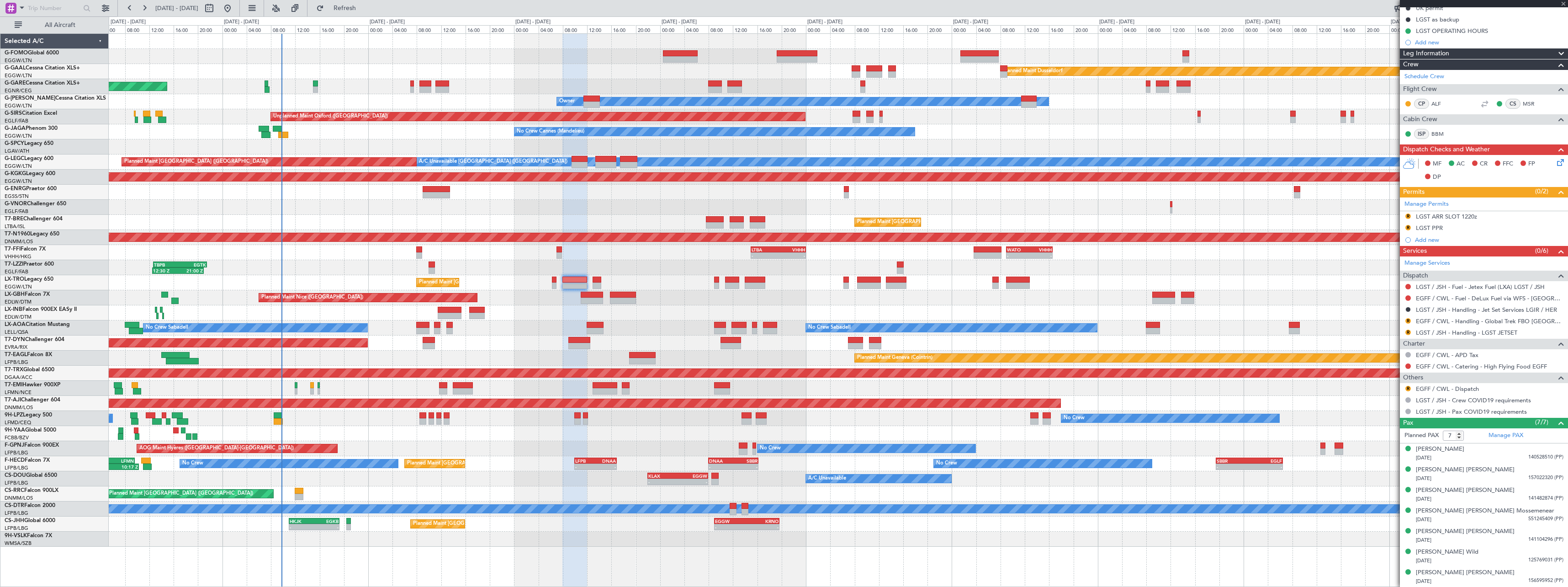
type input "+00:05"
type input "0"
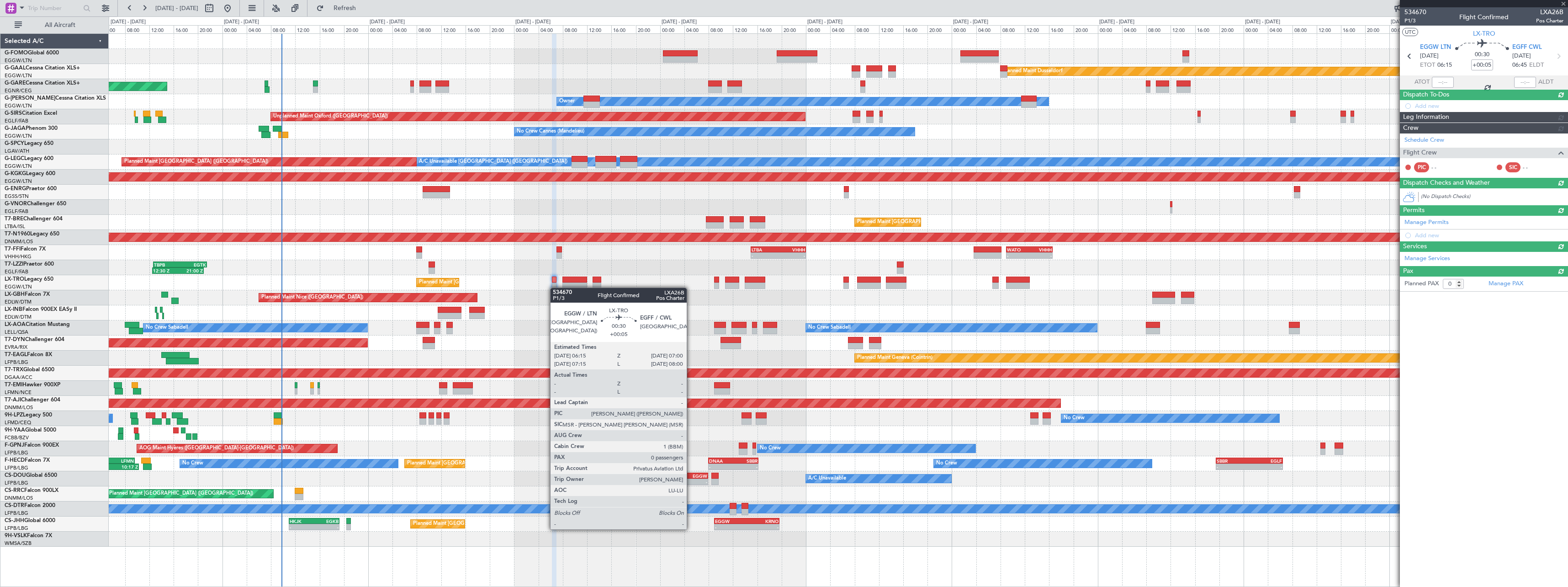
scroll to position [0, 0]
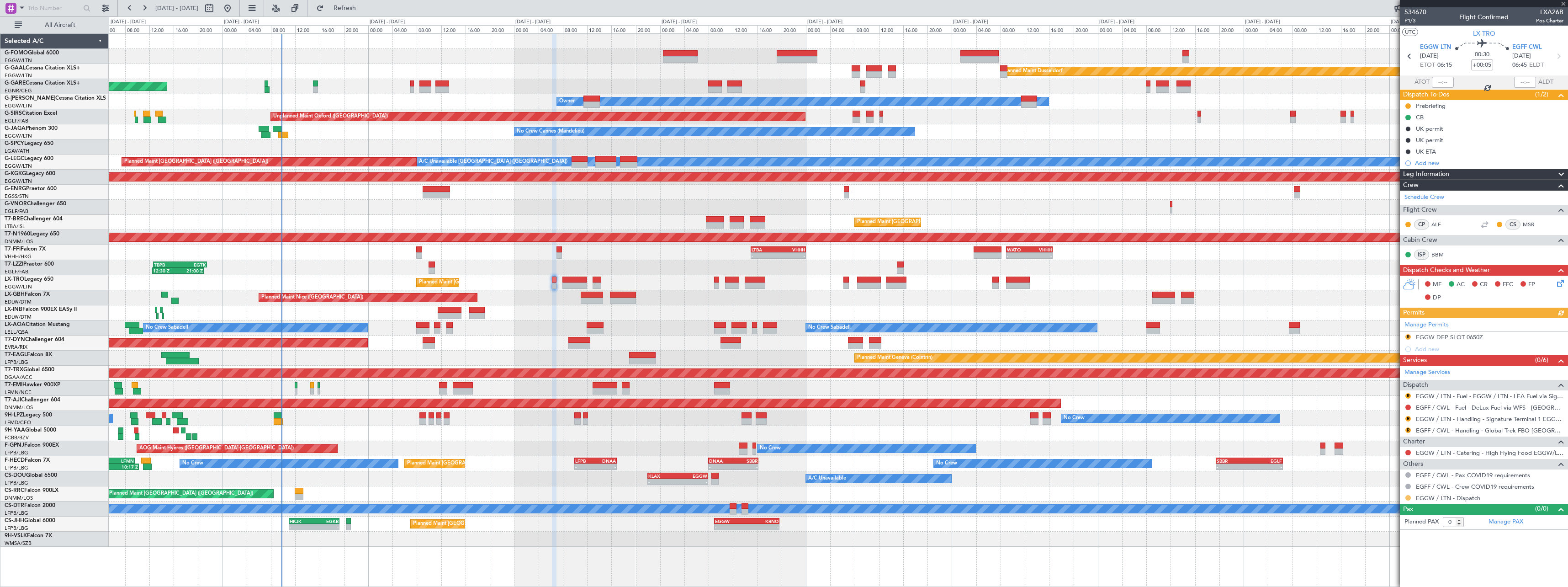
click at [1407, 496] on button at bounding box center [1408, 497] width 5 height 5
click at [1382, 486] on span "Confirmed" at bounding box center [1382, 483] width 29 height 9
click at [1409, 396] on button "R" at bounding box center [1408, 396] width 5 height 5
click at [1390, 502] on span "Confirmed" at bounding box center [1382, 504] width 29 height 9
click at [1477, 421] on link "EGGW / LTN - Handling - Signature Terminal 1 EGGW / LTN" at bounding box center [1489, 419] width 147 height 8
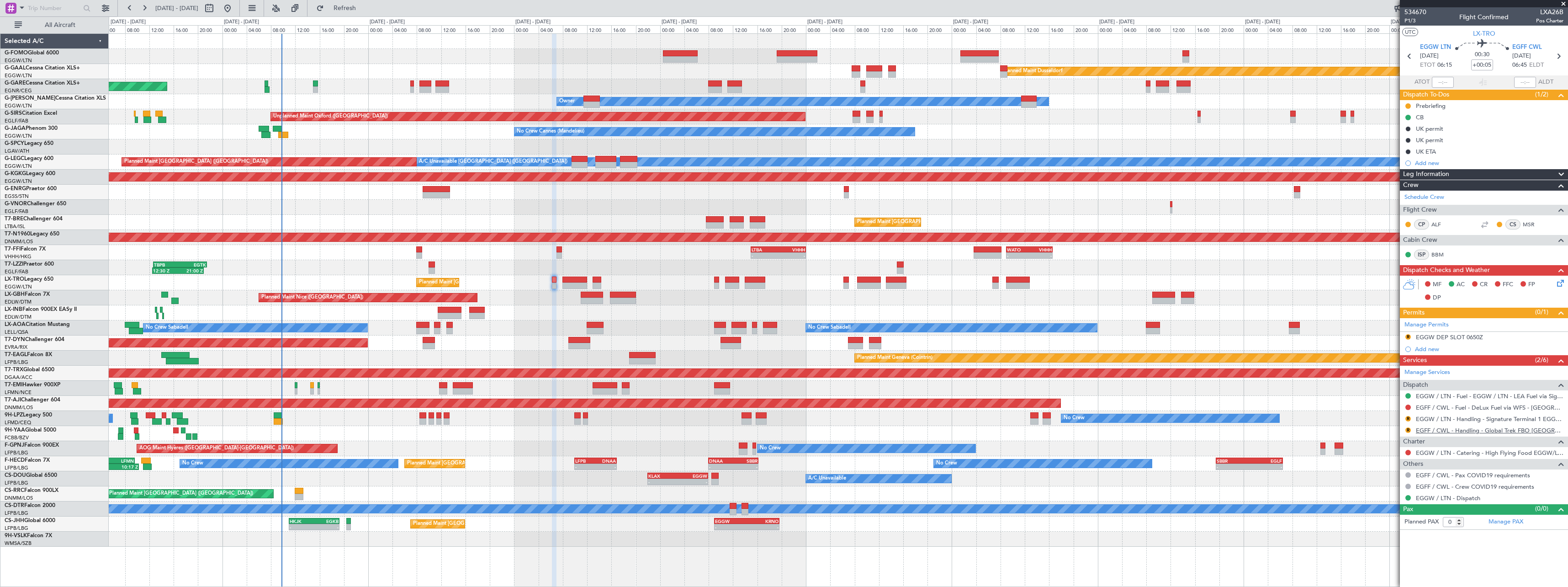
click at [1466, 428] on link "EGFF / CWL - Handling - Global Trek FBO Cardiff EGFF / CWL" at bounding box center [1489, 430] width 147 height 8
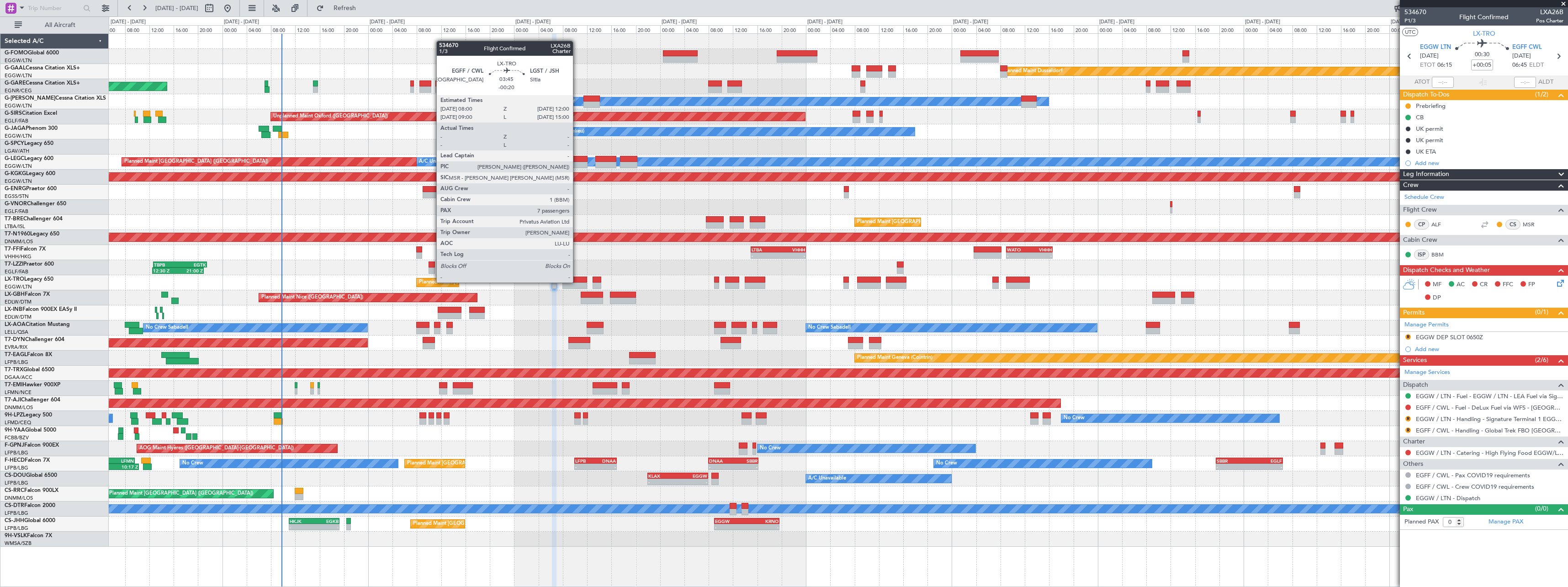
click at [577, 281] on div at bounding box center [575, 279] width 25 height 7
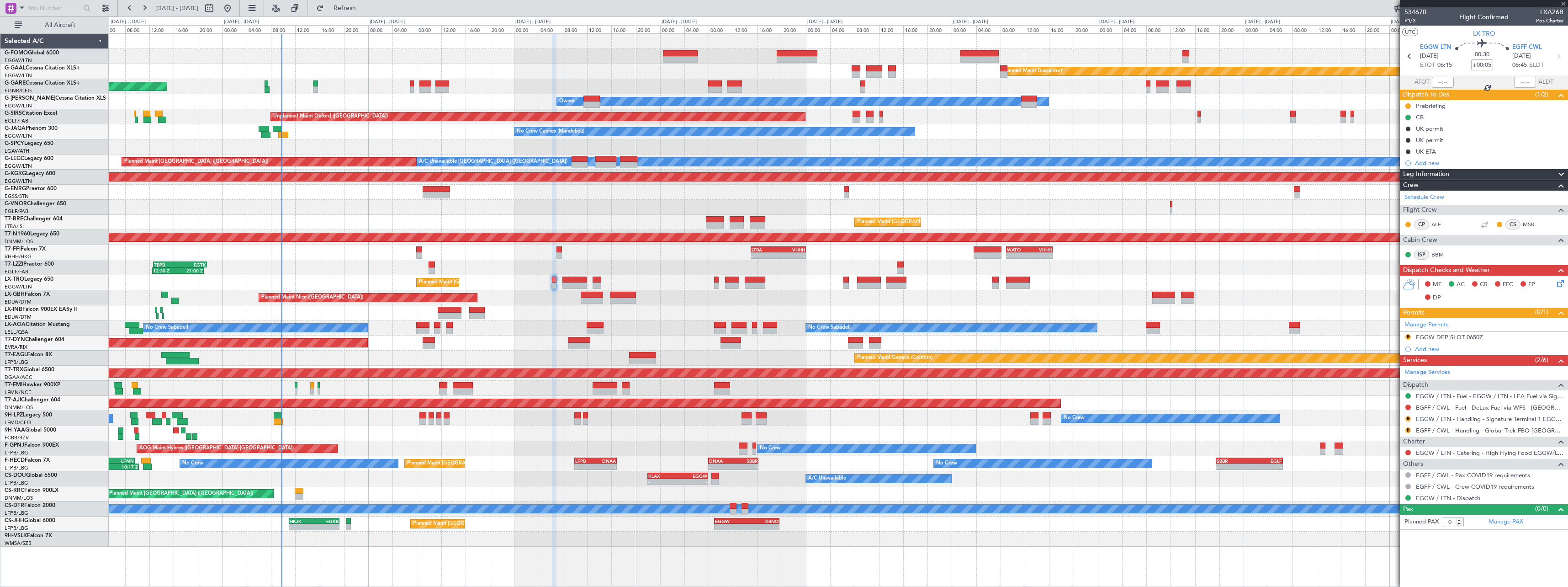
type input "-00:20"
type input "7"
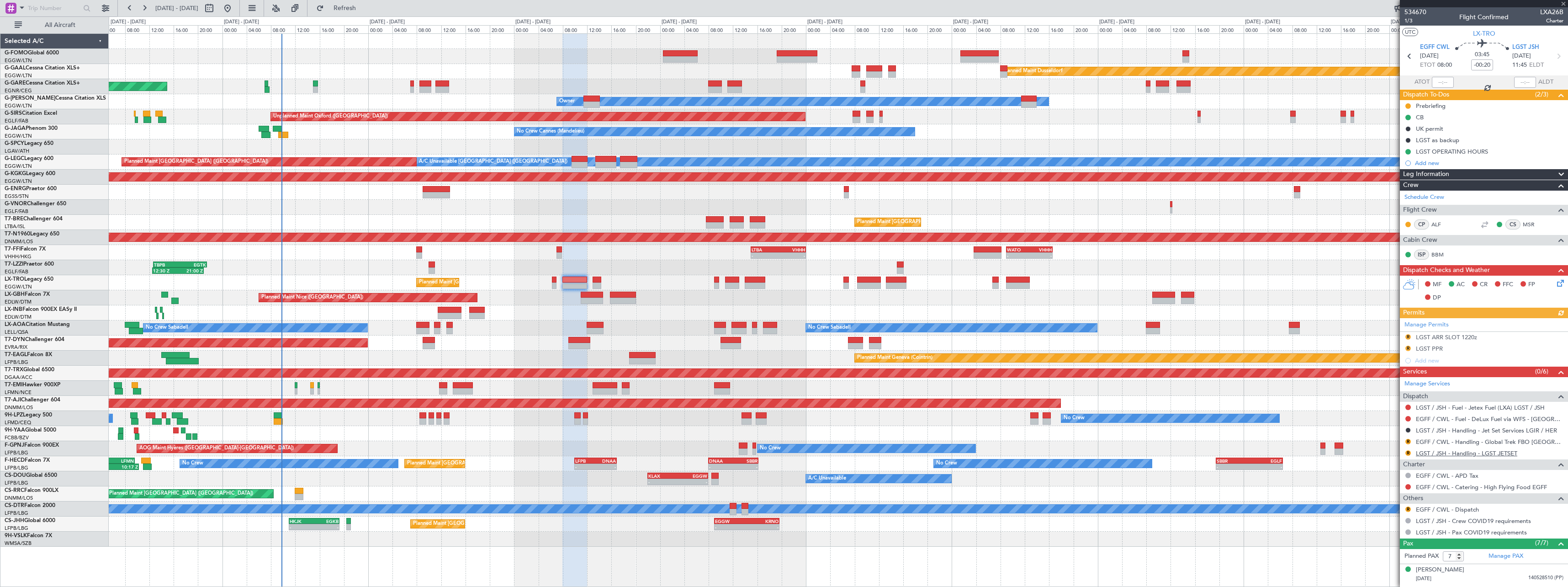
click at [1494, 452] on link "LGST / JSH - Handling - LGST JETSET" at bounding box center [1466, 453] width 102 height 8
click at [1409, 508] on button "R" at bounding box center [1408, 509] width 5 height 5
click at [1391, 496] on span "Confirmed" at bounding box center [1382, 495] width 29 height 9
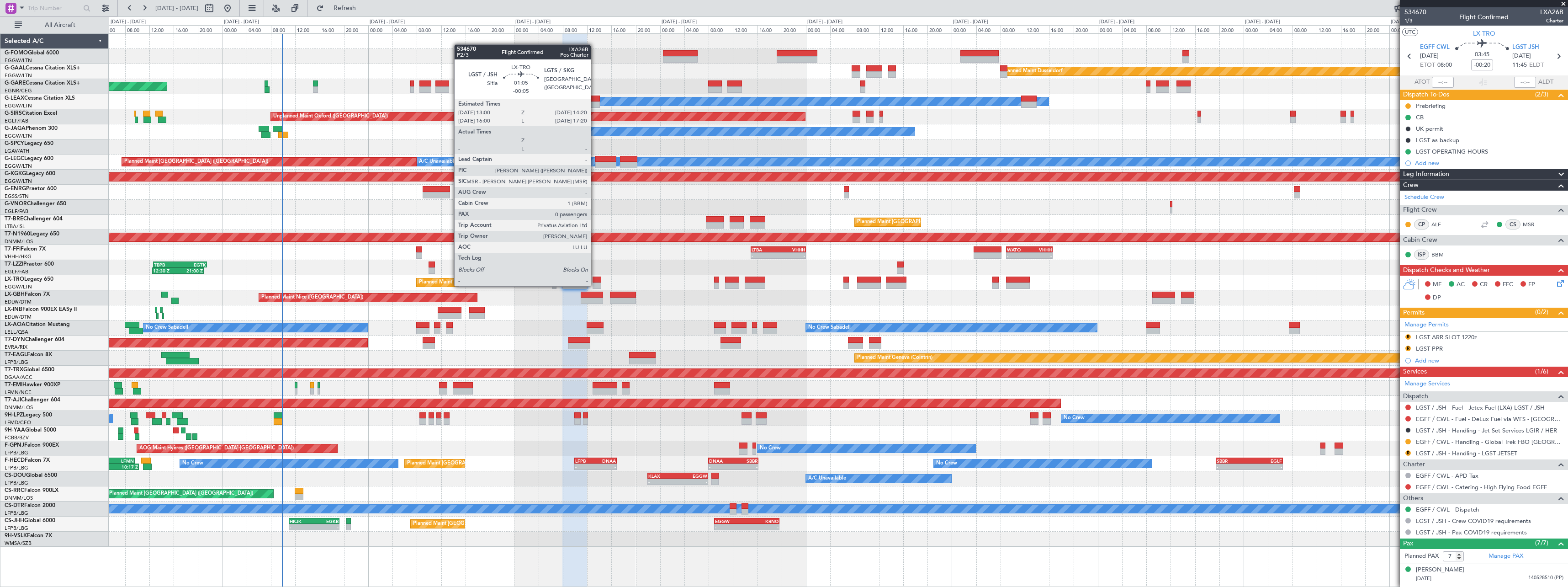
click at [595, 285] on div at bounding box center [597, 286] width 9 height 7
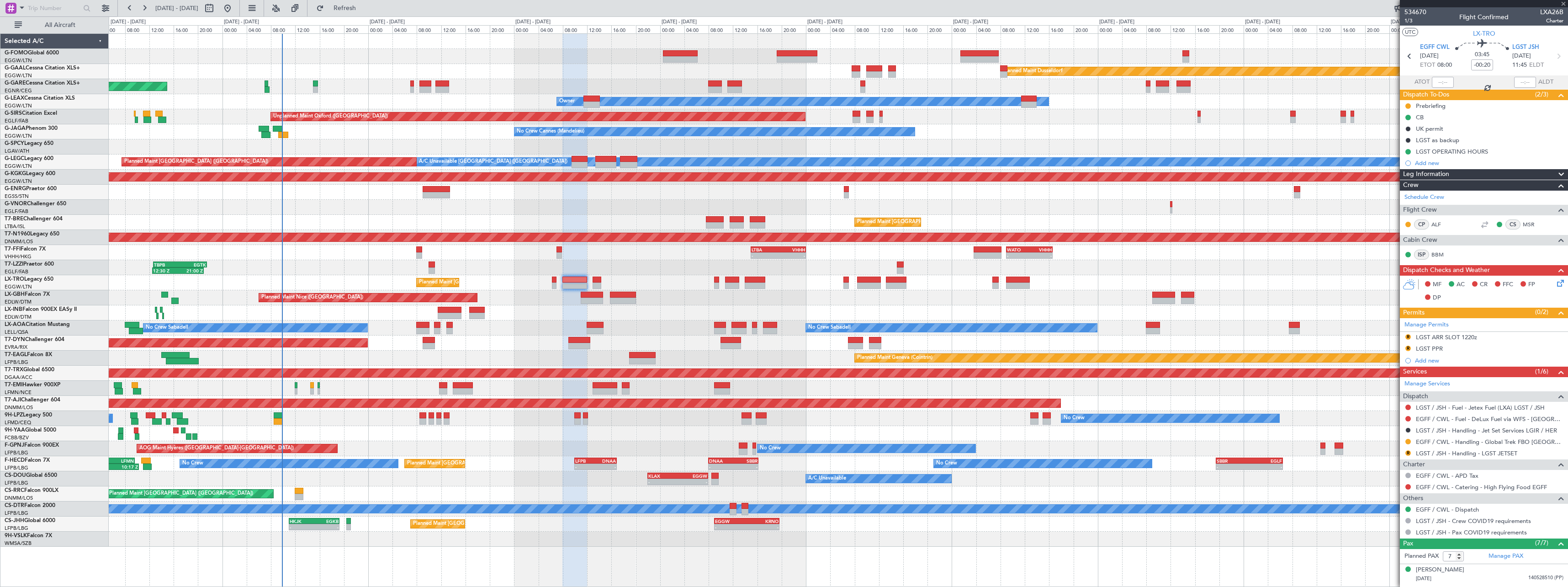
type input "-00:05"
type input "0"
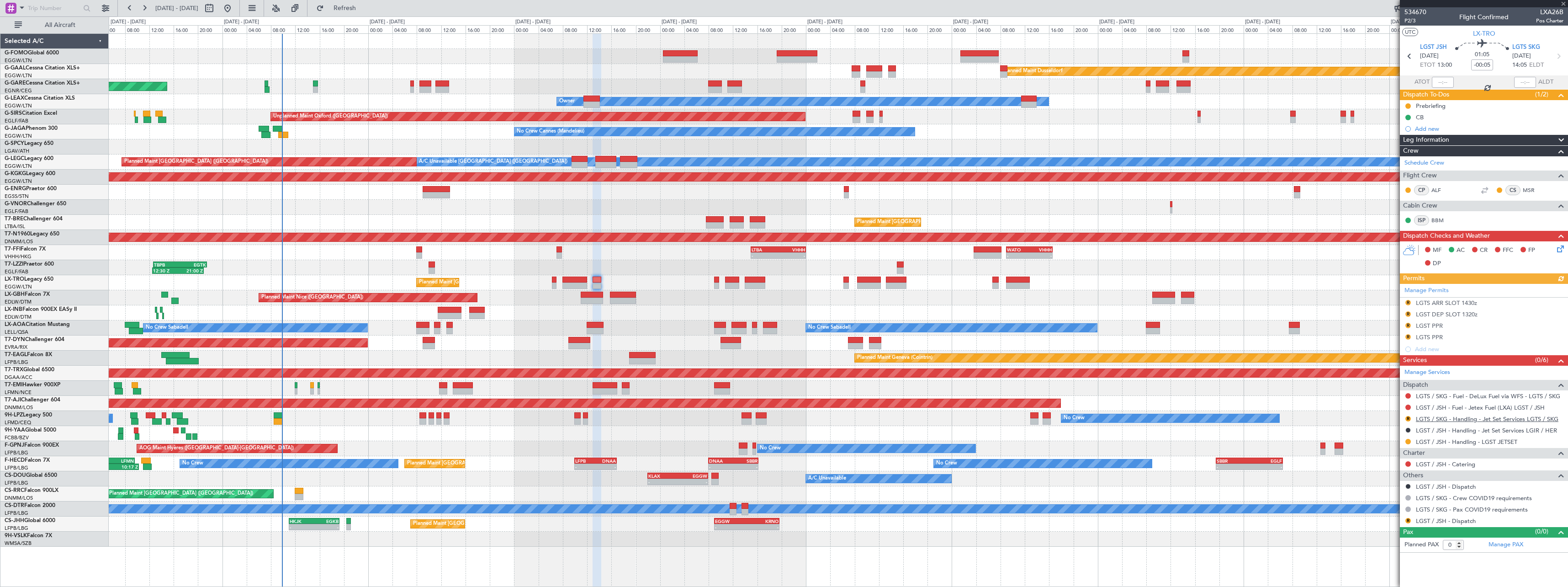
click at [1474, 421] on link "LGTS / SKG - Handling - Jet Set Services LGTS / SKG" at bounding box center [1487, 419] width 142 height 8
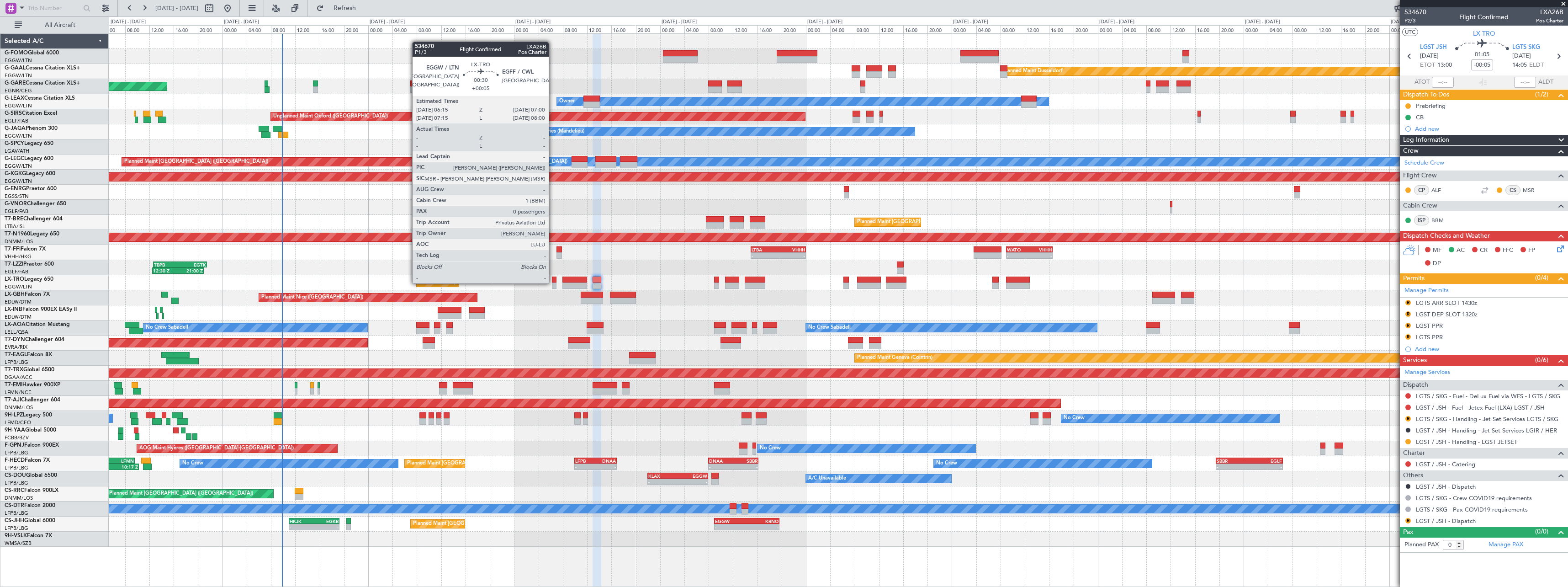
click at [553, 283] on div at bounding box center [555, 286] width 5 height 7
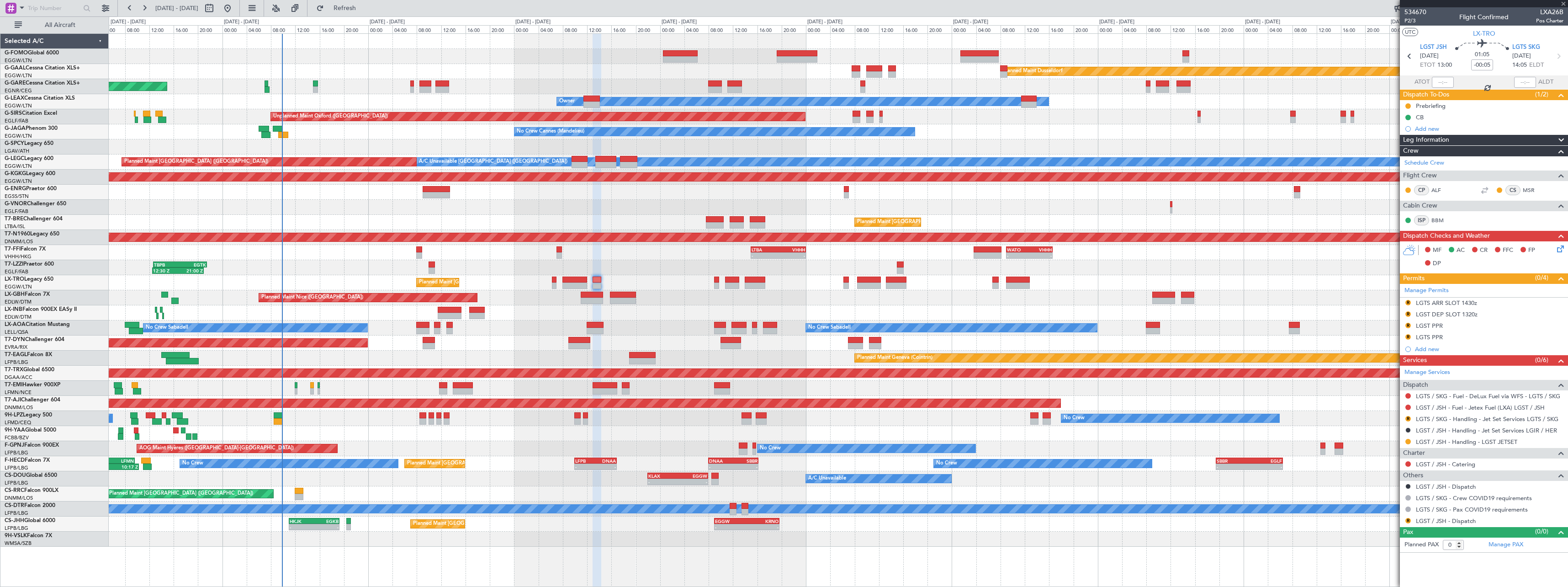
type input "+00:05"
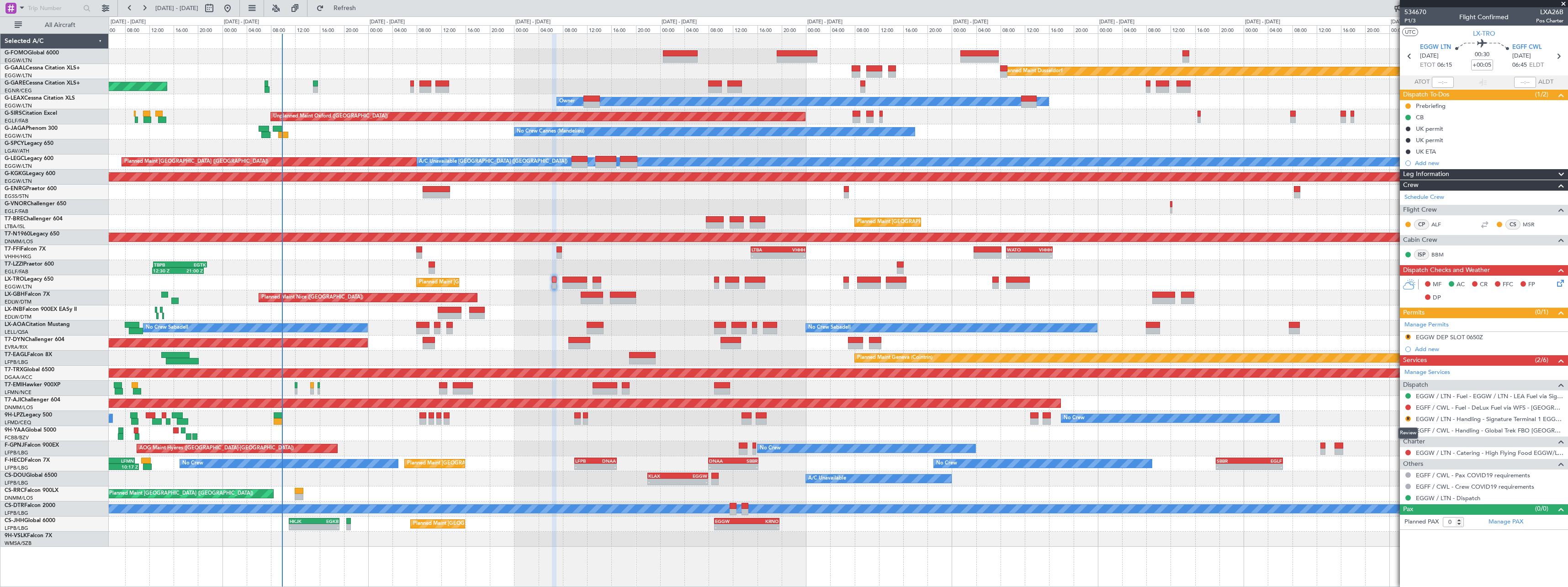
click at [1407, 418] on button "R" at bounding box center [1408, 418] width 5 height 5
click at [1395, 474] on span "Requested" at bounding box center [1382, 473] width 29 height 9
click at [1457, 339] on div "EGGW DEP SLOT 0650Z" at bounding box center [1449, 337] width 67 height 8
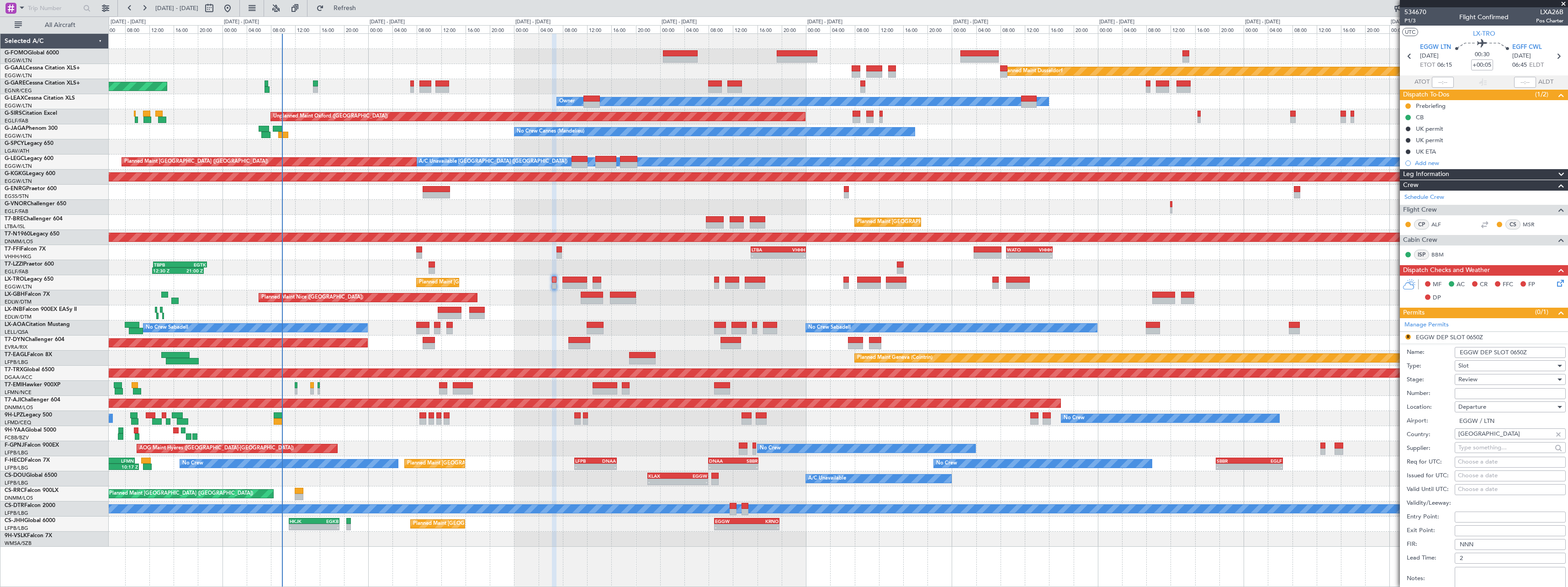
click at [1523, 351] on input "EGGW DEP SLOT 0650Z" at bounding box center [1510, 353] width 111 height 11
type input "EGGW DEP SLOT 0615Z"
click at [1526, 378] on div "Review" at bounding box center [1507, 379] width 97 height 14
click at [1489, 443] on span "Requested" at bounding box center [1507, 439] width 96 height 14
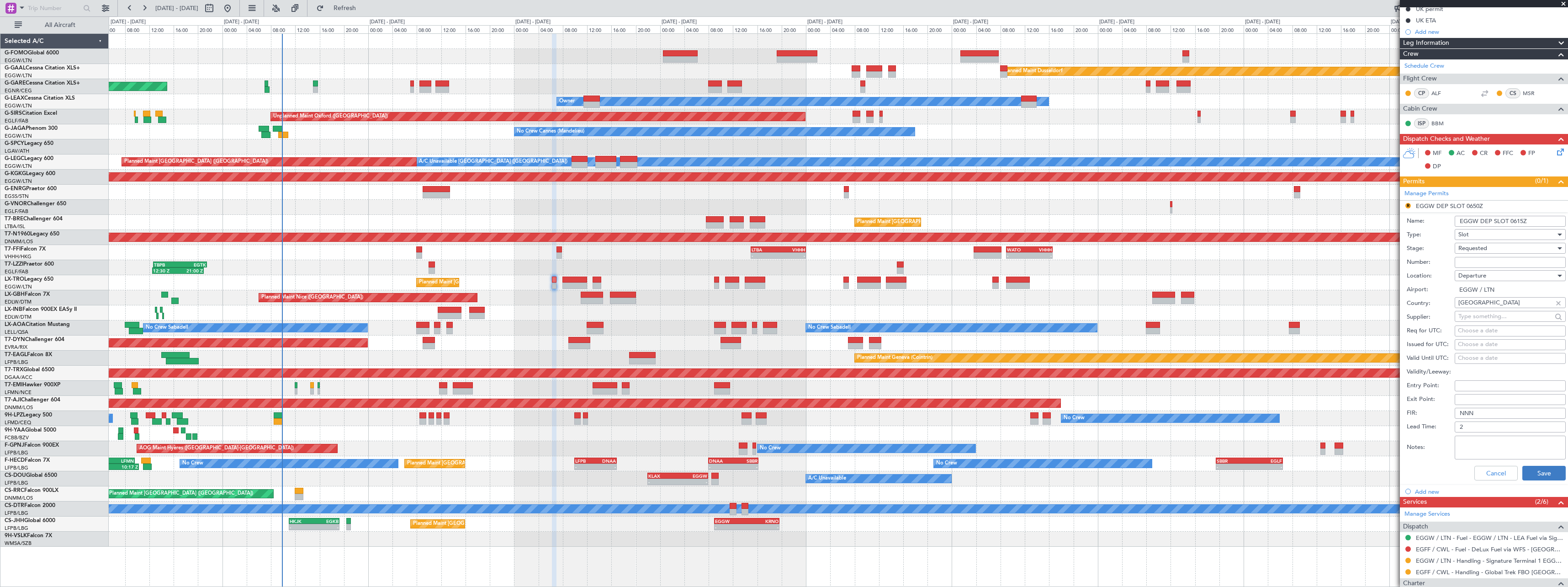
scroll to position [216, 0]
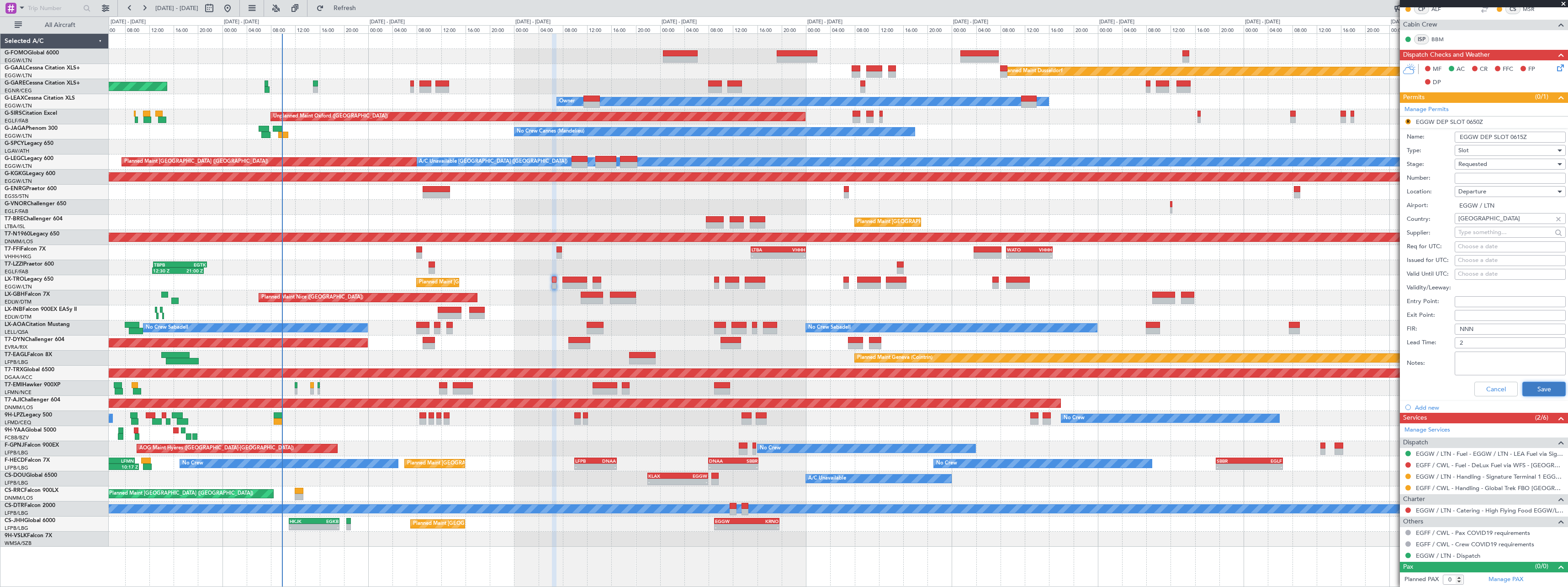
click at [1530, 390] on button "Save" at bounding box center [1544, 389] width 43 height 15
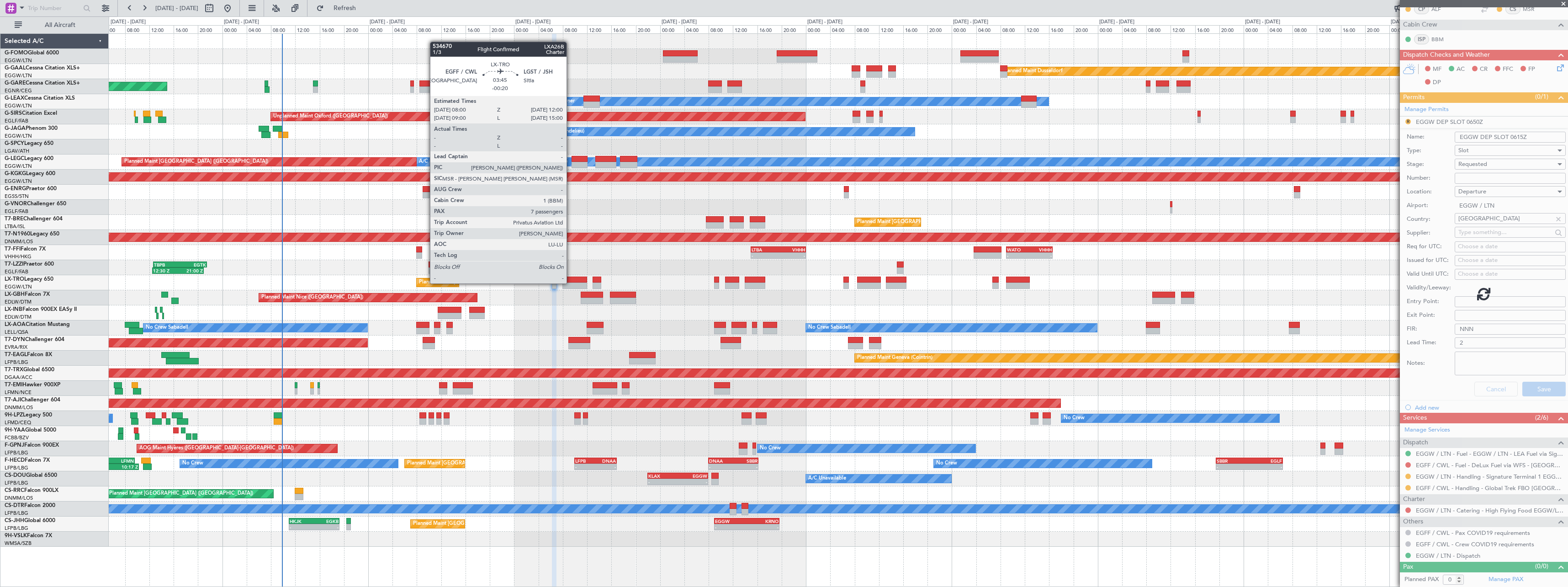
scroll to position [0, 0]
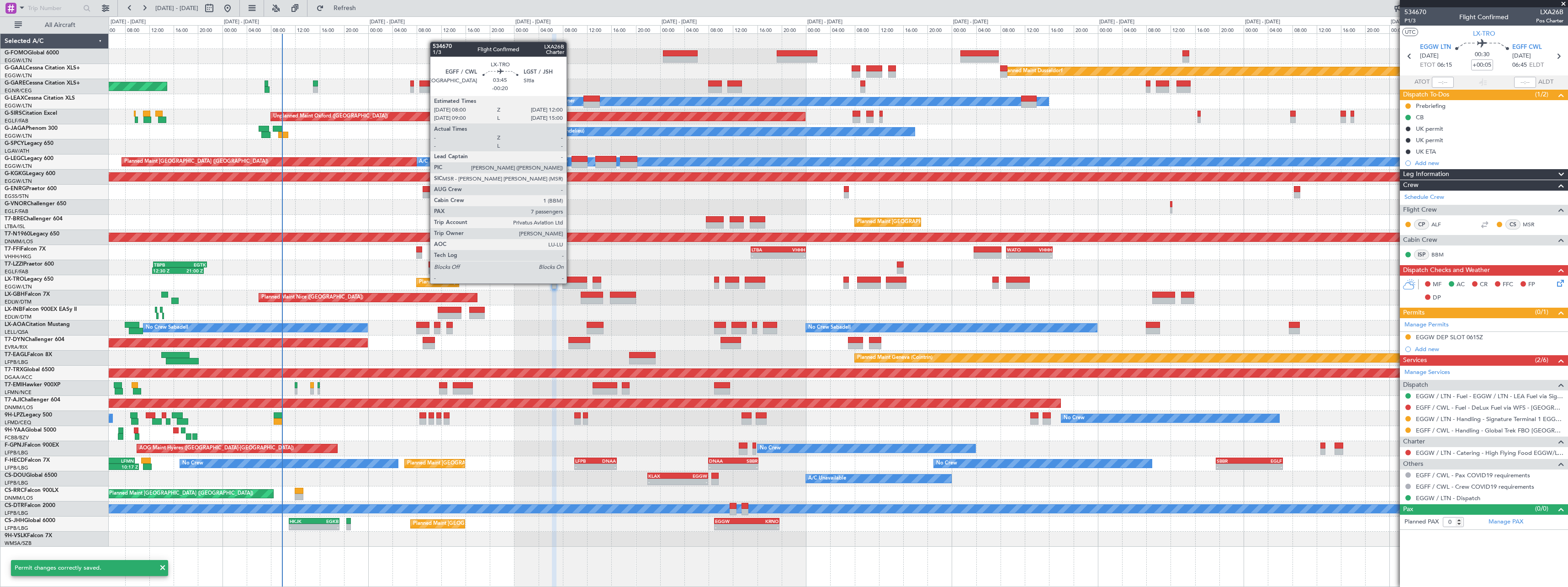
click at [570, 283] on div at bounding box center [575, 286] width 25 height 7
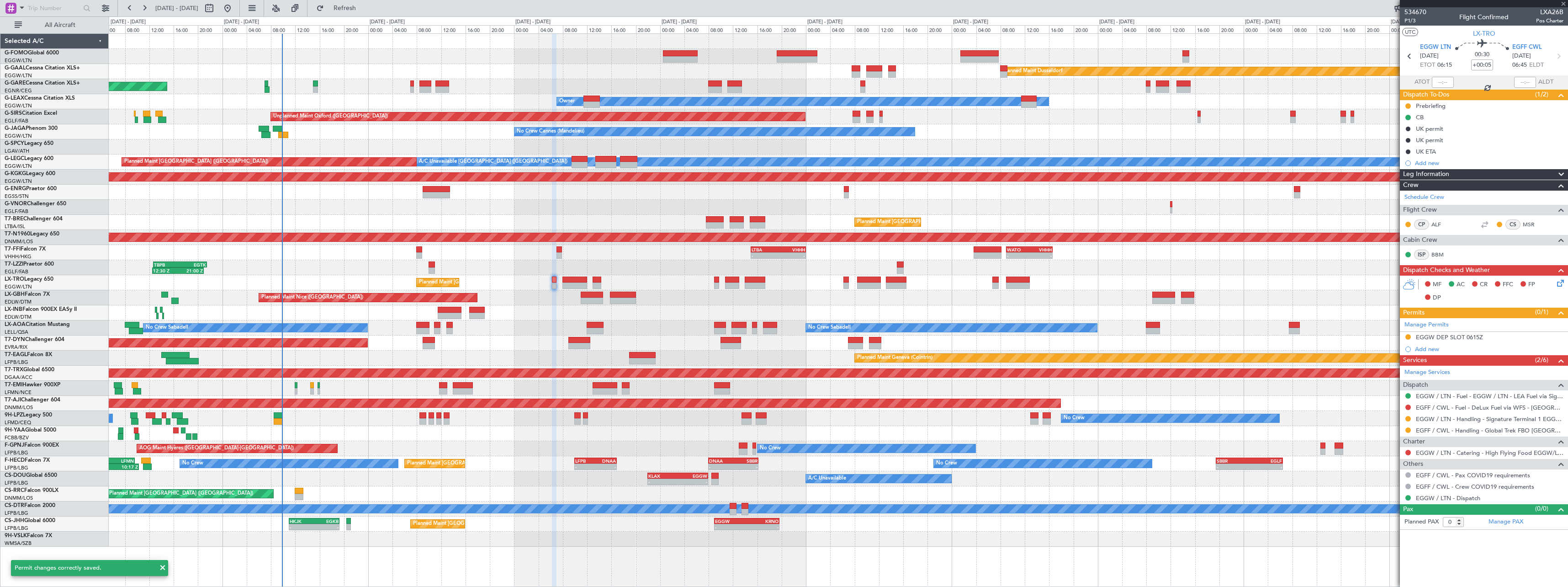
type input "-00:20"
type input "7"
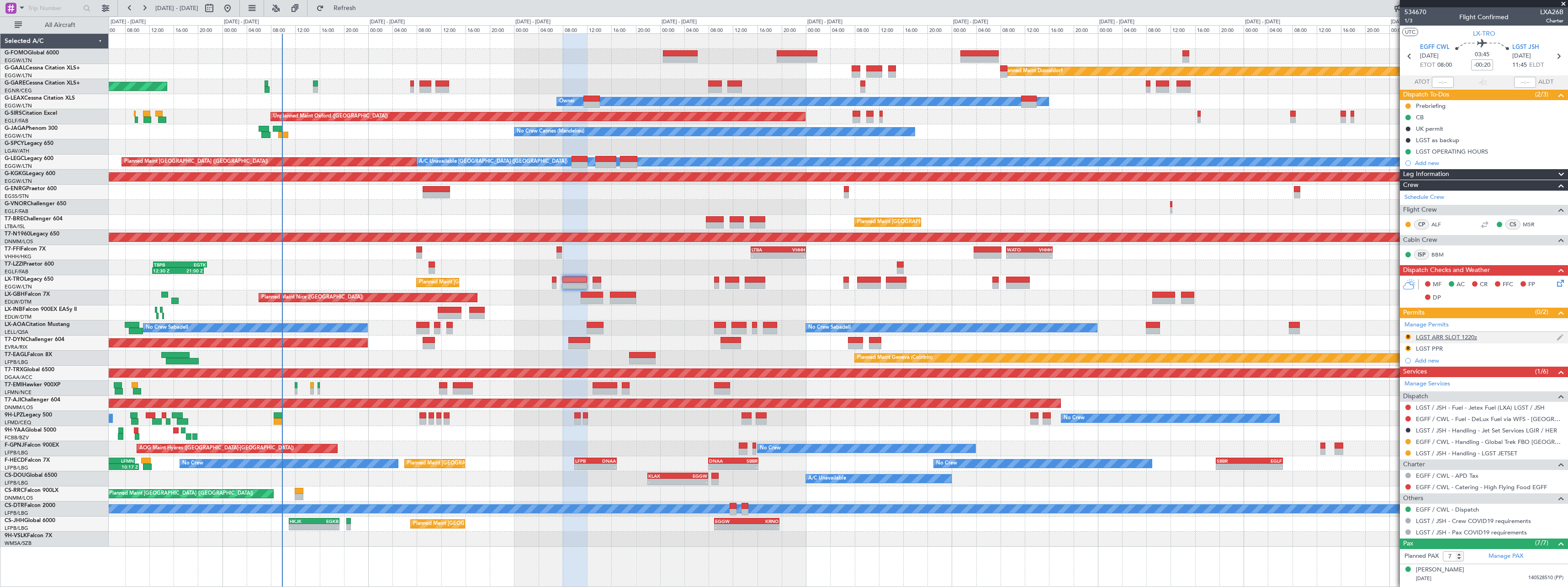
click at [1454, 338] on div "LGST ARR SLOT 1220z" at bounding box center [1446, 337] width 61 height 8
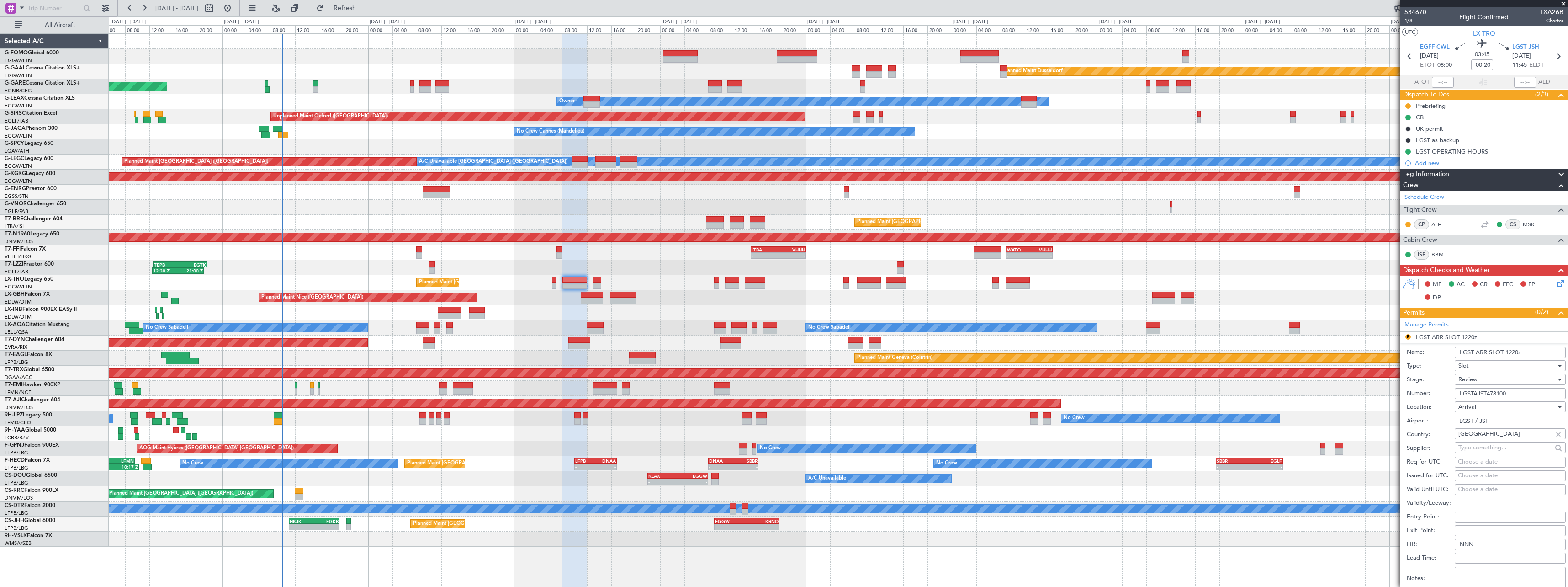
click at [1516, 352] on input "LGST ARR SLOT 1220z" at bounding box center [1510, 353] width 111 height 11
type input "LGST ARR SLOT 1145z"
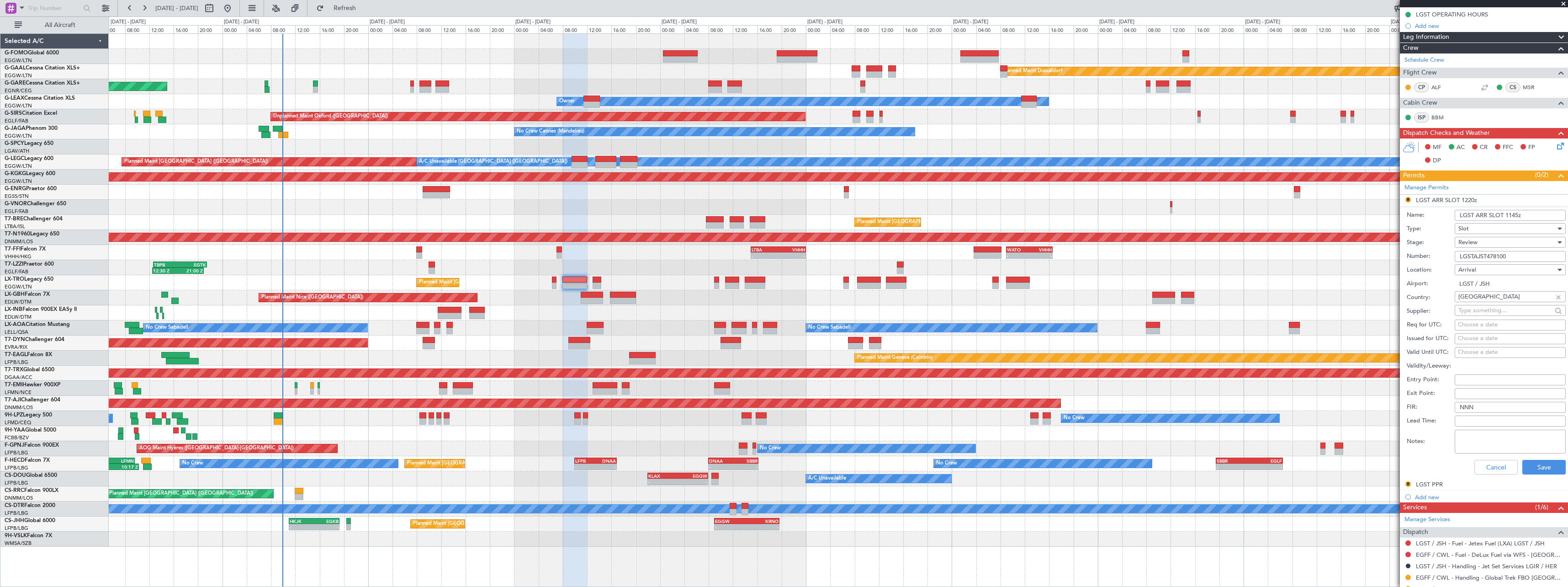
click at [1490, 245] on div "Review" at bounding box center [1507, 242] width 97 height 14
click at [1488, 300] on span "Requested" at bounding box center [1507, 302] width 96 height 14
click at [1544, 466] on button "Save" at bounding box center [1544, 467] width 43 height 15
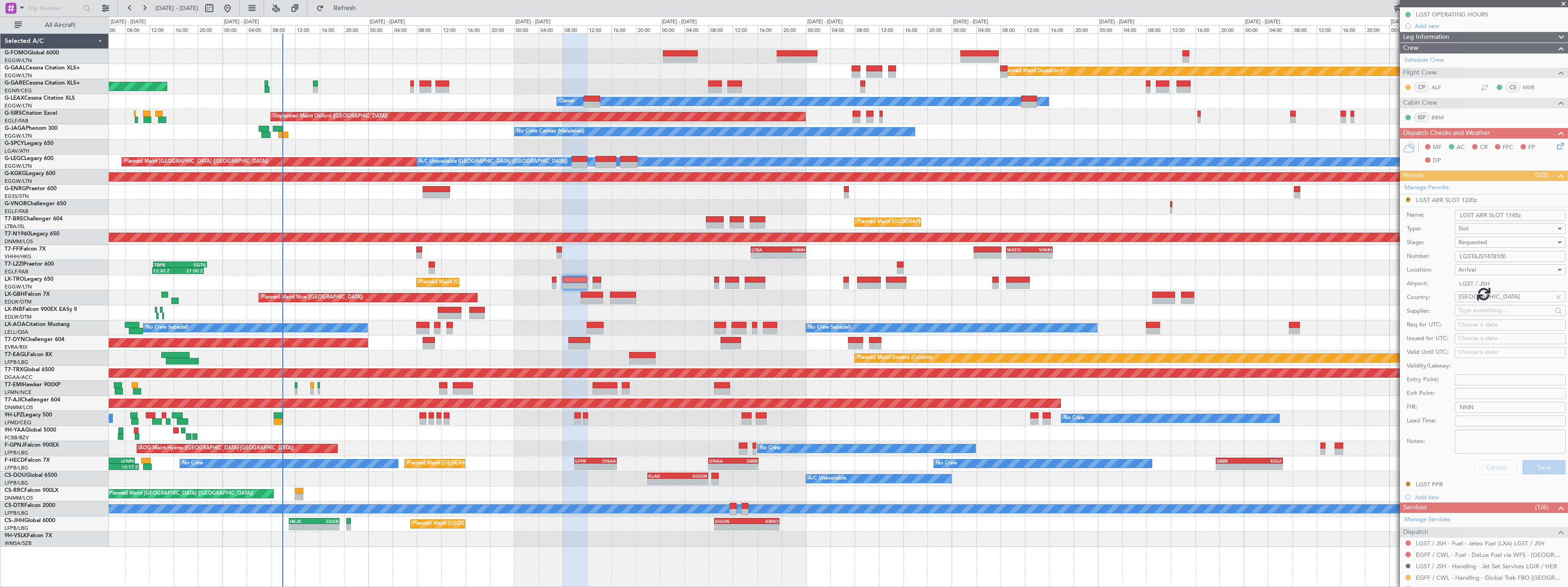
scroll to position [121, 0]
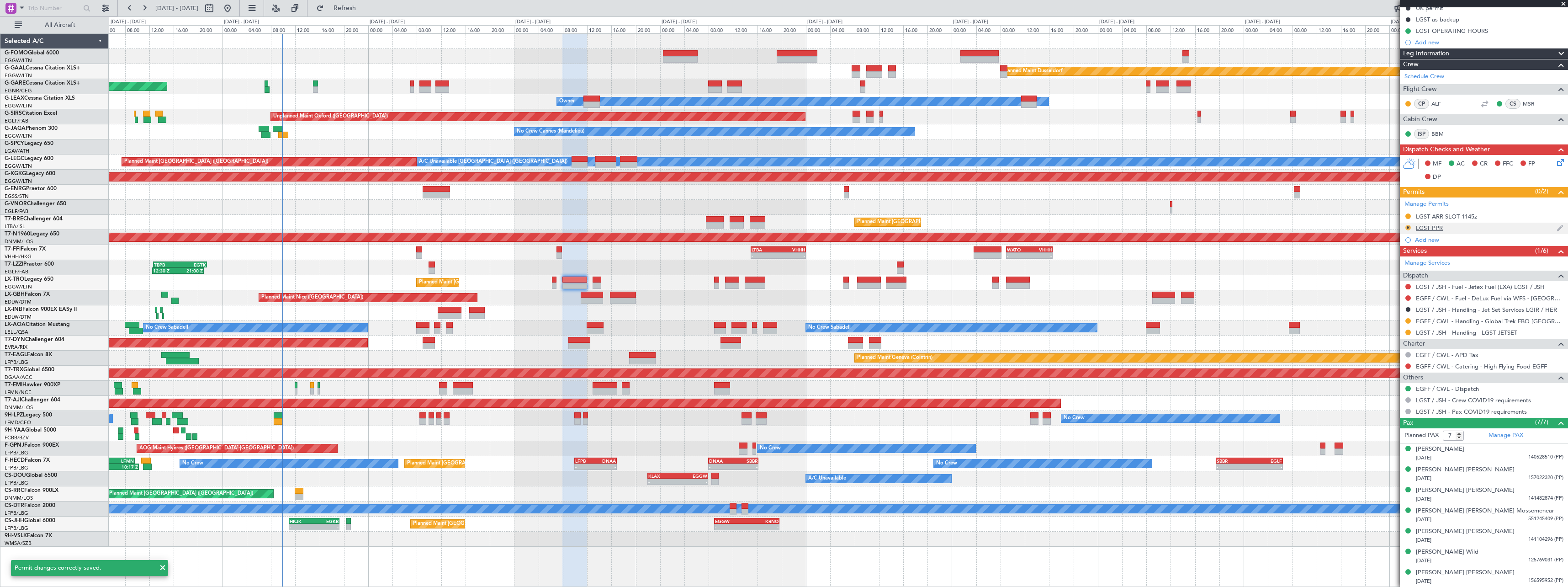
click at [1406, 226] on button "R" at bounding box center [1408, 227] width 5 height 5
click at [1397, 267] on li "Requested" at bounding box center [1407, 268] width 105 height 14
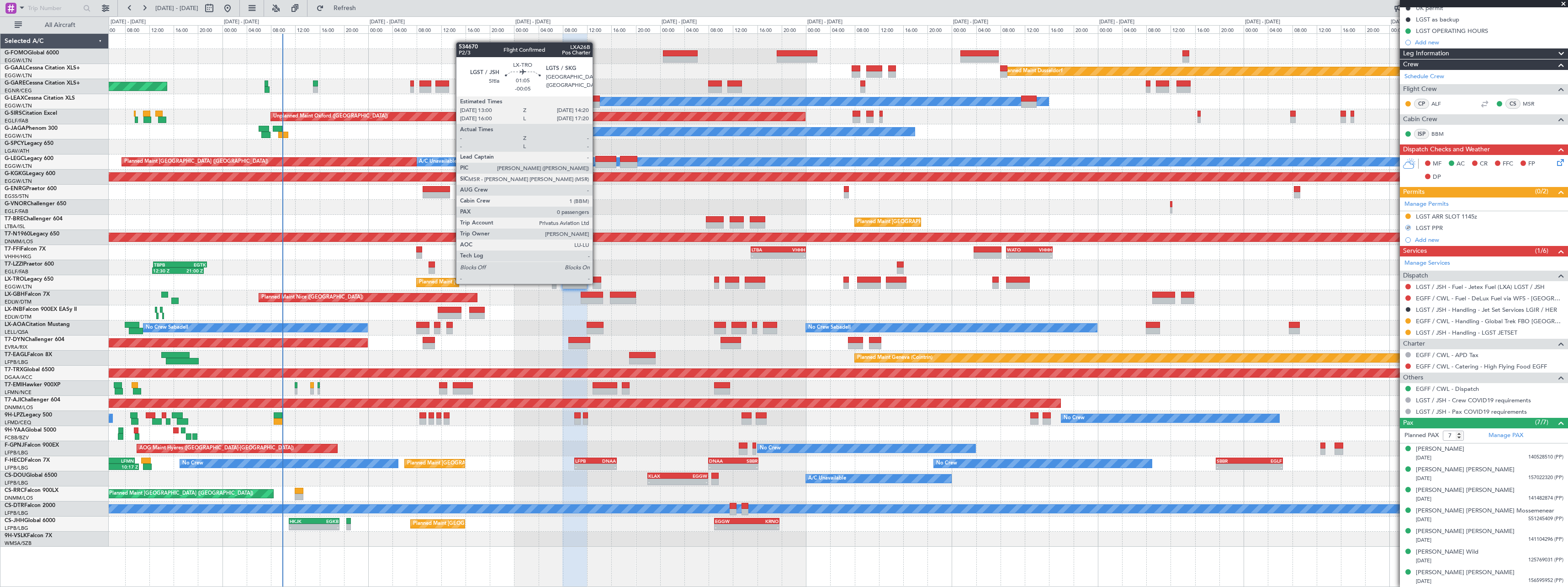
click at [597, 283] on div at bounding box center [597, 286] width 9 height 7
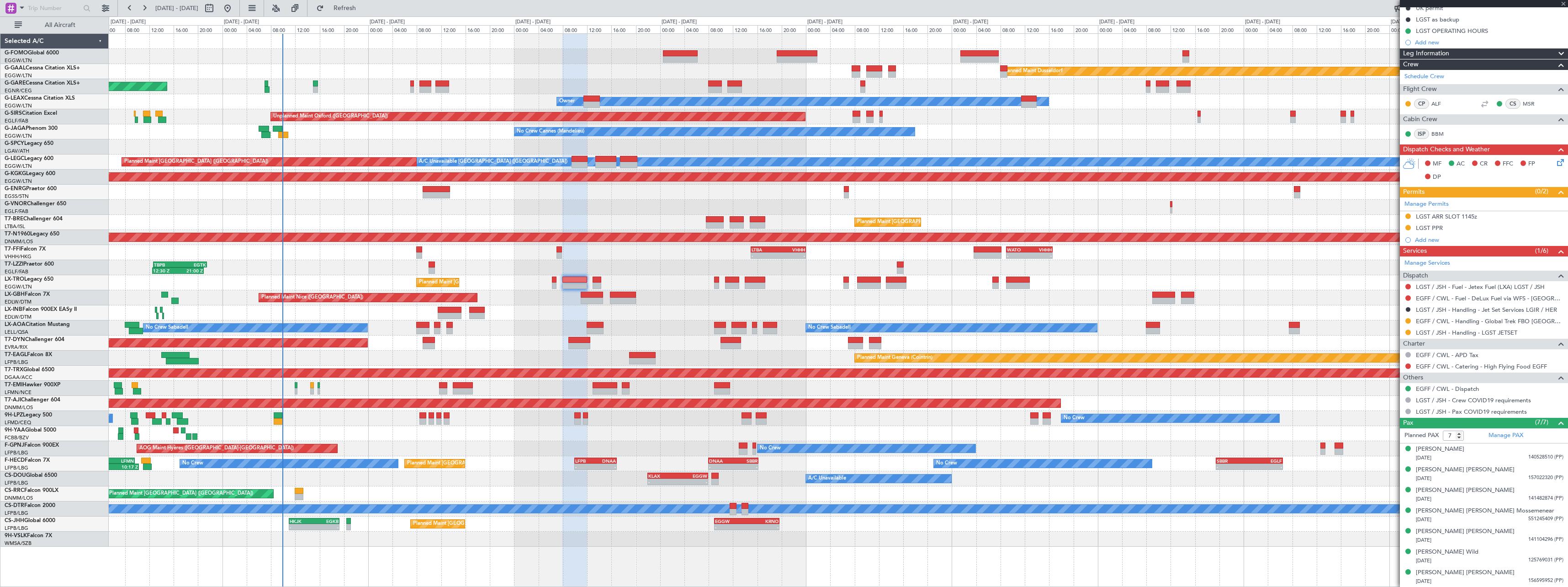
type input "-00:05"
type input "0"
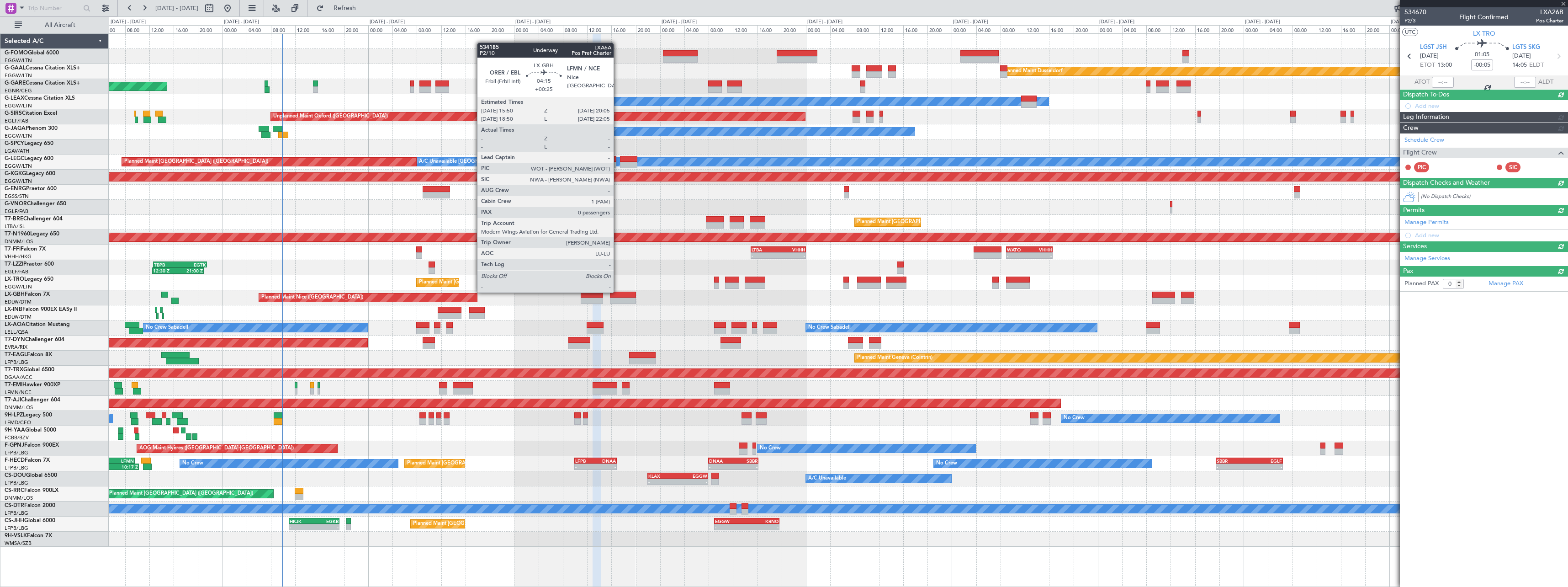
scroll to position [0, 0]
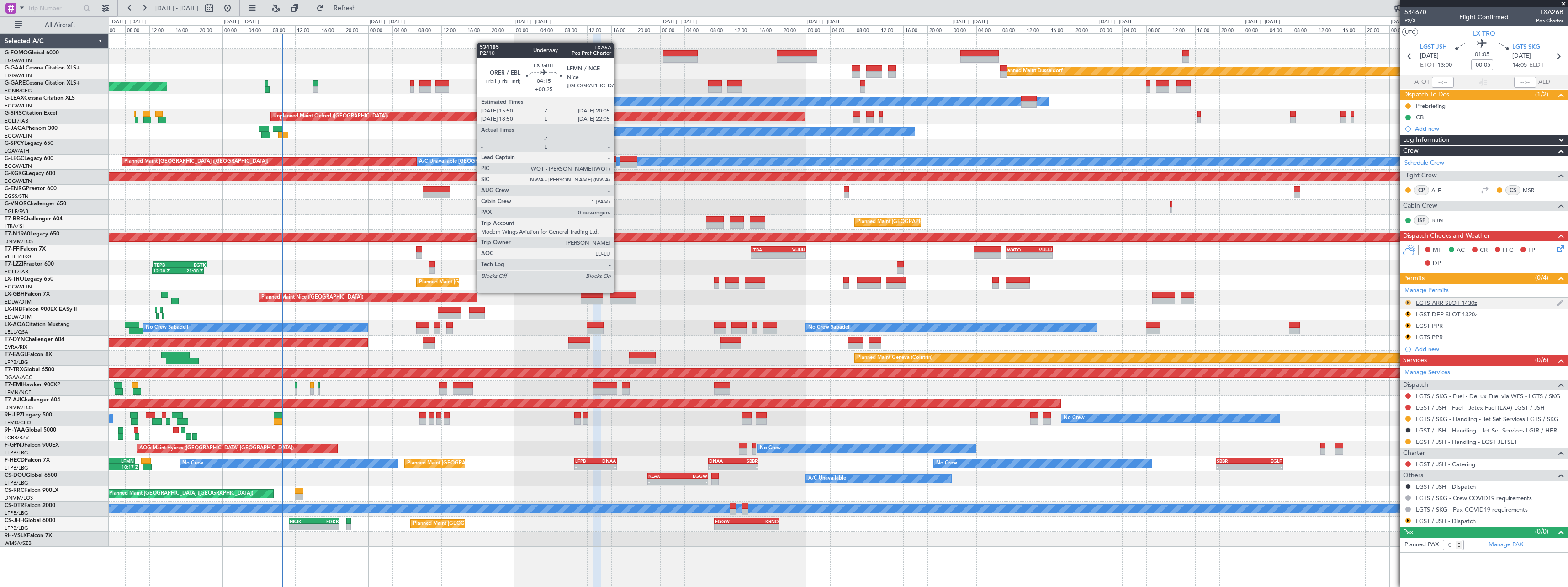
click at [1409, 301] on button "R" at bounding box center [1408, 302] width 5 height 5
drag, startPoint x: 1401, startPoint y: 343, endPoint x: 1407, endPoint y: 331, distance: 13.4
click at [1403, 340] on li "Requested" at bounding box center [1407, 343] width 105 height 14
click at [1410, 314] on button "R" at bounding box center [1408, 314] width 5 height 5
click at [1398, 354] on li "Requested" at bounding box center [1407, 354] width 105 height 14
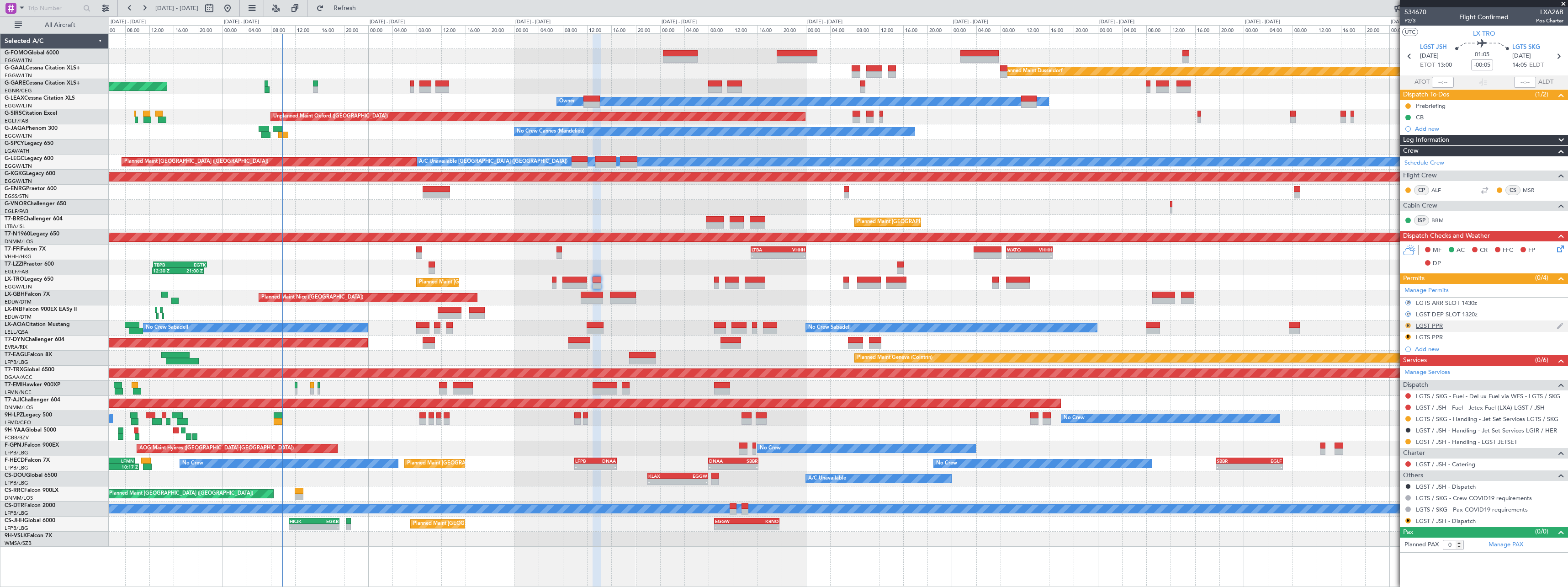
click at [1408, 326] on button "R" at bounding box center [1408, 325] width 5 height 5
drag, startPoint x: 1390, startPoint y: 364, endPoint x: 1394, endPoint y: 361, distance: 5.0
click at [1390, 364] on span "Requested" at bounding box center [1382, 365] width 29 height 9
click at [1407, 336] on button "R" at bounding box center [1408, 337] width 5 height 5
click at [1398, 376] on li "Requested" at bounding box center [1407, 377] width 105 height 14
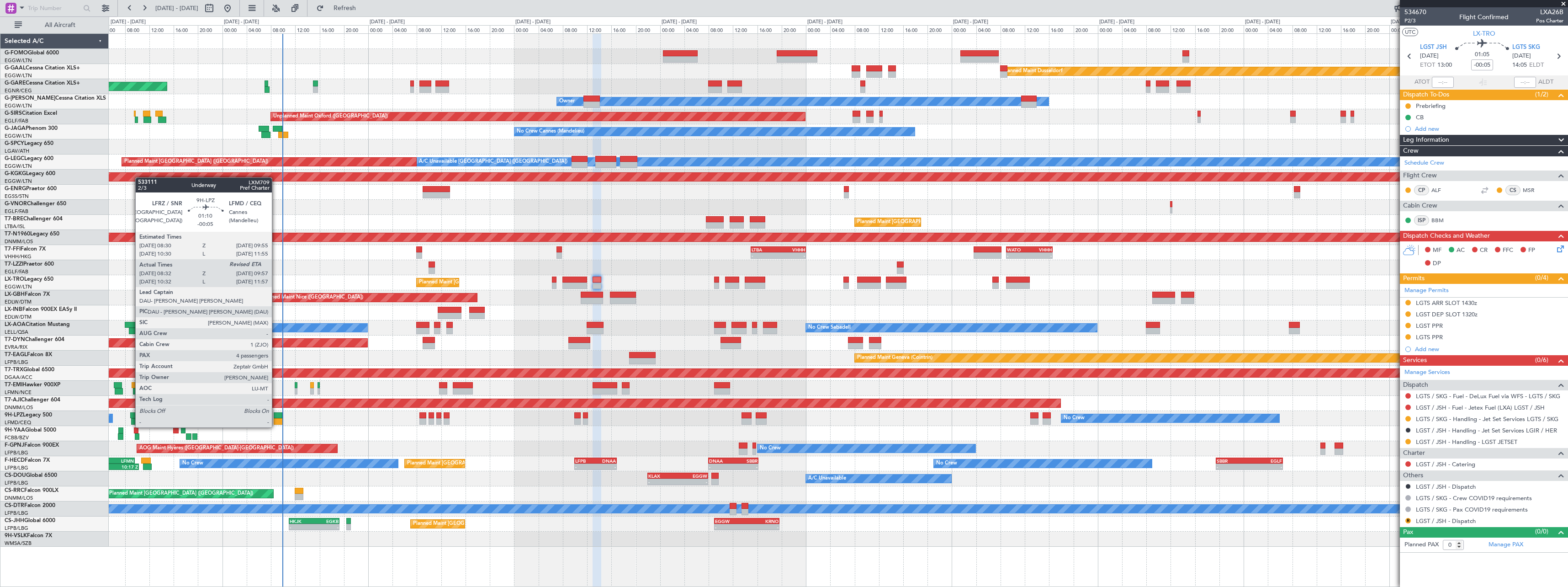
click at [276, 418] on div at bounding box center [278, 421] width 9 height 7
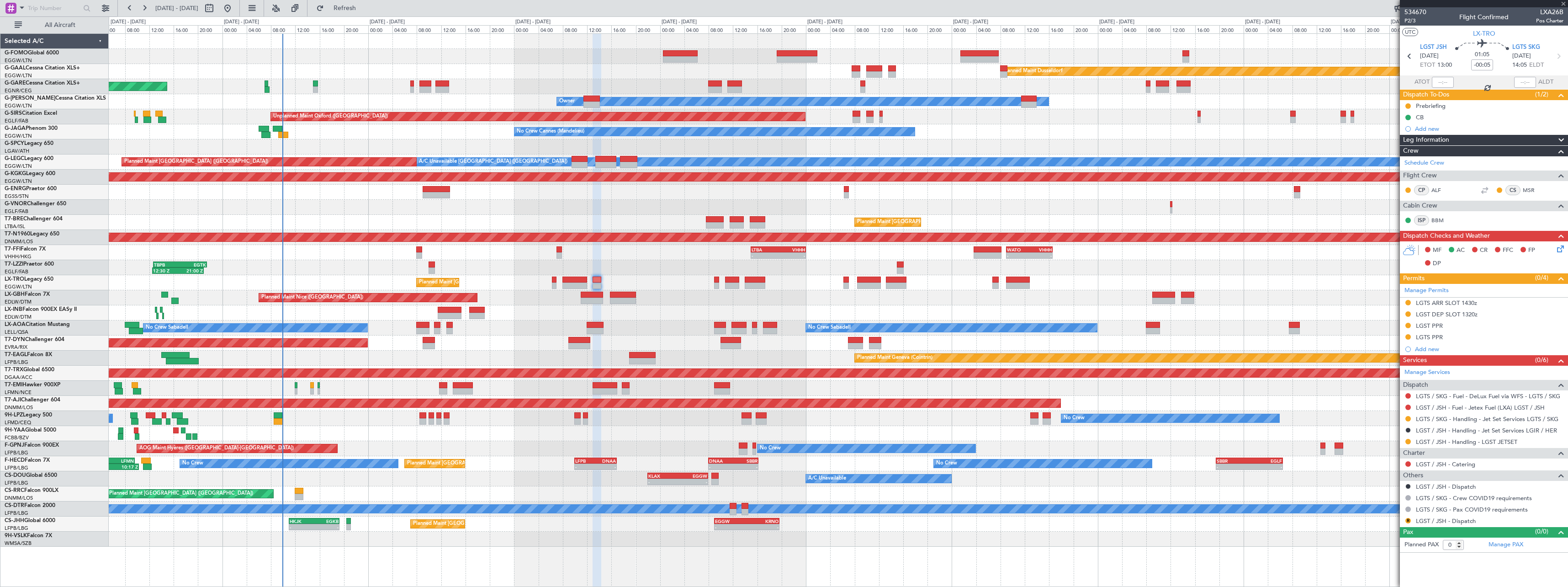
type input "08:42"
type input "4"
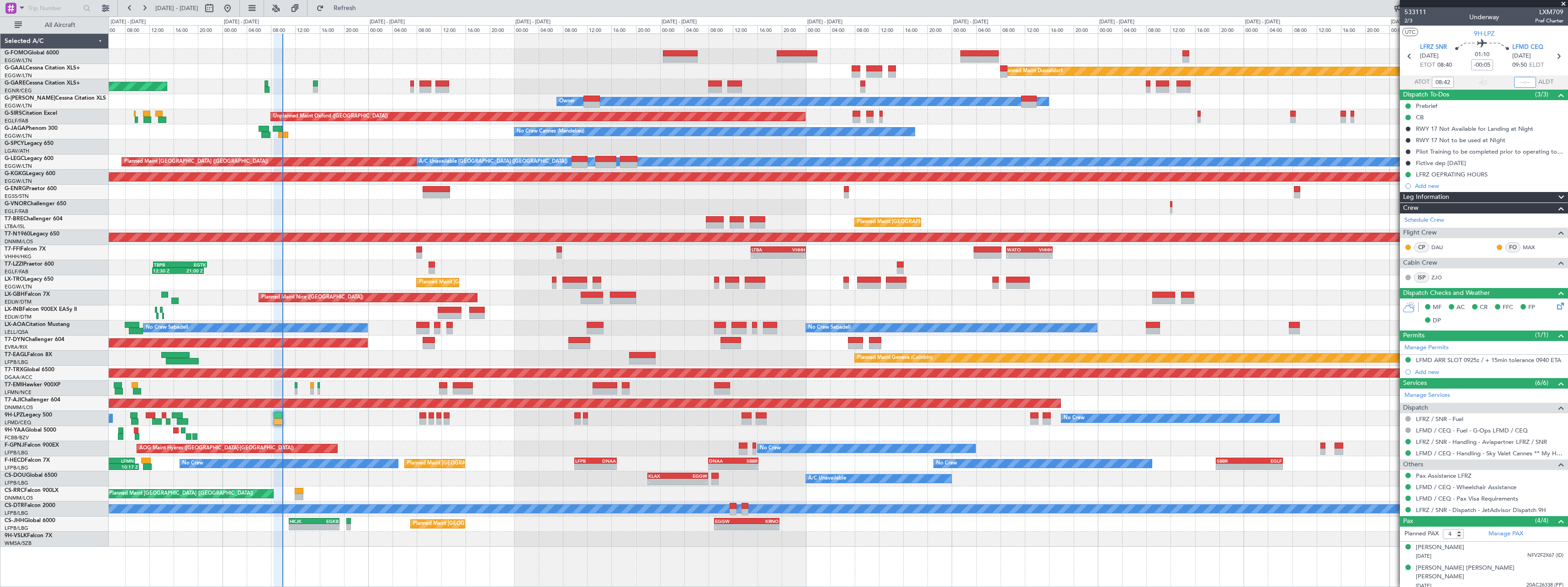
click at [1521, 86] on input "text" at bounding box center [1525, 82] width 22 height 11
type input "09:50"
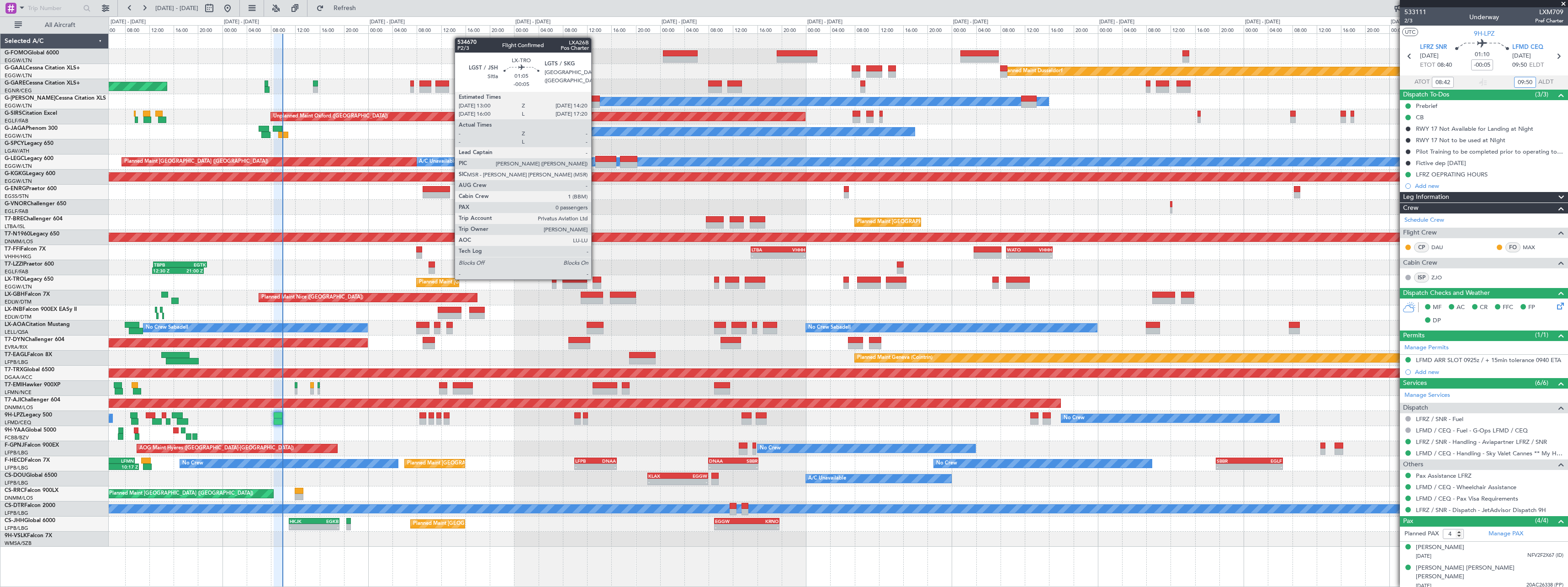
click at [597, 279] on div at bounding box center [597, 279] width 9 height 7
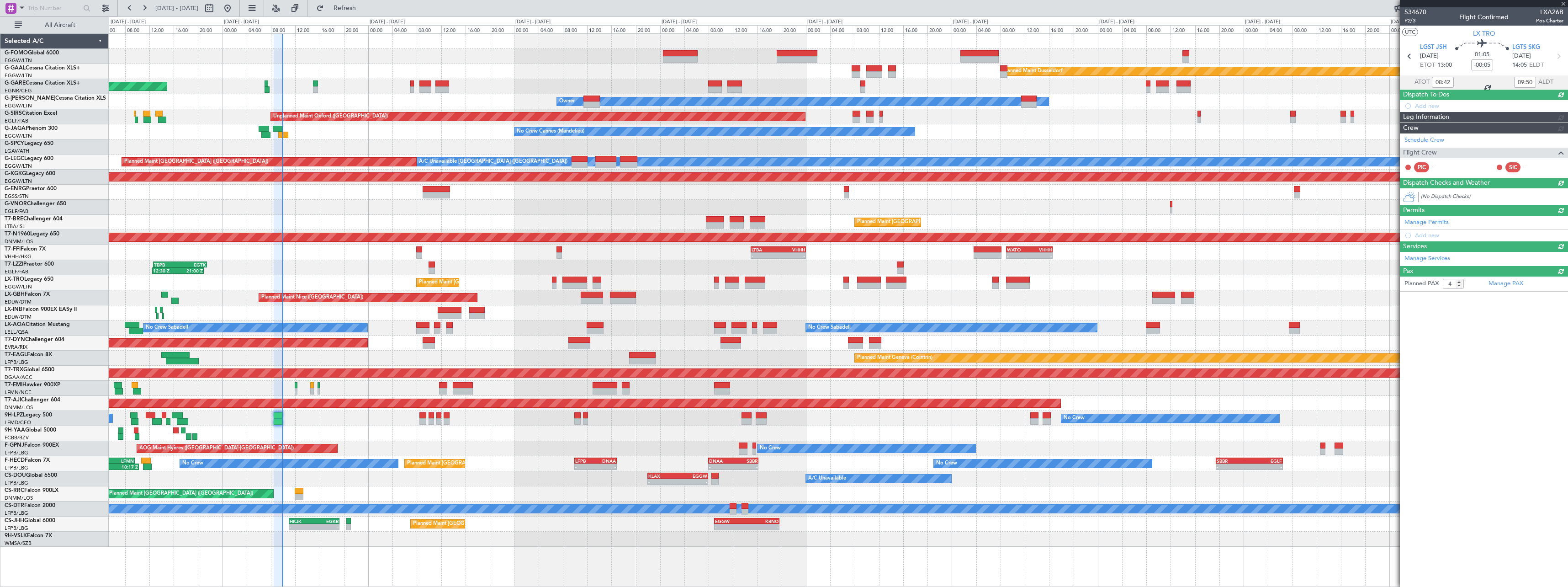
type input "0"
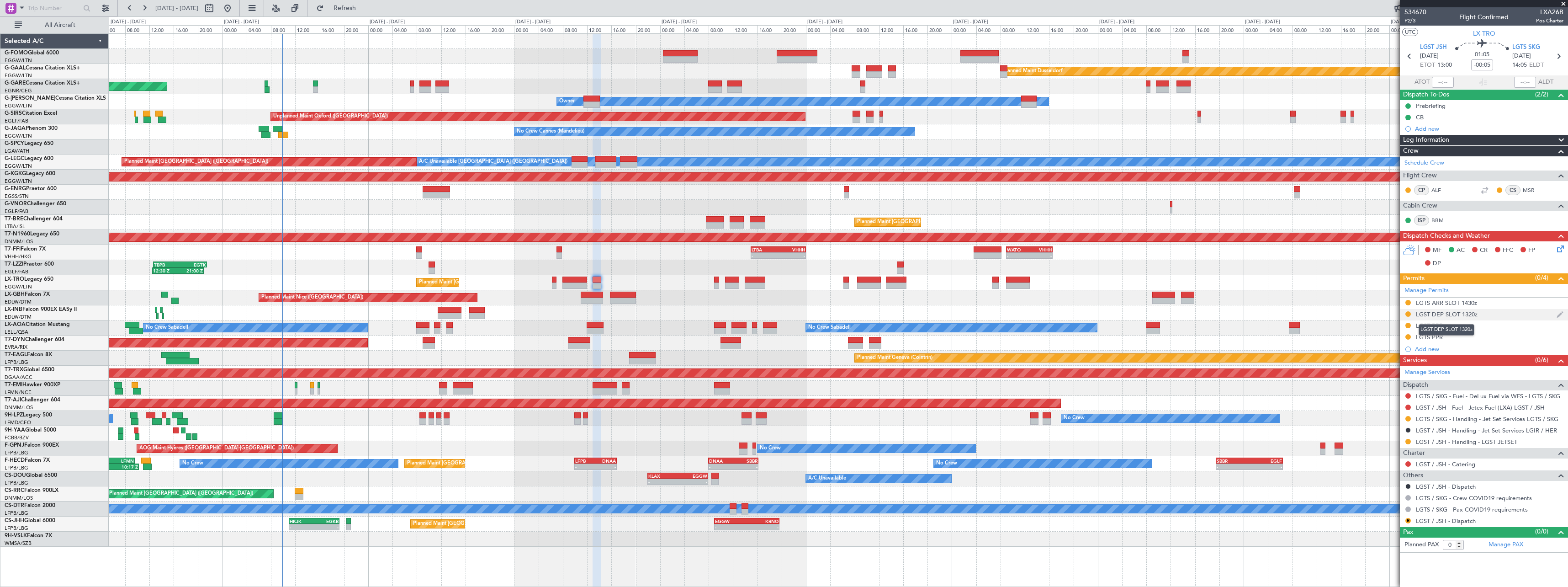
click at [1459, 312] on div "LGST DEP SLOT 1320z" at bounding box center [1446, 314] width 61 height 8
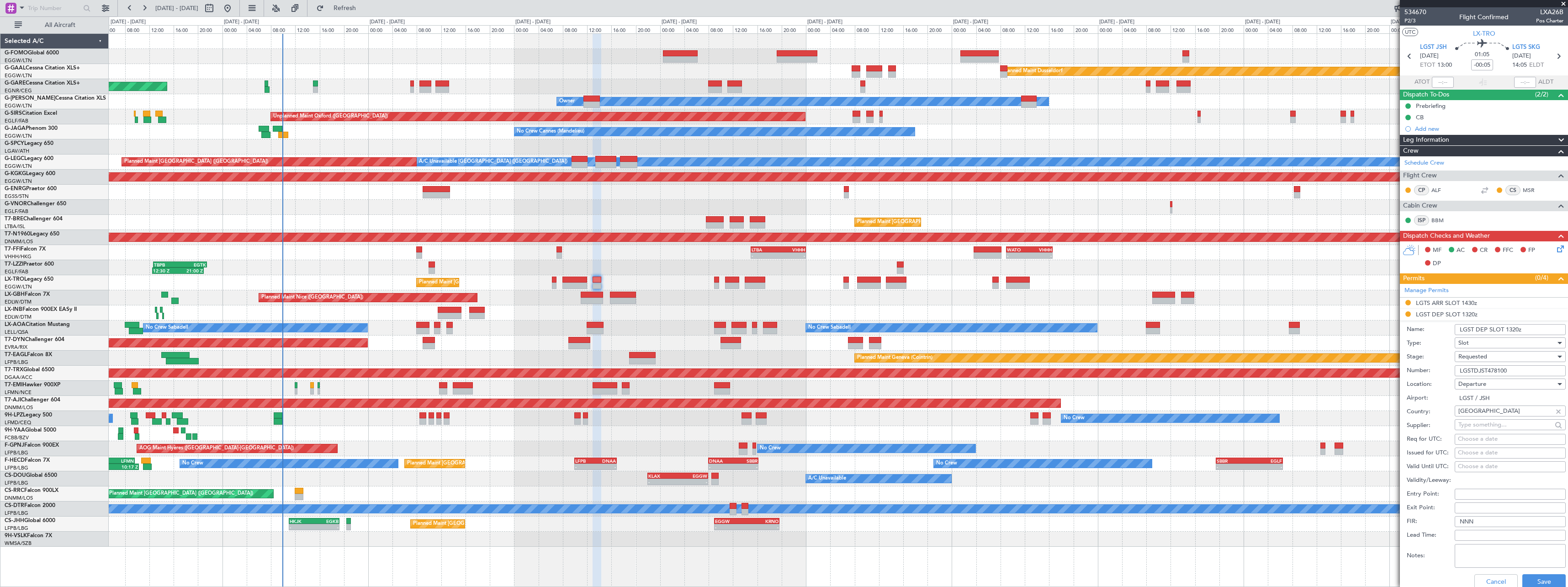
drag, startPoint x: 1515, startPoint y: 330, endPoint x: 1514, endPoint y: 336, distance: 6.1
click at [1514, 330] on input "LGST DEP SLOT 1320z" at bounding box center [1510, 329] width 111 height 11
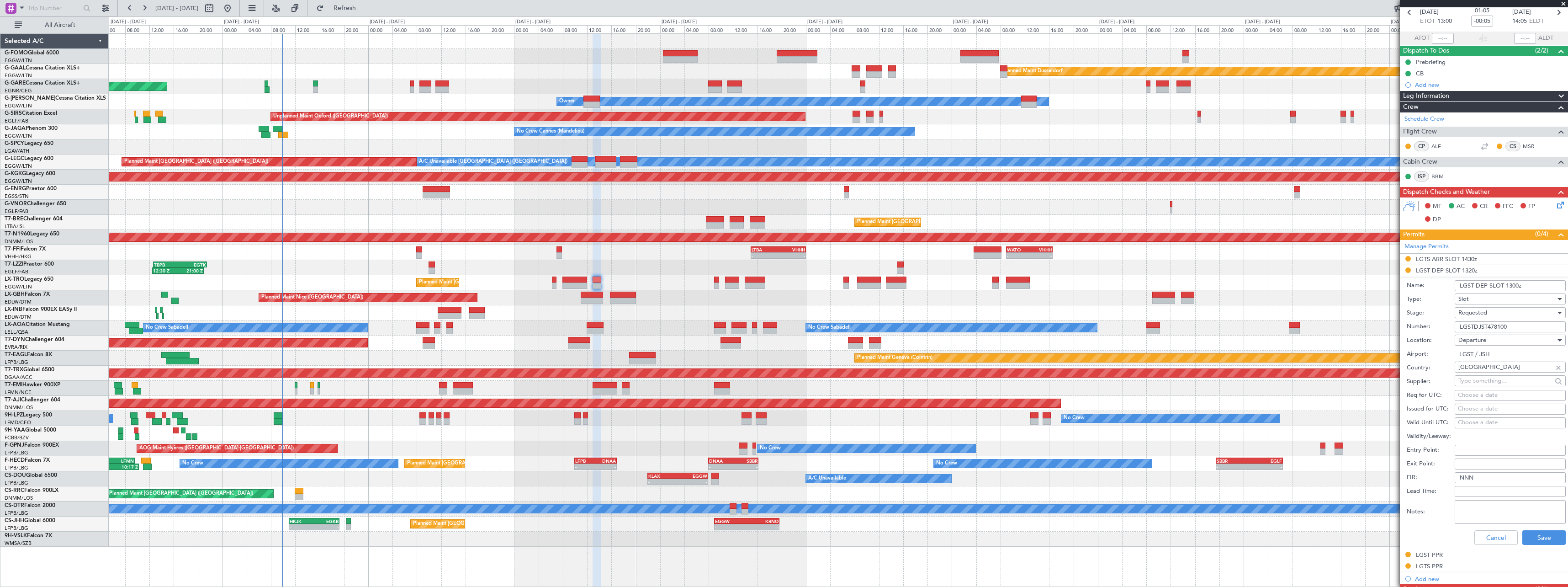
scroll to position [183, 0]
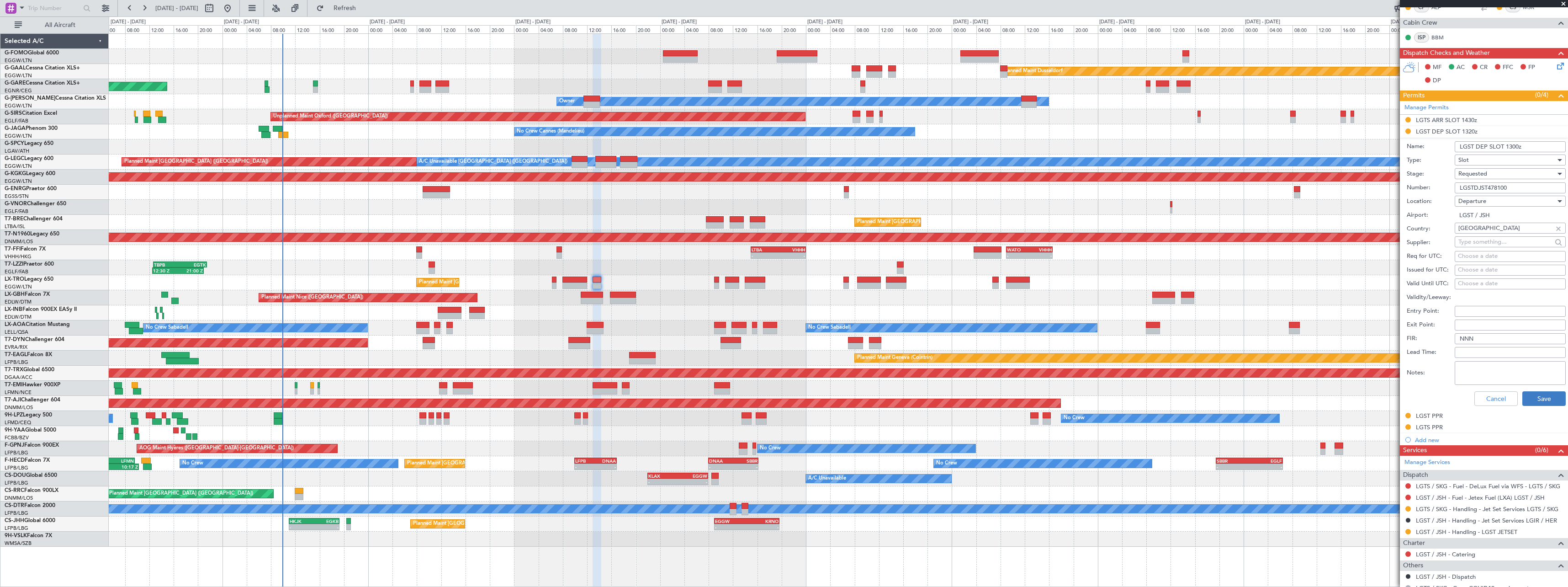
type input "LGST DEP SLOT 1300z"
click at [1533, 405] on button "Save" at bounding box center [1544, 398] width 43 height 15
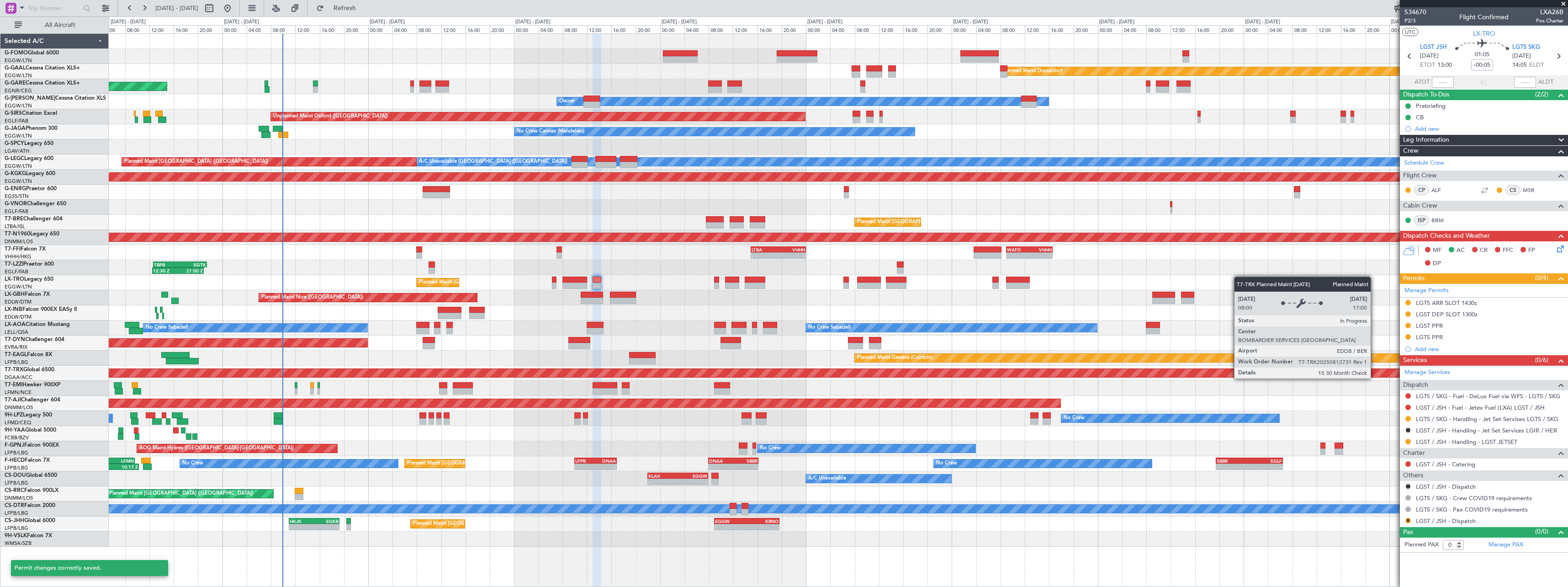
scroll to position [0, 0]
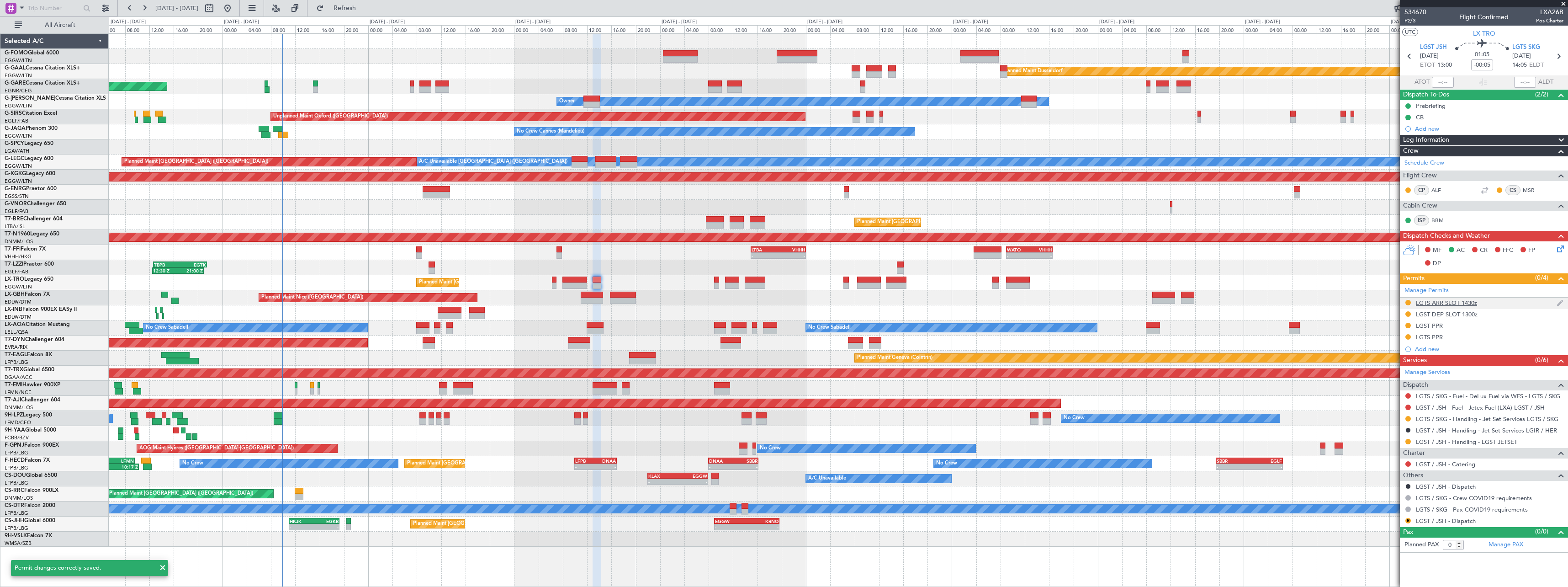
click at [1463, 304] on div "LGTS ARR SLOT 1430z" at bounding box center [1446, 303] width 61 height 8
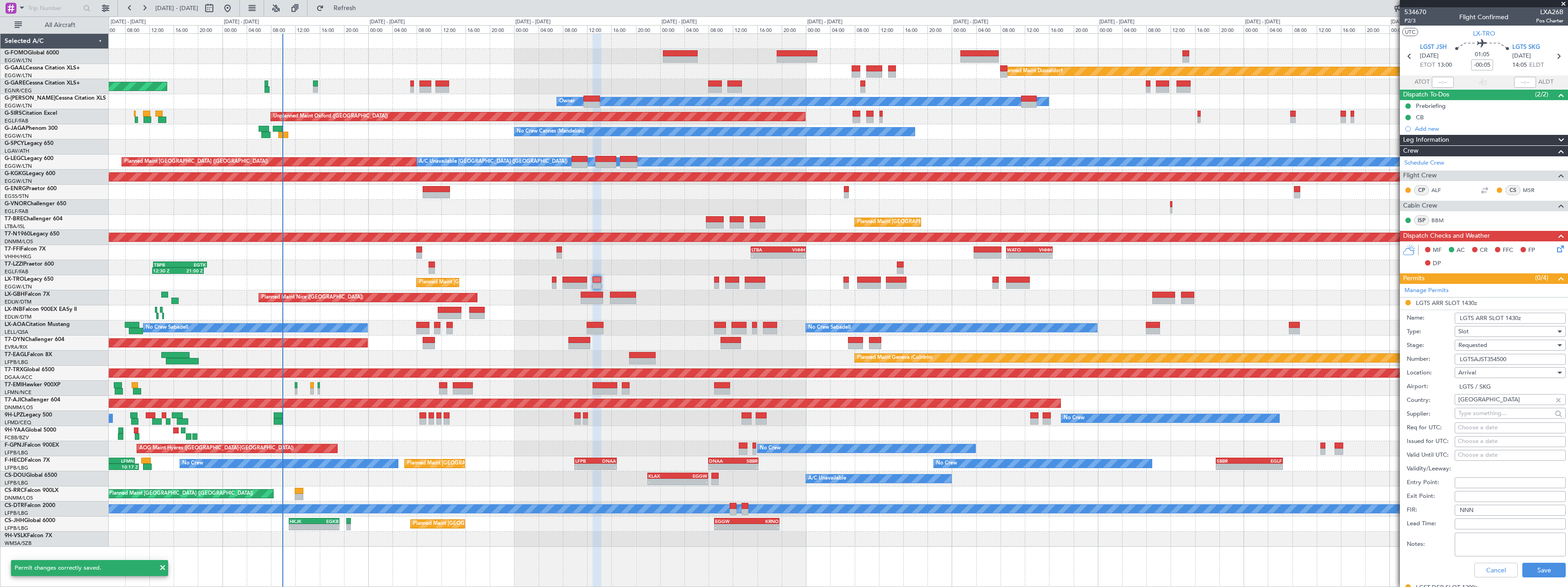
click at [1517, 316] on input "LGTS ARR SLOT 1430z" at bounding box center [1510, 318] width 111 height 11
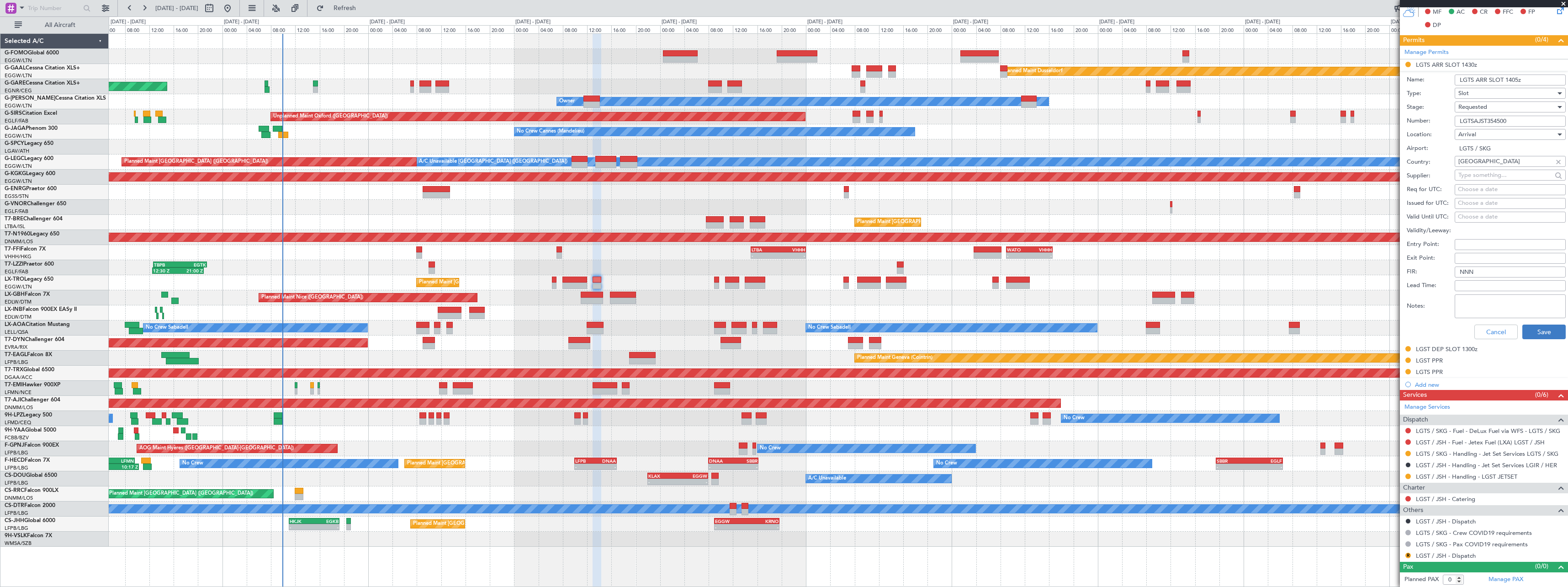
type input "LGTS ARR SLOT 1405z"
click at [1541, 335] on button "Save" at bounding box center [1544, 332] width 43 height 15
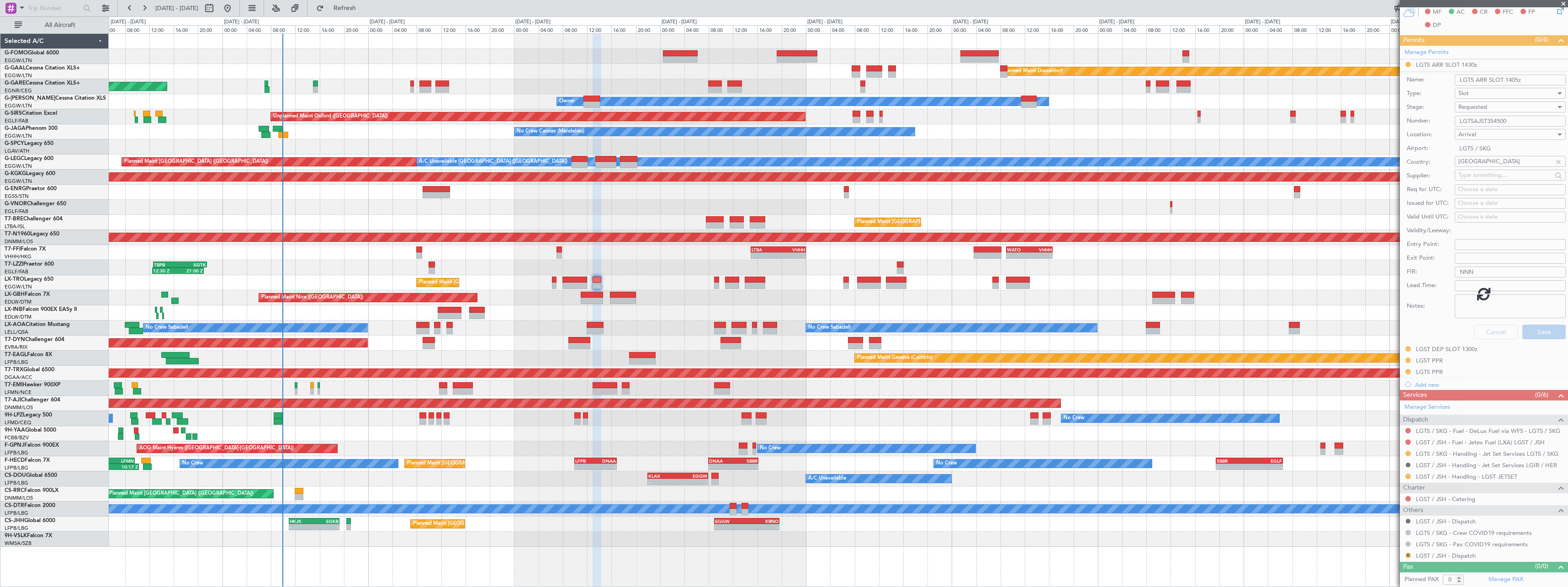
scroll to position [0, 0]
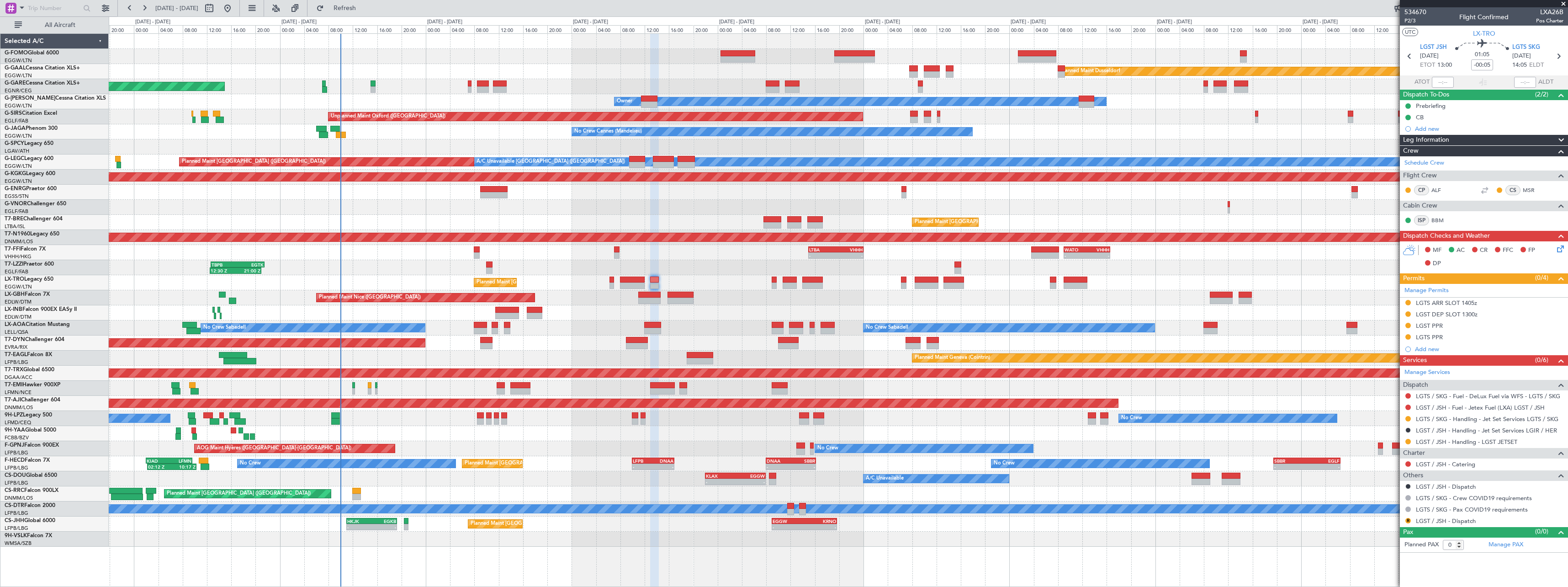
click at [544, 343] on div "Planned Maint [GEOGRAPHIC_DATA]-[GEOGRAPHIC_DATA]" at bounding box center [838, 343] width 1459 height 15
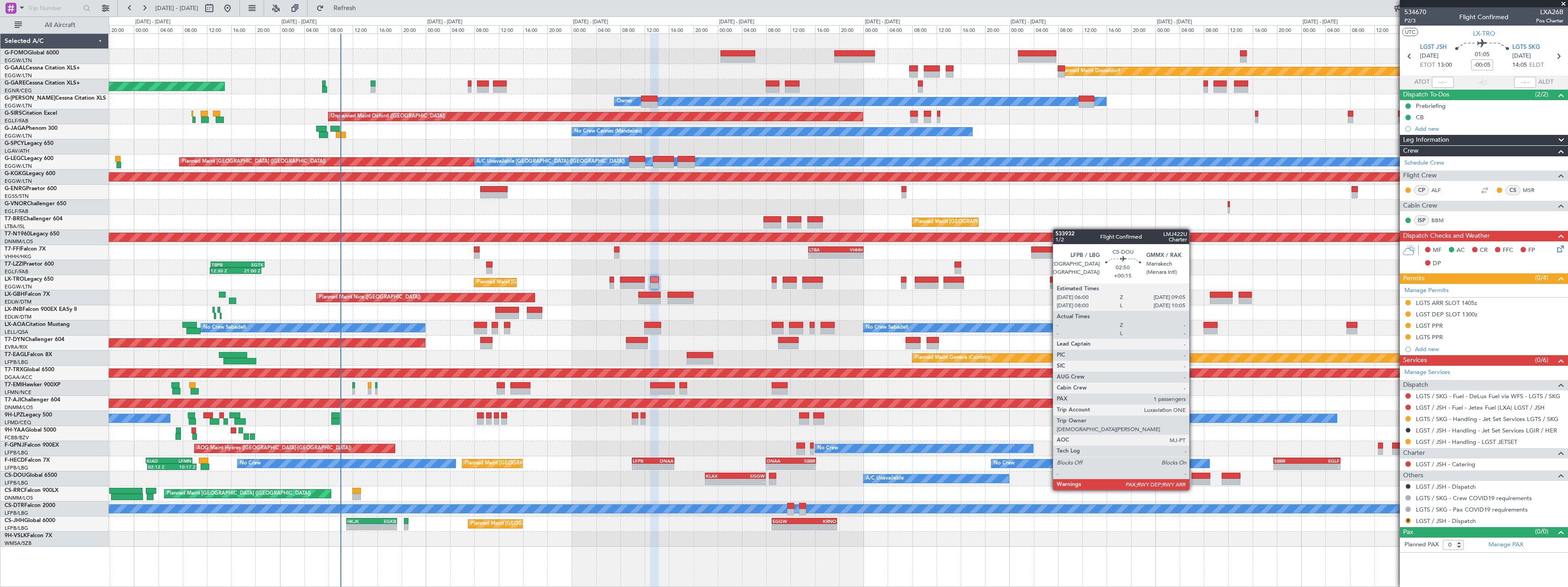
click at [1194, 481] on div at bounding box center [1202, 482] width 19 height 7
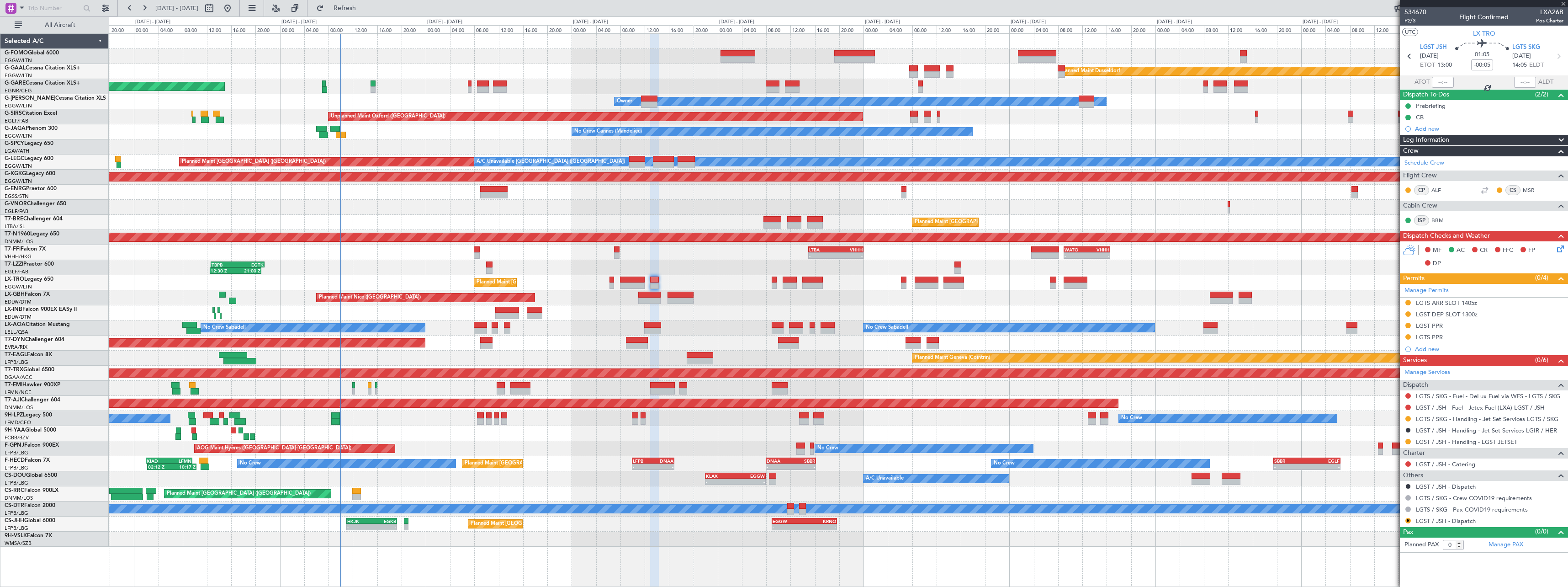
type input "+00:15"
type input "1"
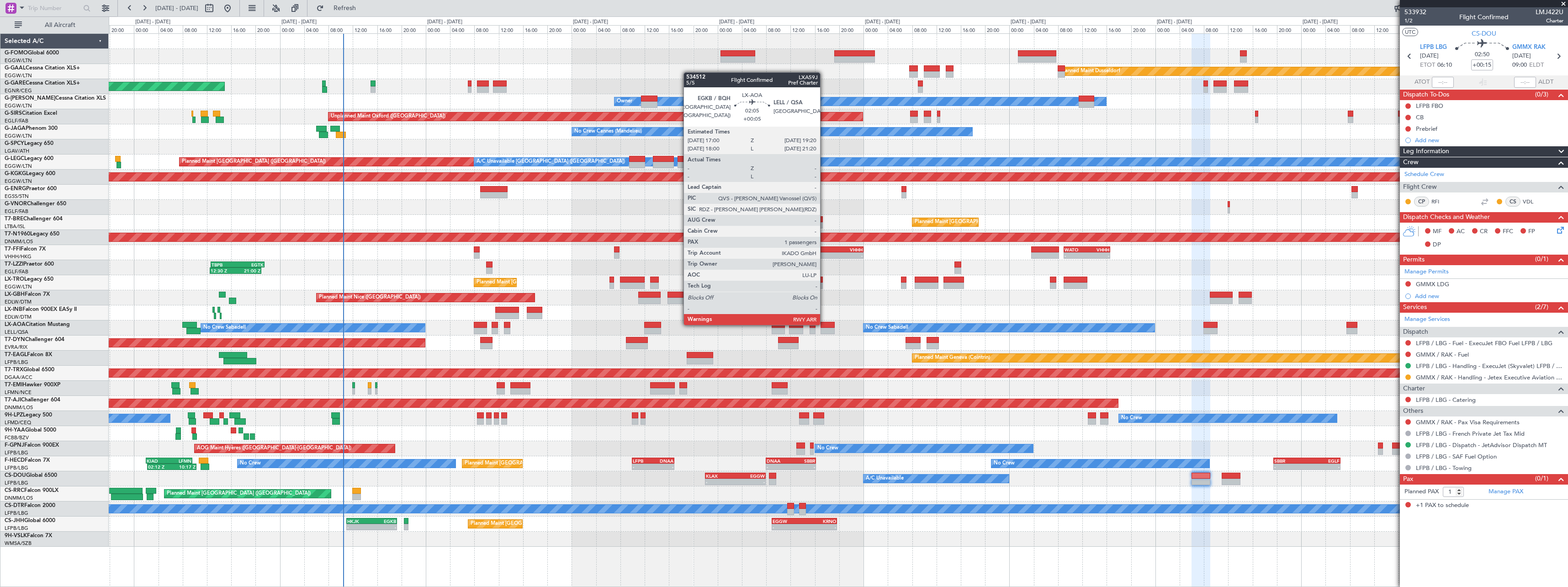
click at [824, 324] on div at bounding box center [828, 325] width 15 height 7
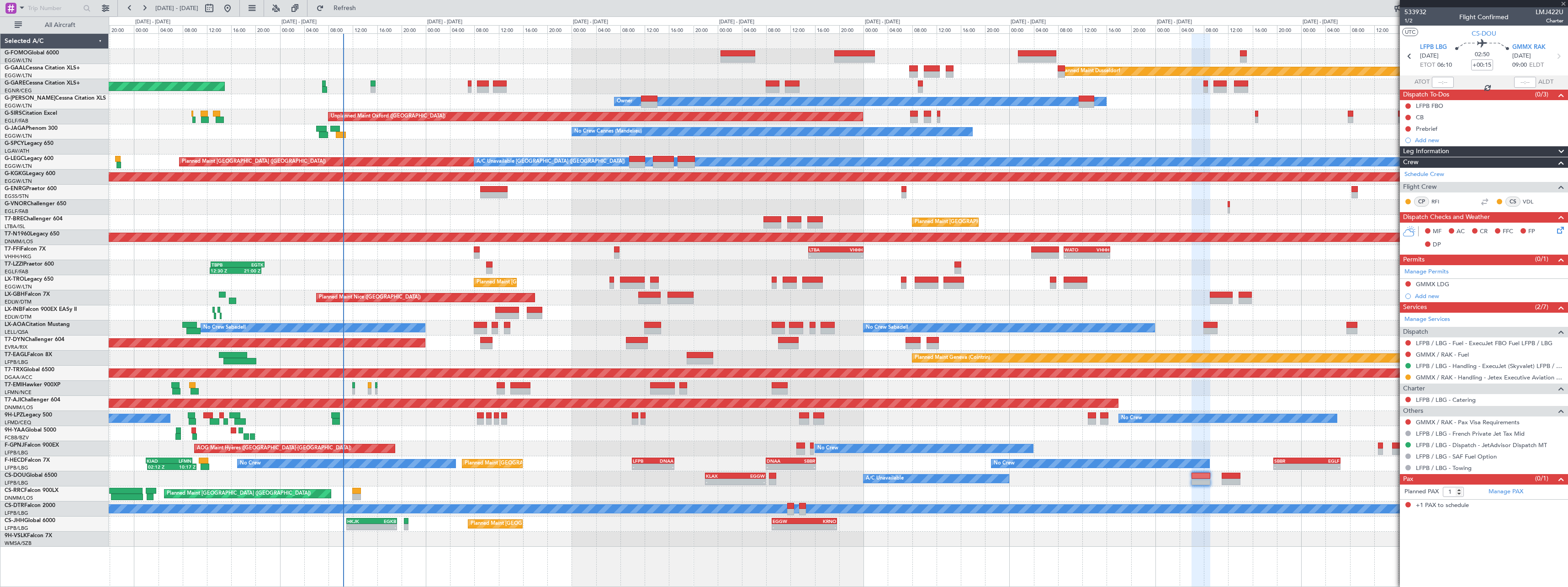
type input "+00:05"
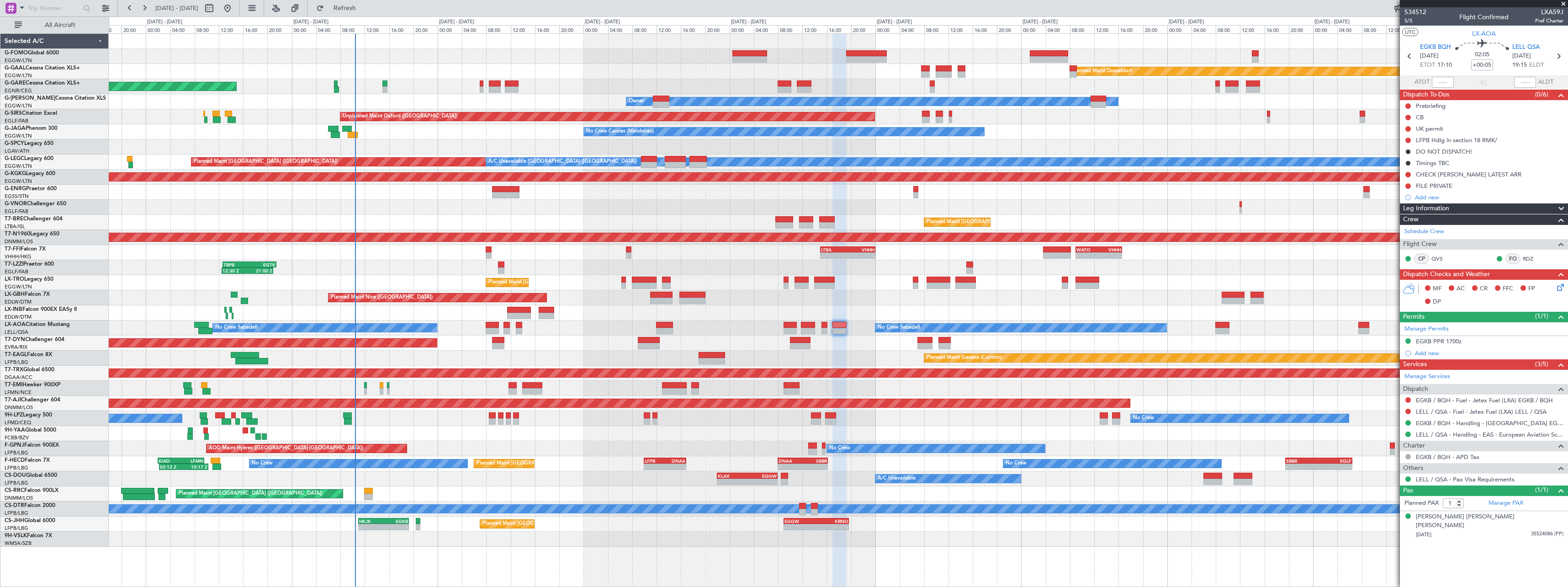
click at [688, 340] on div "Planned Maint [GEOGRAPHIC_DATA]-[GEOGRAPHIC_DATA]" at bounding box center [838, 343] width 1459 height 15
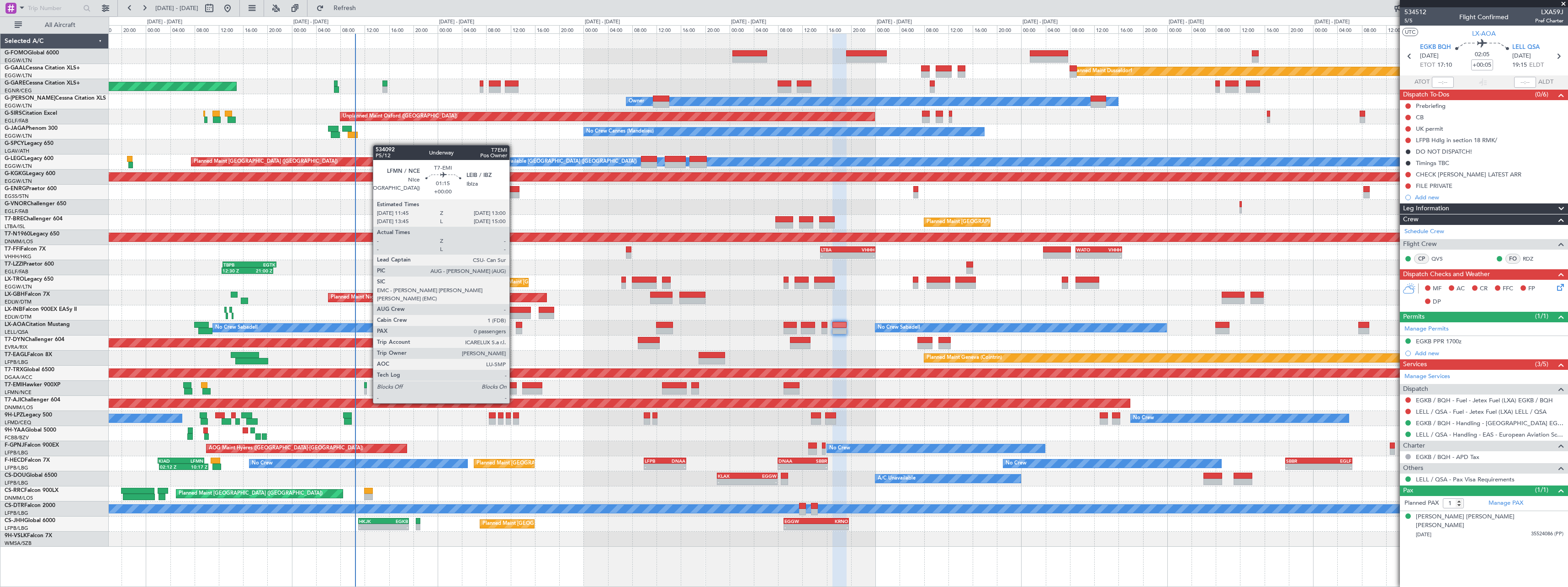
click at [513, 385] on div at bounding box center [512, 385] width 8 height 7
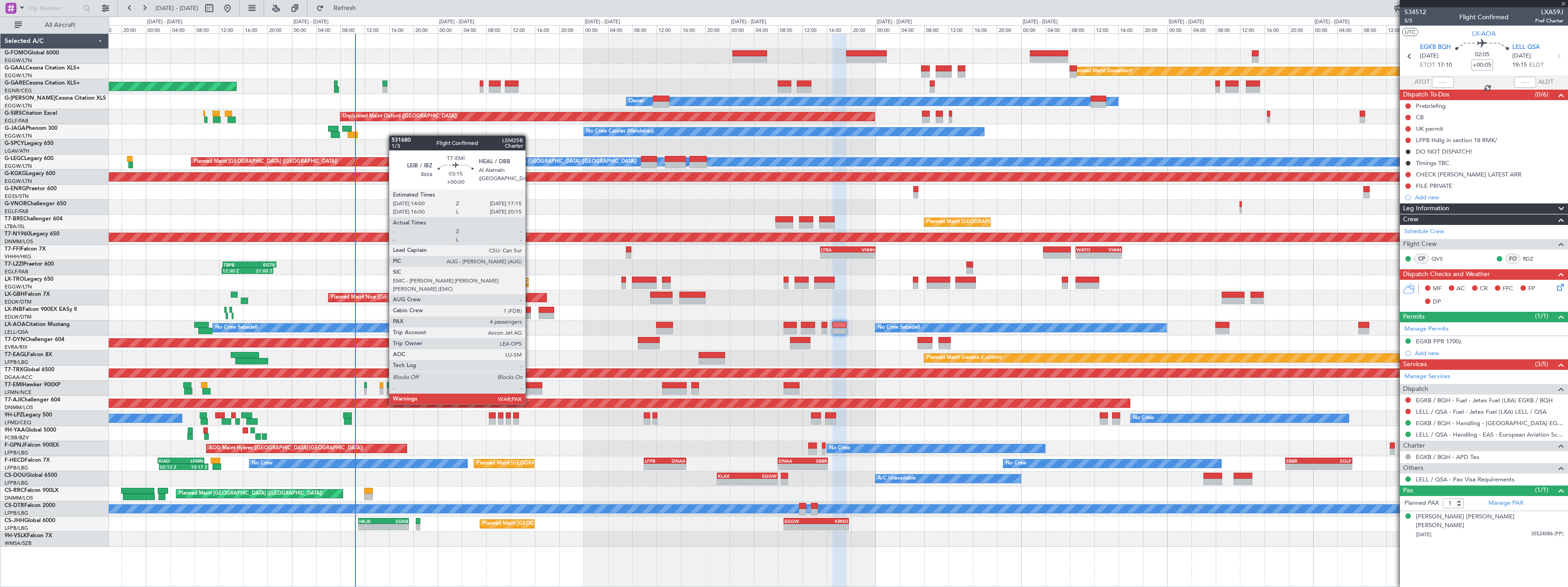
type input "0"
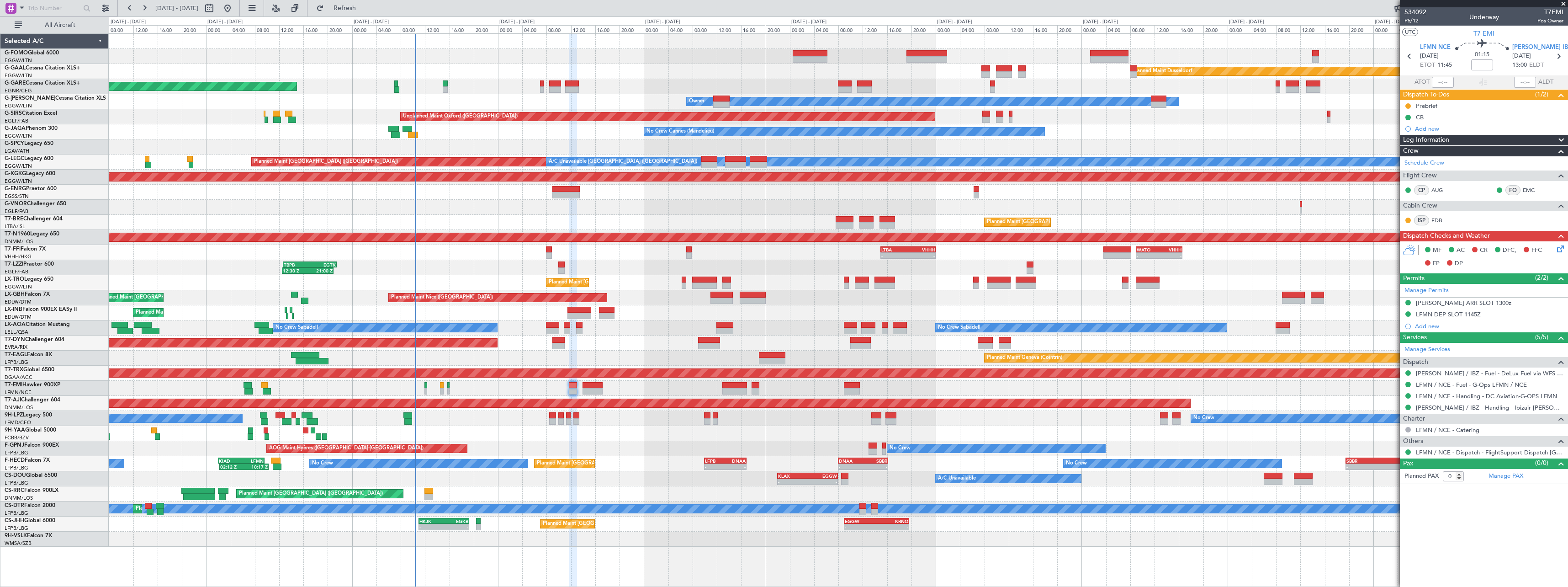
click at [662, 349] on div "Planned Maint [GEOGRAPHIC_DATA]-[GEOGRAPHIC_DATA]" at bounding box center [838, 343] width 1459 height 15
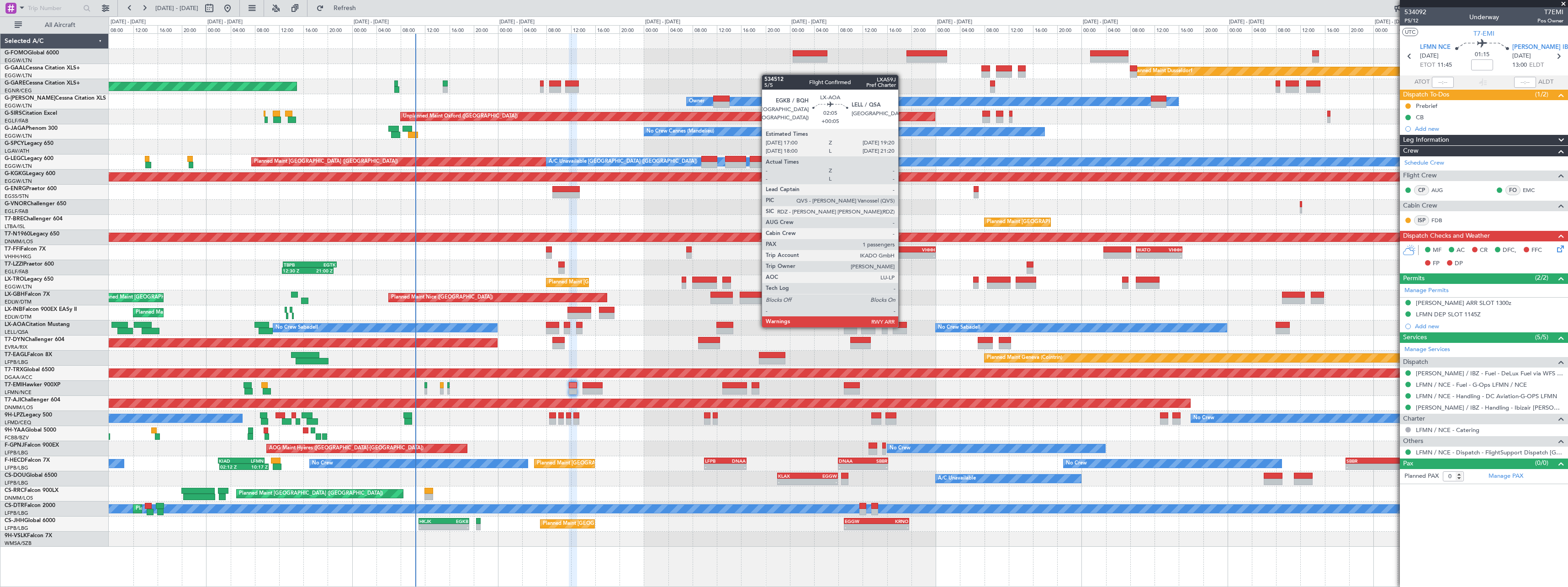
click at [902, 326] on div at bounding box center [900, 325] width 15 height 7
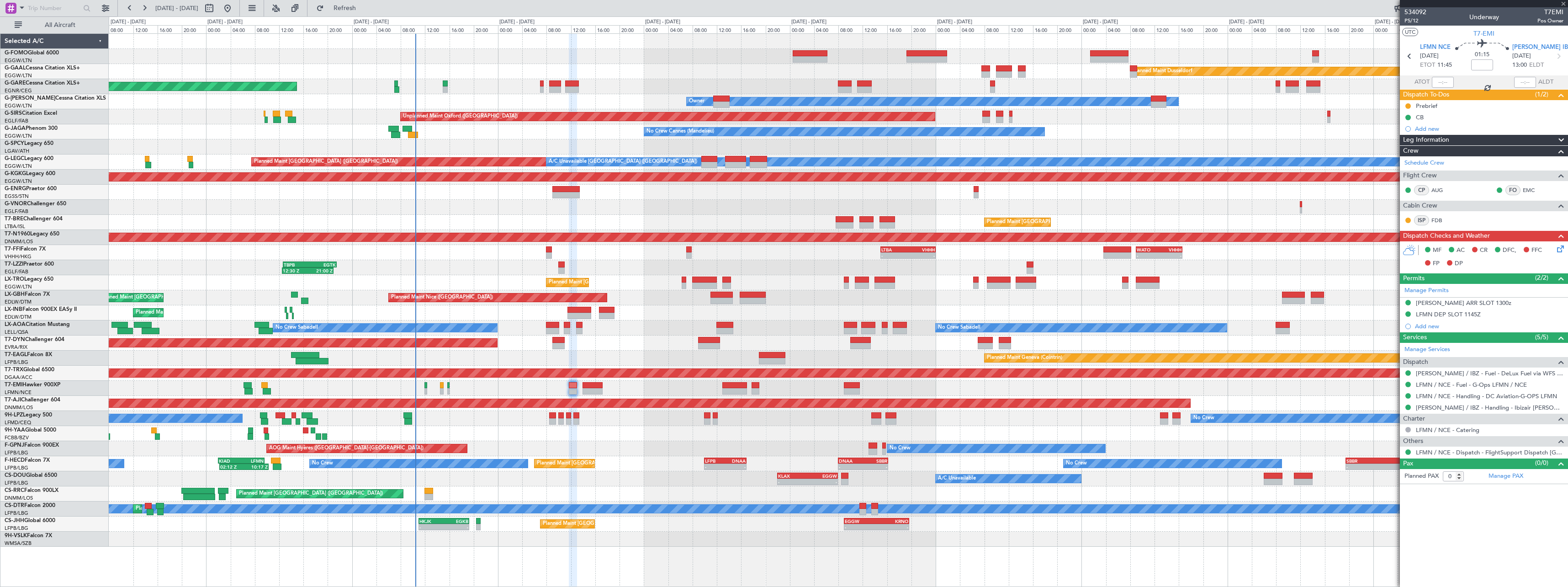
type input "+00:05"
type input "1"
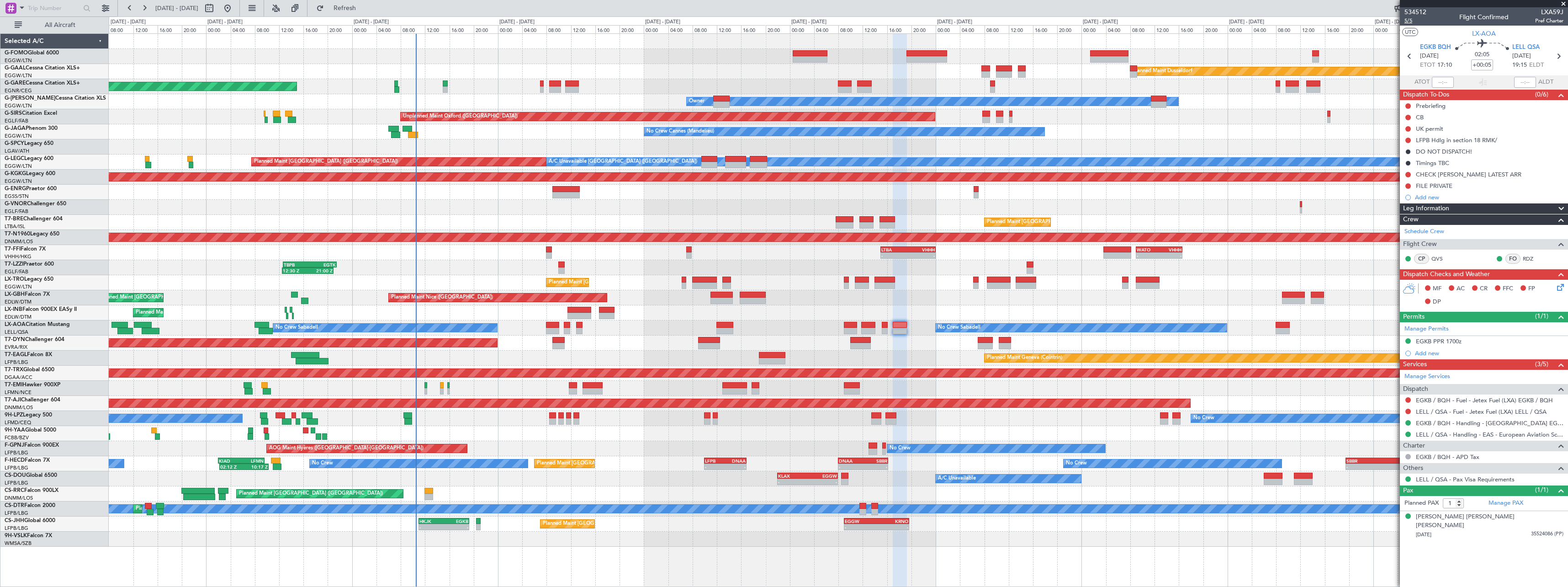
click at [1413, 21] on span "5/5" at bounding box center [1415, 21] width 22 height 8
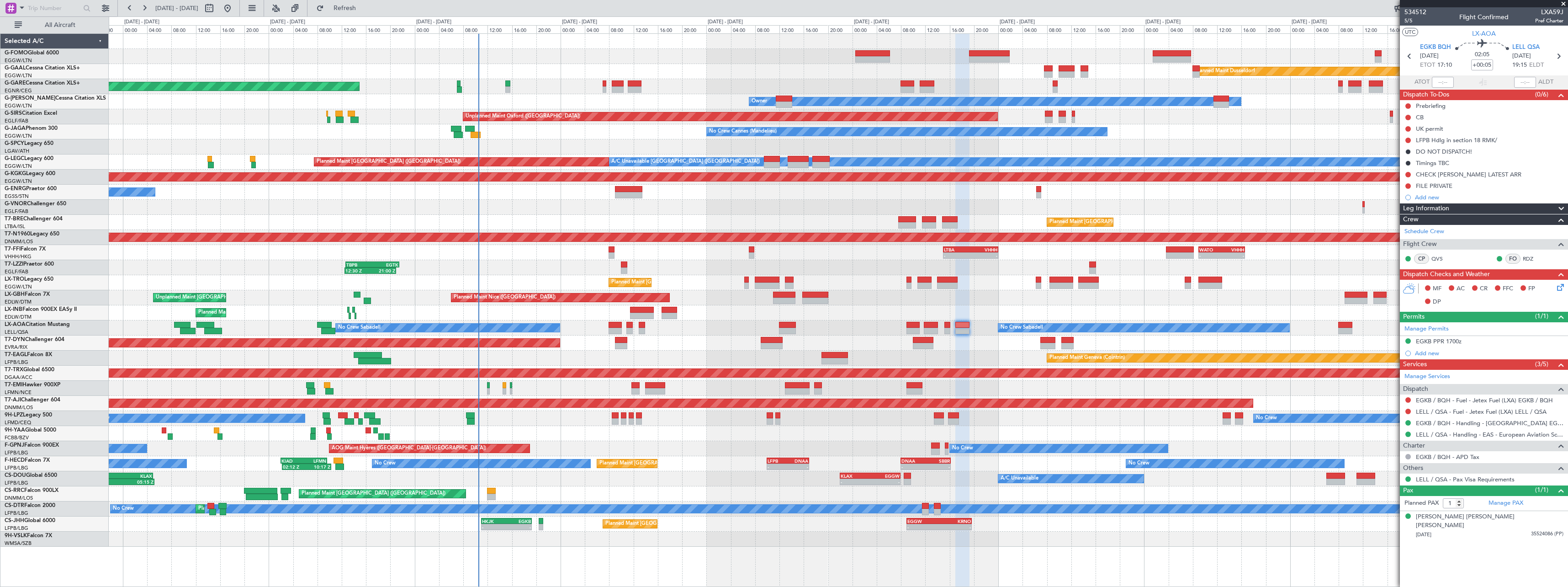
click at [757, 476] on div "Planned Maint [GEOGRAPHIC_DATA] ([GEOGRAPHIC_DATA]) A/C Unavailable - - KLAX 22…" at bounding box center [838, 479] width 1459 height 15
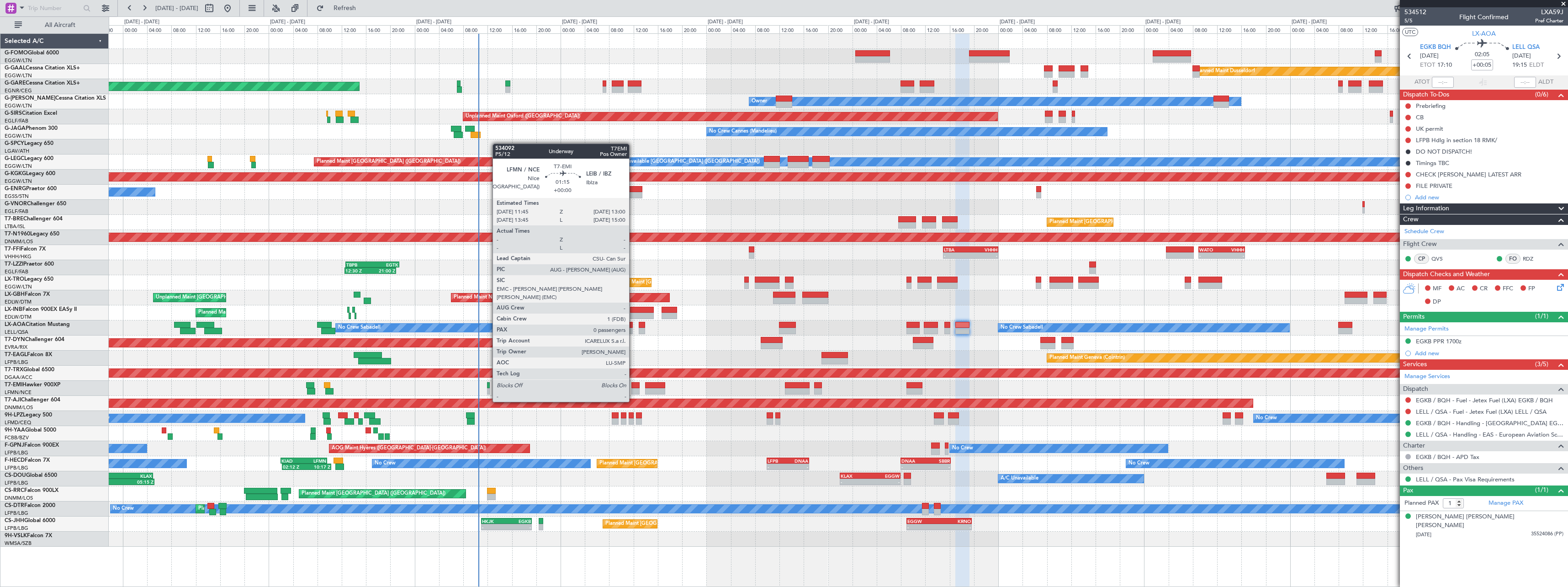
click at [633, 384] on div at bounding box center [635, 385] width 8 height 7
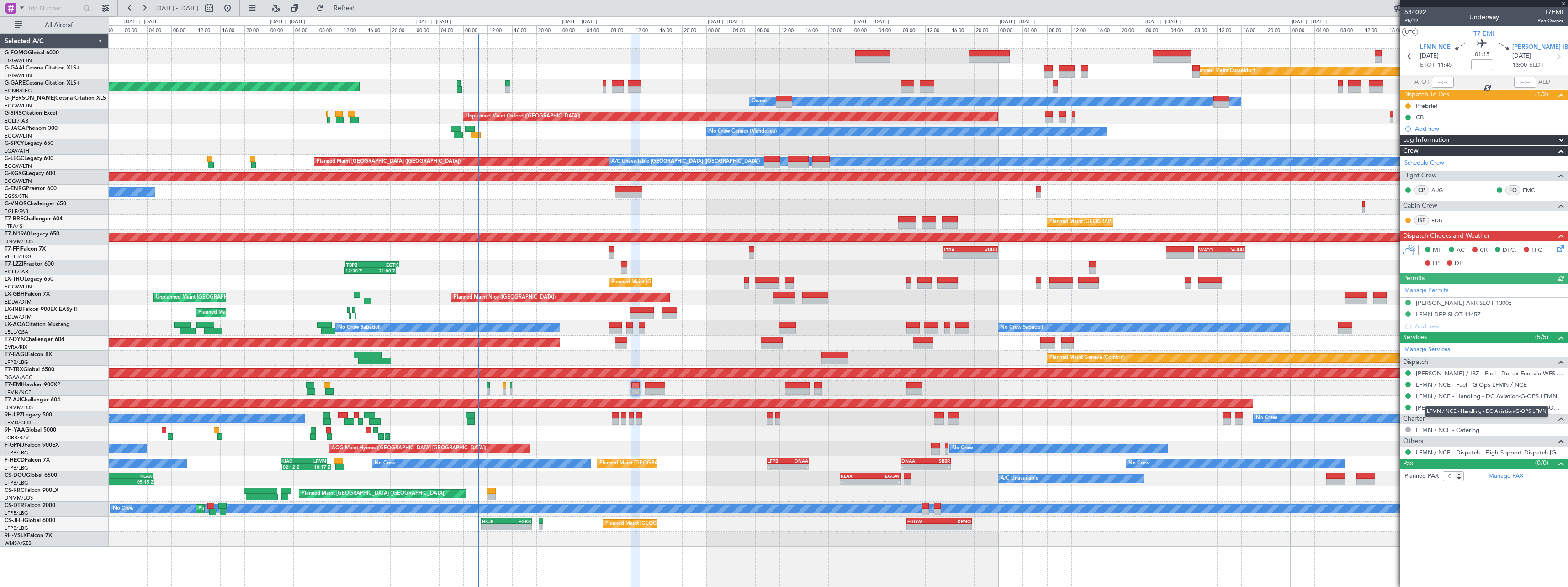
click at [1477, 396] on link "LFMN / NCE - Handling - DC Aviation-G-OPS LFMN" at bounding box center [1486, 396] width 141 height 8
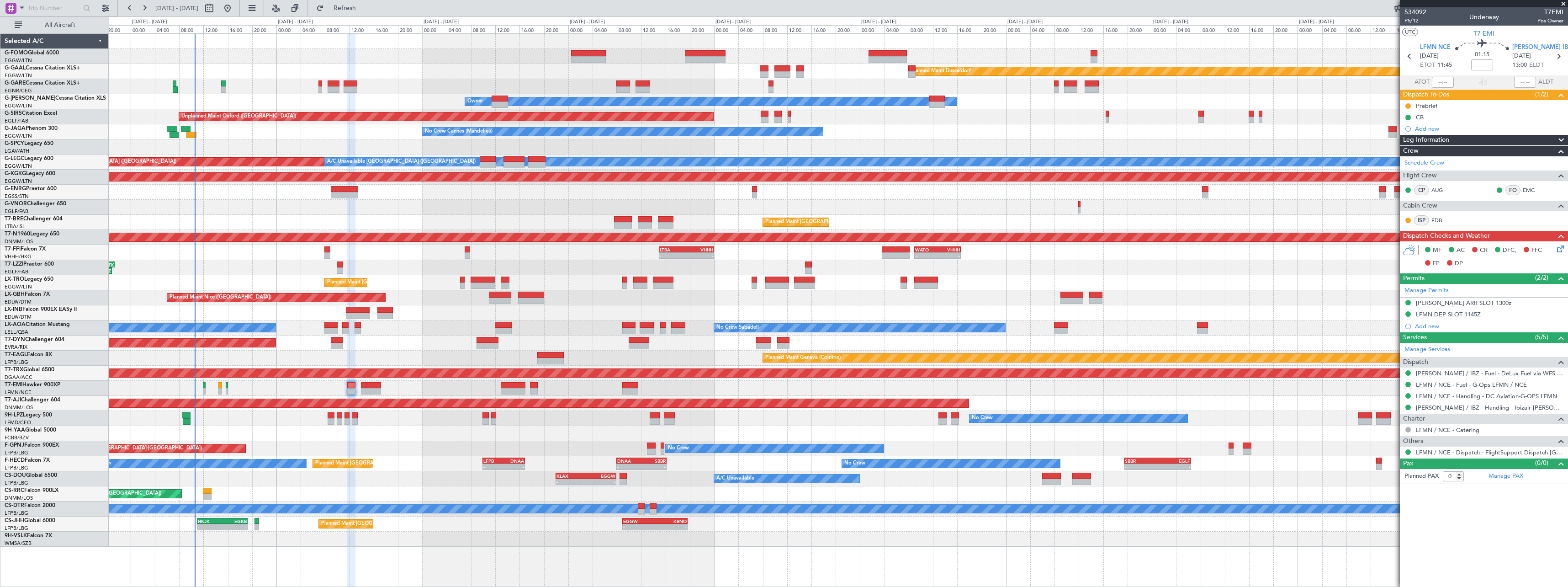
click at [828, 412] on div "Planned Maint Dusseldorf Unplanned Maint [PERSON_NAME] Owner Owner Unplanned Ma…" at bounding box center [838, 290] width 1459 height 513
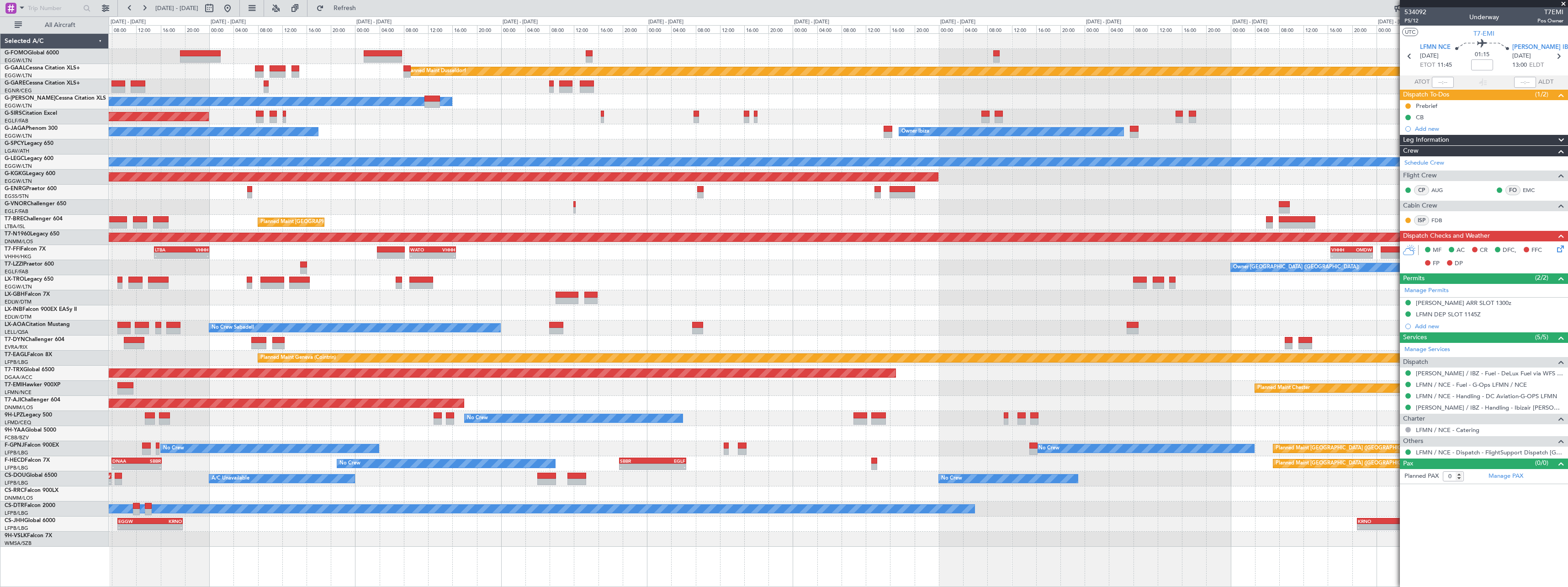
click at [935, 398] on div "Planned Maint Abuja ([PERSON_NAME] Intl)" at bounding box center [838, 403] width 1459 height 15
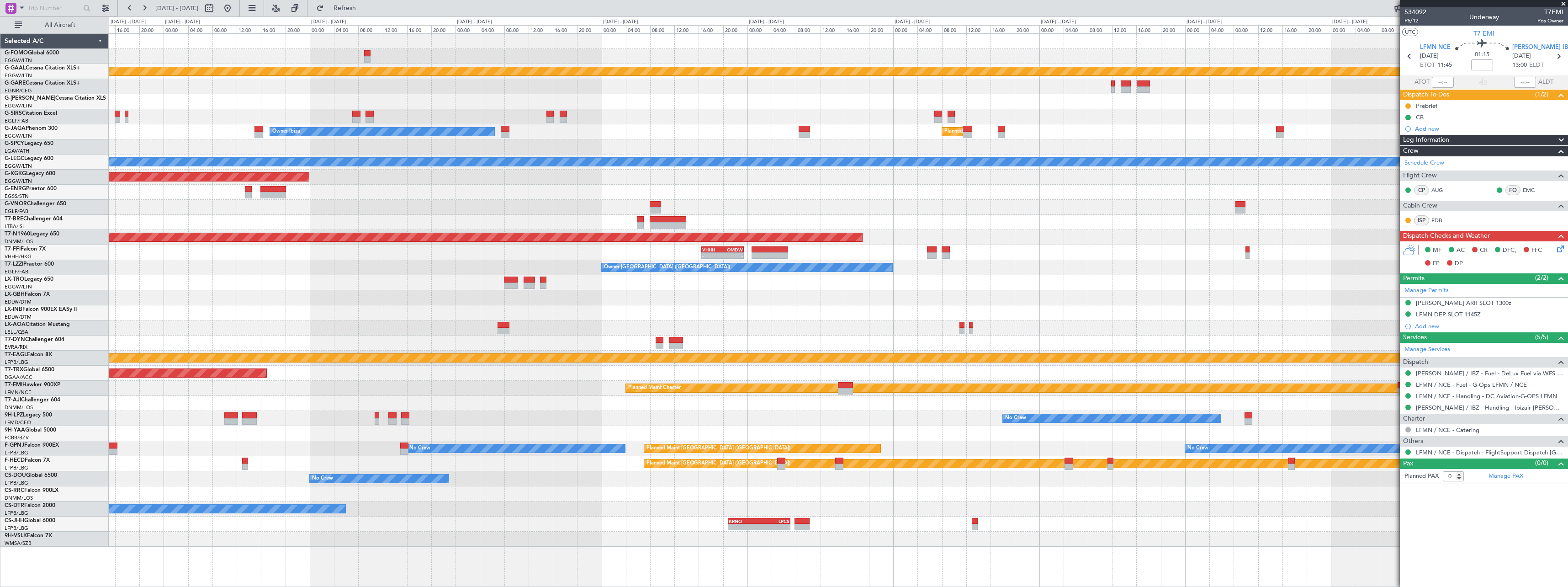
click at [264, 308] on div at bounding box center [838, 312] width 1459 height 15
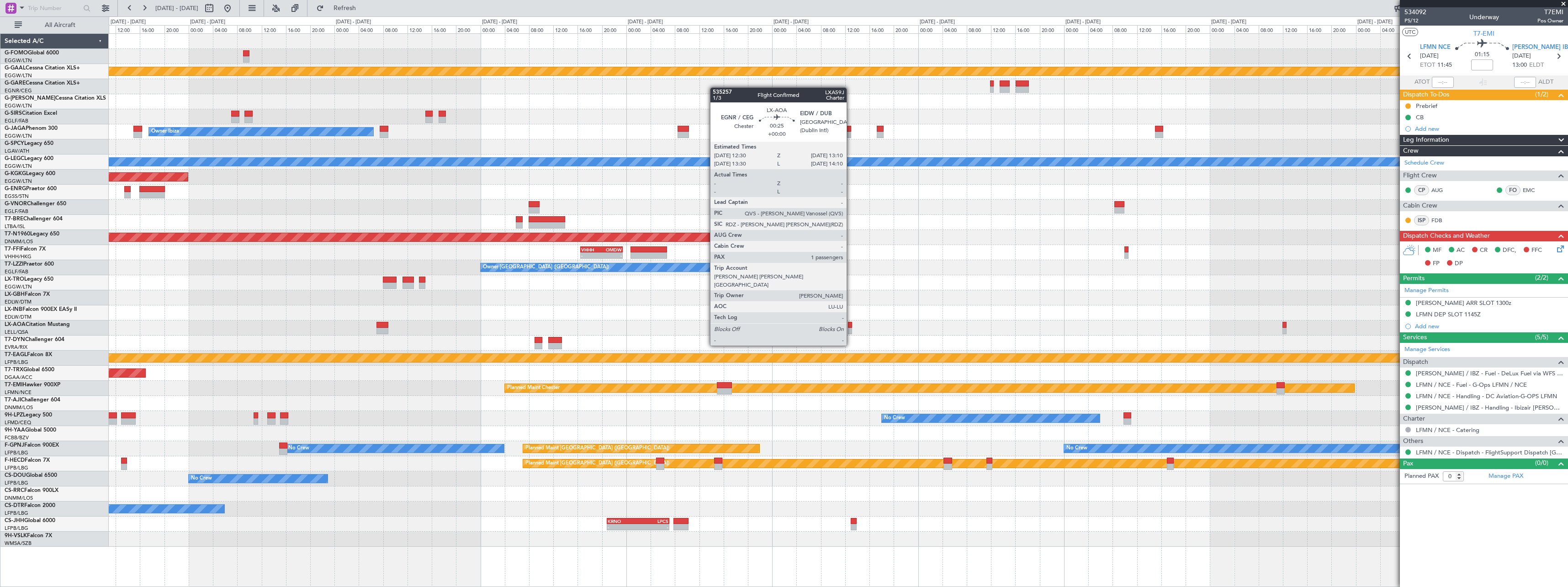
click at [851, 329] on div at bounding box center [850, 331] width 4 height 7
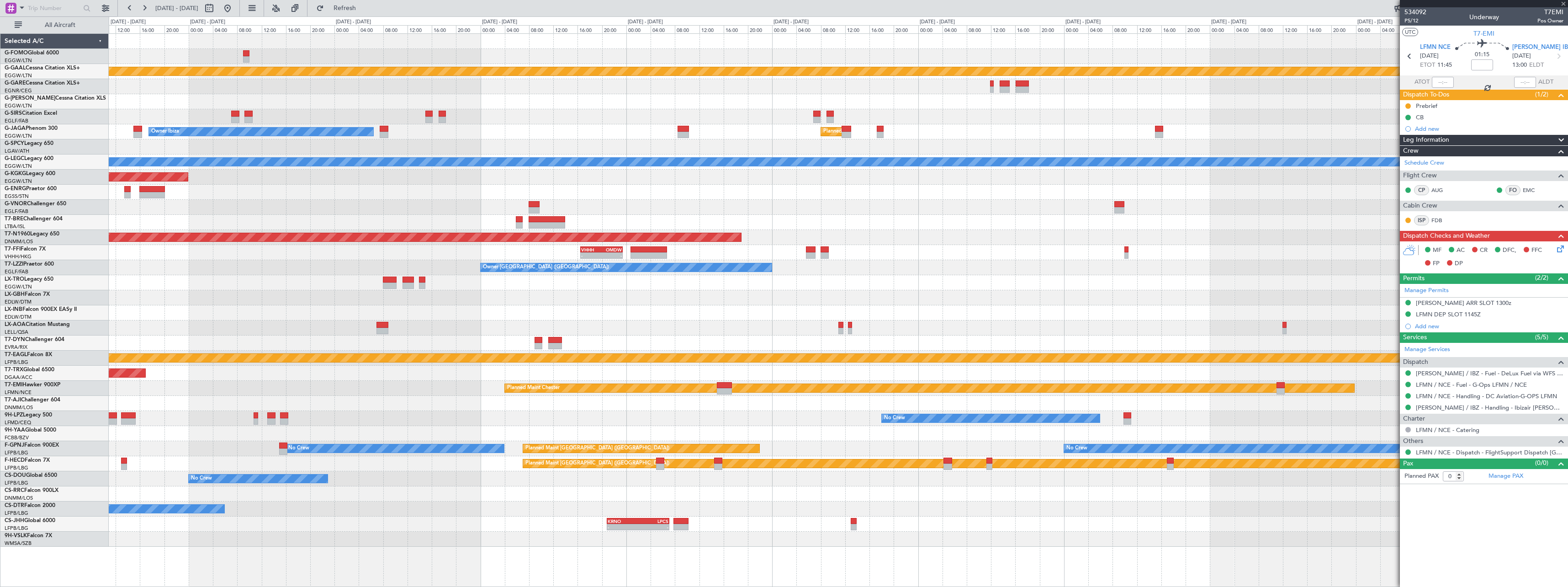
type input "1"
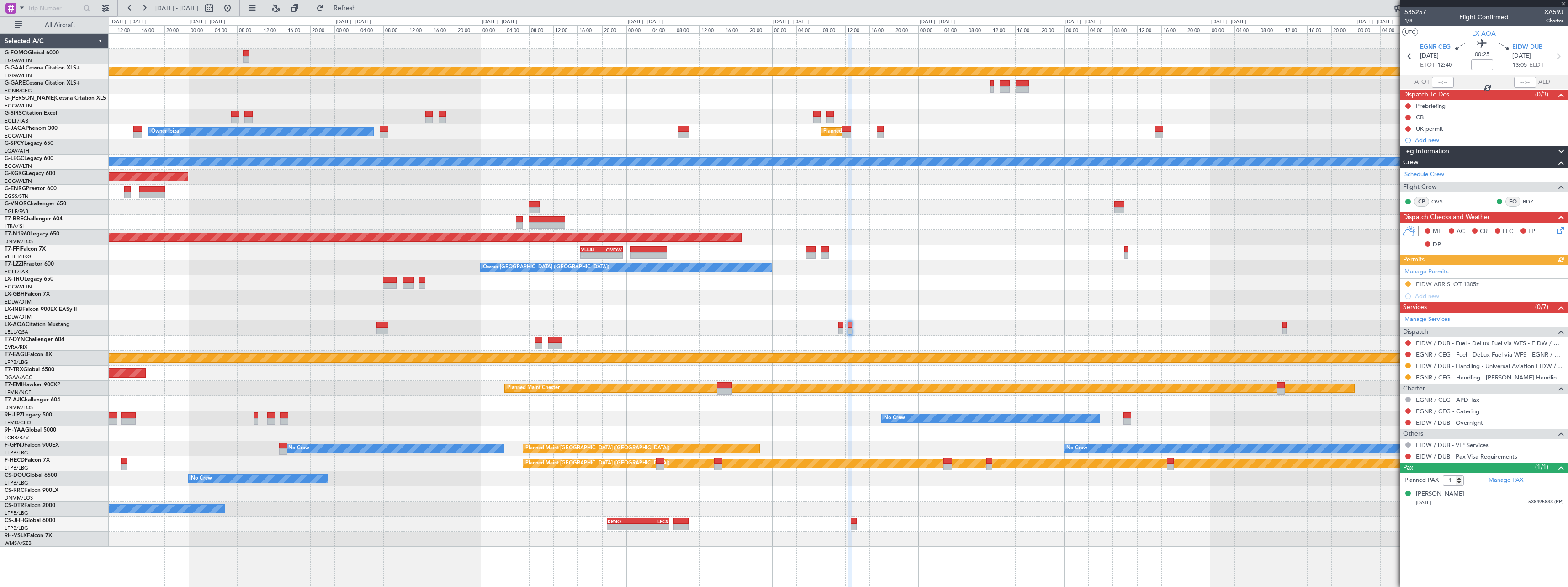
click at [1407, 369] on div "EIDW / DUB - Handling - Universal Aviation EIDW / DUB" at bounding box center [1484, 365] width 168 height 12
click at [1407, 366] on button at bounding box center [1408, 365] width 5 height 5
click at [1385, 473] on span "Confirmed" at bounding box center [1382, 474] width 29 height 9
drag, startPoint x: 1460, startPoint y: 286, endPoint x: 1465, endPoint y: 289, distance: 5.8
click at [1461, 286] on div "EIDW ARR SLOT 1305z" at bounding box center [1447, 284] width 63 height 8
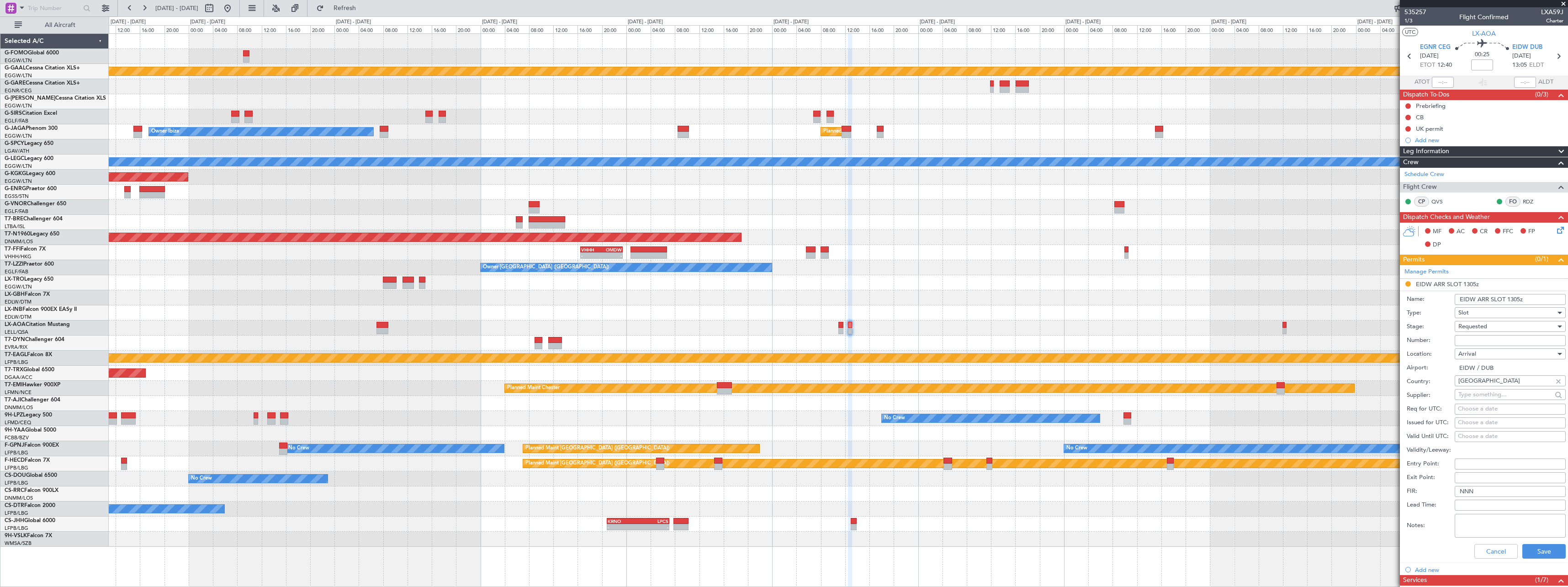
click at [1497, 340] on input "Number:" at bounding box center [1510, 340] width 111 height 11
paste input "UVA730"
type input "UVA730"
click at [1497, 328] on div "Requested" at bounding box center [1507, 326] width 97 height 14
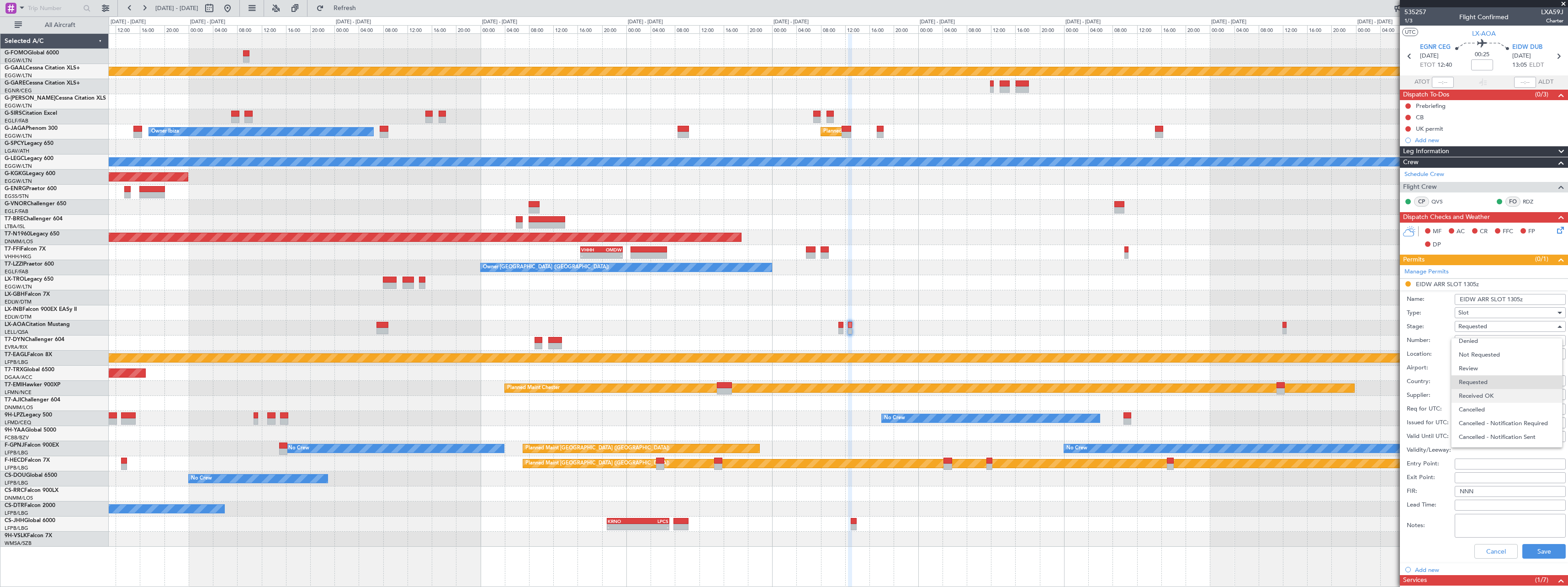
click at [1487, 401] on span "Received OK" at bounding box center [1507, 396] width 96 height 14
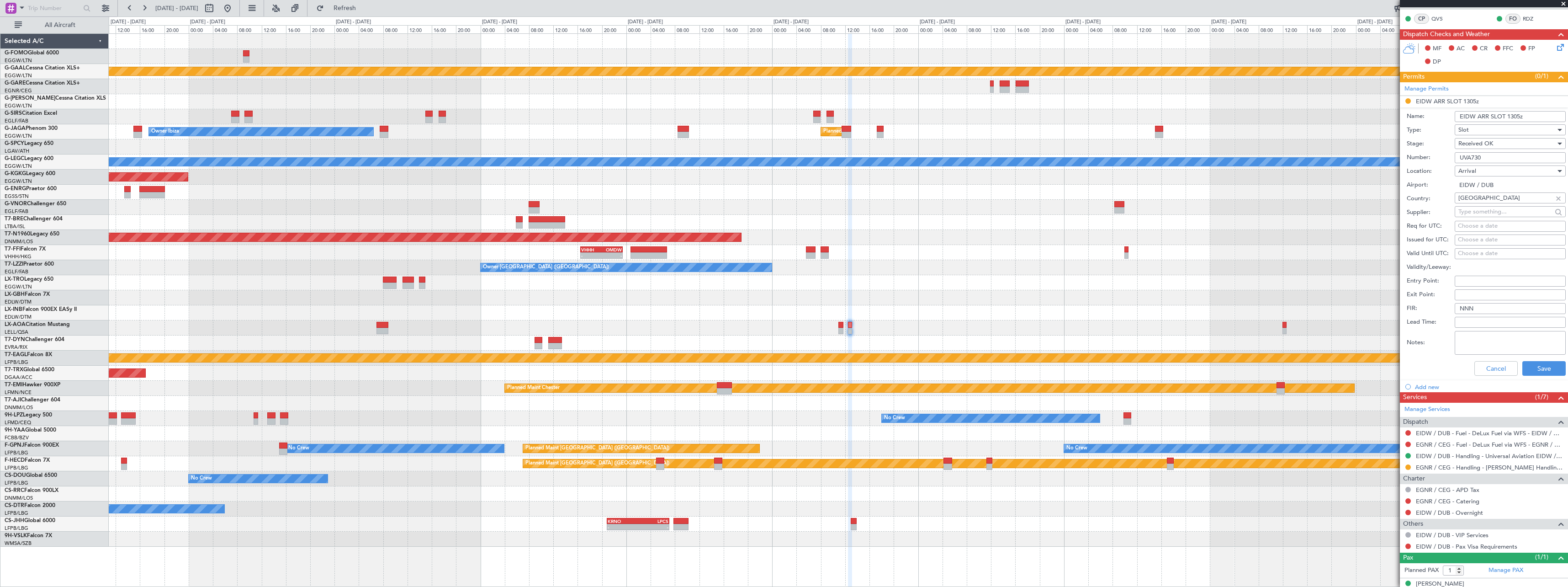
click at [1547, 375] on div "Cancel Save" at bounding box center [1486, 368] width 159 height 24
click at [1541, 368] on button "Save" at bounding box center [1544, 368] width 43 height 15
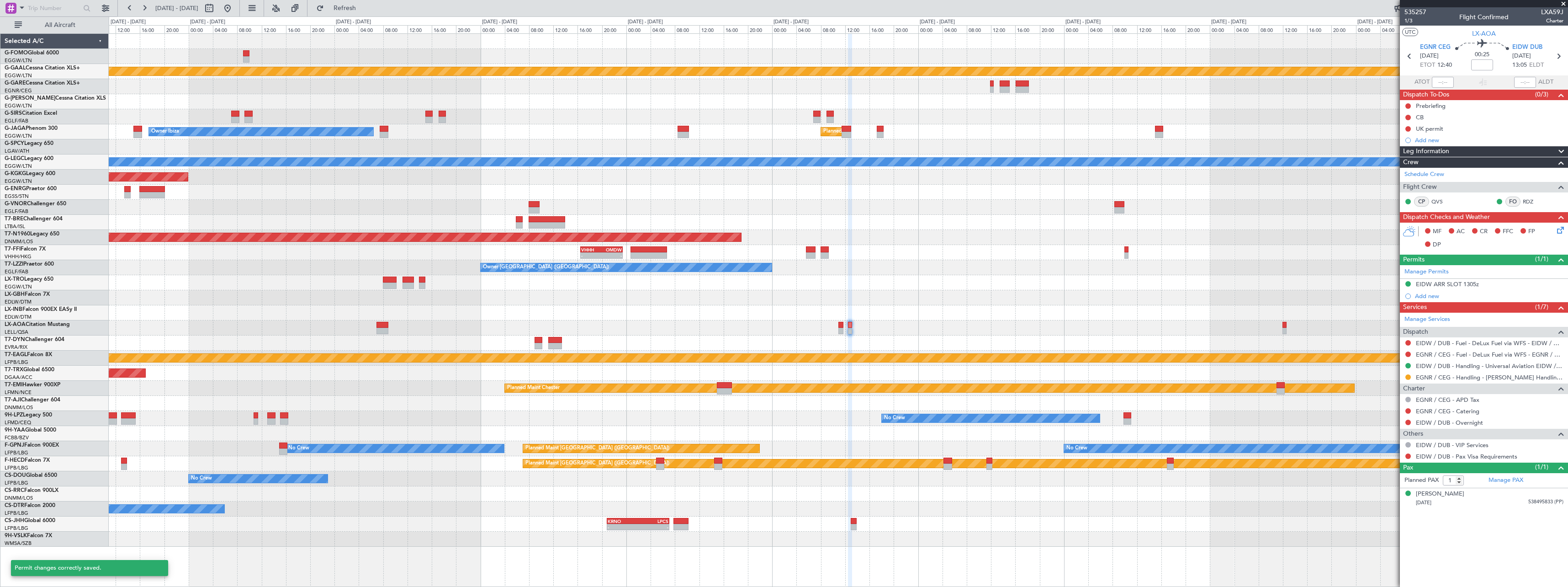
scroll to position [0, 0]
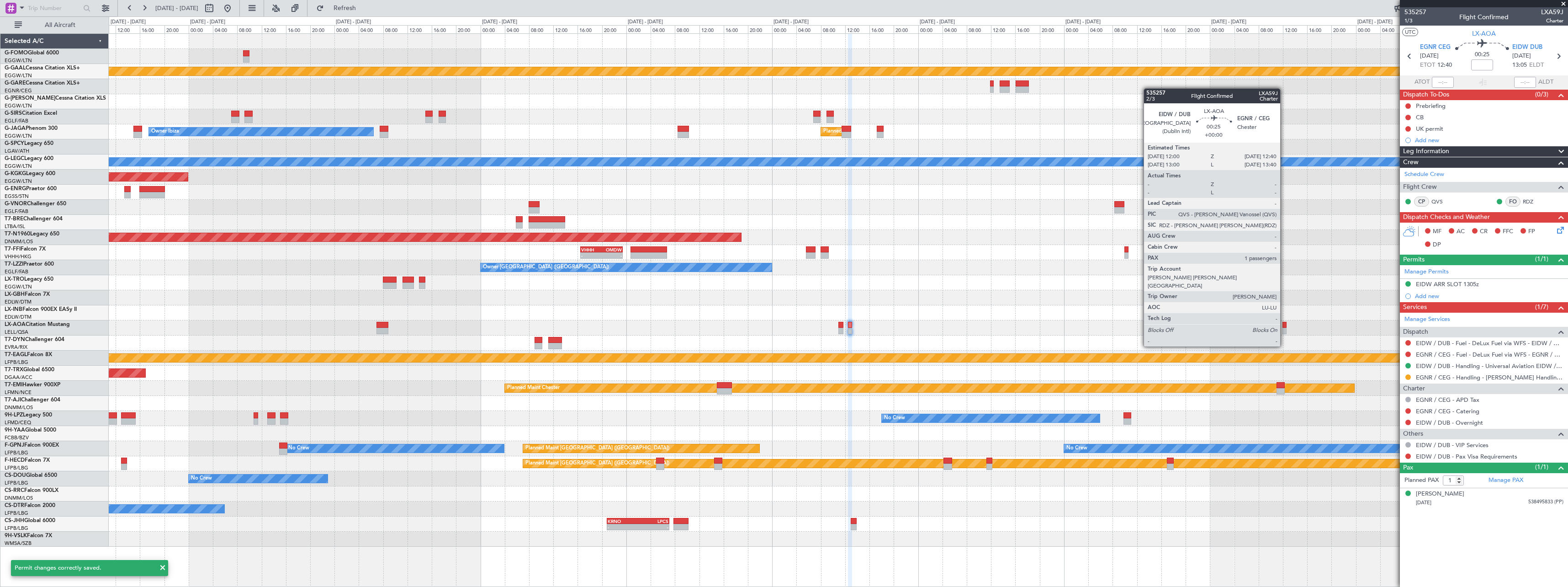
click at [1284, 329] on div at bounding box center [1284, 331] width 4 height 7
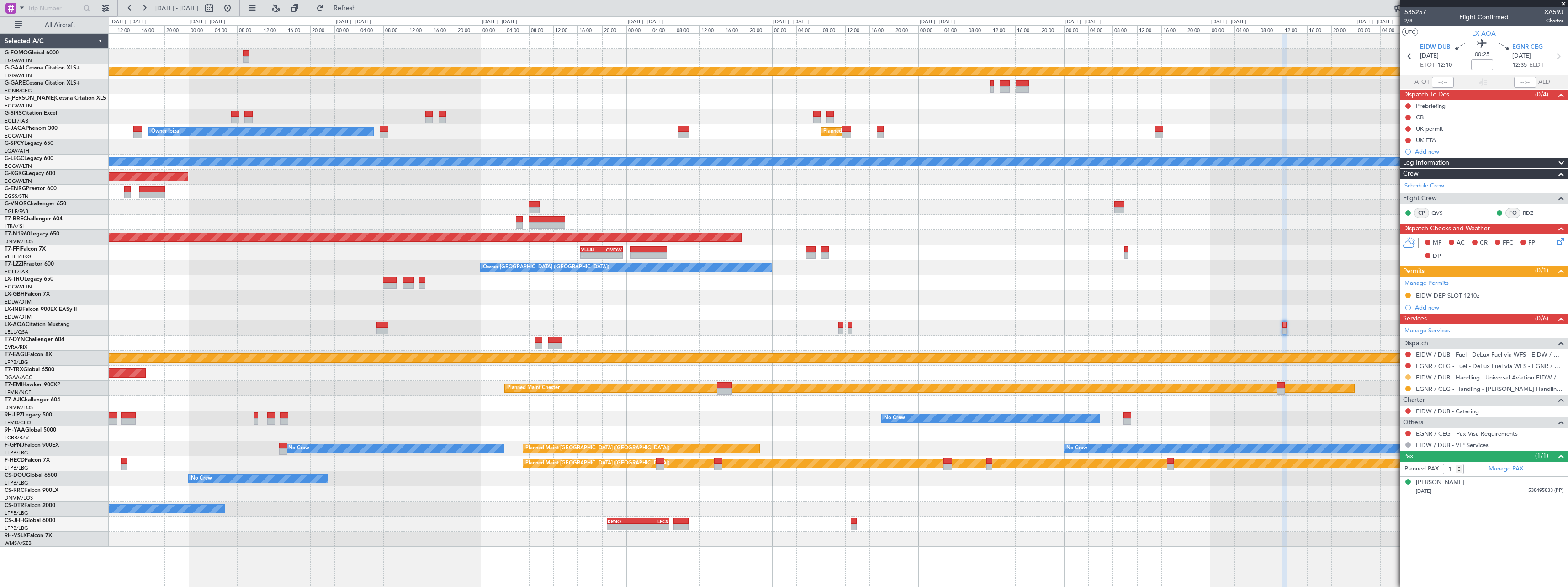
click at [1409, 378] on button at bounding box center [1408, 377] width 5 height 5
click at [1385, 487] on span "Confirmed" at bounding box center [1382, 485] width 29 height 9
drag, startPoint x: 1424, startPoint y: 298, endPoint x: 1432, endPoint y: 301, distance: 8.5
click at [1424, 298] on div "EIDW DEP SLOT 1210z" at bounding box center [1447, 295] width 63 height 8
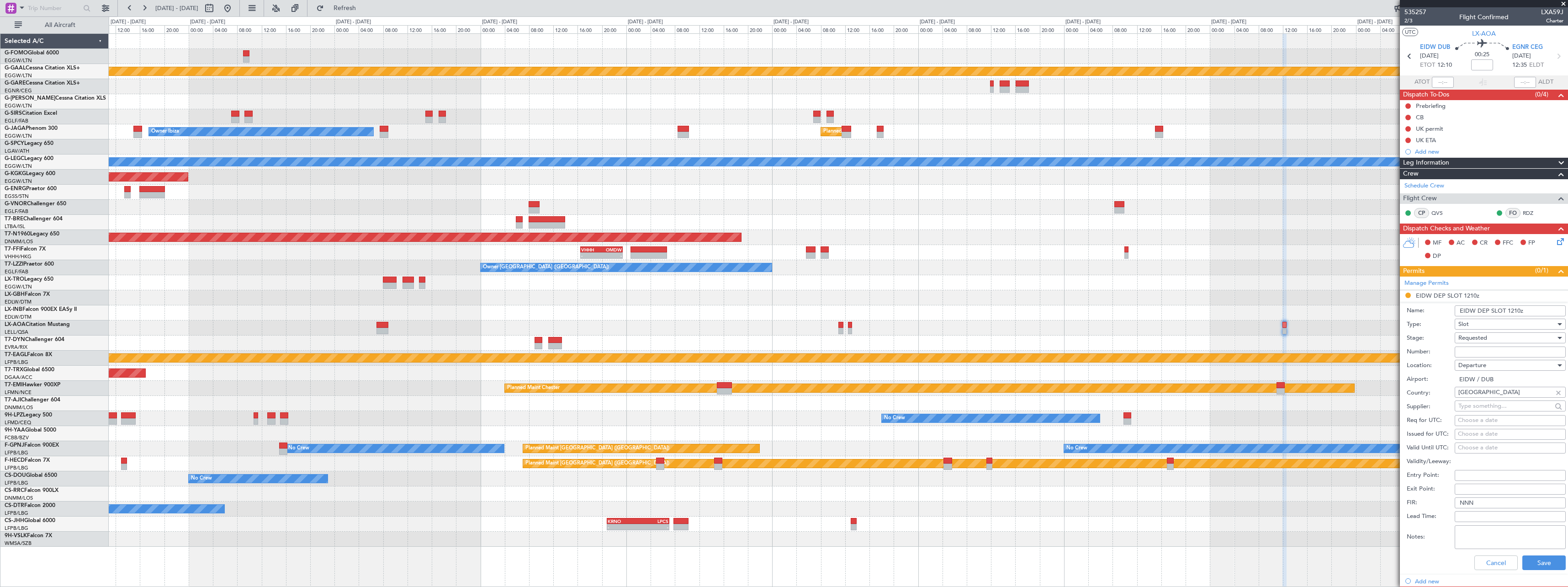
click at [1482, 351] on input "Number:" at bounding box center [1510, 352] width 111 height 11
paste input "UVA830"
type input "UVA830"
click at [1486, 338] on span "Requested" at bounding box center [1472, 338] width 29 height 9
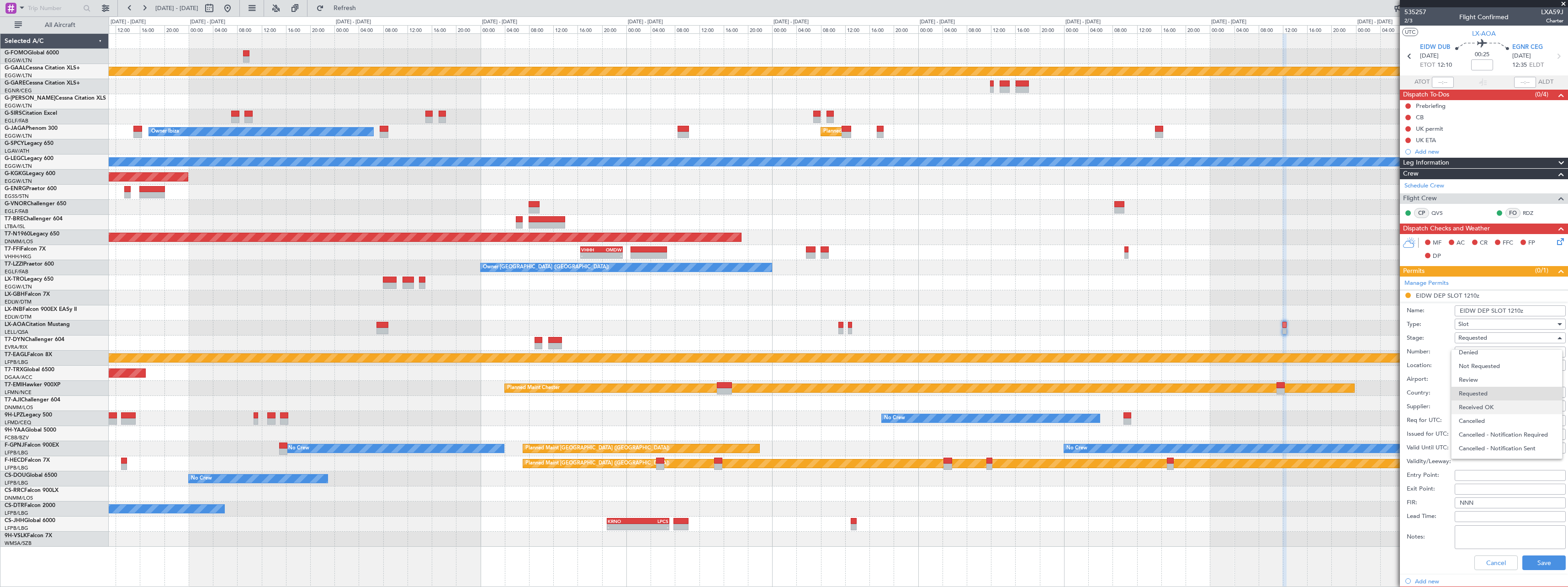
click at [1492, 408] on span "Received OK" at bounding box center [1507, 407] width 96 height 14
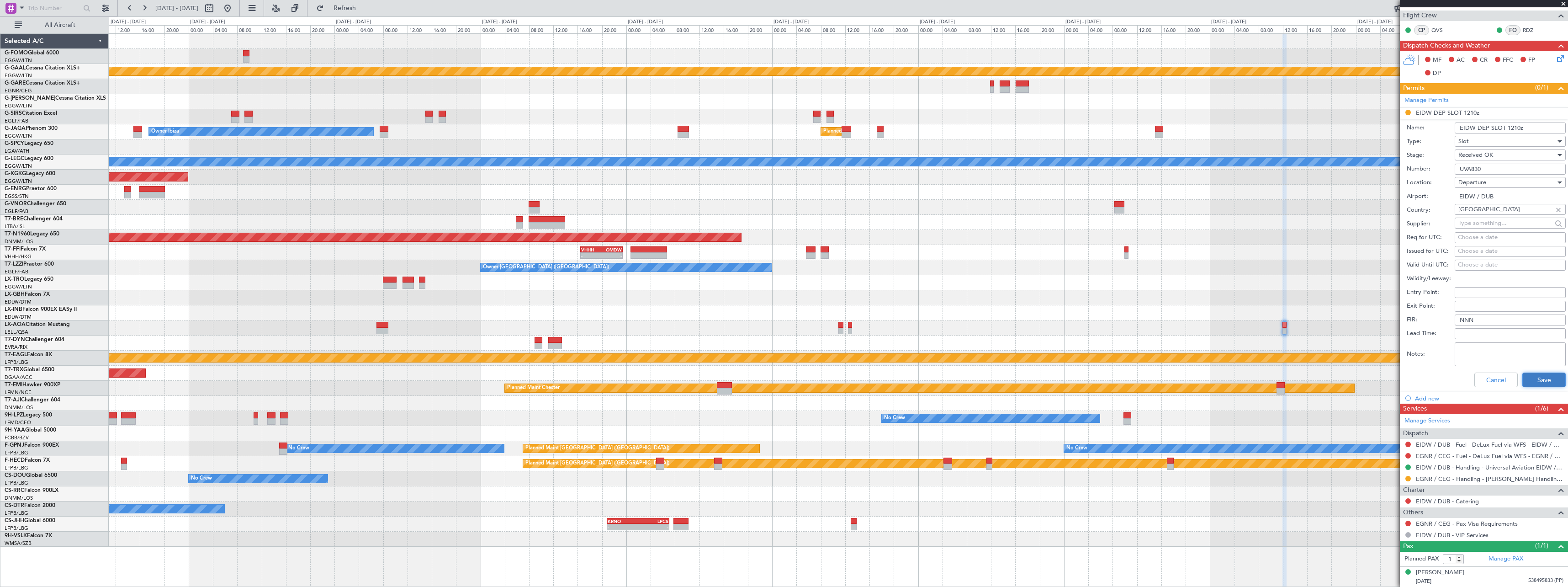
click at [1543, 374] on button "Save" at bounding box center [1544, 380] width 43 height 15
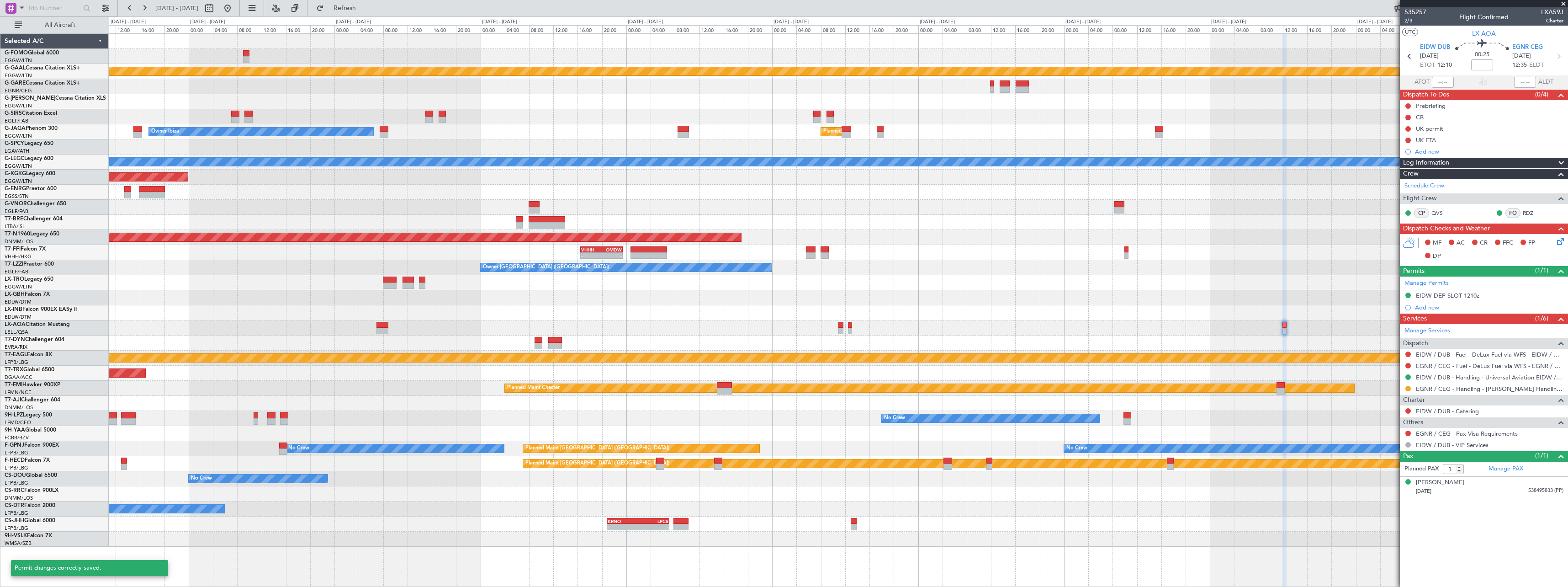
scroll to position [0, 0]
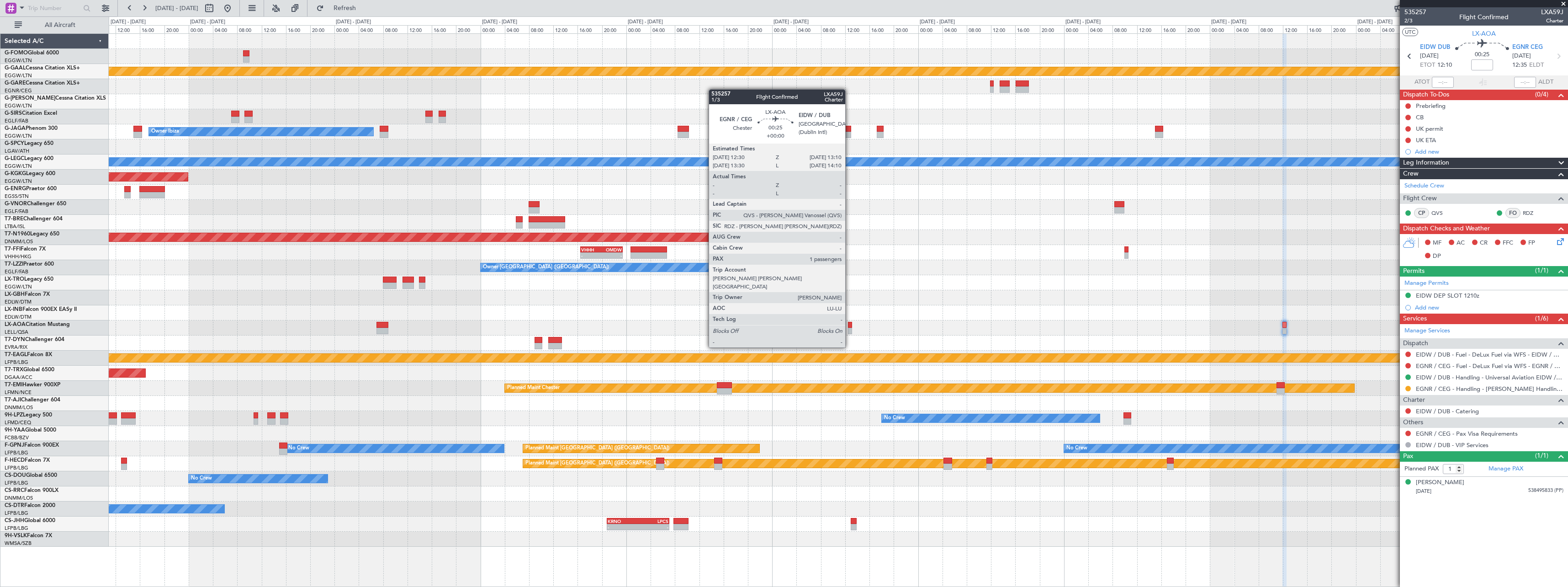
click at [849, 330] on div at bounding box center [850, 331] width 4 height 7
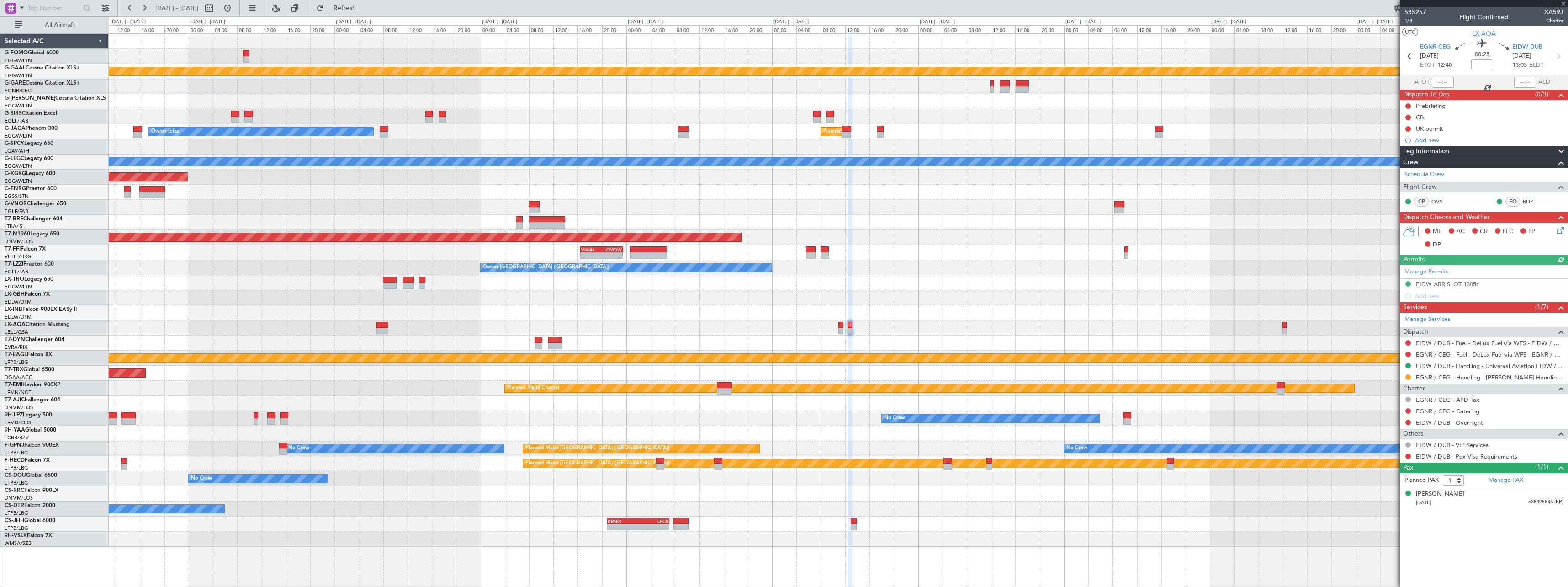
click at [1470, 283] on div "Manage Permits EIDW ARR SLOT 1305z Add new" at bounding box center [1484, 283] width 168 height 37
click at [1470, 287] on div "EIDW ARR SLOT 1305z" at bounding box center [1447, 284] width 63 height 8
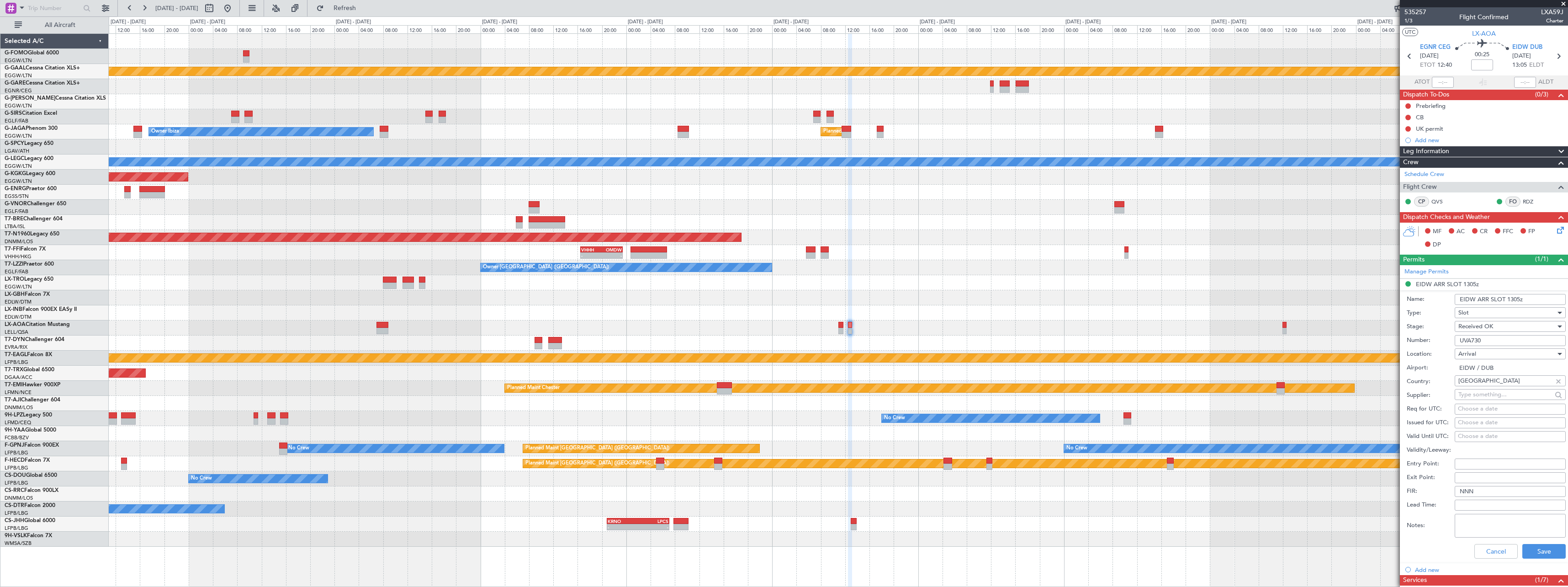
click at [1519, 301] on input "EIDW ARR SLOT 1305z" at bounding box center [1510, 300] width 111 height 11
click at [1519, 300] on input "EIDW ARR SLOT 1305z" at bounding box center [1510, 300] width 111 height 11
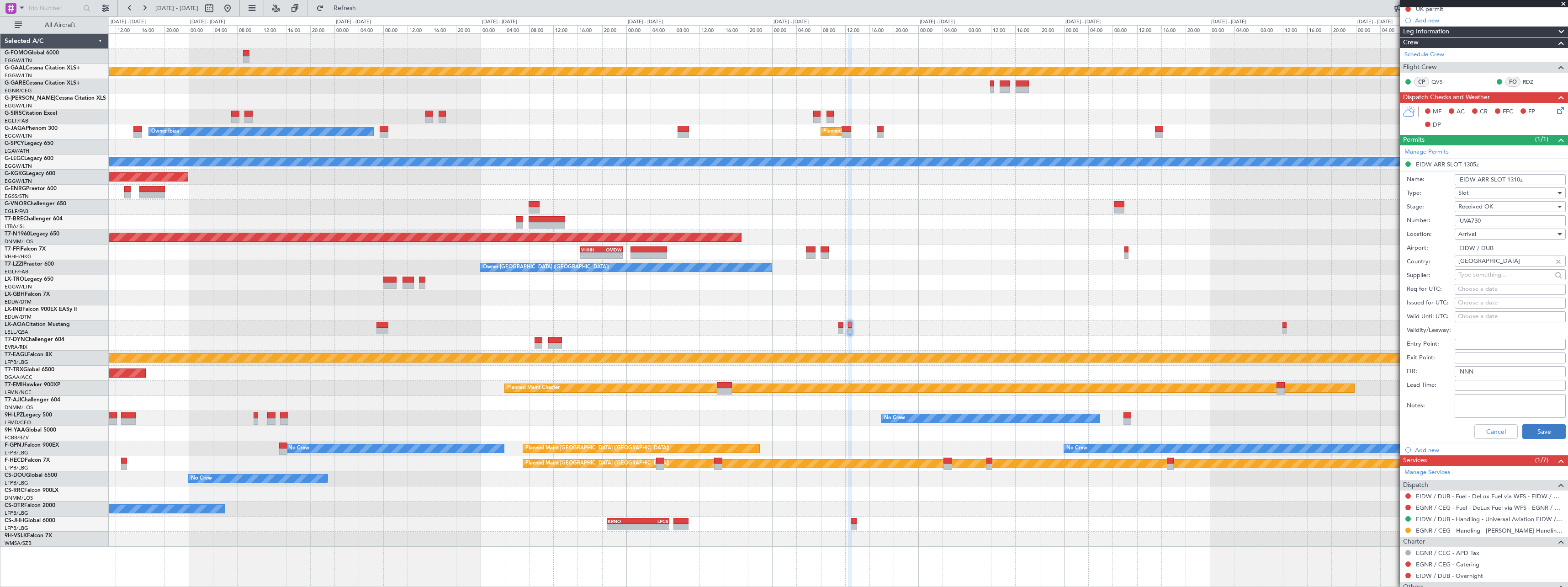
scroll to position [194, 0]
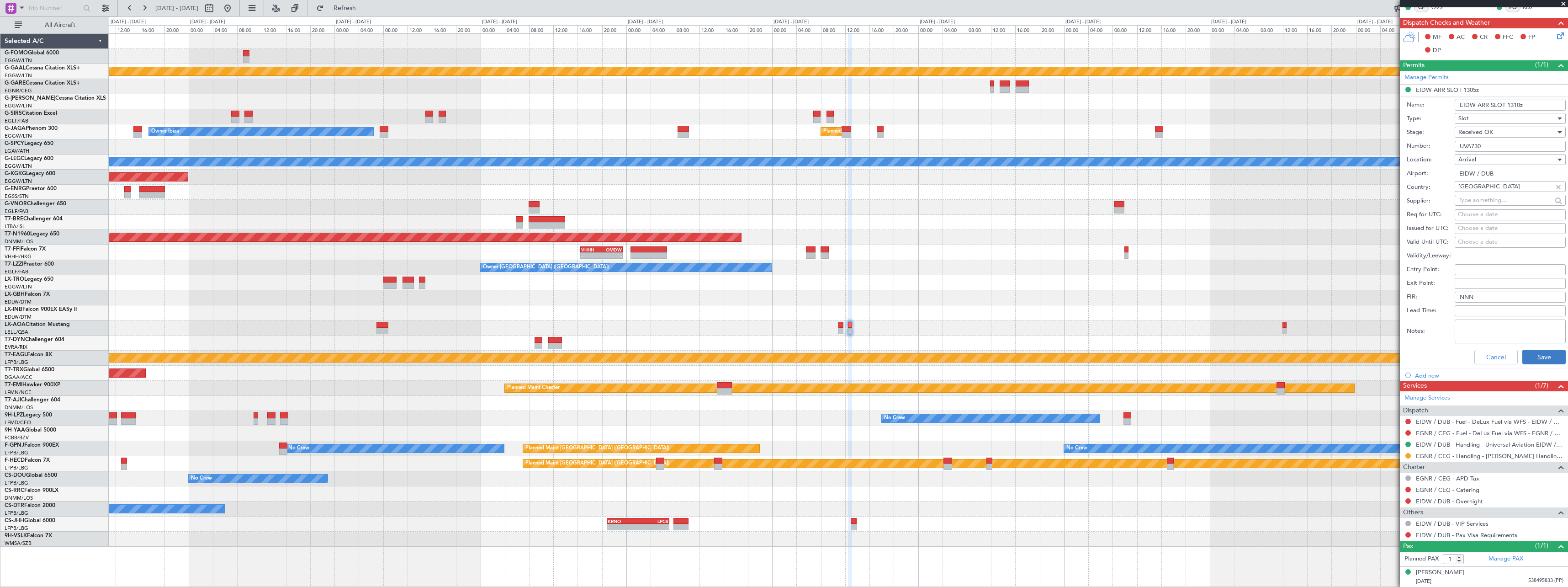
type input "EIDW ARR SLOT 1310z"
click at [1542, 360] on button "Save" at bounding box center [1544, 357] width 43 height 15
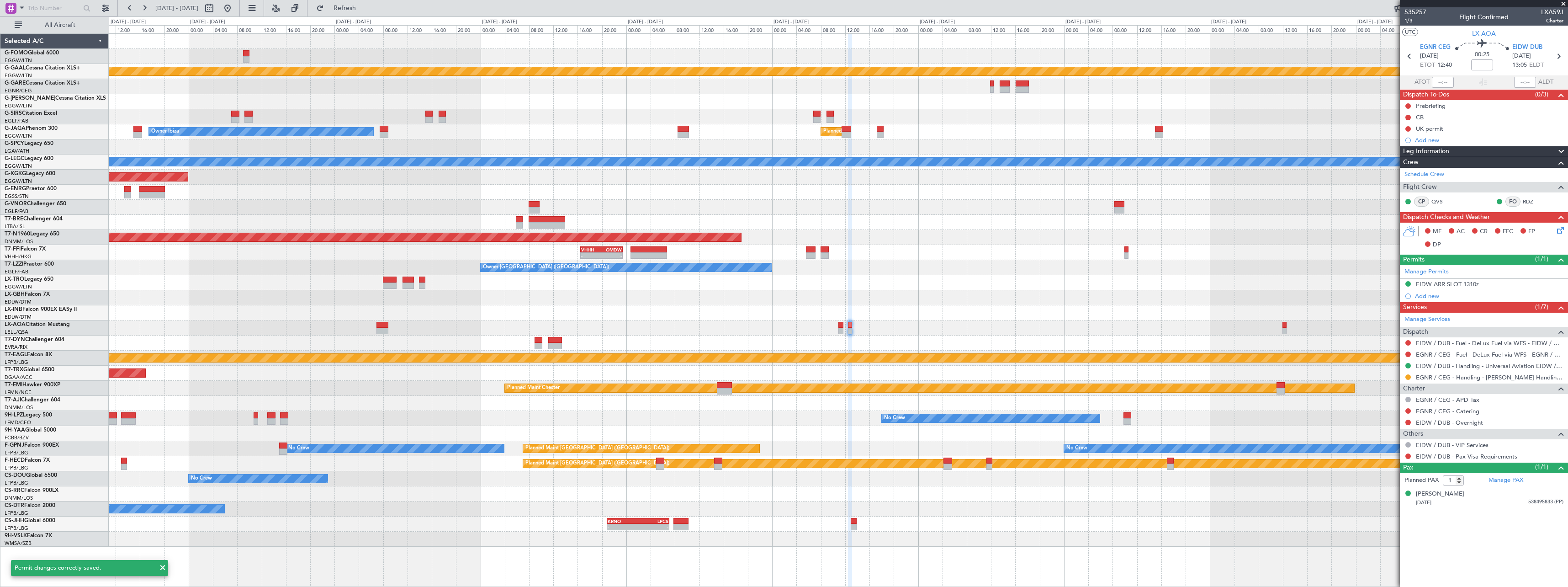
scroll to position [0, 0]
click at [1284, 328] on div "No Crew Sabadell" at bounding box center [838, 328] width 1459 height 15
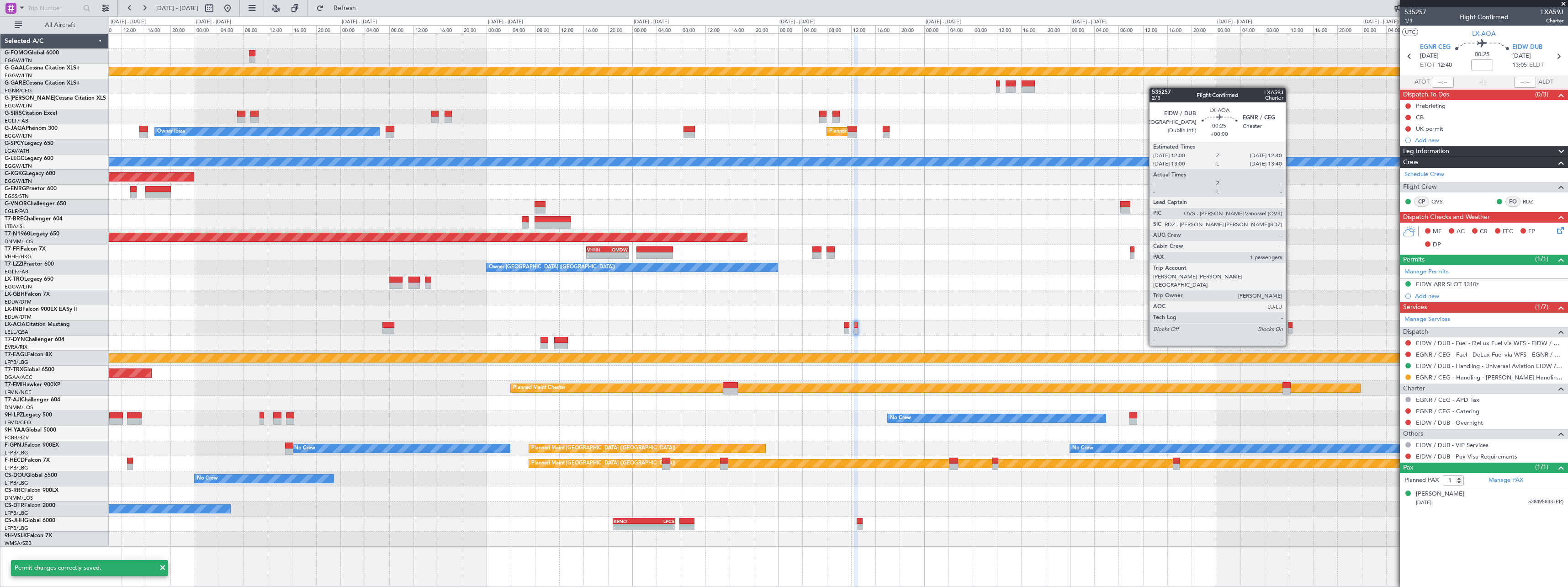
click at [1290, 328] on div at bounding box center [1290, 331] width 4 height 7
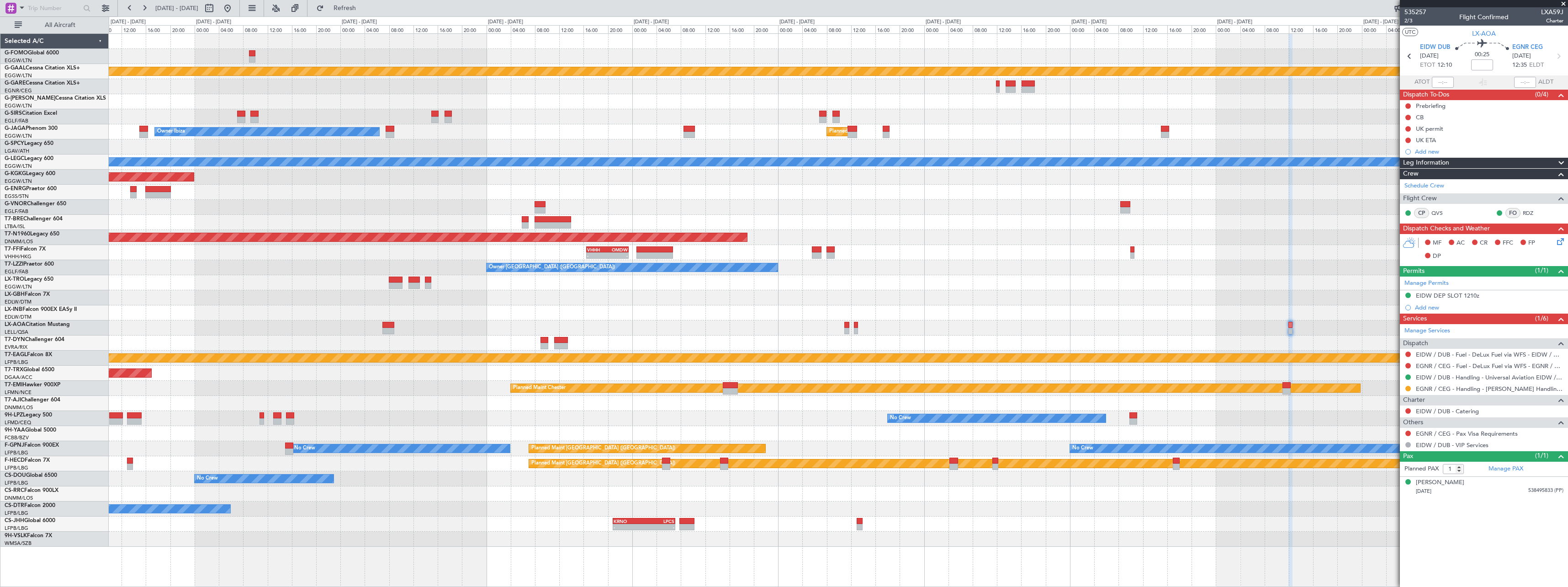
click at [1469, 294] on div "EIDW DEP SLOT 1210z" at bounding box center [1447, 295] width 63 height 8
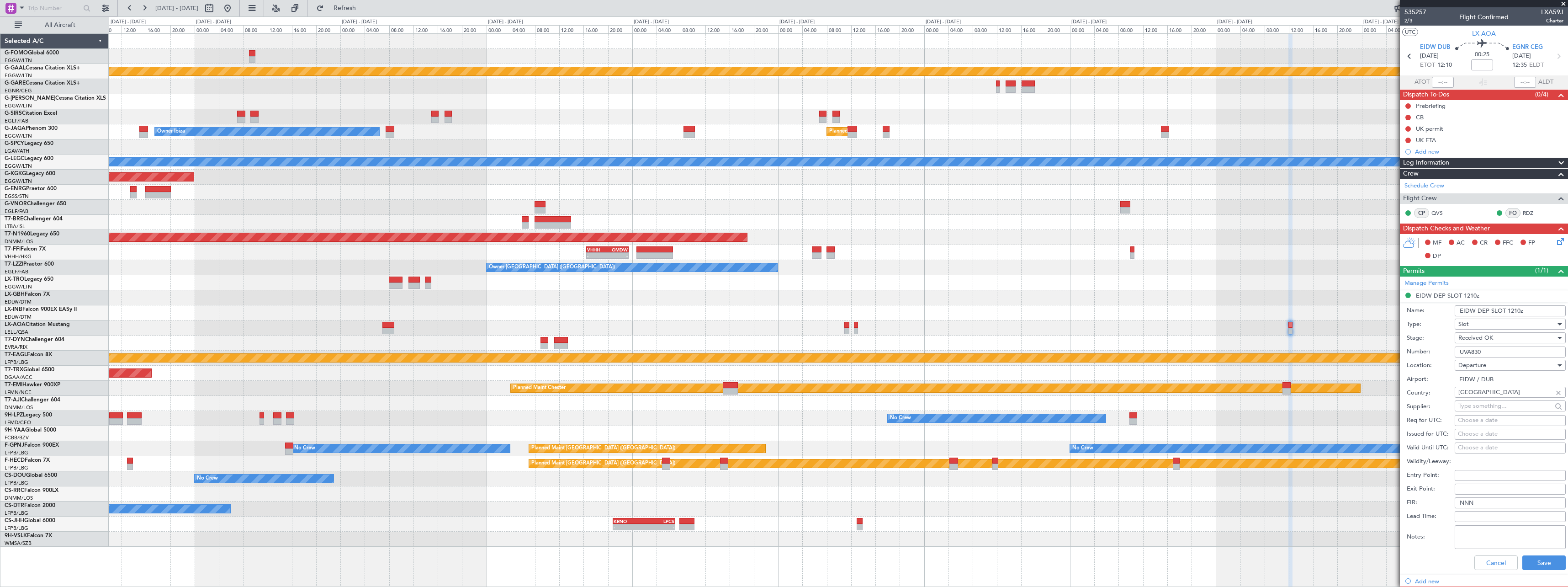
click at [1514, 309] on input "EIDW DEP SLOT 1210z" at bounding box center [1510, 311] width 111 height 11
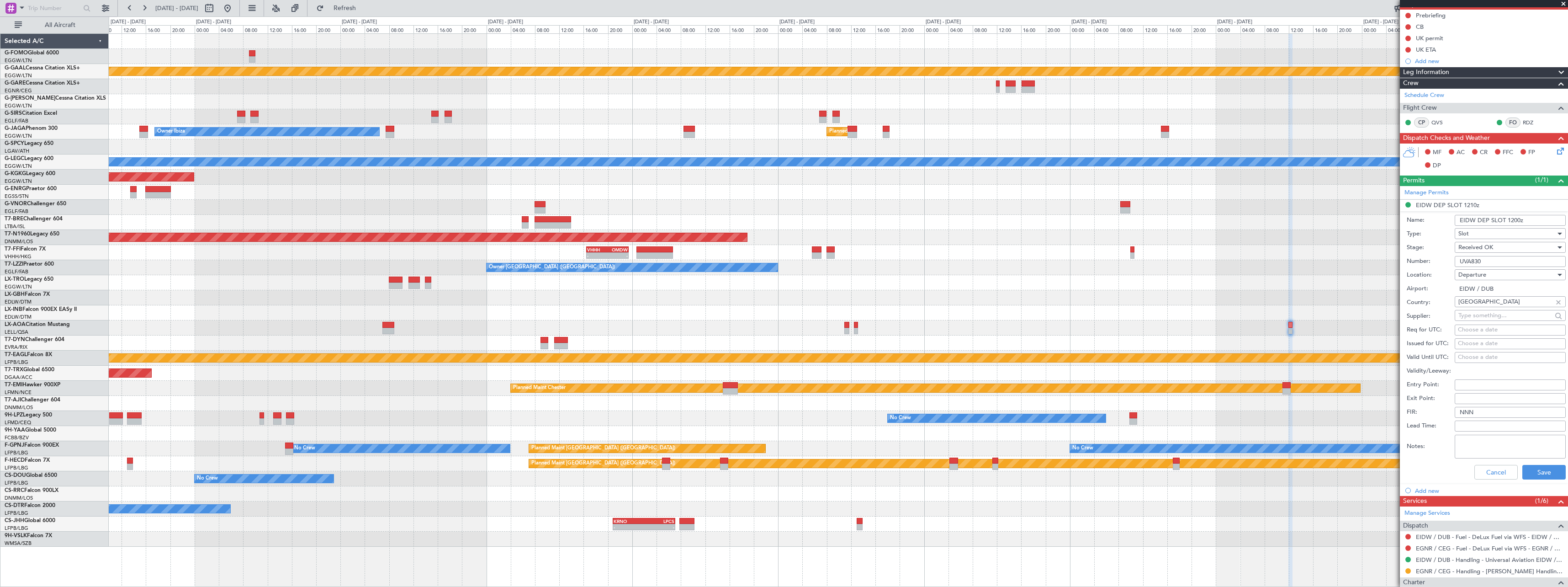
scroll to position [183, 0]
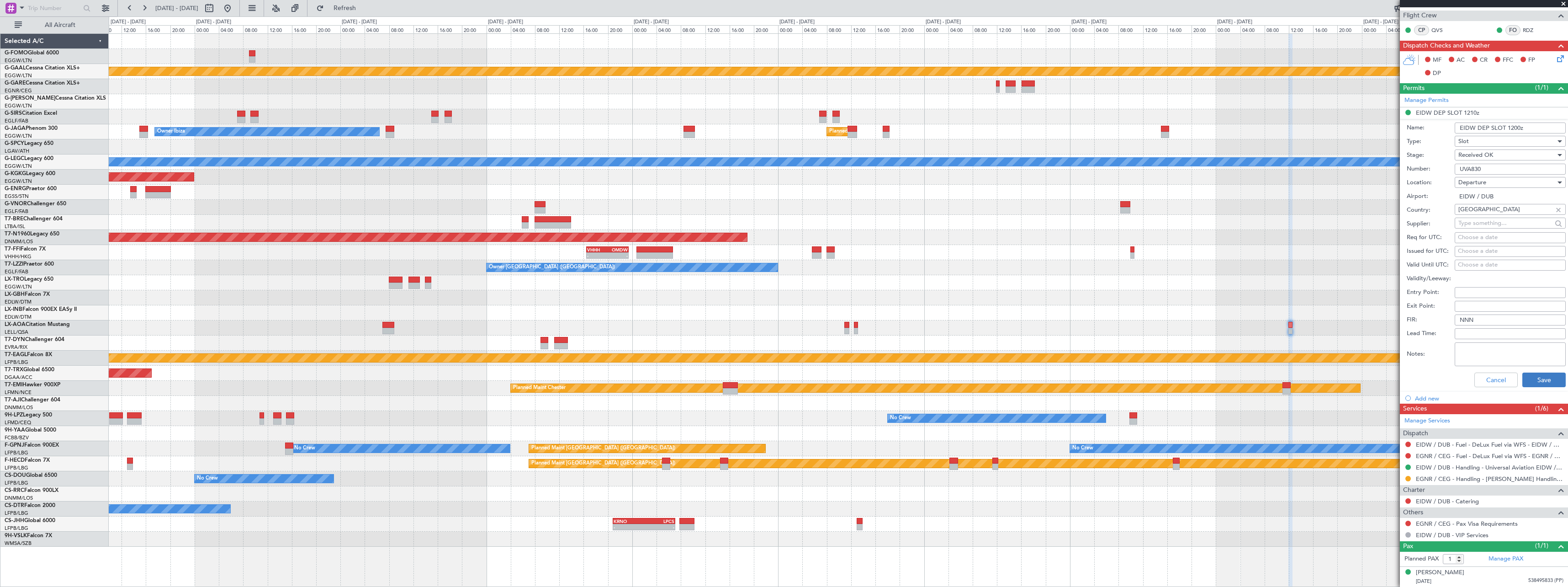
type input "EIDW DEP SLOT 1200z"
click at [1530, 381] on button "Save" at bounding box center [1544, 380] width 43 height 15
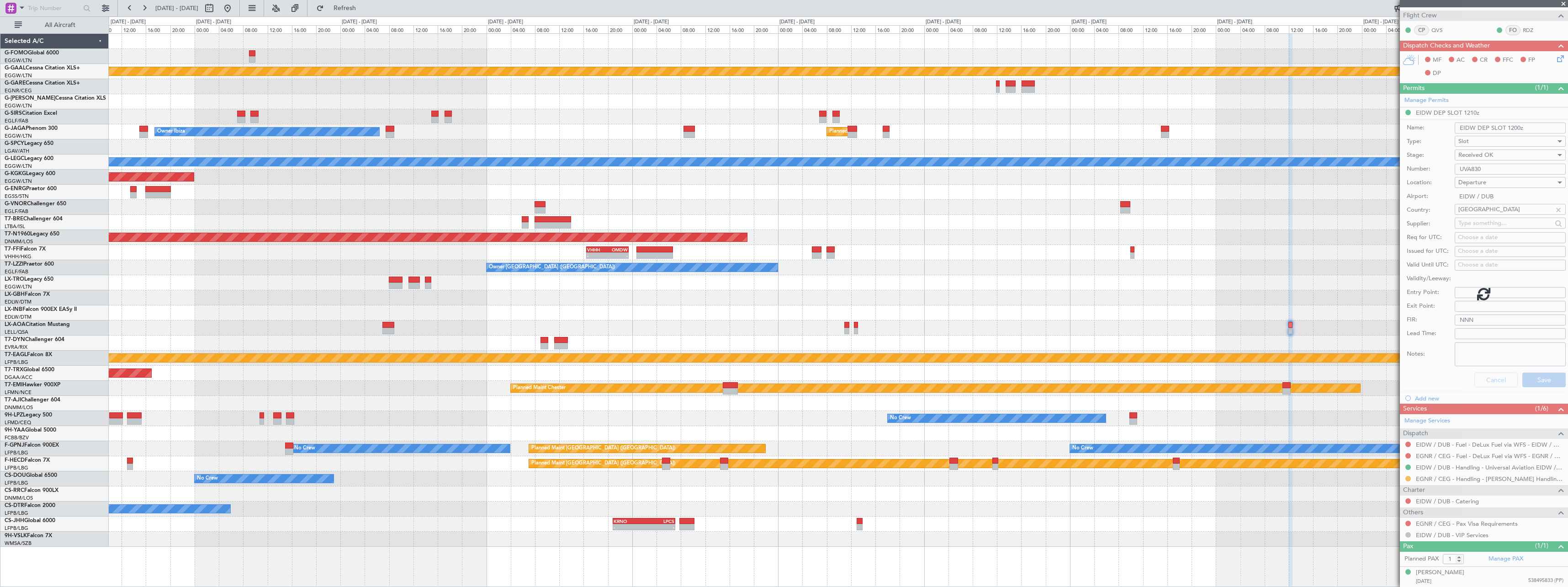
scroll to position [0, 0]
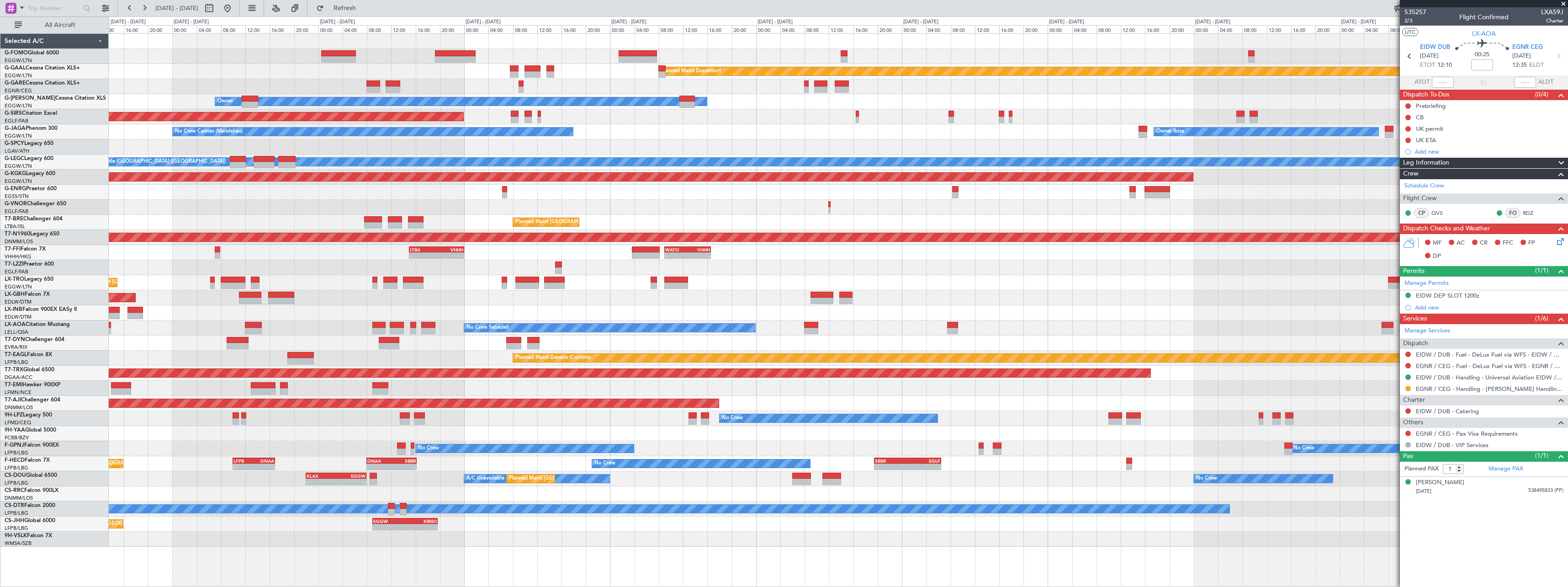
click at [1296, 371] on div "Planned Maint Dusseldorf Unplanned Maint Chester Owner Unplanned Maint Oxford (…" at bounding box center [838, 290] width 1459 height 513
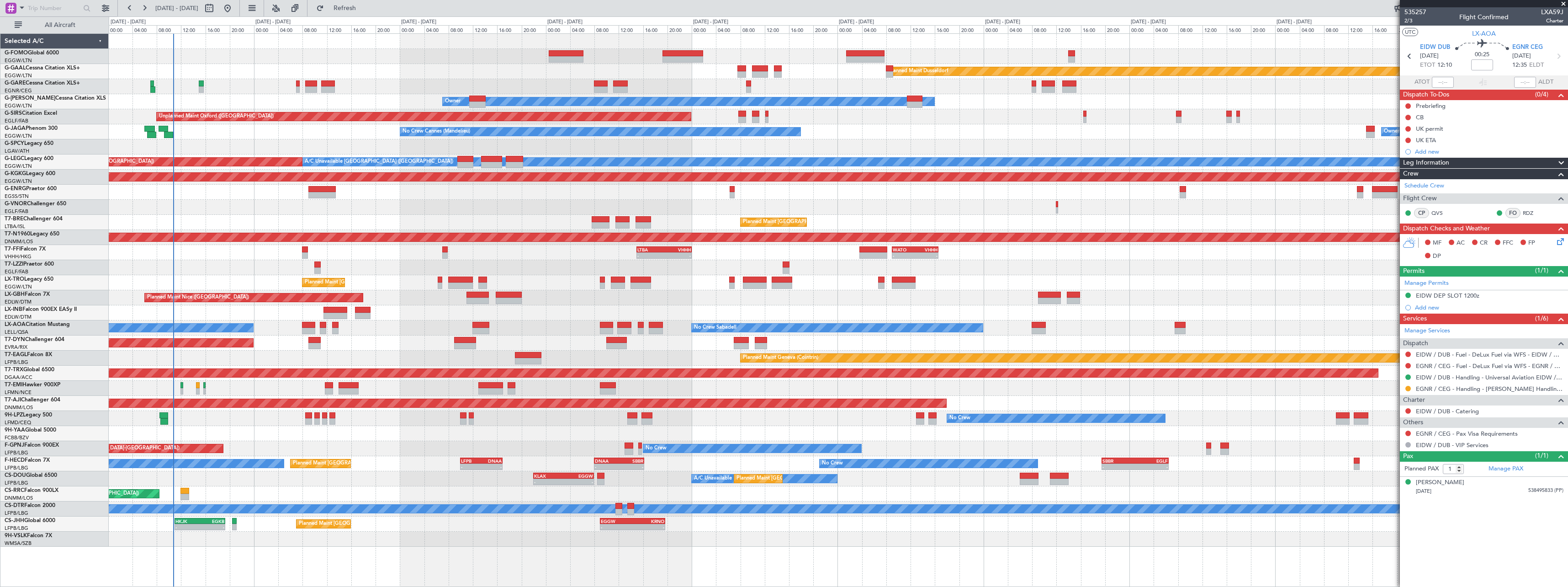
click at [556, 426] on div "Planned Maint Dusseldorf Unplanned Maint Chester Owner Owner Unplanned Maint Ox…" at bounding box center [838, 290] width 1459 height 513
click at [34, 189] on link "G-ENRG Praetor 600" at bounding box center [31, 188] width 52 height 5
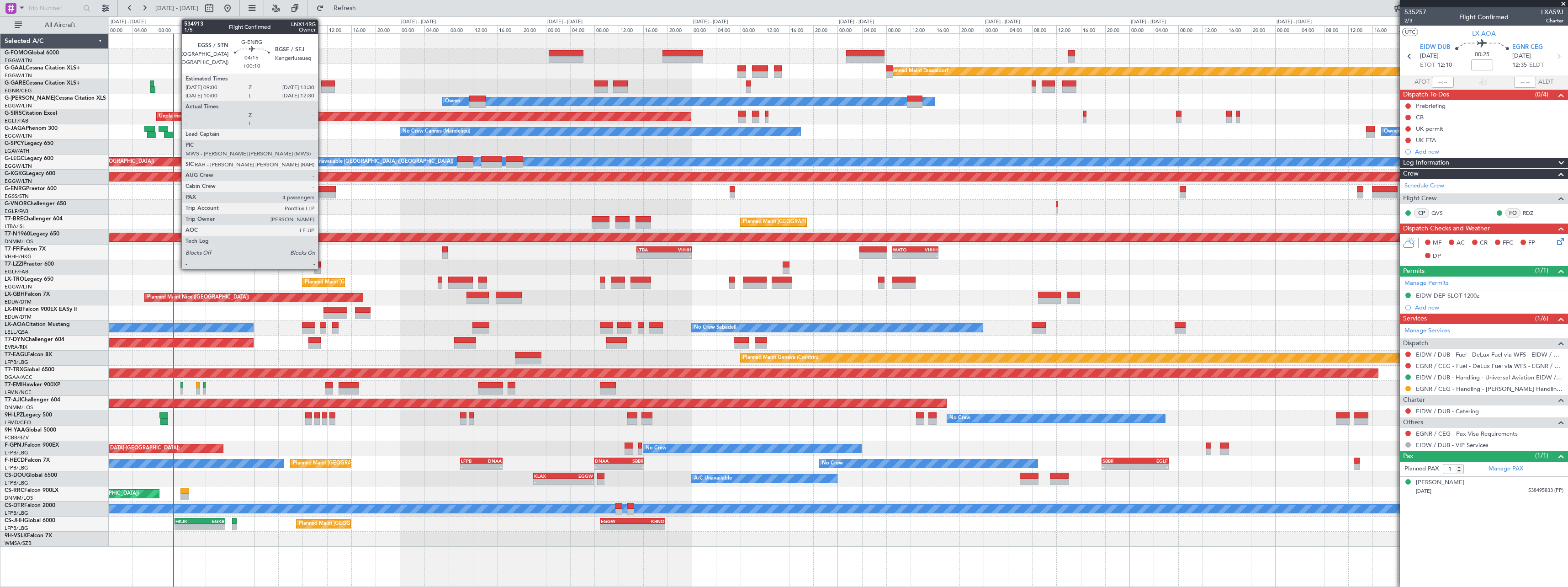
click at [322, 189] on div at bounding box center [322, 189] width 27 height 7
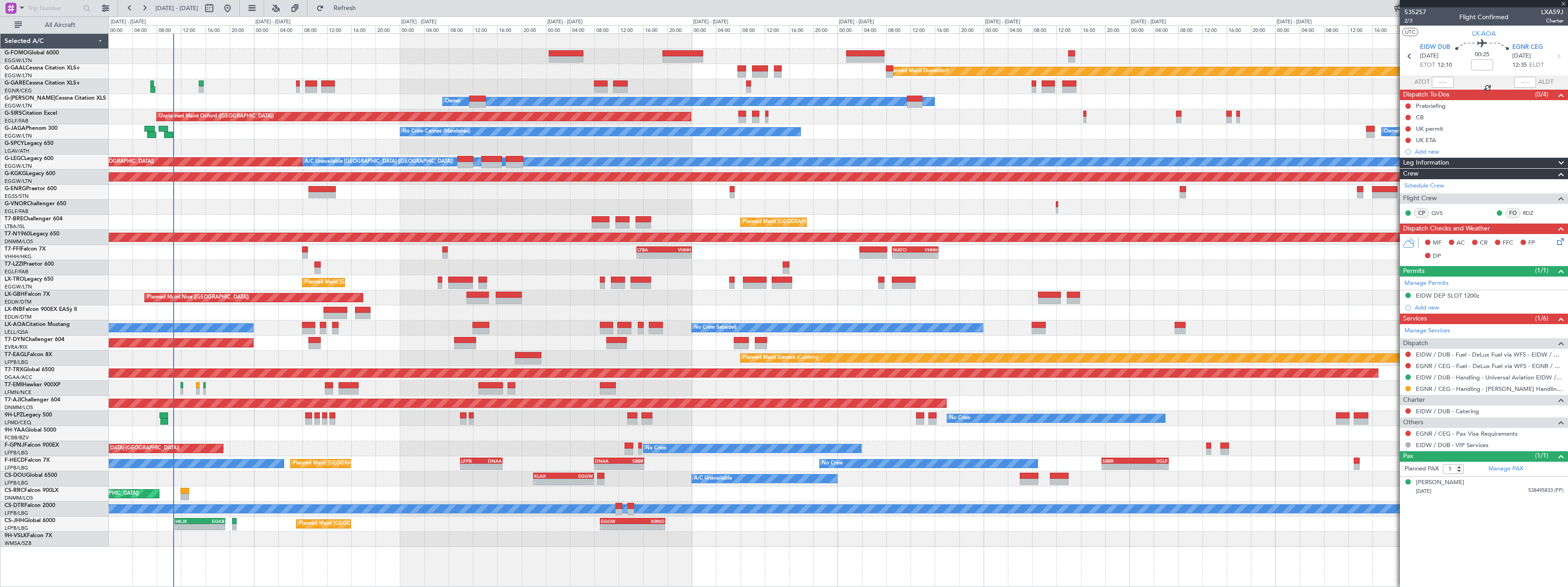
type input "+00:10"
type input "4"
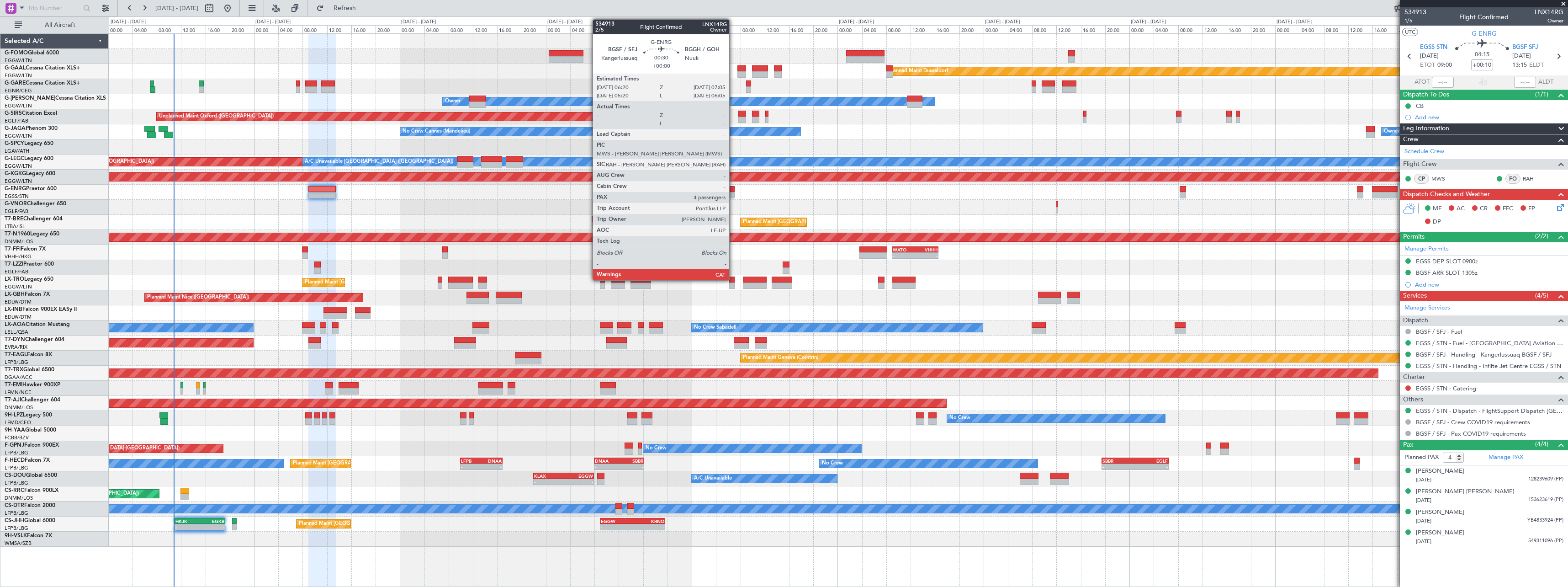
click at [733, 191] on div at bounding box center [732, 189] width 5 height 7
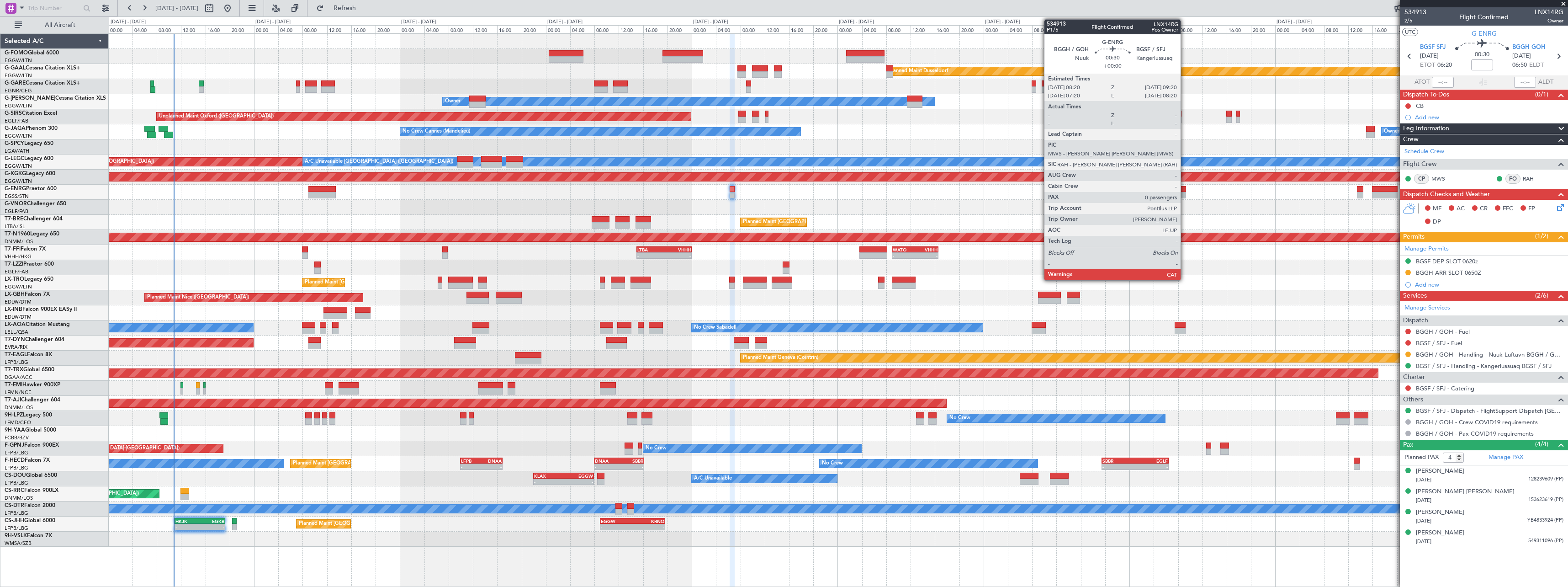
click at [1185, 193] on div at bounding box center [1183, 195] width 7 height 7
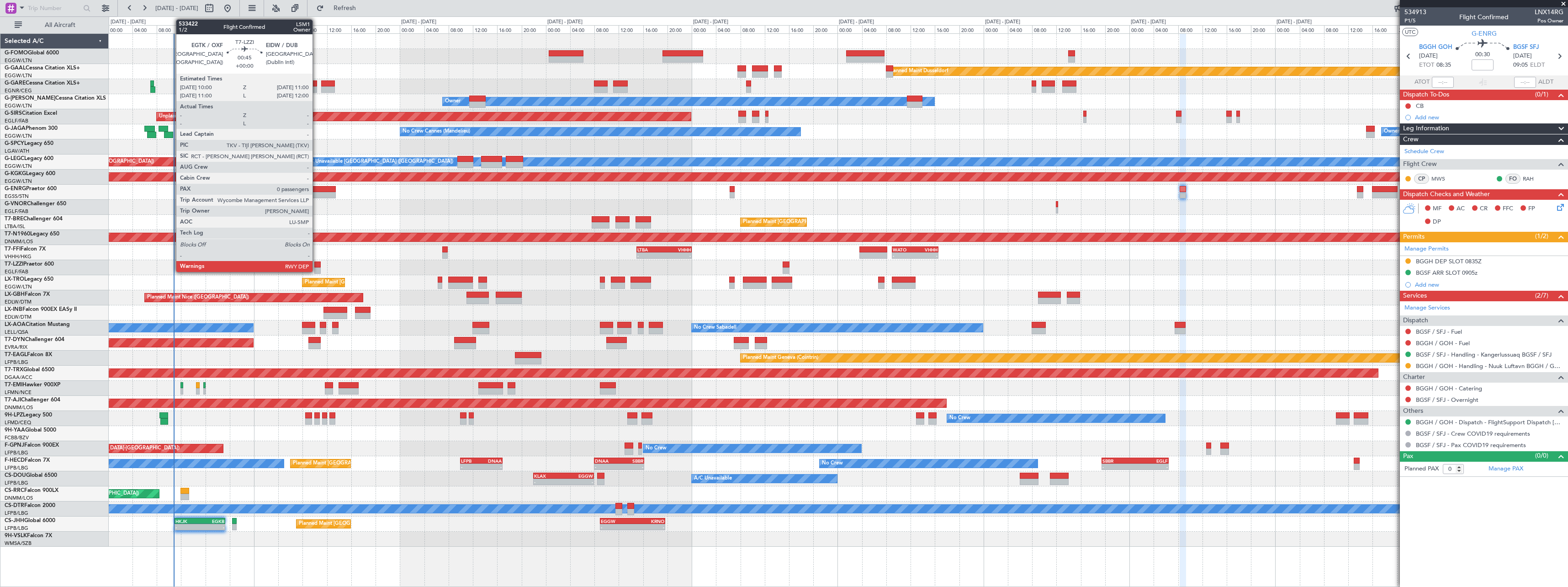
click at [317, 270] on div at bounding box center [317, 270] width 7 height 7
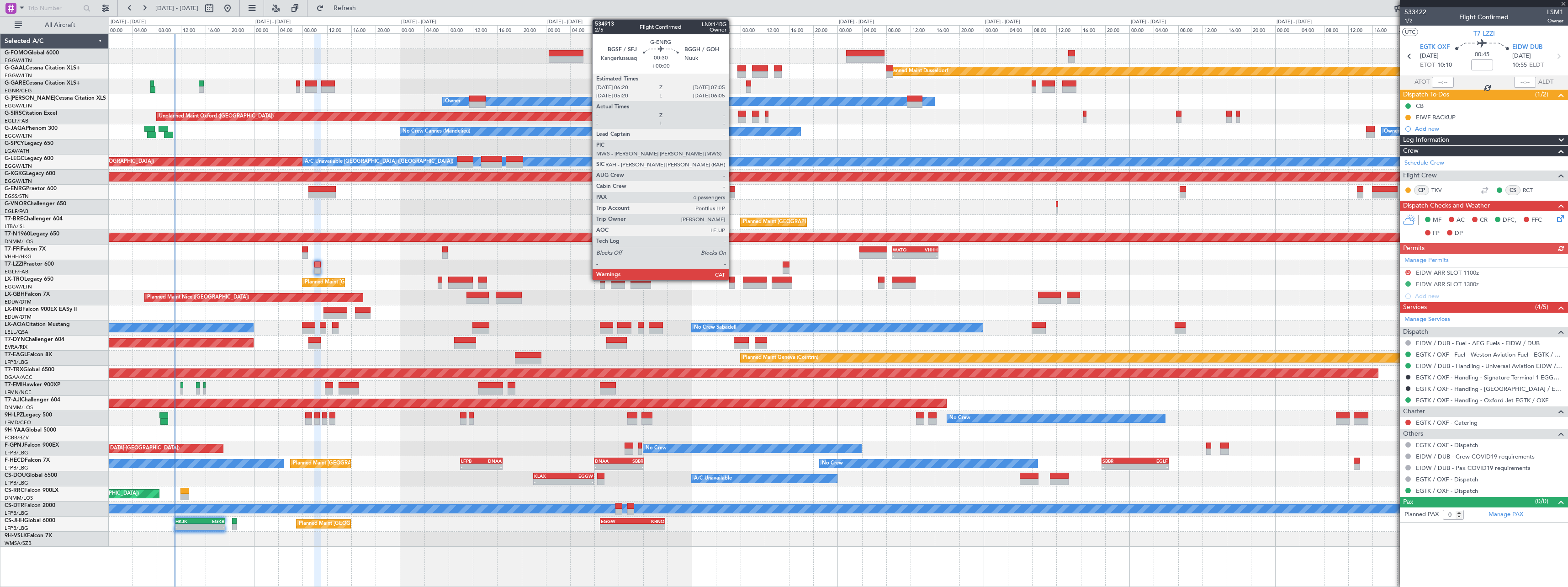
click at [733, 194] on div at bounding box center [732, 195] width 5 height 7
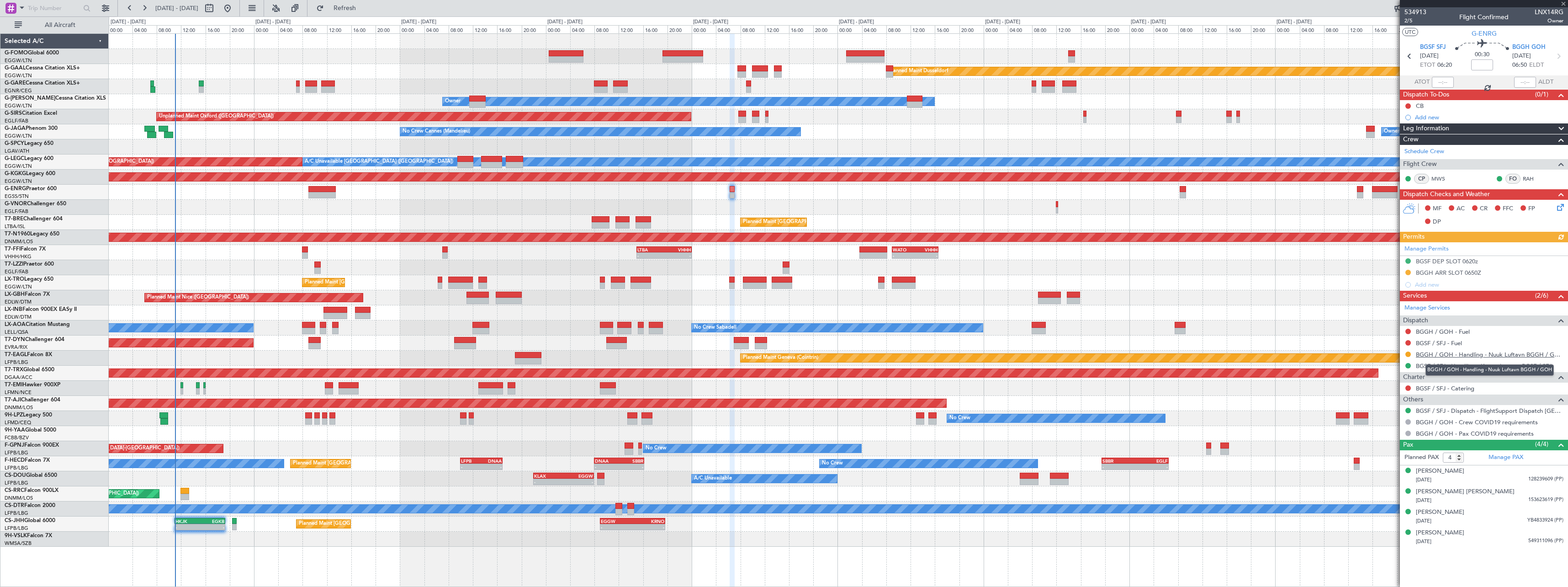
click at [1481, 356] on link "BGGH / GOH - Handling - Nuuk Luftavn BGGH / GOH" at bounding box center [1489, 354] width 147 height 8
click at [894, 213] on div "Planned Maint London ([GEOGRAPHIC_DATA])" at bounding box center [838, 207] width 1459 height 15
click at [798, 308] on div "Planned Maint Geneva (Cointrin)" at bounding box center [838, 312] width 1459 height 15
click at [794, 557] on div "Planned Maint Dusseldorf Unplanned Maint [PERSON_NAME] Owner Owner Unplanned Ma…" at bounding box center [838, 310] width 1459 height 554
click at [1232, 203] on div "Planned Maint London ([GEOGRAPHIC_DATA])" at bounding box center [838, 207] width 1459 height 15
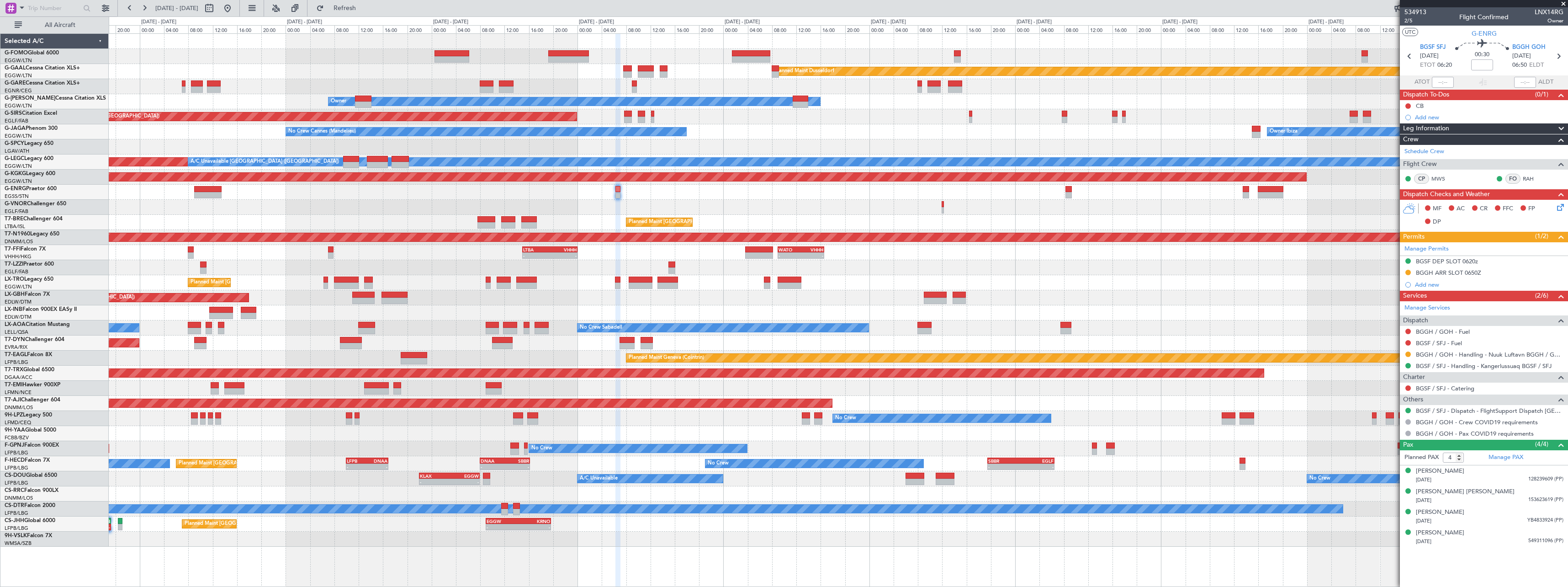
click at [1201, 205] on div at bounding box center [838, 207] width 1459 height 15
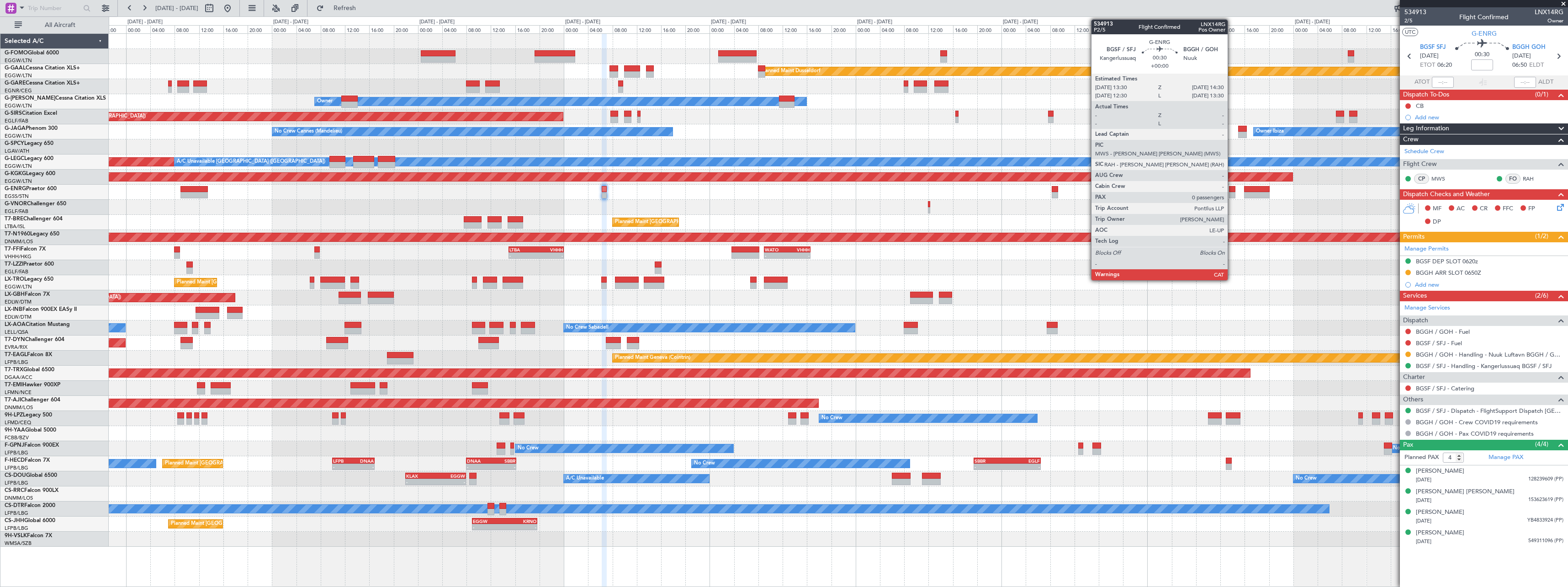
click at [1232, 195] on div at bounding box center [1232, 195] width 7 height 7
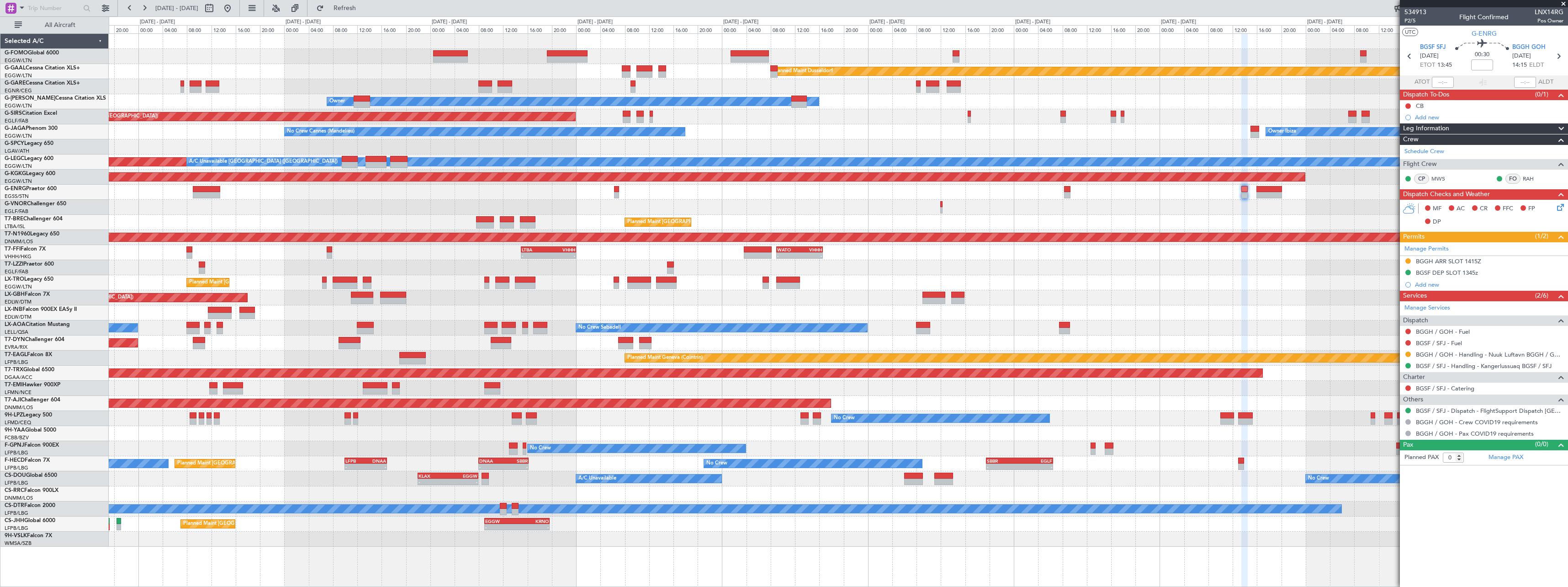
click at [1087, 218] on div "Planned Maint [GEOGRAPHIC_DATA] ([GEOGRAPHIC_DATA])" at bounding box center [838, 222] width 1459 height 15
click at [914, 199] on div at bounding box center [838, 192] width 1459 height 15
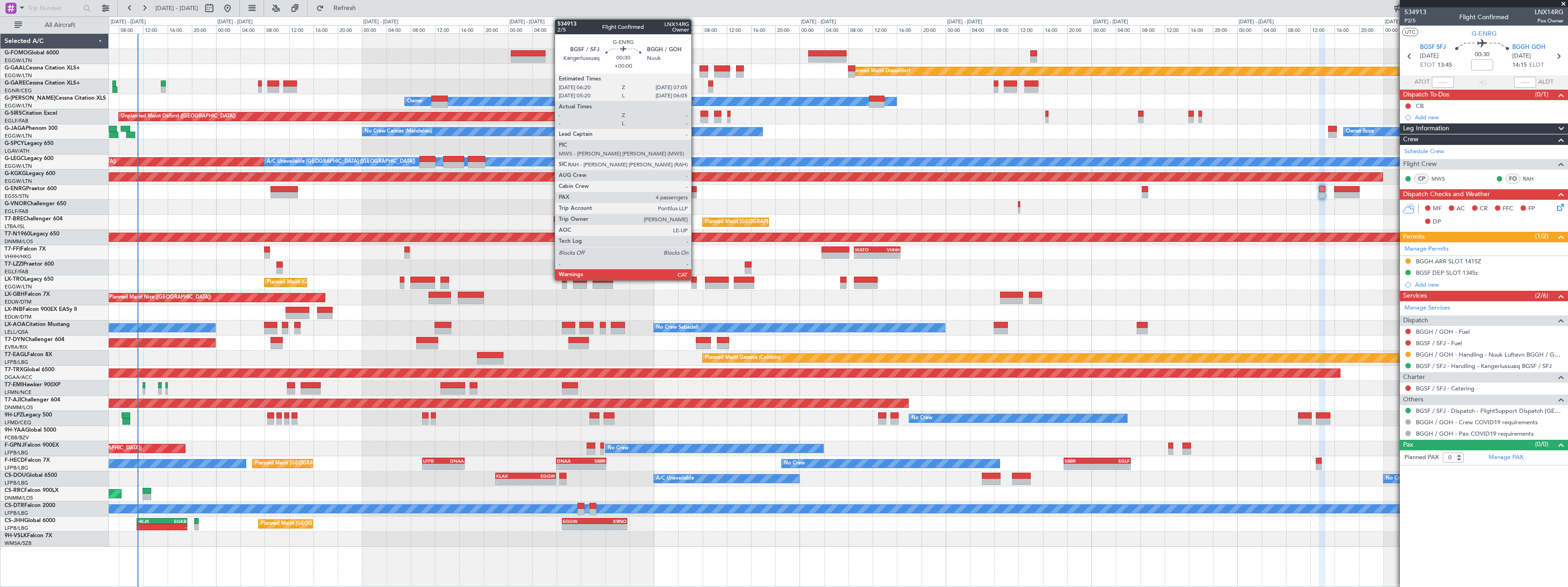
click at [695, 190] on div at bounding box center [694, 189] width 5 height 7
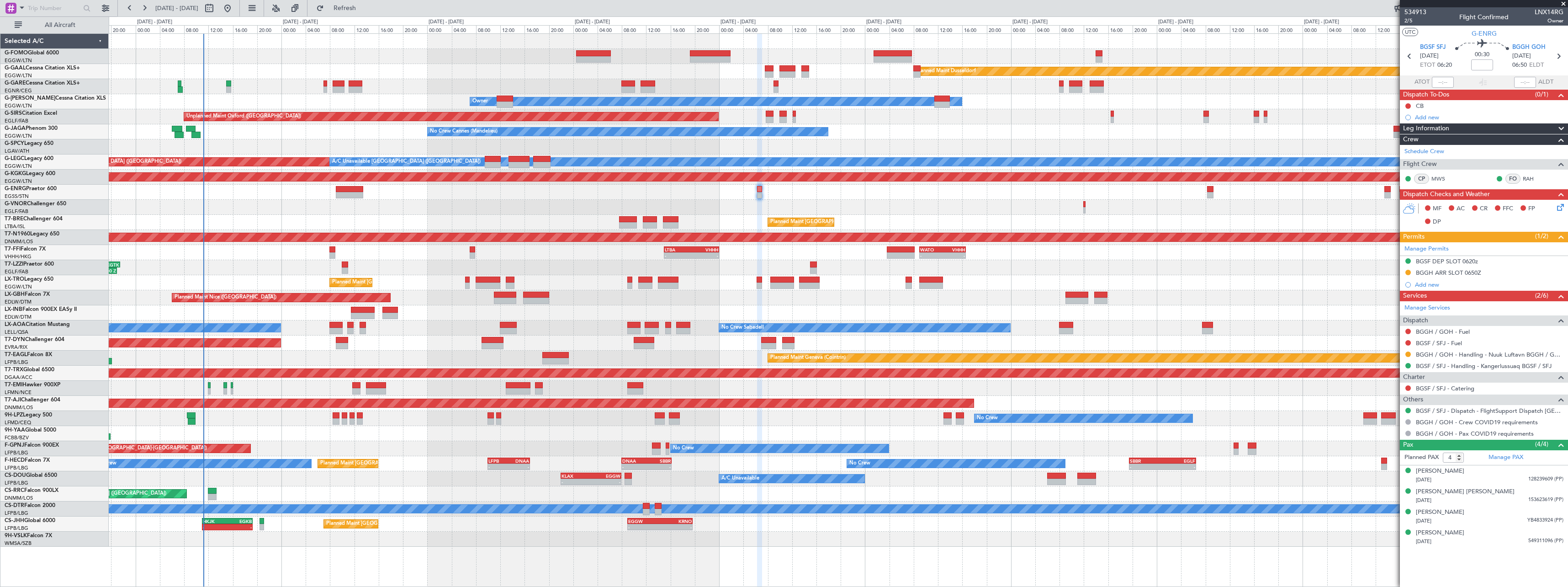
click at [373, 214] on div "Planned Maint London ([GEOGRAPHIC_DATA])" at bounding box center [838, 207] width 1459 height 15
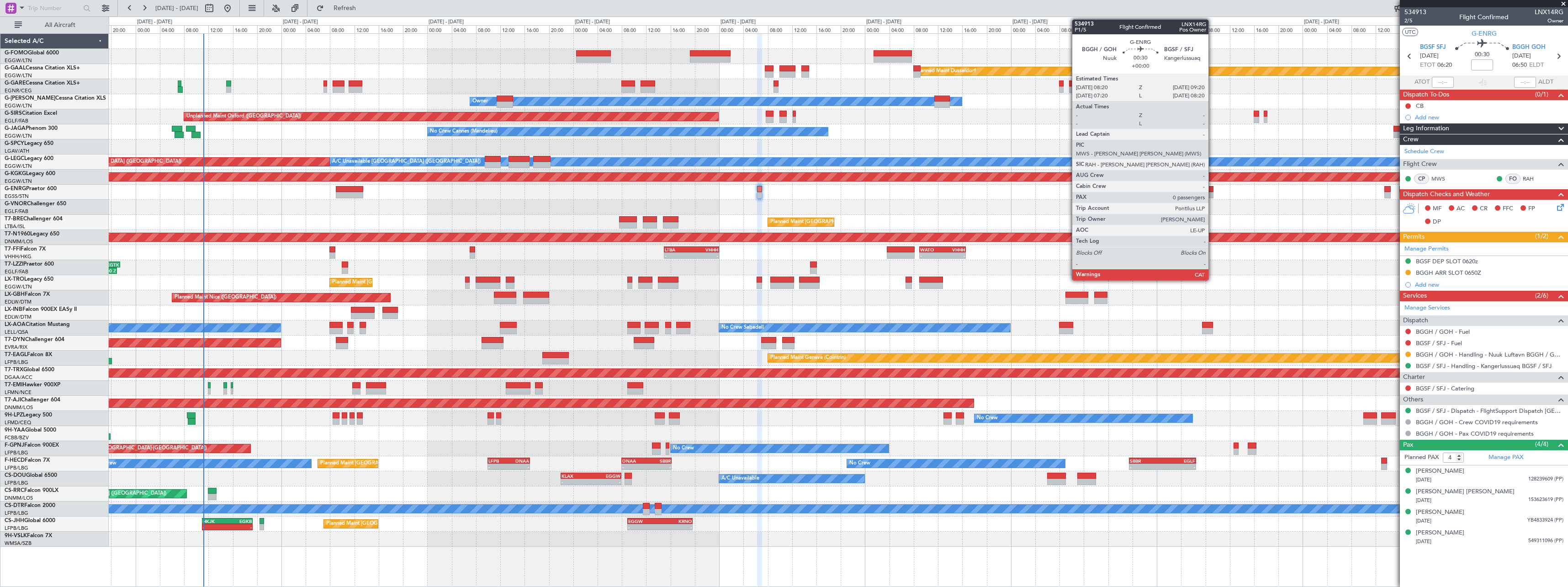
click at [1212, 192] on div at bounding box center [1210, 195] width 7 height 7
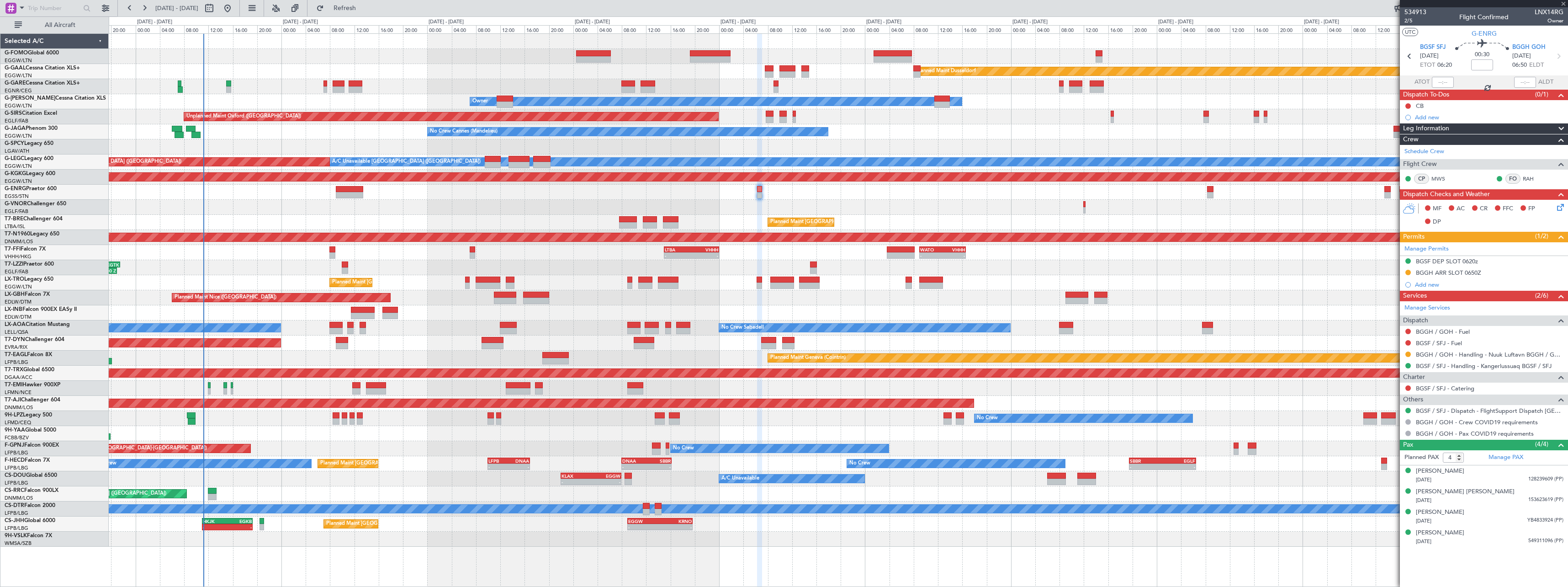
click at [1210, 195] on div at bounding box center [1210, 195] width 7 height 7
click at [1211, 195] on div at bounding box center [1210, 195] width 7 height 7
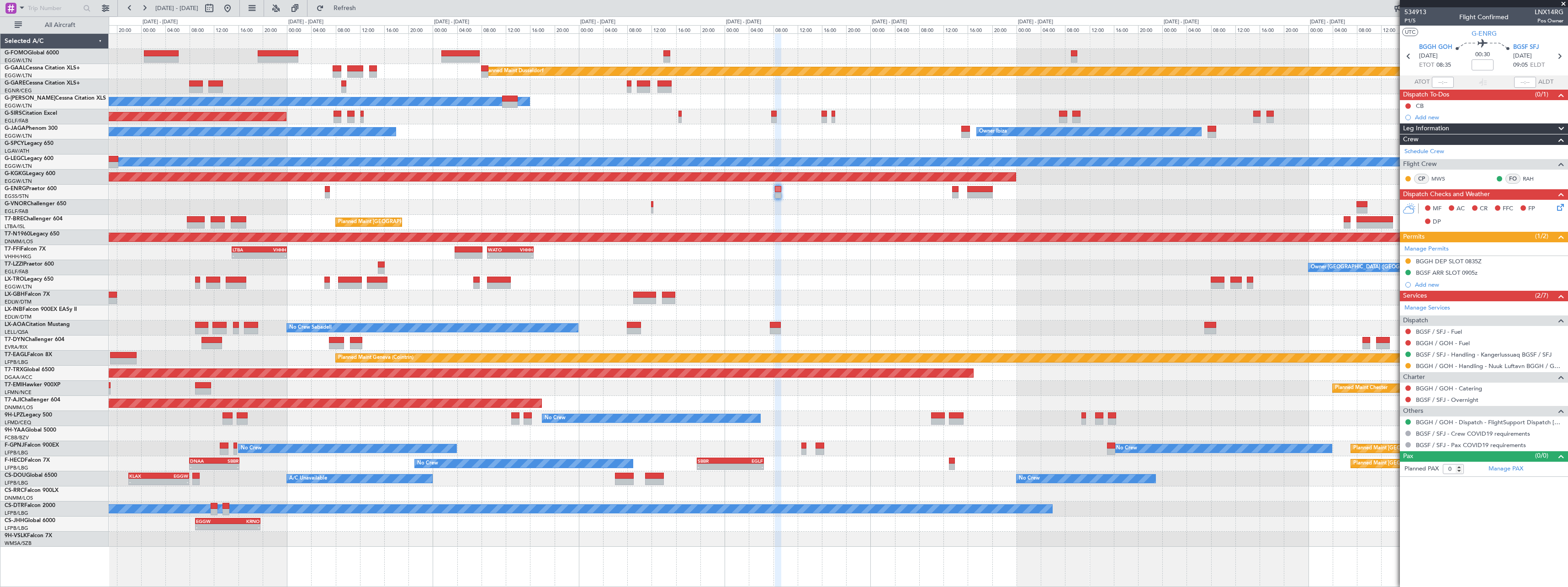
click at [831, 222] on div "Planned Maint [GEOGRAPHIC_DATA] ([GEOGRAPHIC_DATA])" at bounding box center [838, 222] width 1459 height 15
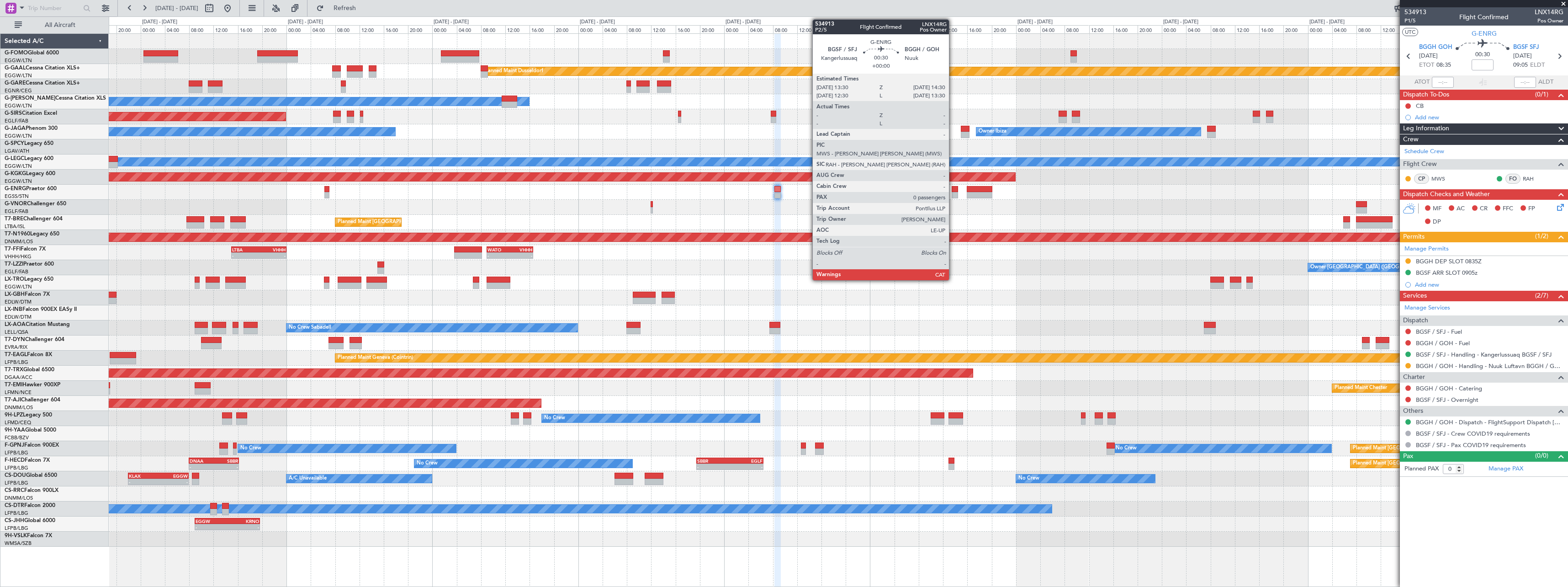
click at [953, 193] on div at bounding box center [954, 195] width 7 height 7
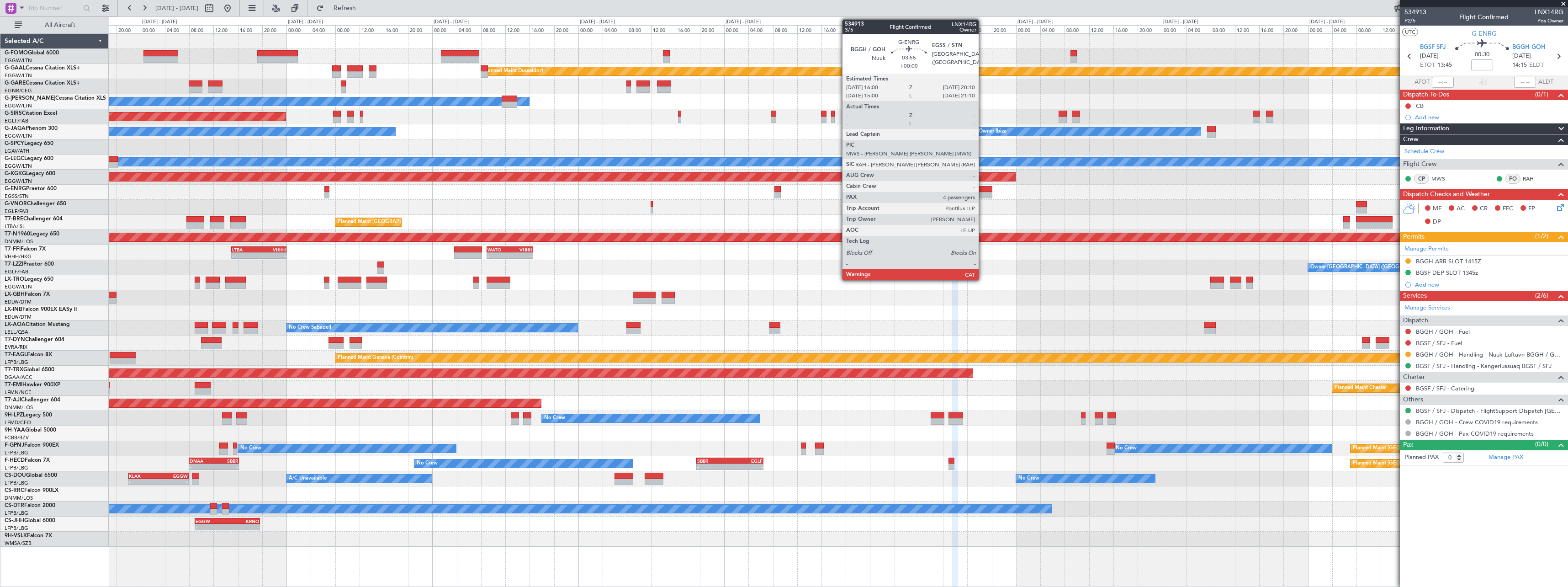
click at [983, 195] on div at bounding box center [979, 195] width 26 height 7
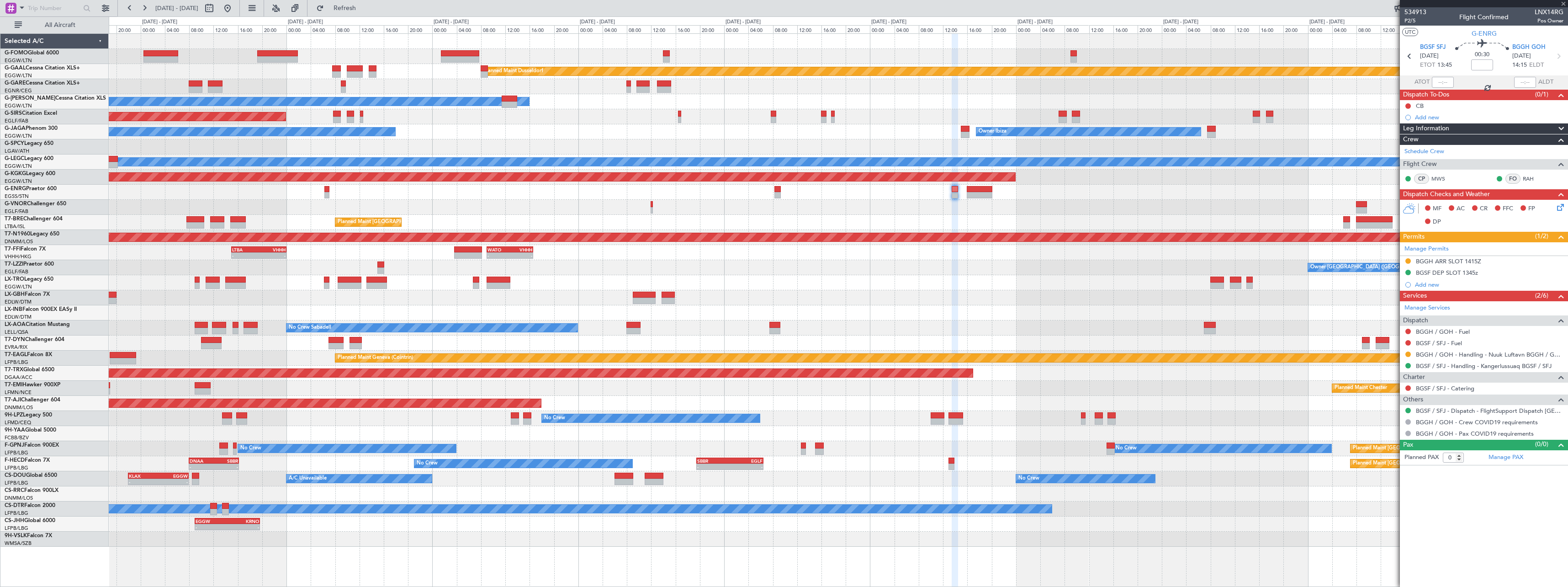
type input "4"
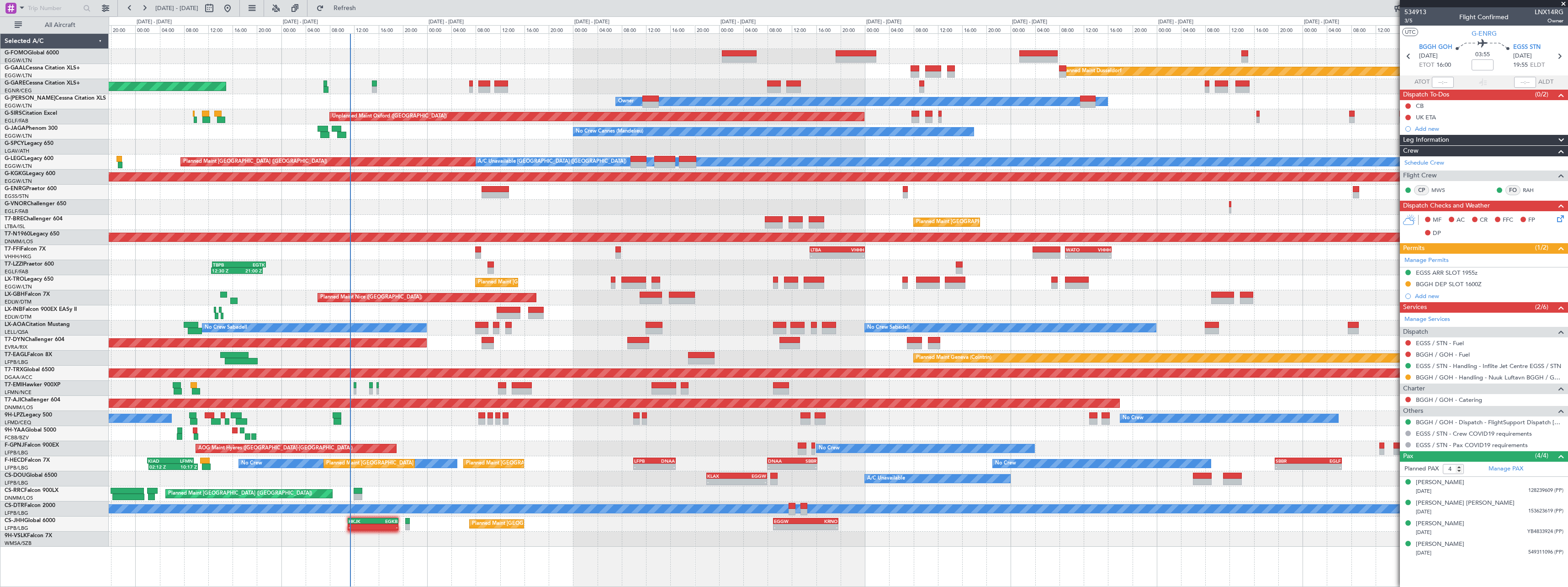
click at [1127, 395] on div "Planned Maint Dusseldorf Unplanned Maint [PERSON_NAME] Owner Owner Unplanned Ma…" at bounding box center [838, 290] width 1459 height 513
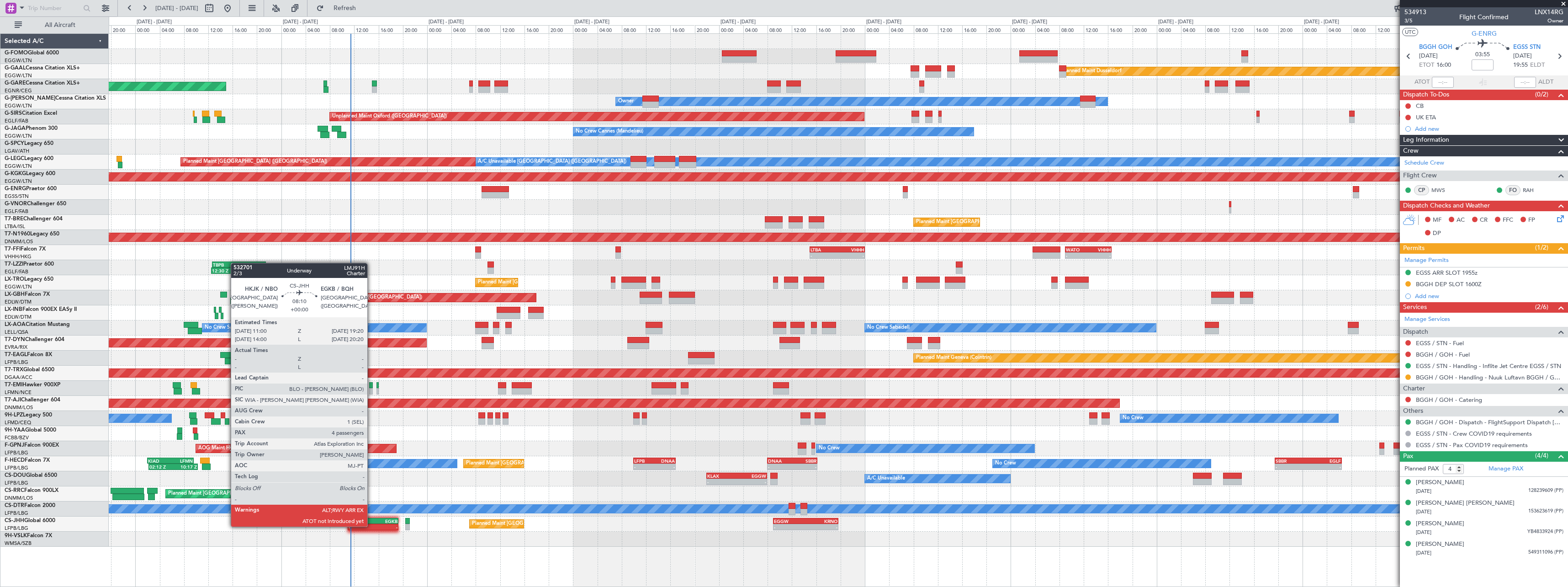
click at [371, 525] on div "-" at bounding box center [361, 527] width 25 height 5
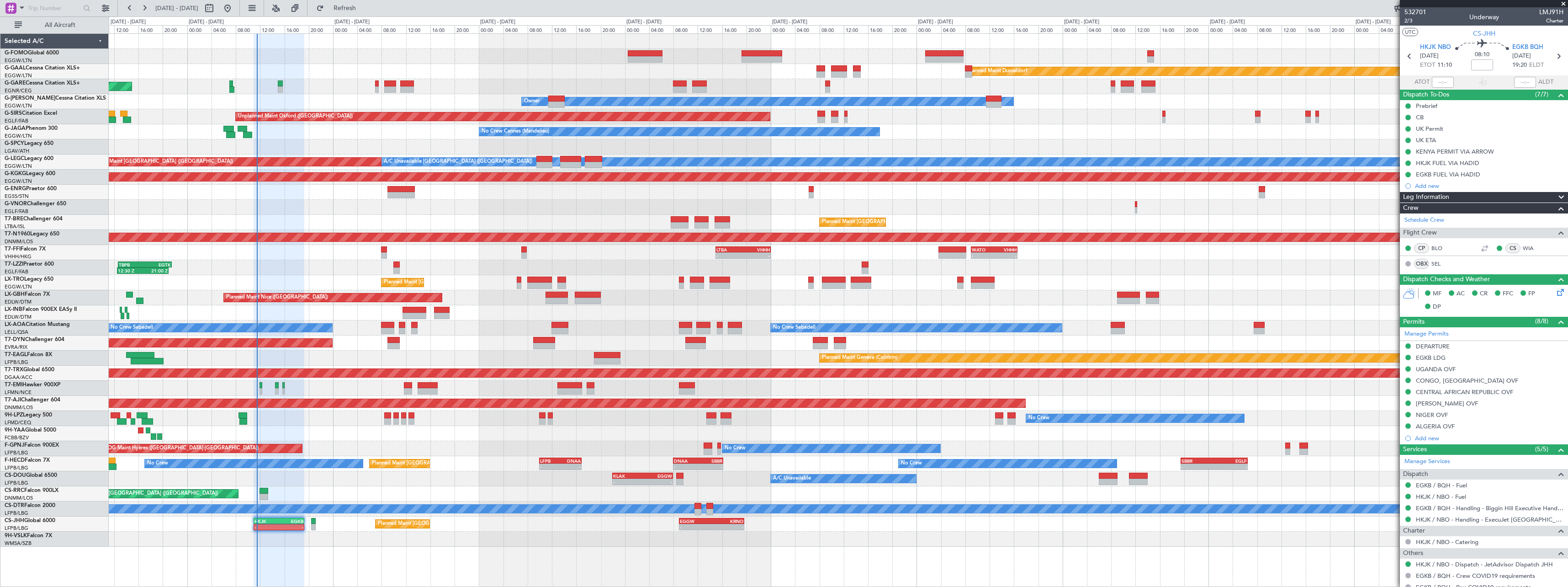
click at [940, 569] on div "Planned Maint Dusseldorf Unplanned Maint [PERSON_NAME] Owner Owner Unplanned Ma…" at bounding box center [838, 310] width 1459 height 554
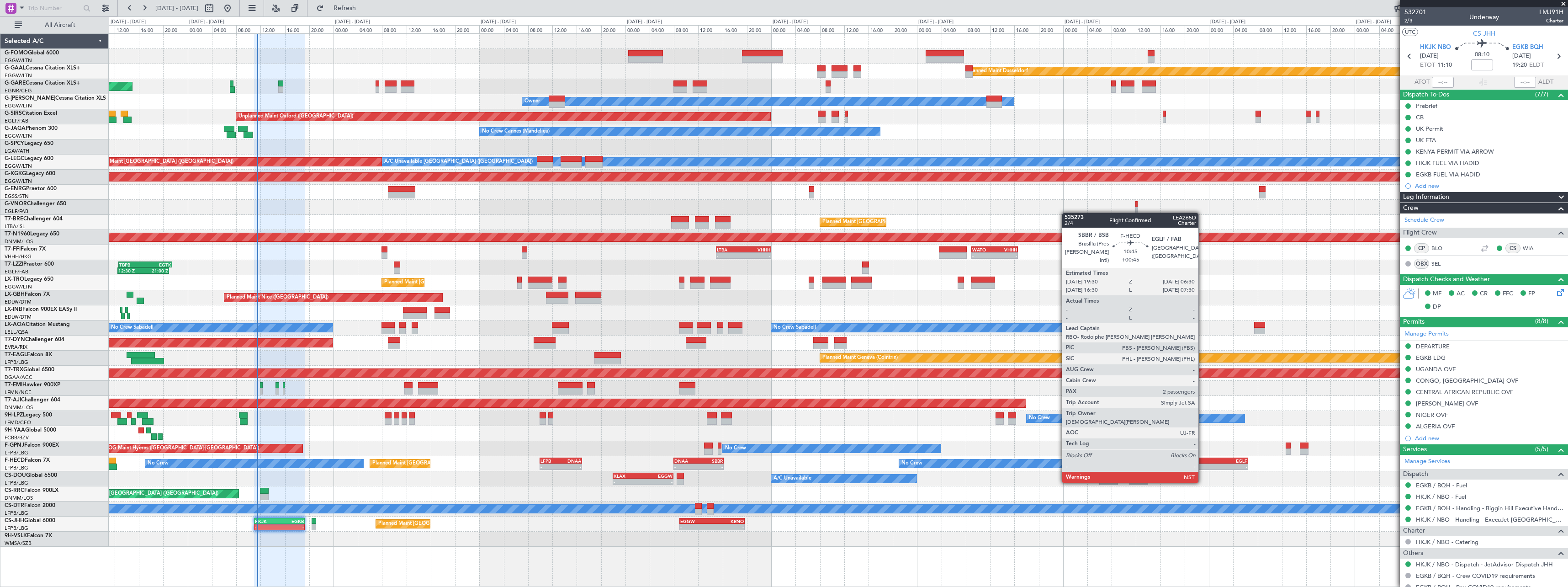
click at [1203, 465] on div "-" at bounding box center [1198, 466] width 32 height 5
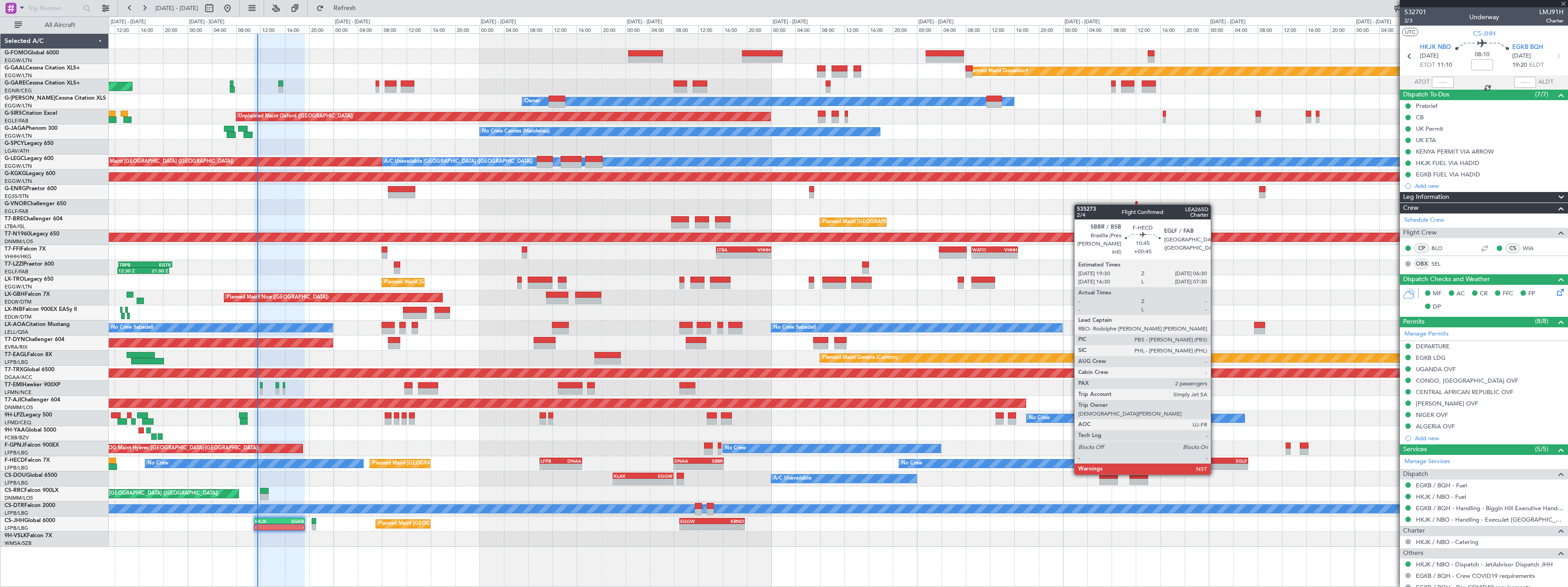
type input "+00:45"
type input "2"
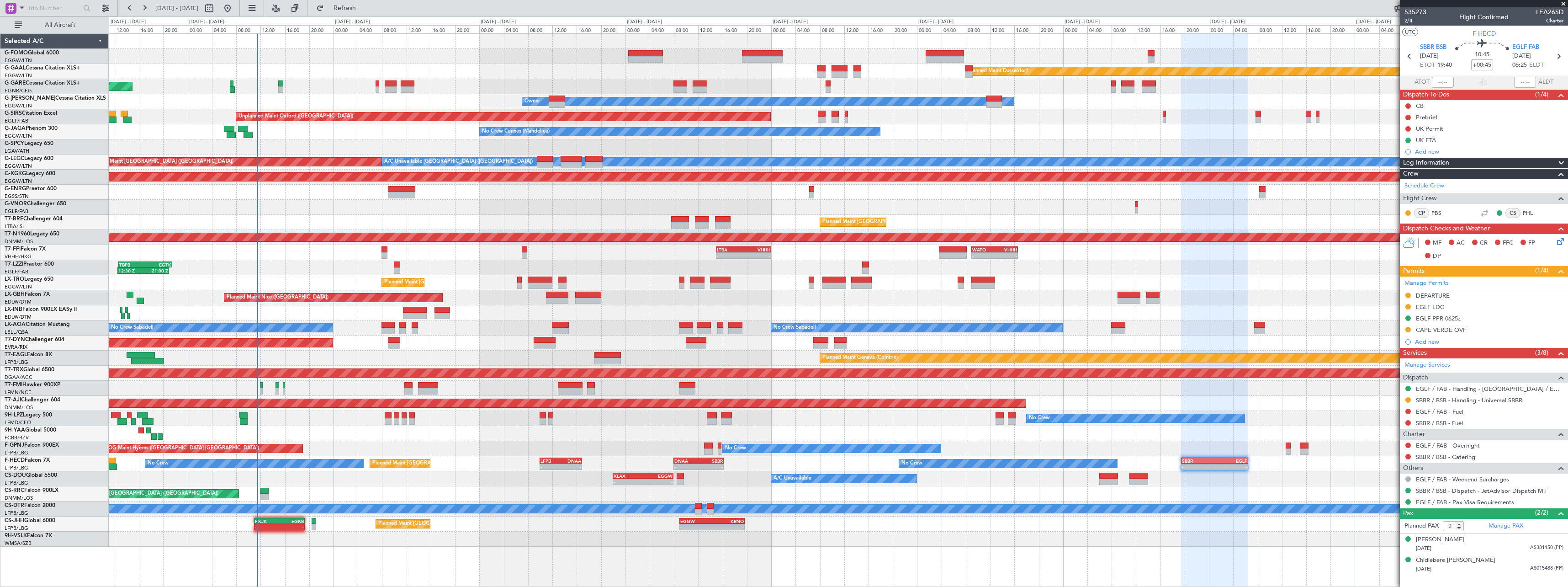
click at [1554, 11] on span "LEA265D" at bounding box center [1549, 12] width 27 height 10
copy span "LEA265D"
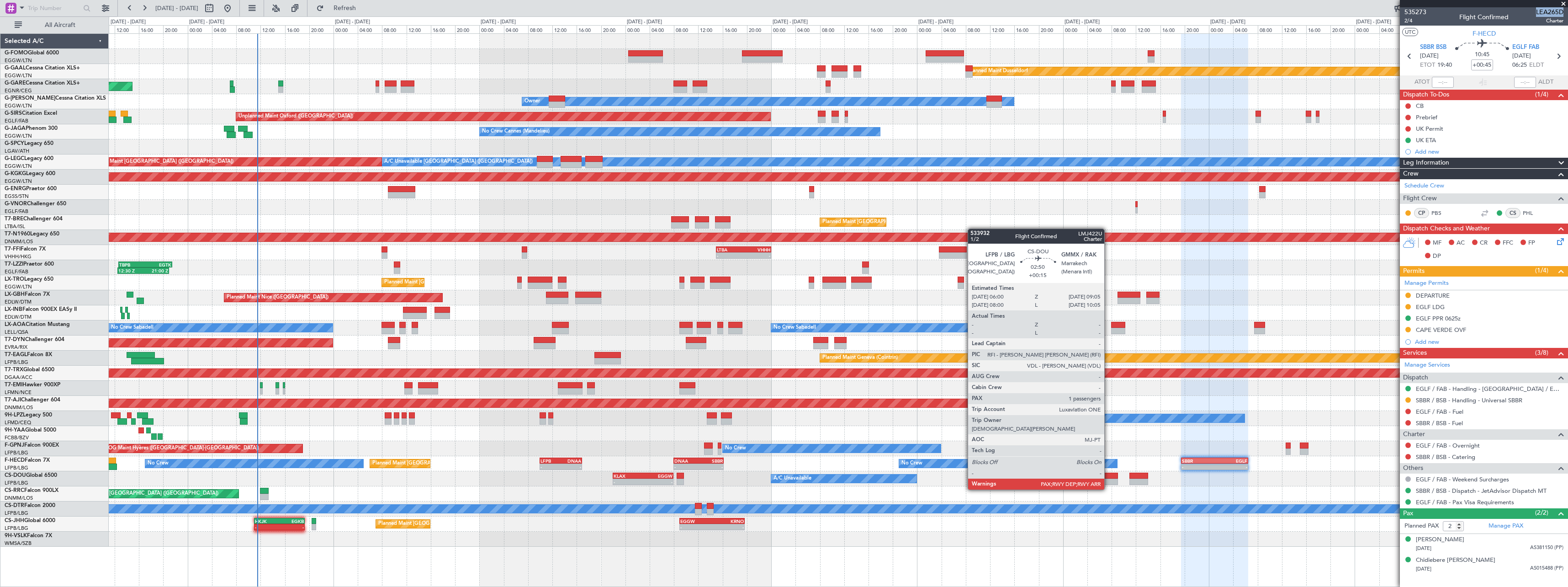
click at [1108, 480] on div at bounding box center [1109, 482] width 19 height 7
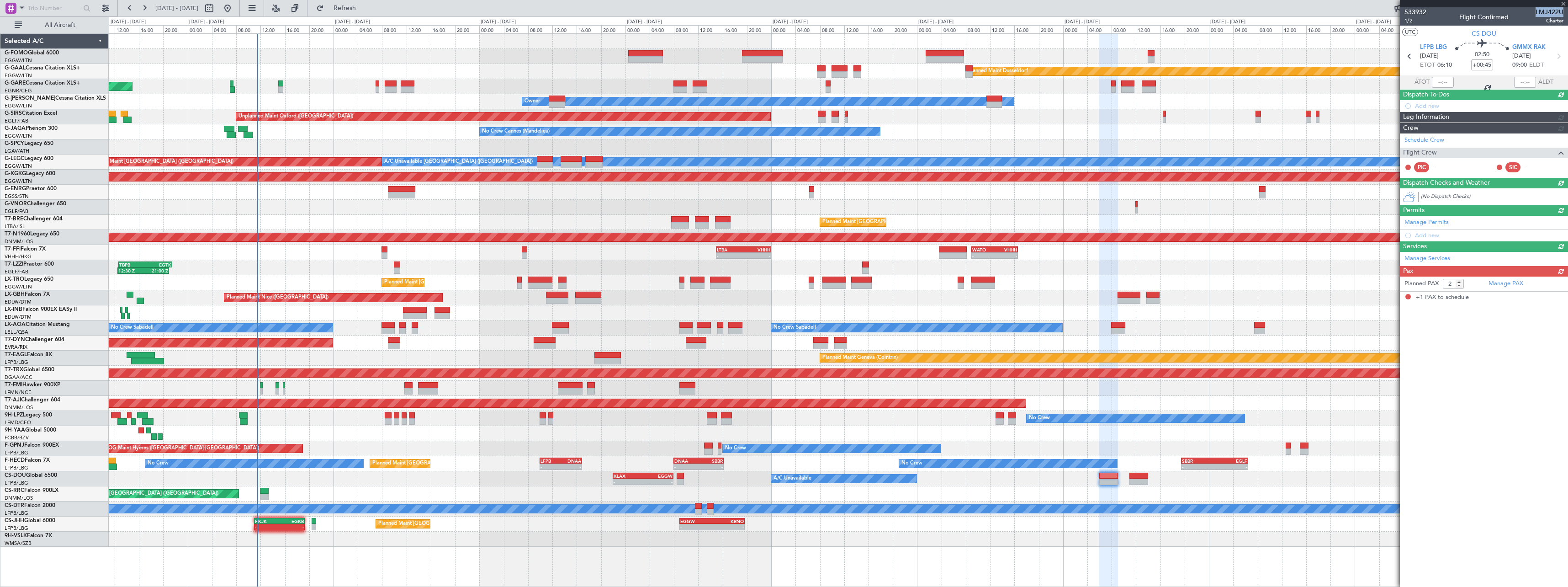
type input "+00:15"
type input "1"
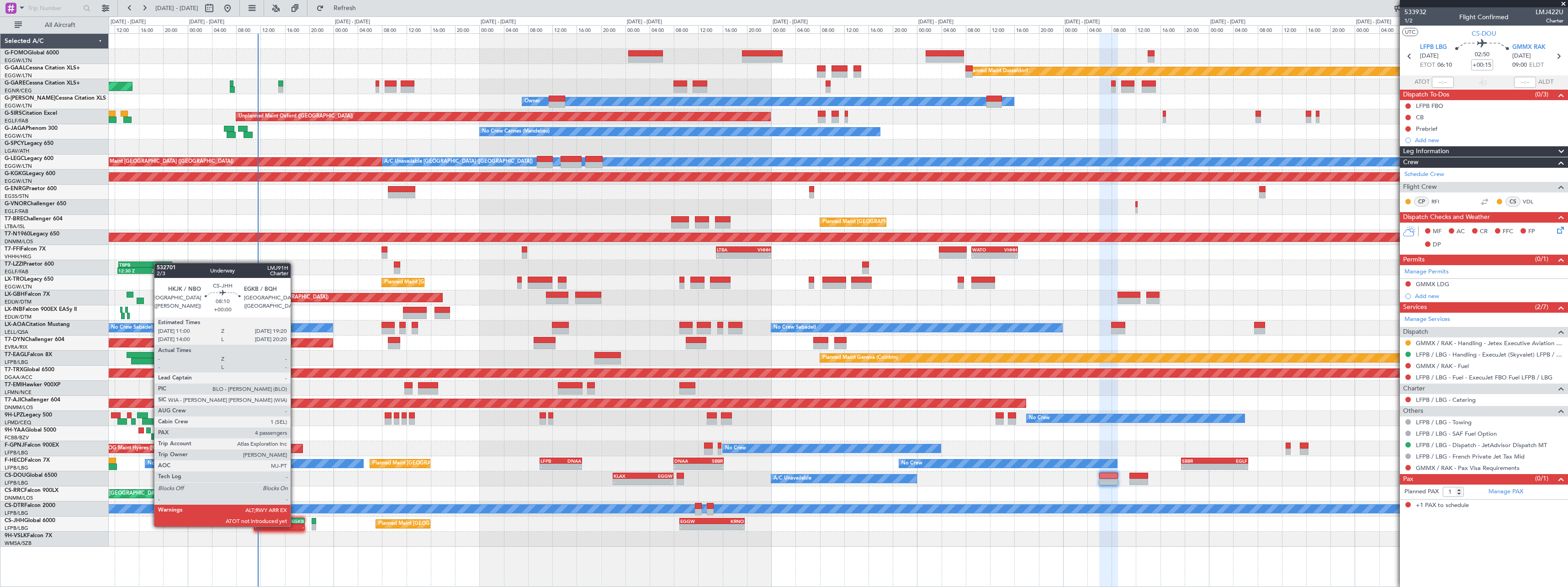
click at [295, 525] on div "-" at bounding box center [292, 527] width 25 height 5
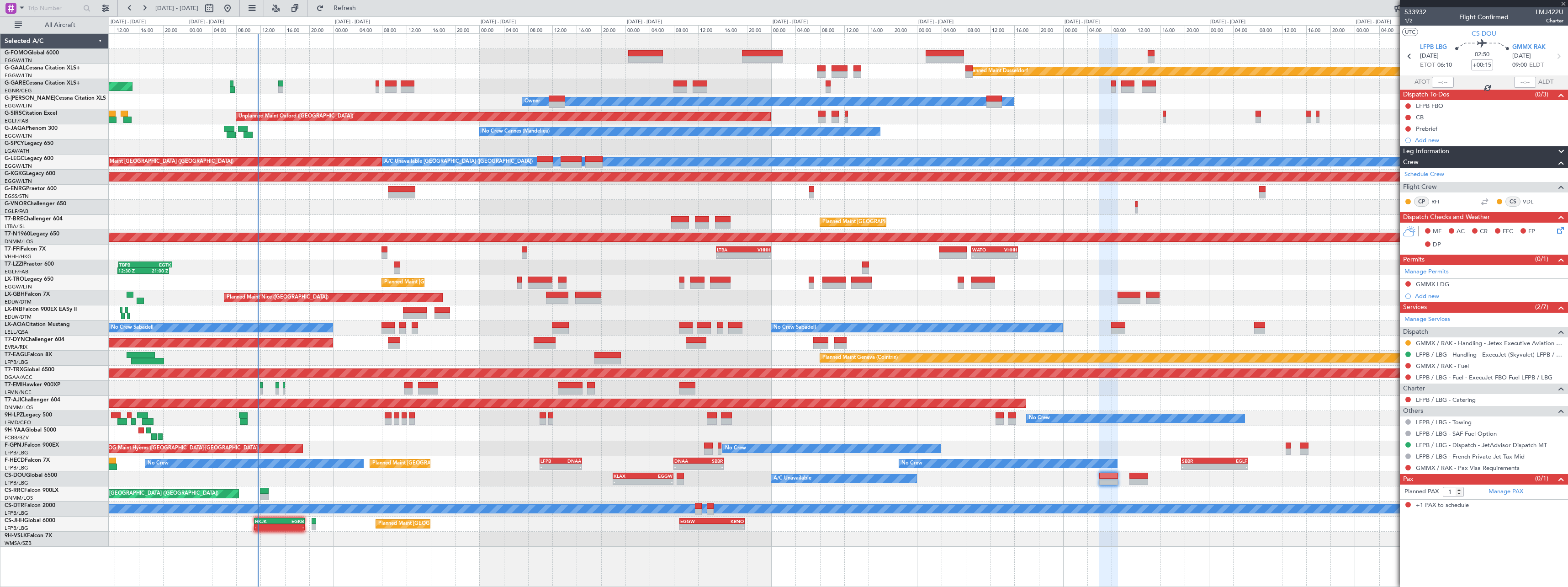
type input "4"
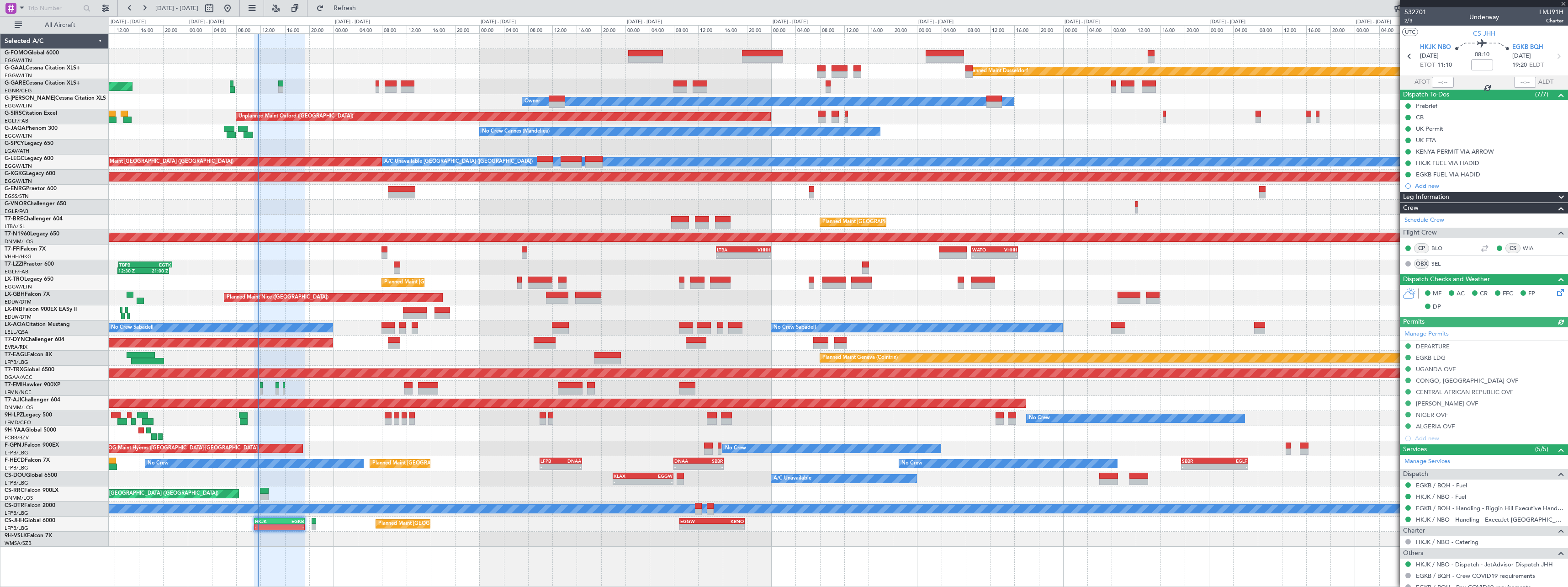
click at [278, 523] on div "HKJK 11:00 Z EGKB 19:20 Z" at bounding box center [279, 521] width 51 height 7
type input "11:32"
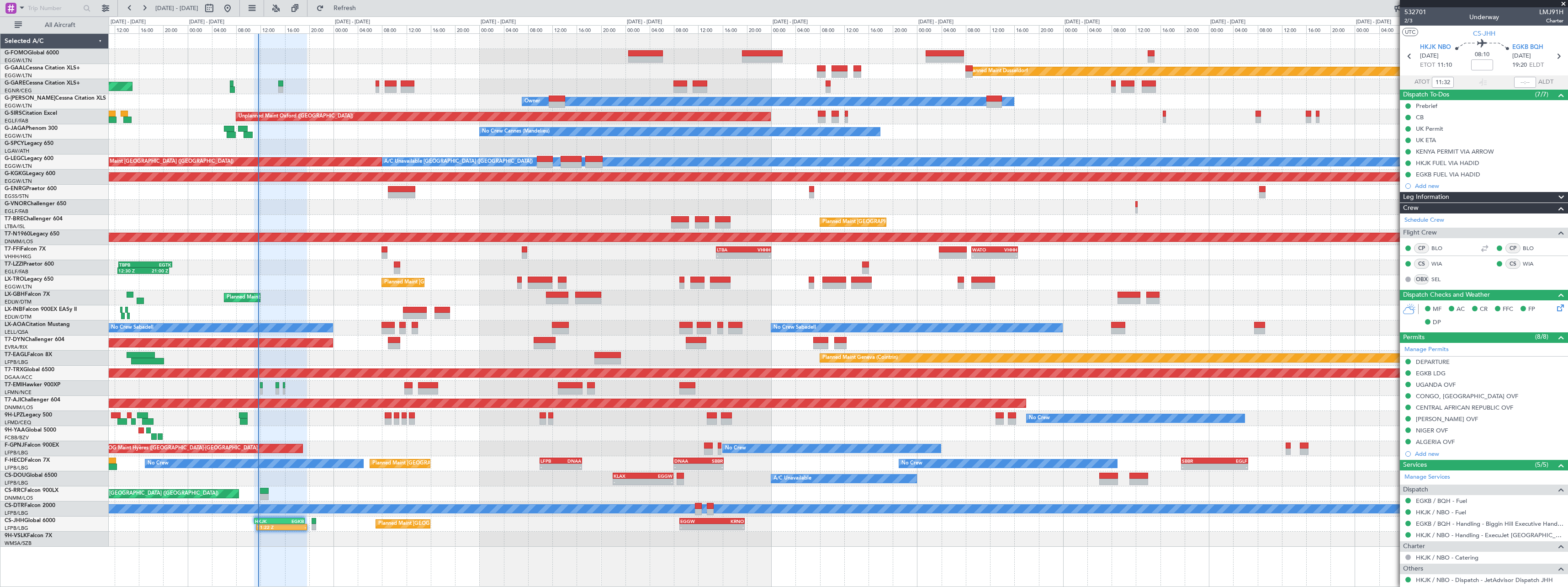
click at [1237, 471] on div "No Crew Planned Maint Paris (Le Bourget) Planned Maint Paris (Le Bourget) No Cr…" at bounding box center [838, 463] width 1459 height 15
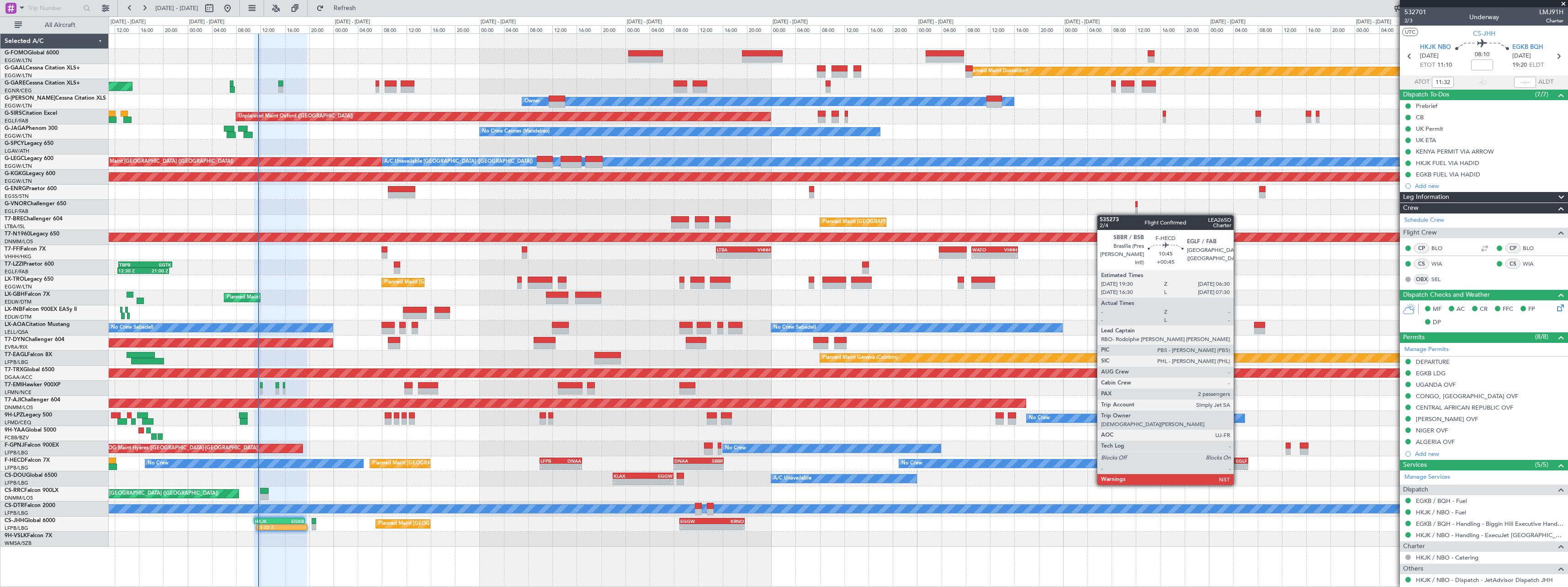
click at [1237, 468] on div "-" at bounding box center [1231, 466] width 32 height 5
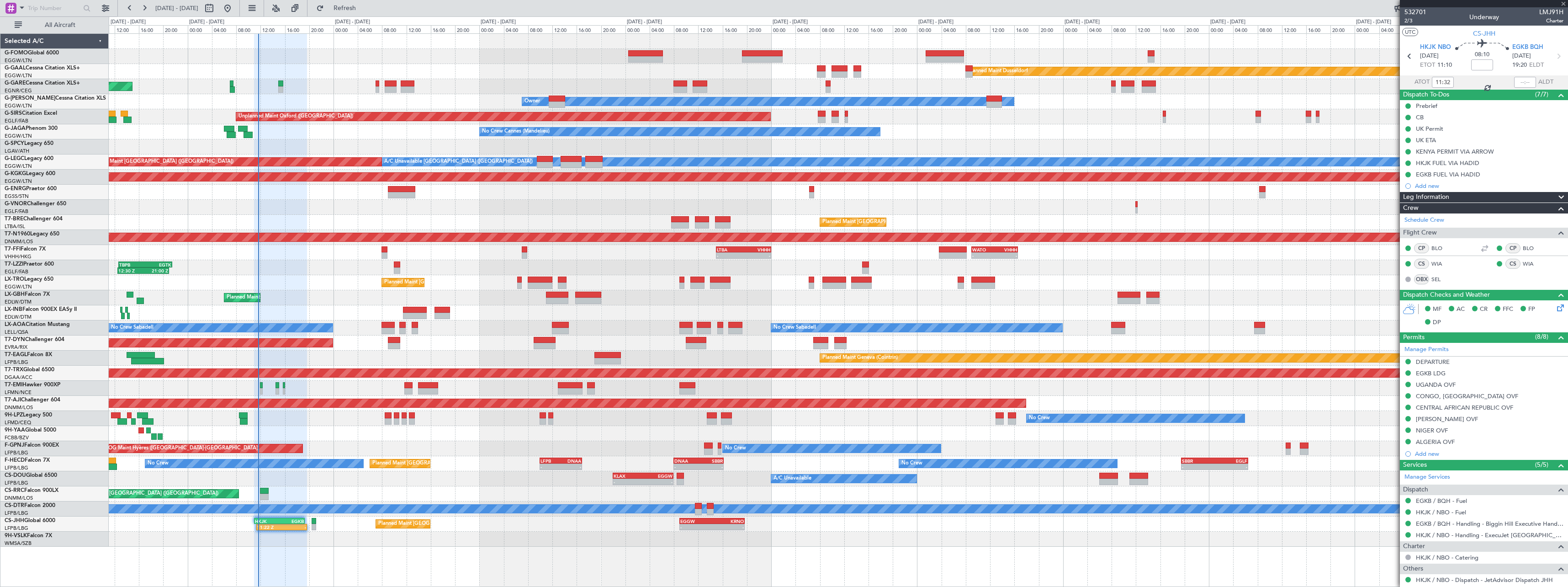
type input "+00:45"
type input "2"
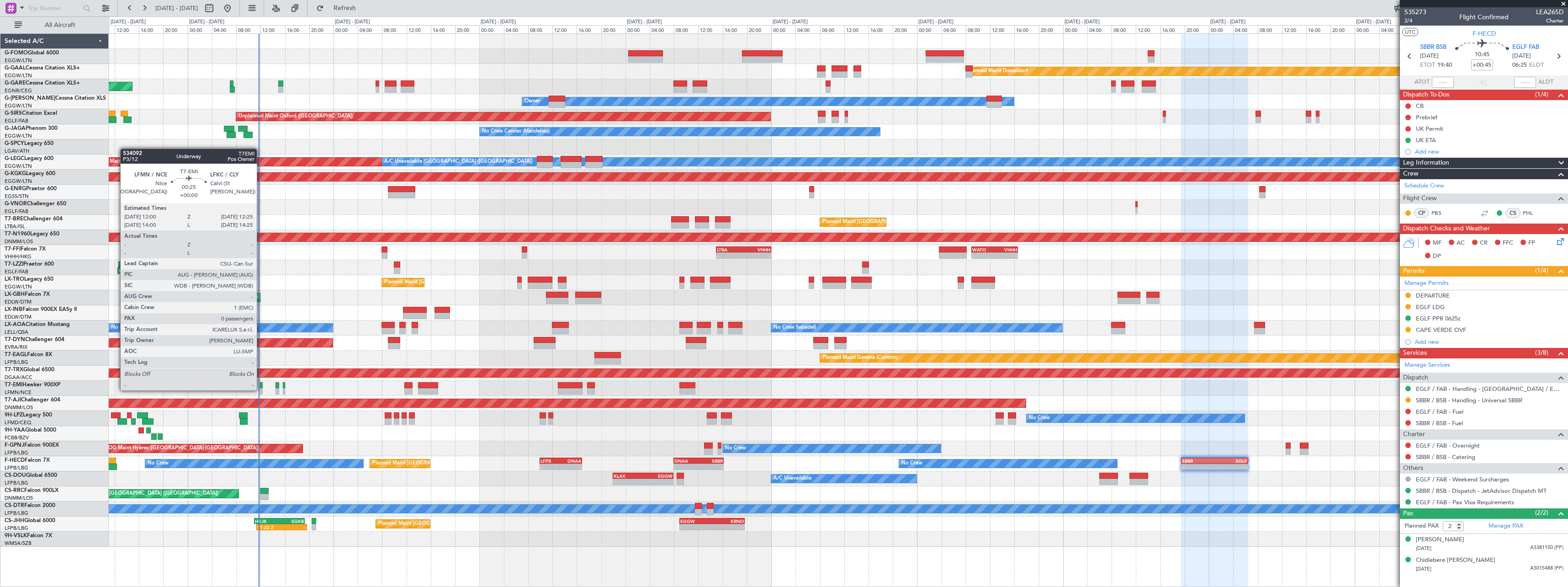
click at [261, 389] on div at bounding box center [261, 391] width 3 height 7
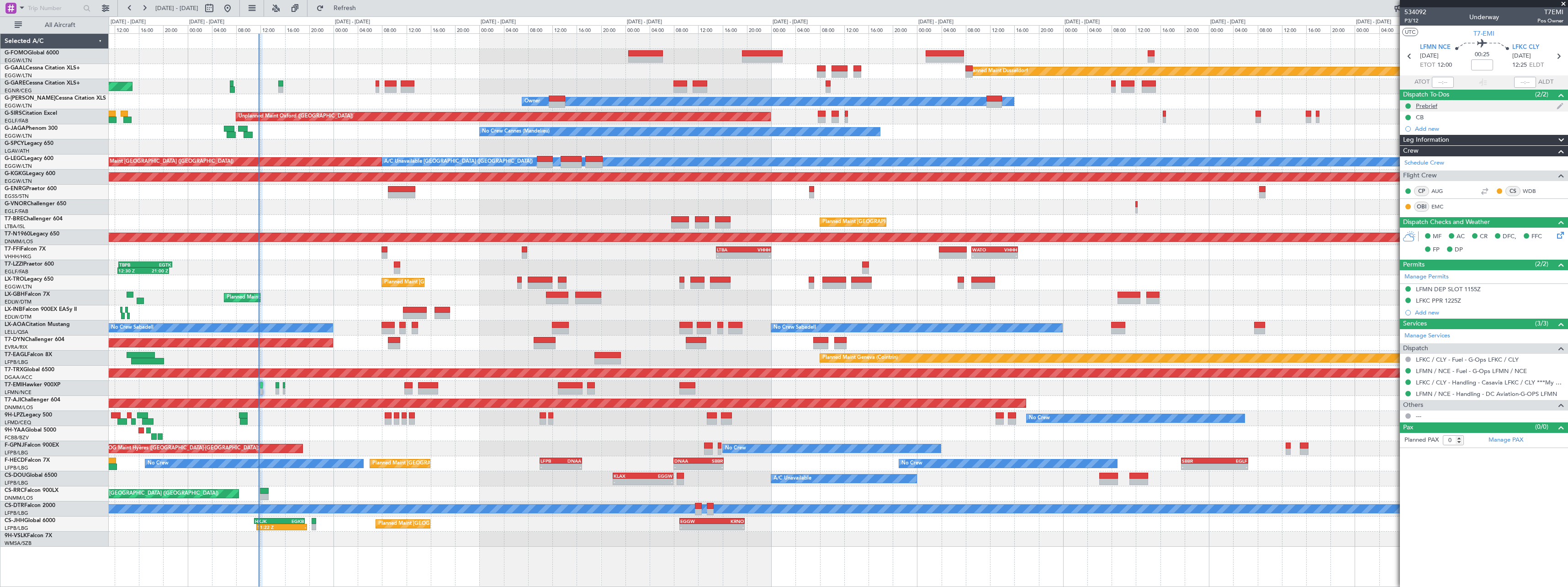
click at [1432, 105] on div "Prebrief" at bounding box center [1426, 105] width 21 height 8
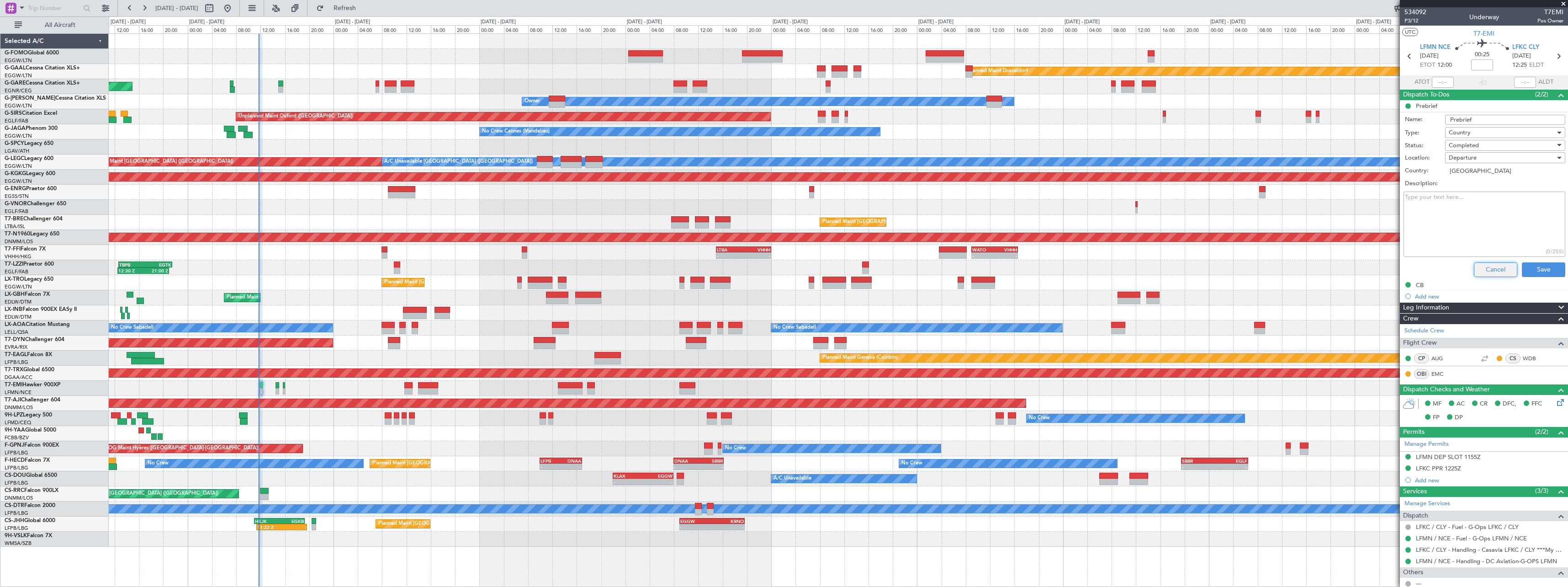
click at [1490, 267] on button "Cancel" at bounding box center [1495, 270] width 43 height 15
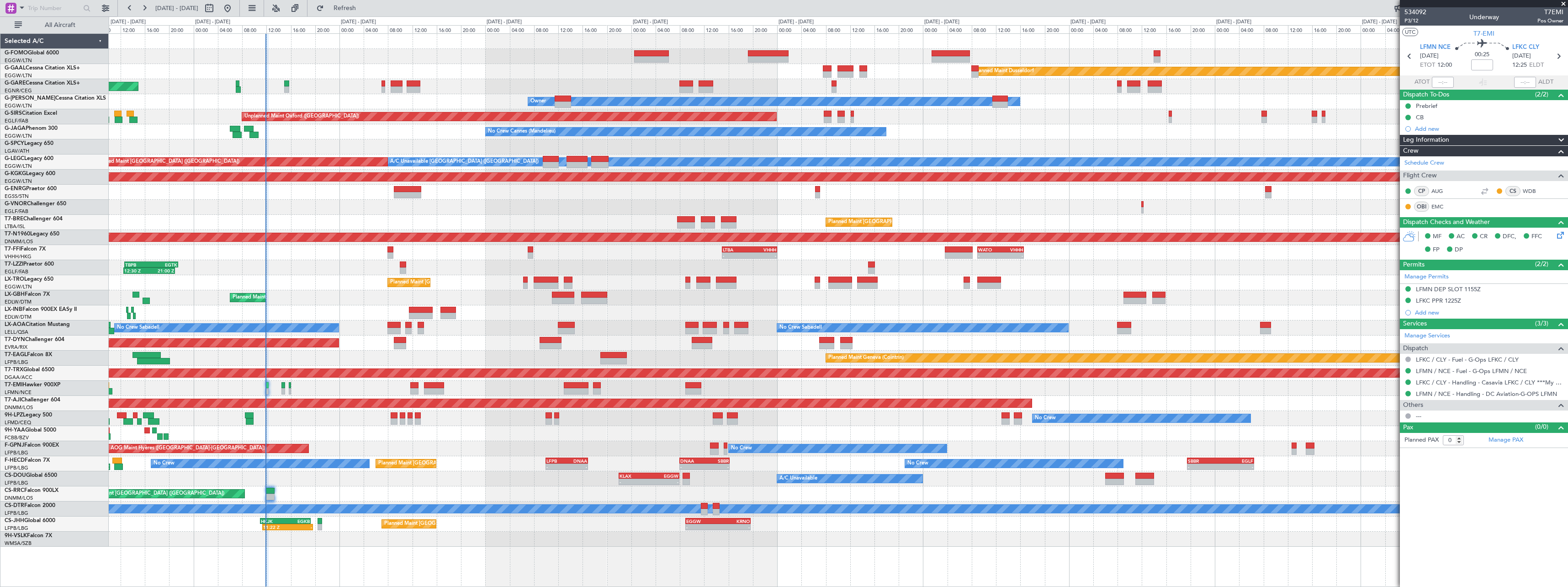
click at [356, 355] on div "Planned Maint Geneva (Cointrin)" at bounding box center [838, 358] width 1459 height 15
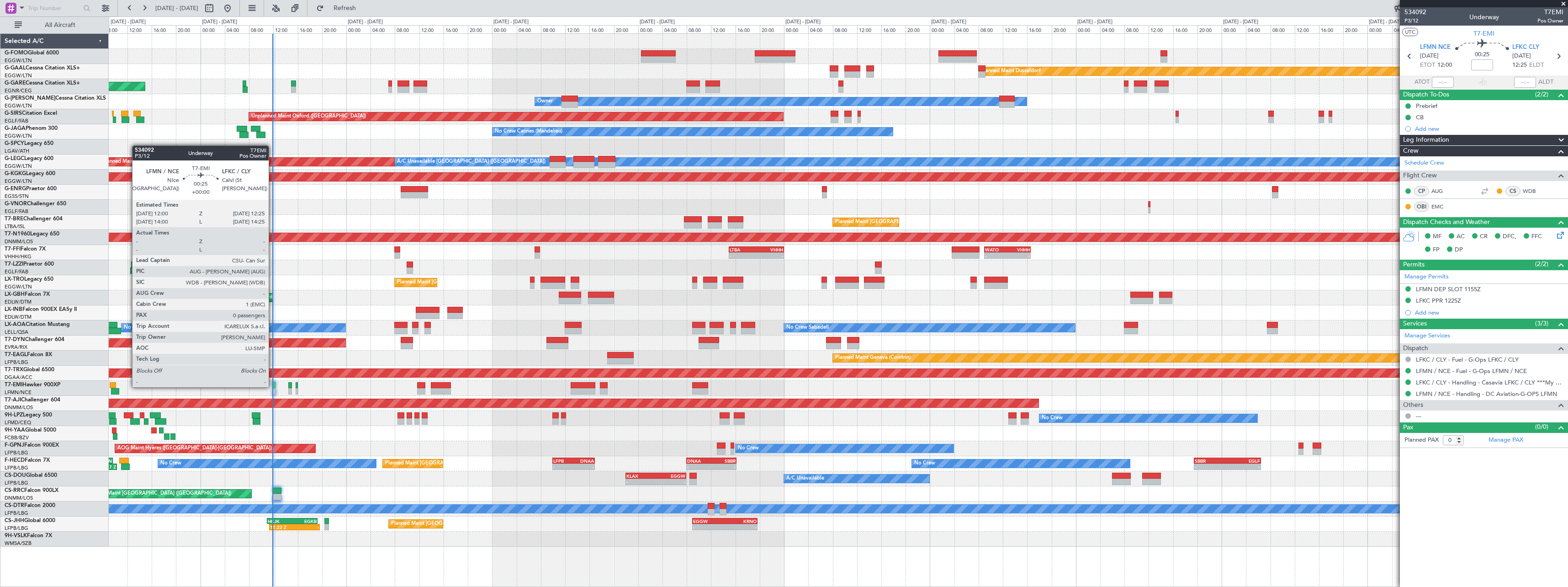
click at [273, 386] on div at bounding box center [274, 385] width 3 height 7
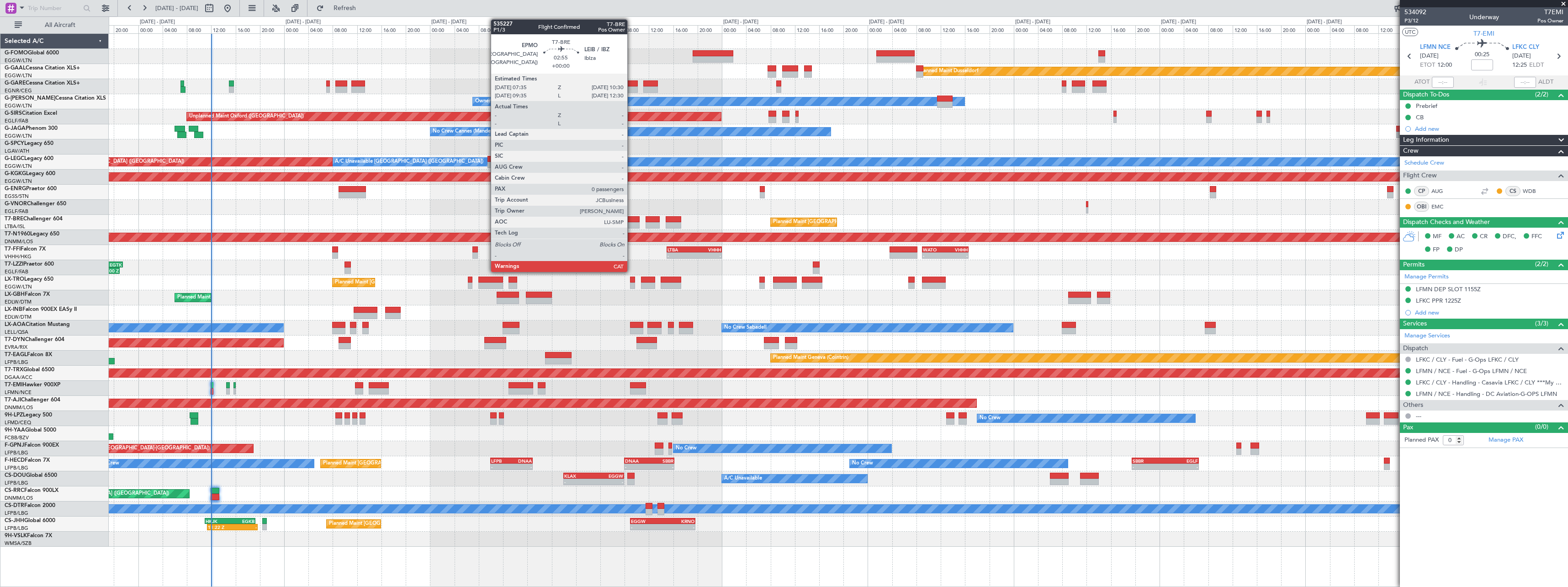
click at [631, 227] on div at bounding box center [631, 225] width 18 height 7
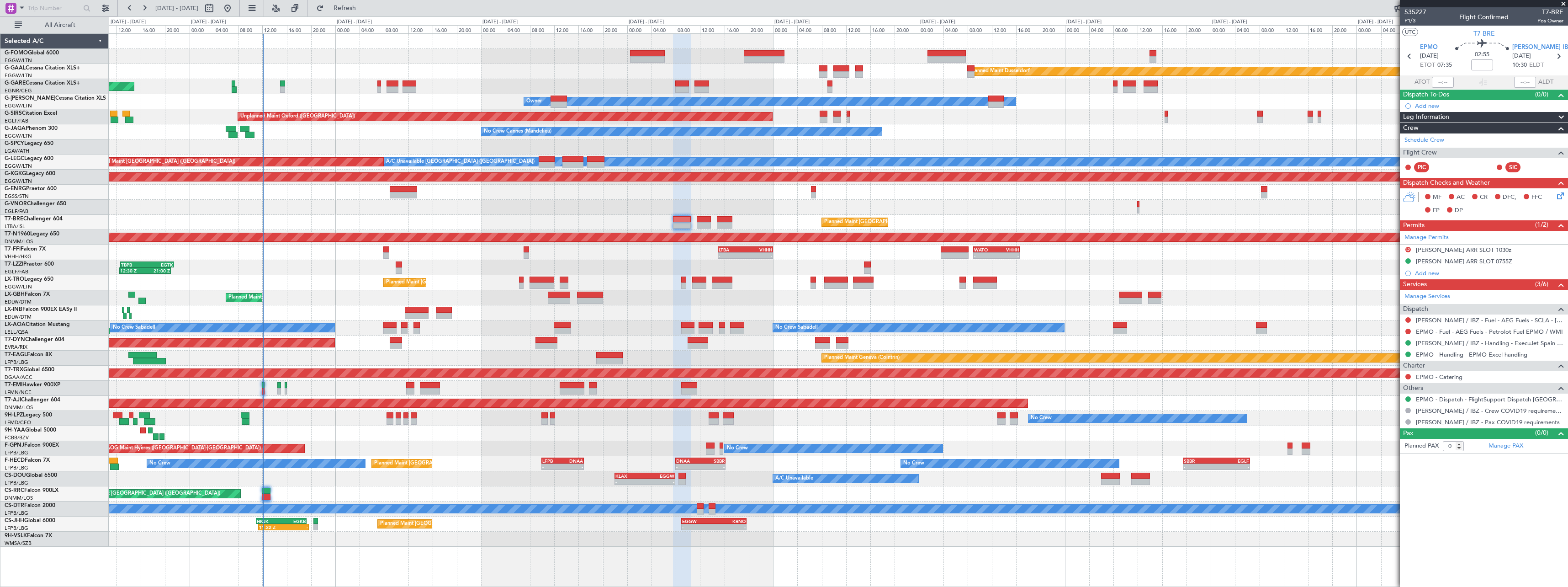
click at [404, 263] on div "12:30 Z 21:00 Z TBPB 12:40 Z EGTK 21:30 Z Owner London (Farnborough)" at bounding box center [838, 267] width 1459 height 15
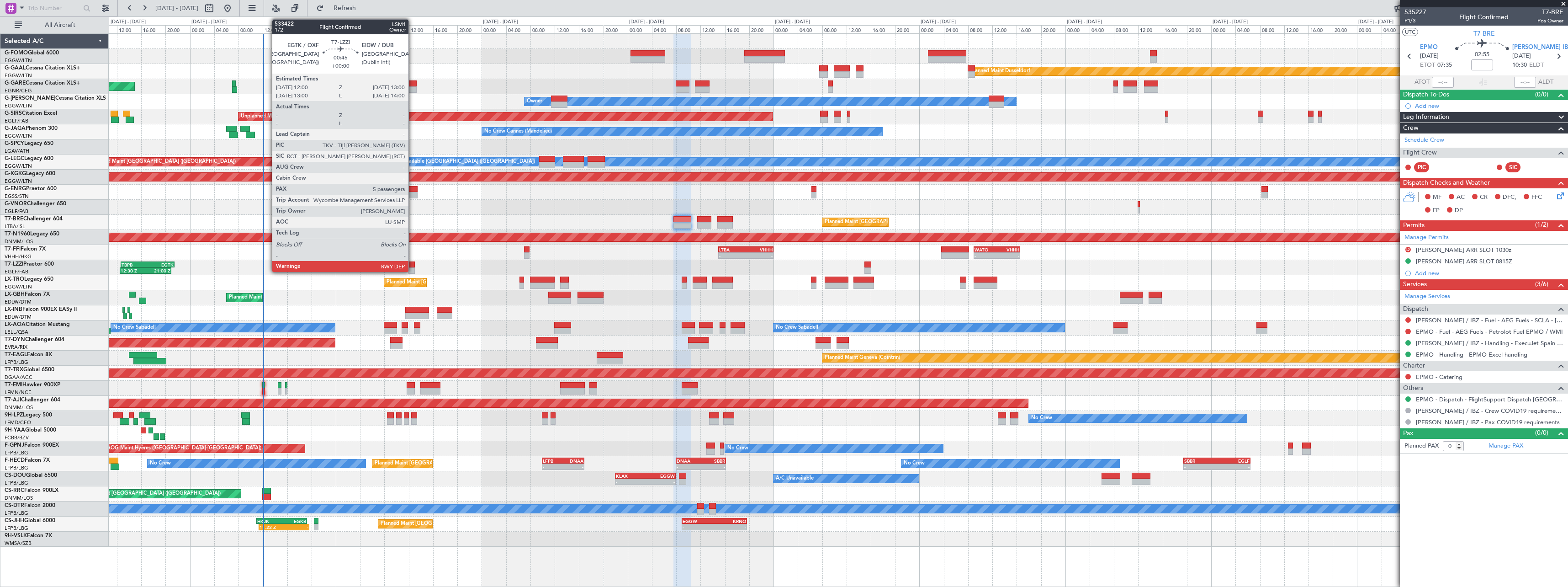
click at [413, 261] on div at bounding box center [411, 264] width 7 height 7
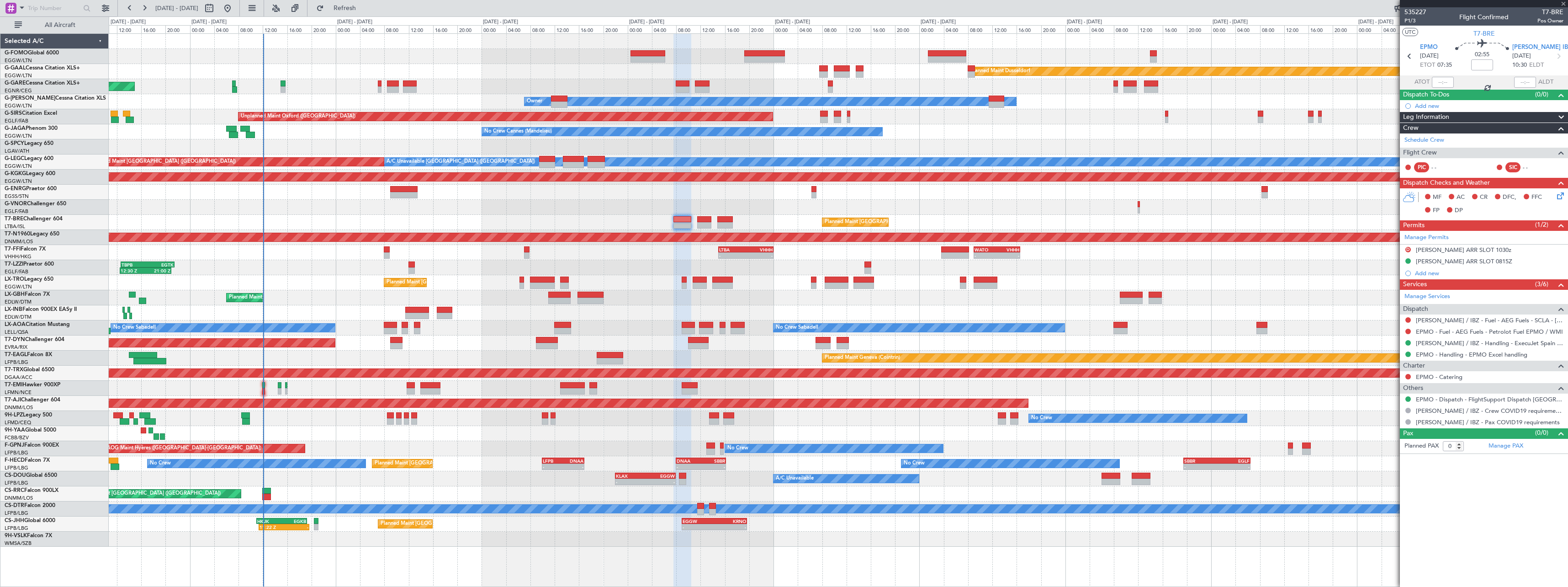
type input "5"
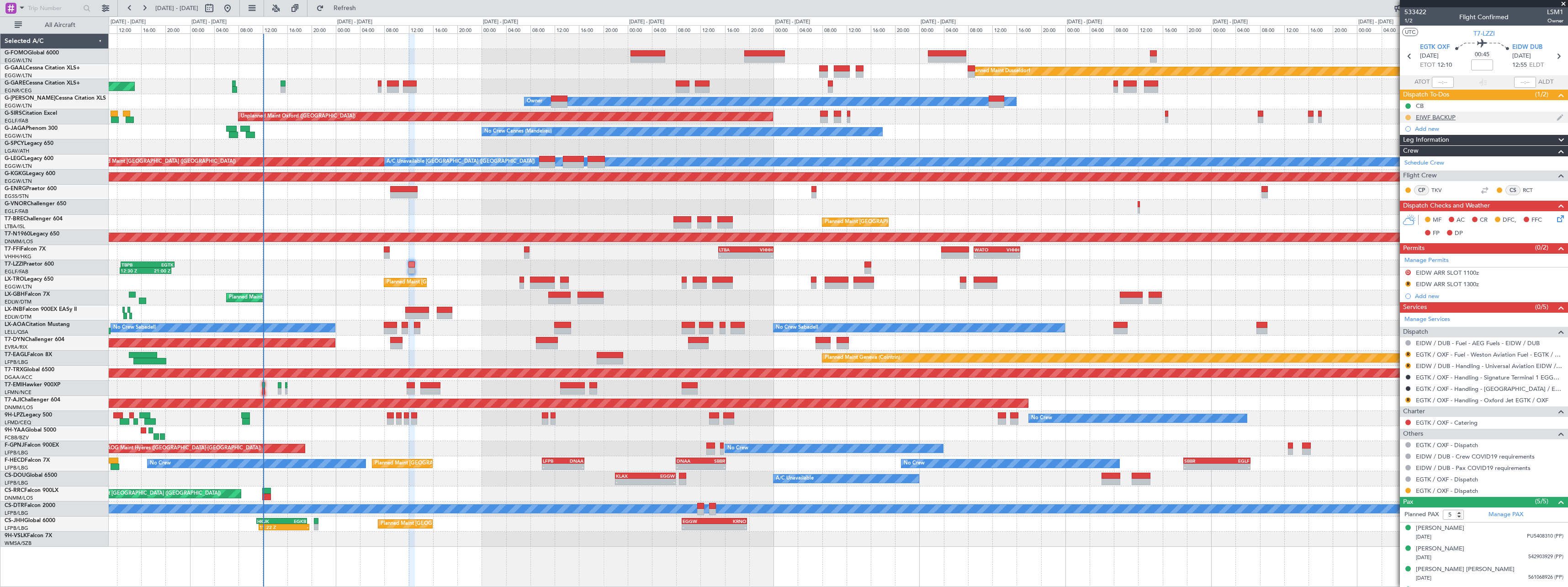
click at [1407, 116] on button at bounding box center [1408, 117] width 5 height 5
click at [1402, 171] on span "Cancelled" at bounding box center [1410, 171] width 26 height 9
click at [1437, 260] on link "Manage Permits" at bounding box center [1426, 260] width 44 height 9
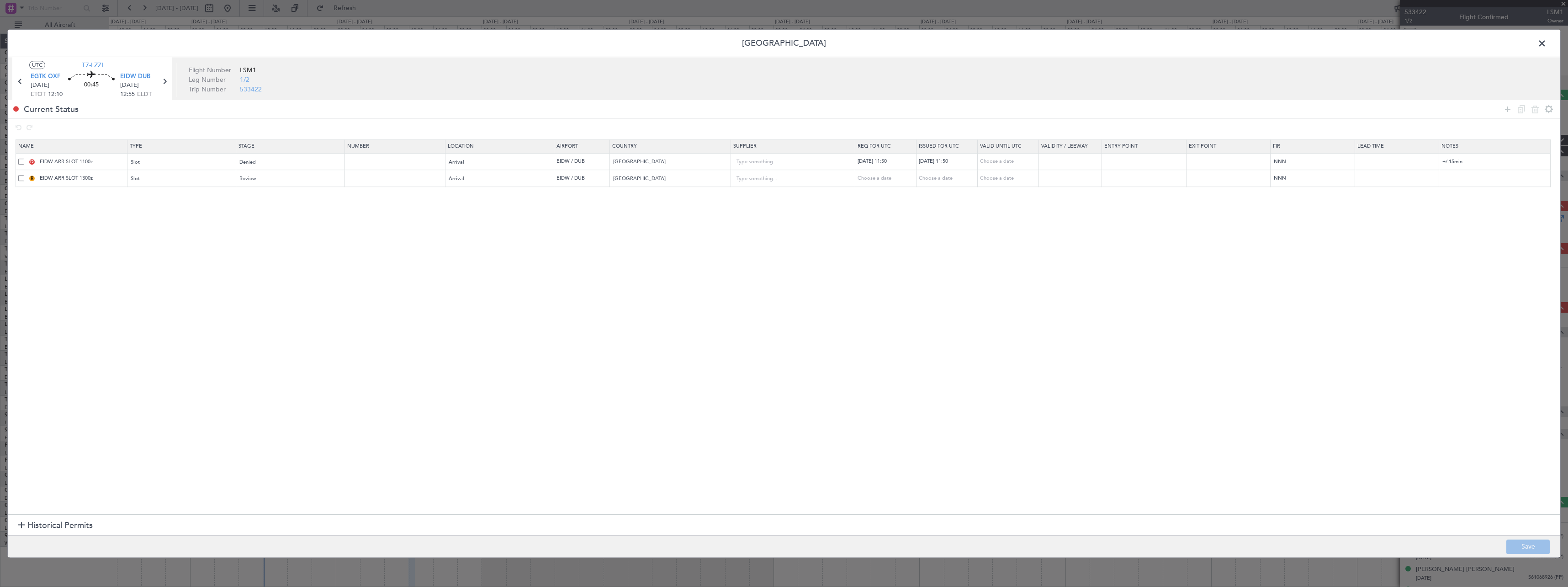
drag, startPoint x: 23, startPoint y: 160, endPoint x: 35, endPoint y: 162, distance: 12.2
click at [22, 160] on span at bounding box center [21, 161] width 6 height 6
click at [25, 158] on input "checkbox" at bounding box center [25, 158] width 0 height 0
click at [1538, 113] on icon at bounding box center [1535, 109] width 11 height 11
type input "EIDW ARR SLOT 1300z"
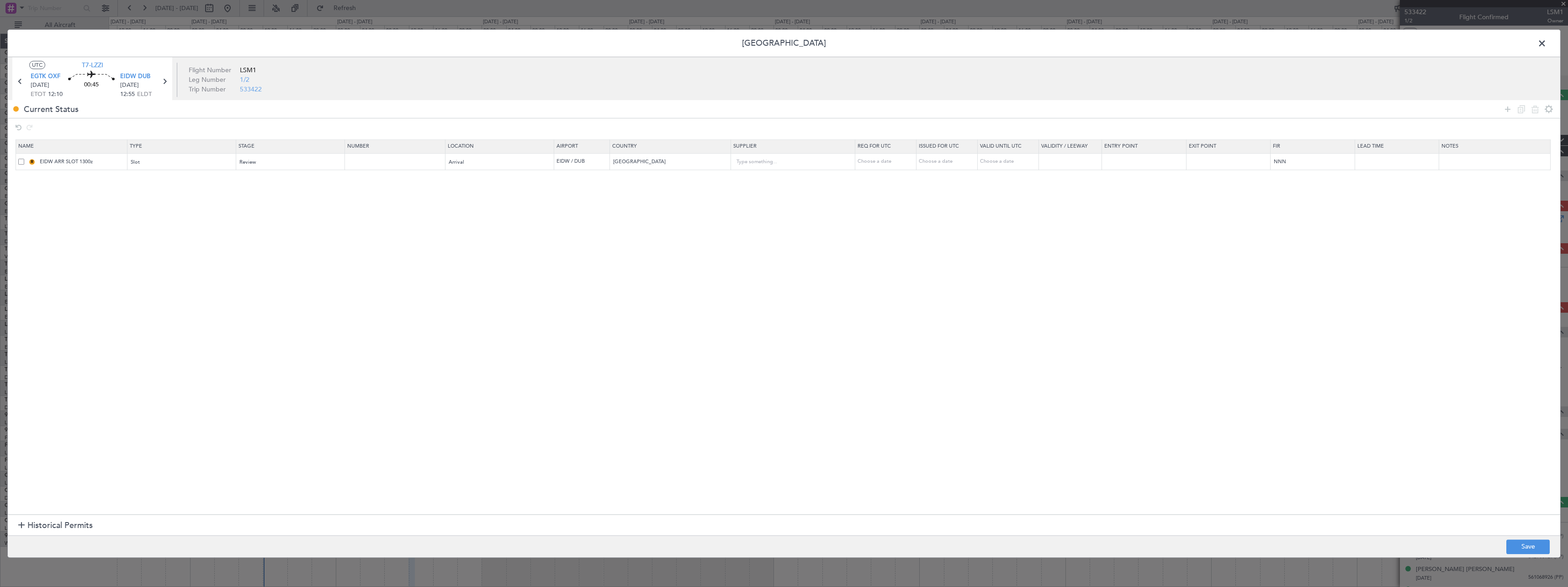
click at [1547, 48] on span at bounding box center [1547, 46] width 0 height 18
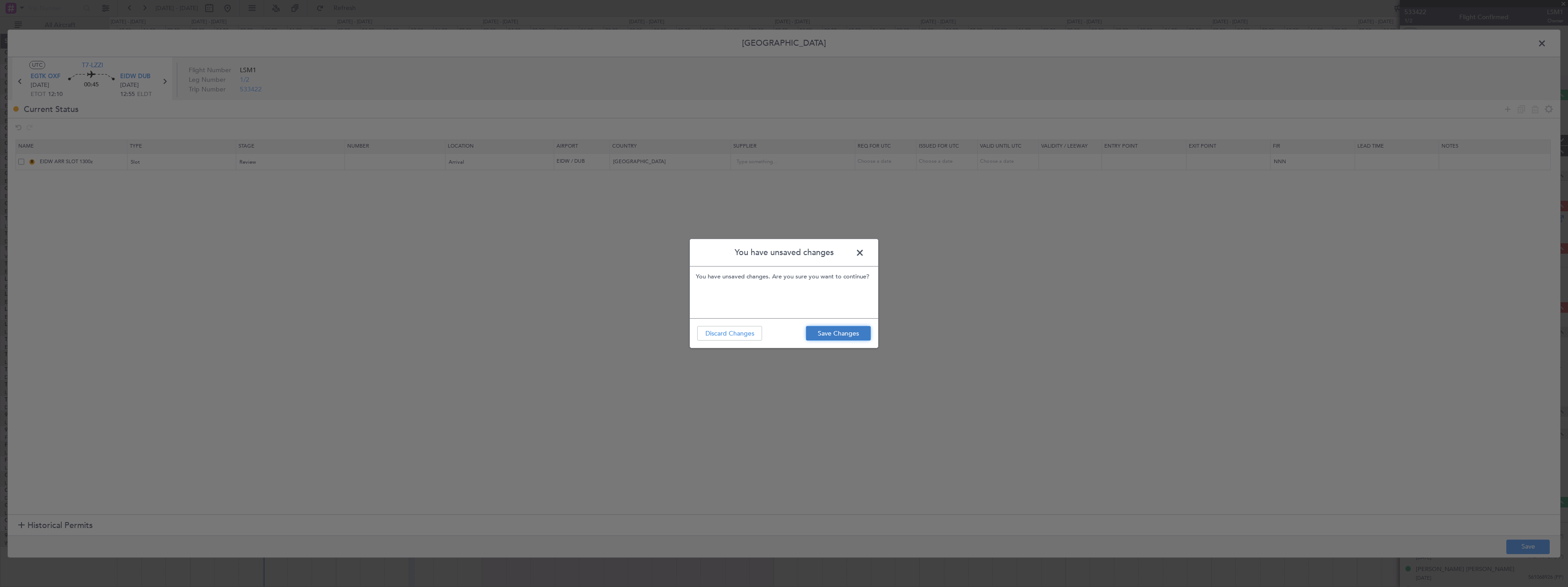
click at [811, 338] on button "Save Changes" at bounding box center [838, 333] width 65 height 15
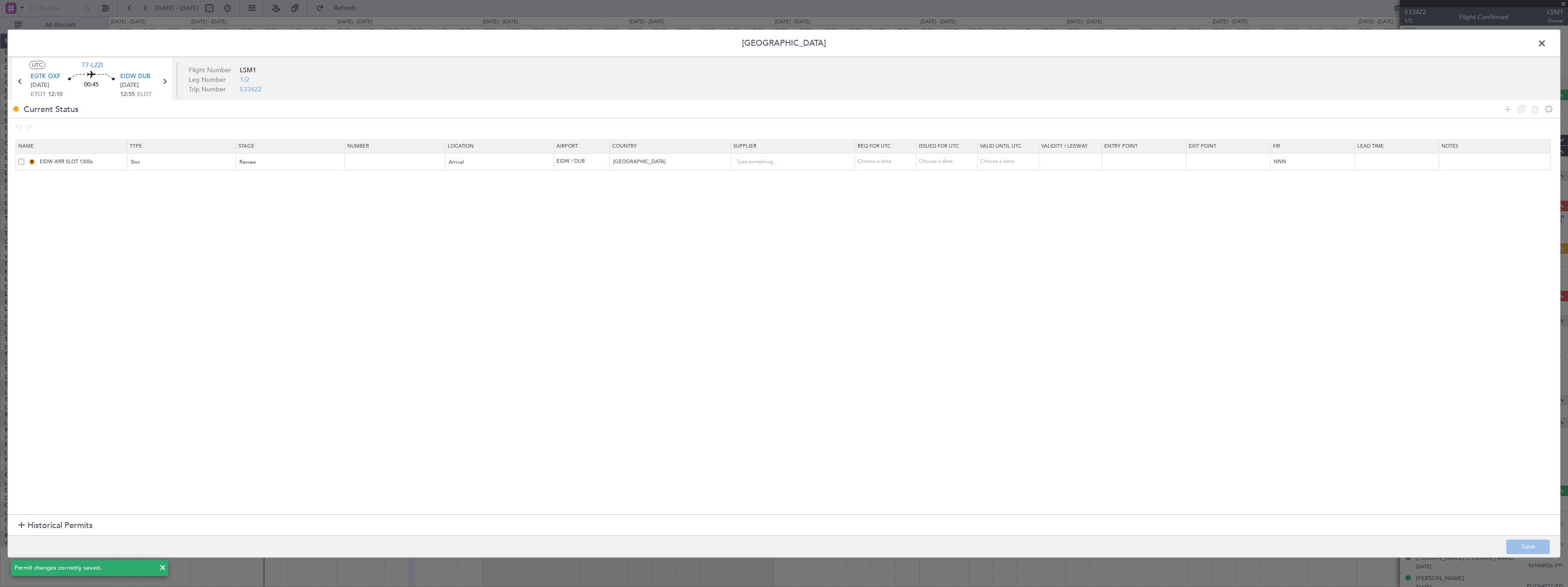
click at [1547, 46] on span at bounding box center [1547, 46] width 0 height 18
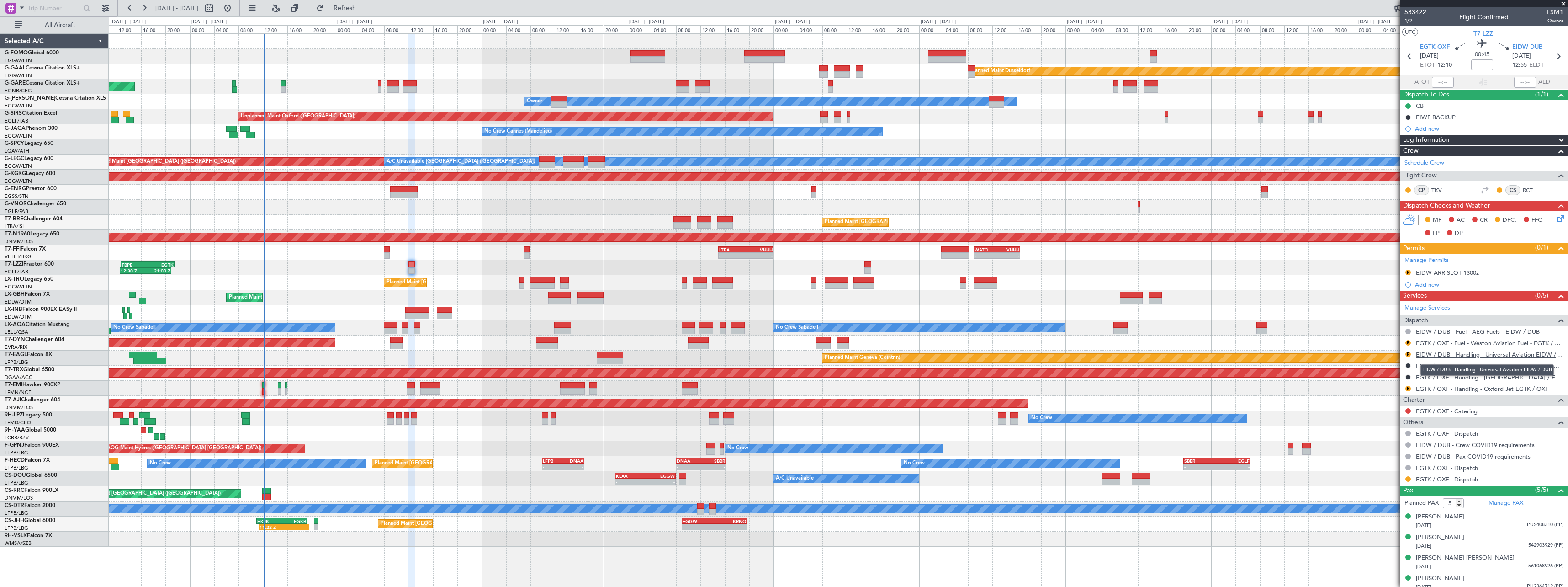
click at [1444, 356] on link "EIDW / DUB - Handling - Universal Aviation EIDW / DUB" at bounding box center [1489, 354] width 147 height 8
click at [1408, 270] on button "R" at bounding box center [1408, 272] width 5 height 5
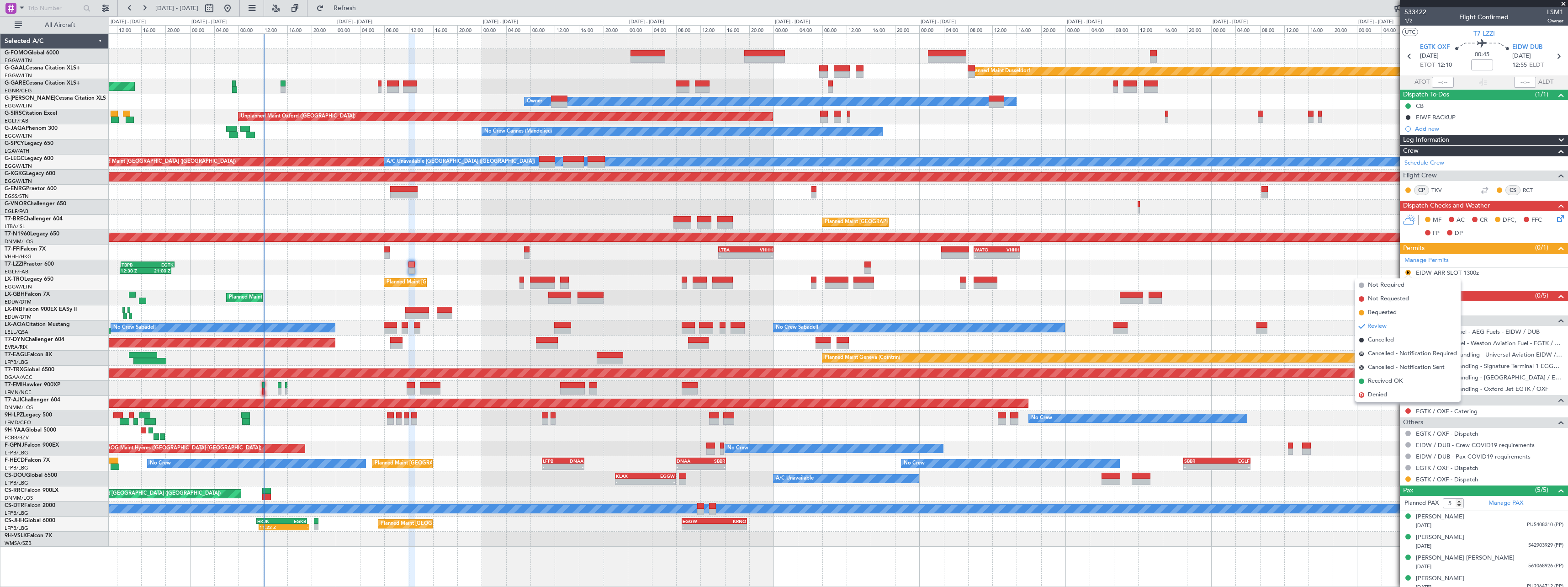
click at [1388, 382] on span "Received OK" at bounding box center [1385, 381] width 35 height 9
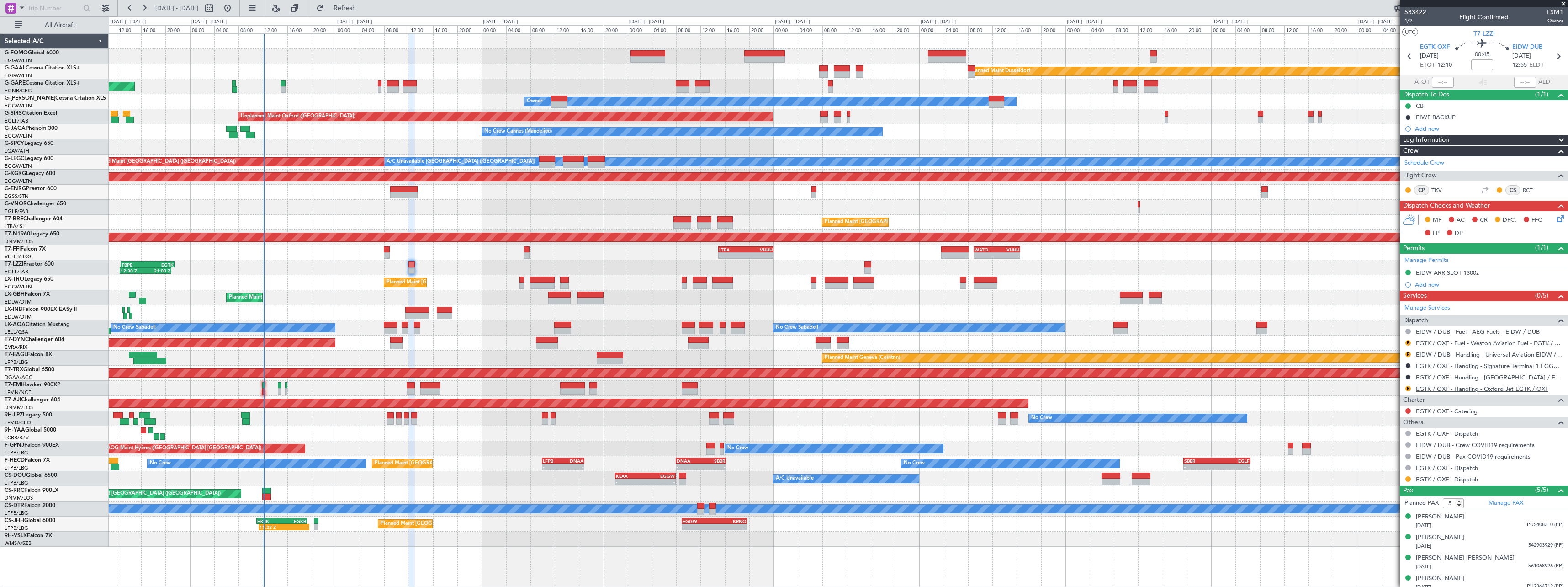
click at [1507, 391] on link "EGTK / OXF - Handling - Oxford Jet EGTK / OXF" at bounding box center [1482, 388] width 133 height 8
click at [1408, 342] on button "R" at bounding box center [1408, 342] width 5 height 5
click at [1378, 452] on span "Confirmed" at bounding box center [1382, 451] width 29 height 9
click at [1407, 352] on button "R" at bounding box center [1408, 354] width 5 height 5
click at [1384, 463] on span "Confirmed" at bounding box center [1382, 463] width 29 height 9
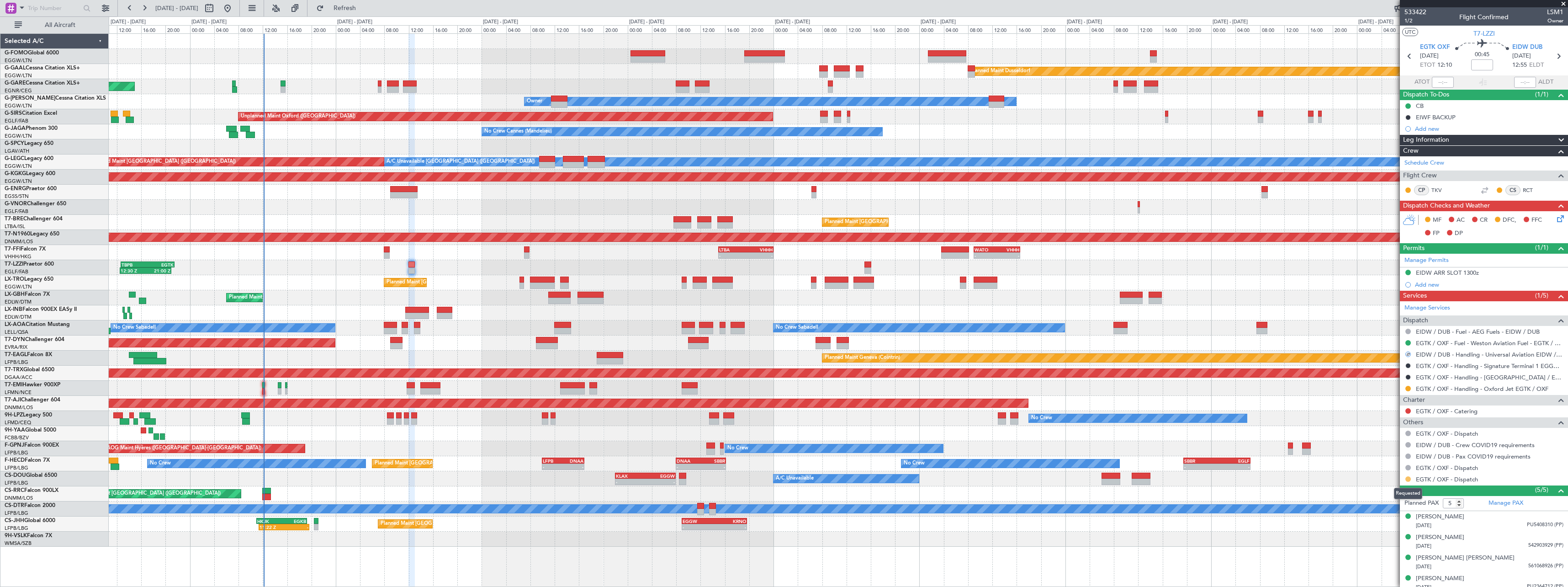
click at [1409, 479] on button at bounding box center [1408, 479] width 5 height 5
click at [1396, 463] on span "Confirmed" at bounding box center [1382, 465] width 29 height 9
click at [1555, 216] on icon at bounding box center [1559, 217] width 7 height 7
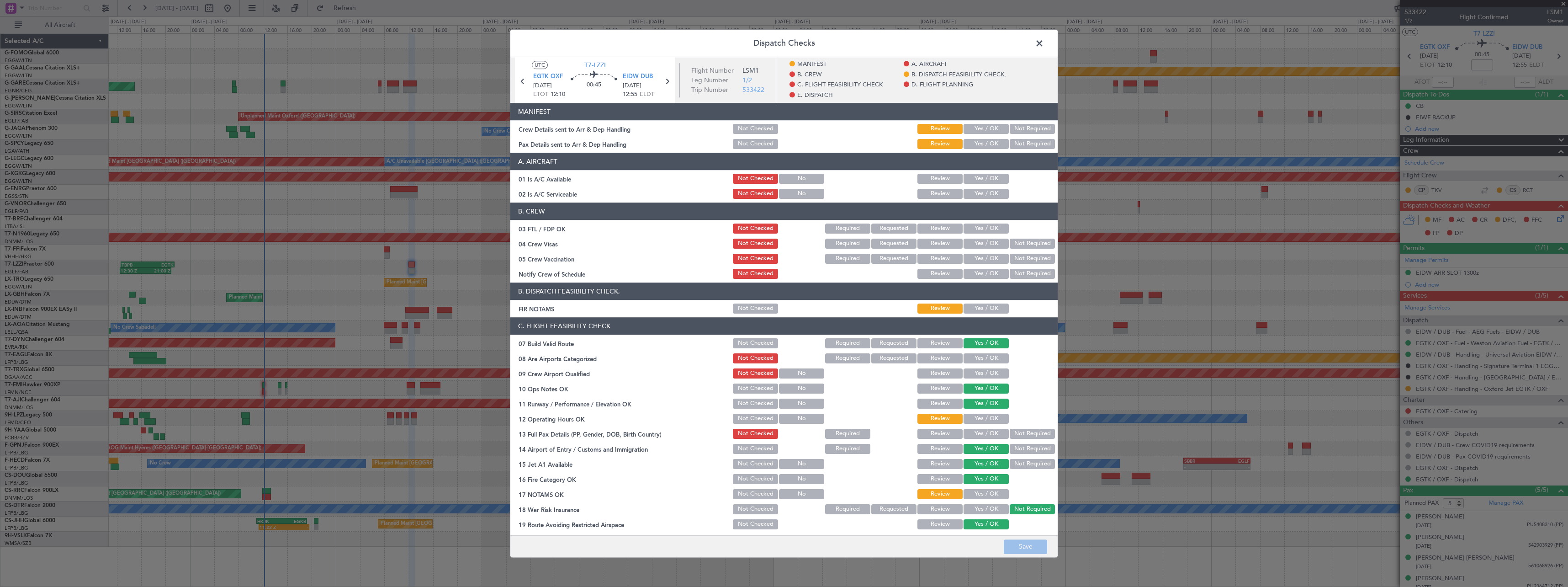
click at [985, 124] on div "Yes / OK" at bounding box center [985, 128] width 46 height 13
click at [985, 127] on button "Yes / OK" at bounding box center [986, 128] width 45 height 10
click at [979, 151] on article "MANIFEST Crew Details sent to Arr & Dep Handling Not Checked Review Yes / OK No…" at bounding box center [783, 316] width 547 height 427
click at [982, 144] on button "Yes / OK" at bounding box center [986, 144] width 45 height 10
click at [986, 312] on button "Yes / OK" at bounding box center [986, 308] width 45 height 10
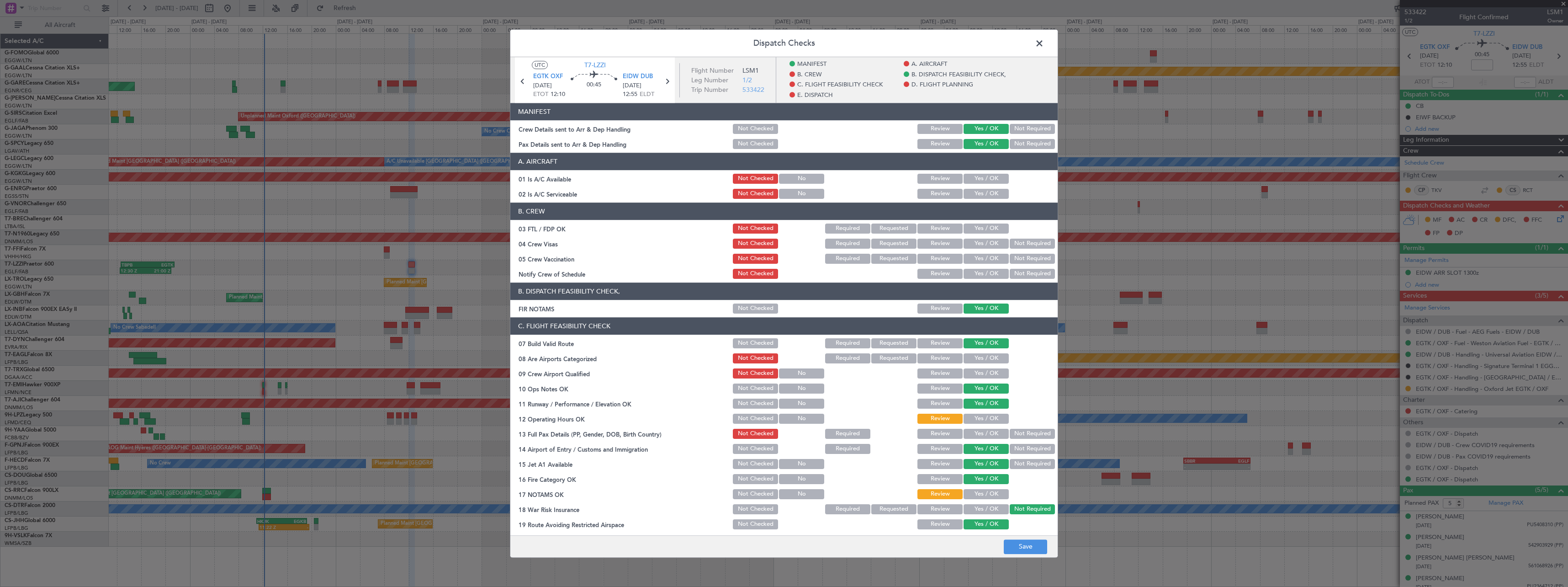
click at [979, 421] on button "Yes / OK" at bounding box center [986, 418] width 45 height 10
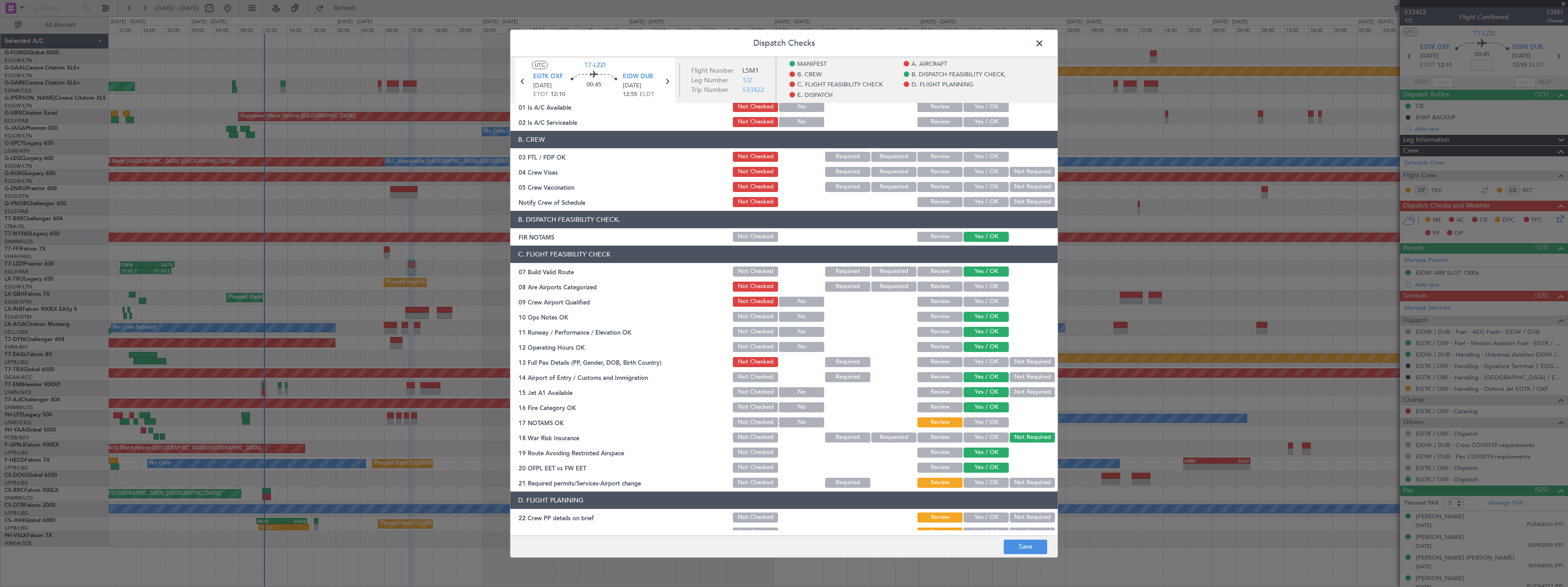
scroll to position [320, 0]
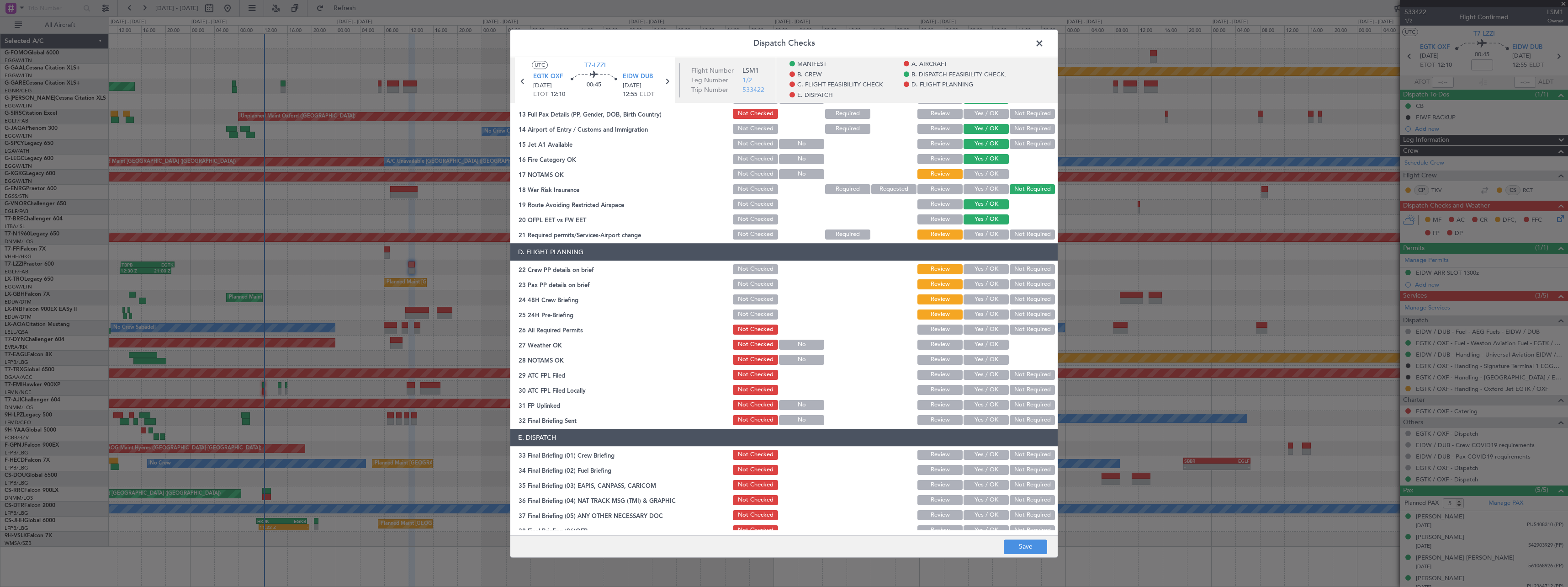
click at [984, 175] on button "Yes / OK" at bounding box center [986, 174] width 45 height 10
click at [989, 230] on button "Yes / OK" at bounding box center [986, 234] width 45 height 10
drag, startPoint x: 989, startPoint y: 272, endPoint x: 987, endPoint y: 292, distance: 20.1
click at [989, 275] on div "Yes / OK" at bounding box center [985, 269] width 46 height 13
click at [989, 284] on button "Yes / OK" at bounding box center [986, 284] width 45 height 10
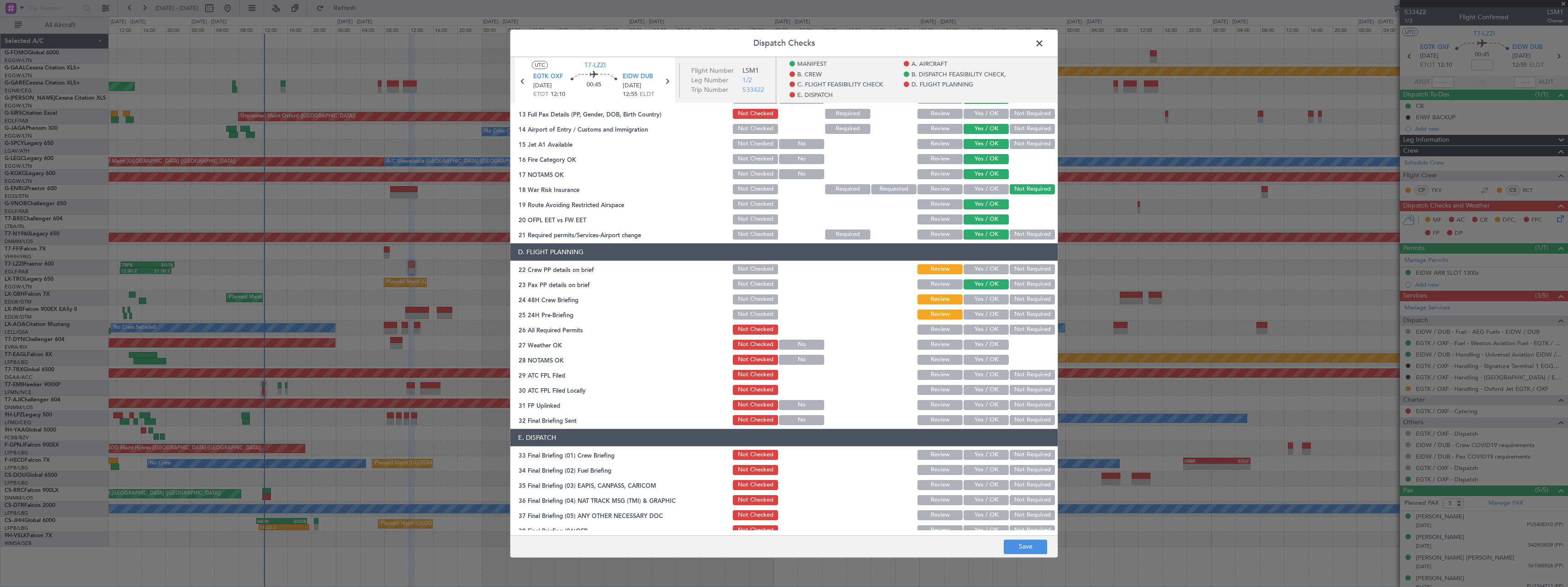
click at [987, 269] on button "Yes / OK" at bounding box center [986, 269] width 45 height 10
drag, startPoint x: 986, startPoint y: 298, endPoint x: 1009, endPoint y: 315, distance: 28.6
click at [985, 298] on button "Yes / OK" at bounding box center [986, 299] width 45 height 10
click at [1027, 320] on button "Not Required" at bounding box center [1032, 314] width 45 height 10
click at [1015, 543] on button "Save" at bounding box center [1025, 547] width 43 height 15
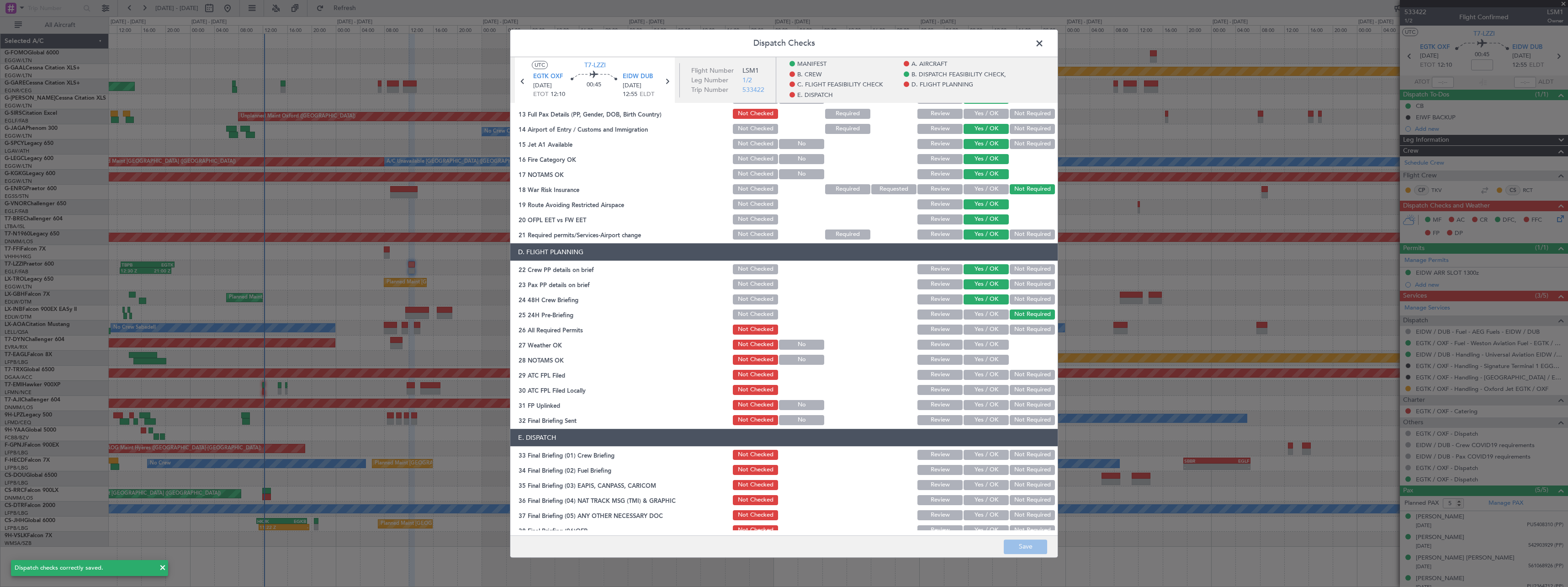
click at [1044, 46] on span at bounding box center [1044, 46] width 0 height 18
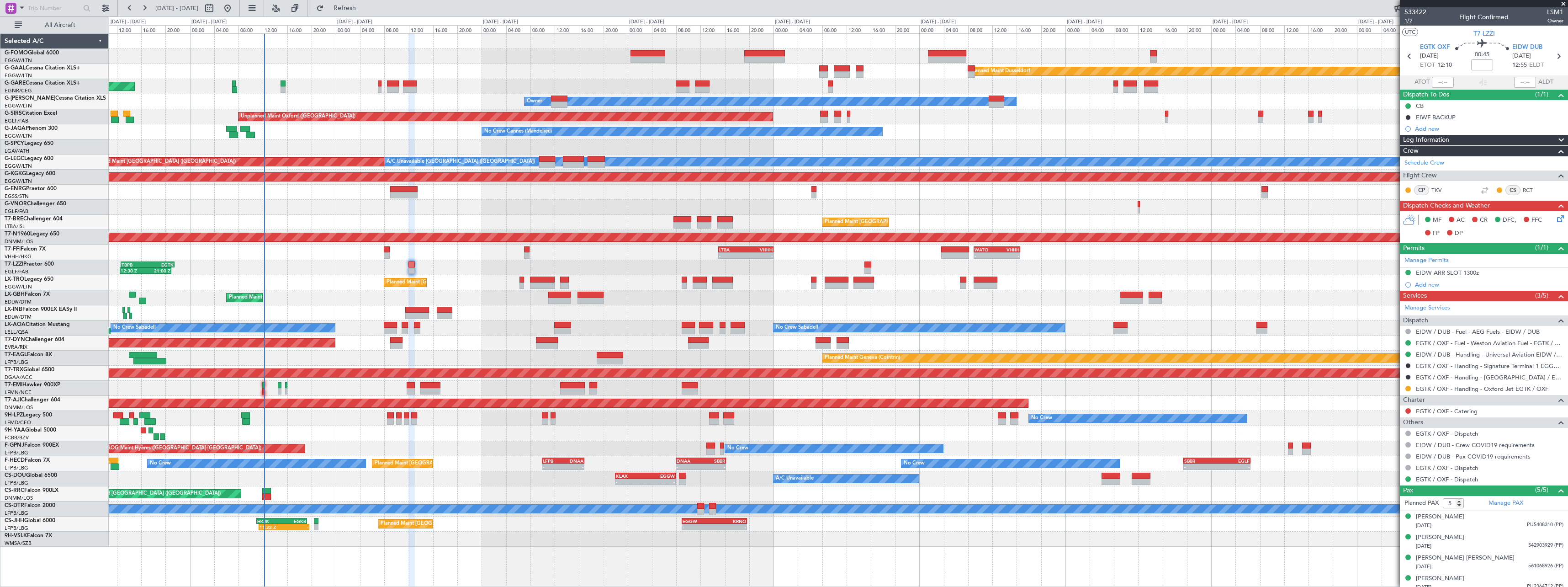
click at [1407, 19] on span "1/2" at bounding box center [1415, 21] width 22 height 8
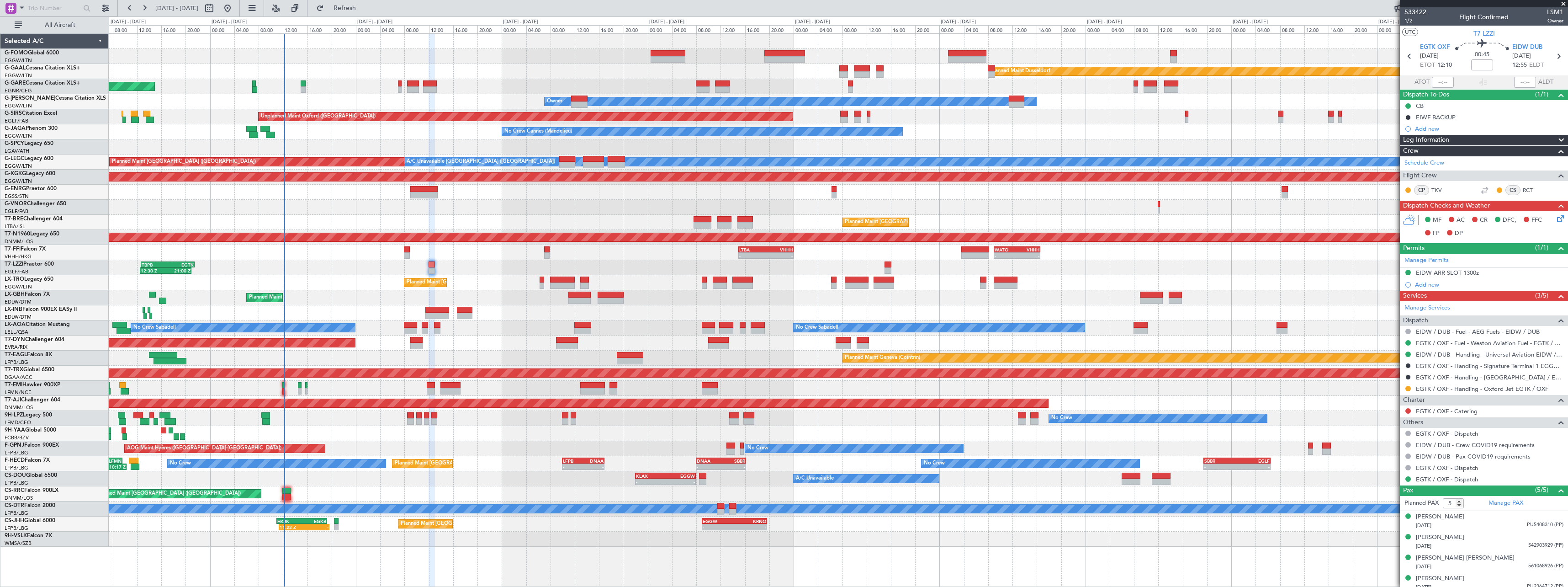
click at [325, 421] on div "No Crew No Crew" at bounding box center [838, 418] width 1459 height 15
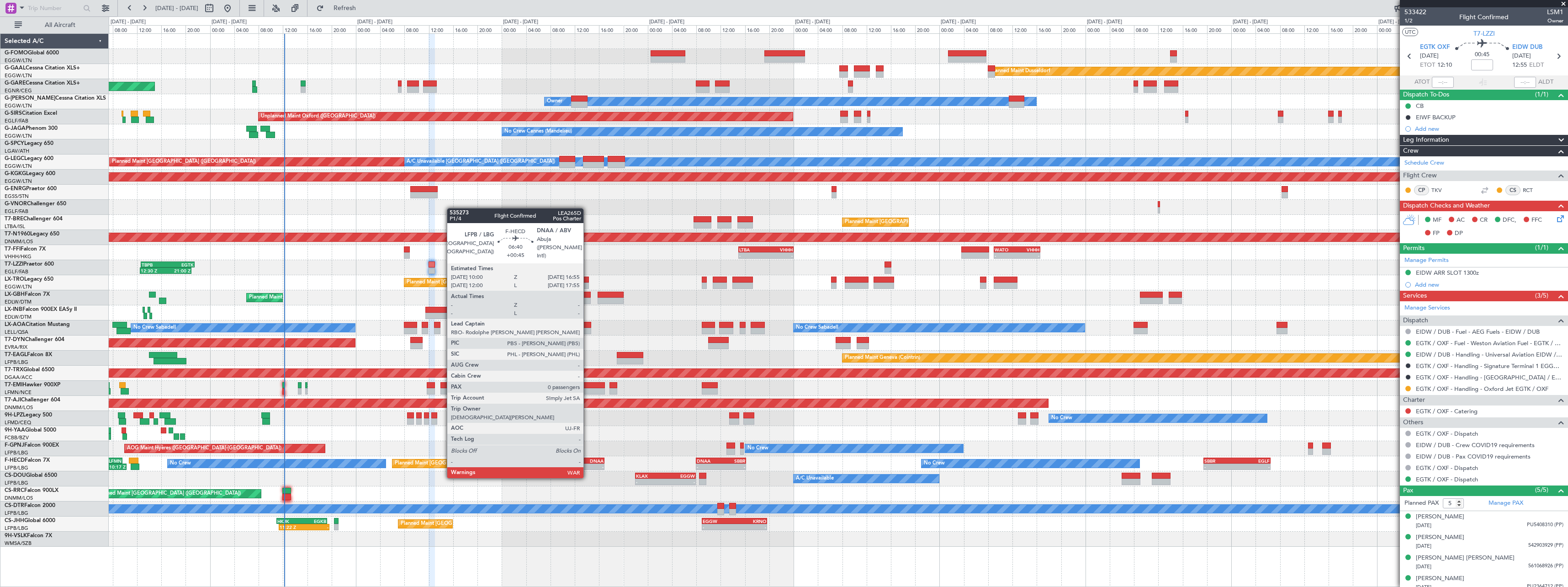
click at [587, 460] on div "DNAA" at bounding box center [593, 460] width 20 height 5
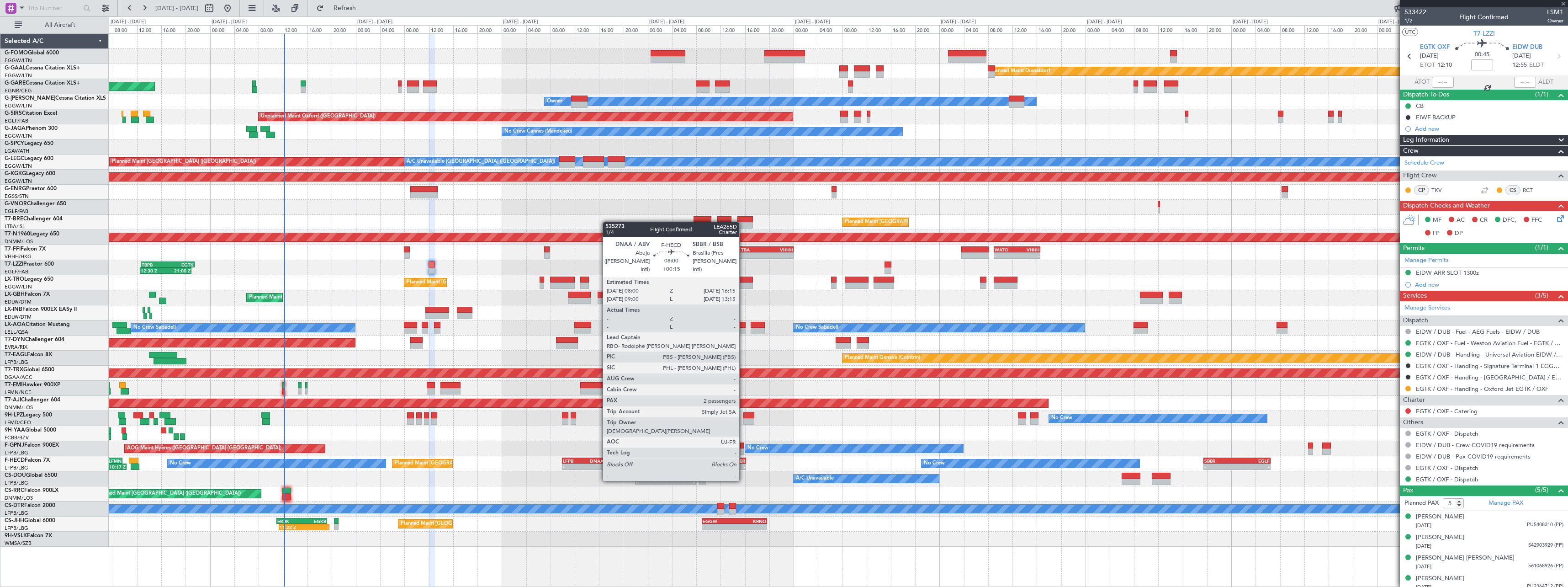
type input "+00:45"
type input "0"
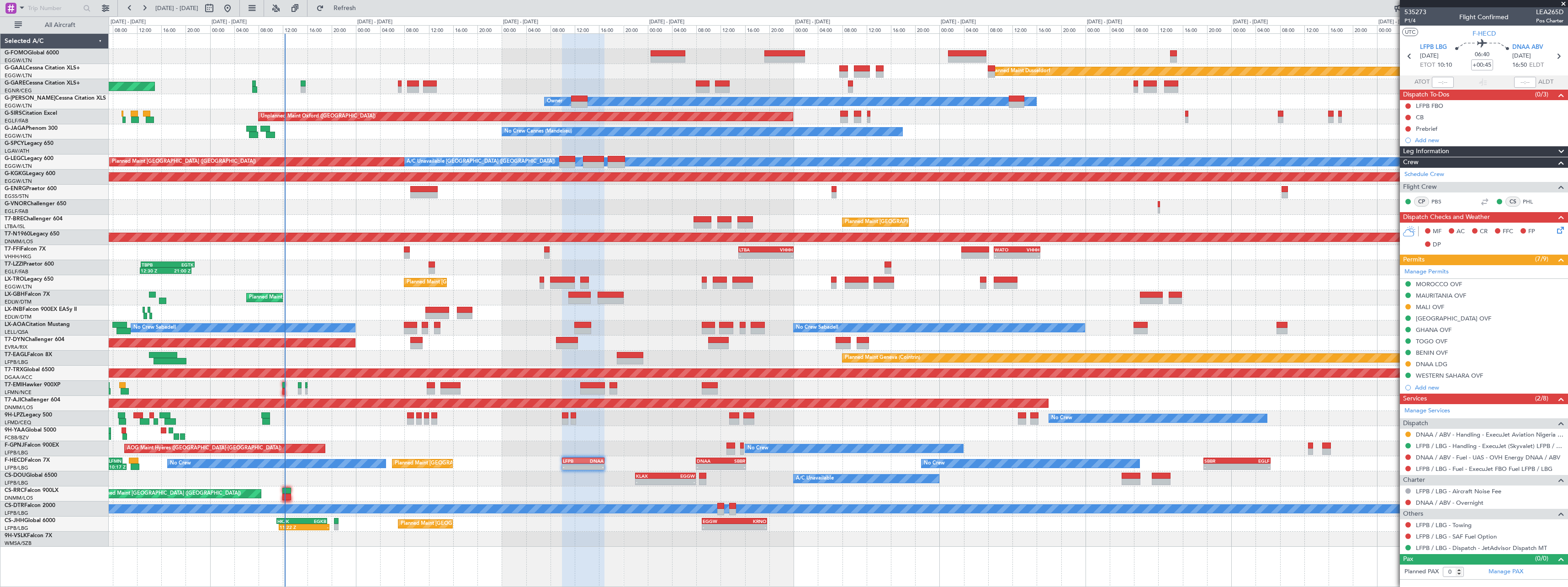
click at [557, 457] on div "Planned Maint Paris (Le Bourget) Planned Maint Paris (Le Bourget) No Crew No Cr…" at bounding box center [838, 463] width 1459 height 15
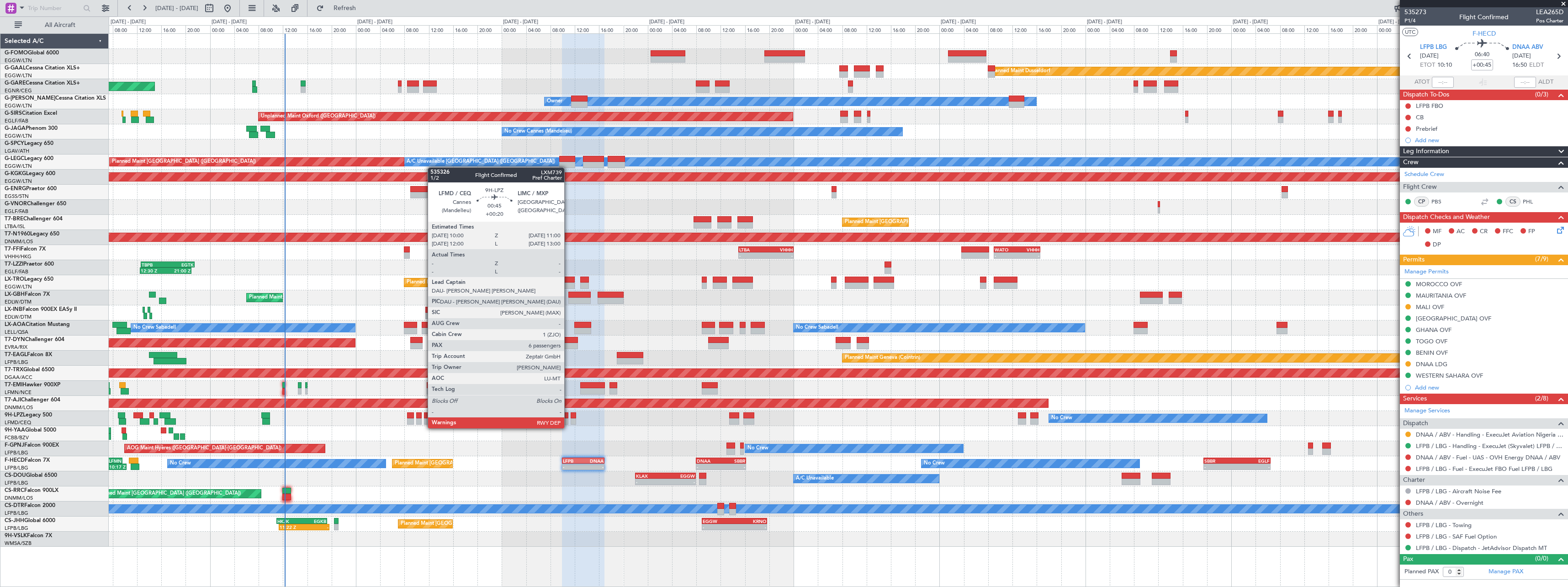
click at [569, 419] on div at bounding box center [565, 421] width 7 height 7
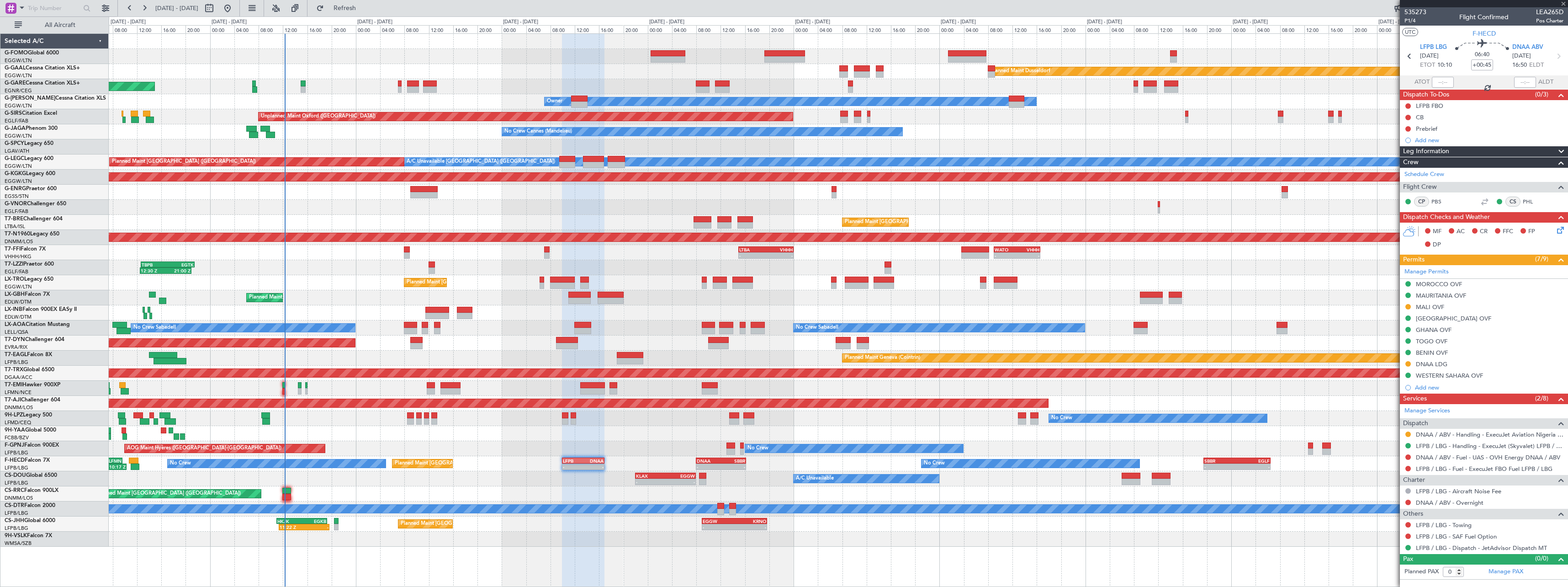
type input "+00:20"
type input "6"
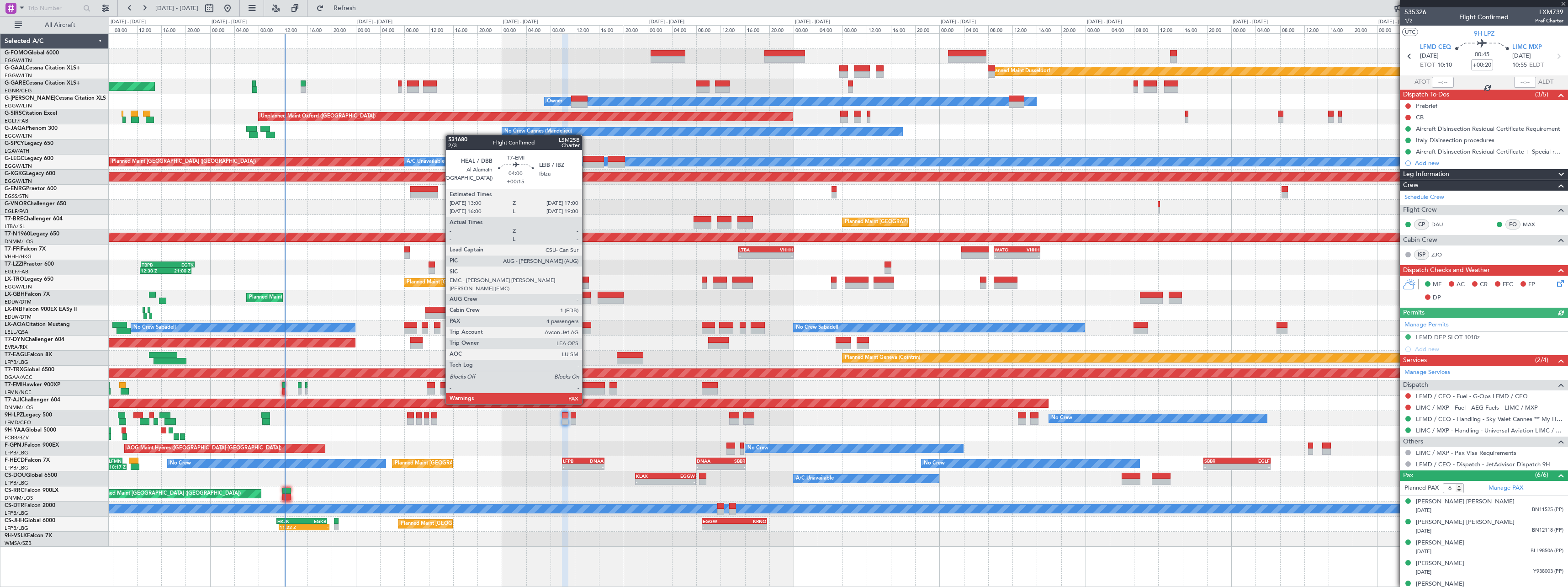
click at [586, 387] on div at bounding box center [592, 385] width 25 height 7
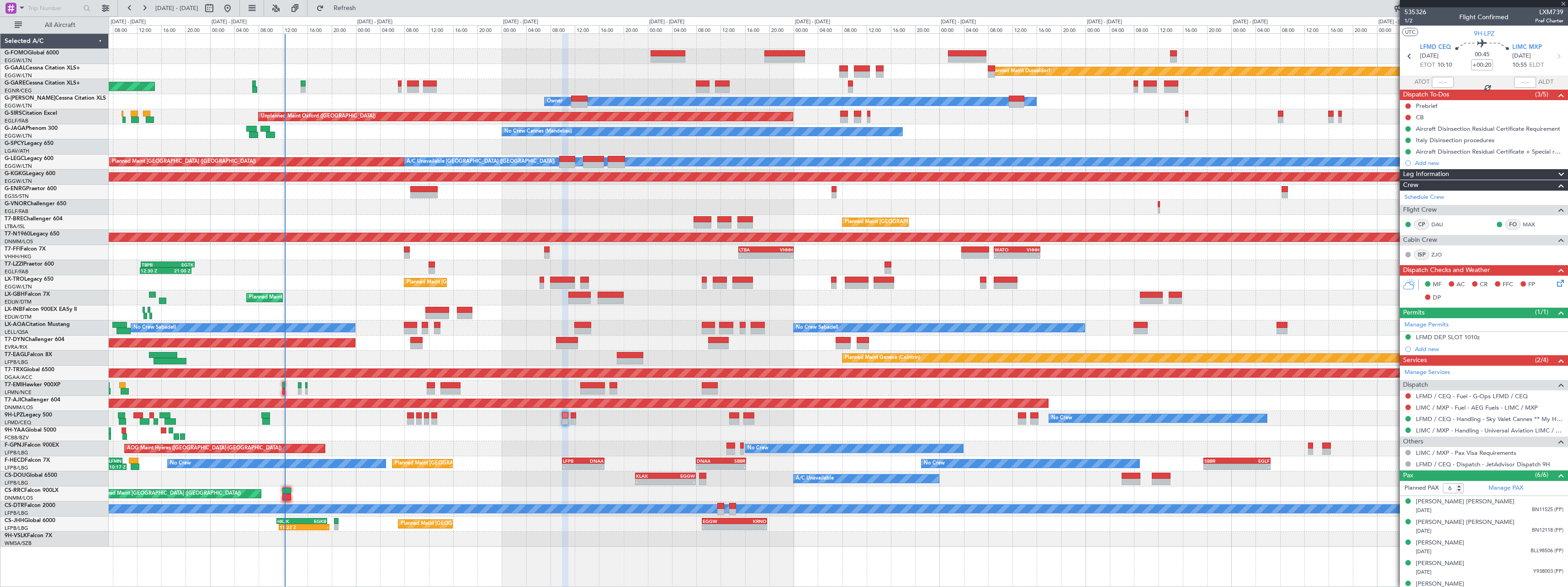
type input "+00:15"
type input "4"
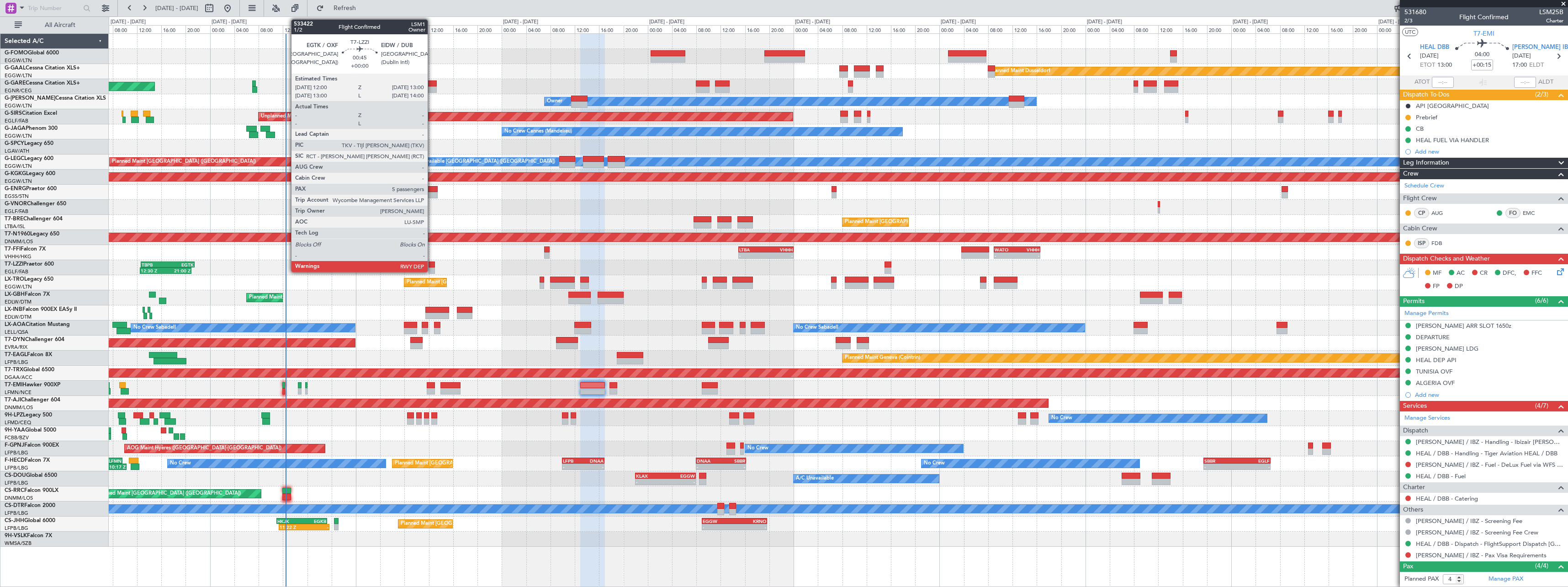
click at [432, 266] on div at bounding box center [432, 264] width 7 height 7
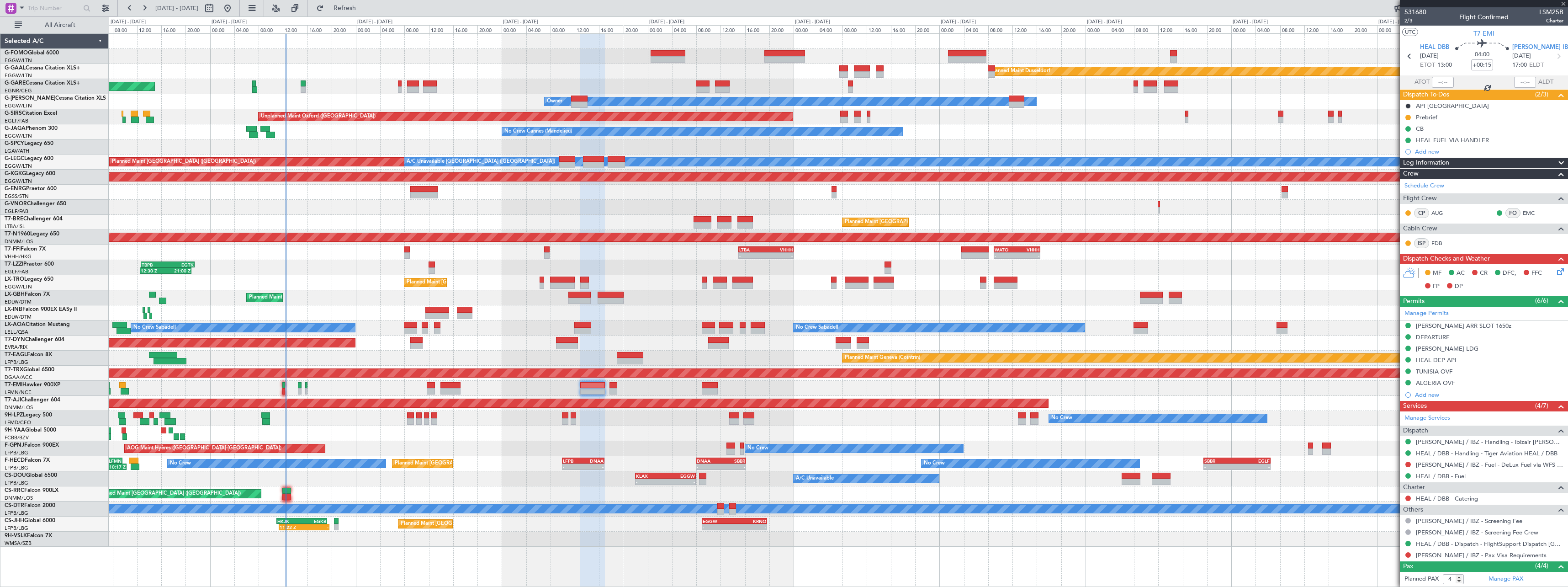
type input "5"
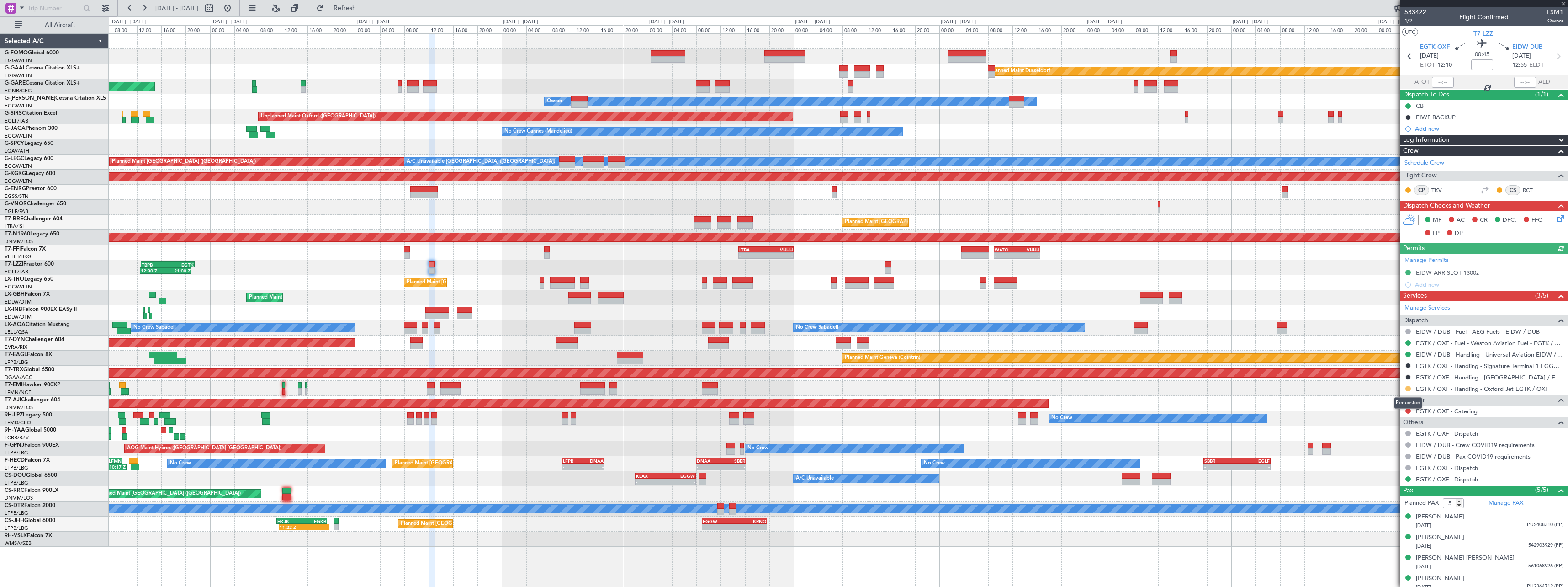
click at [1408, 389] on button at bounding box center [1408, 388] width 5 height 5
click at [1393, 499] on span "Confirmed" at bounding box center [1382, 497] width 29 height 9
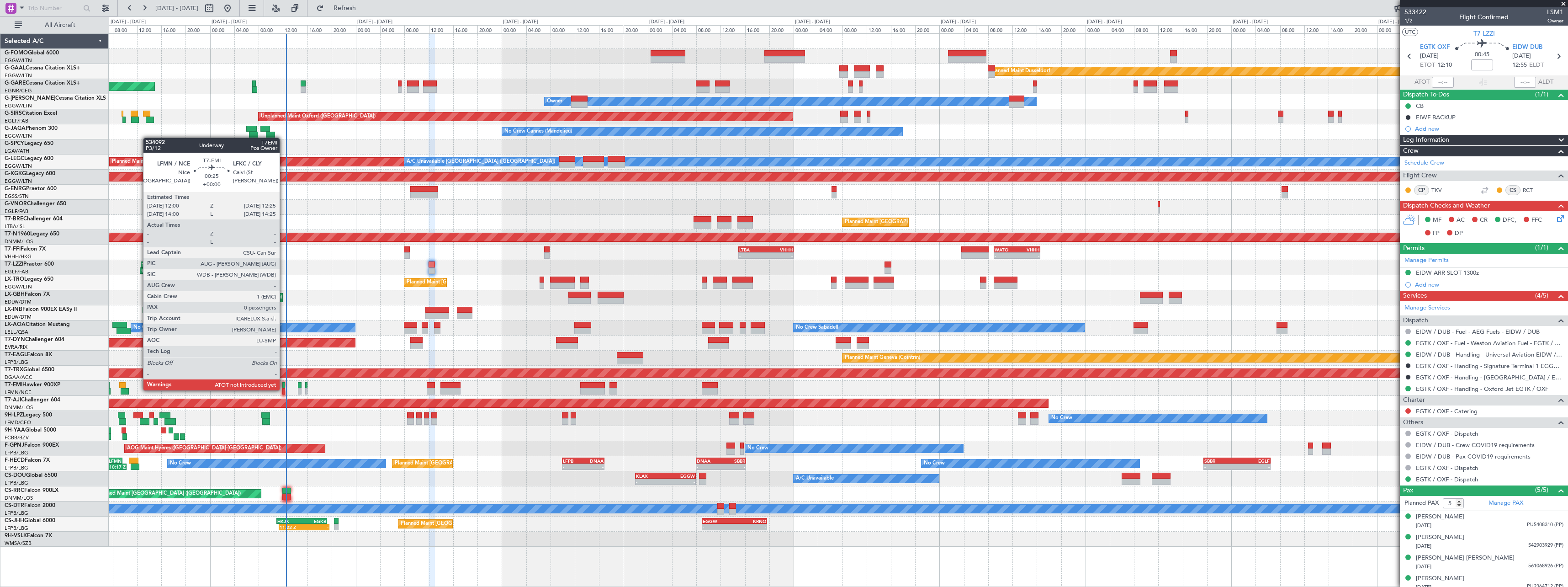
click at [284, 389] on div at bounding box center [284, 391] width 3 height 7
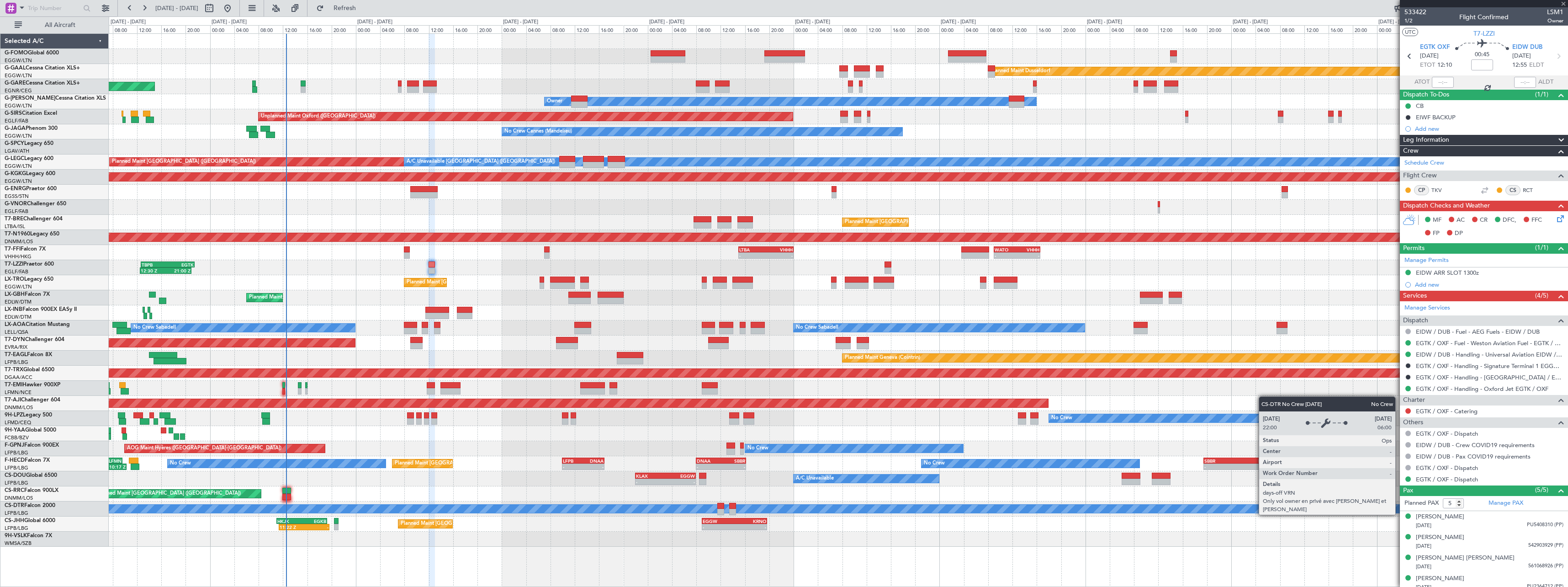
type input "0"
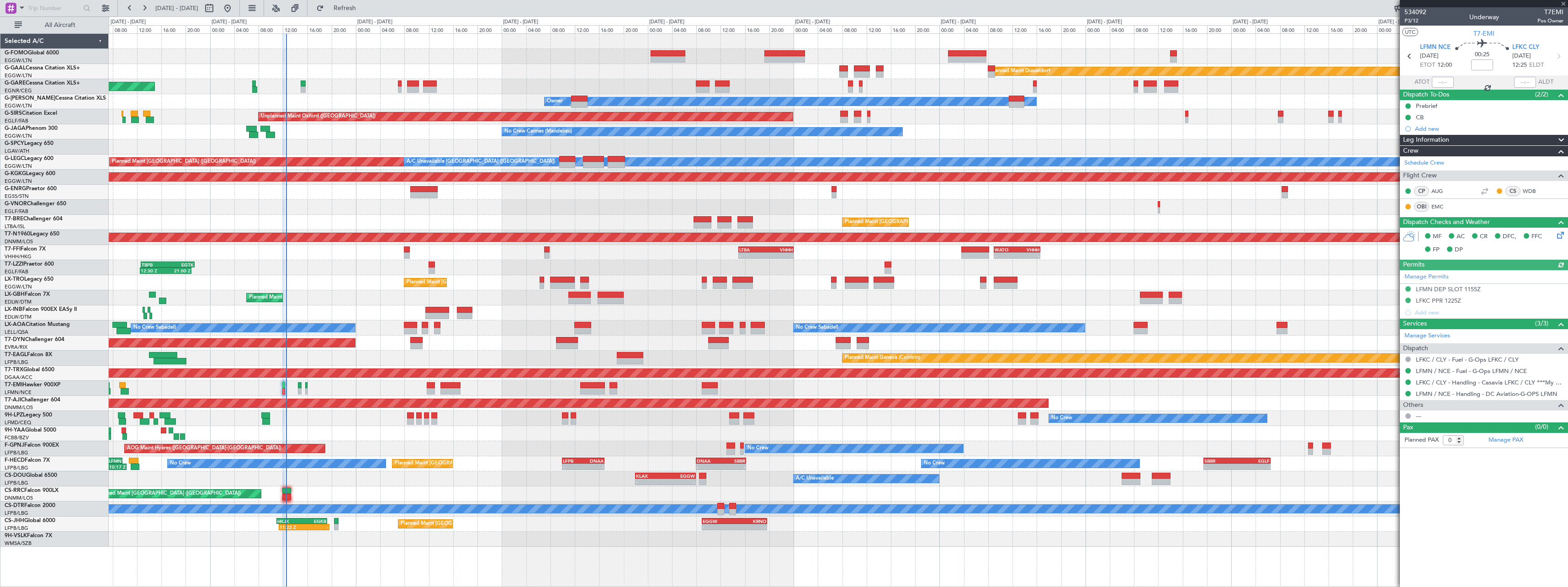
click at [1443, 82] on div at bounding box center [1443, 82] width 22 height 11
click at [1444, 82] on div at bounding box center [1443, 82] width 22 height 11
click at [1445, 84] on input "text" at bounding box center [1443, 82] width 22 height 11
type input "12:11"
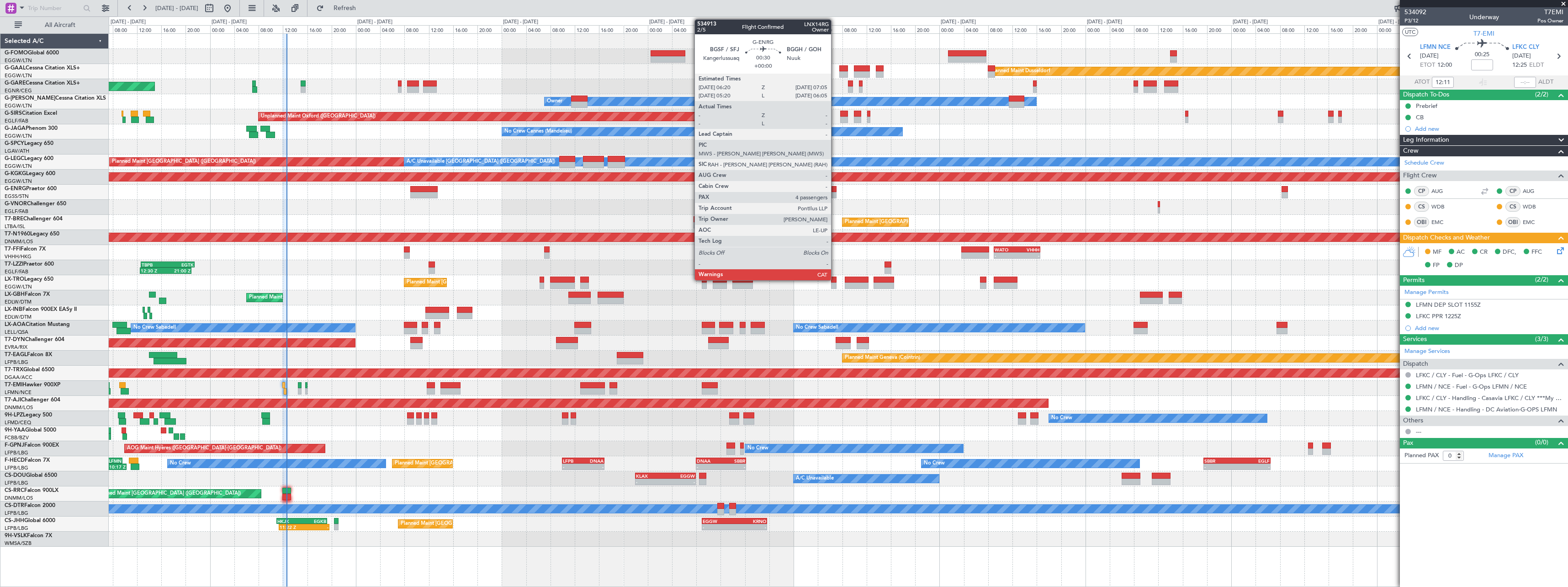
click at [835, 193] on div at bounding box center [834, 195] width 5 height 7
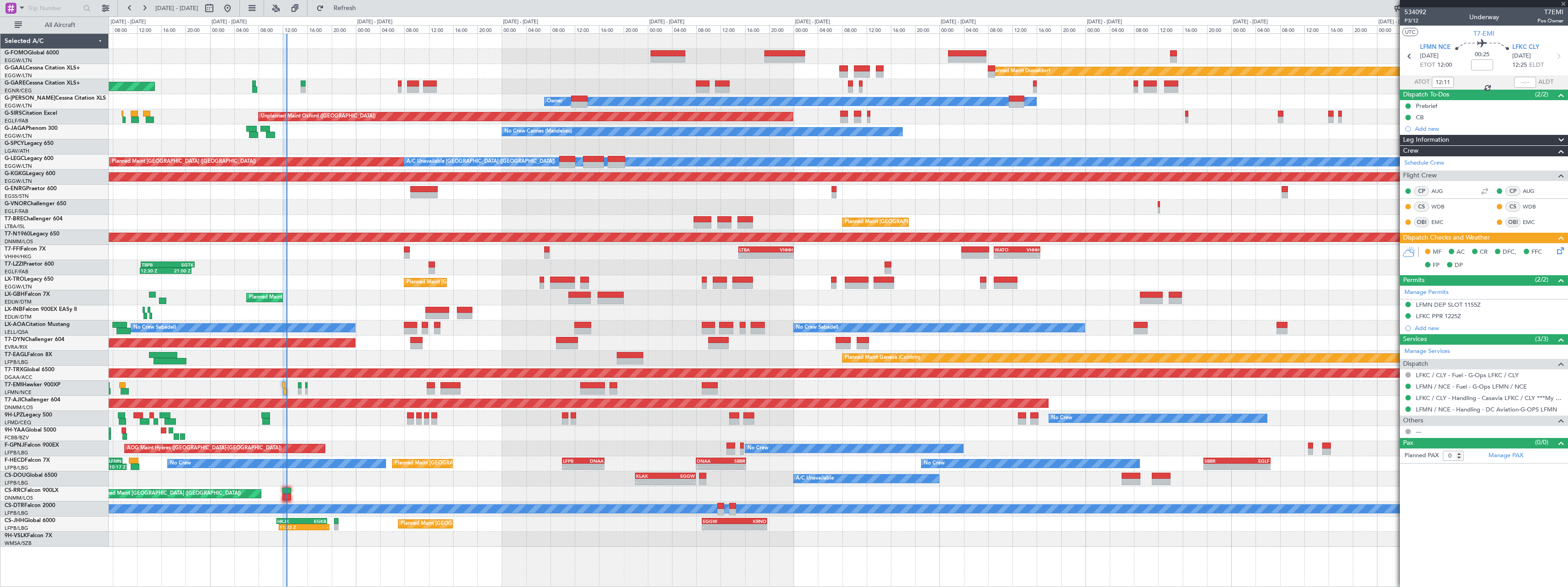
type input "4"
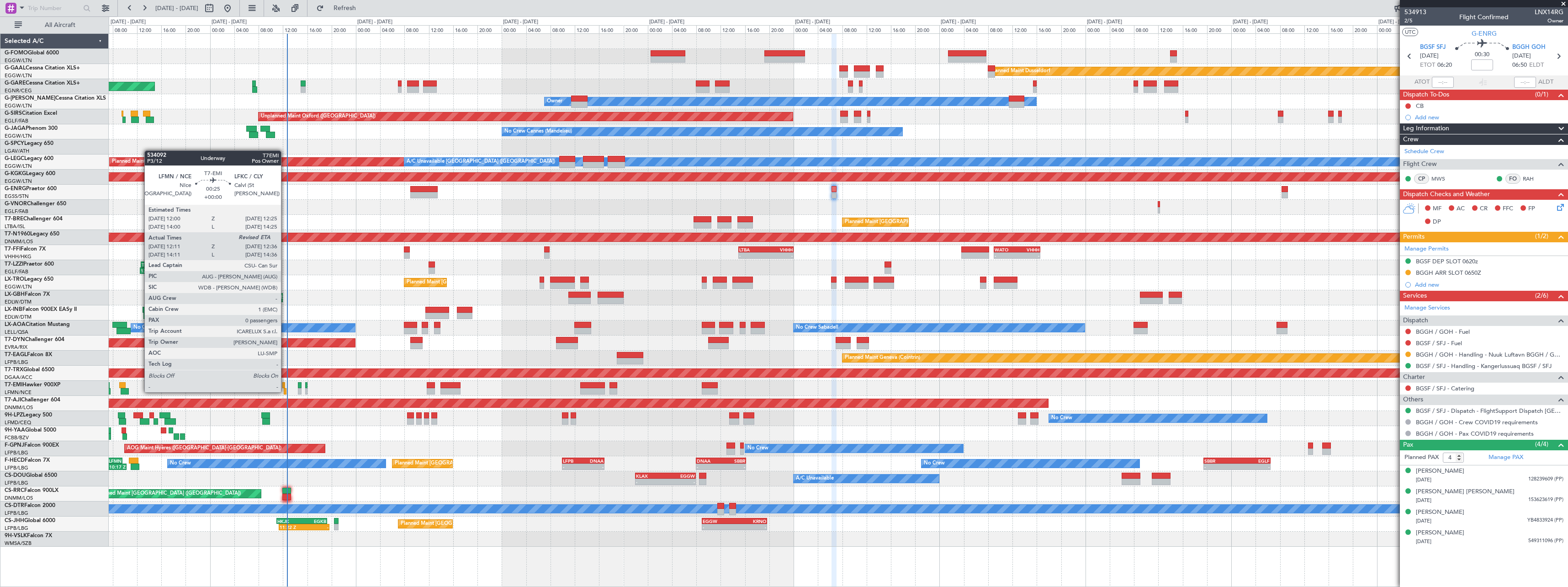
click at [285, 391] on div at bounding box center [285, 391] width 3 height 7
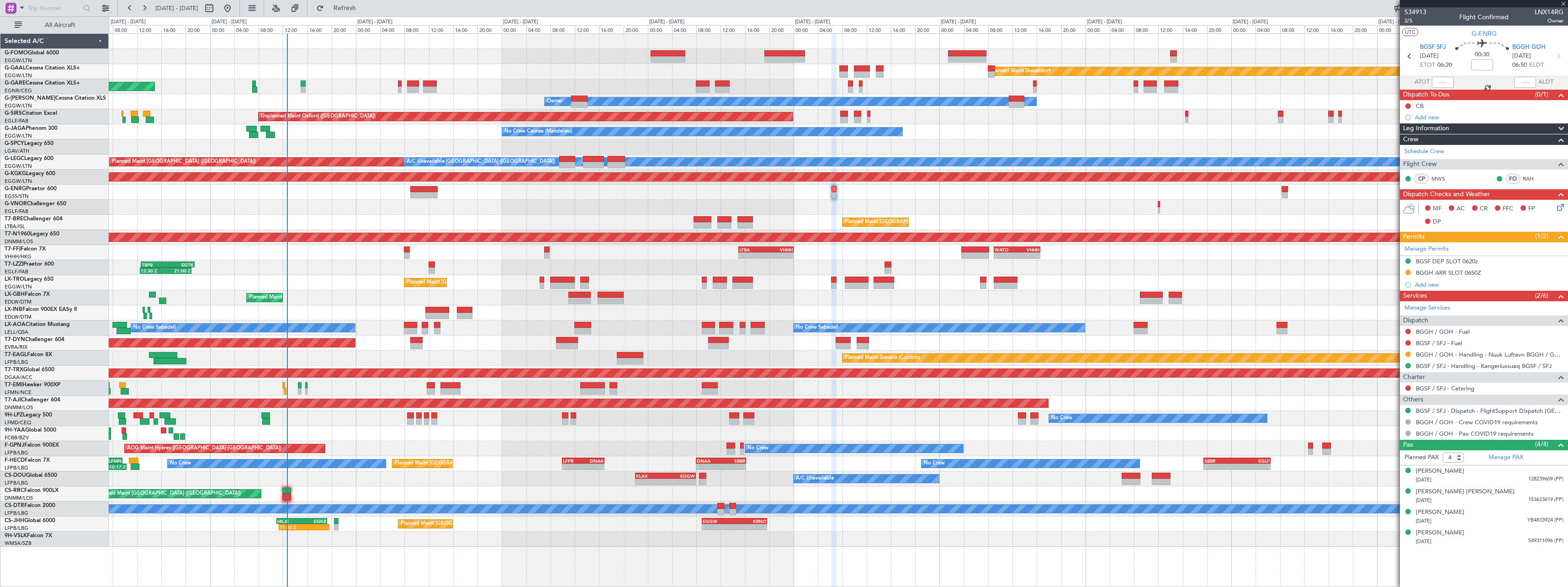
type input "12:11"
type input "0"
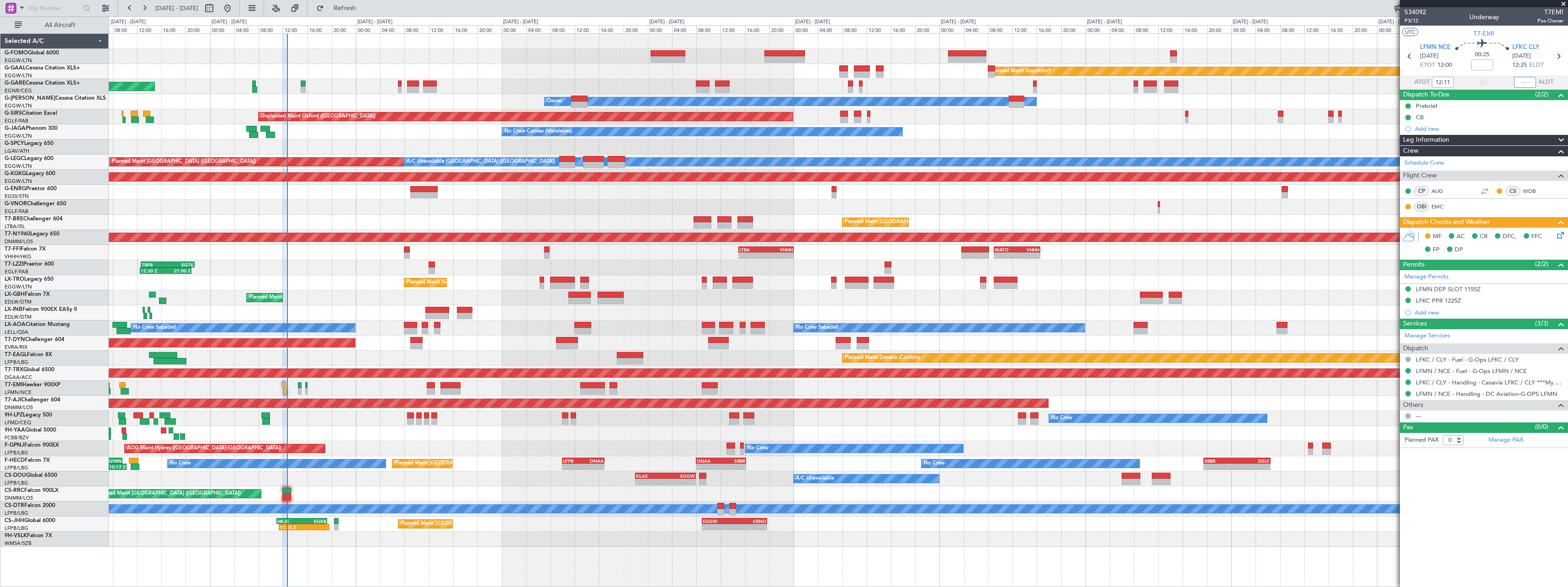
click at [1528, 82] on input "text" at bounding box center [1525, 82] width 22 height 11
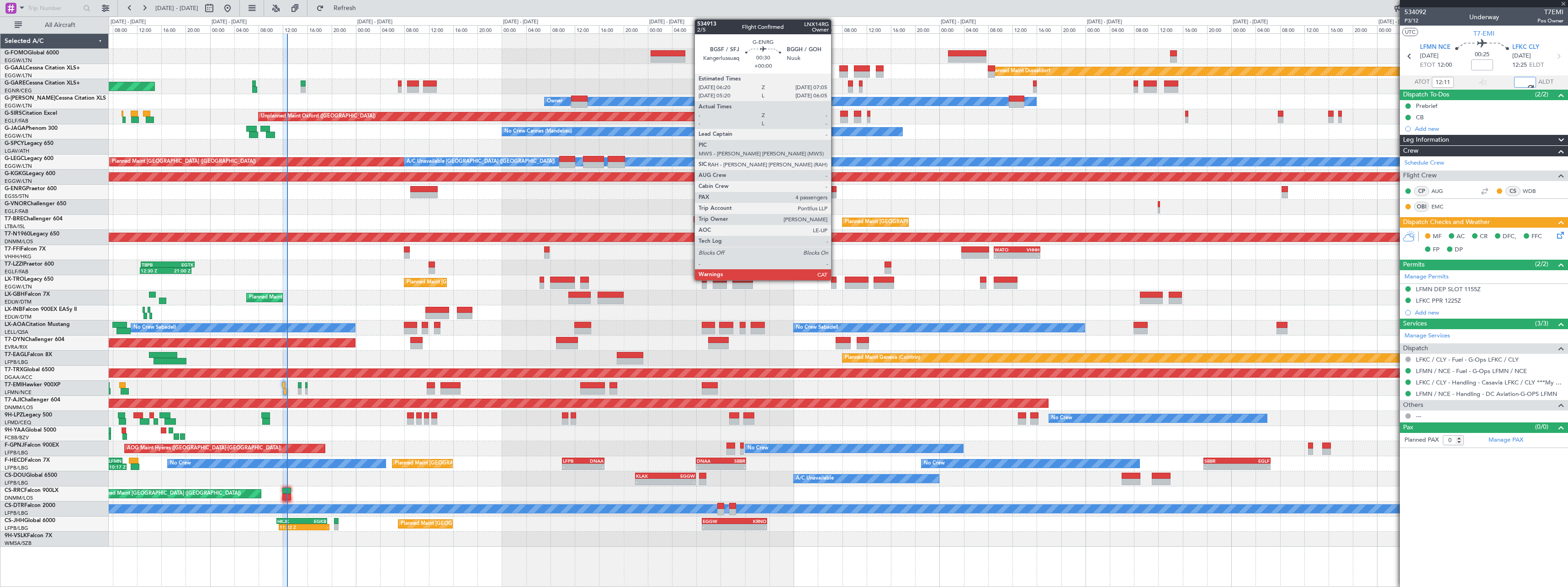
click at [835, 189] on div at bounding box center [834, 189] width 5 height 7
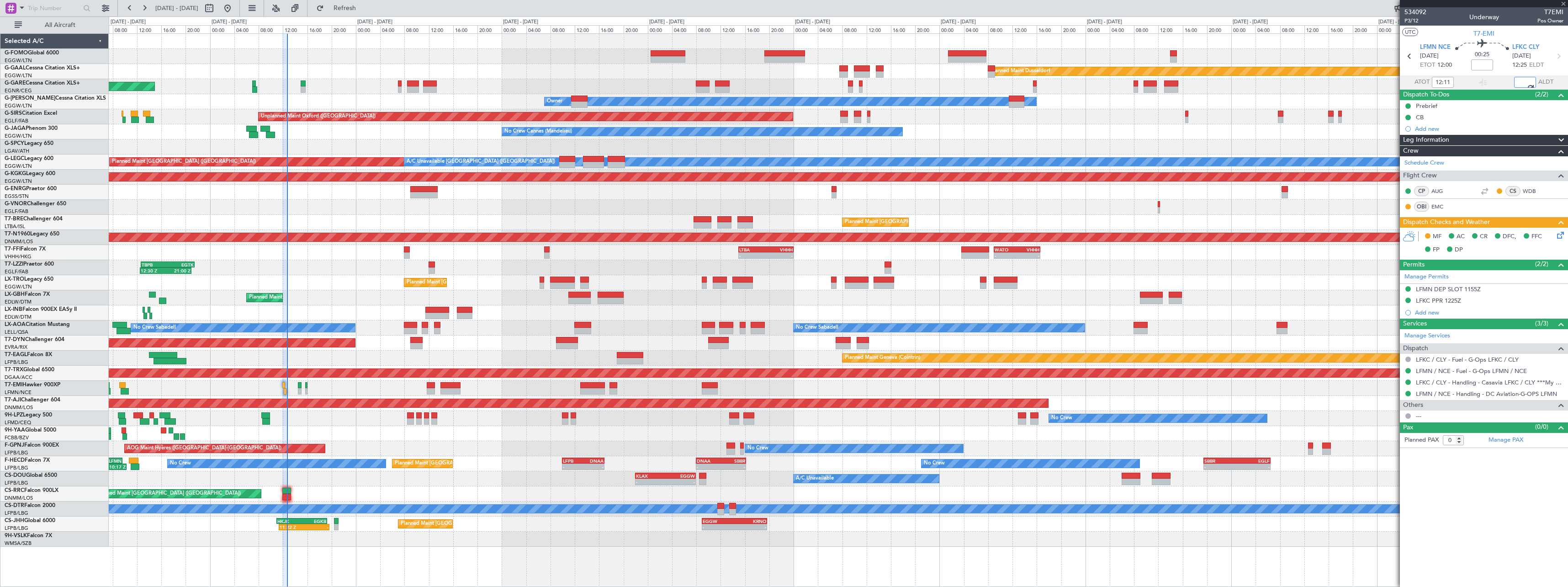
type input "12:38"
type input "4"
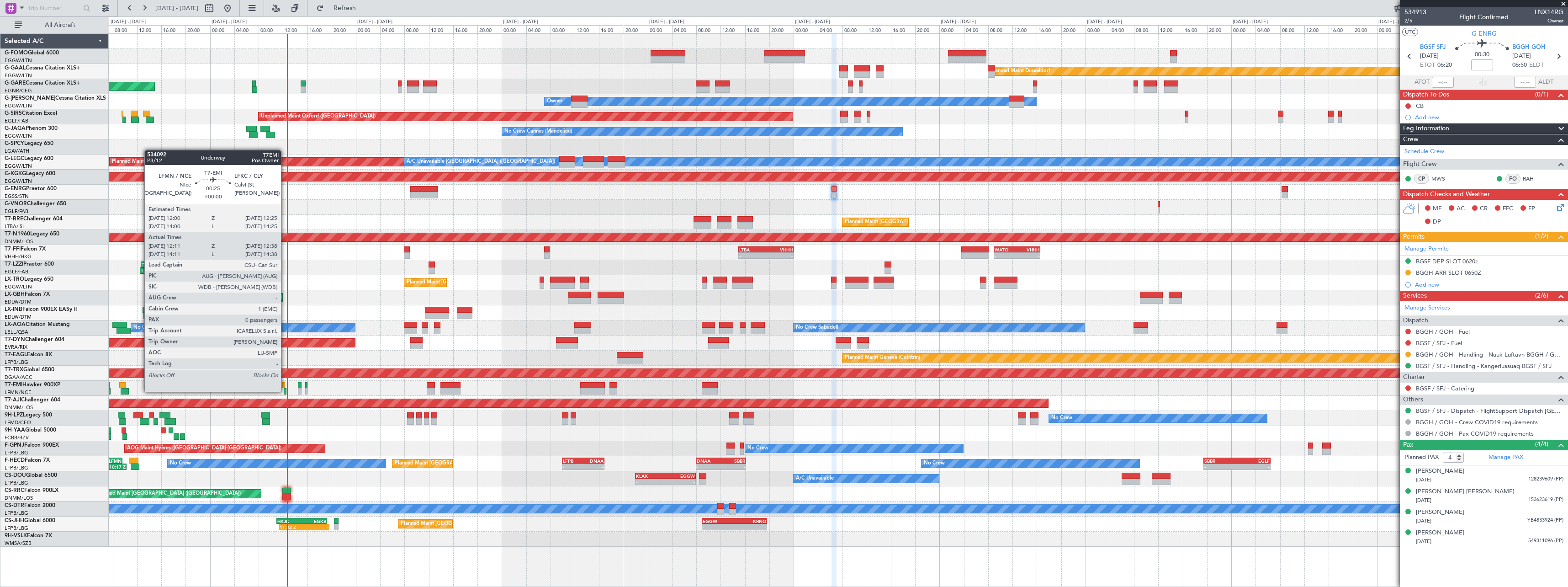
click at [285, 391] on div at bounding box center [285, 391] width 3 height 7
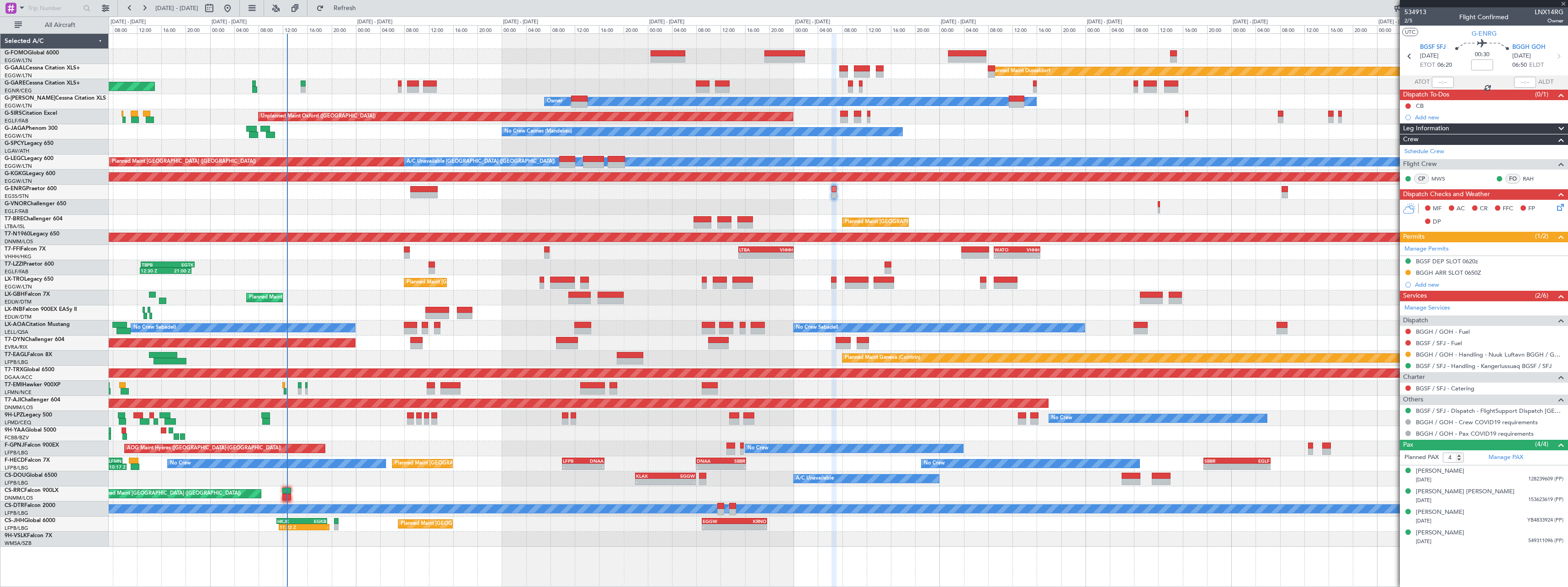
type input "12:11"
type input "0"
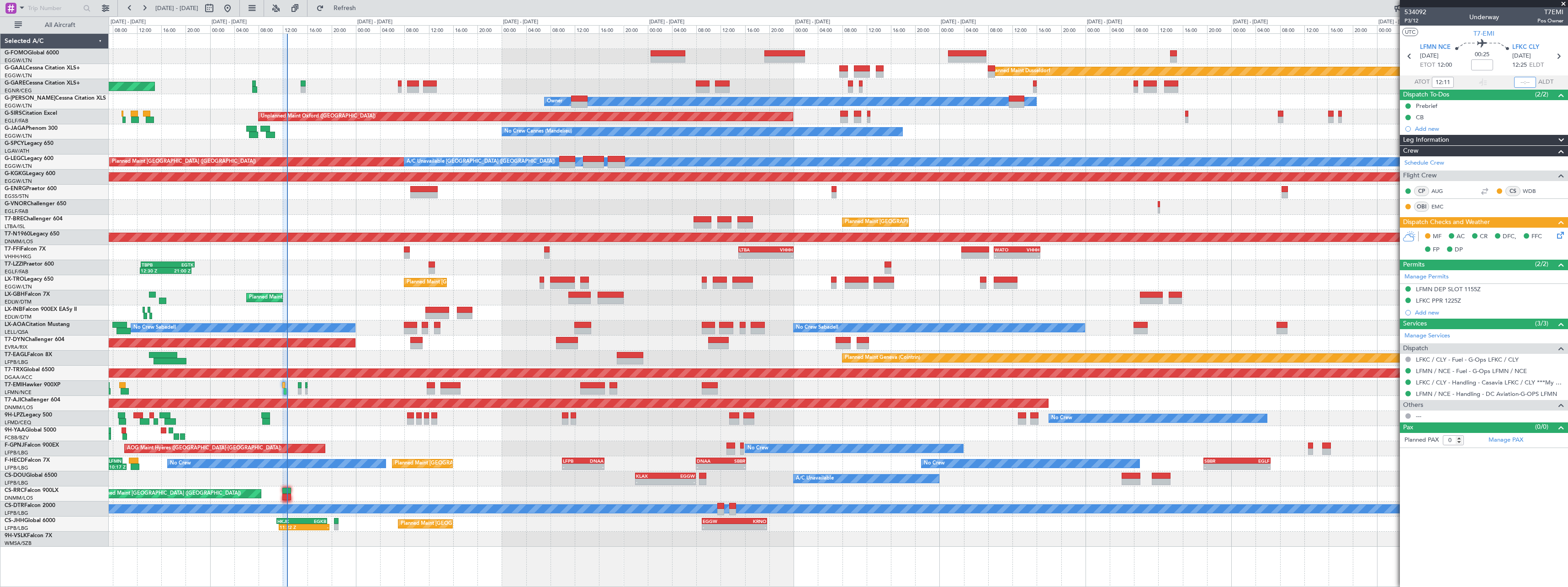
click at [1528, 83] on input "text" at bounding box center [1525, 82] width 22 height 11
type input "1238"
click at [1497, 79] on section "ATOT 12:11 1238 ALDT" at bounding box center [1484, 82] width 168 height 14
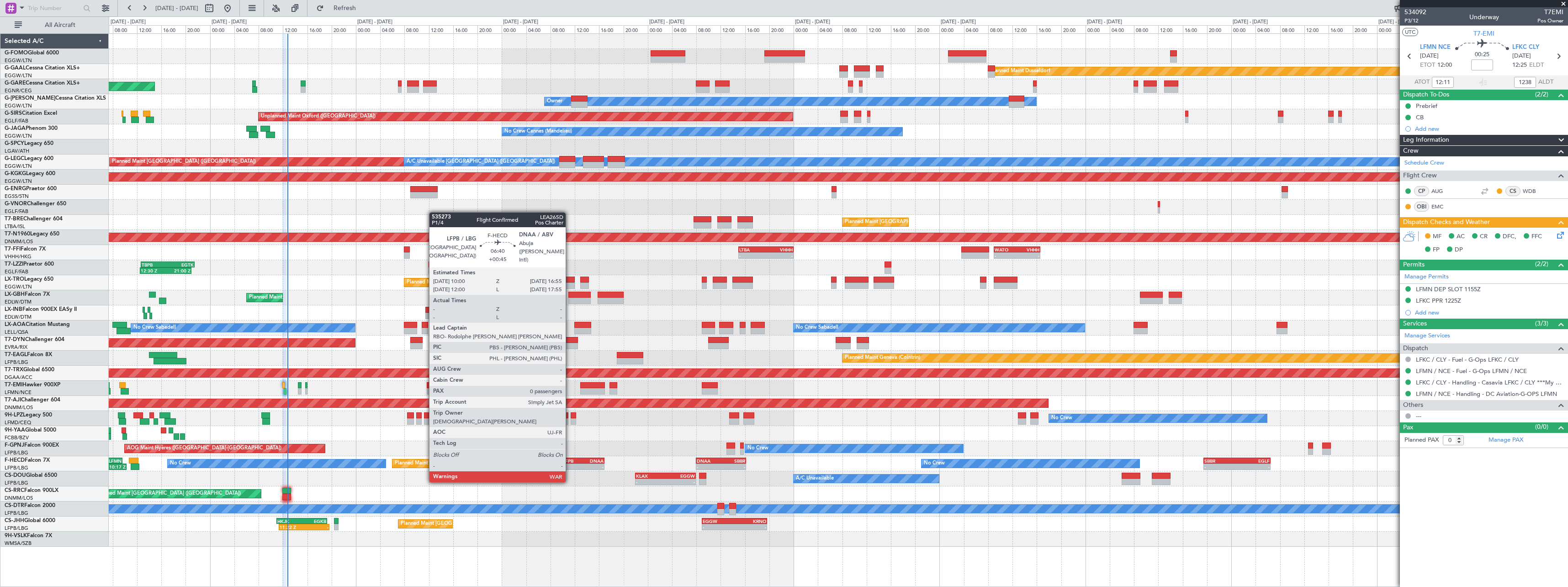
click at [570, 464] on div "-" at bounding box center [573, 466] width 20 height 5
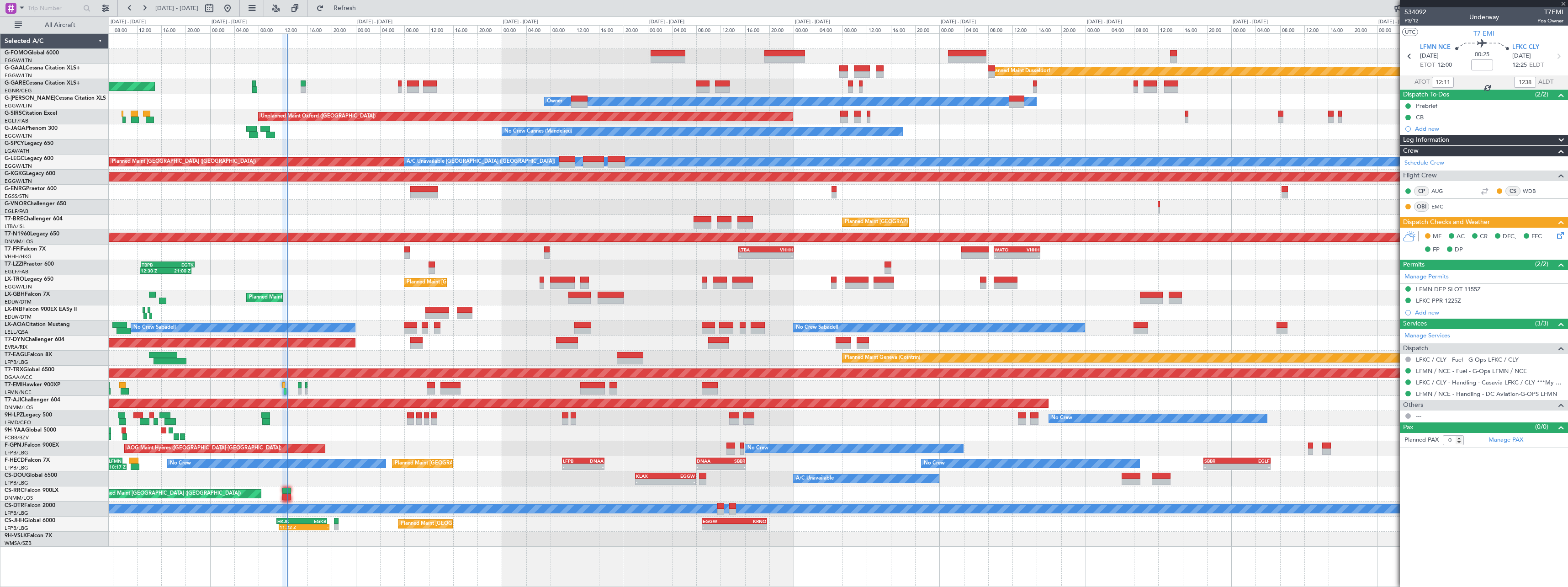
type input "+00:45"
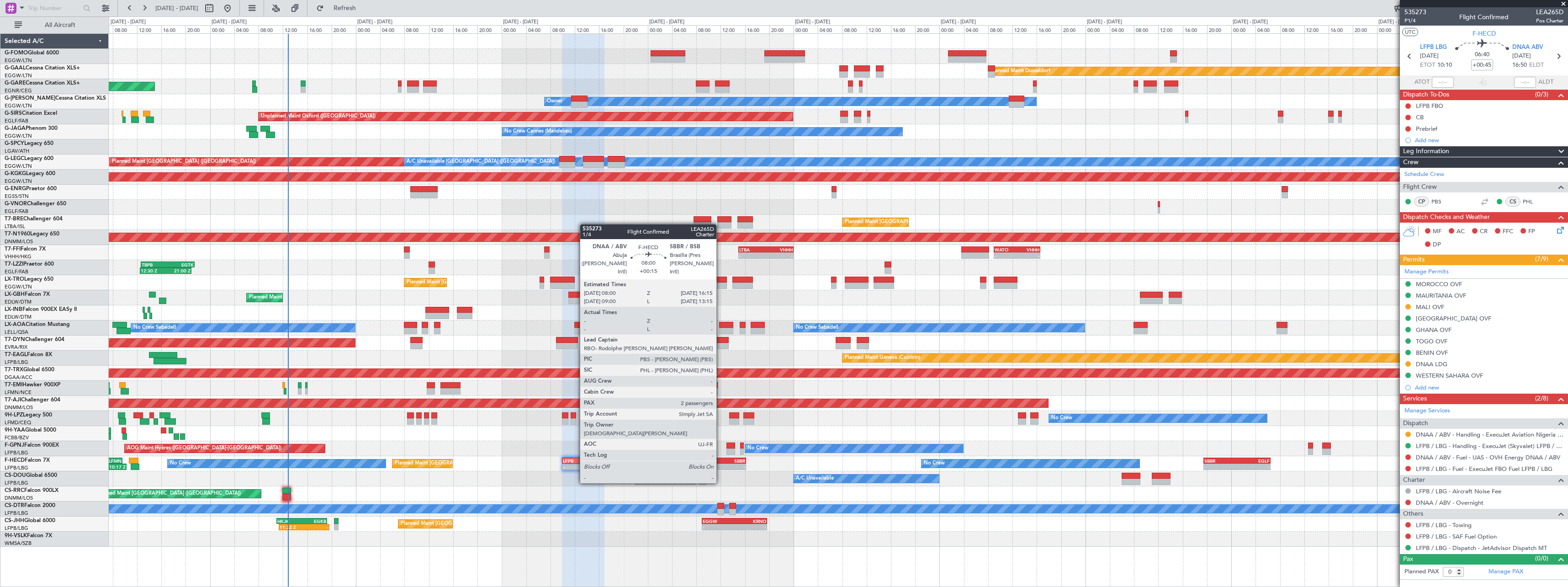
click at [721, 466] on div "-" at bounding box center [709, 466] width 24 height 5
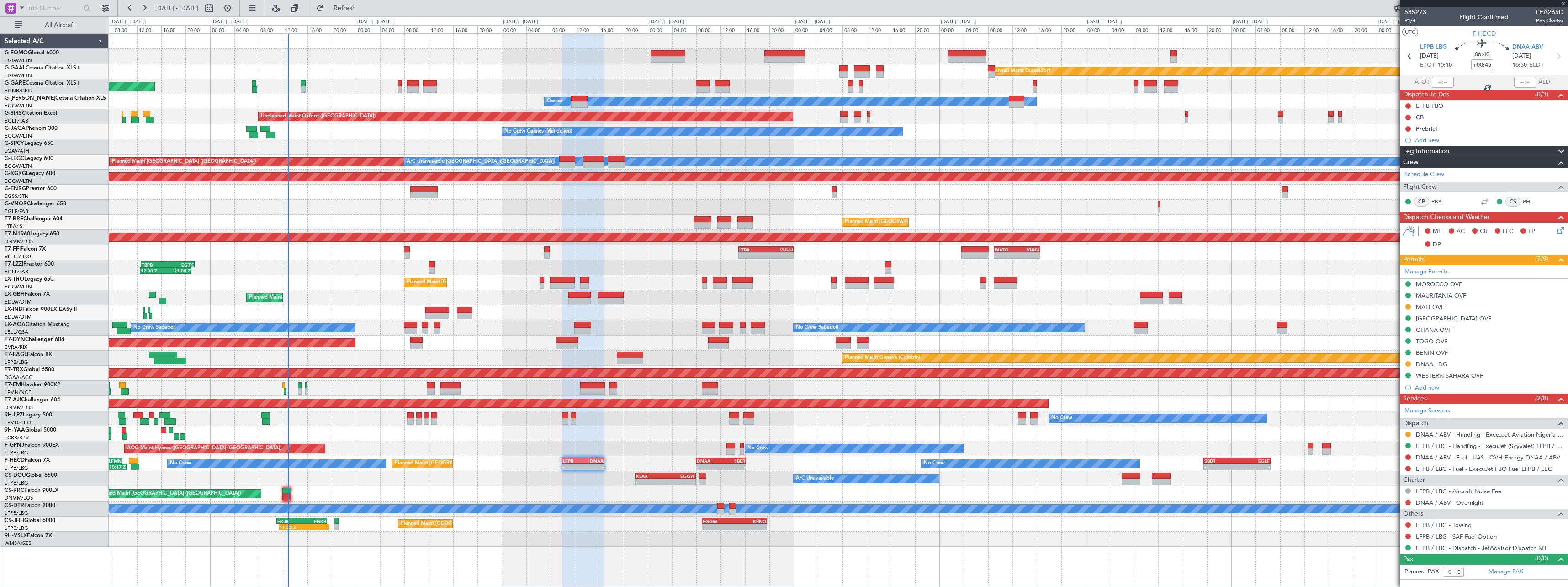
type input "+00:15"
type input "2"
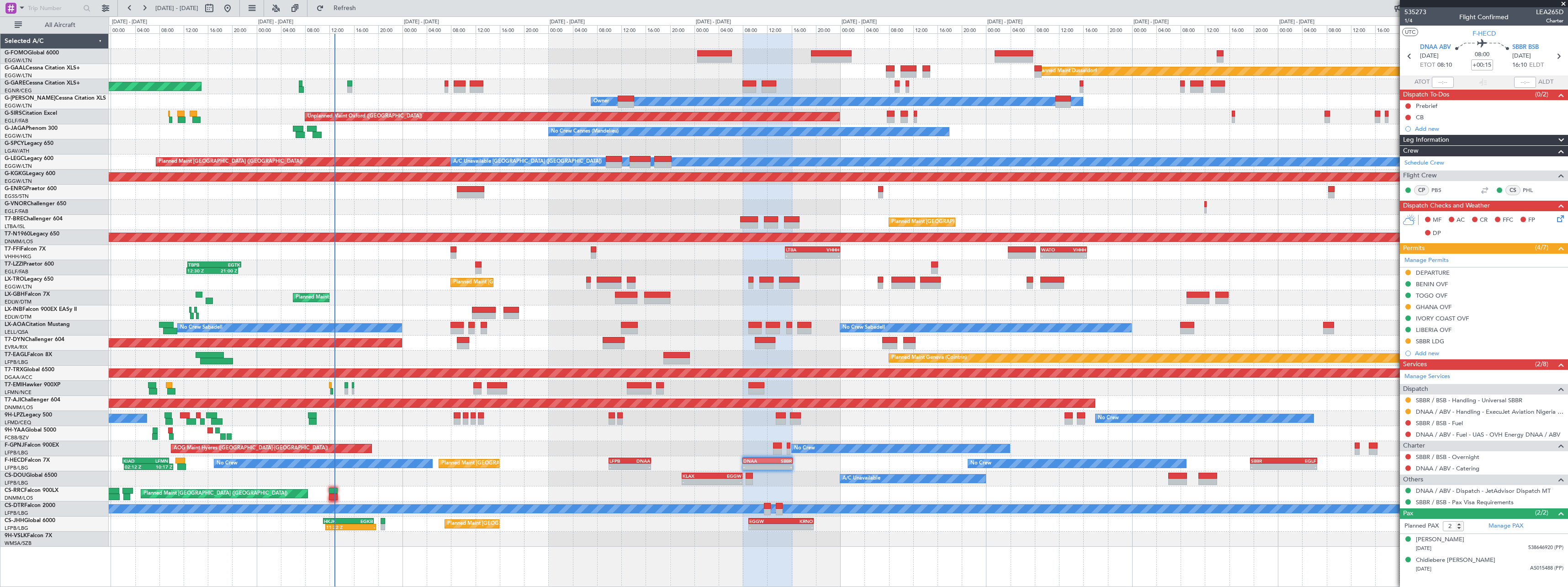
click at [656, 496] on div "Planned Maint [GEOGRAPHIC_DATA] ([GEOGRAPHIC_DATA])" at bounding box center [838, 494] width 1459 height 15
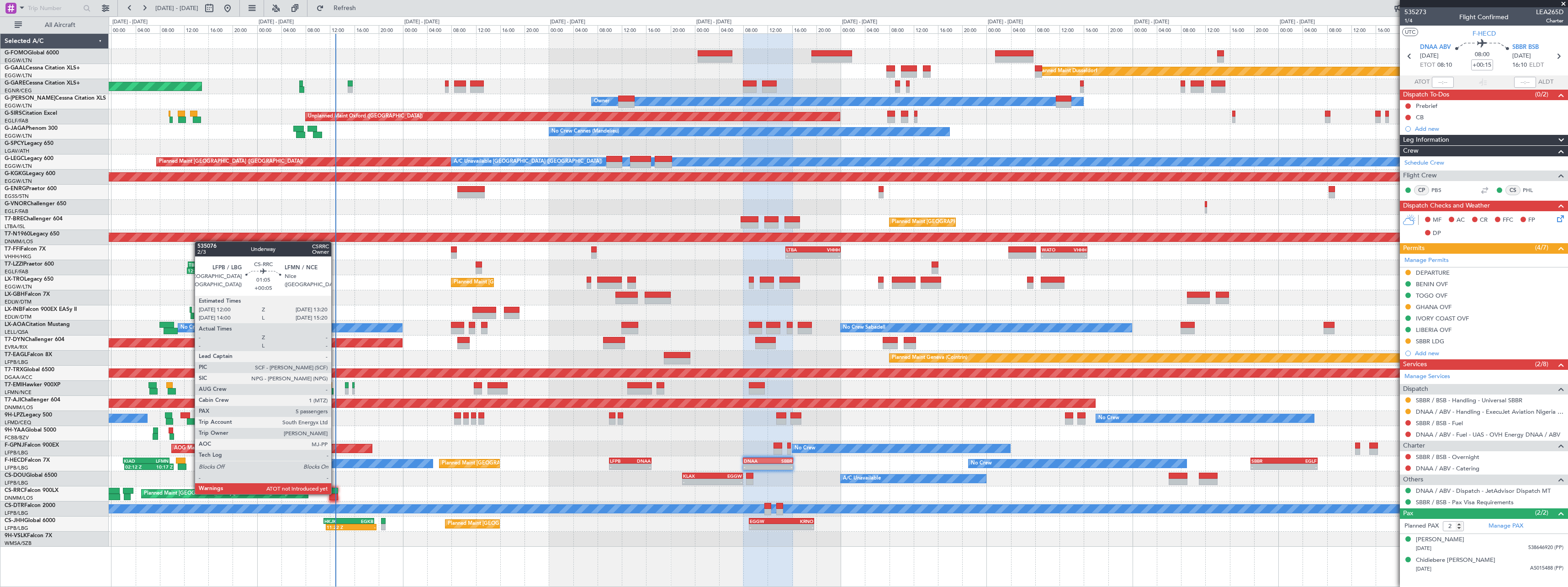
click at [335, 493] on div at bounding box center [334, 491] width 9 height 7
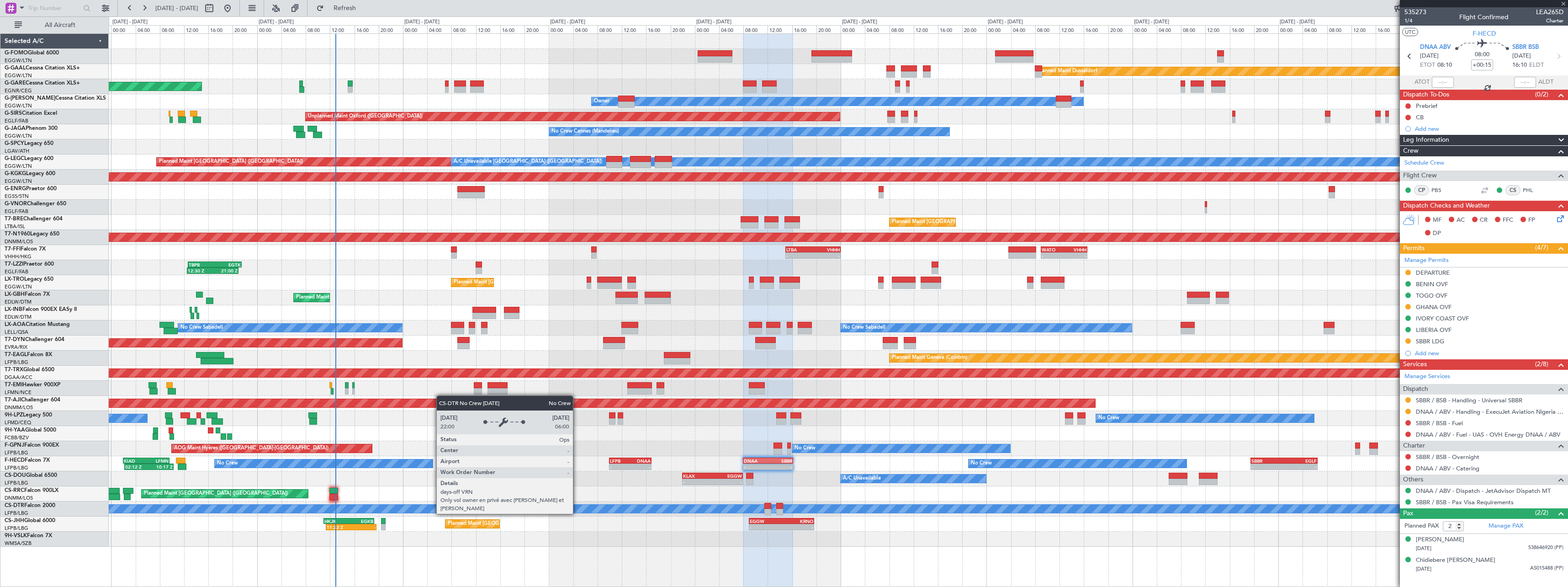
type input "+00:05"
type input "5"
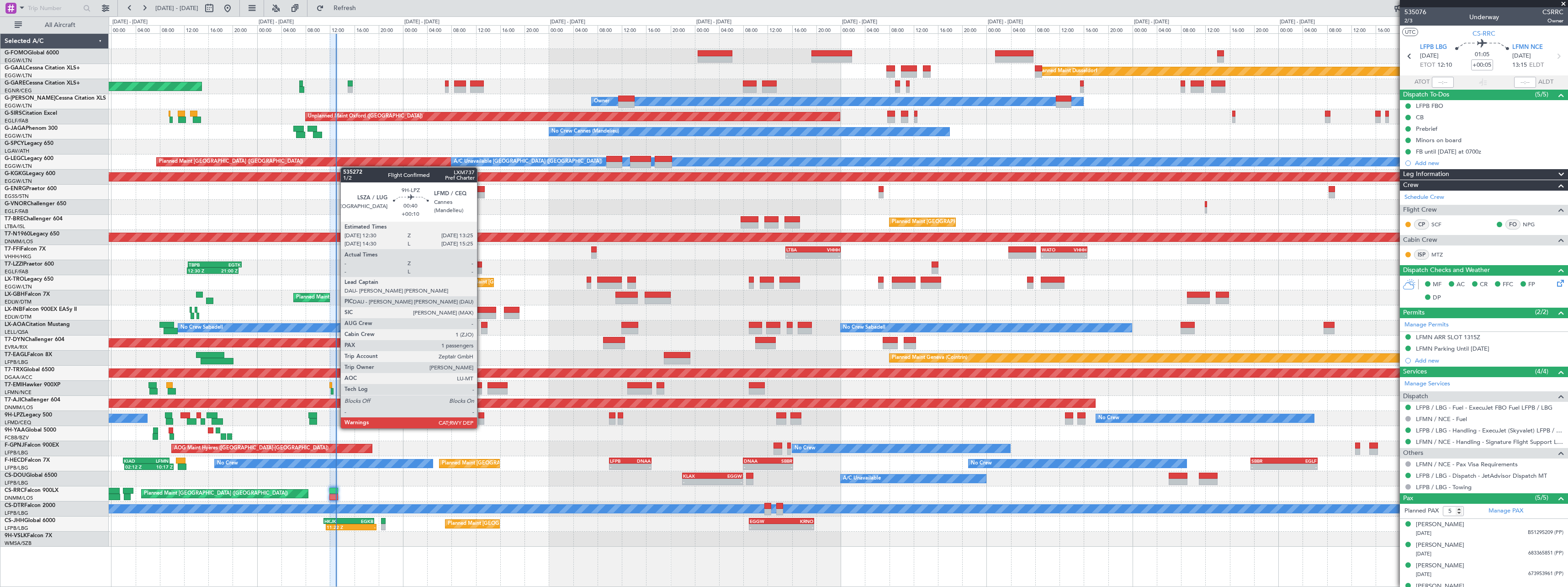
click at [481, 419] on div at bounding box center [481, 421] width 6 height 7
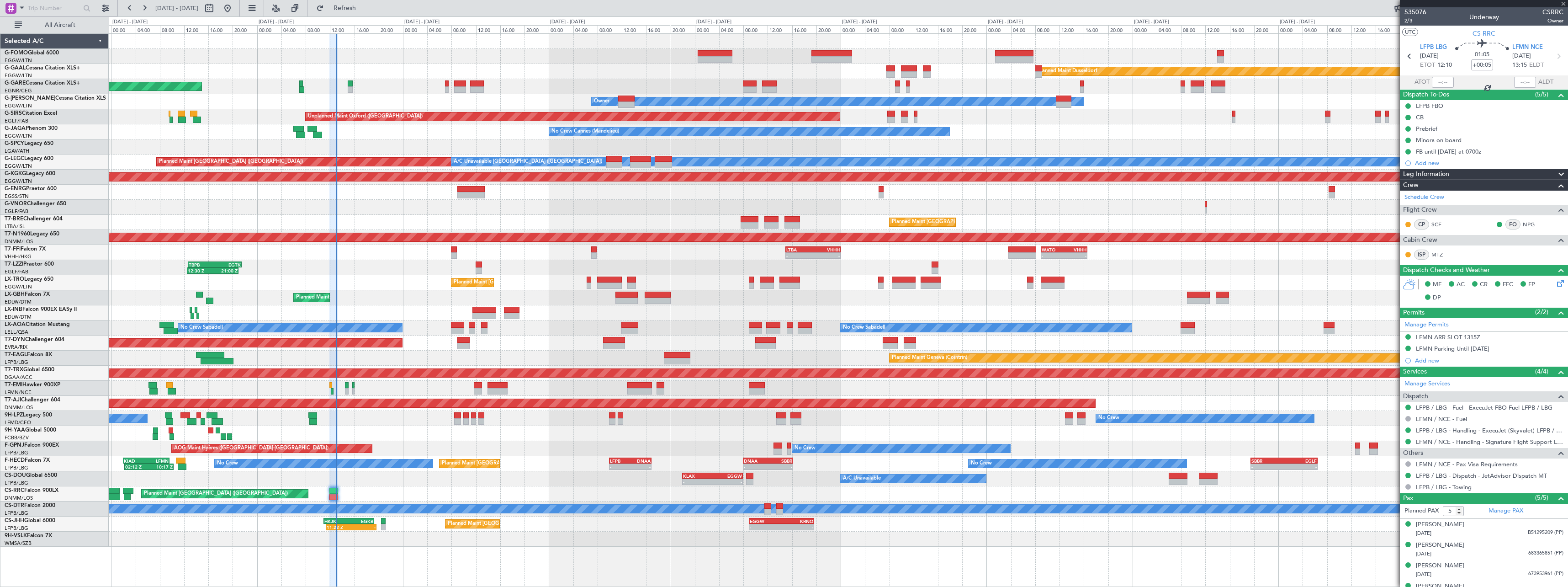
type input "+00:10"
type input "1"
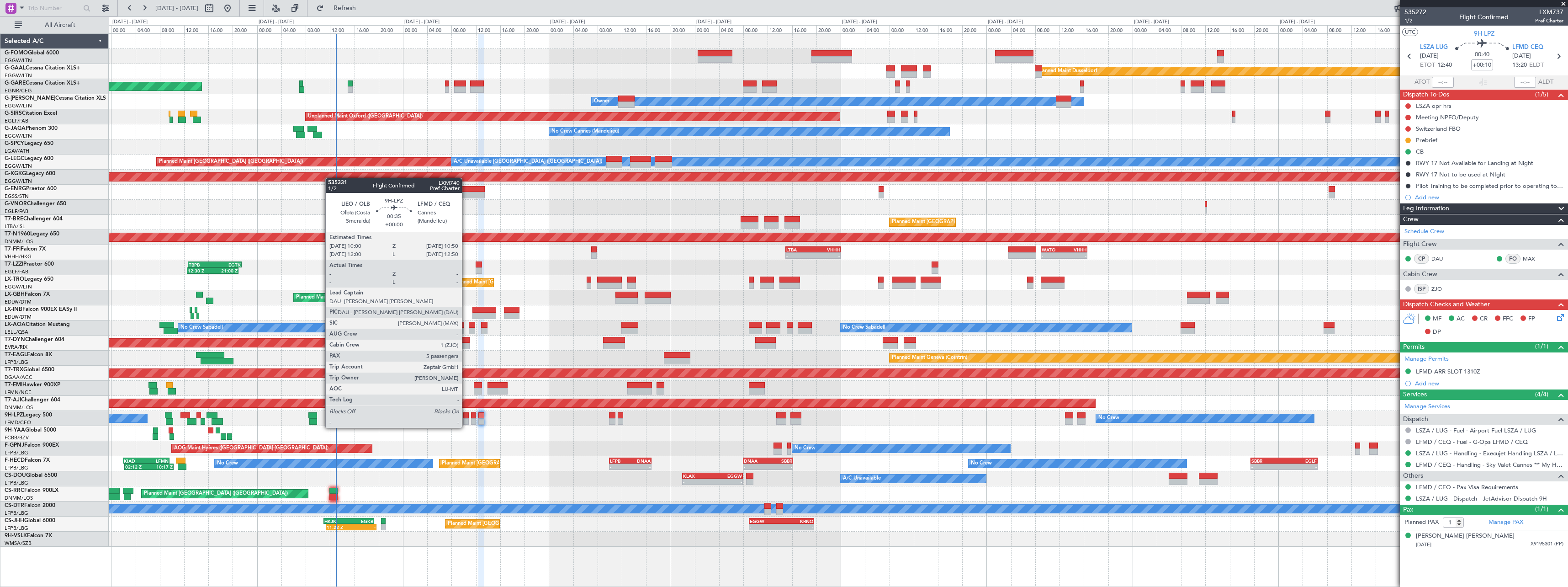
click at [466, 418] on div at bounding box center [466, 421] width 5 height 7
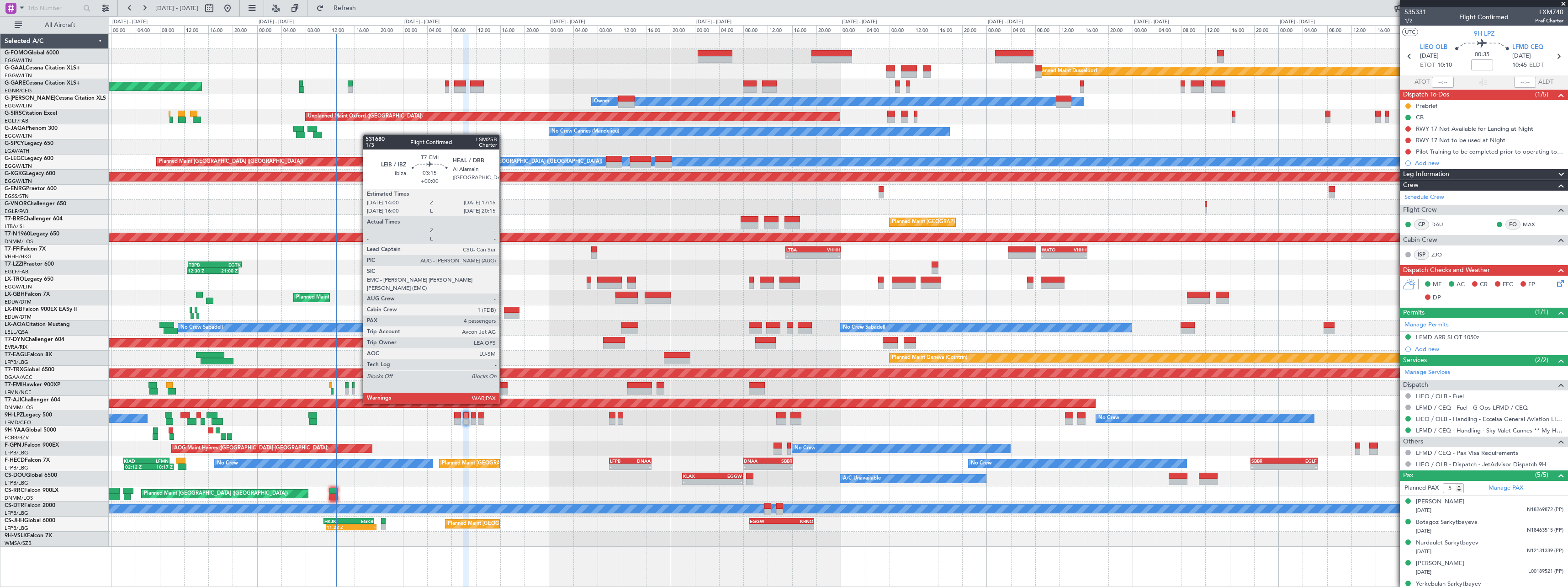
click at [503, 386] on div at bounding box center [497, 385] width 20 height 7
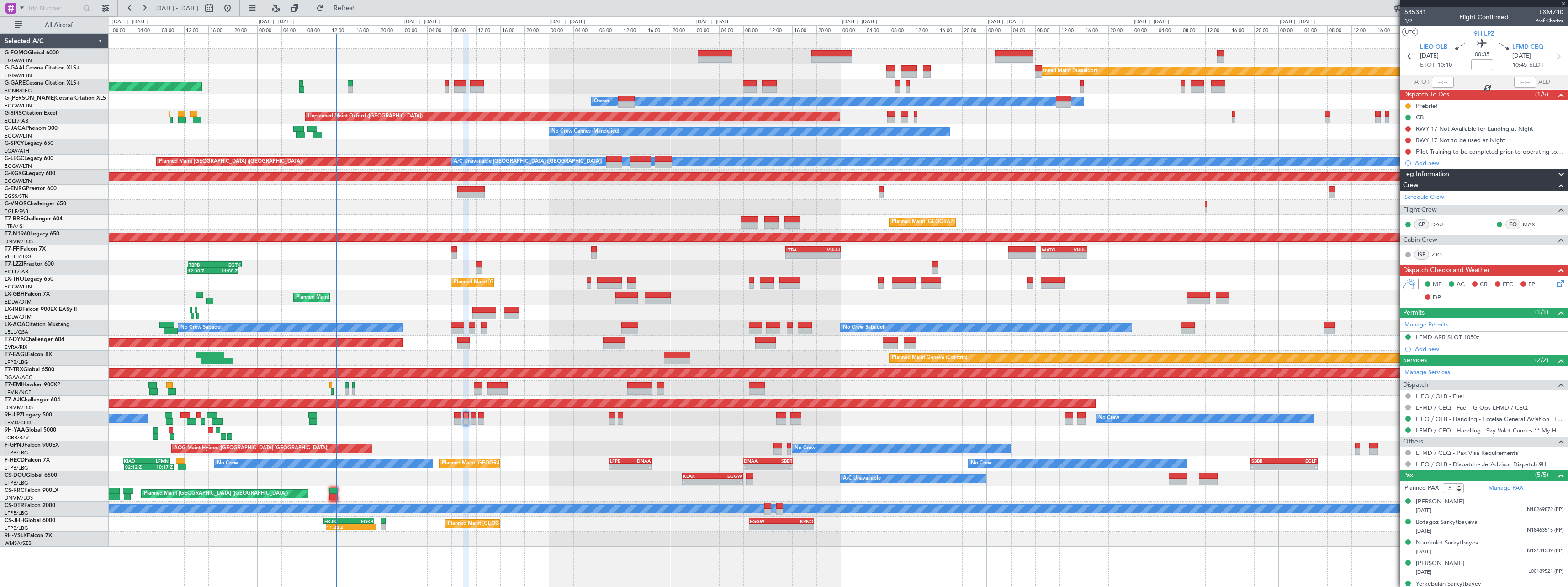
type input "4"
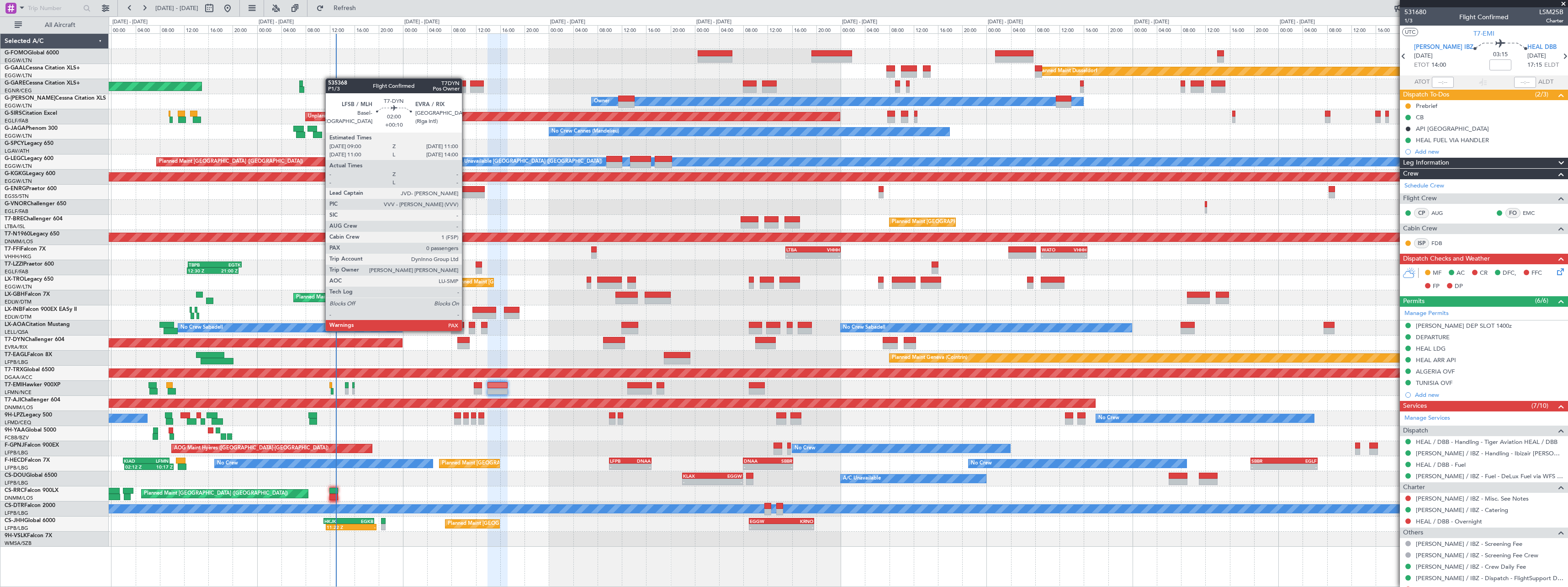
click at [466, 338] on div at bounding box center [463, 340] width 12 height 7
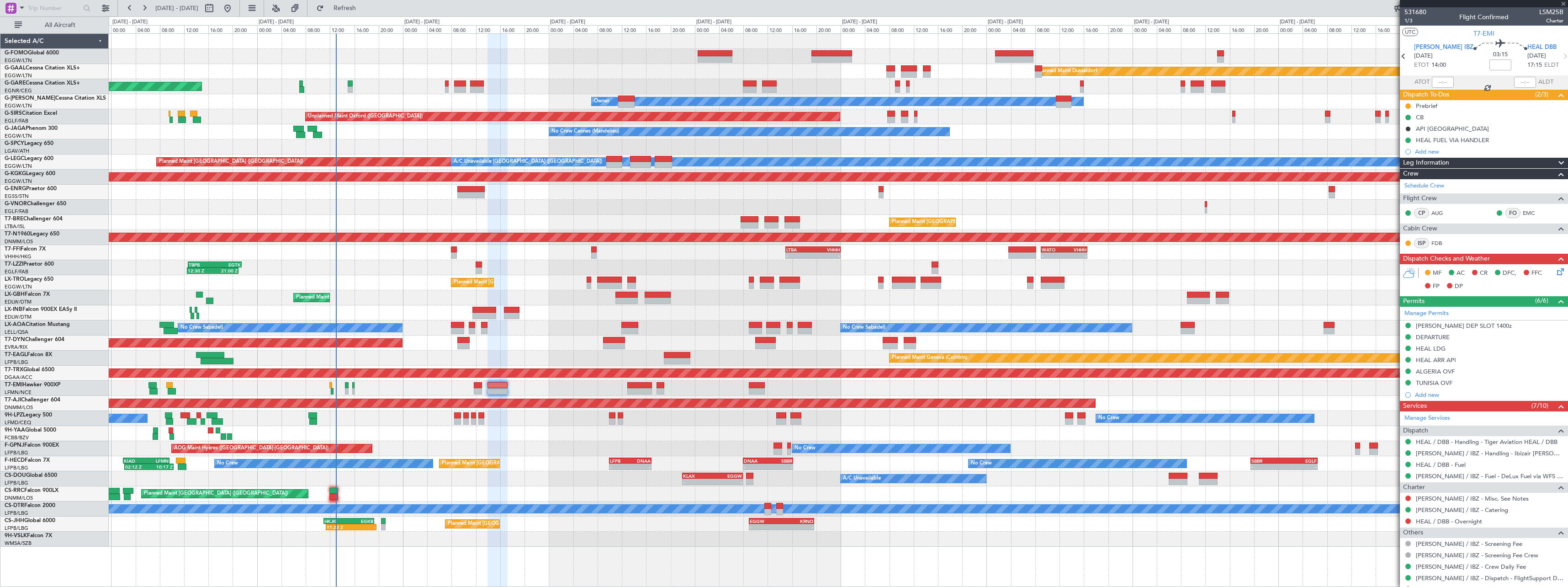
type input "+00:10"
type input "0"
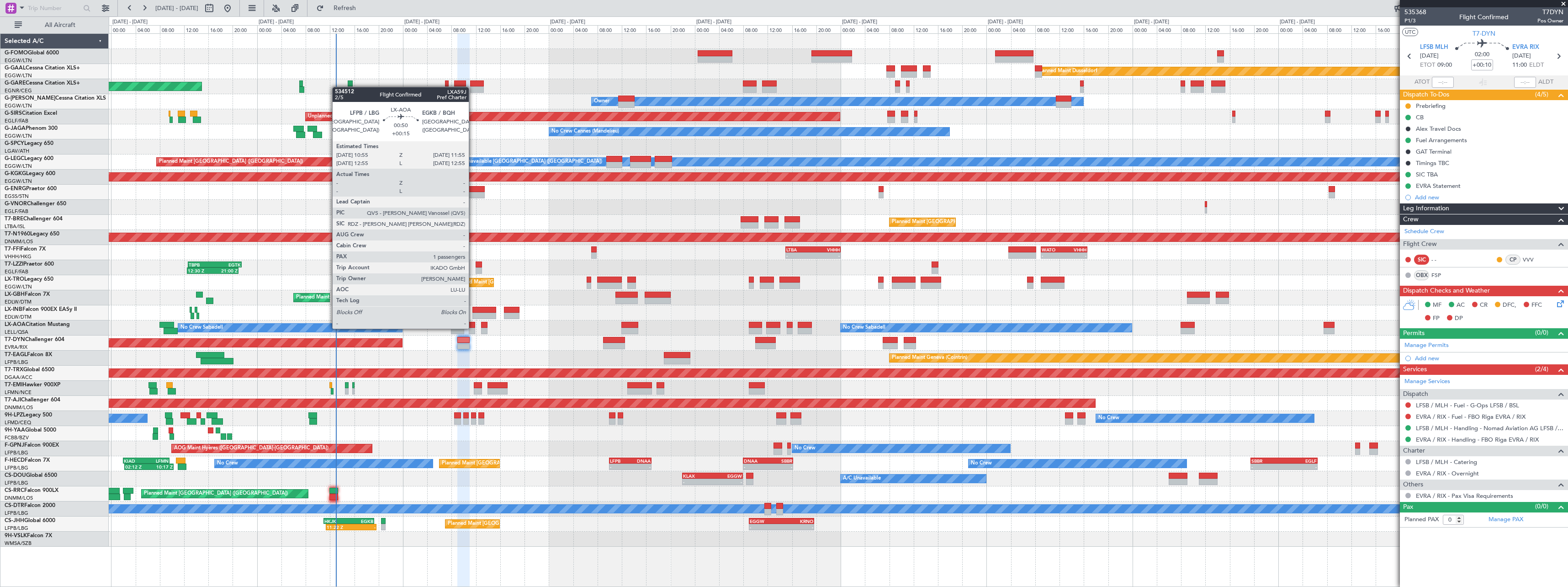
click at [473, 328] on div at bounding box center [472, 331] width 7 height 7
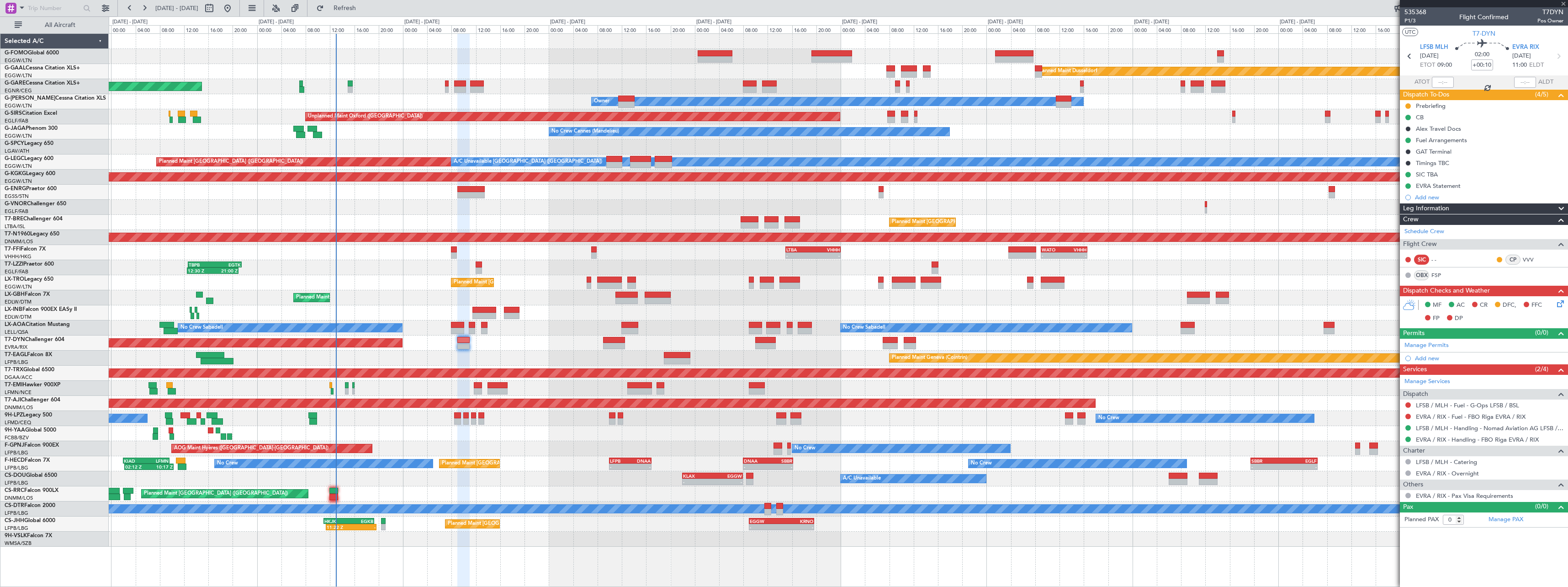
type input "+00:15"
type input "1"
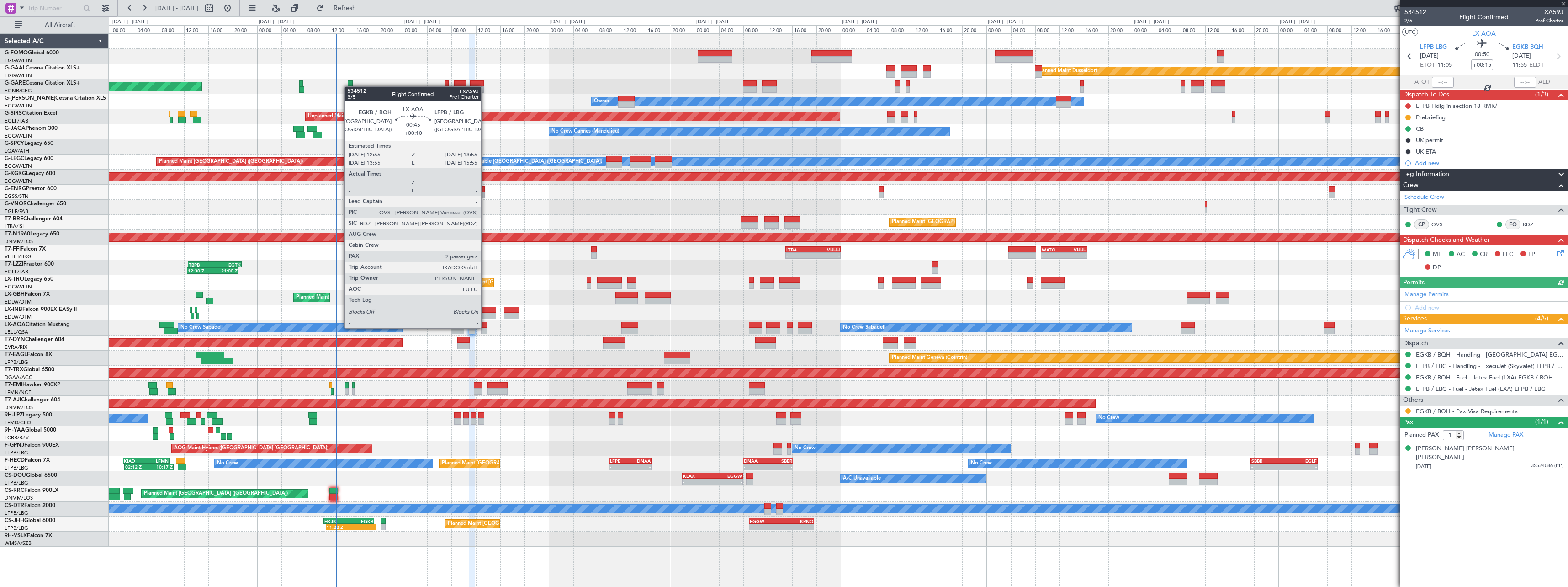
click at [485, 327] on div at bounding box center [484, 325] width 7 height 7
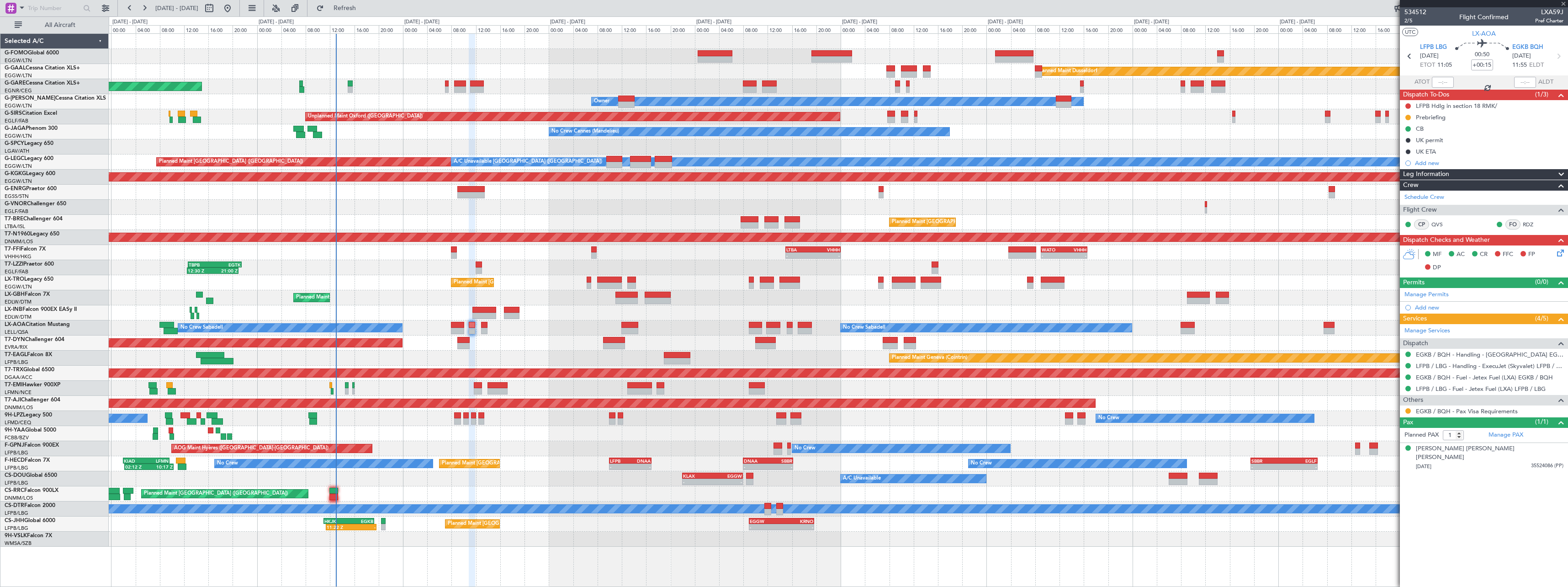
type input "+00:10"
type input "2"
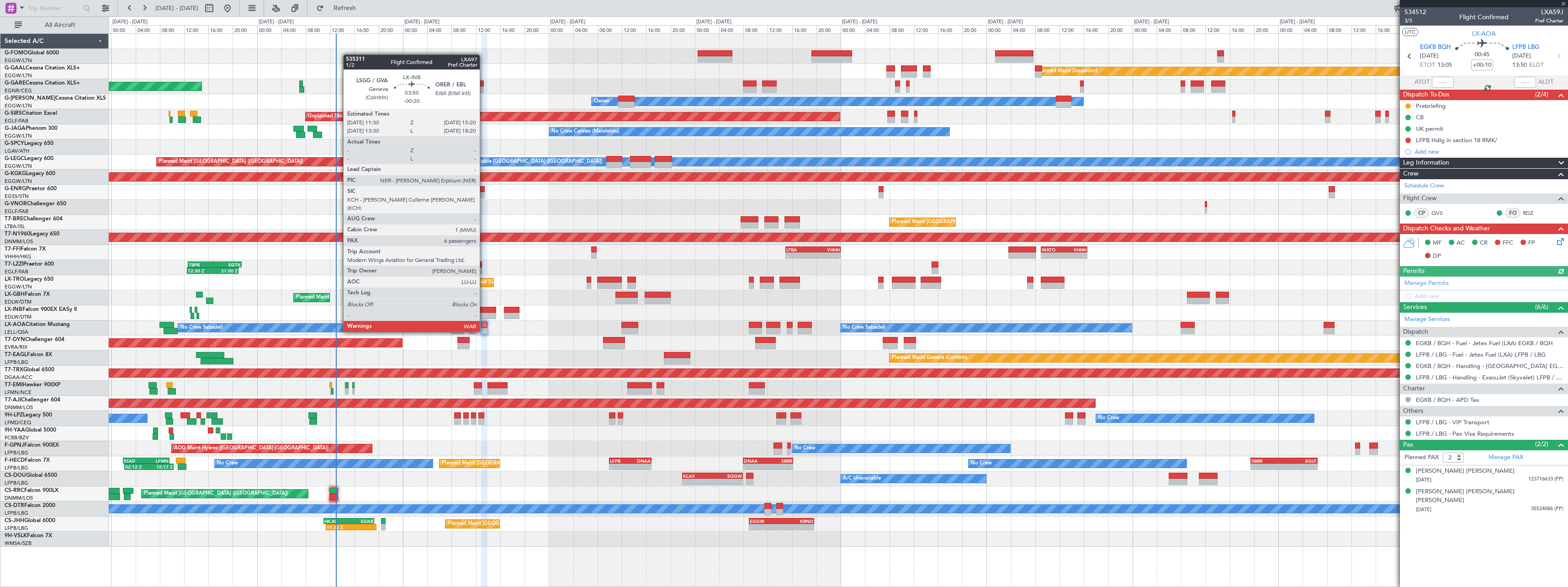
click at [484, 314] on div at bounding box center [484, 315] width 24 height 7
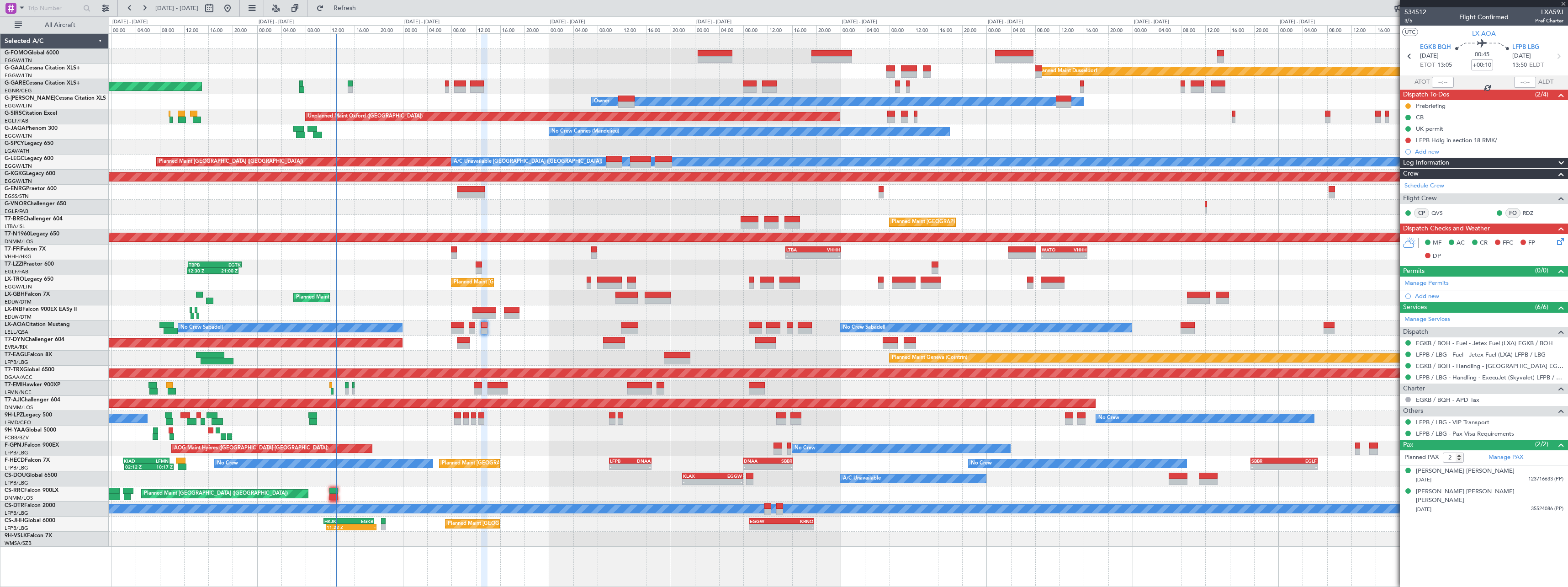
type input "-00:20"
type input "6"
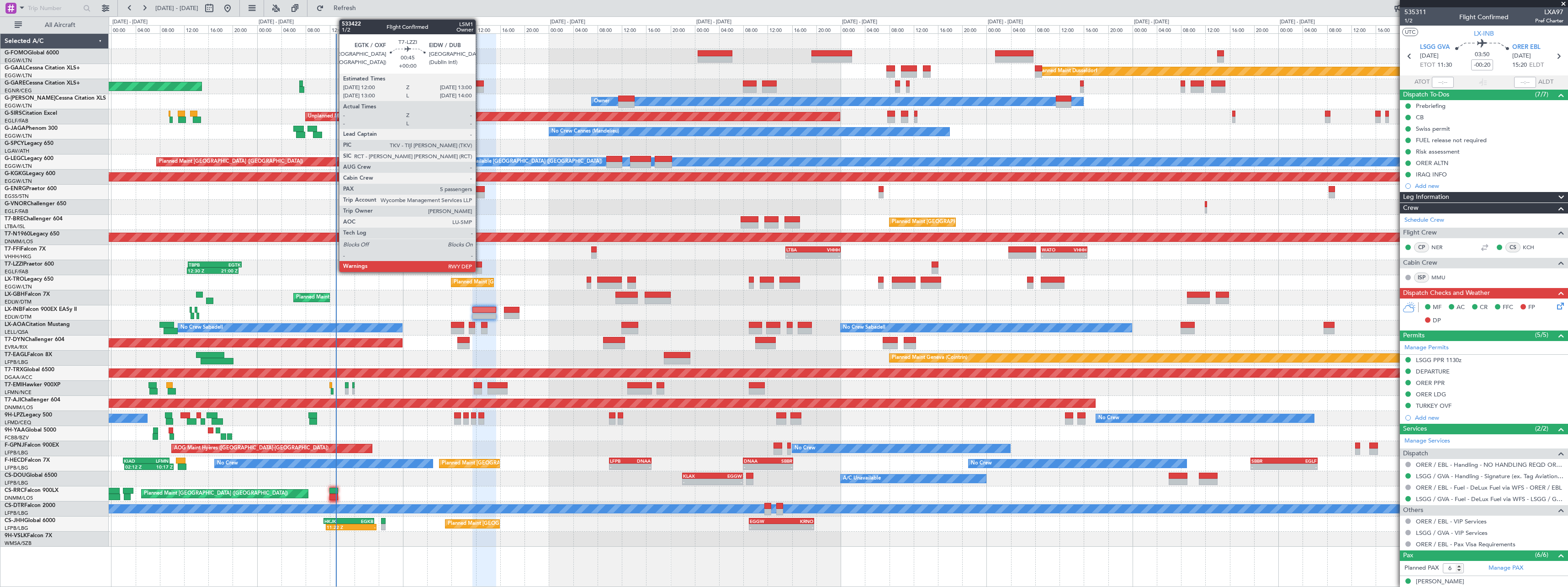
click at [480, 269] on div at bounding box center [478, 270] width 7 height 7
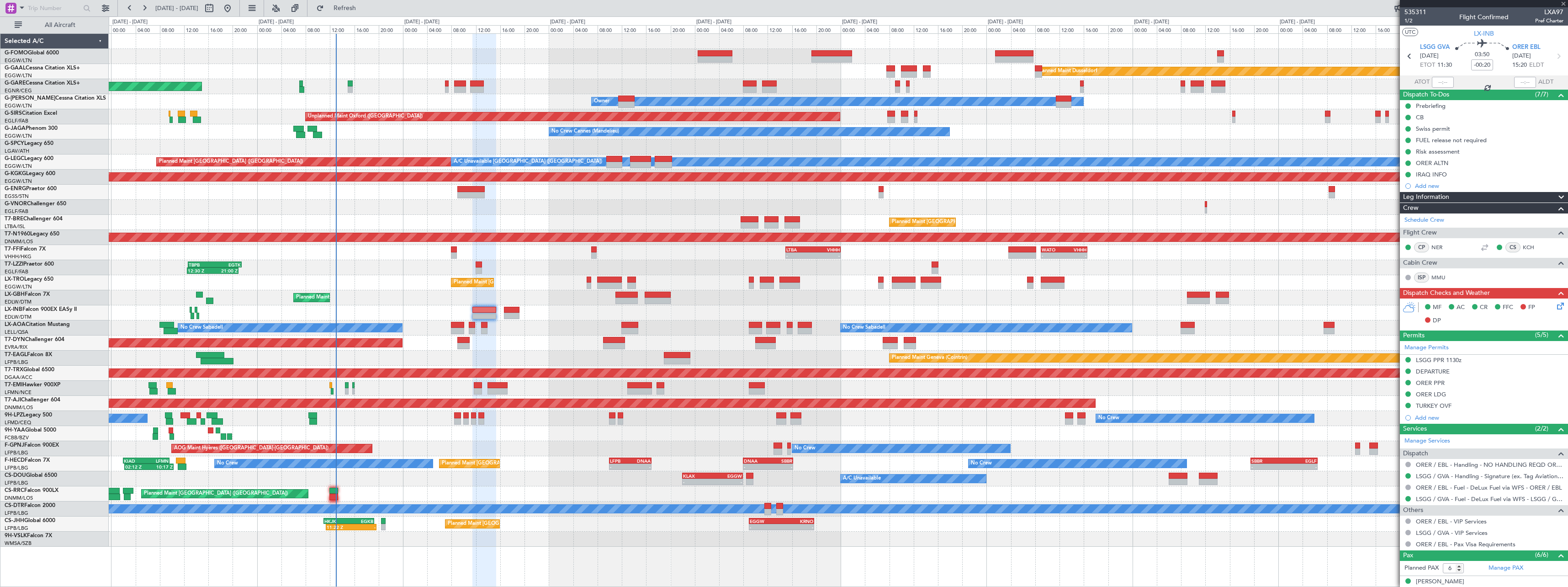
type input "5"
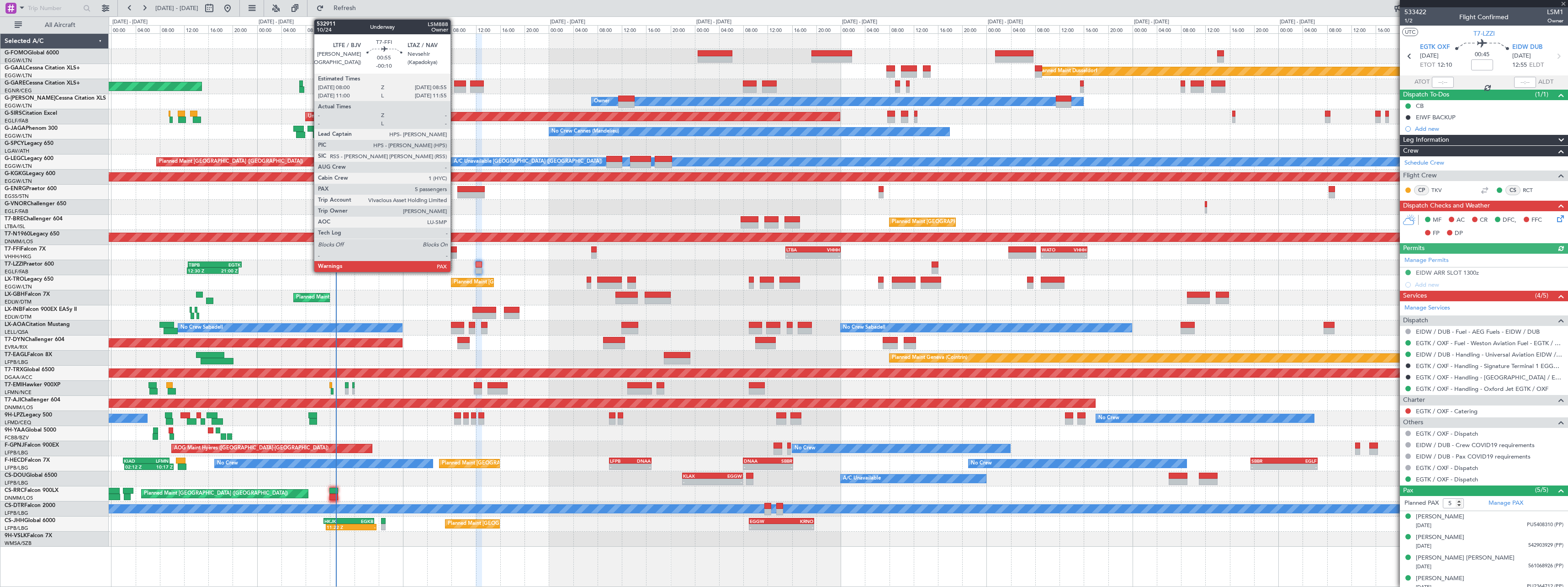
click at [455, 252] on div at bounding box center [454, 250] width 6 height 7
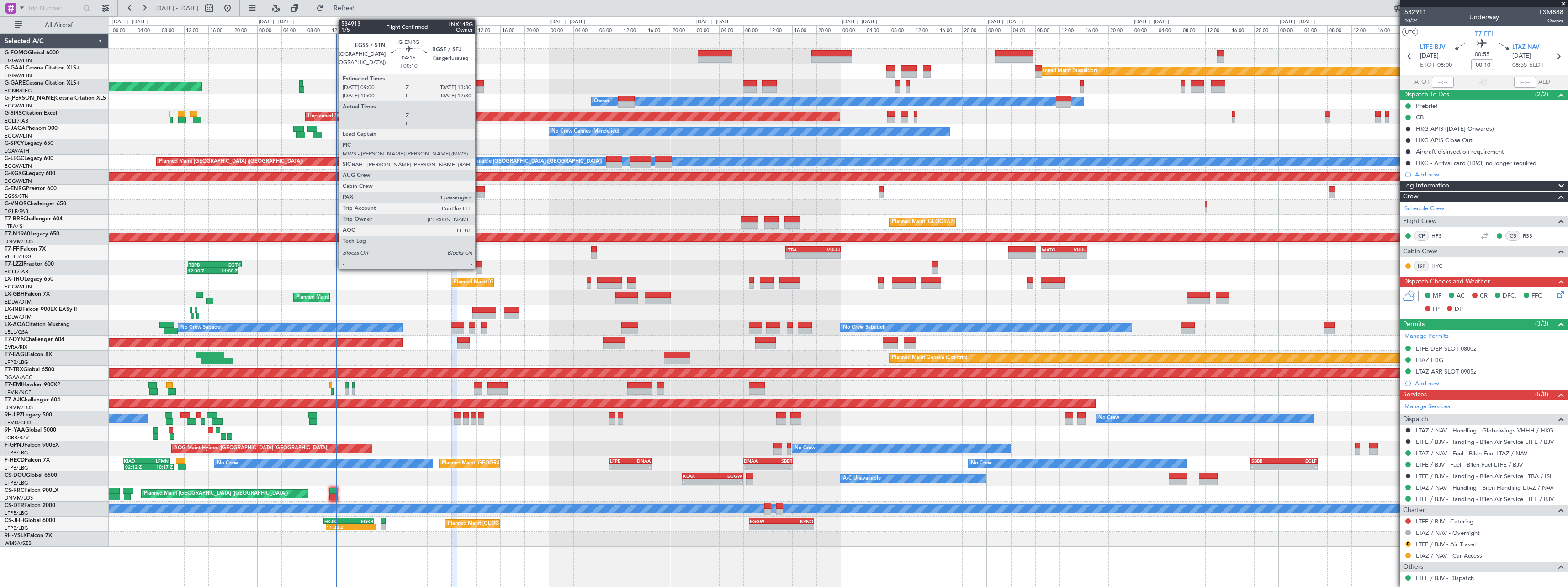
click at [479, 191] on div at bounding box center [471, 189] width 27 height 7
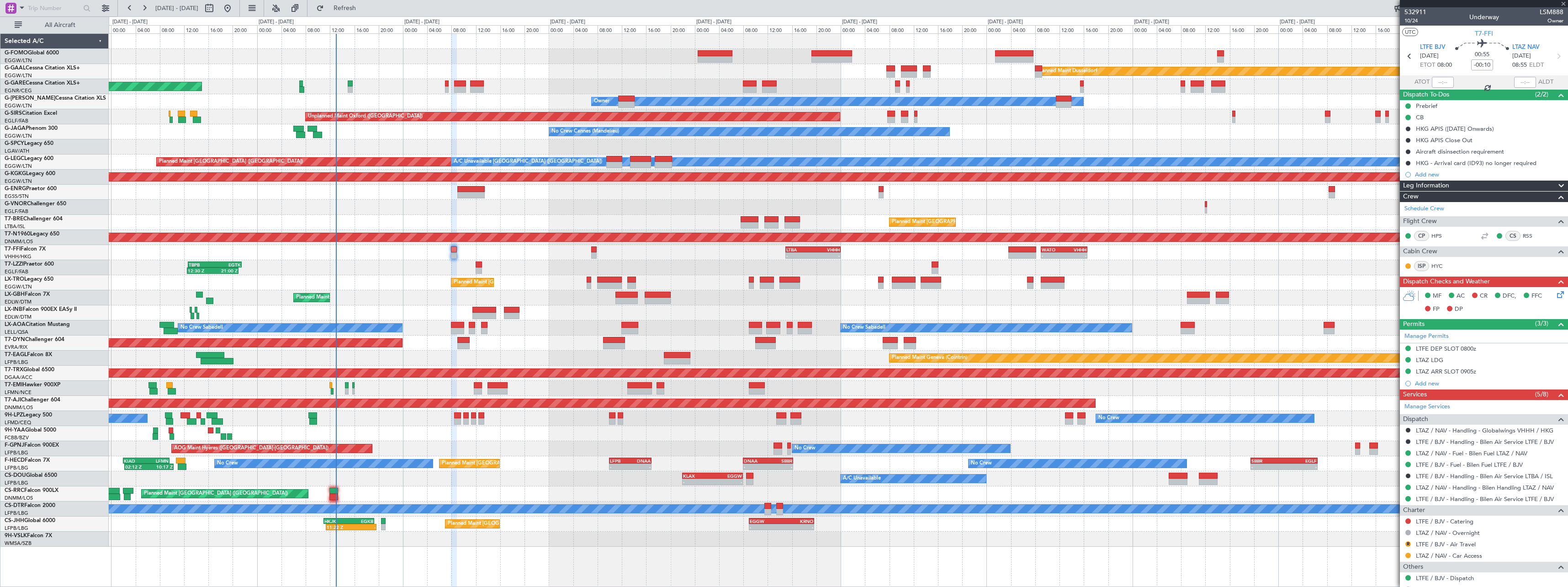
type input "+00:10"
type input "4"
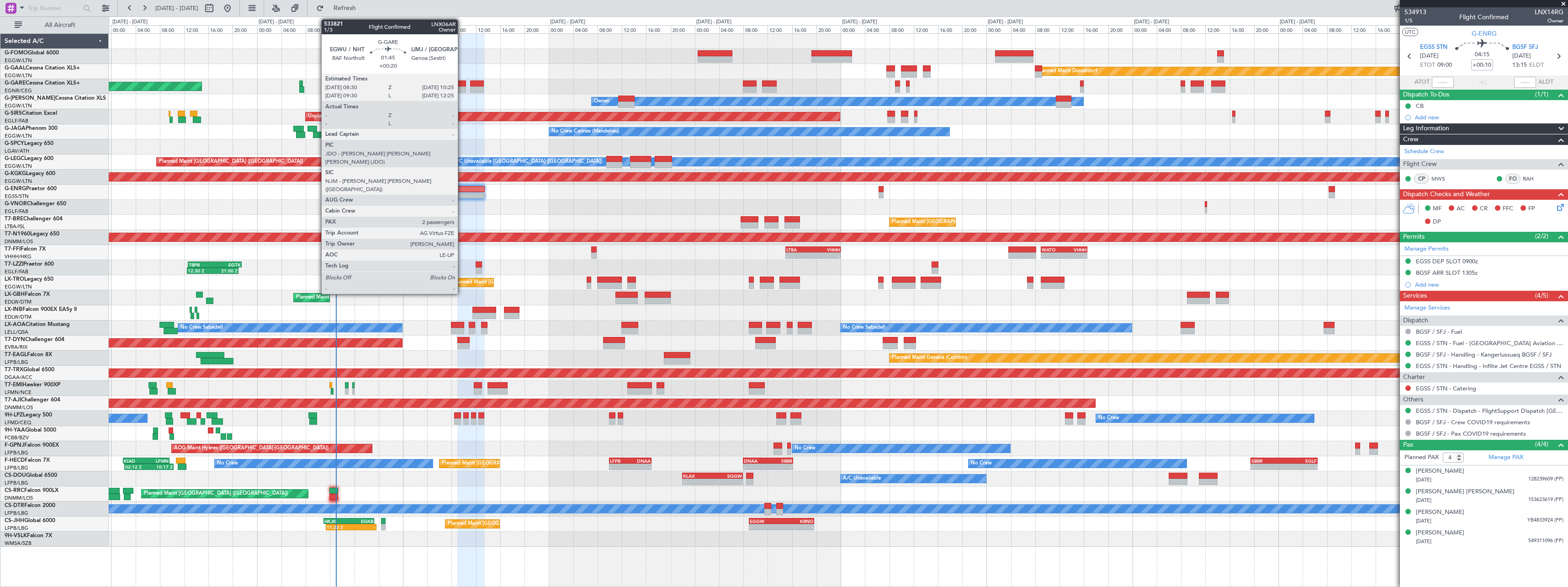
click at [462, 90] on div at bounding box center [460, 90] width 12 height 7
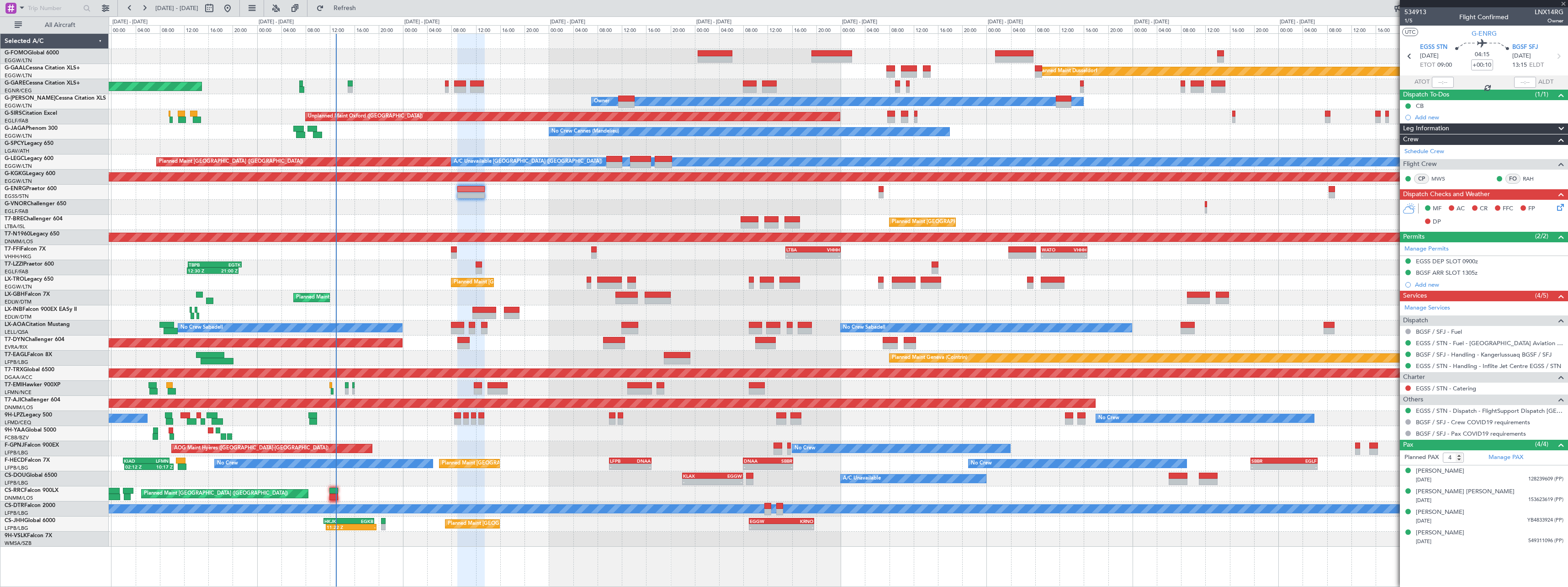
type input "+00:20"
type input "2"
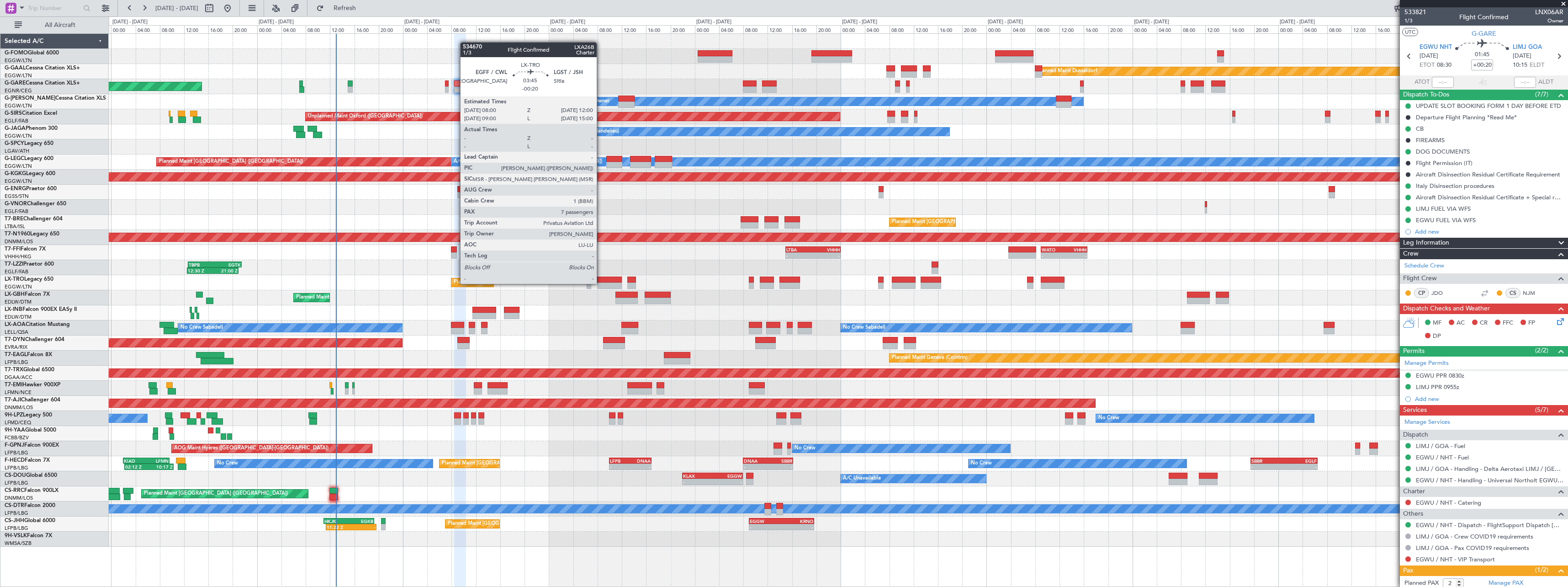
click at [601, 283] on div at bounding box center [609, 286] width 25 height 7
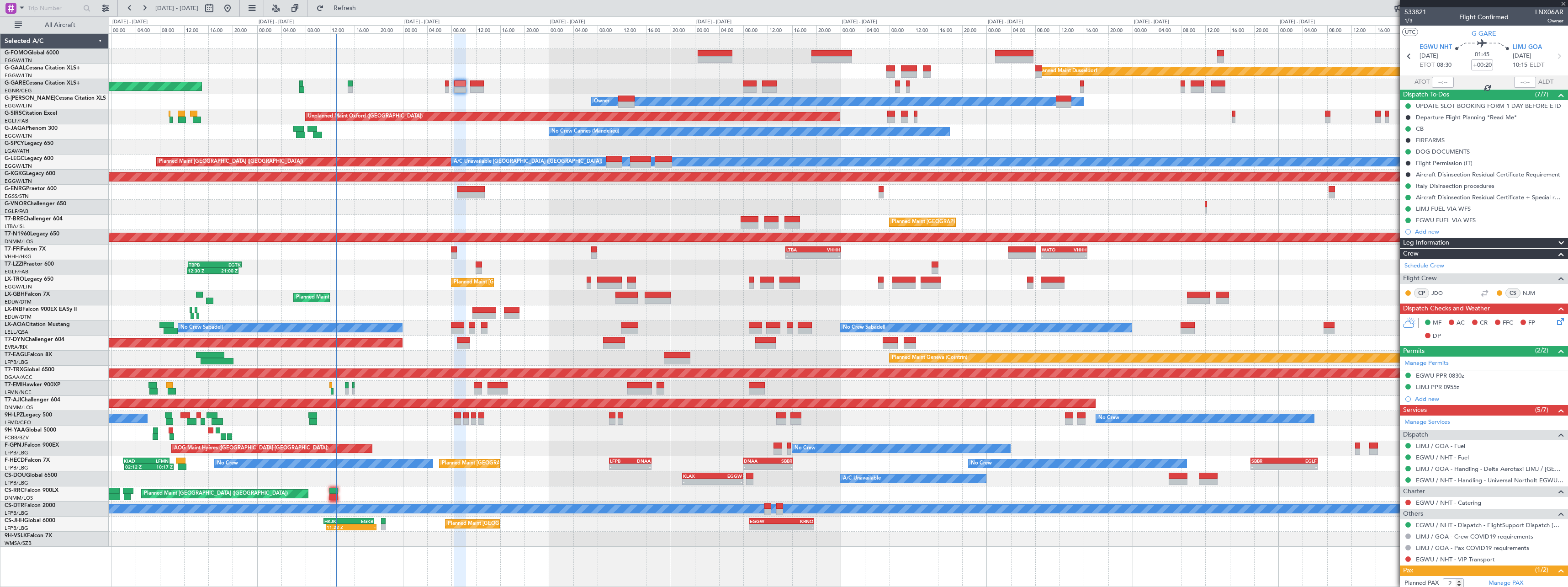
type input "-00:20"
type input "7"
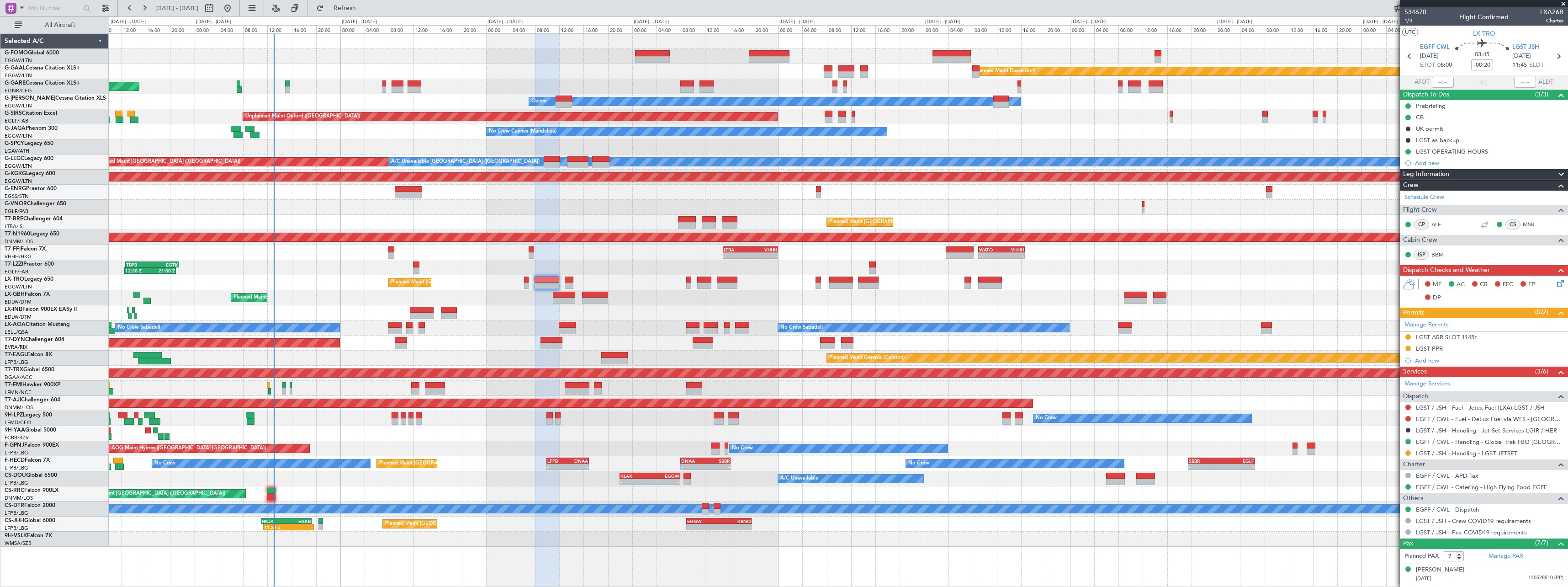
click at [371, 442] on div "AOG Maint Hyères (Toulon-Hyères) No Crew No Crew Planned Maint Paris (Le Bourge…" at bounding box center [838, 448] width 1459 height 15
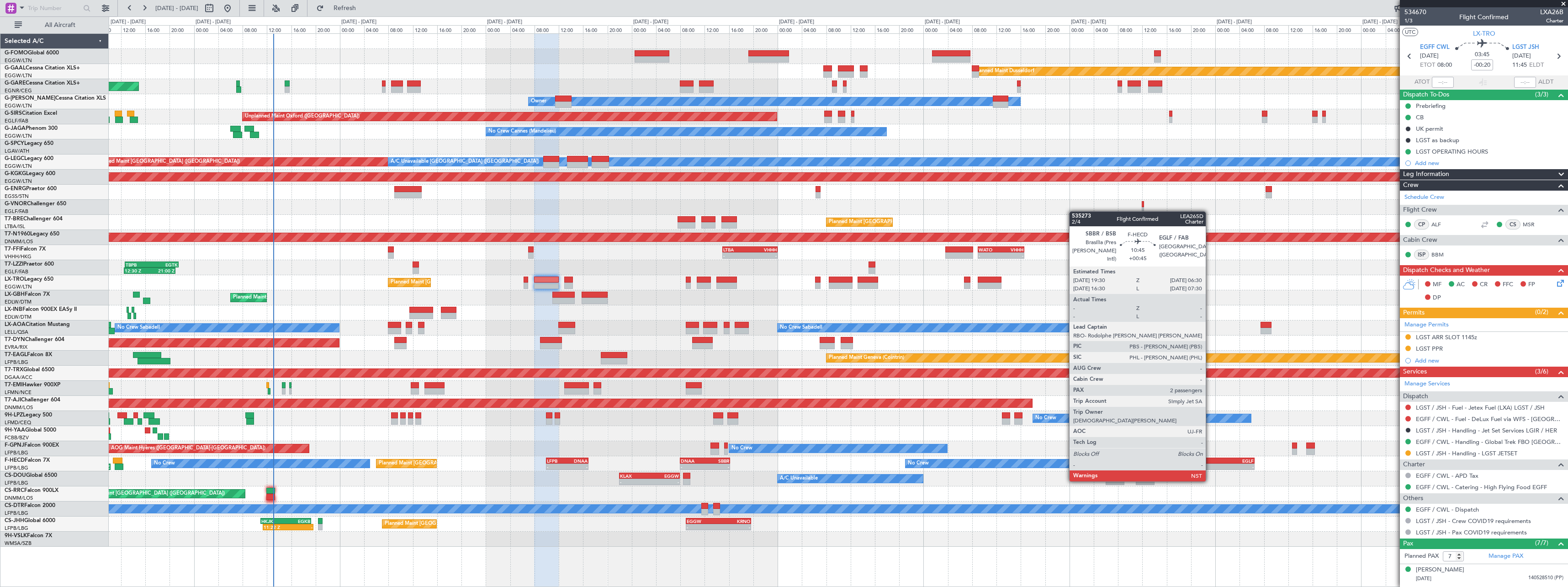
click at [1210, 464] on div "-" at bounding box center [1204, 466] width 32 height 5
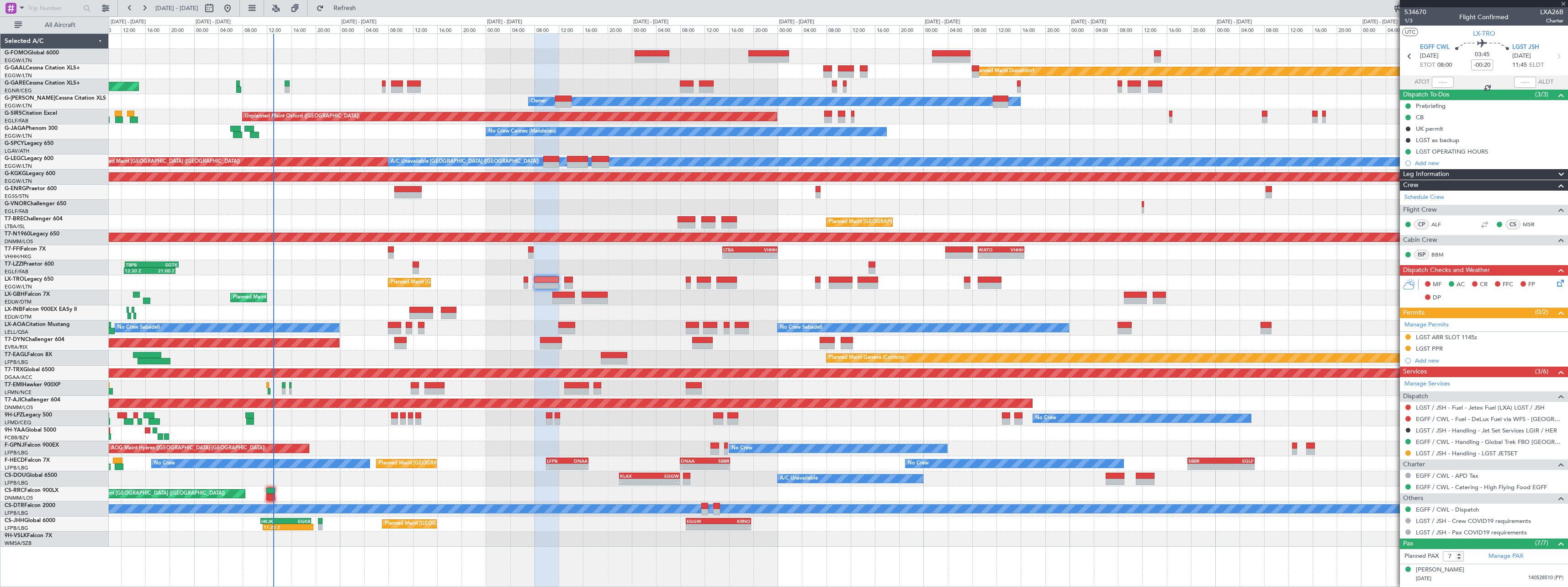
type input "+00:45"
type input "2"
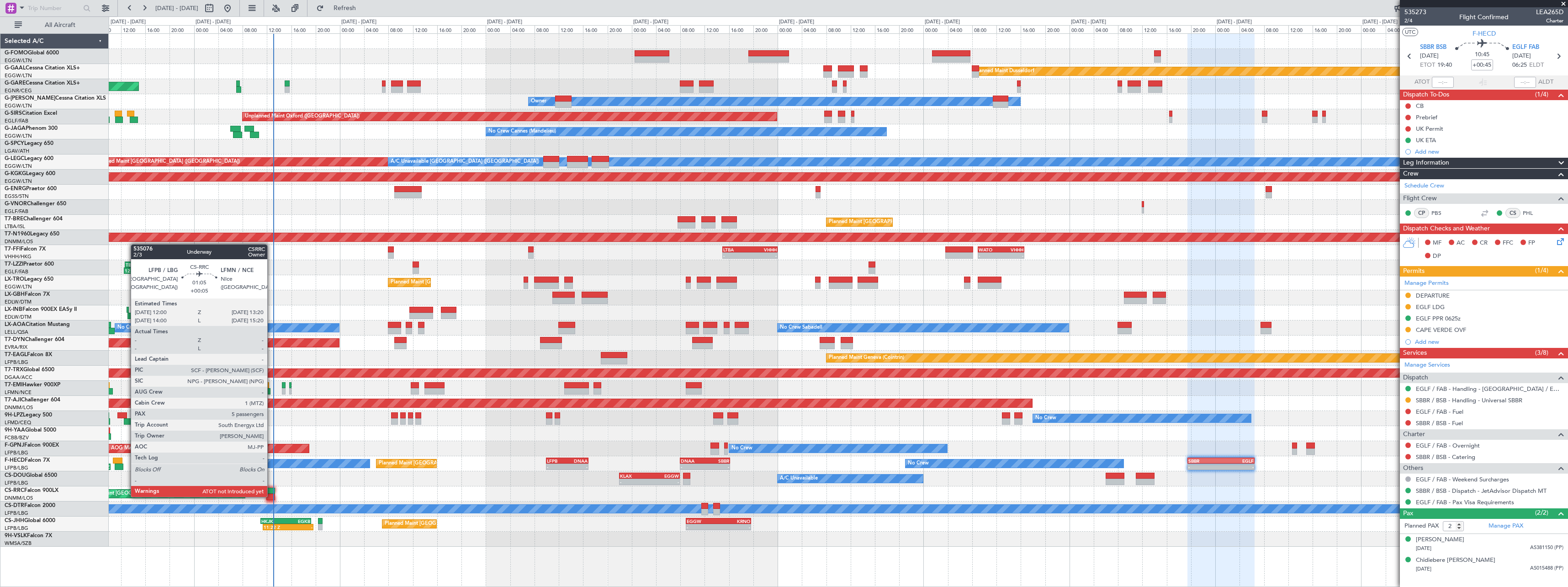
click at [271, 496] on div at bounding box center [271, 497] width 9 height 7
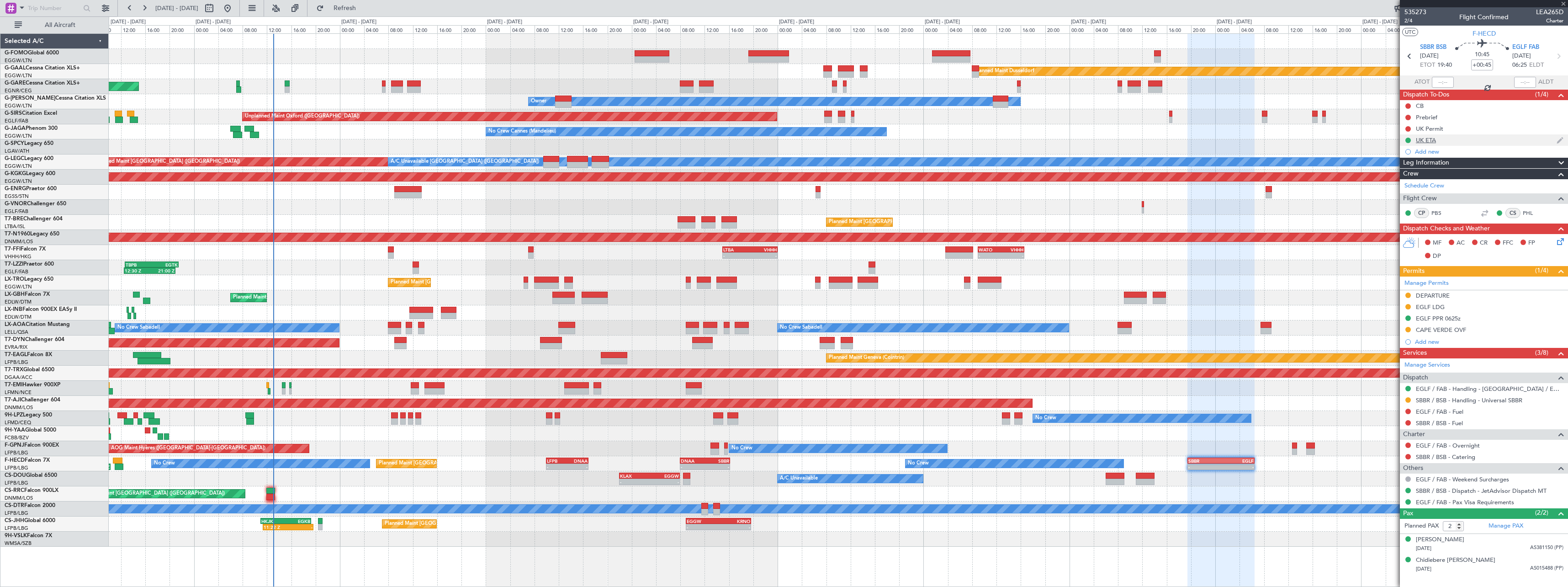
type input "+00:05"
type input "5"
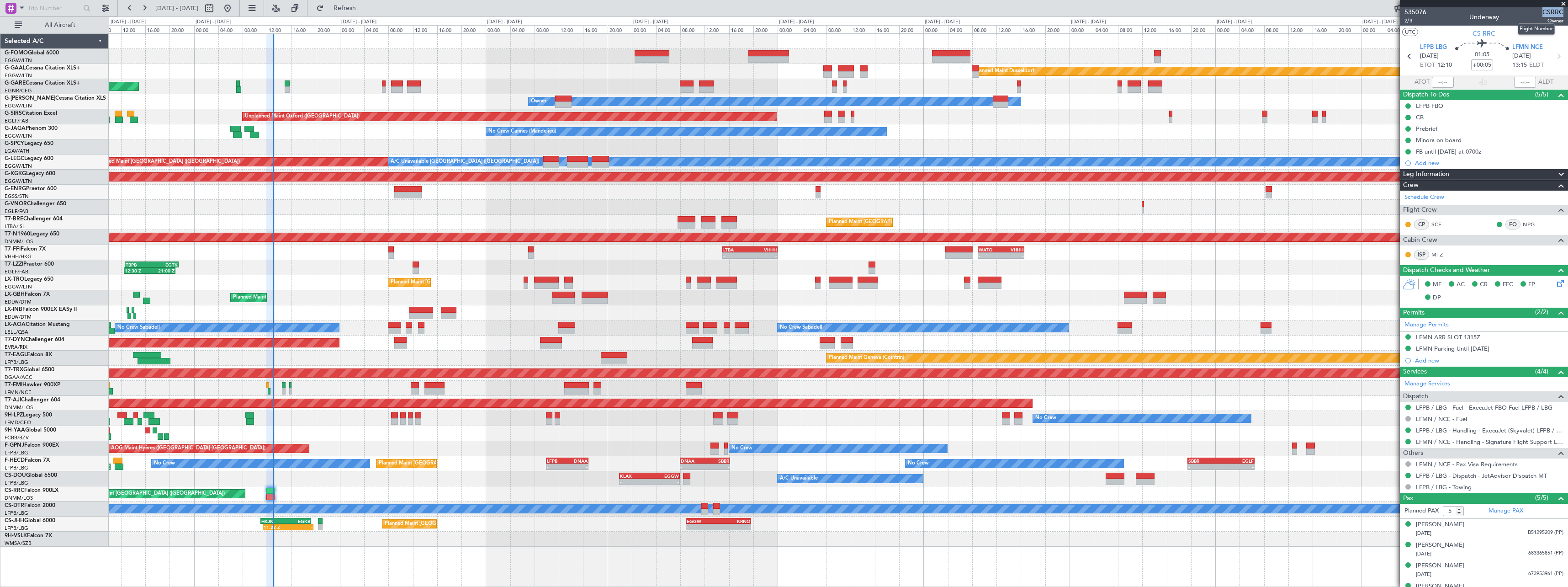
drag, startPoint x: 1537, startPoint y: 10, endPoint x: 1556, endPoint y: 14, distance: 19.4
click at [1556, 14] on span "CSRRC" at bounding box center [1553, 12] width 21 height 10
copy span "CSRRC"
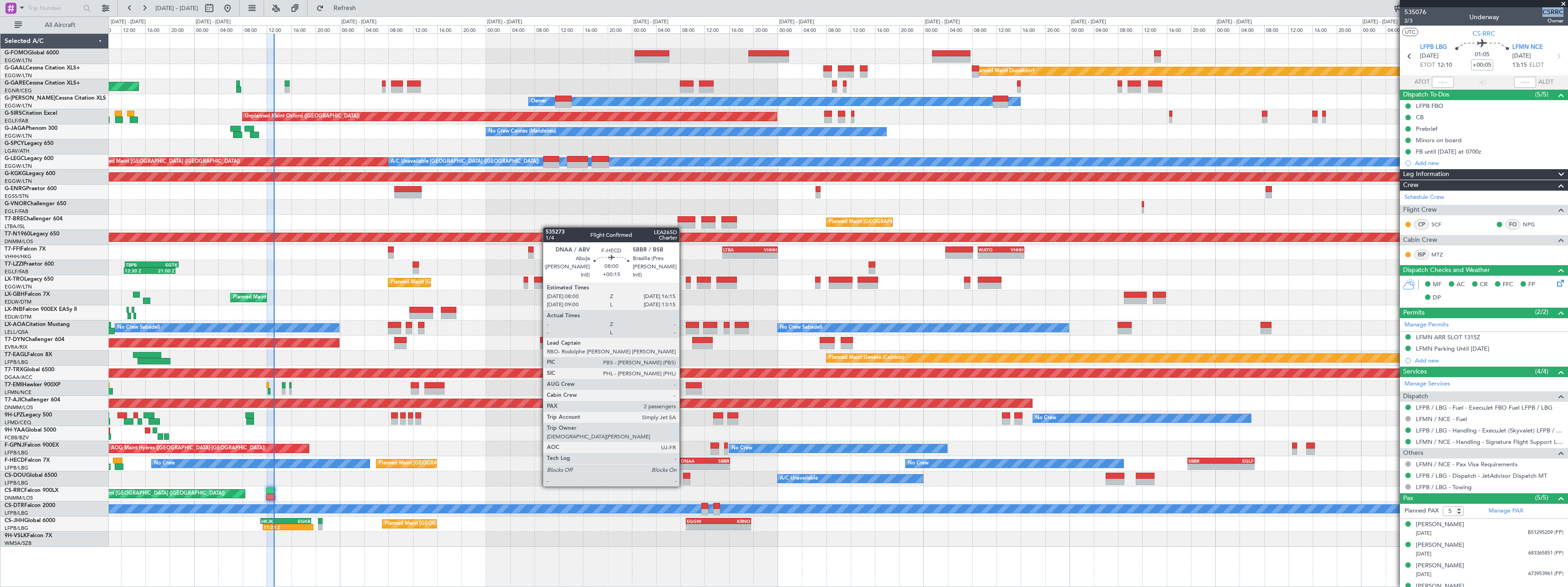
click at [684, 469] on div "-" at bounding box center [693, 466] width 24 height 5
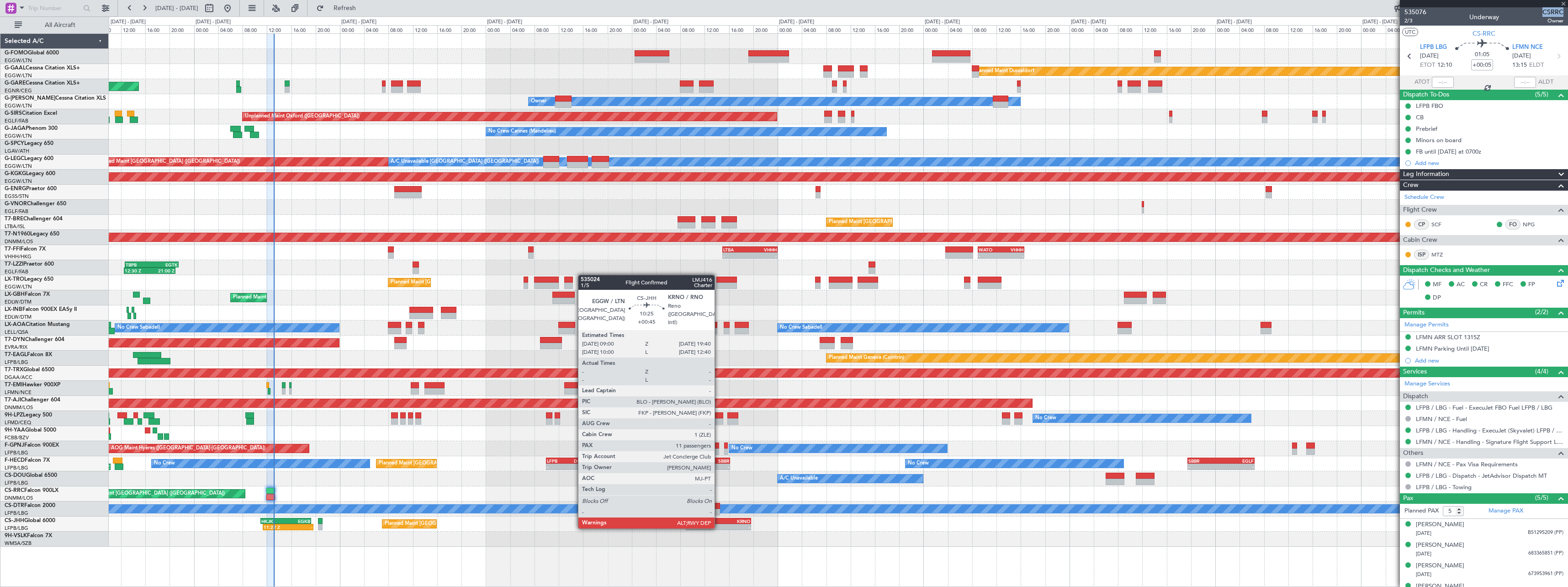
type input "+00:15"
type input "2"
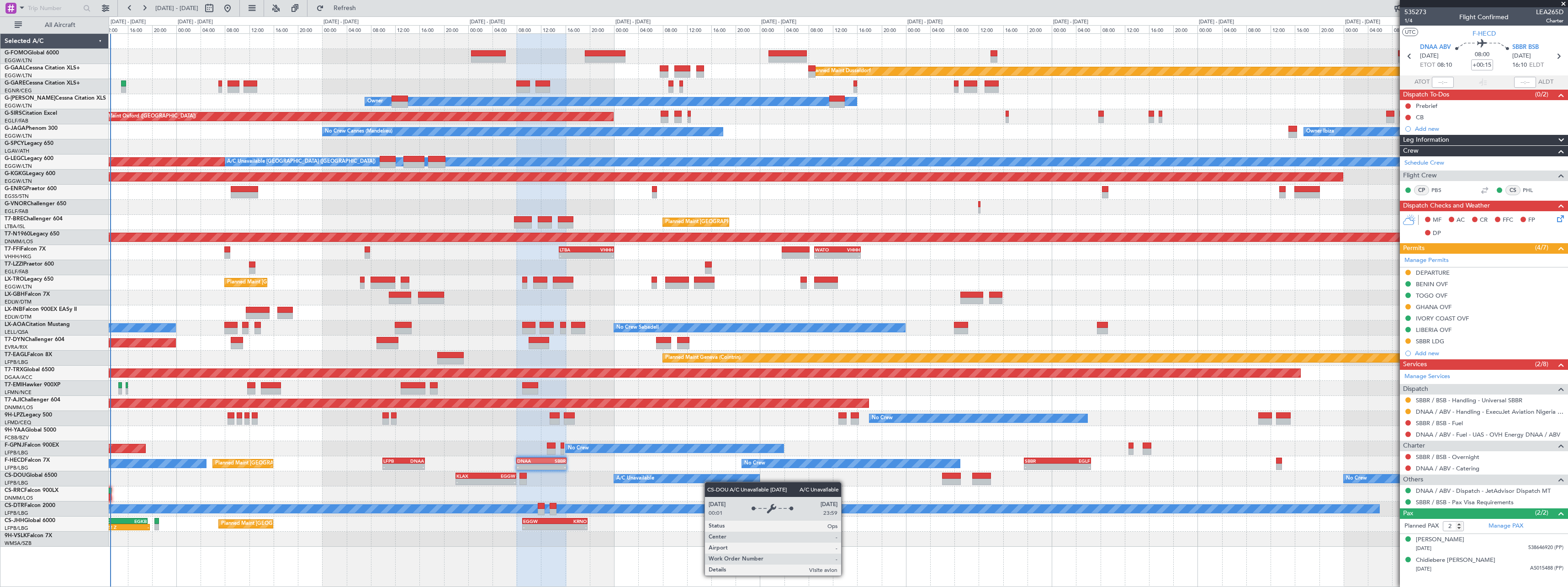
click at [656, 482] on div "Planned Maint Dusseldorf Unplanned Maint [PERSON_NAME] Owner Unplanned Maint [G…" at bounding box center [838, 290] width 1459 height 513
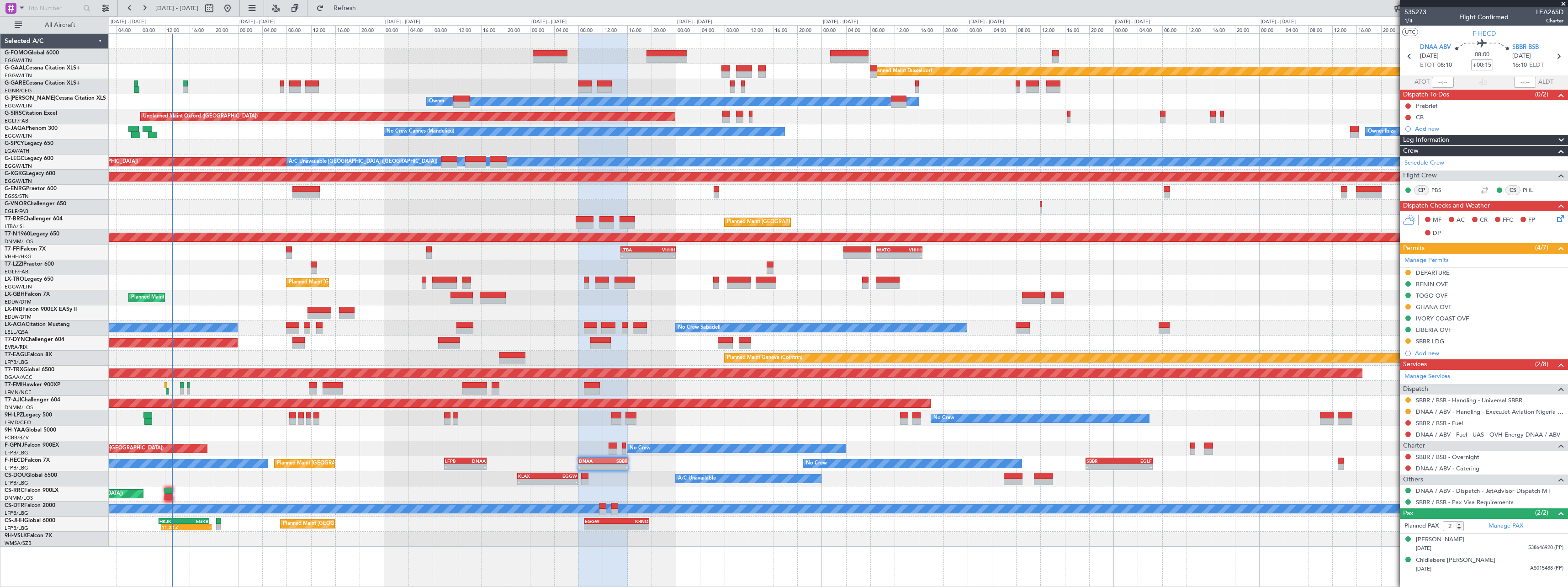
click at [409, 550] on div "Planned Maint Dusseldorf Unplanned Maint [PERSON_NAME] Owner Owner Unplanned Ma…" at bounding box center [838, 310] width 1459 height 554
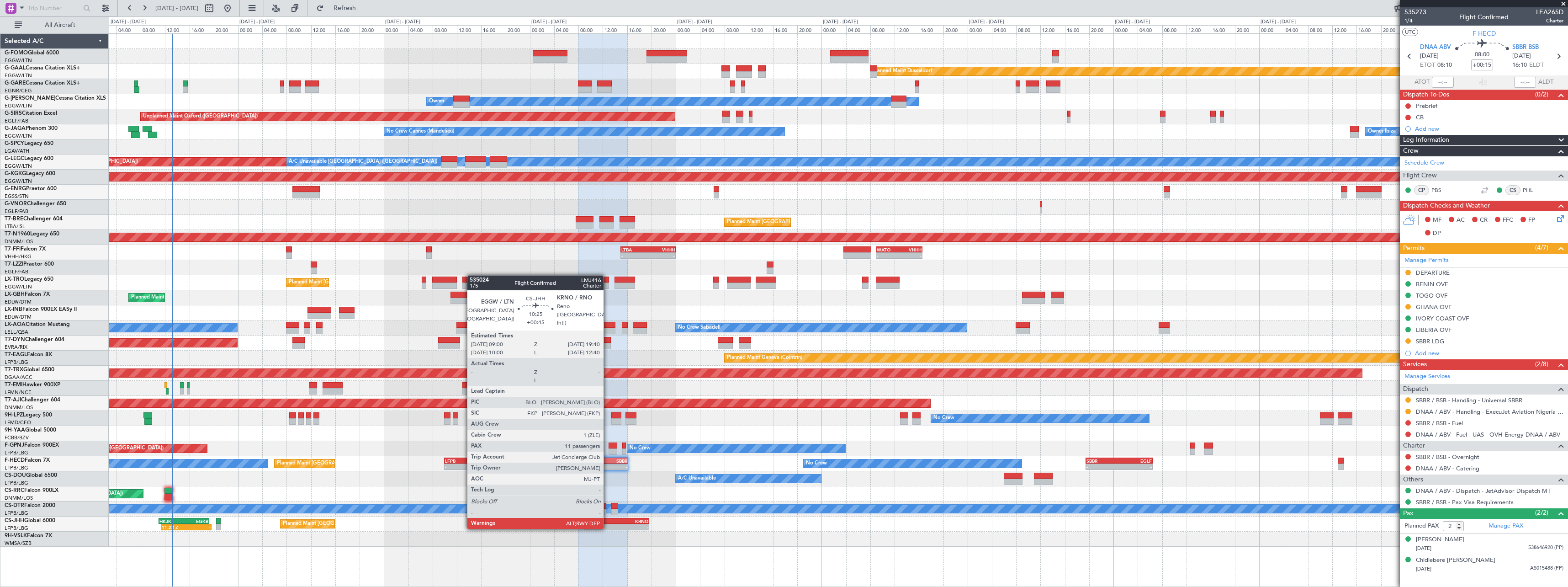
click at [607, 528] on div "-" at bounding box center [601, 527] width 32 height 5
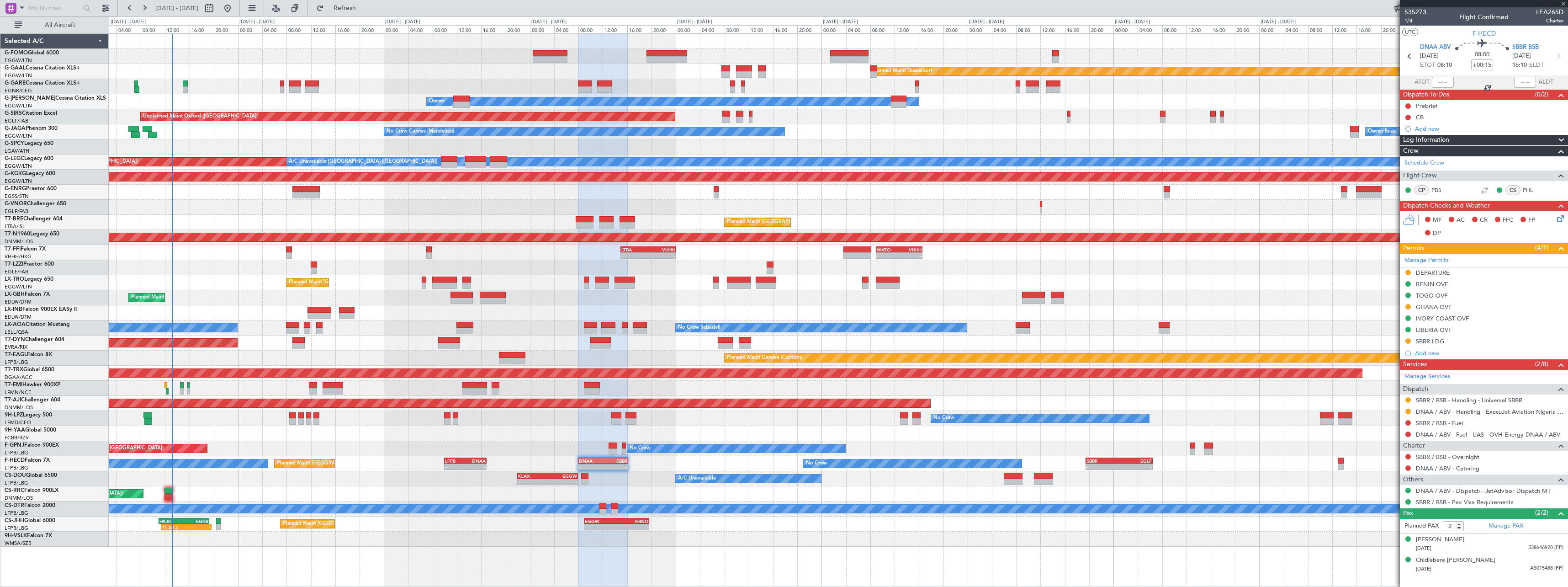
type input "+00:45"
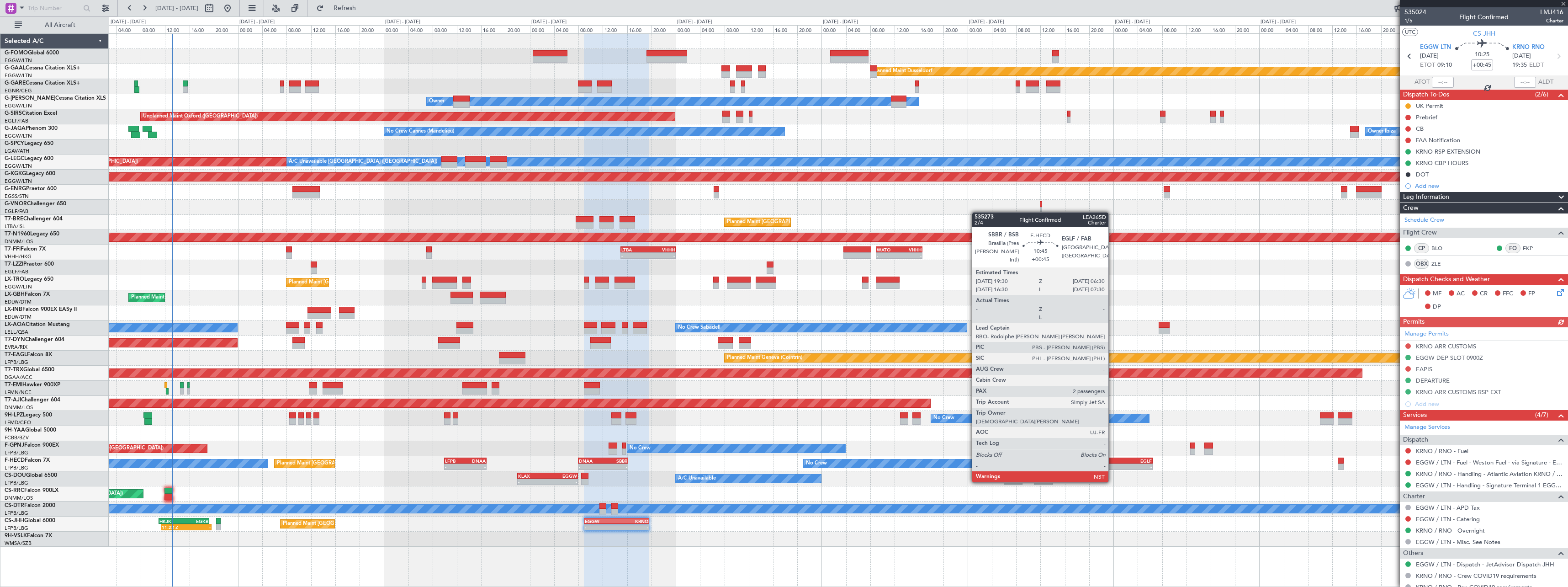
click at [1113, 465] on div "-" at bounding box center [1102, 466] width 32 height 5
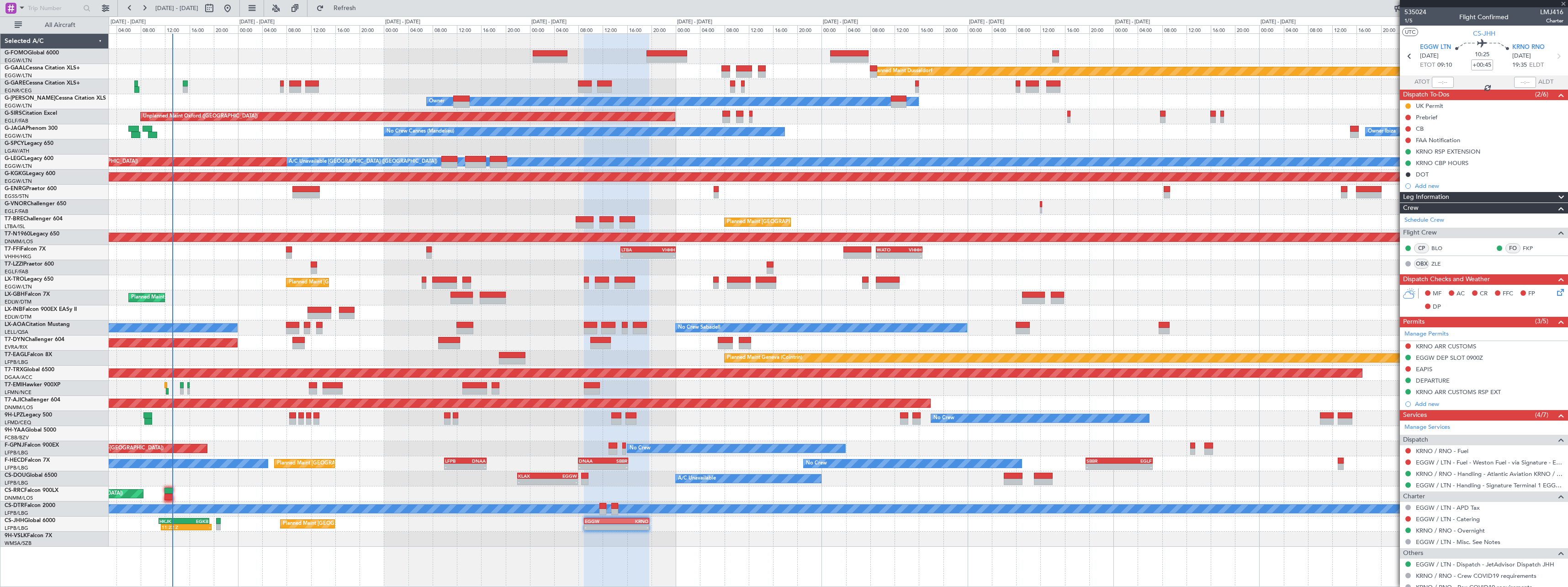
type input "2"
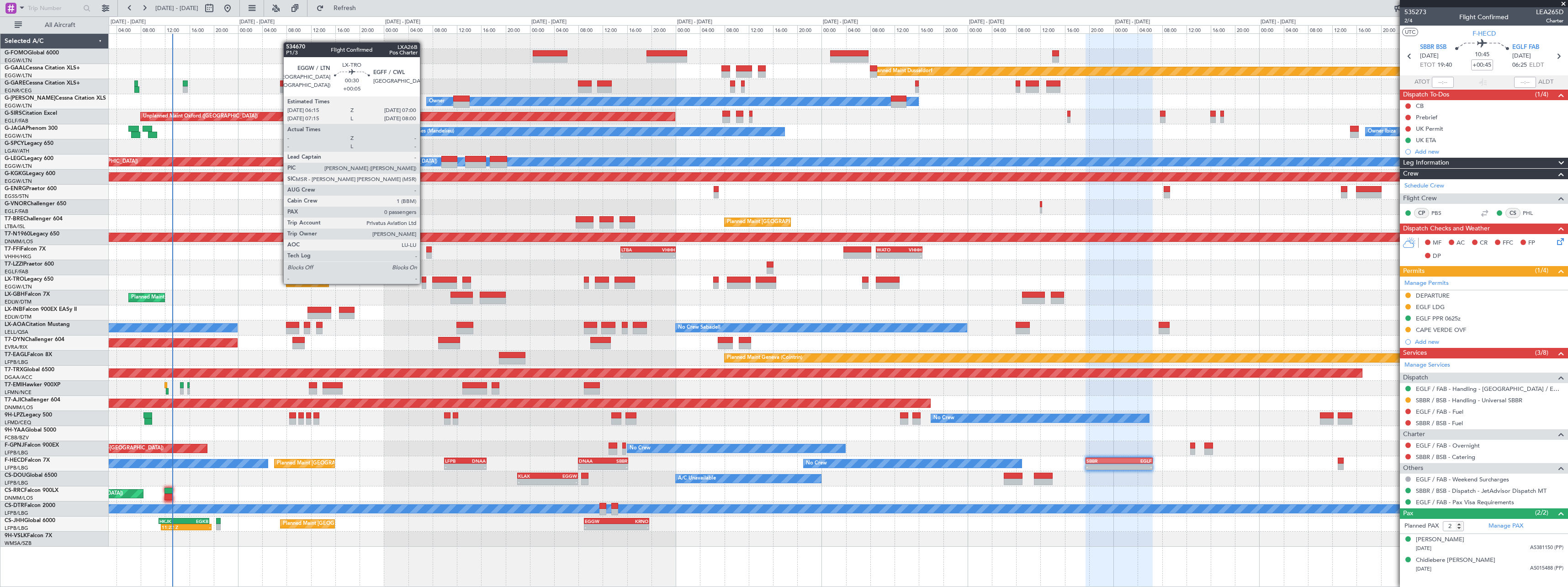
click at [424, 283] on div at bounding box center [424, 286] width 5 height 7
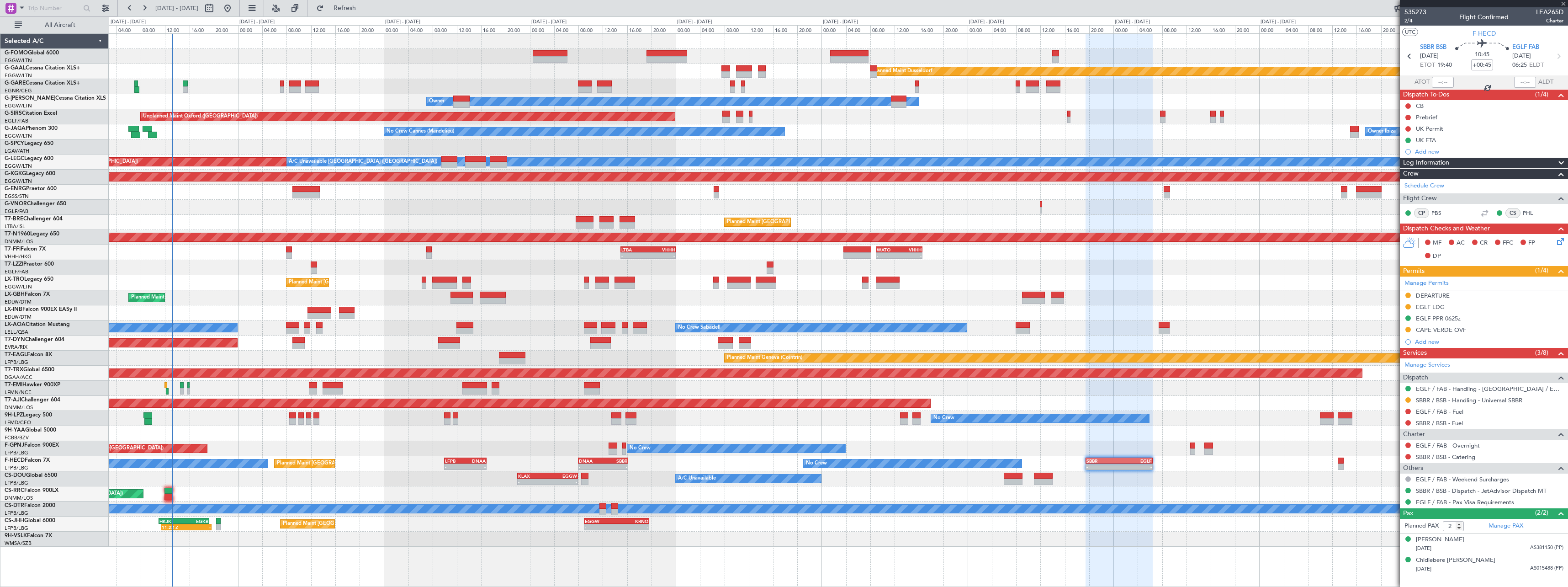
type input "+00:05"
type input "0"
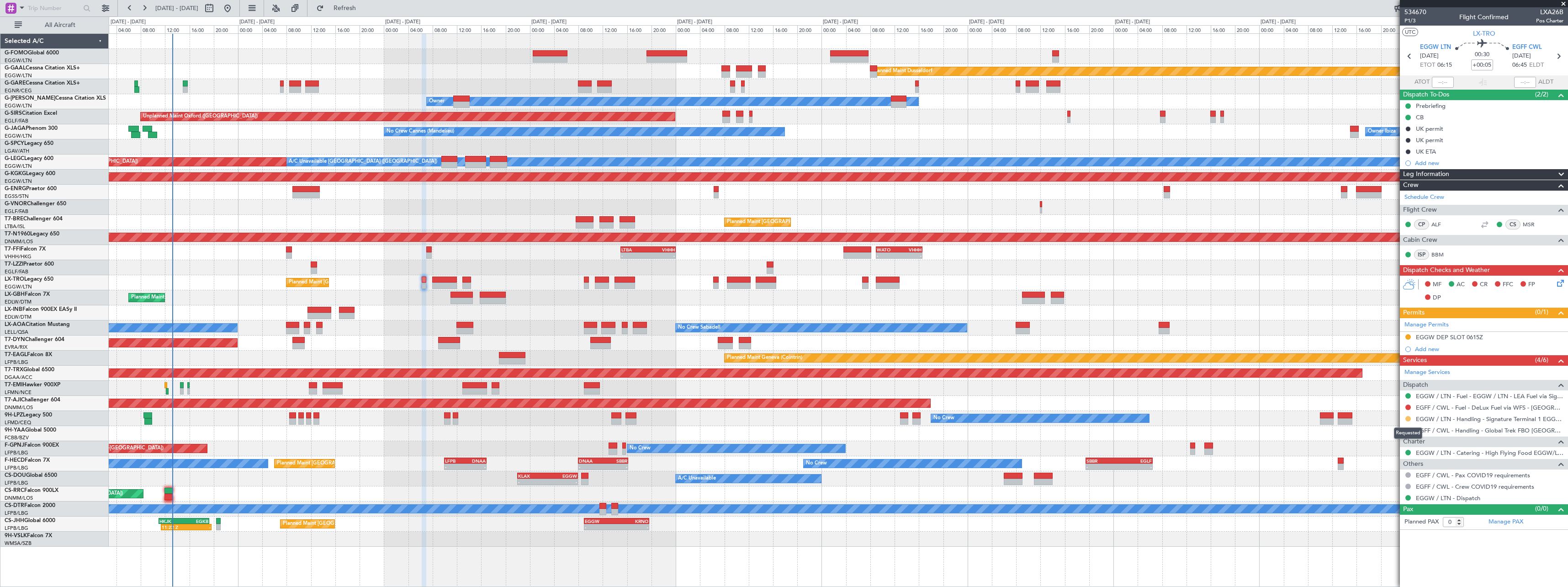
click at [1407, 418] on button at bounding box center [1408, 418] width 5 height 5
drag, startPoint x: 1369, startPoint y: 526, endPoint x: 1408, endPoint y: 439, distance: 95.3
click at [1369, 525] on span "Confirmed" at bounding box center [1382, 527] width 29 height 9
click at [1446, 336] on div "EGGW DEP SLOT 0615Z" at bounding box center [1449, 337] width 67 height 8
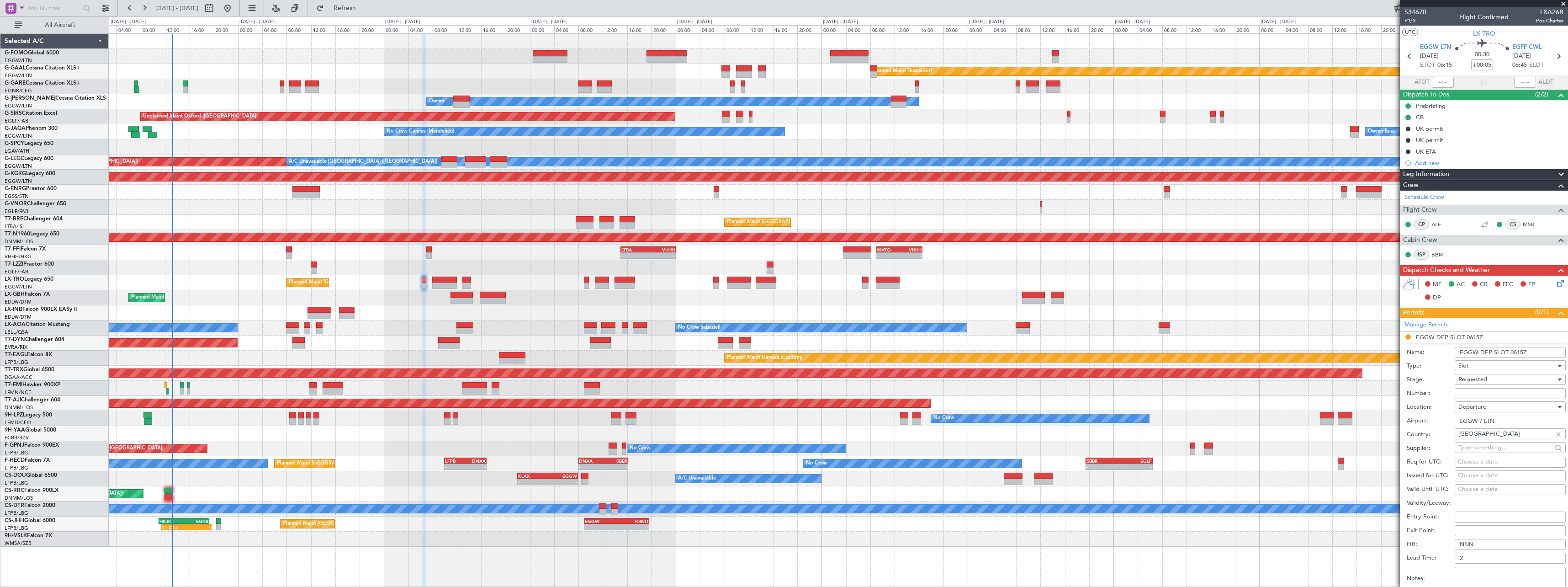
click at [1524, 354] on input "EGGW DEP SLOT 0615Z" at bounding box center [1510, 353] width 111 height 11
type input "EGGW DEP SLOT 0630Z"
click at [1521, 380] on div "Requested" at bounding box center [1507, 379] width 97 height 14
click at [1488, 445] on span "Received OK" at bounding box center [1507, 449] width 96 height 14
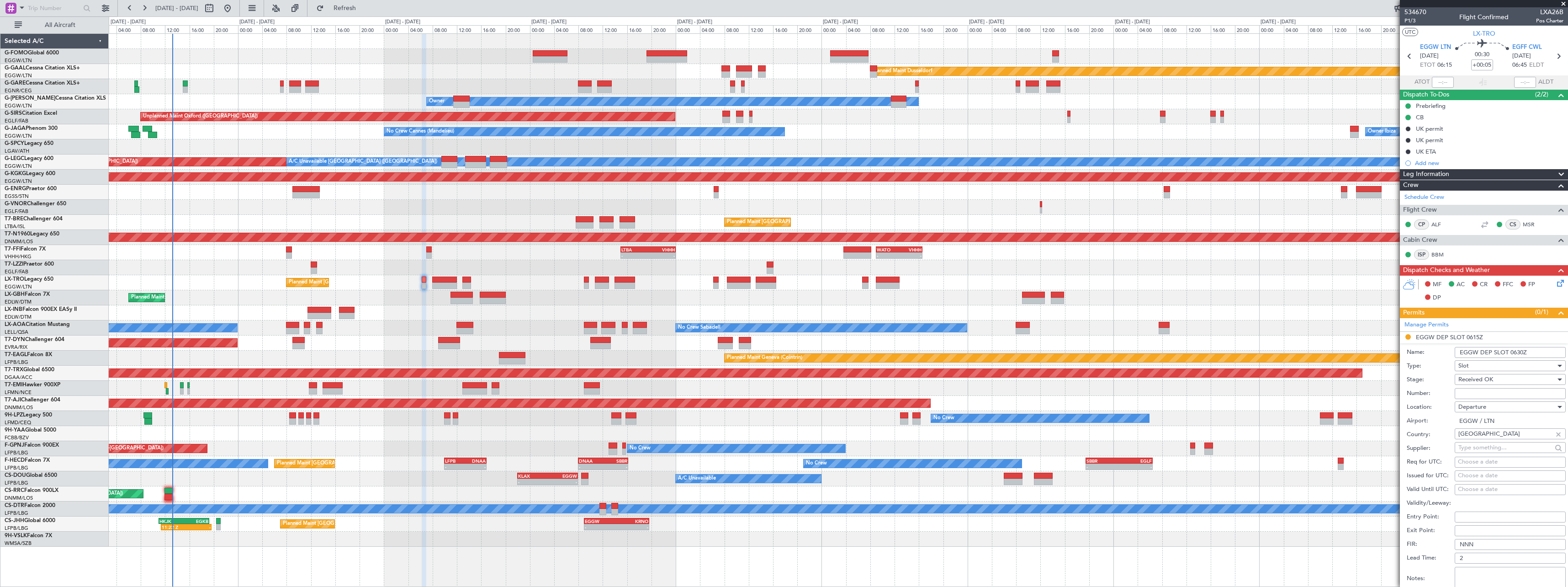
scroll to position [216, 0]
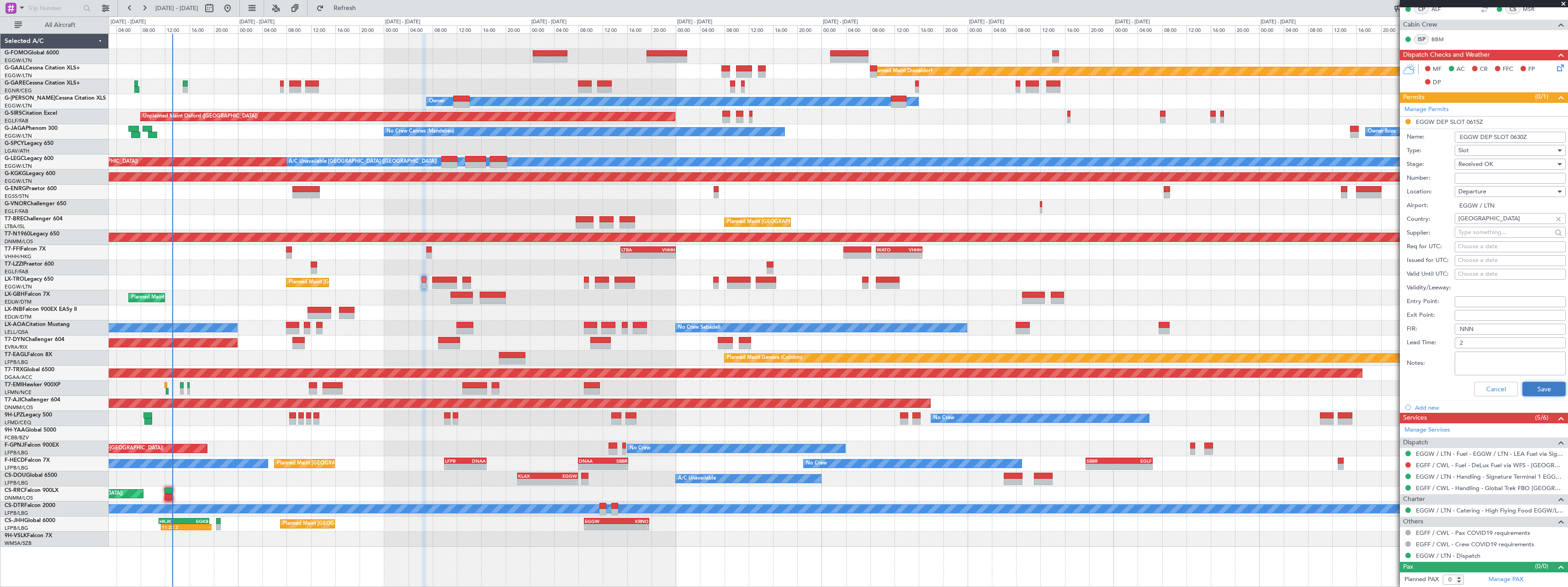
click at [1552, 391] on button "Save" at bounding box center [1544, 389] width 43 height 15
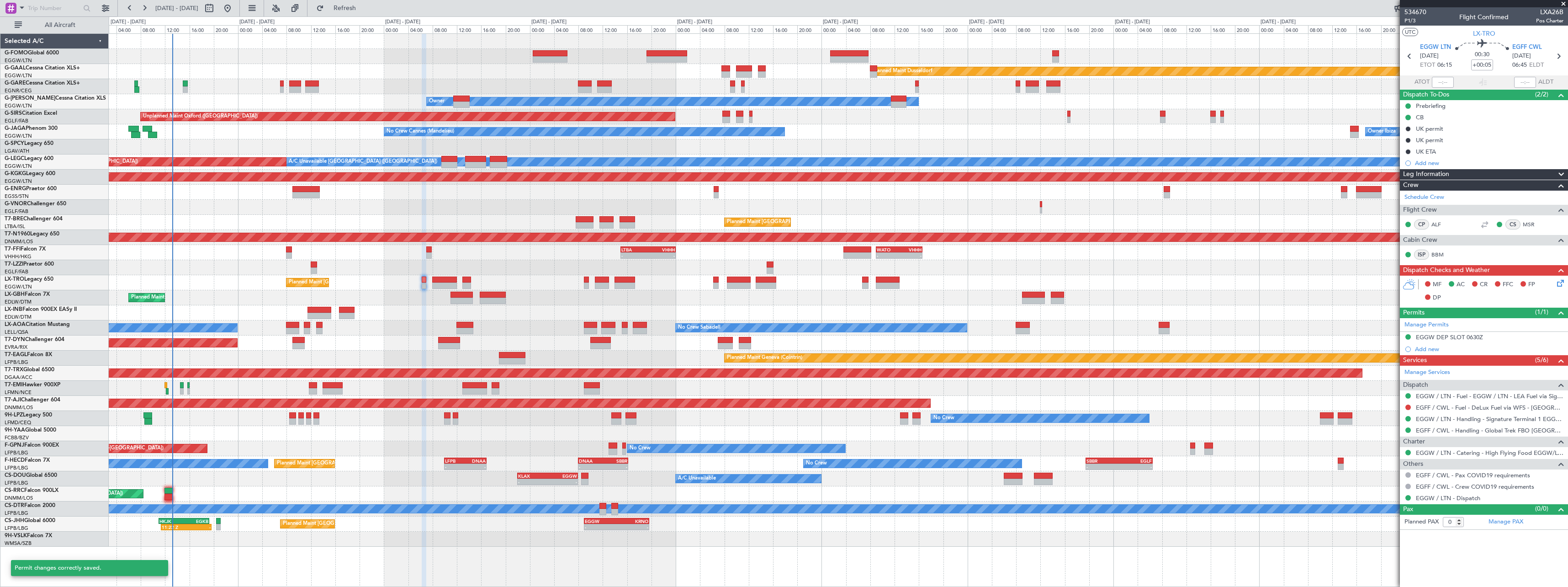
scroll to position [0, 0]
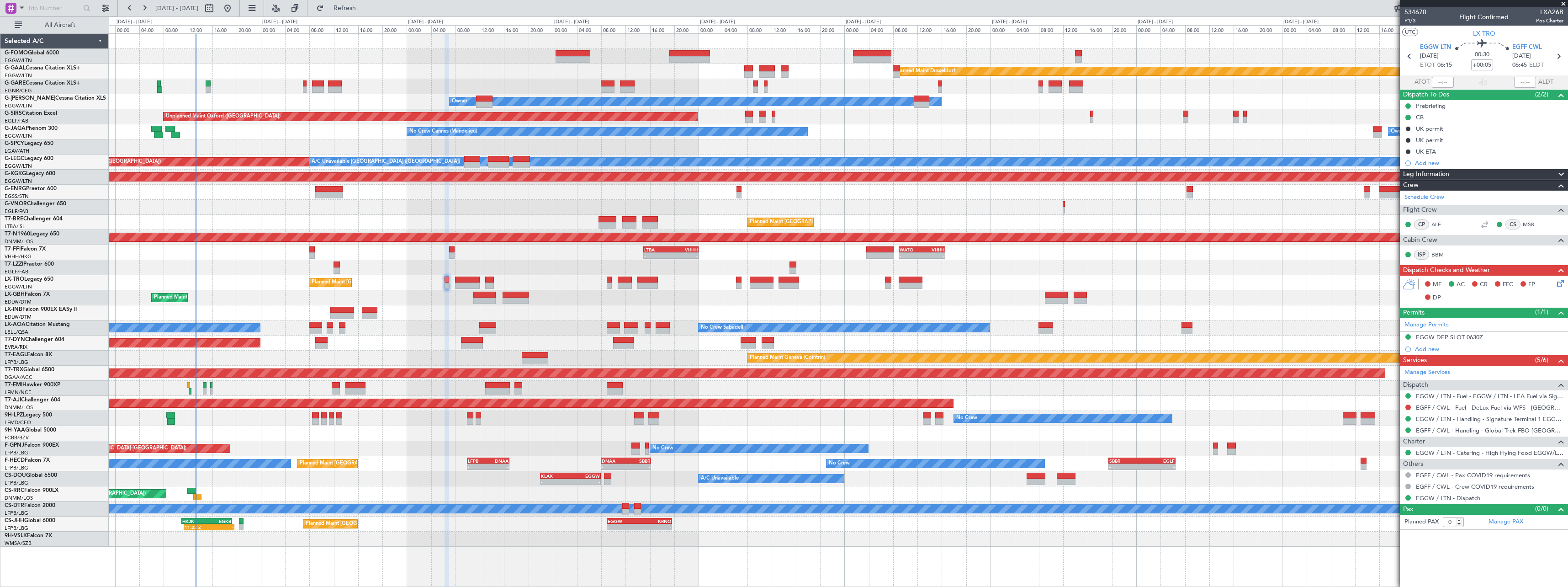
click at [418, 333] on div "No Crew Sabadell No Crew Sabadell" at bounding box center [838, 328] width 1459 height 15
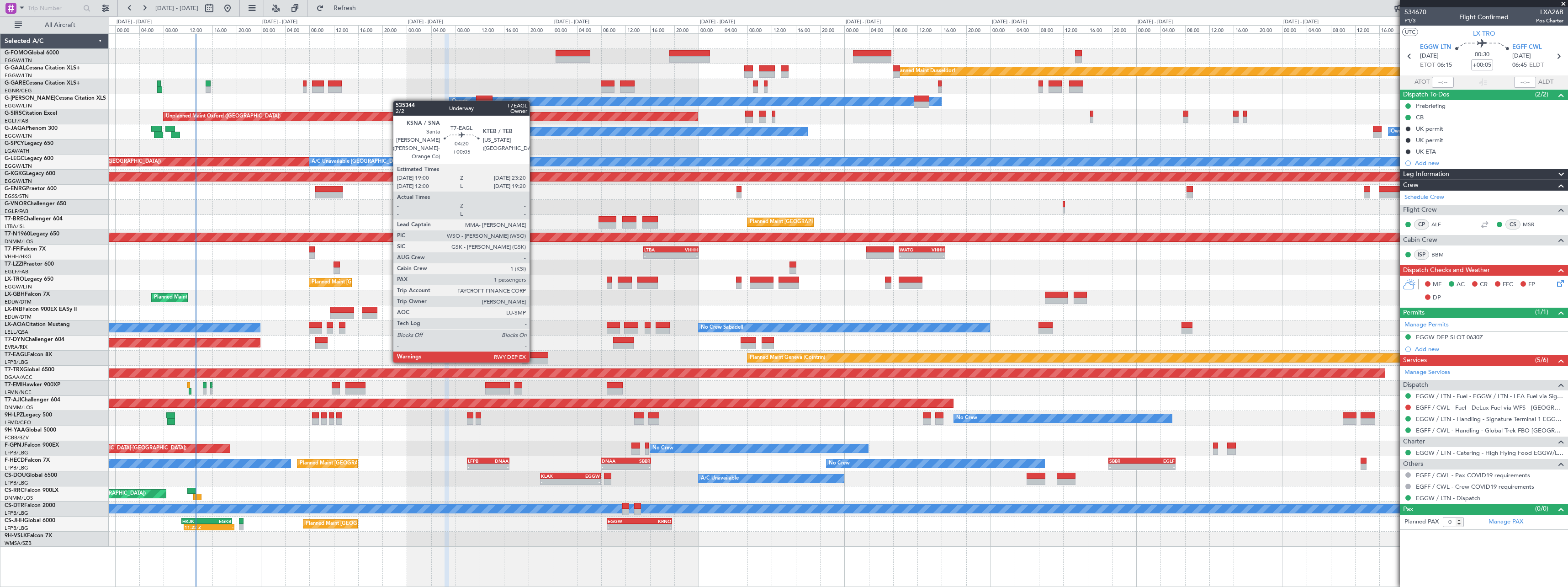
click at [534, 353] on div at bounding box center [535, 355] width 27 height 7
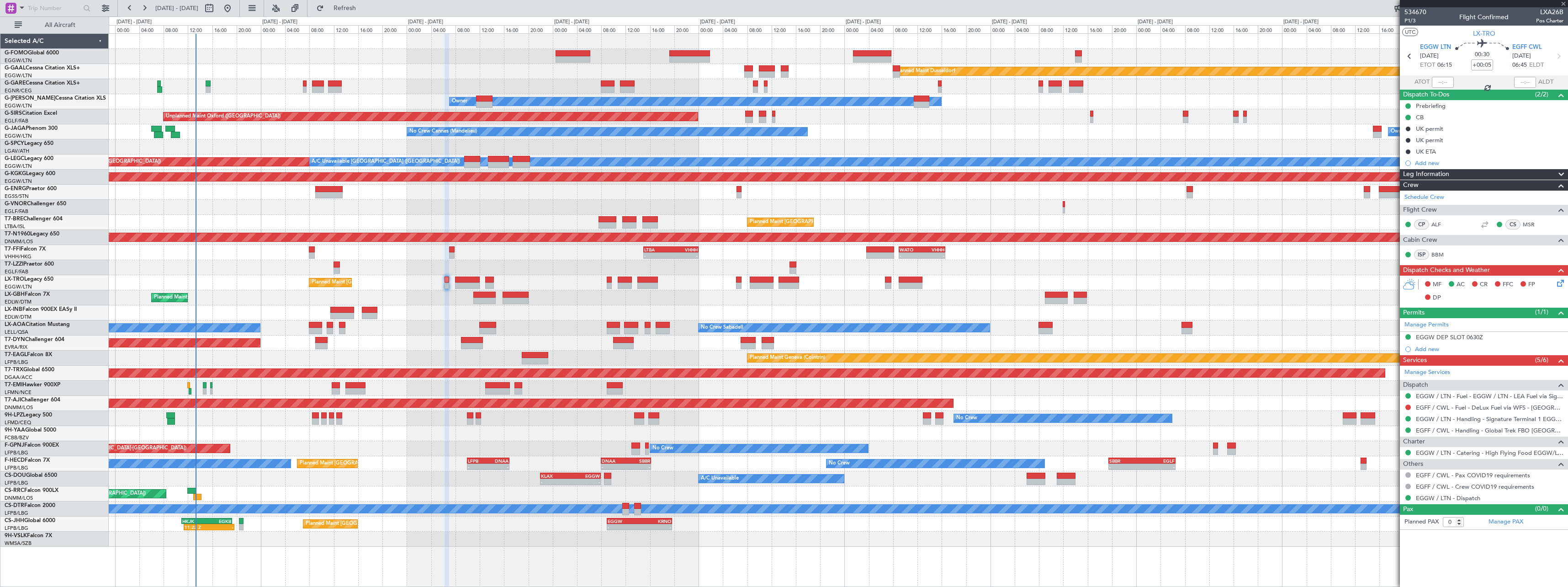
type input "1"
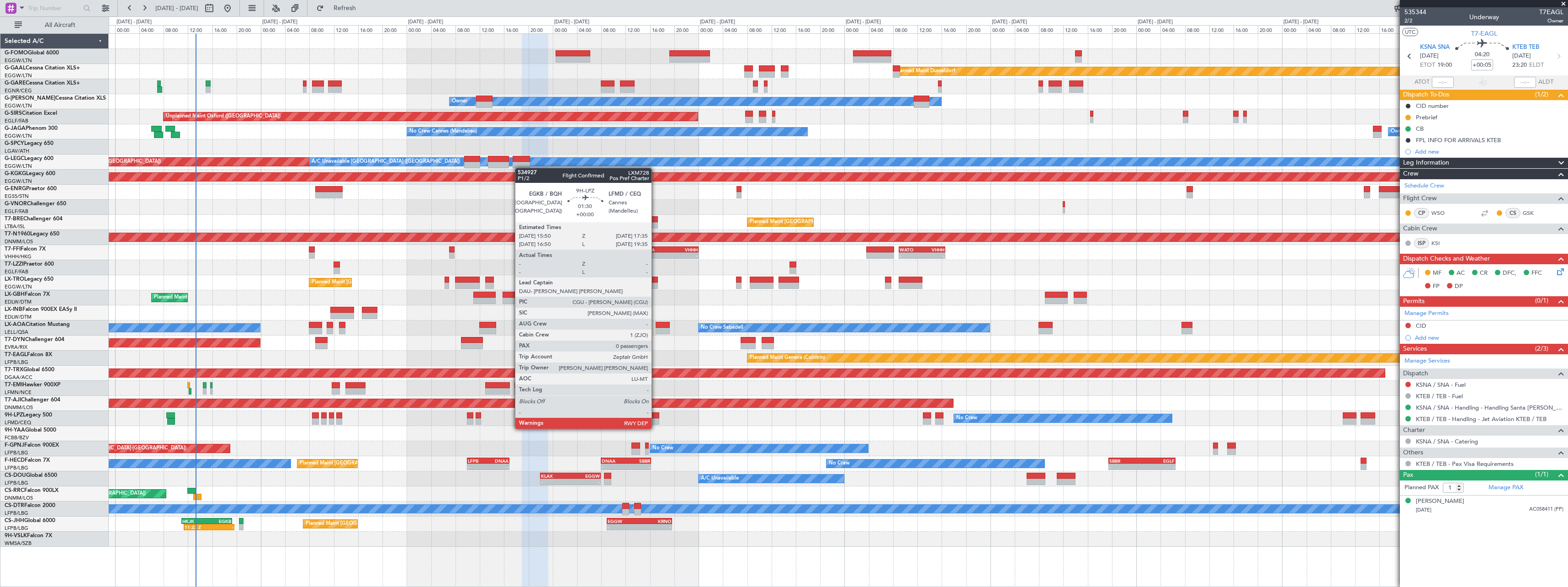
click at [655, 420] on div at bounding box center [654, 421] width 11 height 7
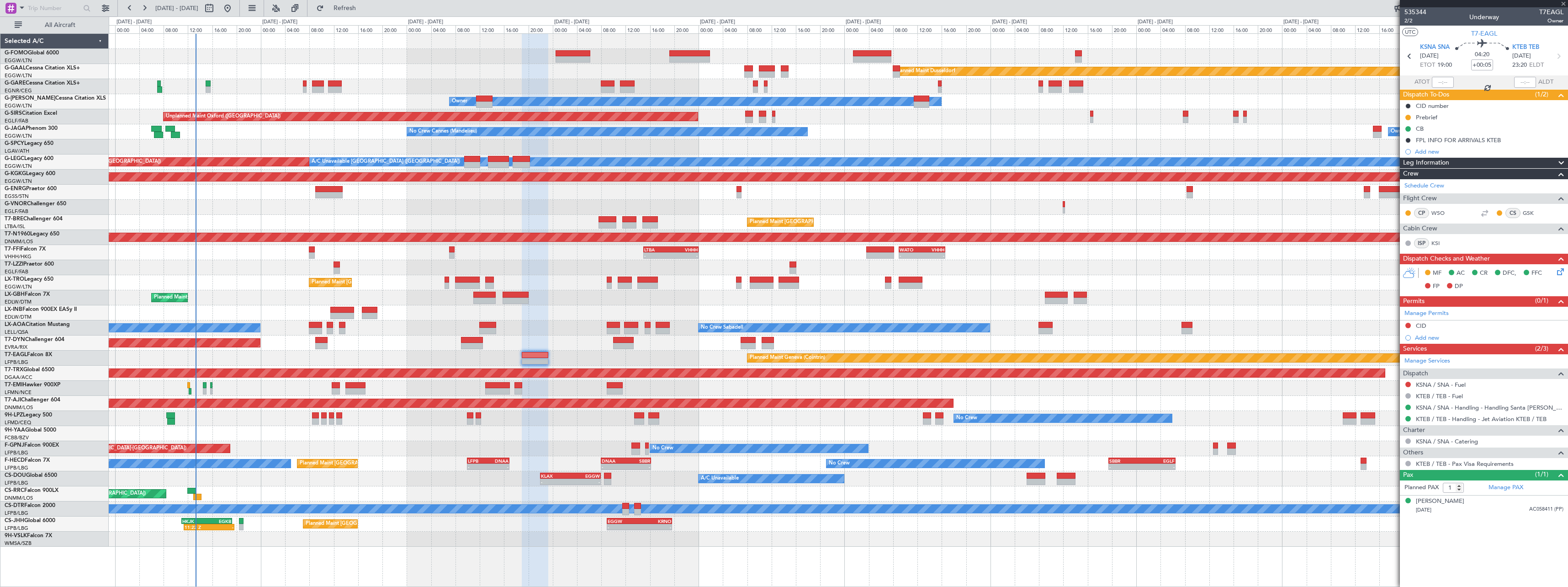
type input "0"
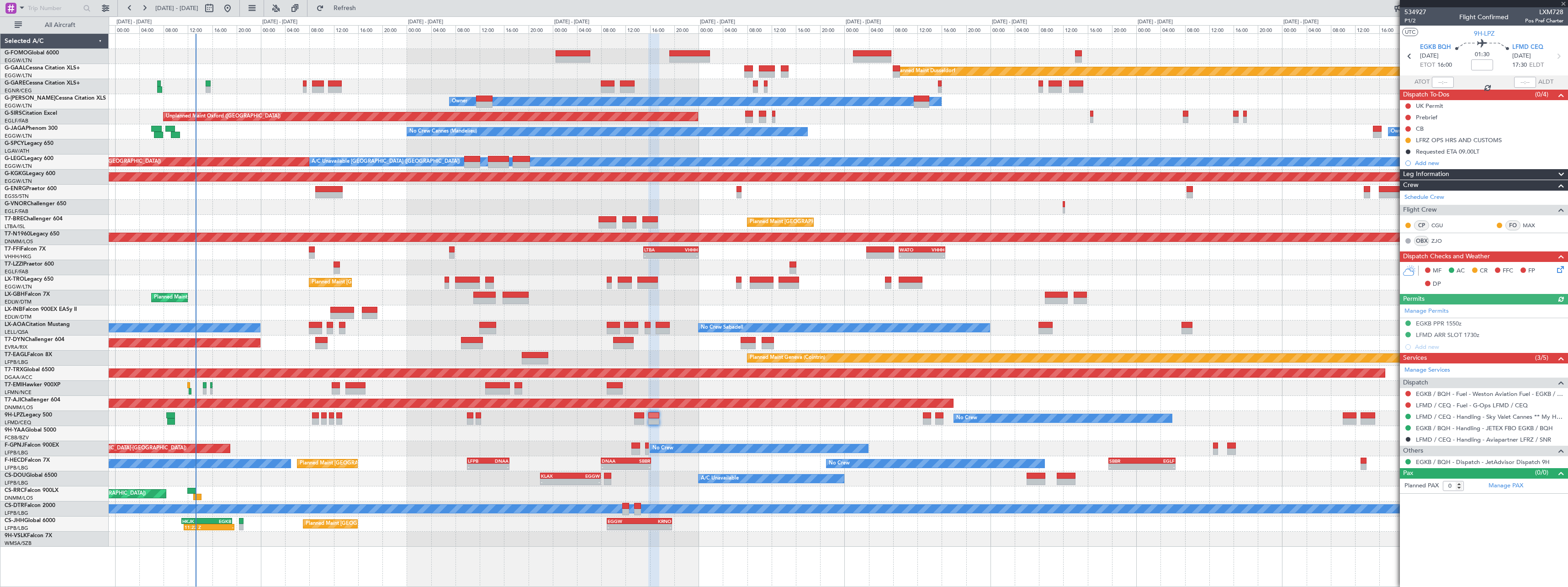
click at [948, 420] on div "No Crew No Crew" at bounding box center [838, 418] width 1459 height 15
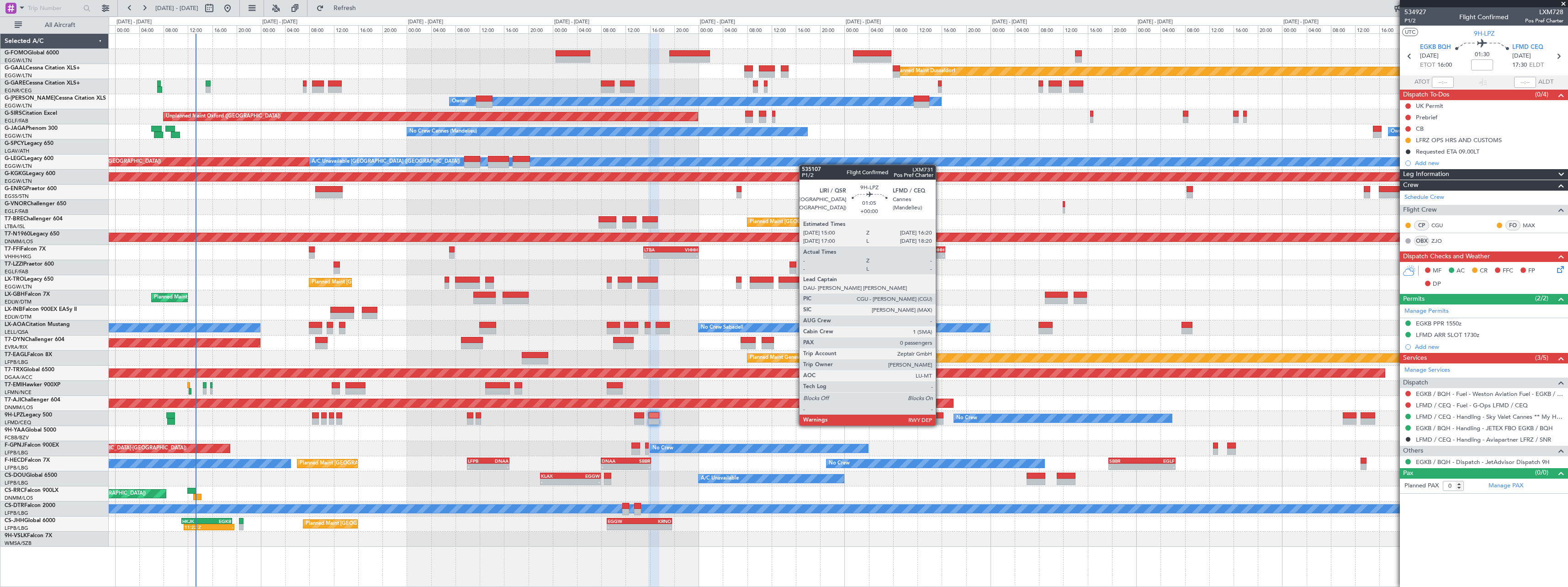
click at [940, 417] on div at bounding box center [939, 415] width 9 height 7
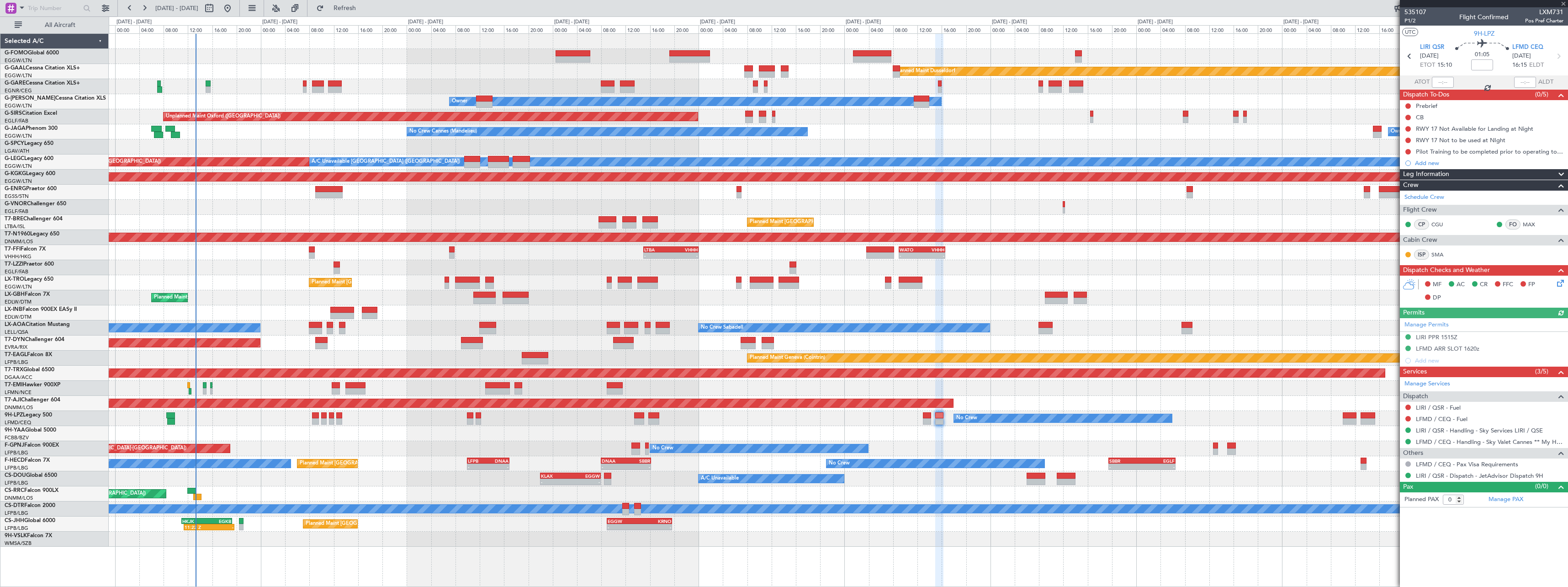
click at [1142, 378] on div "Planned Maint Dusseldorf Unplanned Maint [PERSON_NAME] Owner Owner Unplanned Ma…" at bounding box center [838, 290] width 1459 height 513
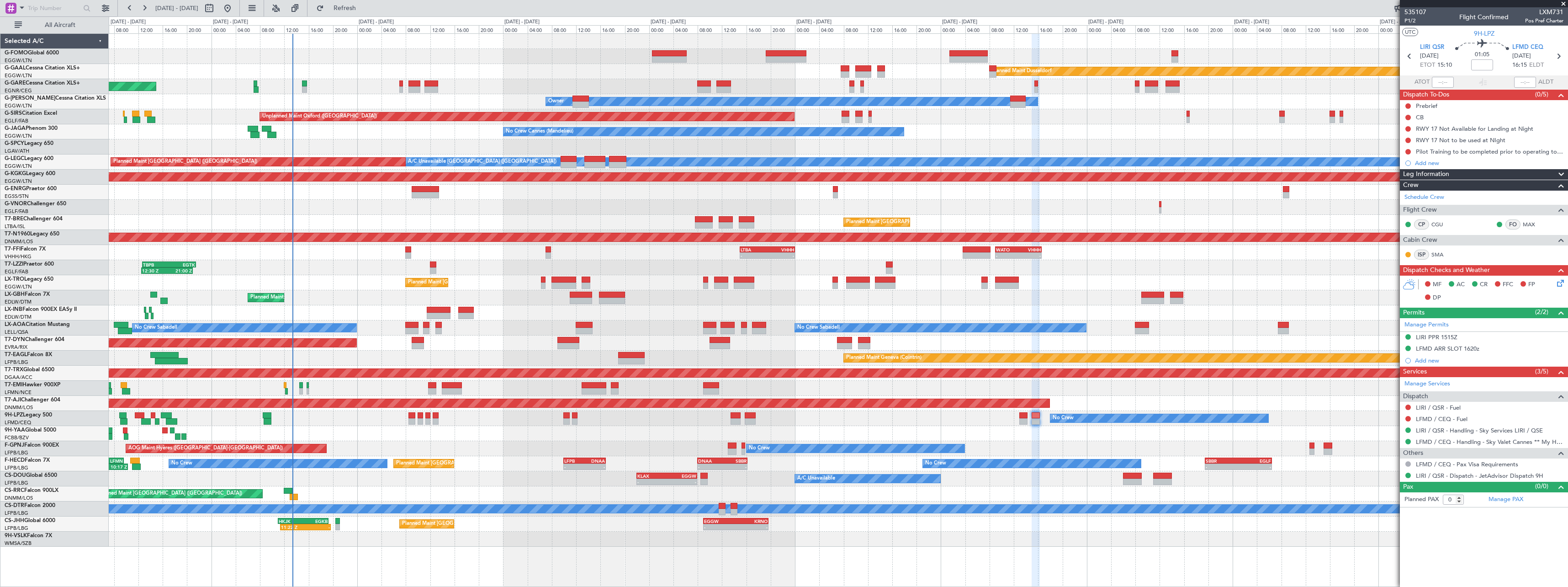
click at [856, 441] on div "Planned Maint Dusseldorf Unplanned Maint [PERSON_NAME] Owner Owner Unplanned Ma…" at bounding box center [838, 290] width 1459 height 513
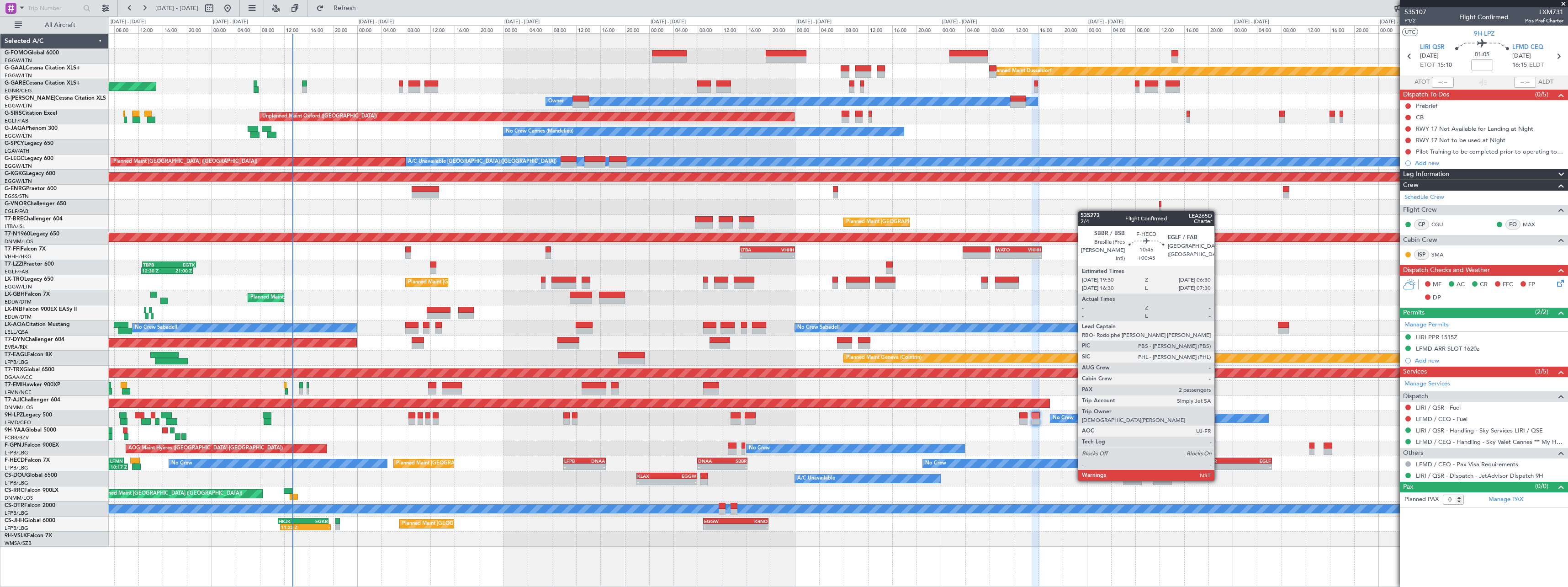
click at [1219, 463] on div "- -" at bounding box center [1238, 466] width 67 height 7
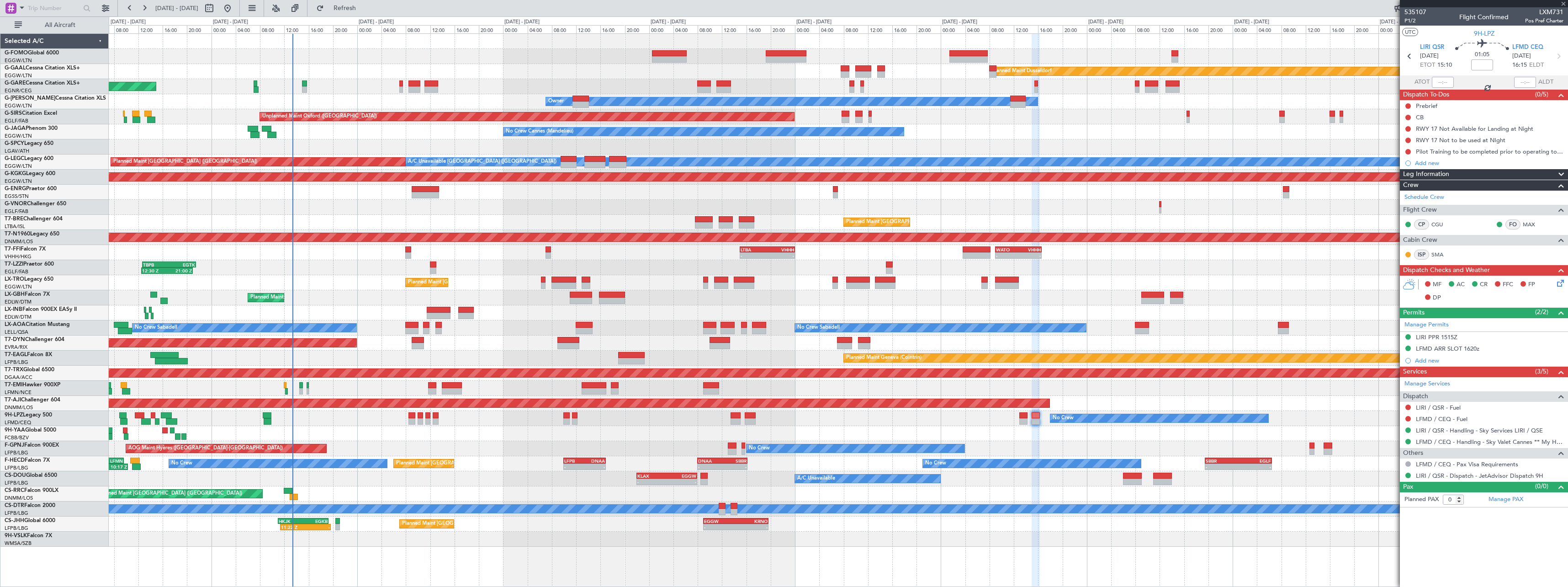
type input "+00:45"
type input "2"
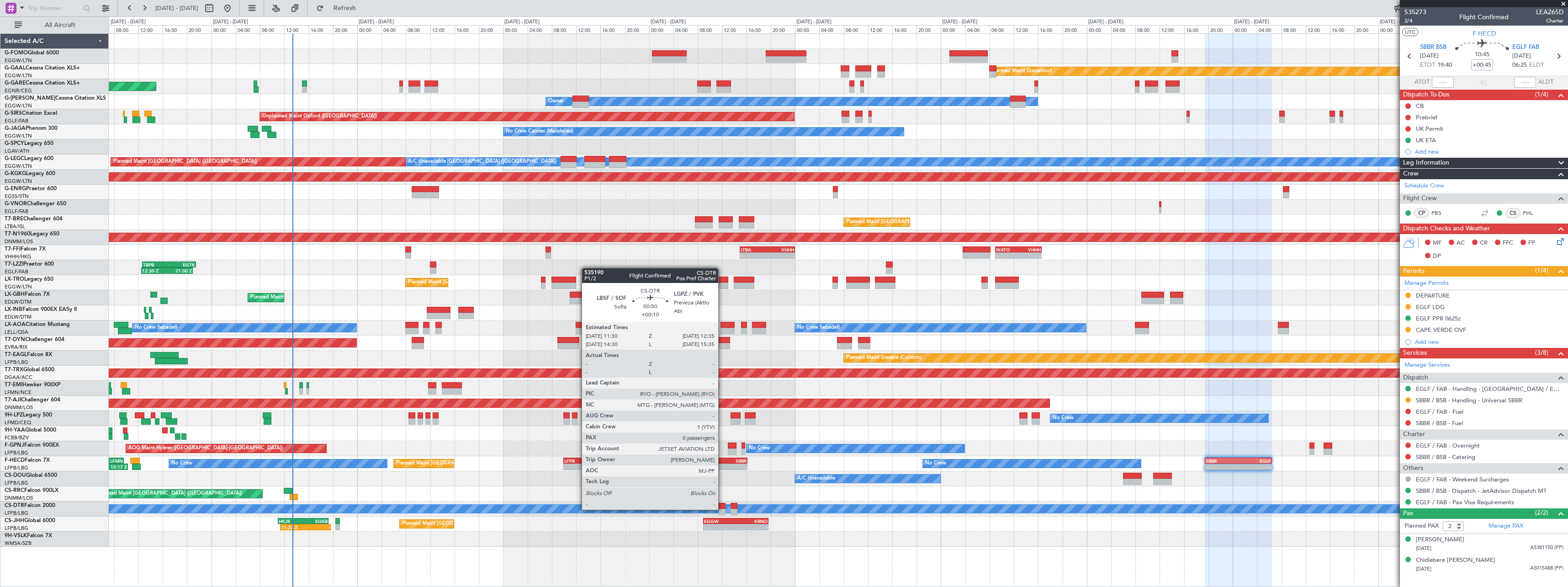
click at [723, 508] on div at bounding box center [722, 511] width 7 height 7
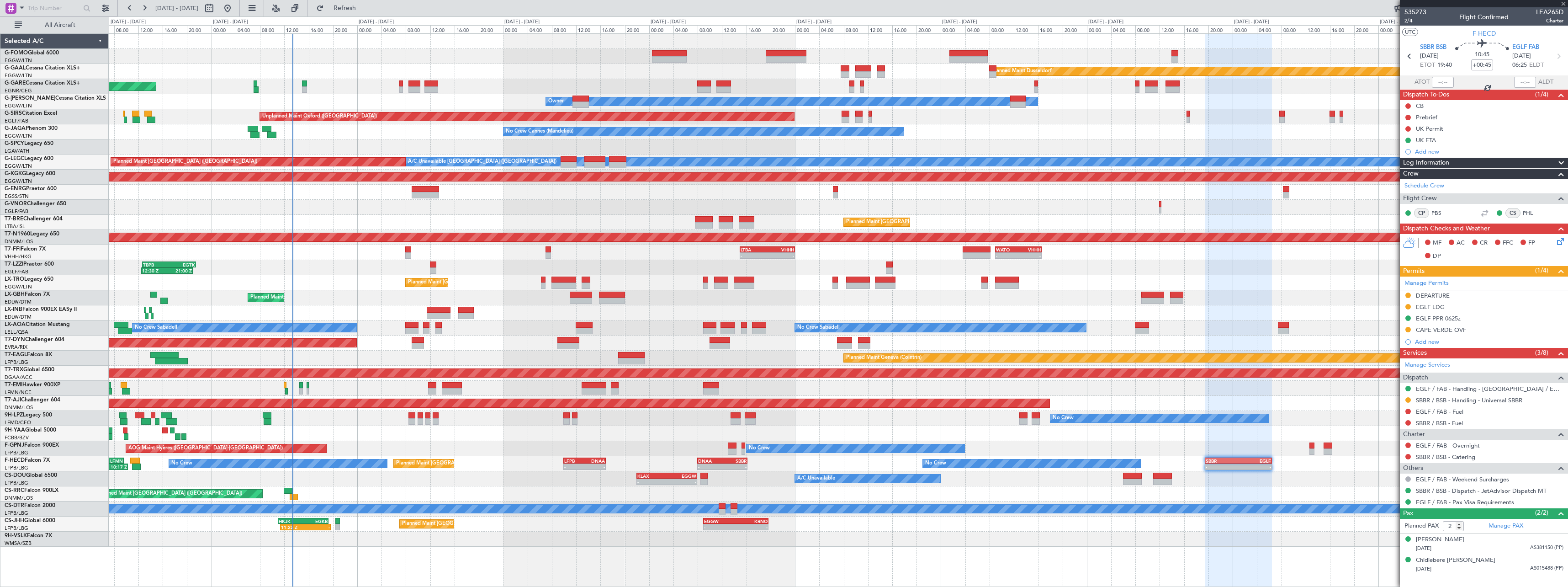
type input "+00:10"
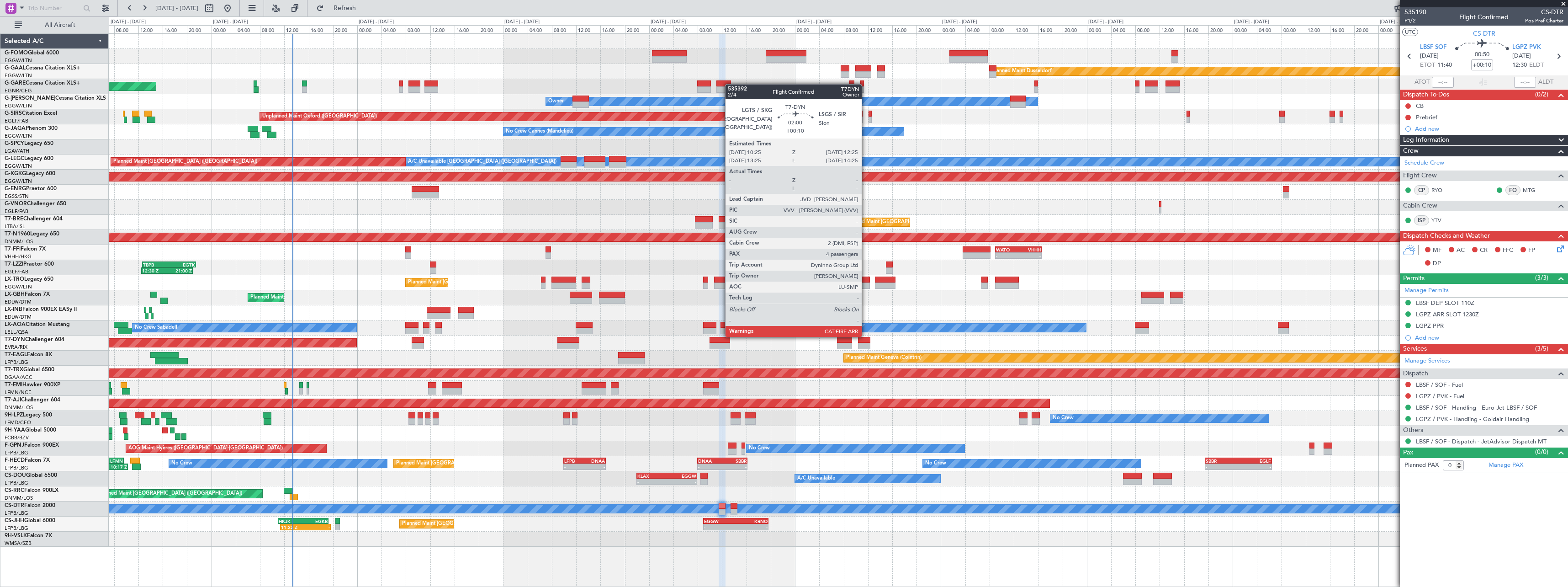
click at [866, 344] on div at bounding box center [864, 346] width 12 height 7
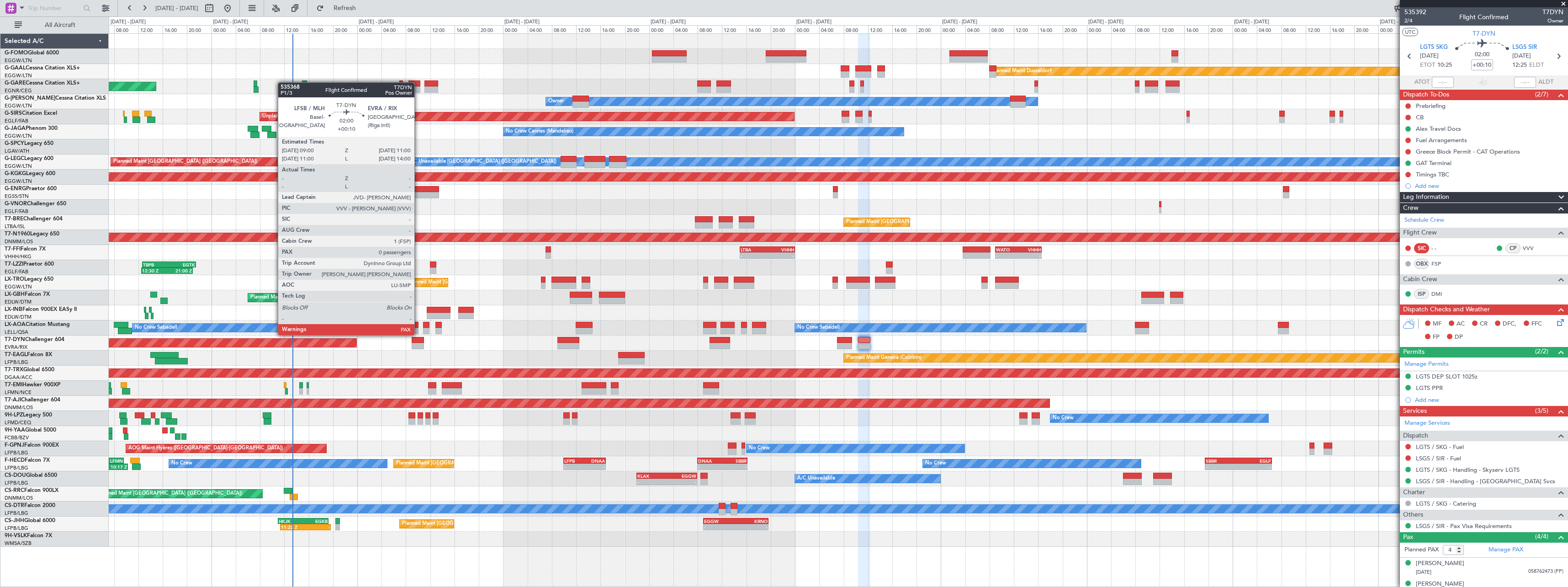
click at [419, 342] on div at bounding box center [418, 340] width 12 height 7
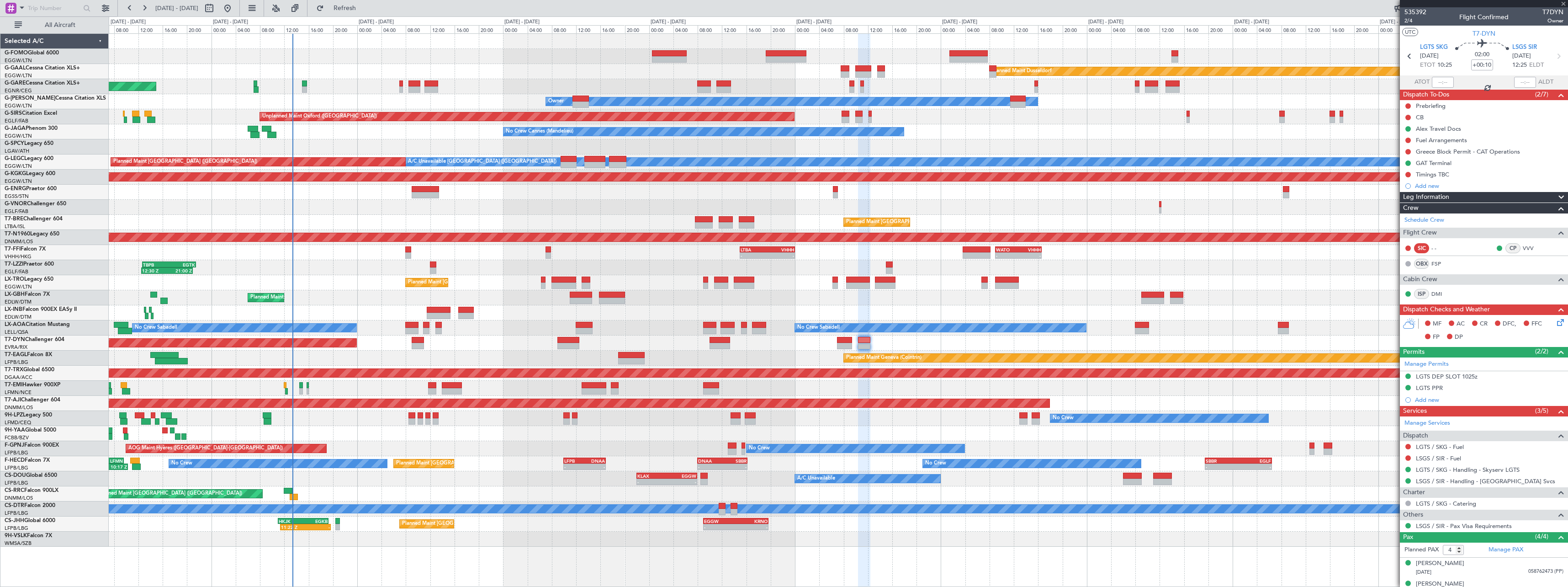
type input "0"
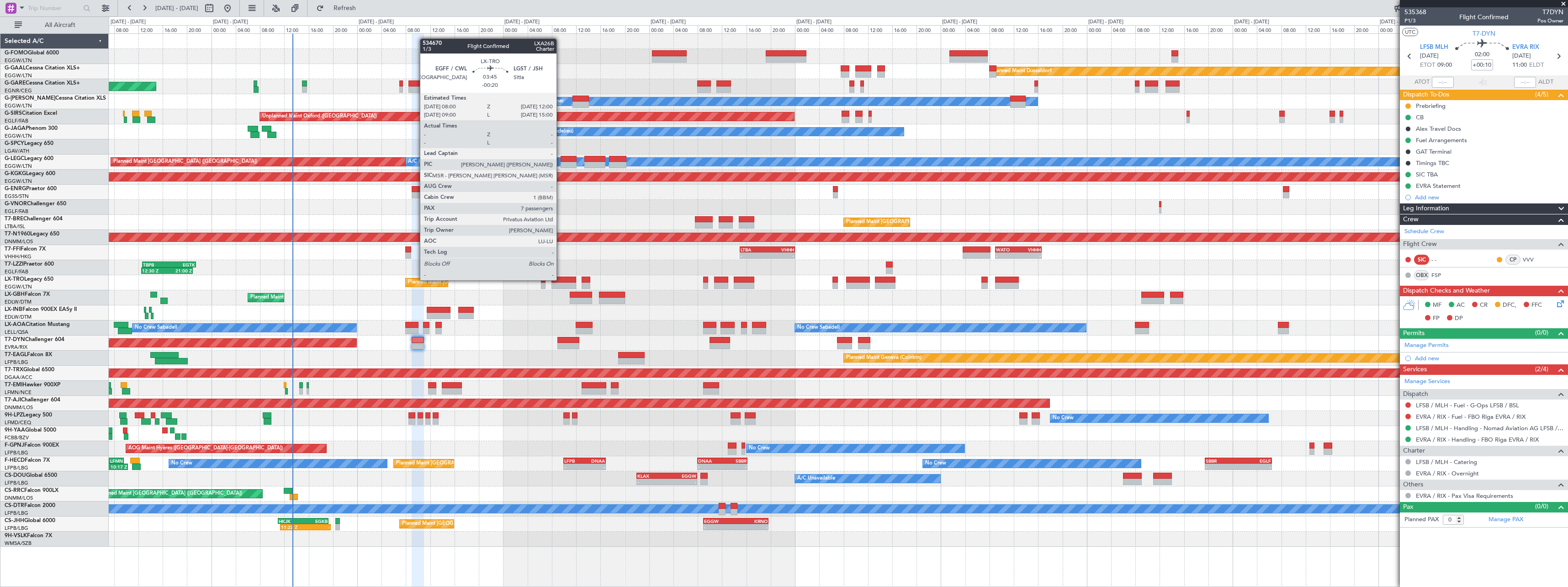
click at [563, 279] on div at bounding box center [564, 279] width 25 height 7
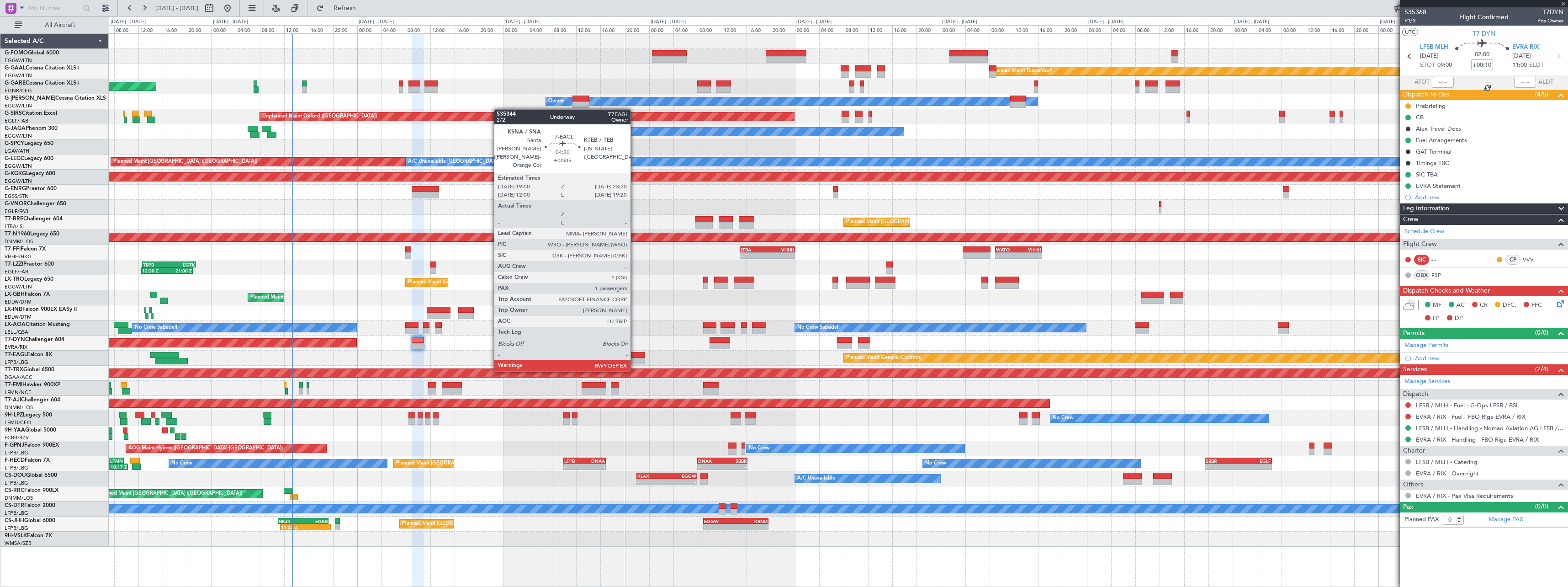
type input "-00:20"
type input "7"
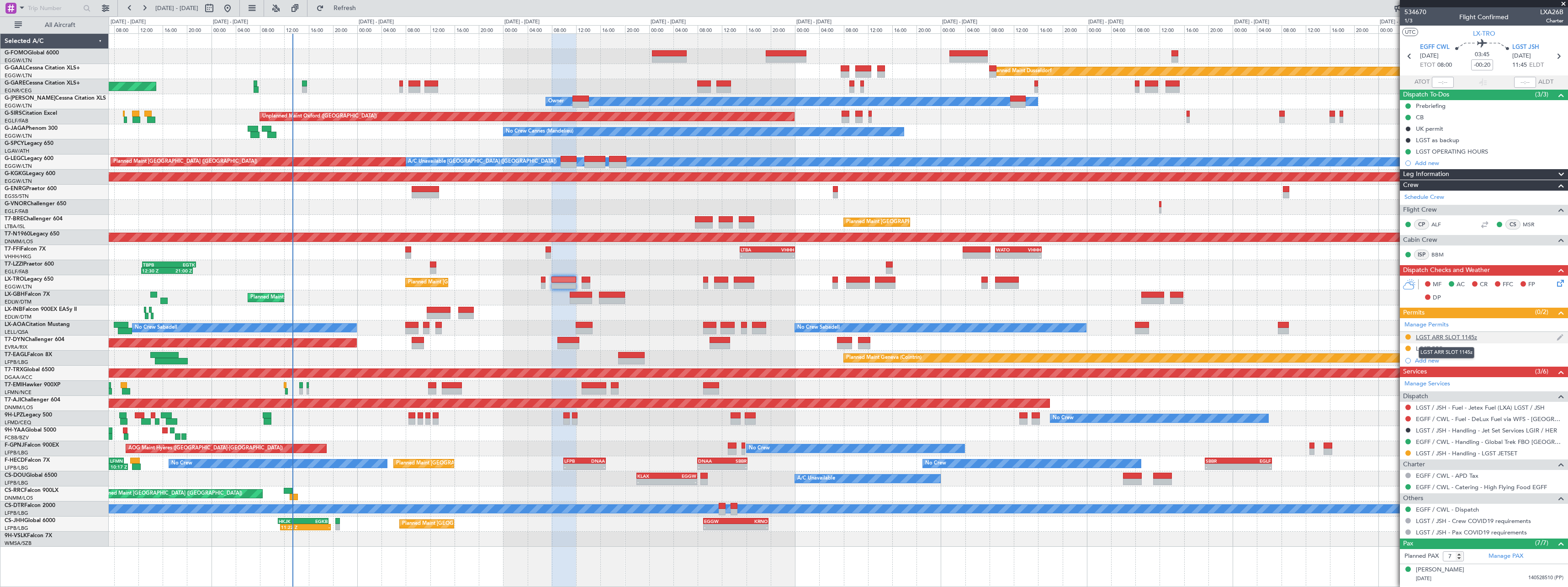
click at [1463, 336] on div "LGST ARR SLOT 1145z" at bounding box center [1446, 337] width 61 height 8
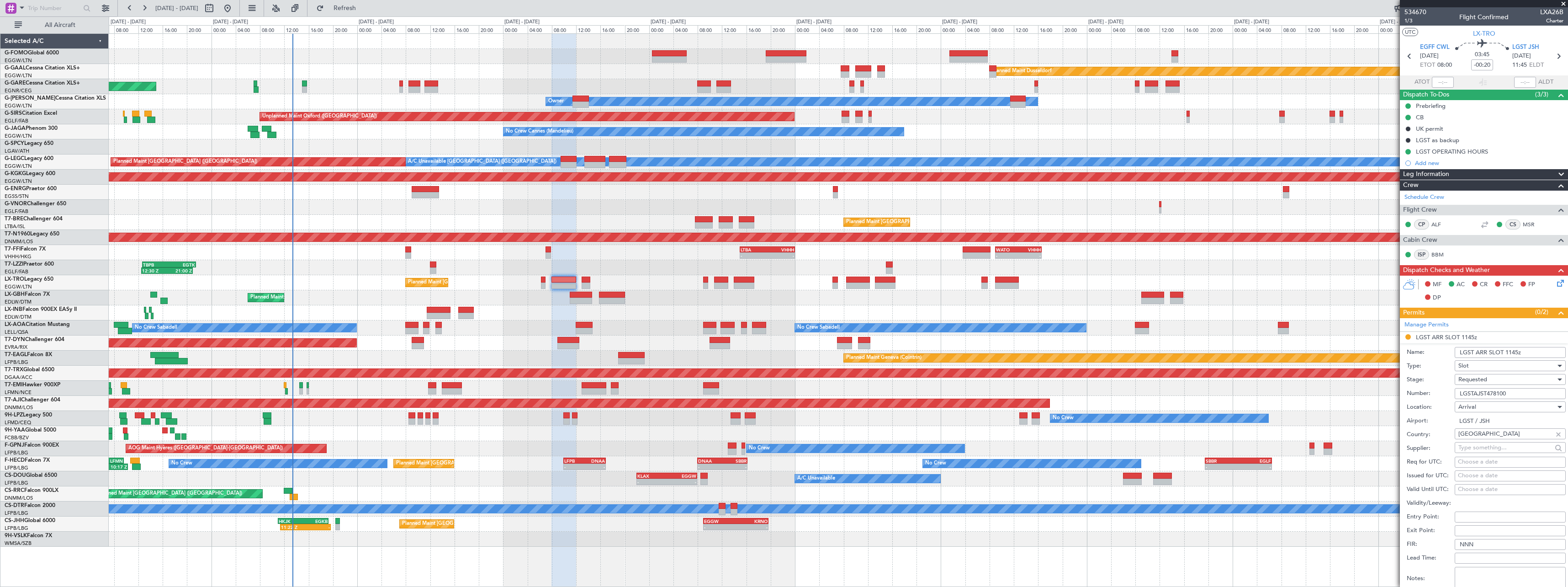
drag, startPoint x: 1517, startPoint y: 391, endPoint x: 1410, endPoint y: 390, distance: 107.0
click at [1410, 390] on div "Number: LGSTAJST478100" at bounding box center [1486, 393] width 159 height 14
paste input "text"
type input "LGSTAJST478100"
click at [1516, 351] on input "LGST ARR SLOT 1145z" at bounding box center [1510, 353] width 111 height 11
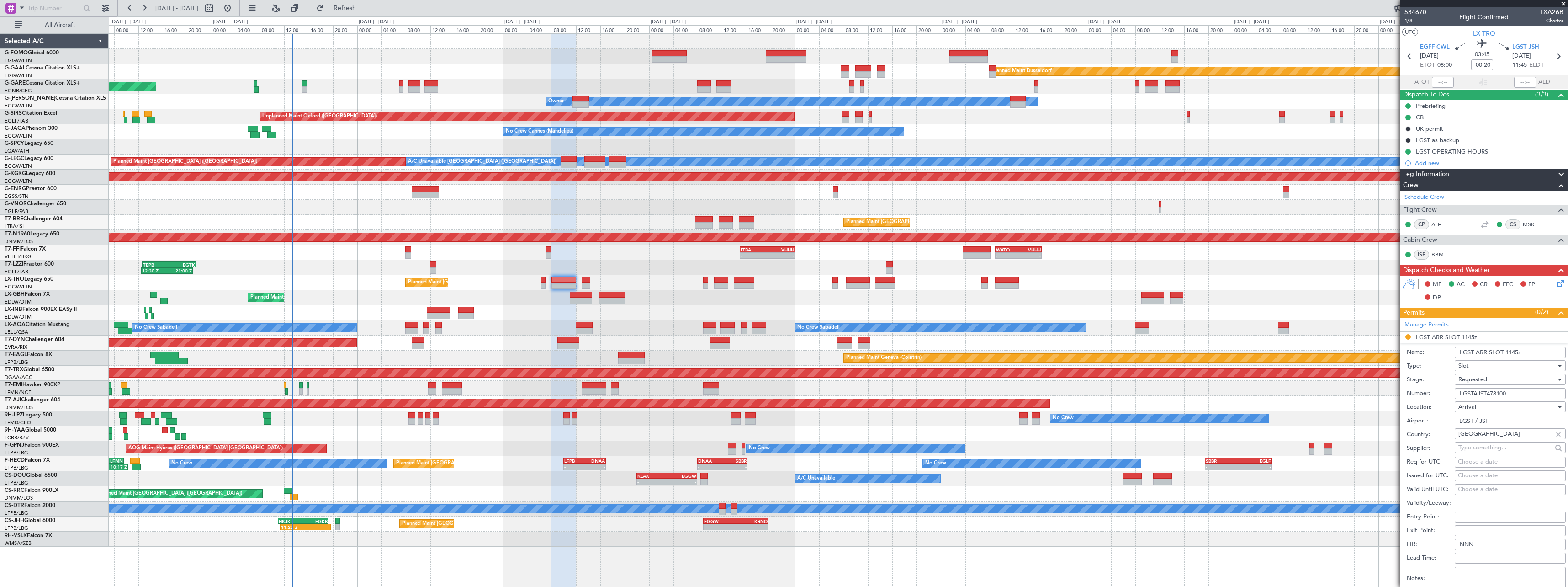
click at [1517, 350] on input "LGST ARR SLOT 1145z" at bounding box center [1510, 353] width 111 height 11
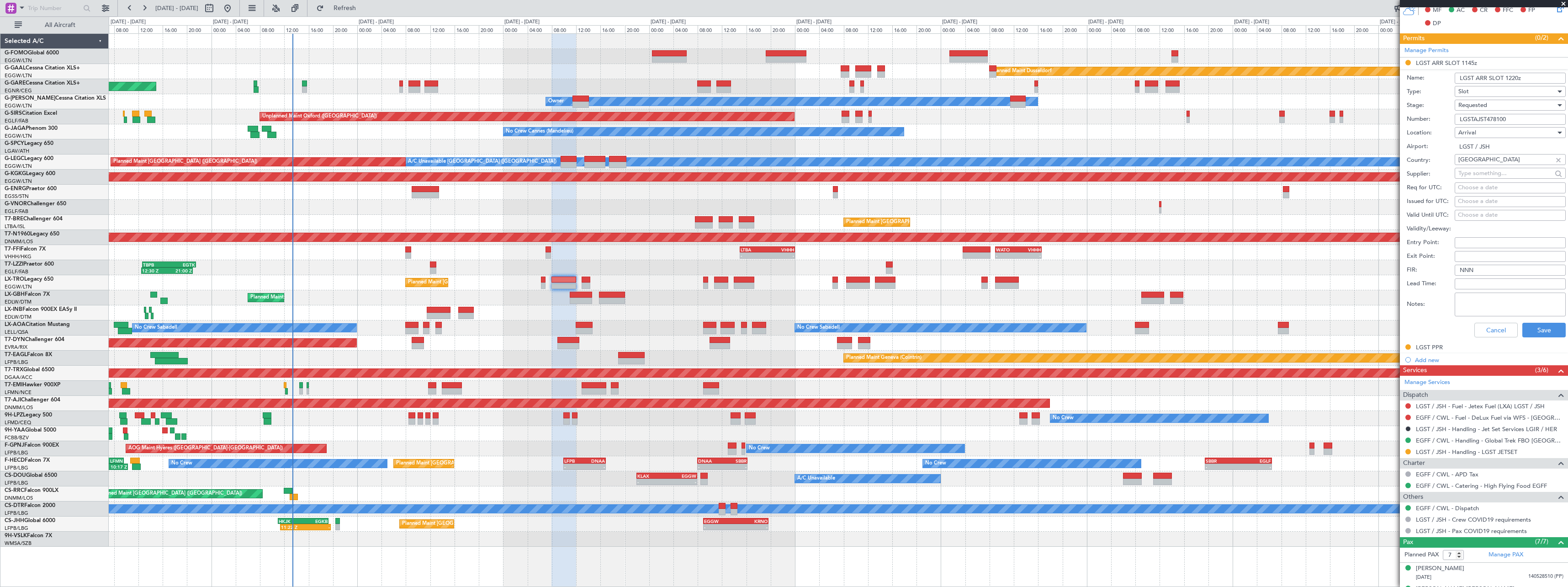
type input "LGST ARR SLOT 1220z"
click at [1502, 305] on textarea "Notes:" at bounding box center [1510, 304] width 111 height 24
click at [1542, 301] on textarea "tolerance" at bounding box center [1510, 304] width 111 height 24
paste textarea "the -/+ 15min tolerance"
drag, startPoint x: 1496, startPoint y: 298, endPoint x: 1490, endPoint y: 298, distance: 6.0
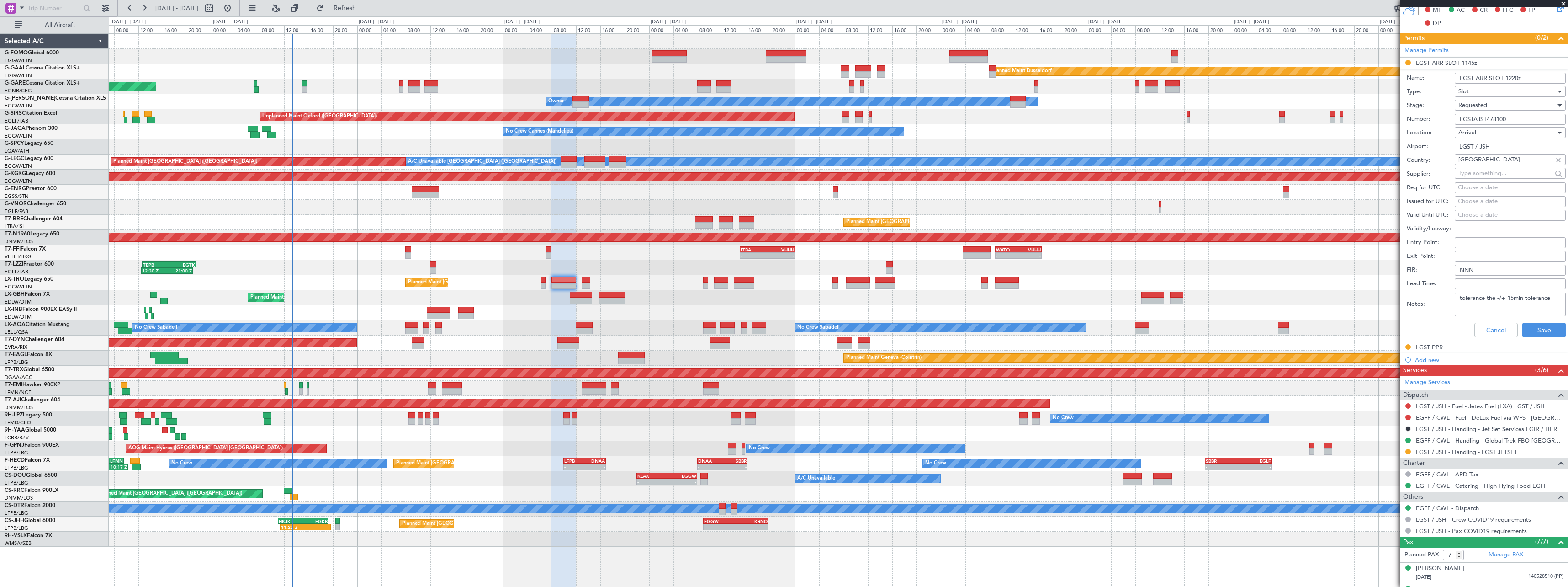
click at [1490, 298] on textarea "tolerance the -/+ 15min tolerance" at bounding box center [1510, 304] width 111 height 24
type textarea "tolerance-/+ 15min tolerance"
click at [1498, 102] on div "Requested" at bounding box center [1507, 105] width 97 height 14
click at [1493, 180] on span "Received OK" at bounding box center [1507, 174] width 96 height 14
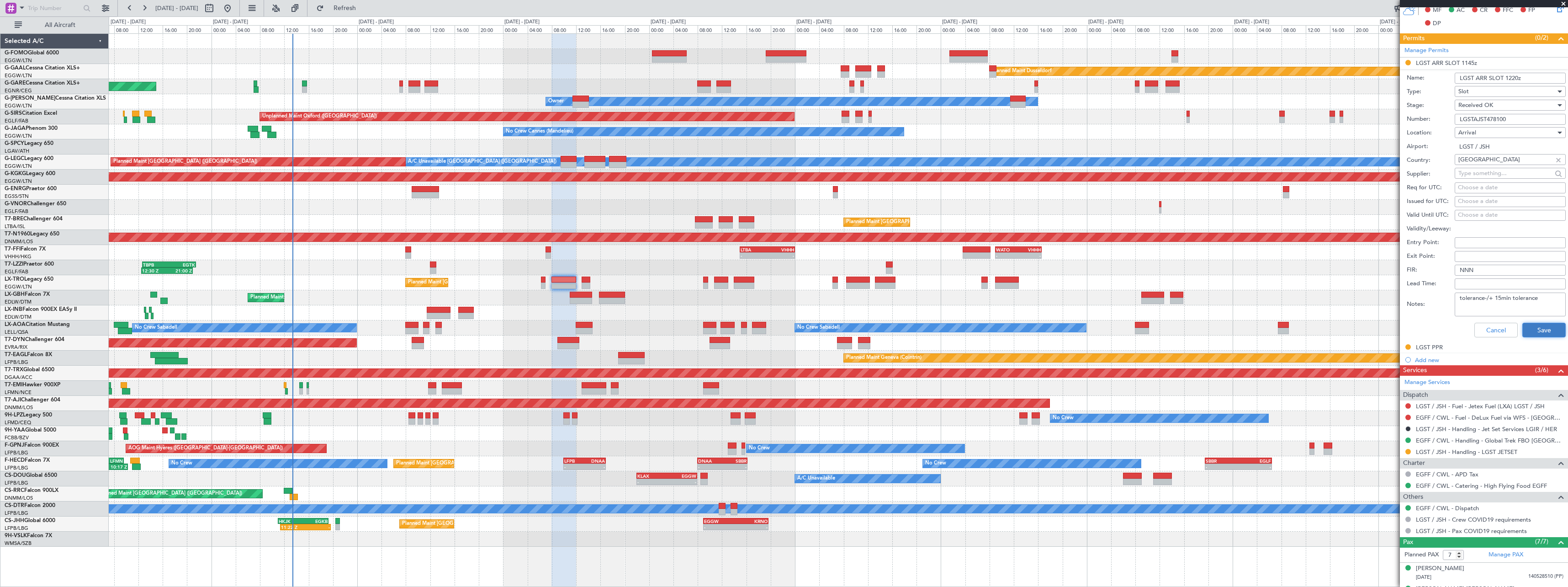
click at [1525, 329] on button "Save" at bounding box center [1544, 330] width 43 height 15
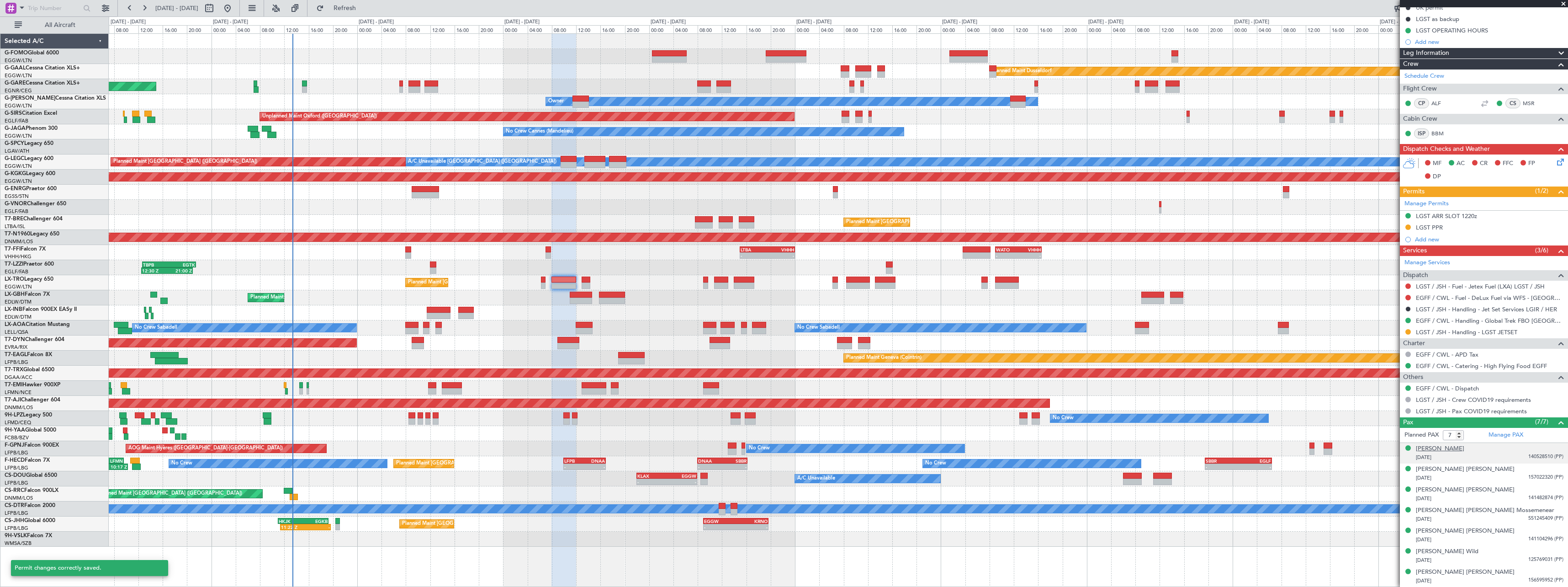
scroll to position [121, 0]
click at [1408, 331] on button at bounding box center [1408, 332] width 5 height 5
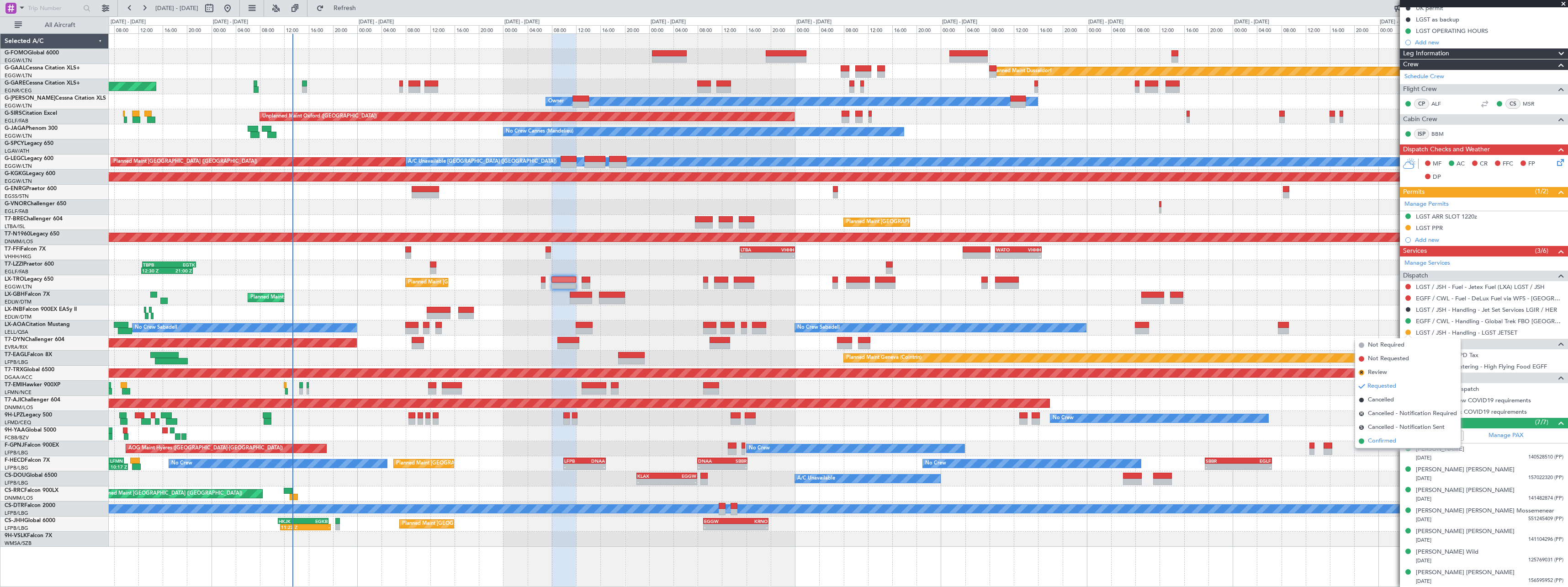
click at [1388, 443] on span "Confirmed" at bounding box center [1382, 441] width 29 height 9
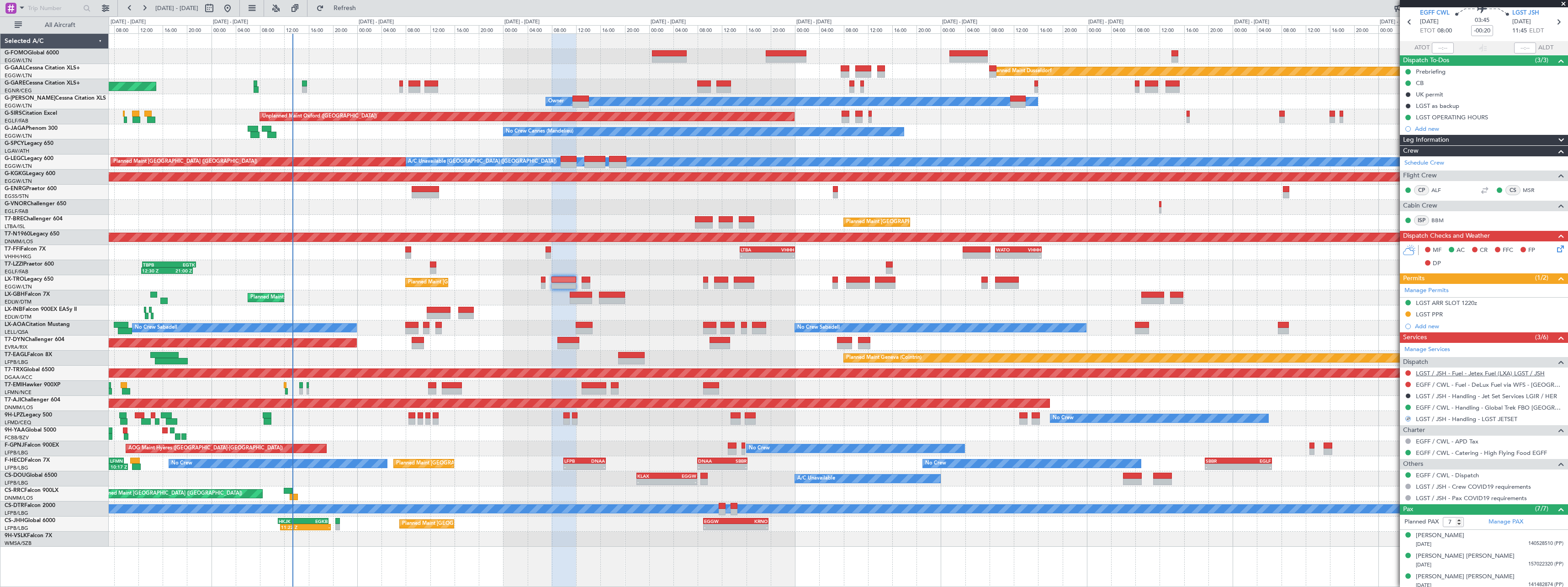
scroll to position [0, 0]
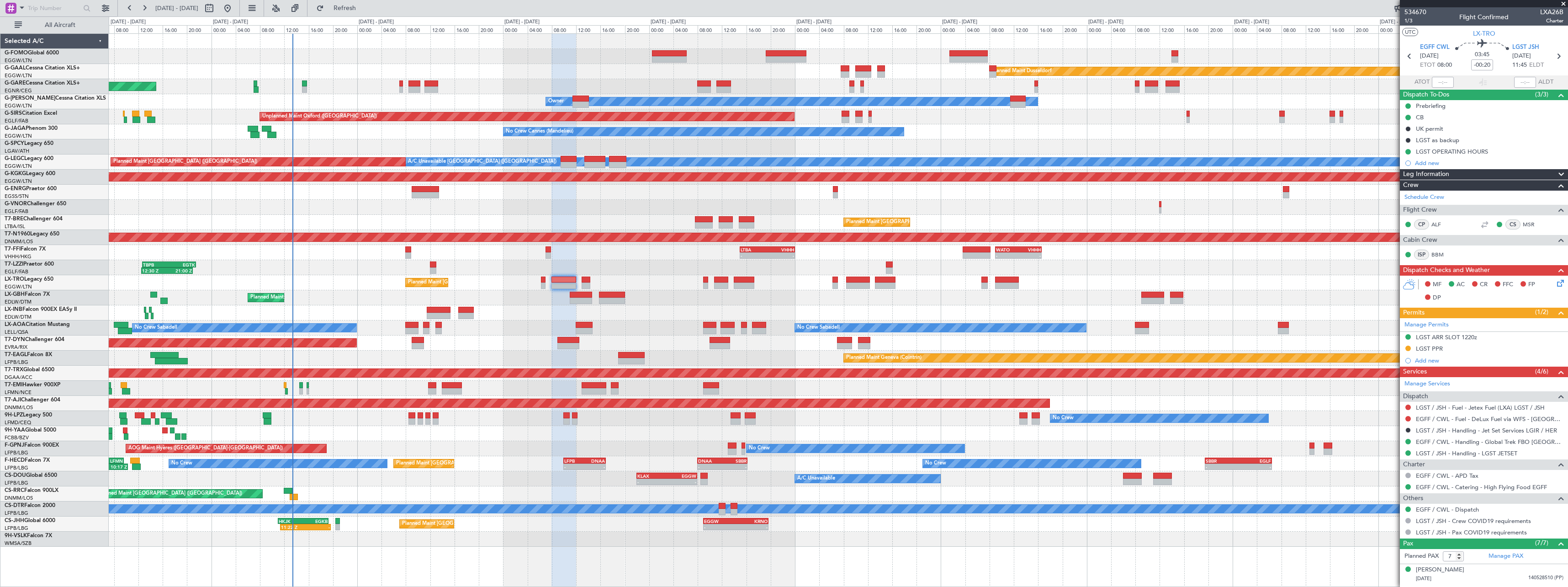
click at [1556, 176] on span at bounding box center [1561, 175] width 11 height 11
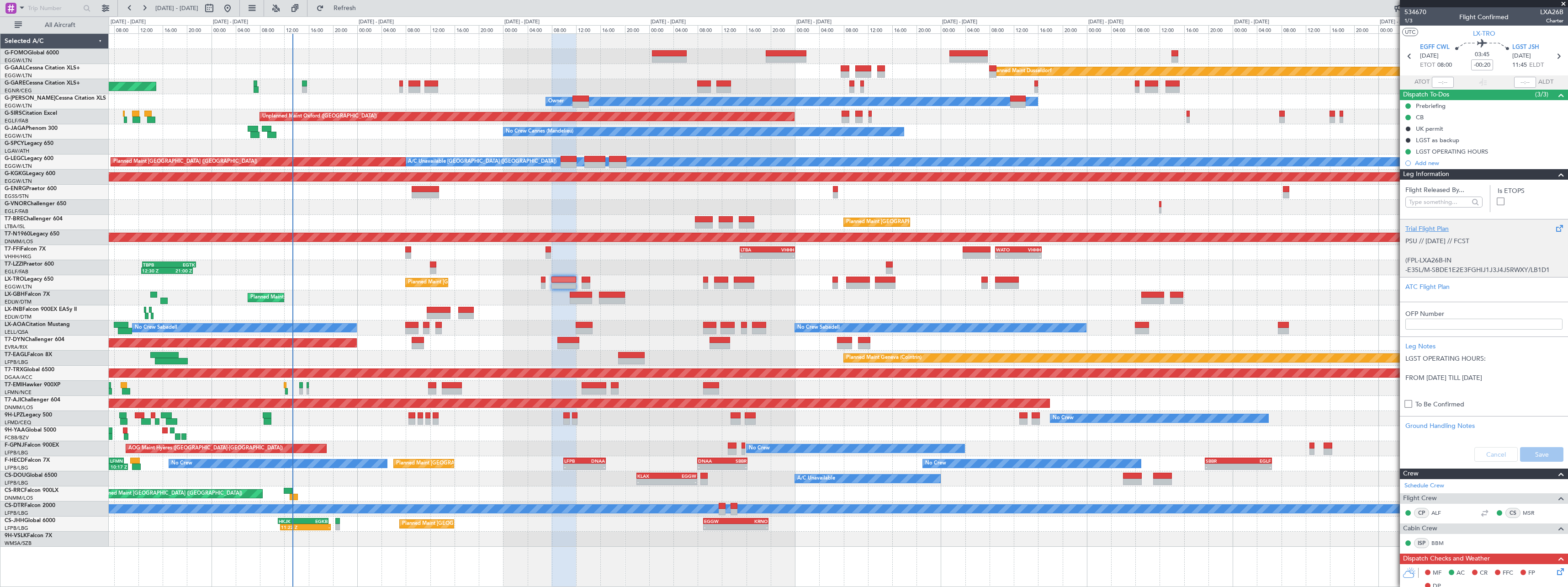
click at [1420, 228] on div "Trial Flight Plan" at bounding box center [1484, 229] width 157 height 10
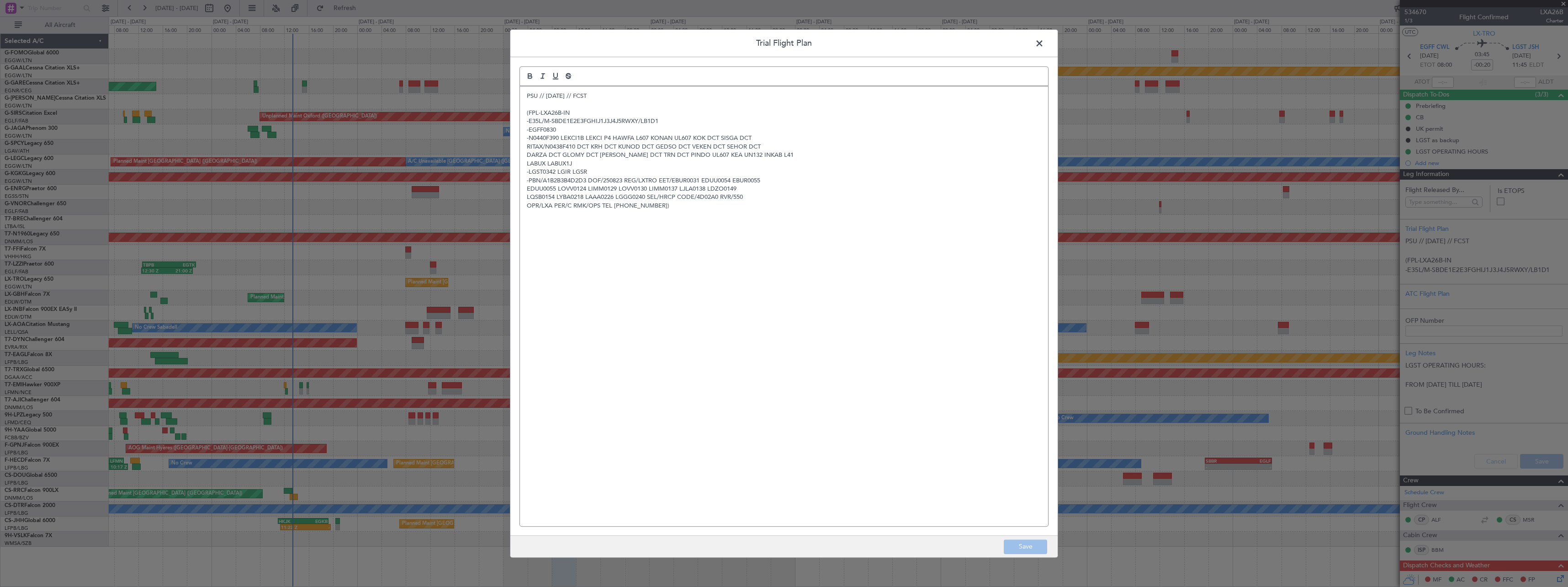
click at [1044, 44] on span at bounding box center [1044, 46] width 0 height 18
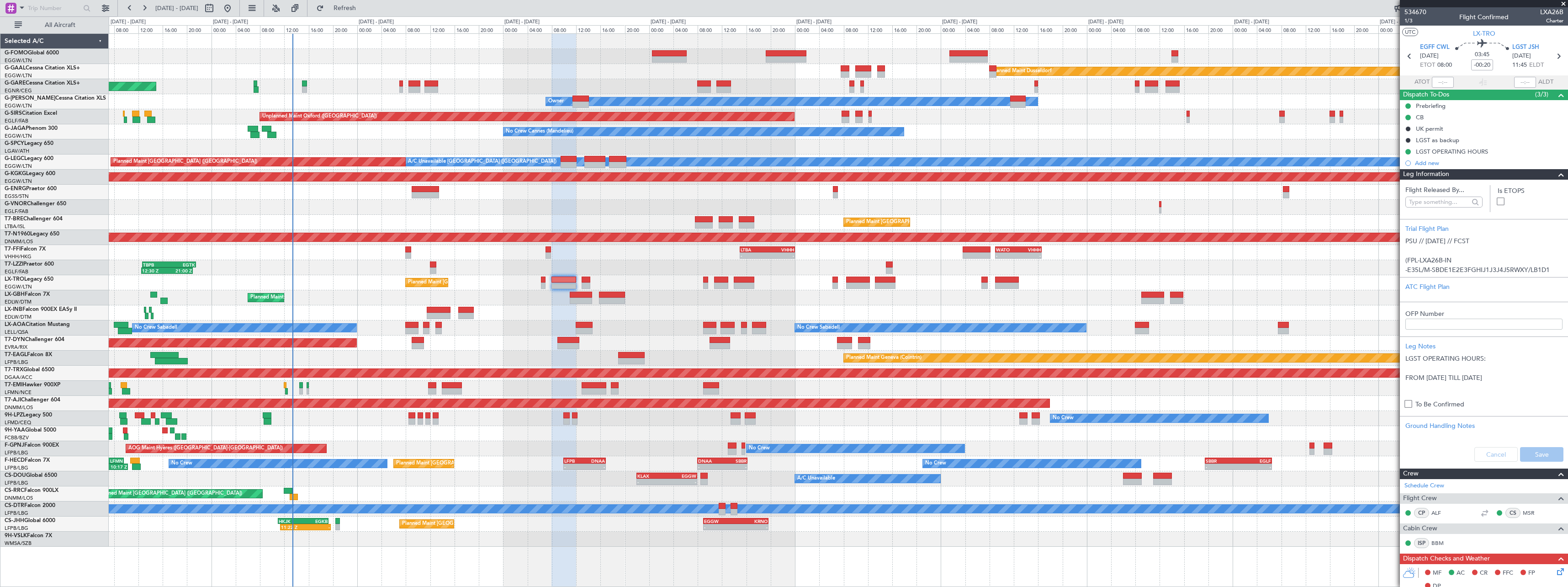
click at [1556, 177] on span at bounding box center [1561, 175] width 11 height 11
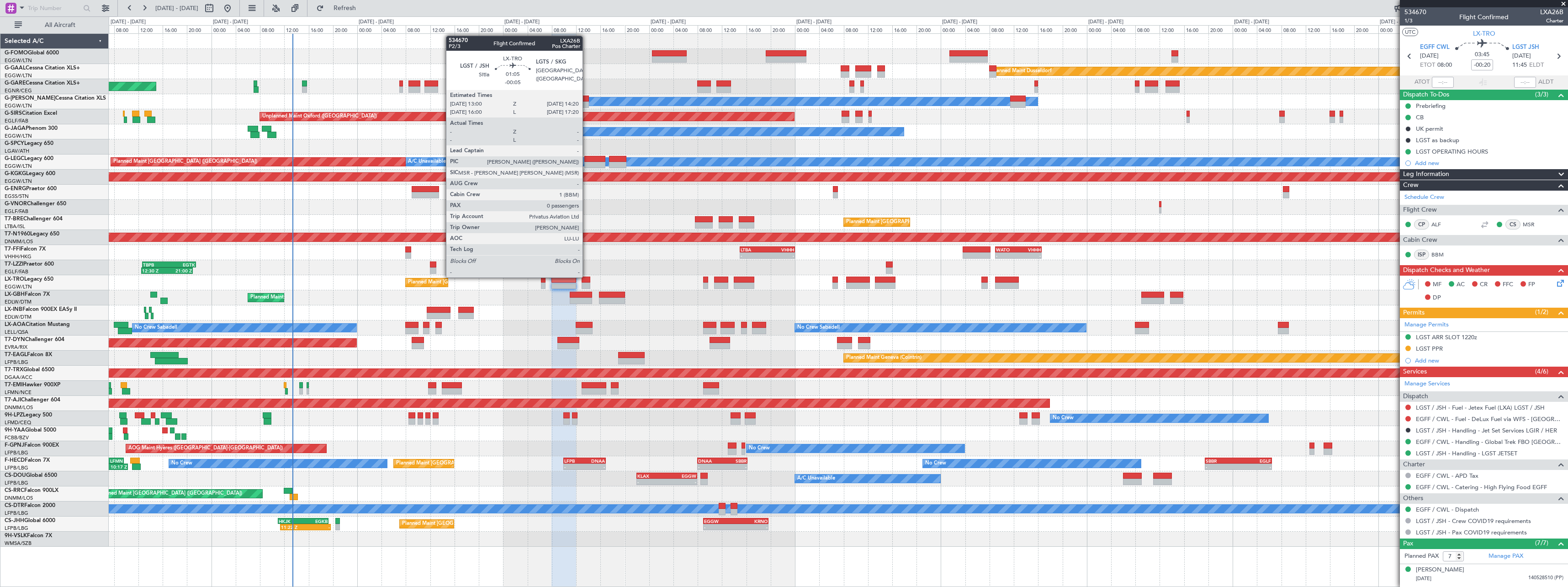
click at [587, 276] on div at bounding box center [586, 279] width 9 height 7
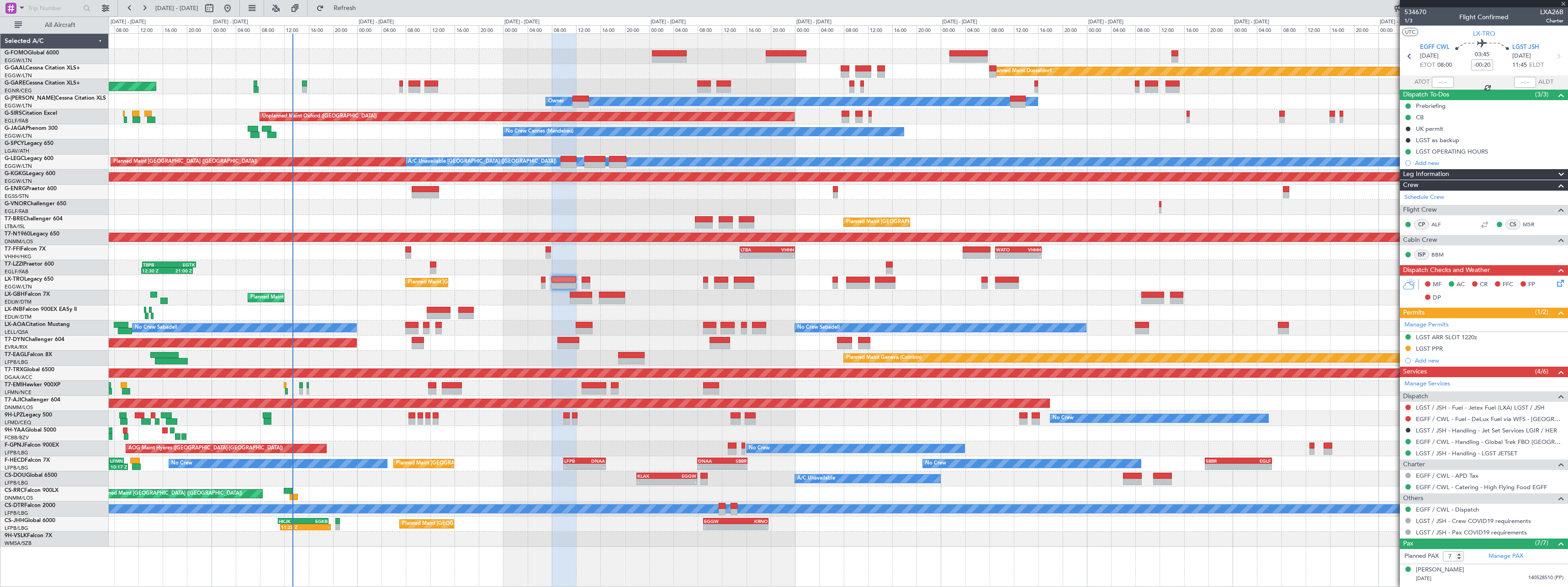
type input "-00:05"
type input "0"
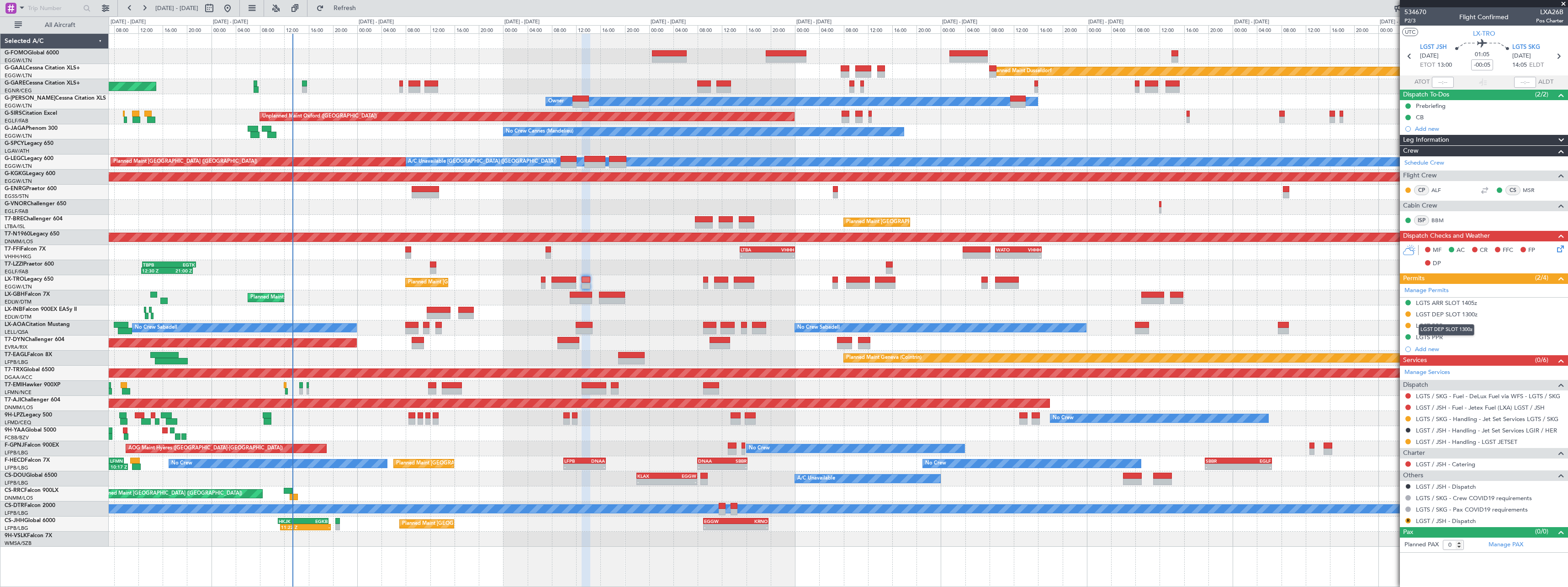
click at [1459, 317] on div "LGST DEP SLOT 1300z" at bounding box center [1446, 314] width 61 height 8
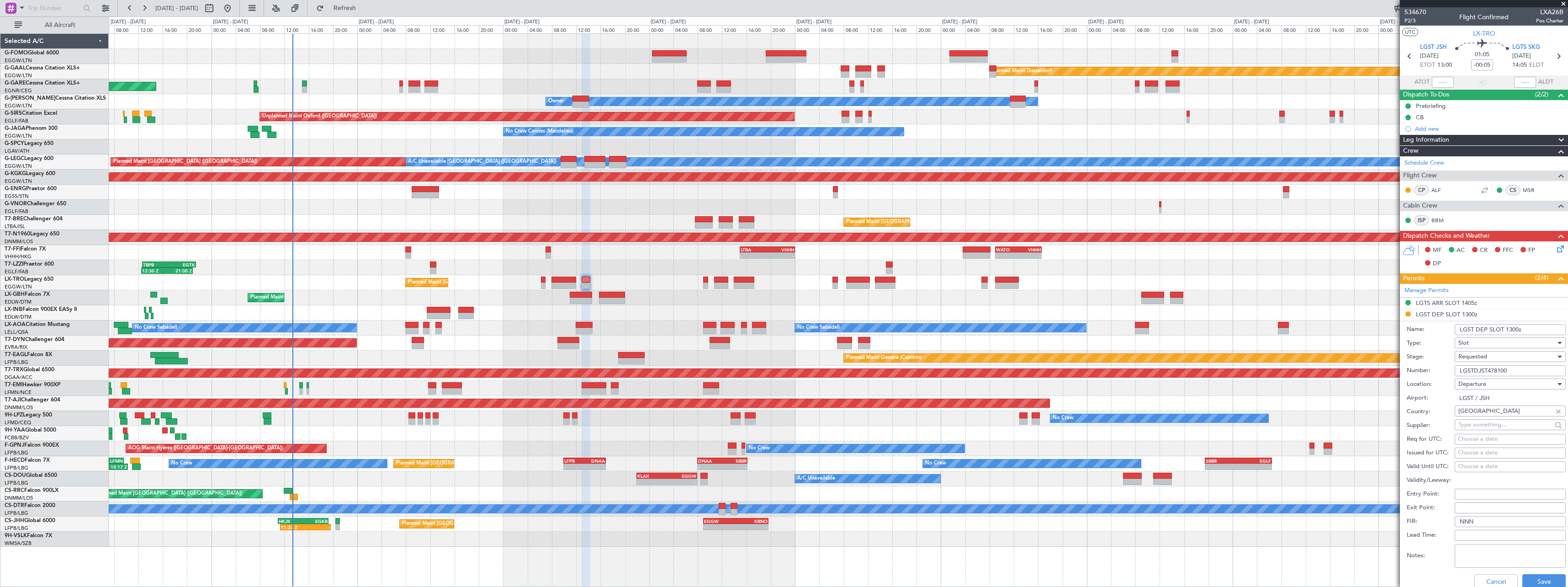
click at [1514, 332] on input "LGST DEP SLOT 1300z" at bounding box center [1510, 329] width 111 height 11
type input "LGST DEP SLOT 1320z"
drag, startPoint x: 1509, startPoint y: 370, endPoint x: 1371, endPoint y: 363, distance: 138.2
click at [1371, 363] on fb-app "[DATE] - [DATE] Refresh Quick Links All Aircraft Planned [GEOGRAPHIC_DATA] Unpl…" at bounding box center [784, 297] width 1568 height 580
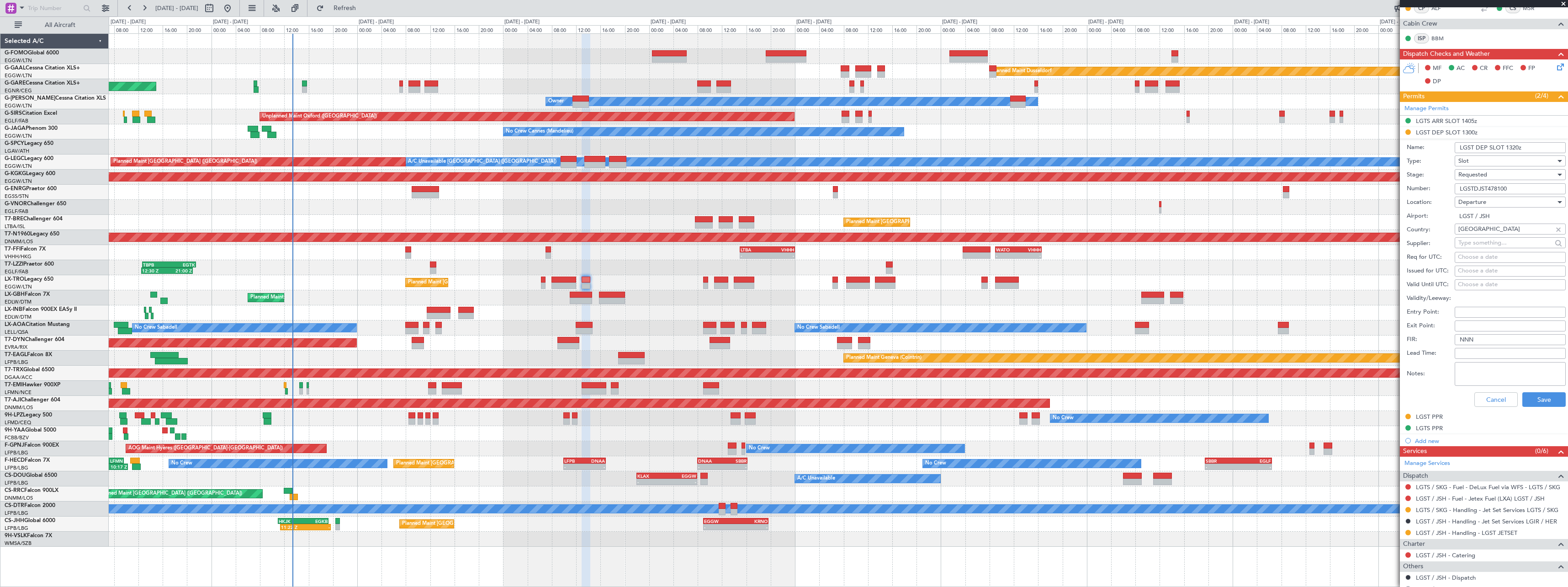
scroll to position [183, 0]
click at [1500, 375] on textarea "Notes:" at bounding box center [1510, 373] width 111 height 24
click at [1541, 397] on button "Save" at bounding box center [1544, 398] width 43 height 15
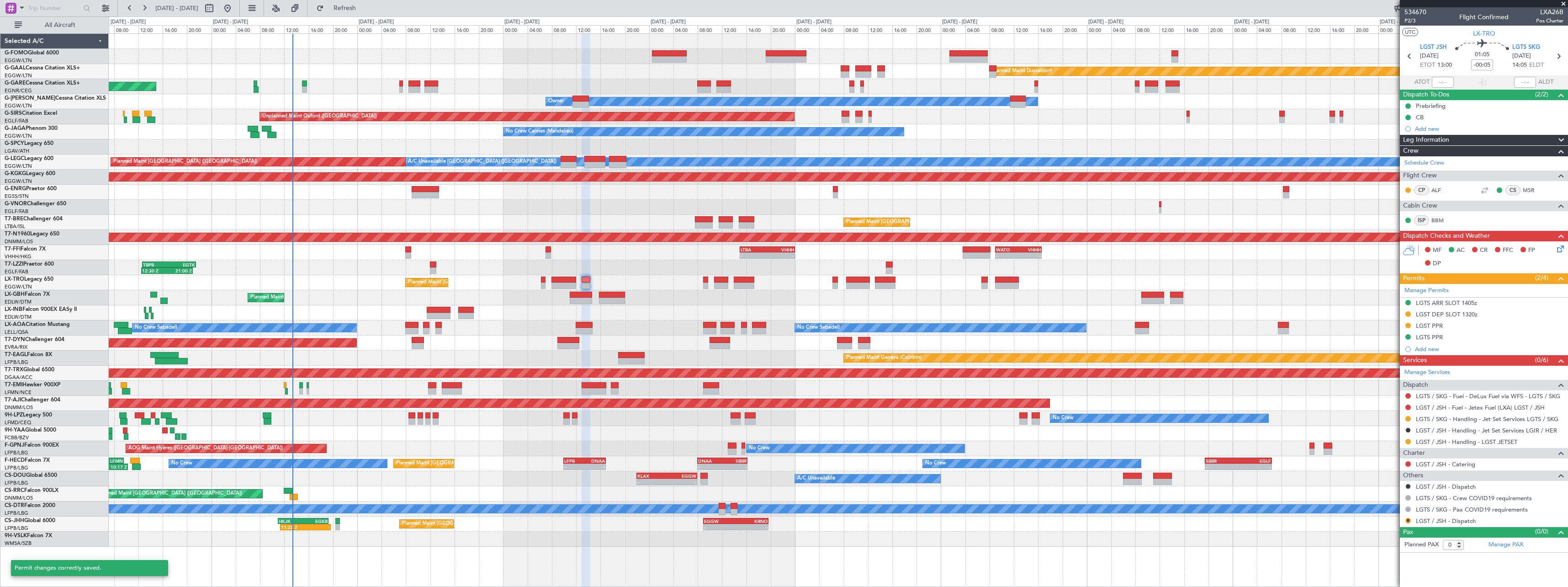
scroll to position [0, 0]
click at [1408, 314] on button at bounding box center [1408, 314] width 5 height 5
click at [1395, 426] on span "Received OK" at bounding box center [1385, 423] width 35 height 9
click at [1457, 316] on div "LGST DEP SLOT 1320z" at bounding box center [1446, 314] width 61 height 8
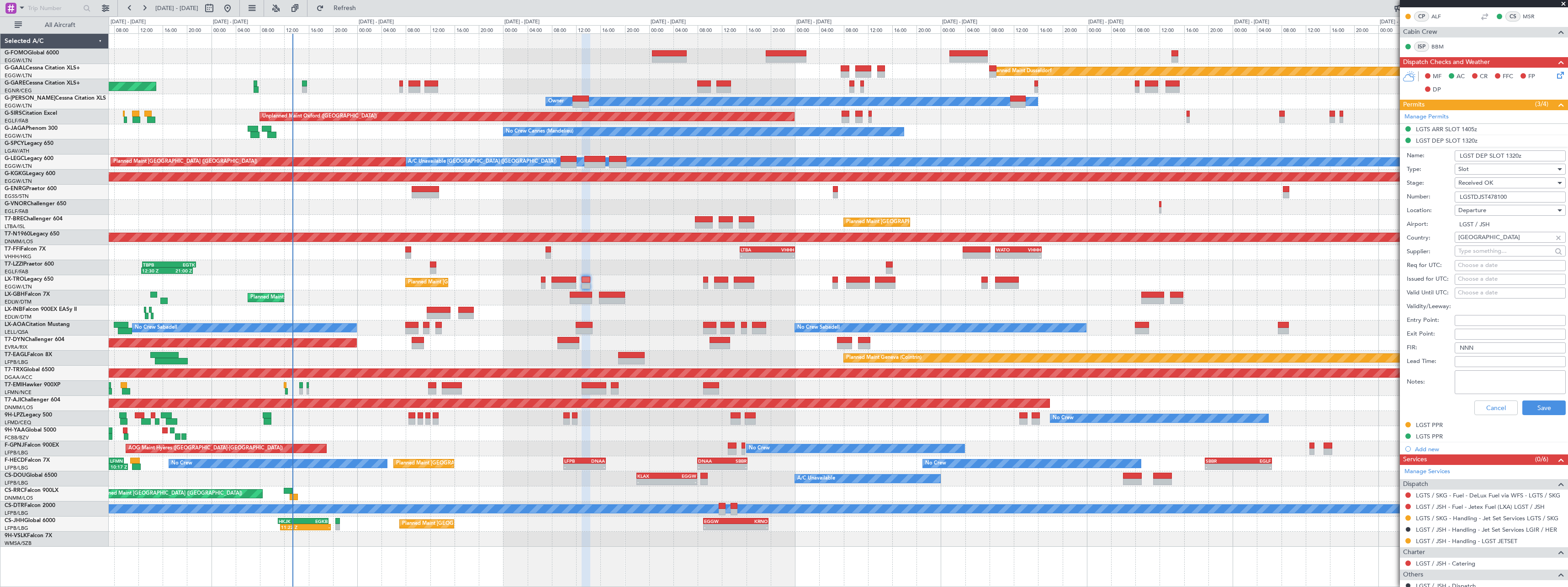
scroll to position [183, 0]
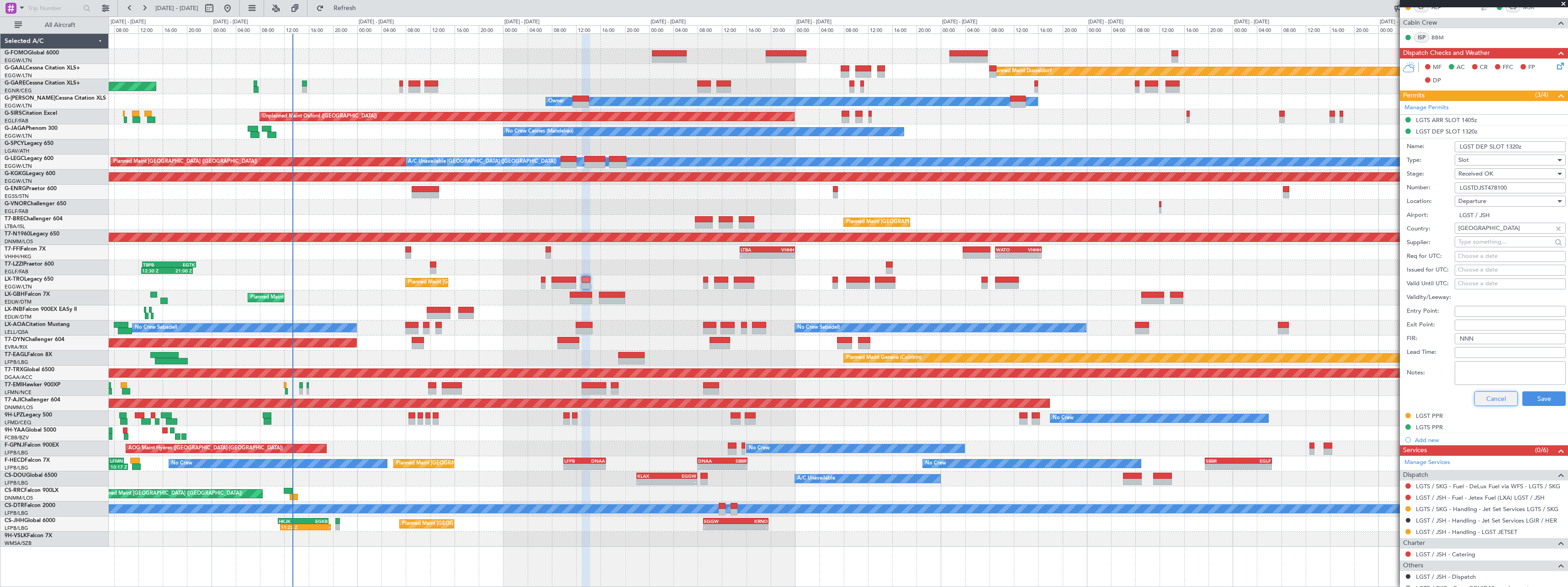
click at [1477, 399] on button "Cancel" at bounding box center [1496, 398] width 43 height 15
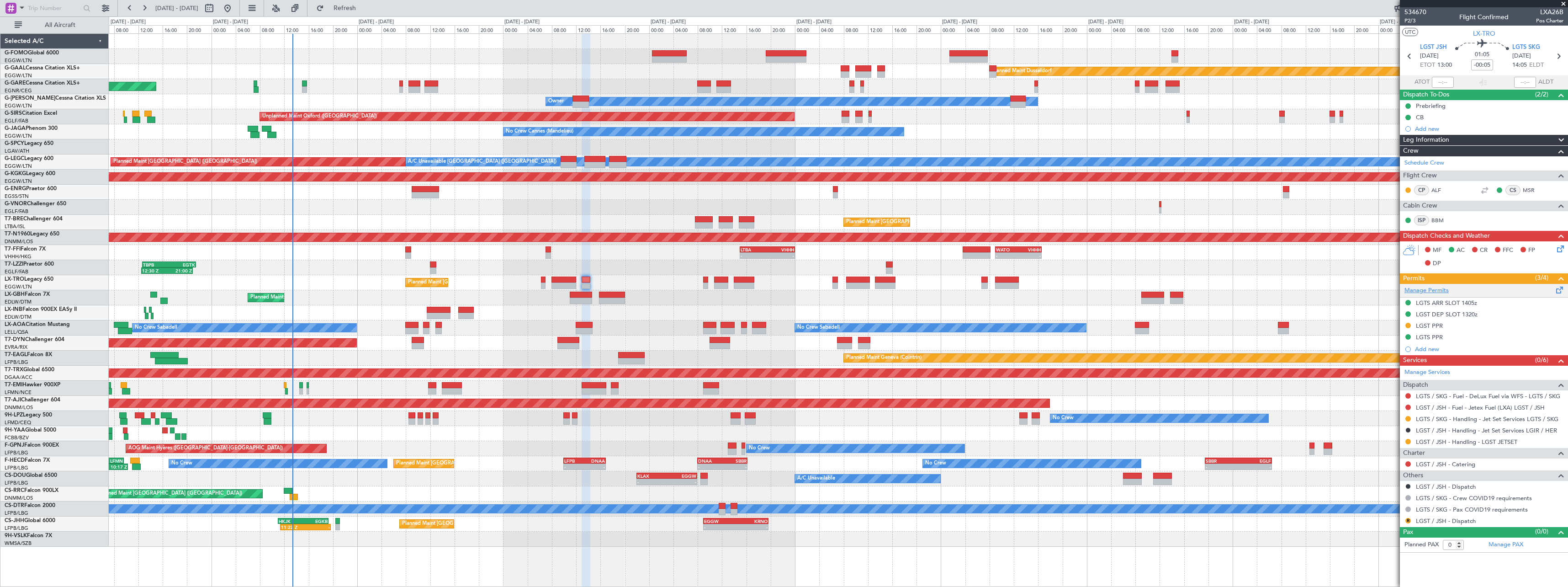
click at [1444, 287] on link "Manage Permits" at bounding box center [1426, 290] width 44 height 9
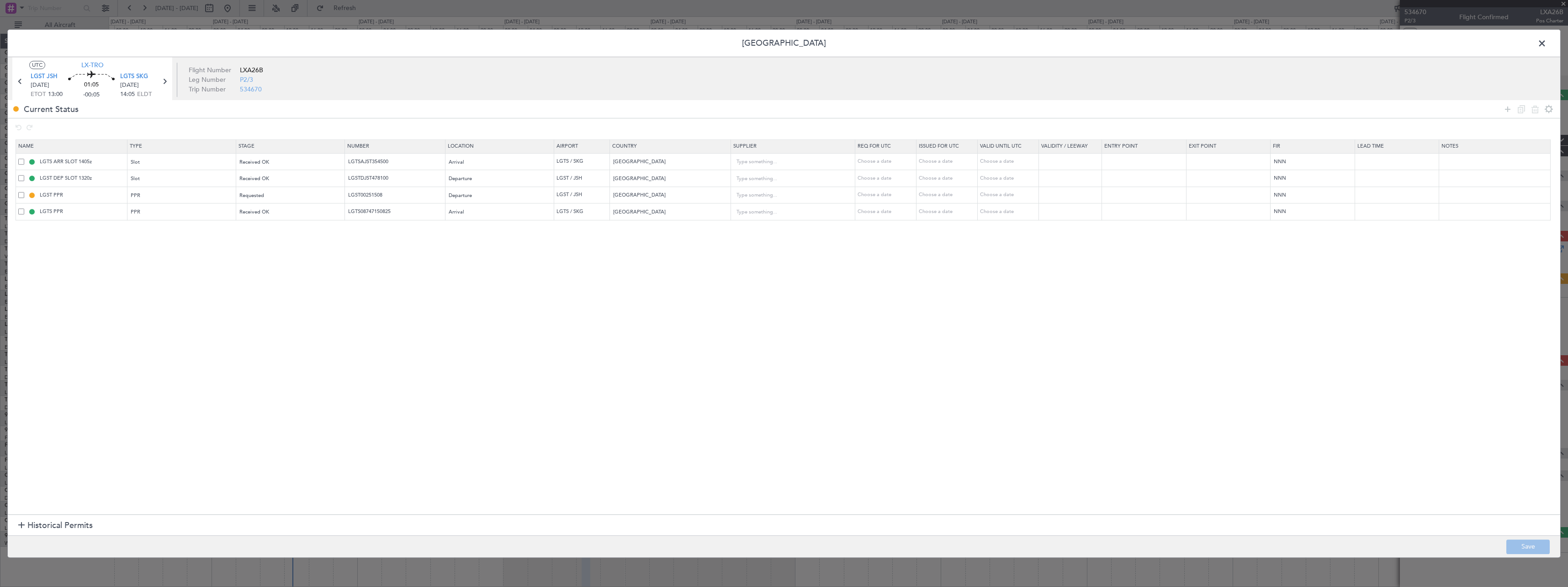
click at [21, 195] on span at bounding box center [21, 195] width 6 height 6
click at [25, 192] on input "checkbox" at bounding box center [25, 192] width 0 height 0
click at [1534, 111] on icon at bounding box center [1535, 109] width 11 height 11
type input "LGTS PPR"
type input "LGTS08747150825"
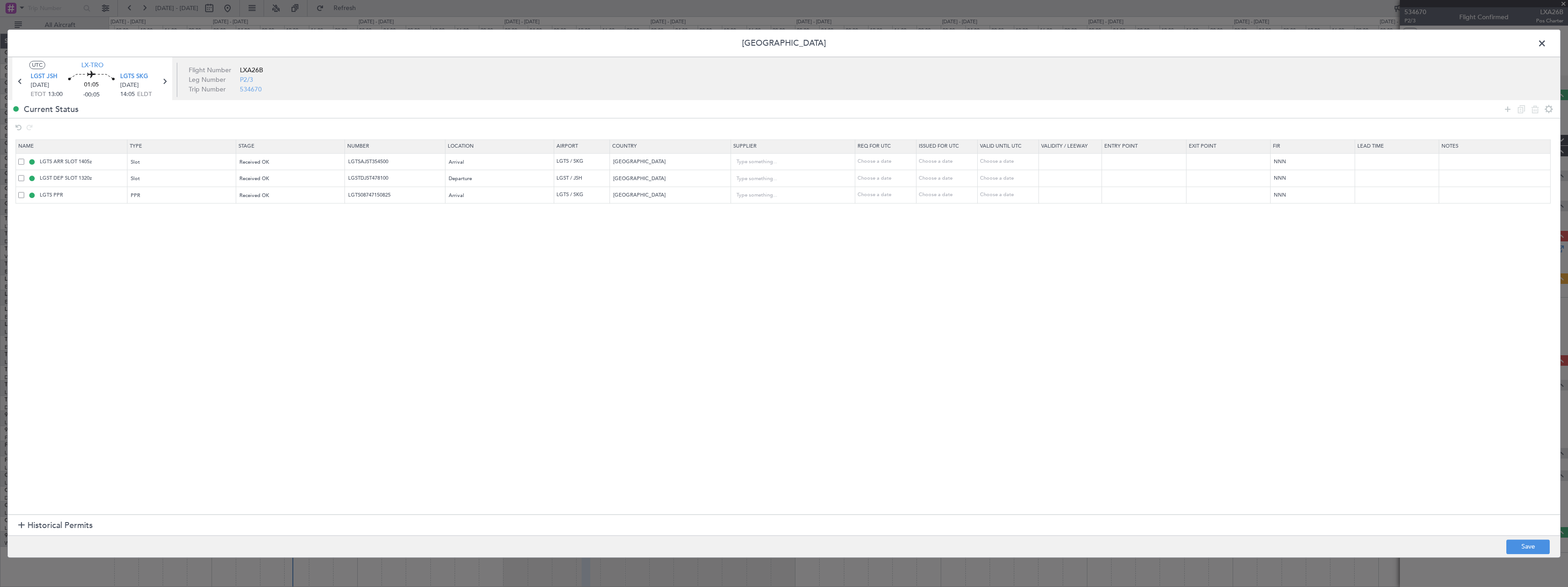
click at [1547, 47] on span at bounding box center [1547, 46] width 0 height 18
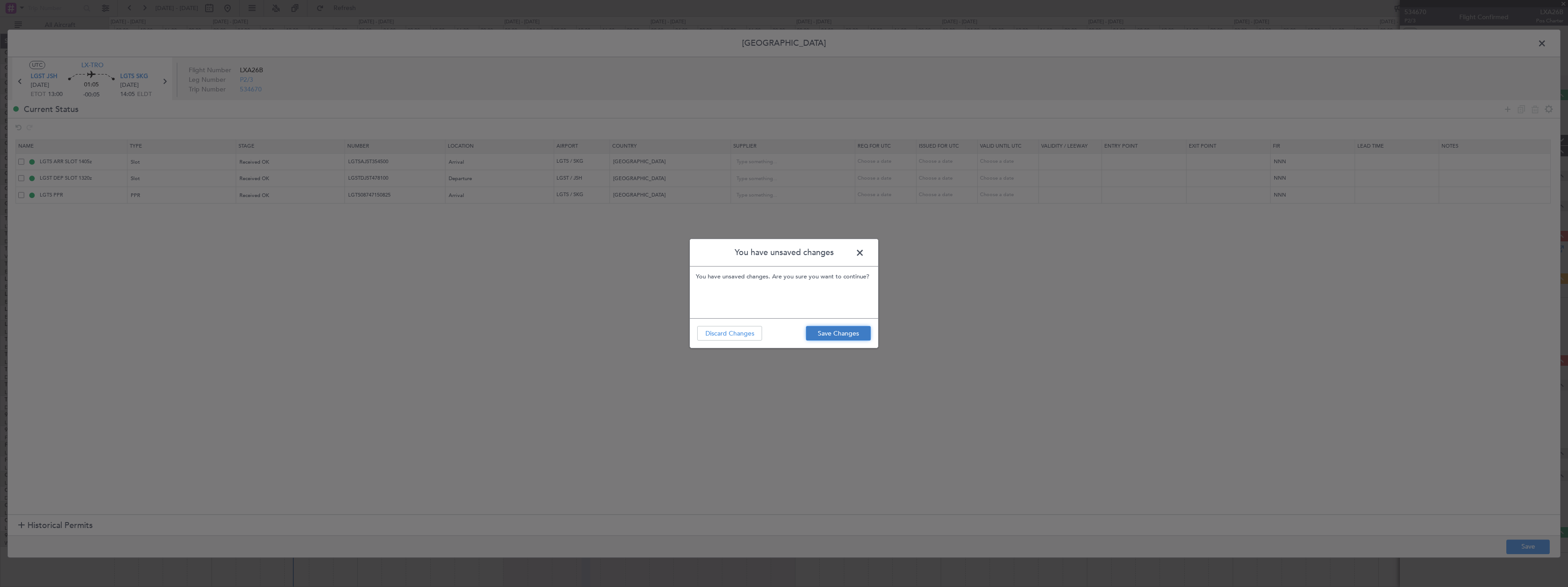
click at [845, 335] on button "Save Changes" at bounding box center [838, 333] width 65 height 15
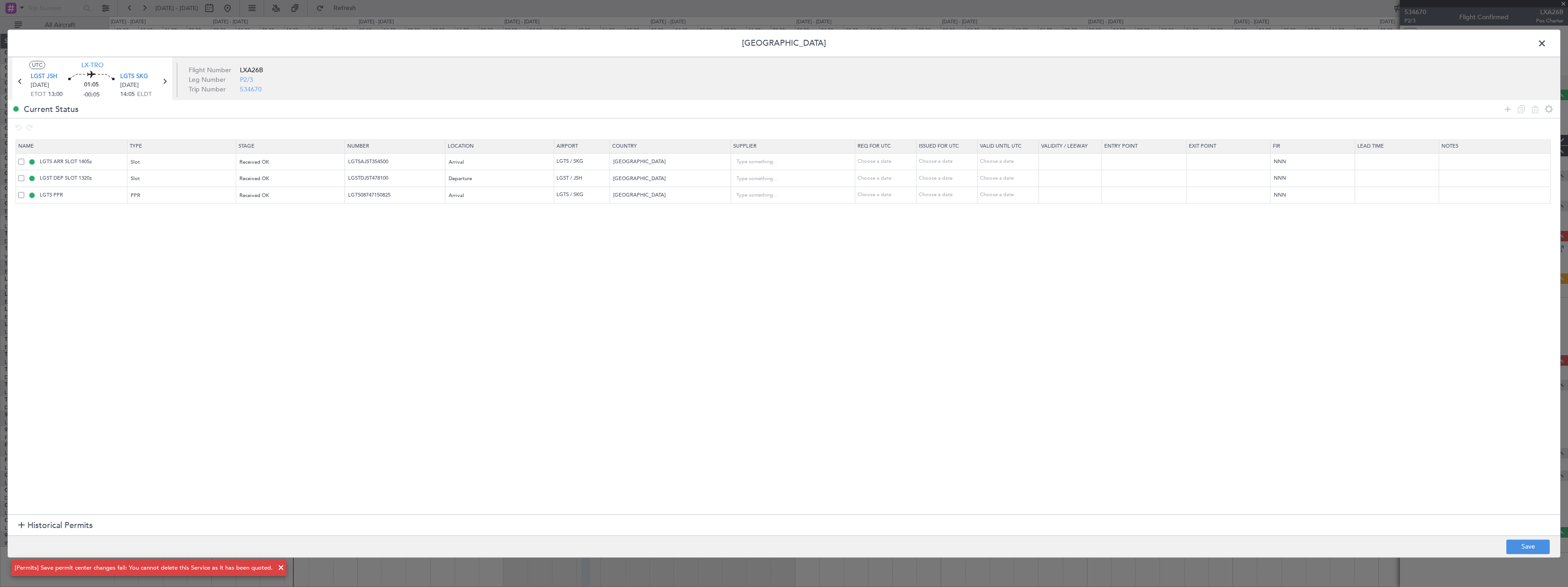
click at [1547, 45] on span at bounding box center [1547, 46] width 0 height 18
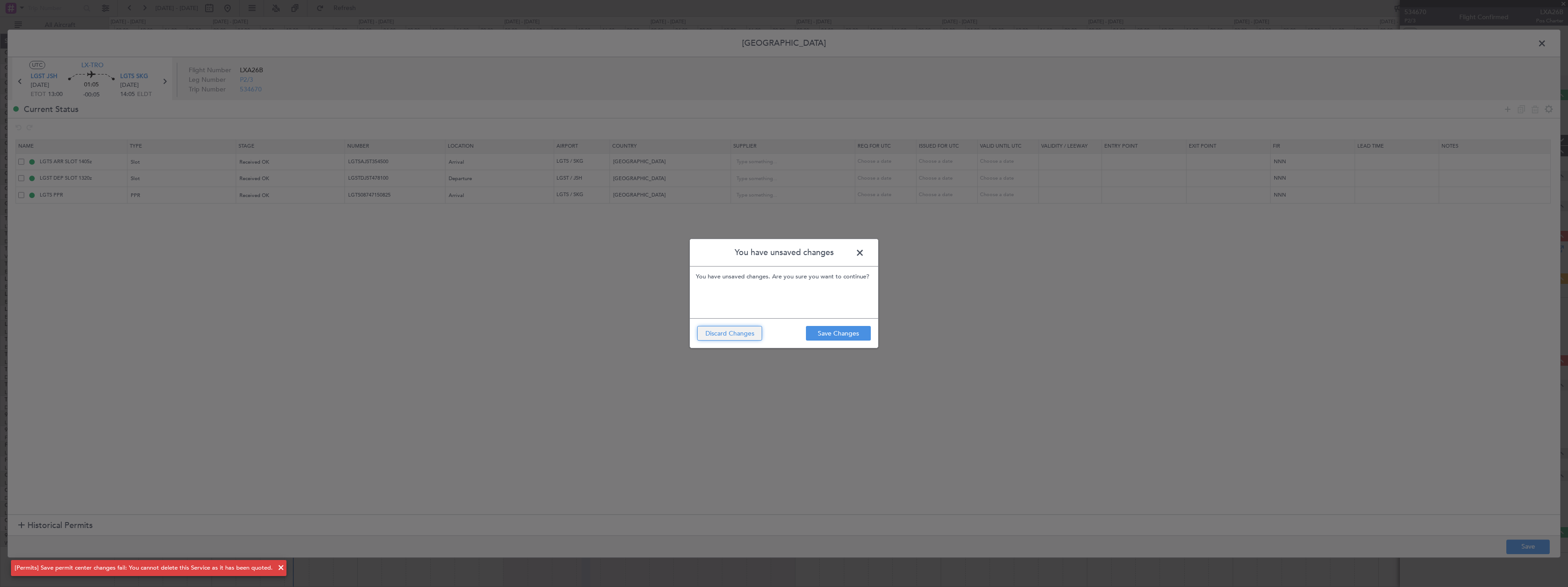
click at [727, 329] on button "Discard Changes" at bounding box center [729, 333] width 65 height 15
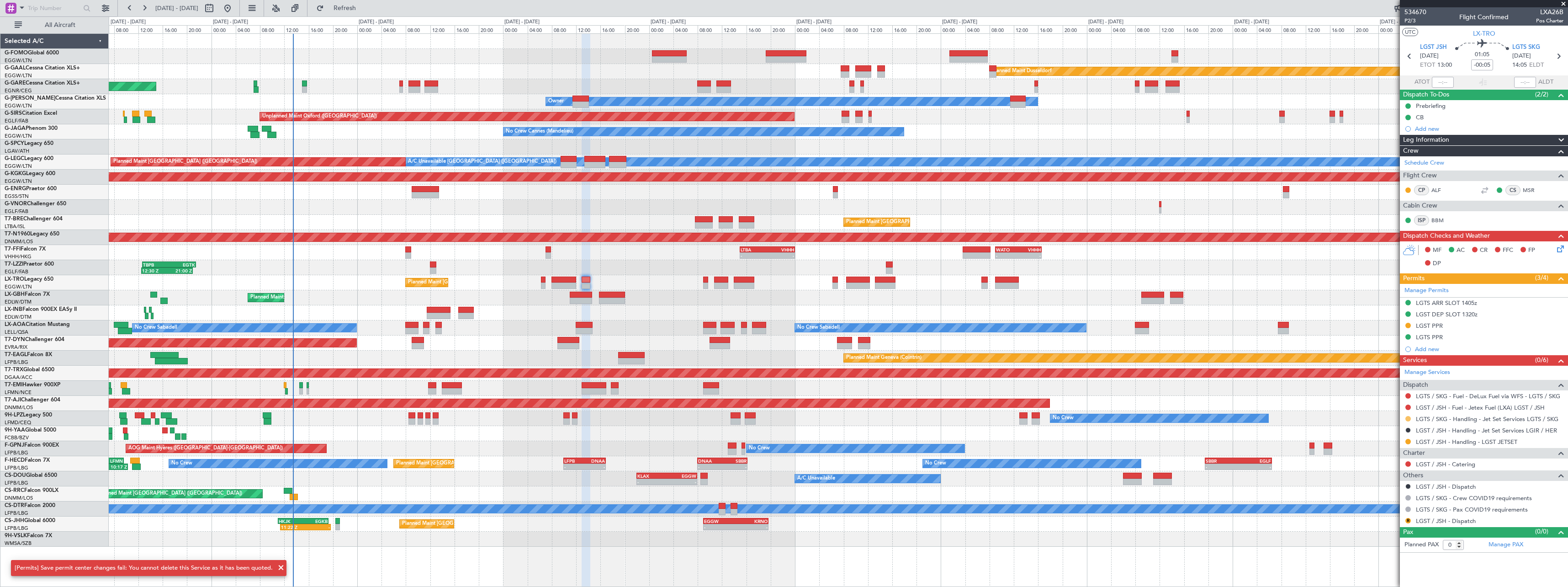
click at [1408, 418] on button at bounding box center [1408, 418] width 5 height 5
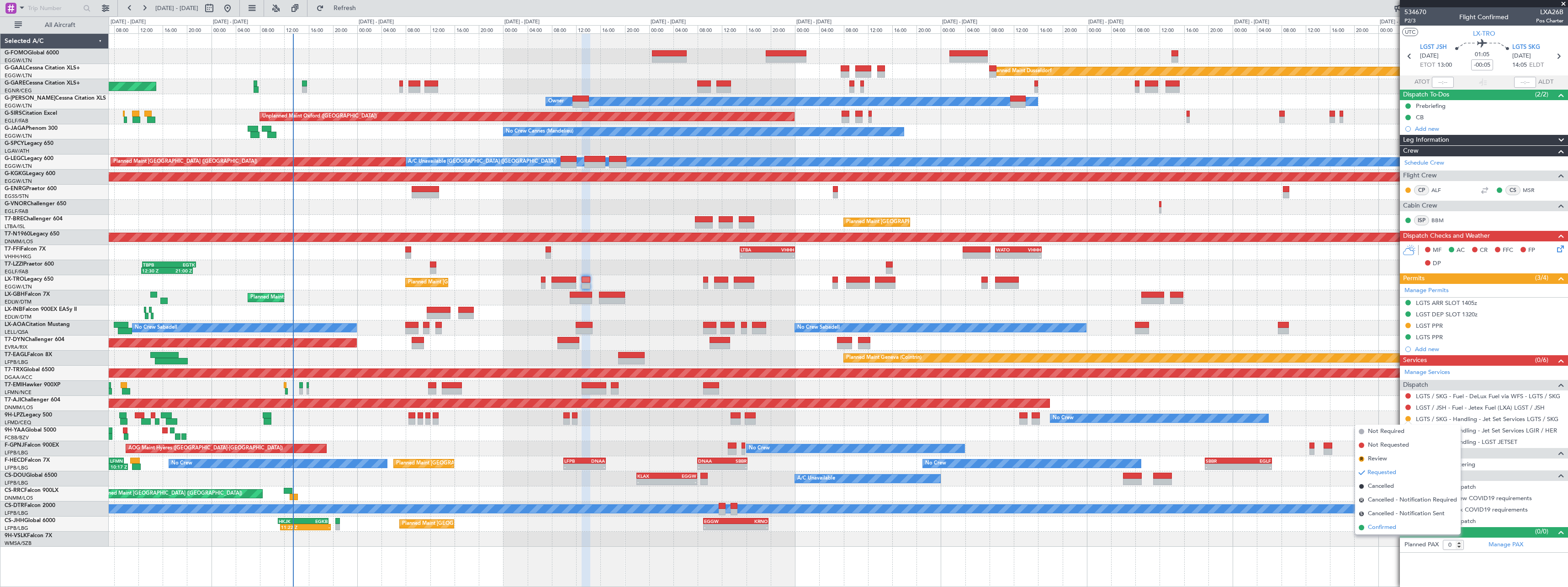
click at [1374, 529] on span "Confirmed" at bounding box center [1382, 527] width 29 height 9
click at [1408, 441] on button at bounding box center [1408, 441] width 5 height 5
click at [1374, 550] on span "Confirmed" at bounding box center [1382, 550] width 29 height 9
click at [1407, 518] on button "R" at bounding box center [1408, 520] width 5 height 5
click at [1387, 510] on span "Confirmed" at bounding box center [1382, 507] width 29 height 9
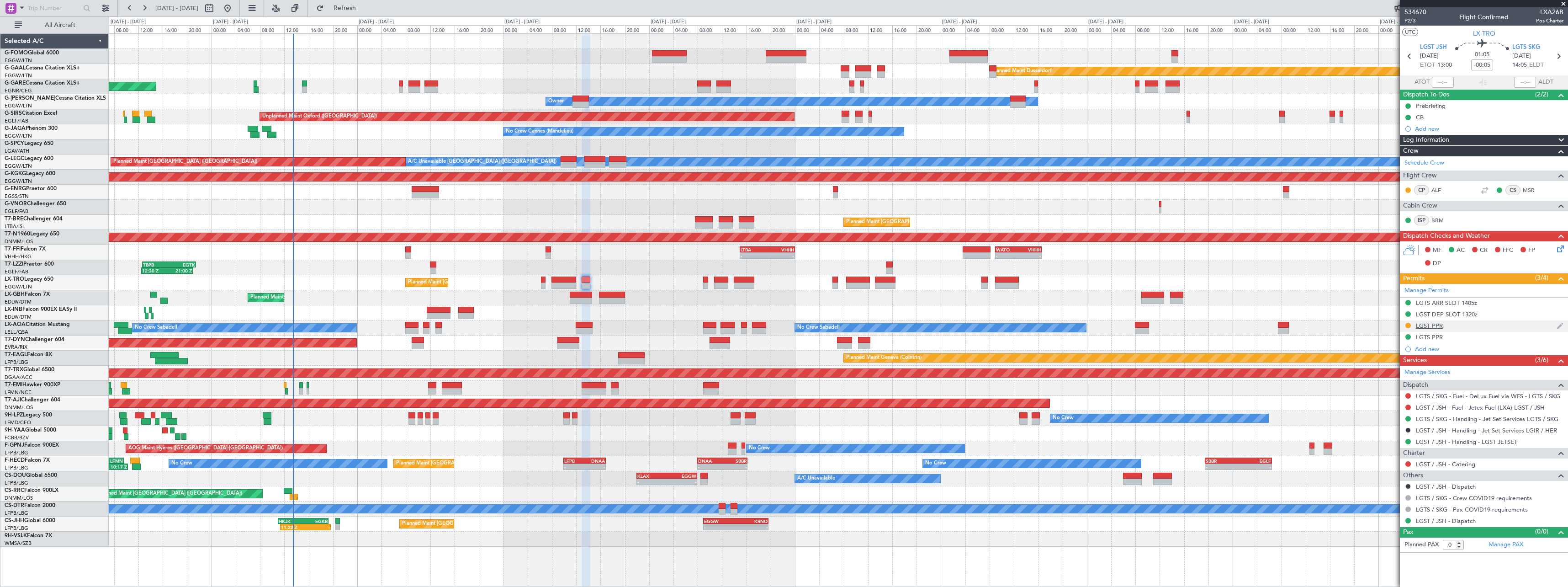
click at [1405, 322] on div at bounding box center [1408, 325] width 7 height 7
click at [1409, 327] on button at bounding box center [1408, 325] width 5 height 5
click at [1394, 335] on span "Not Required" at bounding box center [1386, 338] width 37 height 9
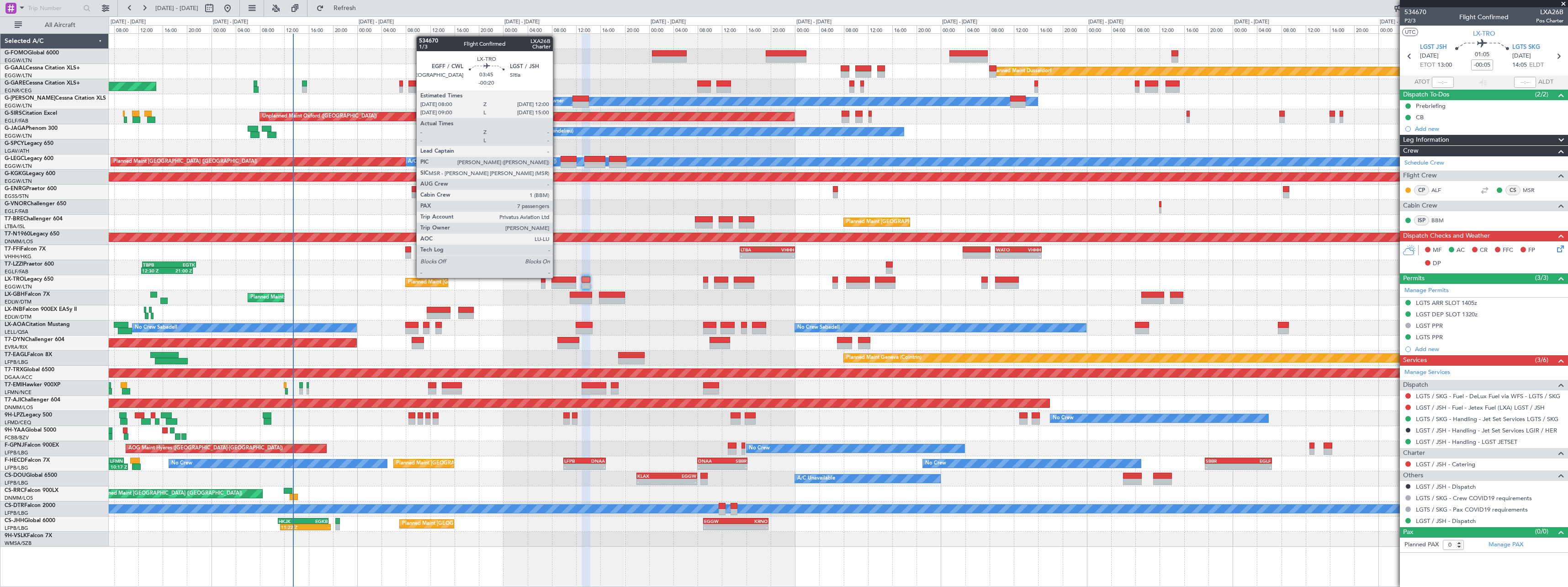
click at [557, 276] on div at bounding box center [564, 279] width 25 height 7
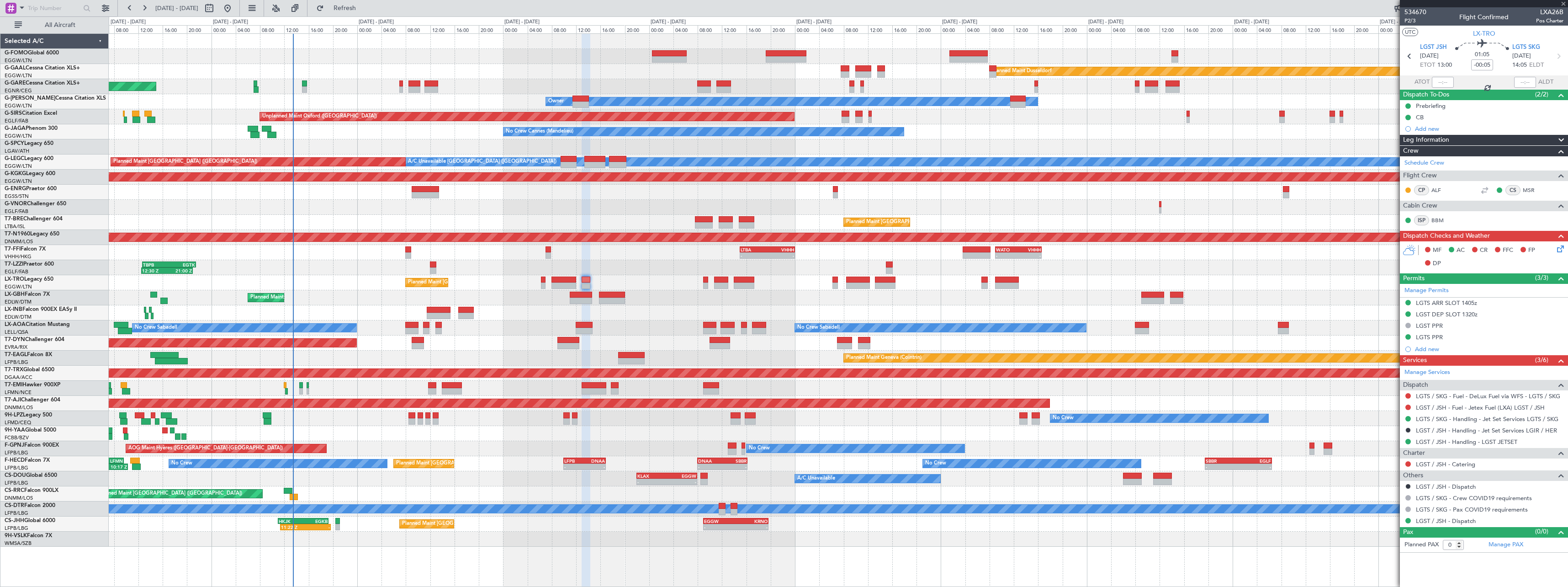
type input "-00:20"
type input "7"
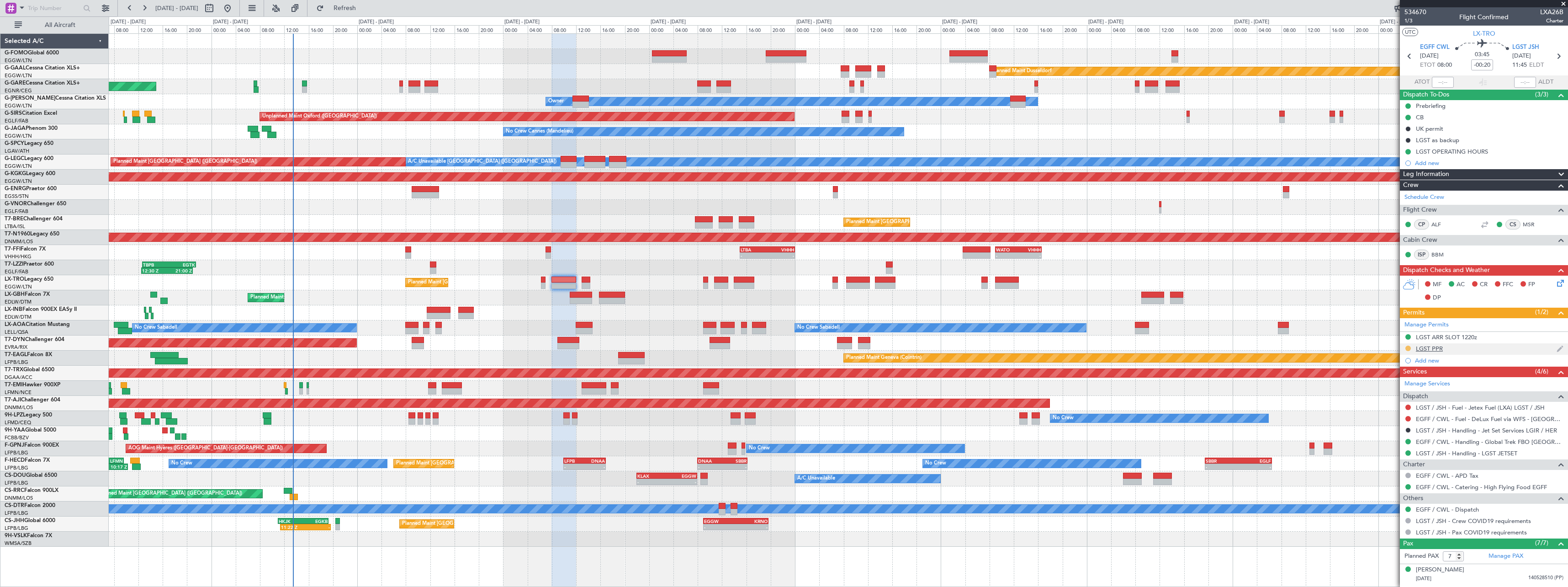
click at [1409, 347] on button at bounding box center [1408, 348] width 5 height 5
click at [1381, 364] on span "Not Required" at bounding box center [1386, 360] width 37 height 9
drag, startPoint x: 1486, startPoint y: 150, endPoint x: 1483, endPoint y: 154, distance: 5.0
click at [1486, 150] on div "LGST OPERATING HOURS" at bounding box center [1452, 151] width 72 height 8
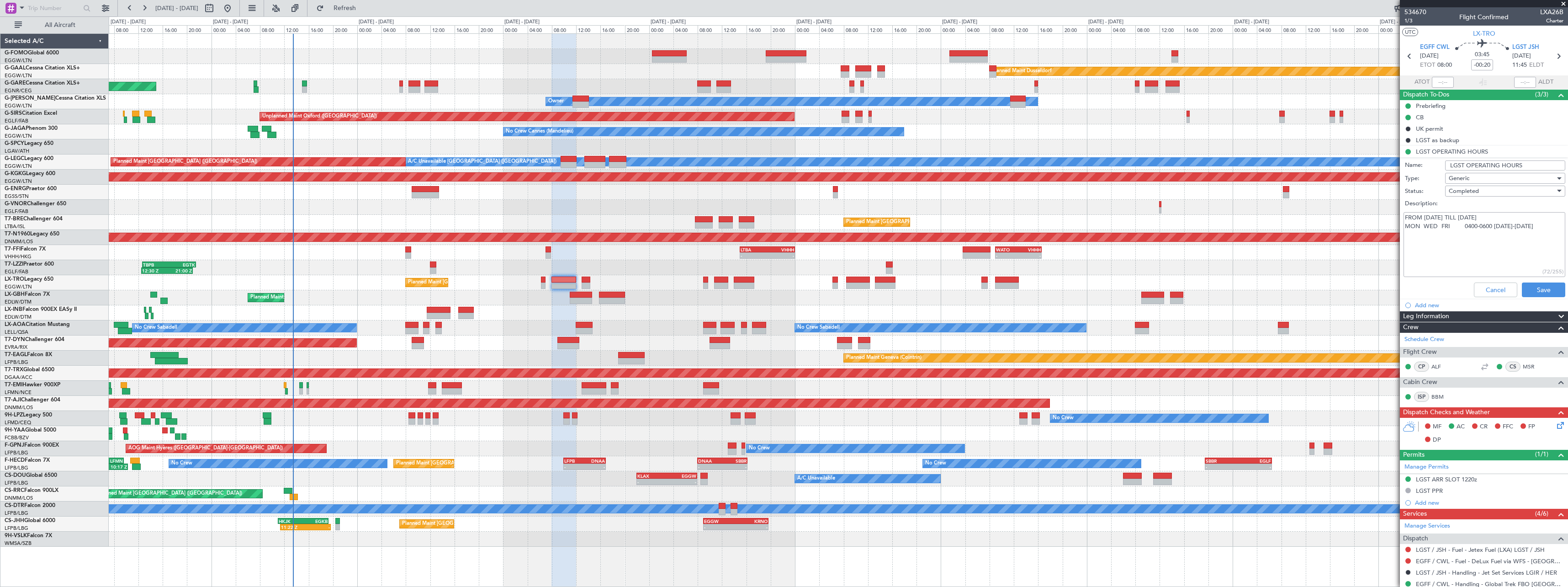
drag, startPoint x: 1527, startPoint y: 228, endPoint x: 1522, endPoint y: 225, distance: 5.8
click at [1510, 227] on textarea "FROM 28/07/2025 TILL 31/08/2025 MON WED FRI 0400-0600 1130-1330" at bounding box center [1485, 244] width 162 height 65
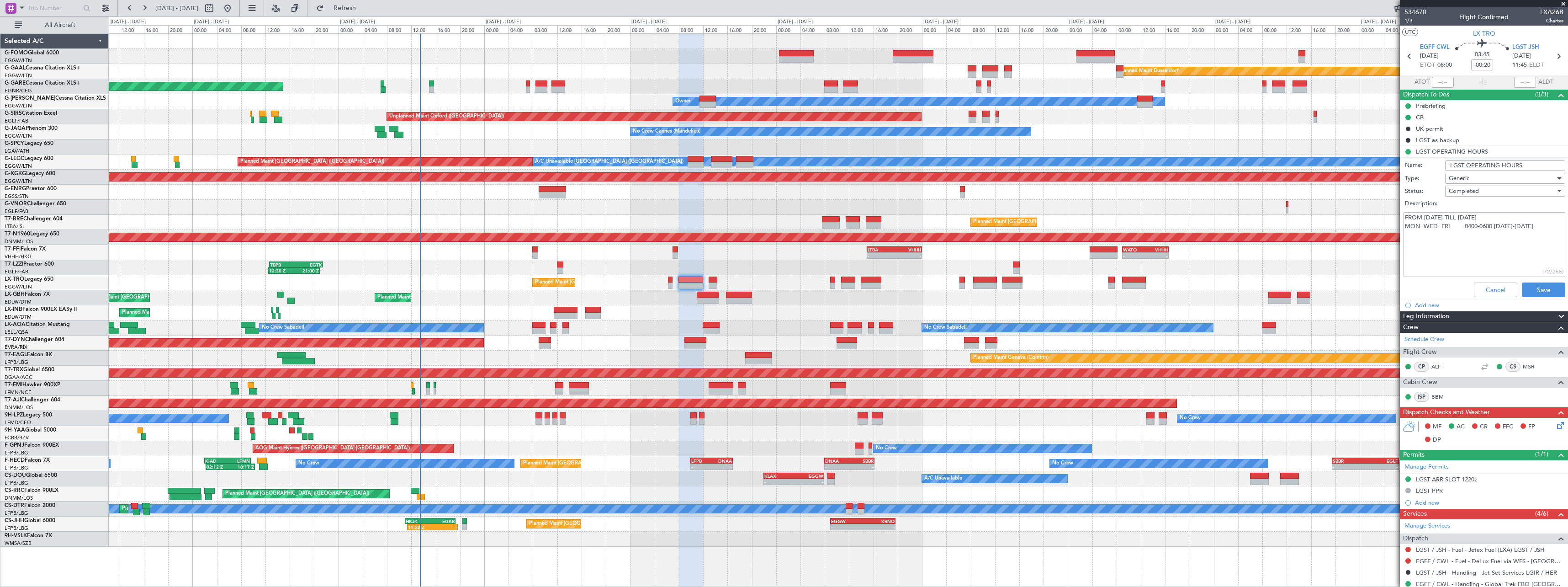
click at [583, 479] on div "Planned Maint Paris (Le Bourget) A/C Unavailable - - KLAX 22:00 Z EGGW 07:55 Z …" at bounding box center [838, 479] width 1459 height 15
drag, startPoint x: 1499, startPoint y: 301, endPoint x: 1491, endPoint y: 290, distance: 13.6
click at [1499, 301] on li "Add new" at bounding box center [1484, 305] width 168 height 12
click at [1488, 290] on button "Cancel" at bounding box center [1495, 290] width 43 height 15
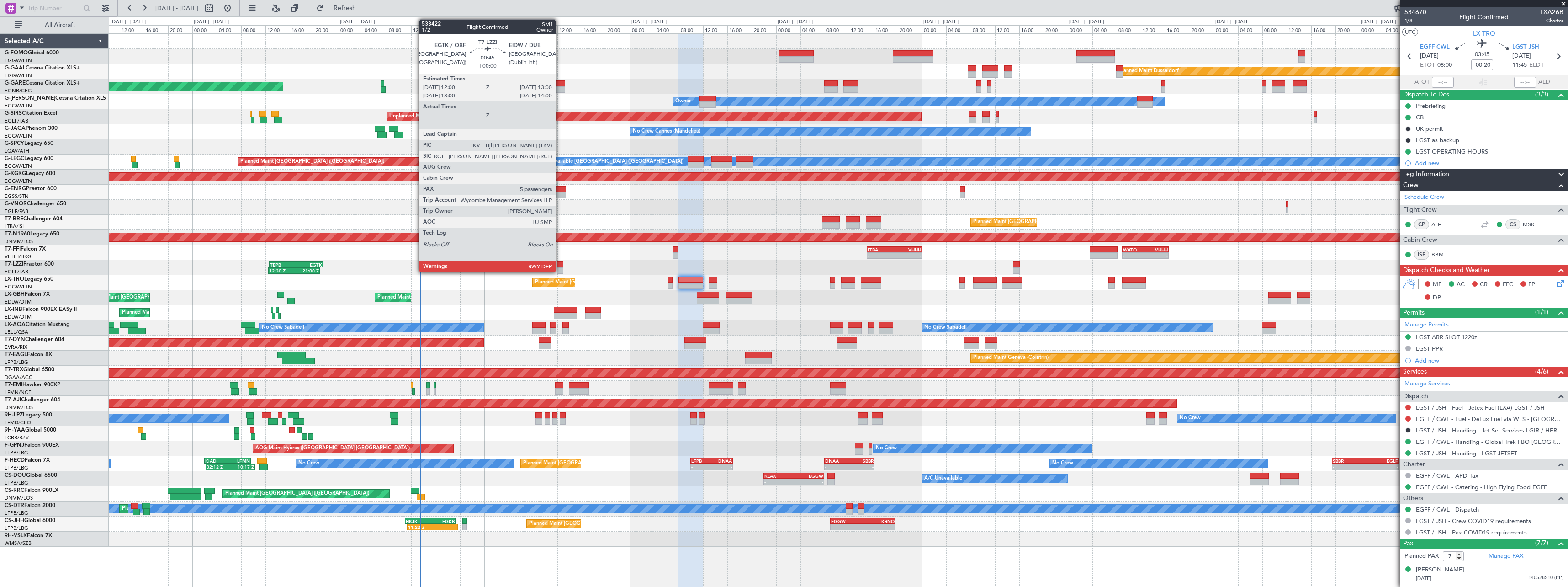
click at [559, 269] on div at bounding box center [560, 270] width 7 height 7
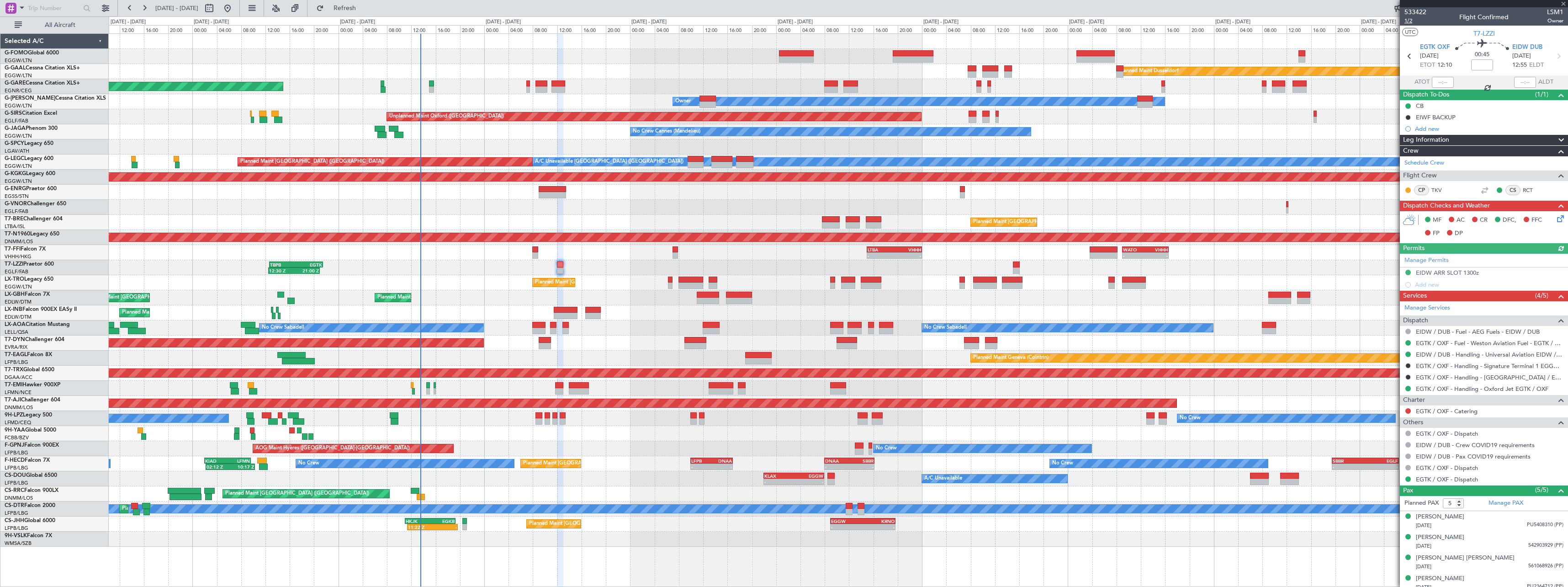
click at [1410, 21] on span "1/2" at bounding box center [1415, 21] width 22 height 8
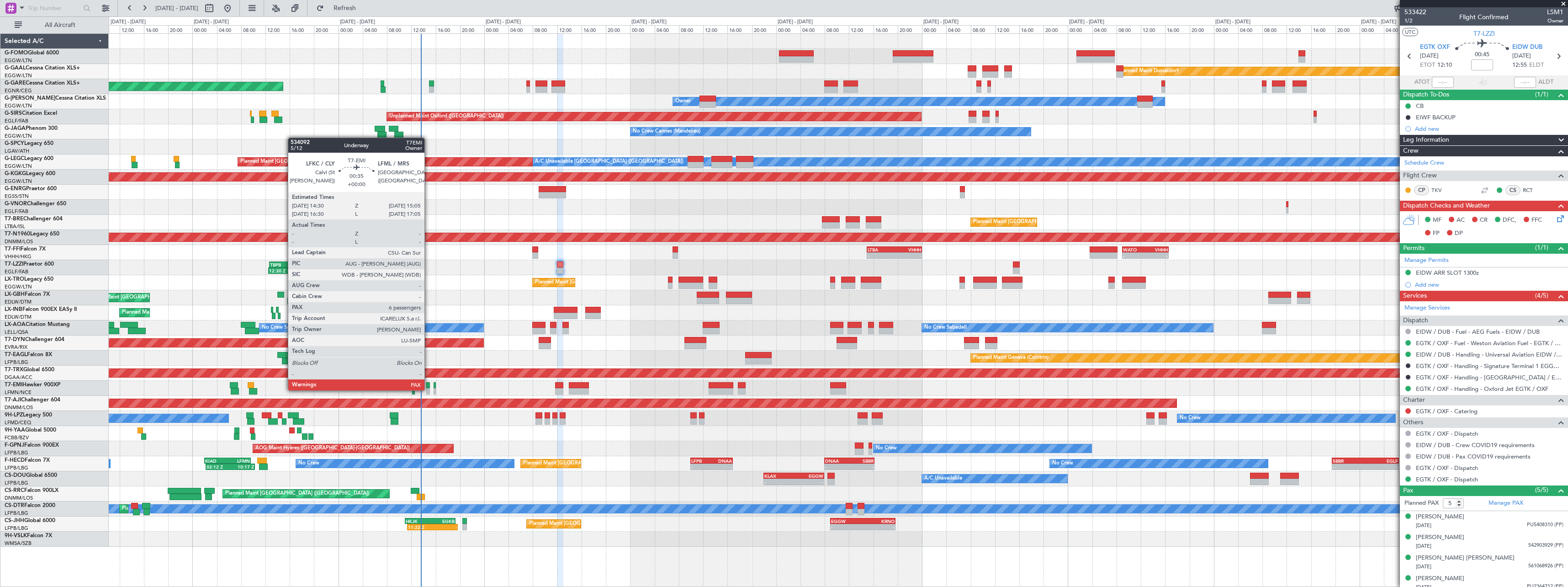
click at [429, 389] on div at bounding box center [428, 391] width 4 height 7
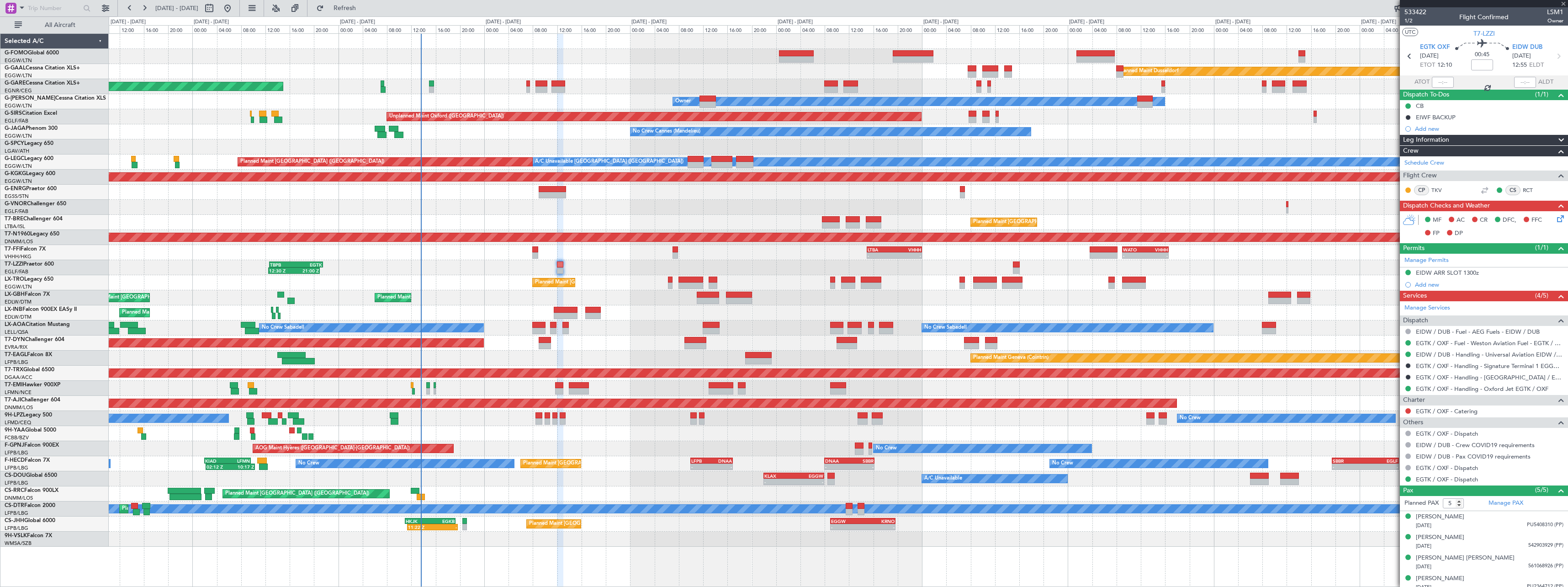
type input "6"
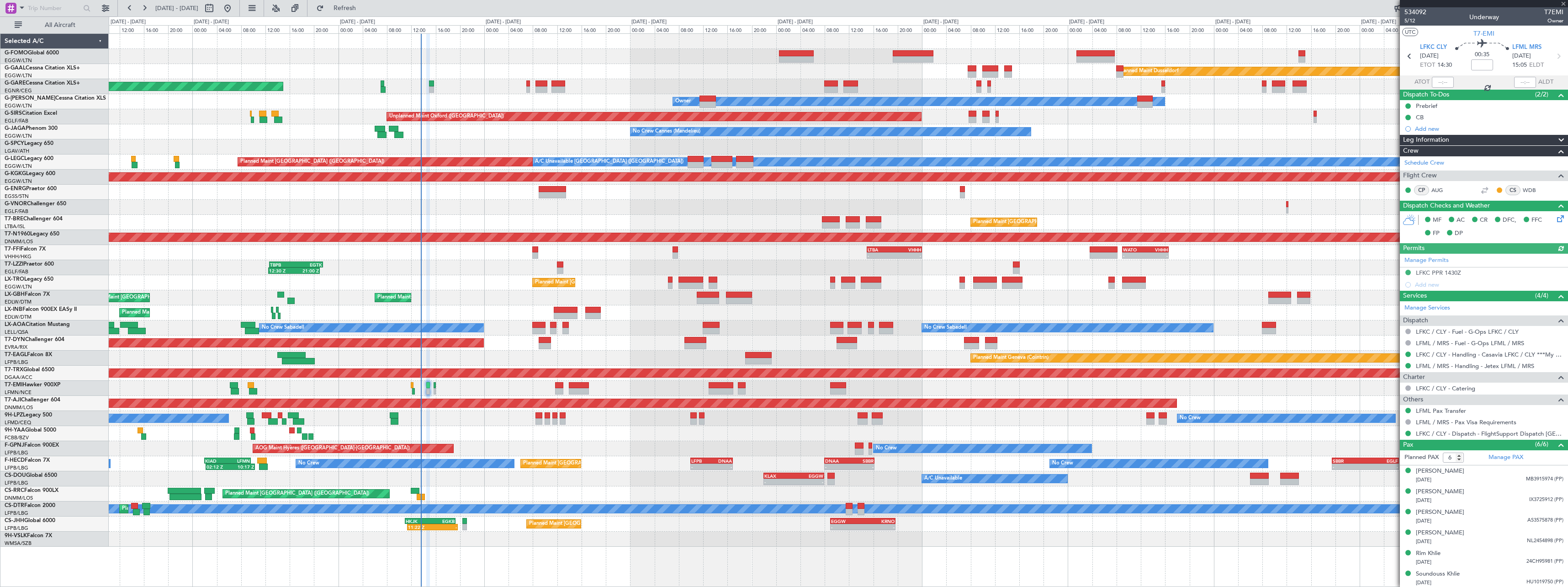
click at [1550, 15] on span "T7EMI" at bounding box center [1554, 12] width 19 height 10
copy span "T7EMI"
click at [1453, 275] on div "LFKC PPR 1430Z" at bounding box center [1438, 272] width 45 height 8
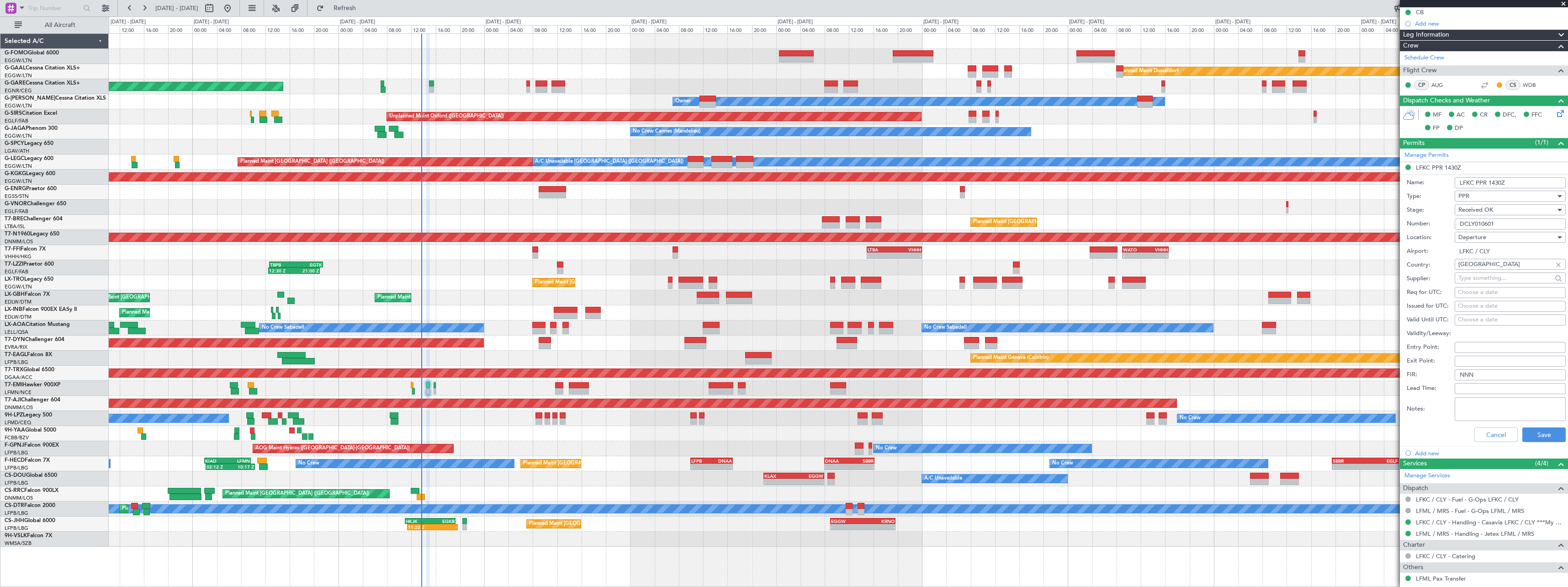
scroll to position [228, 0]
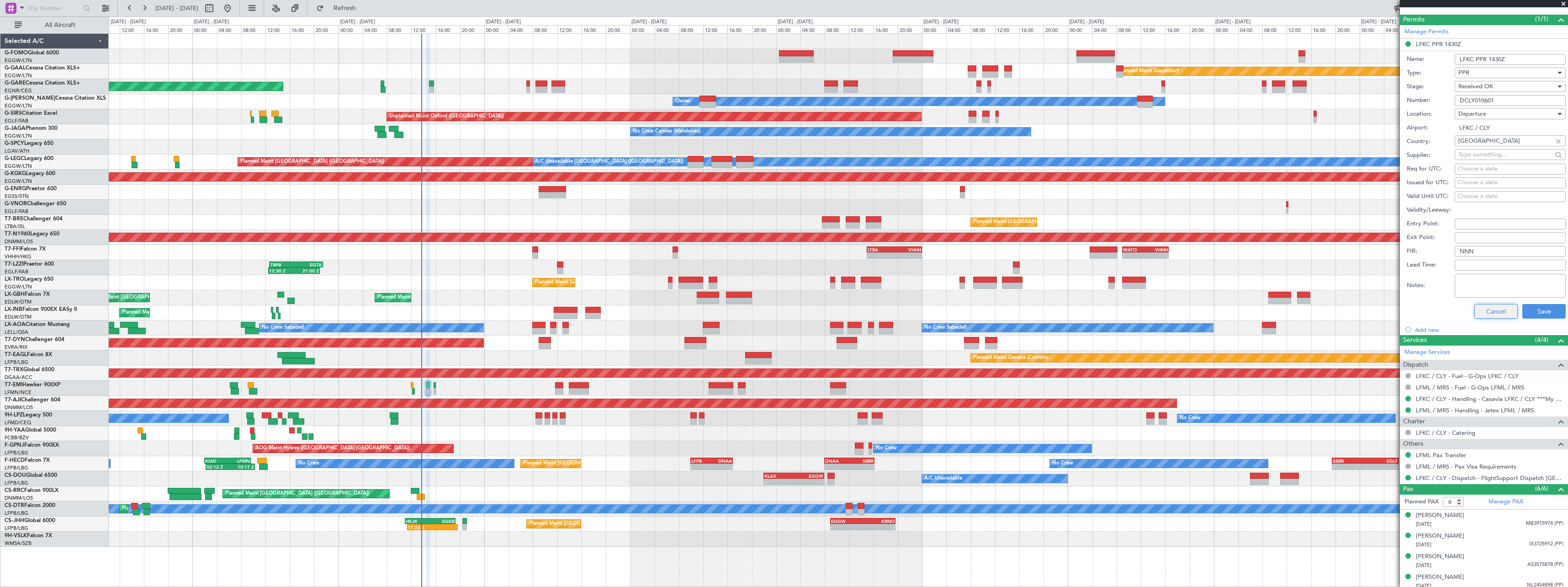
click at [1501, 317] on button "Cancel" at bounding box center [1496, 311] width 43 height 15
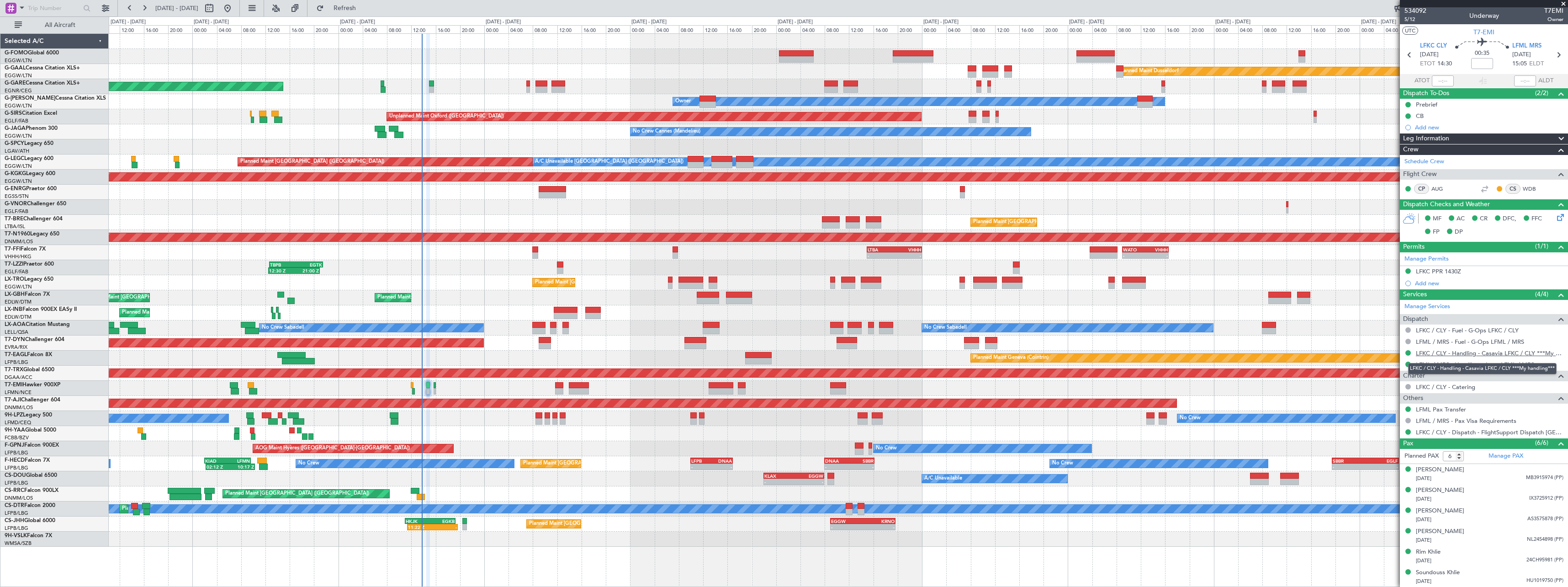
click at [1500, 351] on link "LFKC / CLY - Handling - Casavia LFKC / CLY ***My handling***" at bounding box center [1489, 353] width 147 height 8
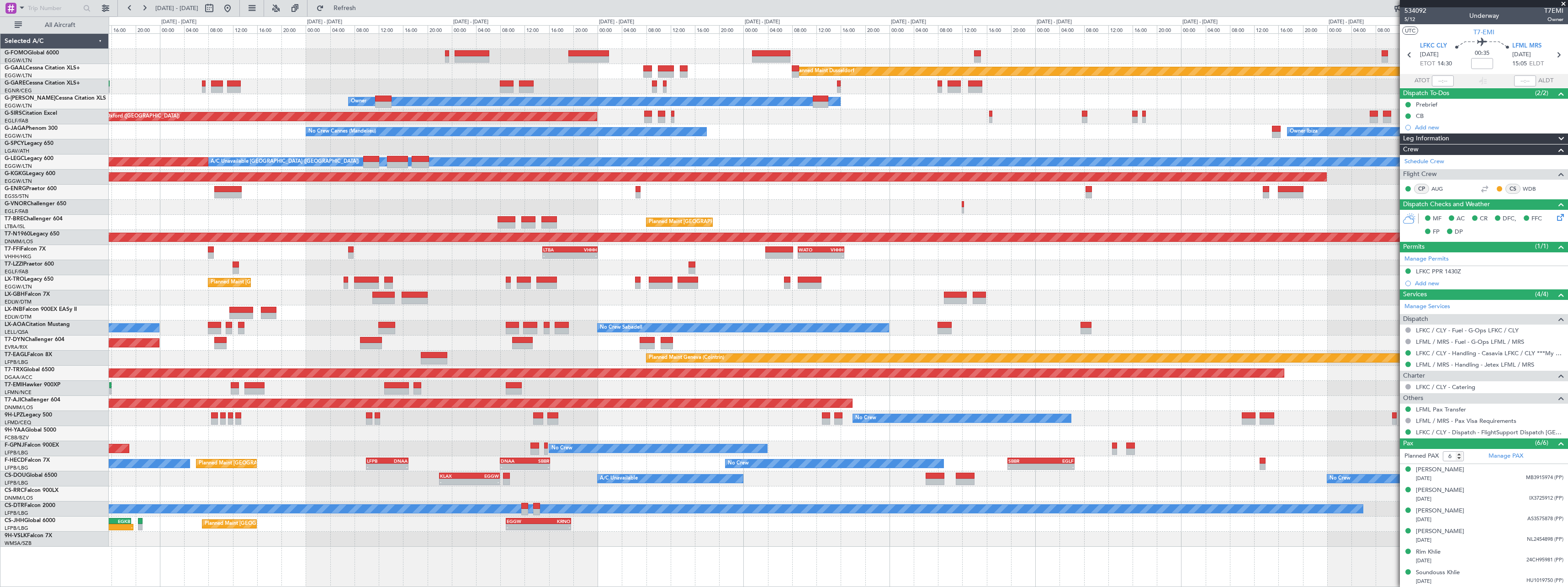
click at [883, 214] on div "Planned Maint Dusseldorf Unplanned Maint Chester Owner Unplanned Maint Oxford (…" at bounding box center [838, 290] width 1459 height 513
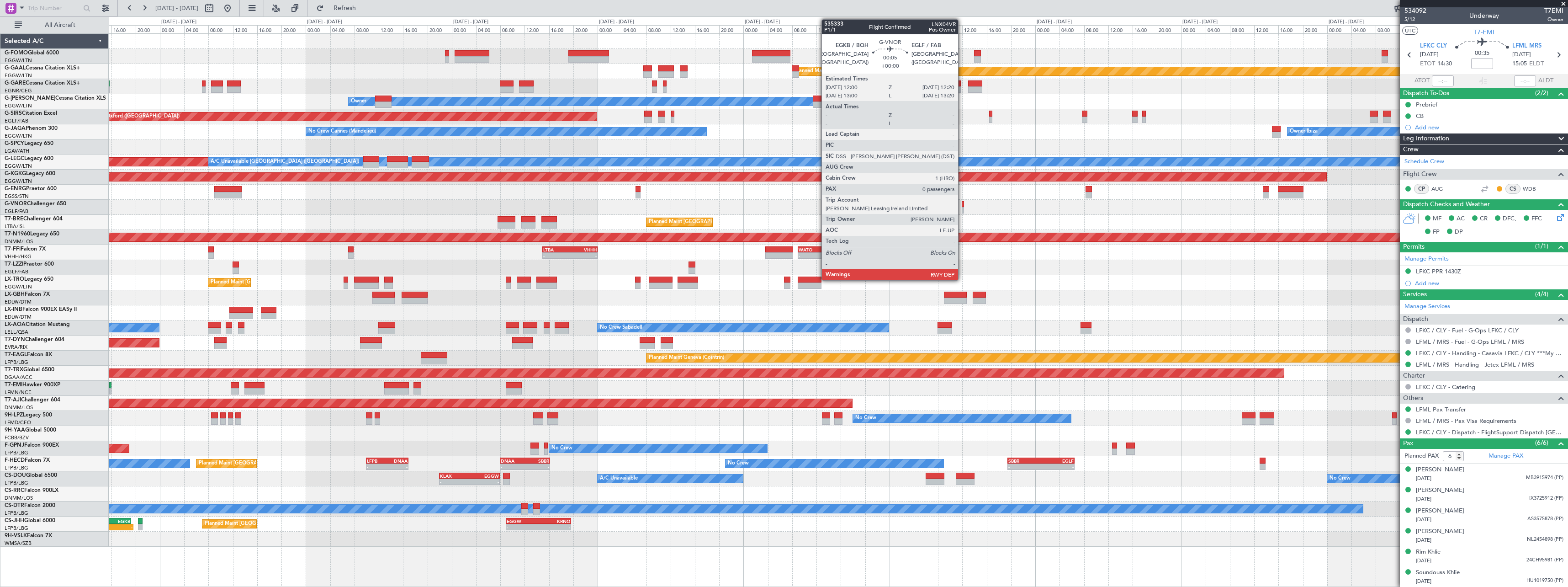
click at [962, 209] on div at bounding box center [963, 210] width 2 height 7
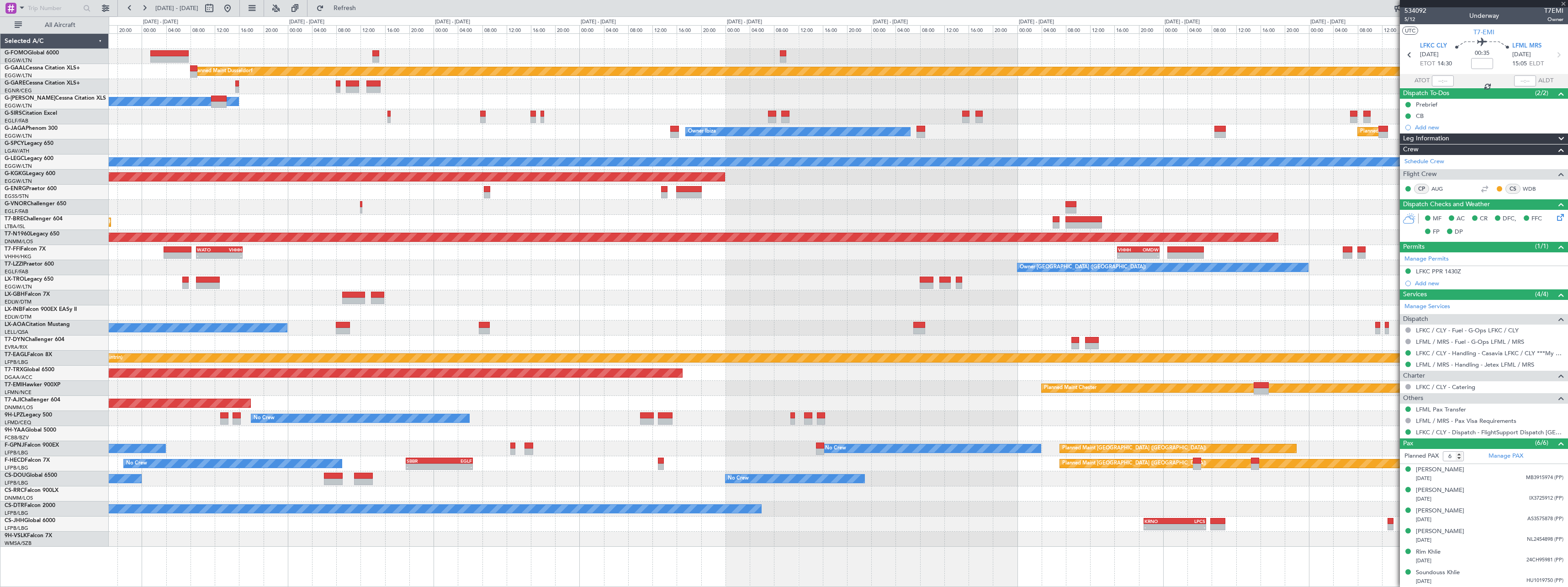
click at [527, 199] on div "Planned Maint Dusseldorf Owner Unplanned Maint Oxford (Kidlington) Owner Ibiza …" at bounding box center [838, 290] width 1459 height 513
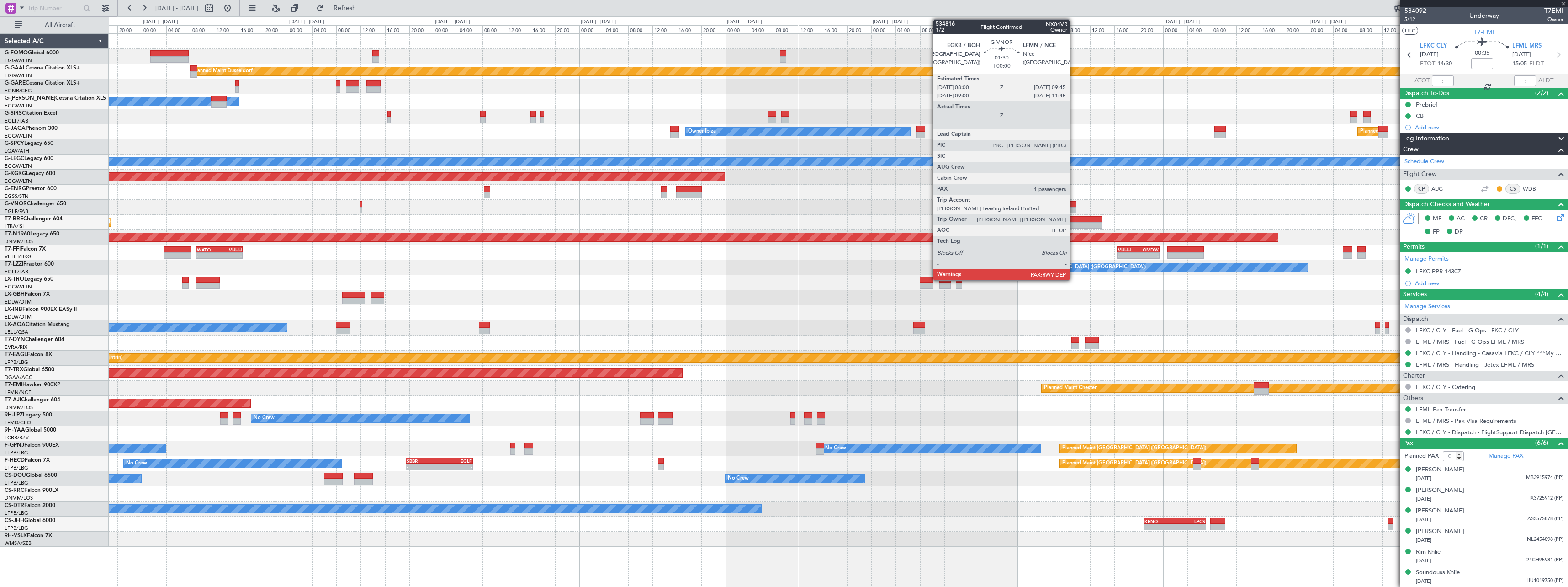
scroll to position [0, 0]
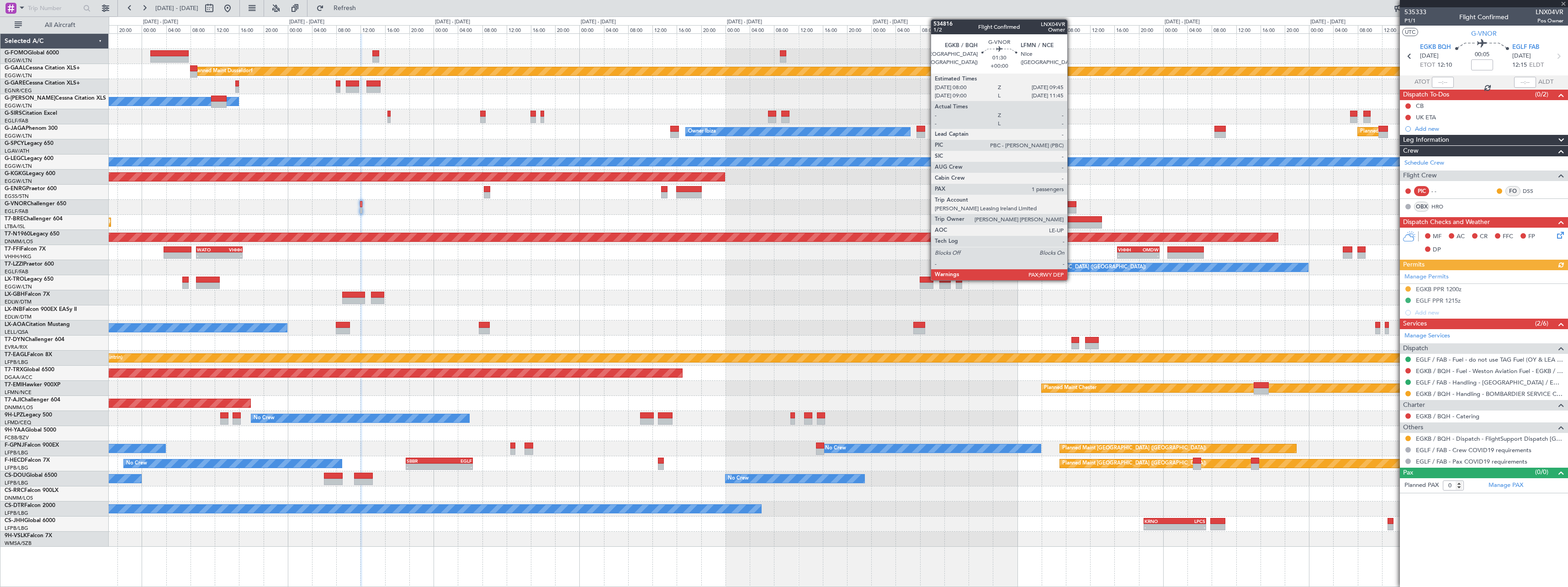
click at [1071, 205] on div at bounding box center [1071, 204] width 11 height 7
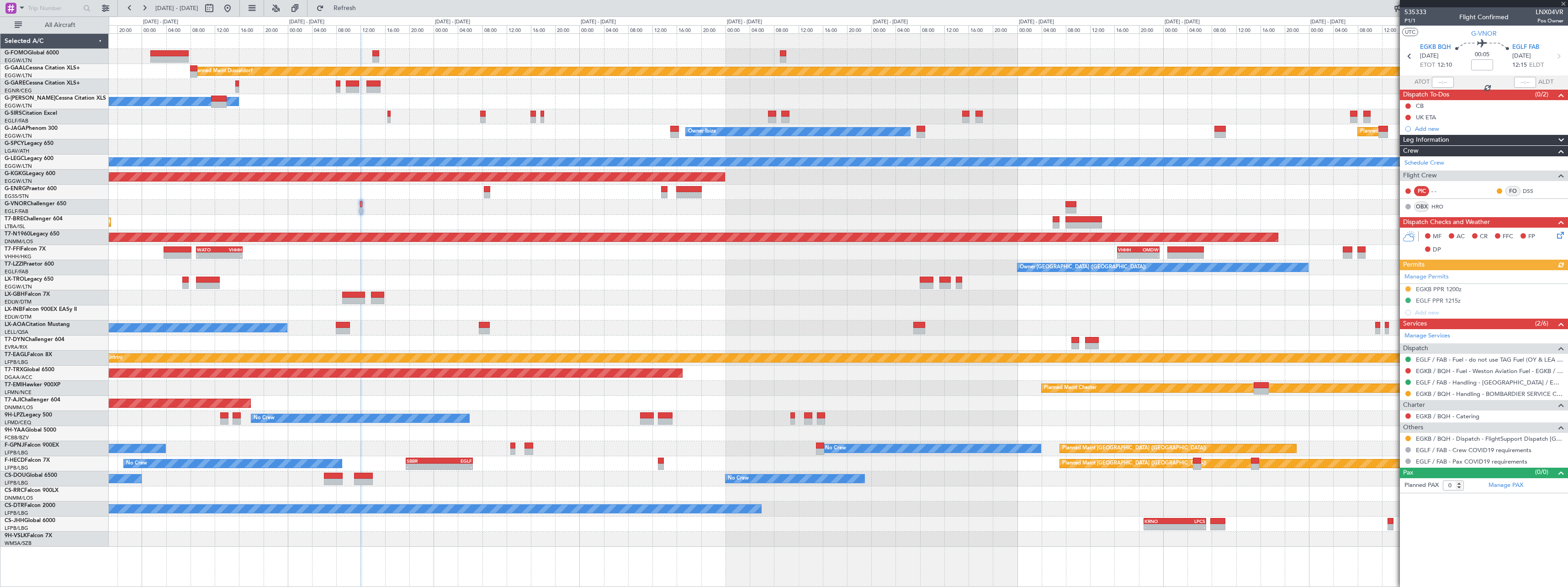
type input "5"
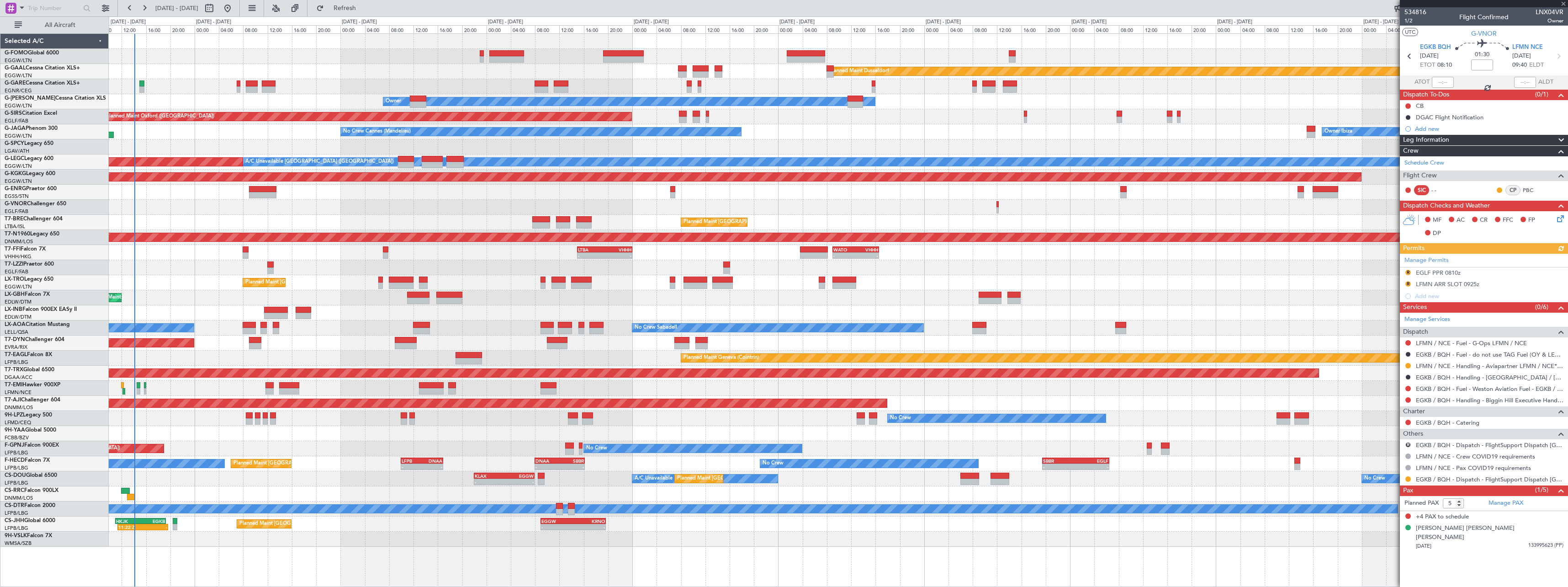
click at [1482, 217] on fb-app "25 Aug 2025 - 04 Sep 2025 Refresh Quick Links All Aircraft Planned Maint Dussel…" at bounding box center [784, 297] width 1568 height 580
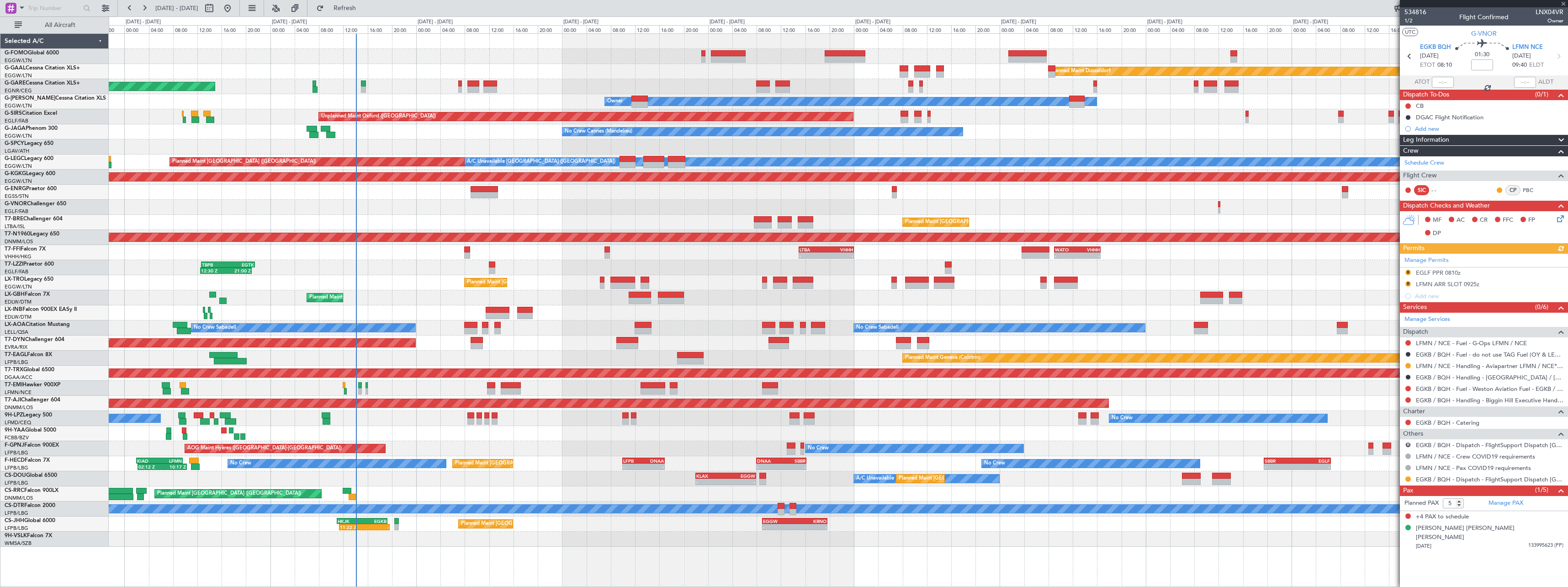
click at [1047, 217] on div "Planned Maint [GEOGRAPHIC_DATA] ([GEOGRAPHIC_DATA])" at bounding box center [838, 222] width 1459 height 15
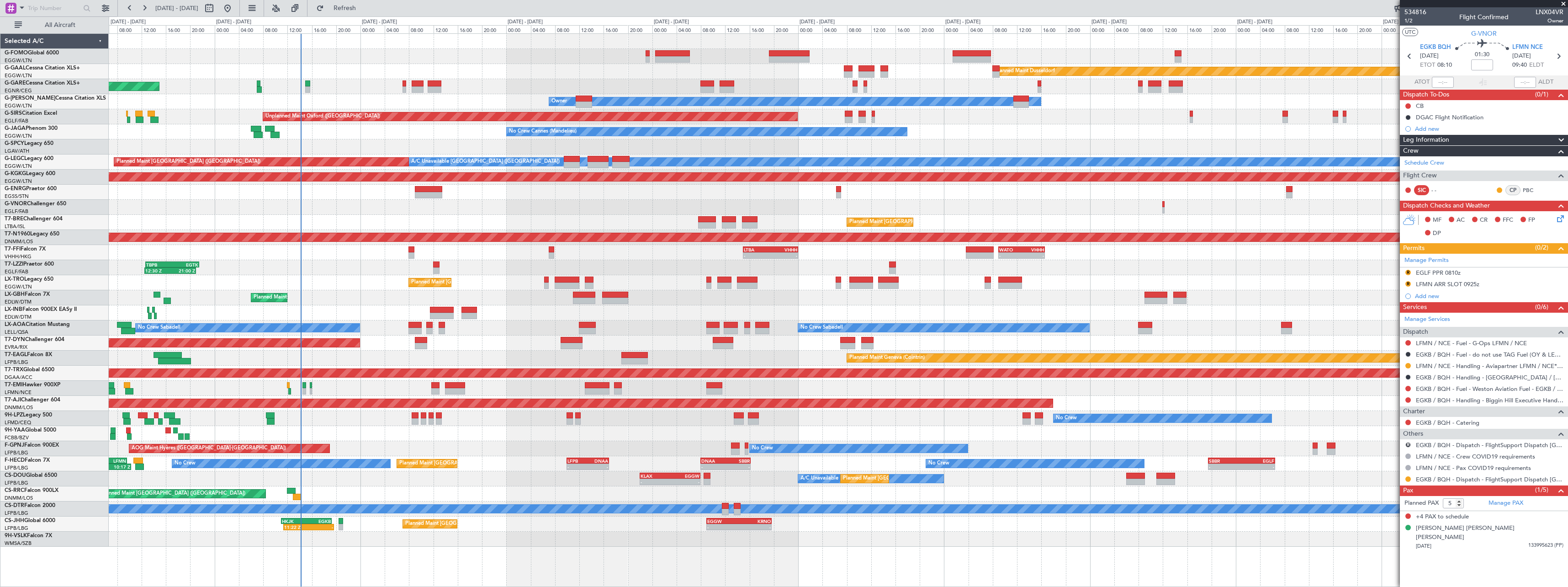
click at [748, 491] on div "Planned Maint Dusseldorf Unplanned Maint Chester Owner Owner Unplanned Maint Ox…" at bounding box center [838, 290] width 1459 height 513
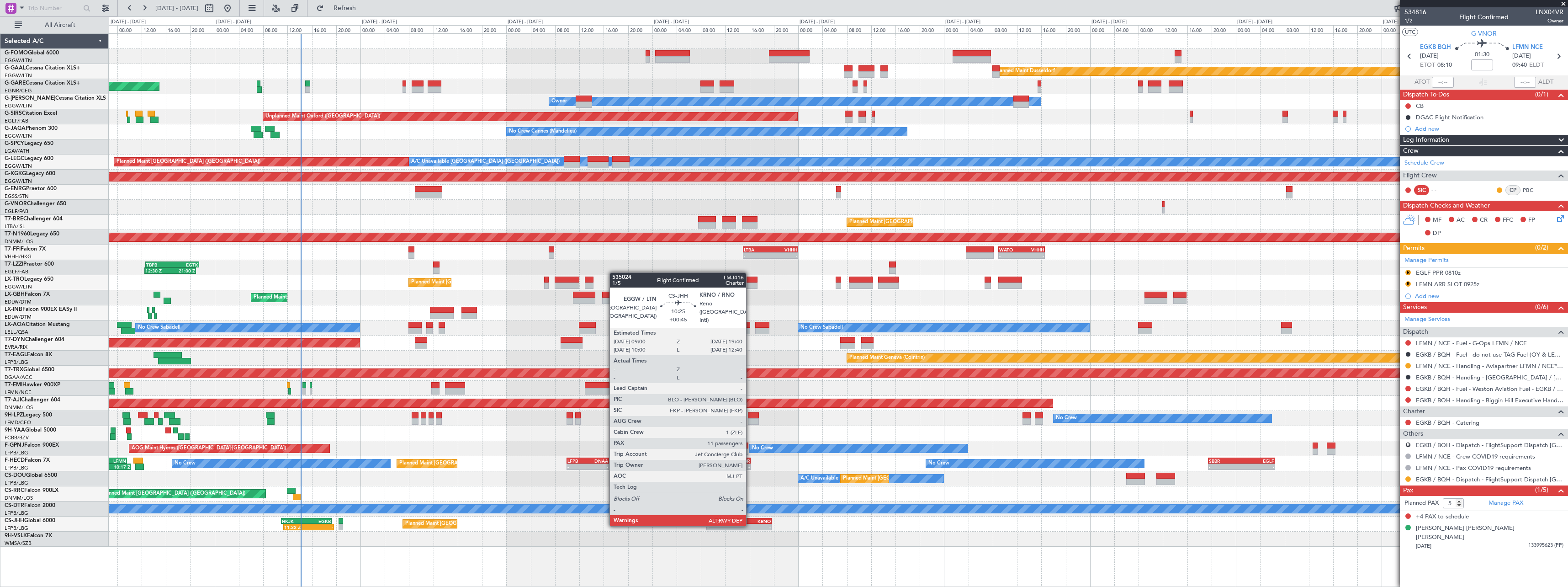
click at [751, 525] on div "-" at bounding box center [755, 527] width 32 height 5
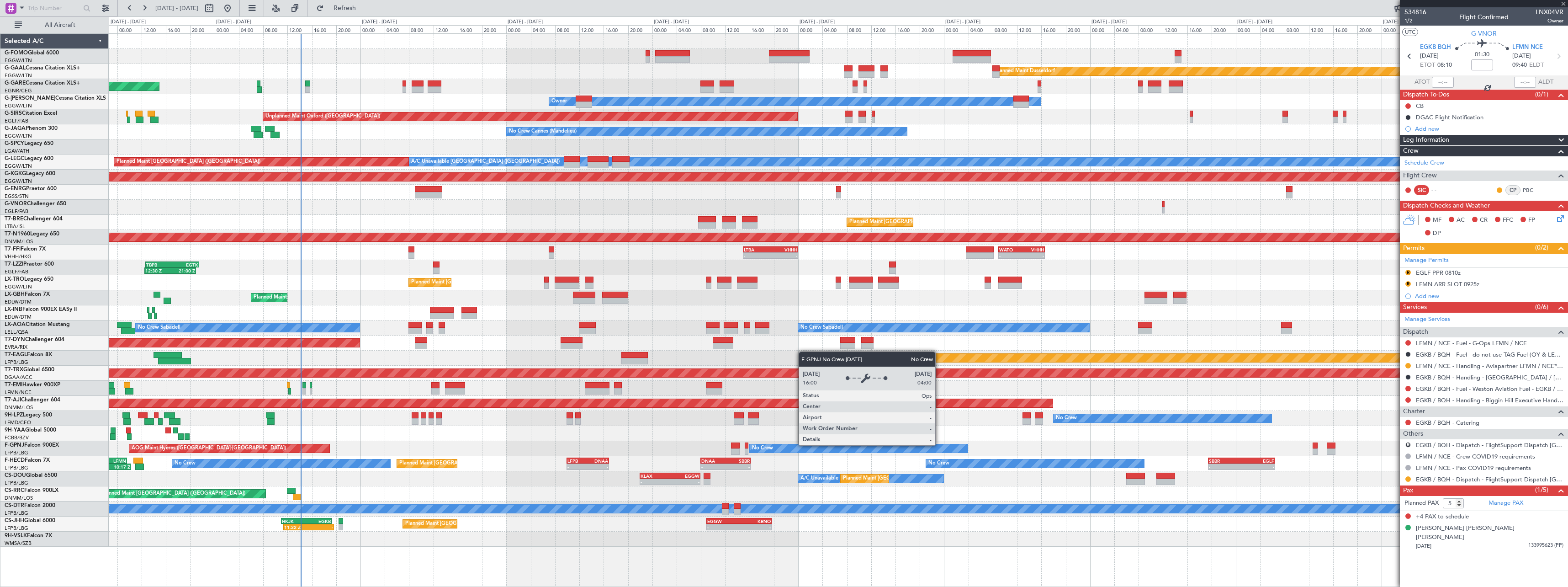
type input "+00:45"
type input "11"
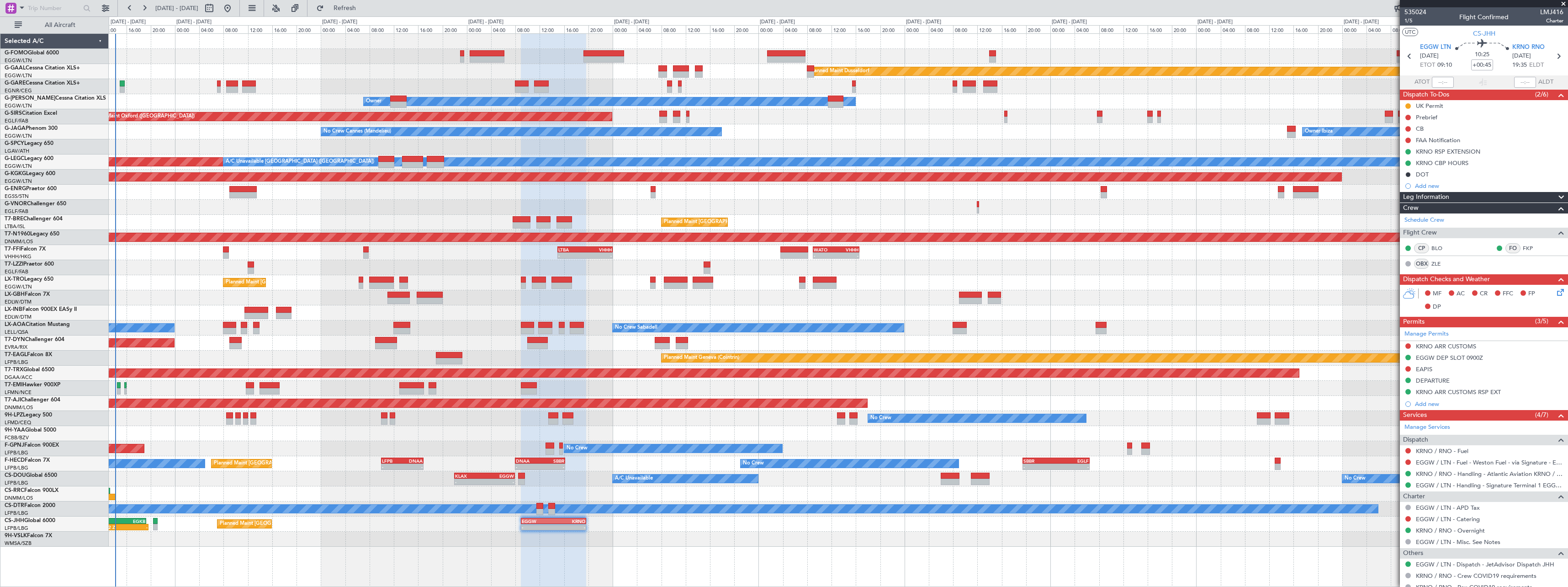
click at [638, 316] on div "Planned Maint Geneva (Cointrin)" at bounding box center [838, 312] width 1459 height 15
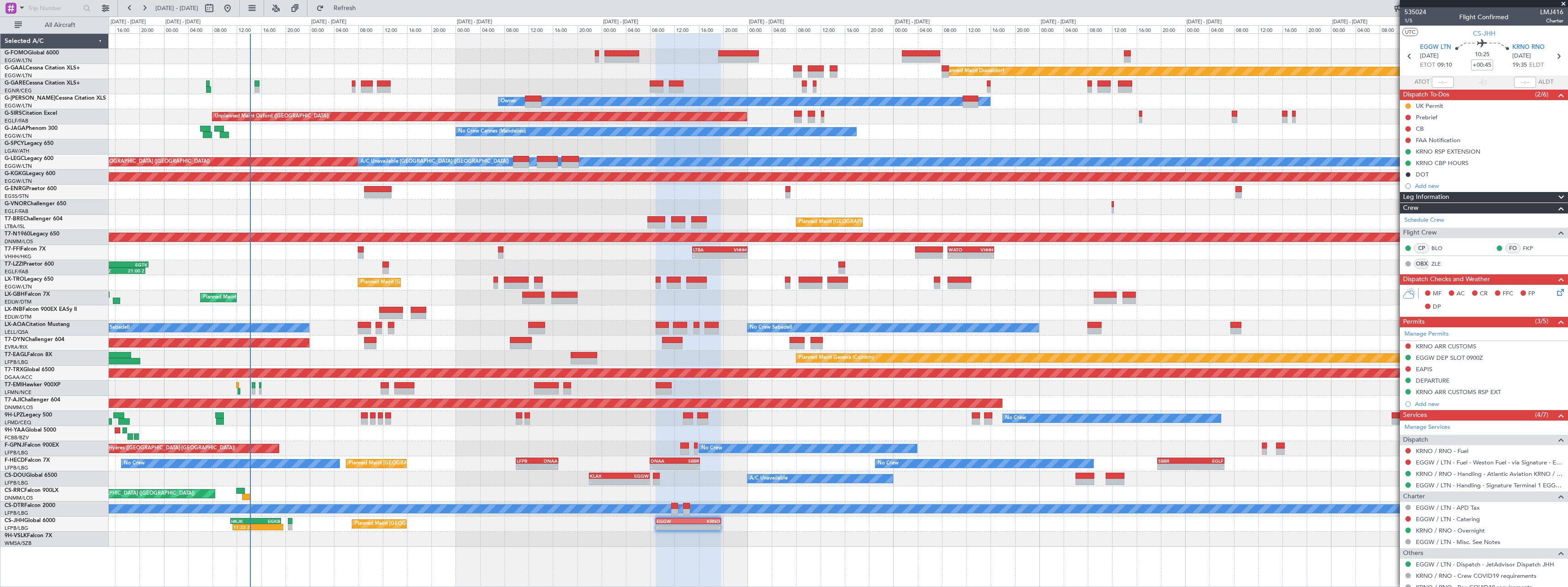
click at [641, 425] on div "Planned Maint Dusseldorf Unplanned Maint Chester Owner Owner Unplanned Maint Ox…" at bounding box center [838, 290] width 1459 height 513
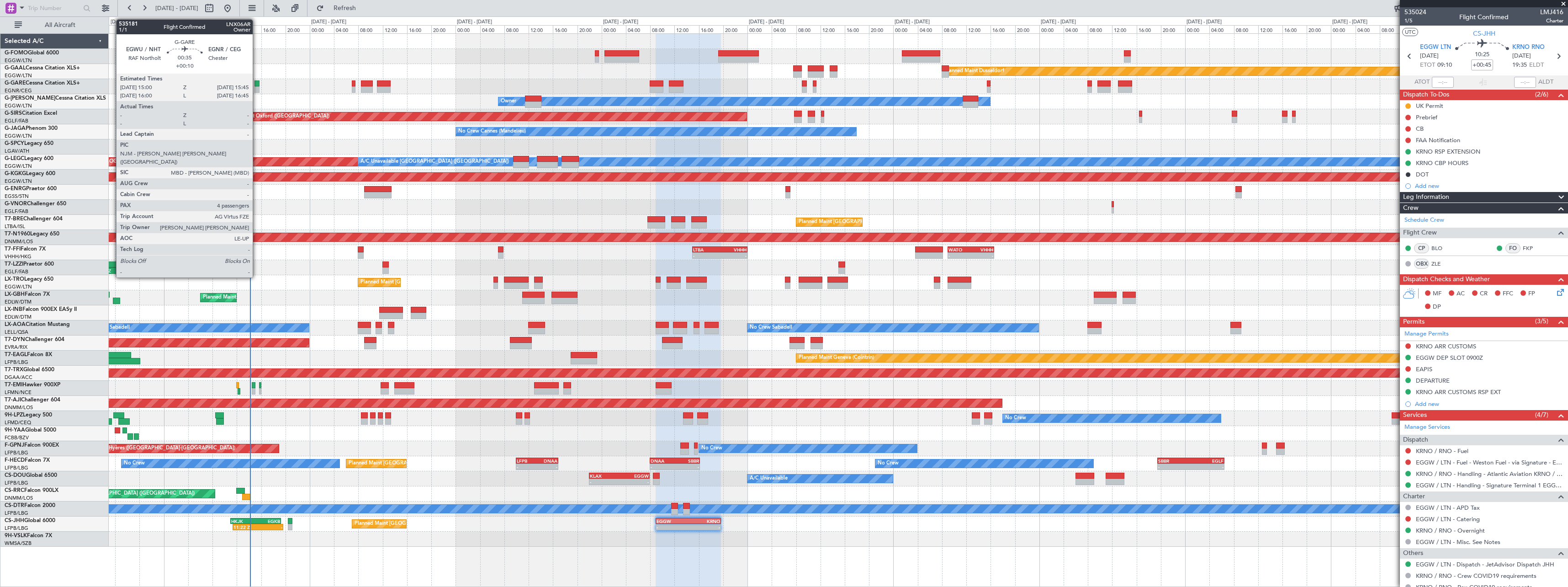
click at [257, 85] on div at bounding box center [257, 83] width 5 height 7
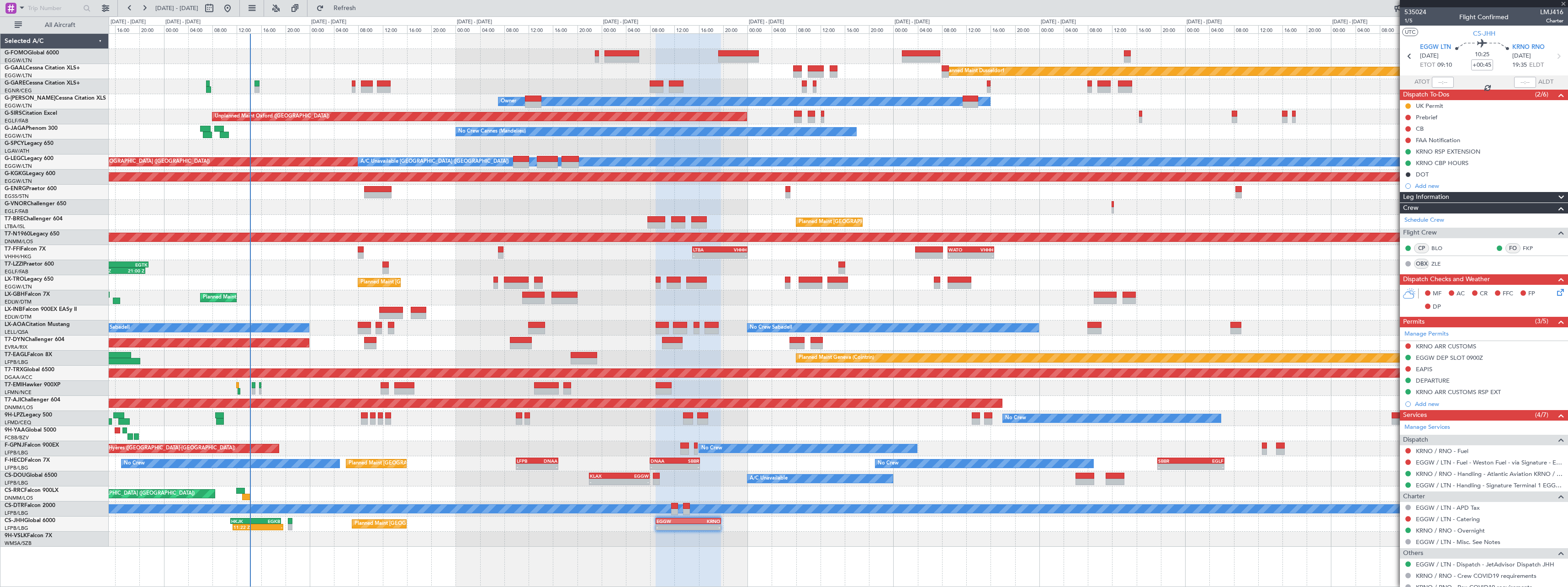
type input "+00:10"
type input "4"
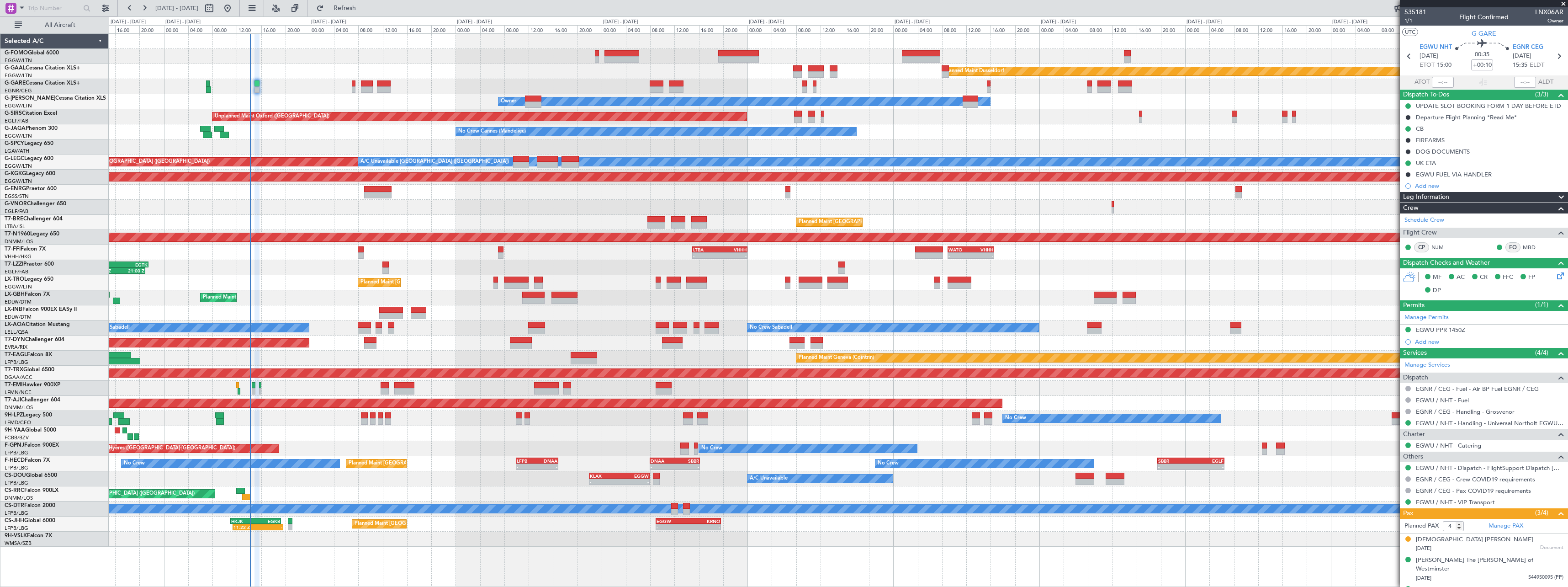
drag, startPoint x: 1556, startPoint y: 195, endPoint x: 1554, endPoint y: 202, distance: 7.3
click at [1556, 195] on span at bounding box center [1561, 197] width 11 height 11
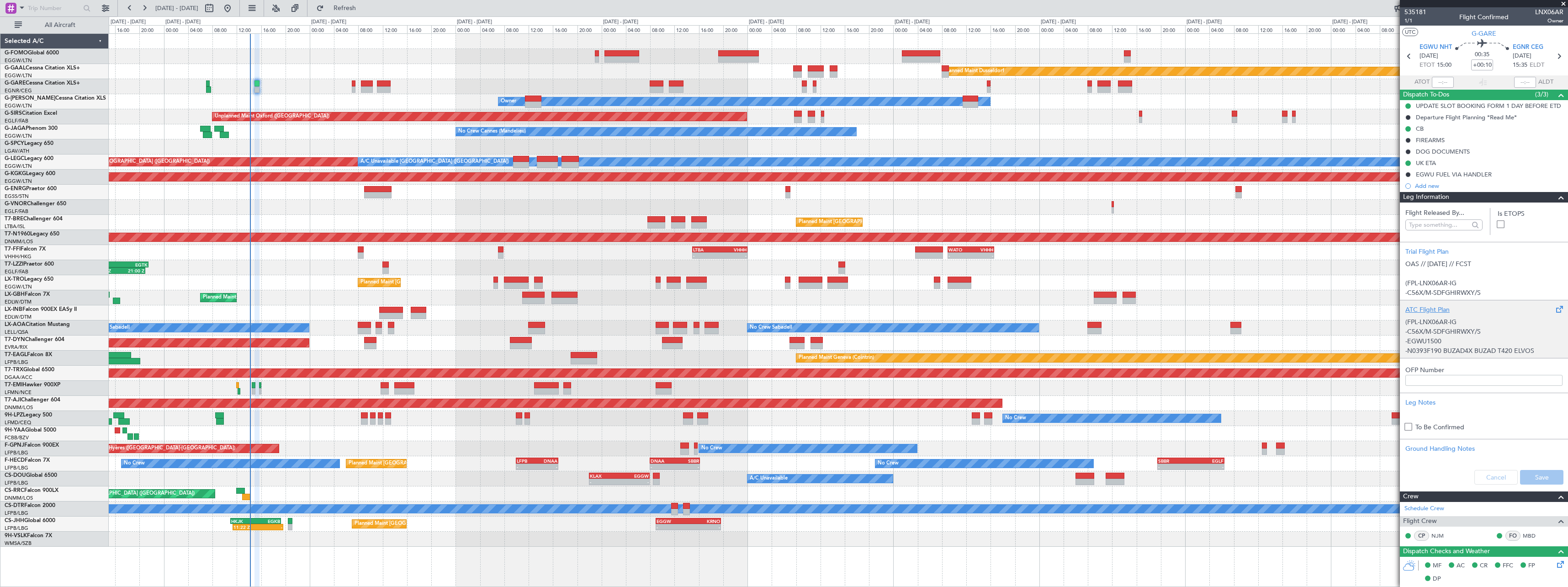
click at [1434, 312] on div "ATC Flight Plan" at bounding box center [1484, 310] width 157 height 10
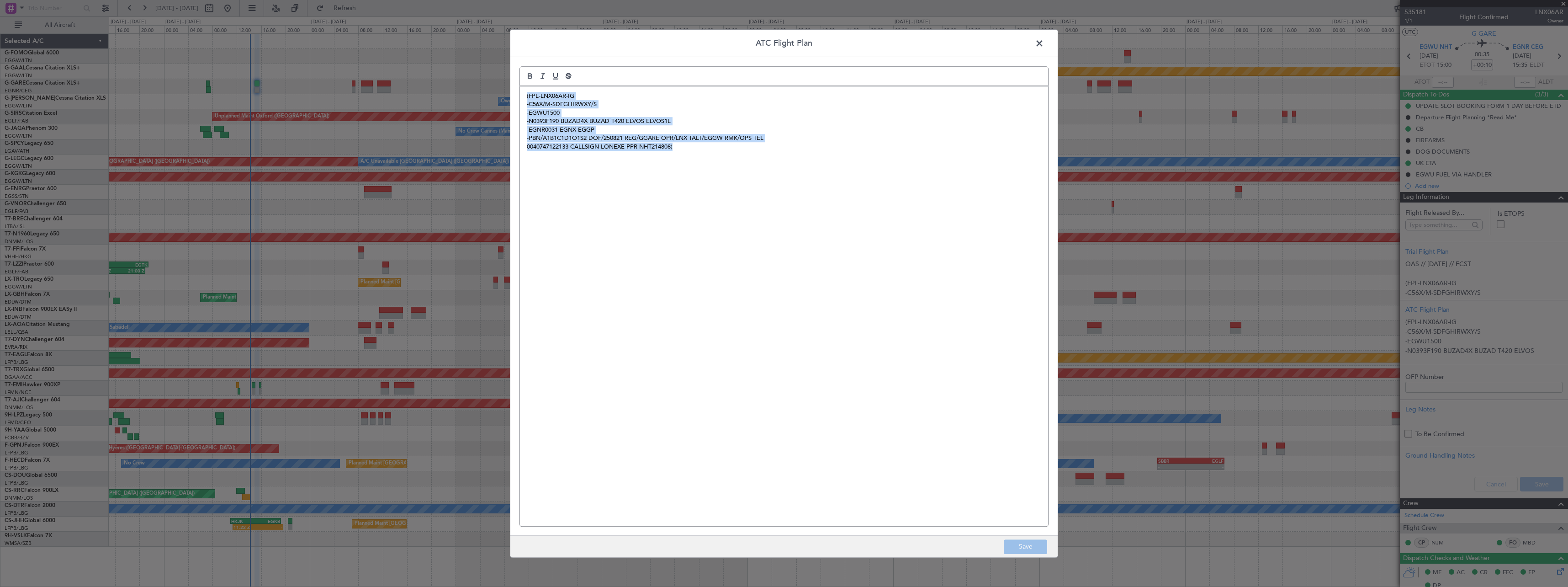
drag, startPoint x: 740, startPoint y: 155, endPoint x: 468, endPoint y: 88, distance: 280.1
click at [470, 88] on div "ATC Flight Plan (FPL-LNX06AR-IG -C56X/M-SDFGHIRWXY/S -EGWU1500 -N0393F190 BUZAD…" at bounding box center [784, 294] width 1568 height 587
copy div "(FPL-LNX06AR-IG -C56X/M-SDFGHIRWXY/S -EGWU1500 -N0393F190 BUZAD4X BUZAD T420 EL…"
click at [1044, 45] on span at bounding box center [1044, 46] width 0 height 18
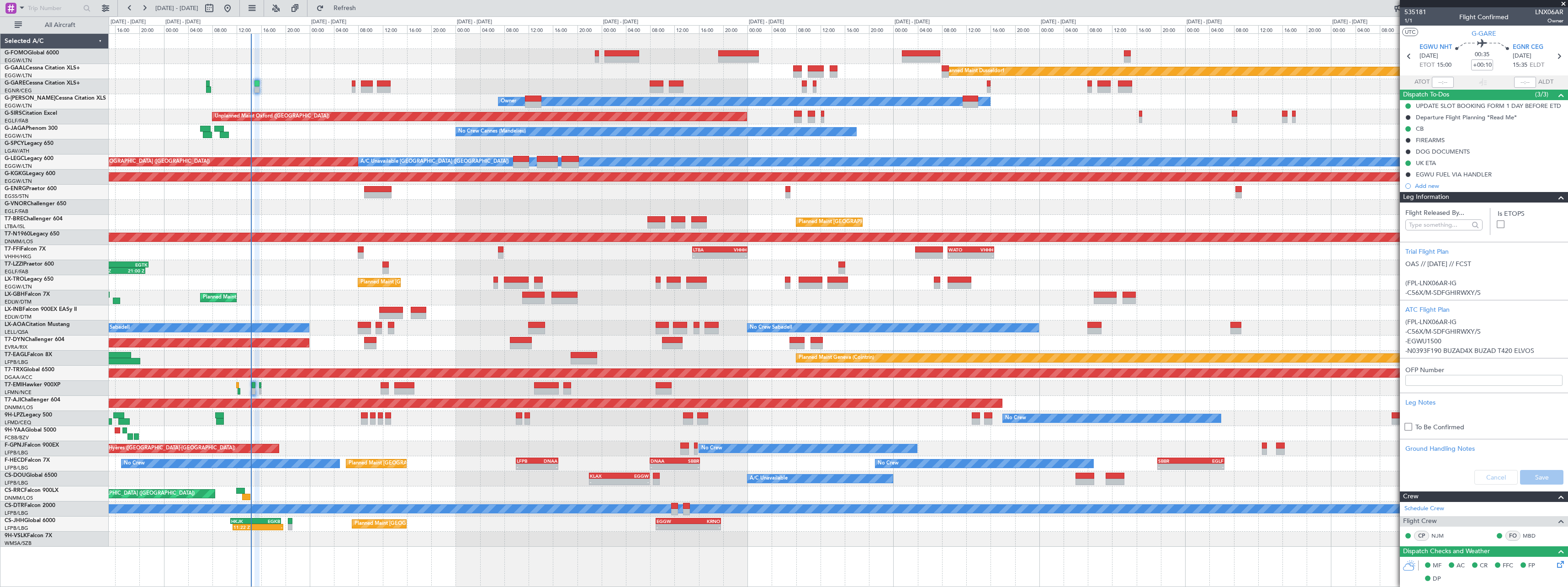
click at [1556, 199] on span at bounding box center [1561, 197] width 11 height 11
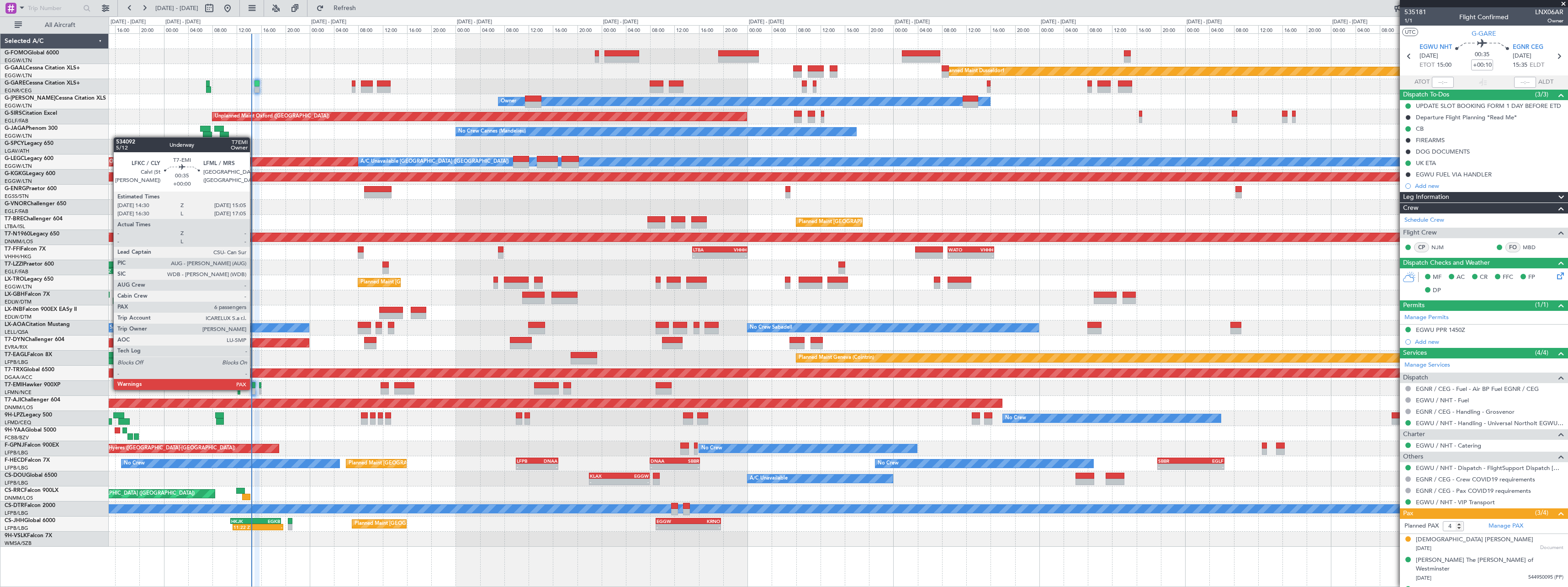
click at [254, 389] on div at bounding box center [254, 391] width 4 height 7
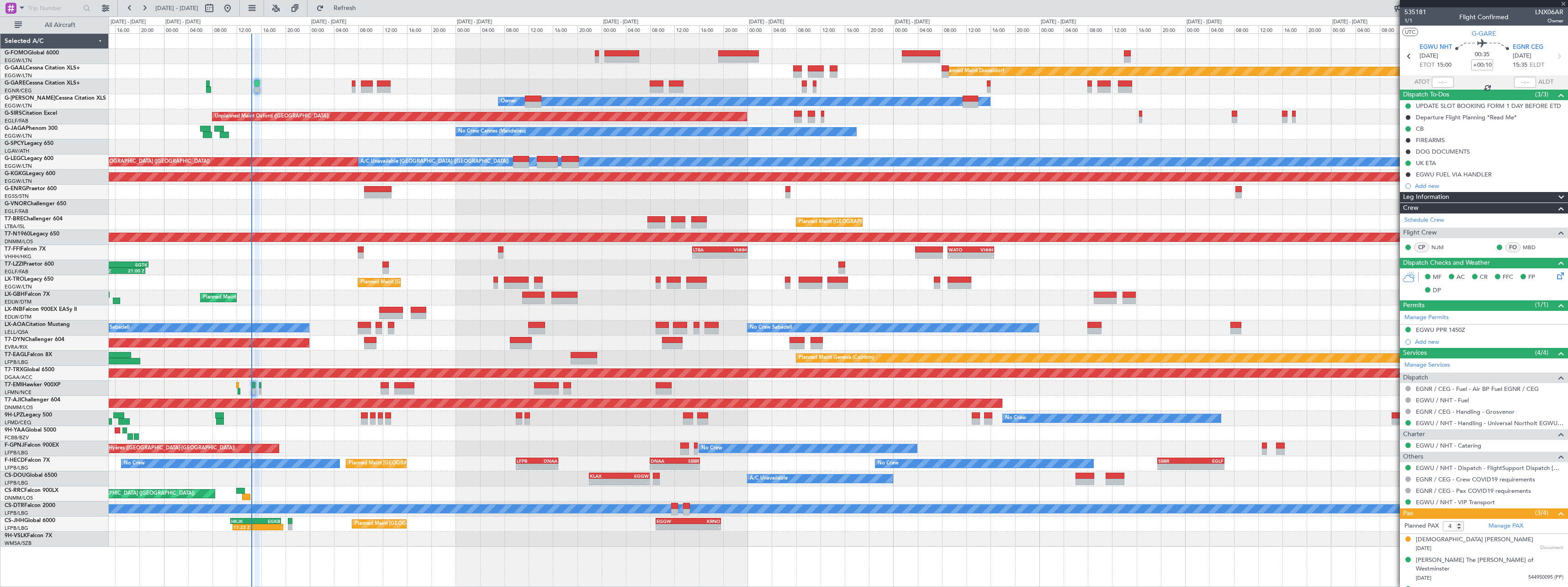
type input "6"
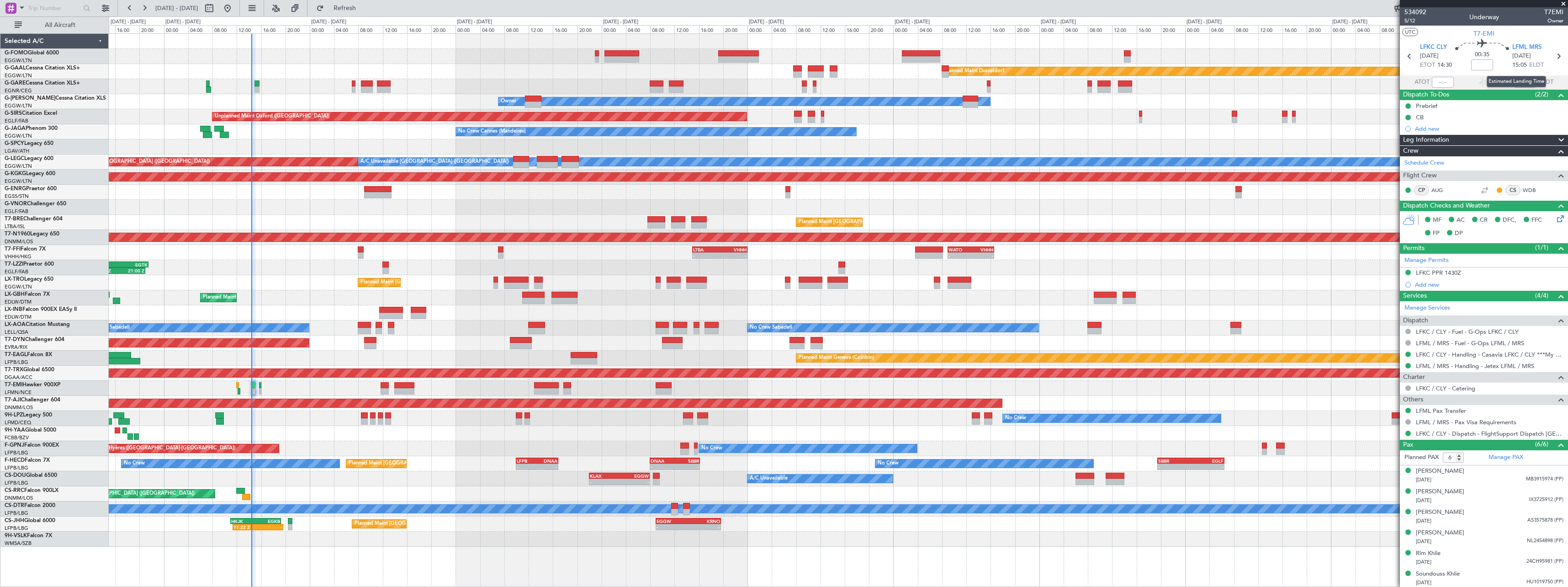
click at [1523, 80] on div "Estimated Landing Time" at bounding box center [1516, 82] width 60 height 12
click at [1522, 80] on div "Estimated Landing Time" at bounding box center [1516, 82] width 60 height 12
click at [1523, 83] on div at bounding box center [1525, 82] width 22 height 11
click at [1518, 82] on div at bounding box center [1525, 82] width 22 height 11
drag, startPoint x: 1527, startPoint y: 83, endPoint x: 1522, endPoint y: 84, distance: 5.1
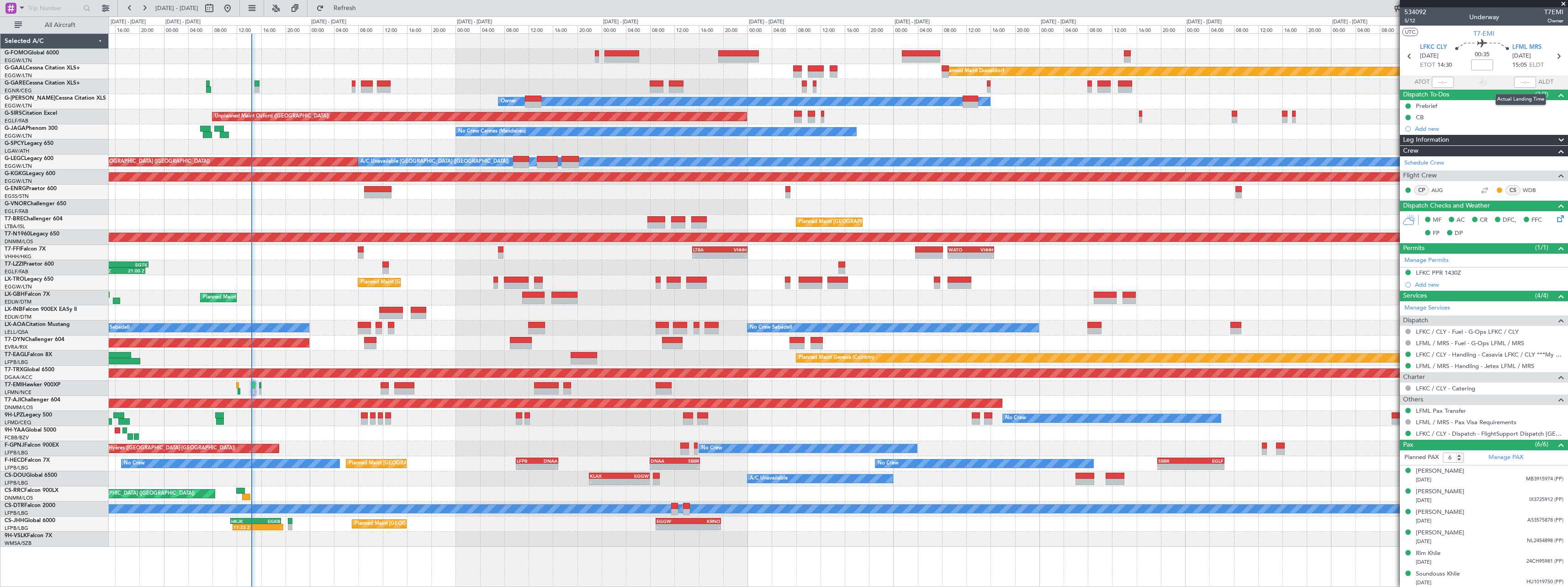
click at [1527, 83] on div at bounding box center [1525, 82] width 22 height 11
click at [1522, 83] on div at bounding box center [1525, 82] width 22 height 11
click at [1521, 83] on div at bounding box center [1525, 82] width 22 height 11
click at [1519, 81] on div at bounding box center [1525, 82] width 22 height 11
click at [1521, 81] on div at bounding box center [1525, 82] width 22 height 11
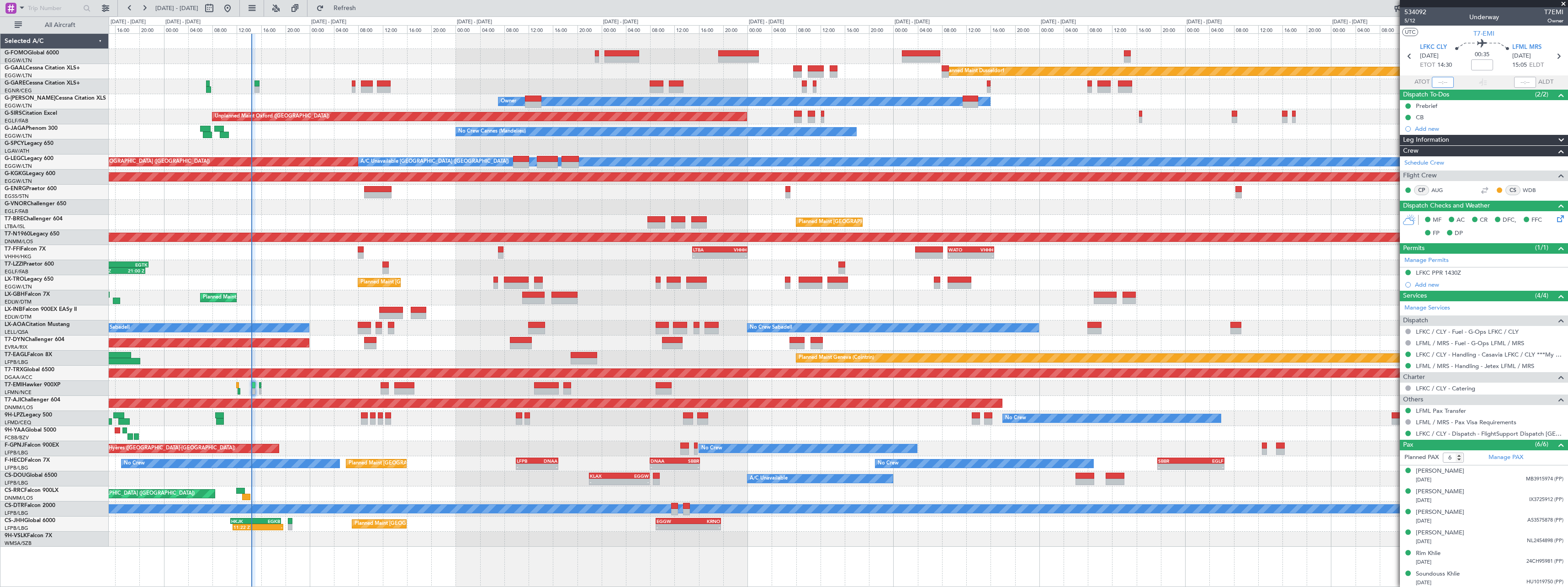
click at [1443, 83] on input "text" at bounding box center [1443, 82] width 22 height 11
type input "14:19"
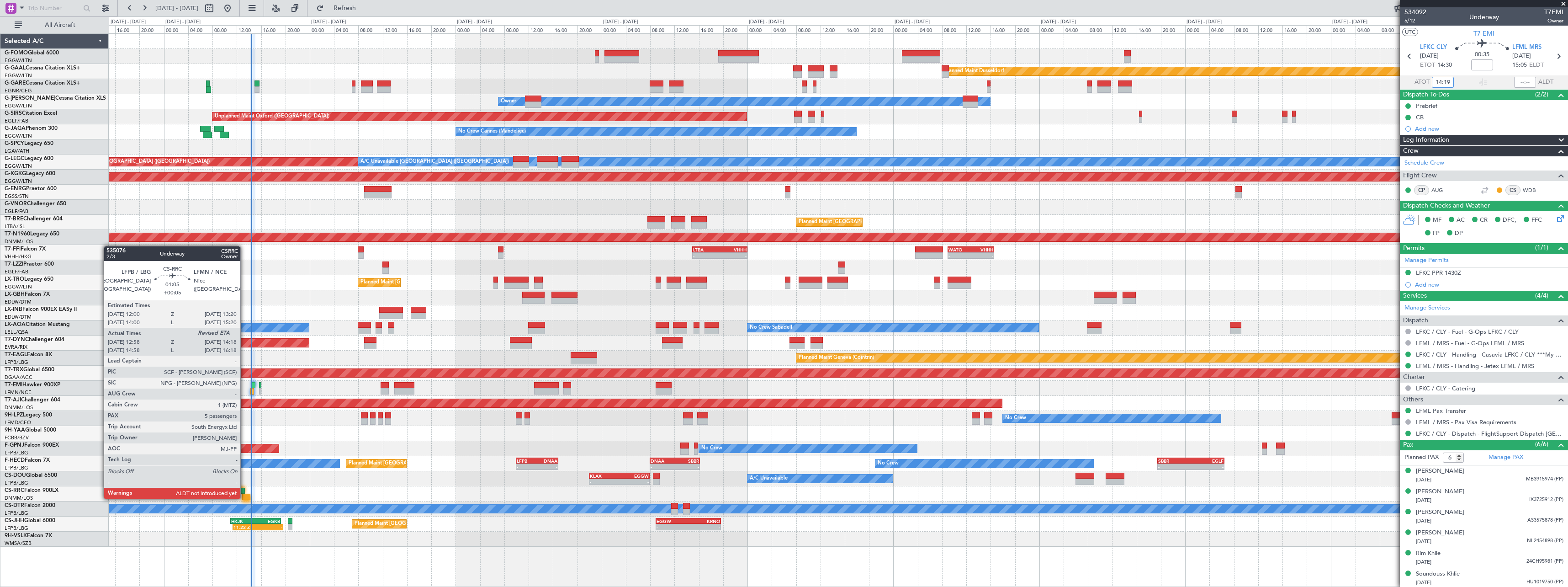
click at [244, 497] on div at bounding box center [247, 497] width 9 height 7
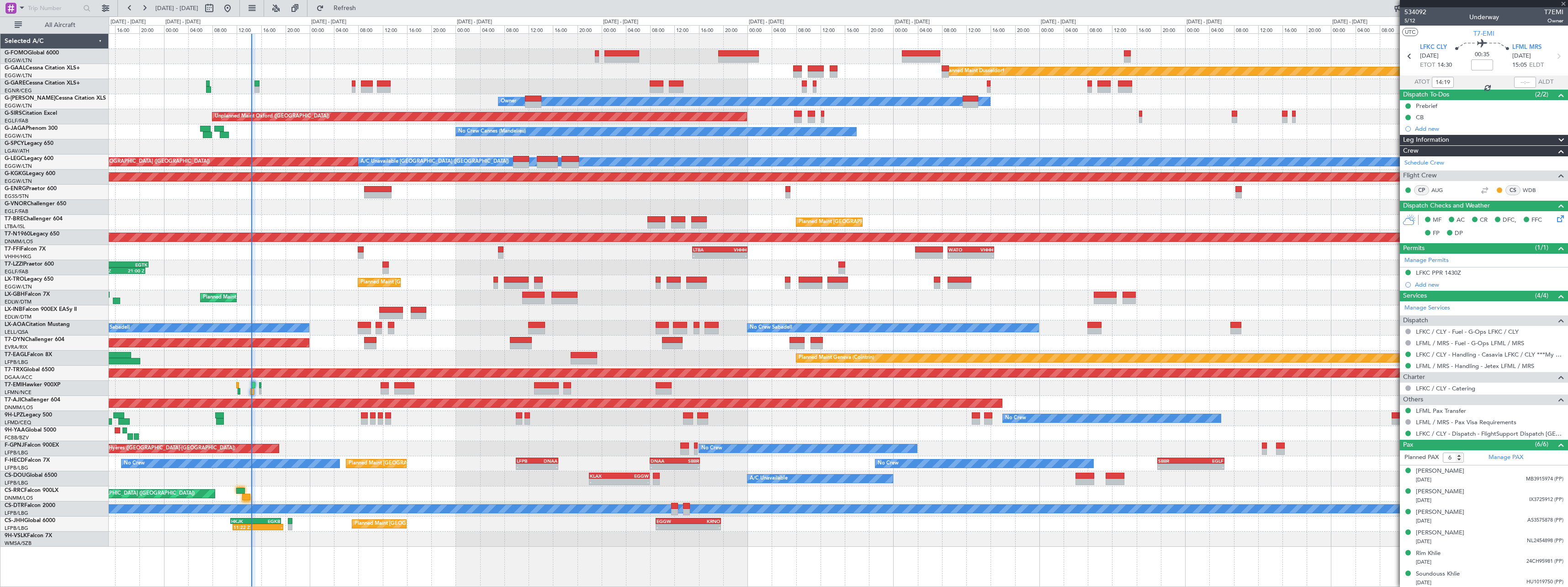
type input "+00:05"
type input "13:08"
type input "5"
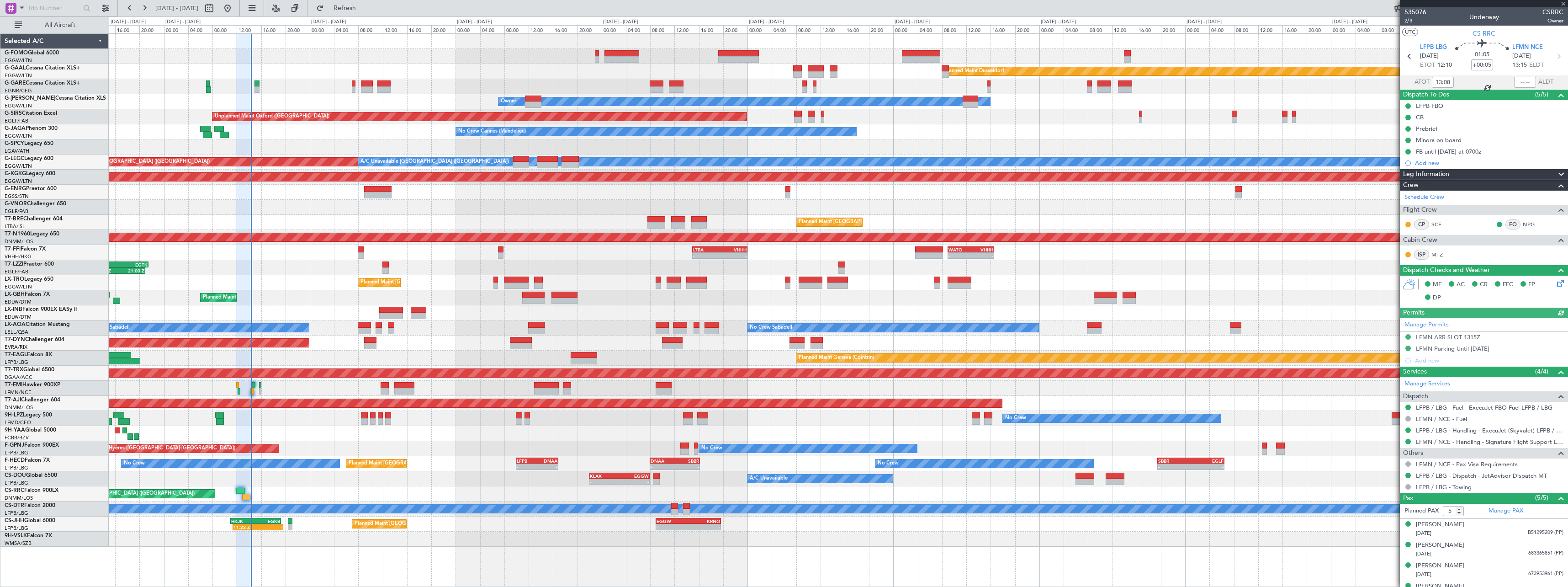
click at [1530, 83] on div at bounding box center [1525, 82] width 22 height 11
type input "14:19"
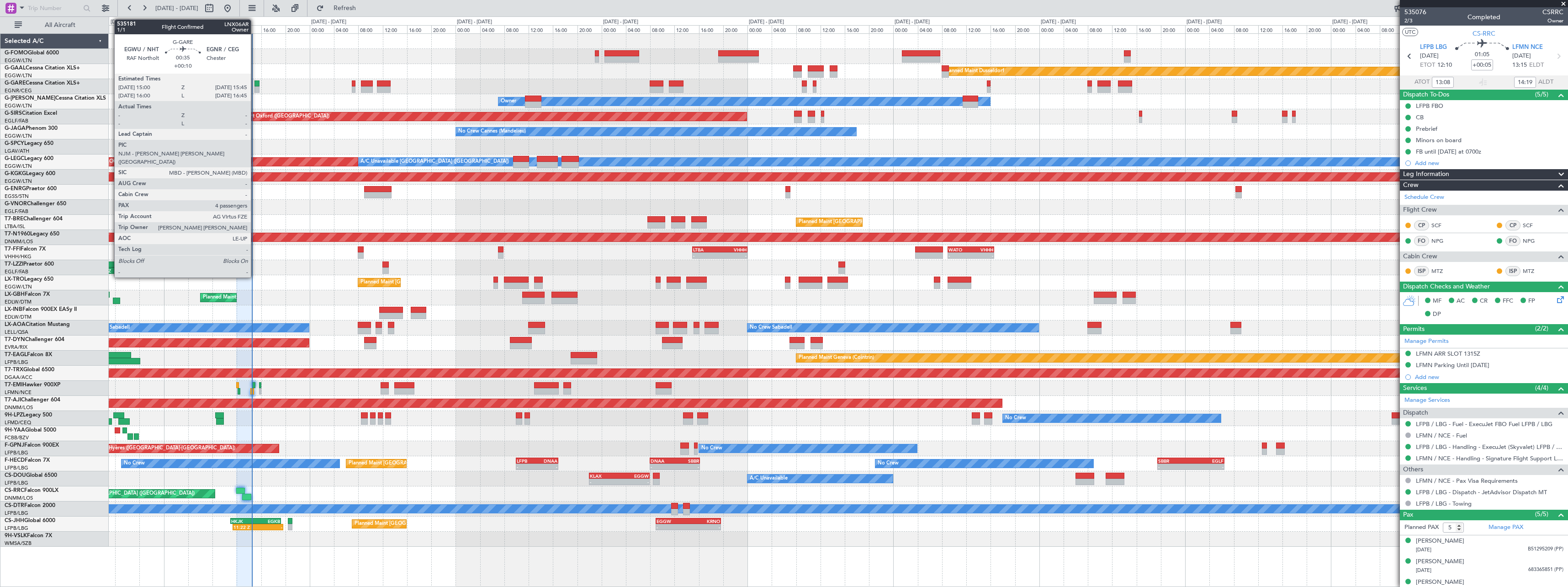
click at [255, 90] on div at bounding box center [257, 90] width 5 height 7
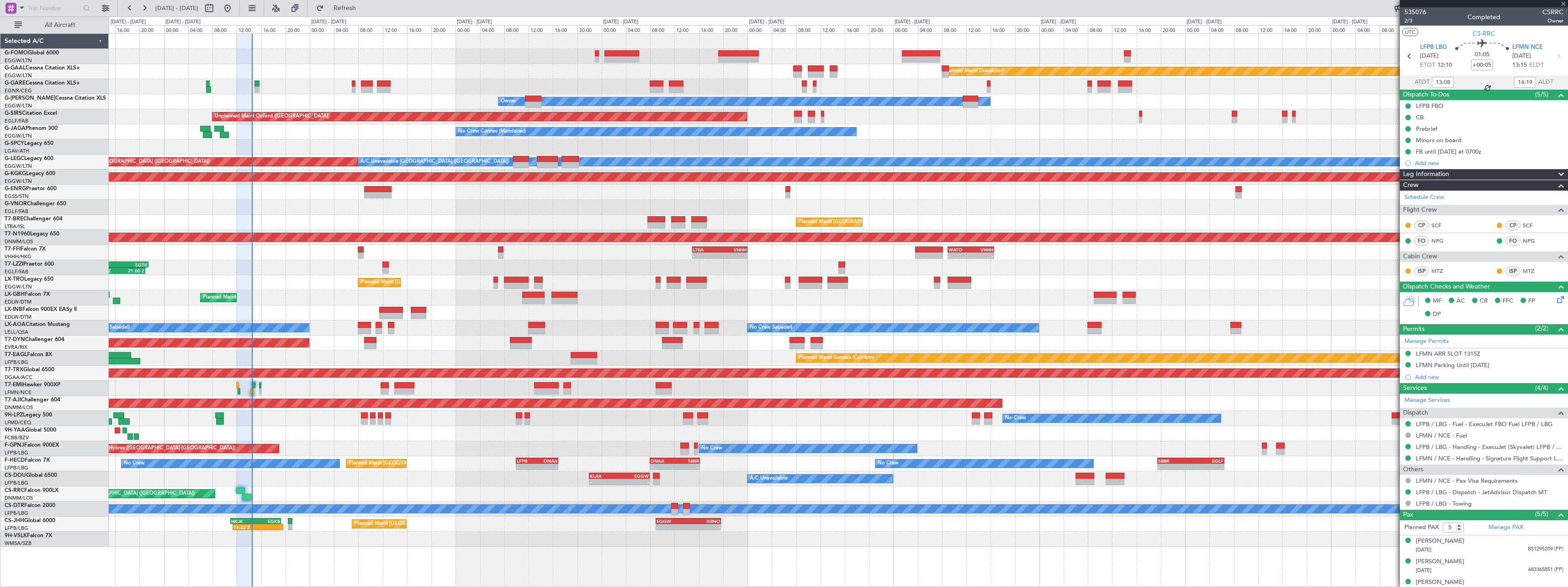
type input "+00:10"
type input "4"
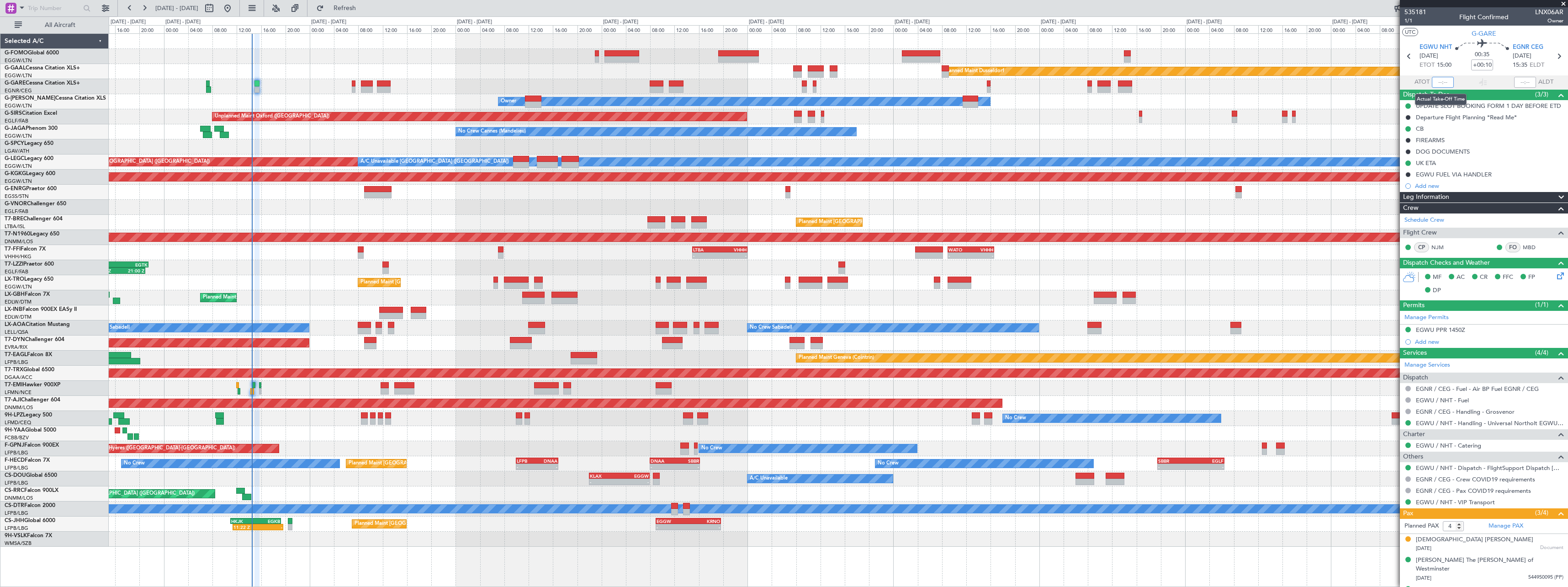
click at [1438, 82] on input "text" at bounding box center [1443, 82] width 22 height 11
type input "14:30"
click at [1472, 78] on section "ATOT 14:30 ALDT" at bounding box center [1484, 82] width 168 height 14
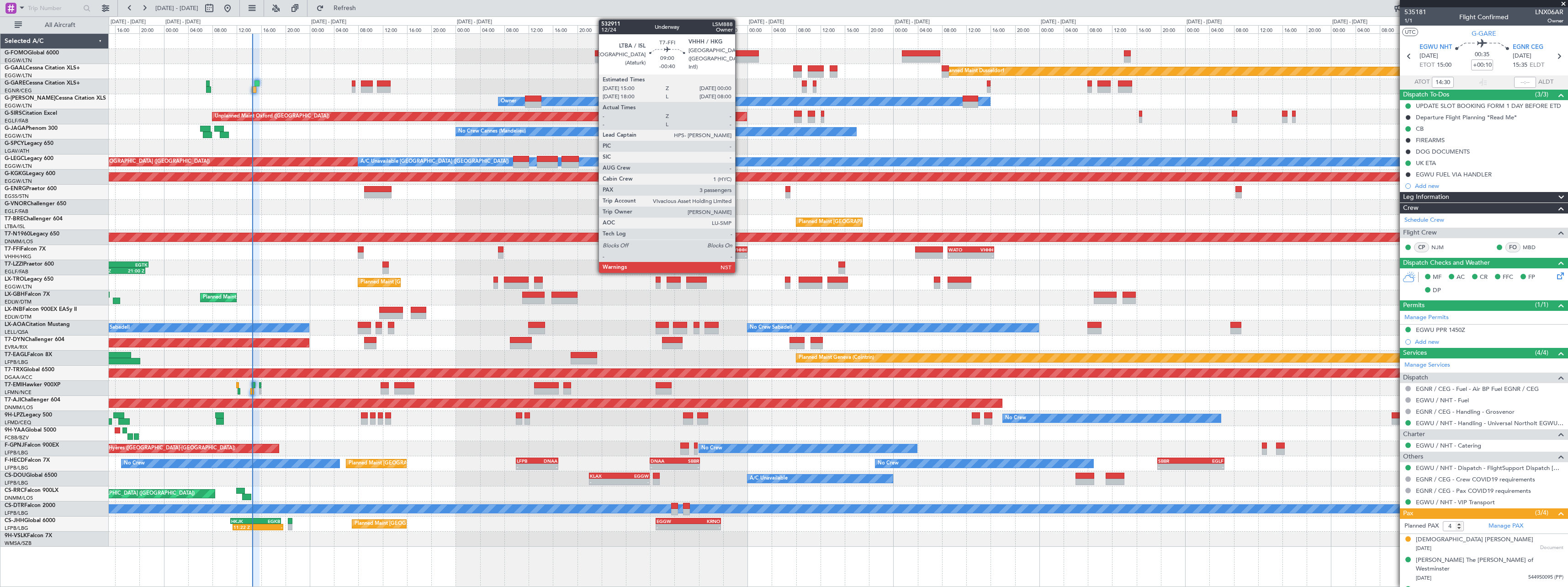
click at [739, 252] on div "- -" at bounding box center [719, 255] width 55 height 7
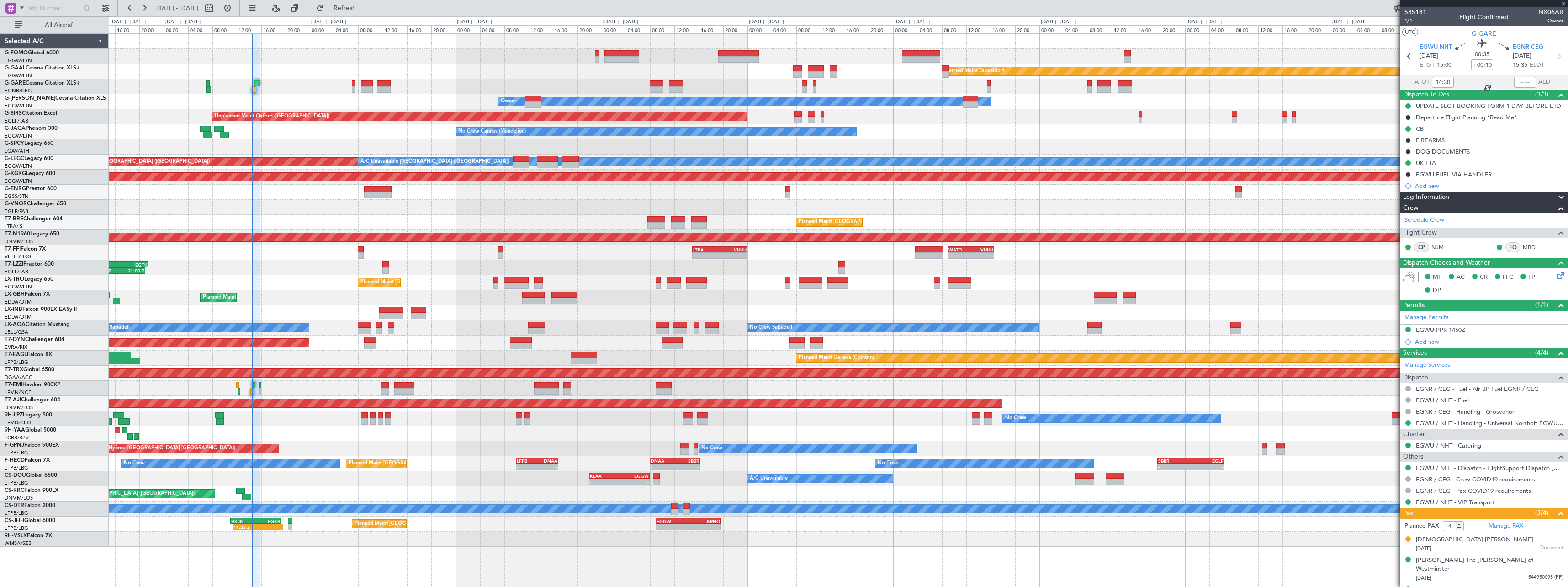
type input "-00:40"
type input "3"
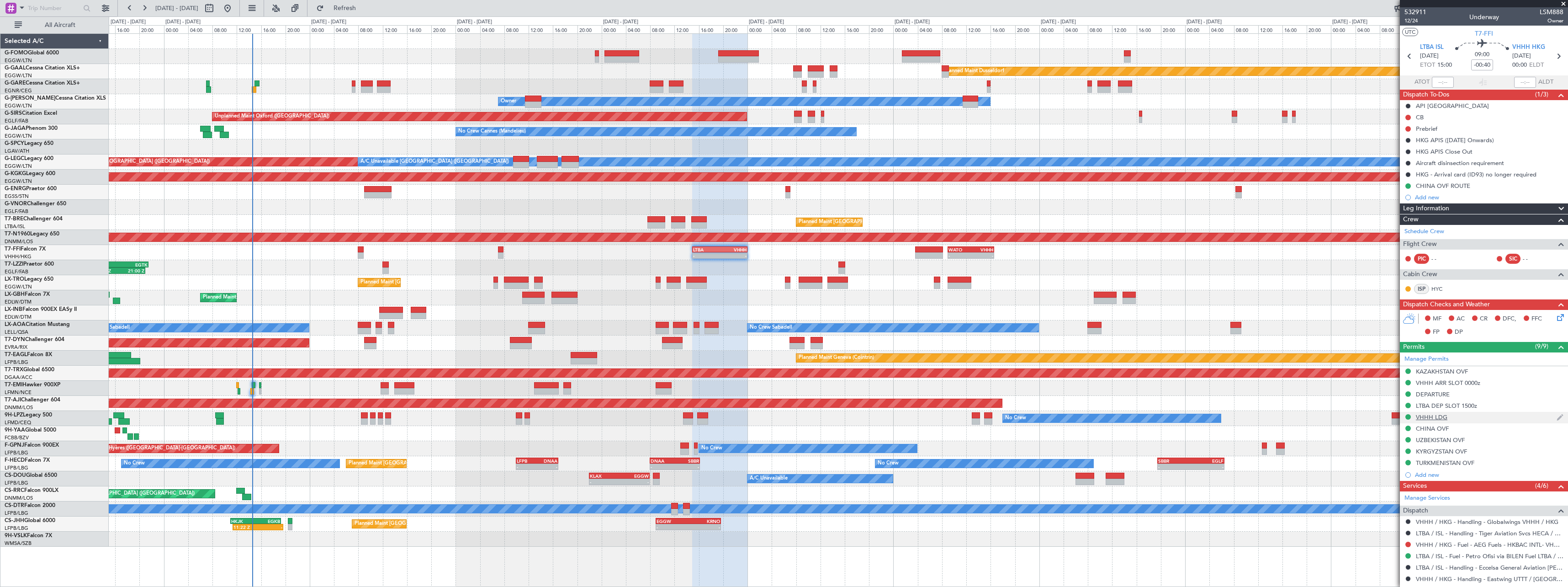
click at [1433, 417] on div "VHHH LDG" at bounding box center [1432, 417] width 32 height 8
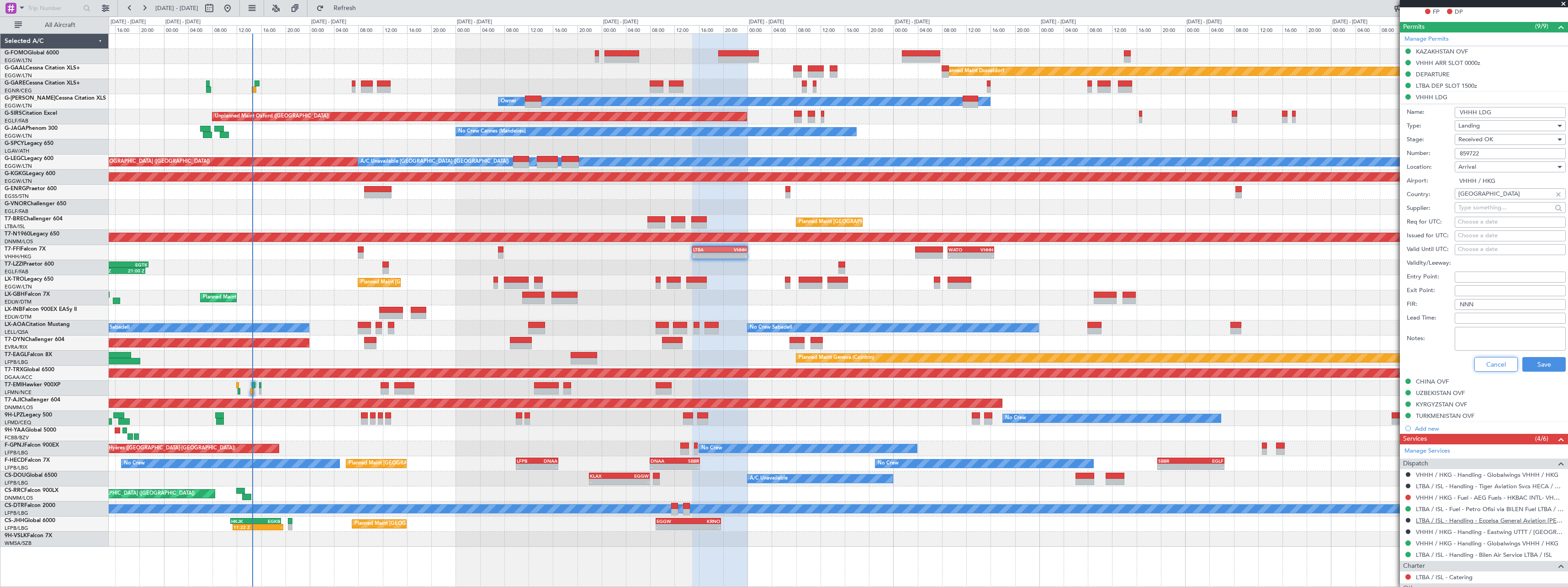
click at [1493, 365] on button "Cancel" at bounding box center [1496, 364] width 43 height 15
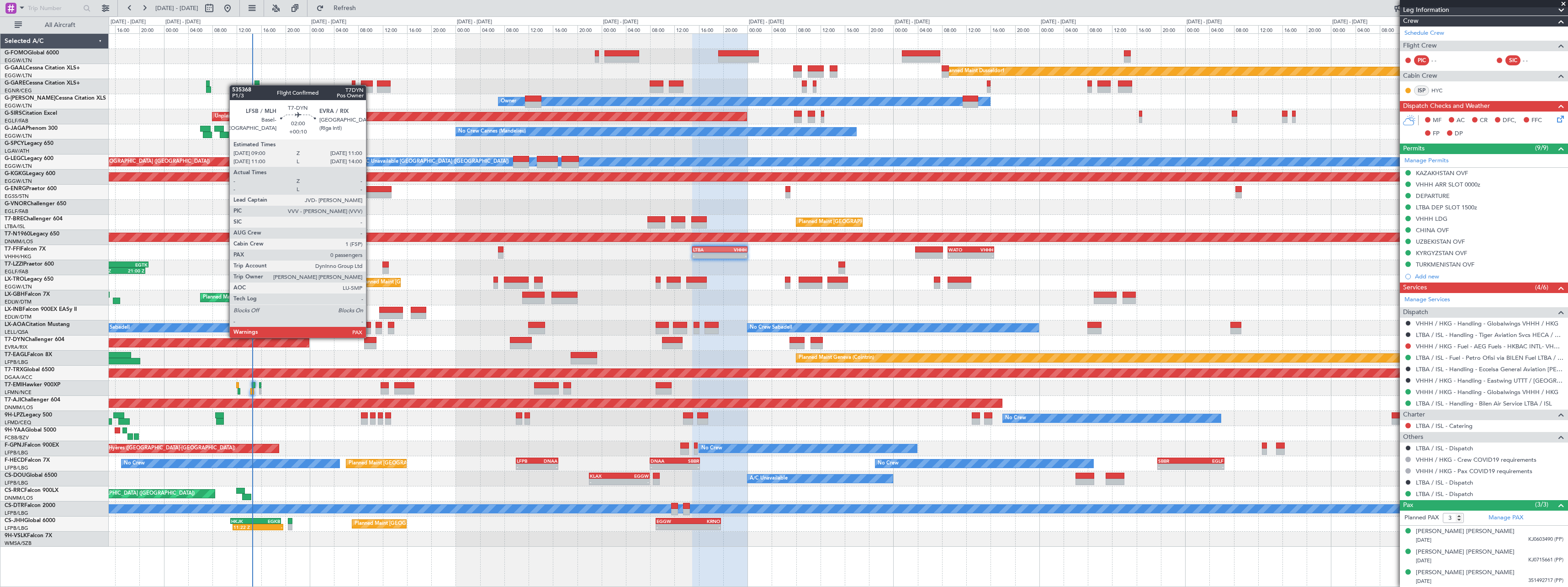
click at [370, 345] on div at bounding box center [370, 346] width 12 height 7
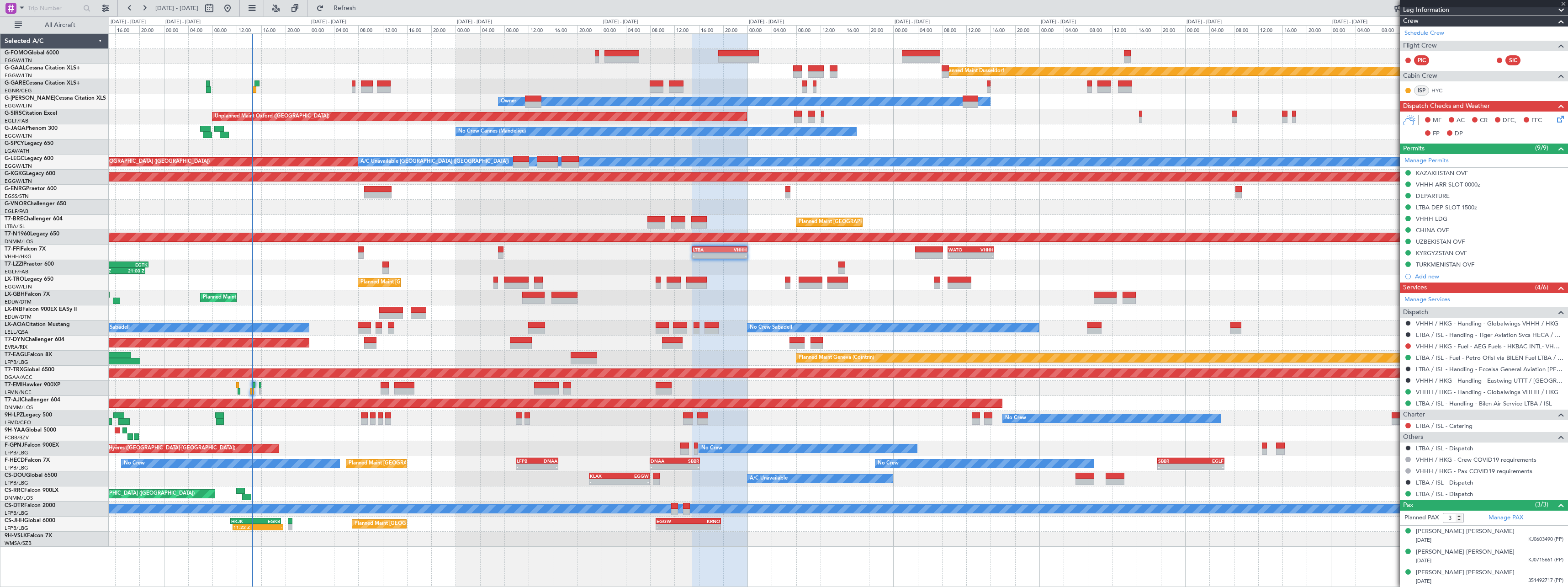
type input "+00:10"
type input "0"
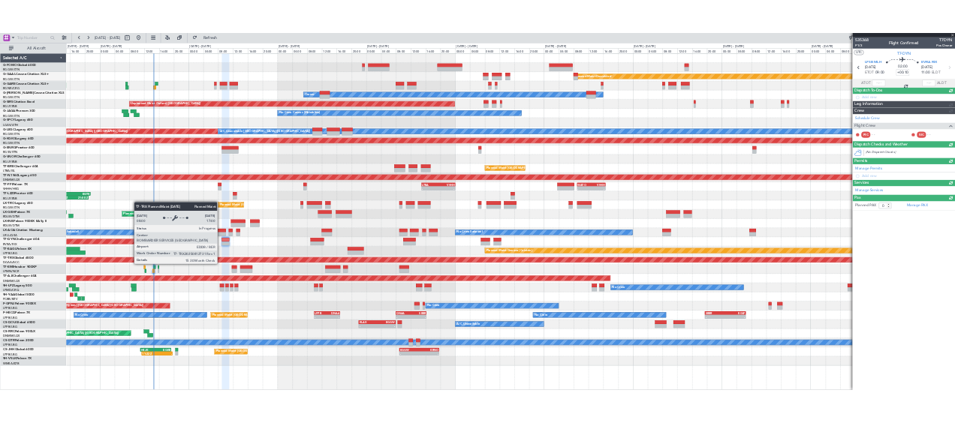
scroll to position [0, 0]
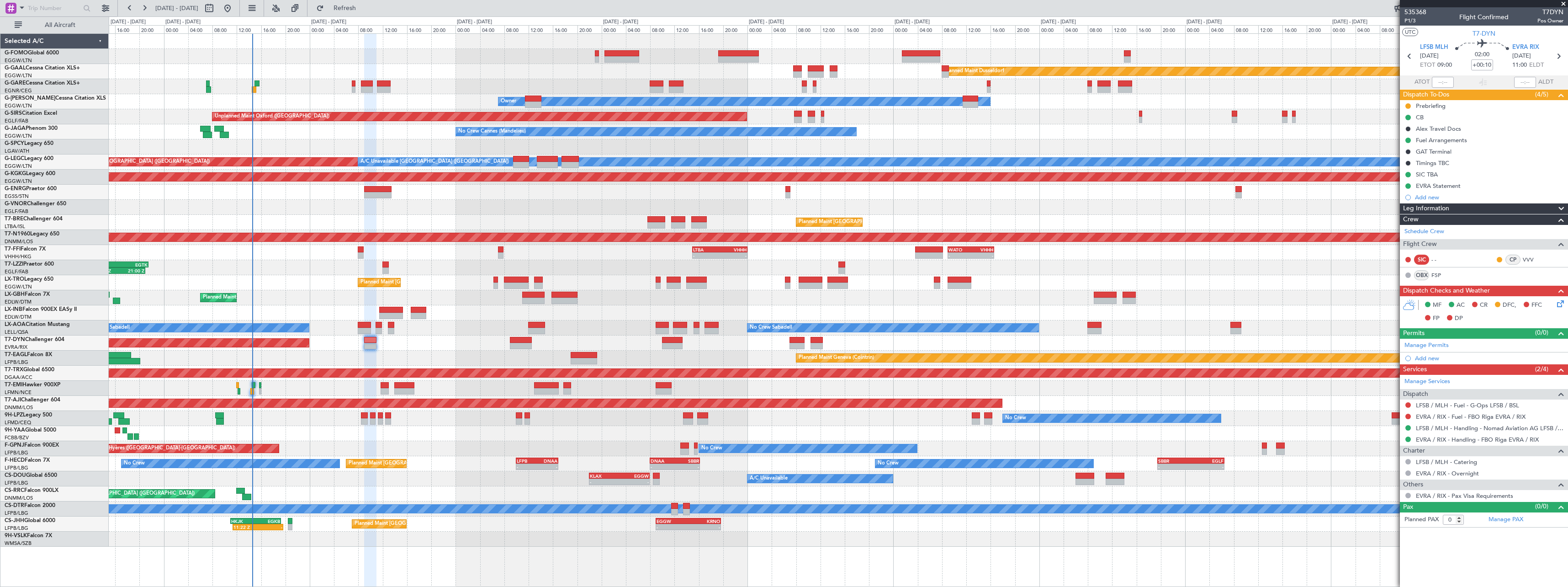
click at [348, 440] on div at bounding box center [838, 434] width 1459 height 15
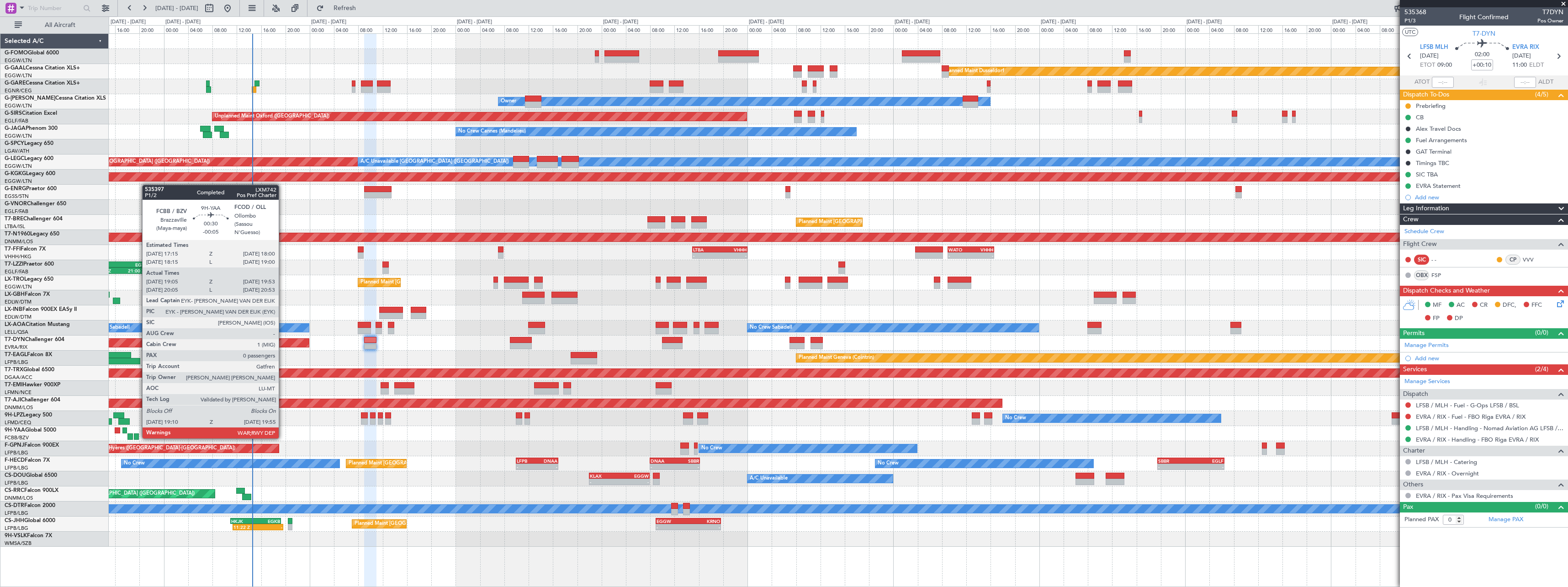
click at [138, 437] on div at bounding box center [136, 437] width 5 height 7
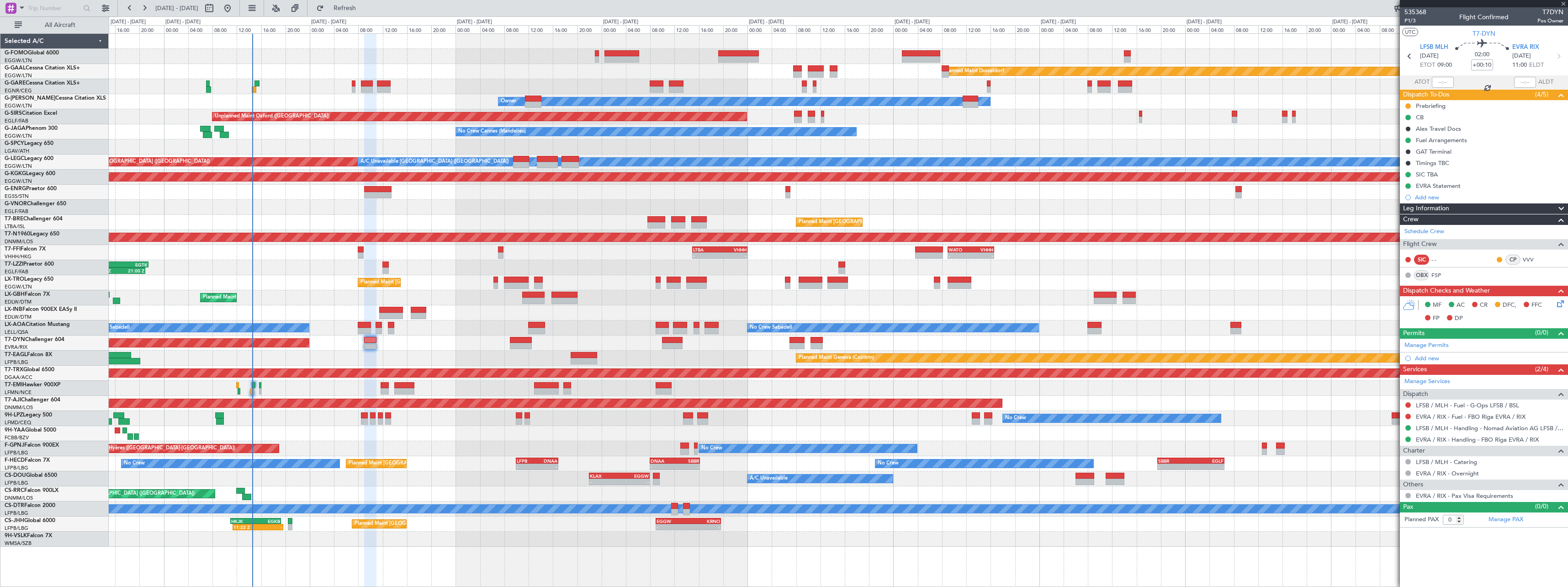
type input "-00:05"
type input "19:15"
type input "19:48"
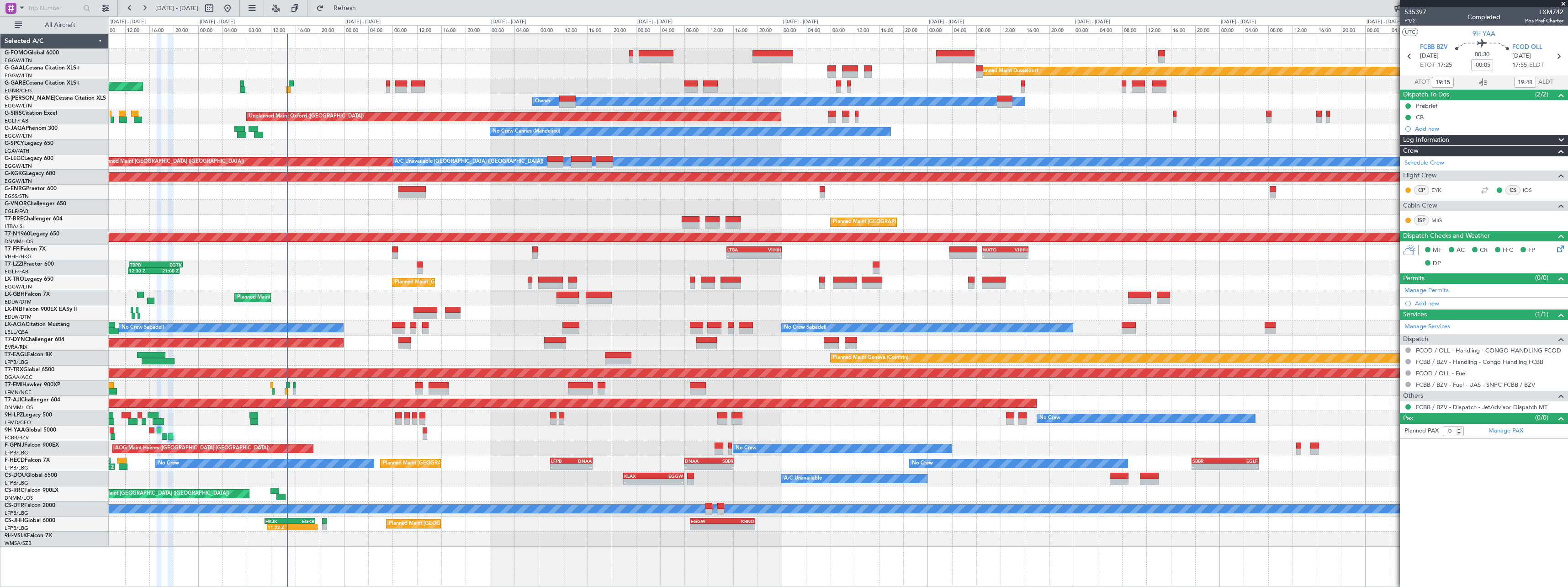
click at [411, 442] on div "No Crew [GEOGRAPHIC_DATA] ([GEOGRAPHIC_DATA]) No Crew Planned Maint [GEOGRAPHIC…" at bounding box center [838, 448] width 1459 height 15
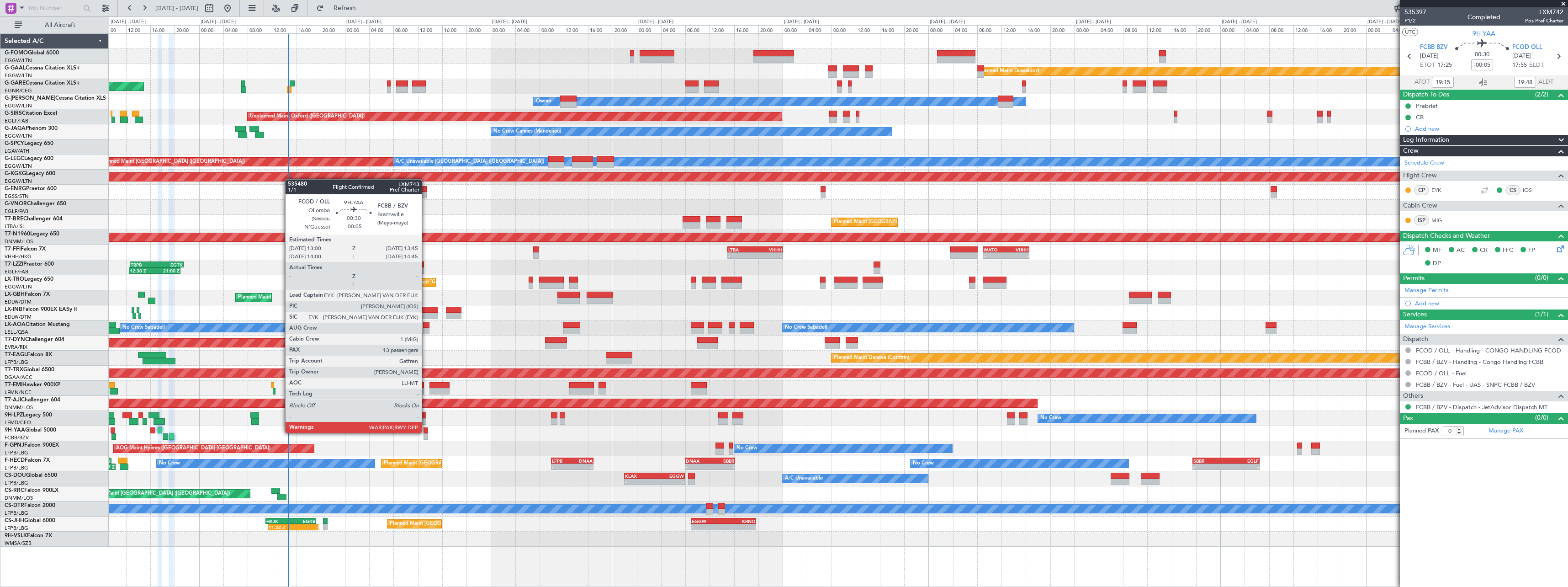
click at [426, 432] on div at bounding box center [426, 431] width 5 height 7
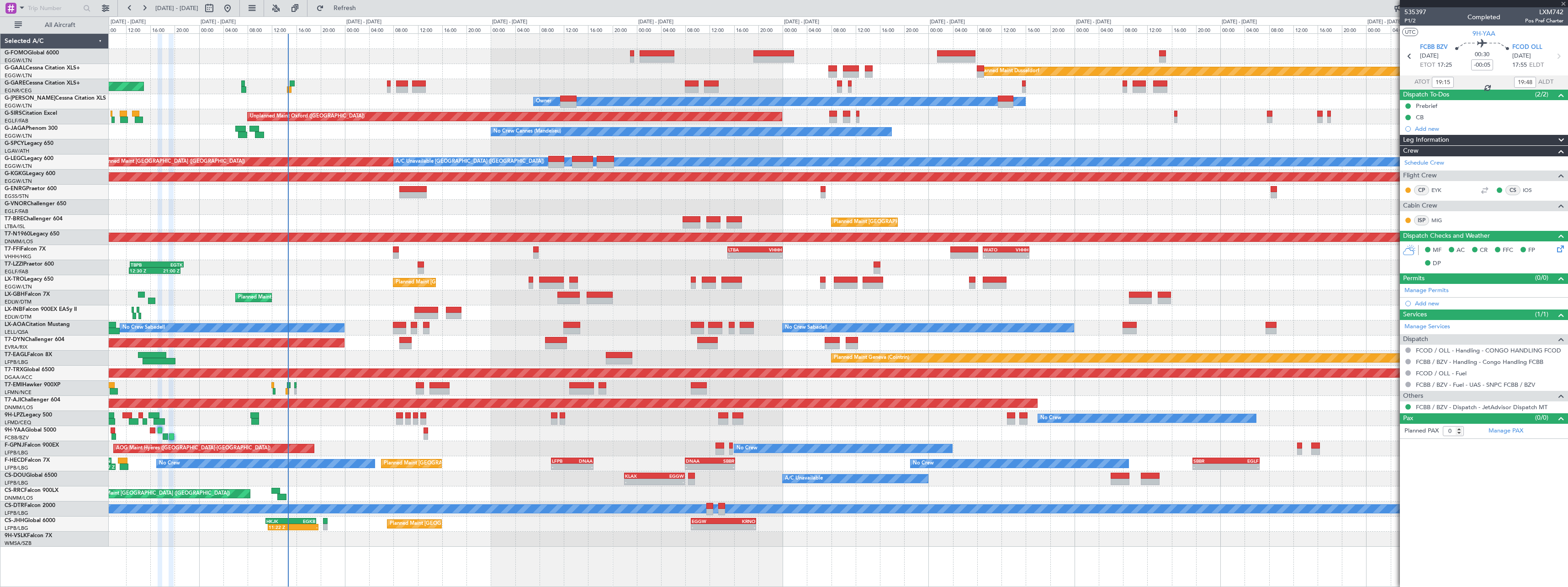
type input "13"
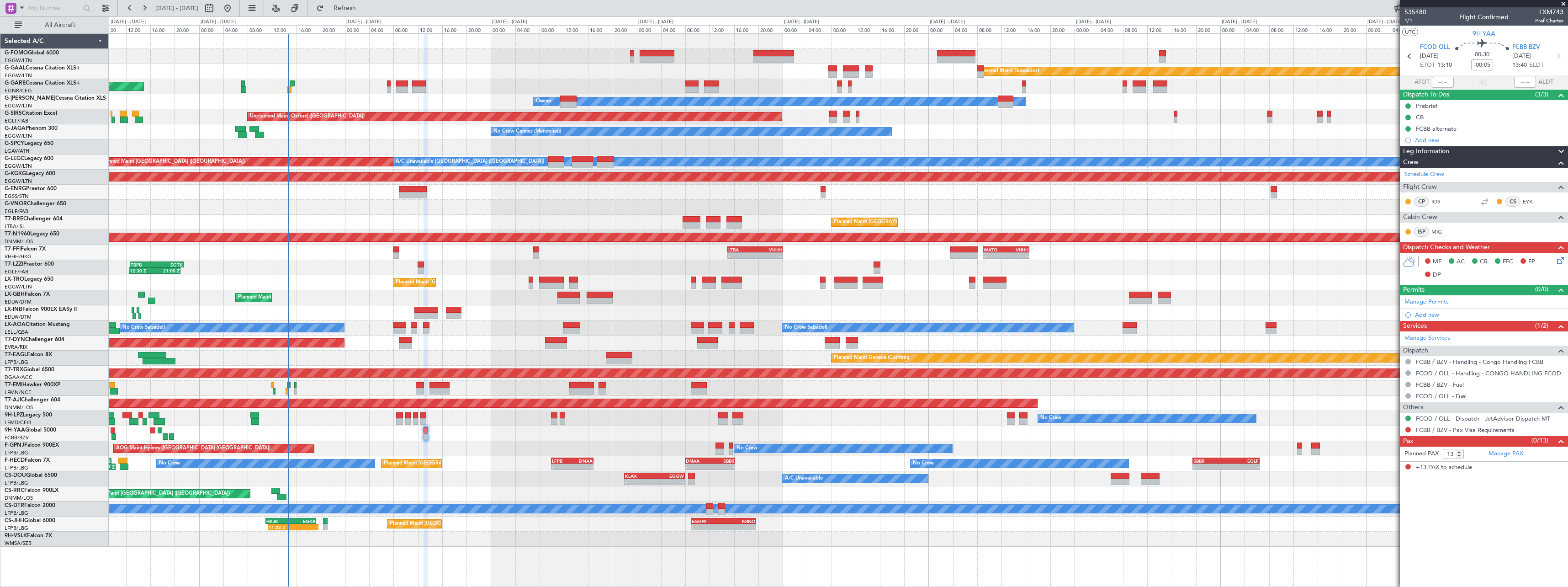
drag, startPoint x: 1563, startPoint y: 150, endPoint x: 1555, endPoint y: 159, distance: 12.0
click at [1563, 150] on span at bounding box center [1561, 152] width 11 height 11
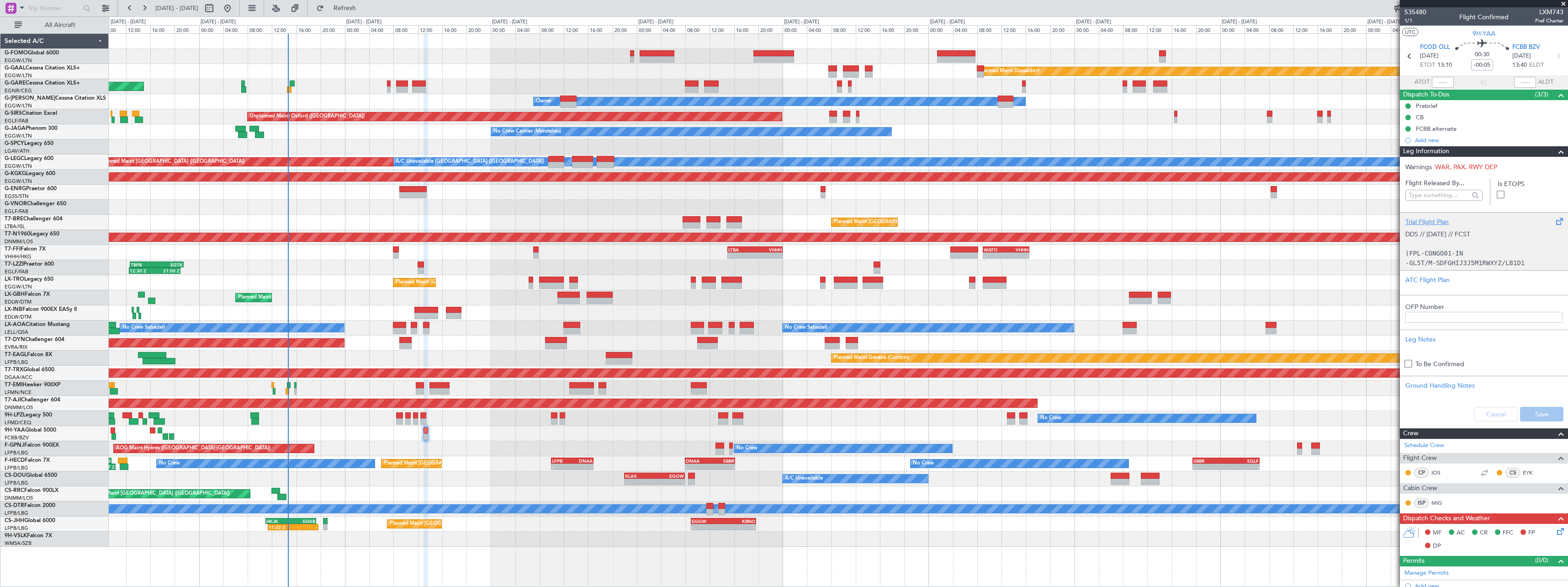
click at [1437, 225] on div "Trial Flight Plan" at bounding box center [1484, 222] width 157 height 10
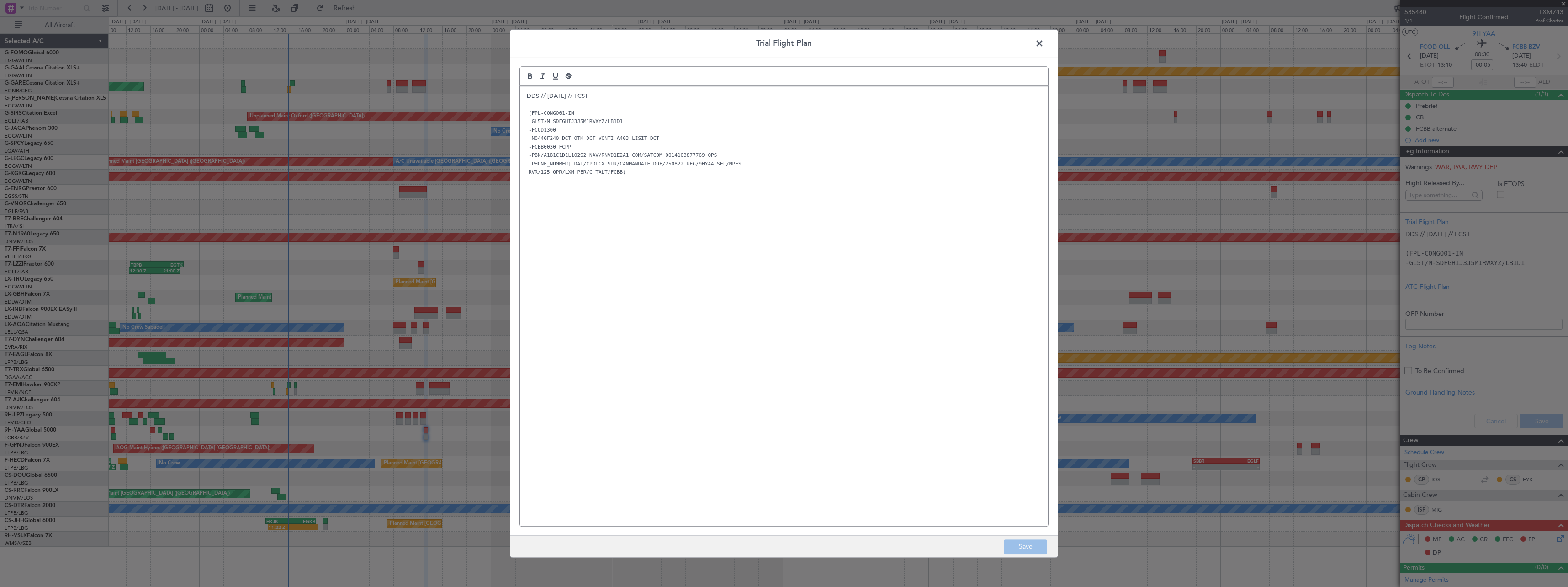
click at [1044, 50] on span at bounding box center [1044, 46] width 0 height 18
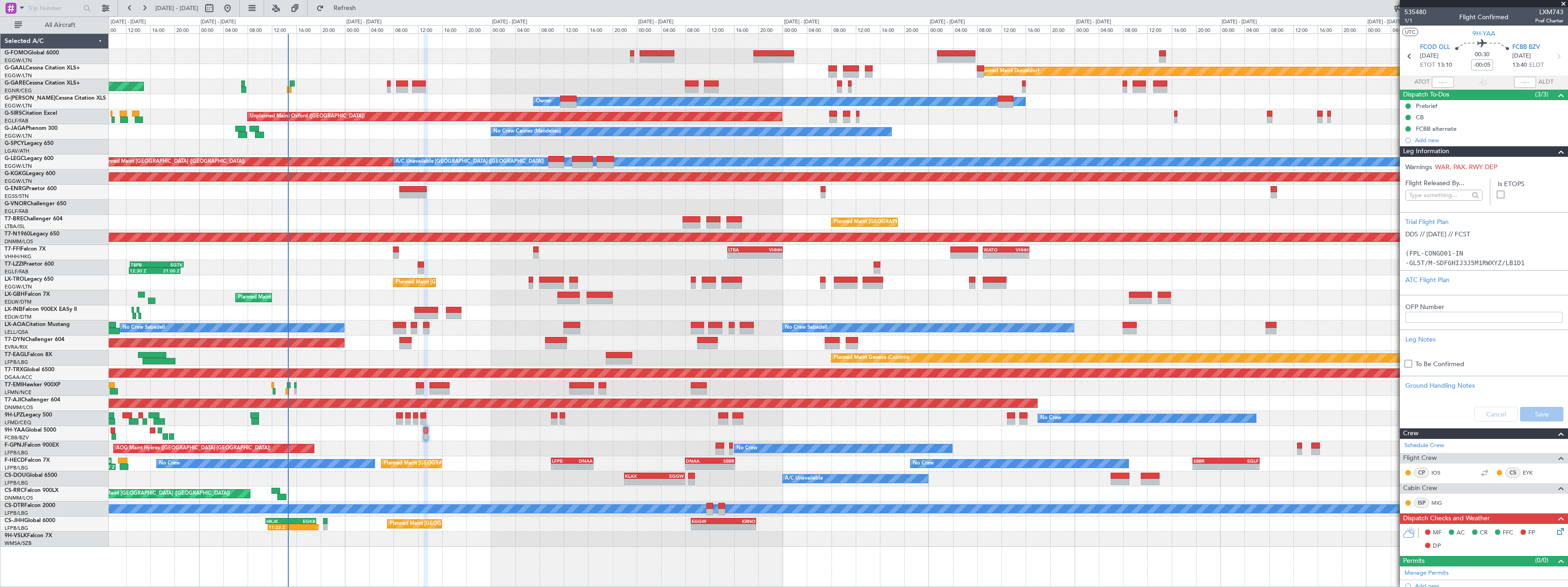
click at [1556, 156] on span at bounding box center [1561, 152] width 11 height 11
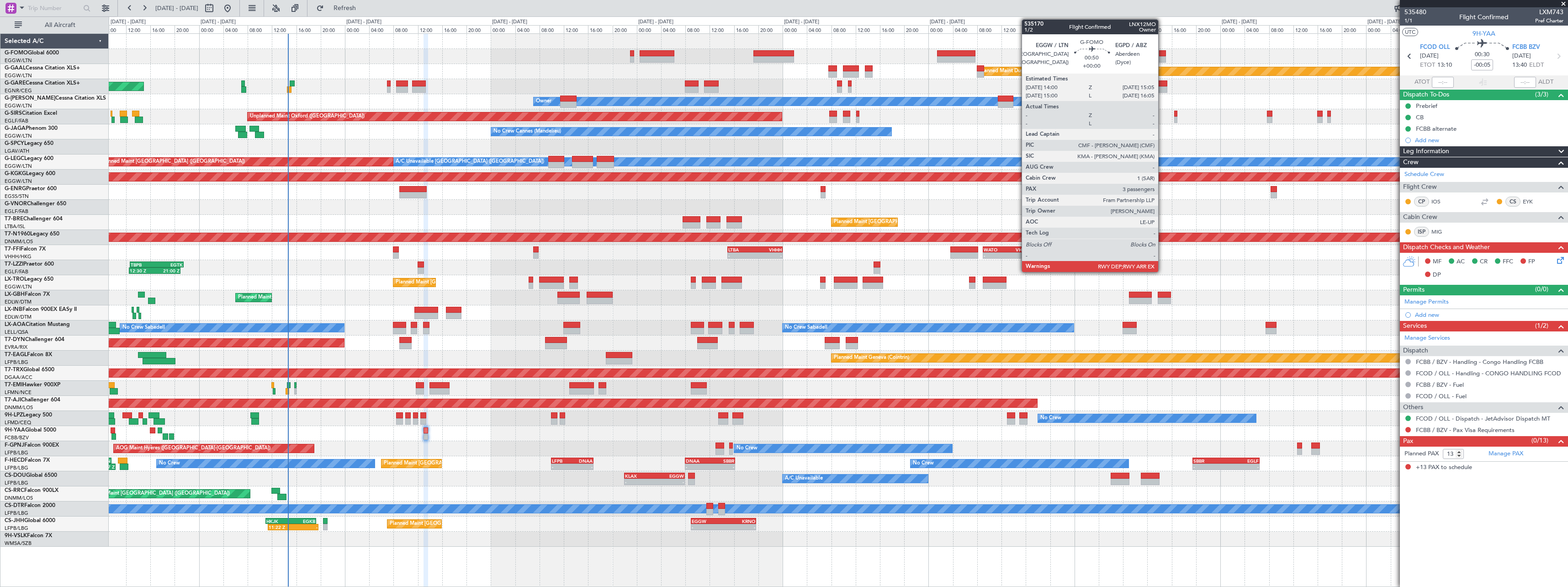
click at [1162, 60] on div at bounding box center [1162, 59] width 7 height 7
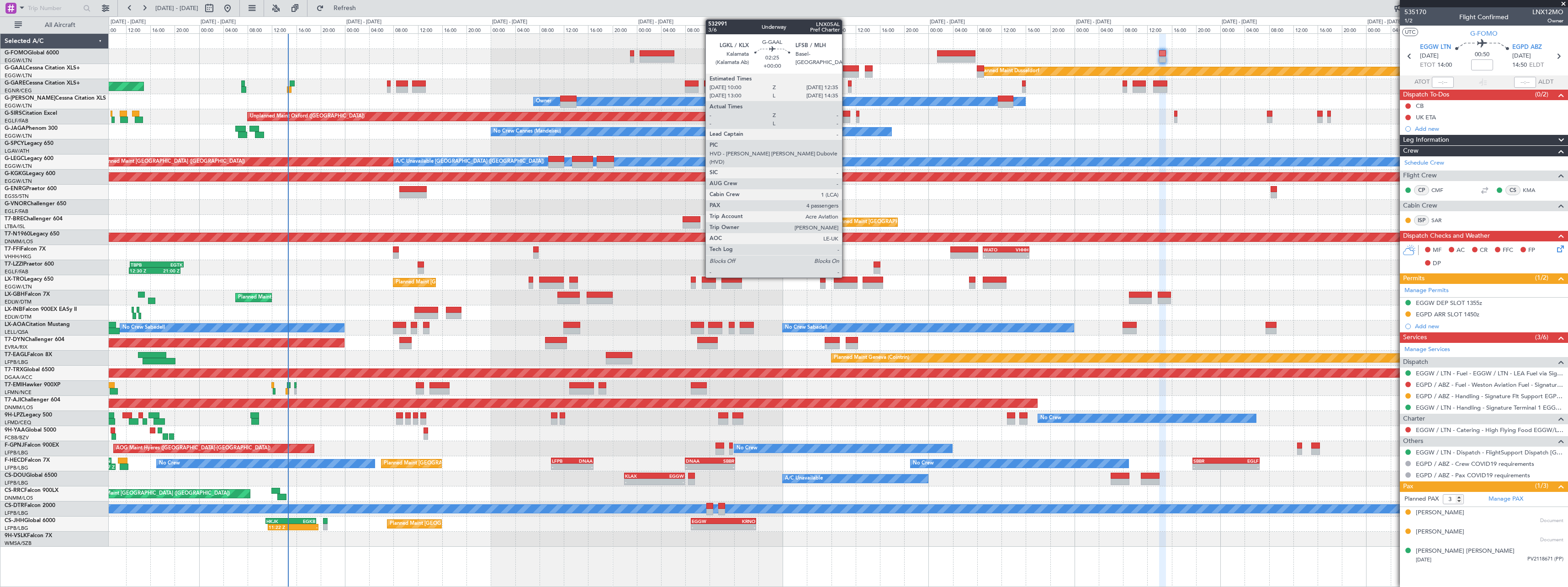
click at [846, 66] on div at bounding box center [851, 68] width 16 height 7
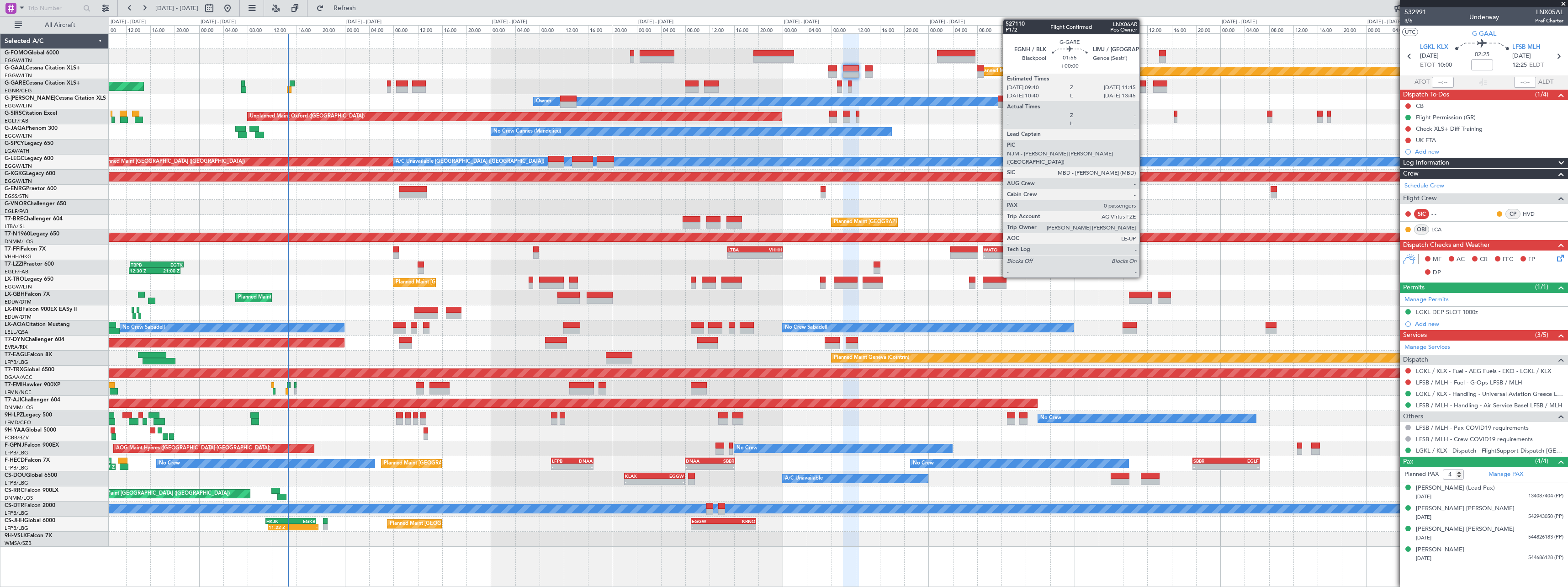
click at [1144, 86] on div at bounding box center [1139, 83] width 13 height 7
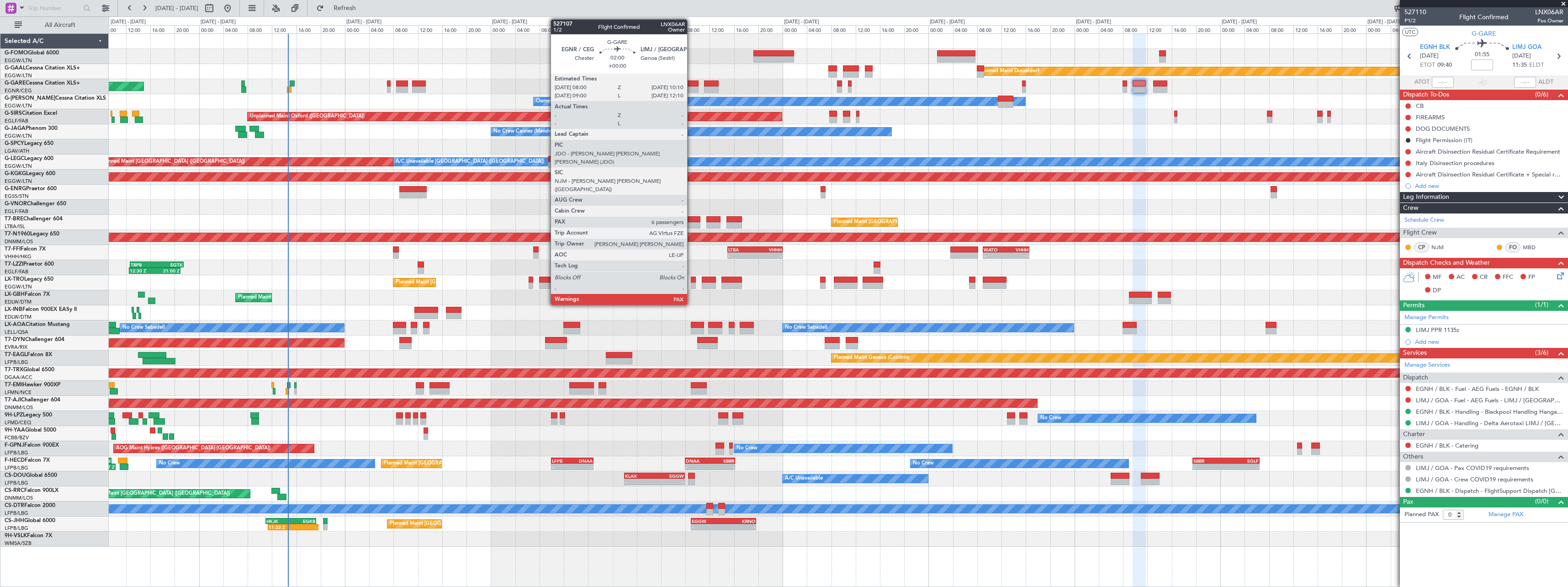
click at [691, 85] on div at bounding box center [691, 83] width 13 height 7
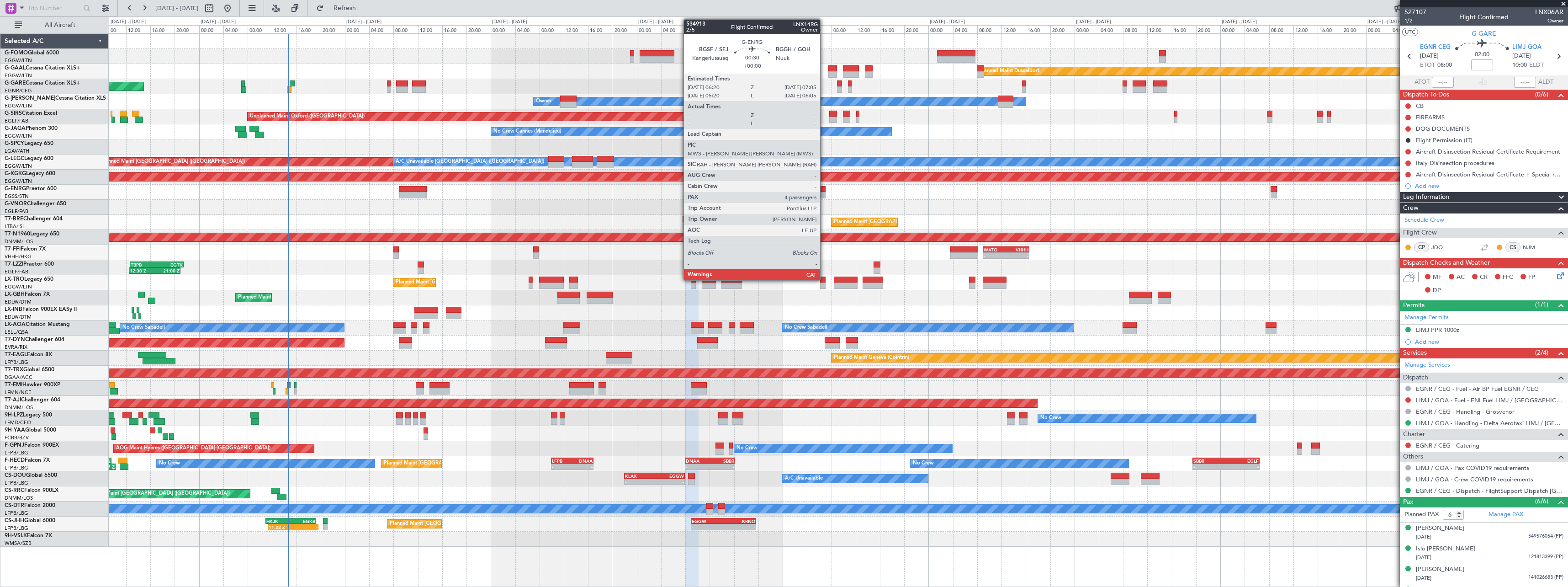
click at [824, 191] on div at bounding box center [823, 189] width 5 height 7
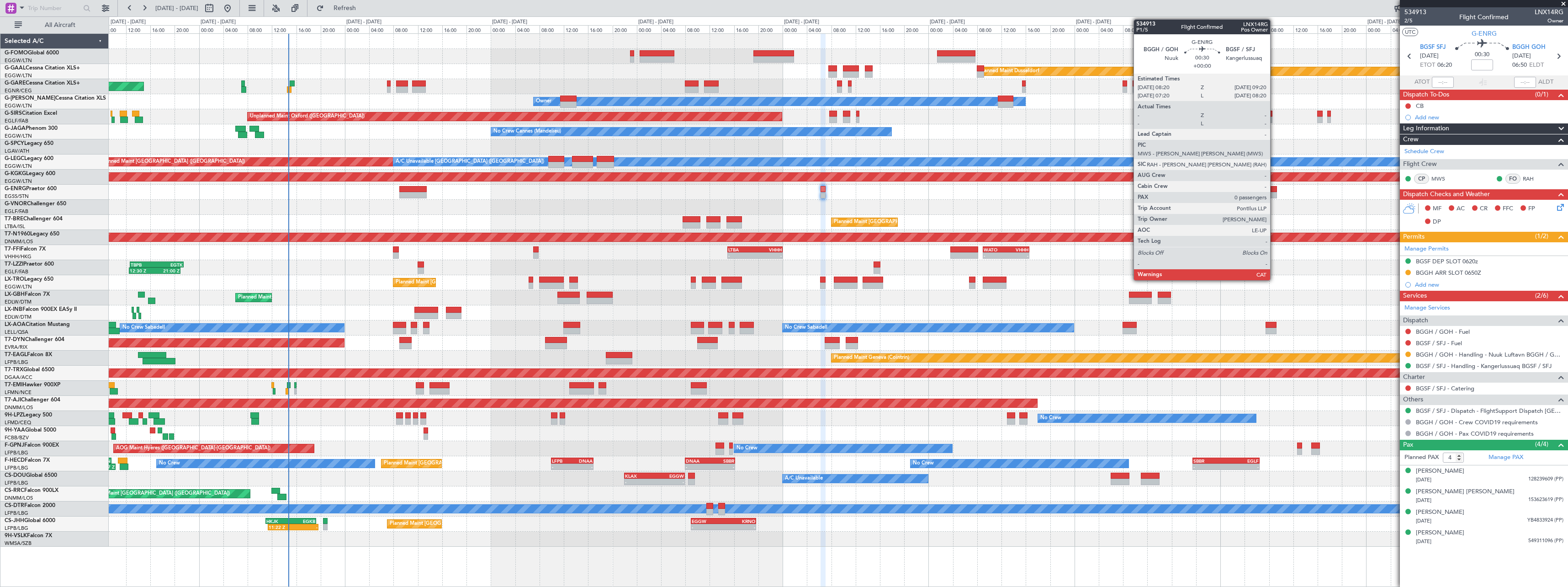
click at [1274, 190] on div at bounding box center [1273, 189] width 7 height 7
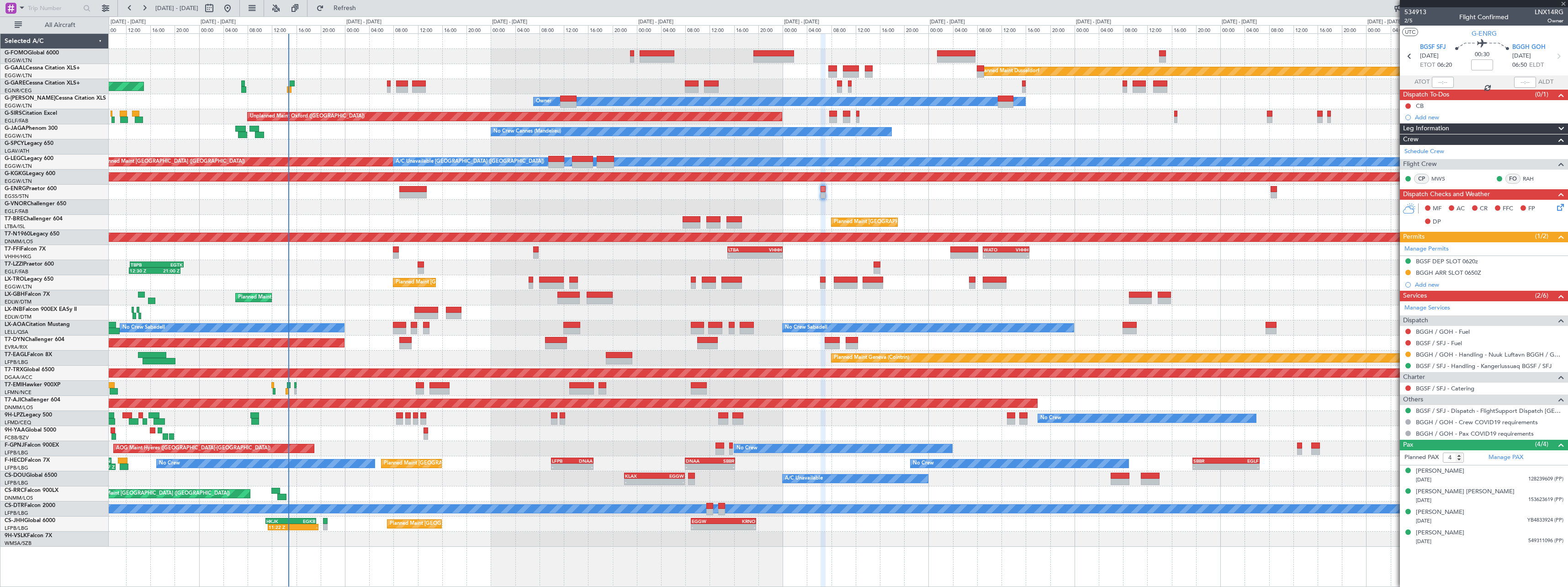
type input "0"
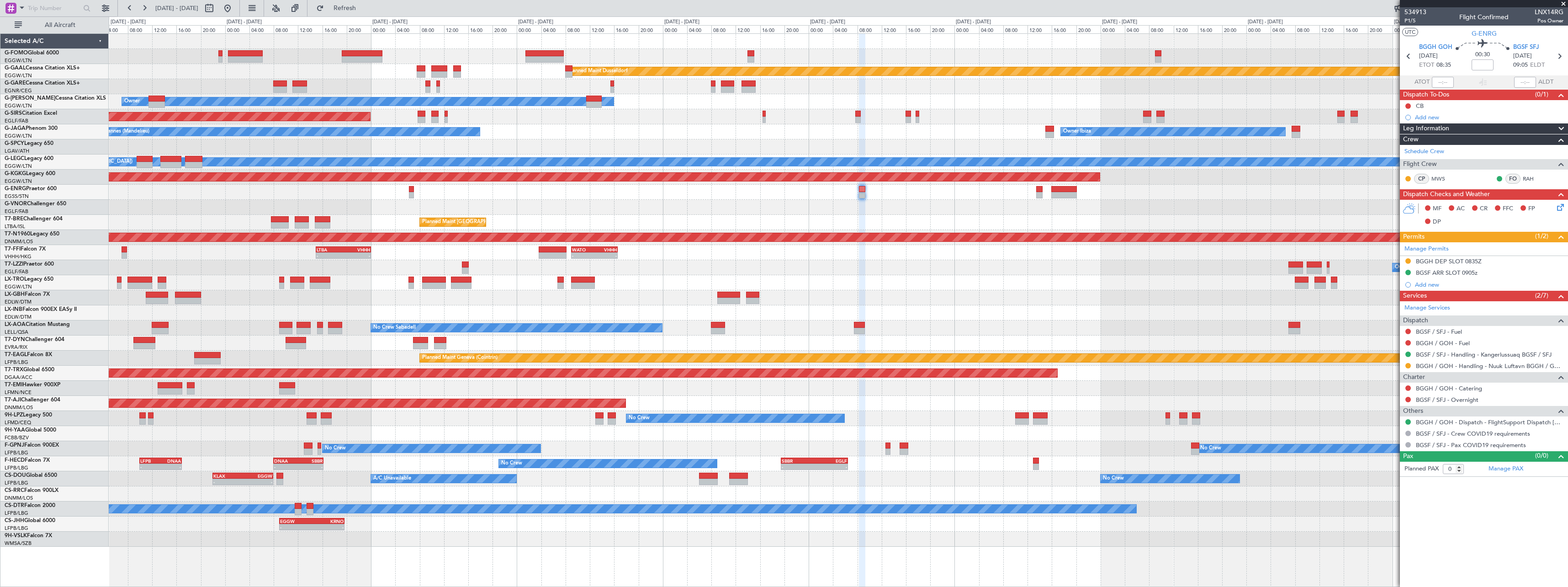
click at [734, 213] on div "Planned Maint Dusseldorf Owner Unplanned Maint [GEOGRAPHIC_DATA] ([GEOGRAPHIC_D…" at bounding box center [838, 290] width 1459 height 513
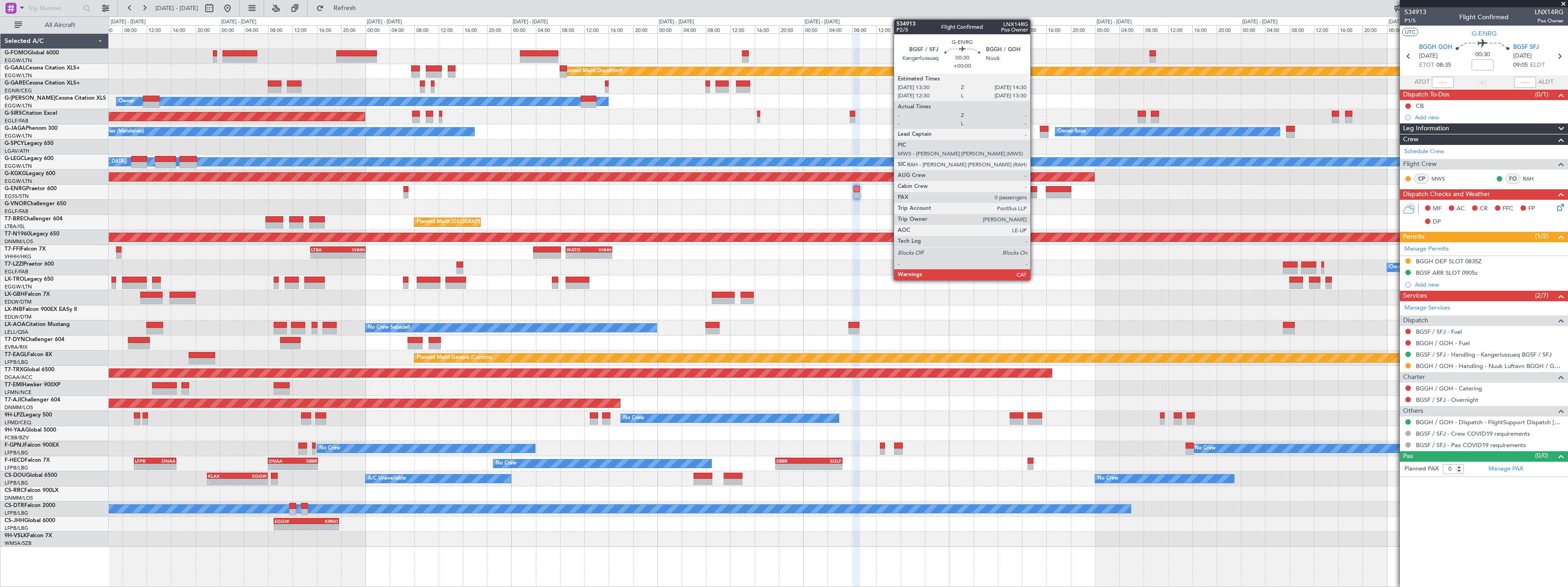
click at [1034, 189] on div at bounding box center [1034, 189] width 7 height 7
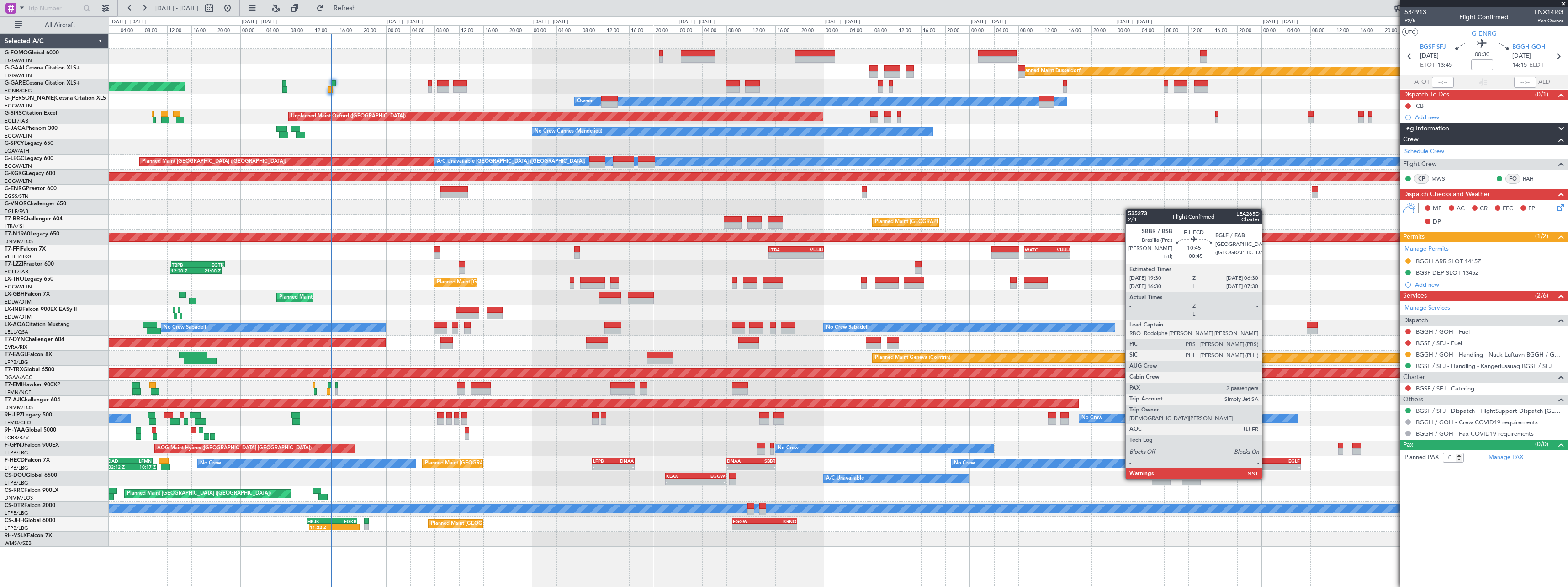
click at [1266, 462] on div "SBBR" at bounding box center [1250, 460] width 32 height 5
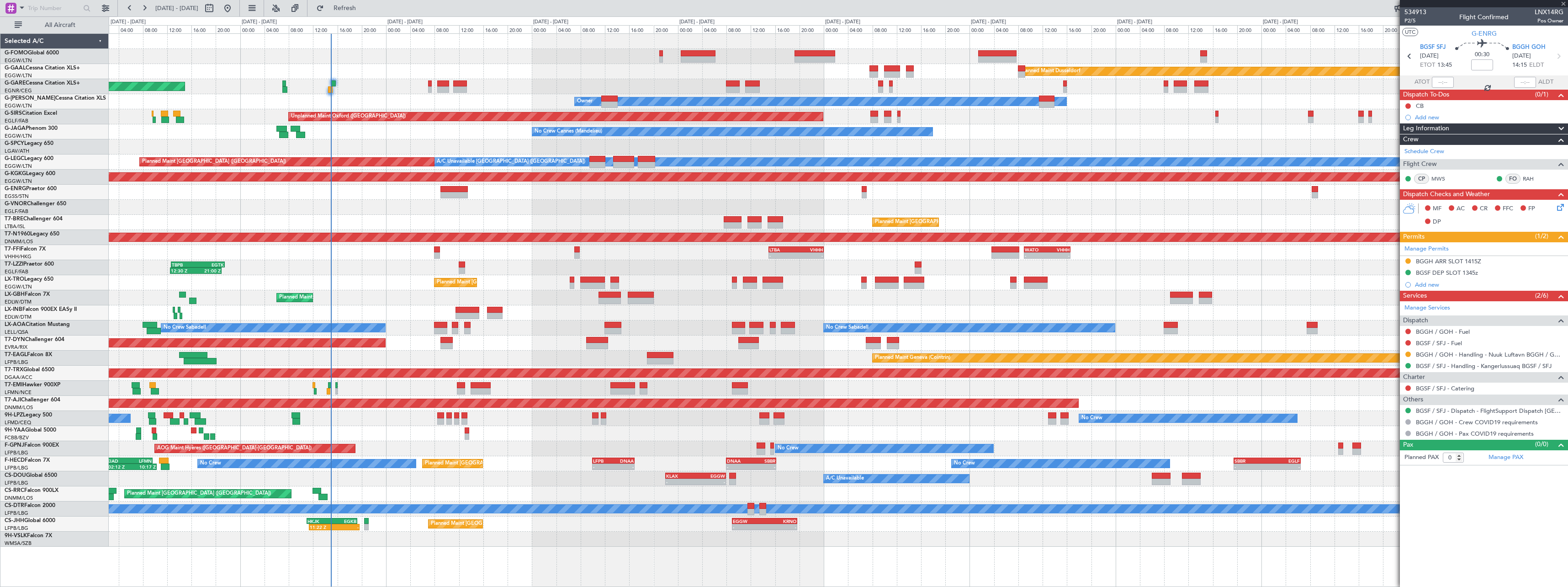
type input "+00:45"
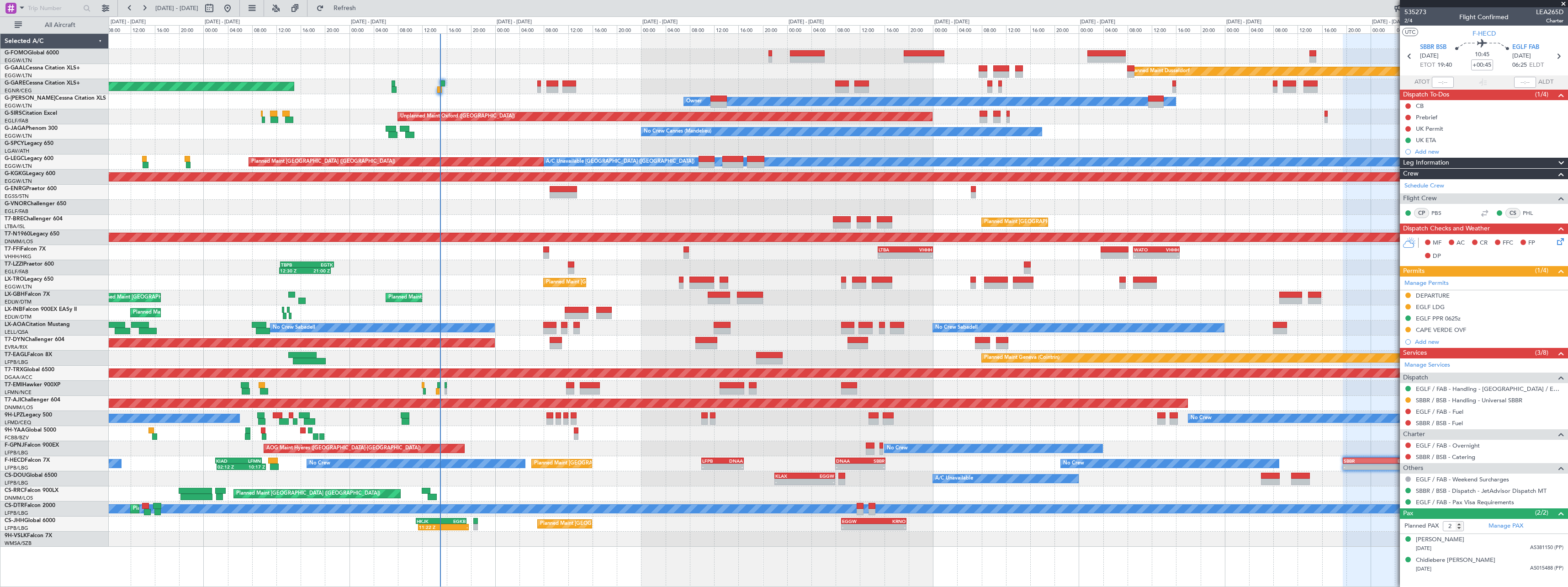
click at [1153, 434] on div "Planned Maint Dusseldorf Unplanned Maint [PERSON_NAME] Owner Owner Unplanned Ma…" at bounding box center [838, 290] width 1459 height 513
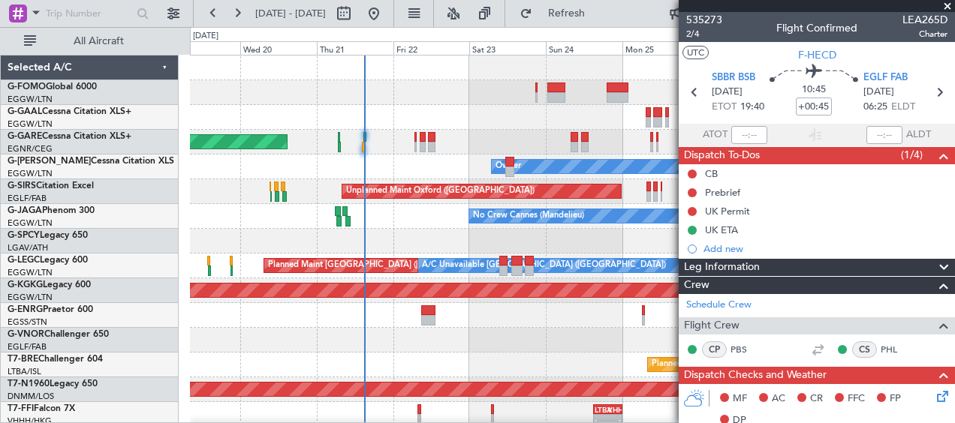
click at [948, 11] on span at bounding box center [947, 7] width 15 height 14
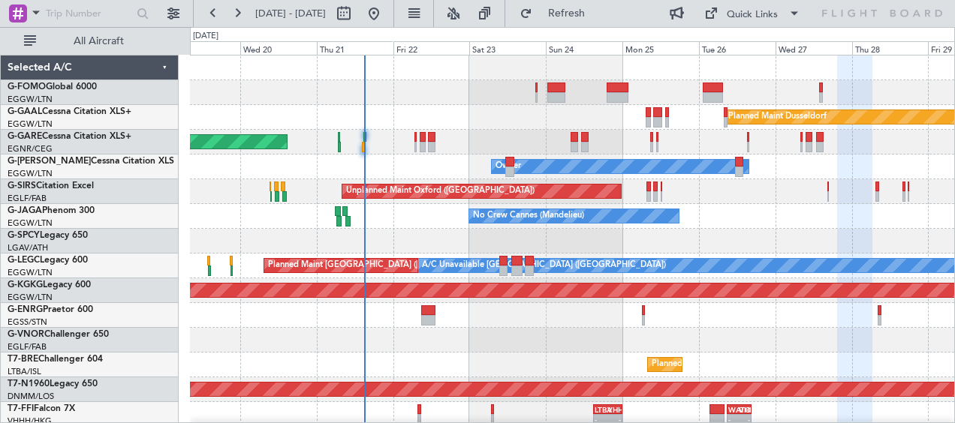
type input "0"
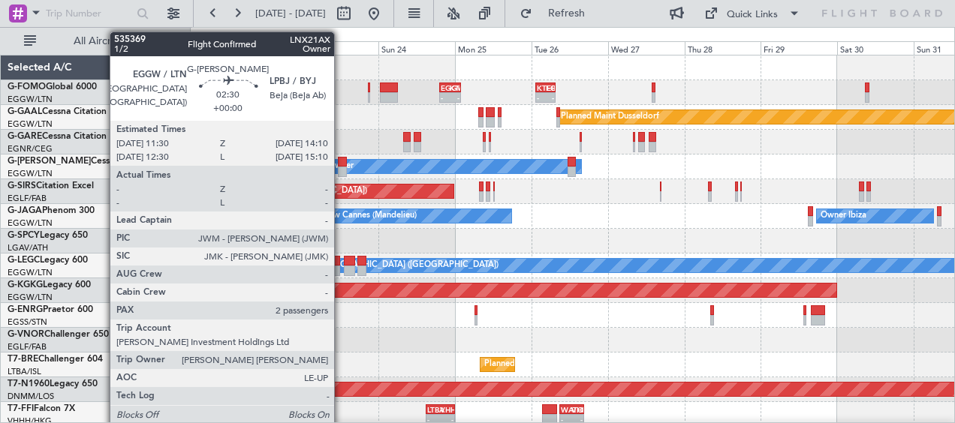
click at [341, 164] on div at bounding box center [342, 162] width 9 height 11
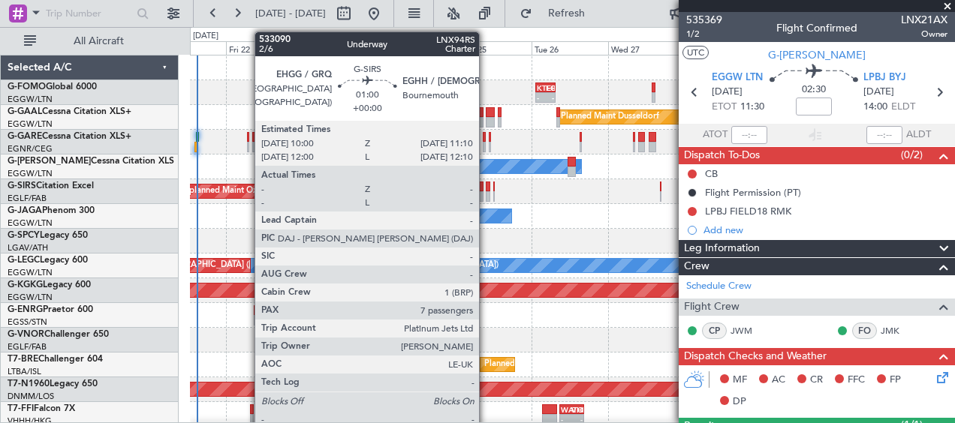
click at [486, 195] on div at bounding box center [488, 196] width 4 height 11
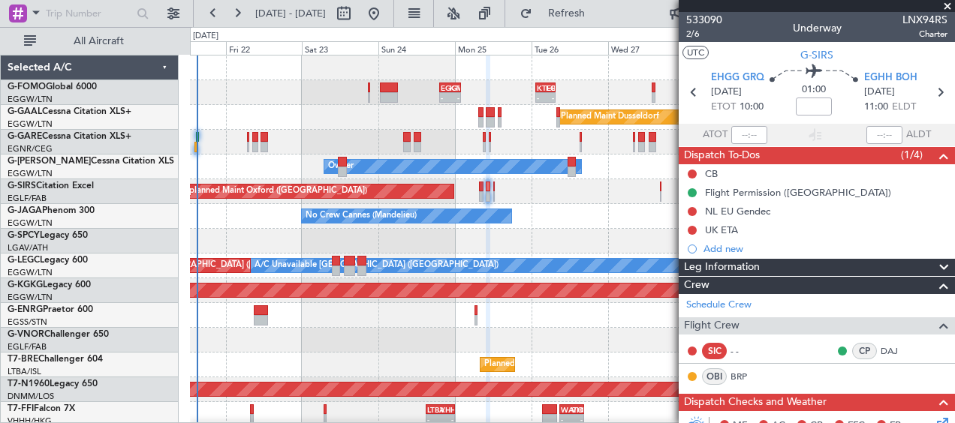
click at [951, 8] on span at bounding box center [947, 7] width 15 height 14
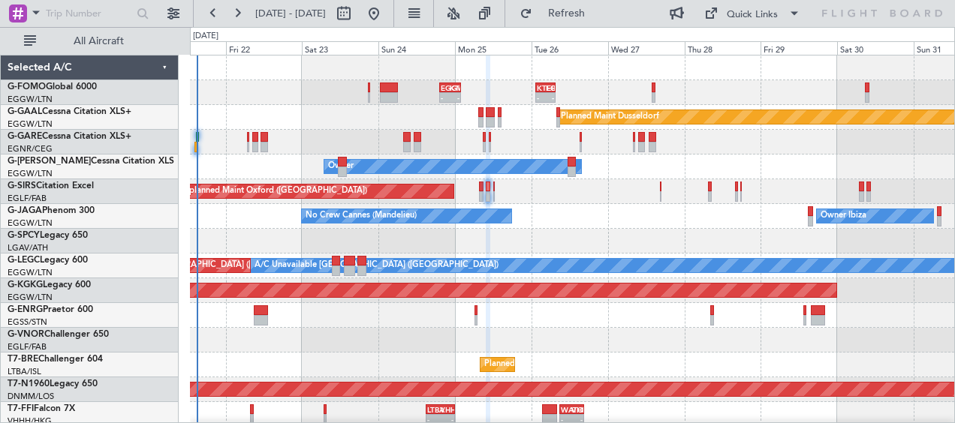
type input "0"
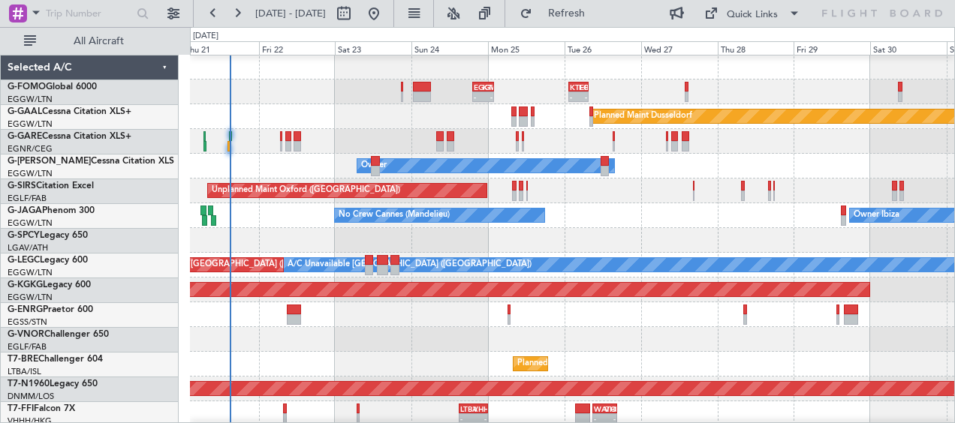
scroll to position [1, 0]
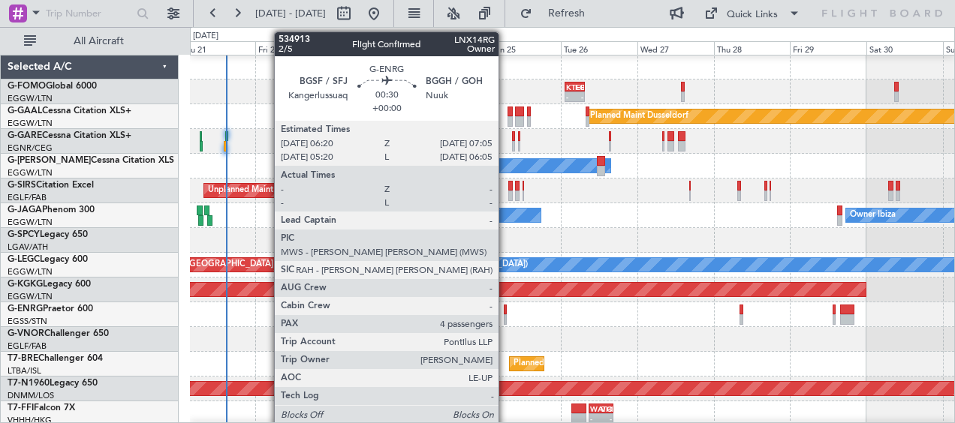
click at [505, 311] on div at bounding box center [505, 310] width 3 height 11
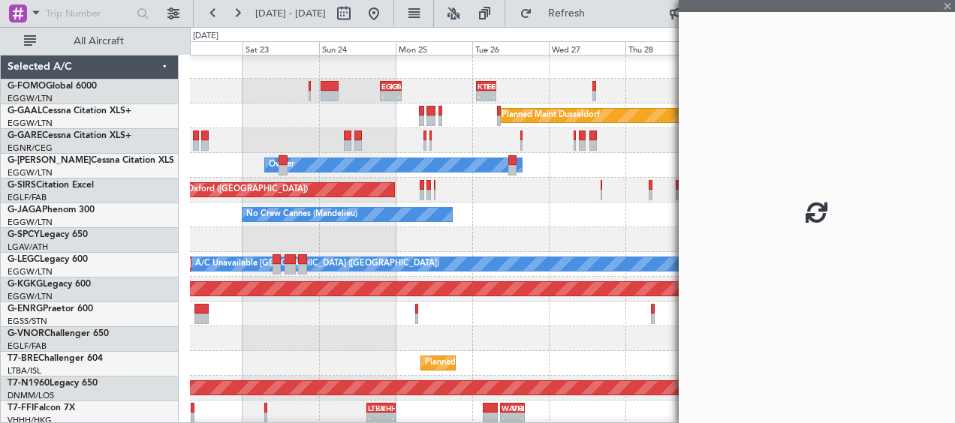
scroll to position [2, 0]
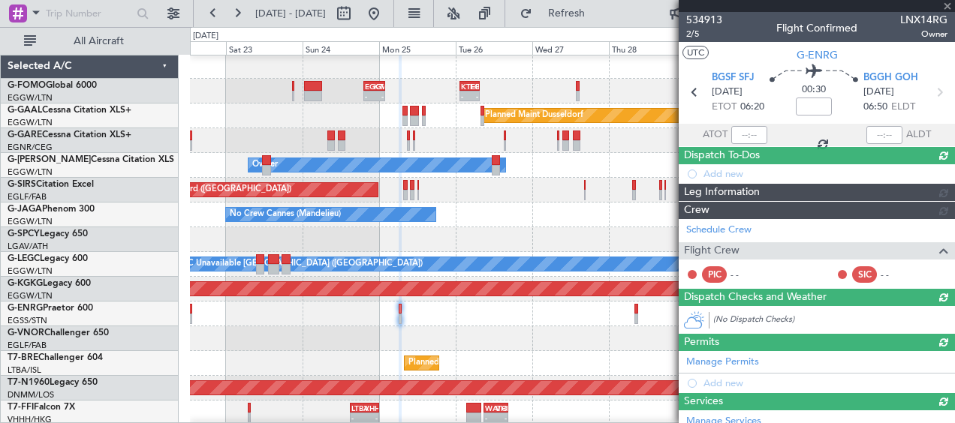
click at [506, 320] on div at bounding box center [572, 314] width 764 height 25
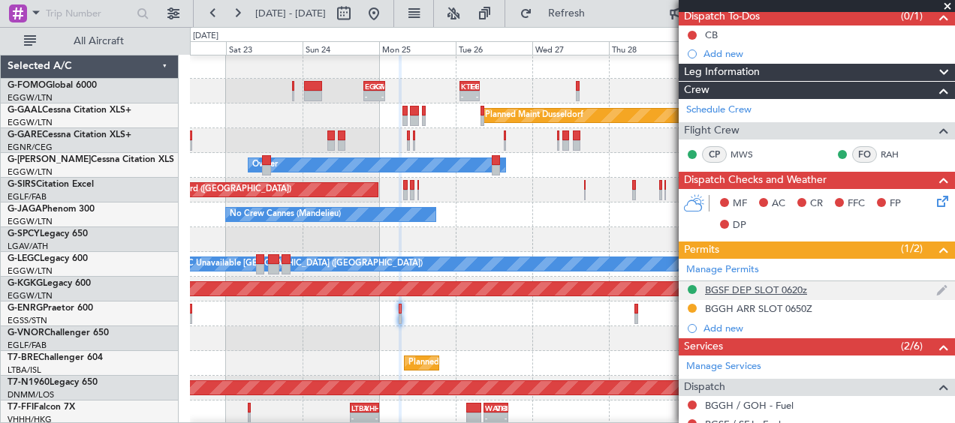
scroll to position [150, 0]
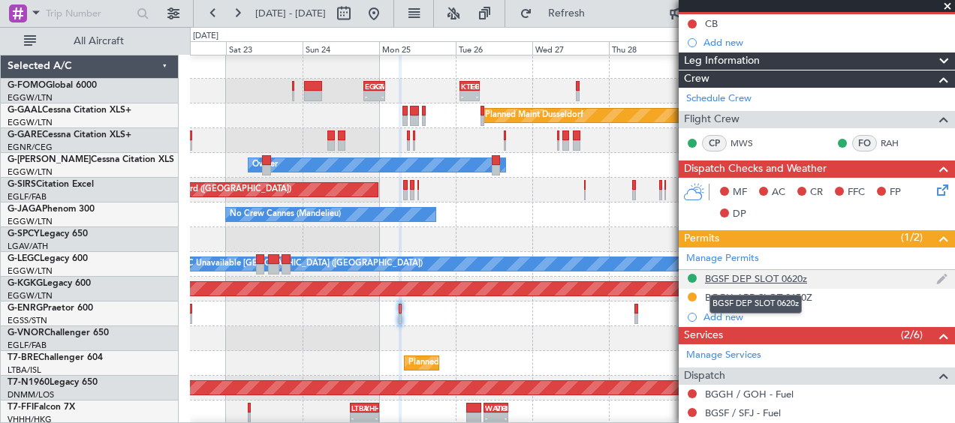
click at [795, 280] on div "BGSF DEP SLOT 0620z" at bounding box center [756, 278] width 102 height 13
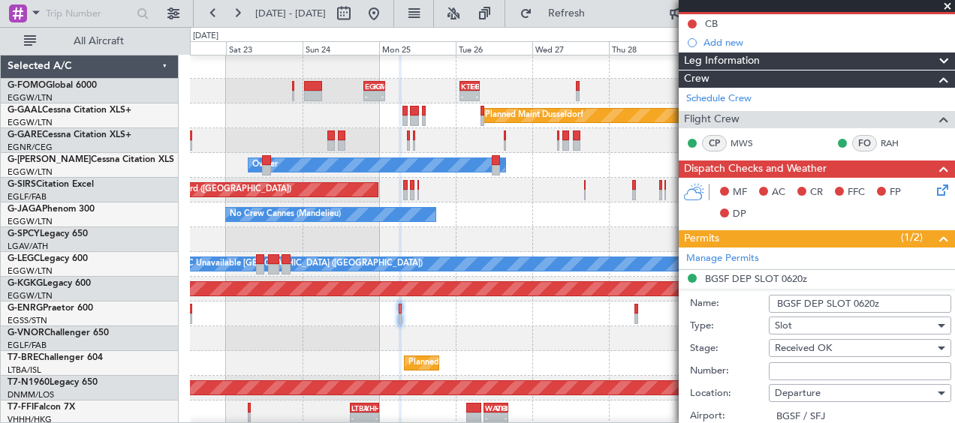
click at [875, 303] on input "BGSF DEP SLOT 0620z" at bounding box center [860, 304] width 182 height 18
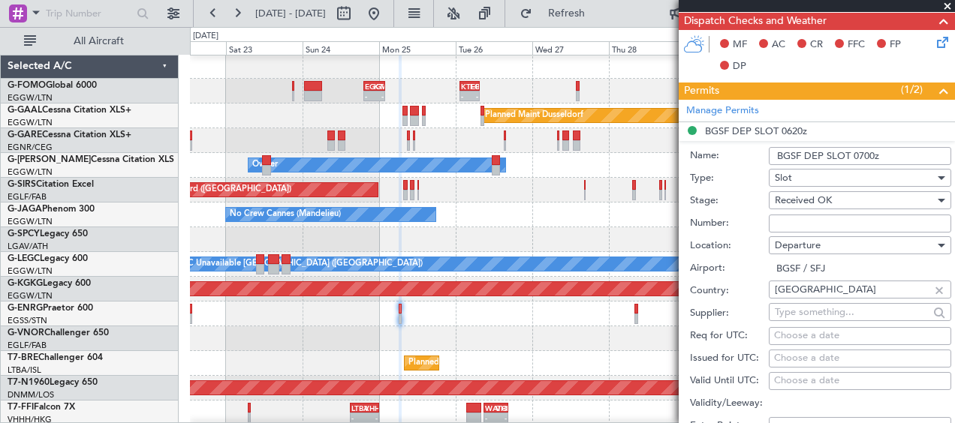
scroll to position [450, 0]
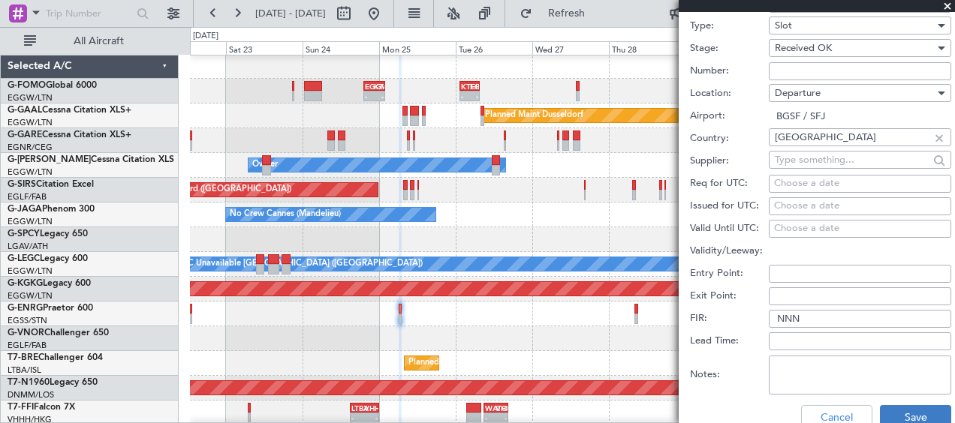
type input "BGSF DEP SLOT 0700z"
click at [905, 417] on button "Save" at bounding box center [915, 417] width 71 height 24
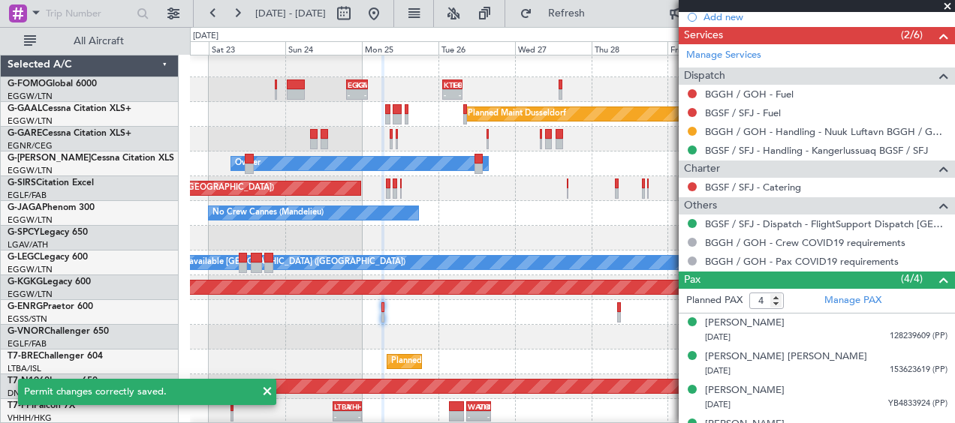
scroll to position [0, 0]
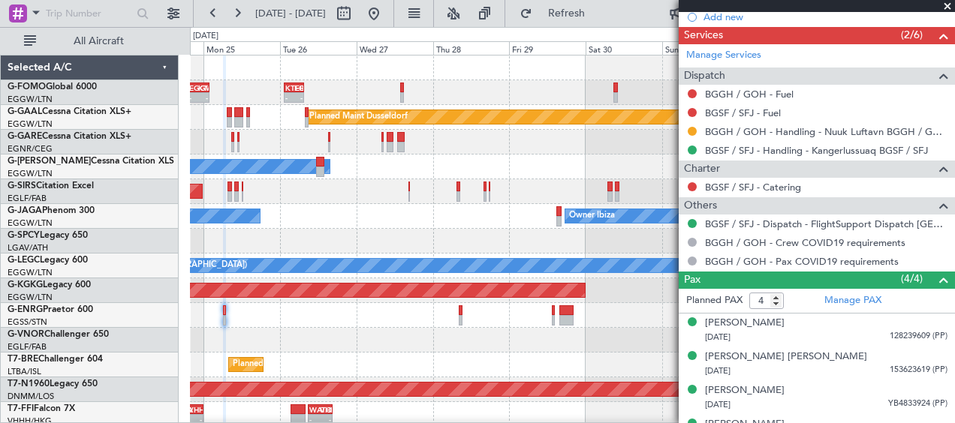
click at [950, 8] on span at bounding box center [947, 7] width 15 height 14
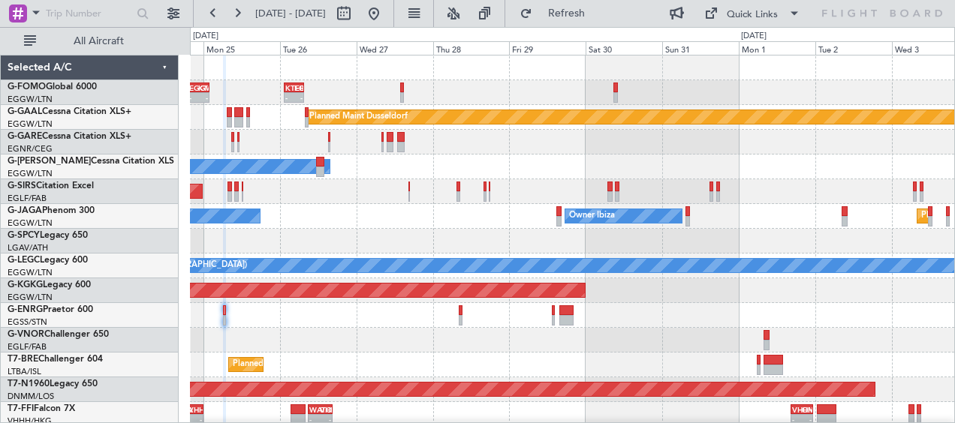
type input "0"
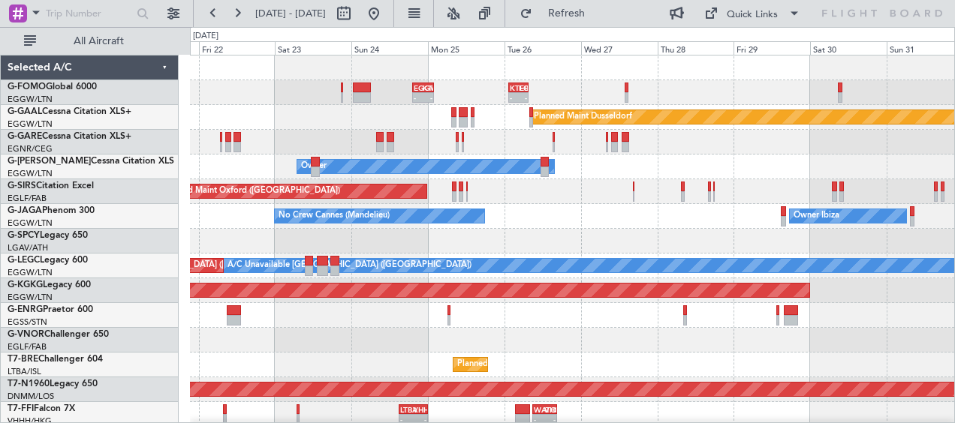
click at [700, 342] on div at bounding box center [572, 340] width 764 height 25
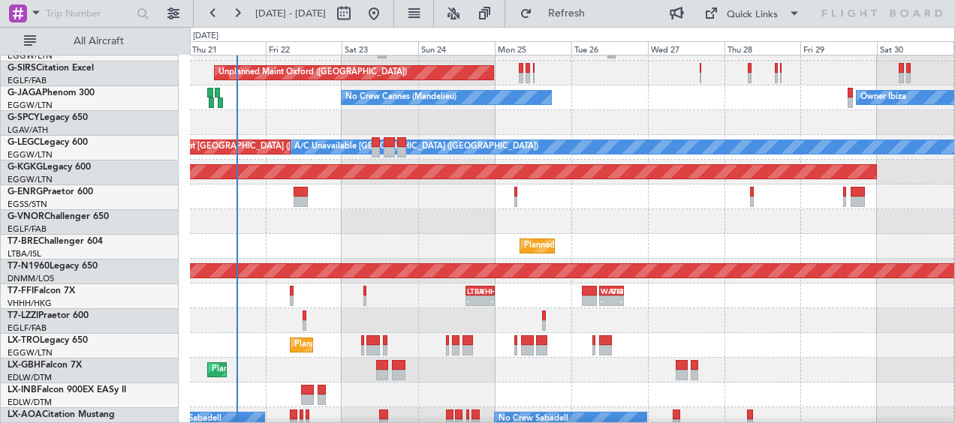
scroll to position [120, 0]
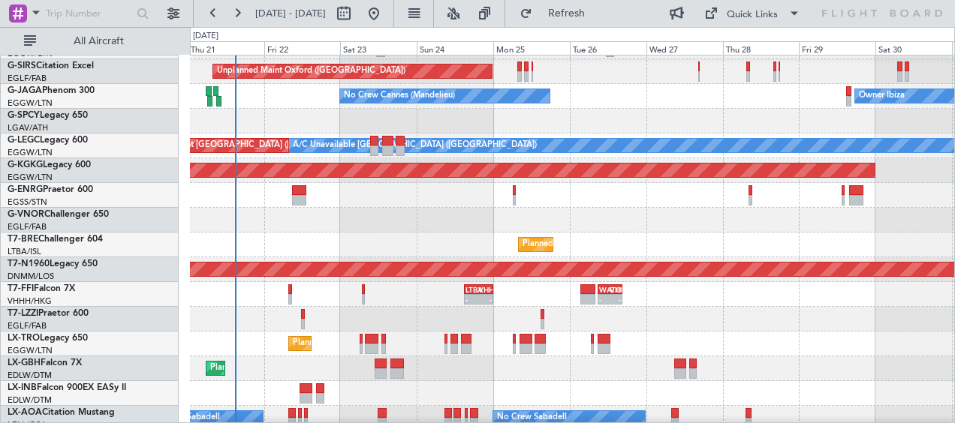
click at [378, 231] on div "Planned Maint London ([GEOGRAPHIC_DATA])" at bounding box center [572, 220] width 764 height 25
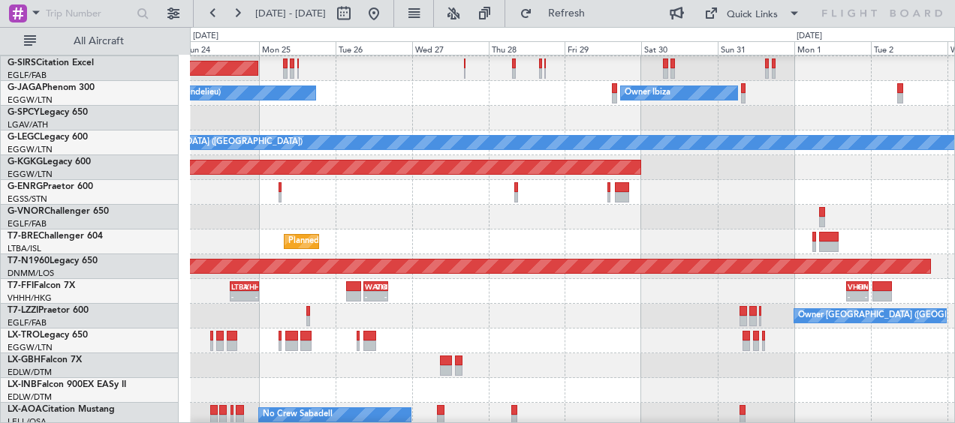
scroll to position [125, 0]
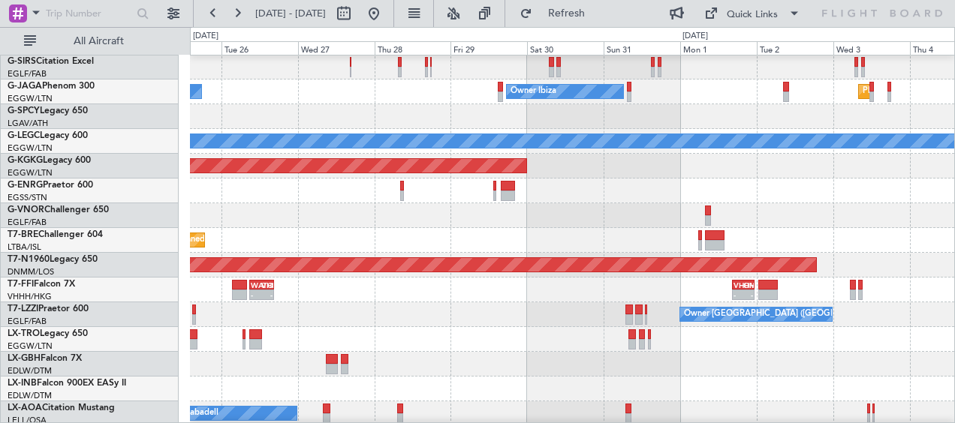
click at [419, 227] on div at bounding box center [572, 215] width 764 height 25
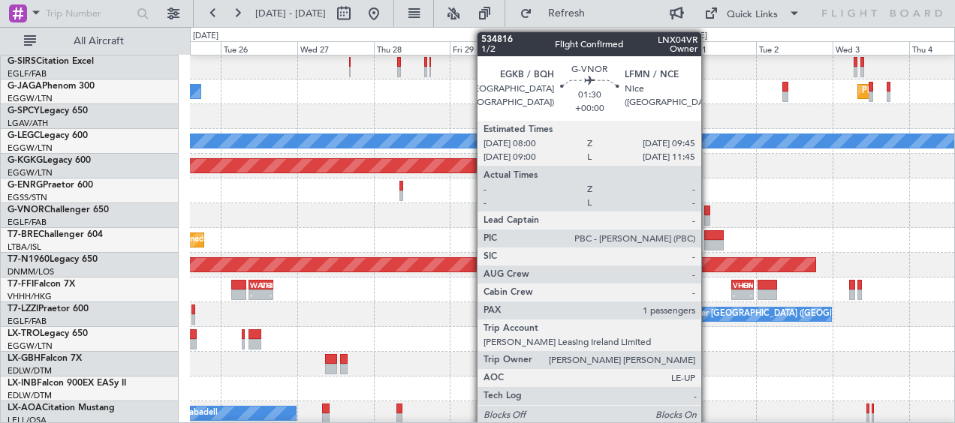
click at [708, 212] on div at bounding box center [707, 211] width 6 height 11
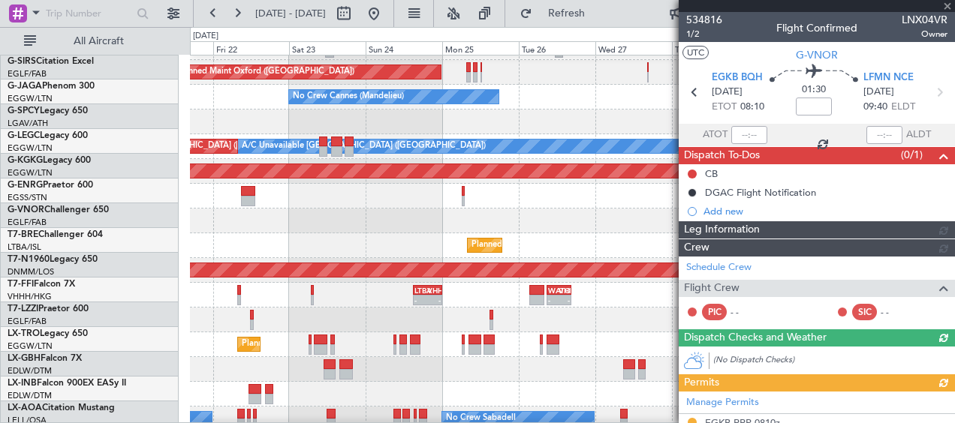
scroll to position [119, 0]
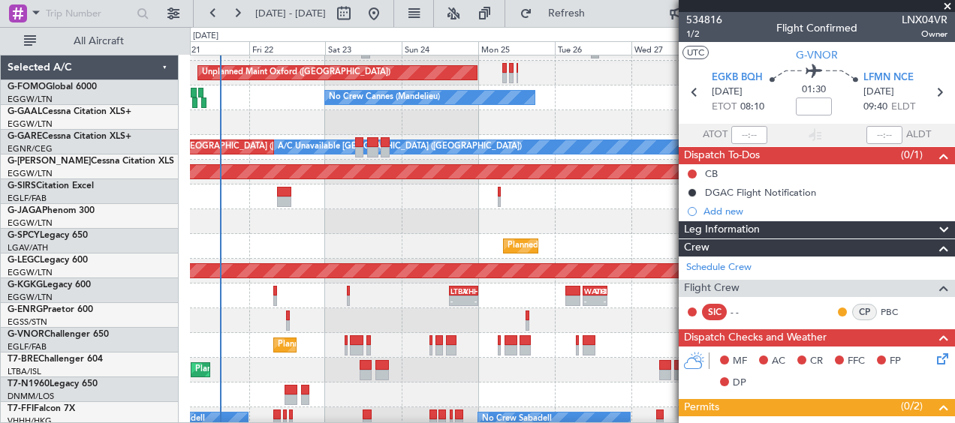
scroll to position [119, 0]
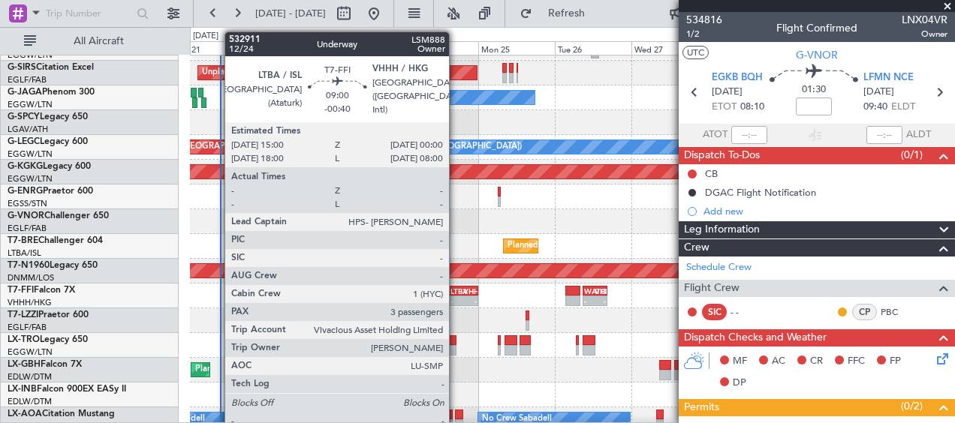
click at [456, 296] on div "- -" at bounding box center [463, 301] width 29 height 11
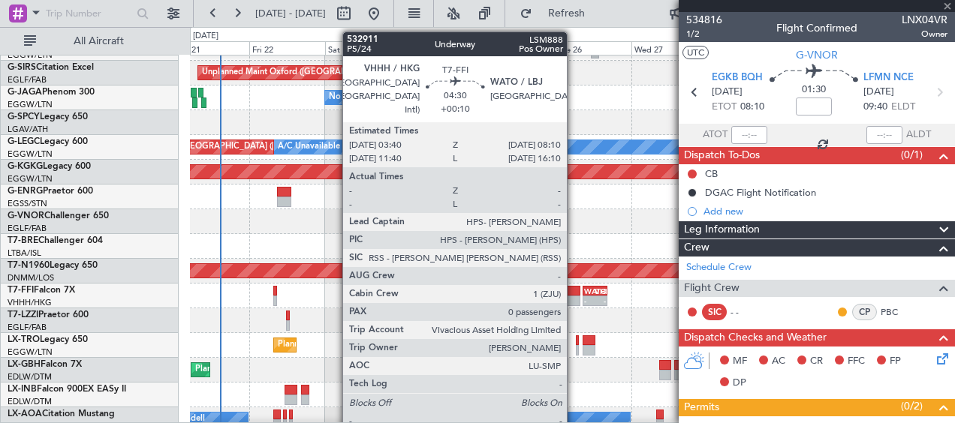
type input "-00:40"
type input "3"
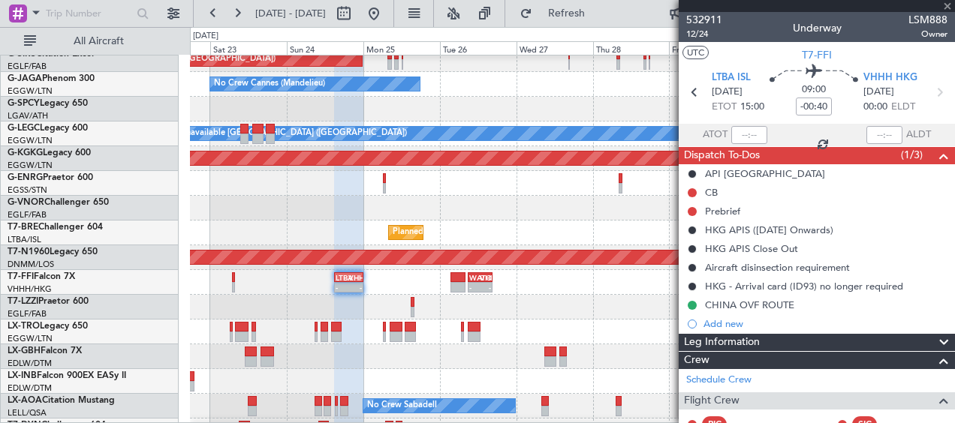
click at [424, 302] on div "Owner [GEOGRAPHIC_DATA] ([GEOGRAPHIC_DATA]) TBPB 12:40 Z EGTK 21:30 Z 12:30 Z 2…" at bounding box center [572, 307] width 764 height 25
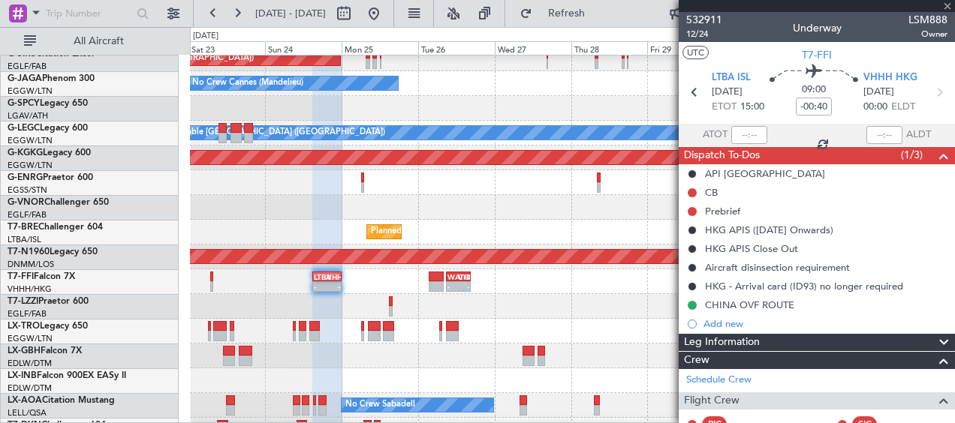
scroll to position [133, 0]
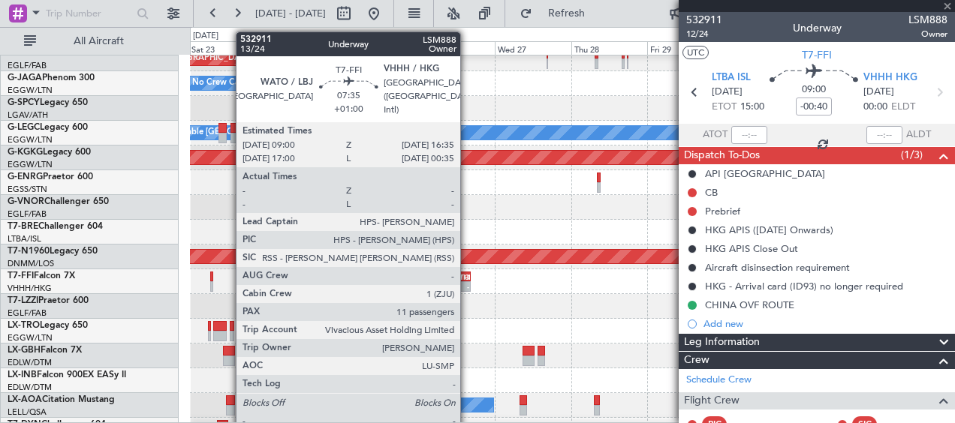
click at [467, 285] on div "-" at bounding box center [463, 286] width 11 height 9
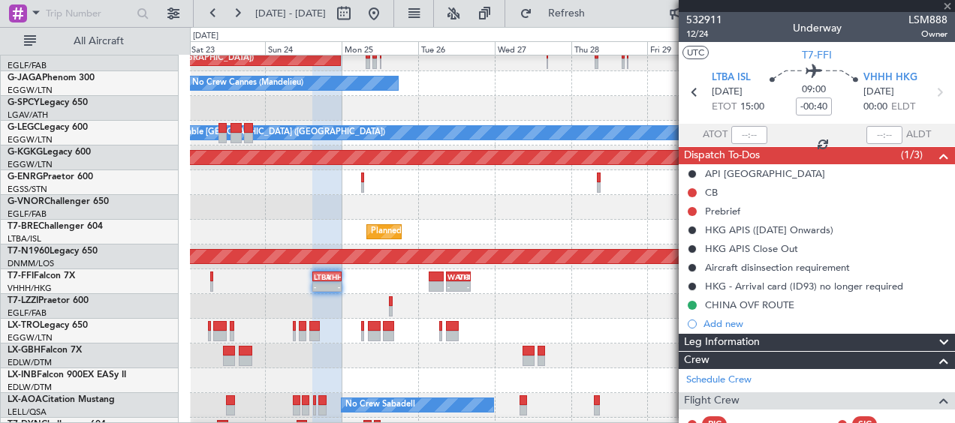
type input "+01:00"
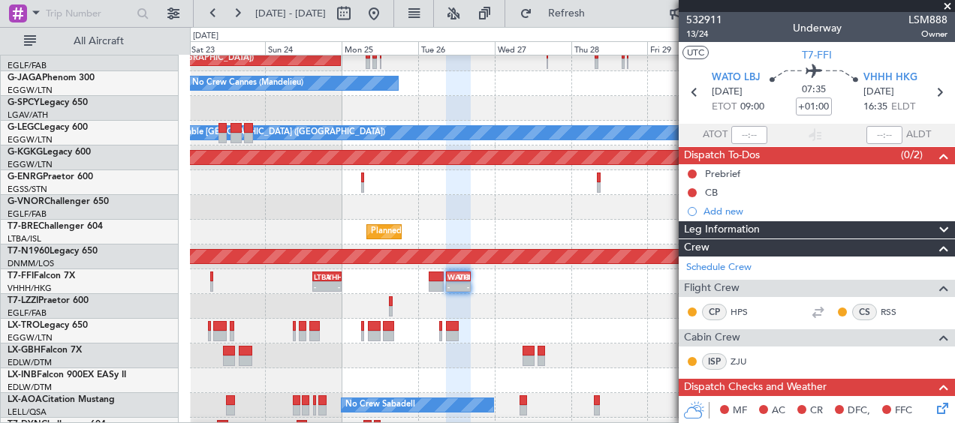
click at [935, 226] on span at bounding box center [943, 230] width 18 height 18
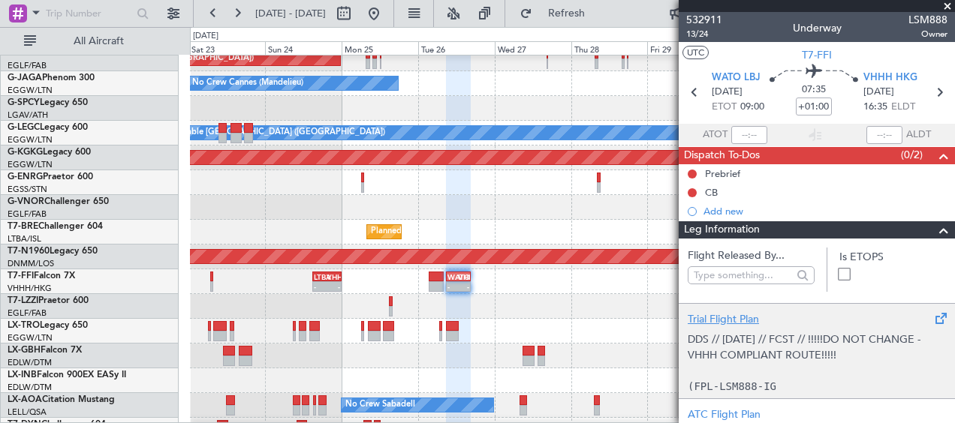
scroll to position [75, 0]
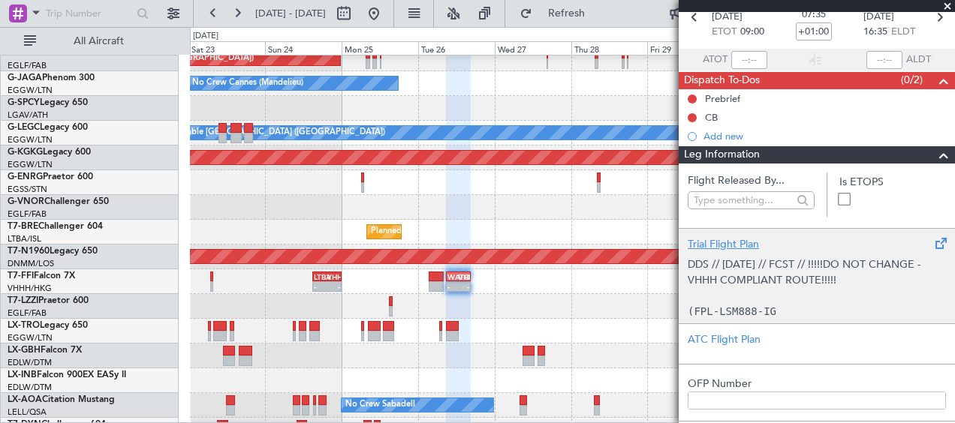
click at [738, 242] on div "Trial Flight Plan" at bounding box center [817, 244] width 258 height 16
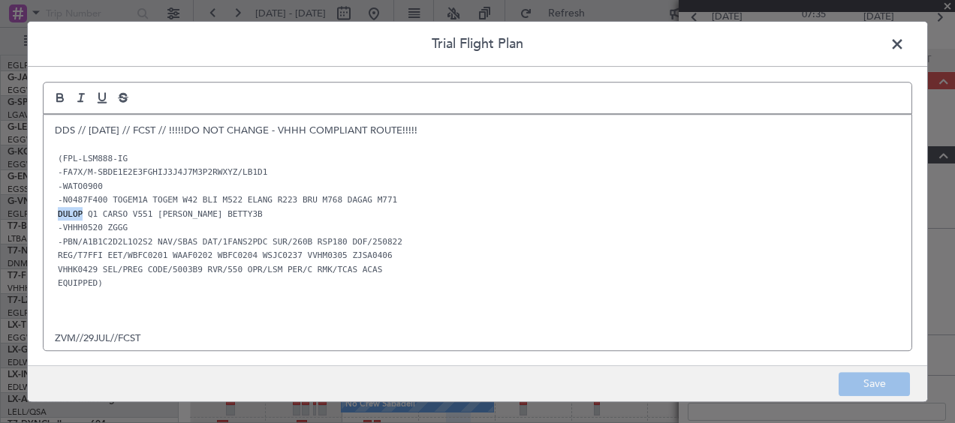
drag, startPoint x: 59, startPoint y: 212, endPoint x: 79, endPoint y: 224, distance: 23.6
click at [79, 214] on code "DULOP Q1 CARSO V551 [PERSON_NAME] BETTY3B" at bounding box center [160, 214] width 211 height 13
click at [266, 203] on code "-N0487F400 TOGEM1A TOGEM W42 BLI M522 ELANG R223 BRU M768 DAGAG M771" at bounding box center [227, 200] width 345 height 13
drag, startPoint x: 900, startPoint y: 46, endPoint x: 905, endPoint y: 59, distance: 13.8
click at [904, 46] on span at bounding box center [904, 48] width 0 height 30
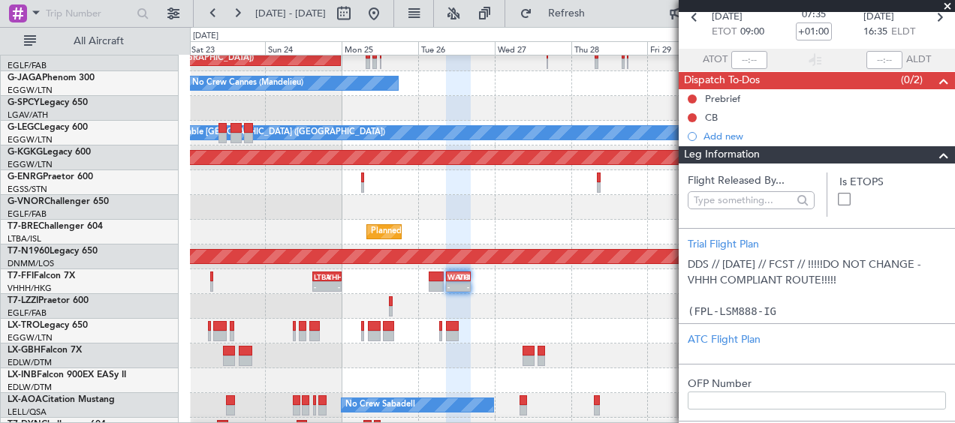
click at [934, 157] on span at bounding box center [943, 155] width 18 height 18
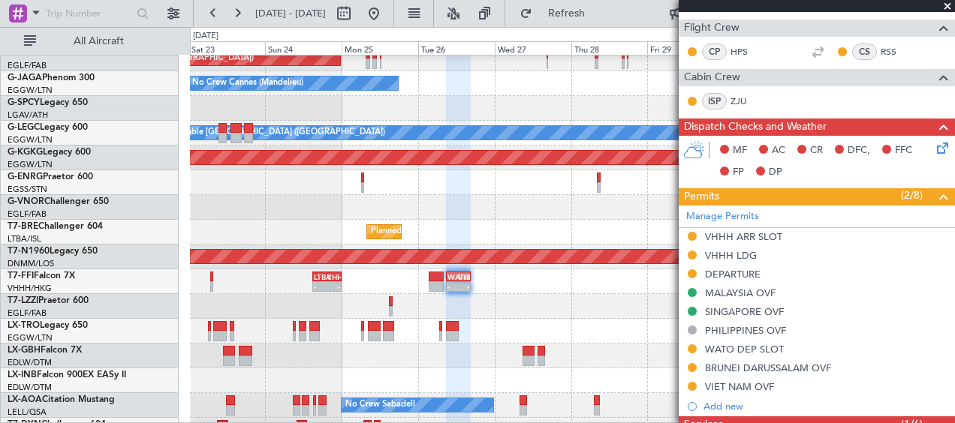
scroll to position [300, 0]
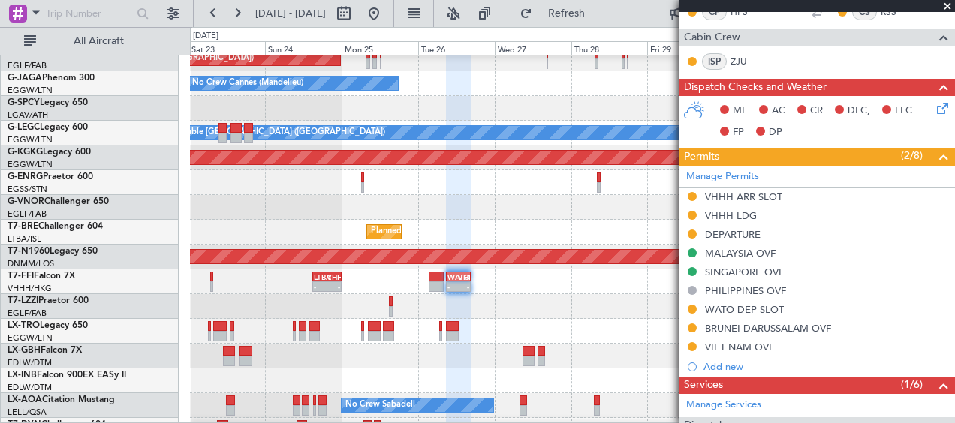
click at [948, 8] on span at bounding box center [947, 7] width 15 height 14
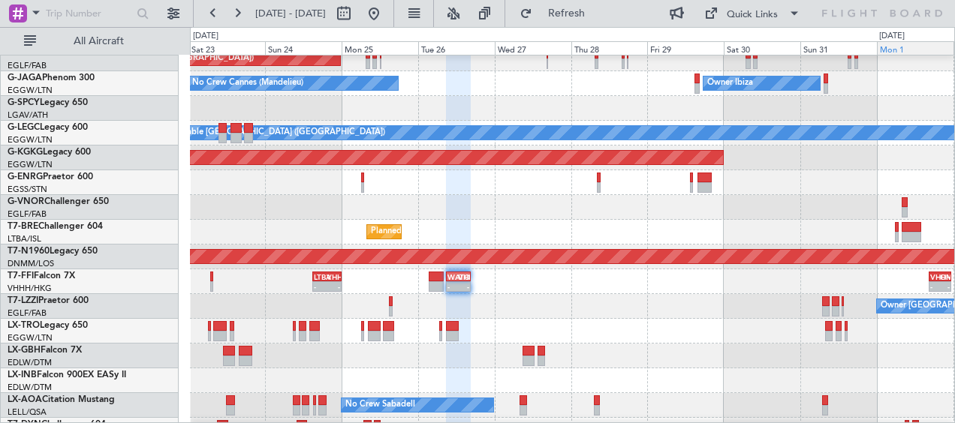
type input "0"
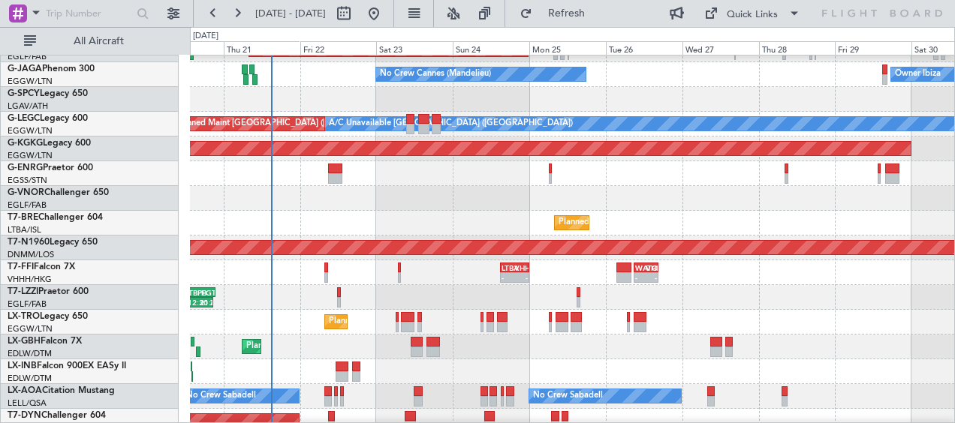
scroll to position [149, 0]
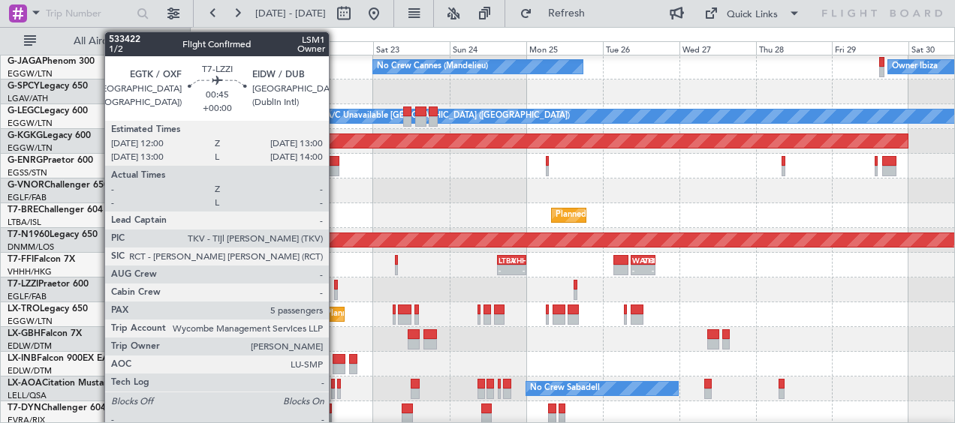
click at [337, 284] on div at bounding box center [336, 285] width 4 height 11
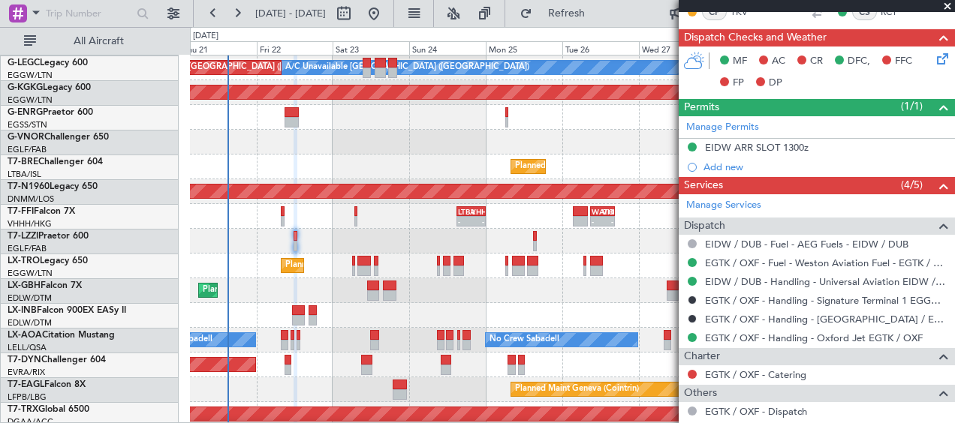
scroll to position [205, 0]
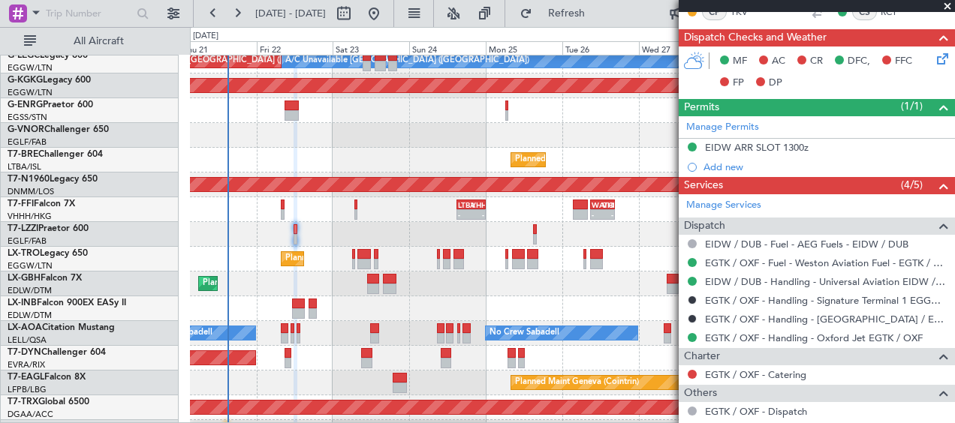
click at [491, 296] on div "Planned Maint Geneva (Cointrin)" at bounding box center [572, 308] width 764 height 25
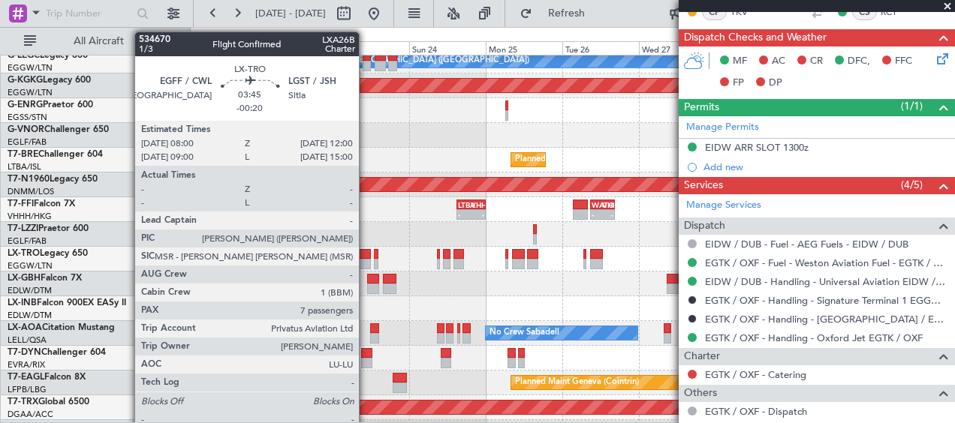
click at [366, 260] on div at bounding box center [363, 264] width 13 height 11
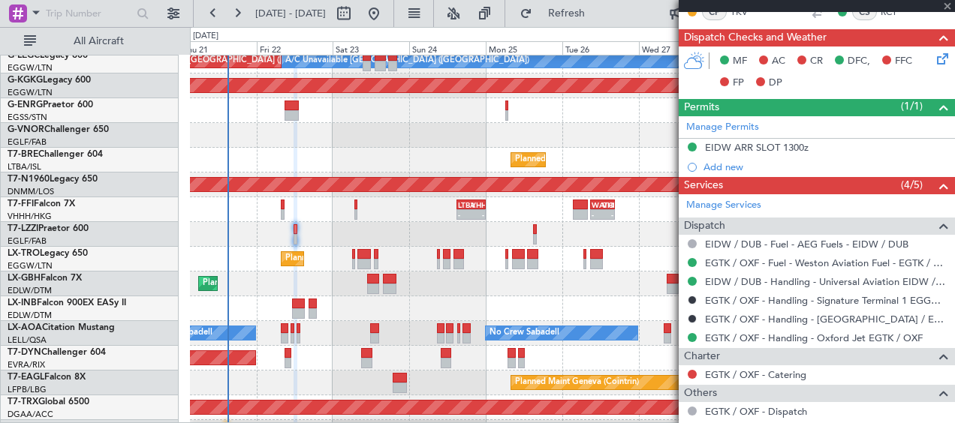
type input "-00:20"
type input "7"
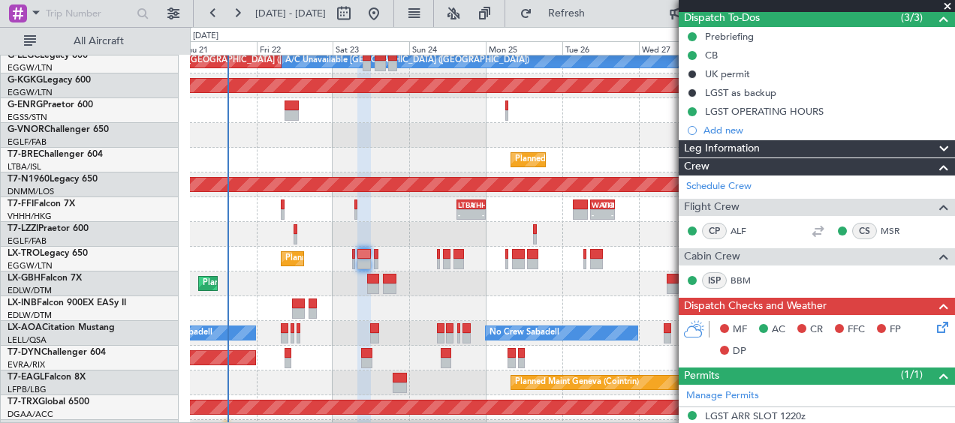
scroll to position [150, 0]
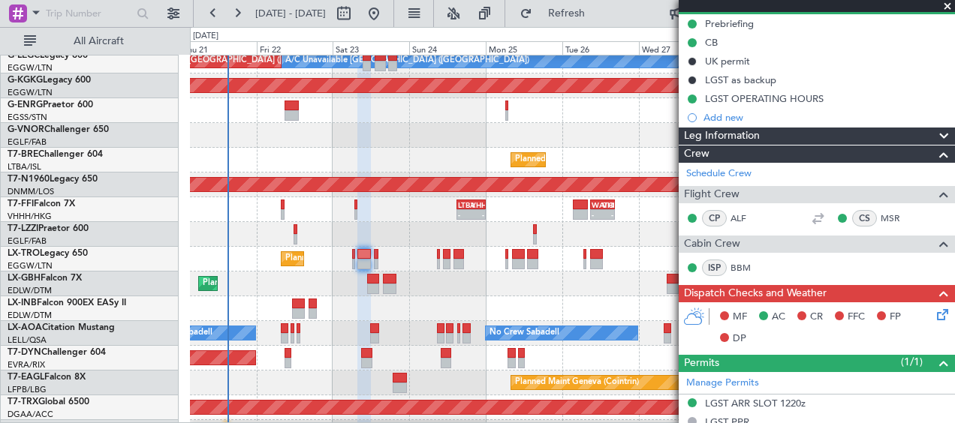
click at [936, 134] on span at bounding box center [943, 137] width 18 height 18
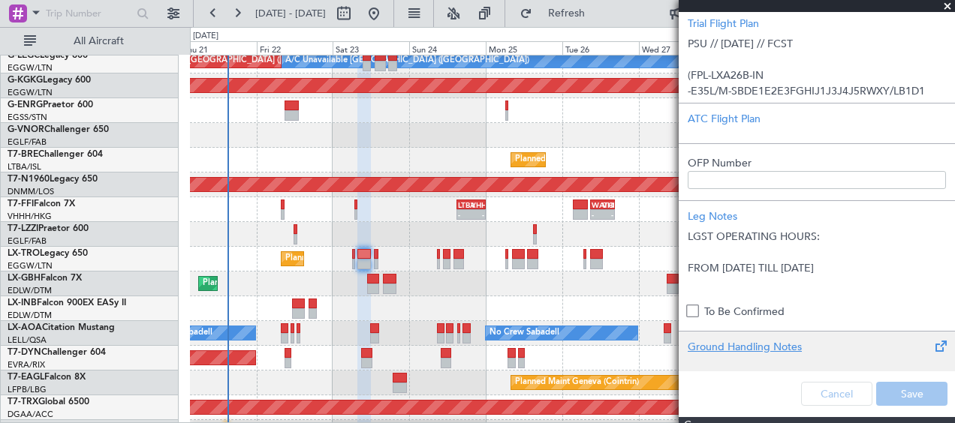
scroll to position [375, 0]
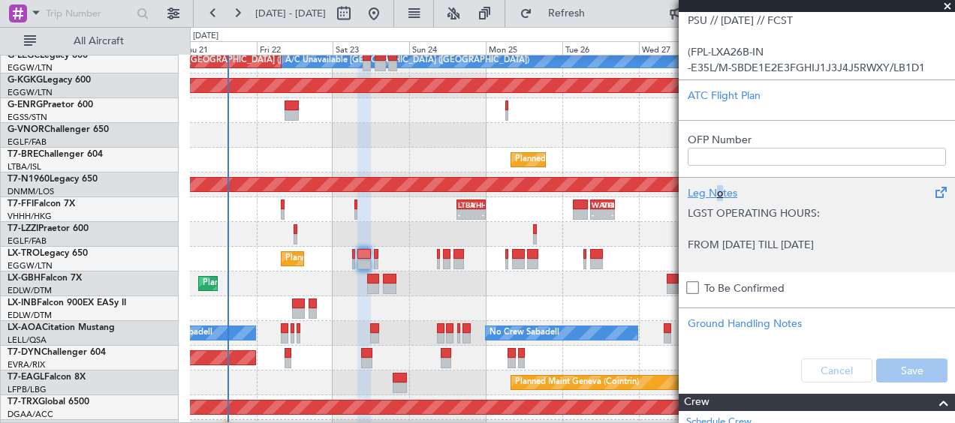
click at [720, 186] on div "Leg Notes" at bounding box center [817, 193] width 258 height 16
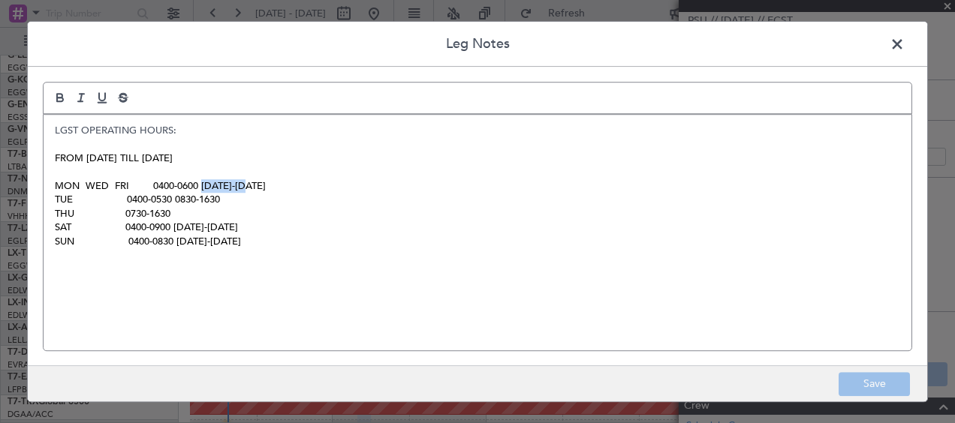
drag, startPoint x: 272, startPoint y: 181, endPoint x: 200, endPoint y: 185, distance: 72.9
click at [200, 185] on p "MON WED FRI 0400-0600 [DATE]-[DATE]" at bounding box center [477, 186] width 845 height 14
click at [904, 44] on span at bounding box center [904, 48] width 0 height 30
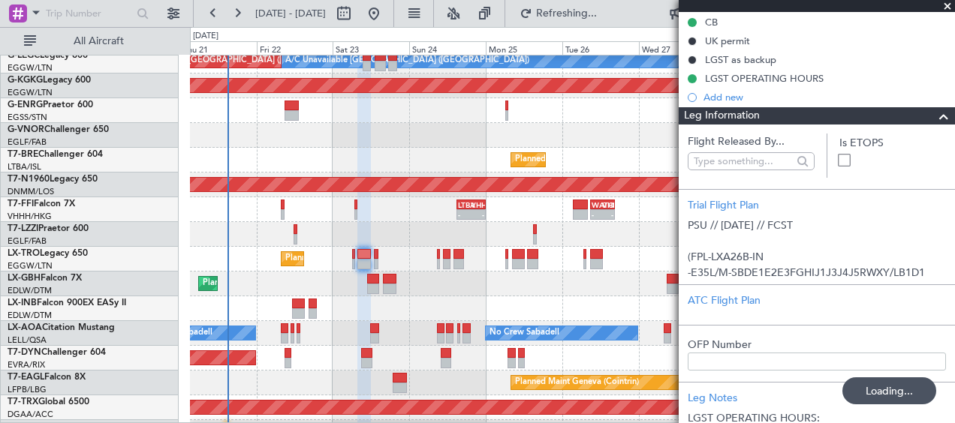
scroll to position [75, 0]
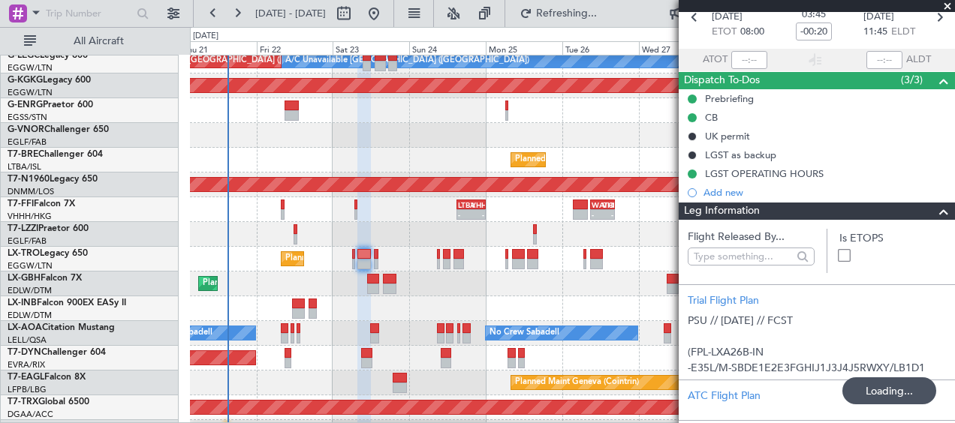
click at [934, 212] on span at bounding box center [943, 212] width 18 height 18
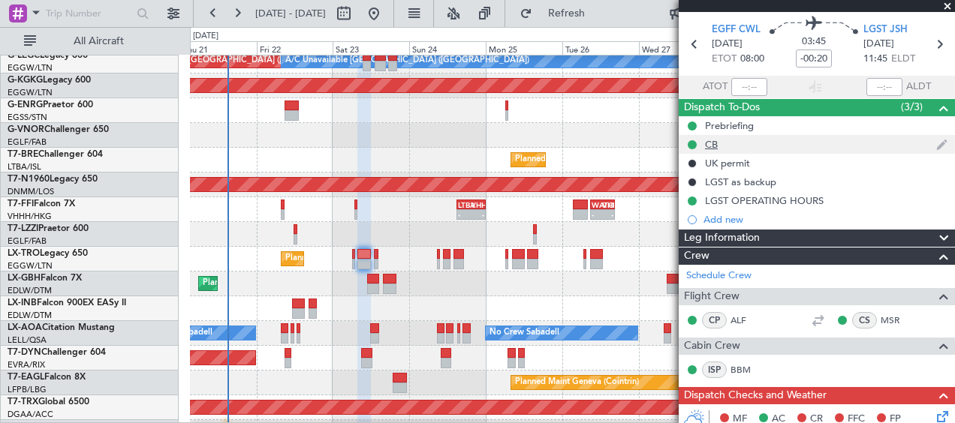
scroll to position [0, 0]
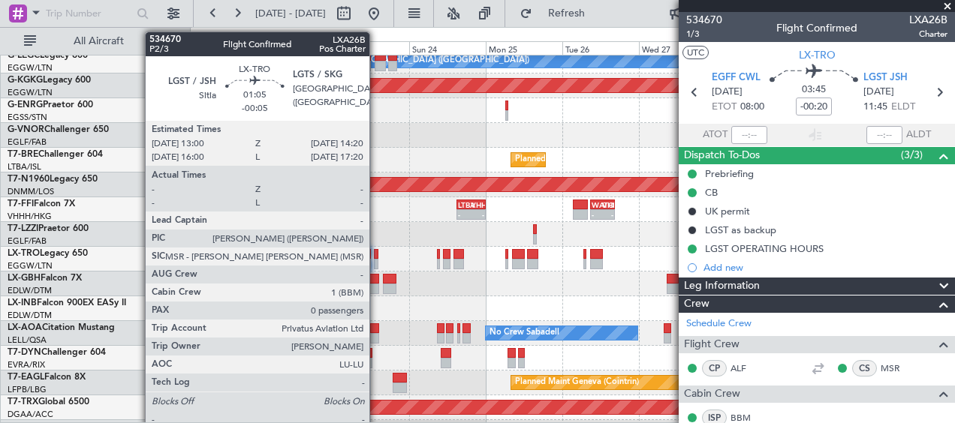
click at [376, 255] on div at bounding box center [376, 254] width 5 height 11
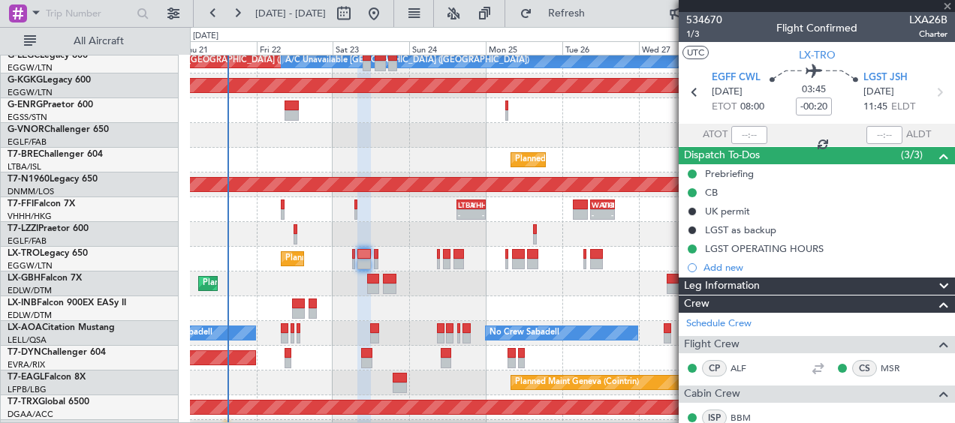
type input "-00:05"
type input "0"
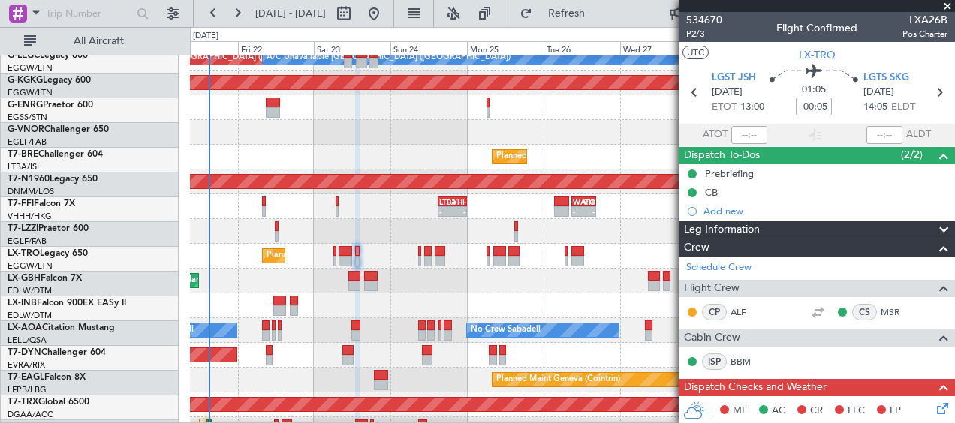
scroll to position [209, 0]
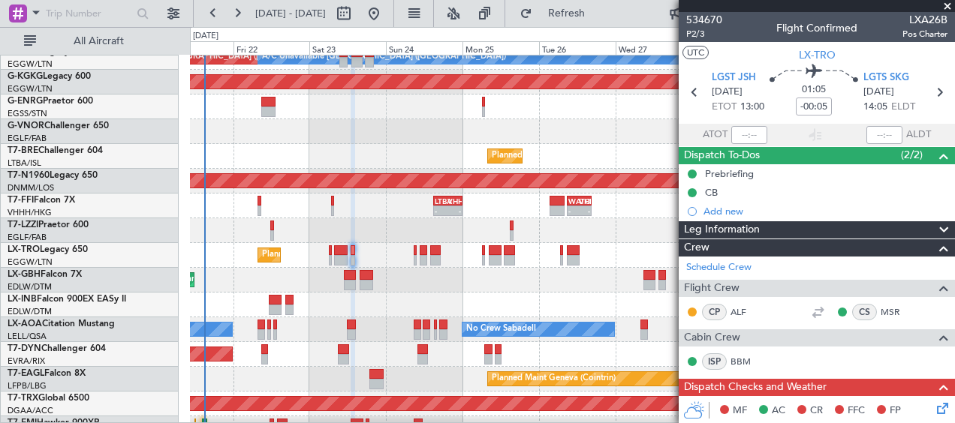
click at [497, 290] on div "Planned Maint Nice ([GEOGRAPHIC_DATA]) Unplanned Maint [GEOGRAPHIC_DATA] ([GEOG…" at bounding box center [572, 280] width 764 height 25
drag, startPoint x: 948, startPoint y: 4, endPoint x: 877, endPoint y: 65, distance: 94.2
click at [949, 4] on span at bounding box center [947, 7] width 15 height 14
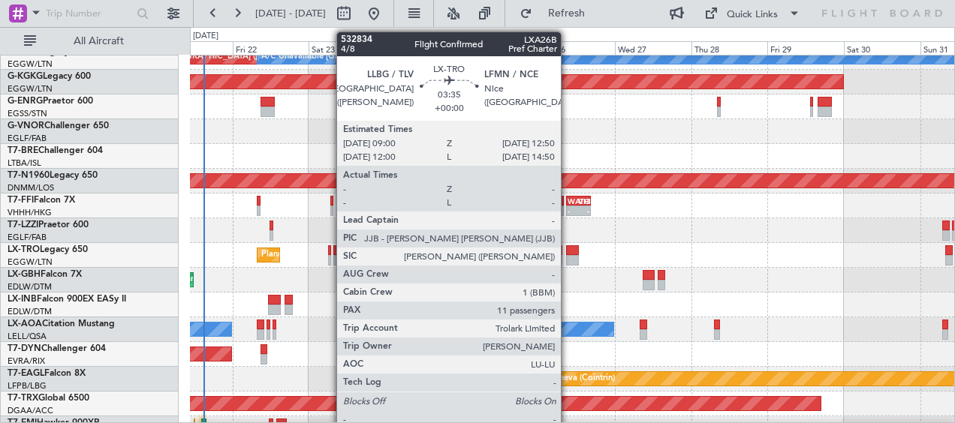
click at [568, 260] on div at bounding box center [572, 260] width 13 height 11
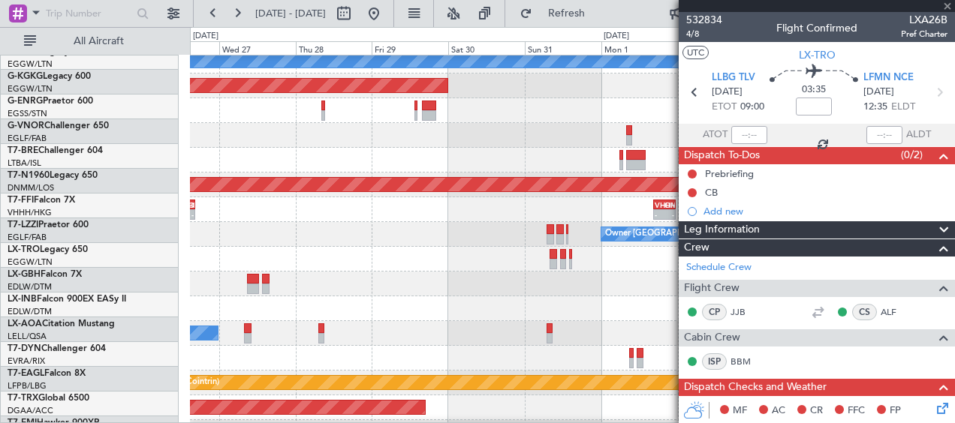
scroll to position [205, 0]
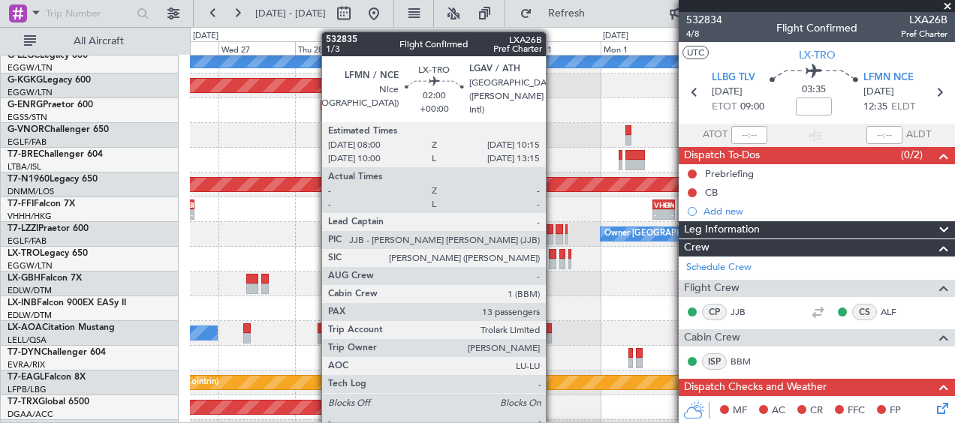
click at [553, 264] on div at bounding box center [553, 264] width 8 height 11
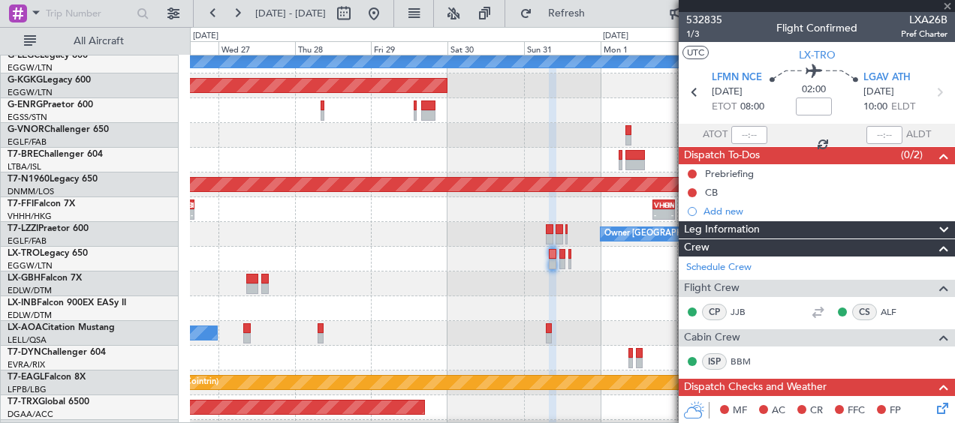
scroll to position [300, 0]
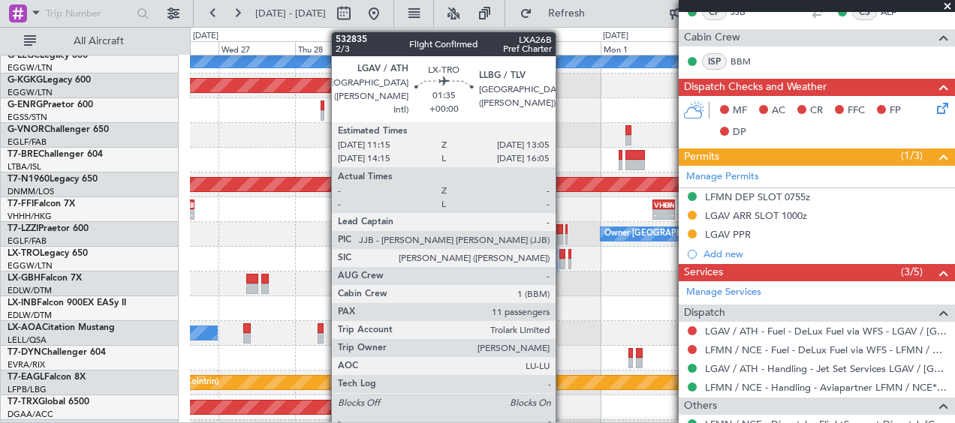
click at [563, 256] on div at bounding box center [562, 254] width 6 height 11
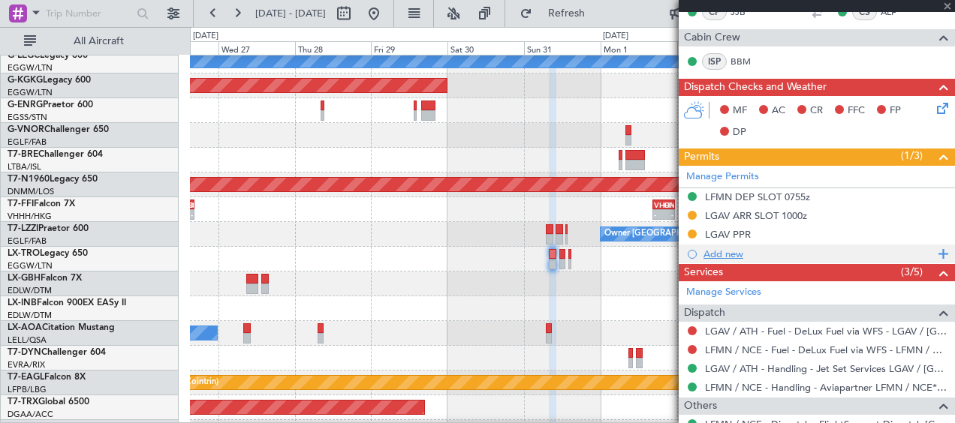
type input "11"
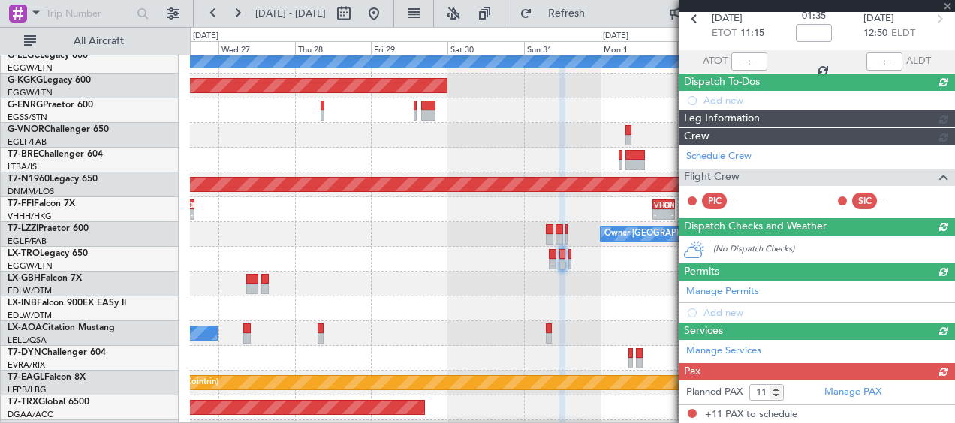
scroll to position [319, 0]
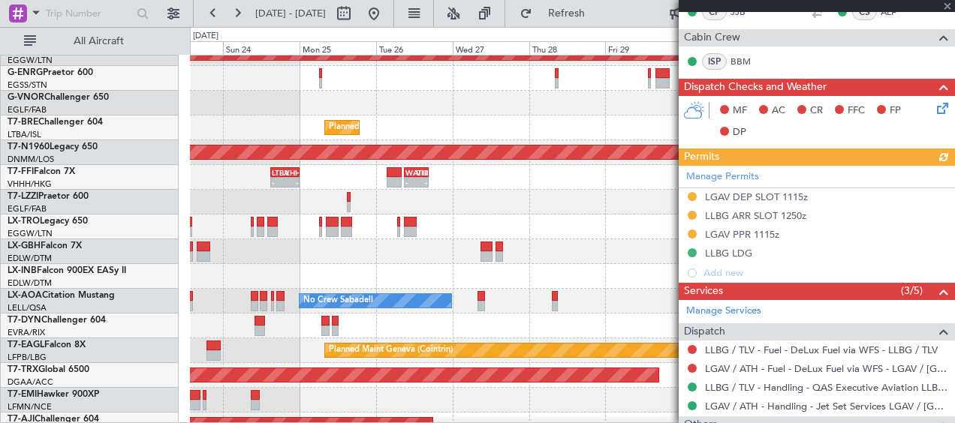
click at [518, 261] on div "Planned Maint Nice ([GEOGRAPHIC_DATA])" at bounding box center [572, 251] width 764 height 25
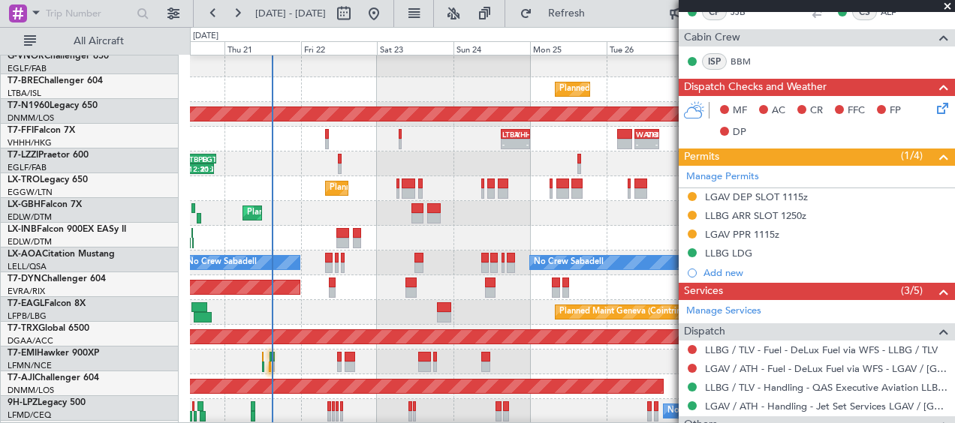
scroll to position [281, 0]
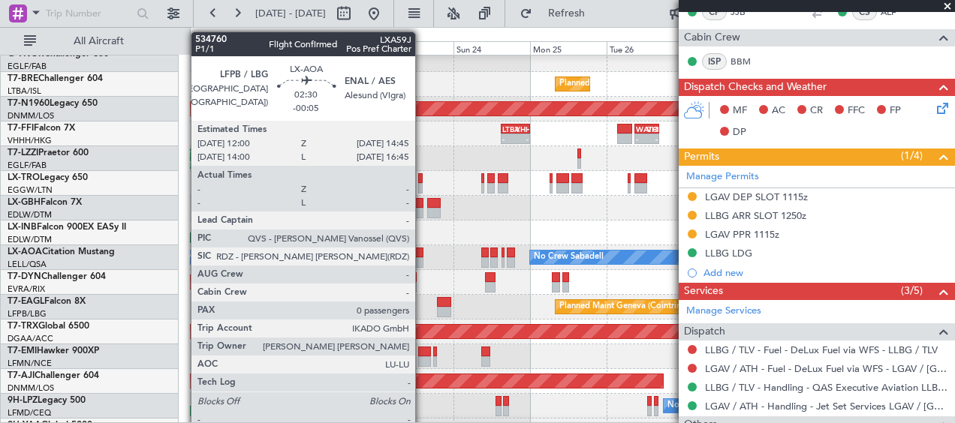
click at [422, 261] on div at bounding box center [418, 262] width 9 height 11
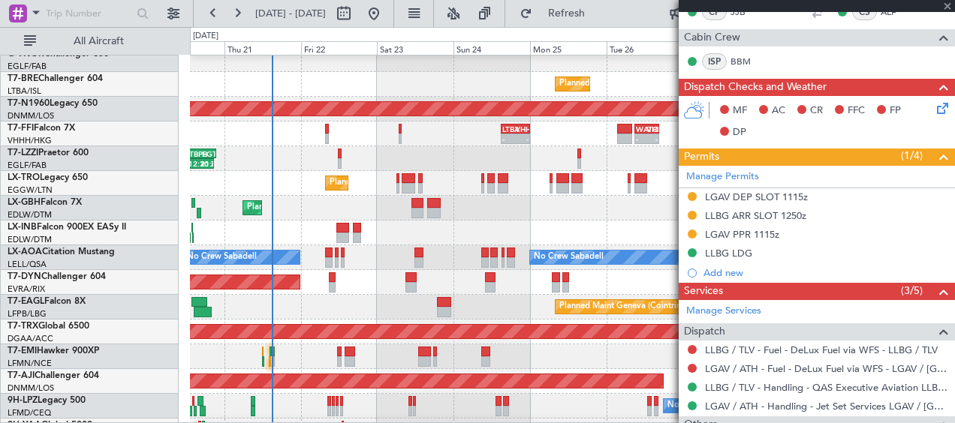
type input "-00:05"
type input "0"
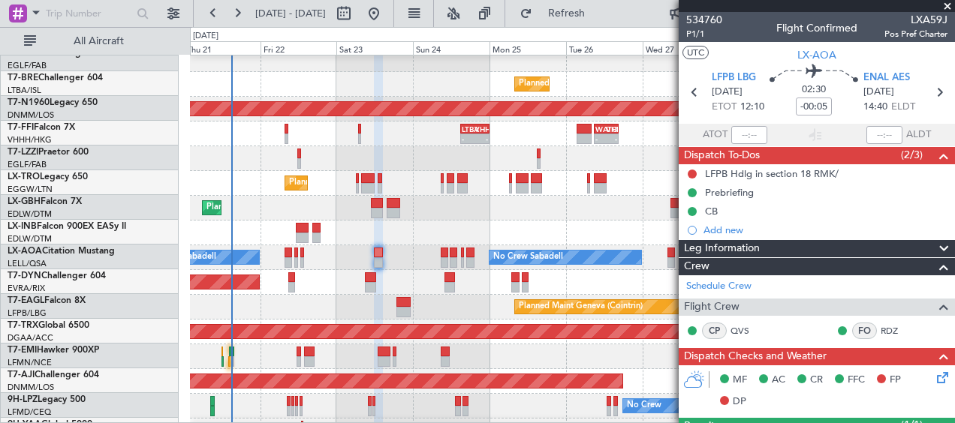
scroll to position [279, 0]
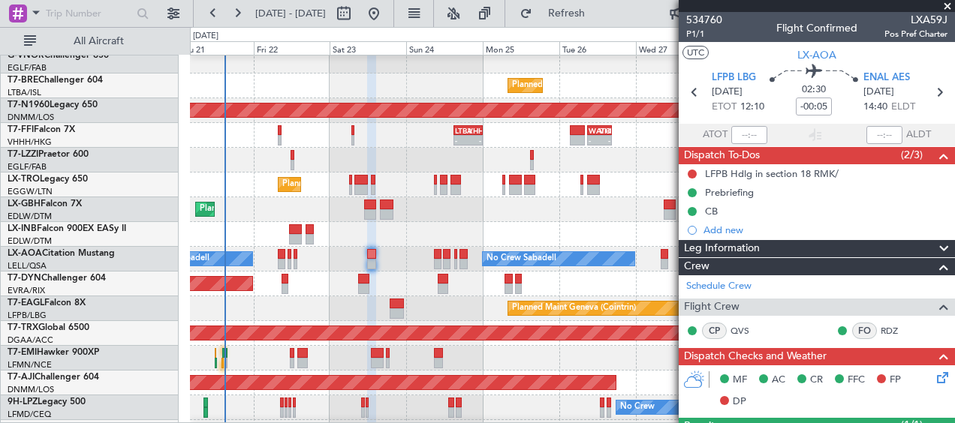
click at [483, 285] on div "Planned Maint [GEOGRAPHIC_DATA]-[GEOGRAPHIC_DATA]" at bounding box center [572, 284] width 764 height 25
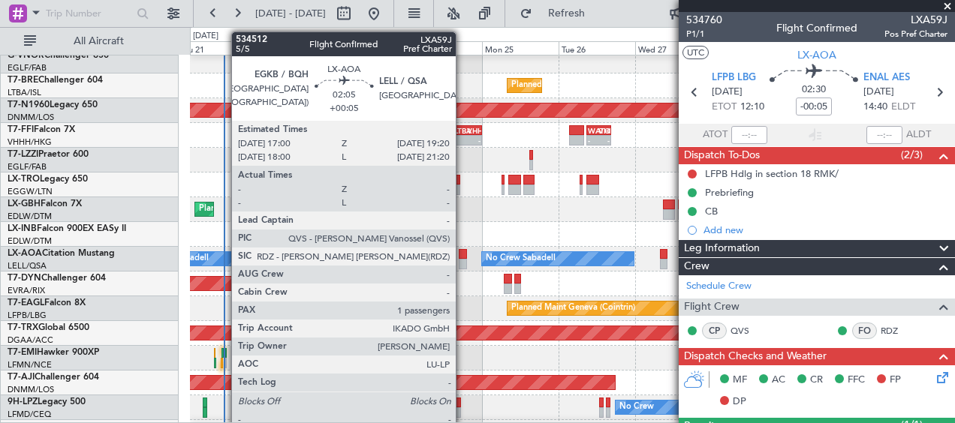
click at [463, 260] on div at bounding box center [463, 264] width 8 height 11
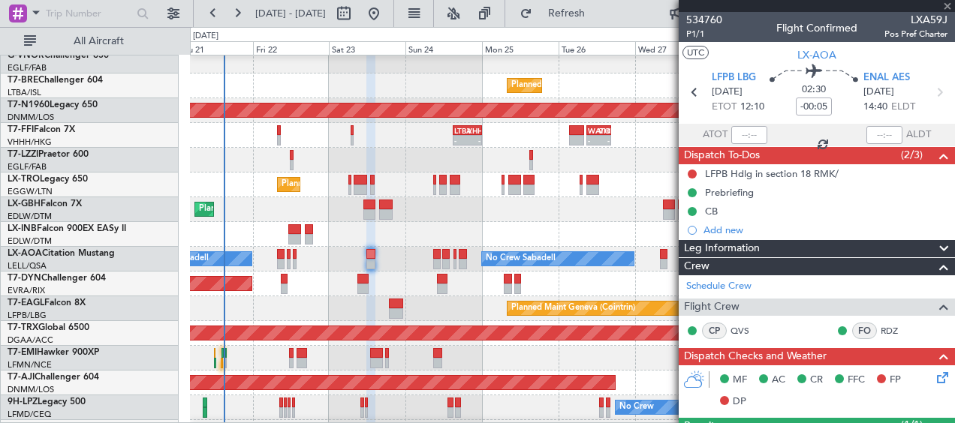
type input "+00:05"
type input "1"
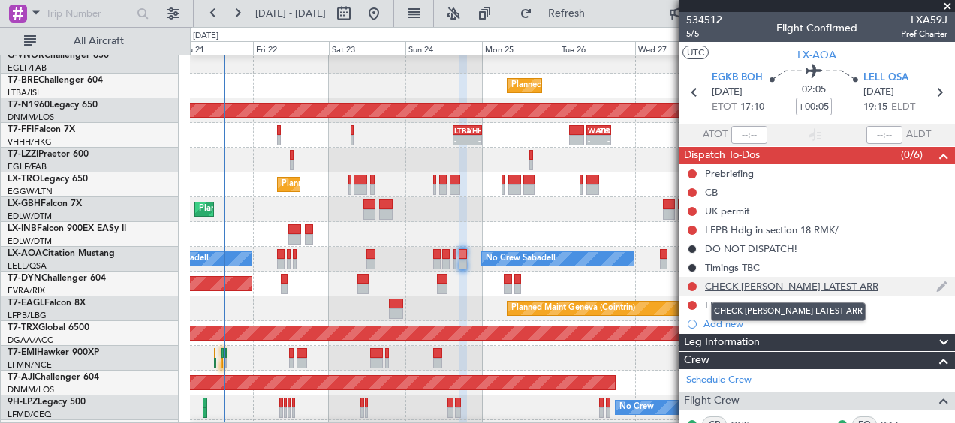
click at [790, 289] on div "CHECK [PERSON_NAME] LATEST ARR" at bounding box center [791, 286] width 173 height 13
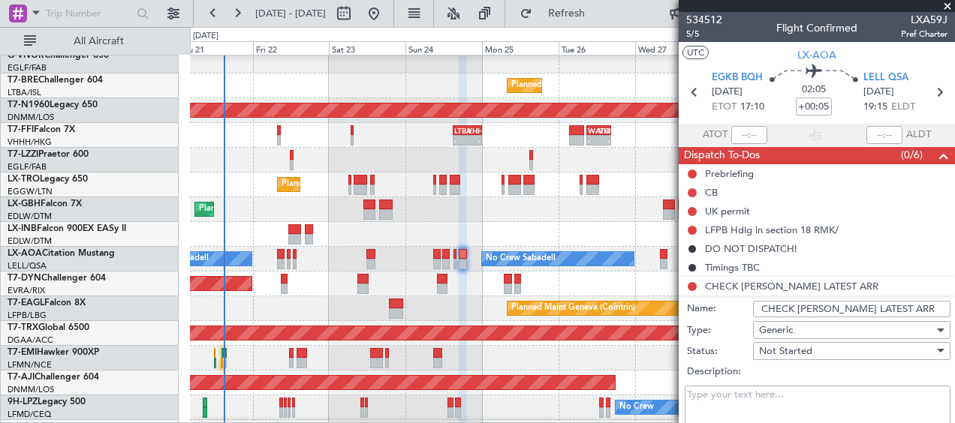
drag, startPoint x: 787, startPoint y: 310, endPoint x: 706, endPoint y: 312, distance: 81.8
click at [706, 312] on div "Name: CHECK [PERSON_NAME] LATEST ARR" at bounding box center [816, 309] width 291 height 23
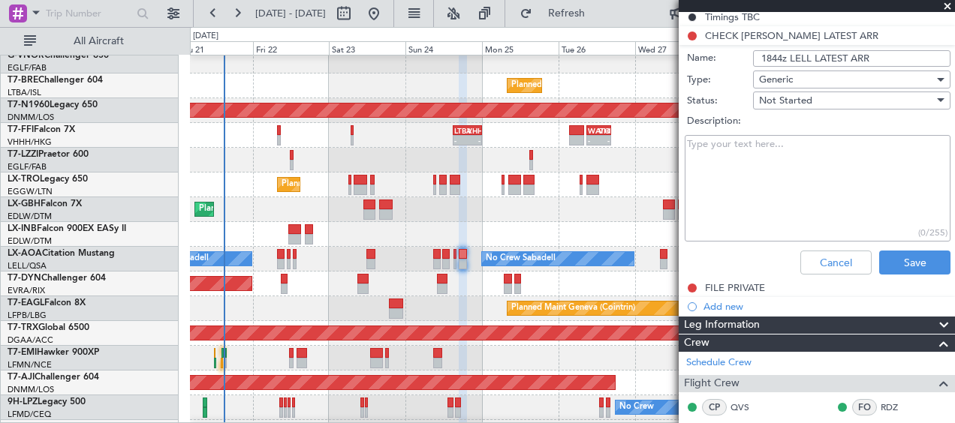
scroll to position [300, 0]
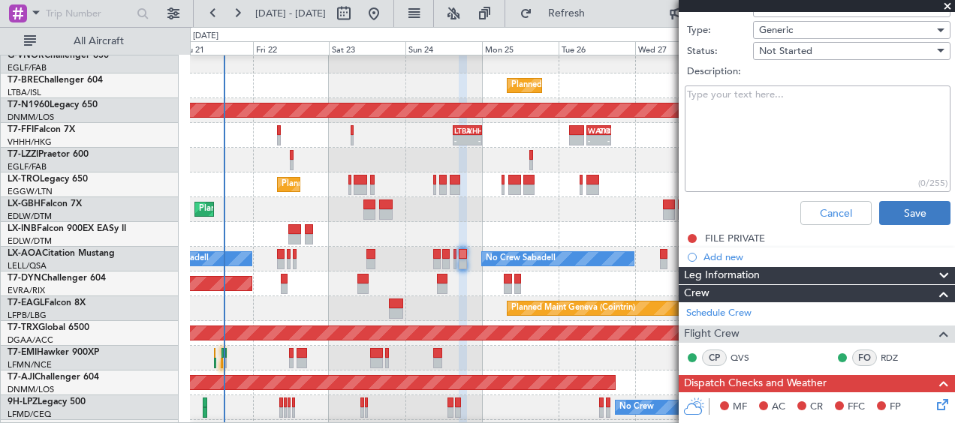
type input "1844z LELL LATEST ARR"
click at [904, 208] on button "Save" at bounding box center [914, 213] width 71 height 24
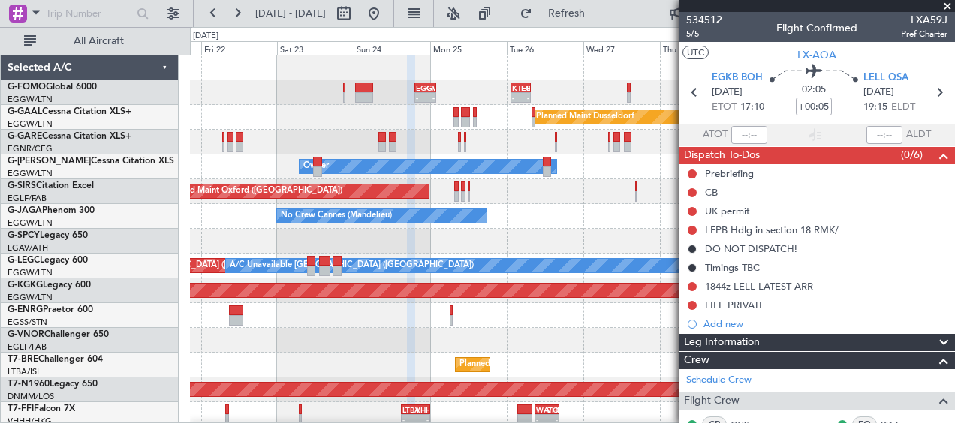
scroll to position [225, 0]
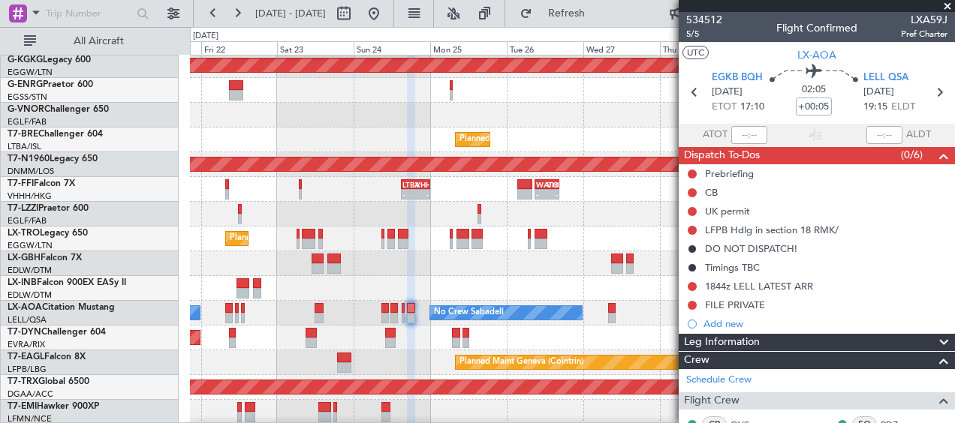
click at [537, 292] on div "Planned Maint Geneva (Cointrin)" at bounding box center [572, 288] width 764 height 25
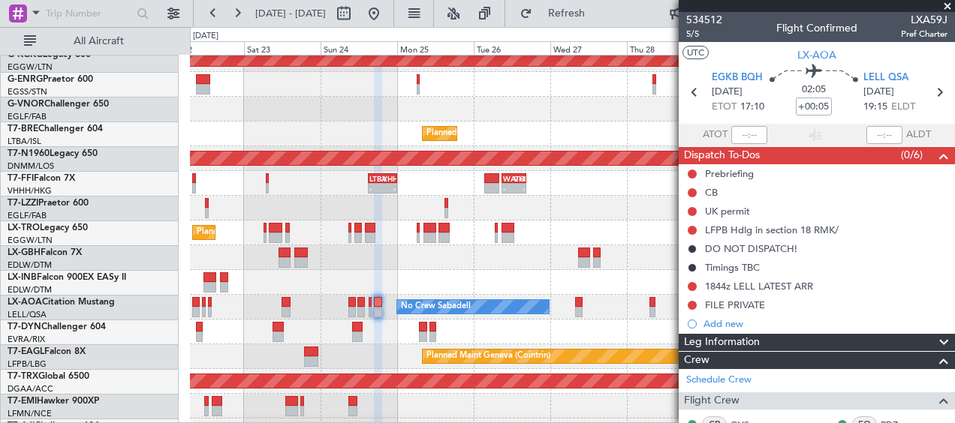
scroll to position [231, 0]
click at [529, 322] on div "Planned Maint [GEOGRAPHIC_DATA]-[GEOGRAPHIC_DATA]" at bounding box center [572, 332] width 764 height 25
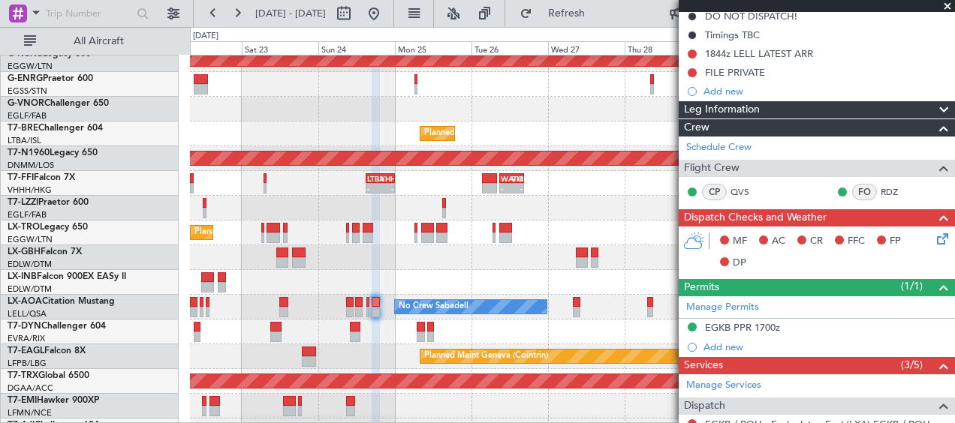
scroll to position [300, 0]
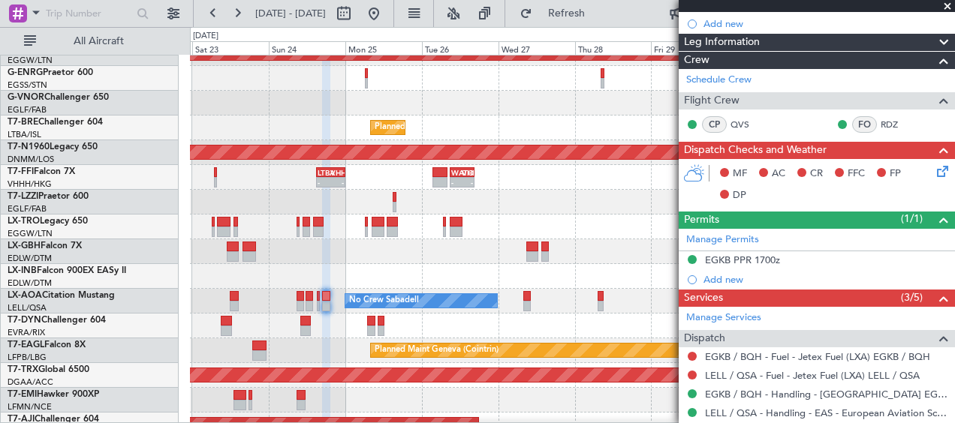
click at [573, 311] on div "No Crew Sabadell No Crew Sabadell" at bounding box center [572, 301] width 764 height 25
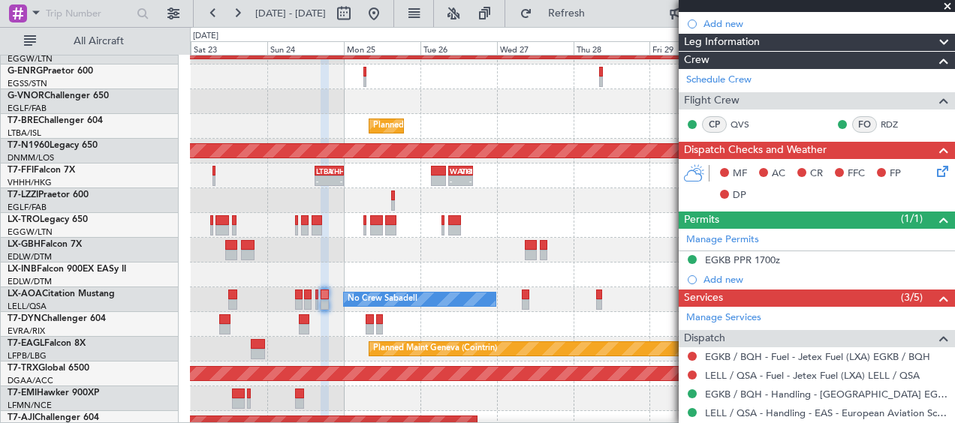
click at [945, 3] on span at bounding box center [947, 7] width 15 height 14
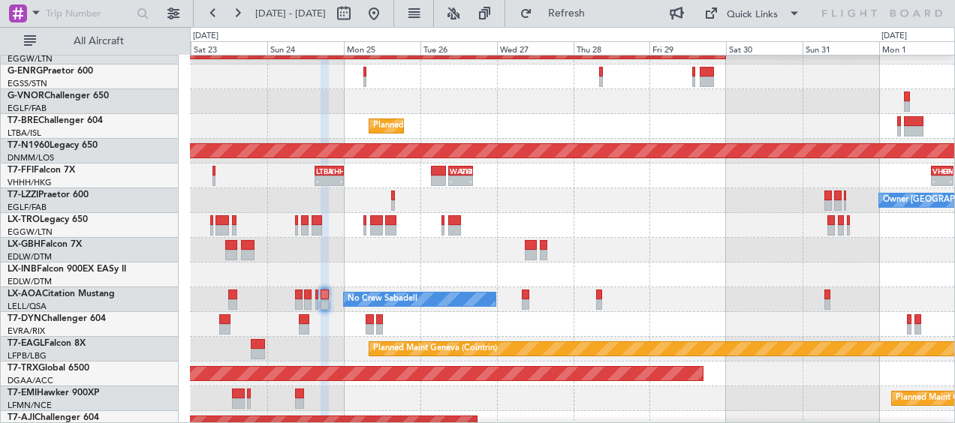
type input "0"
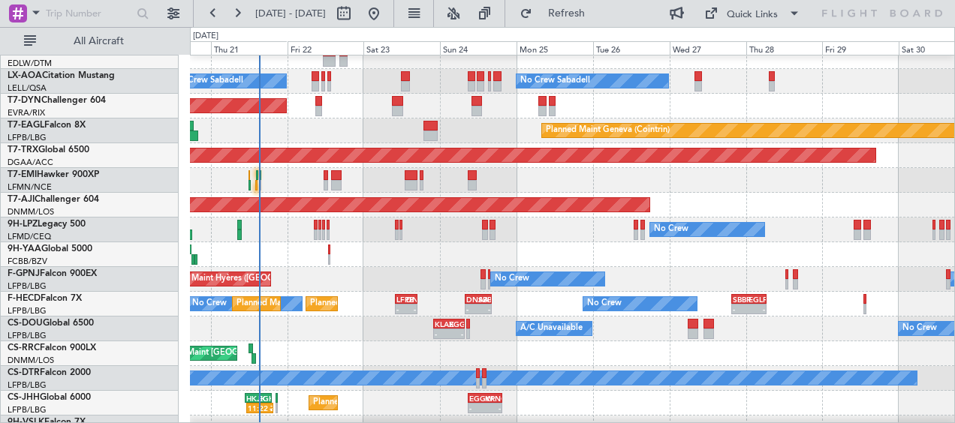
click at [483, 124] on div "Planned Maint Geneva (Cointrin)" at bounding box center [572, 131] width 764 height 25
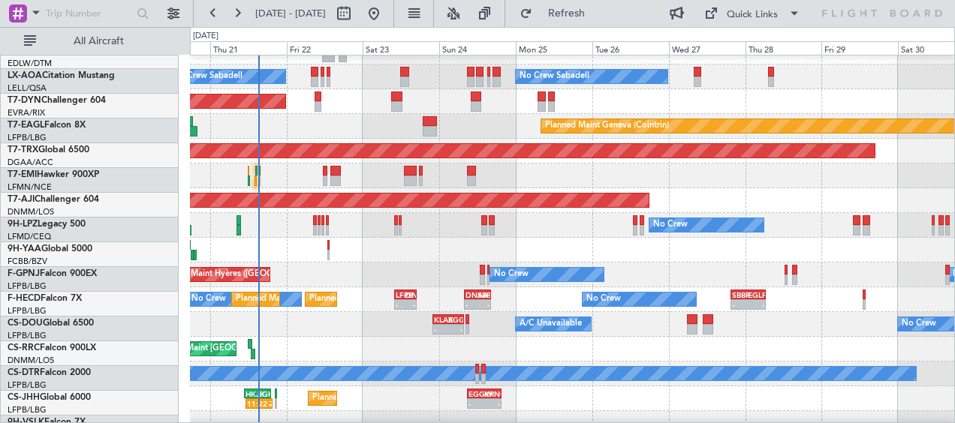
scroll to position [462, 0]
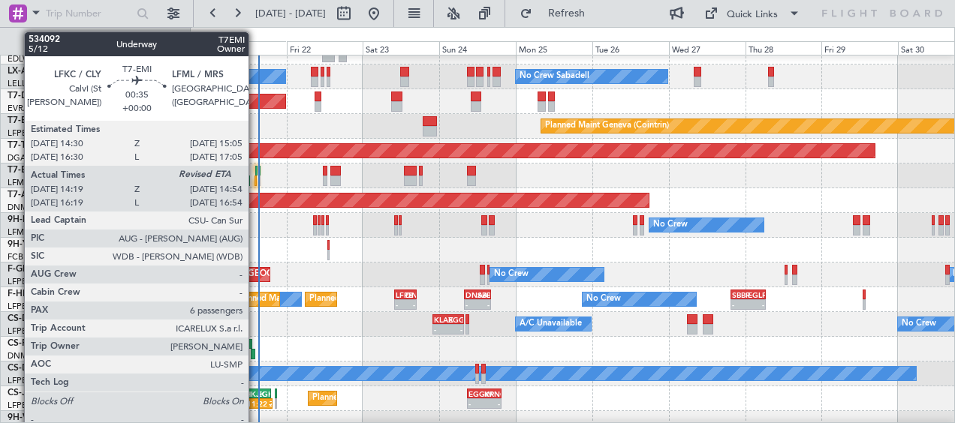
click at [256, 178] on div at bounding box center [255, 181] width 2 height 11
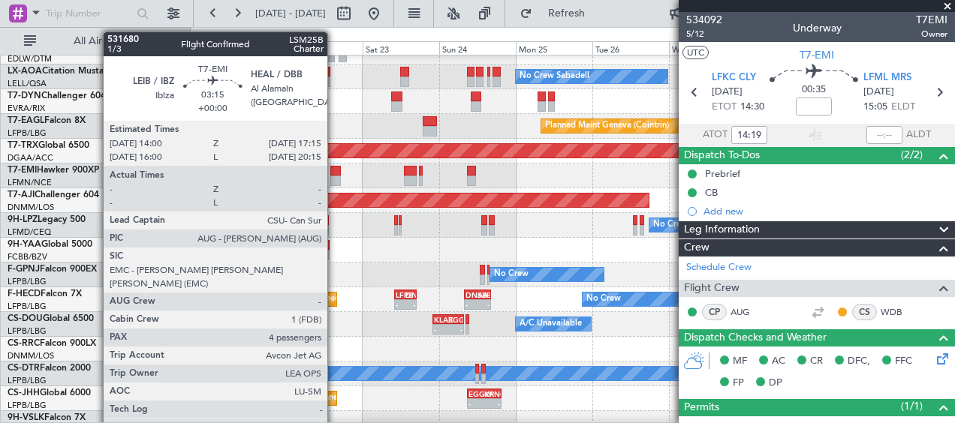
click at [334, 178] on div at bounding box center [335, 181] width 11 height 11
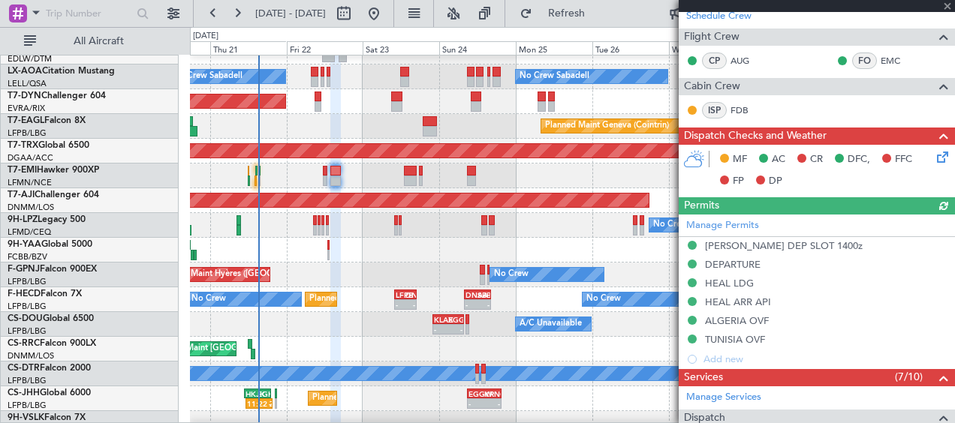
scroll to position [300, 0]
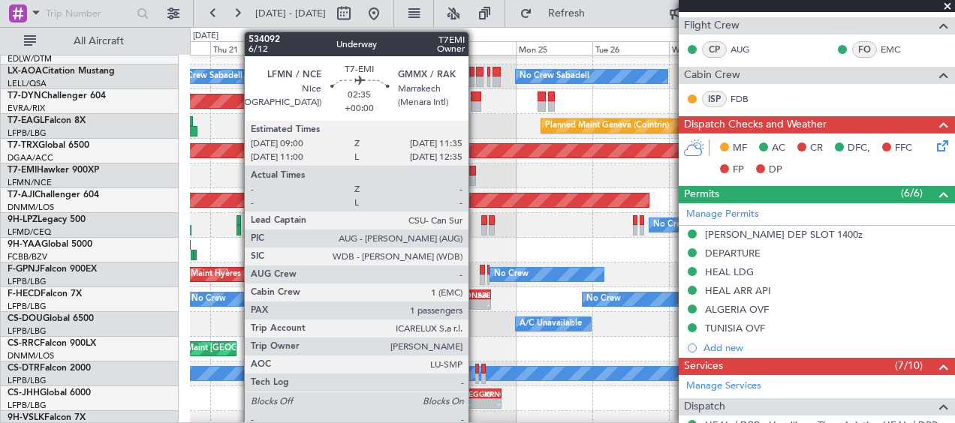
click at [476, 173] on div "Planned Maint Chester" at bounding box center [572, 176] width 764 height 25
click at [475, 173] on div at bounding box center [471, 171] width 8 height 11
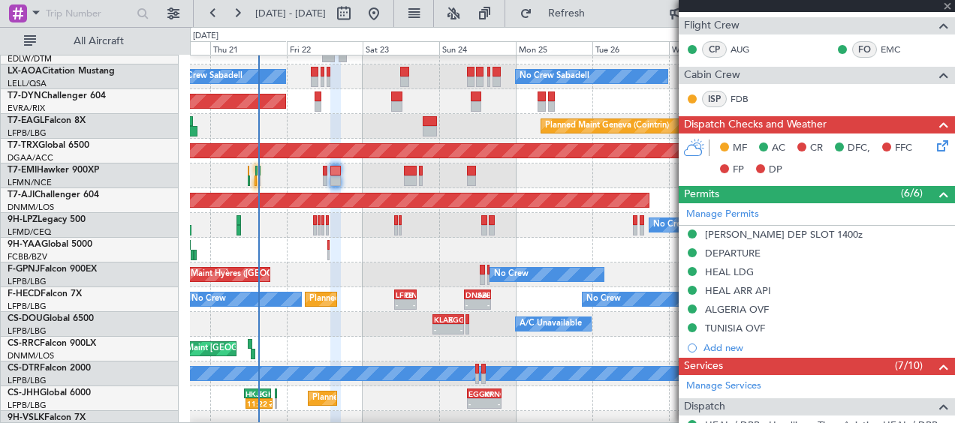
type input "1"
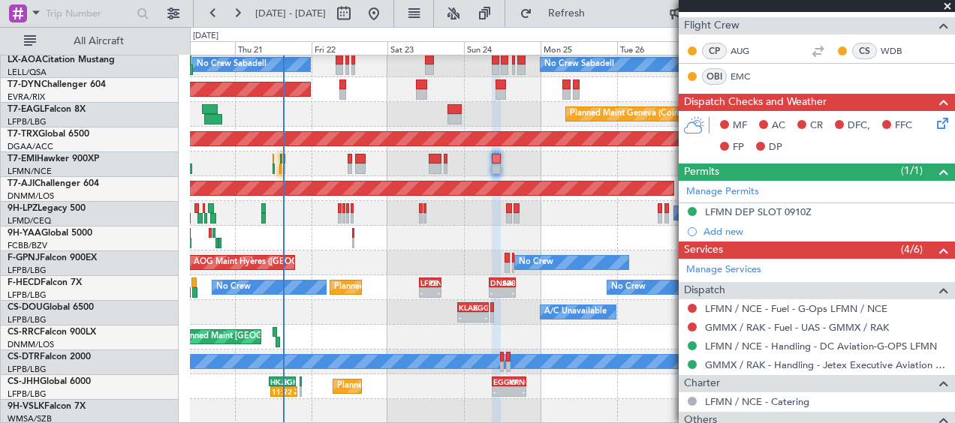
scroll to position [474, 0]
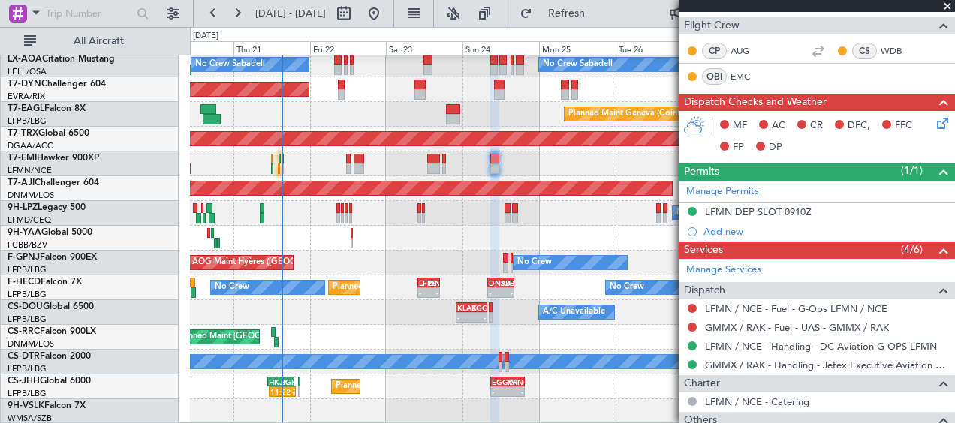
click at [526, 226] on div at bounding box center [572, 238] width 764 height 25
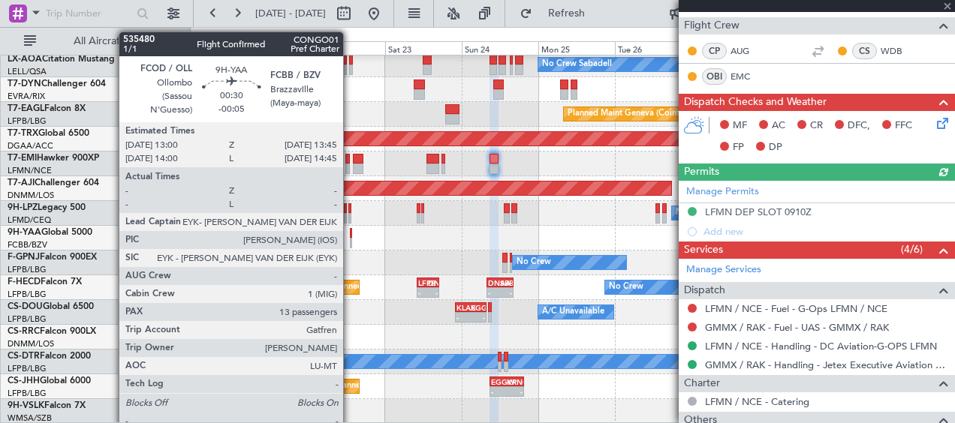
click at [351, 236] on div at bounding box center [351, 233] width 3 height 11
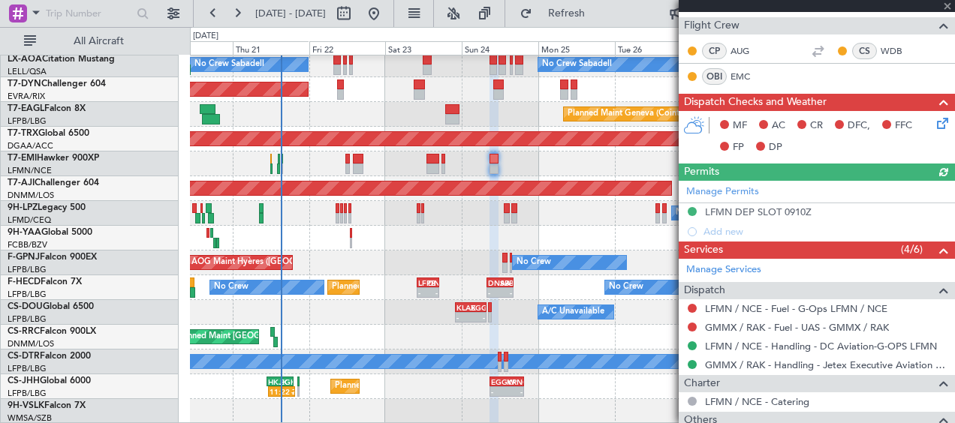
click at [351, 236] on div at bounding box center [351, 233] width 3 height 11
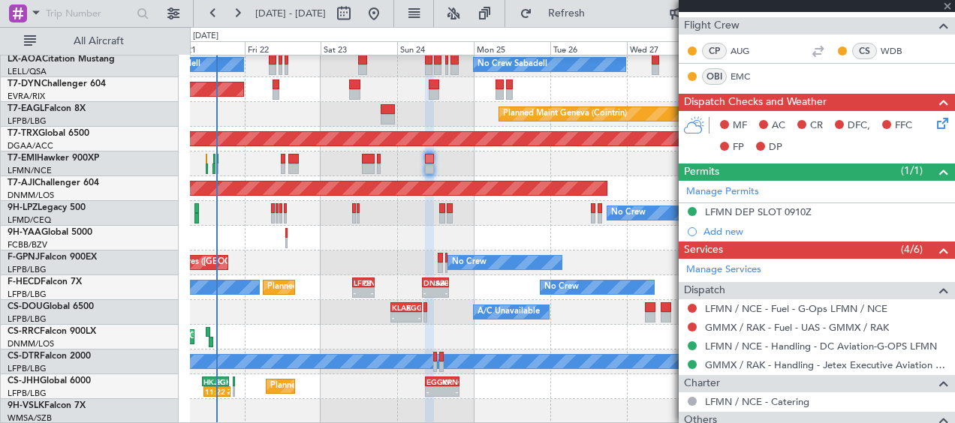
type input "-00:05"
type input "13"
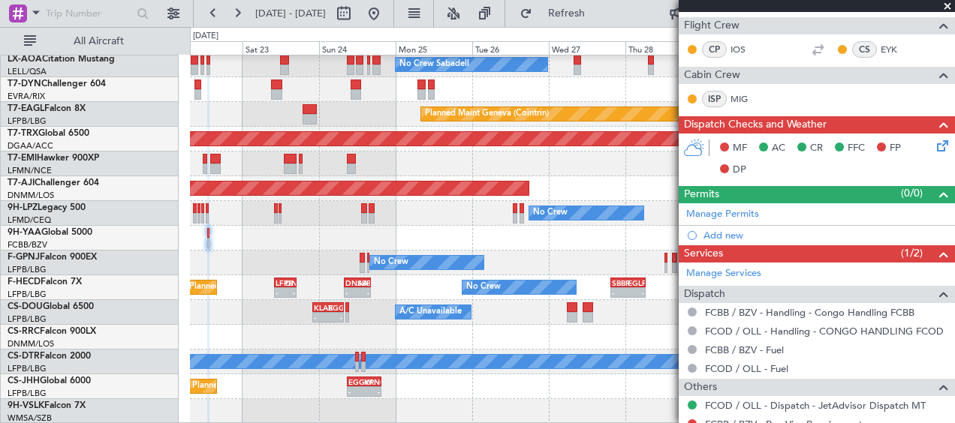
click at [520, 214] on div "No Crew No Crew No Crew" at bounding box center [572, 213] width 764 height 25
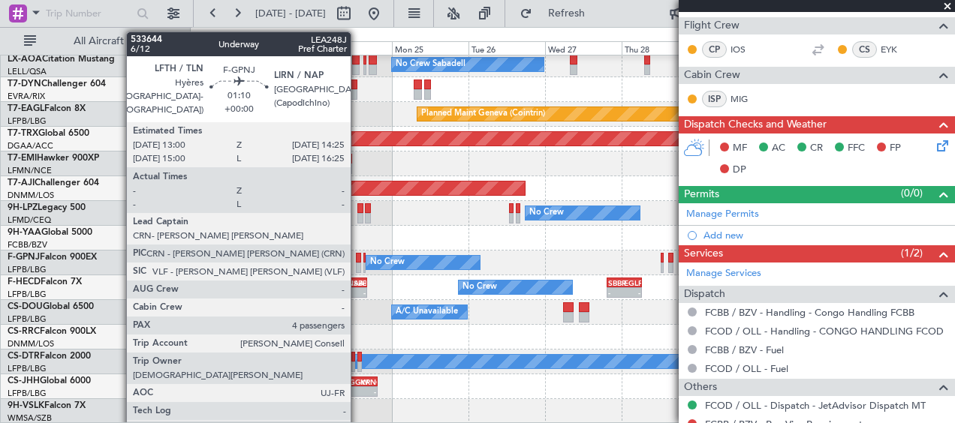
click at [357, 263] on div at bounding box center [358, 268] width 5 height 11
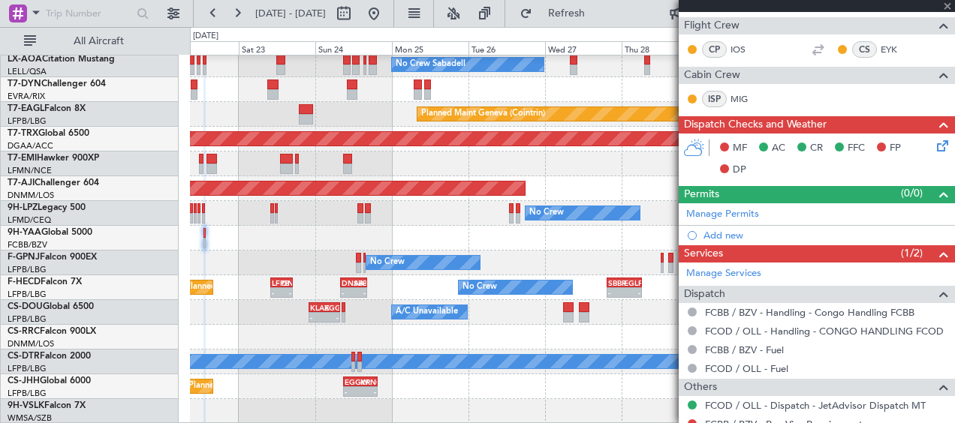
type input "4"
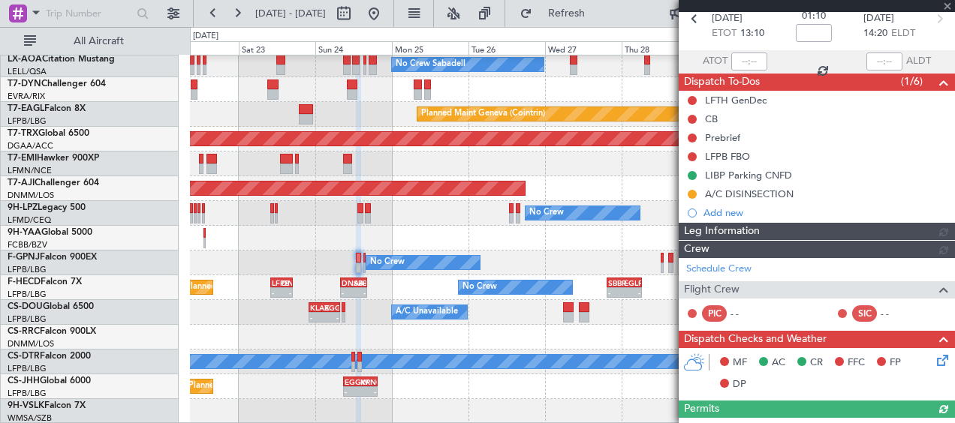
scroll to position [338, 0]
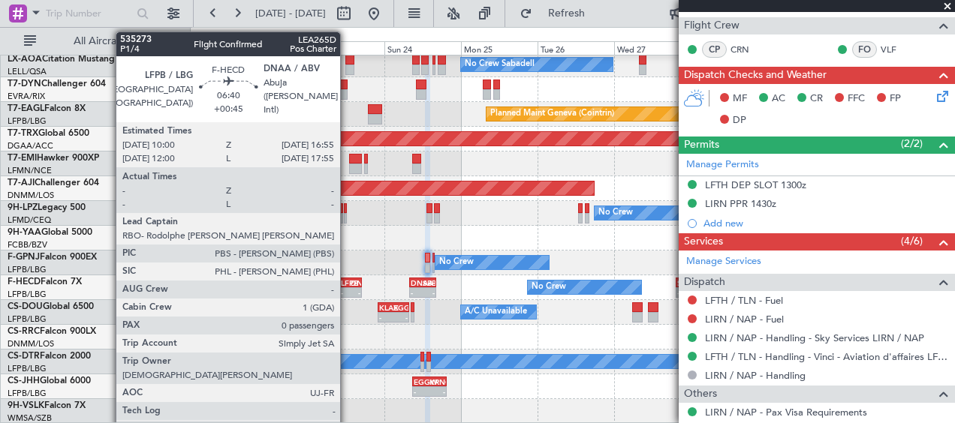
click at [347, 284] on div "LFPB" at bounding box center [346, 282] width 10 height 9
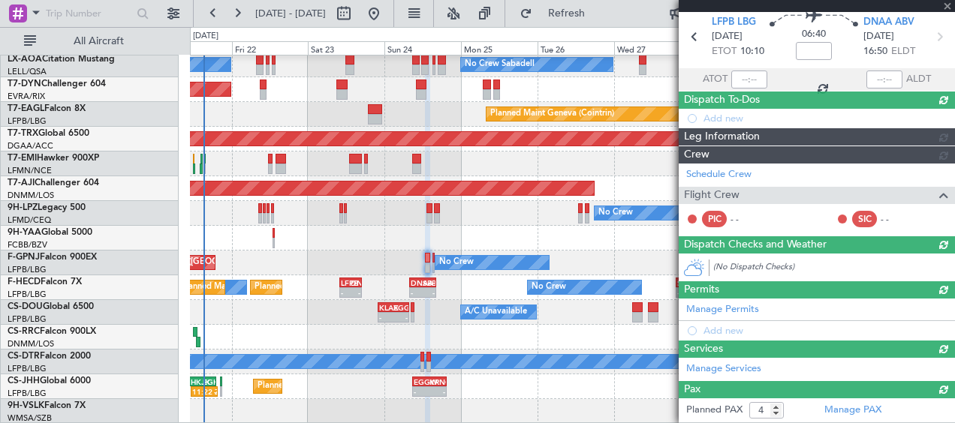
type input "+00:45"
type input "0"
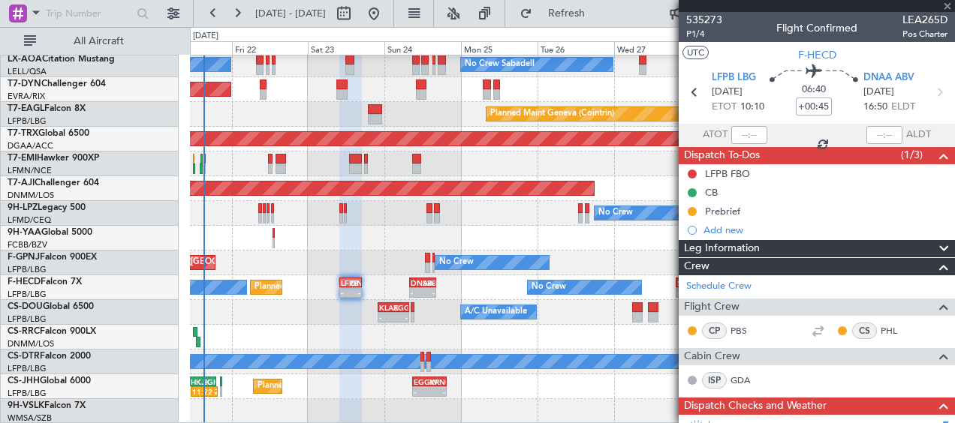
scroll to position [375, 0]
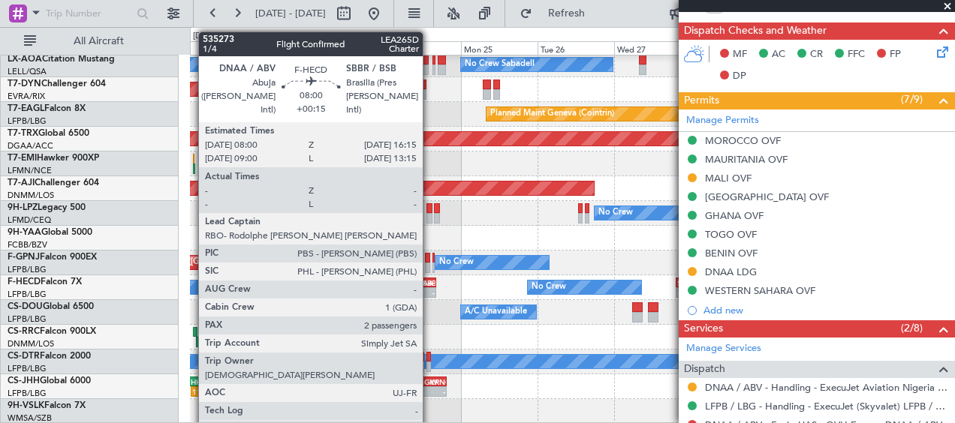
click at [429, 286] on div "SBBR" at bounding box center [429, 282] width 12 height 9
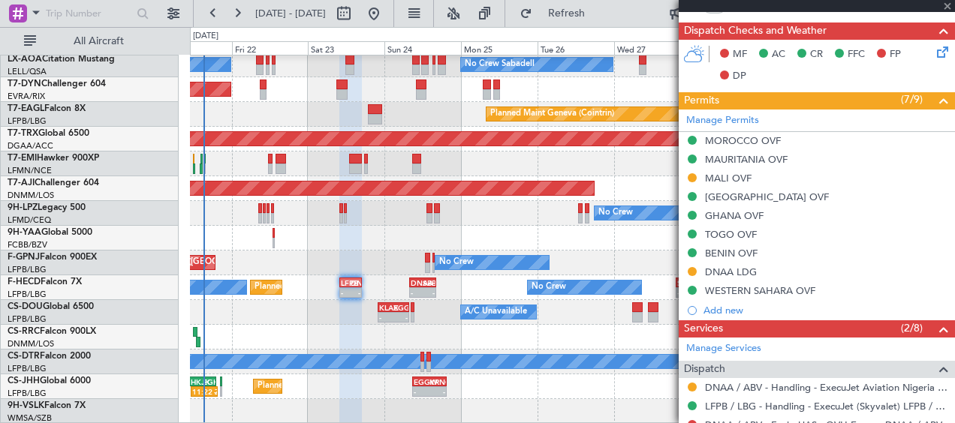
type input "+00:15"
type input "2"
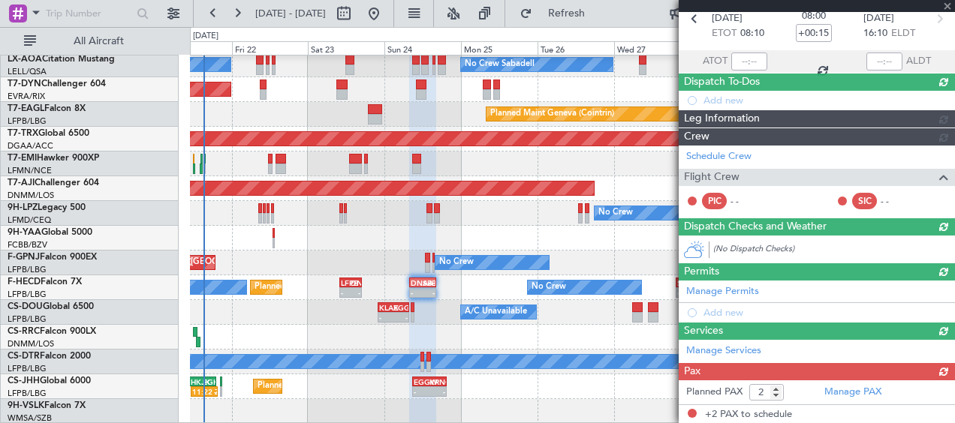
scroll to position [357, 0]
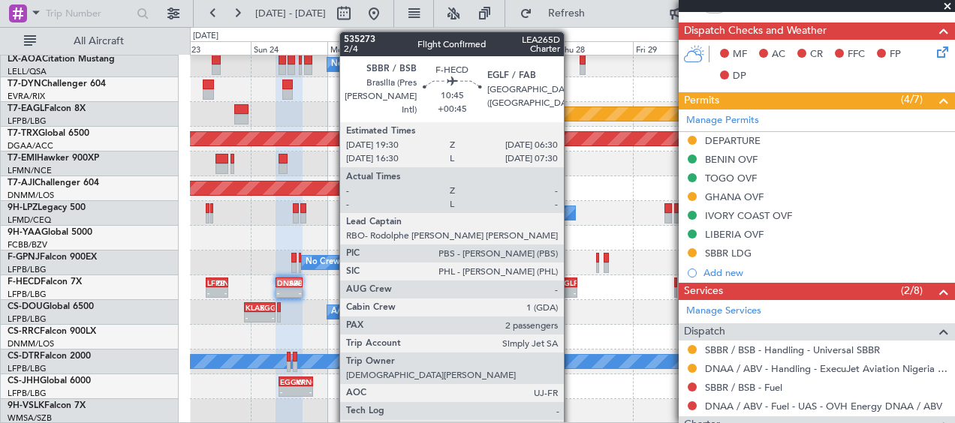
click at [570, 290] on div "-" at bounding box center [567, 292] width 17 height 9
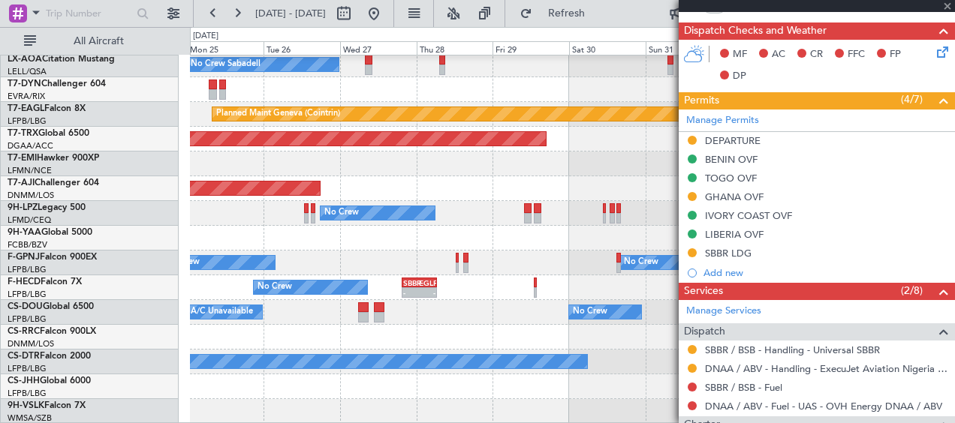
scroll to position [474, 0]
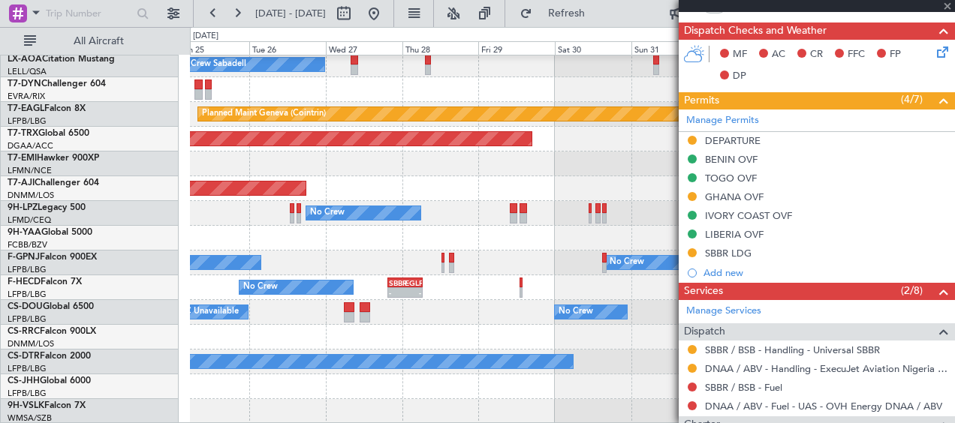
type input "+00:45"
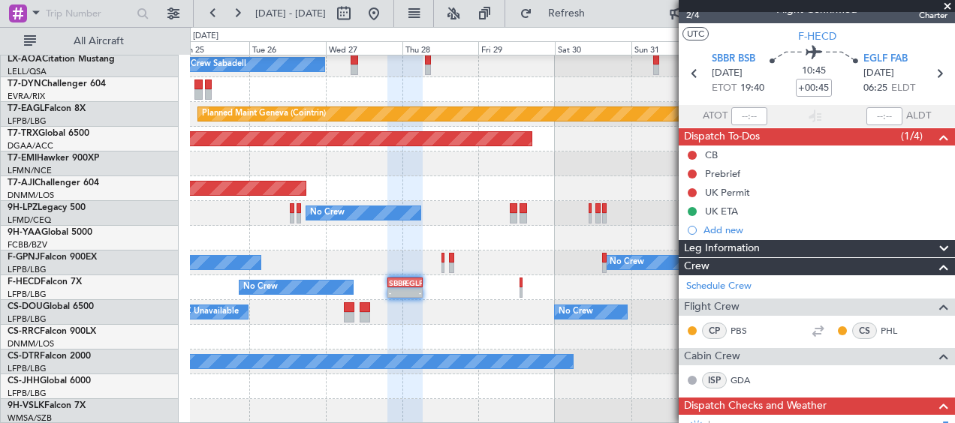
scroll to position [169, 0]
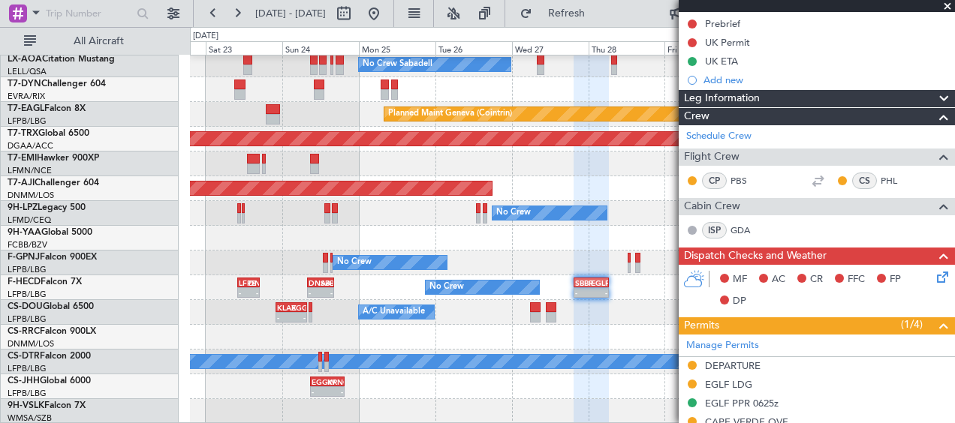
click at [568, 305] on div "Planned Maint [GEOGRAPHIC_DATA] ([GEOGRAPHIC_DATA]) A/C Unavailable No Crew KLA…" at bounding box center [572, 312] width 764 height 25
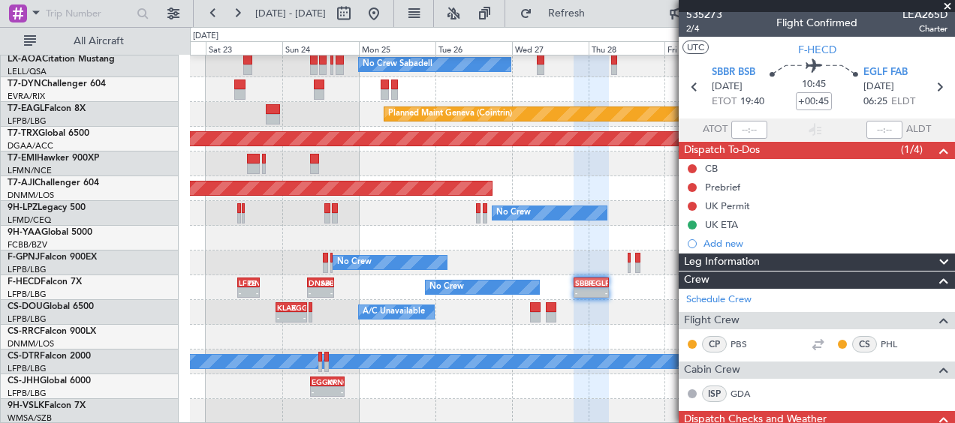
scroll to position [0, 0]
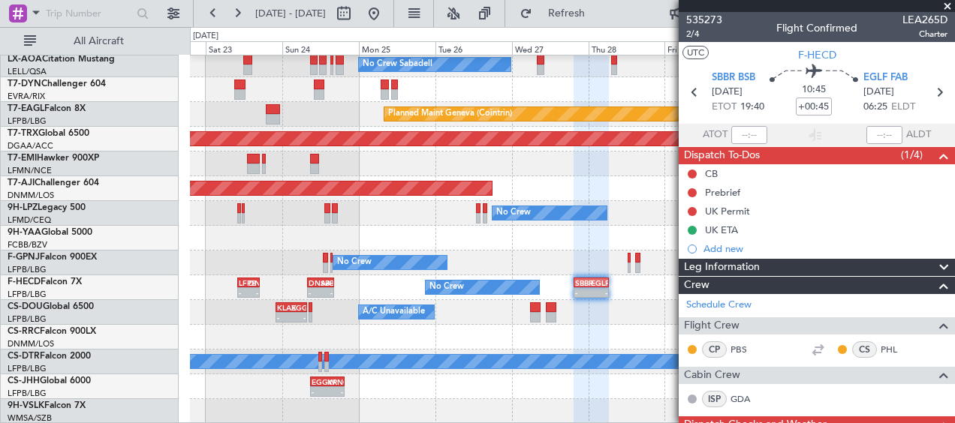
click at [952, 7] on span at bounding box center [947, 7] width 15 height 14
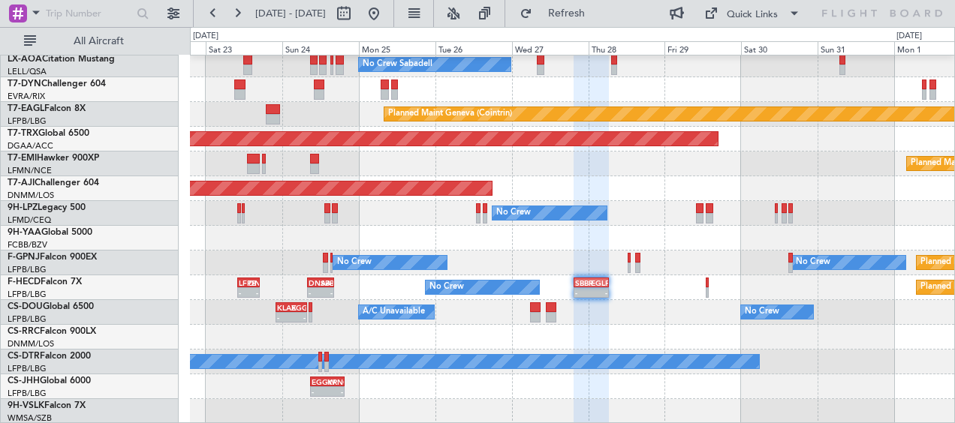
type input "0"
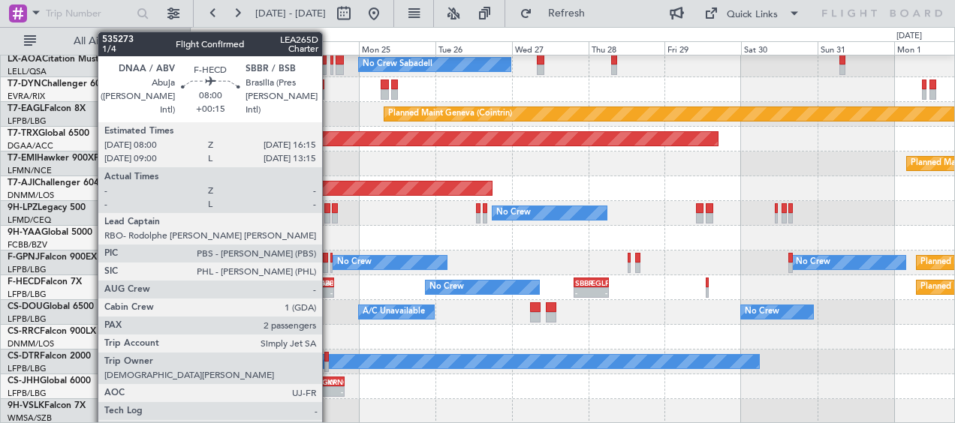
click at [329, 287] on div "- -" at bounding box center [320, 292] width 27 height 11
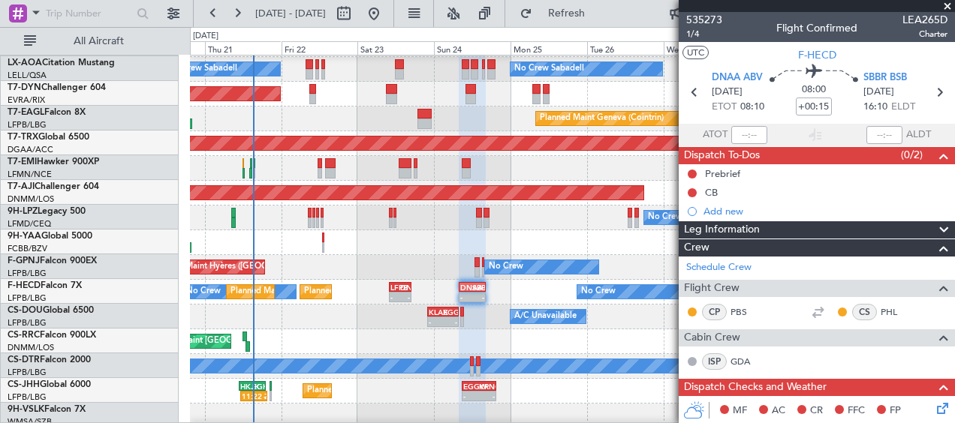
scroll to position [469, 0]
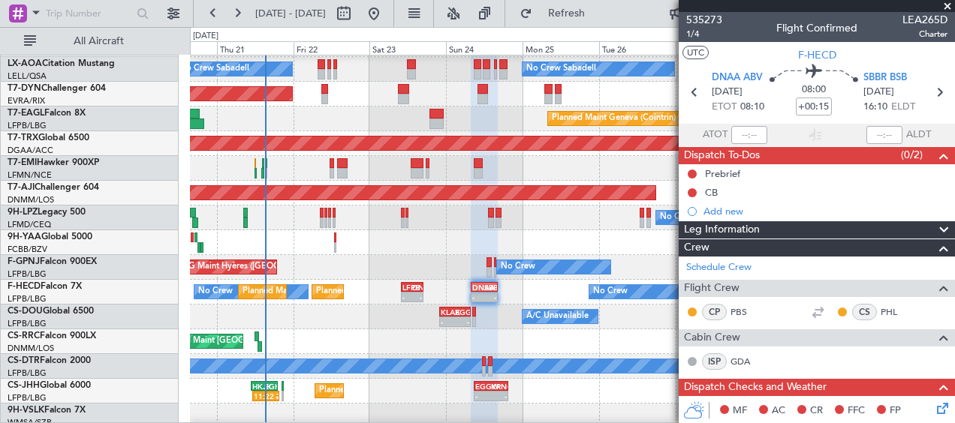
click at [515, 351] on div "Planned Maint [GEOGRAPHIC_DATA] ([GEOGRAPHIC_DATA])" at bounding box center [572, 342] width 764 height 25
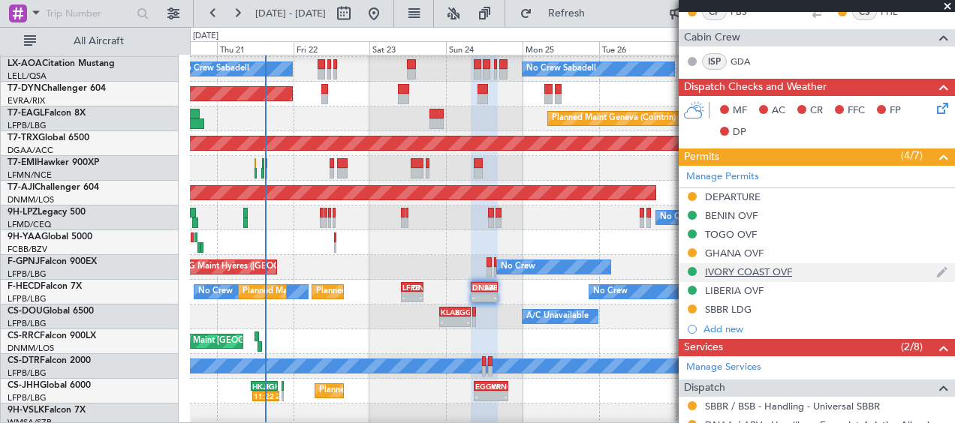
scroll to position [569, 0]
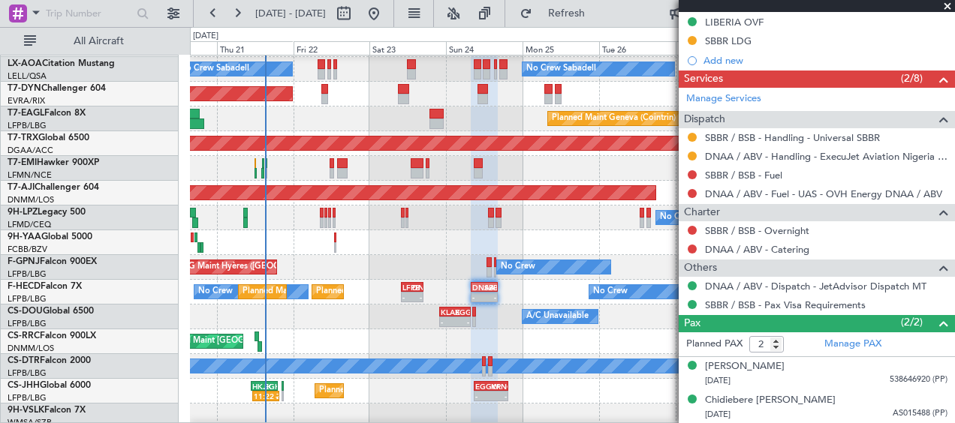
click at [519, 348] on div "Planned Maint [GEOGRAPHIC_DATA] ([GEOGRAPHIC_DATA])" at bounding box center [572, 342] width 764 height 25
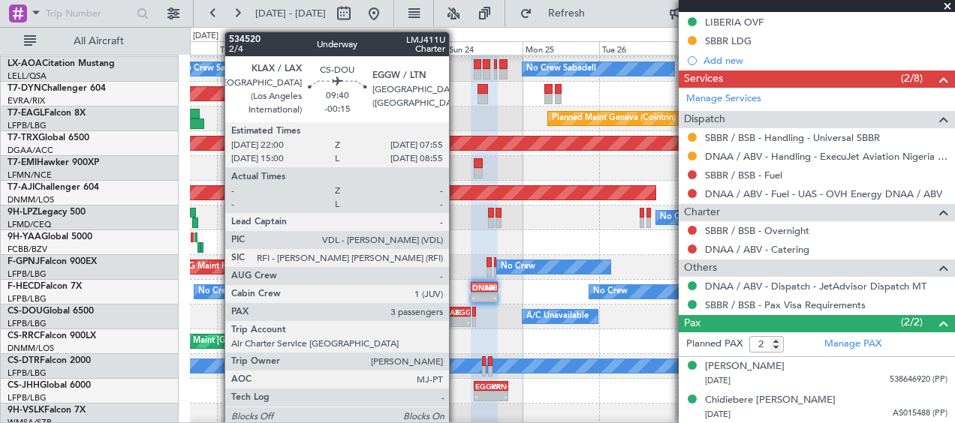
click at [456, 320] on div "-" at bounding box center [462, 321] width 14 height 9
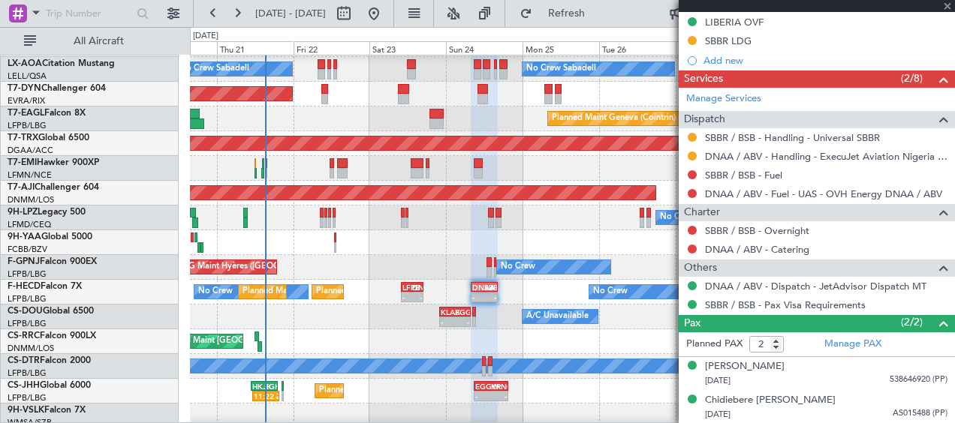
type input "-00:15"
type input "3"
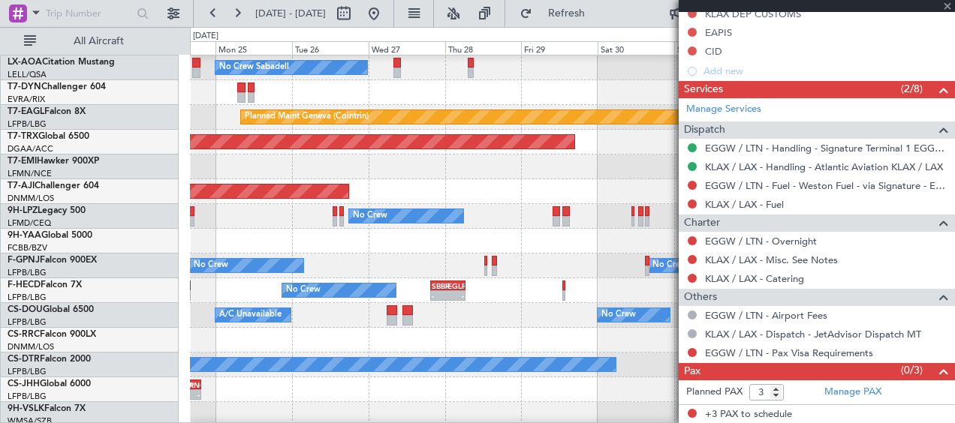
scroll to position [471, 0]
click at [163, 328] on div "No Crew Sabadell Planned Maint Geneva ([GEOGRAPHIC_DATA]) Planned Maint [GEOGRA…" at bounding box center [477, 225] width 955 height 396
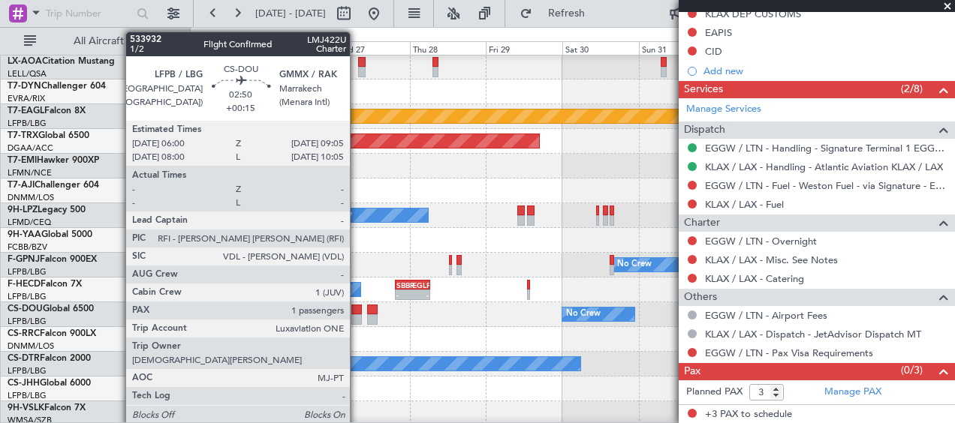
click at [357, 317] on div at bounding box center [356, 319] width 11 height 11
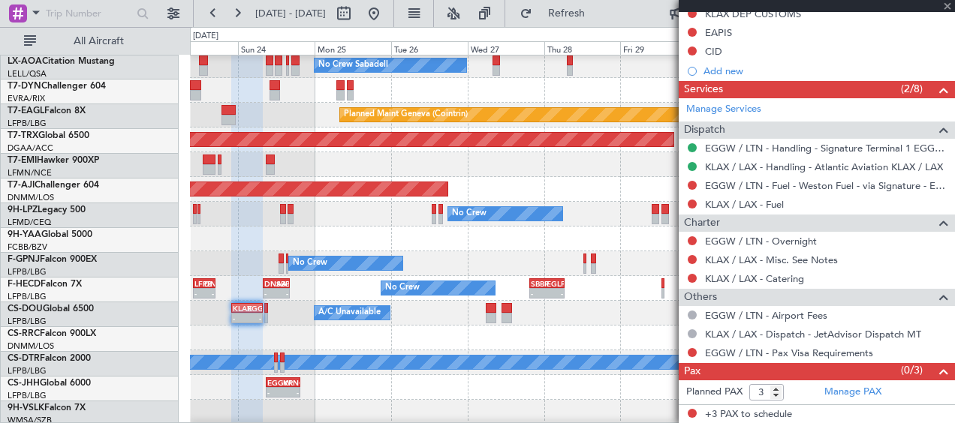
type input "+00:15"
type input "1"
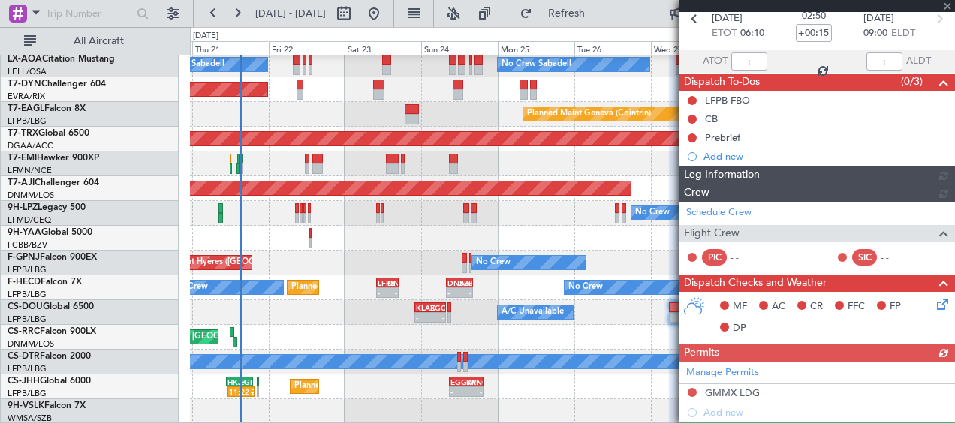
scroll to position [465, 0]
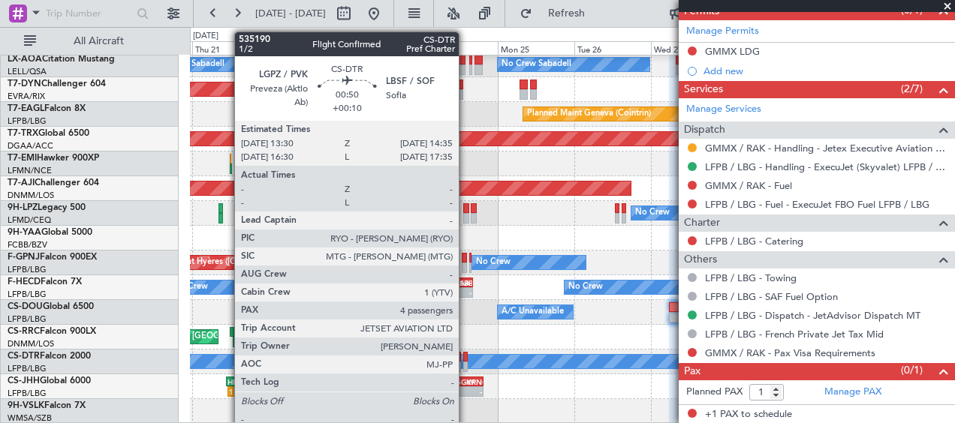
click at [465, 365] on div at bounding box center [465, 367] width 4 height 11
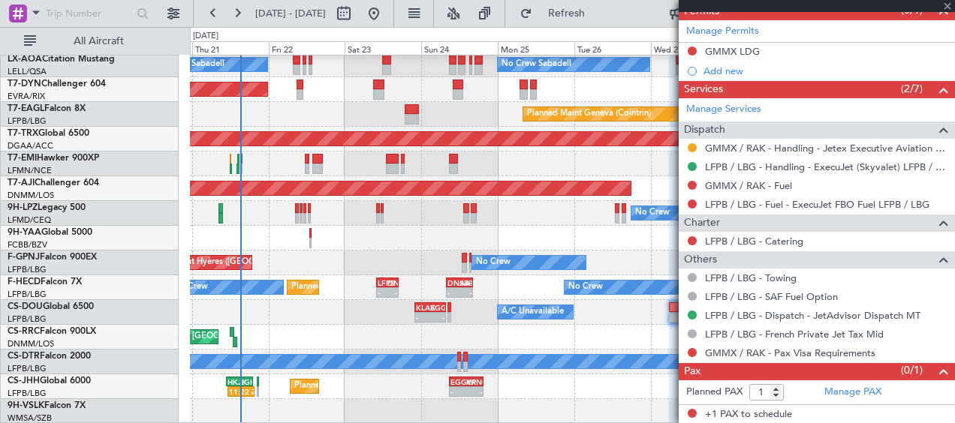
type input "+00:10"
type input "4"
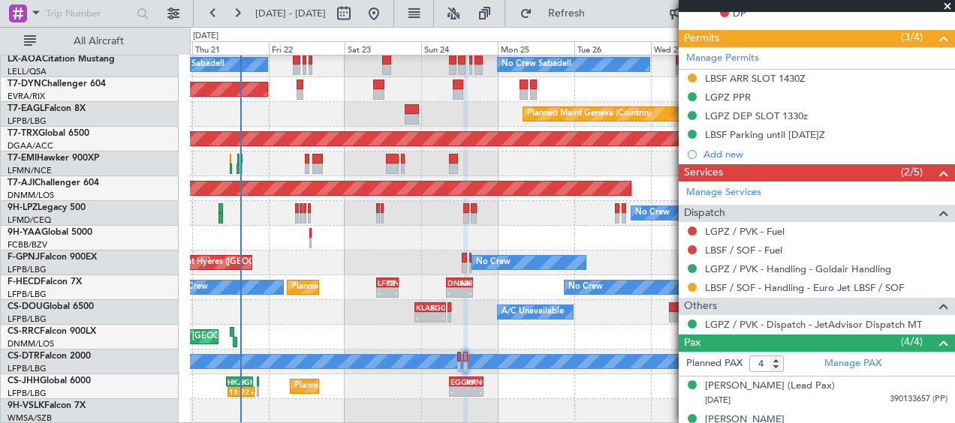
scroll to position [450, 0]
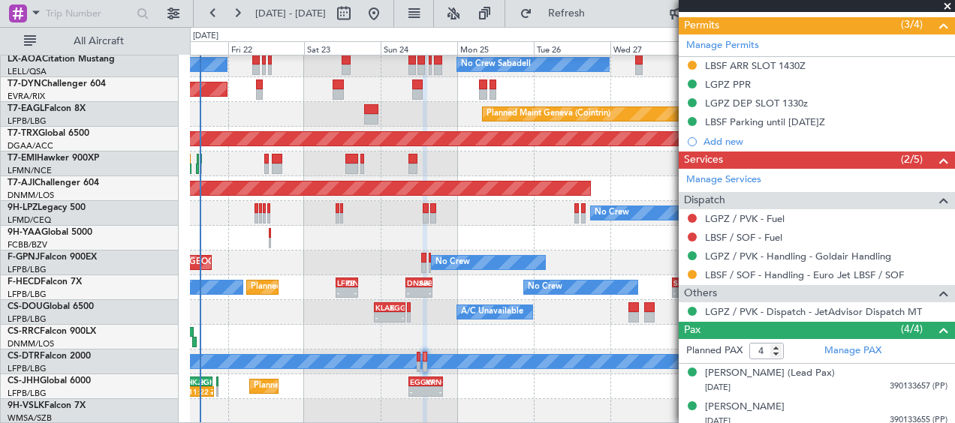
click at [501, 387] on div "Planned Maint [GEOGRAPHIC_DATA] ([GEOGRAPHIC_DATA]) 11:22 Z - HKJK 11:00 Z EGKB…" at bounding box center [572, 387] width 764 height 25
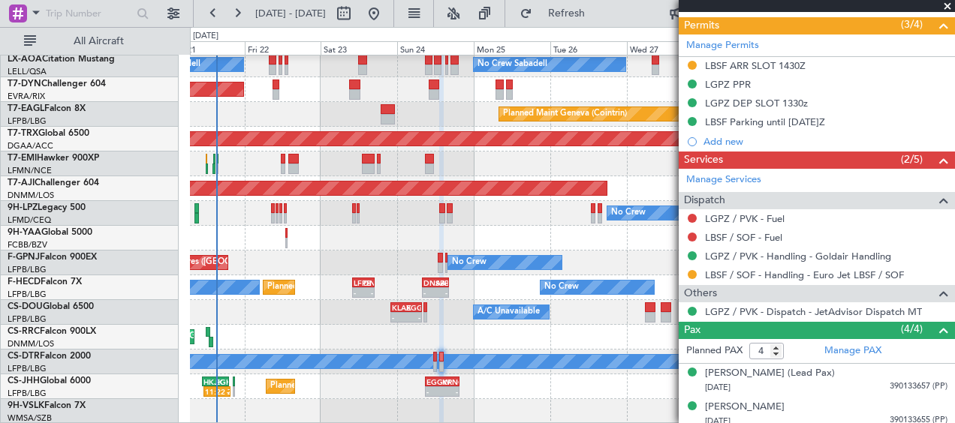
click at [323, 389] on div "Planned Maint Geneva (Cointrin) No Crew Sabadell No Crew Sabadell Planned Maint…" at bounding box center [572, 3] width 764 height 842
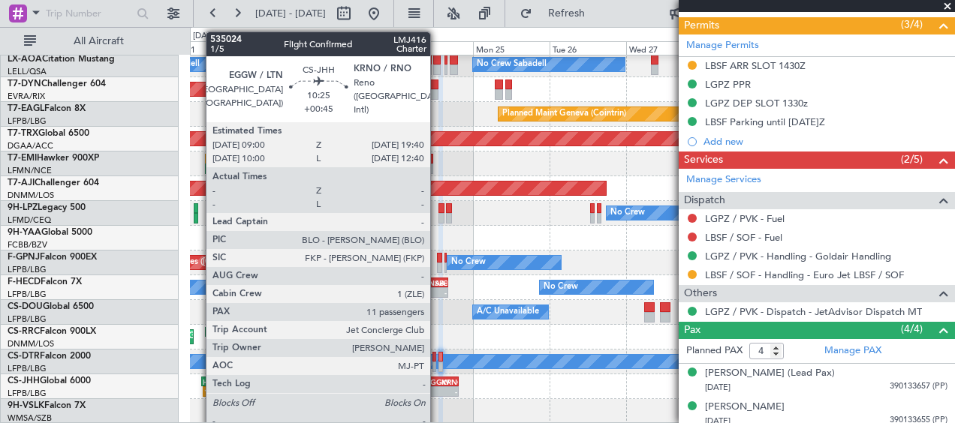
click at [437, 383] on div "EGGW" at bounding box center [434, 382] width 16 height 9
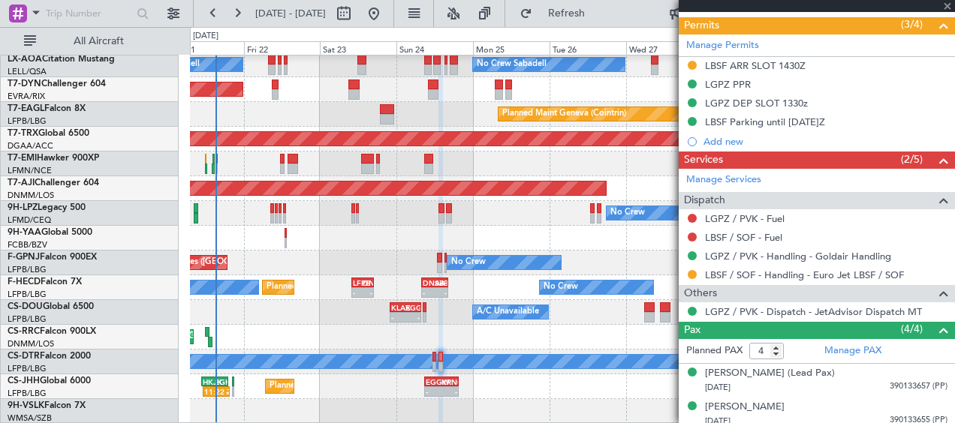
type input "+00:45"
type input "11"
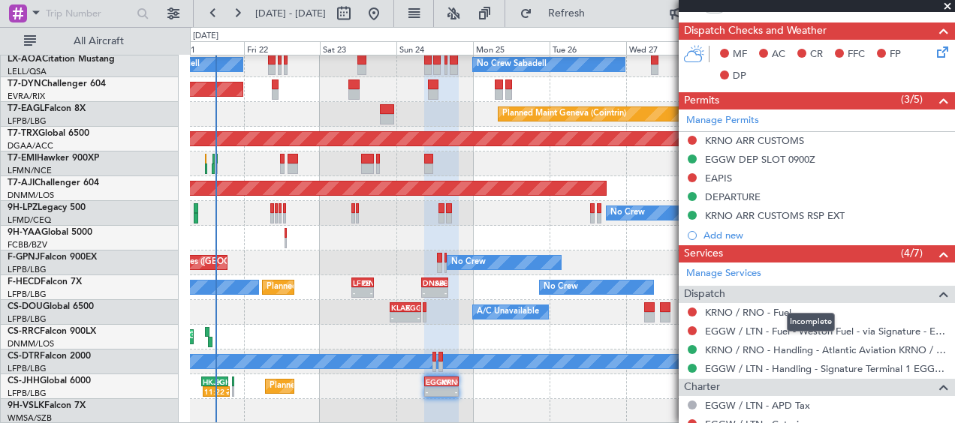
scroll to position [728, 0]
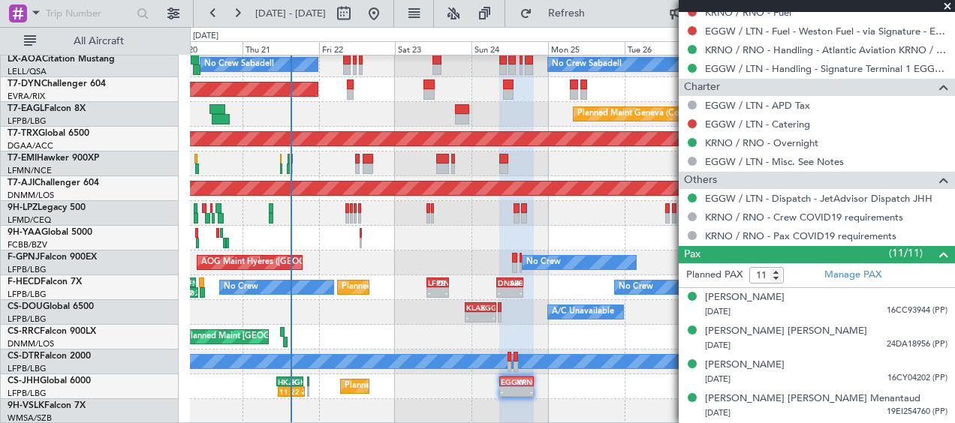
click at [676, 373] on div "Planned Maint Geneva (Cointrin) No Crew Sabadell No Crew Sabadell Planned Maint…" at bounding box center [572, 3] width 764 height 842
